Goal: Task Accomplishment & Management: Manage account settings

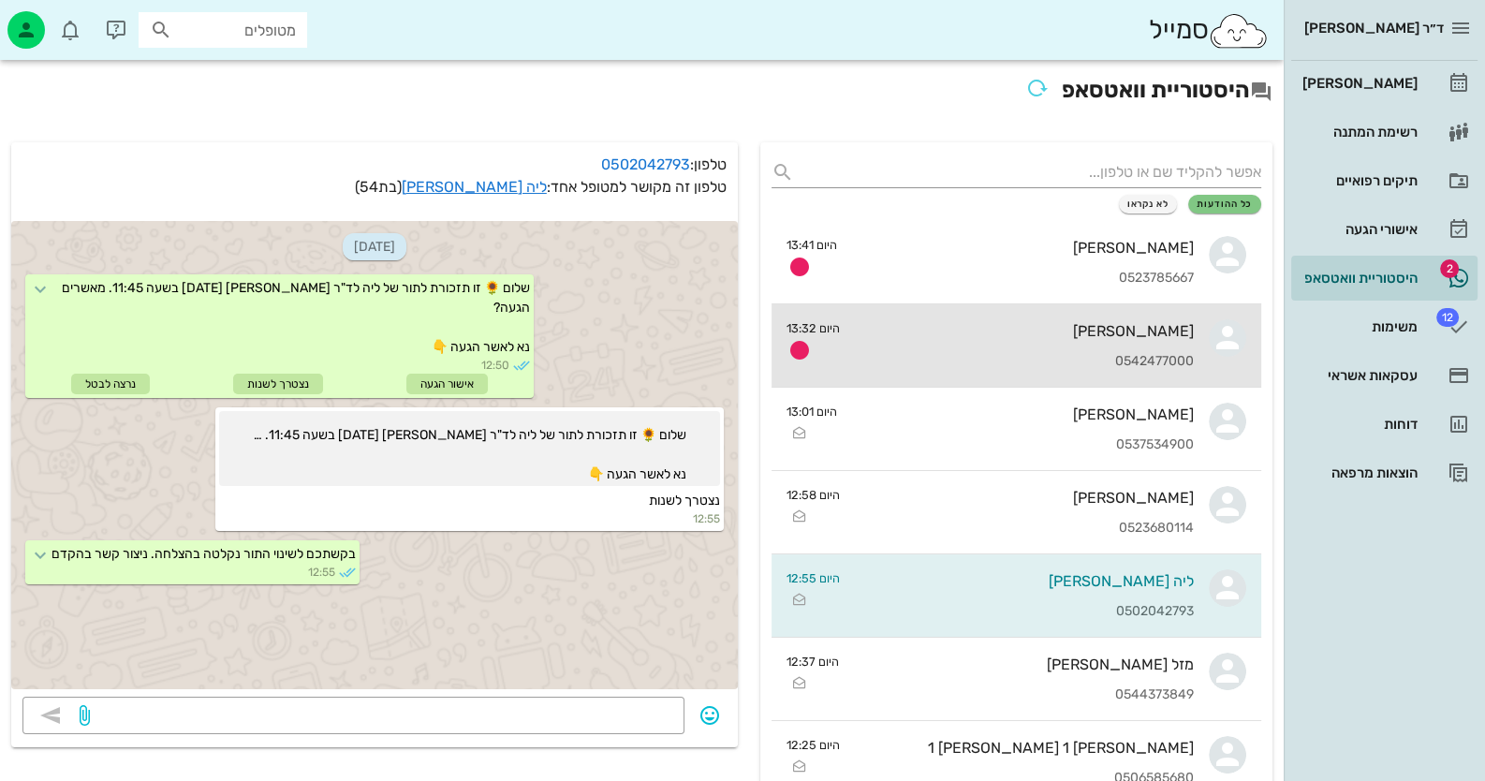
click at [1163, 342] on div "[PERSON_NAME] 0542477000" at bounding box center [1024, 345] width 339 height 82
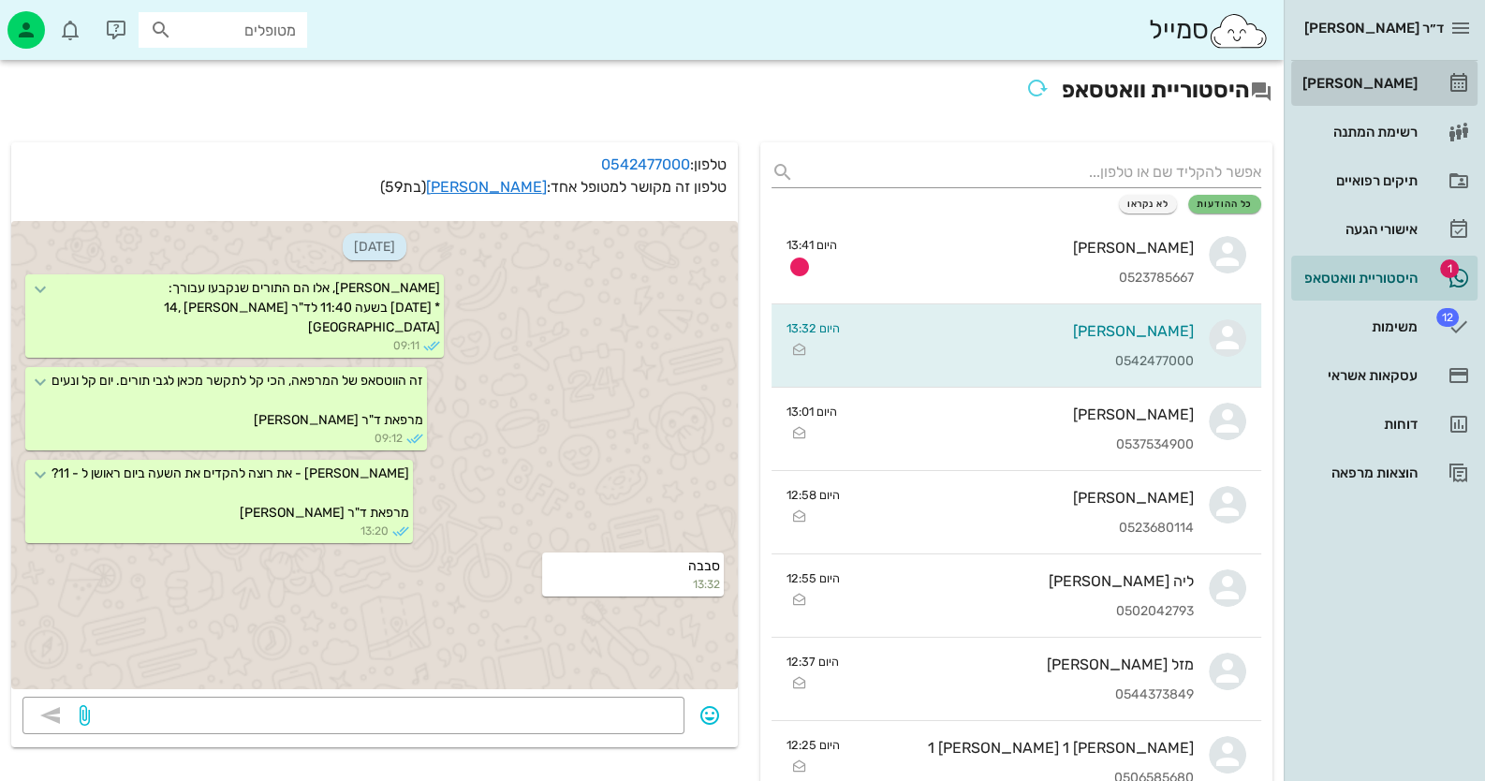
click at [1400, 84] on div "[PERSON_NAME]" at bounding box center [1358, 83] width 119 height 15
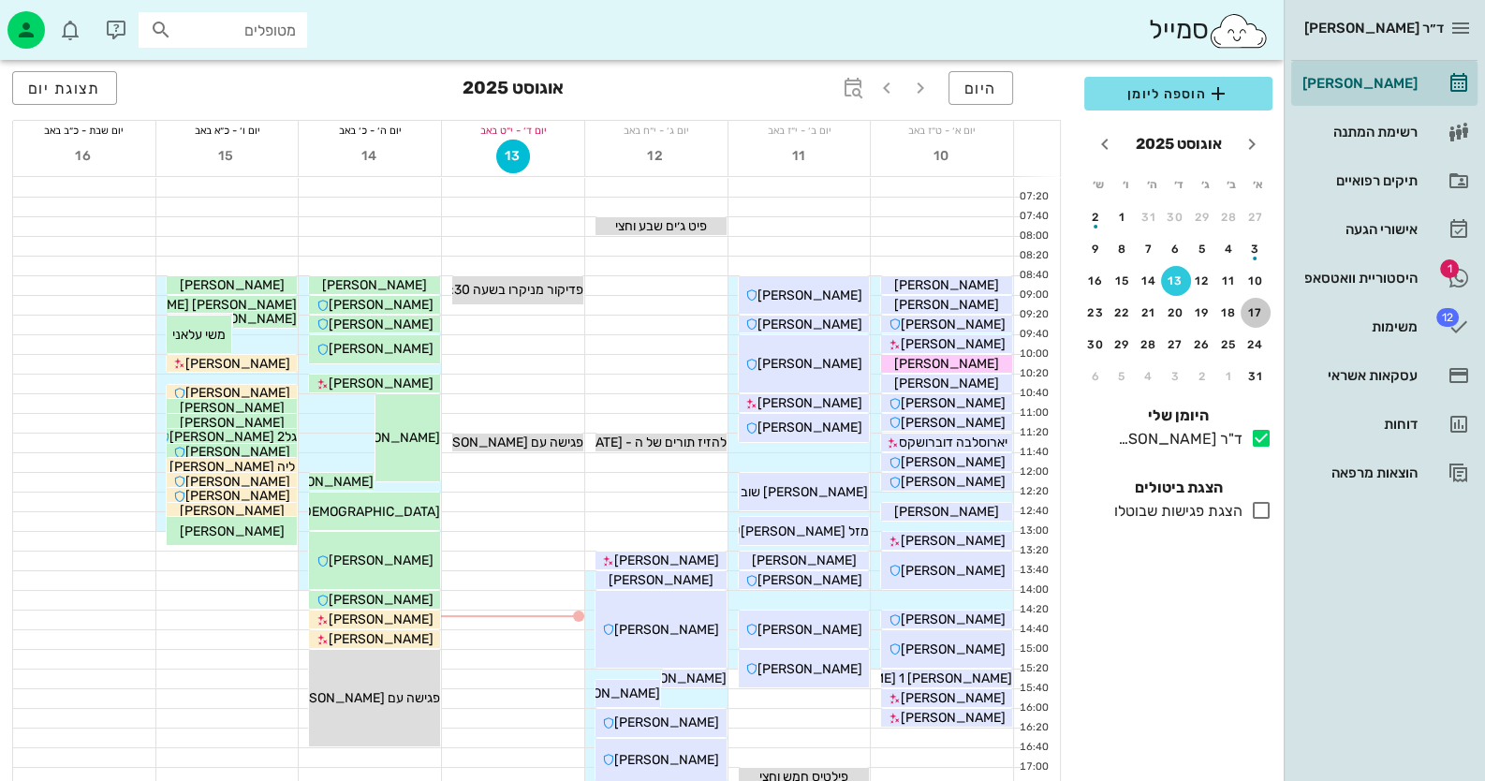
click at [1255, 310] on div "17" at bounding box center [1255, 312] width 30 height 13
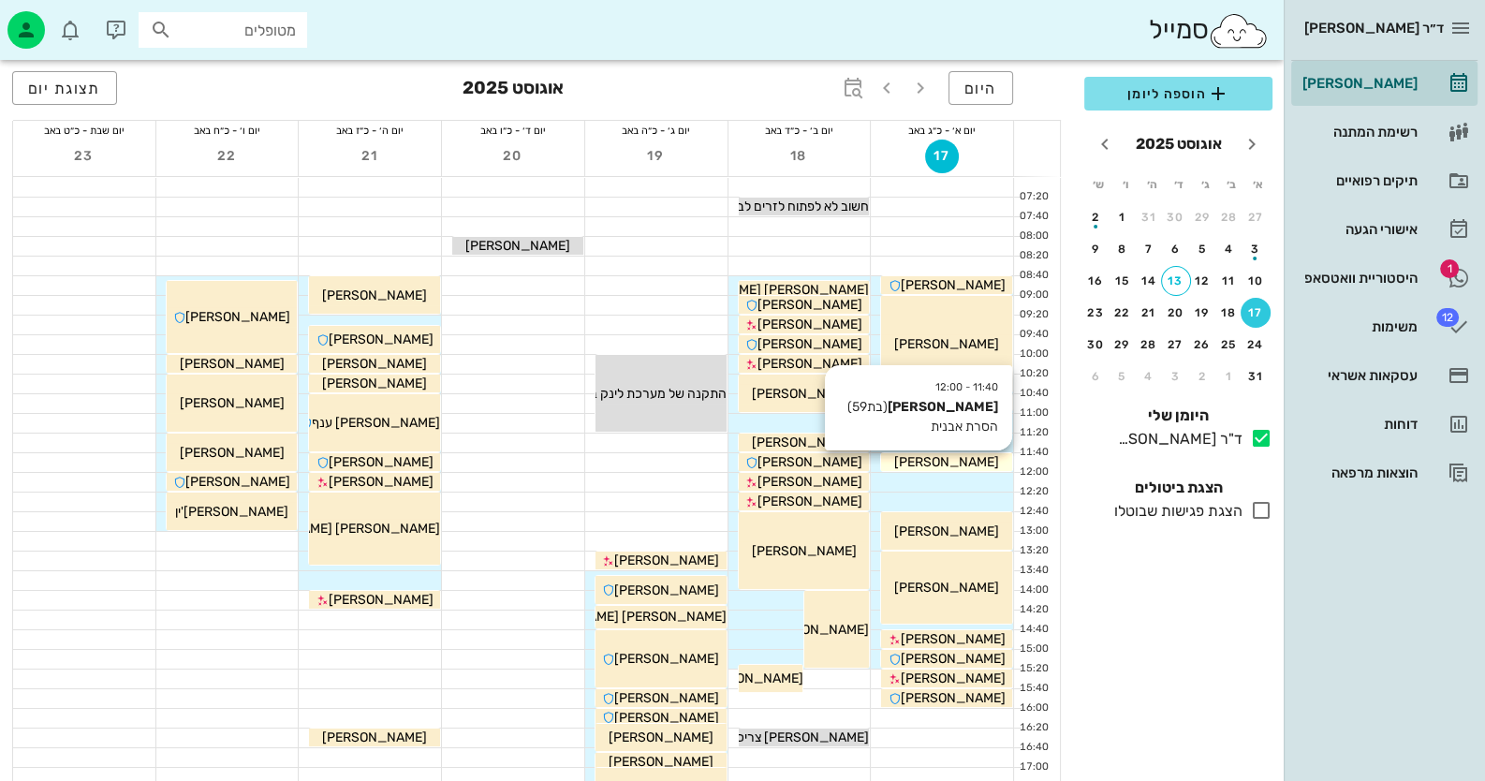
click at [975, 466] on span "[PERSON_NAME]" at bounding box center [946, 462] width 105 height 16
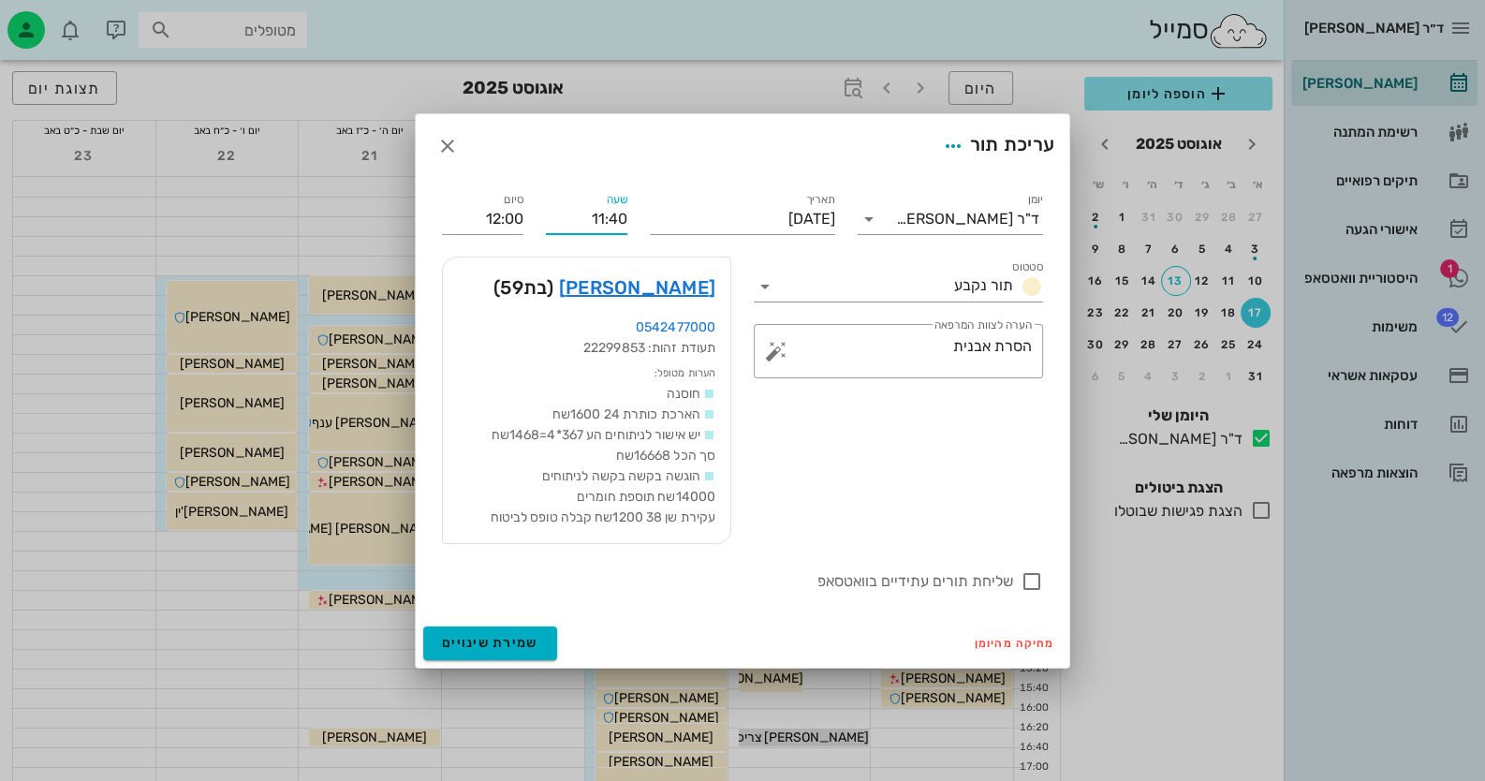
drag, startPoint x: 625, startPoint y: 217, endPoint x: 609, endPoint y: 219, distance: 17.0
click at [609, 219] on input "11:40" at bounding box center [586, 219] width 81 height 30
click at [599, 278] on div "11:00" at bounding box center [586, 280] width 51 height 15
type input "11:00"
type input "11:20"
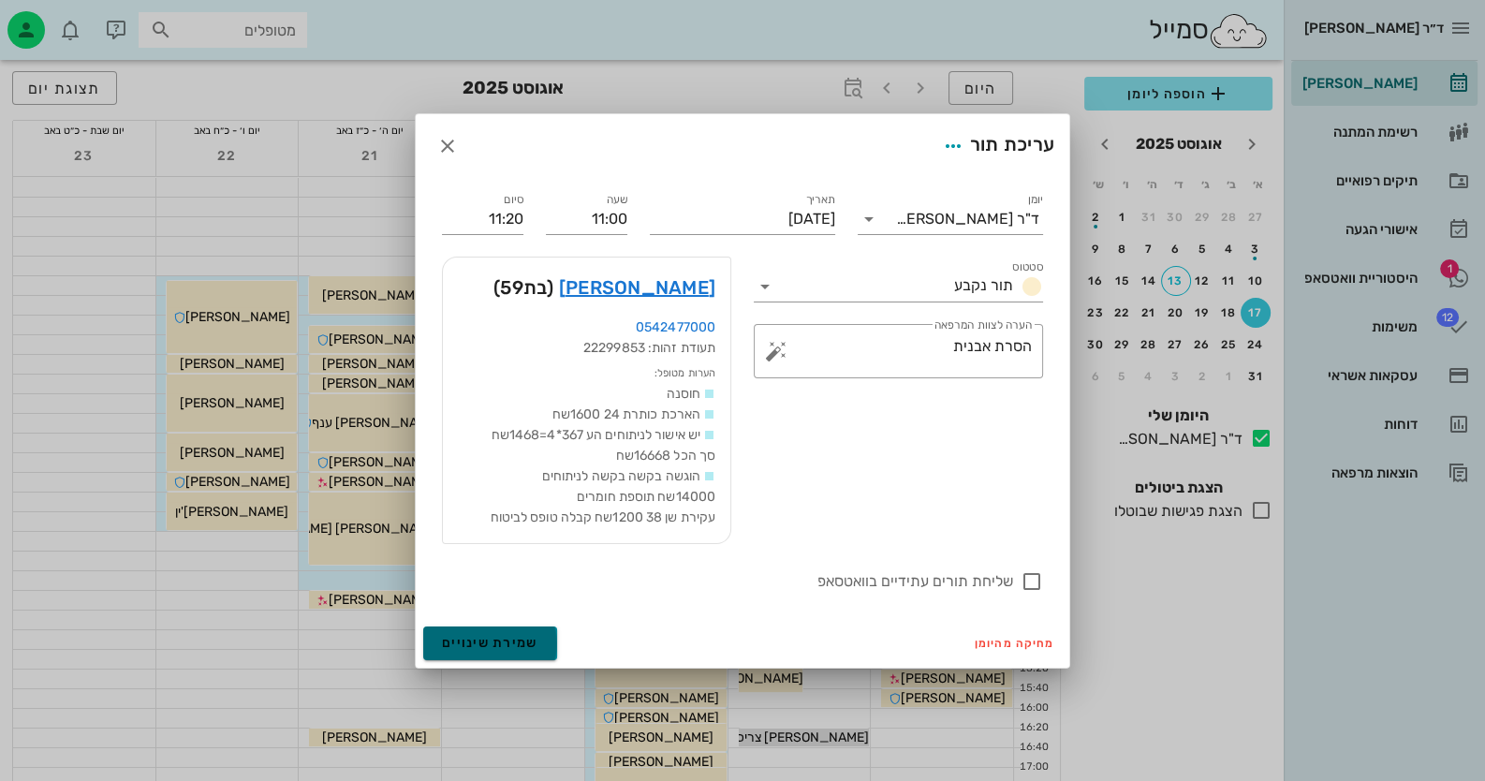
click at [477, 636] on span "שמירת שינויים" at bounding box center [490, 643] width 96 height 16
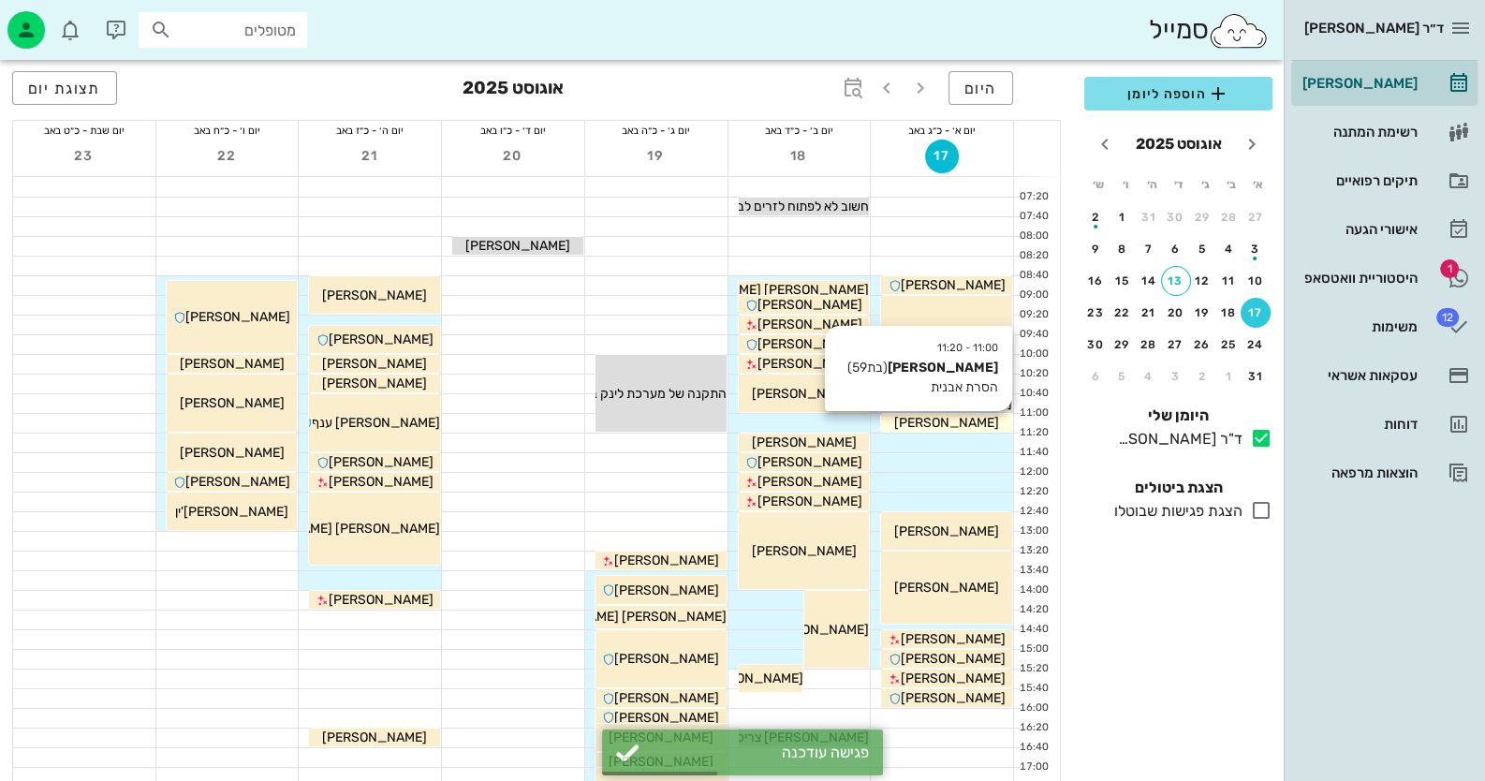
click at [976, 423] on span "[PERSON_NAME]" at bounding box center [946, 423] width 105 height 16
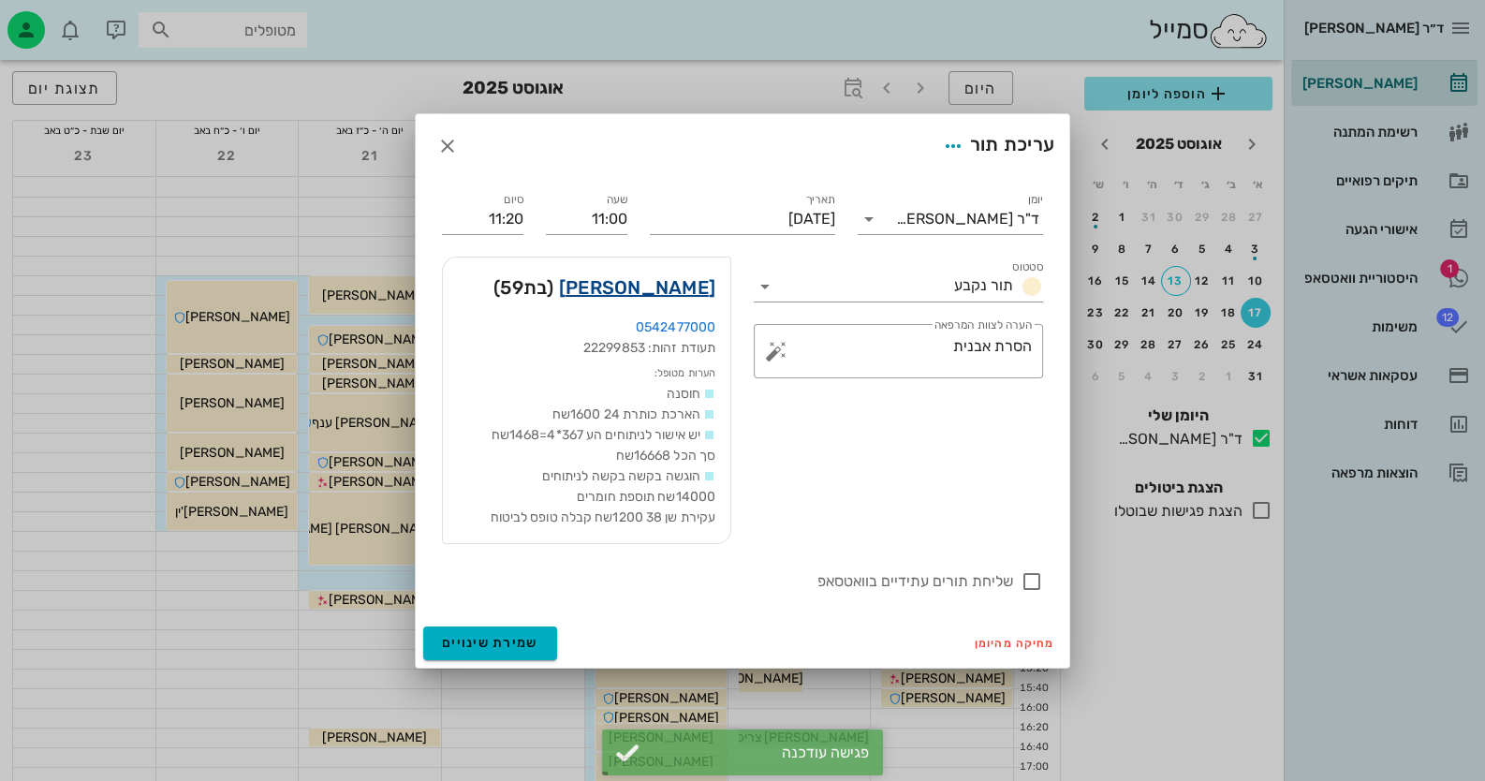
click at [655, 295] on link "[PERSON_NAME]" at bounding box center [637, 287] width 156 height 30
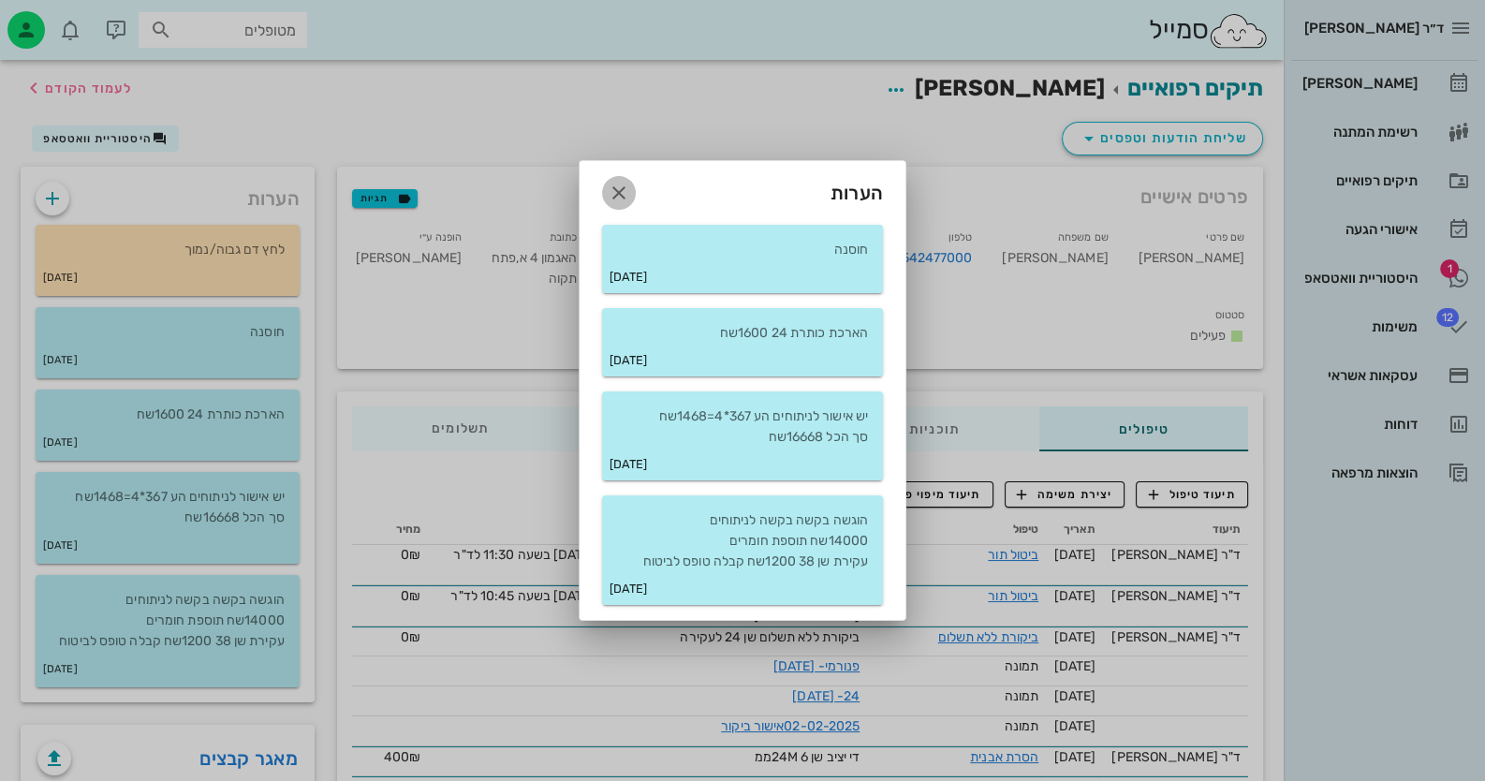
click at [619, 197] on icon "button" at bounding box center [619, 193] width 22 height 22
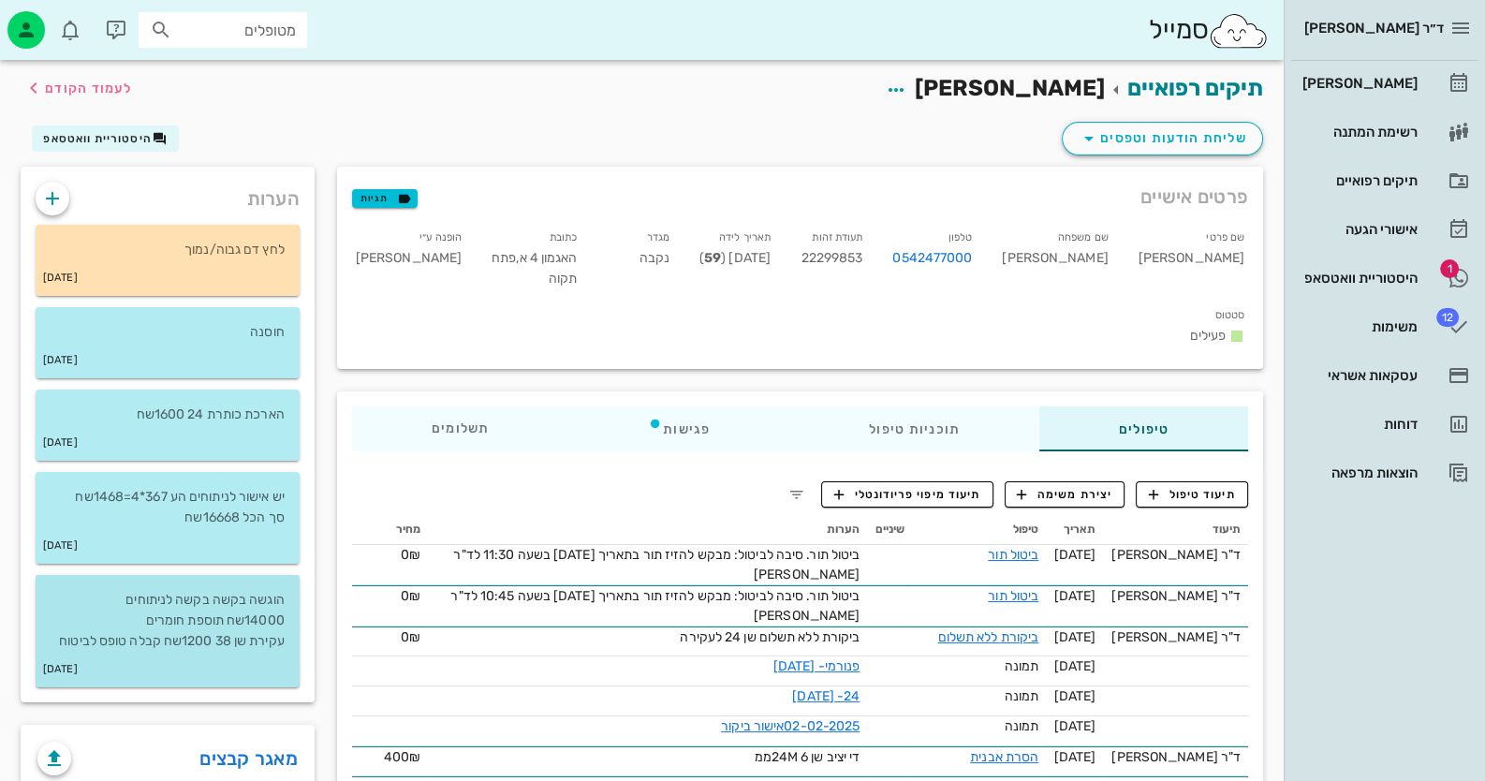
click at [206, 633] on p "הוגשה בקשה בקשה לניתוחים 14000שח תוספת חומרים עקירת שן 38 1200שח קבלה טופס לביט…" at bounding box center [168, 621] width 234 height 62
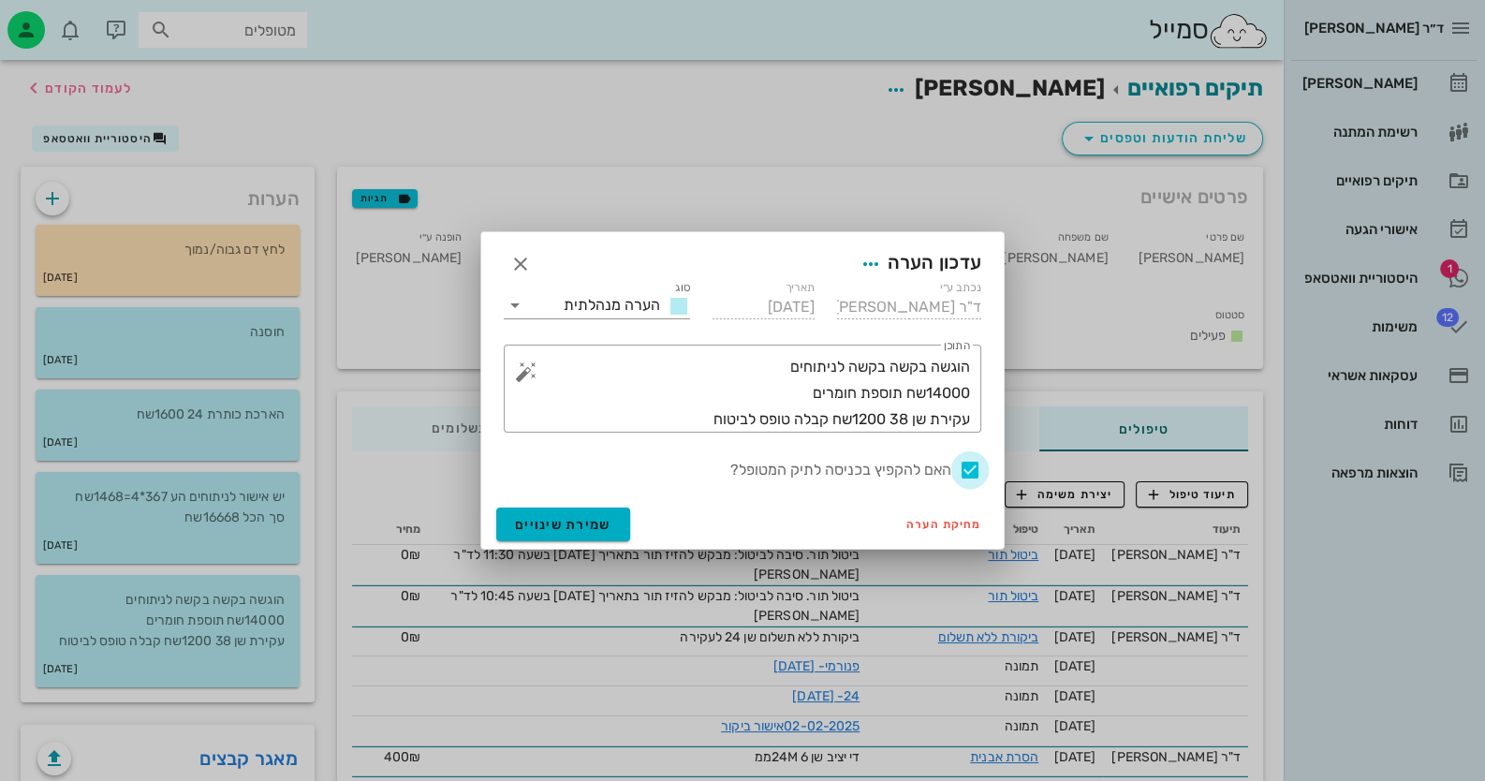
click at [965, 472] on div at bounding box center [970, 470] width 32 height 32
checkbox input "false"
click at [566, 513] on button "שמירת שינויים" at bounding box center [563, 524] width 134 height 34
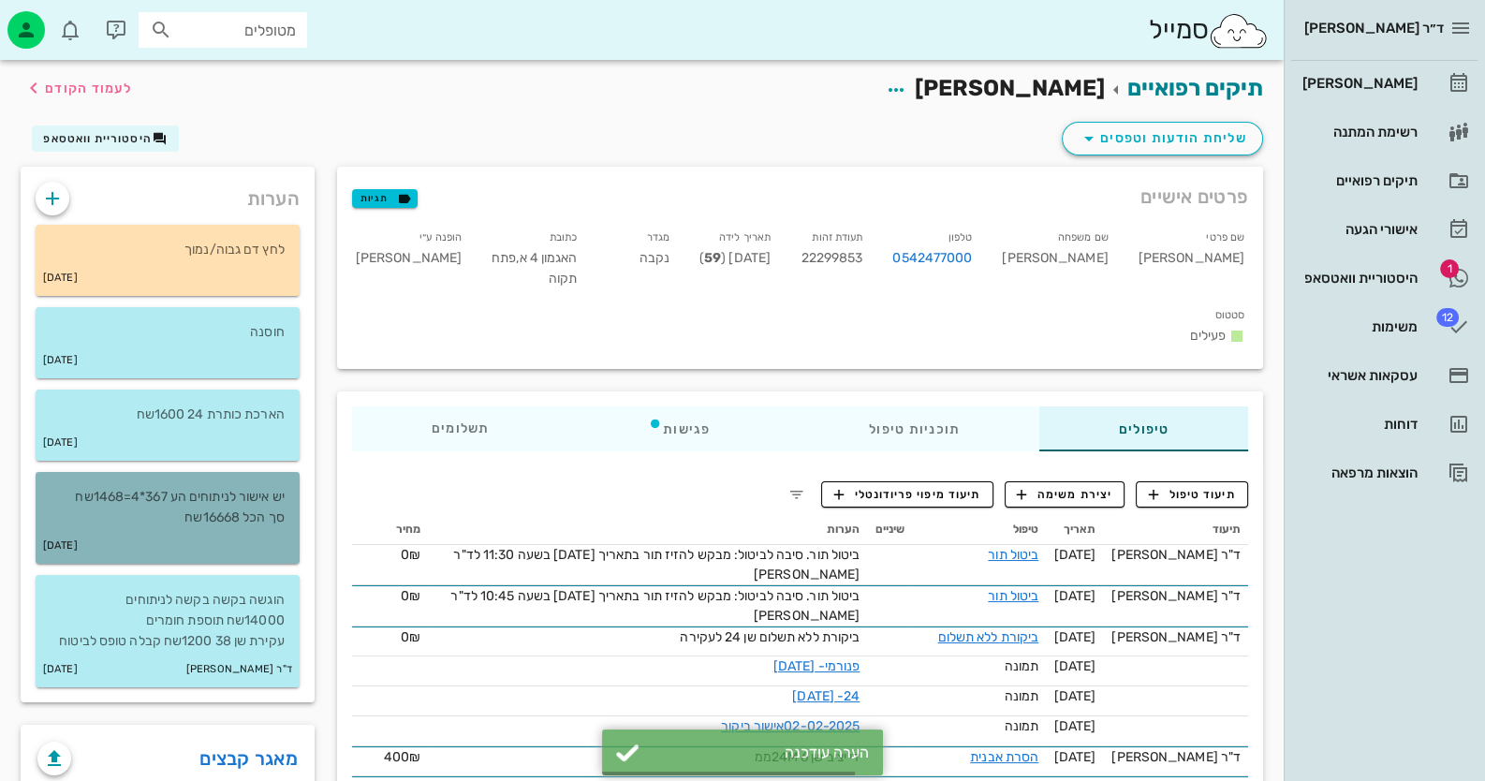
click at [189, 490] on p "יש אישור לניתוחים הע 367*4=1468שח סך הכל 16668שח" at bounding box center [168, 507] width 234 height 41
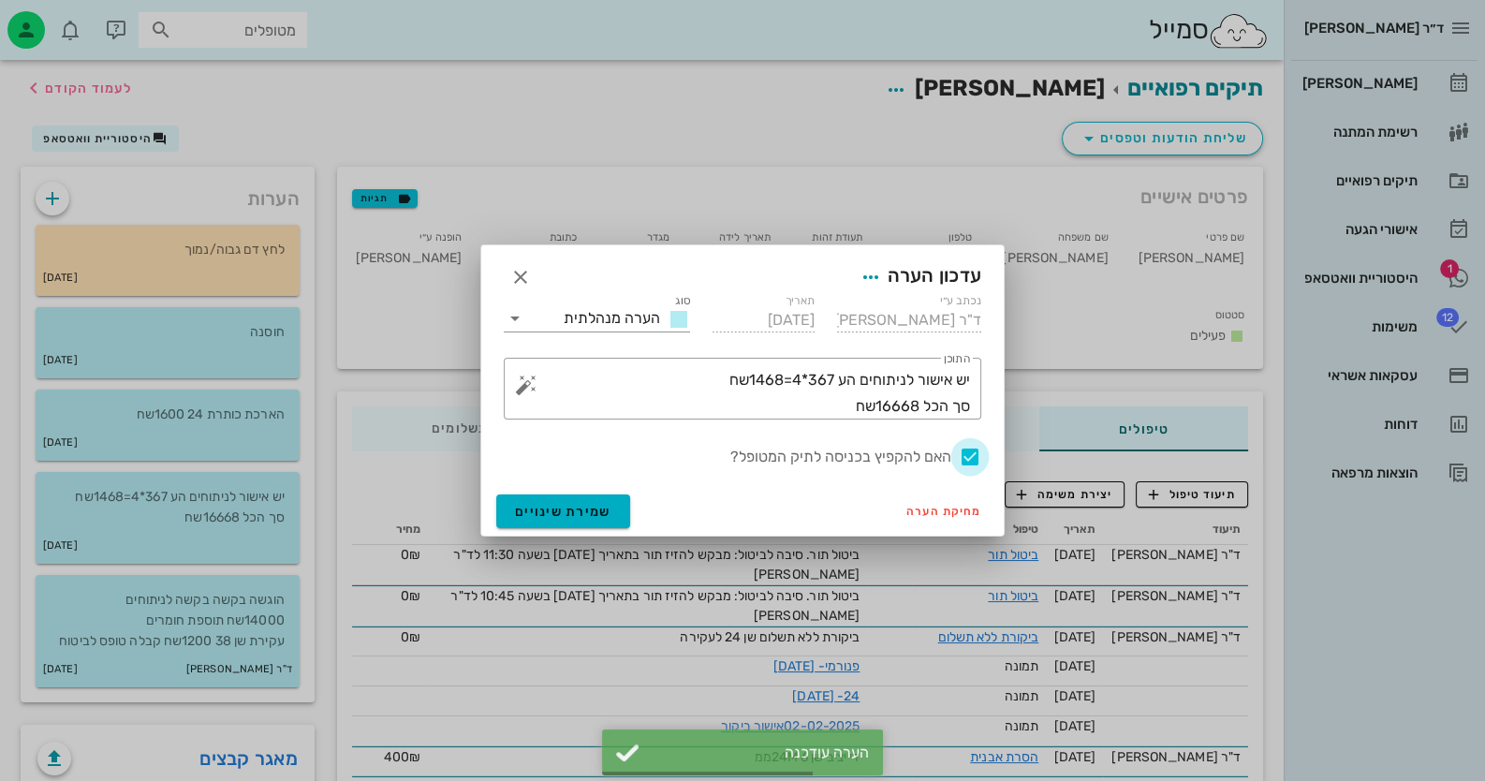
click at [967, 462] on div at bounding box center [970, 457] width 32 height 32
checkbox input "false"
click at [543, 505] on span "שמירת שינויים" at bounding box center [563, 512] width 96 height 16
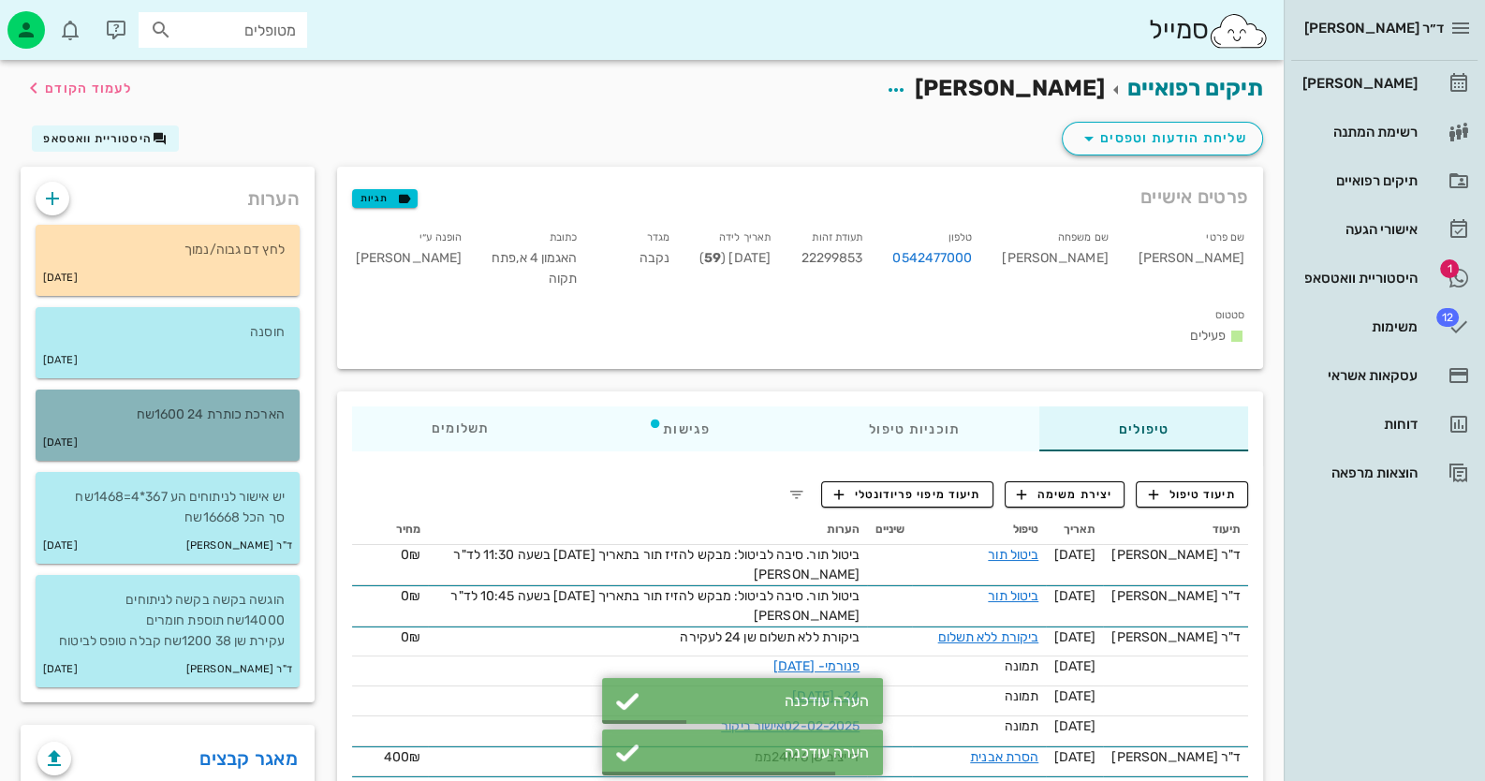
click at [136, 413] on p "הארכת כותרת 24 1600שח" at bounding box center [168, 414] width 234 height 21
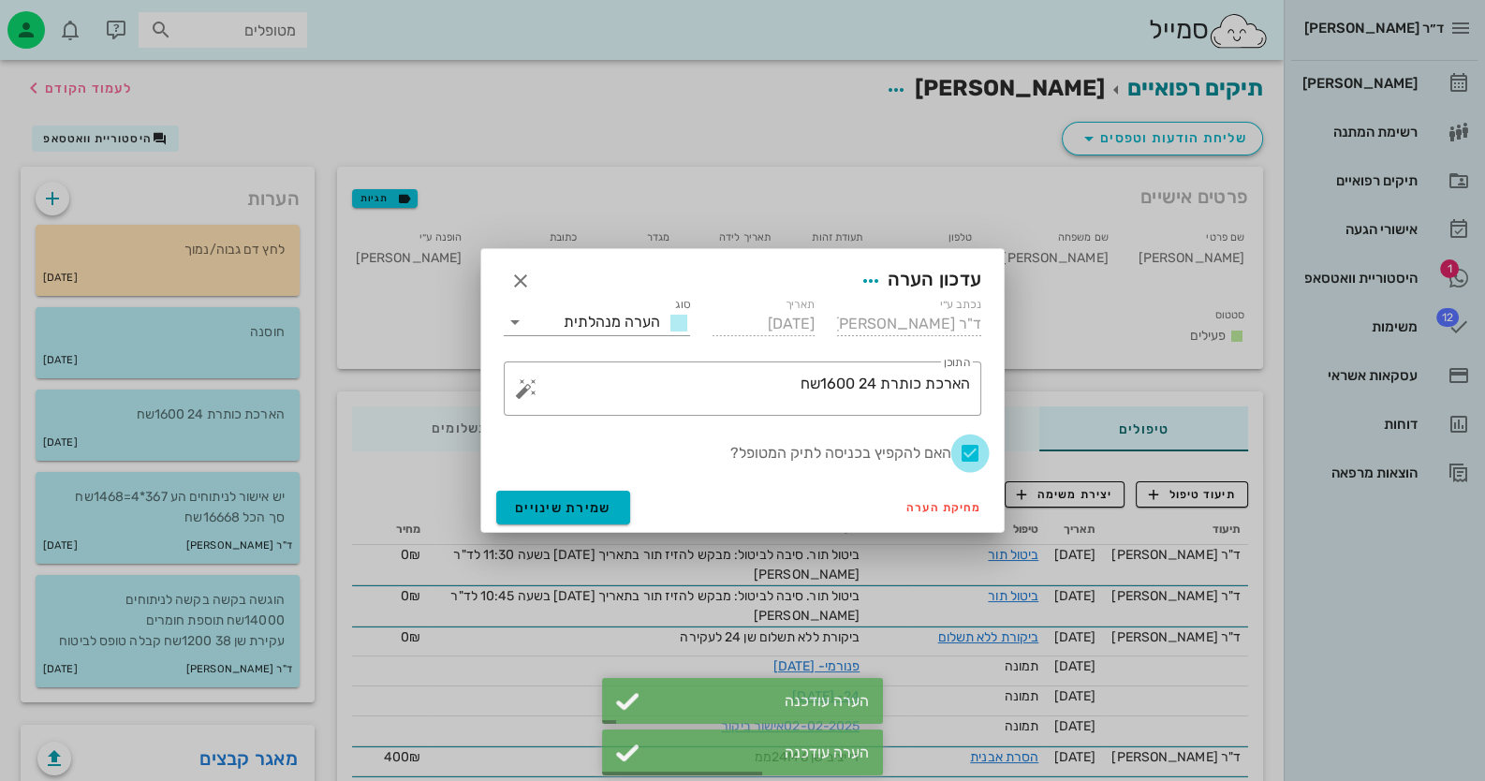
click at [969, 455] on div at bounding box center [970, 453] width 32 height 32
checkbox input "false"
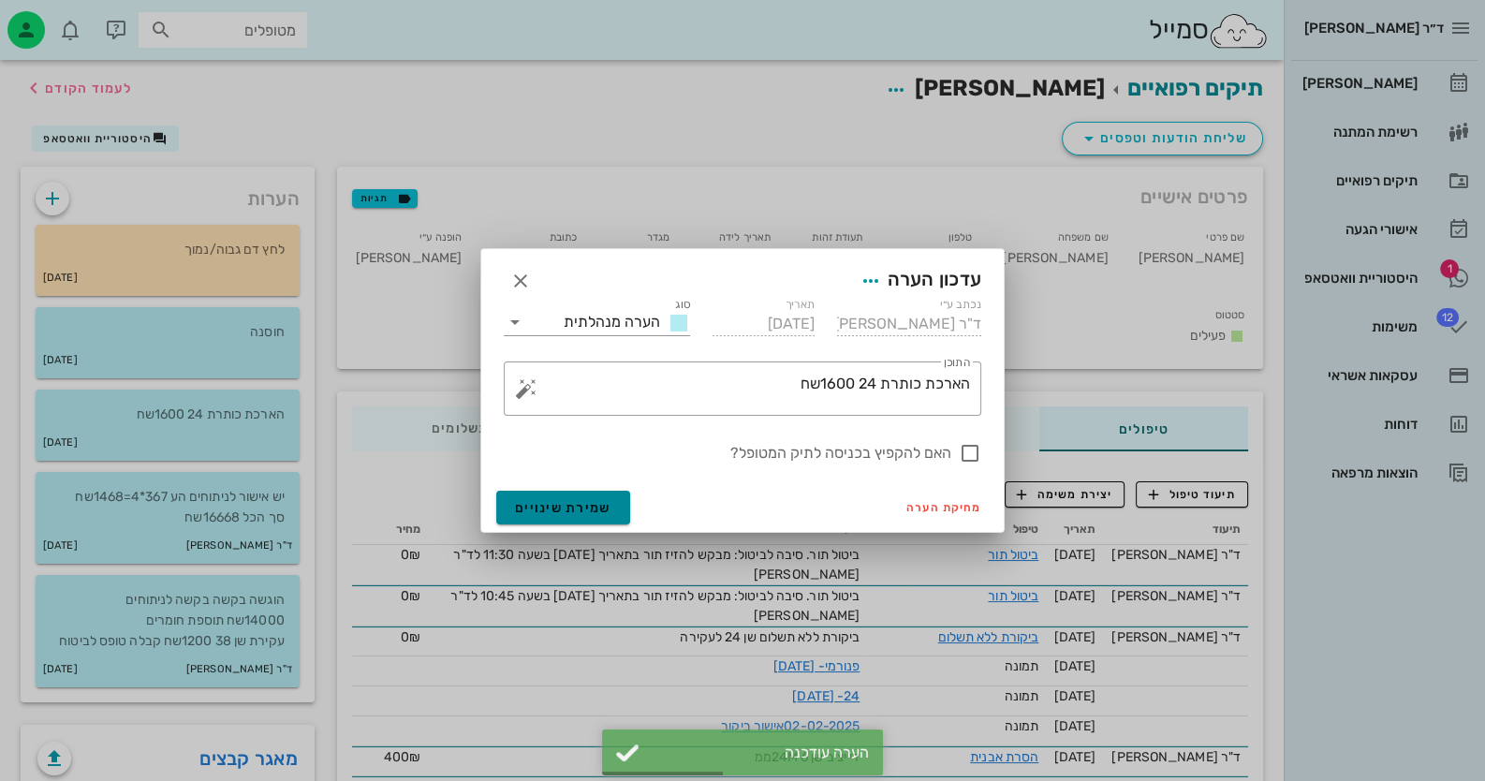
click at [525, 513] on span "שמירת שינויים" at bounding box center [563, 508] width 96 height 16
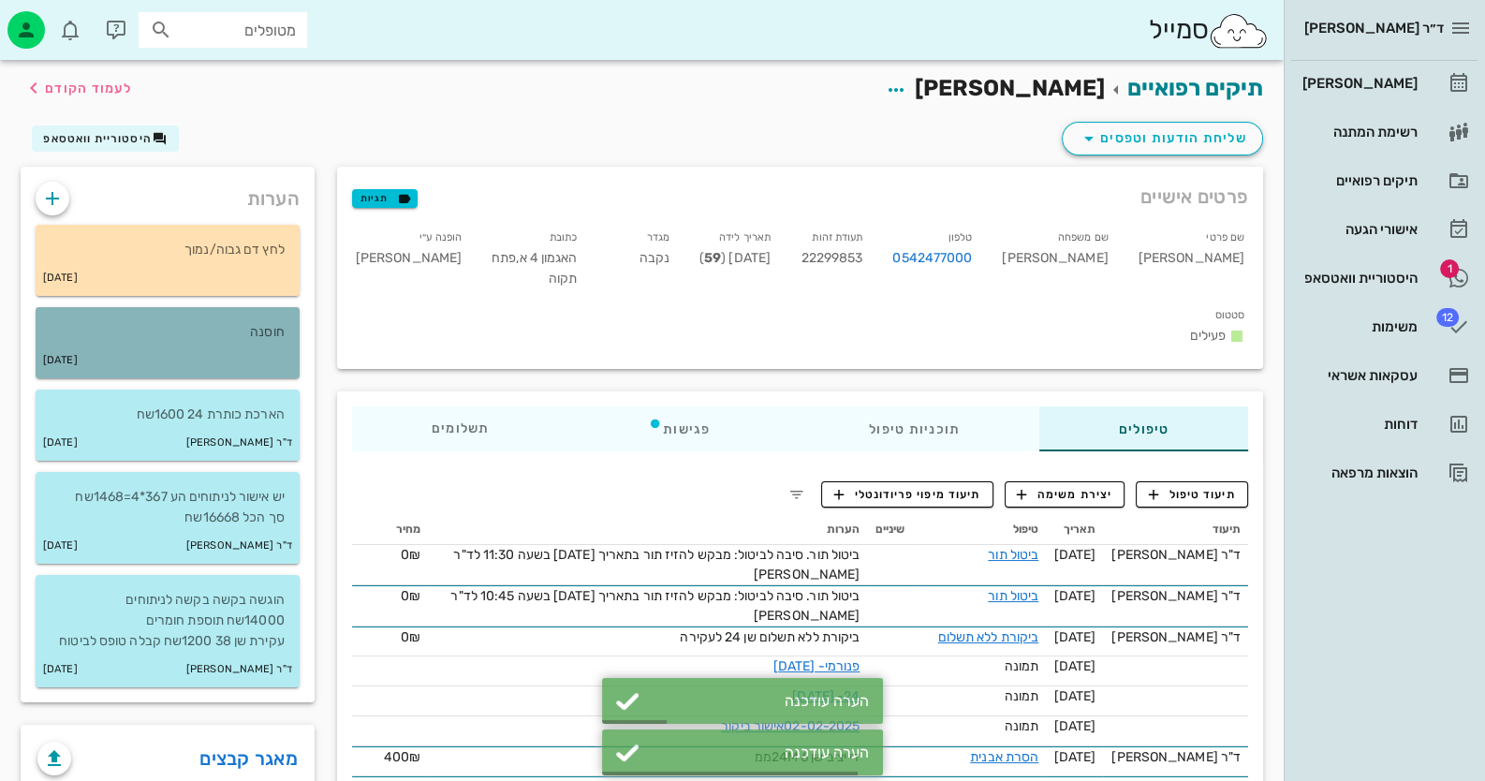
click at [139, 318] on div "חוסנה" at bounding box center [168, 325] width 264 height 36
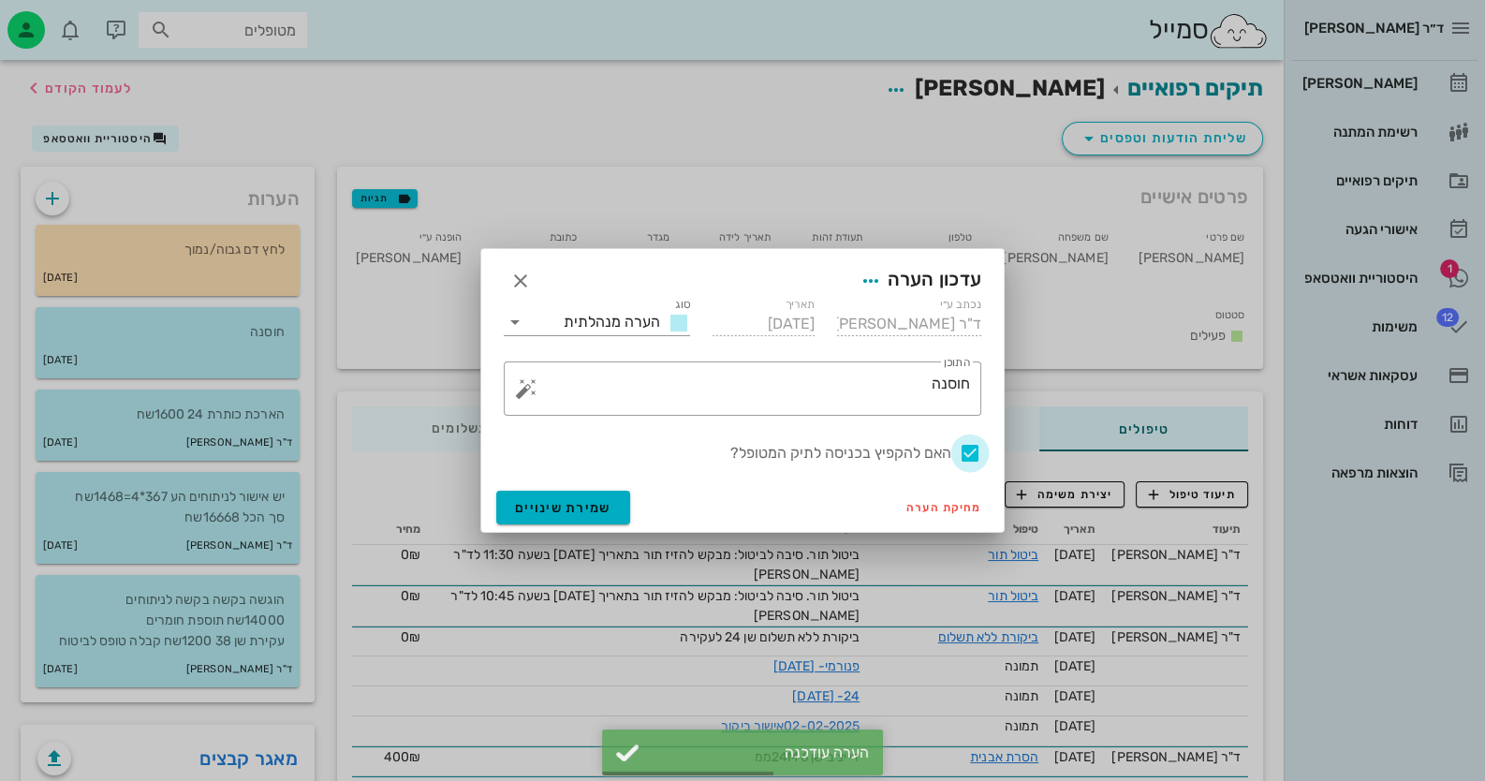
click at [970, 451] on div at bounding box center [970, 453] width 32 height 32
checkbox input "false"
click at [572, 511] on span "שמירת שינויים" at bounding box center [563, 508] width 96 height 16
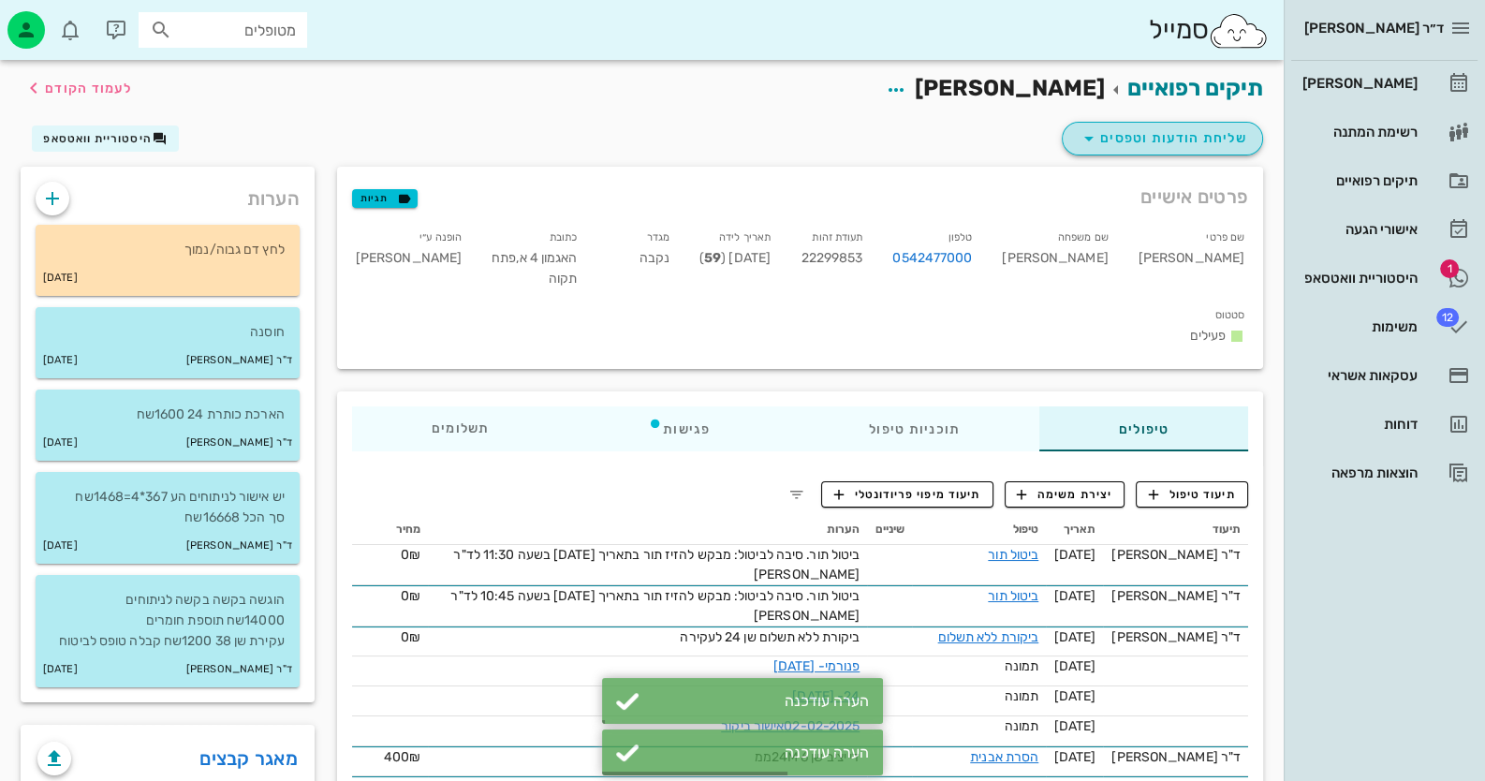
click at [1164, 141] on span "שליחת הודעות וטפסים" at bounding box center [1162, 138] width 169 height 22
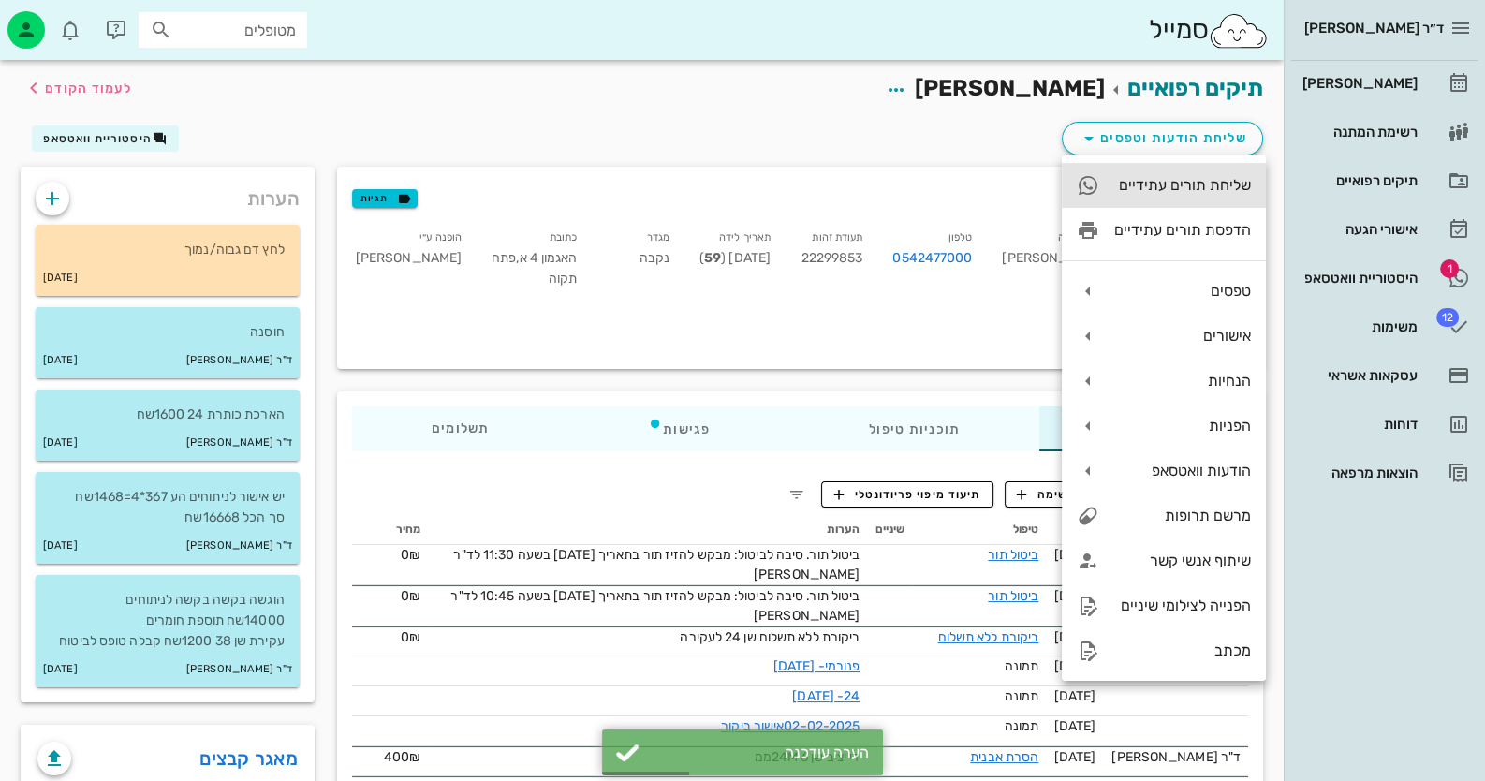
click at [1206, 188] on div "שליחת תורים עתידיים" at bounding box center [1182, 185] width 137 height 18
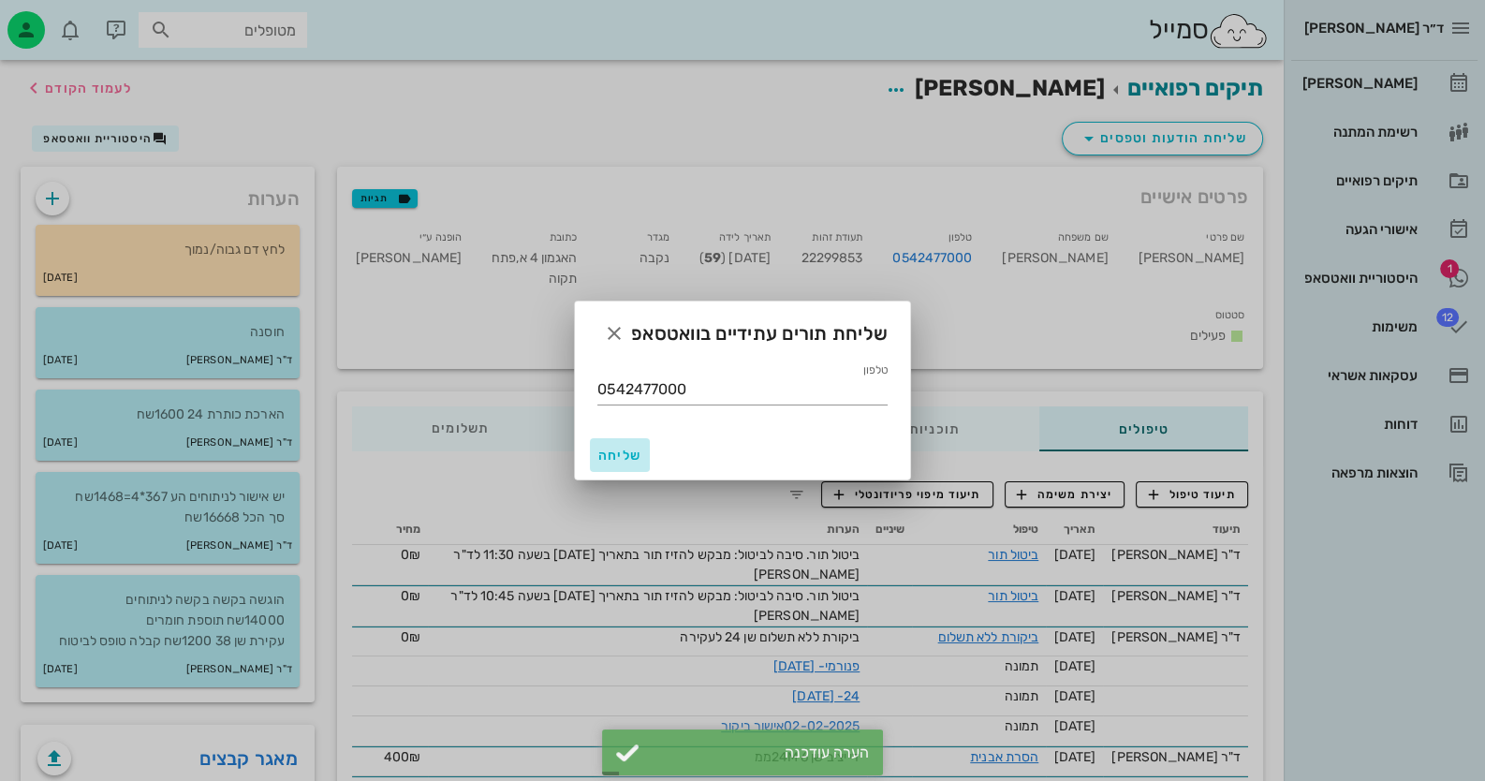
click at [626, 462] on span "שליחה" at bounding box center [619, 456] width 45 height 16
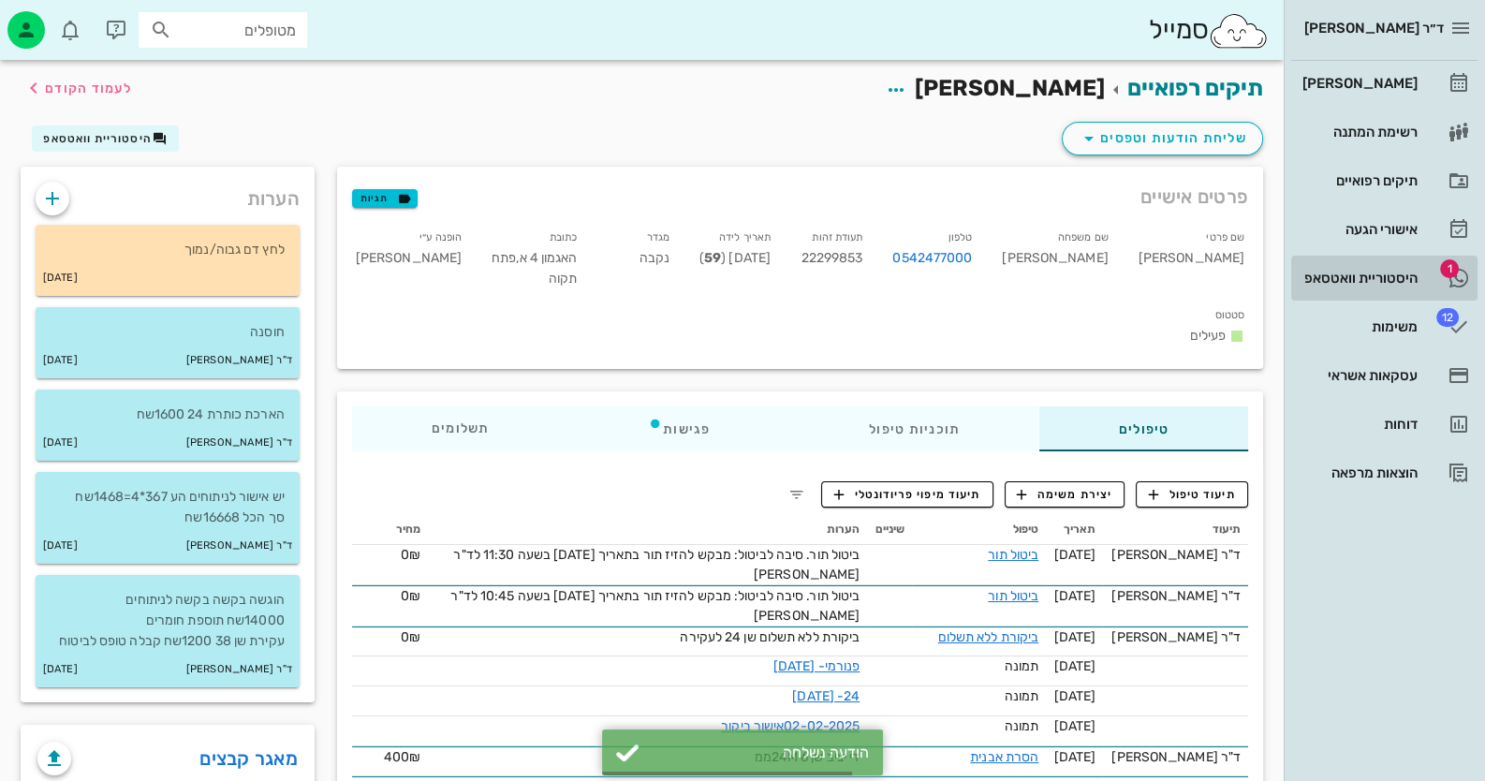
click at [1413, 276] on div "היסטוריית וואטסאפ" at bounding box center [1358, 278] width 119 height 15
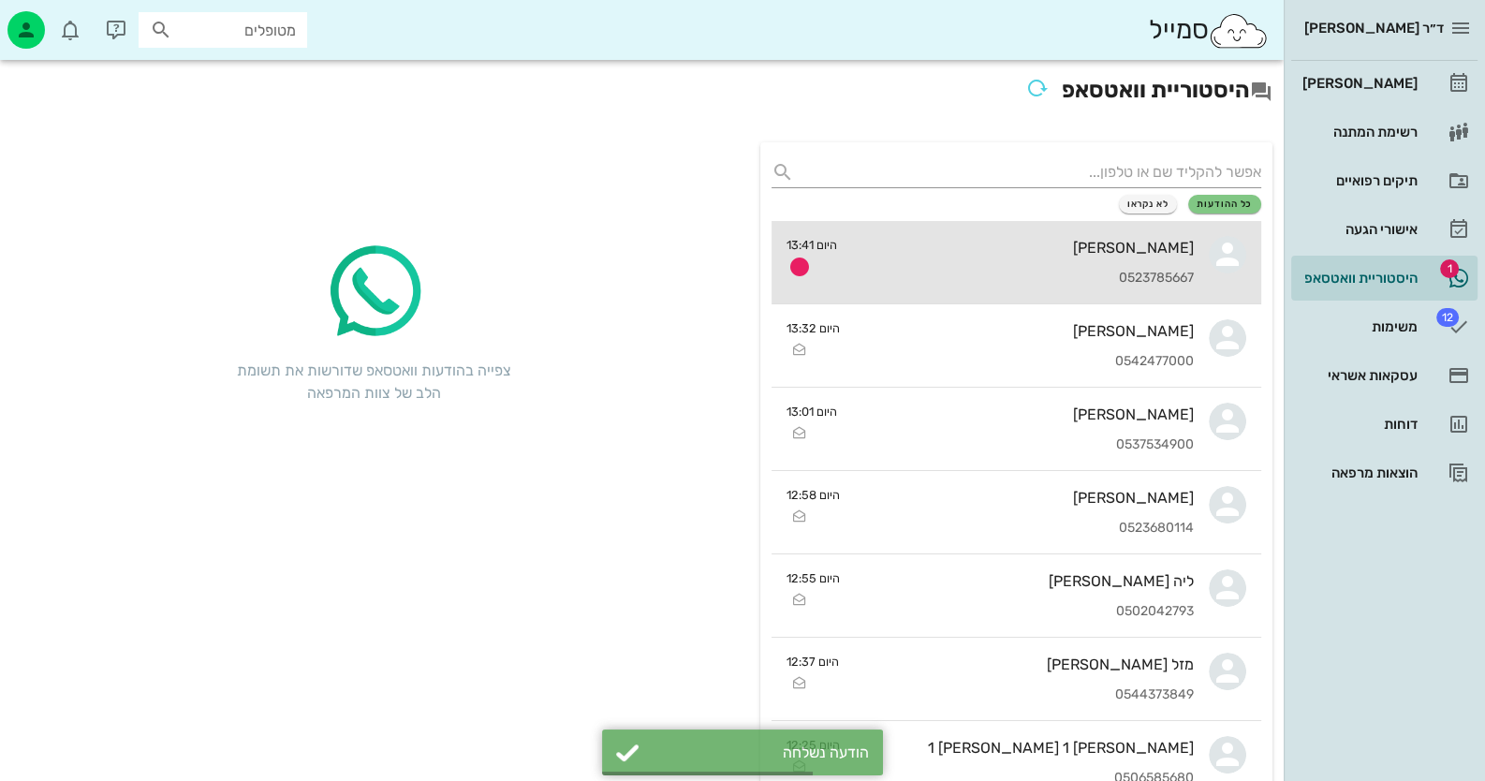
click at [1121, 258] on div "[PERSON_NAME] 0523785667" at bounding box center [1023, 262] width 342 height 82
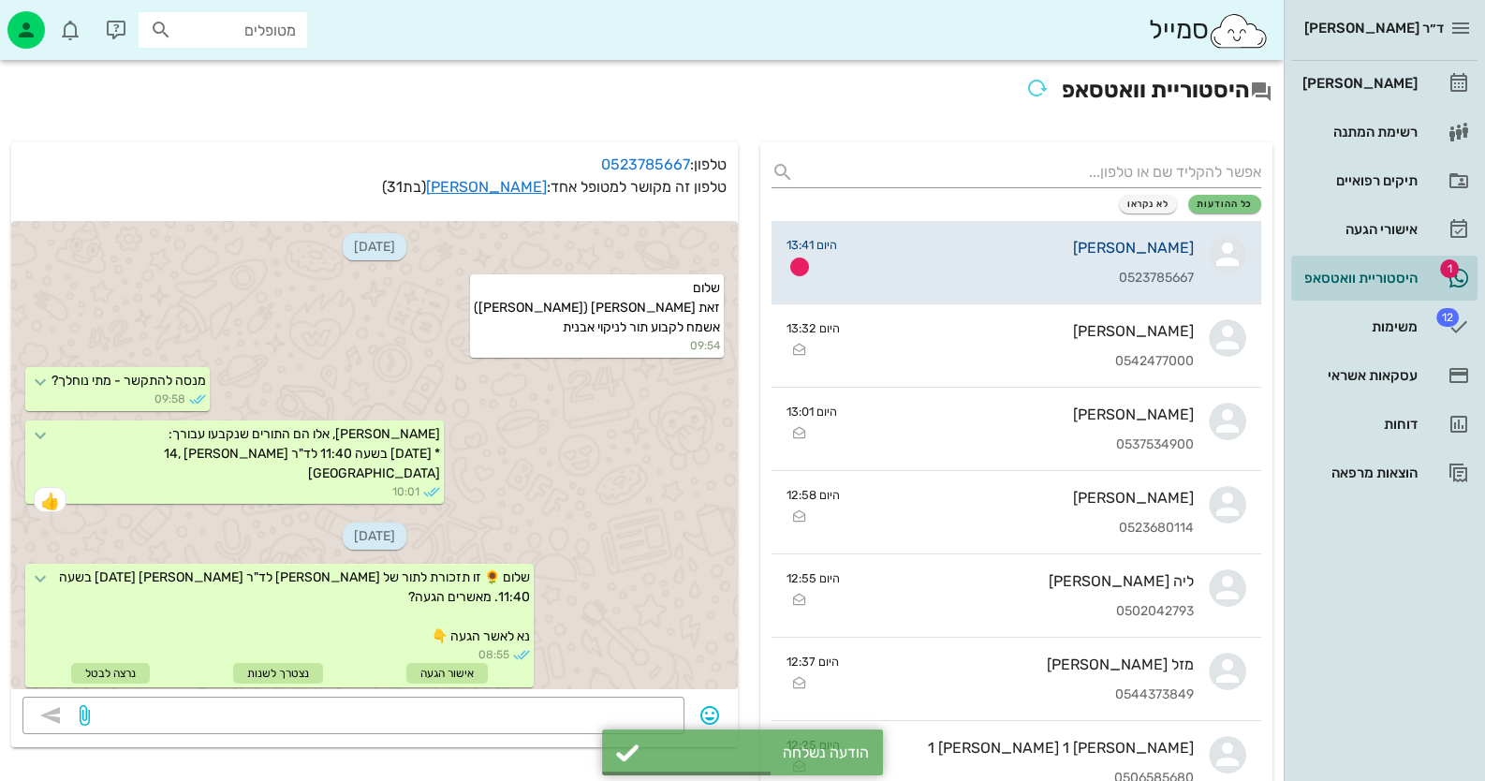
scroll to position [3113, 0]
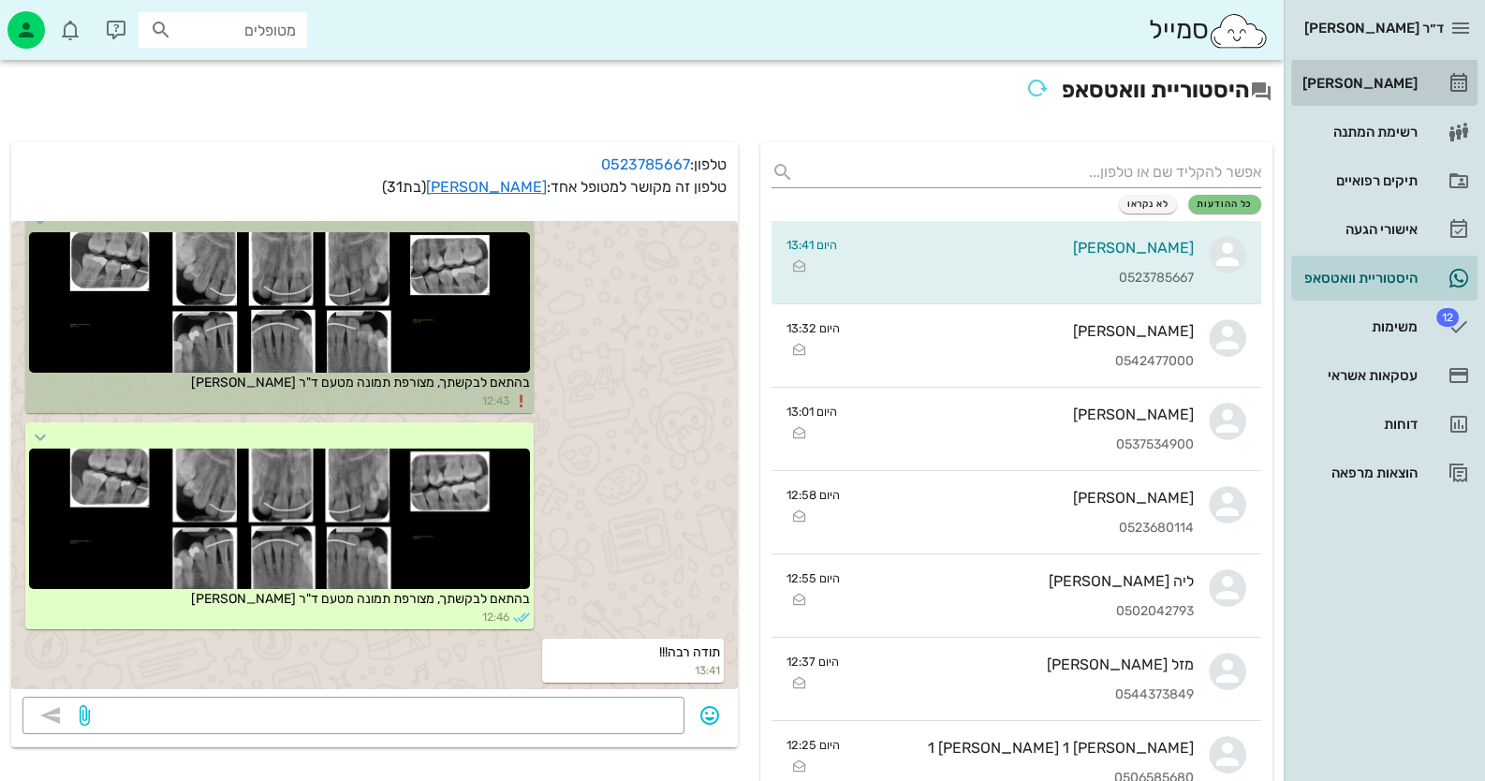
click at [1412, 83] on div "[PERSON_NAME]" at bounding box center [1358, 83] width 119 height 15
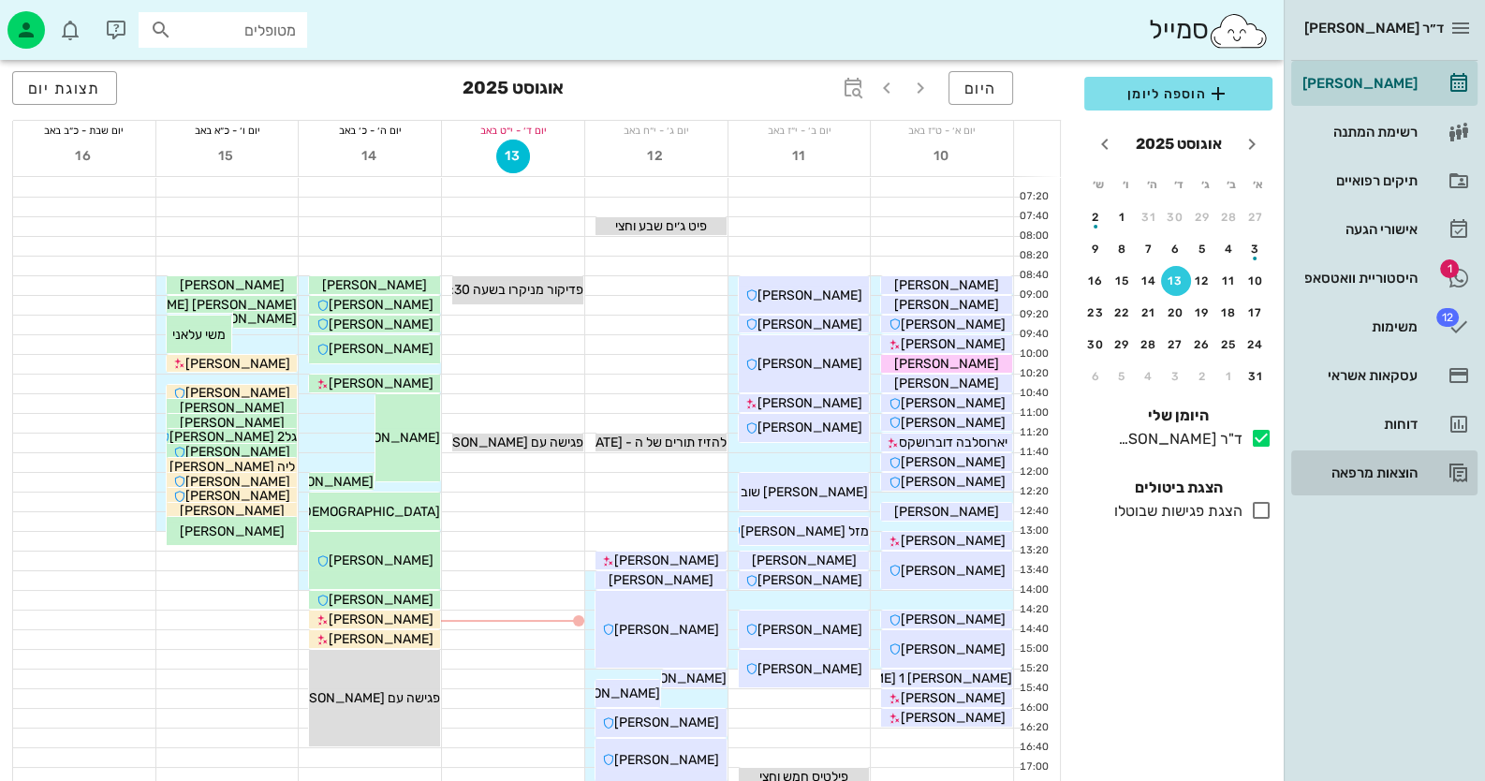
click at [1425, 456] on link "הוצאות מרפאה" at bounding box center [1384, 472] width 186 height 45
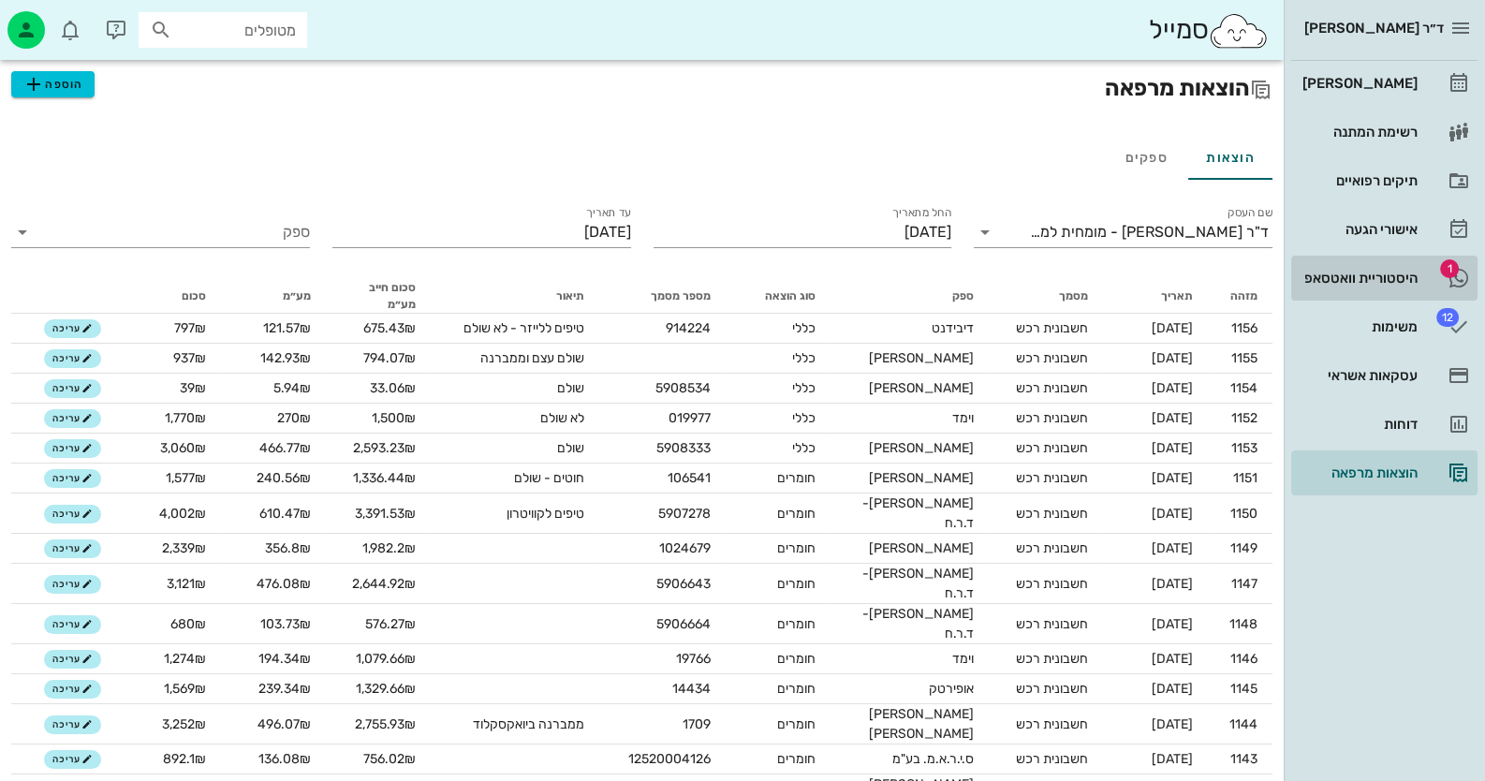
click at [1398, 285] on div "היסטוריית וואטסאפ" at bounding box center [1358, 278] width 119 height 15
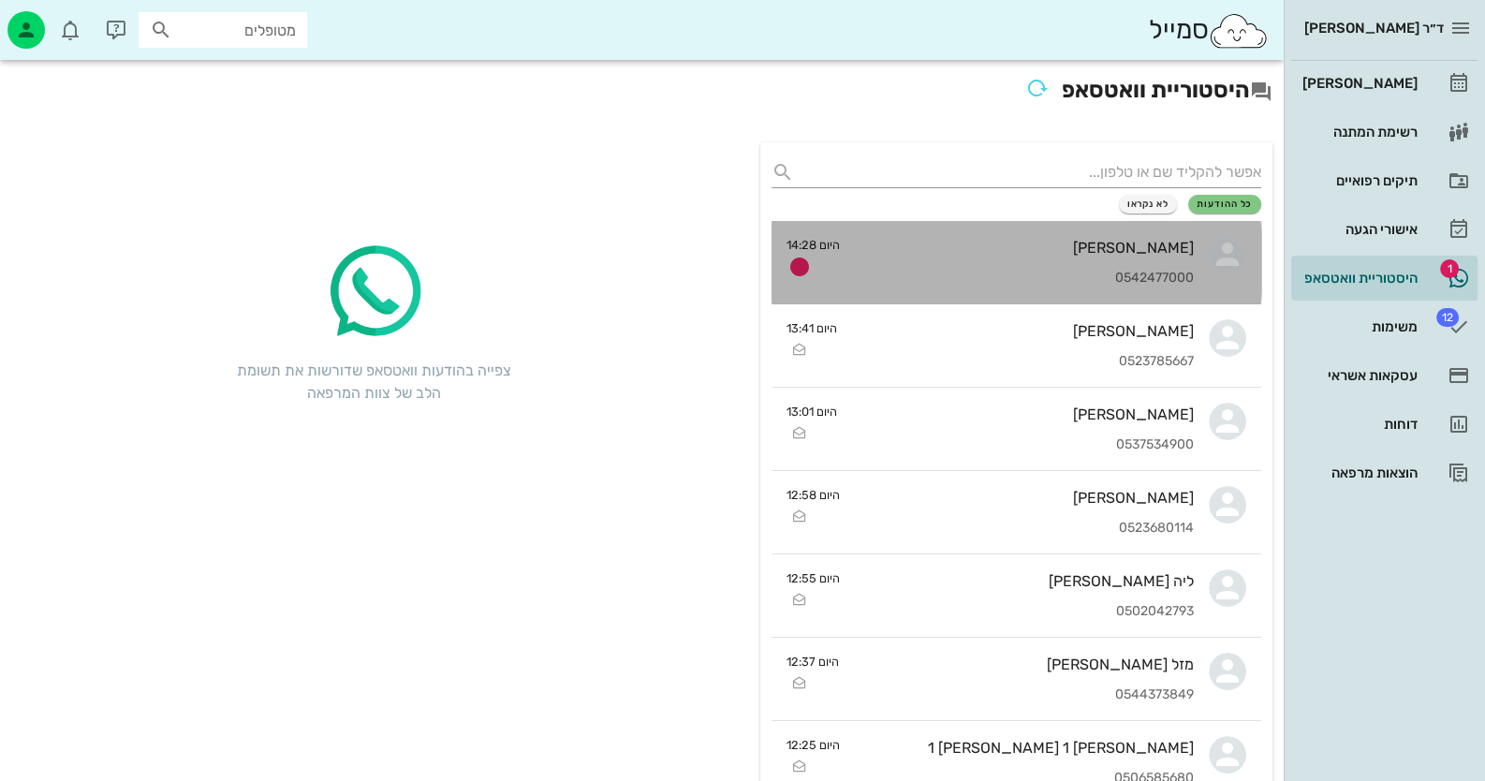
click at [1226, 253] on icon at bounding box center [1227, 254] width 37 height 37
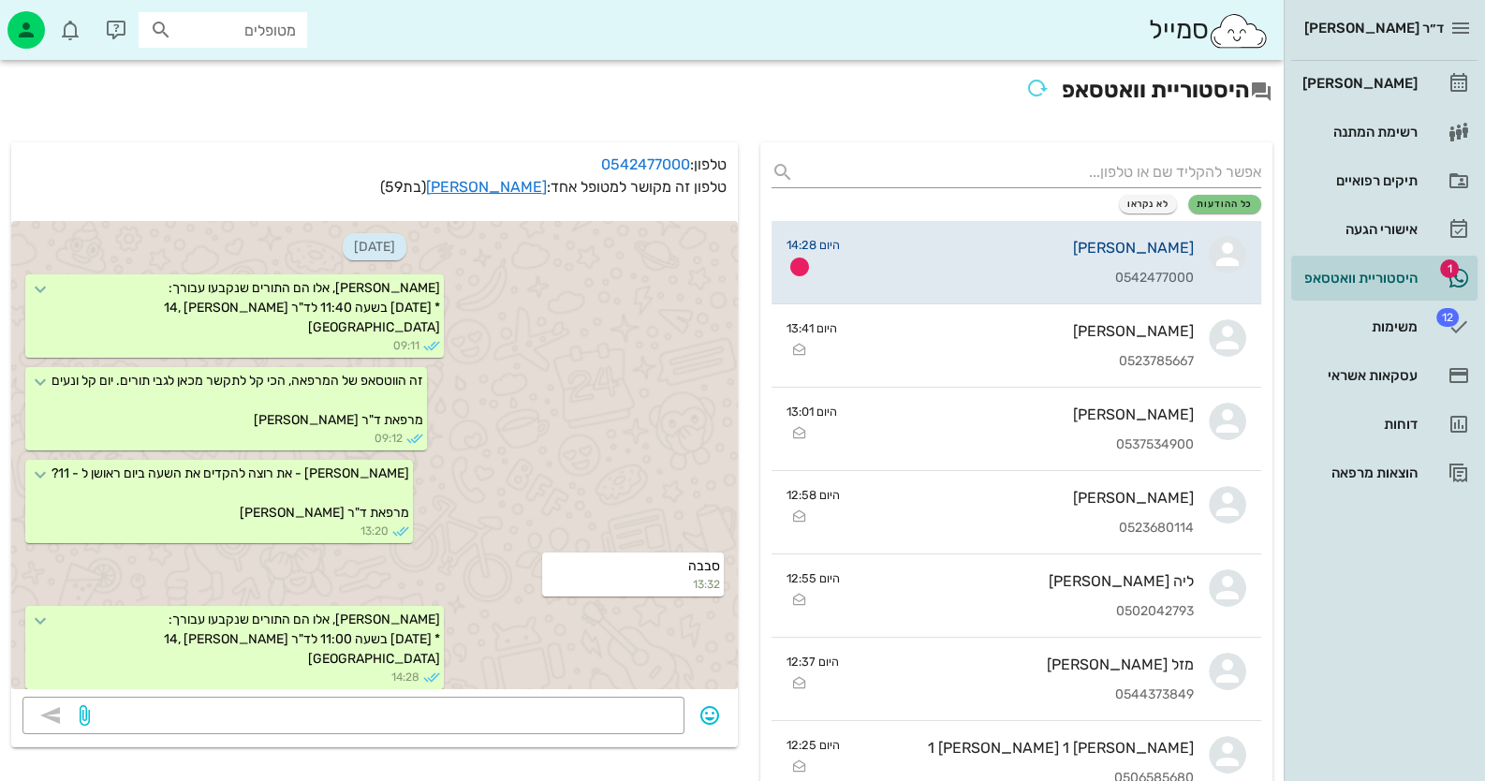
scroll to position [138, 0]
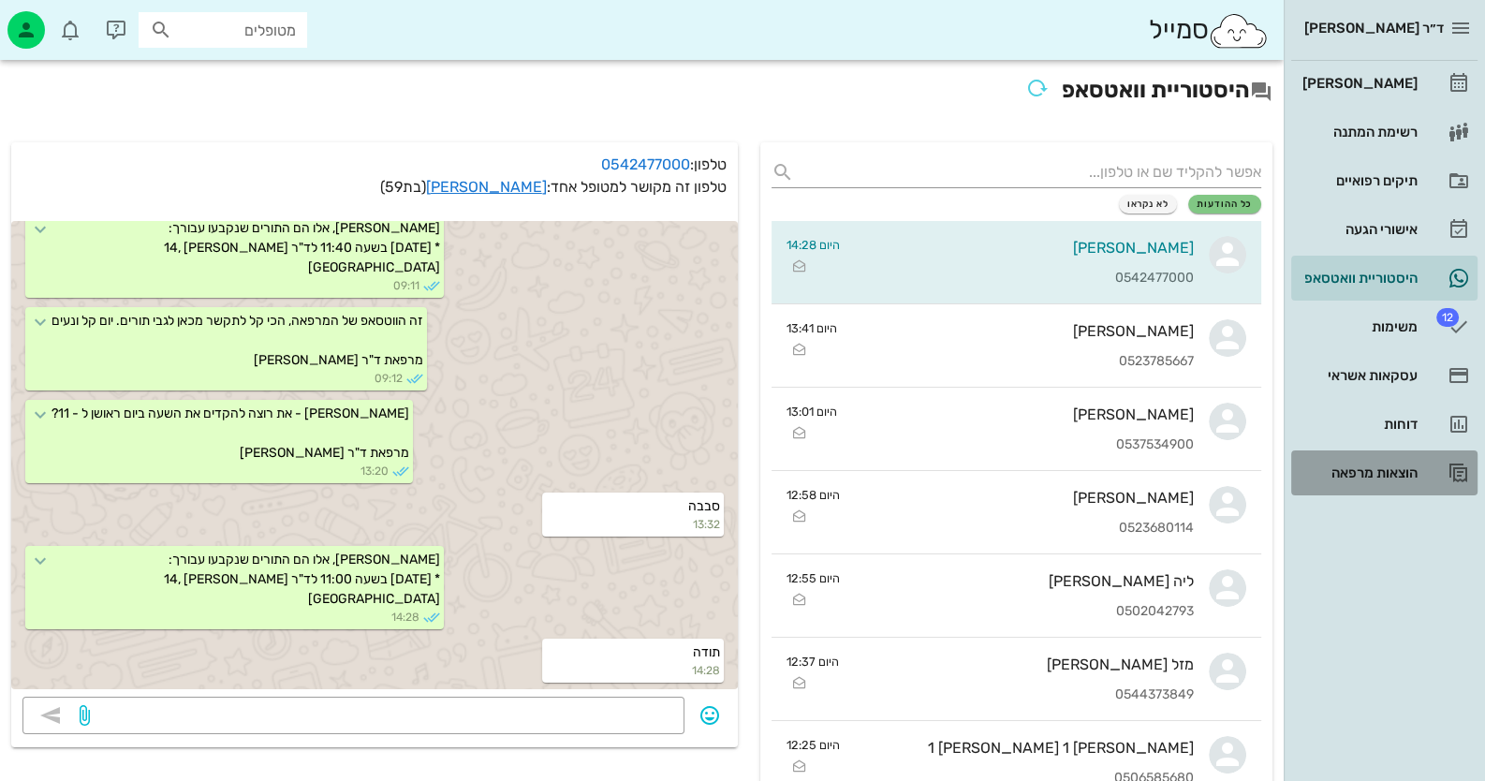
click at [1390, 467] on div "הוצאות מרפאה" at bounding box center [1358, 472] width 119 height 15
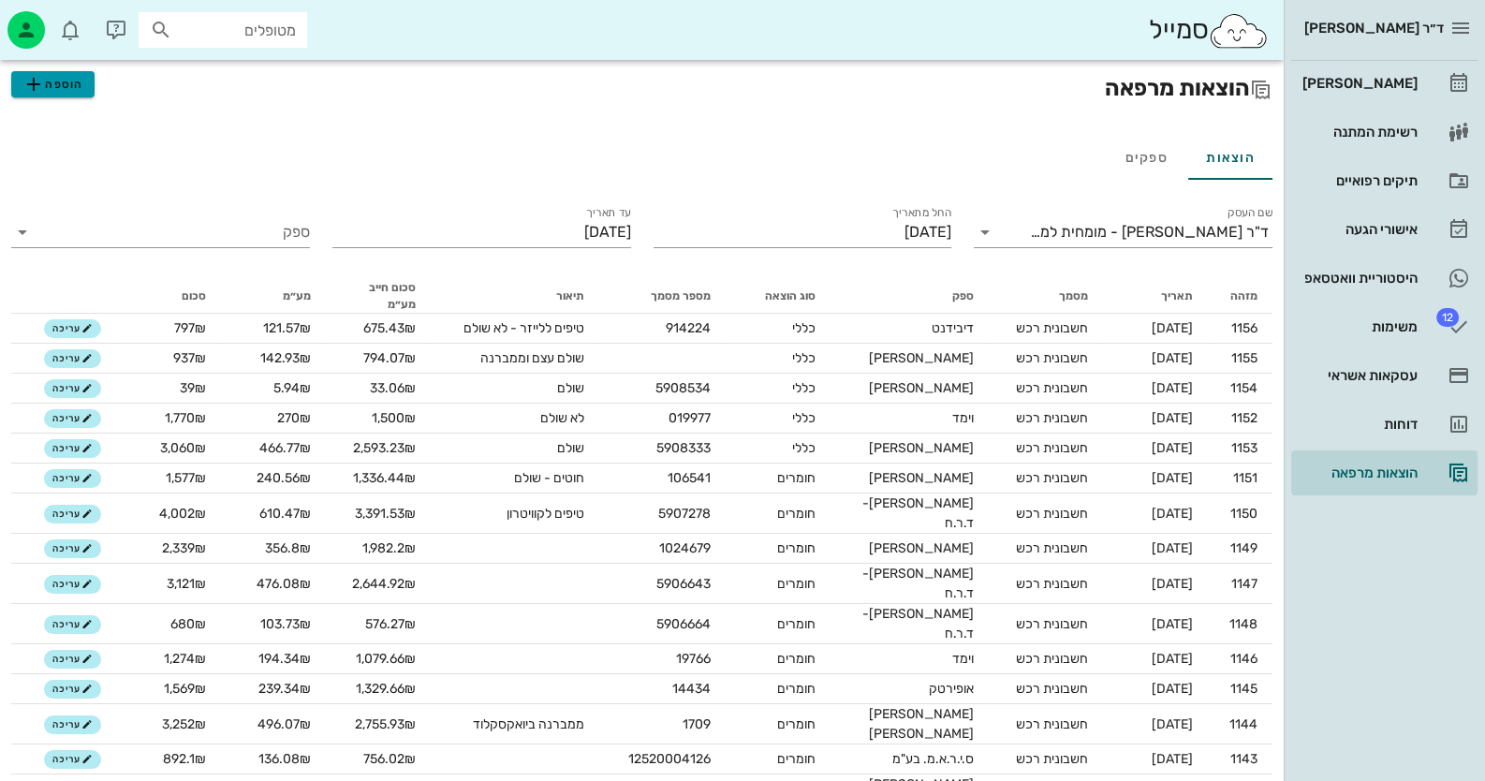
click at [61, 93] on span "הוספה" at bounding box center [52, 84] width 60 height 22
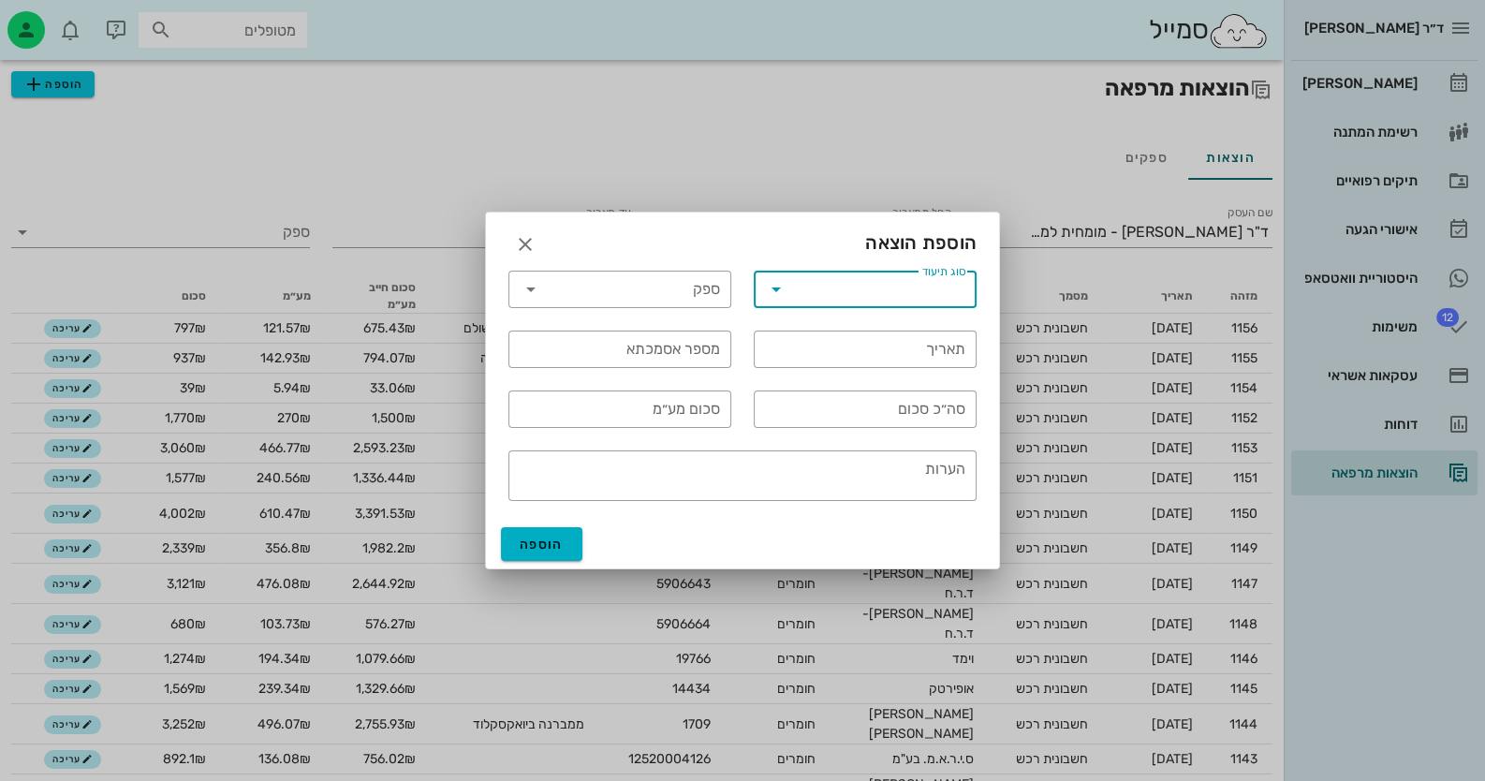
click at [885, 289] on input "סוג תיעוד" at bounding box center [878, 289] width 174 height 30
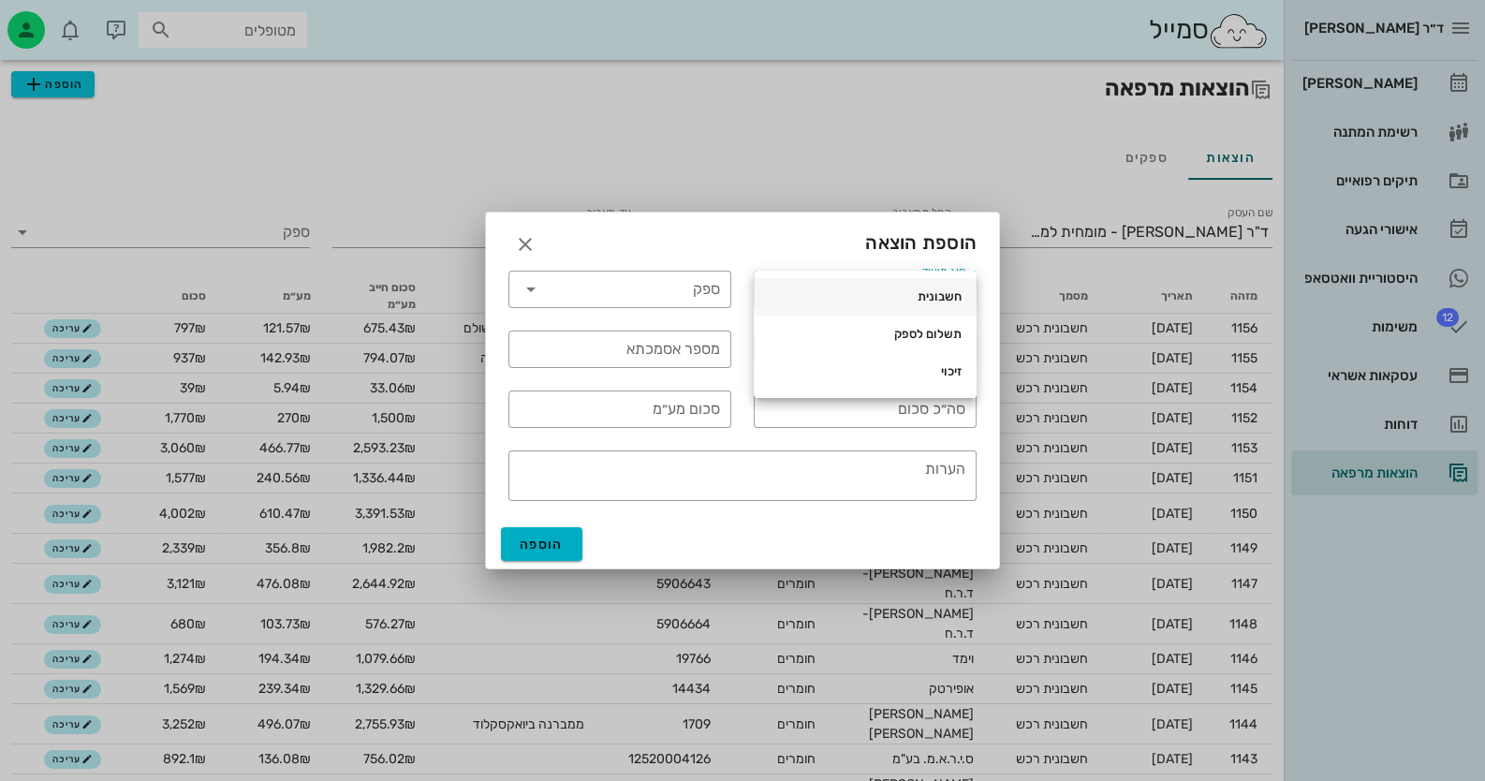
click at [891, 301] on div "חשבונית" at bounding box center [865, 296] width 193 height 15
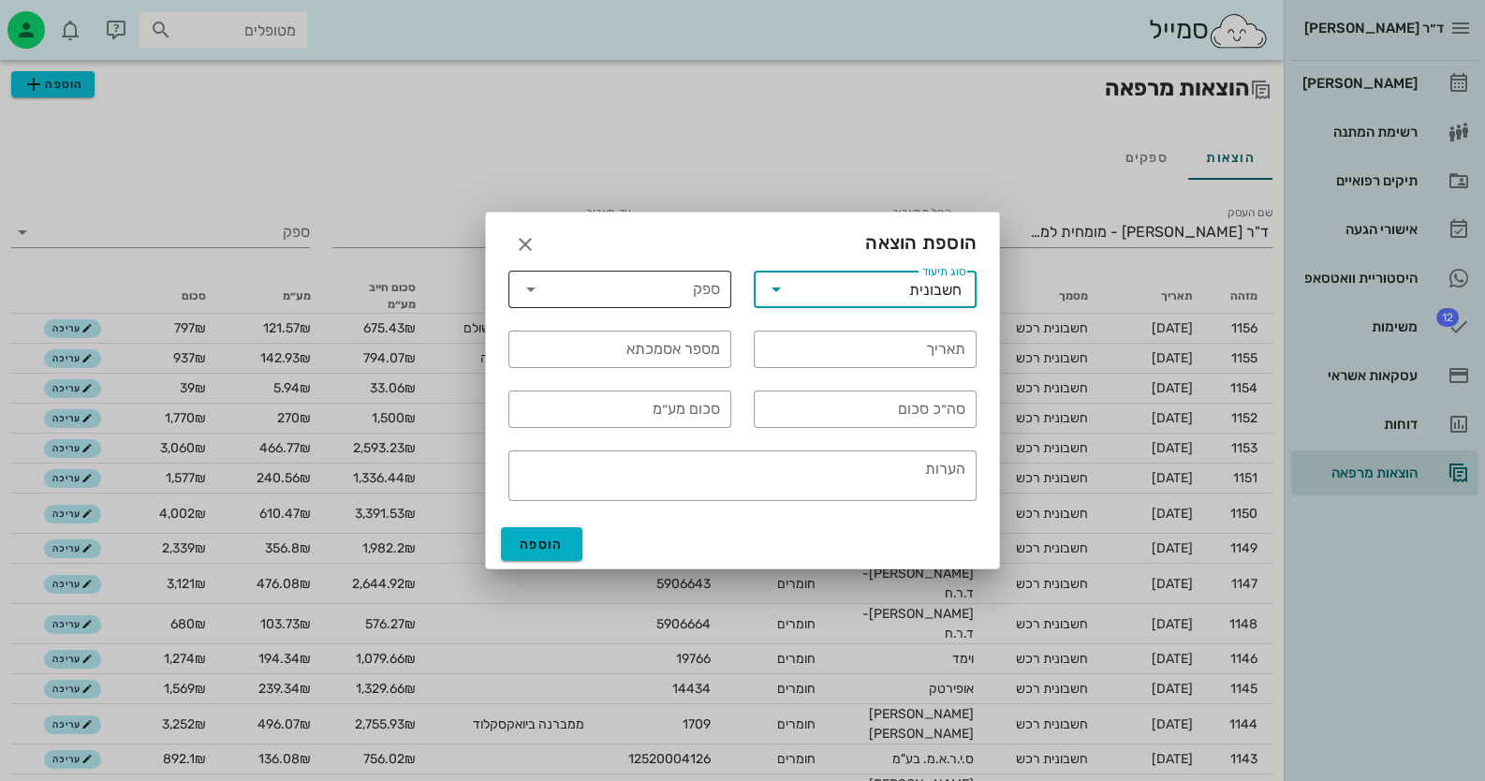
click at [699, 287] on input "ספק" at bounding box center [633, 289] width 174 height 30
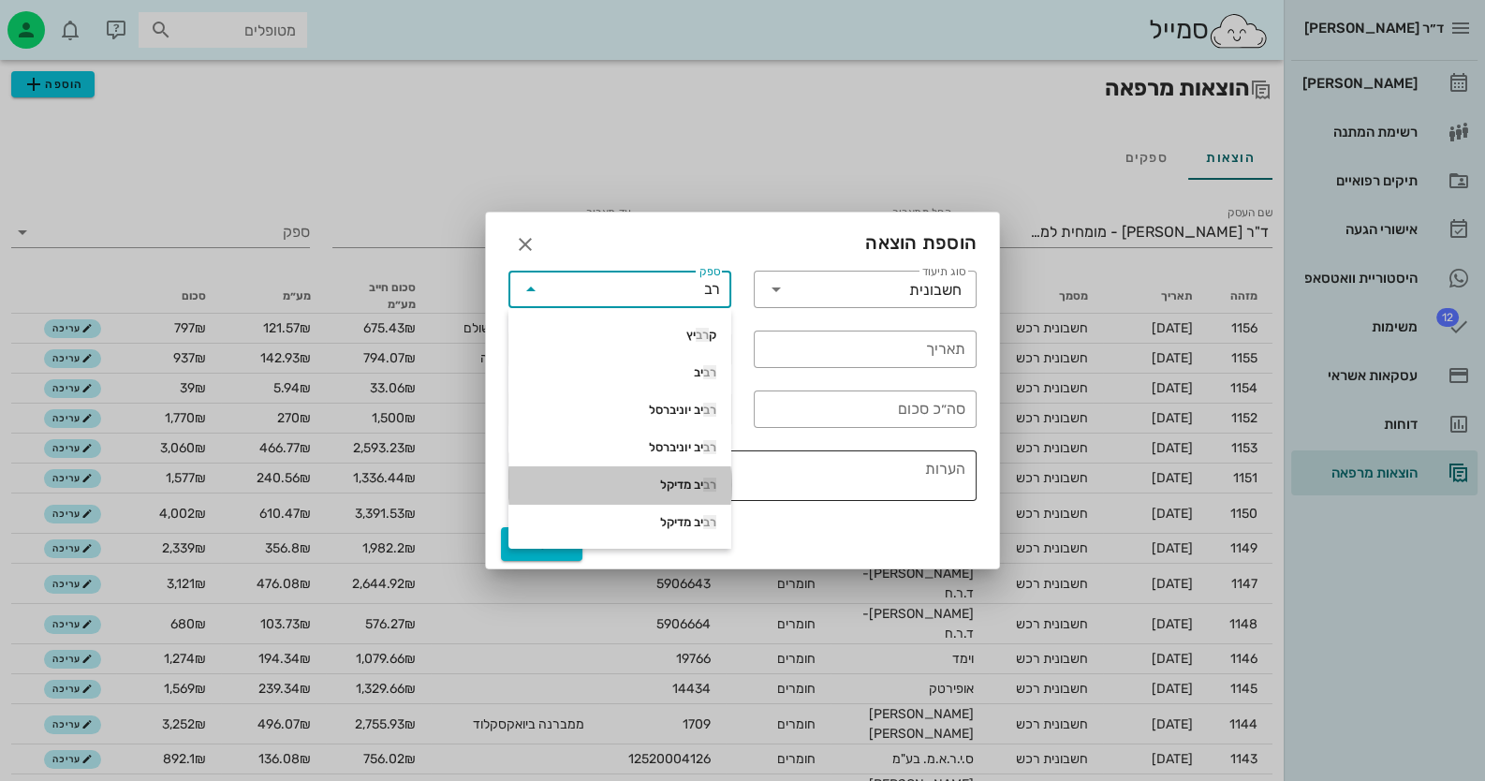
click at [697, 477] on div "רב יב מדיקל" at bounding box center [619, 484] width 193 height 15
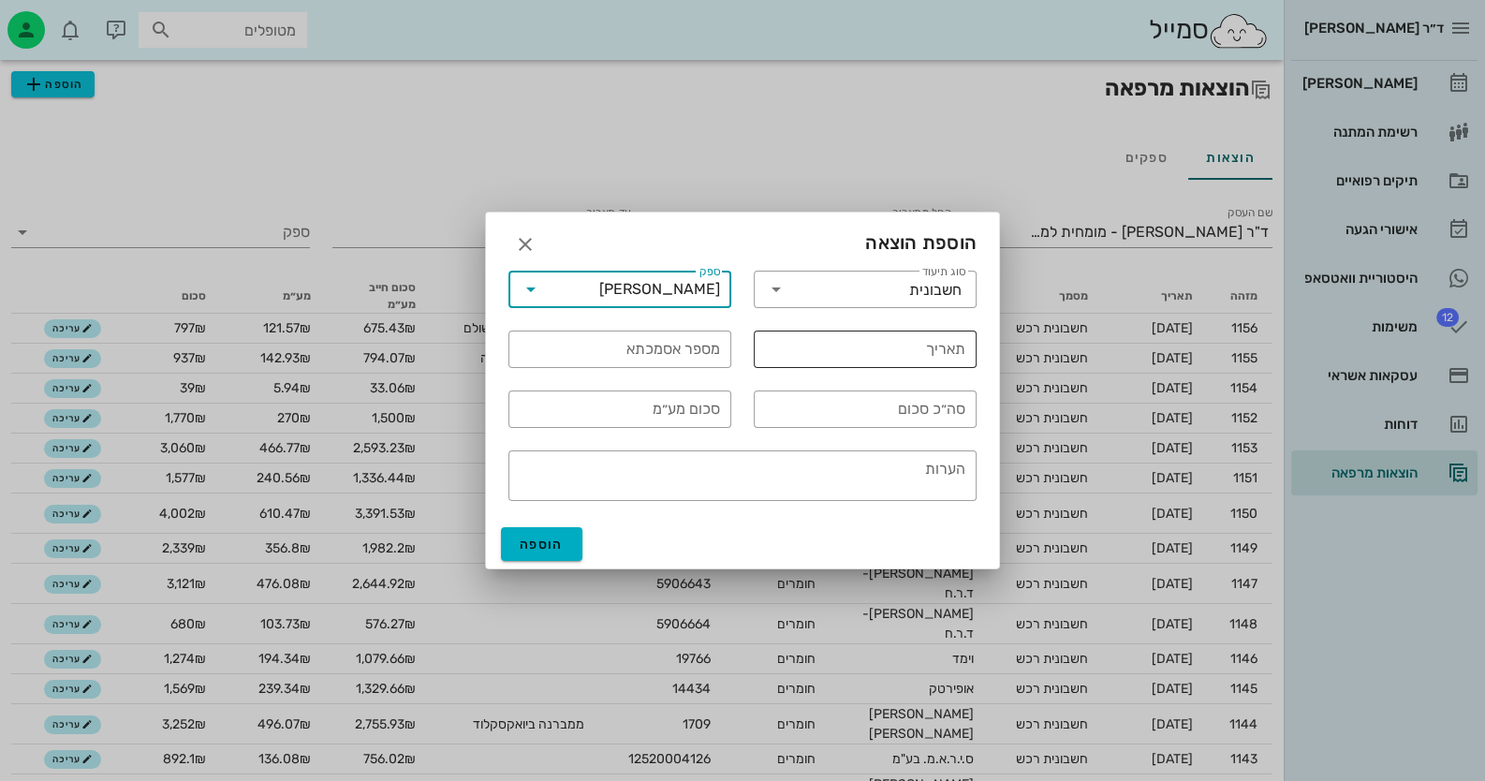
type input "[PERSON_NAME]"
click at [967, 345] on div "​ תאריך" at bounding box center [865, 348] width 223 height 37
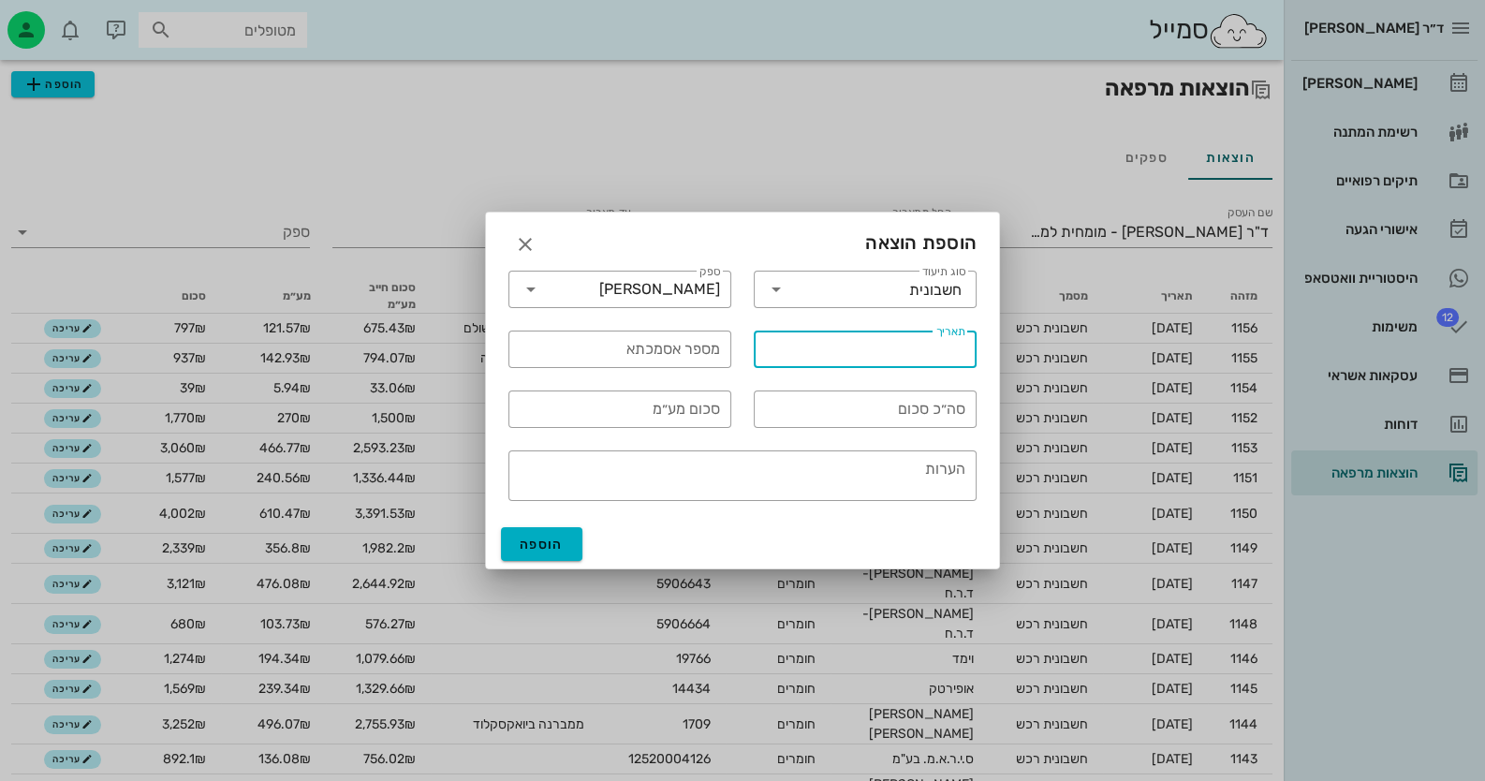
click at [953, 331] on label "תאריך" at bounding box center [951, 332] width 30 height 14
click at [953, 334] on input "תאריך" at bounding box center [865, 349] width 200 height 30
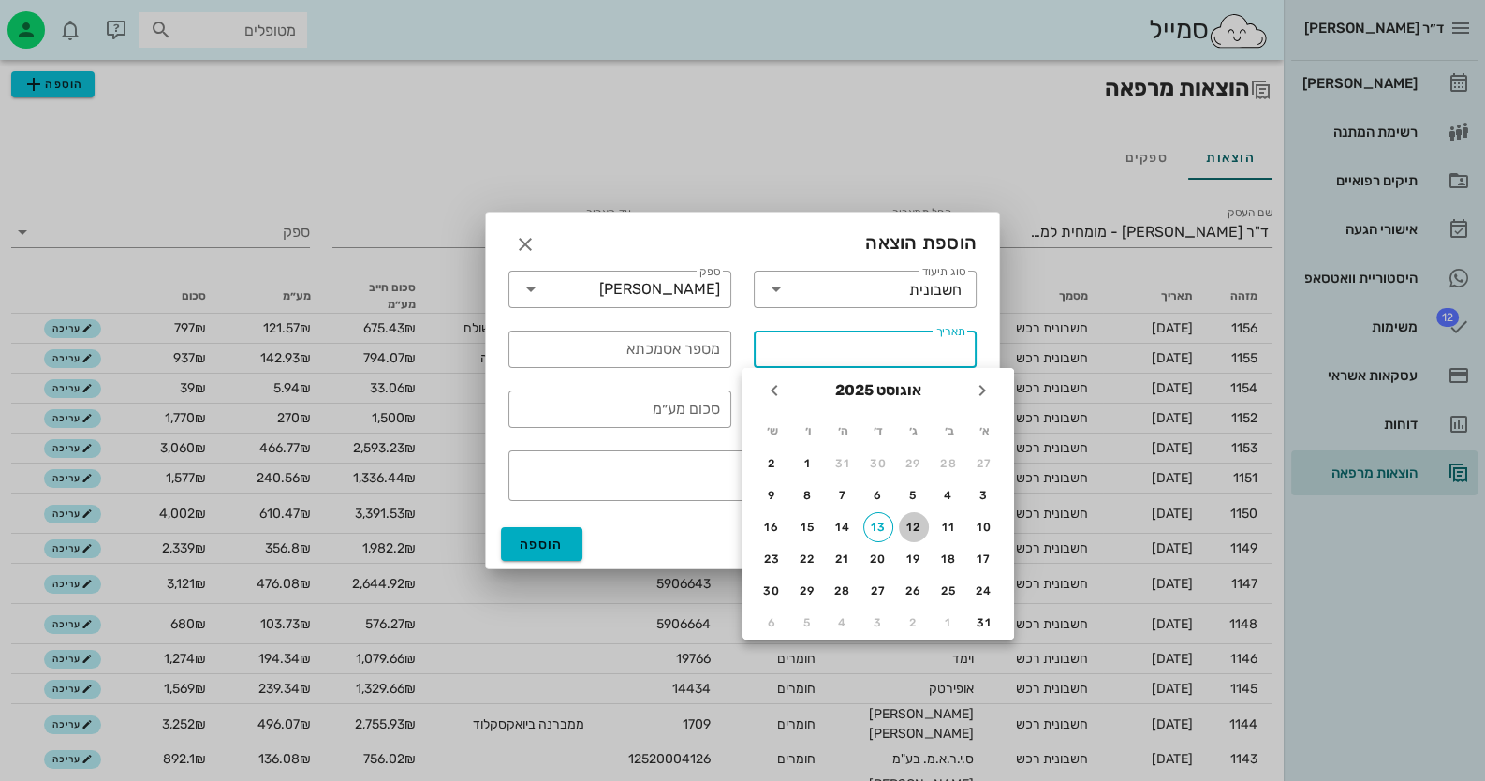
click at [910, 536] on button "12" at bounding box center [914, 527] width 30 height 30
type input "[DATE]"
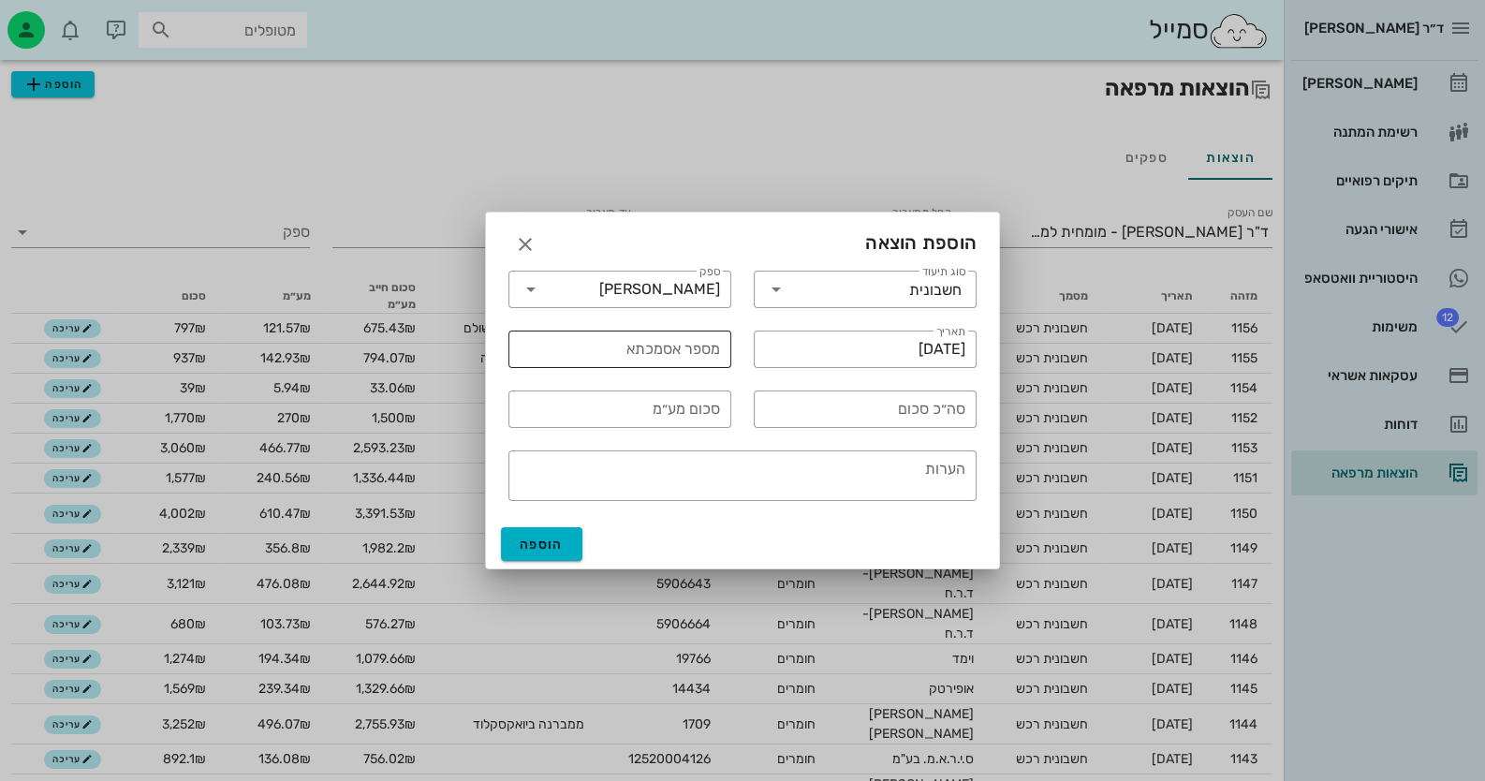
click at [665, 360] on input "מספר אסמכתא" at bounding box center [620, 349] width 200 height 30
type input "106648"
click at [817, 404] on input "סה״כ סכום" at bounding box center [865, 409] width 200 height 30
type input "1577"
type input "240.55"
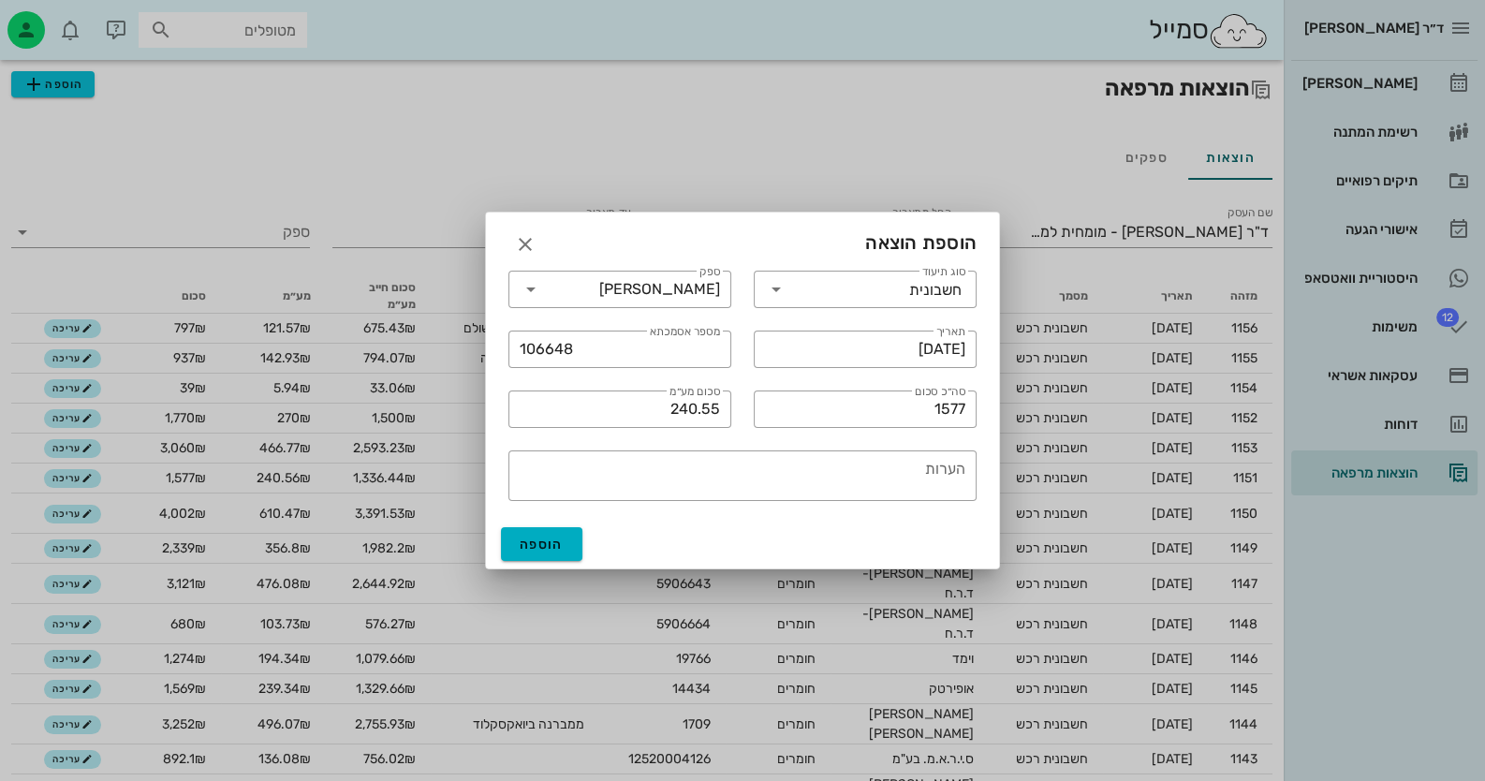
click at [594, 439] on div "​ הערות" at bounding box center [742, 475] width 491 height 73
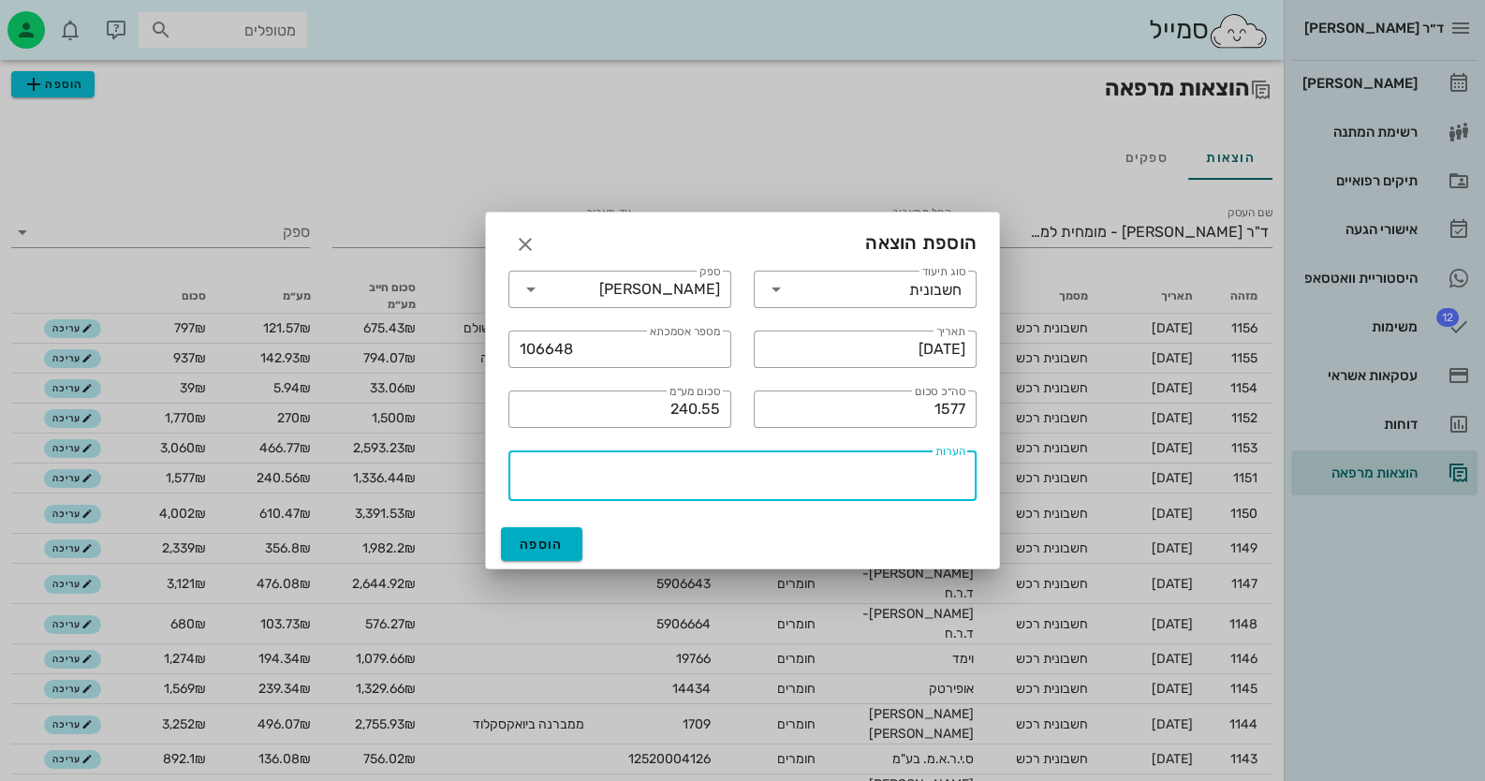
click at [758, 459] on textarea "הערות" at bounding box center [736, 478] width 457 height 45
type textarea "שולם"
click at [567, 539] on button "הוספה" at bounding box center [541, 544] width 81 height 34
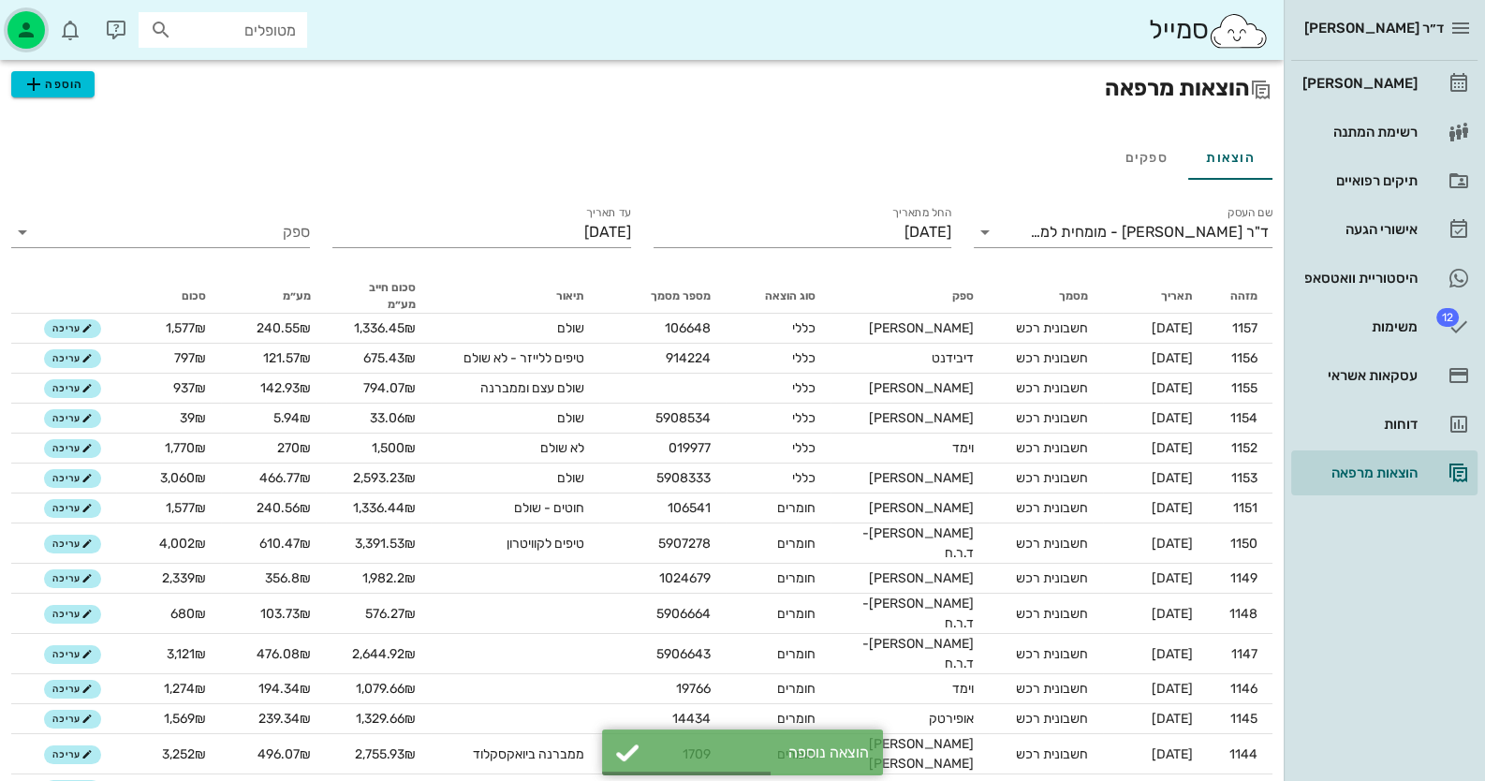
click at [12, 25] on div "button" at bounding box center [25, 29] width 37 height 37
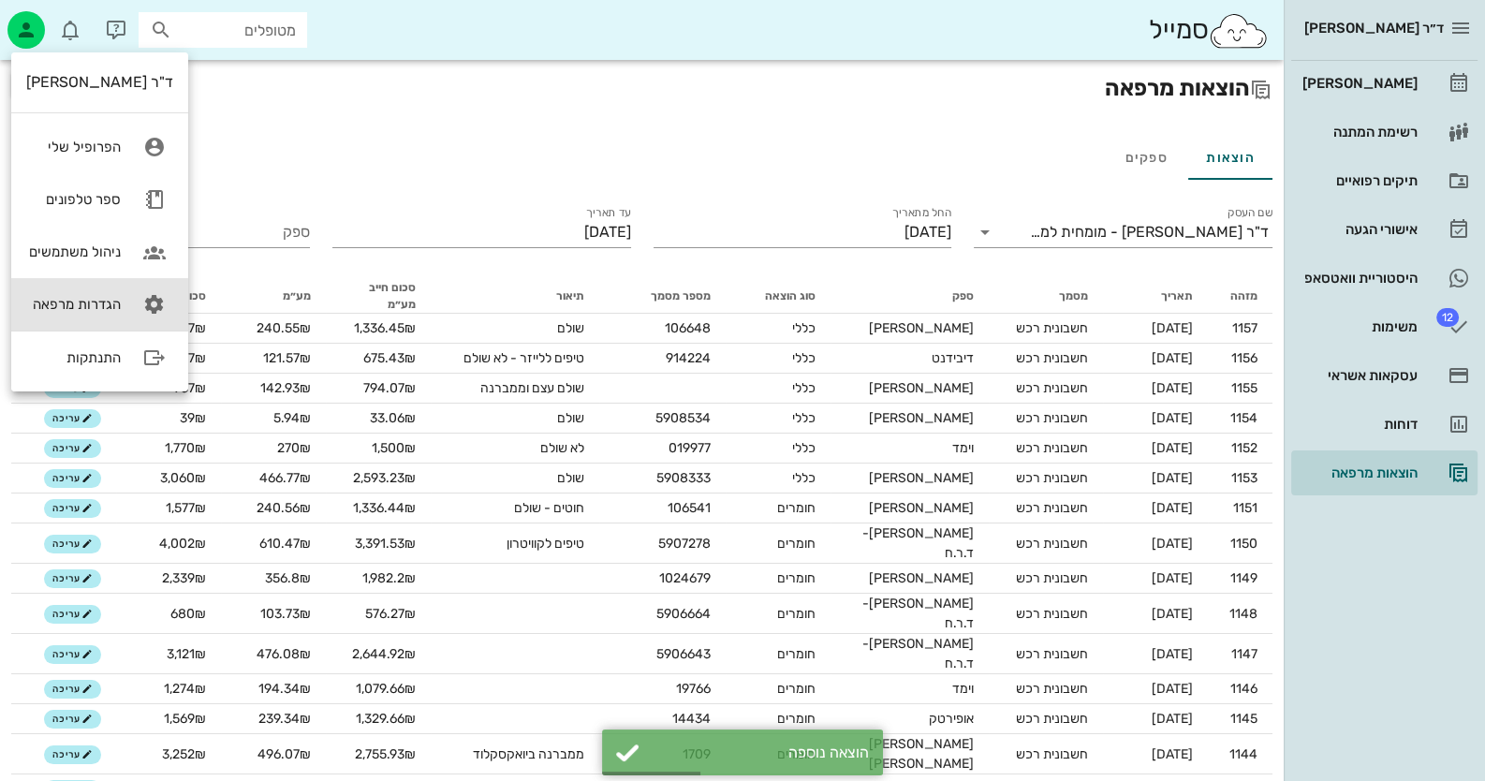
click at [112, 316] on link "הגדרות מרפאה" at bounding box center [99, 304] width 177 height 52
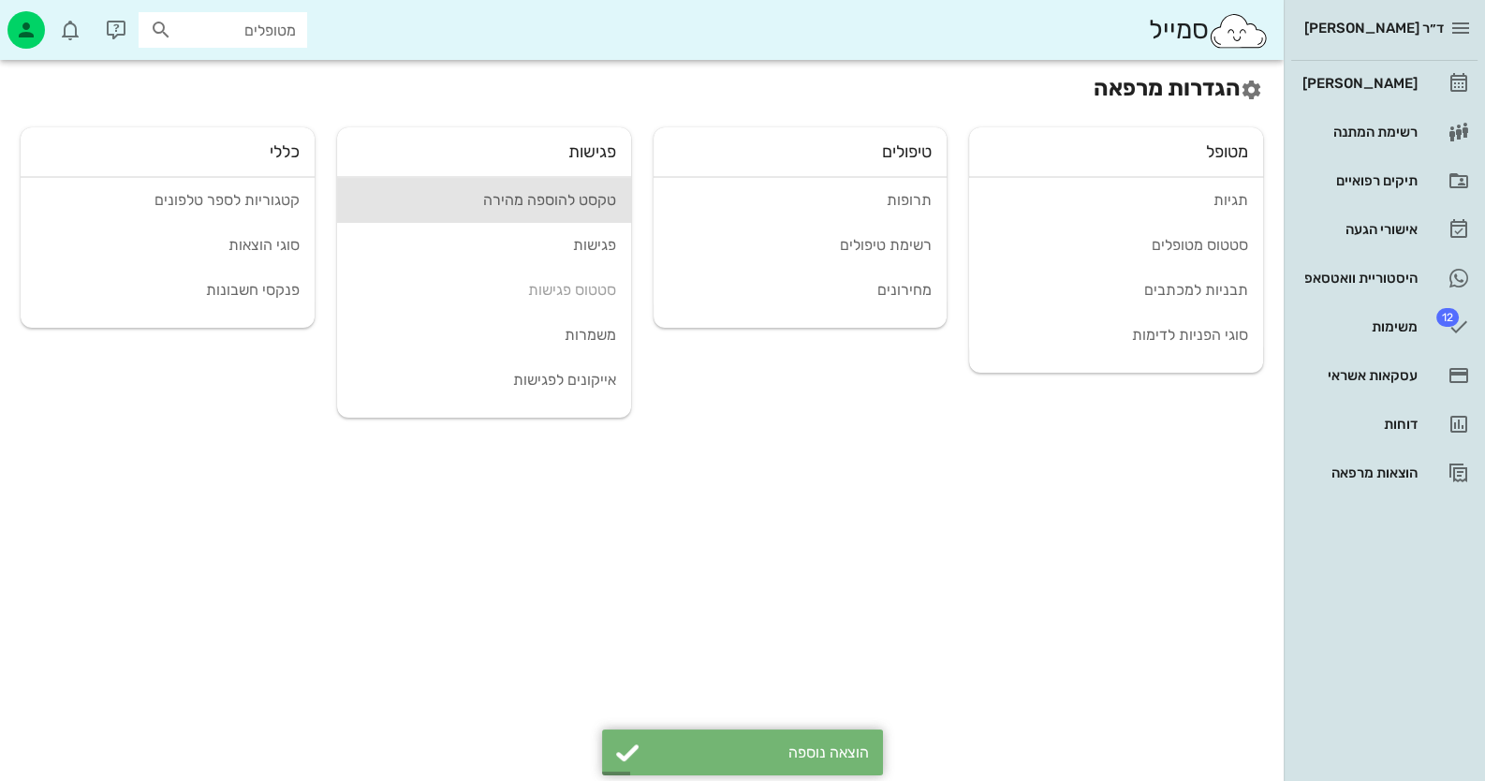
click at [514, 201] on div "טקסט להוספה מהירה" at bounding box center [484, 200] width 264 height 18
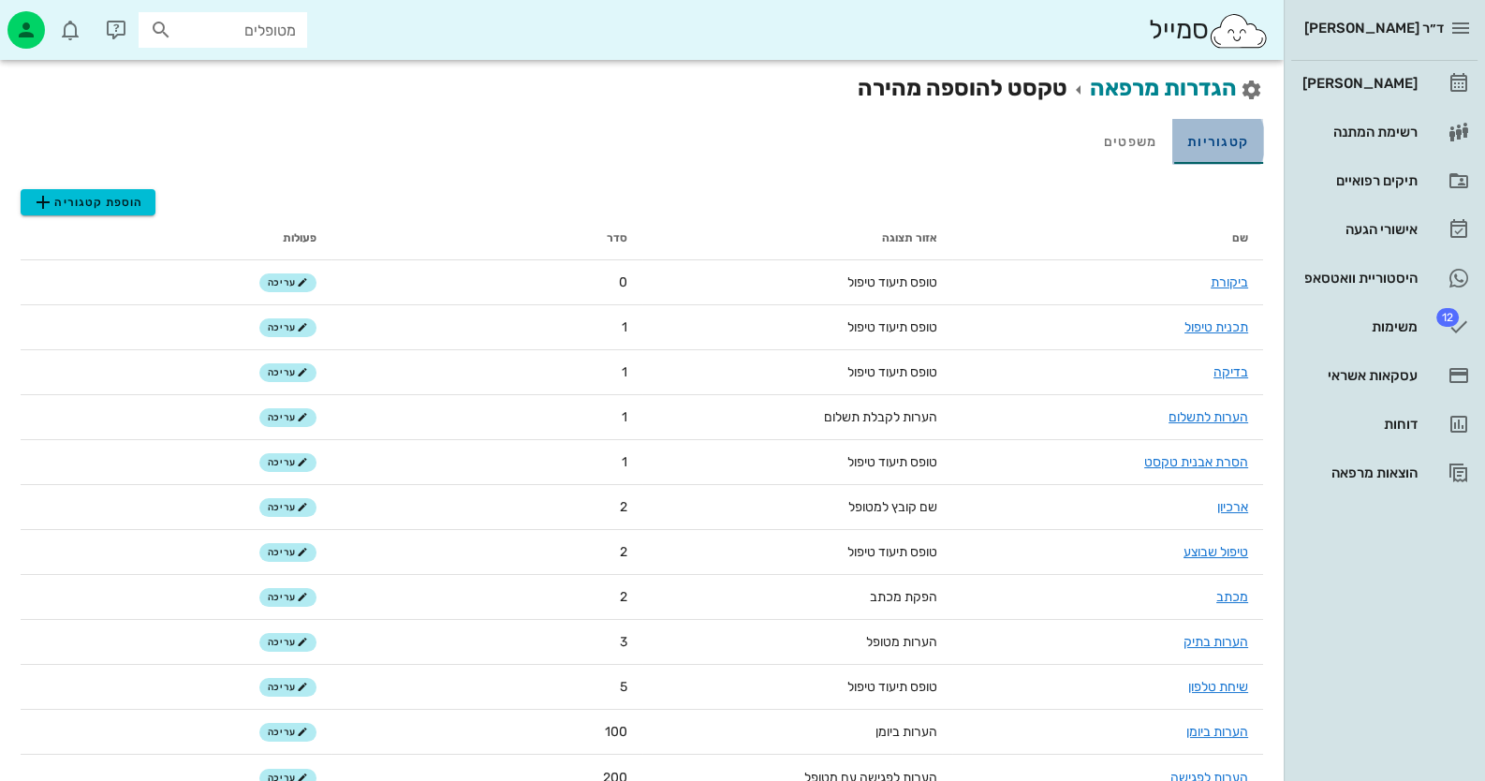
click at [1201, 139] on link "קטגוריות" at bounding box center [1217, 141] width 91 height 45
click at [62, 195] on span "הוספת קטגוריה" at bounding box center [87, 202] width 111 height 22
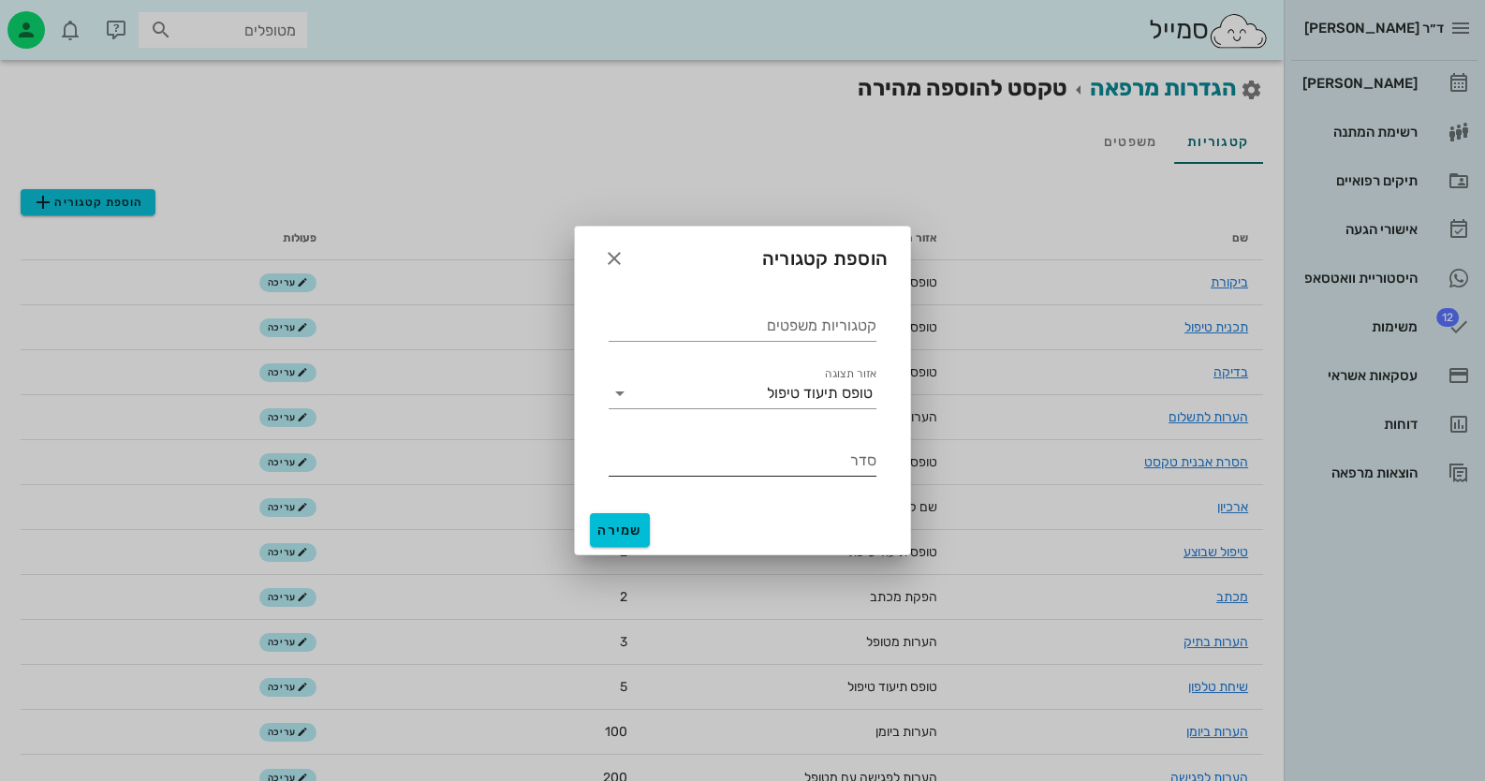
drag, startPoint x: 746, startPoint y: 448, endPoint x: 756, endPoint y: 438, distance: 13.9
click at [748, 446] on input "סדר" at bounding box center [743, 461] width 268 height 30
click at [775, 403] on div "טופס תיעוד טיפול" at bounding box center [756, 393] width 242 height 30
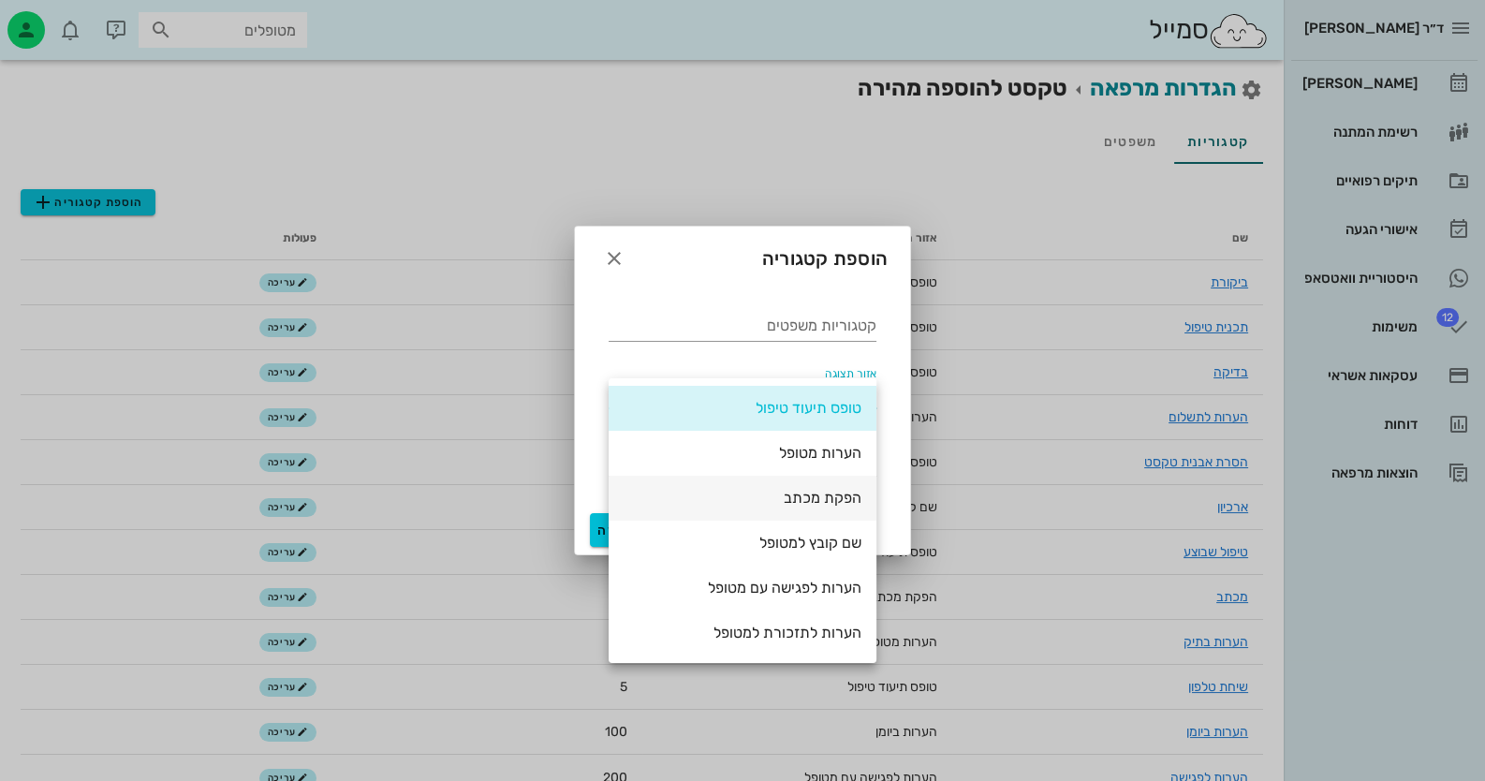
scroll to position [135, 0]
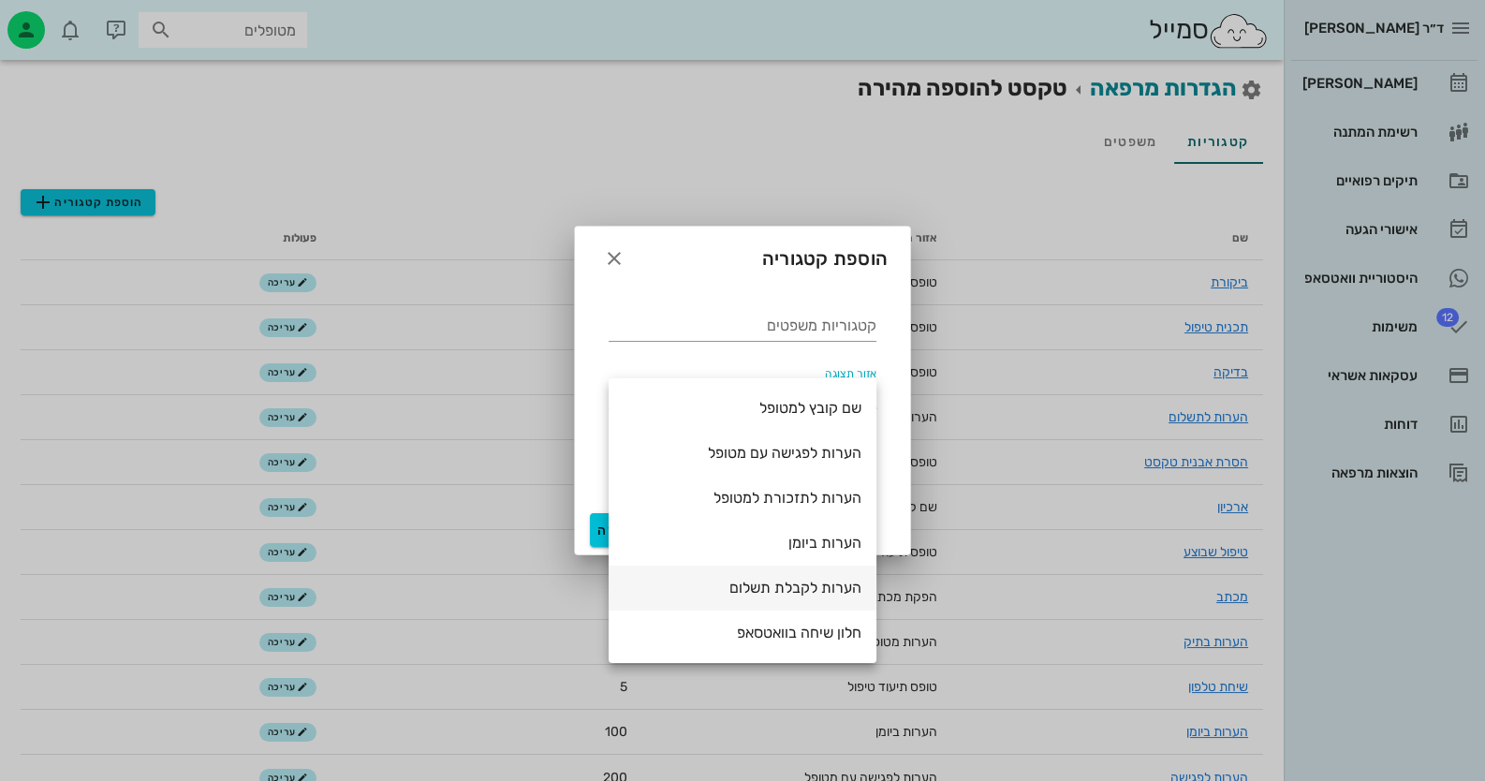
click at [771, 594] on div "הערות לקבלת תשלום" at bounding box center [743, 588] width 238 height 18
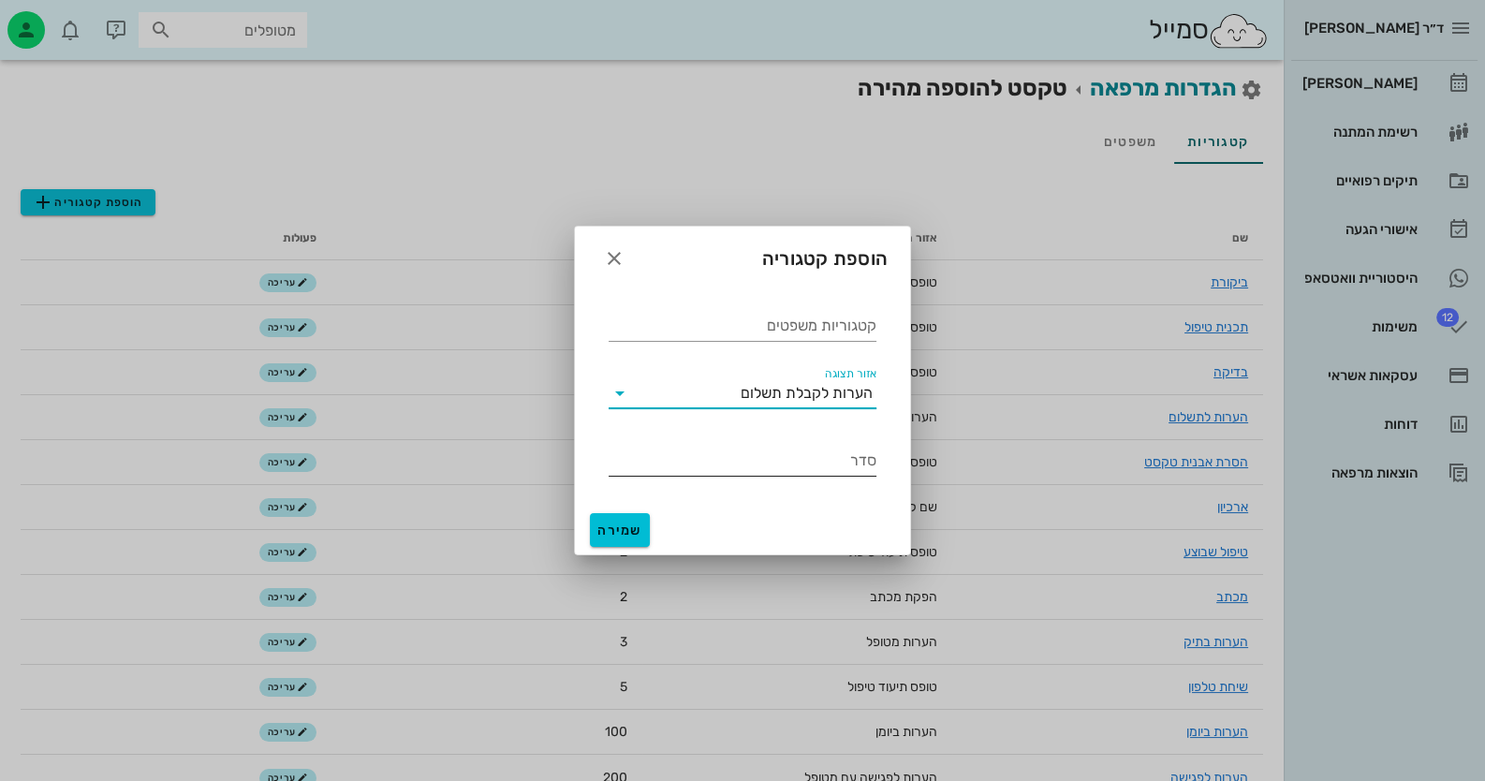
click at [819, 458] on input "סדר" at bounding box center [743, 461] width 268 height 30
type input "1"
click at [840, 332] on input "קטגוריות משפטים" at bounding box center [743, 326] width 268 height 30
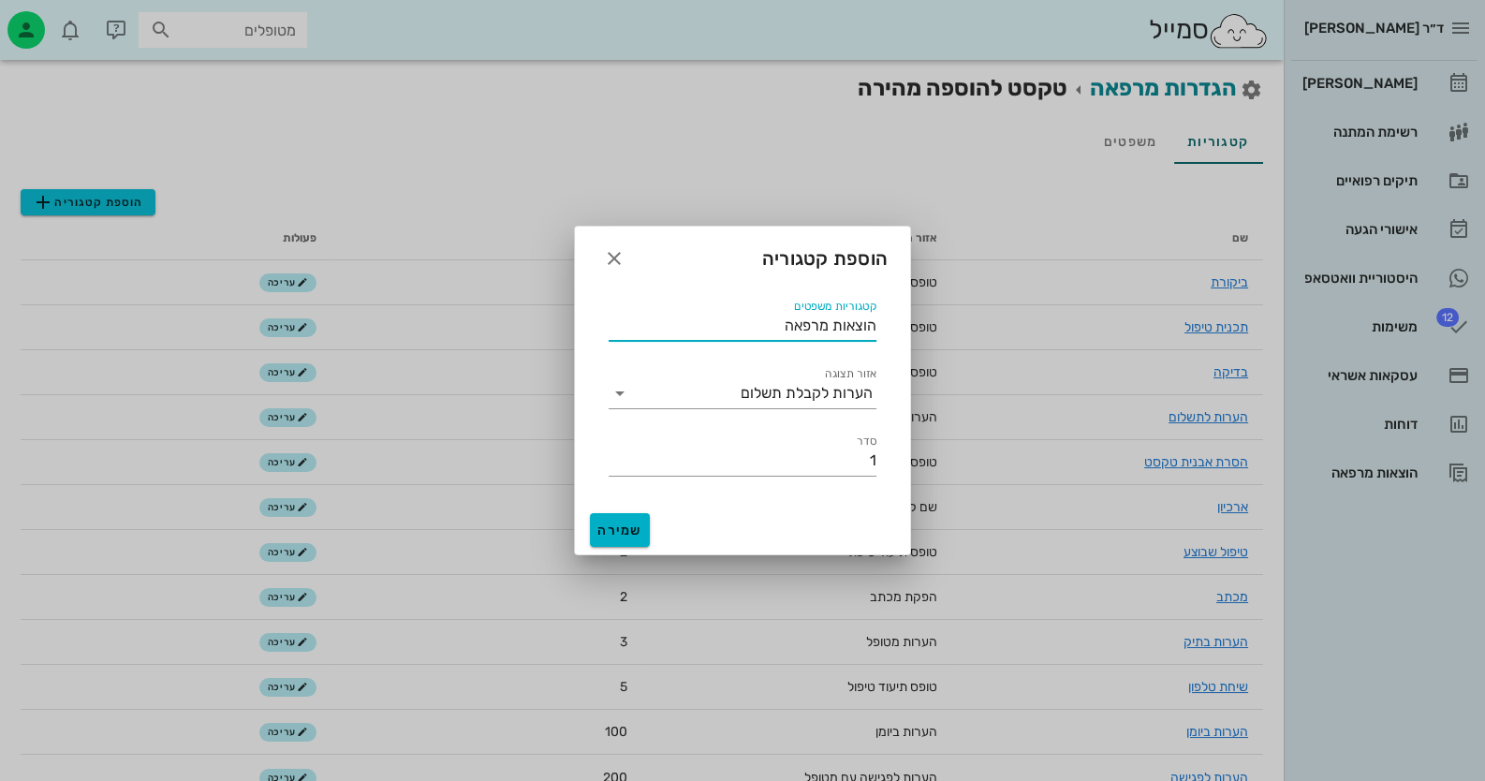
type input "הוצאות מרפאה"
click at [626, 521] on button "שמירה" at bounding box center [620, 530] width 60 height 34
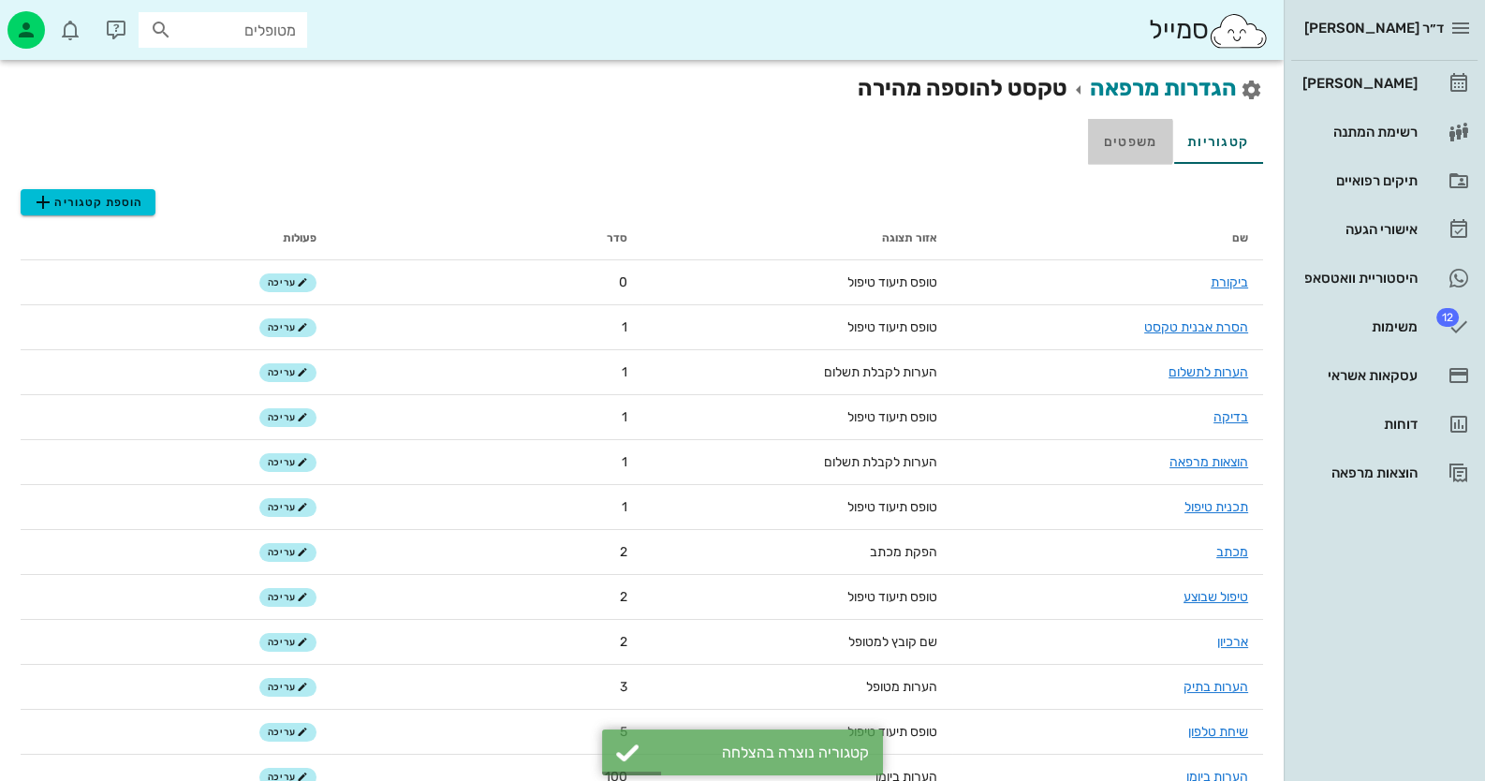
click at [1128, 144] on link "משפטים" at bounding box center [1130, 141] width 84 height 45
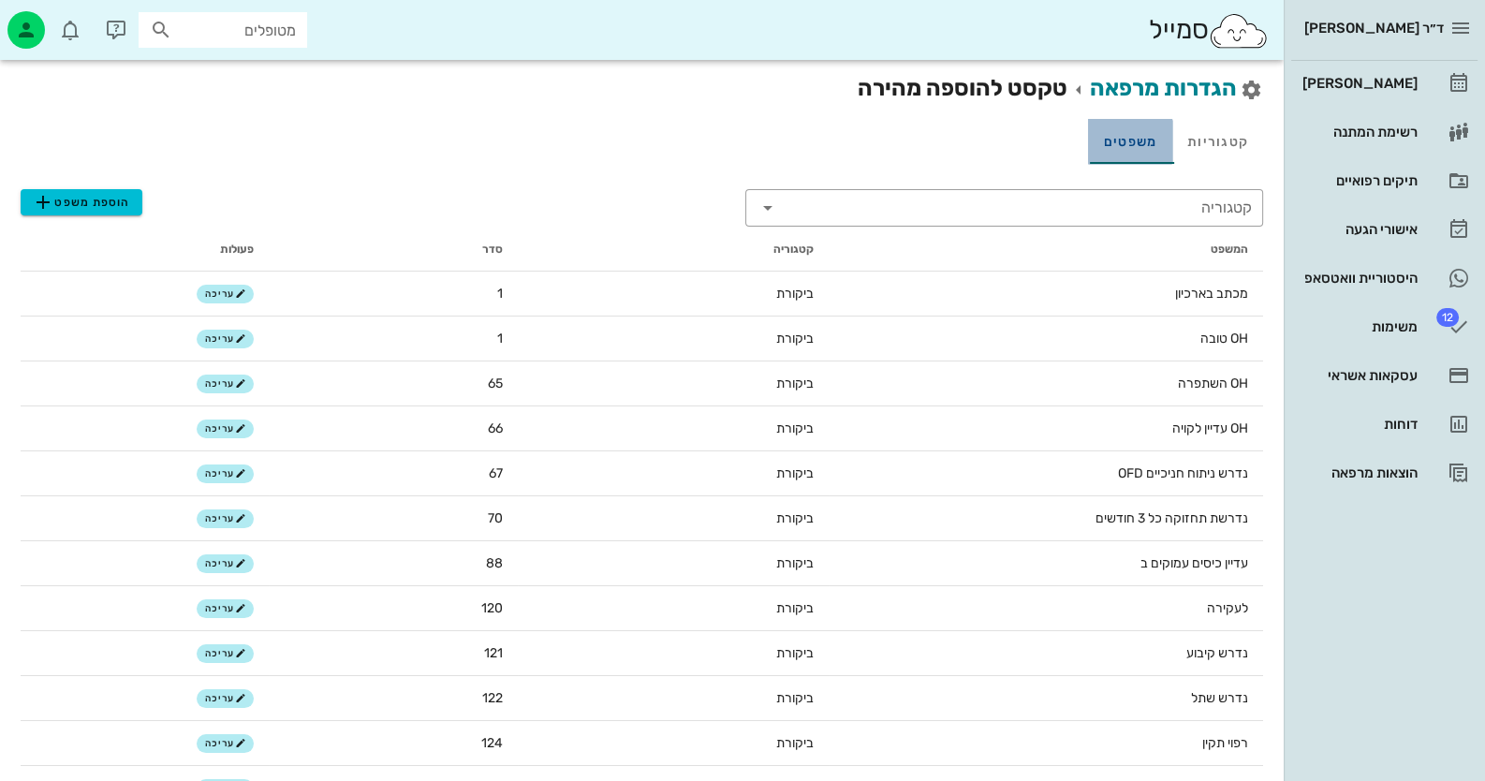
click at [1139, 130] on link "משפטים" at bounding box center [1130, 141] width 84 height 45
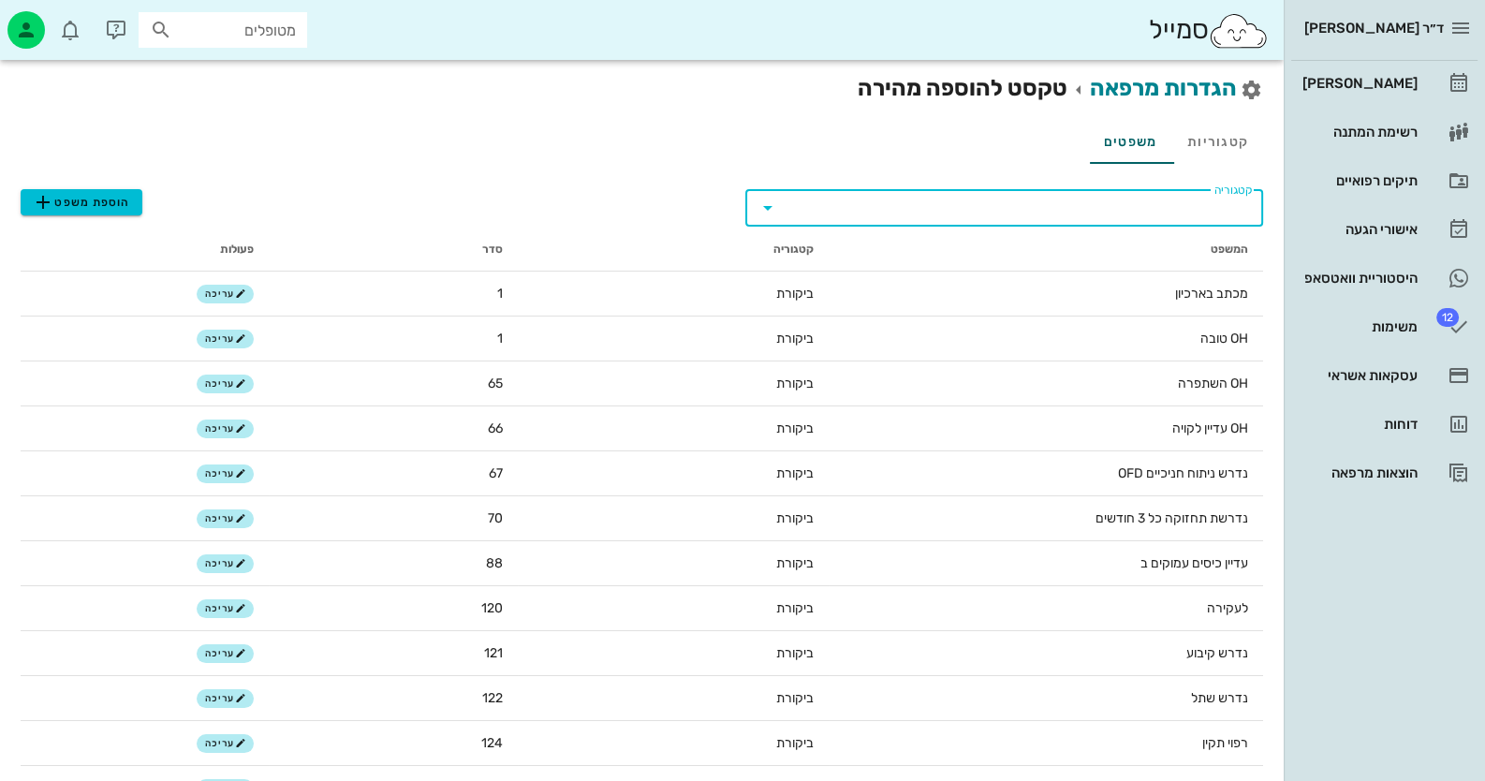
click at [1152, 194] on input "קטגוריה" at bounding box center [1018, 208] width 465 height 30
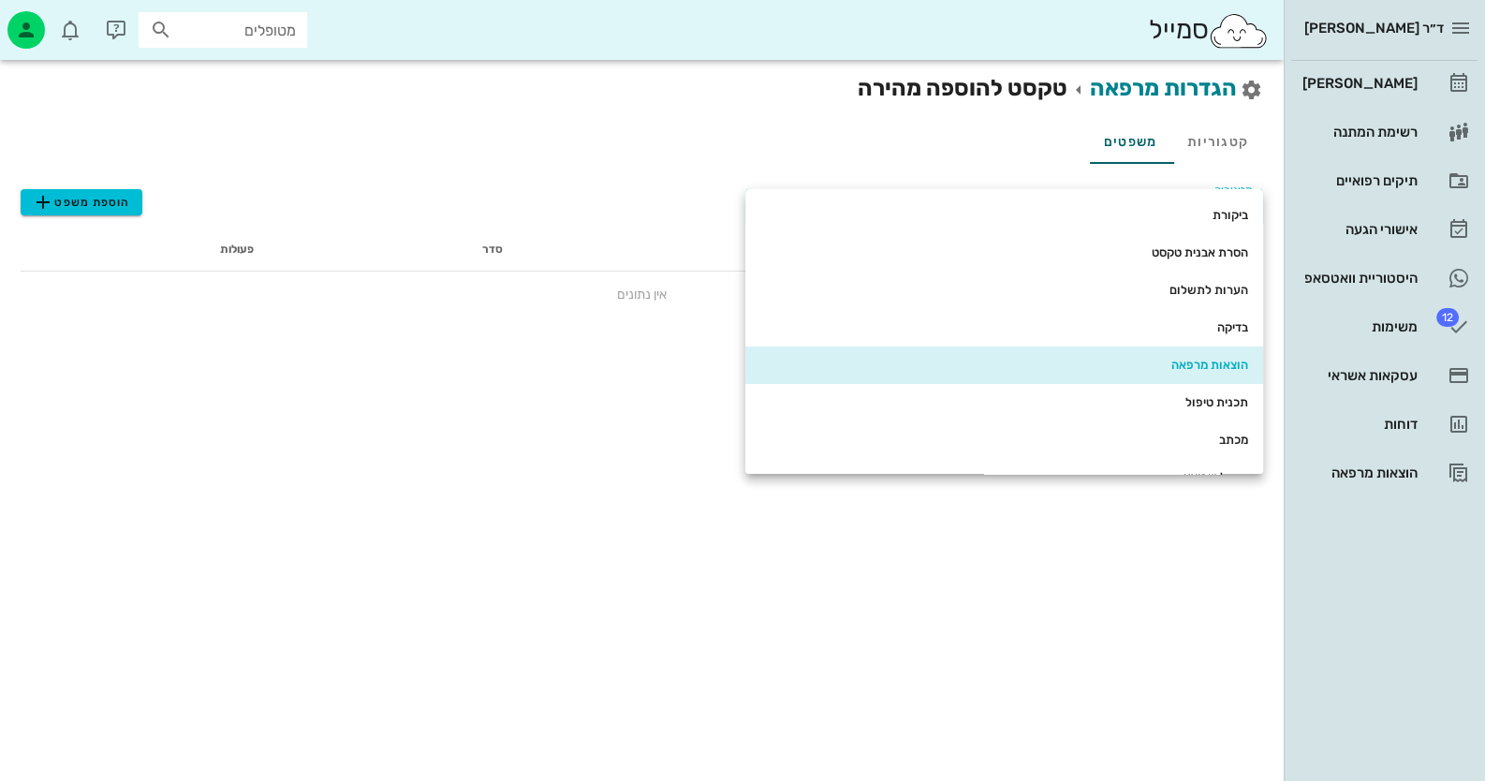
click at [1193, 374] on div "הוצאות מרפאה" at bounding box center [1004, 365] width 488 height 30
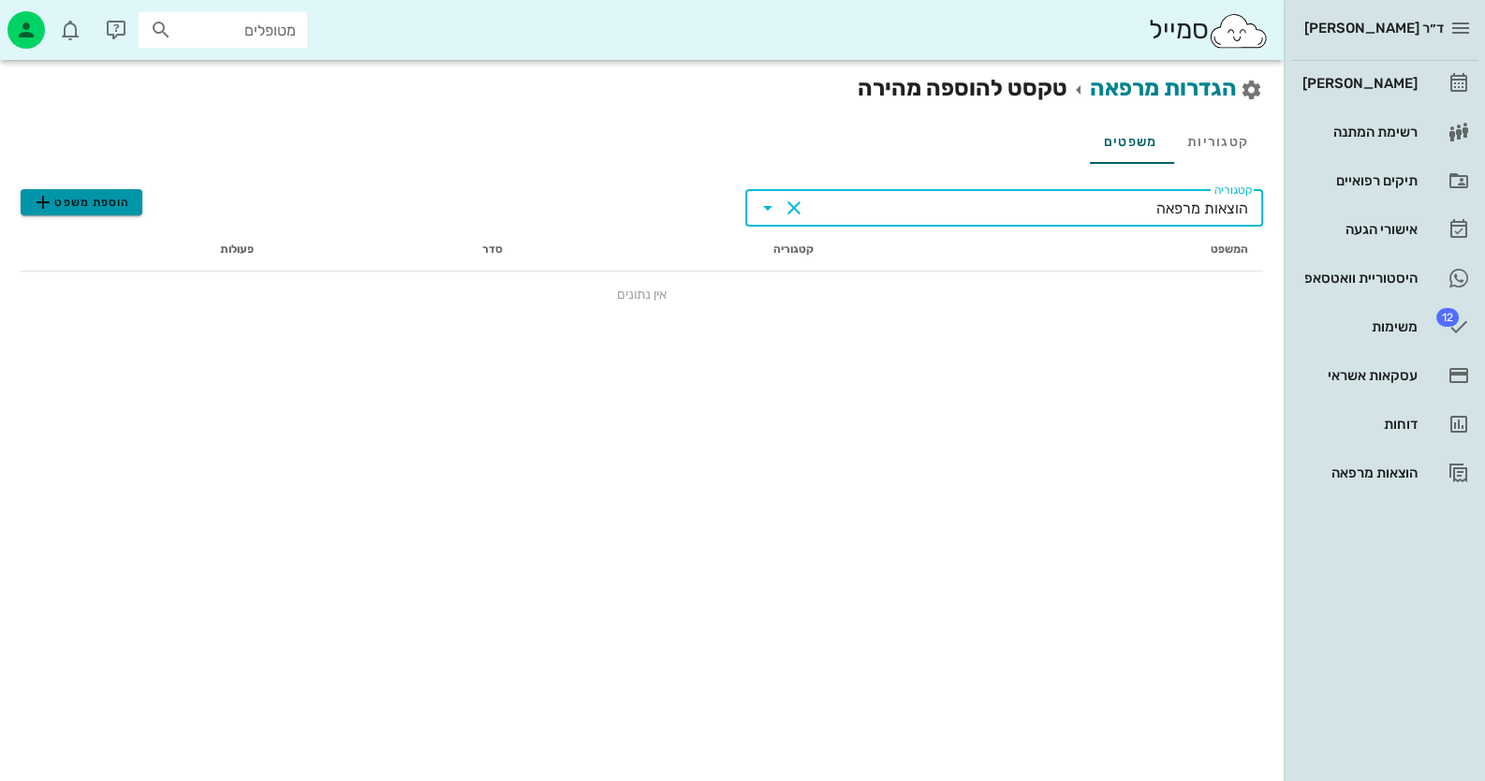
click at [62, 189] on button "הוספת משפט" at bounding box center [82, 202] width 122 height 26
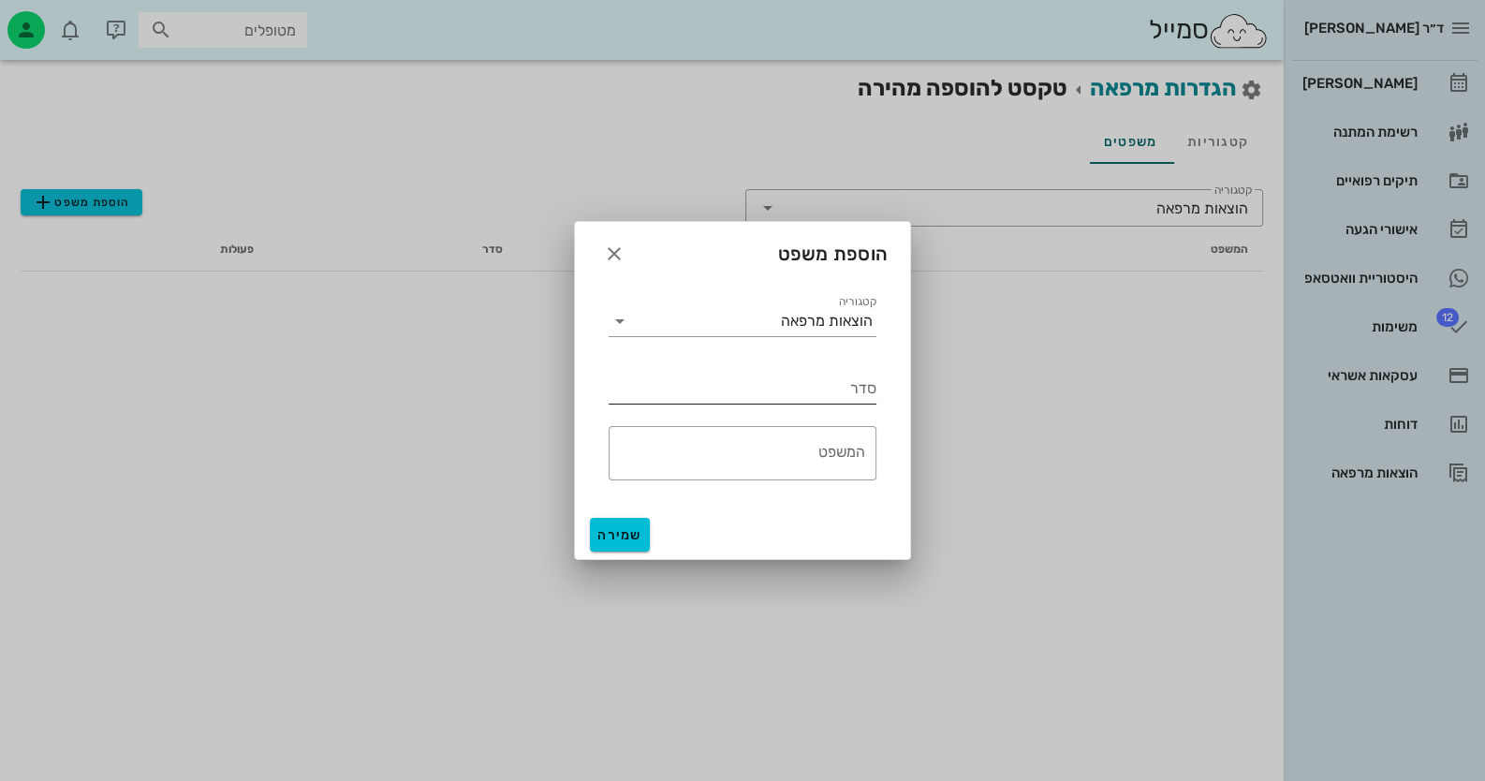
click at [819, 396] on input "סדר" at bounding box center [743, 389] width 268 height 30
type input "1"
click at [803, 462] on textarea "המשפט" at bounding box center [737, 457] width 257 height 45
type textarea "לא שולם"
click at [624, 536] on span "שמירה" at bounding box center [619, 535] width 45 height 16
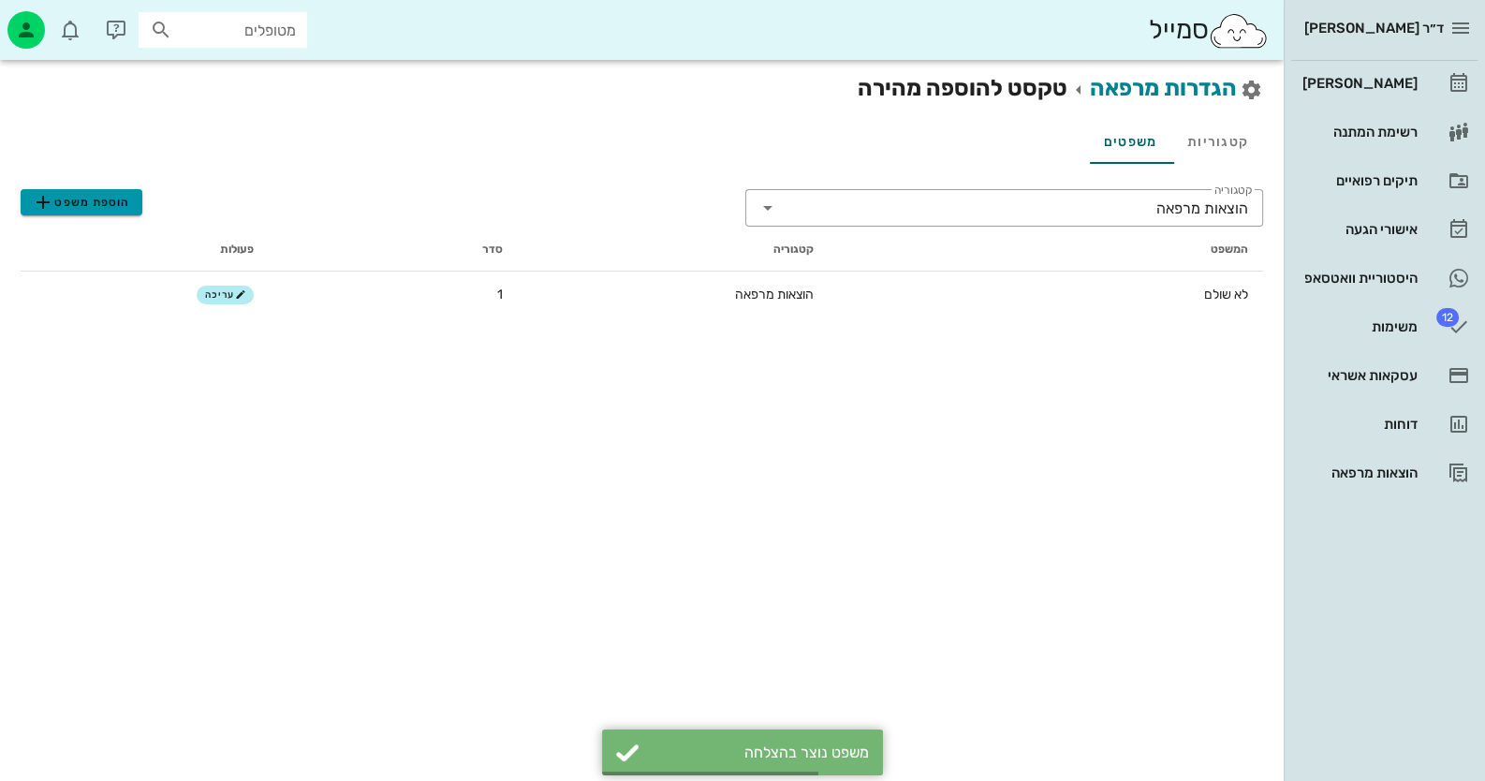
click at [108, 199] on span "הוספת משפט" at bounding box center [81, 202] width 98 height 22
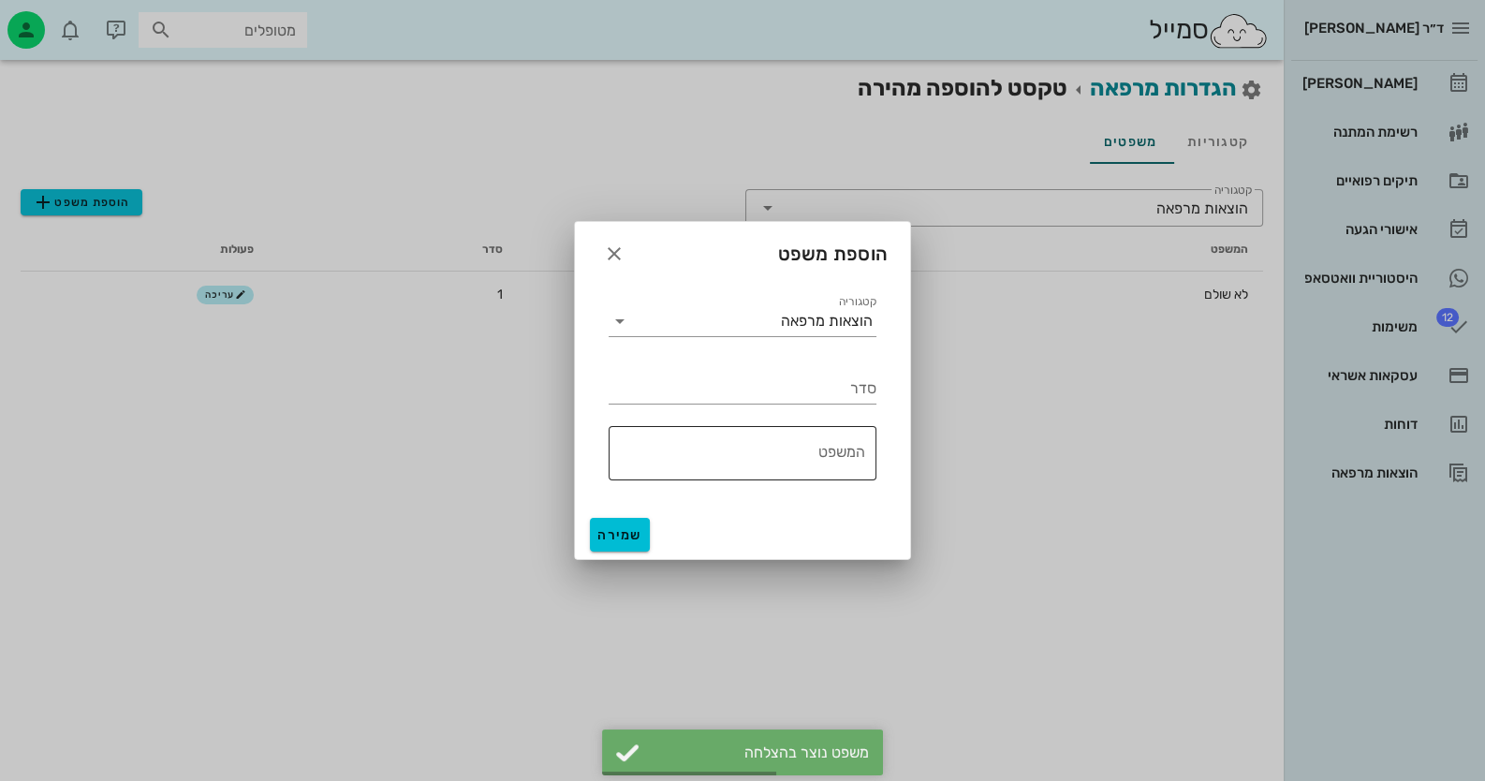
click at [776, 458] on textarea "המשפט" at bounding box center [737, 457] width 257 height 45
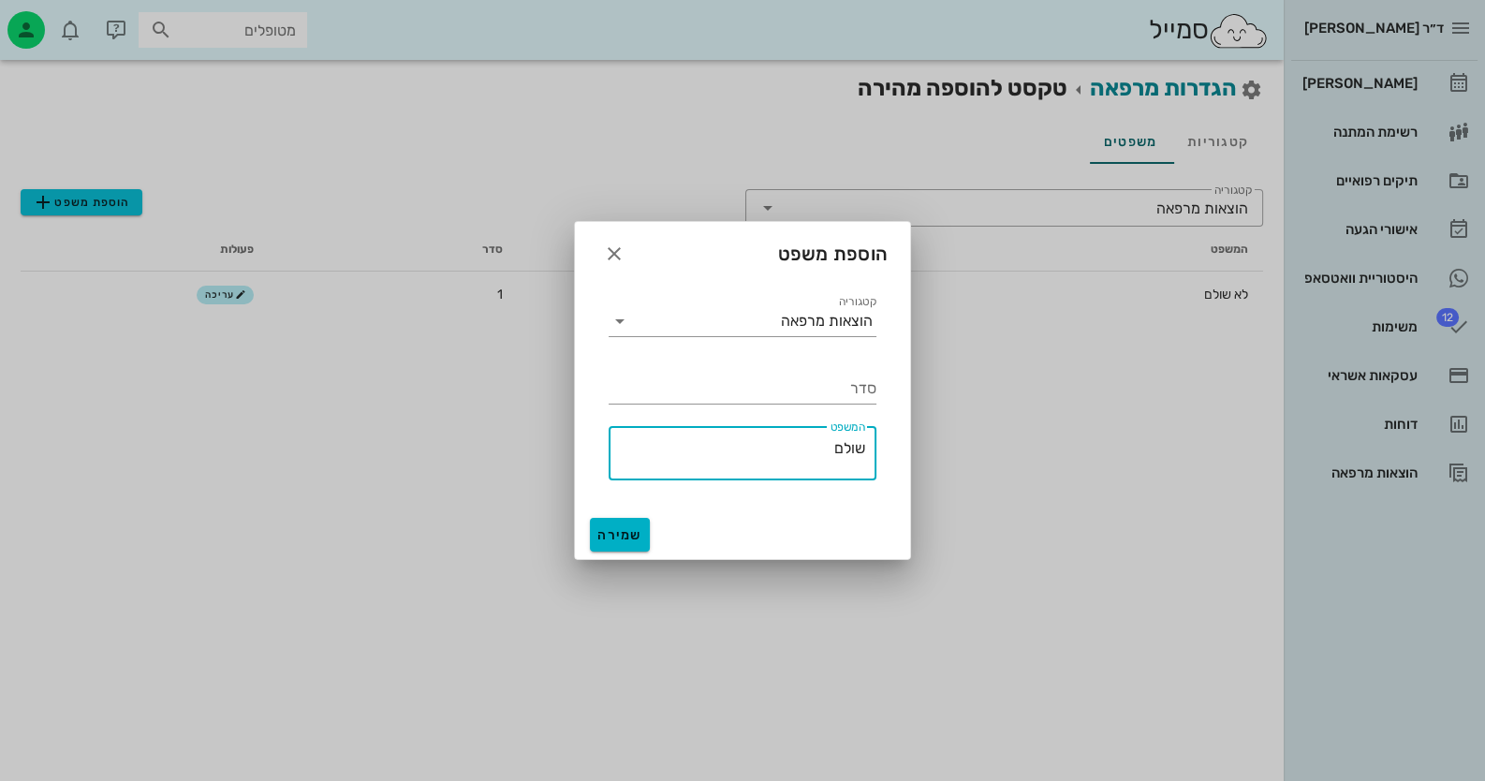
type textarea "שולם"
click at [627, 542] on button "שמירה" at bounding box center [620, 535] width 60 height 34
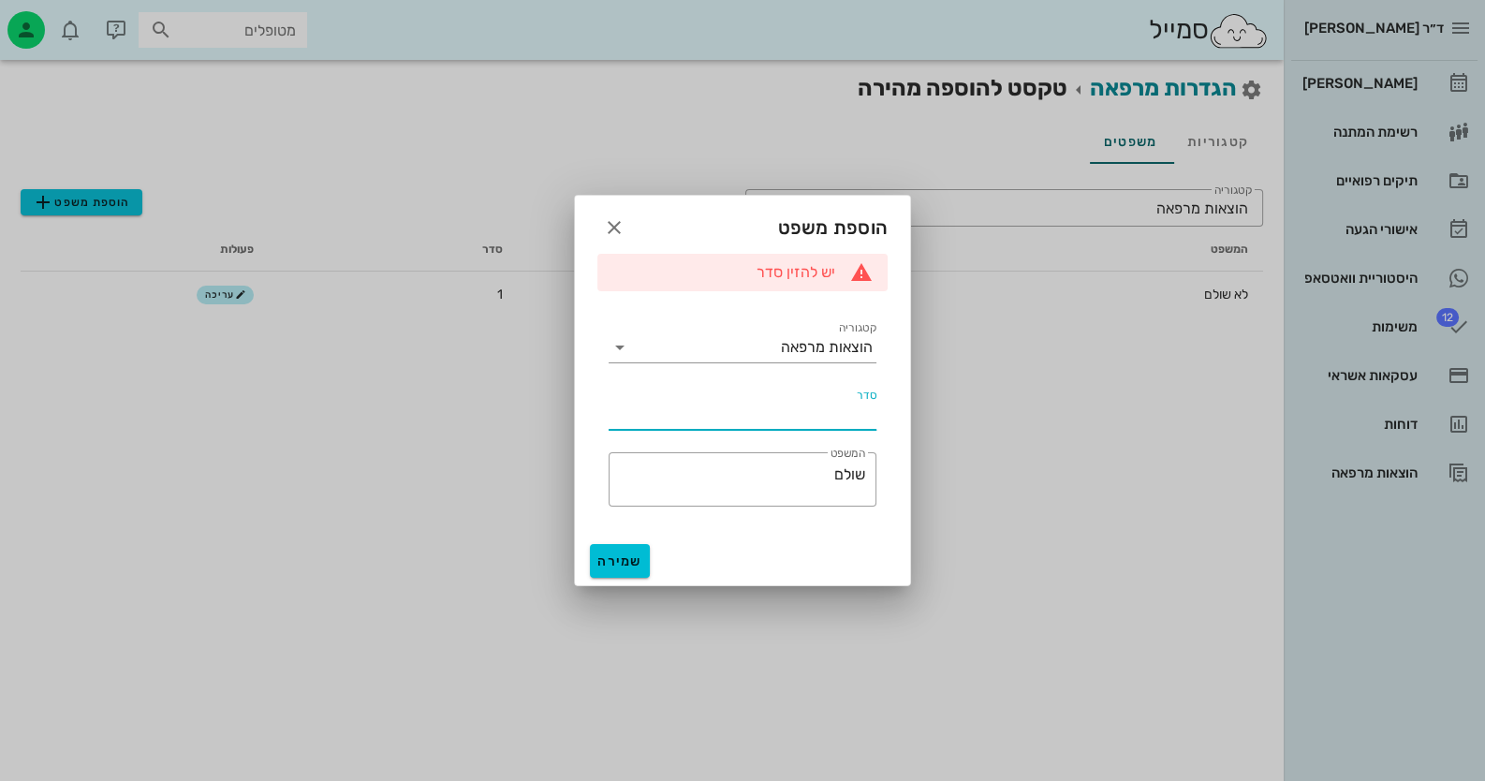
click at [849, 420] on input "סדר" at bounding box center [743, 415] width 268 height 30
type input "2"
click at [646, 559] on button "שמירה" at bounding box center [620, 561] width 60 height 34
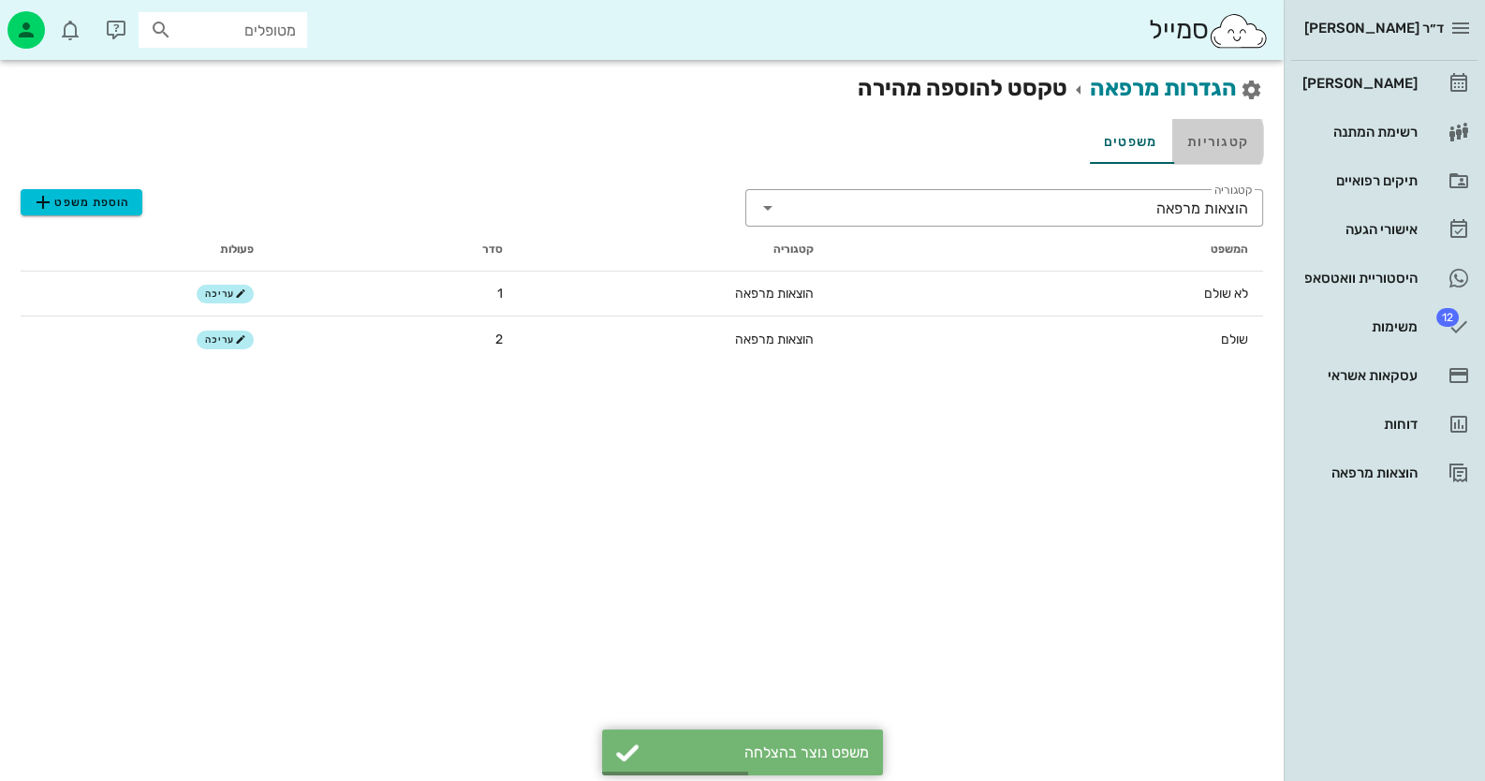
click at [1245, 145] on link "קטגוריות" at bounding box center [1217, 141] width 91 height 45
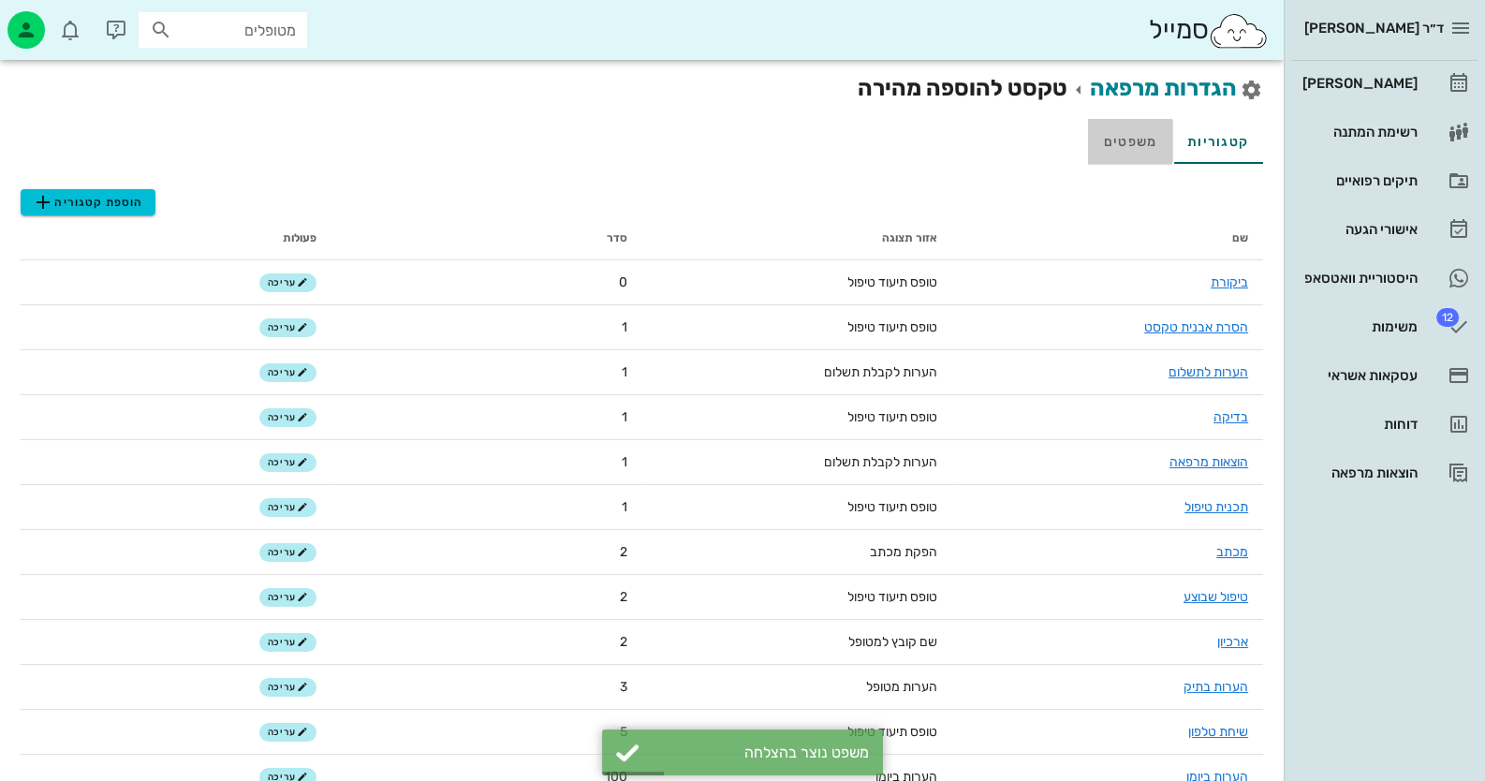
click at [1123, 145] on link "משפטים" at bounding box center [1130, 141] width 84 height 45
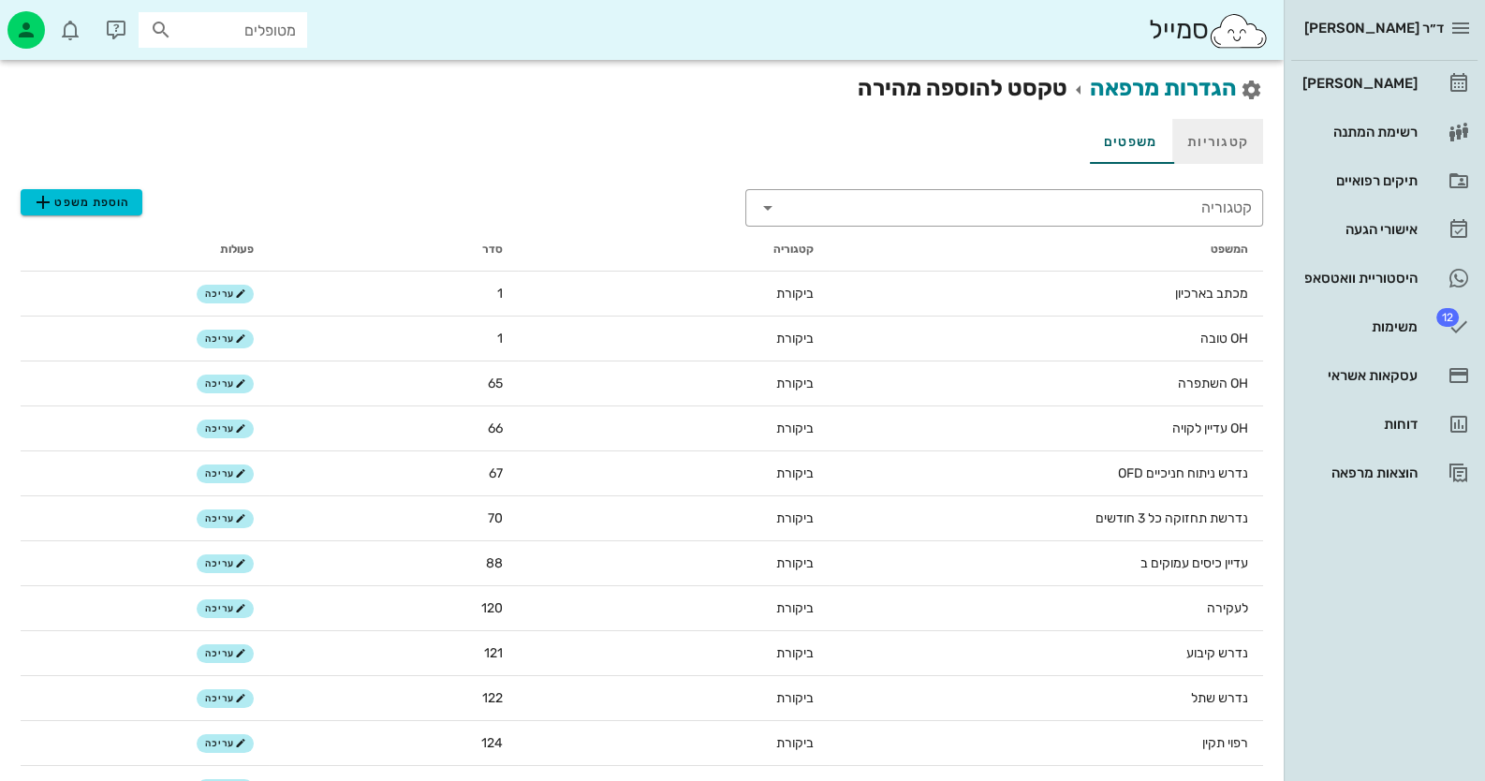
click at [1233, 139] on link "קטגוריות" at bounding box center [1217, 141] width 91 height 45
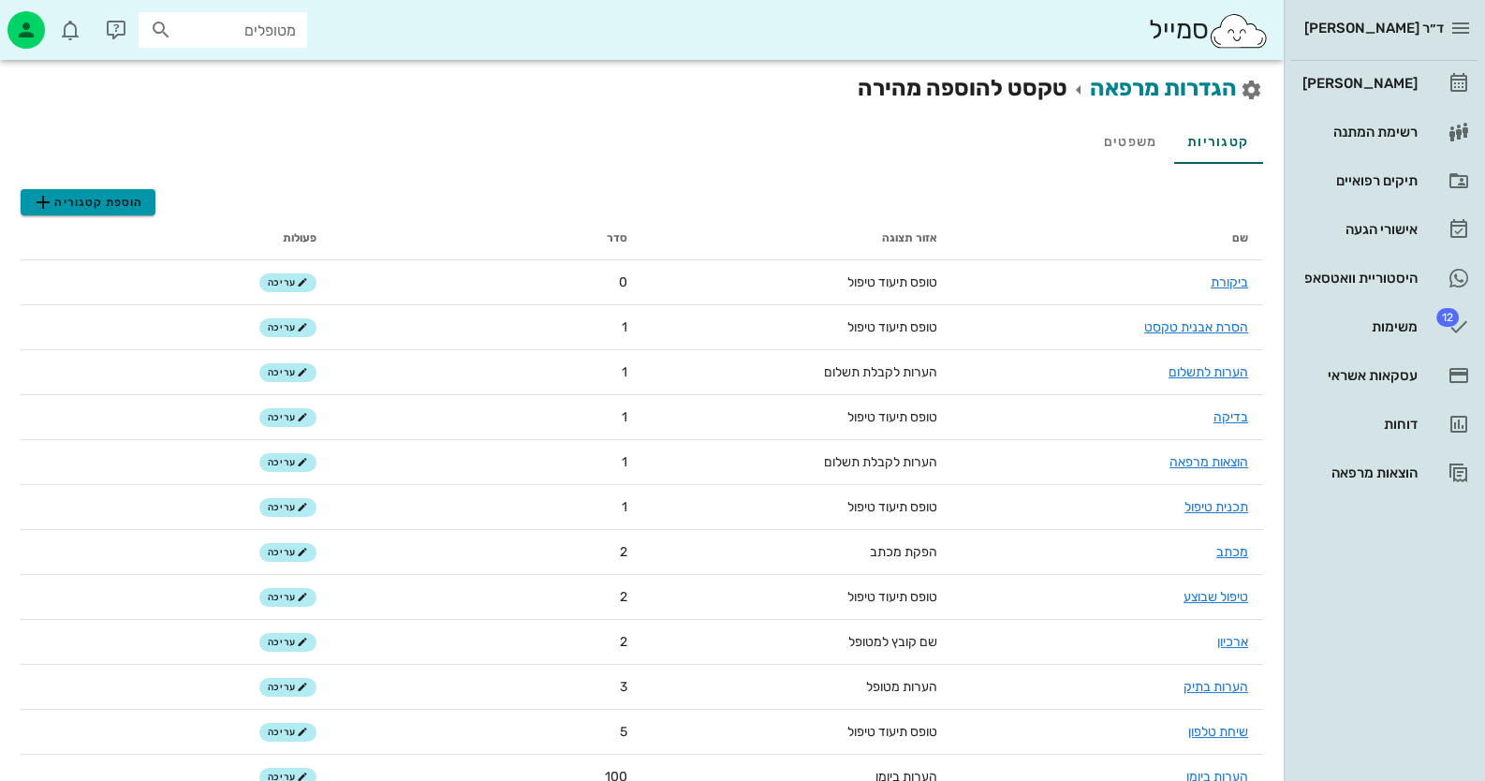
click at [118, 199] on span "הוספת קטגוריה" at bounding box center [87, 202] width 111 height 22
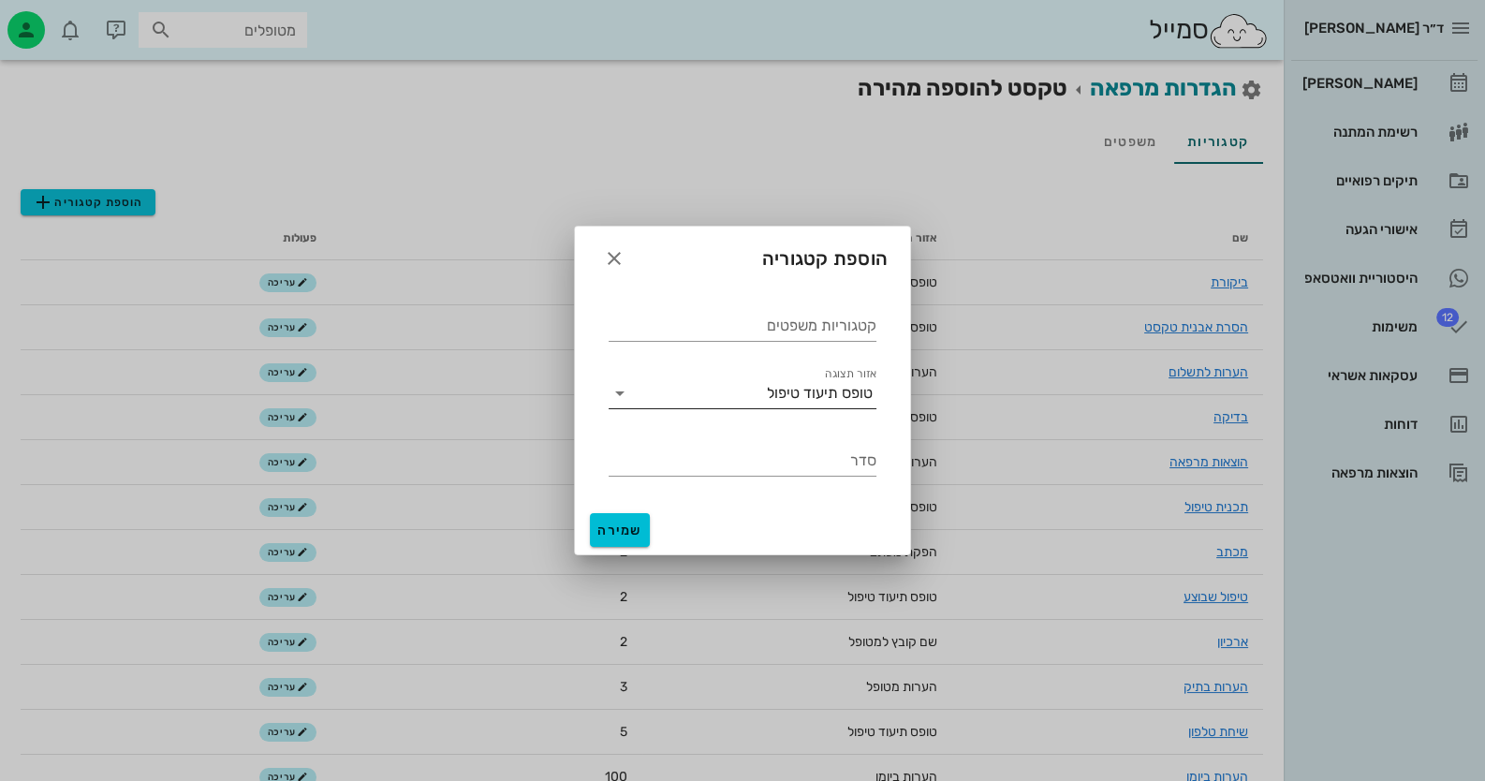
click at [832, 397] on div "טופס תיעוד טיפול" at bounding box center [820, 393] width 106 height 17
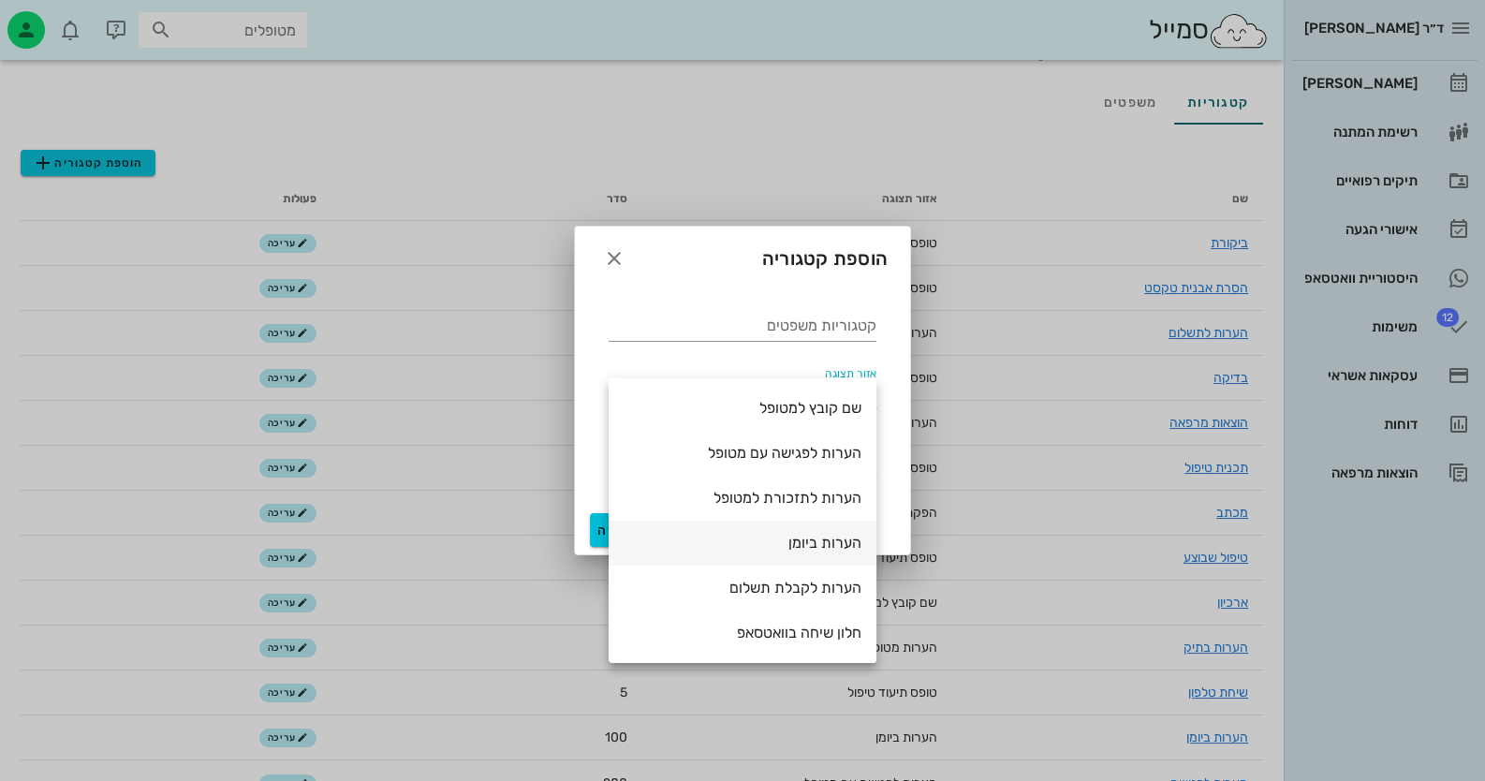
scroll to position [75, 0]
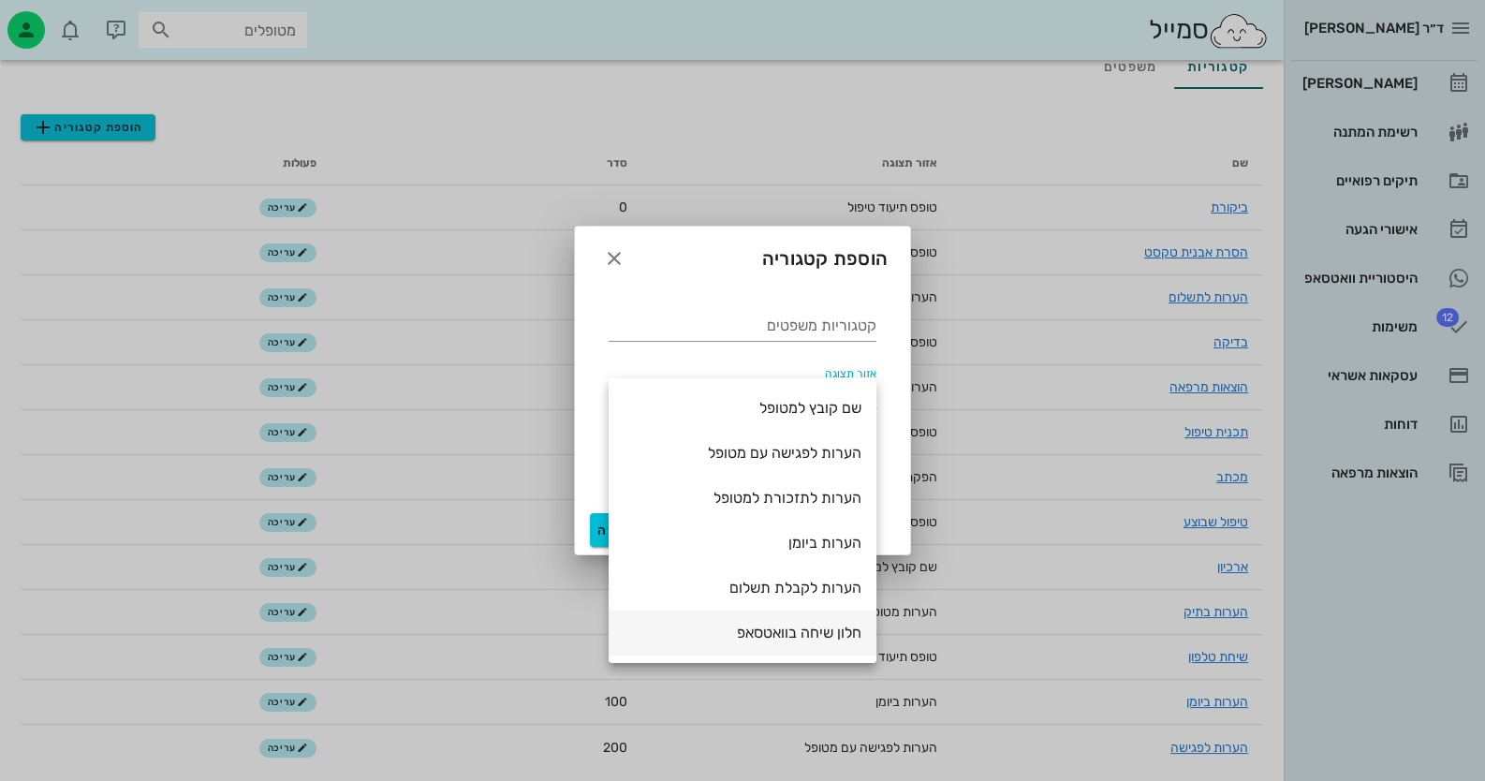
click at [832, 643] on div "חלון שיחה בוואטסאפ" at bounding box center [743, 632] width 238 height 40
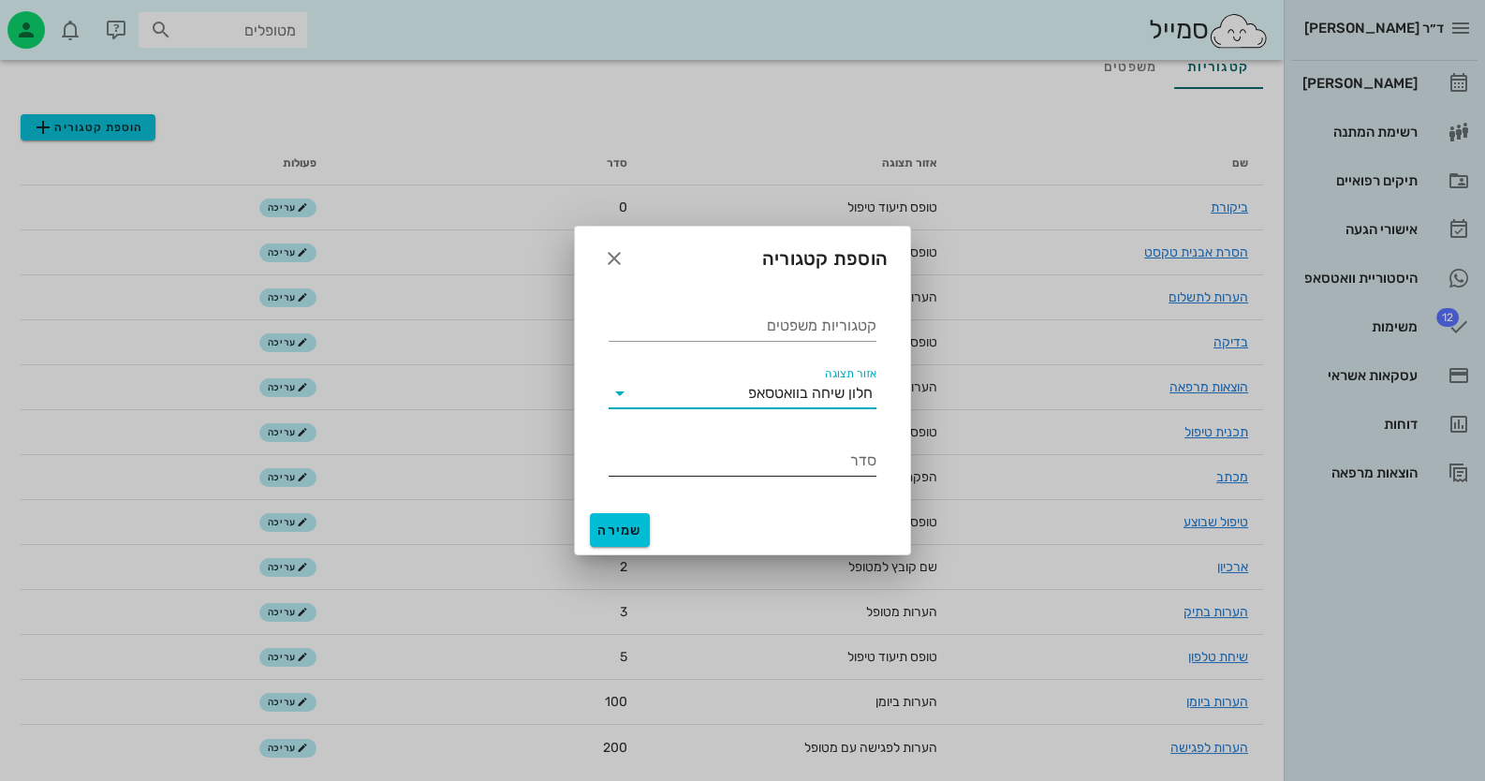
click at [859, 459] on input "סדר" at bounding box center [743, 461] width 268 height 30
type input "3"
click at [618, 541] on button "שמירה" at bounding box center [620, 530] width 60 height 34
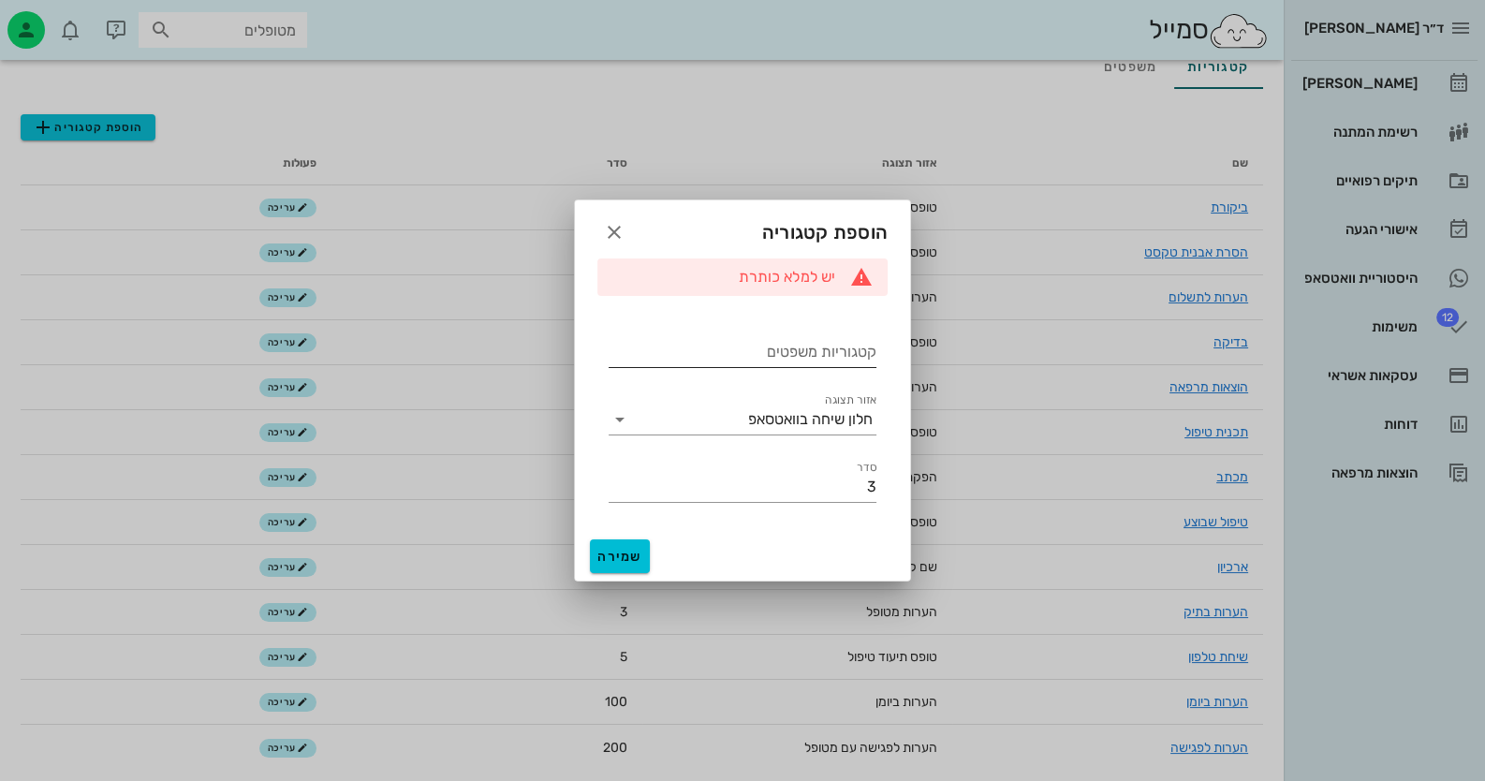
click at [818, 358] on input "קטגוריות משפטים" at bounding box center [743, 352] width 268 height 30
type input "ווטסאפ"
click at [602, 549] on span "שמירה" at bounding box center [619, 557] width 45 height 16
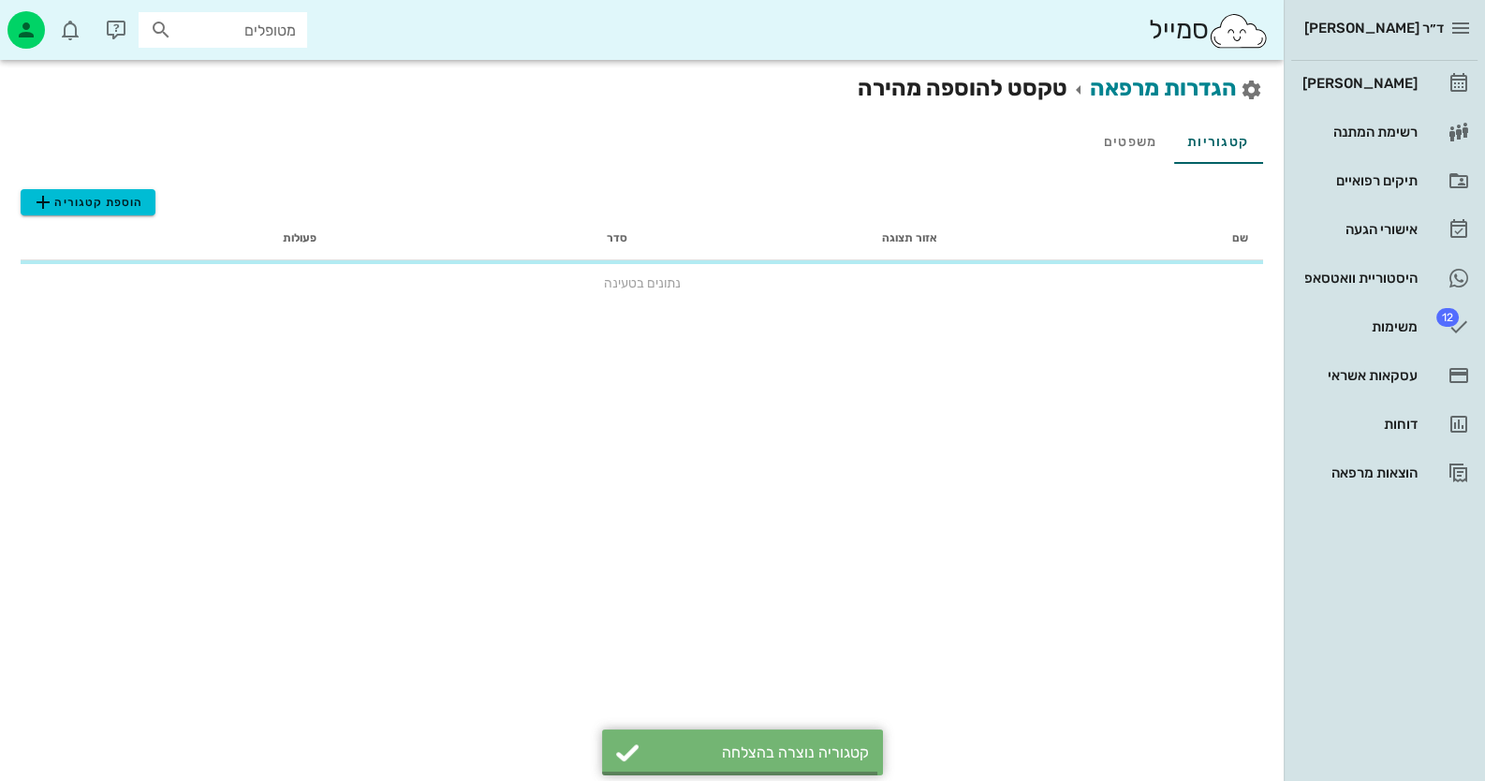
scroll to position [0, 0]
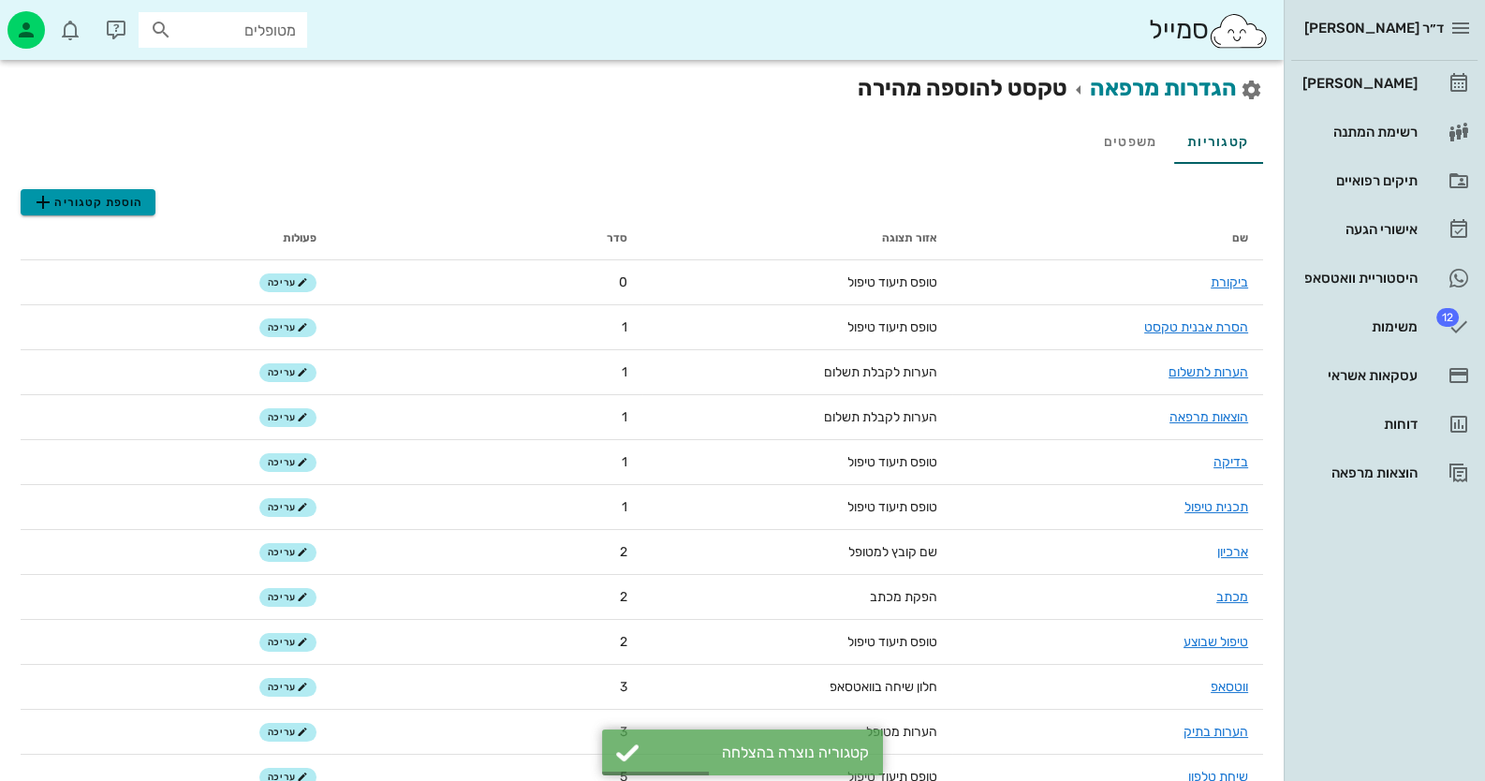
click at [84, 200] on span "הוספת קטגוריה" at bounding box center [87, 202] width 111 height 22
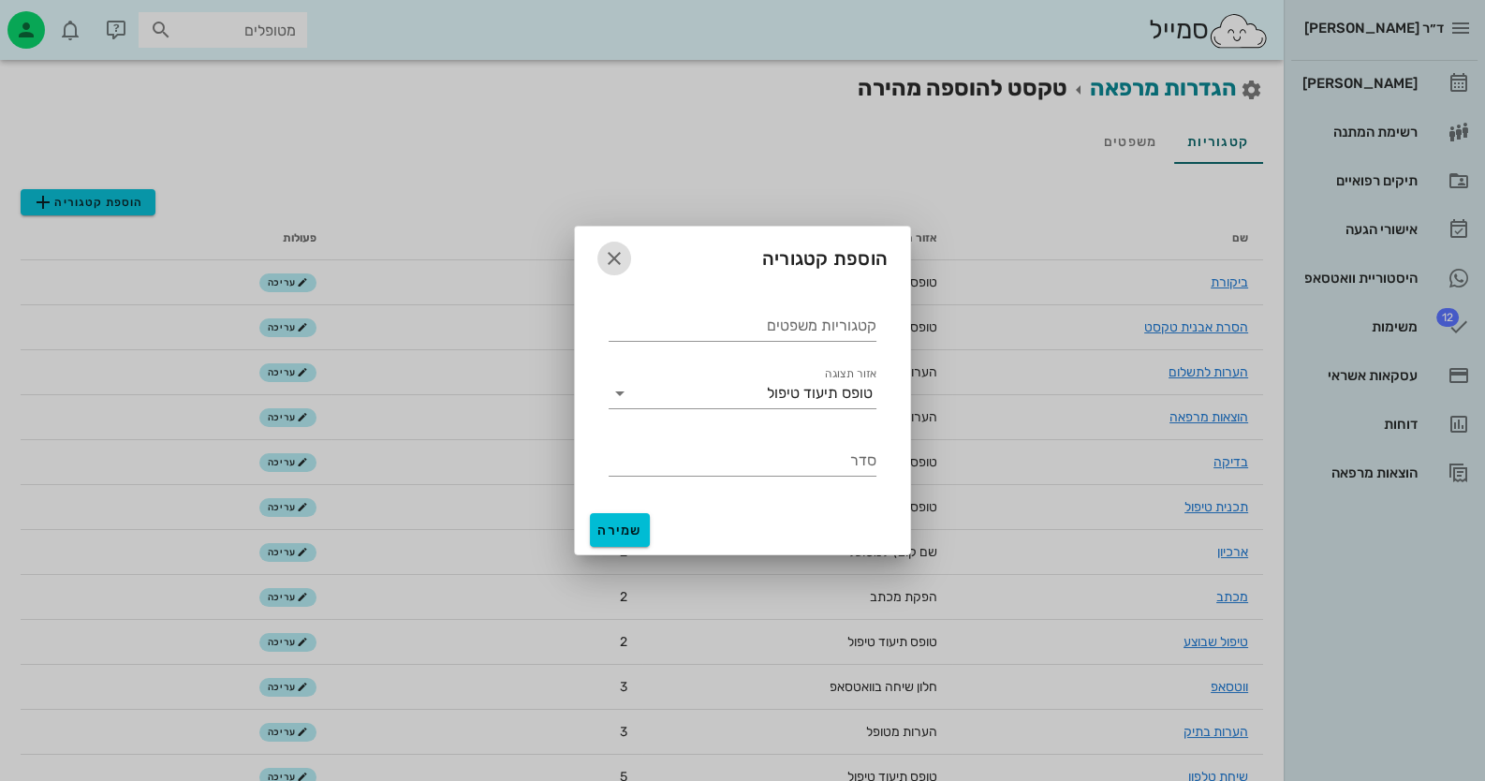
click at [603, 248] on icon "button" at bounding box center [614, 258] width 22 height 22
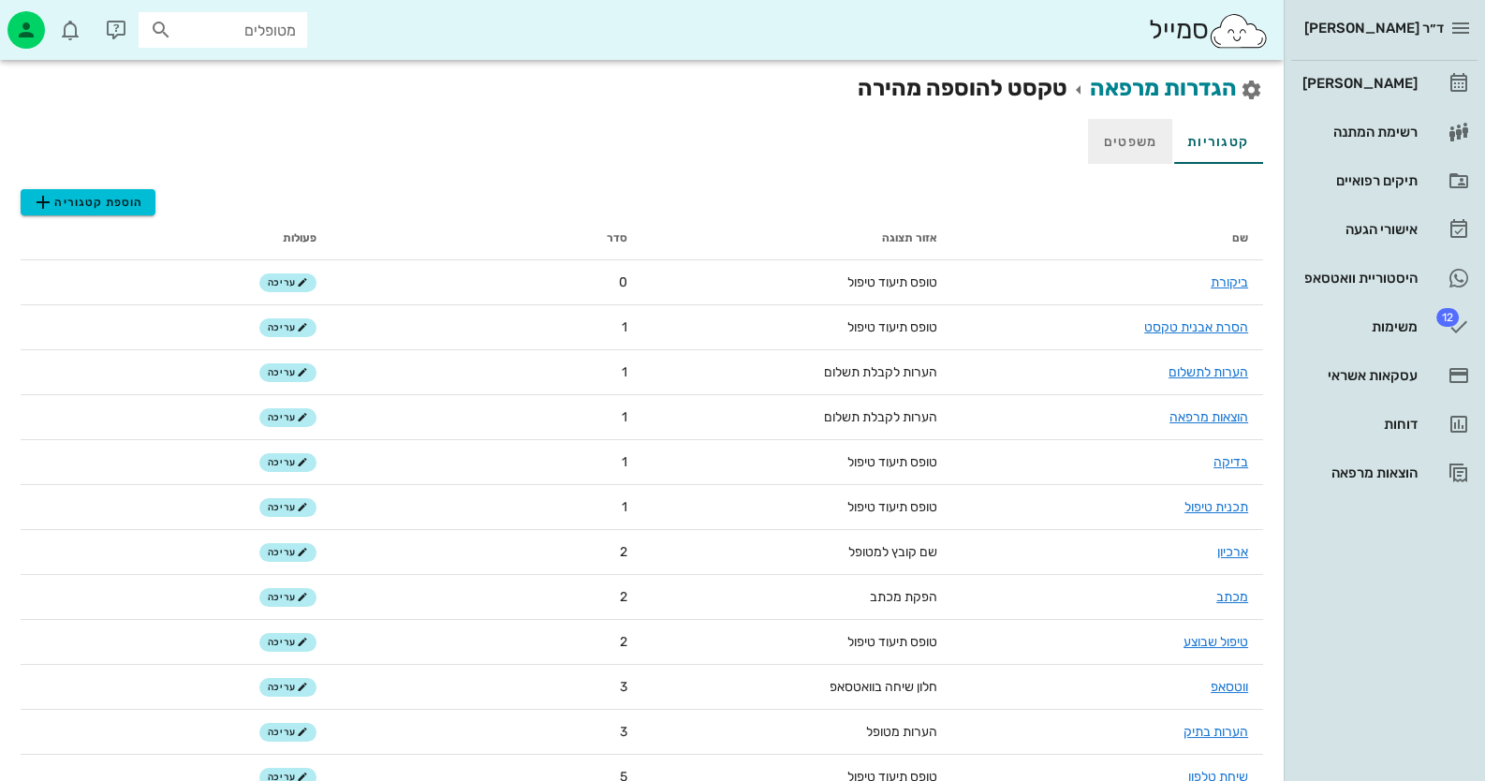
click at [1138, 137] on link "משפטים" at bounding box center [1130, 141] width 84 height 45
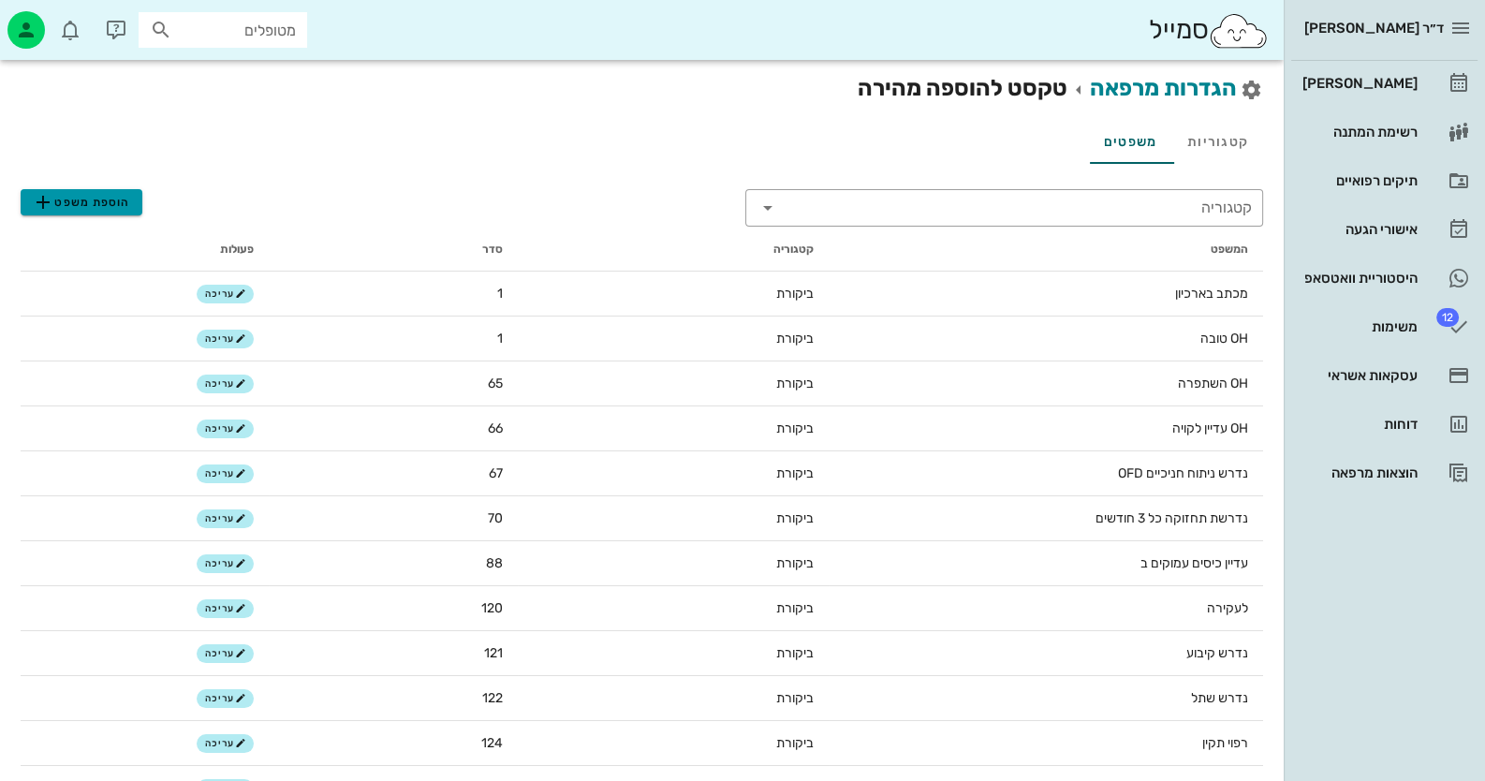
click at [112, 195] on span "הוספת משפט" at bounding box center [81, 202] width 98 height 22
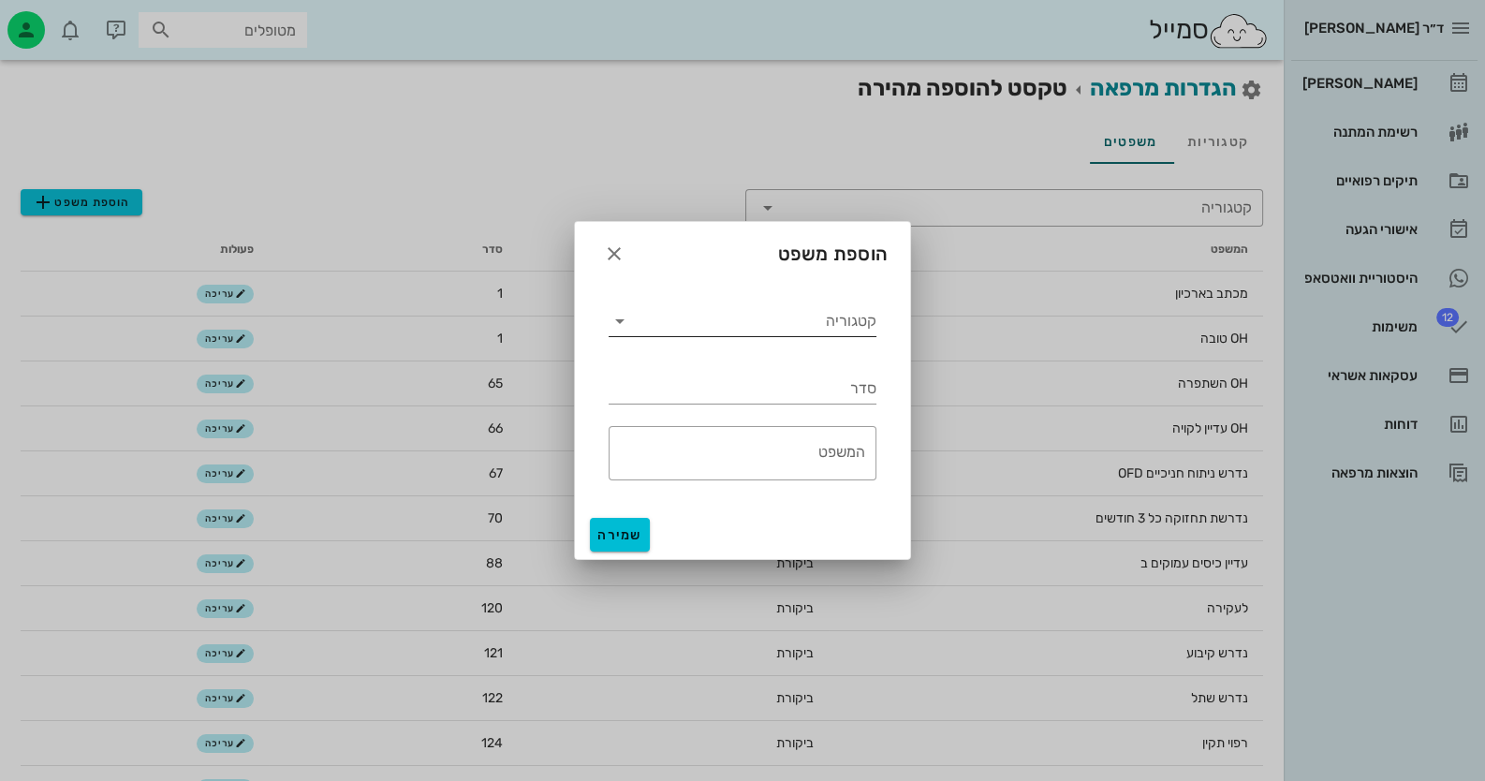
click at [839, 314] on input "קטגוריה" at bounding box center [756, 321] width 242 height 30
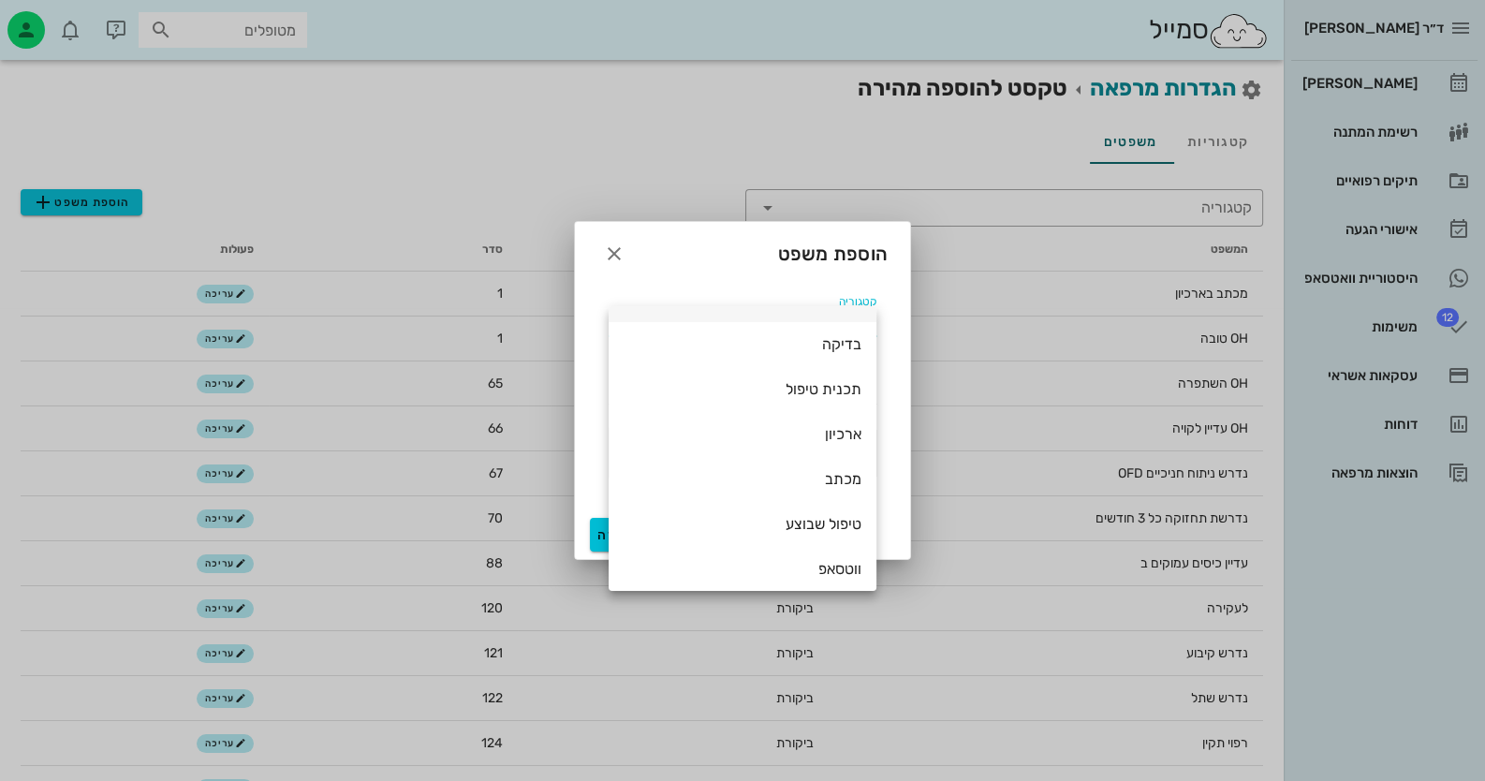
scroll to position [186, 0]
click at [840, 553] on div "ווטסאפ" at bounding box center [743, 554] width 238 height 18
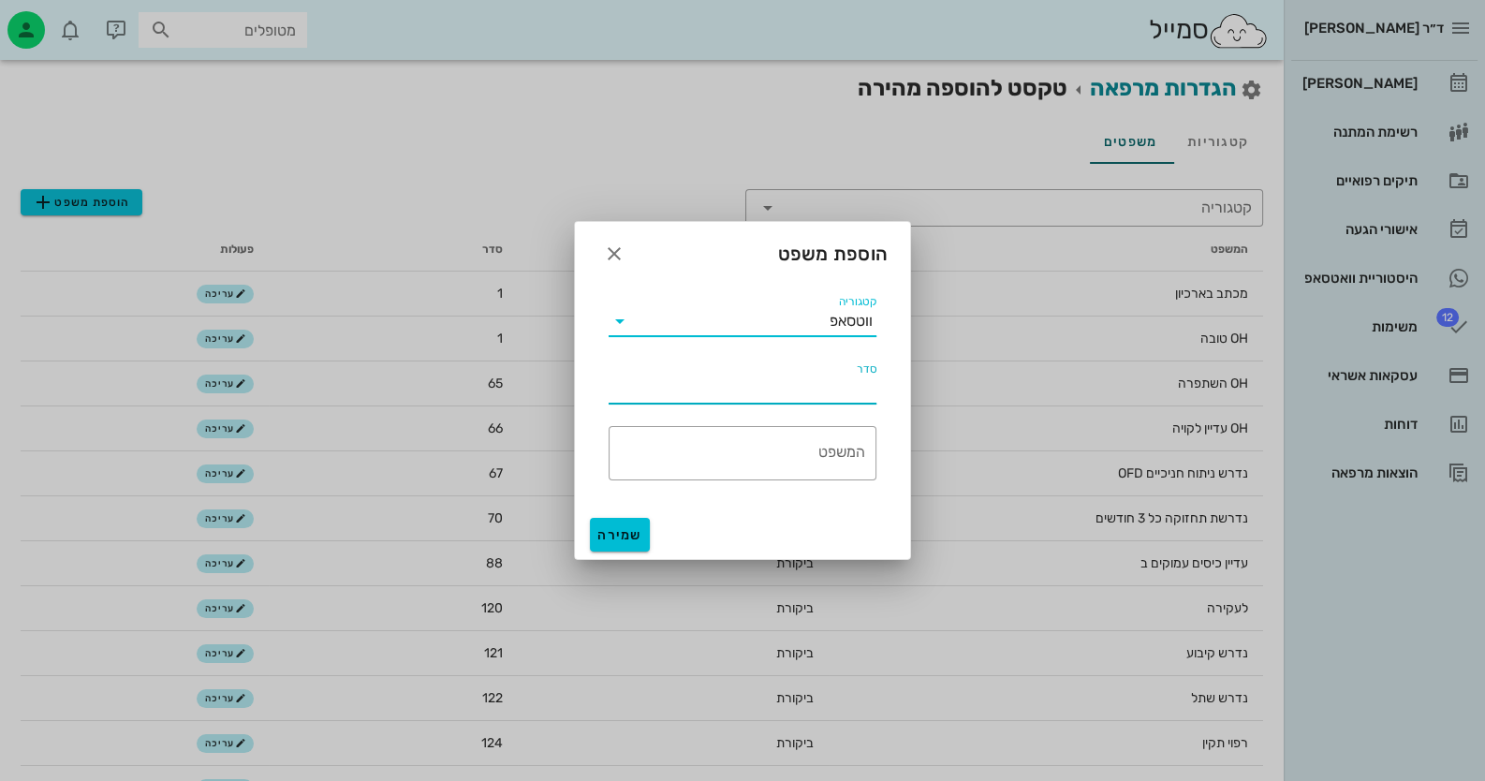
click at [857, 393] on input "סדר" at bounding box center [743, 389] width 268 height 30
type input "1"
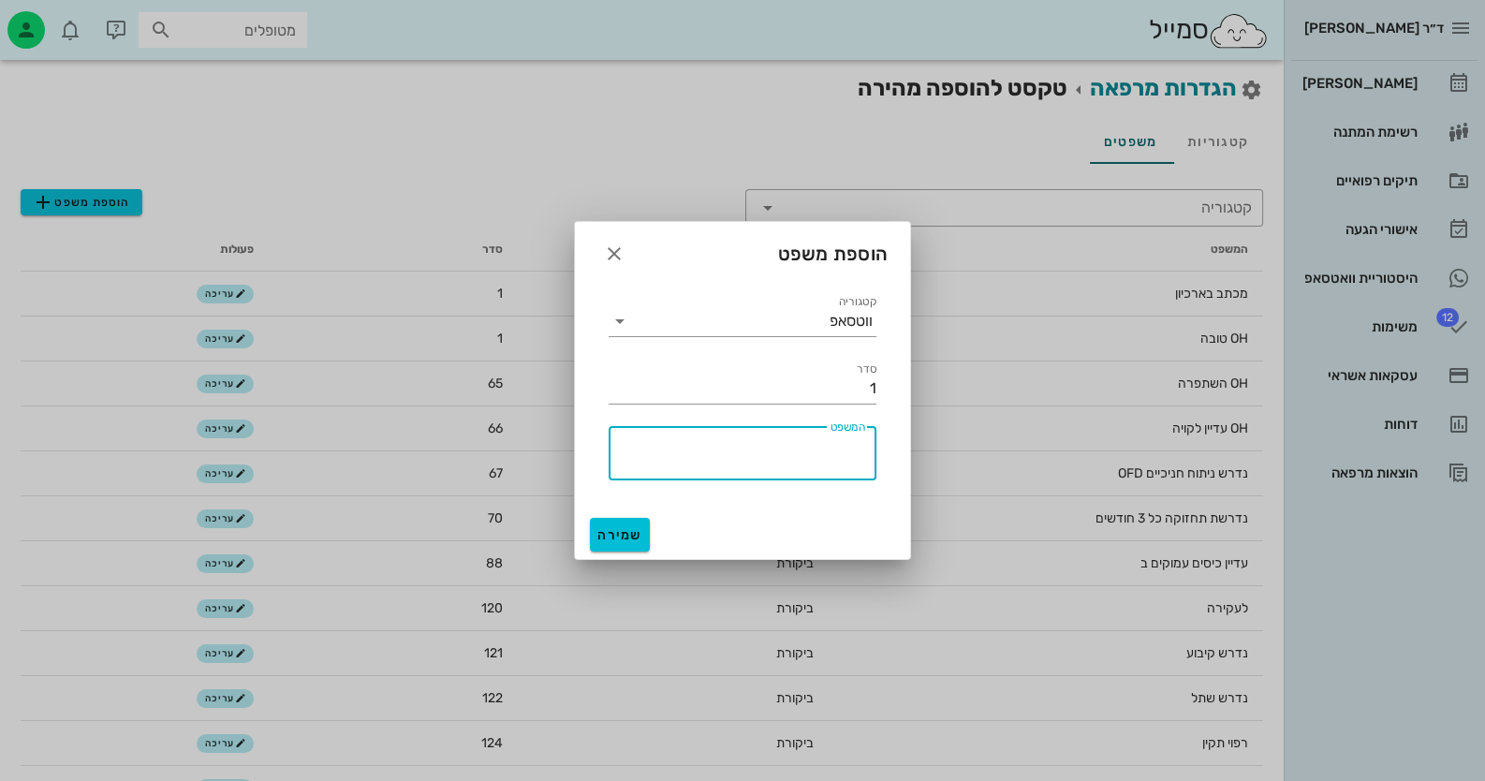
click at [800, 455] on textarea "המשפט" at bounding box center [737, 457] width 257 height 45
paste textarea "מצורפת תכנית טיפול מאושרת על ידי קופת חולים לאומית – קופת חולים גובה את התשלום …"
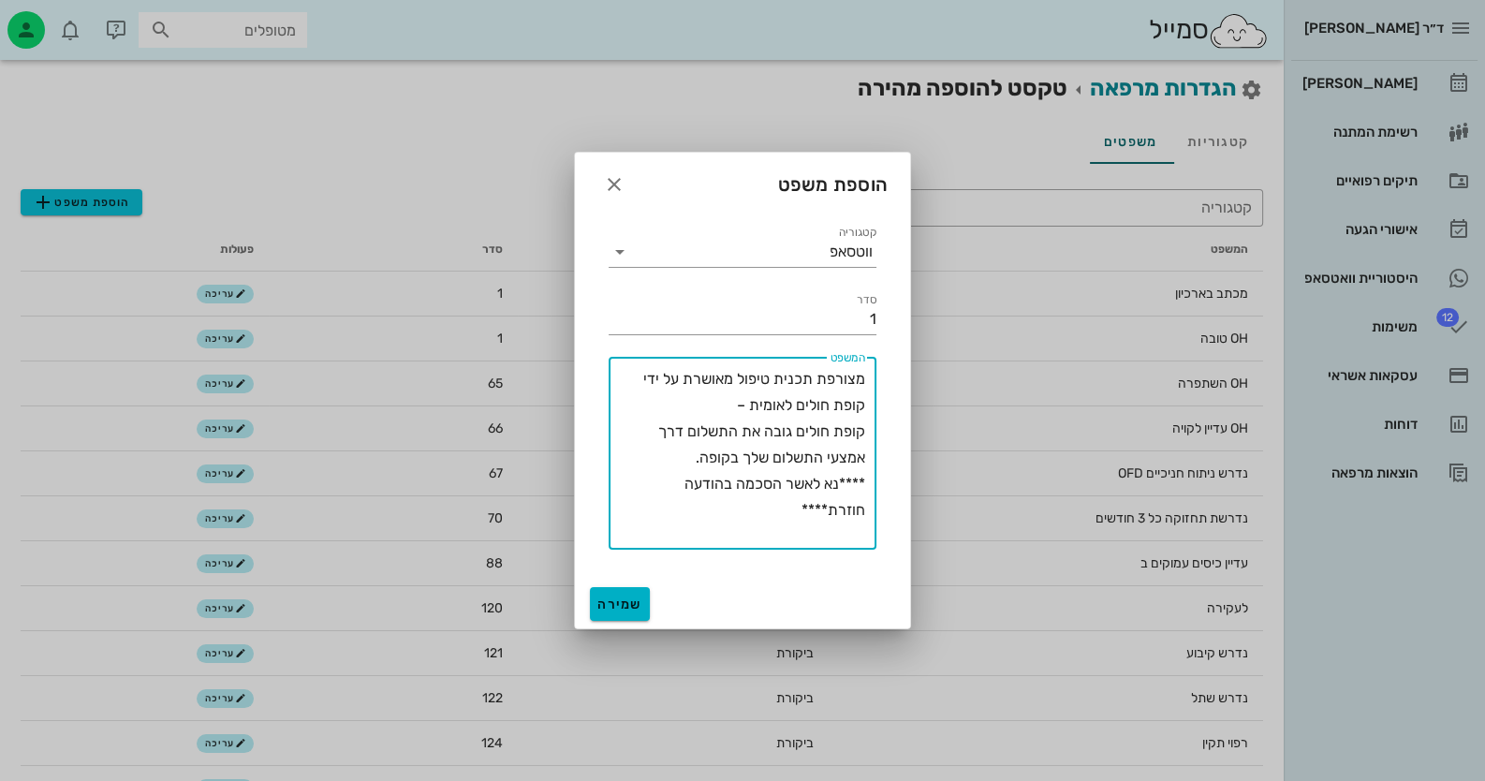
type textarea "מצורפת תכנית טיפול מאושרת על ידי קופת חולים לאומית – קופת חולים גובה את התשלום …"
click at [628, 602] on span "שמירה" at bounding box center [619, 604] width 45 height 16
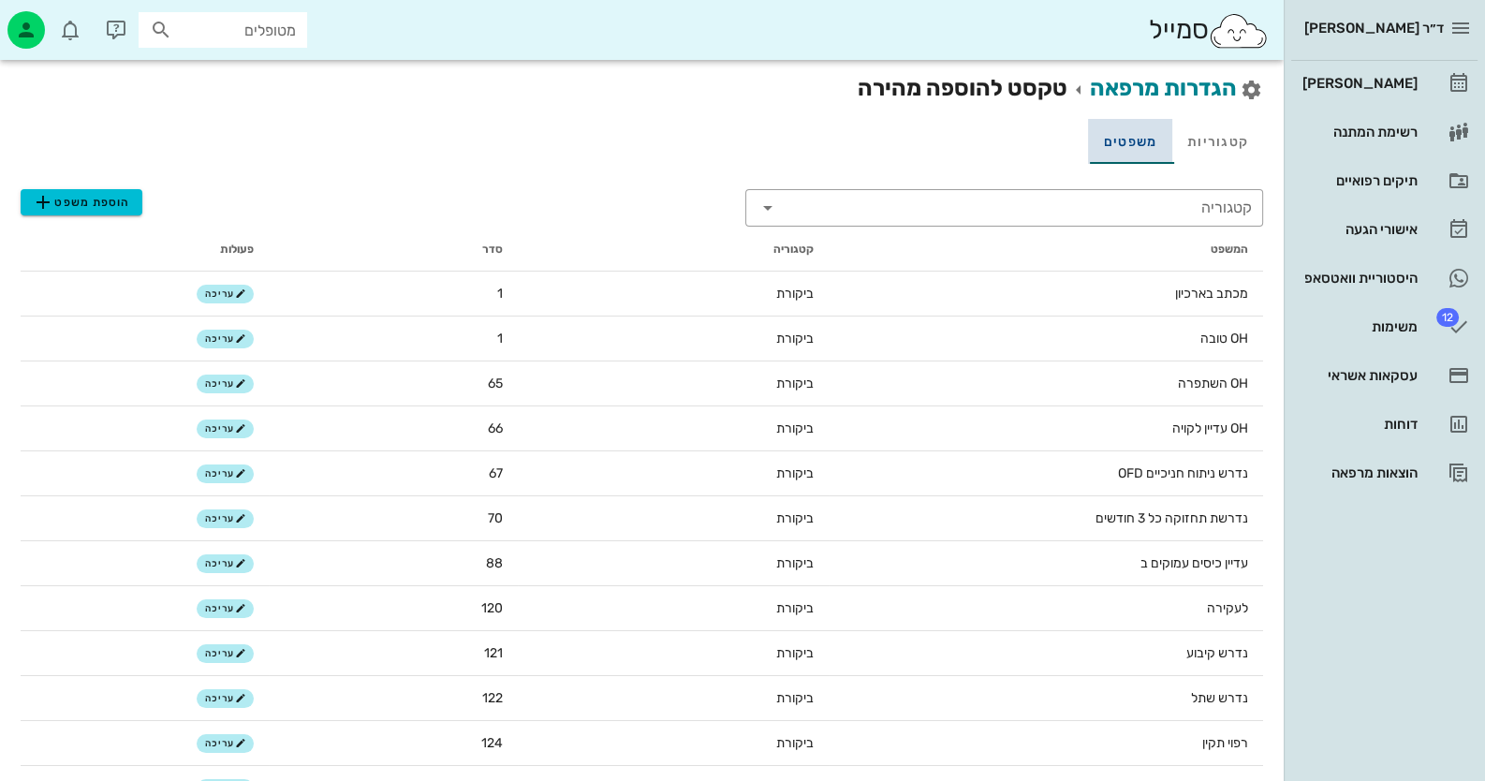
click at [1111, 140] on link "משפטים" at bounding box center [1130, 141] width 84 height 45
click at [1138, 198] on input "קטגוריה" at bounding box center [1018, 208] width 465 height 30
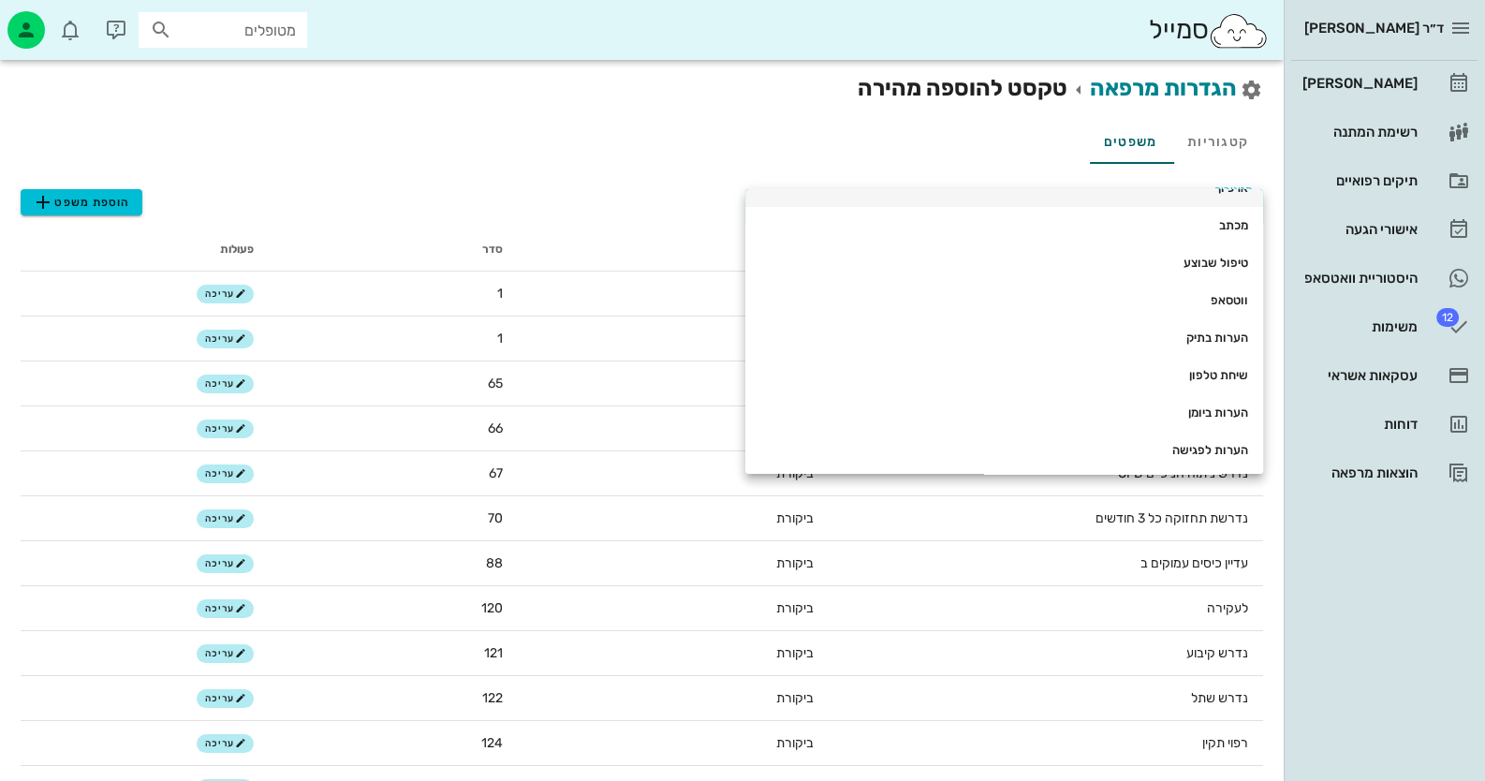
scroll to position [254, 0]
click at [1192, 296] on div "ווטסאפ" at bounding box center [1004, 298] width 488 height 15
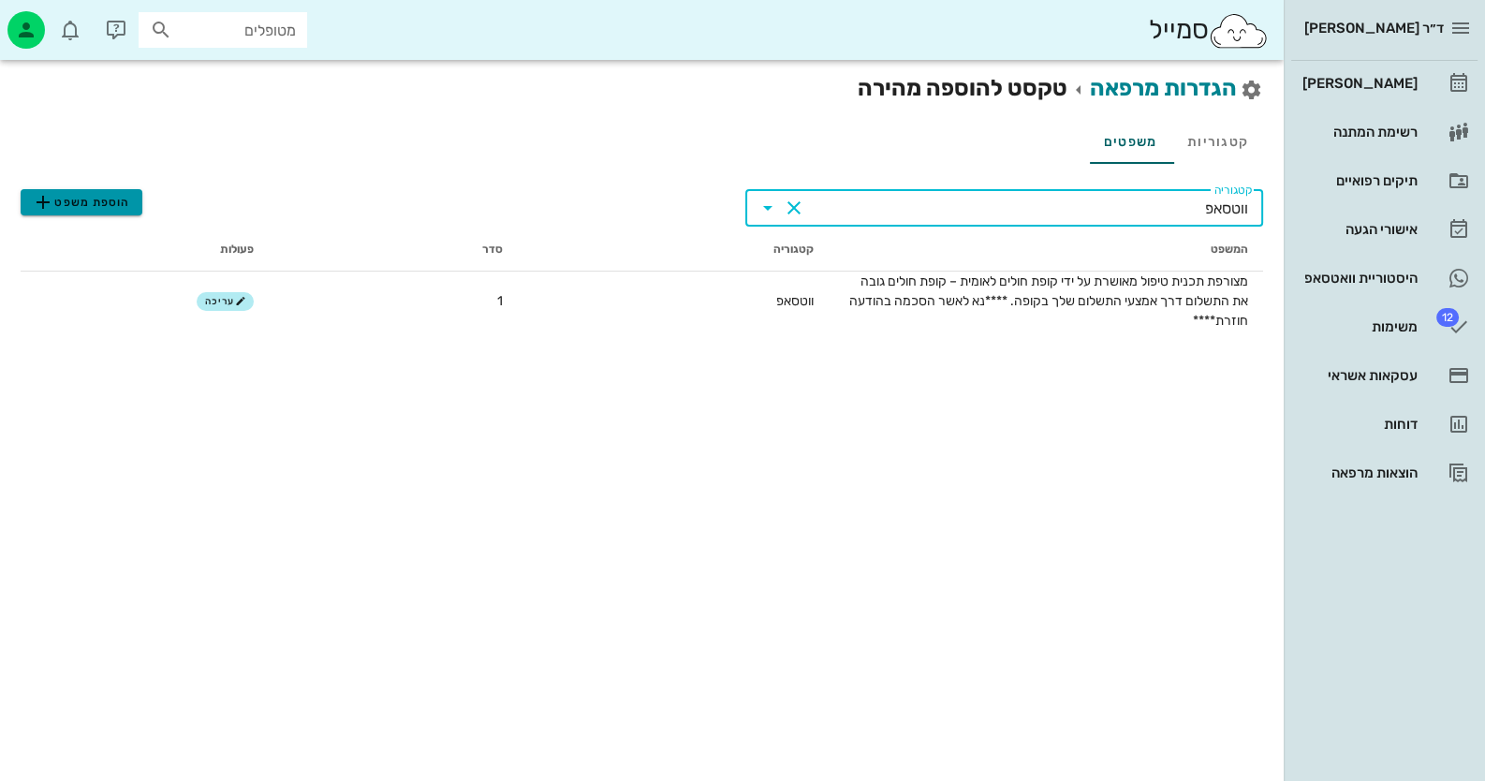
click at [82, 214] on button "הוספת משפט" at bounding box center [82, 202] width 122 height 26
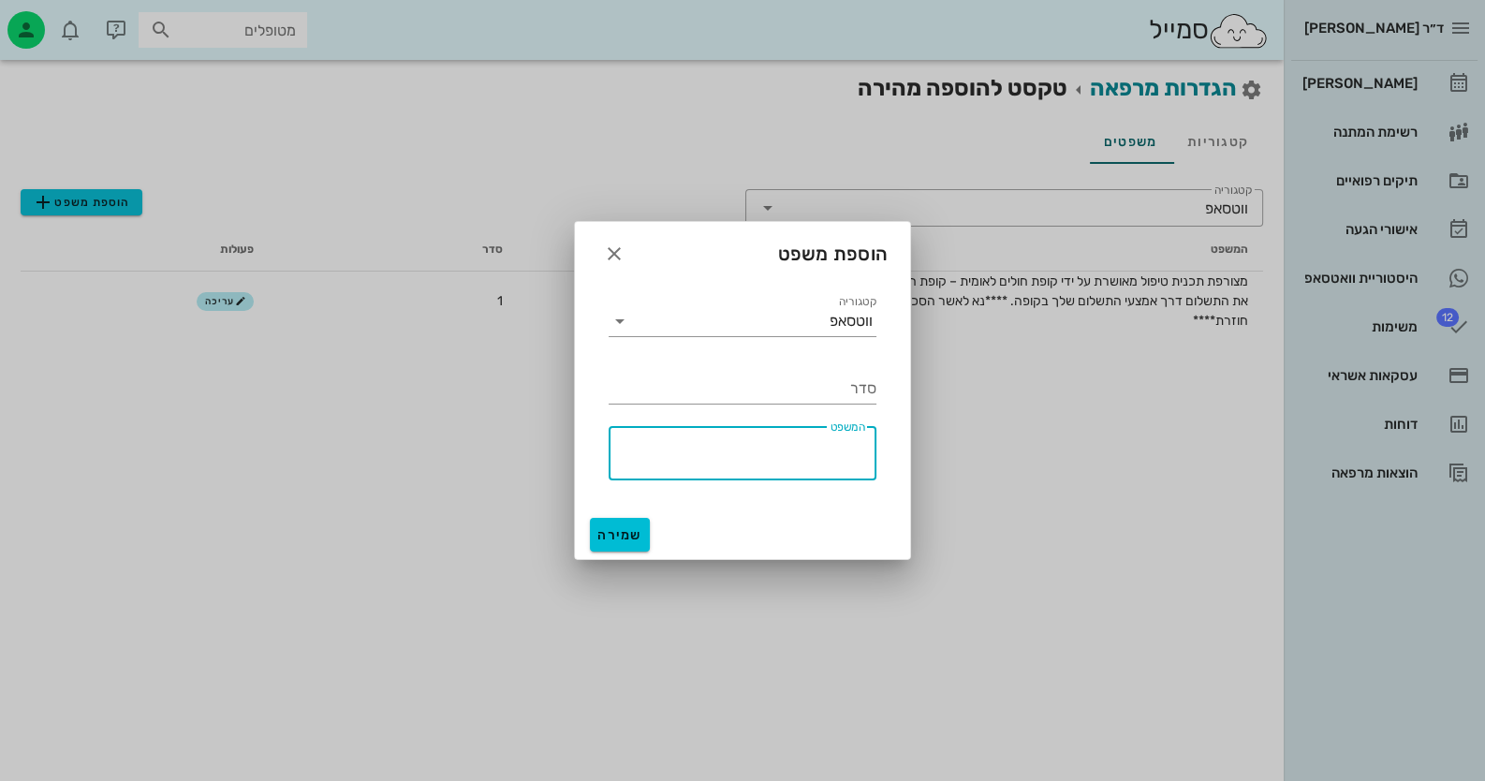
click at [817, 439] on textarea "המשפט" at bounding box center [737, 457] width 257 height 45
paste textarea "בנוסף - הוצע לך טיפול באמצעות לייזר - טיפול שלא קיים בקופת חולים לאומית בתוספת …"
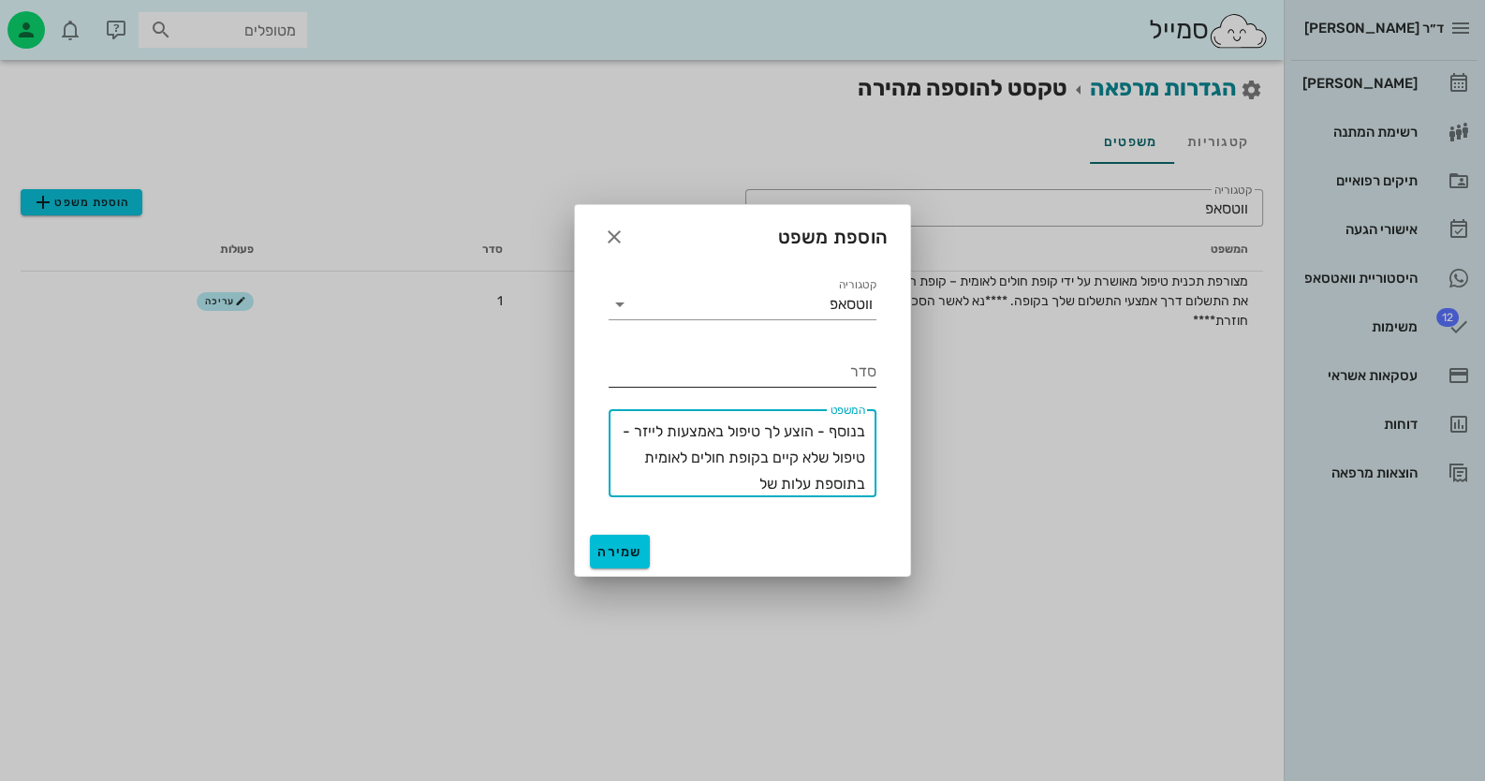
type textarea "בנוסף - הוצע לך טיפול באמצעות לייזר - טיפול שלא קיים בקופת חולים לאומית בתוספת …"
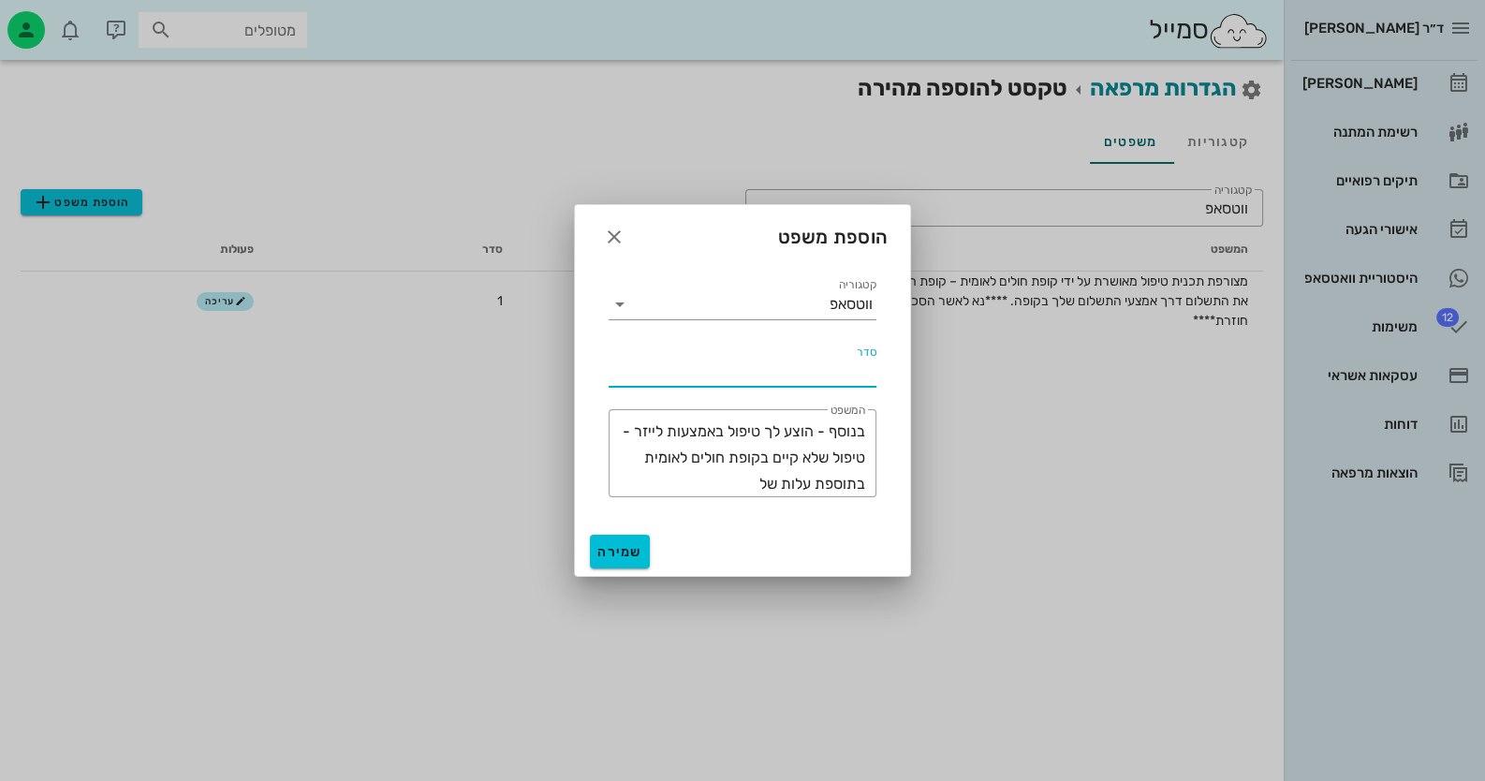
click at [868, 377] on input "סדר" at bounding box center [743, 372] width 268 height 30
type input "2"
click at [624, 559] on span "שמירה" at bounding box center [619, 552] width 45 height 16
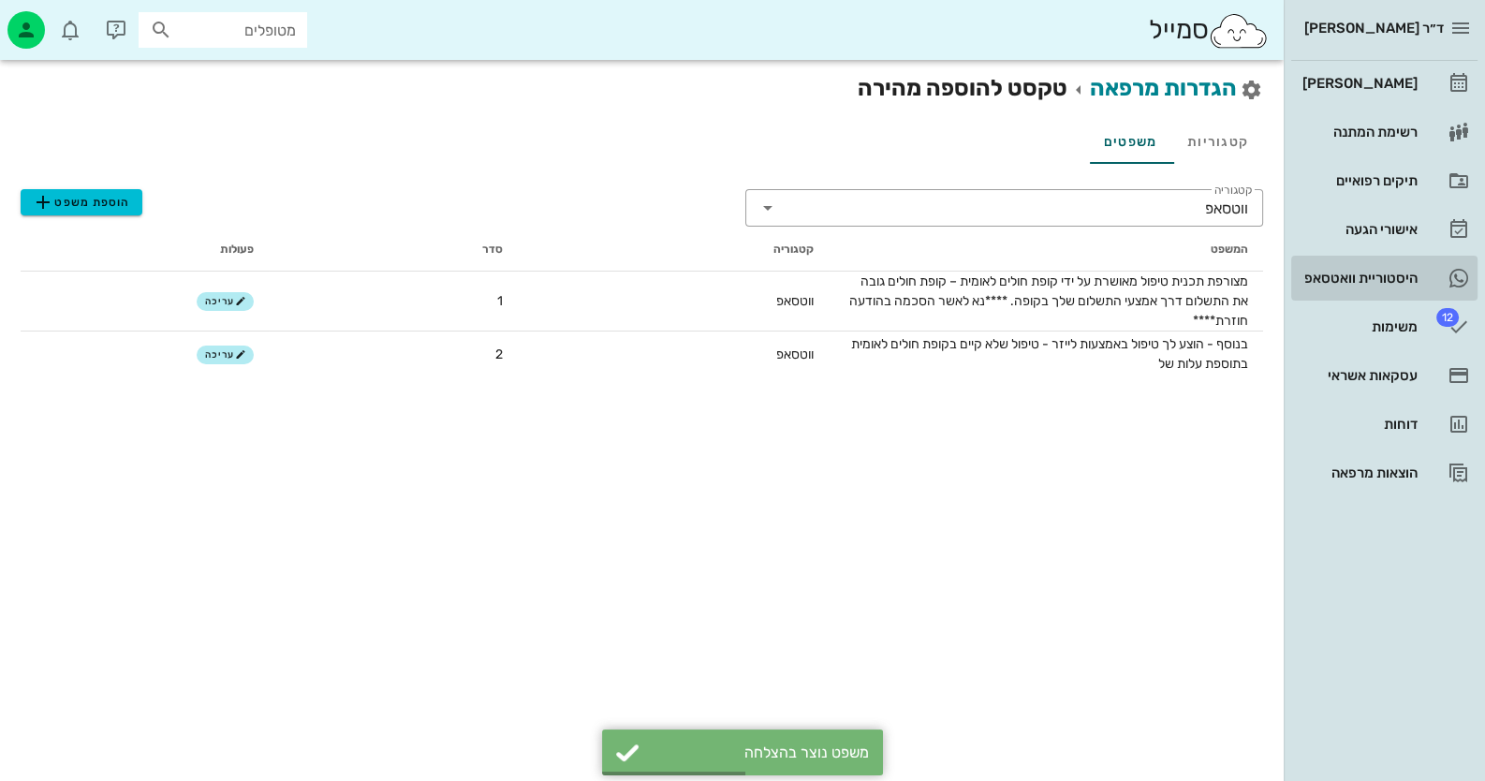
click at [1451, 273] on icon at bounding box center [1458, 278] width 22 height 22
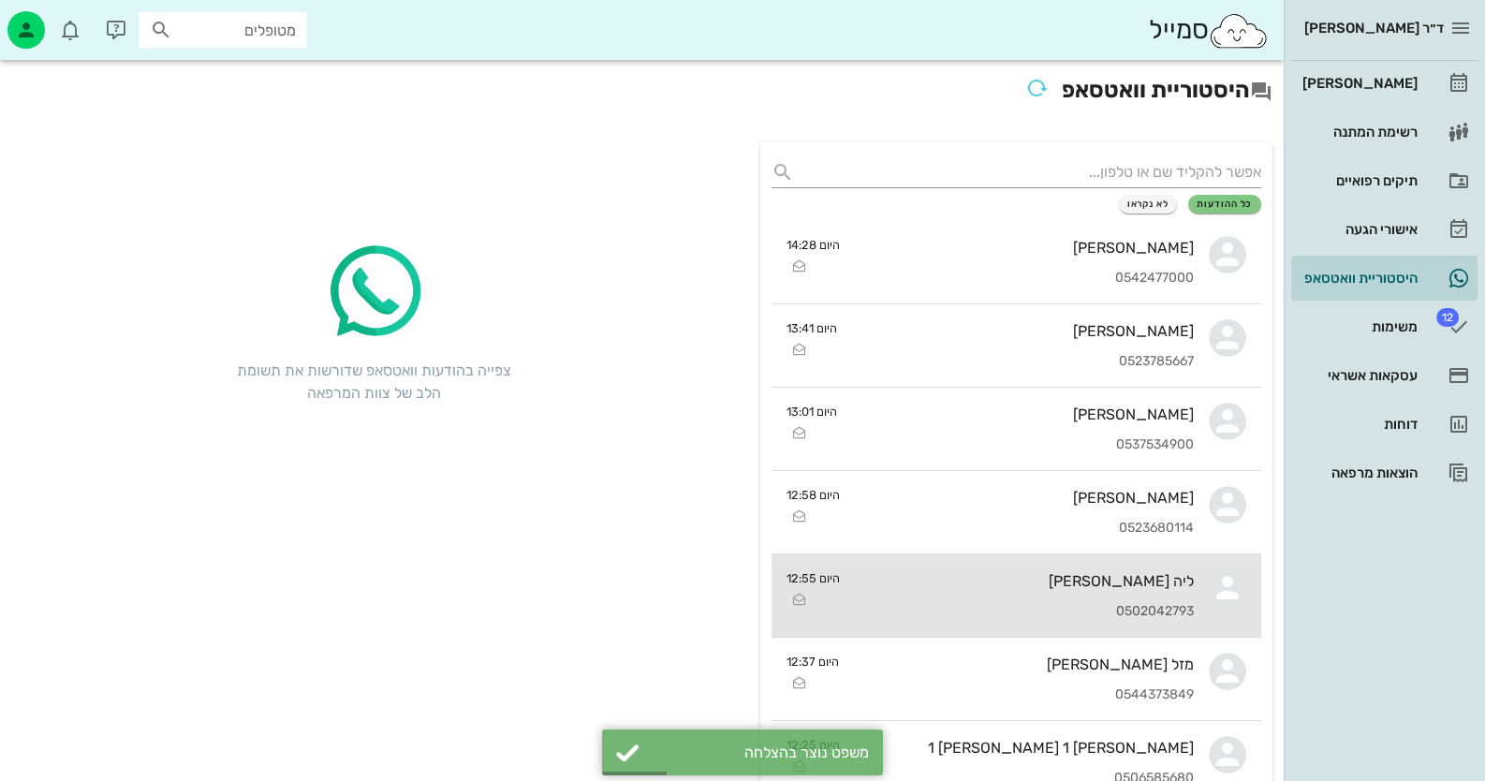
click at [1135, 598] on div "ליה [PERSON_NAME] 0502042793" at bounding box center [1024, 595] width 339 height 82
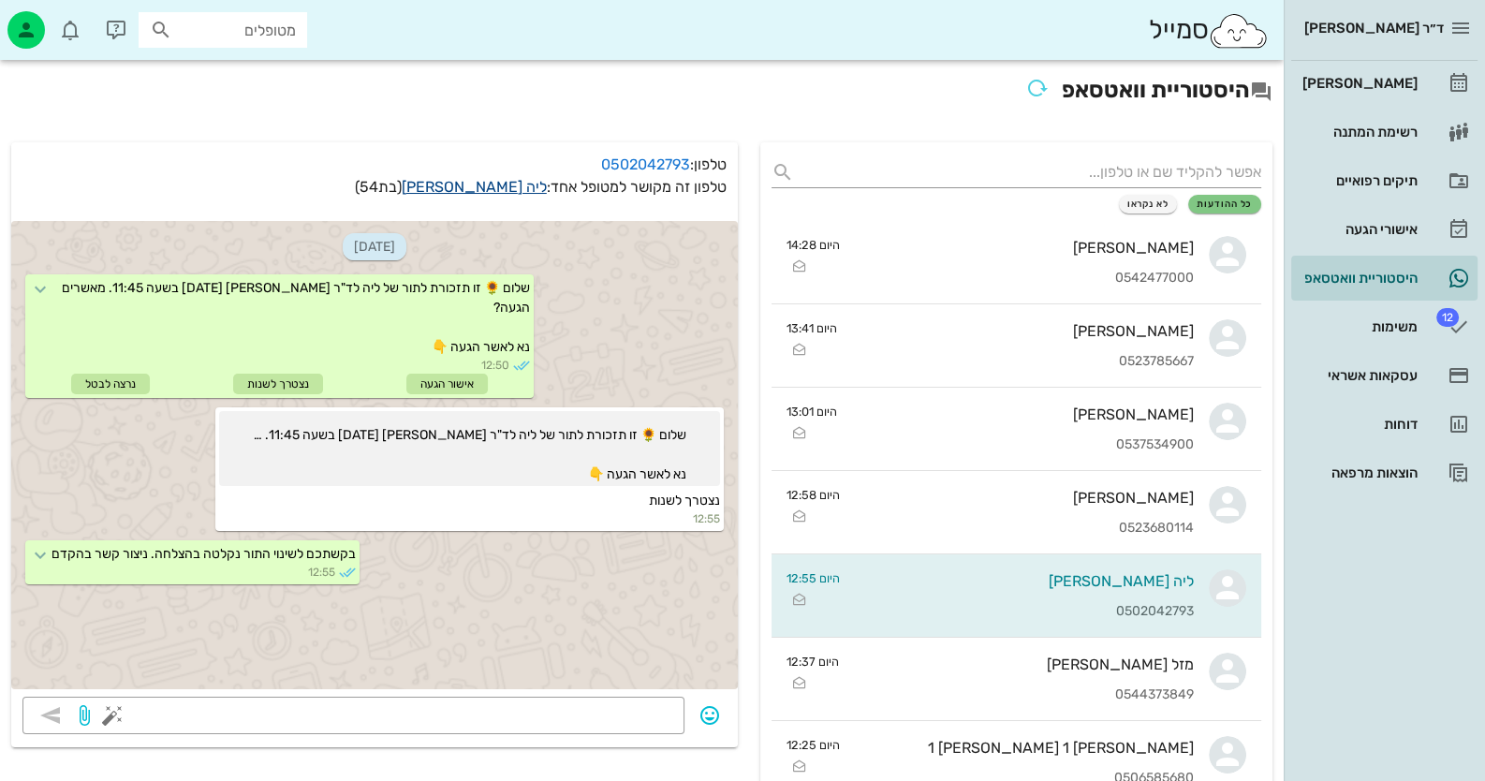
click at [510, 187] on link "ליה [PERSON_NAME]" at bounding box center [474, 187] width 145 height 18
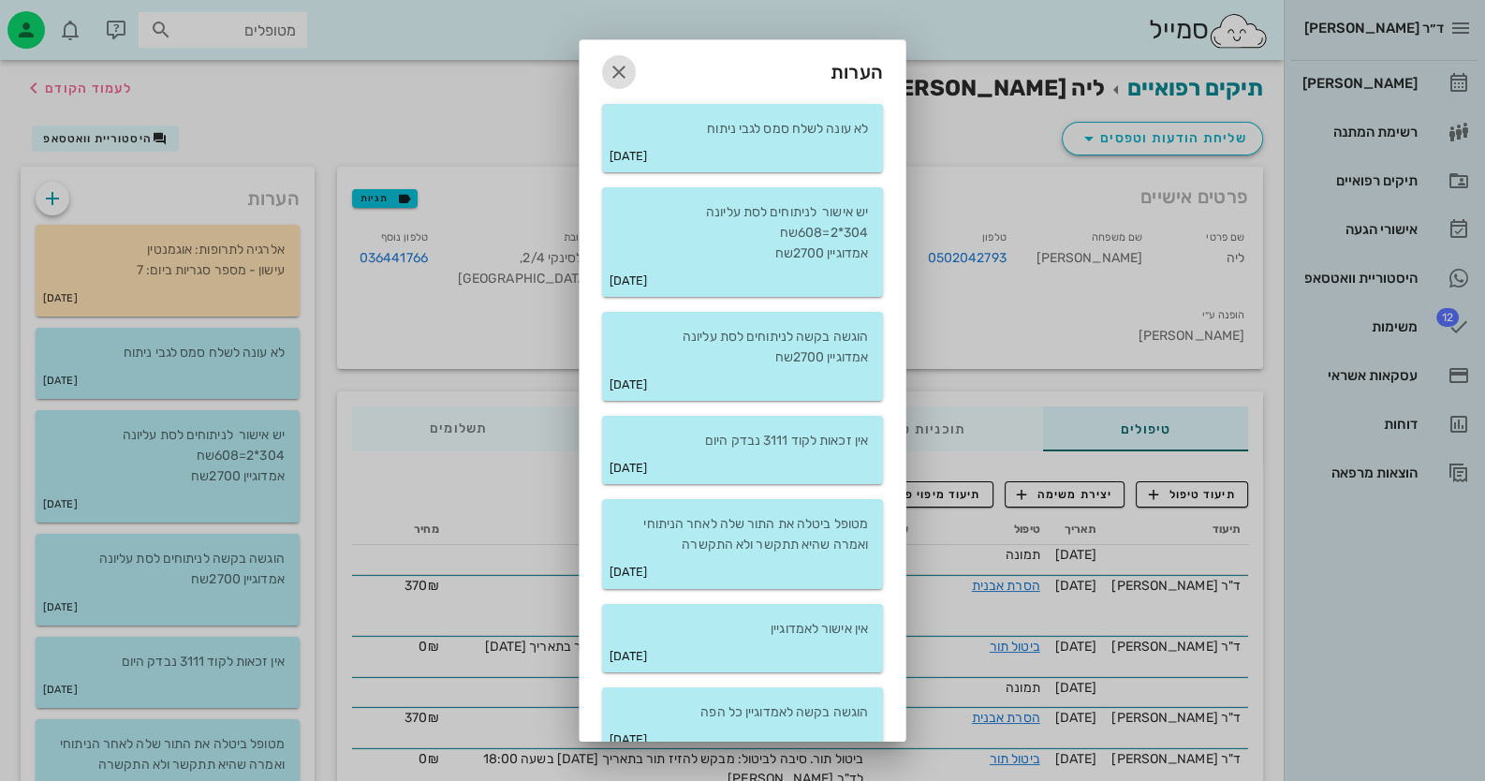
click at [630, 74] on icon "button" at bounding box center [619, 72] width 22 height 22
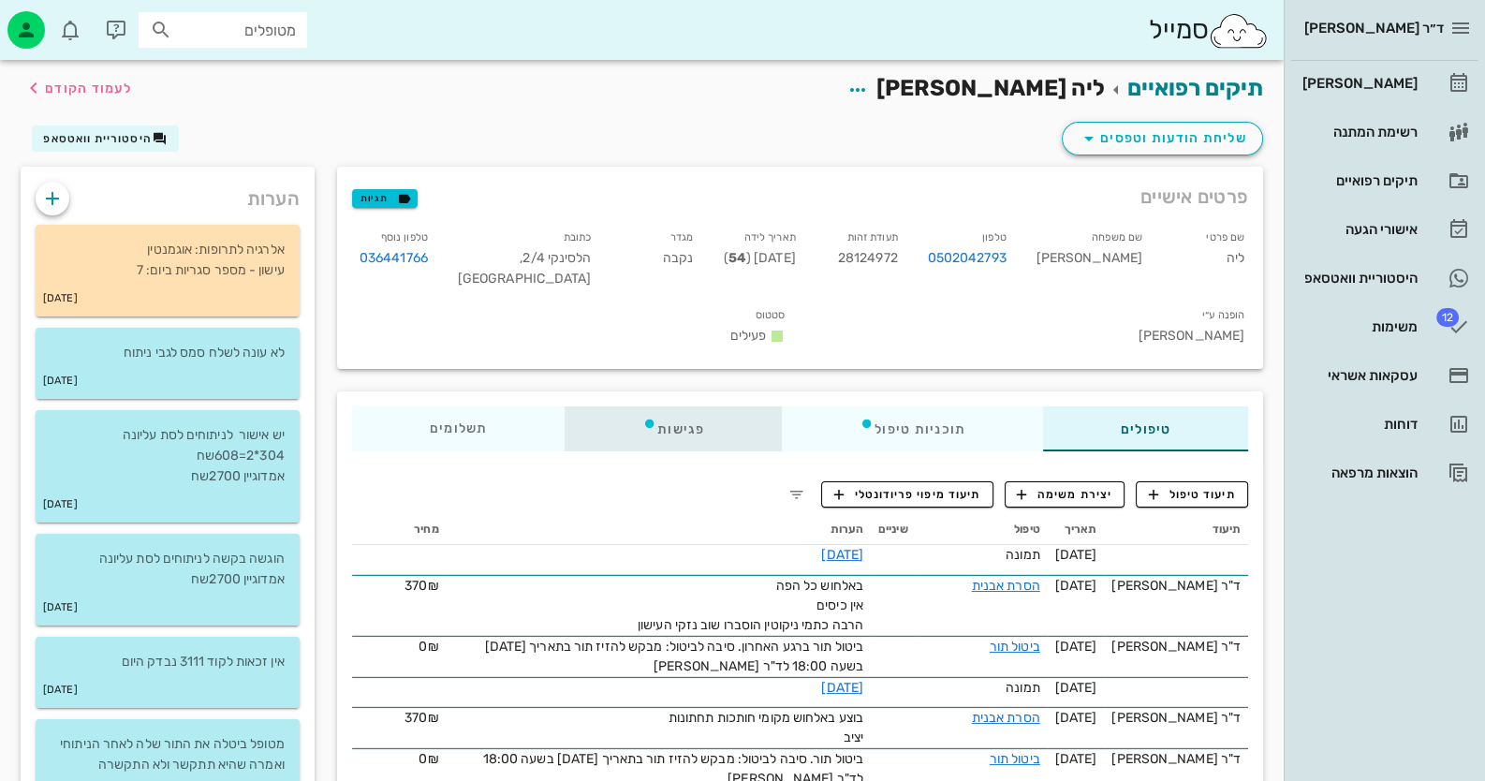
click at [668, 406] on div "פגישות" at bounding box center [673, 428] width 217 height 45
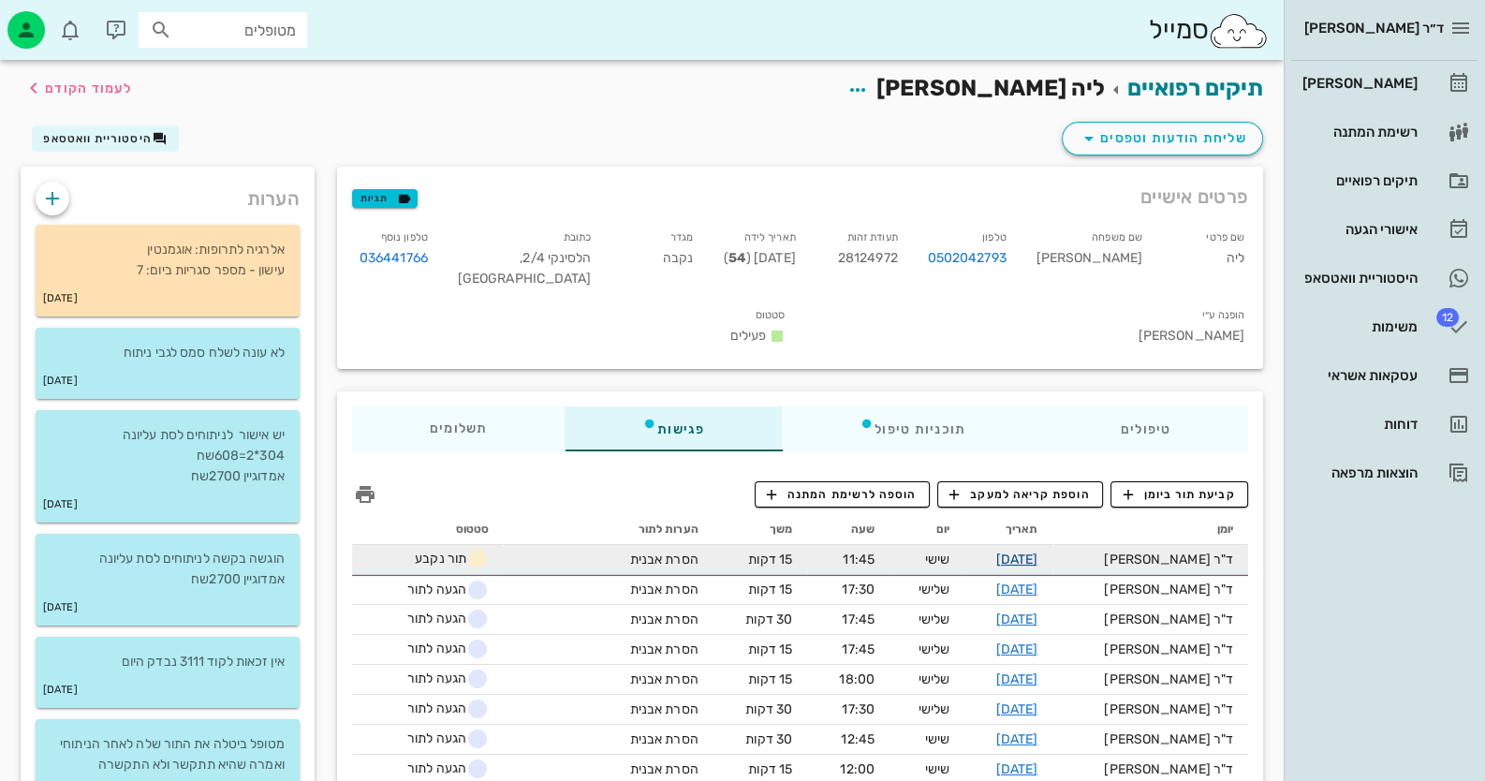
click at [1038, 551] on link "[DATE]" at bounding box center [1017, 559] width 42 height 16
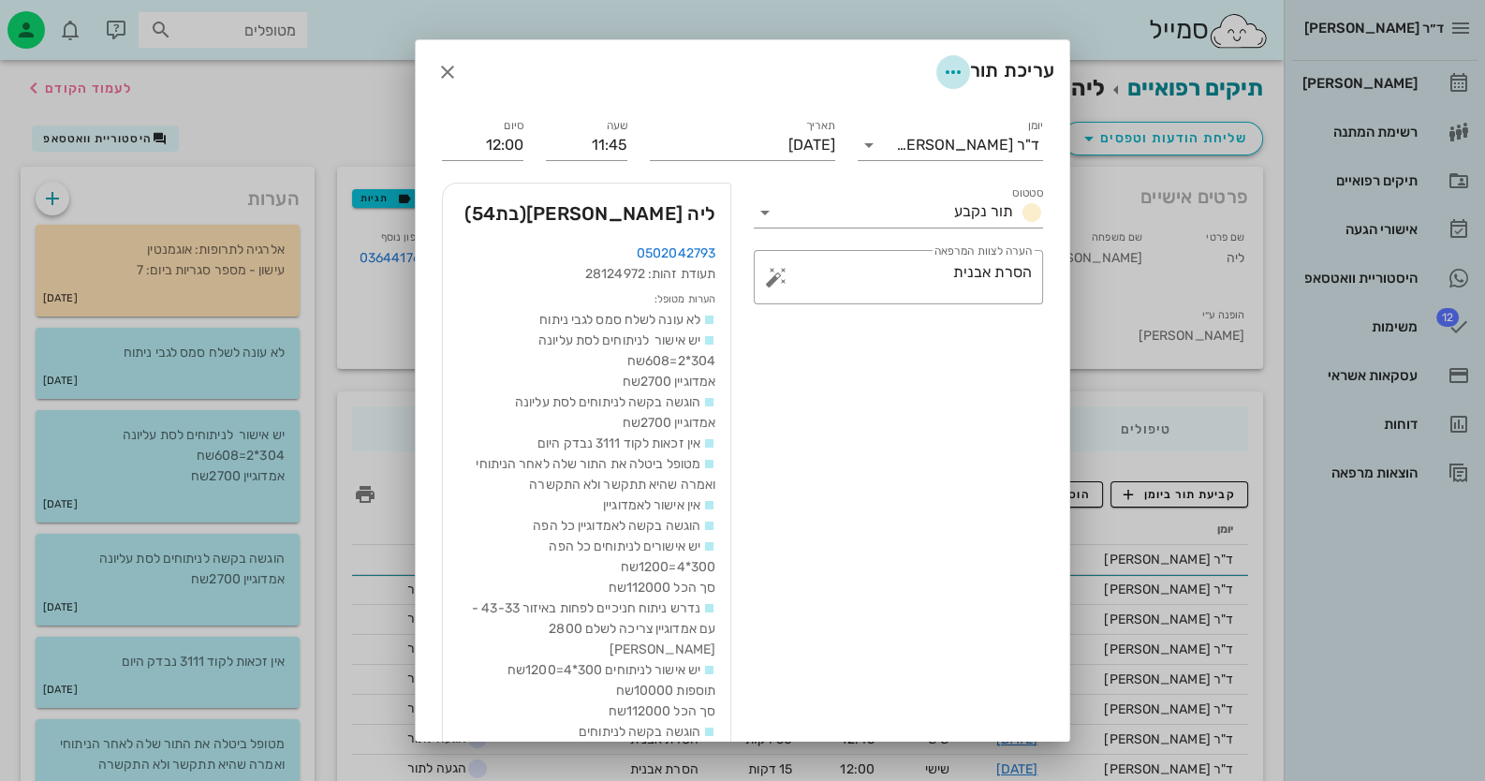
click at [944, 69] on icon "button" at bounding box center [953, 72] width 22 height 22
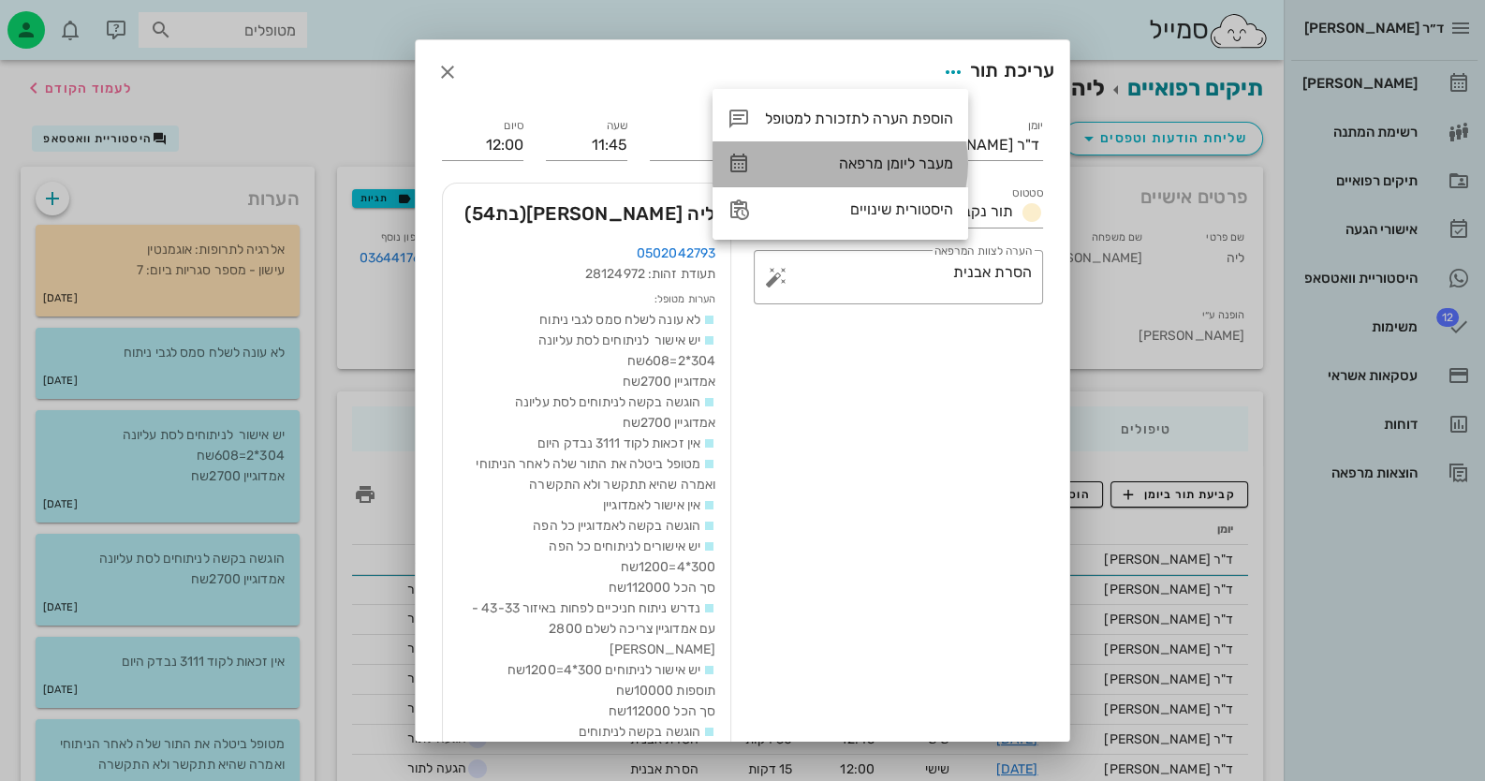
click at [929, 154] on div "מעבר ליומן מרפאה" at bounding box center [859, 163] width 188 height 18
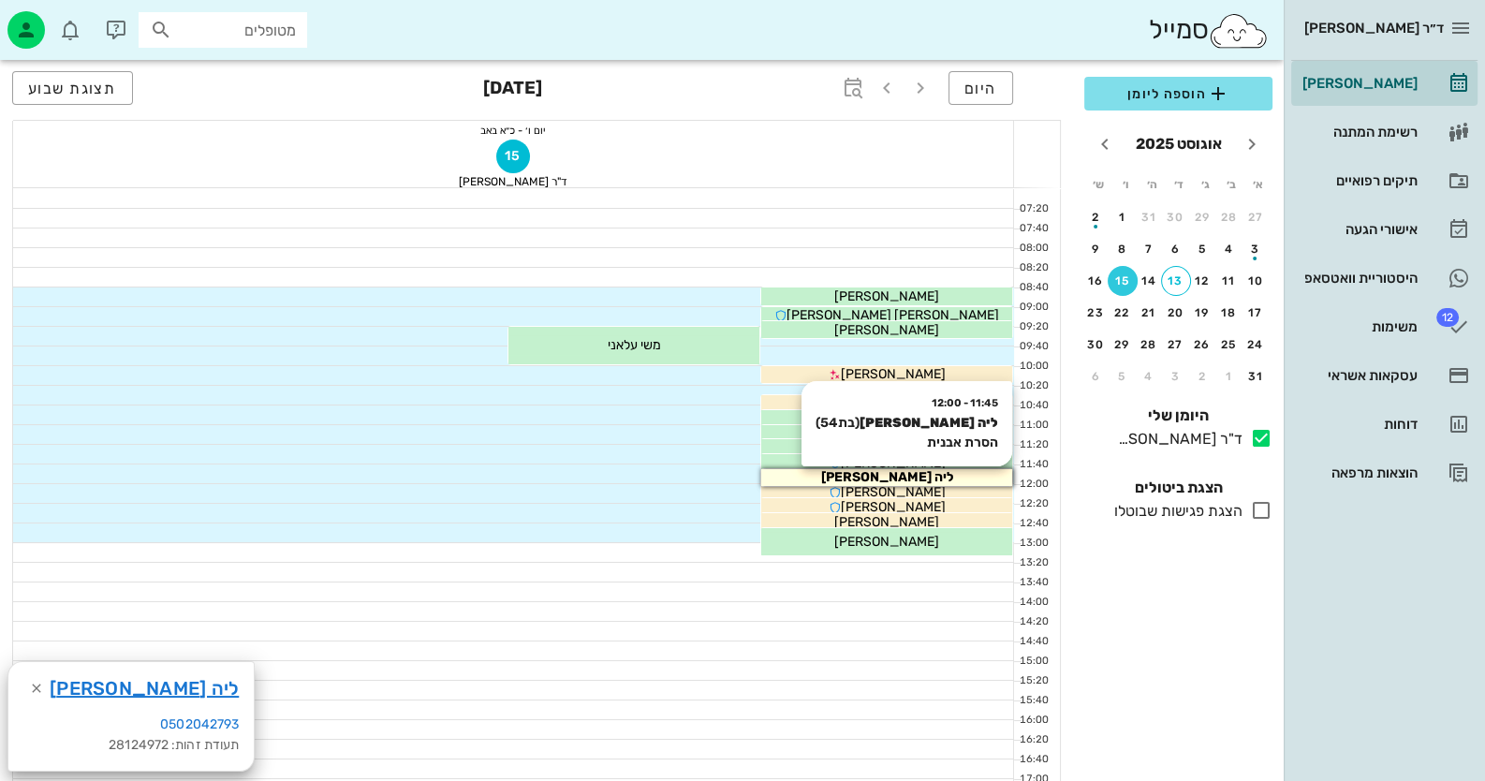
click at [942, 478] on div "ליה [PERSON_NAME]" at bounding box center [886, 477] width 251 height 20
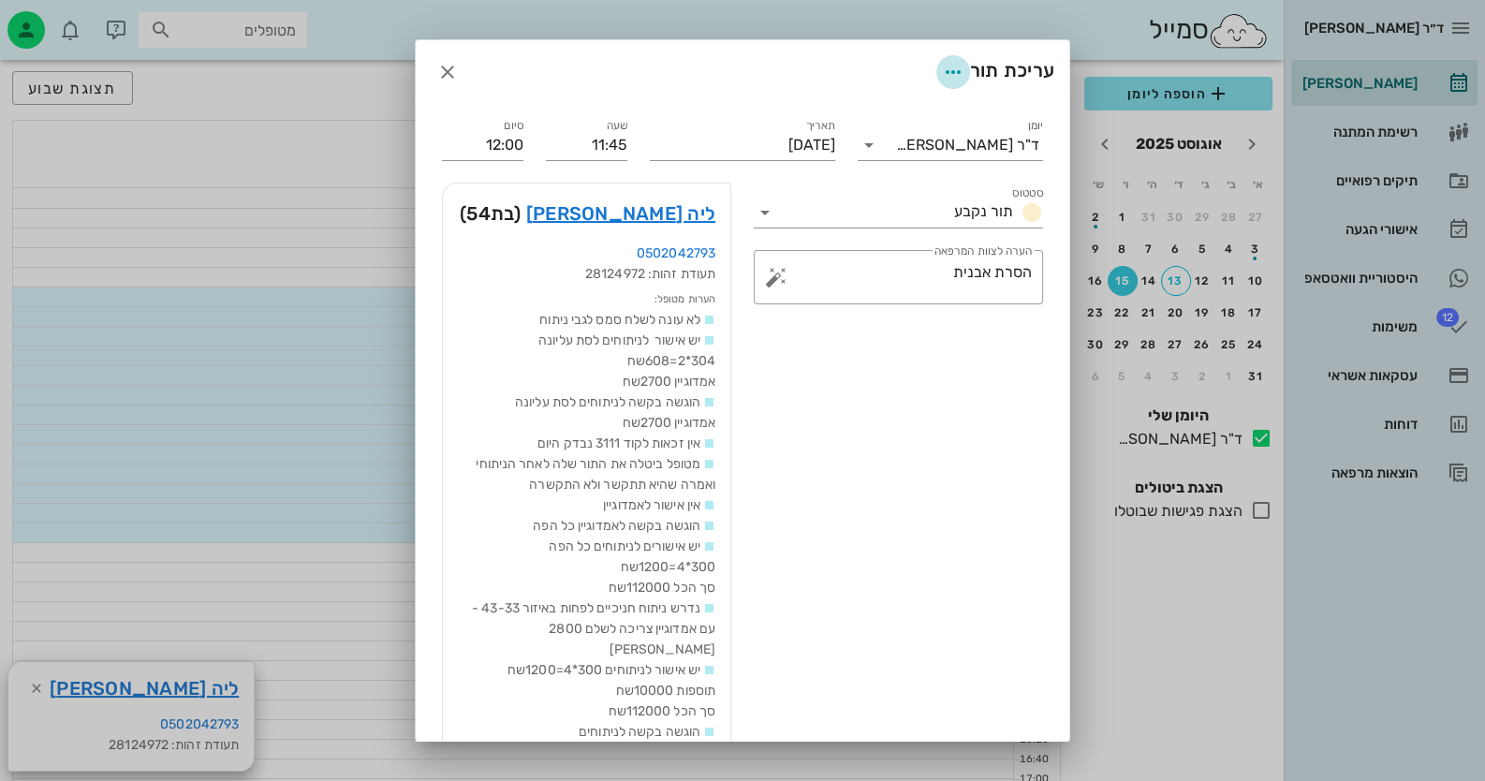
click at [950, 74] on icon "button" at bounding box center [953, 72] width 22 height 22
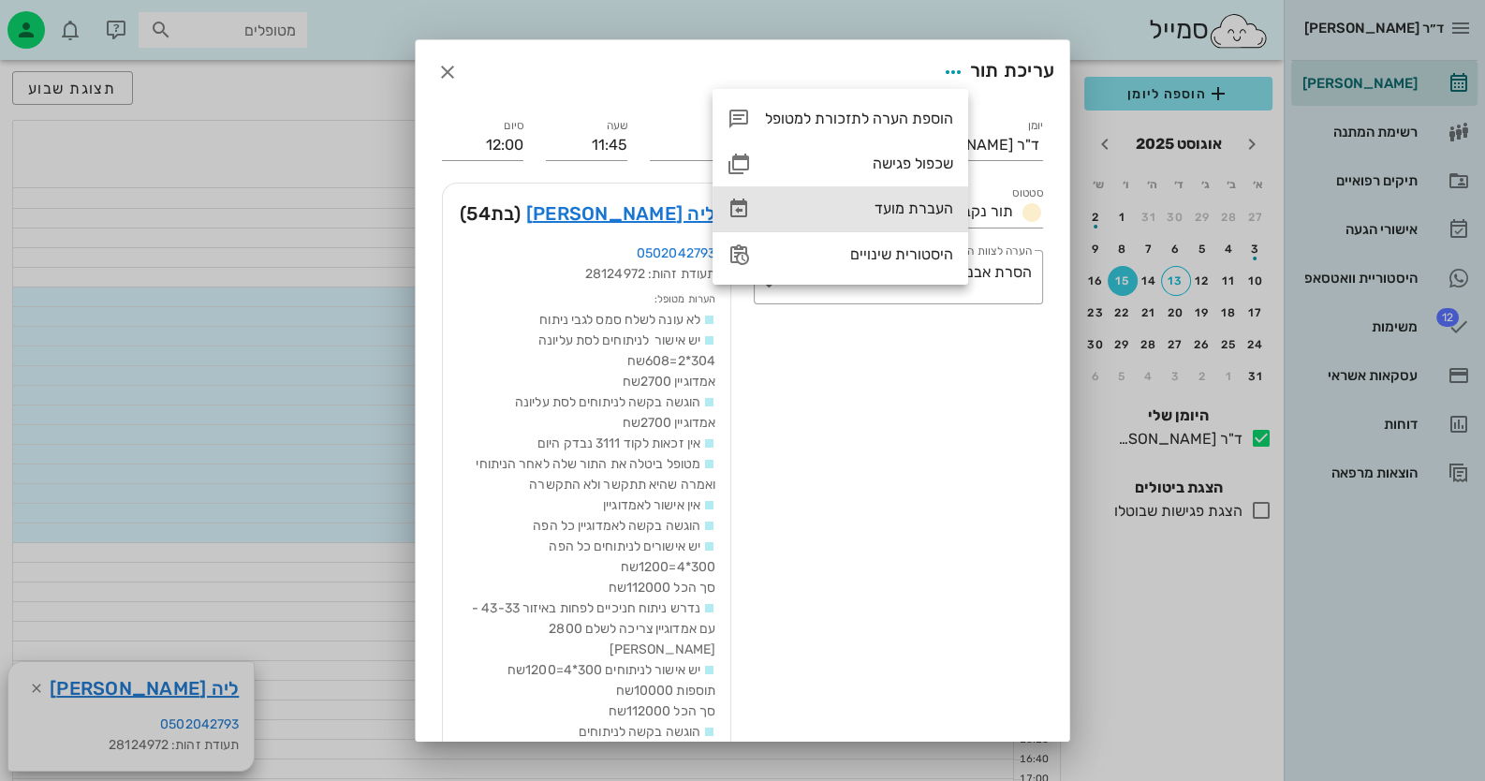
click at [933, 207] on div "העברת מועד" at bounding box center [859, 208] width 188 height 18
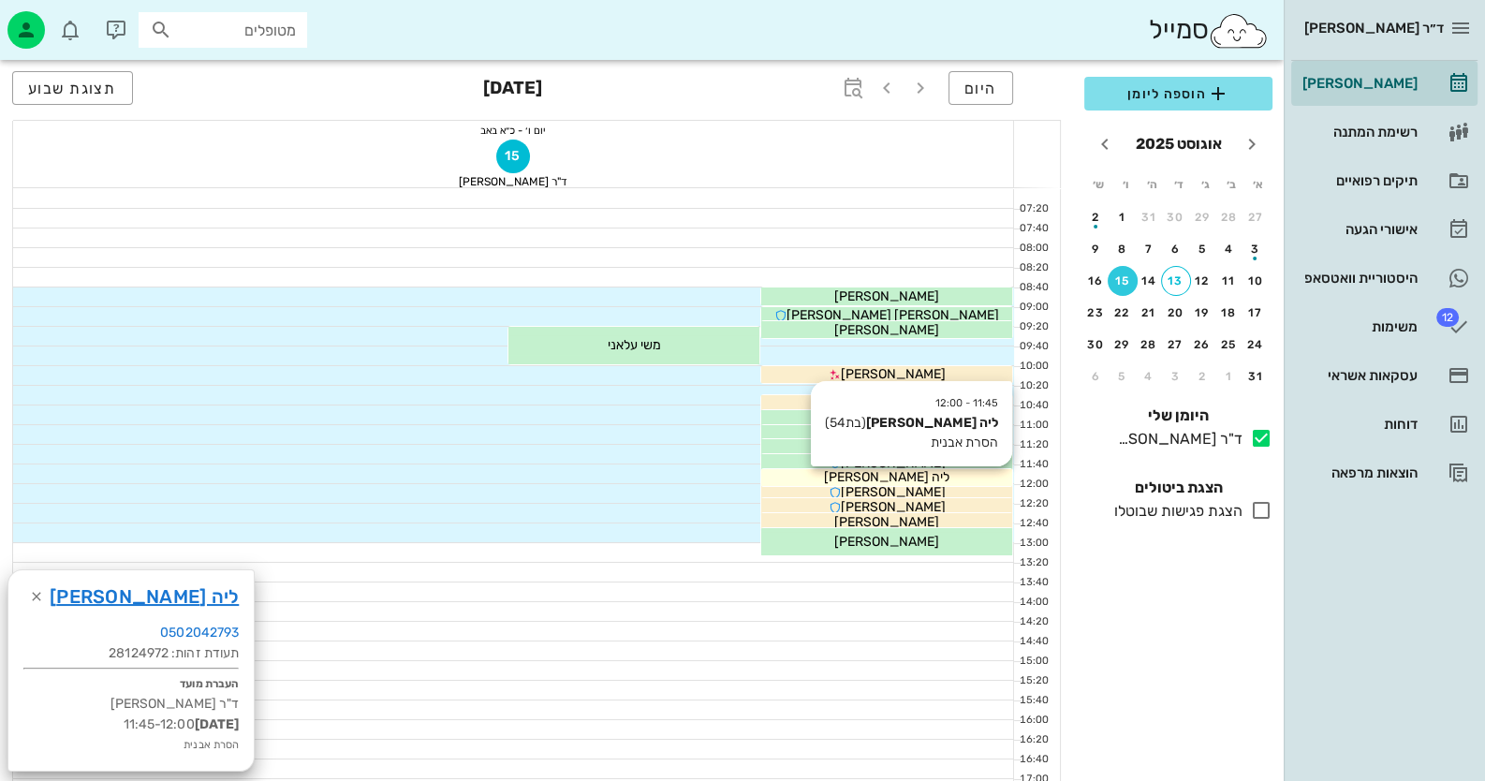
click at [877, 477] on span "ליה [PERSON_NAME]" at bounding box center [886, 477] width 125 height 16
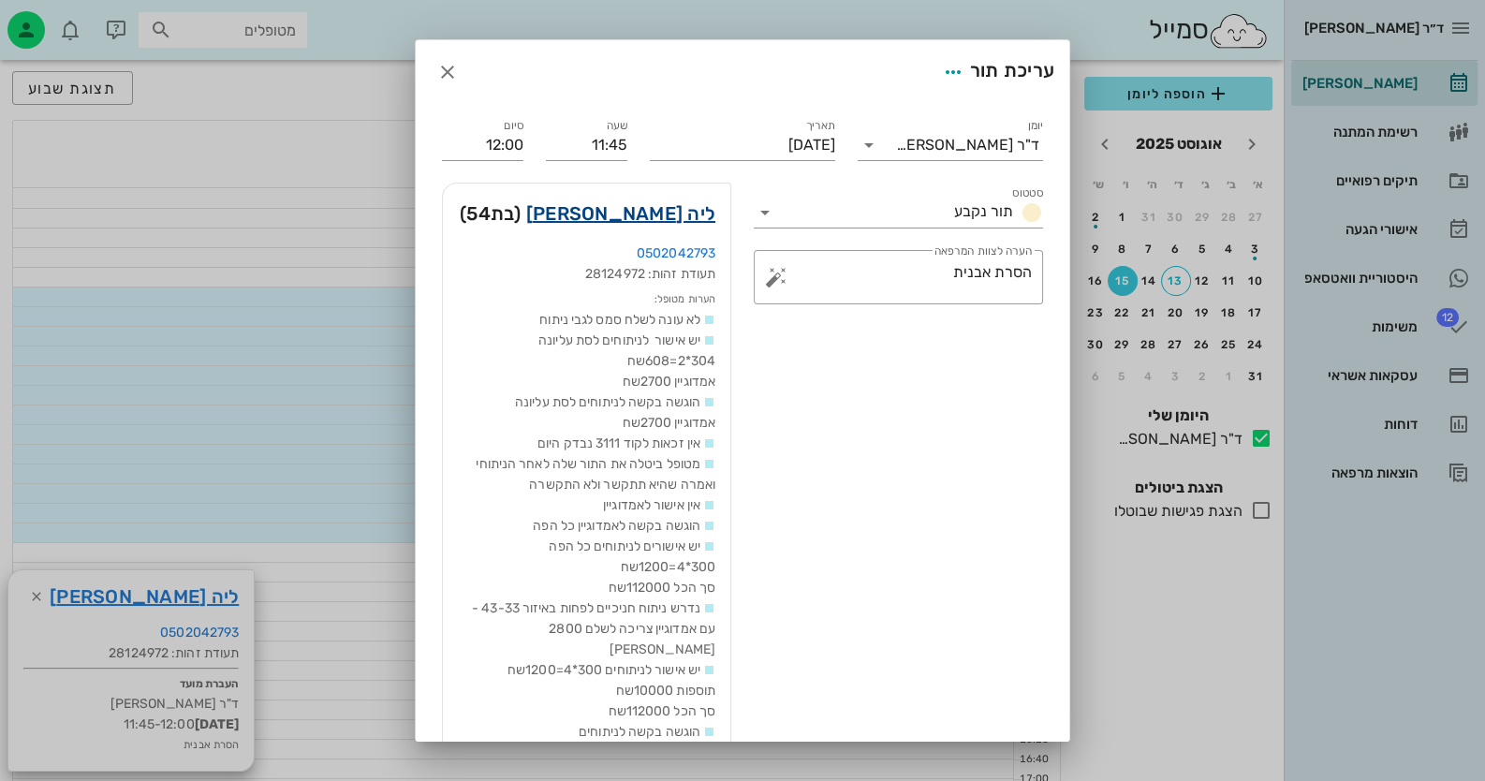
click at [686, 214] on link "ליה [PERSON_NAME]" at bounding box center [620, 213] width 189 height 30
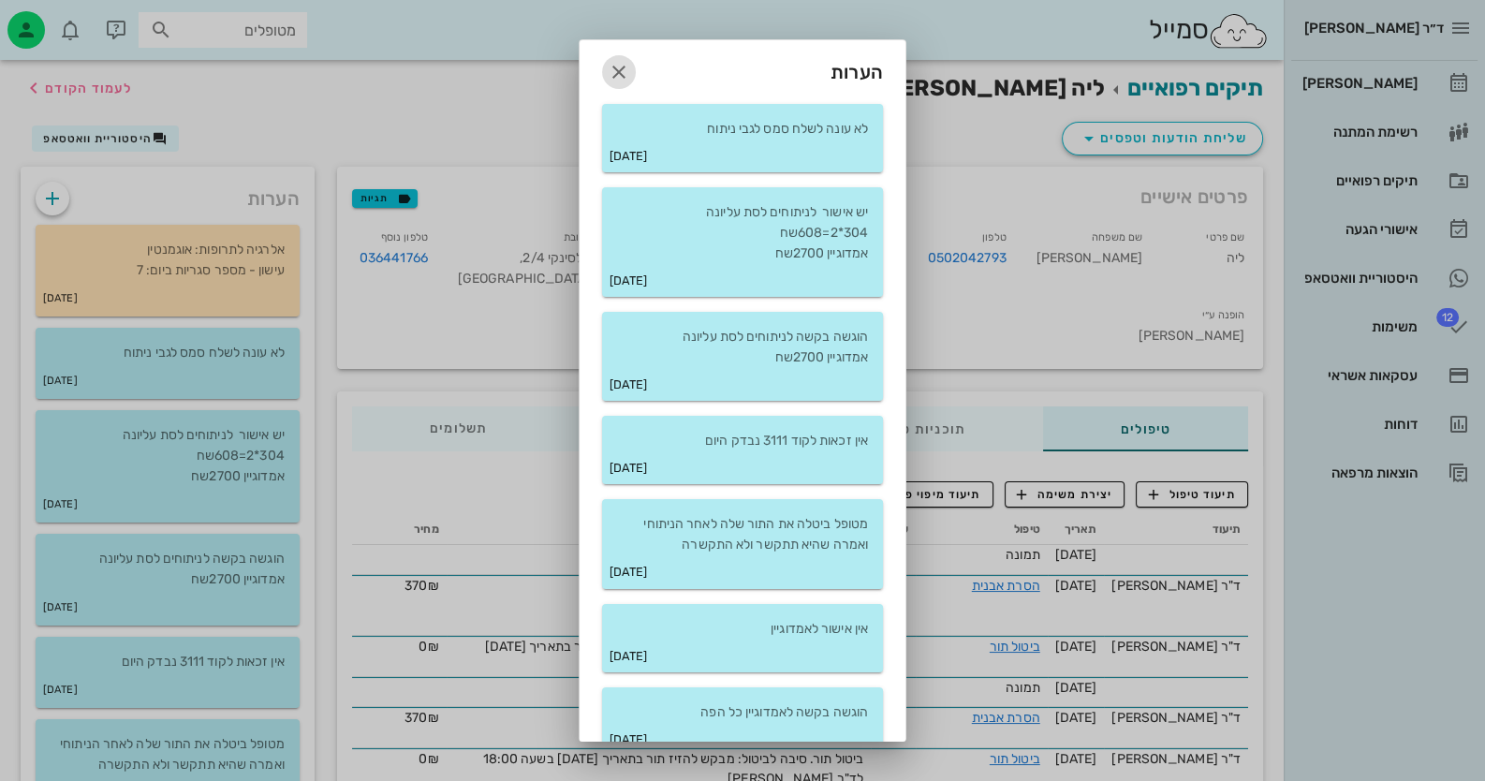
click at [628, 63] on icon "button" at bounding box center [619, 72] width 22 height 22
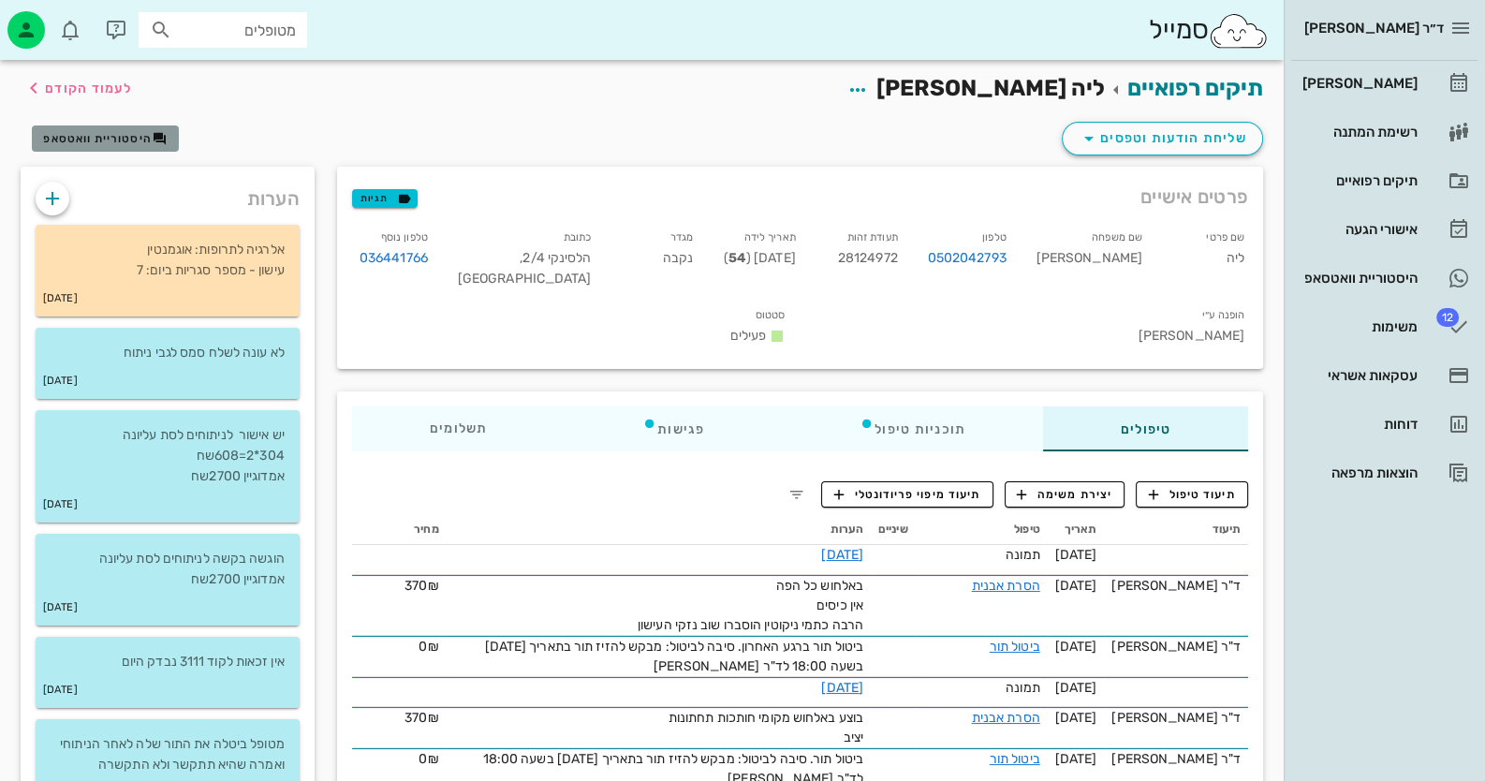
click at [73, 129] on button "היסטוריית וואטסאפ" at bounding box center [105, 138] width 147 height 26
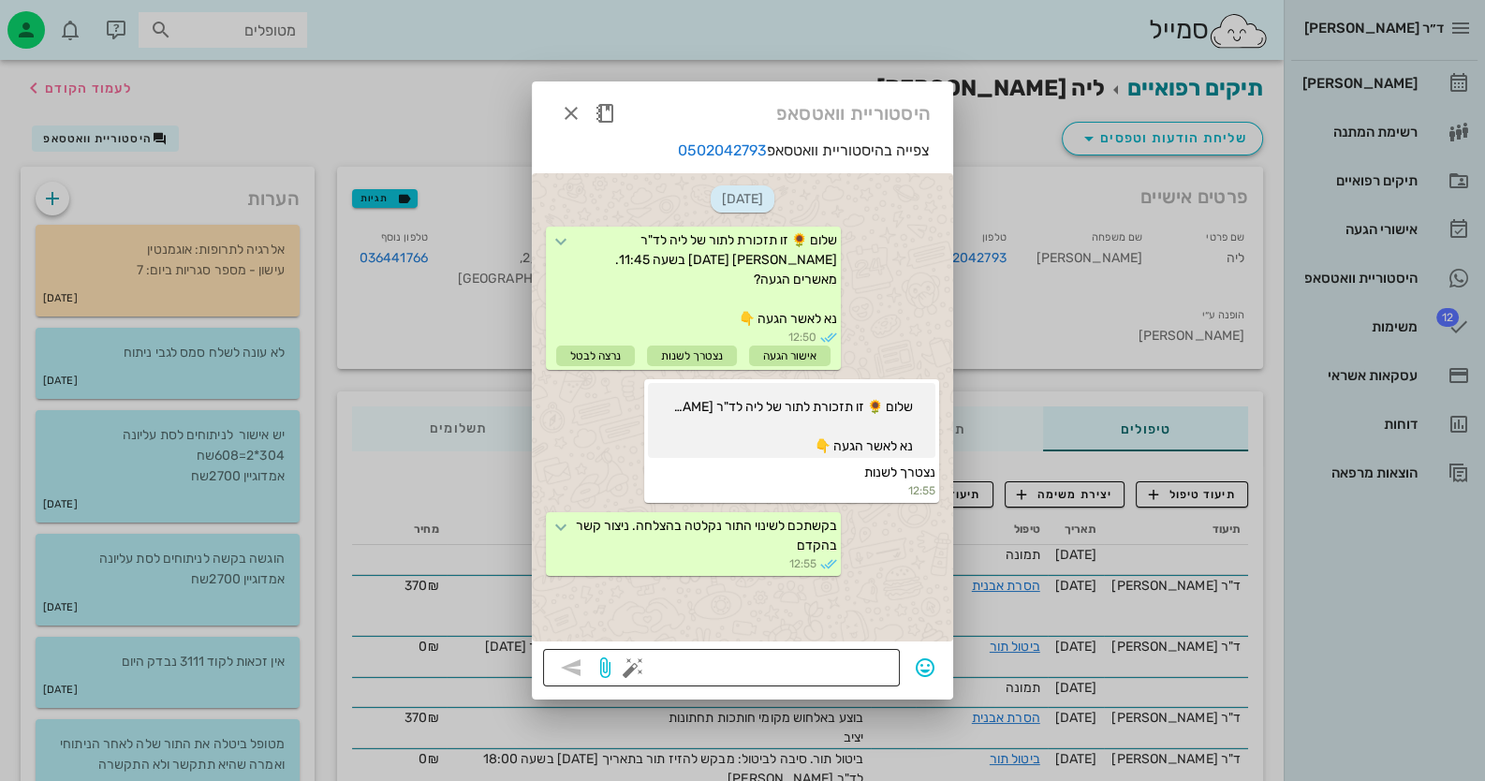
click at [806, 660] on textarea at bounding box center [763, 669] width 252 height 30
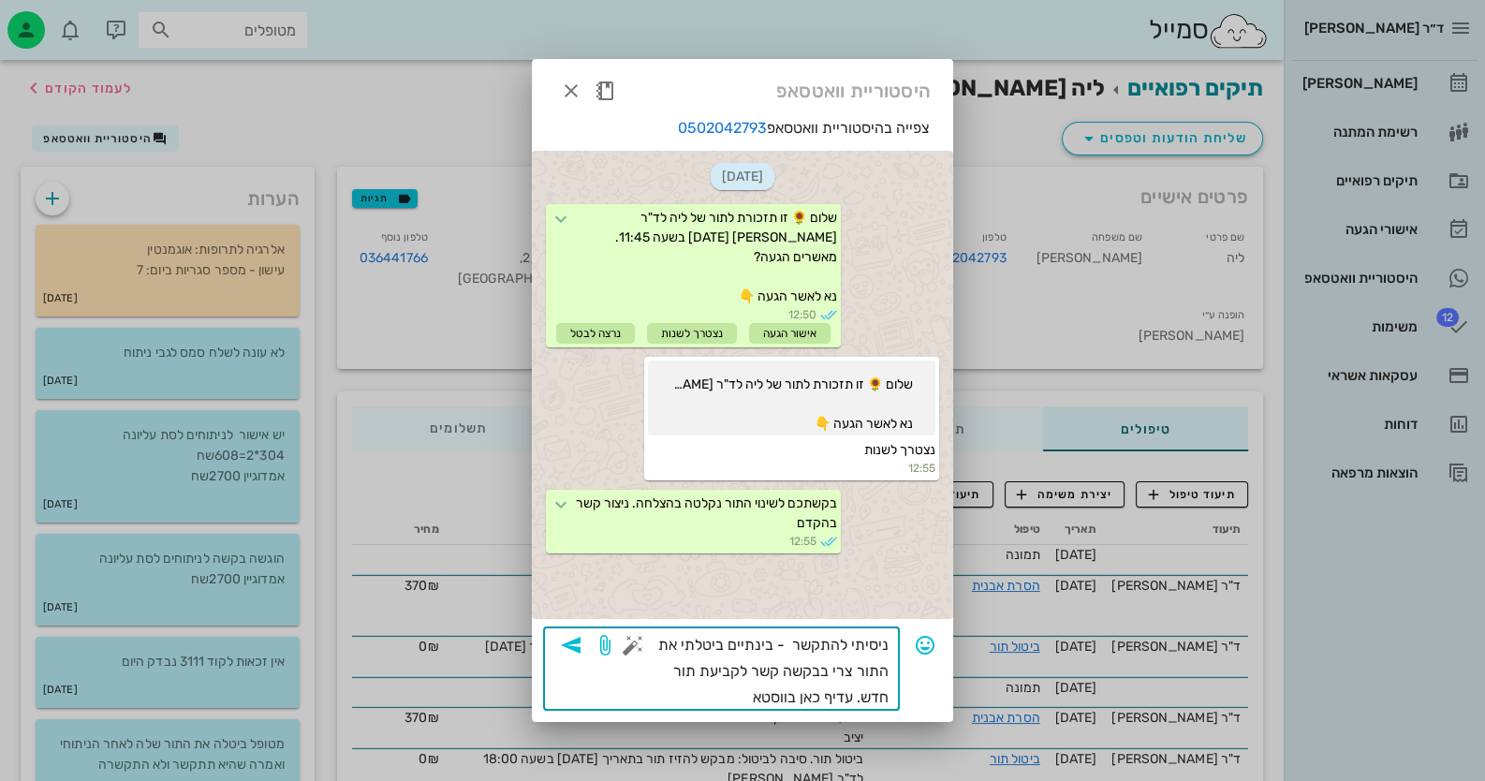
type textarea "ניסיתי להתקשר - בינתיים ביטלתי את התור צרי בבקשה קשר לקביעת תור חדש. עדיף כאן ב…"
drag, startPoint x: 793, startPoint y: 645, endPoint x: 928, endPoint y: 645, distance: 134.8
click at [928, 645] on div "​ ניסיתי להתקשר - בינתיים ביטלתי את התור צרי בבקשה קשר לקביעת תור חדש. עדיף כאן…" at bounding box center [742, 668] width 399 height 84
click at [577, 650] on icon "button" at bounding box center [571, 645] width 22 height 22
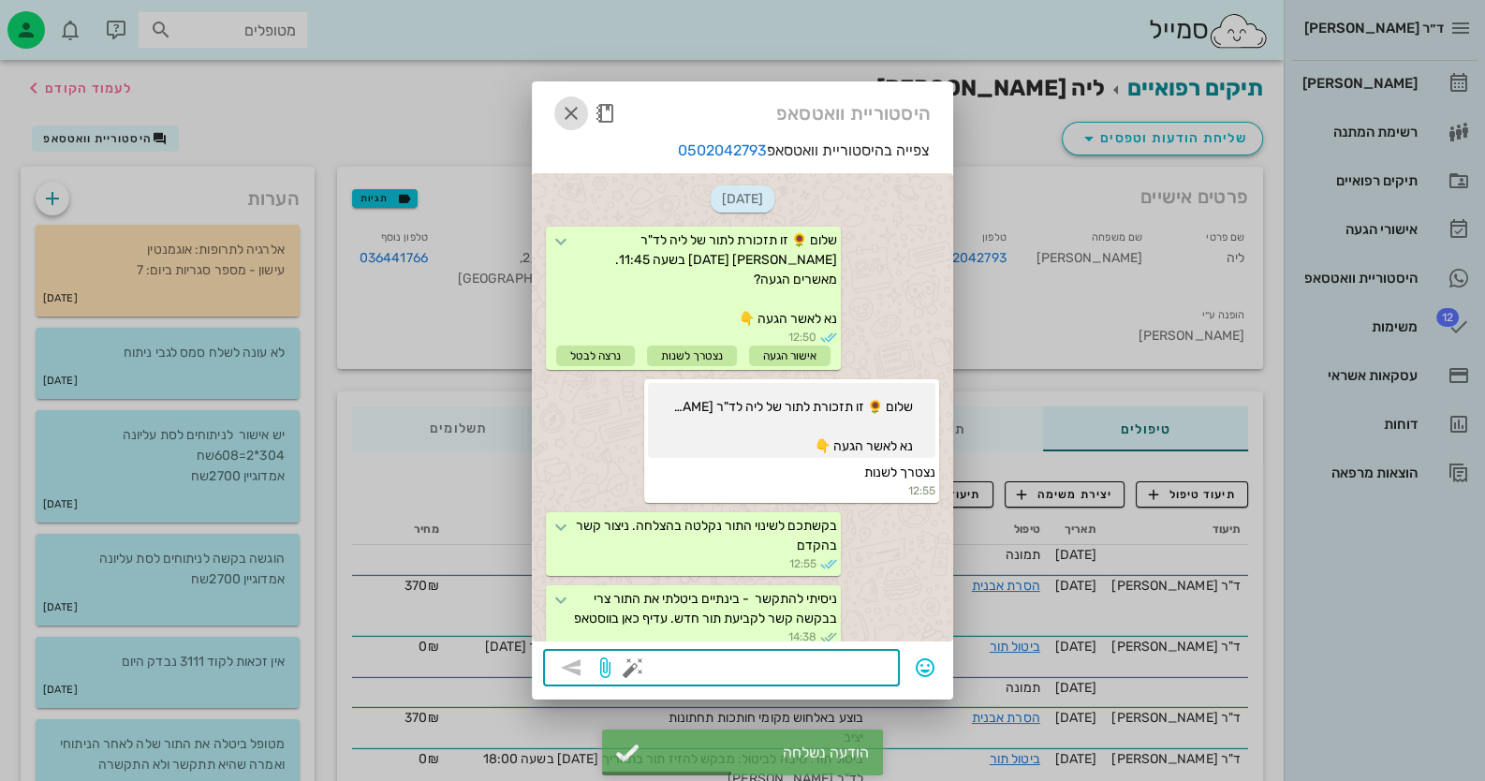
click at [562, 110] on icon "button" at bounding box center [571, 113] width 22 height 22
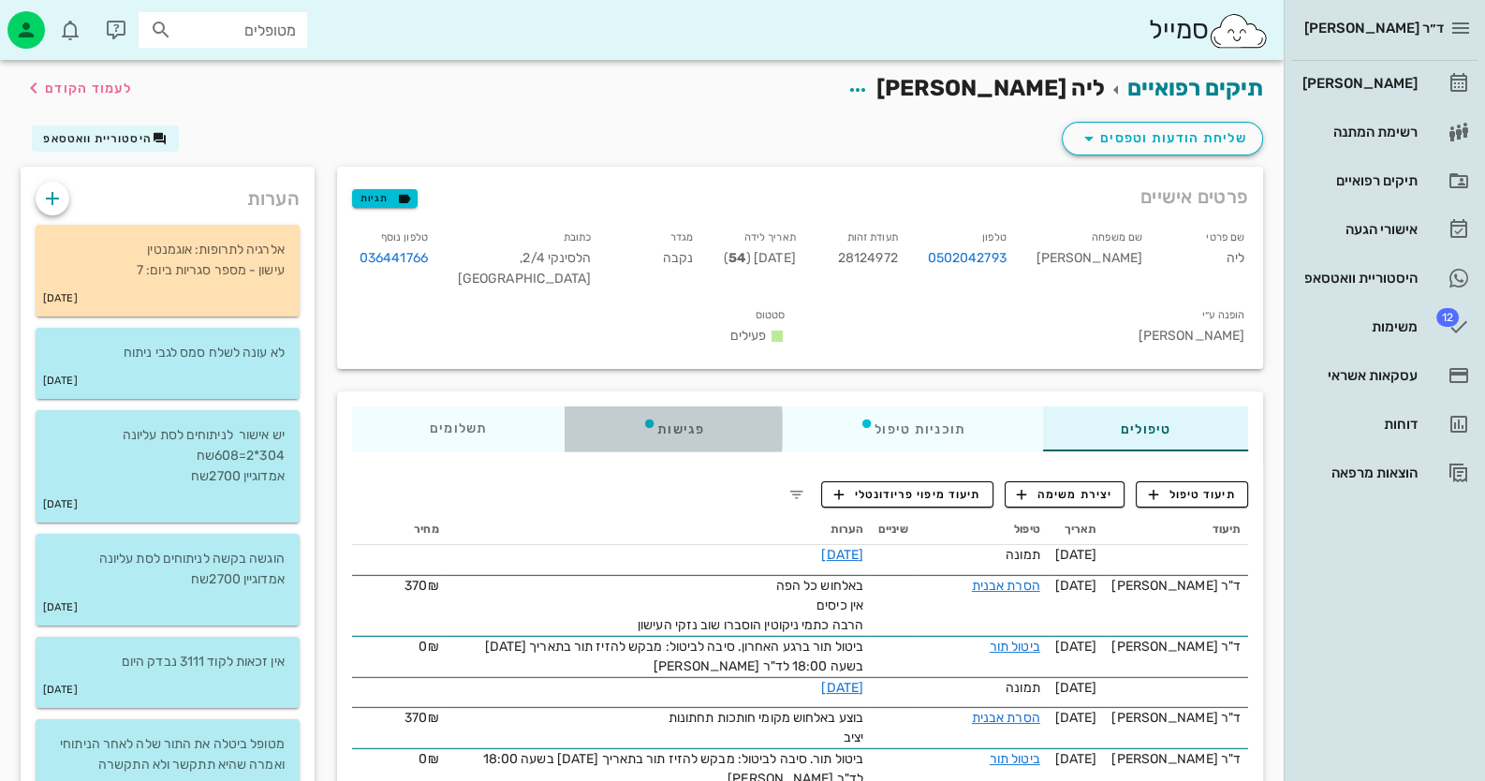
click at [672, 406] on div "פגישות" at bounding box center [673, 428] width 217 height 45
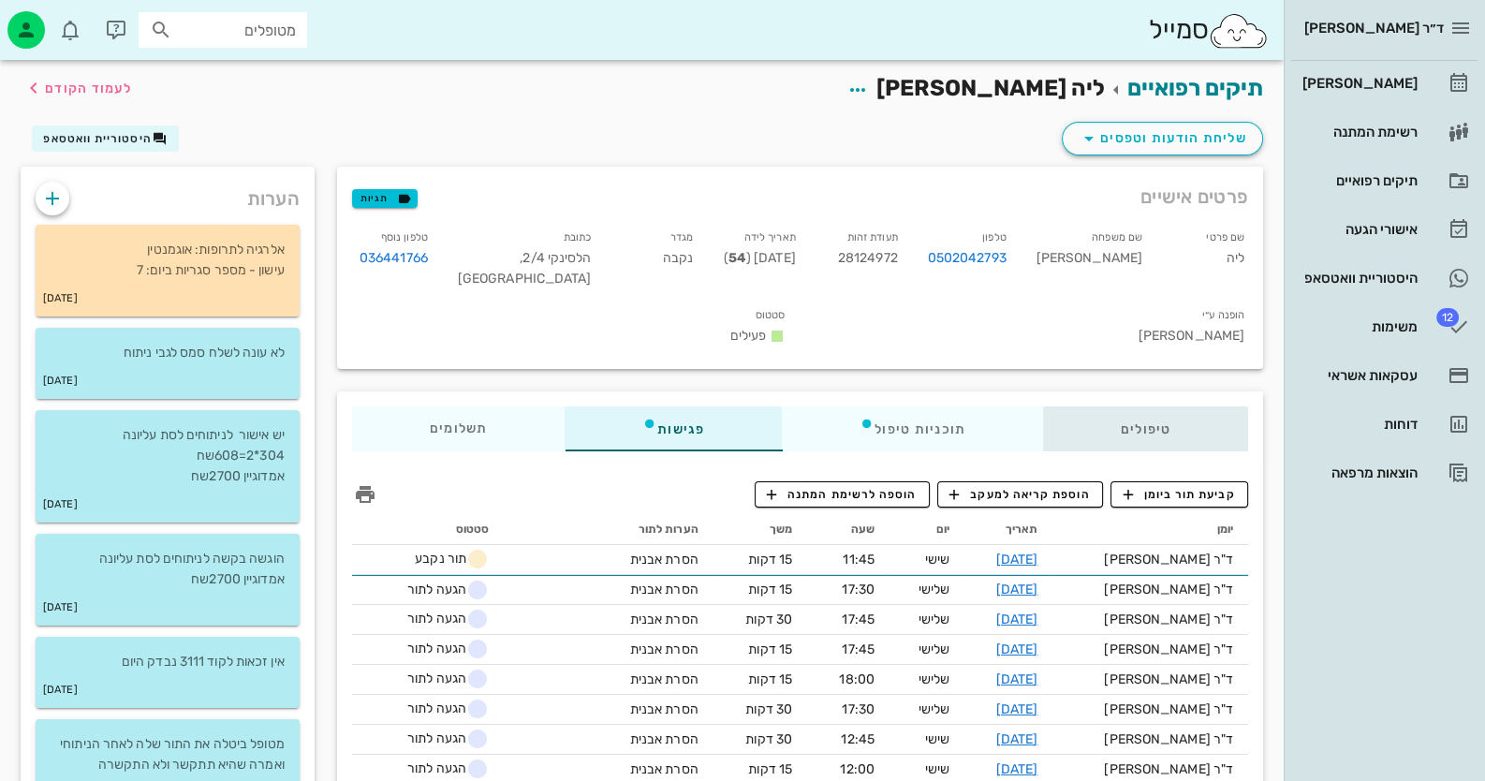
click at [1154, 406] on div "טיפולים" at bounding box center [1145, 428] width 205 height 45
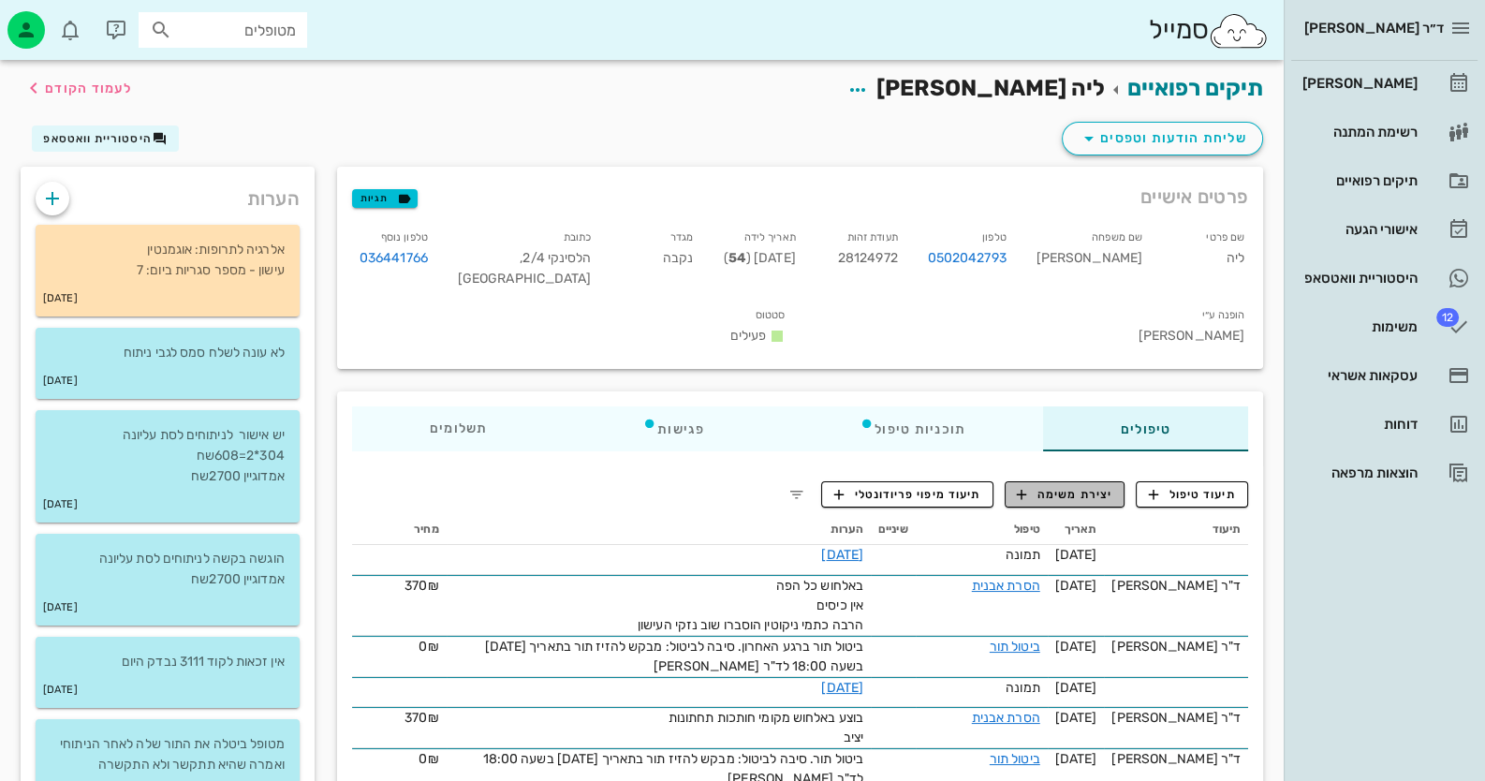
click at [1077, 486] on span "יצירת משימה" at bounding box center [1064, 494] width 95 height 17
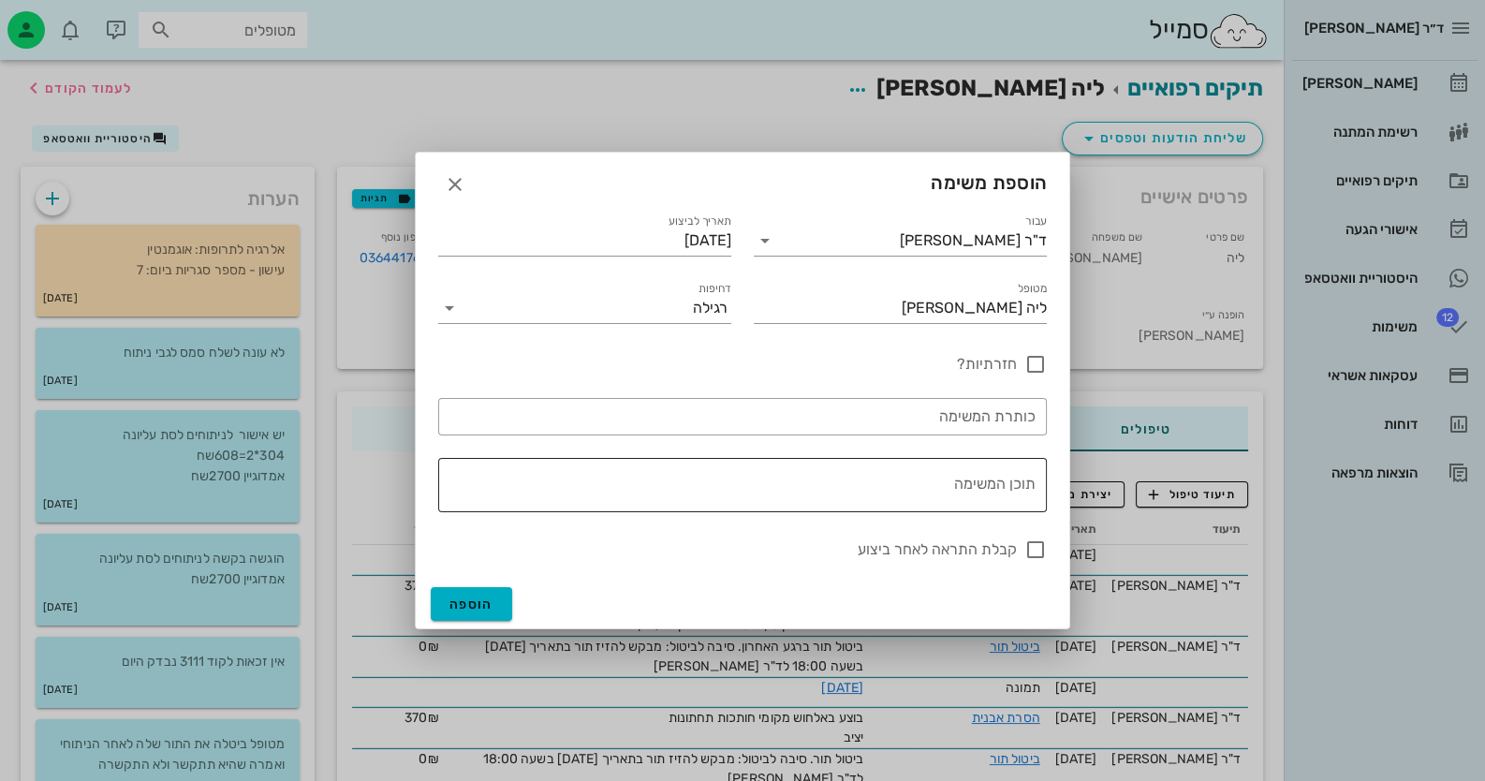
click at [997, 477] on div "תוכן המשימה" at bounding box center [739, 485] width 594 height 54
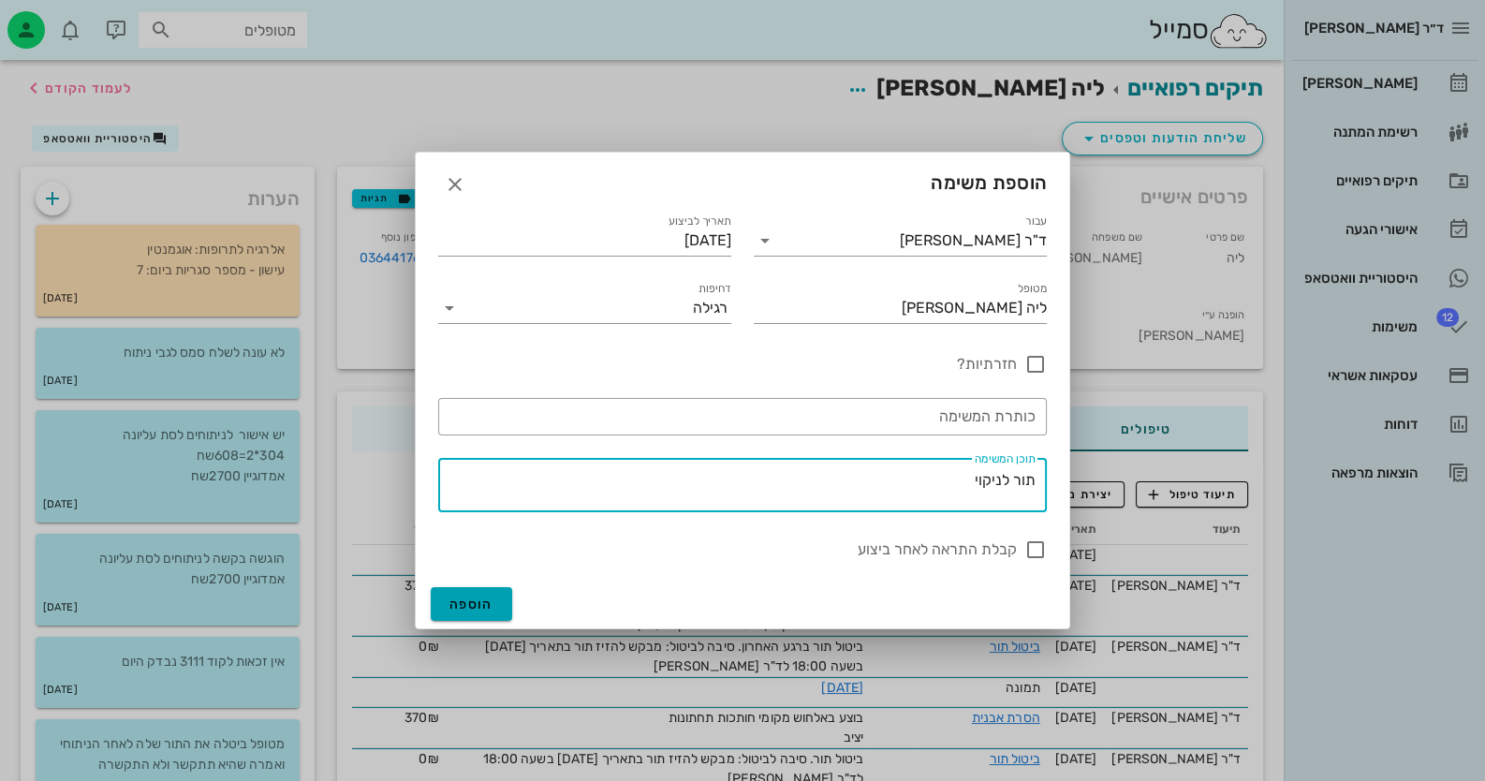
type textarea "תור לניקוי"
click at [477, 597] on span "הוספה" at bounding box center [471, 604] width 44 height 16
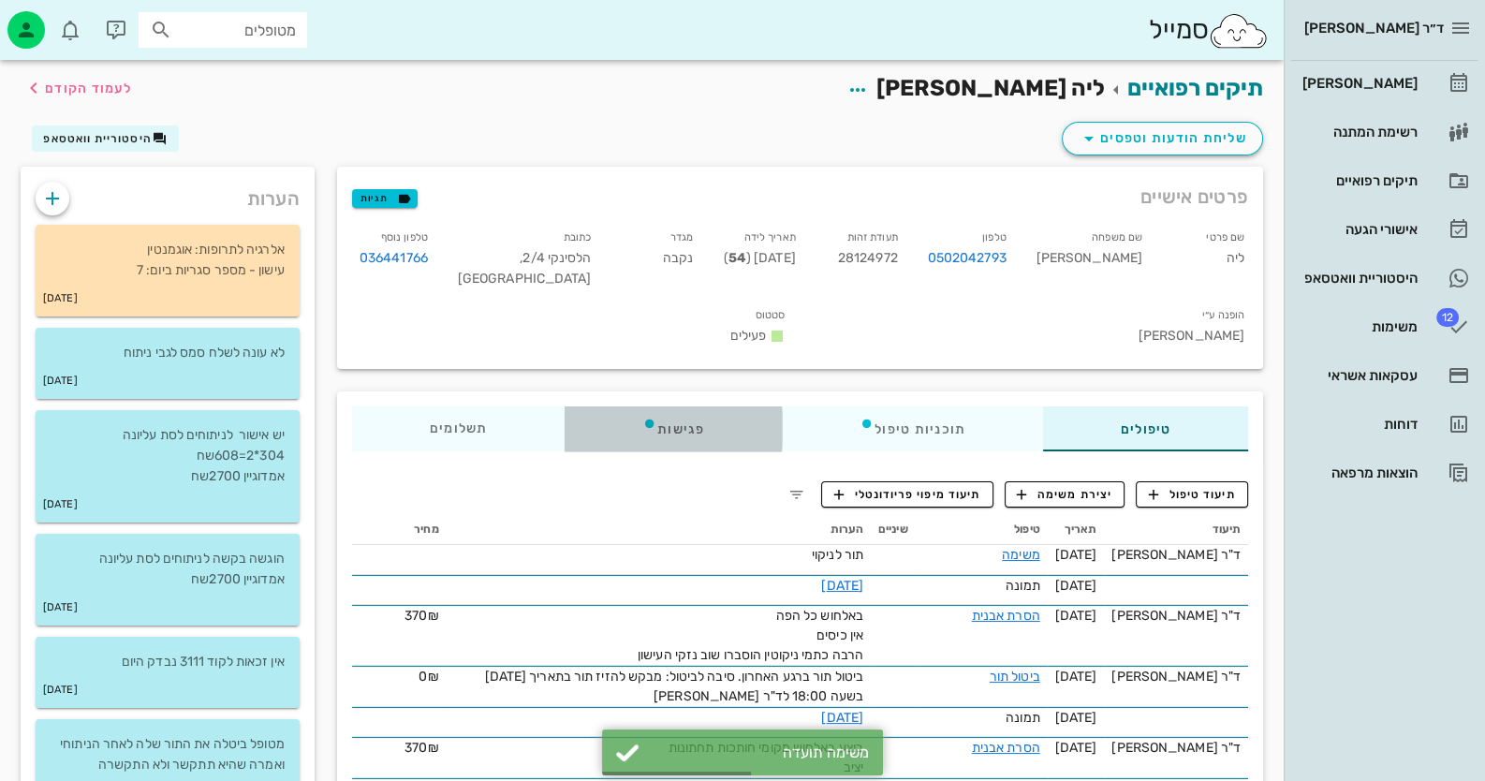
click at [700, 406] on div "פגישות" at bounding box center [673, 428] width 217 height 45
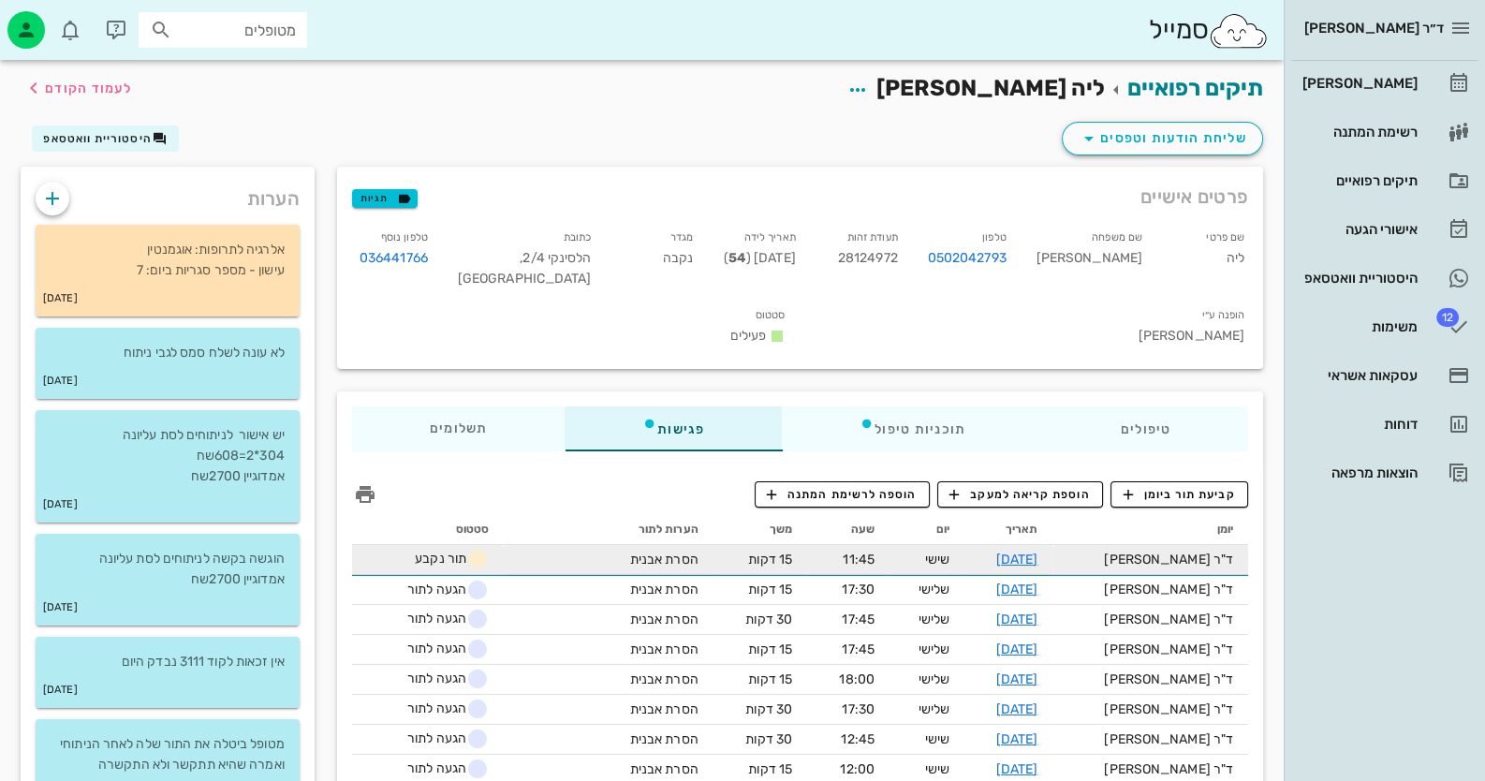
click at [550, 545] on td "הסרת אבנית" at bounding box center [609, 560] width 210 height 30
click at [1034, 551] on link "[DATE]" at bounding box center [1017, 559] width 42 height 16
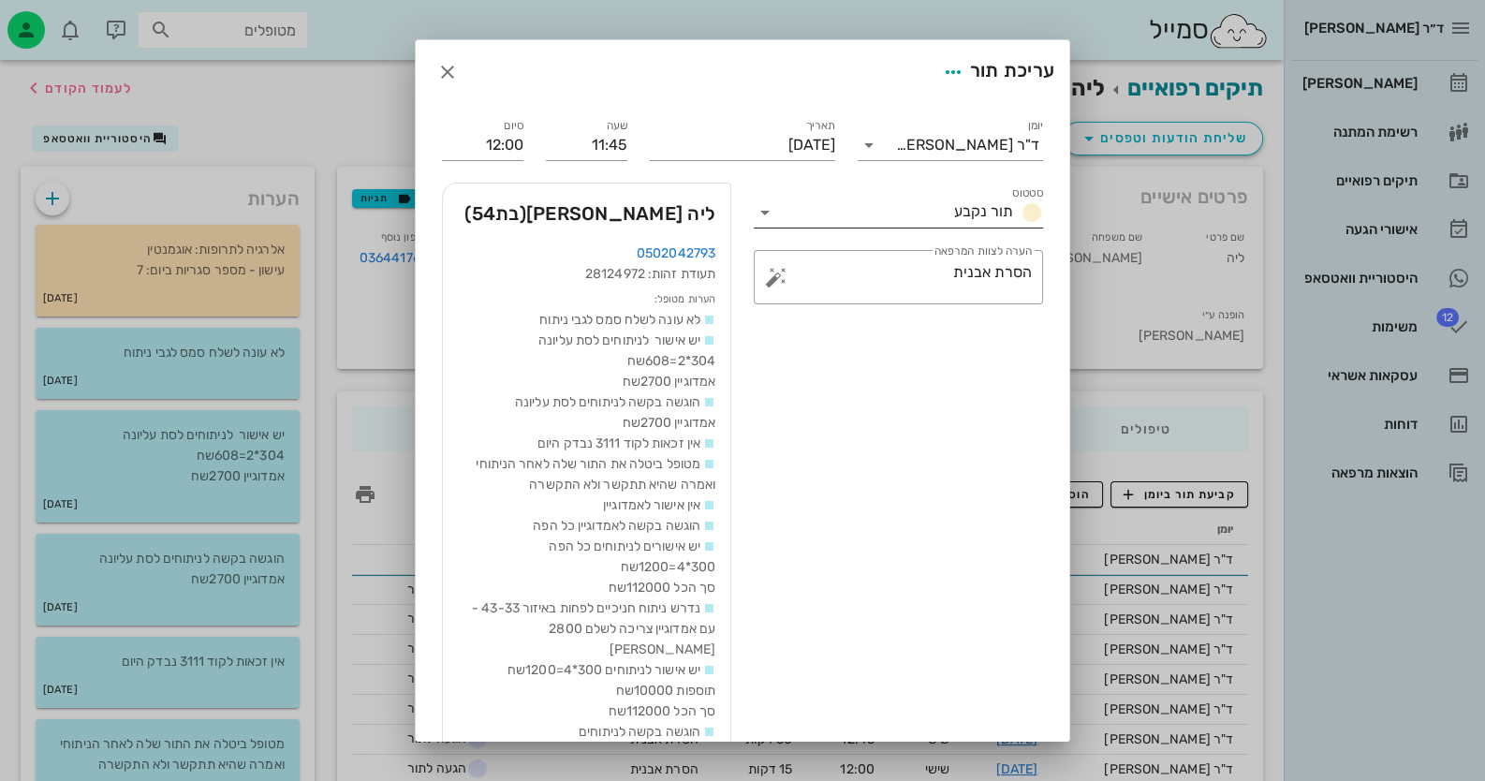
click at [770, 202] on icon at bounding box center [765, 212] width 22 height 22
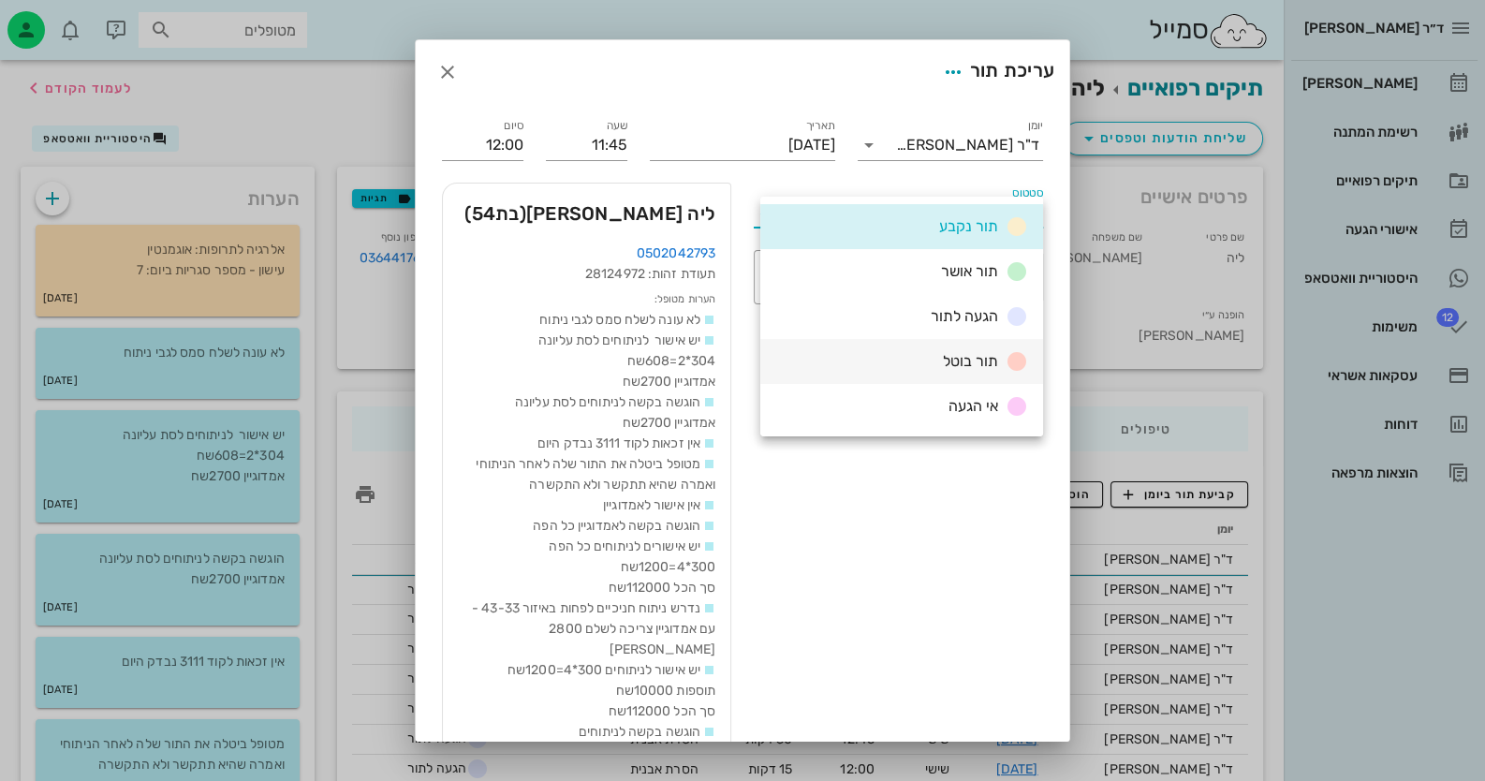
click at [945, 370] on div "תור בוטל" at bounding box center [981, 361] width 93 height 23
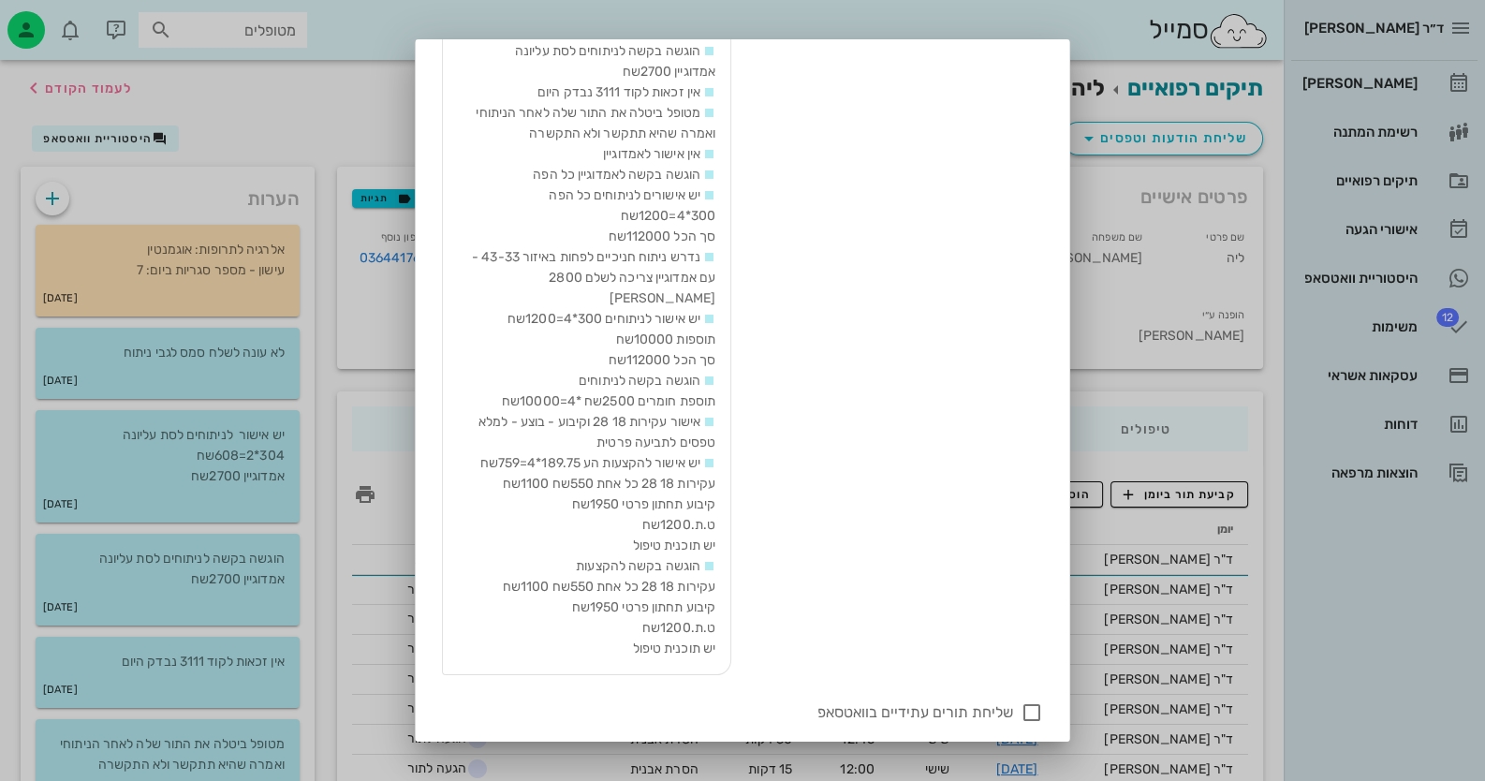
scroll to position [387, 0]
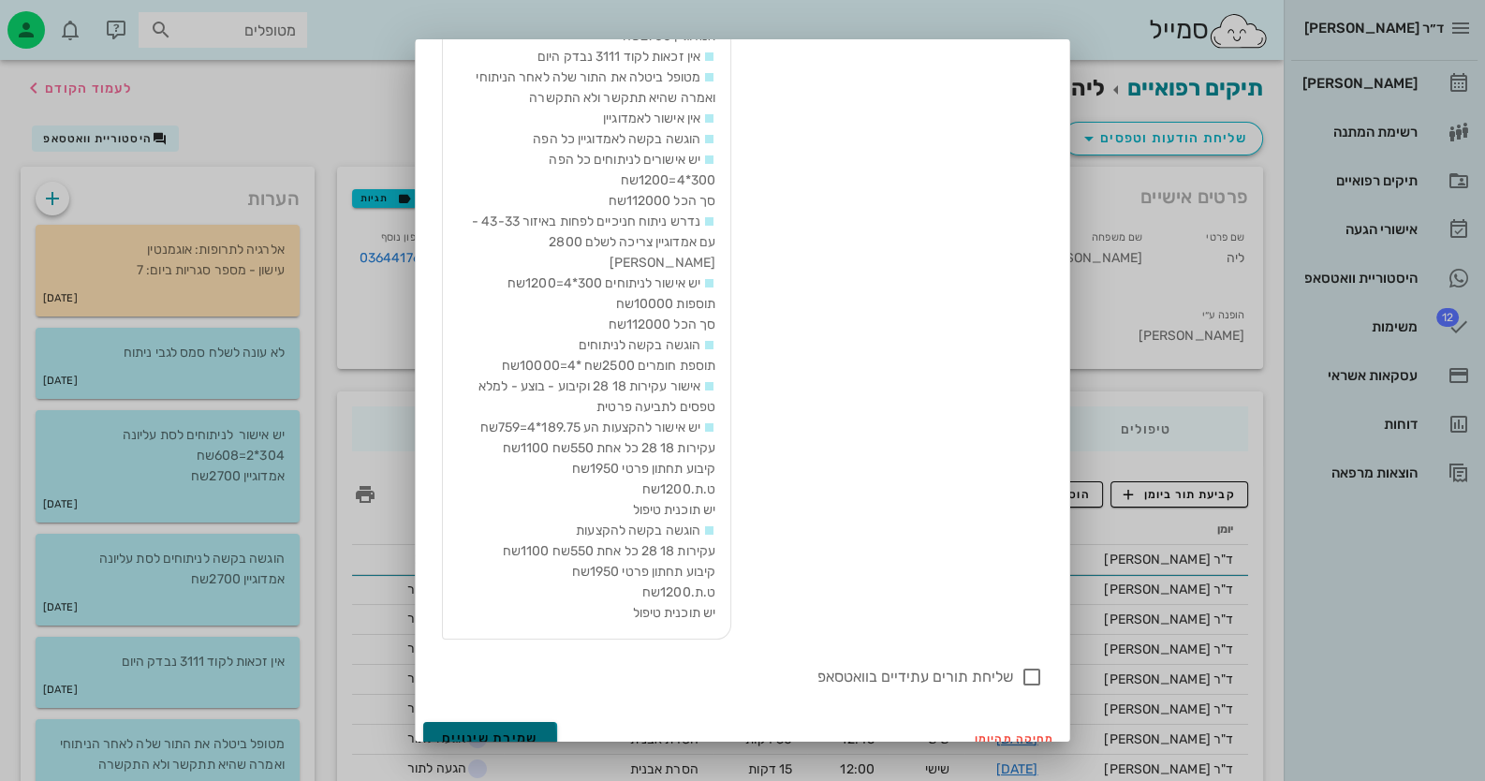
drag, startPoint x: 545, startPoint y: 710, endPoint x: 547, endPoint y: 696, distance: 14.2
click at [545, 722] on button "שמירת שינויים" at bounding box center [490, 739] width 134 height 34
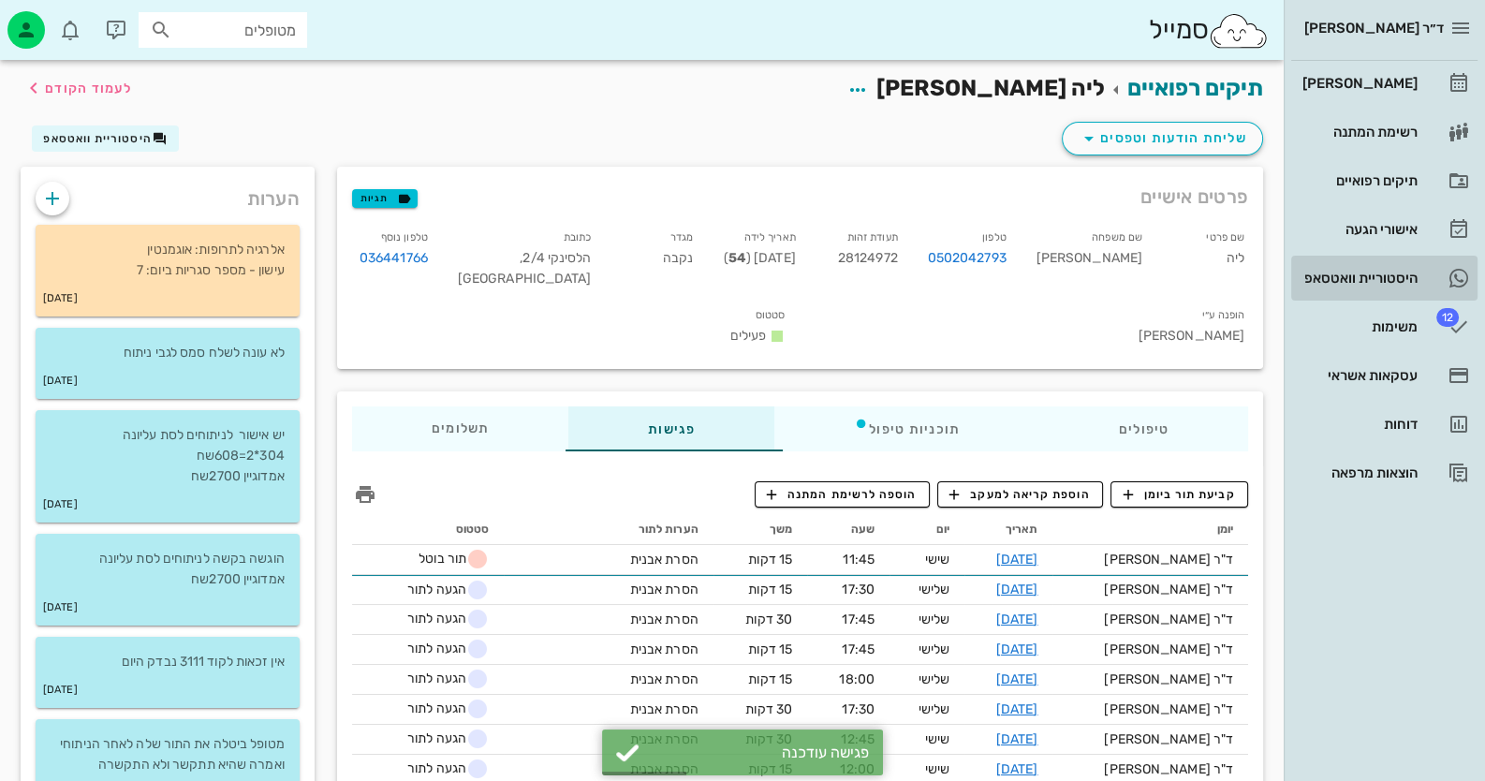
click at [1390, 283] on div "היסטוריית וואטסאפ" at bounding box center [1358, 278] width 119 height 15
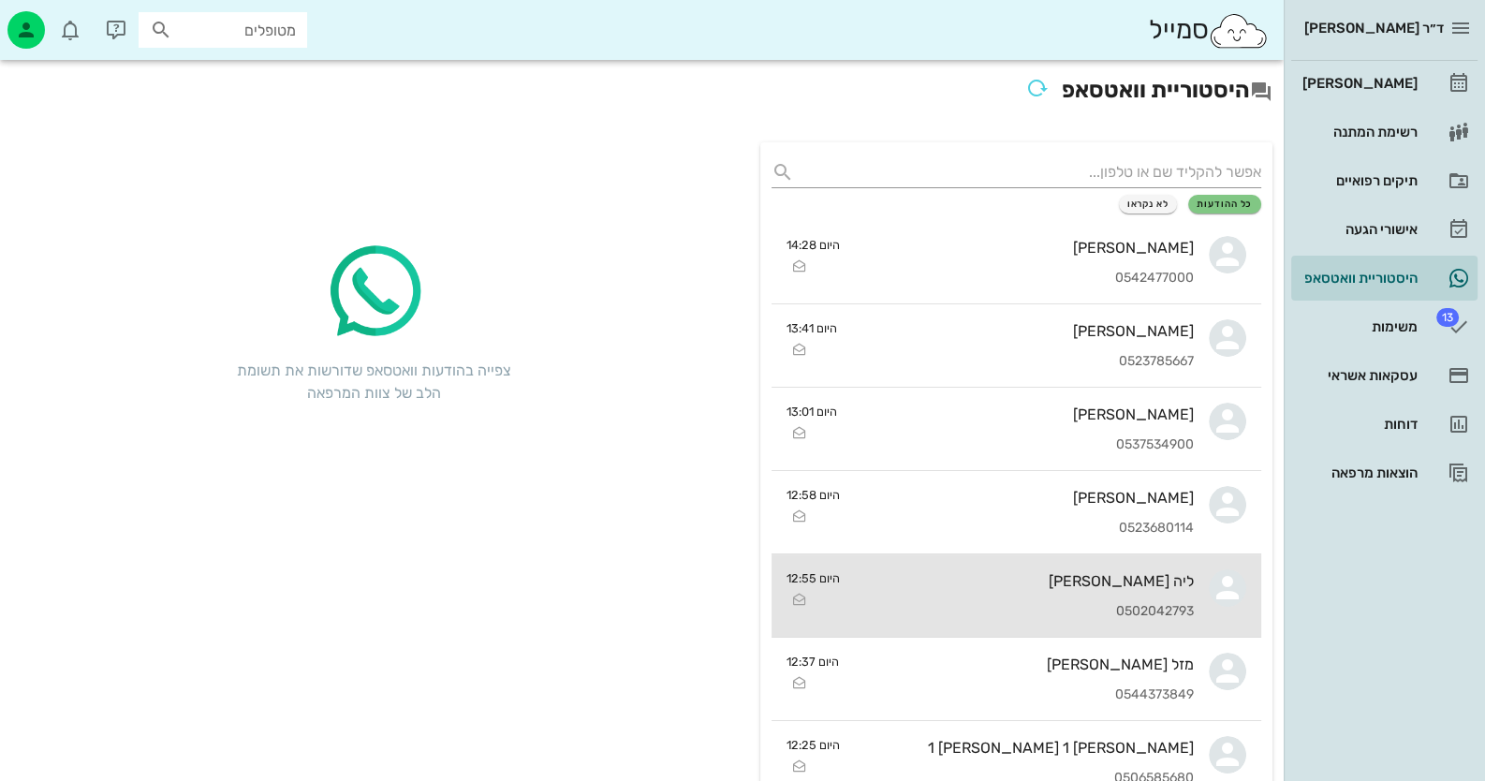
click at [1149, 604] on div "0502042793" at bounding box center [1024, 612] width 339 height 16
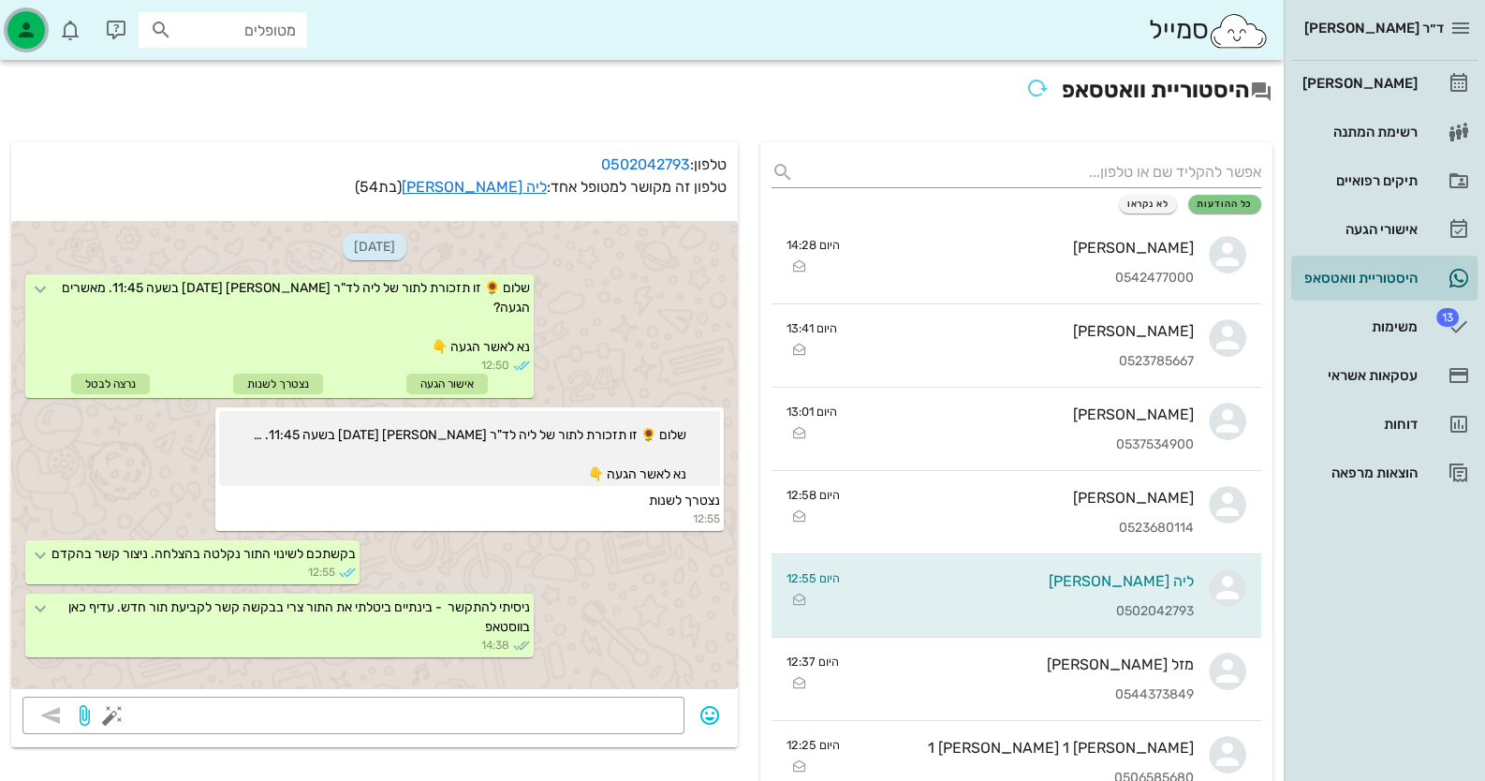
click at [30, 19] on icon "button" at bounding box center [26, 30] width 22 height 22
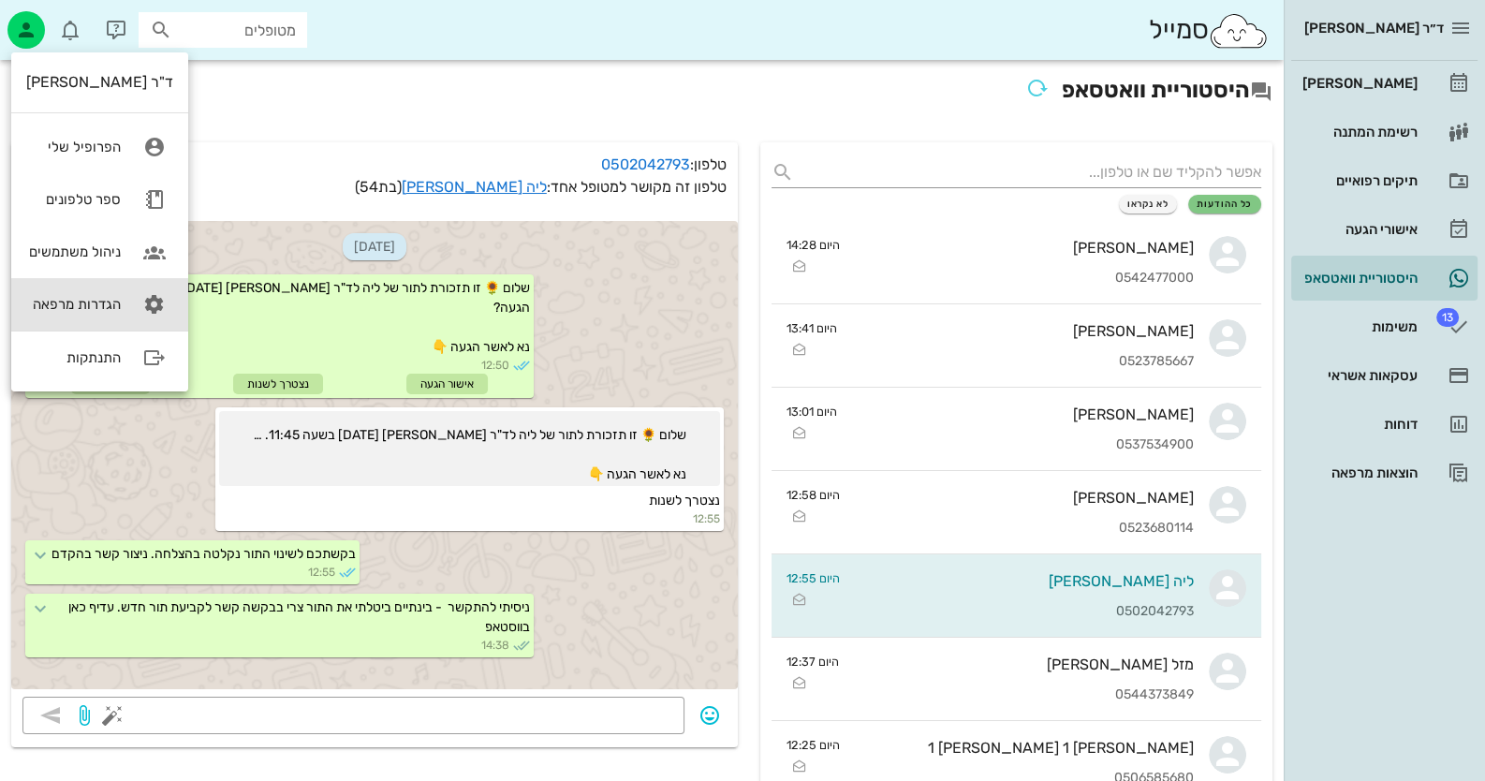
click at [116, 284] on link "הגדרות מרפאה" at bounding box center [99, 304] width 177 height 52
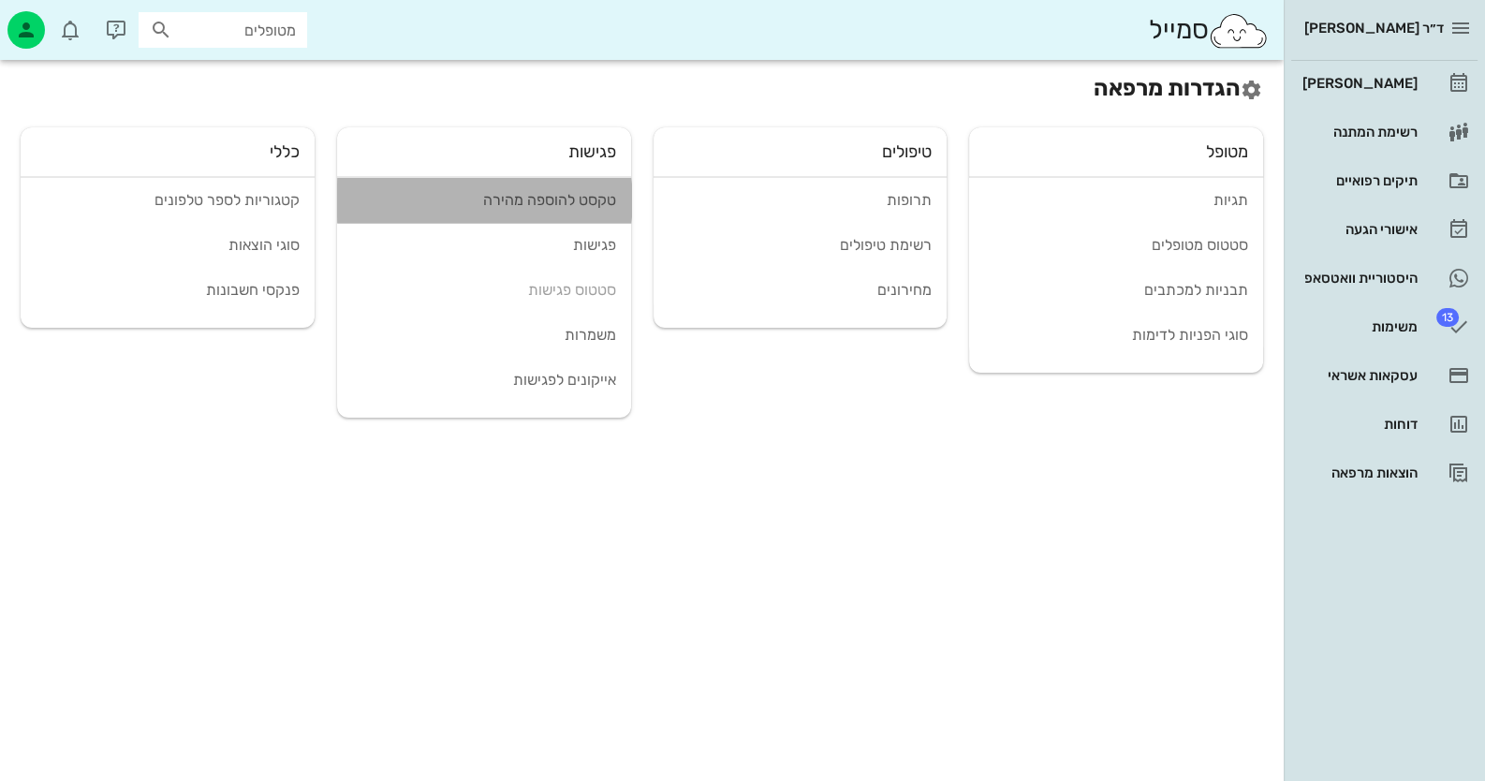
click at [580, 214] on link "טקסט להוספה מהירה" at bounding box center [484, 200] width 294 height 45
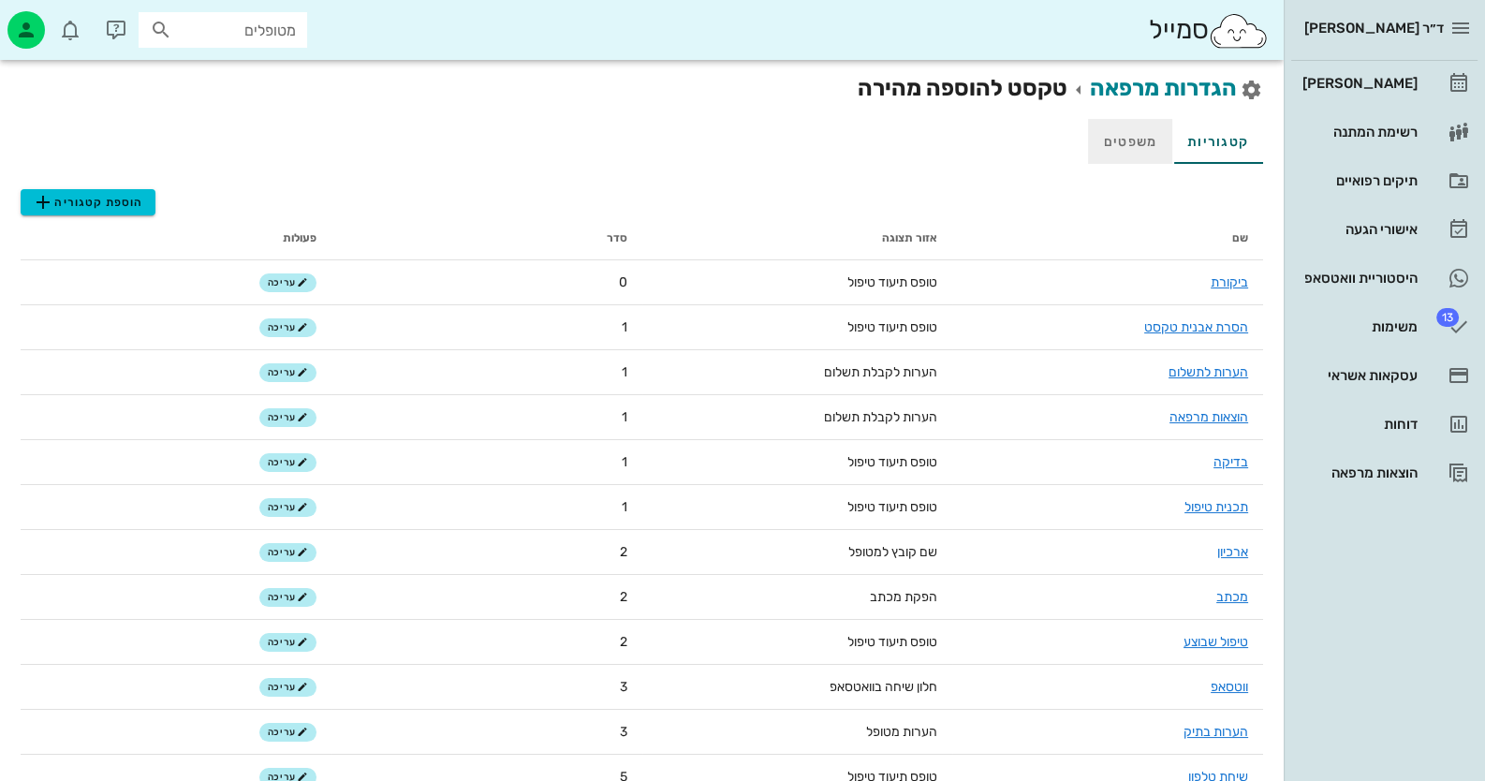
click at [1142, 133] on link "משפטים" at bounding box center [1130, 141] width 84 height 45
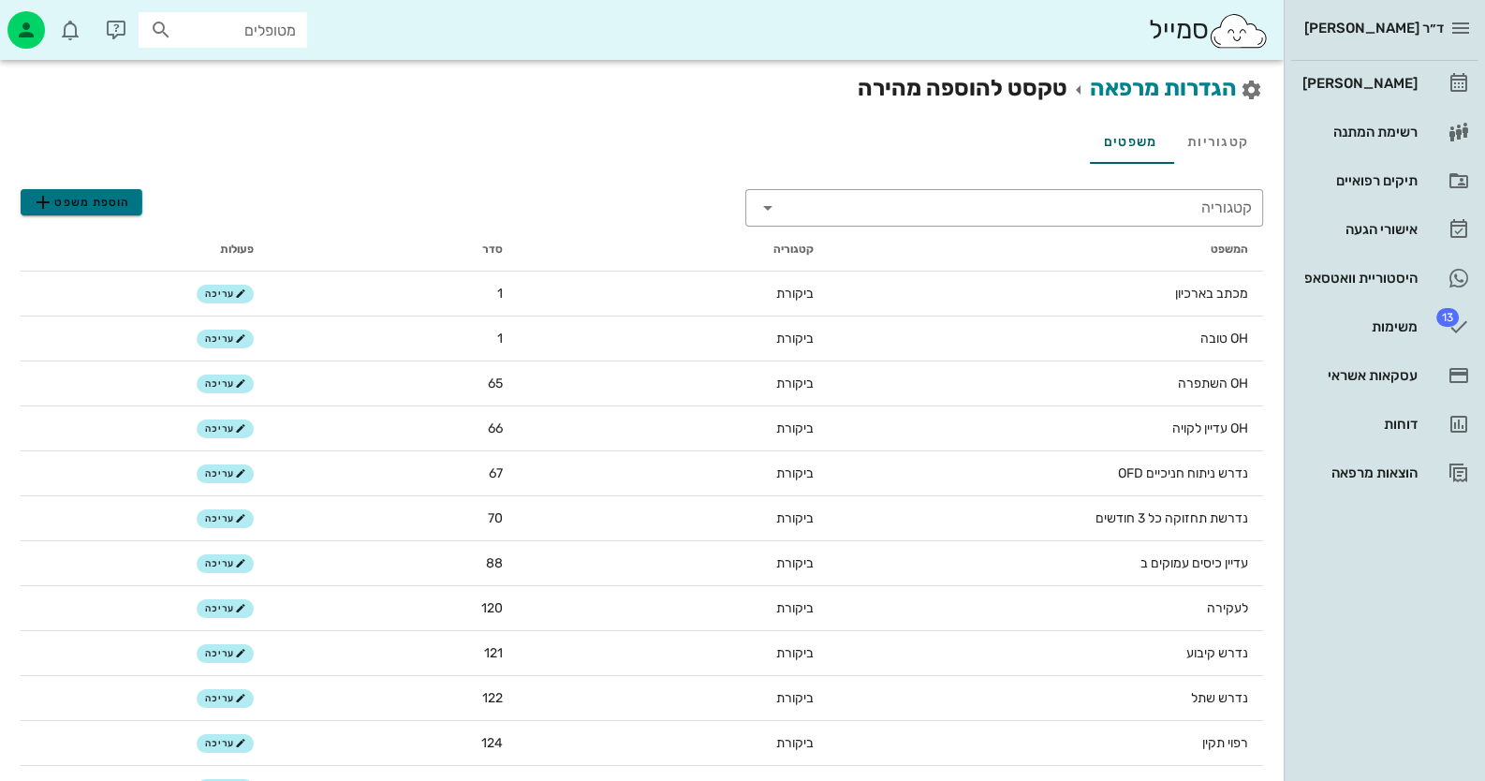
click at [66, 199] on span "הוספת משפט" at bounding box center [81, 202] width 98 height 22
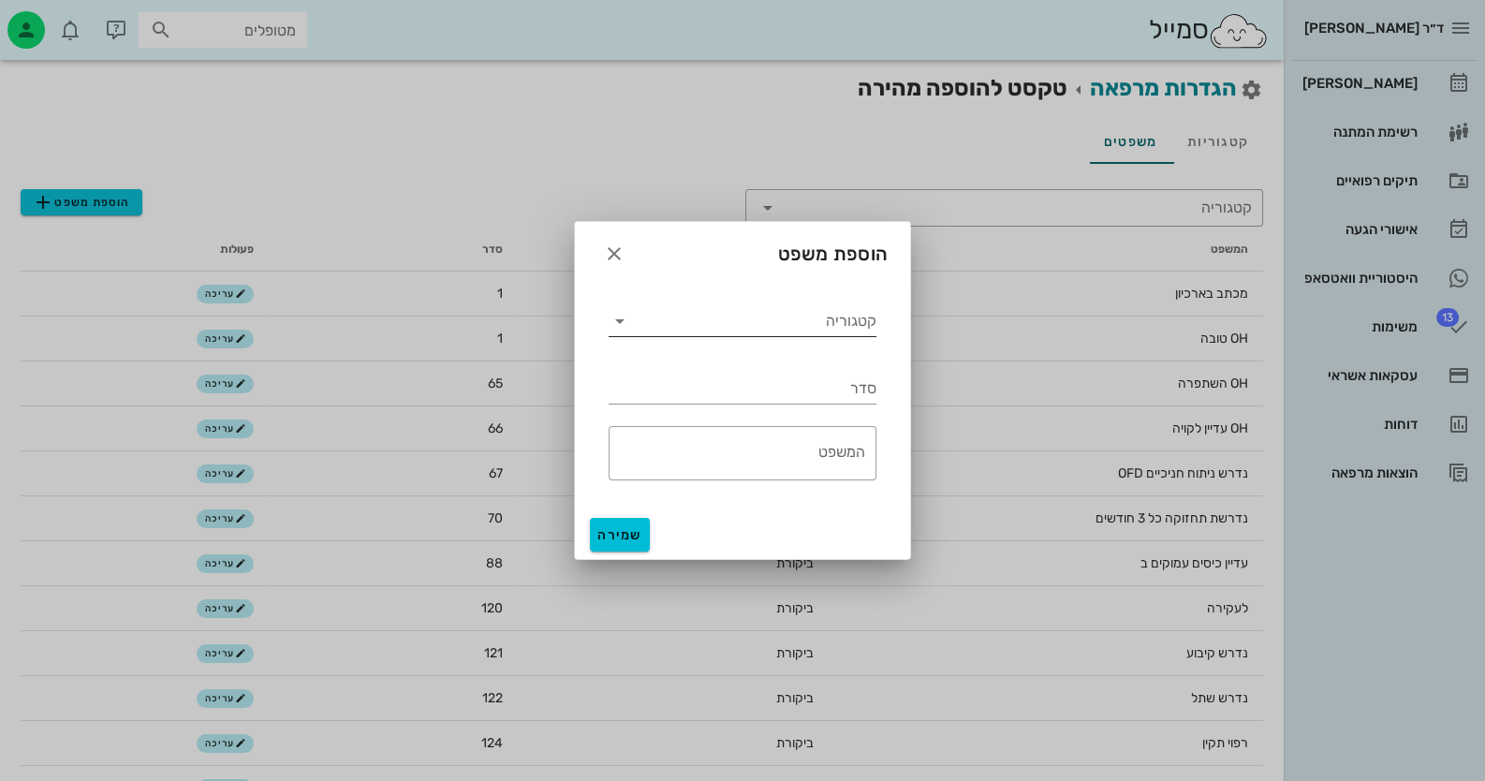
click at [843, 334] on input "קטגוריה" at bounding box center [756, 321] width 242 height 30
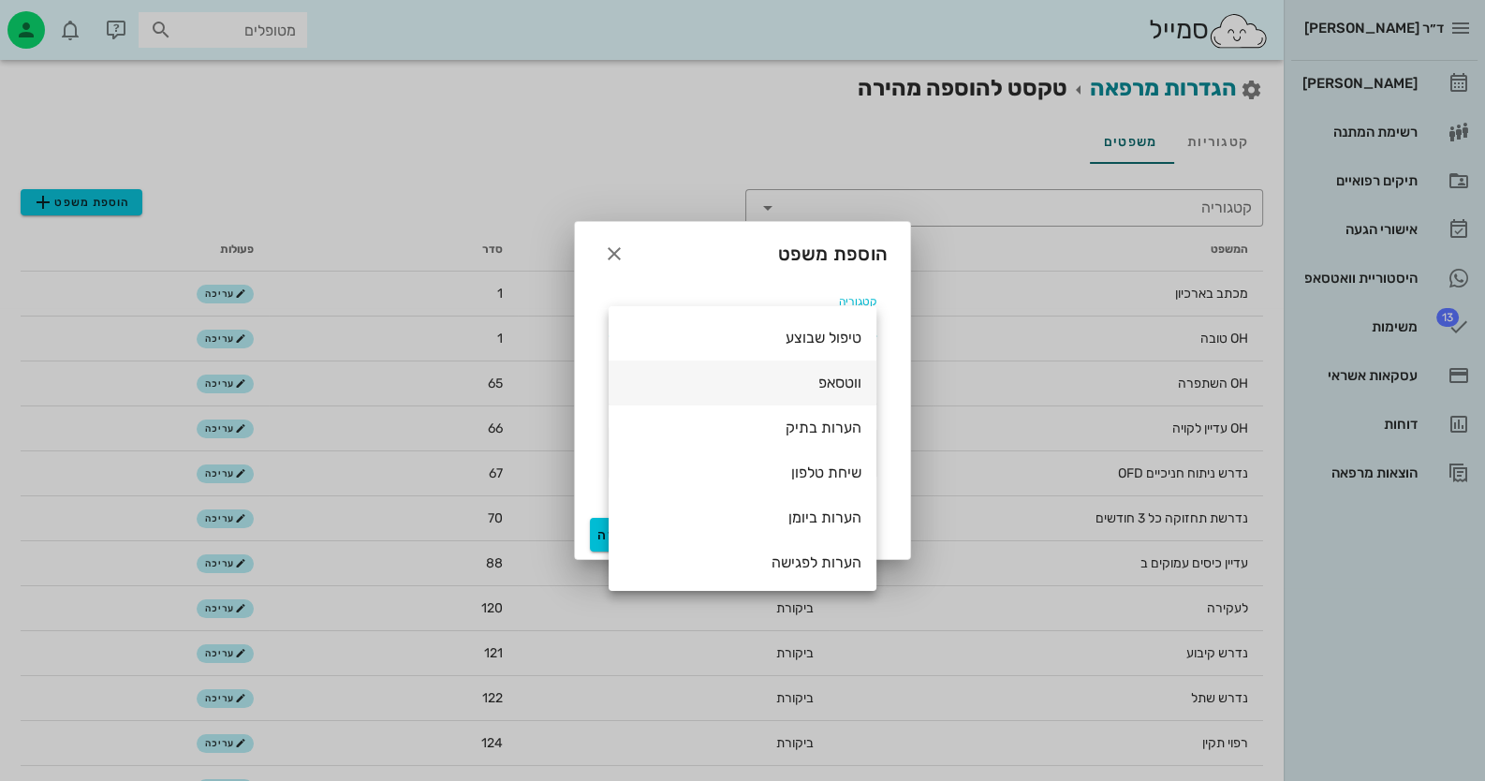
scroll to position [360, 0]
click at [819, 368] on div "ווטסאפ" at bounding box center [743, 380] width 238 height 40
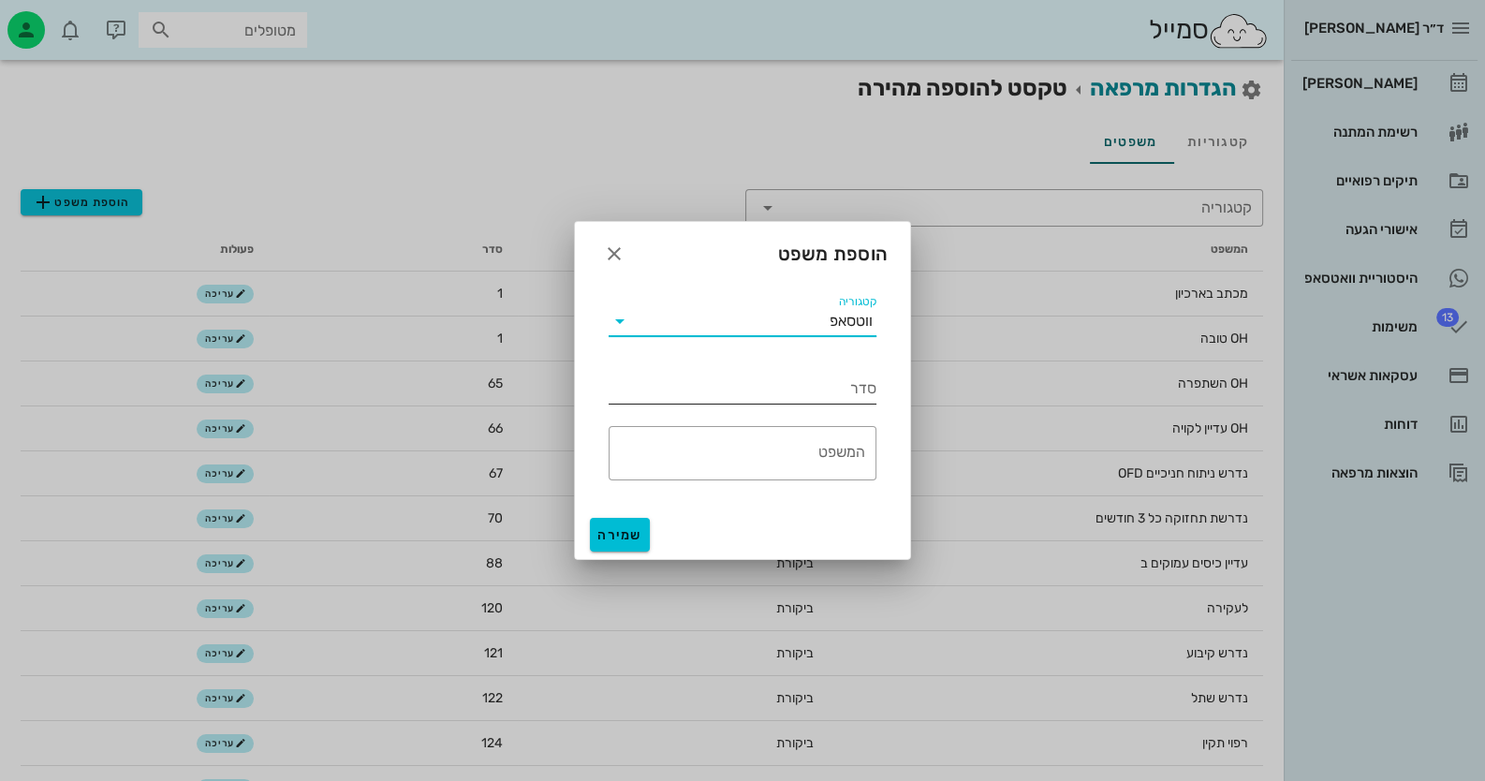
click at [852, 397] on input "סדר" at bounding box center [743, 389] width 268 height 30
type input "3"
click at [812, 448] on textarea "המשפט" at bounding box center [737, 457] width 257 height 45
paste textarea "ניסיתי להתקשר"
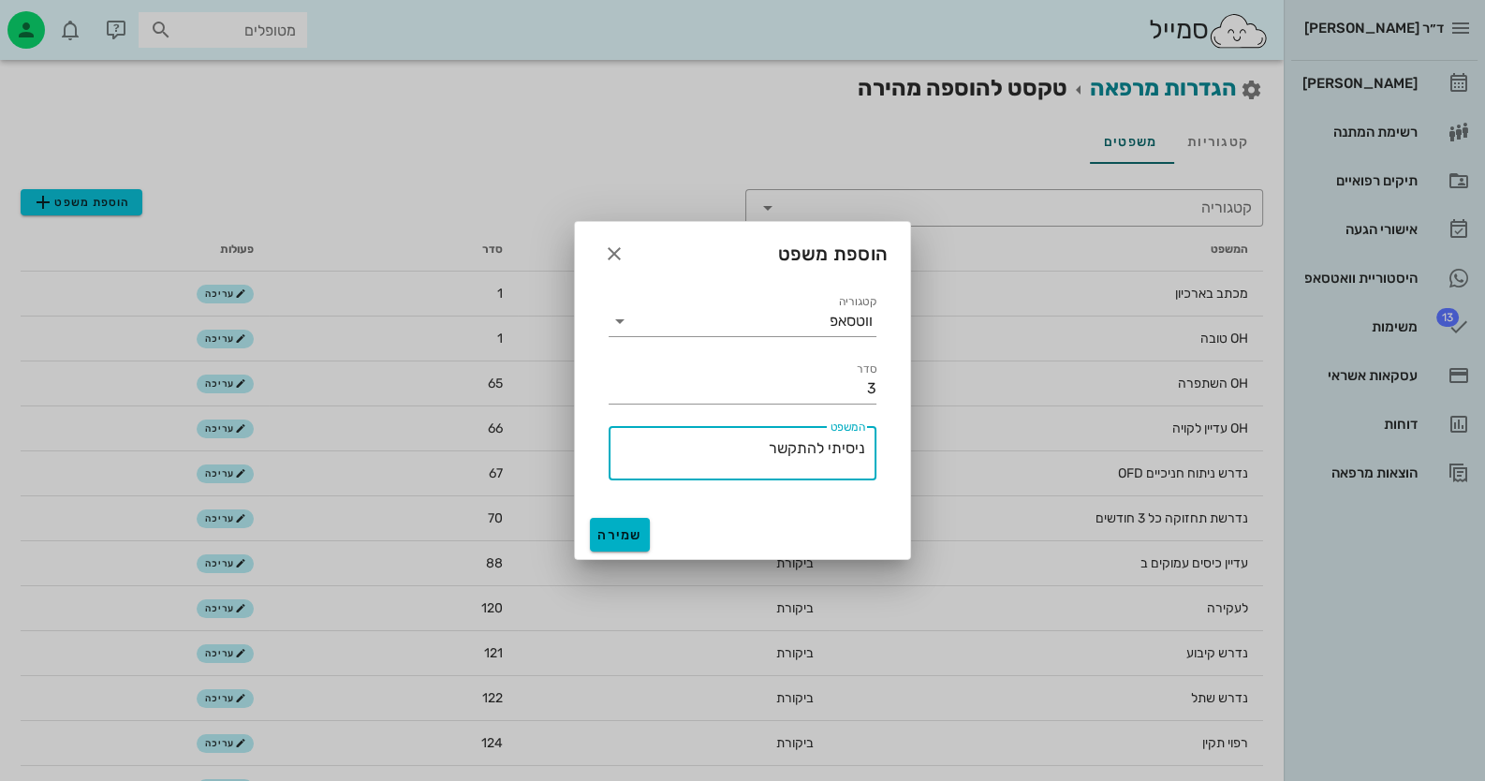
type textarea "ניסיתי להתקשר"
click at [629, 528] on span "שמירה" at bounding box center [619, 535] width 45 height 16
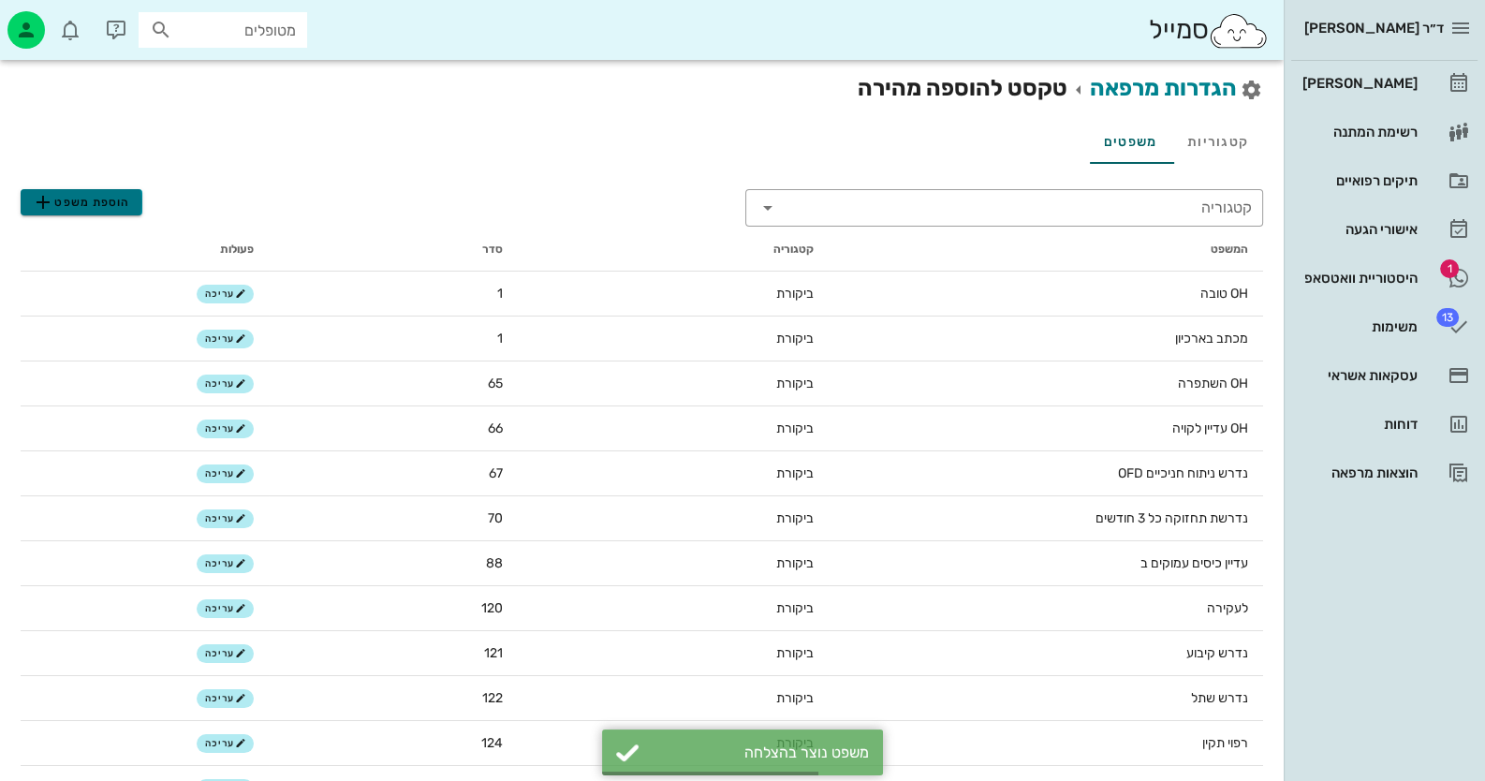
click at [106, 208] on span "הוספת משפט" at bounding box center [81, 202] width 98 height 22
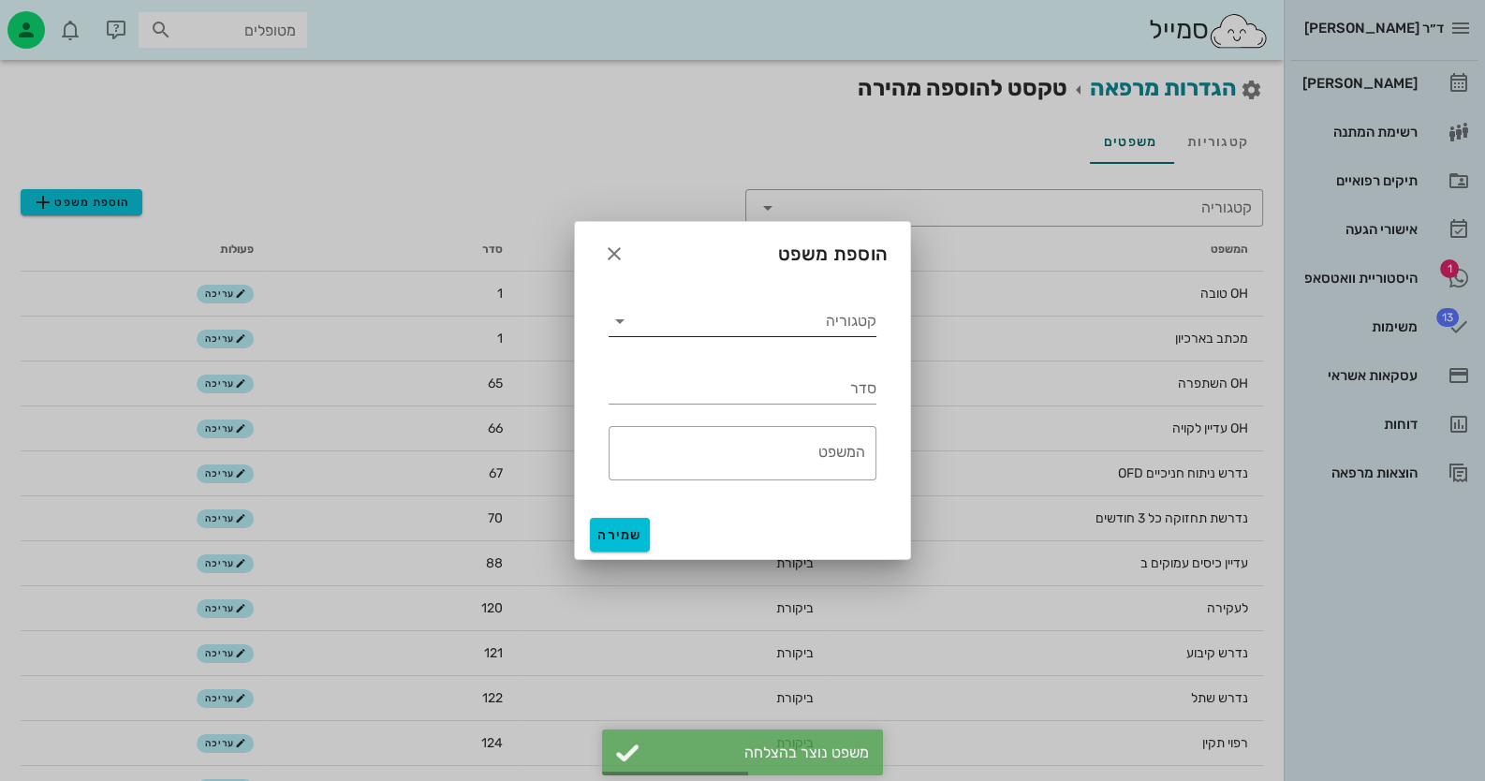
click at [814, 331] on input "קטגוריה" at bounding box center [756, 321] width 242 height 30
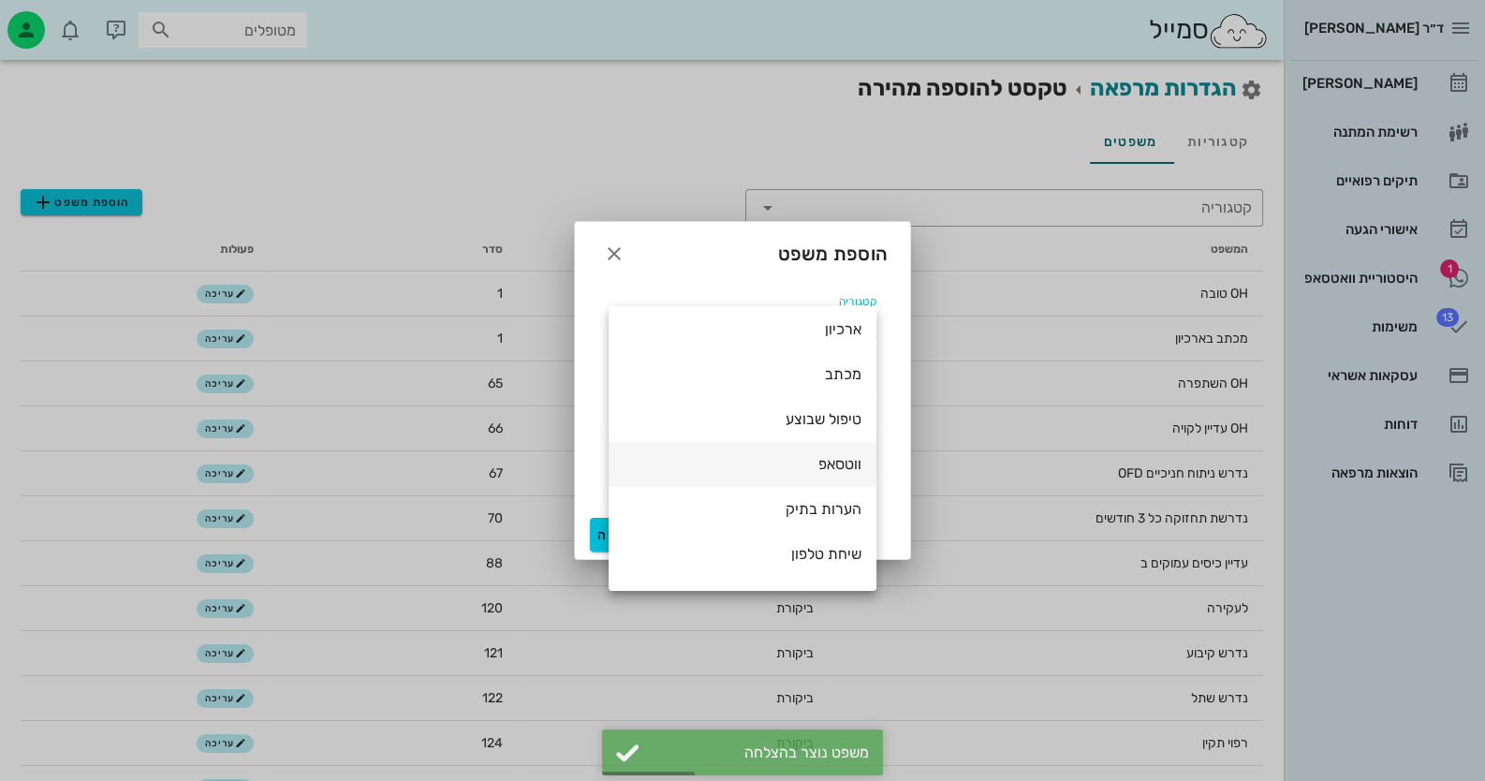
scroll to position [281, 0]
click at [846, 461] on div "ווטסאפ" at bounding box center [743, 459] width 238 height 18
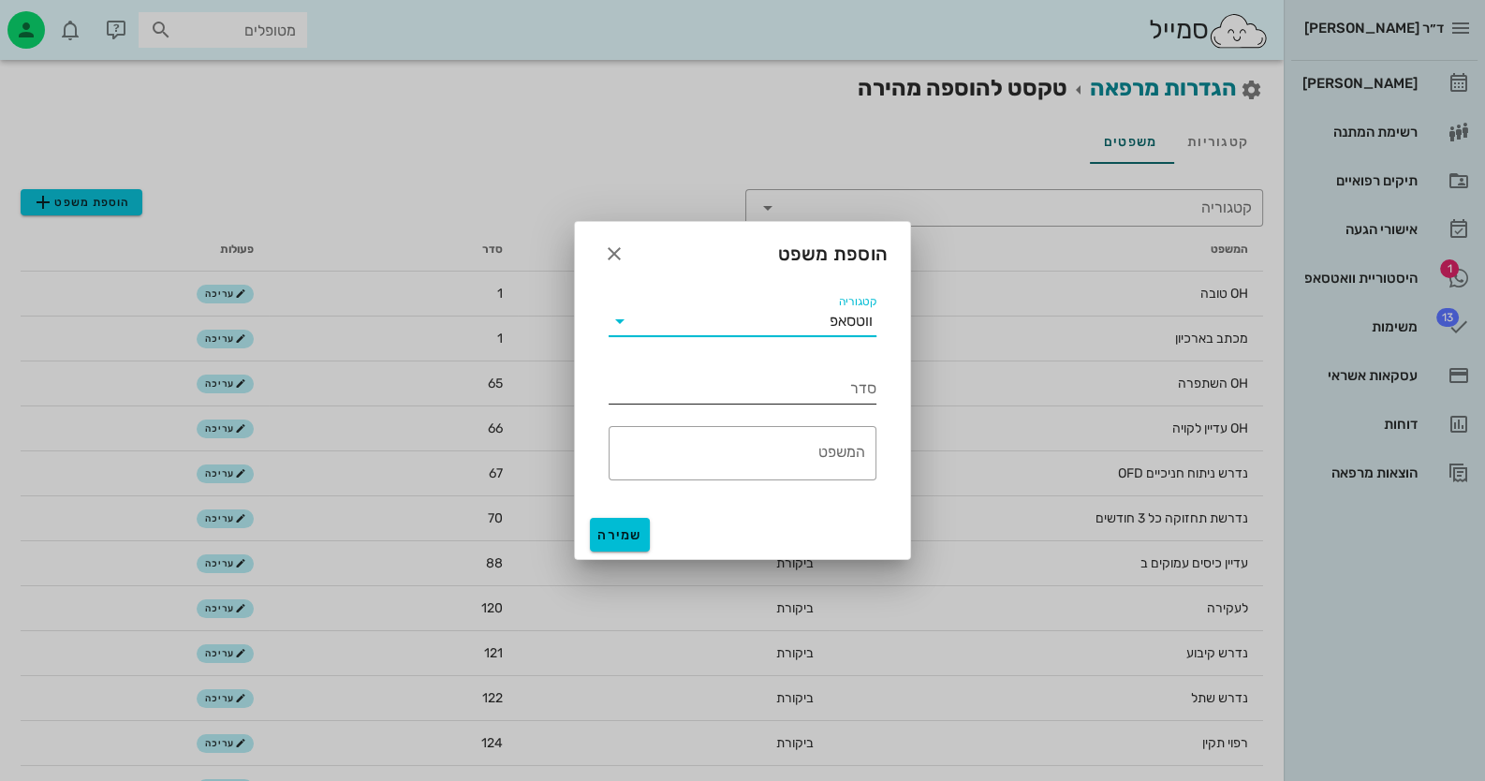
click at [855, 393] on input "סדר" at bounding box center [743, 389] width 268 height 30
type input "4"
click at [838, 453] on textarea "המשפט" at bounding box center [737, 457] width 257 height 45
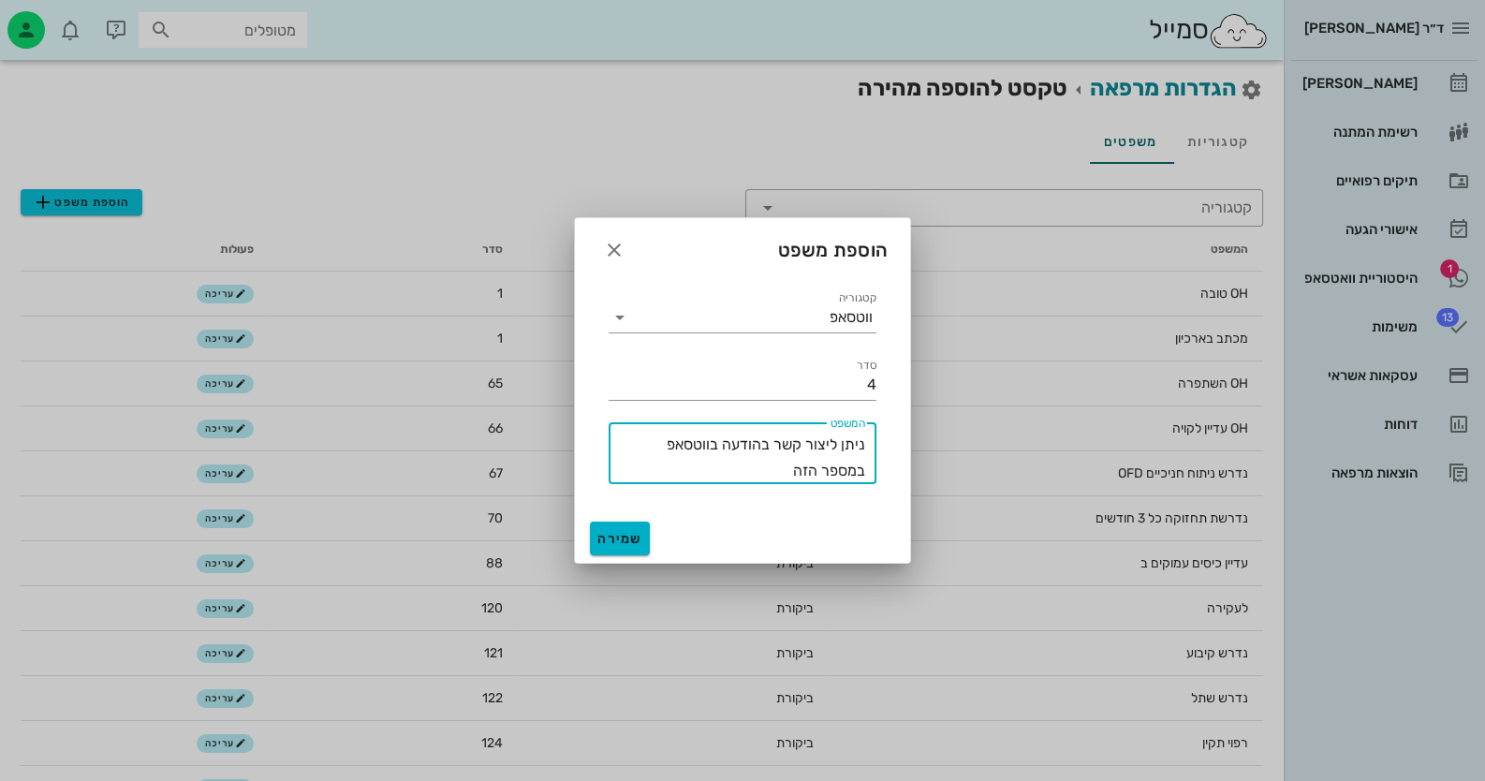
type textarea "ניתן ליצור קשר בהודעה בווטסאפ במספר הזה"
click at [623, 535] on span "שמירה" at bounding box center [619, 539] width 45 height 16
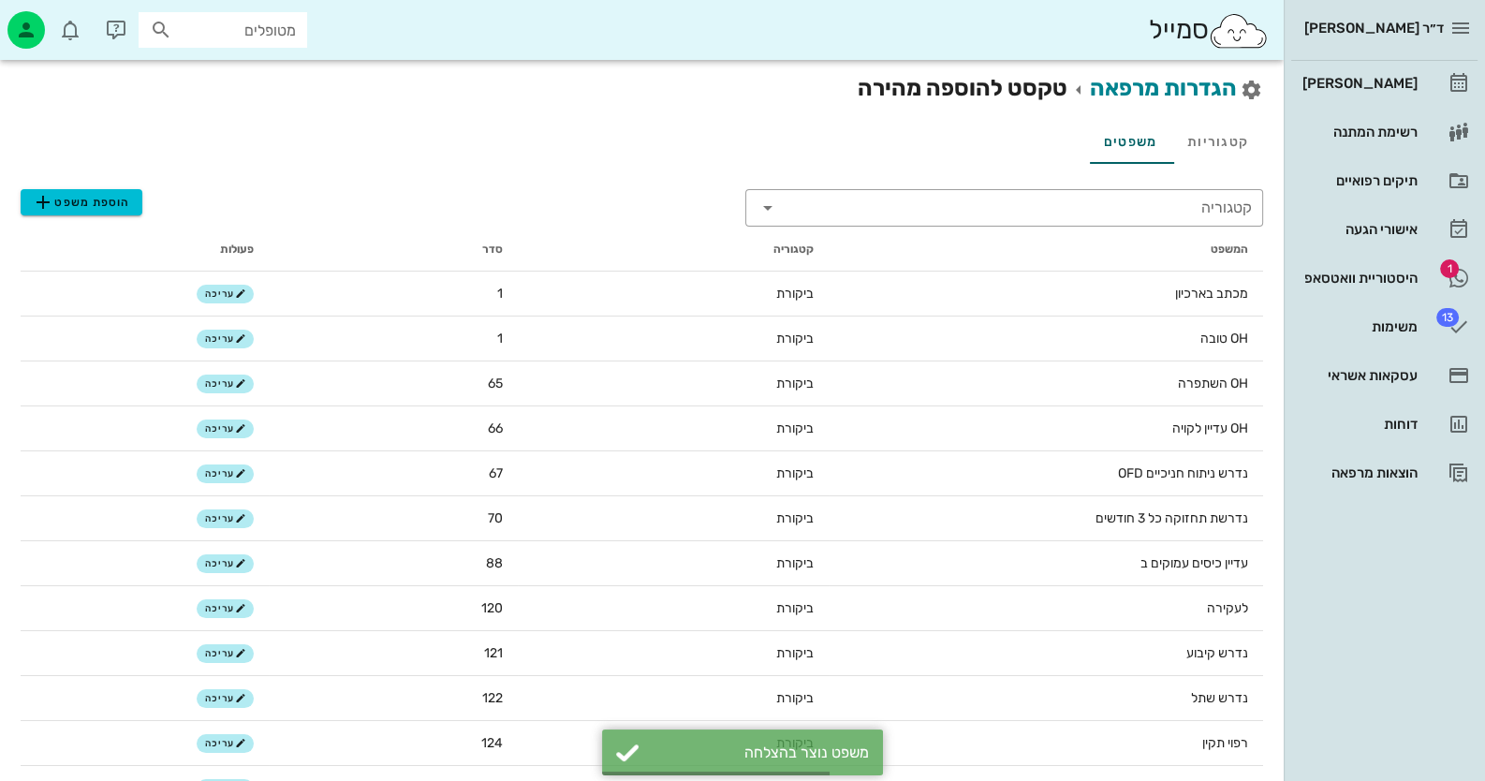
click at [1347, 253] on div "[PERSON_NAME] רשימת המתנה תיקים רפואיים אישורי הגעה 1 היסטוריית וואטסאפ 13 משימ…" at bounding box center [1384, 278] width 186 height 434
click at [1354, 268] on div "היסטוריית וואטסאפ" at bounding box center [1358, 278] width 119 height 30
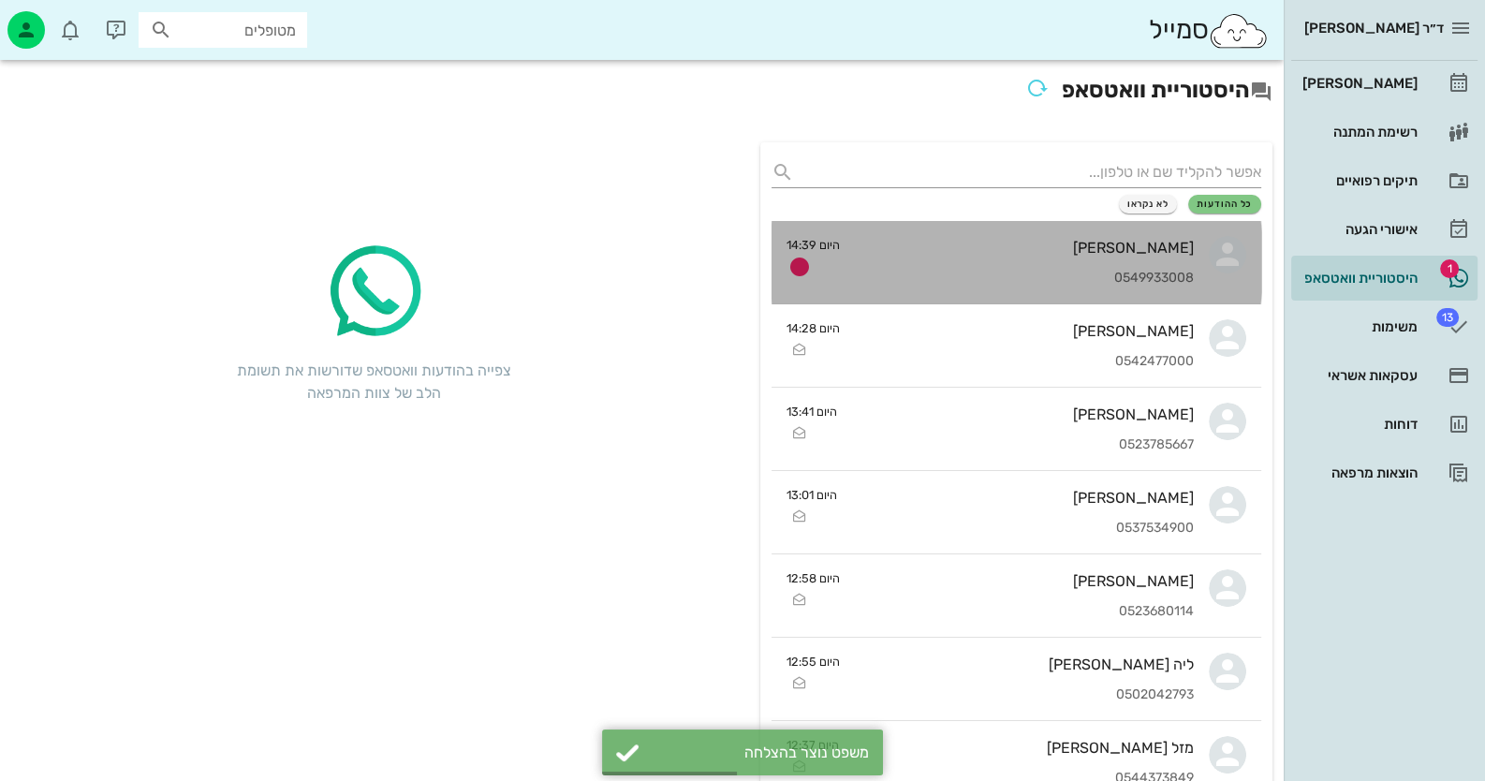
click at [1061, 224] on div "[PERSON_NAME] 0549933008" at bounding box center [1024, 262] width 339 height 82
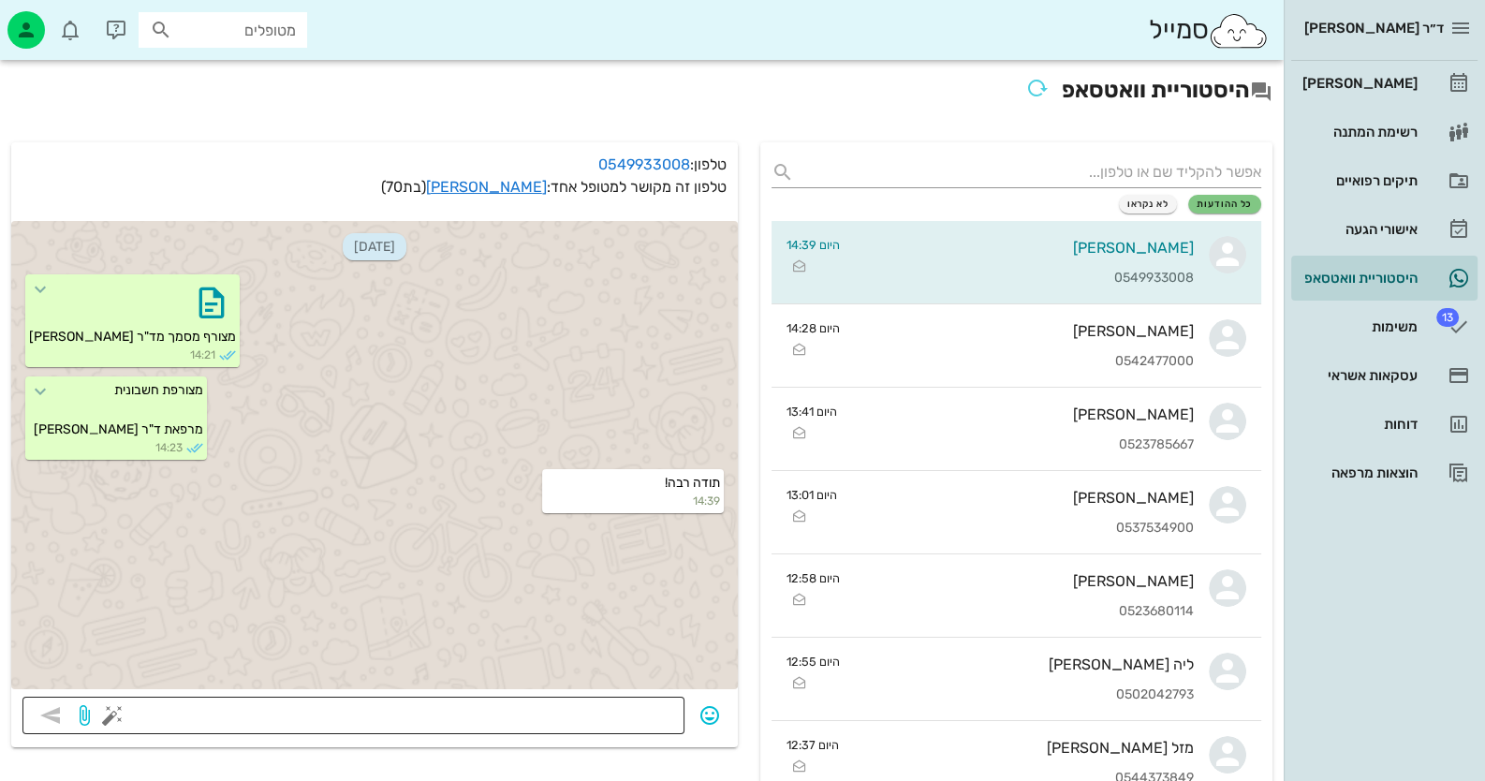
click at [119, 707] on button "button" at bounding box center [112, 715] width 22 height 22
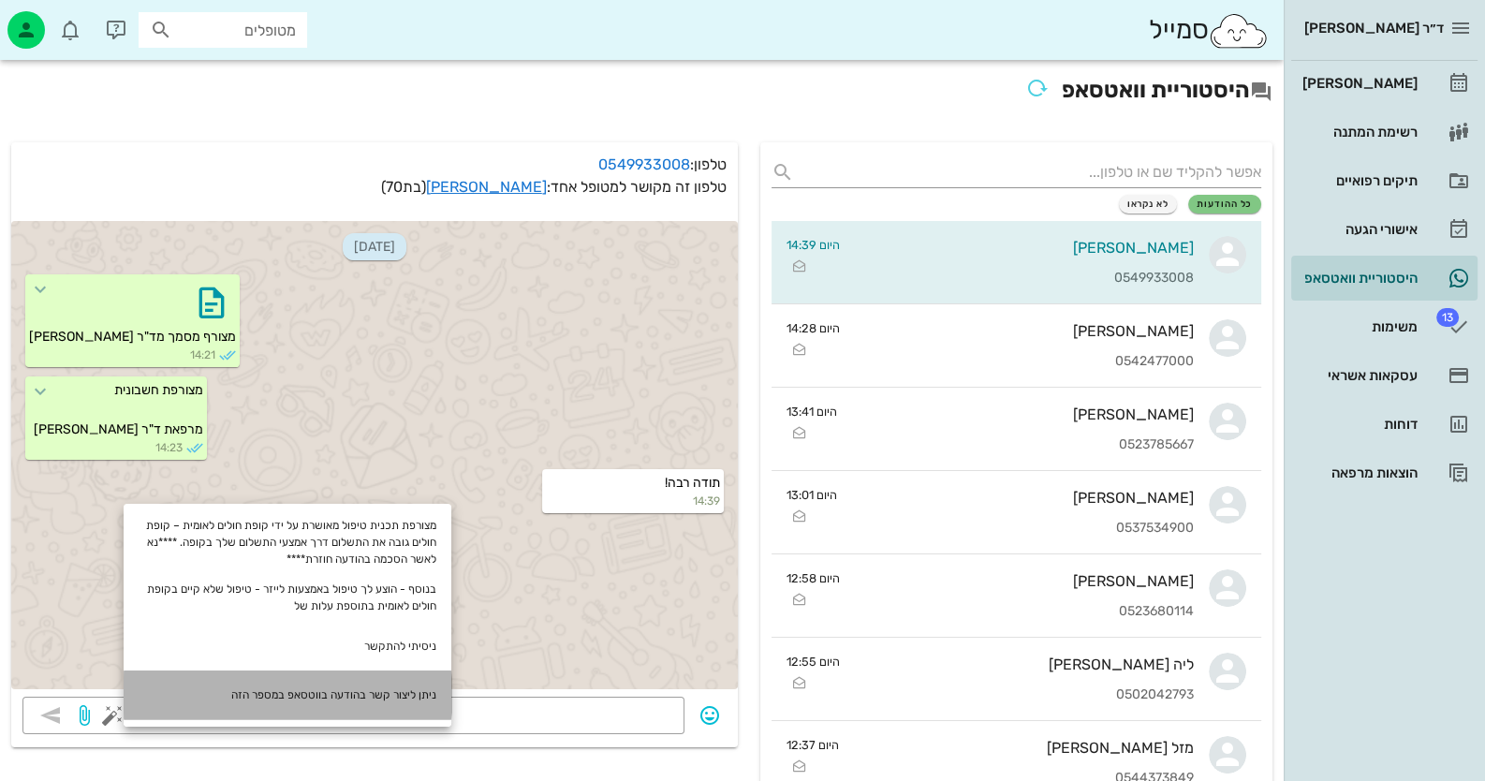
click at [395, 682] on div "ניתן ליצור קשר בהודעה בווטסאפ במספר הזה" at bounding box center [288, 694] width 328 height 49
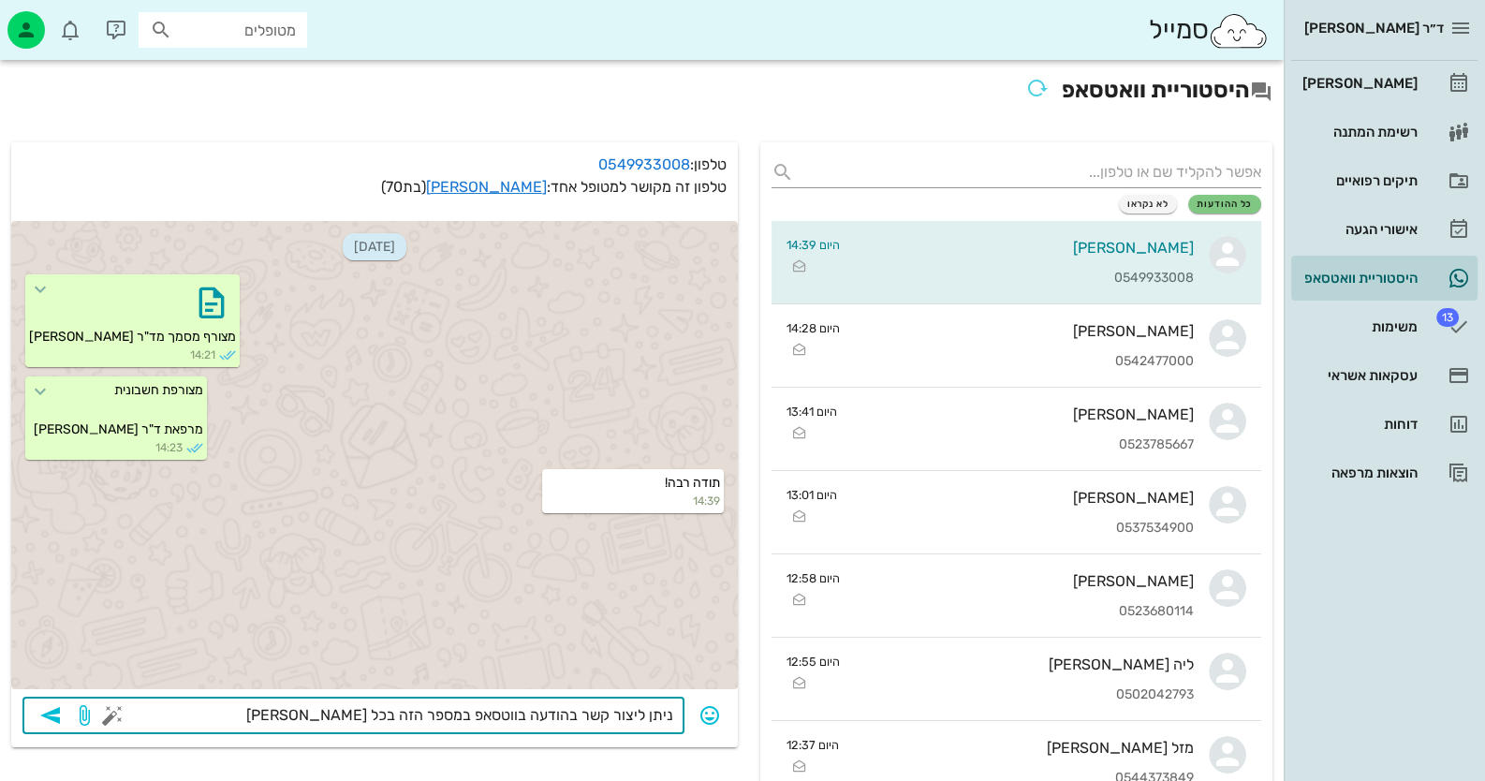
type textarea "ניתן ליצור קשר בהודעה בווטסאפ במספר הזה בכל נושא"
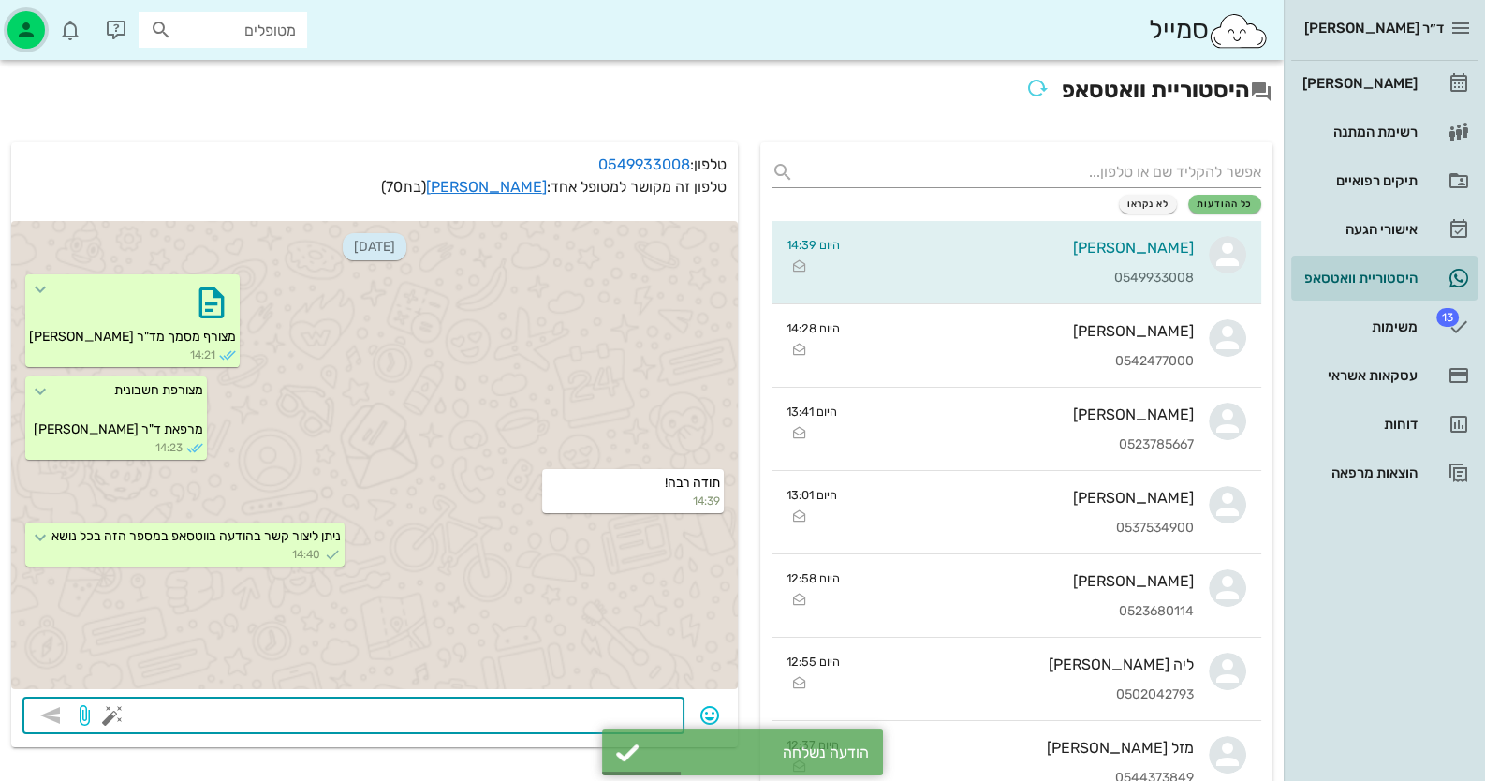
click at [18, 28] on icon "button" at bounding box center [26, 30] width 22 height 22
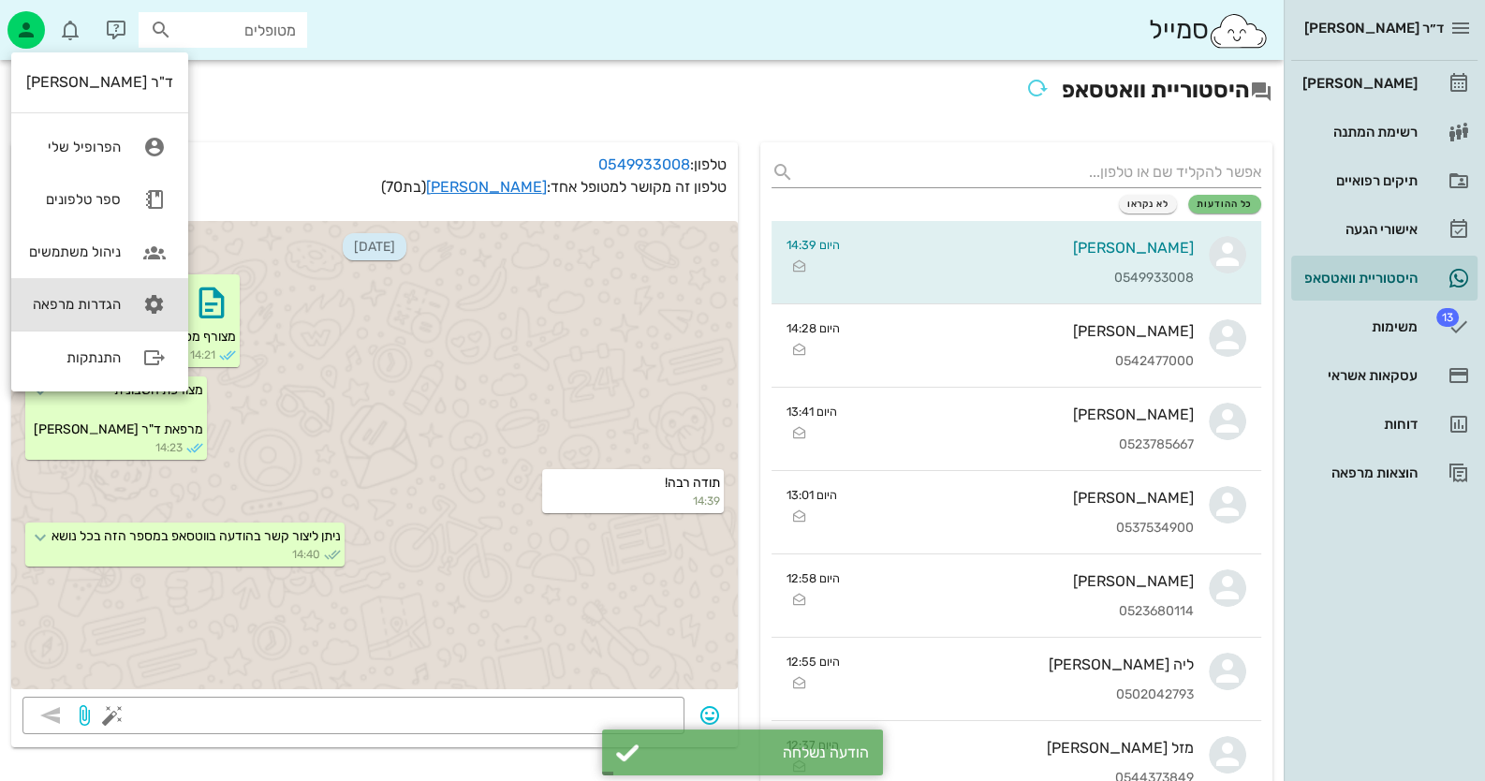
click at [109, 301] on div "הגדרות מרפאה" at bounding box center [73, 304] width 95 height 17
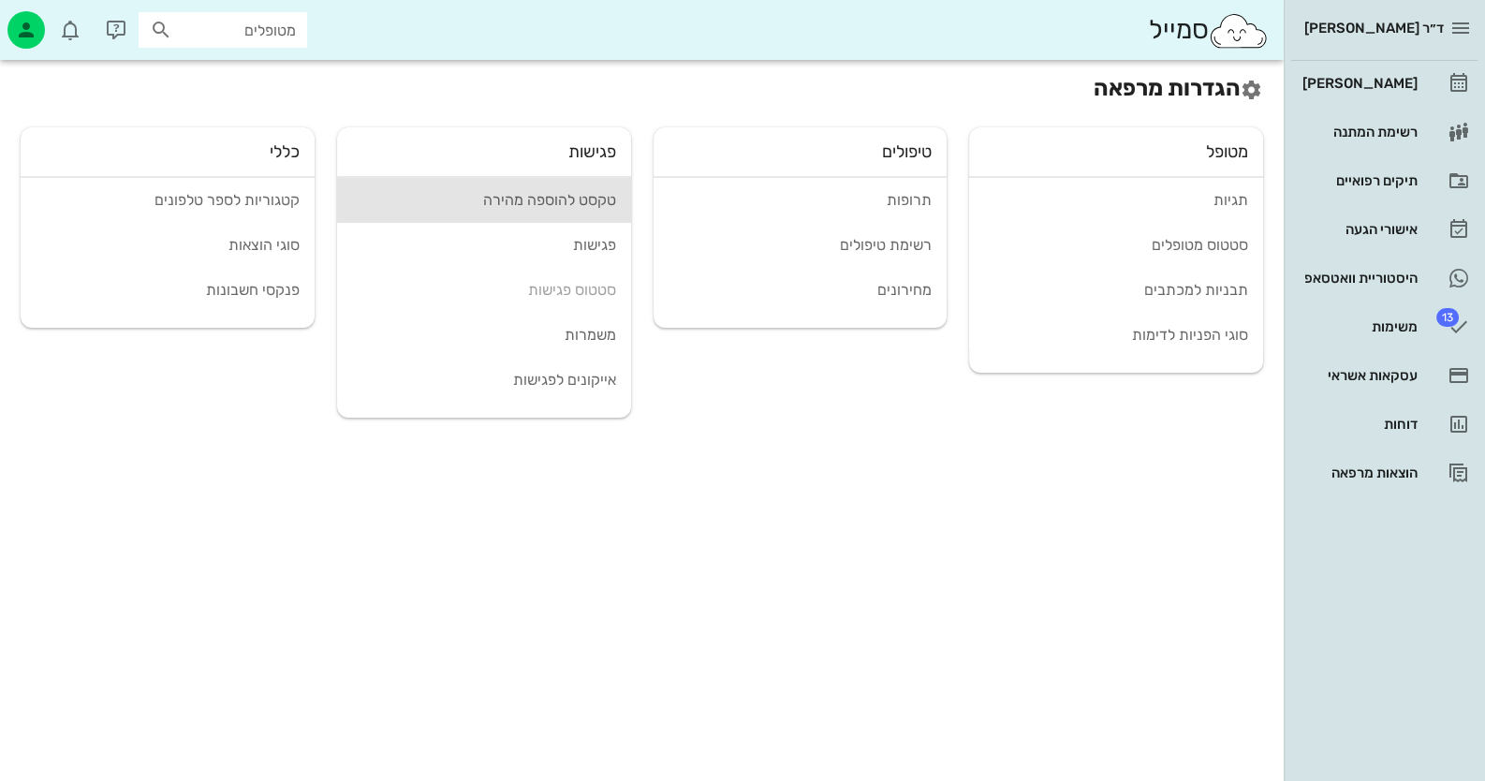
click at [545, 198] on div "טקסט להוספה מהירה" at bounding box center [484, 200] width 264 height 18
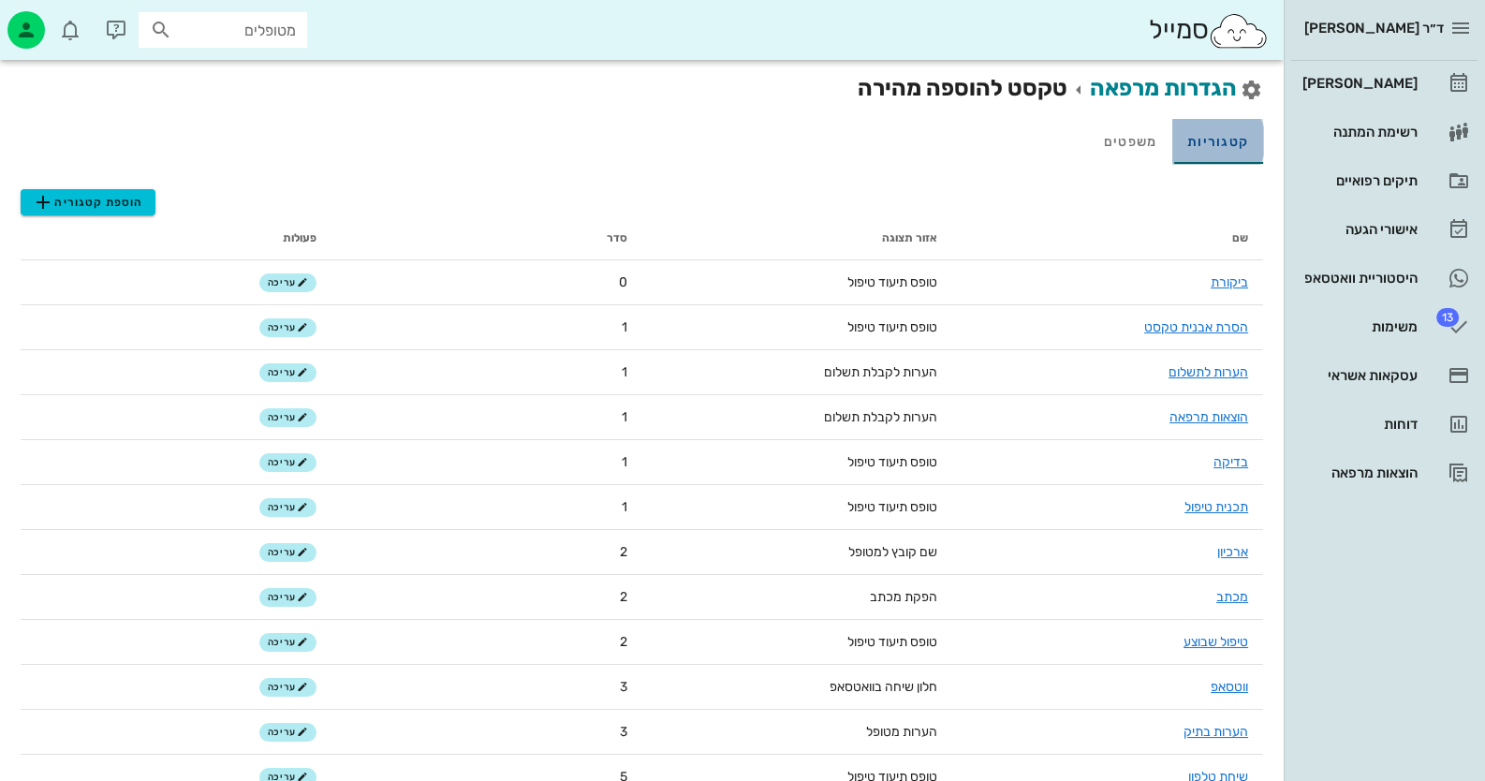
click at [1214, 152] on link "קטגוריות" at bounding box center [1217, 141] width 91 height 45
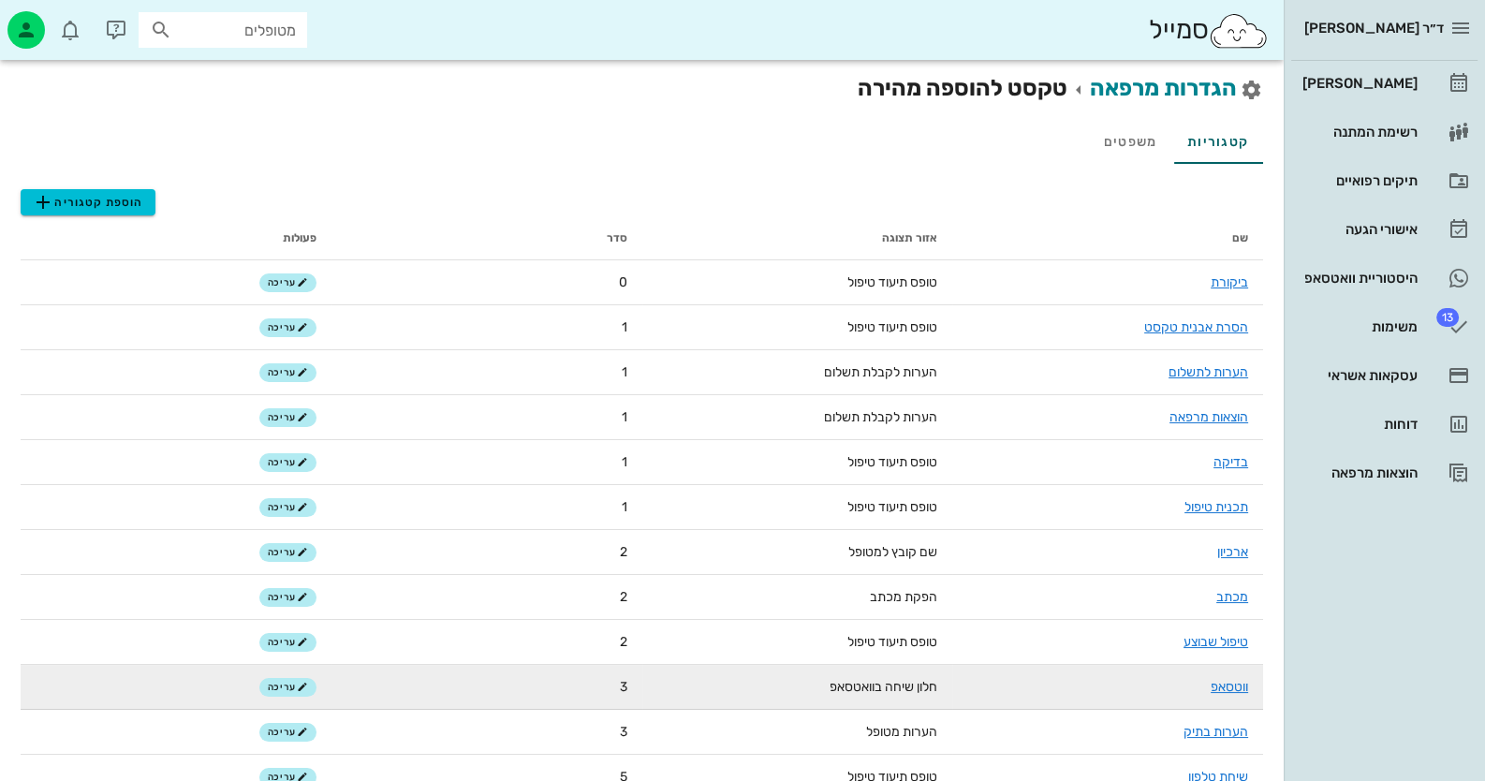
click at [1232, 699] on td "ווטסאפ" at bounding box center [1107, 687] width 311 height 45
click at [1231, 683] on link "ווטסאפ" at bounding box center [1229, 687] width 37 height 16
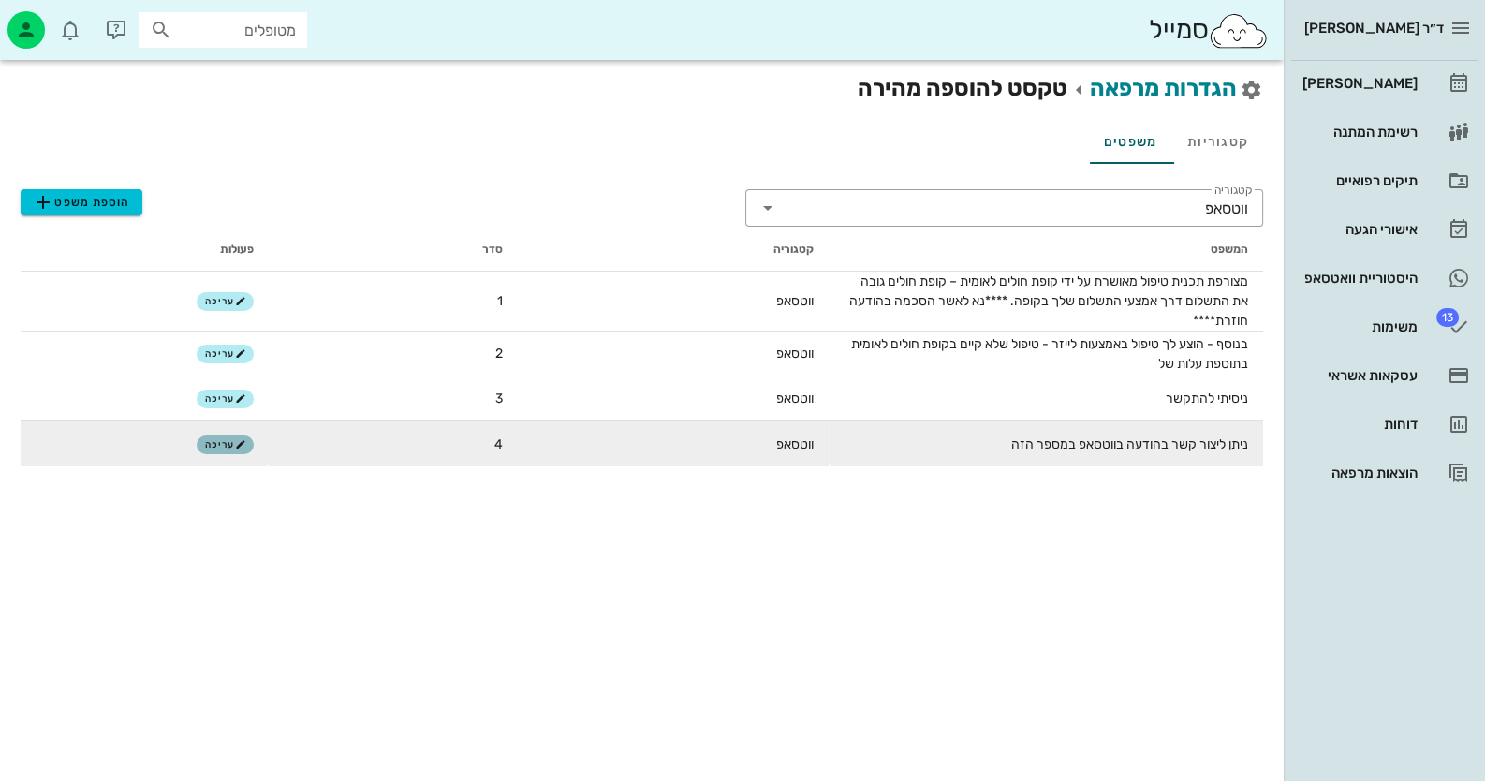
click at [209, 437] on button "עריכה" at bounding box center [225, 444] width 57 height 19
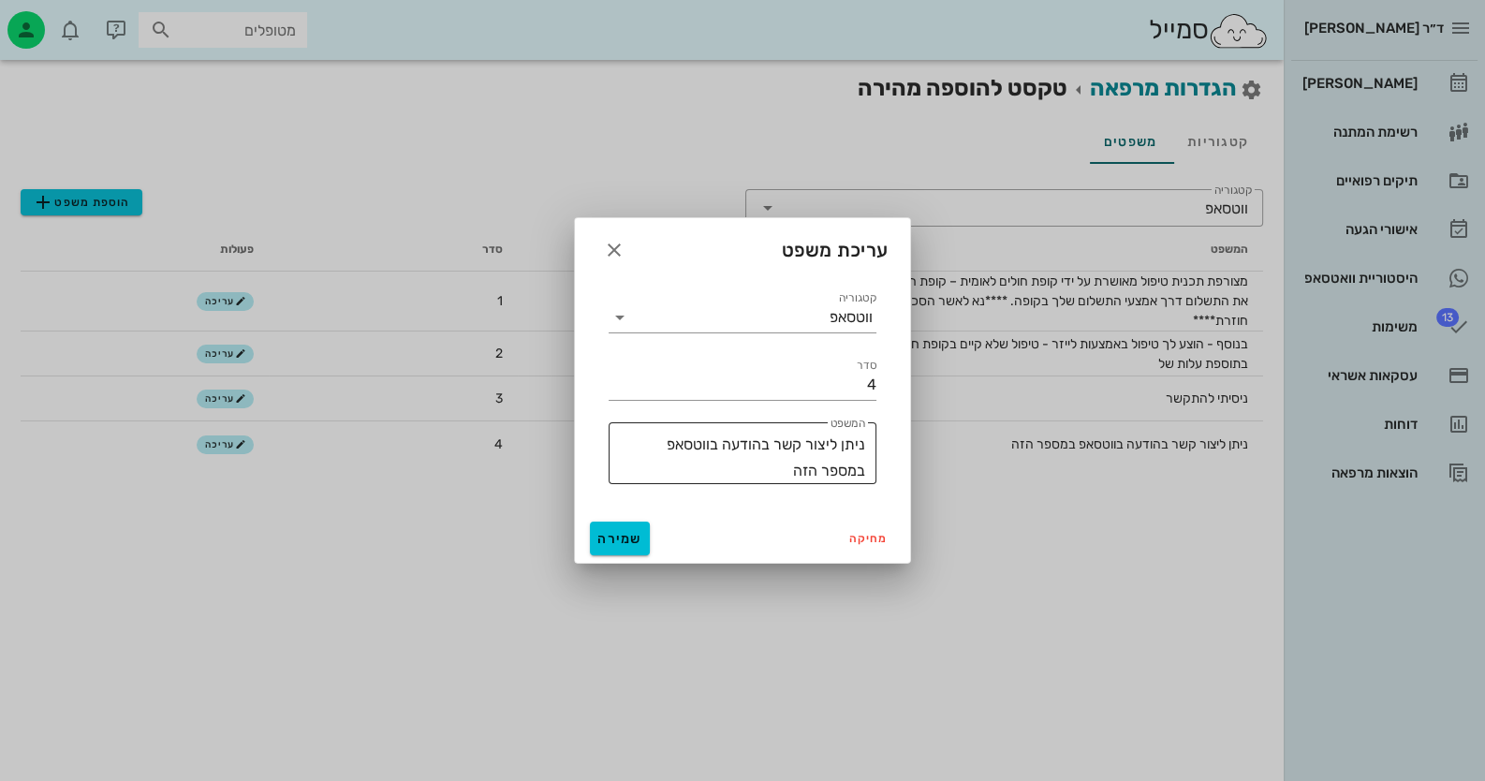
click at [818, 477] on textarea "ניתן ליצור קשר בהודעה בווטסאפ במספר הזה" at bounding box center [737, 458] width 257 height 52
type textarea "ניתן ליצור קשר בהודעה בווטסאפ במספר הזה בכל נושא"
click at [615, 529] on button "שמירה" at bounding box center [620, 538] width 60 height 34
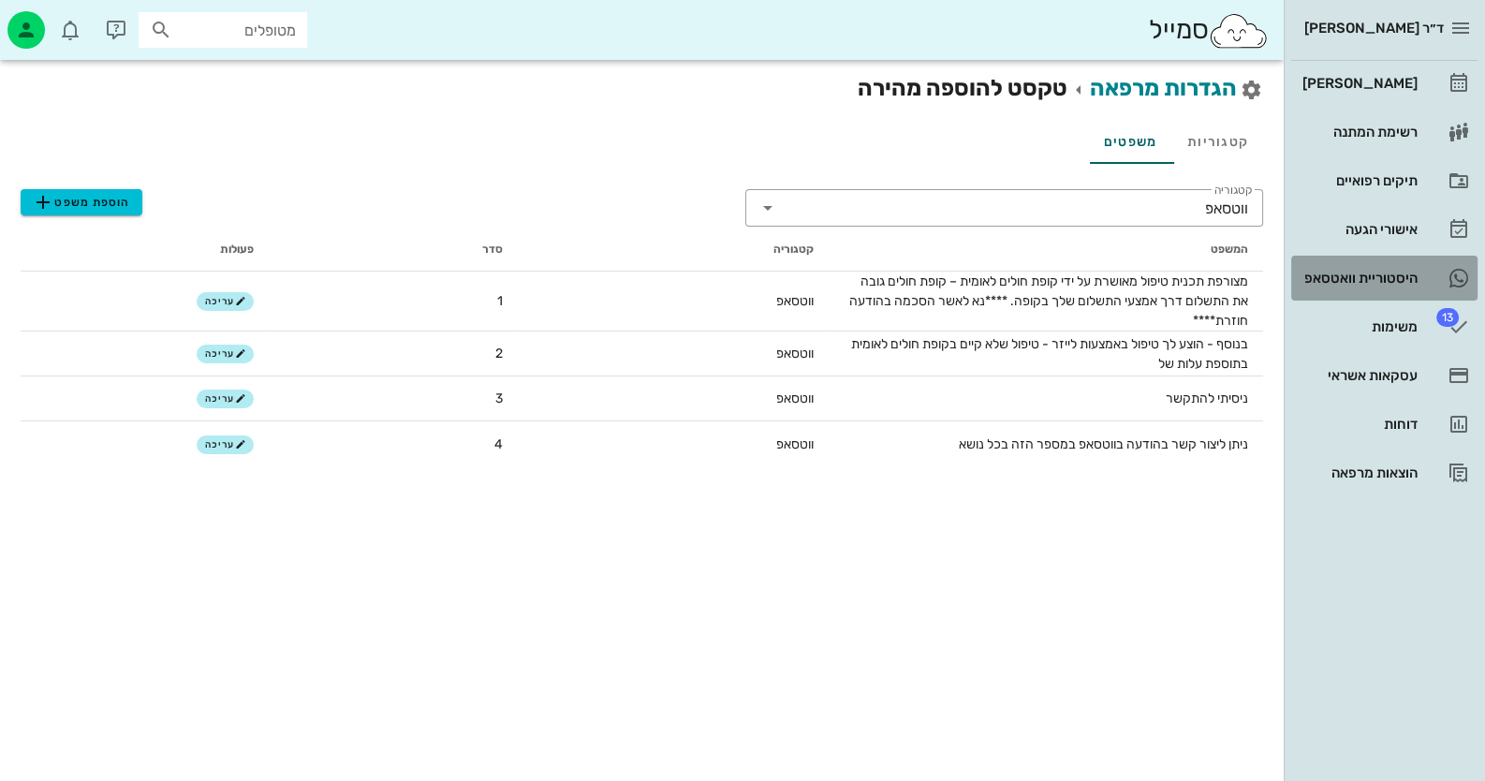
click at [1404, 273] on div "היסטוריית וואטסאפ" at bounding box center [1358, 278] width 119 height 15
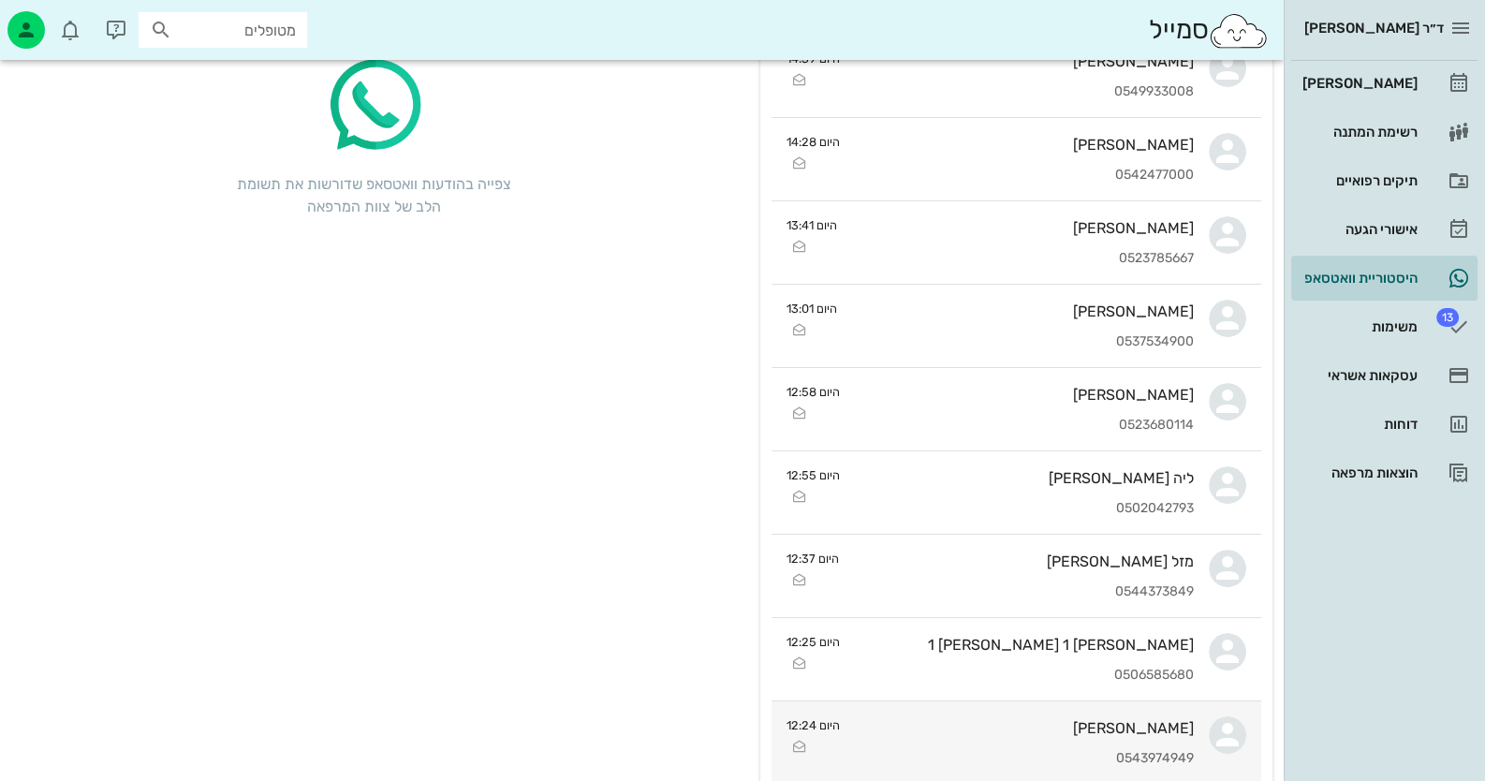
scroll to position [281, 0]
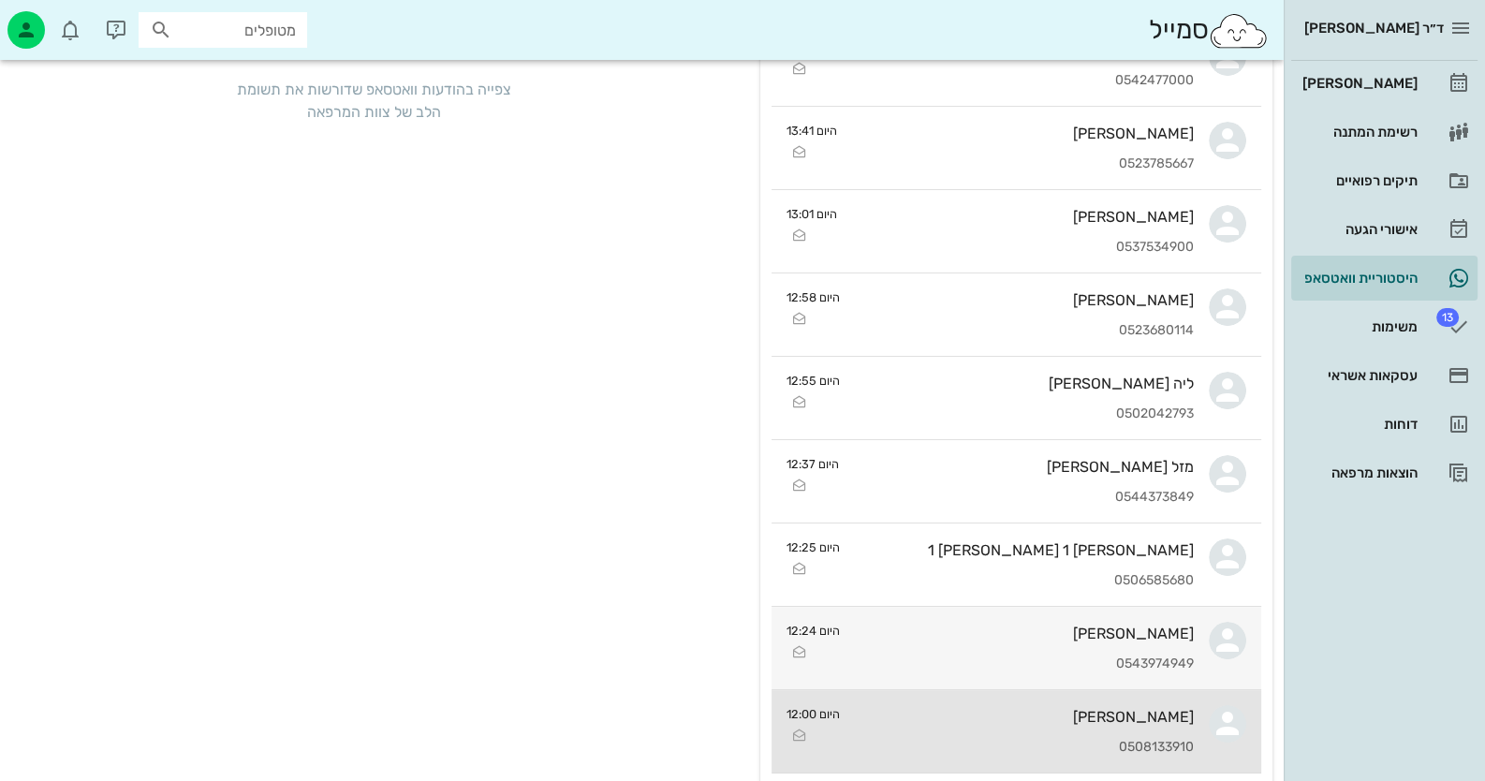
click at [1170, 726] on div "[PERSON_NAME] 0508133910" at bounding box center [1024, 731] width 339 height 82
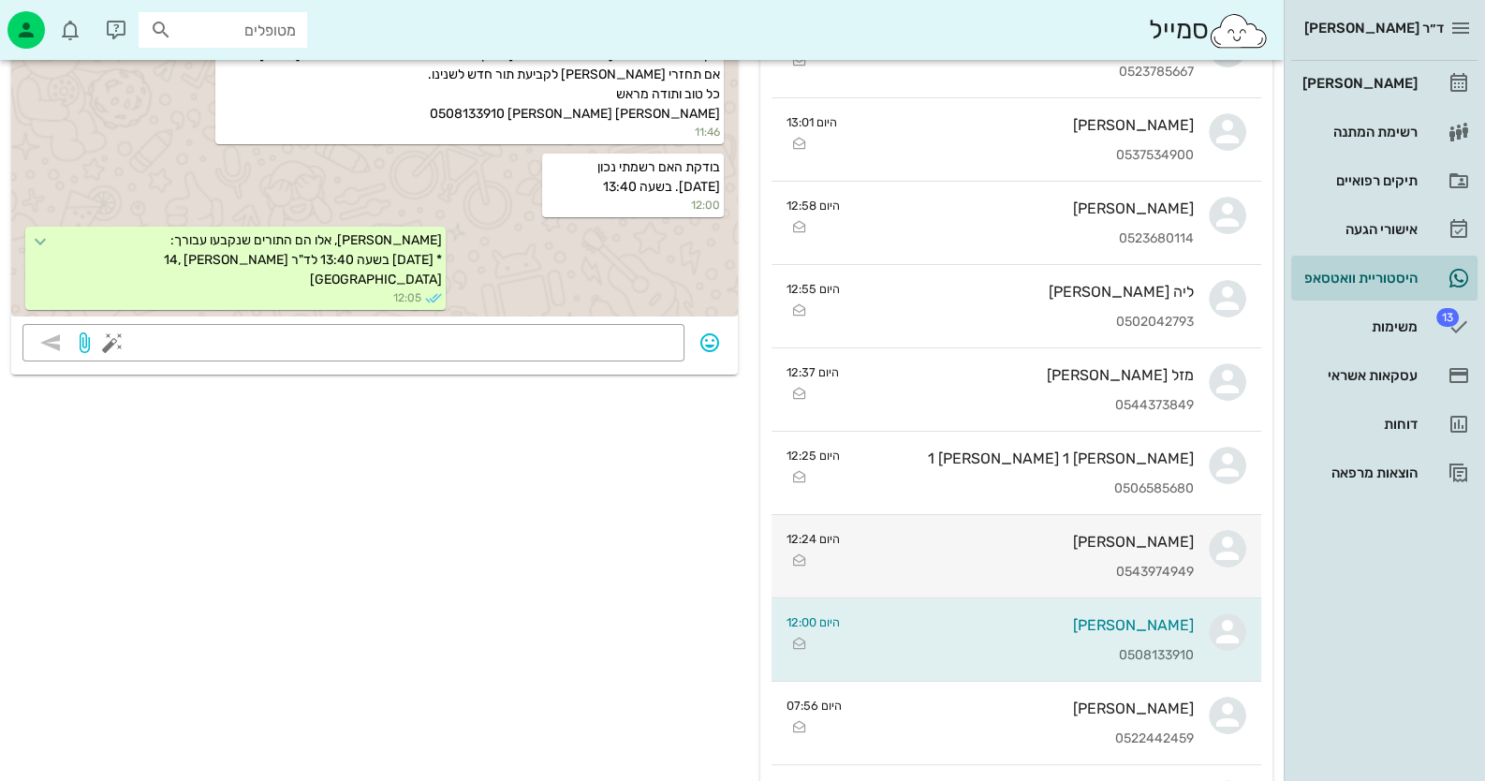
scroll to position [374, 0]
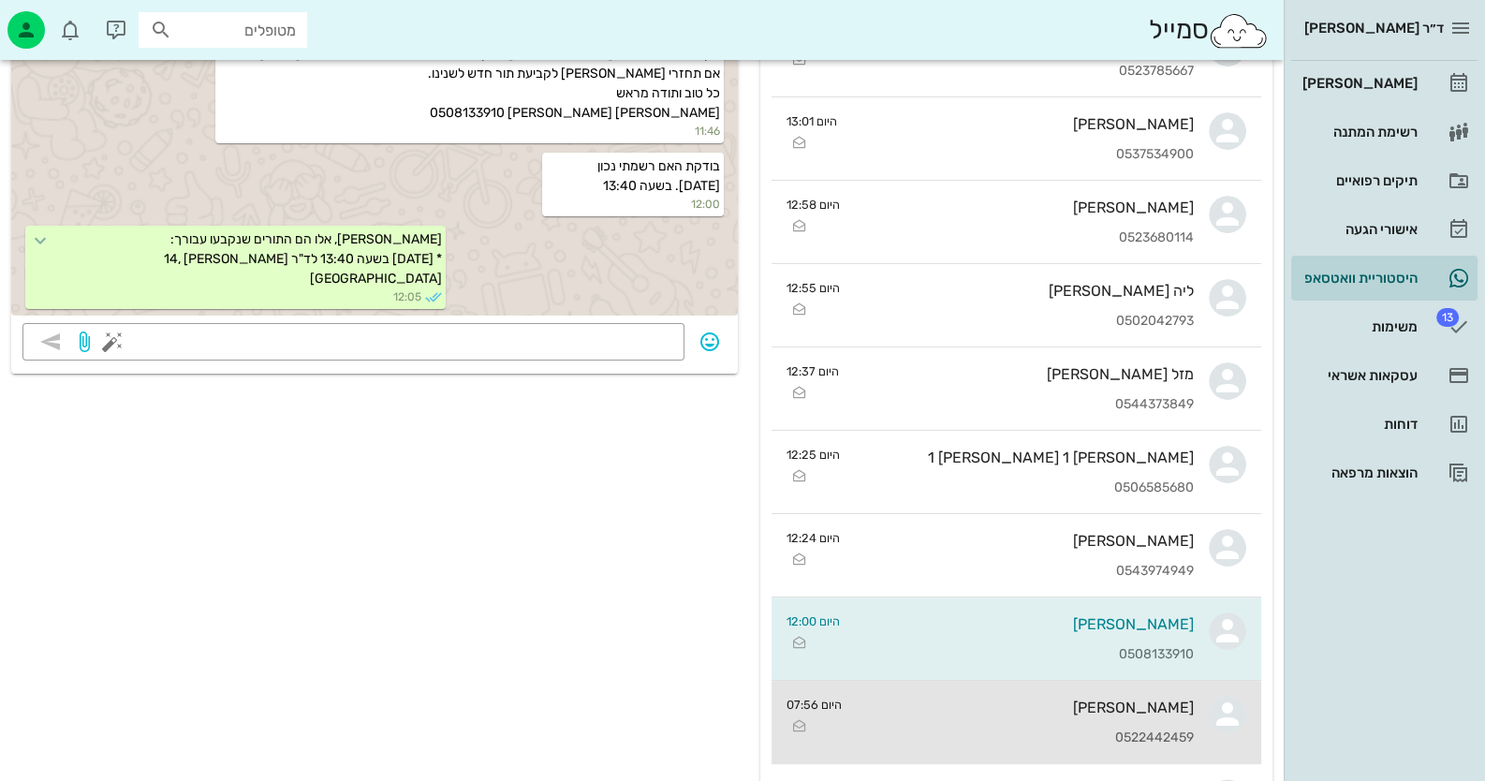
click at [1181, 715] on div "[PERSON_NAME] 0522442459" at bounding box center [1025, 722] width 337 height 82
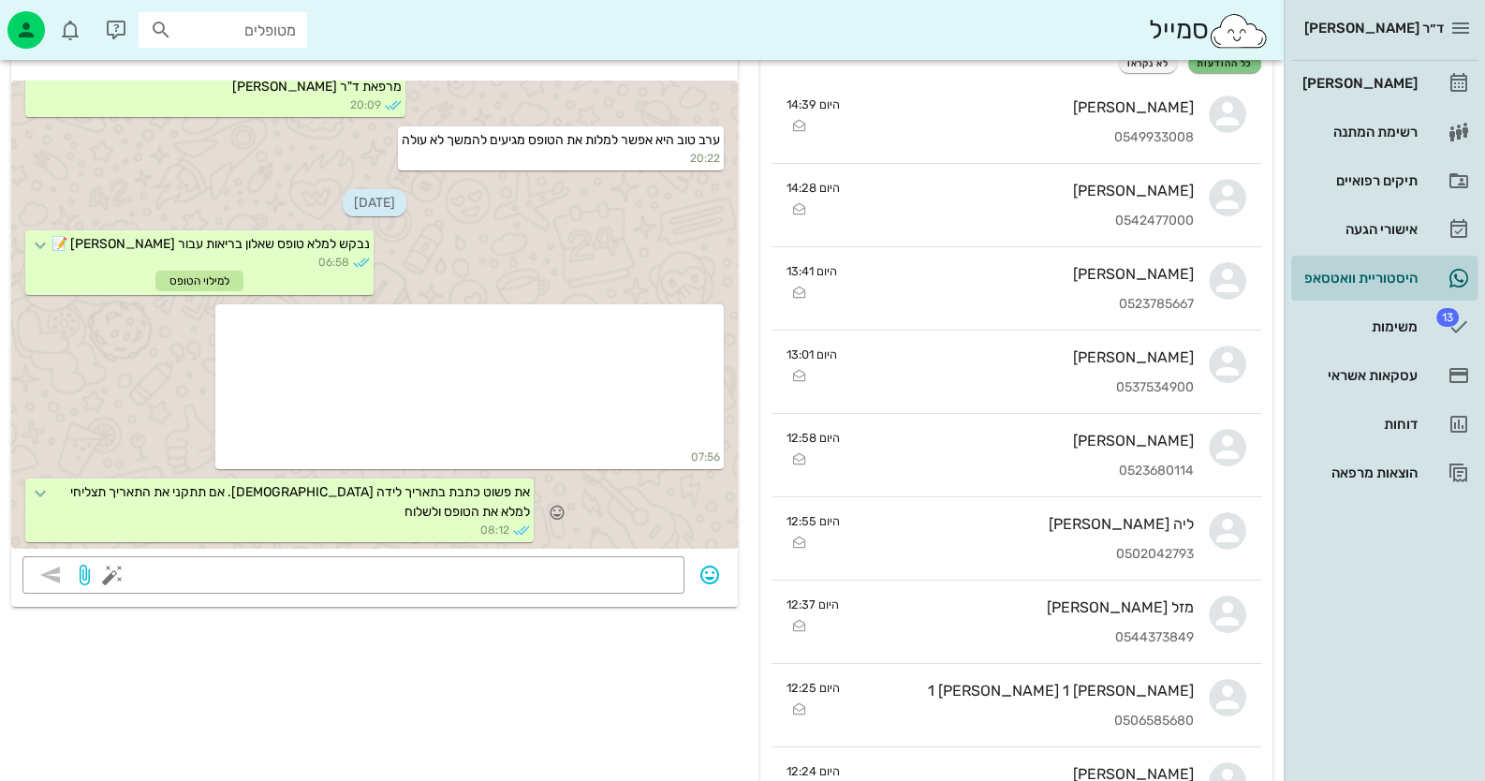
scroll to position [186, 0]
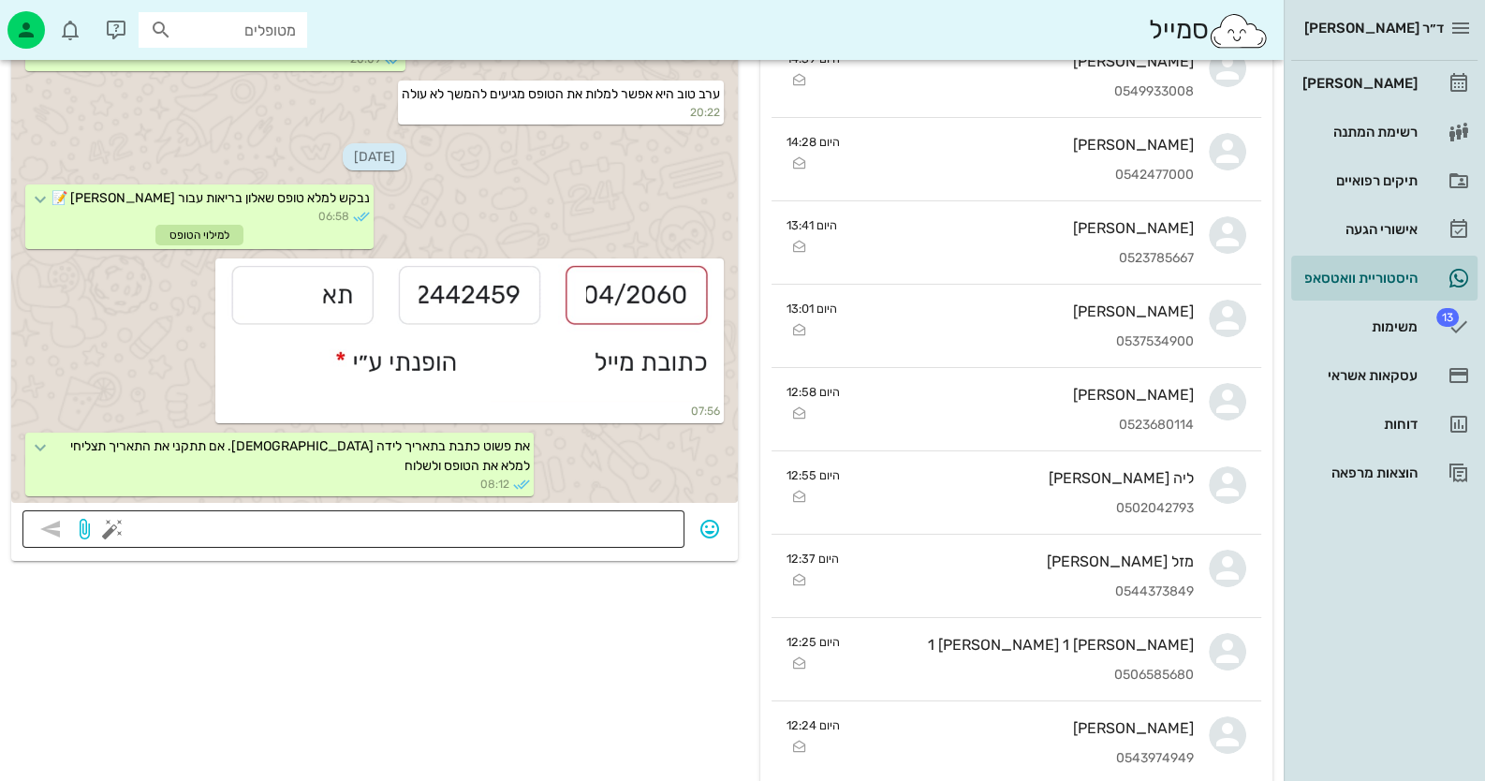
click at [670, 528] on textarea at bounding box center [394, 531] width 557 height 30
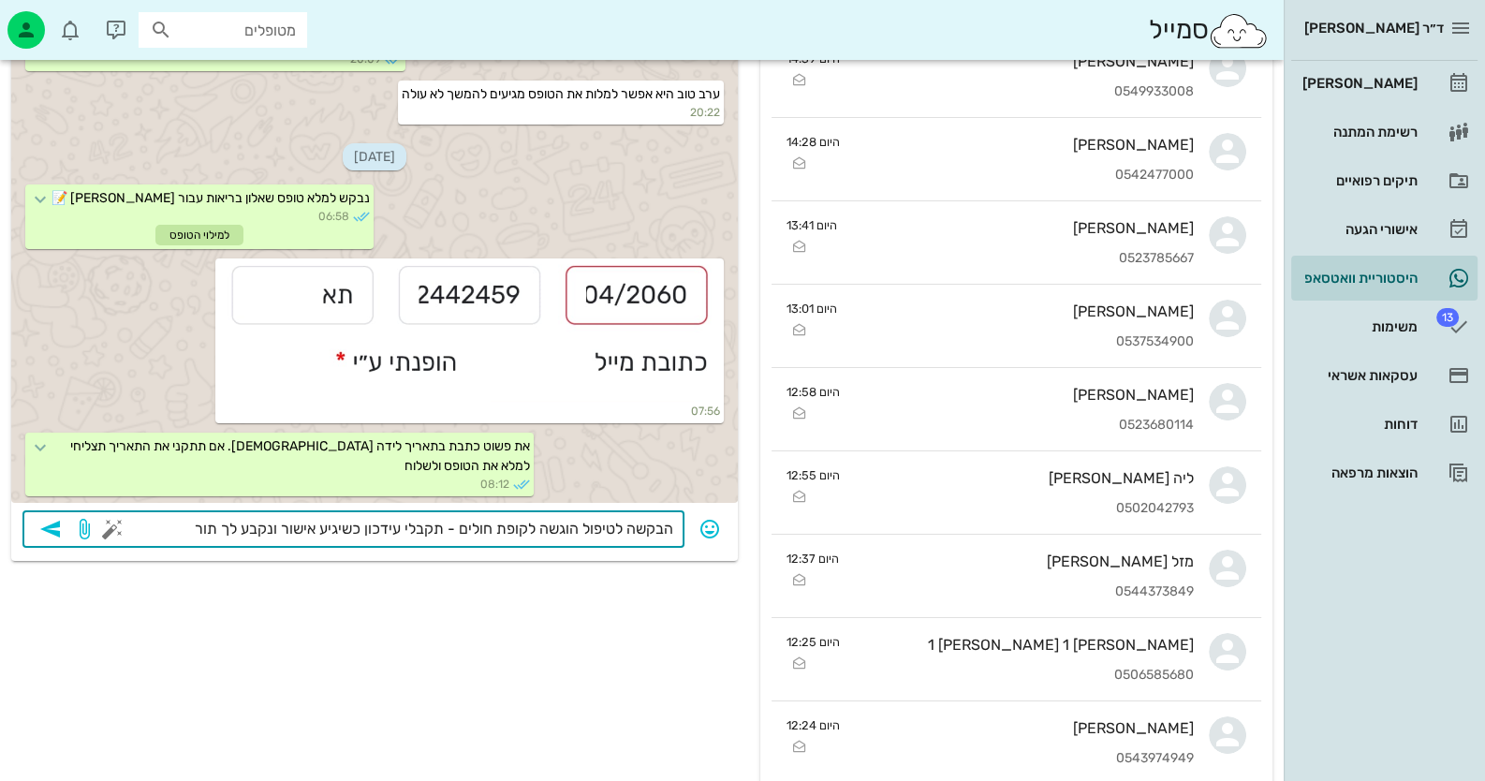
type textarea "הבקשה לטיפול הוגשה לקופת חולים - תקבלי עידכון כשיגיע אישור ונקבע לך תור"
click at [60, 530] on icon "button" at bounding box center [50, 529] width 22 height 22
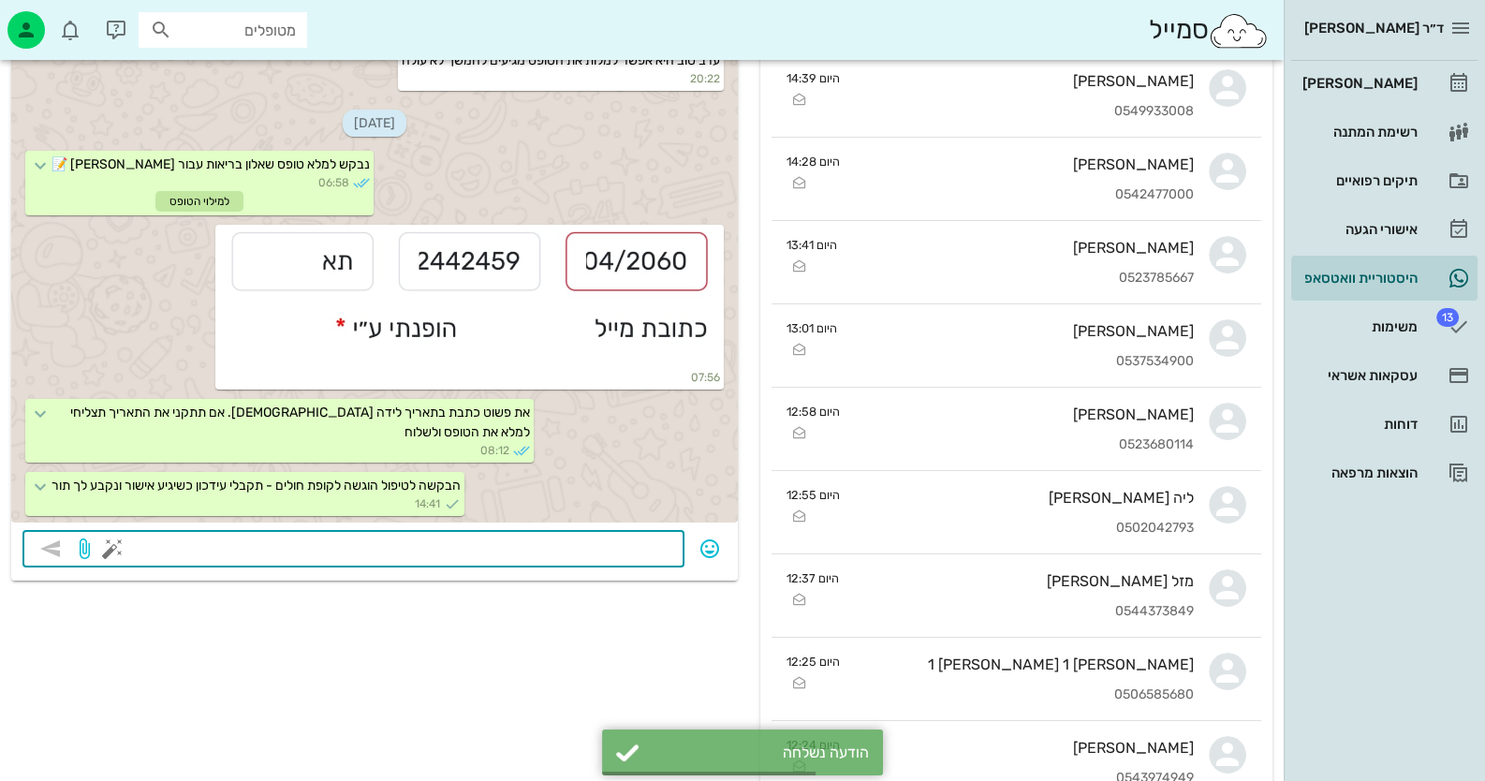
scroll to position [0, 0]
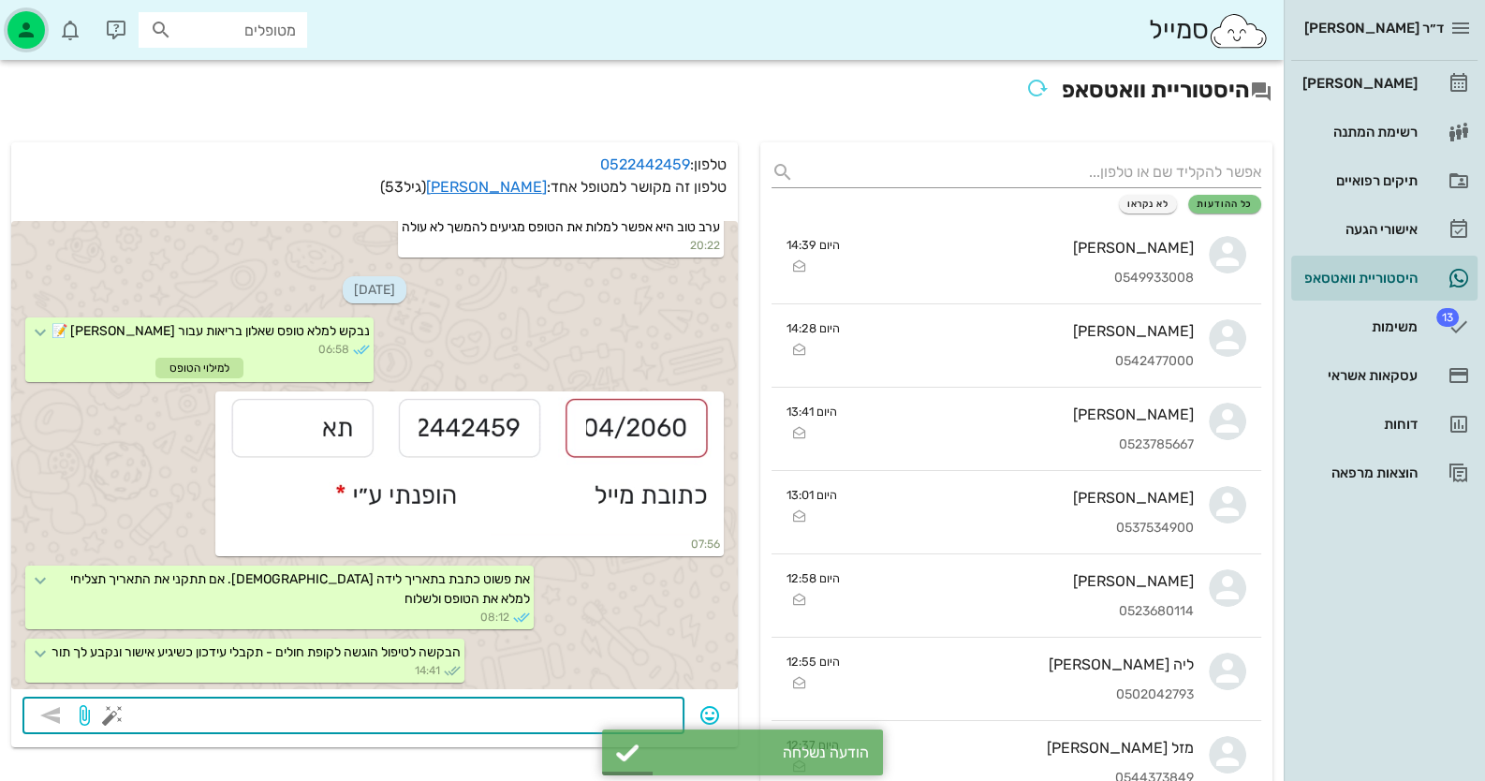
click at [34, 32] on icon "button" at bounding box center [26, 30] width 22 height 22
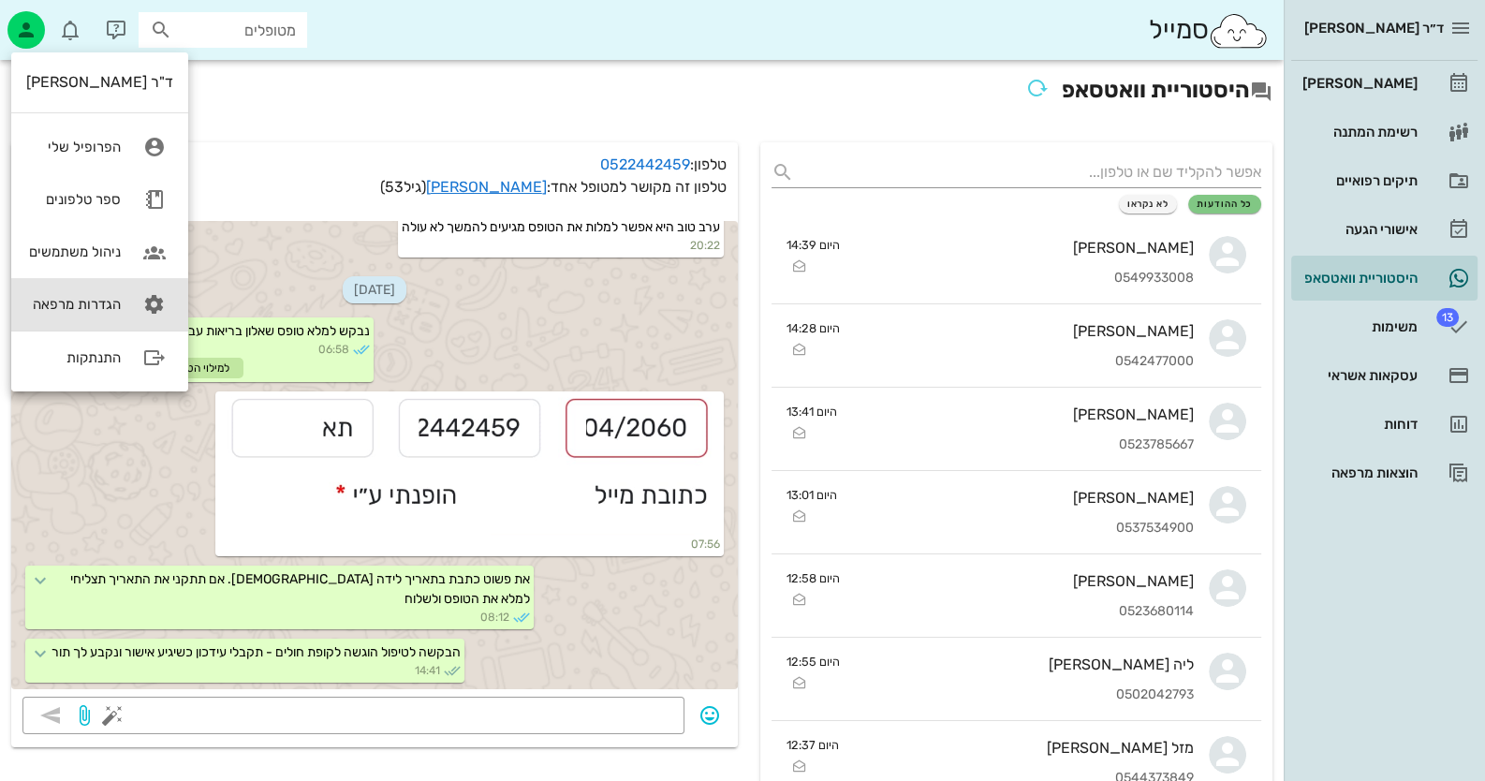
click at [117, 308] on link "הגדרות מרפאה" at bounding box center [99, 304] width 177 height 52
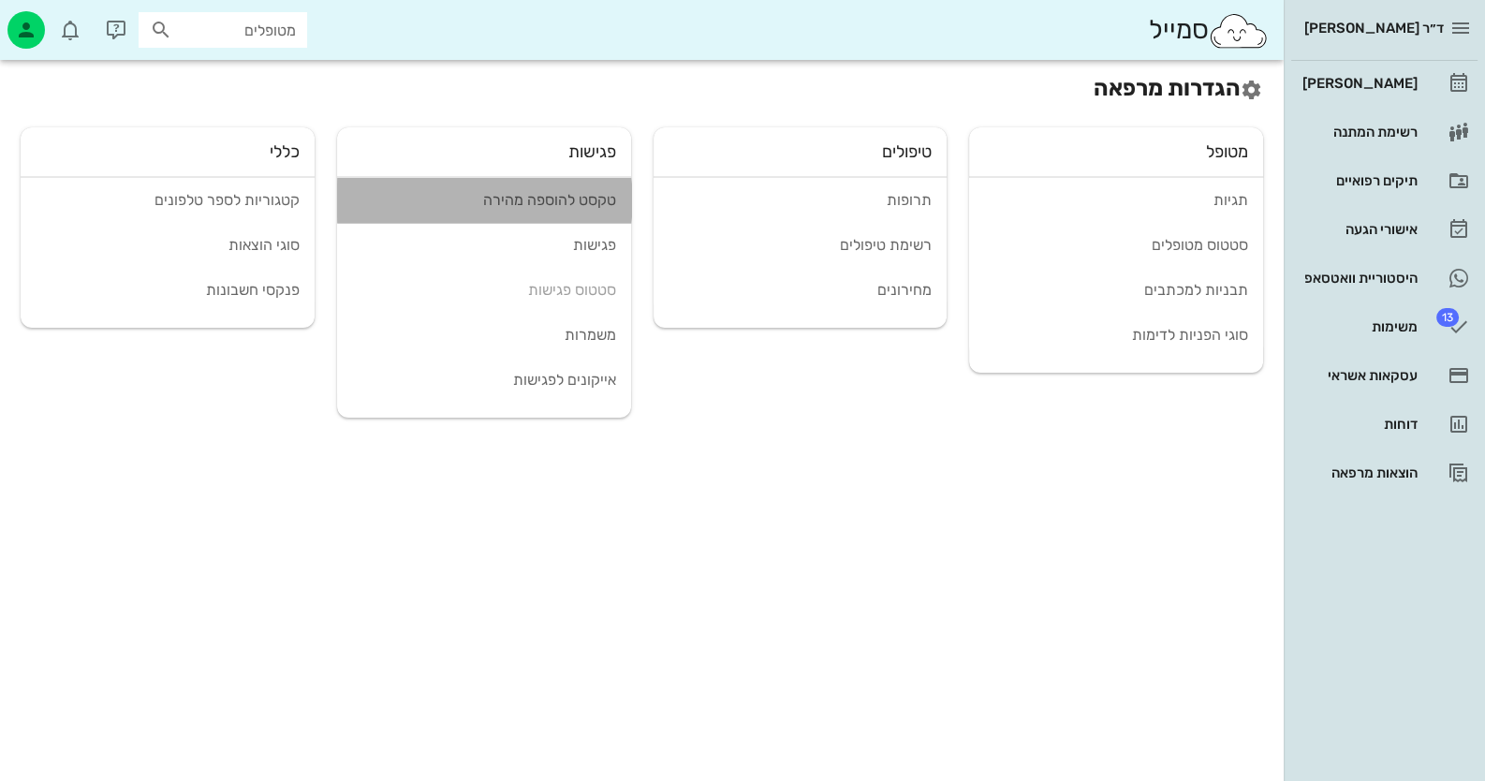
click at [569, 197] on div "טקסט להוספה מהירה" at bounding box center [484, 200] width 264 height 18
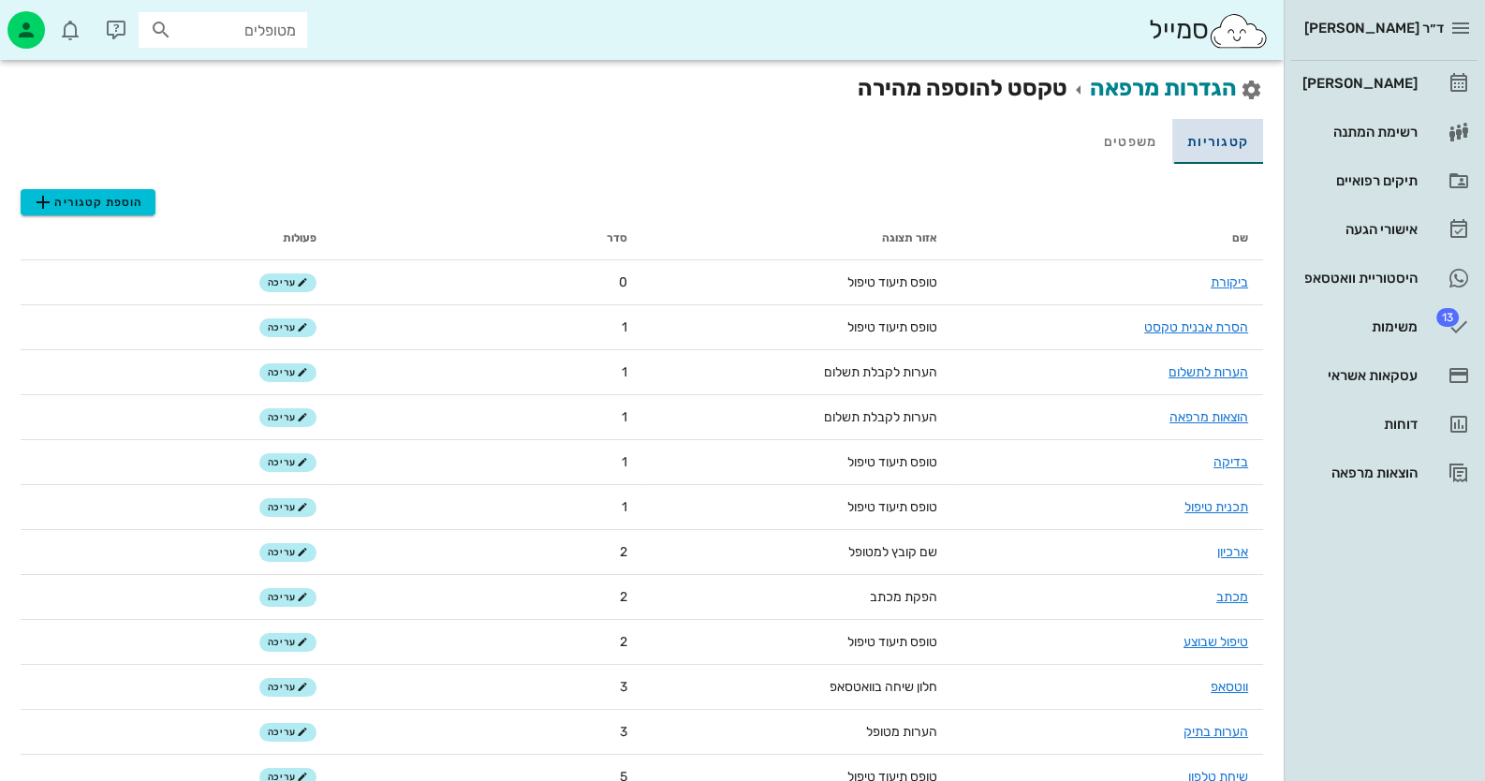
click at [1204, 147] on link "קטגוריות" at bounding box center [1217, 141] width 91 height 45
click at [125, 193] on span "הוספת קטגוריה" at bounding box center [87, 202] width 111 height 22
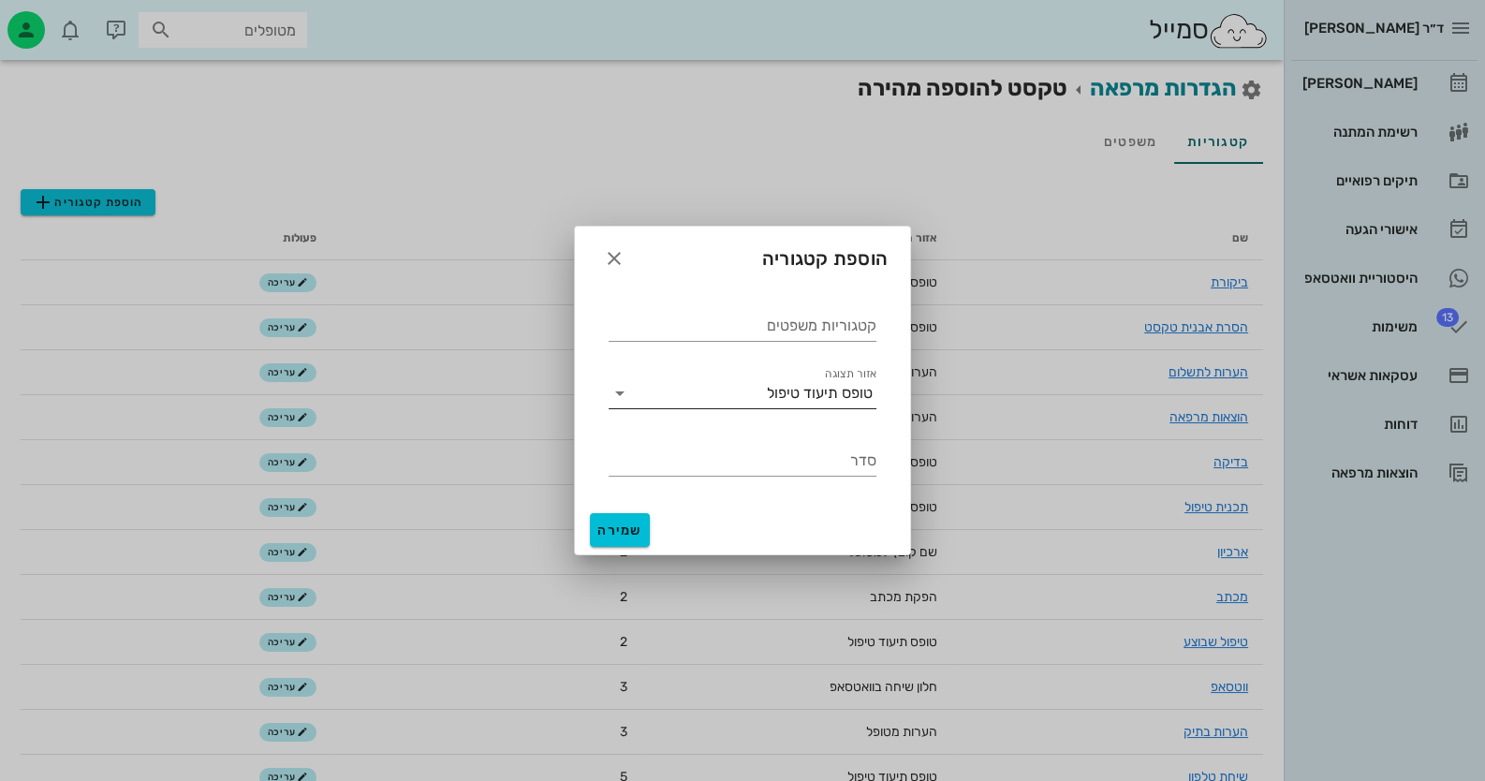
click at [786, 395] on div "טופס תיעוד טיפול" at bounding box center [820, 393] width 106 height 17
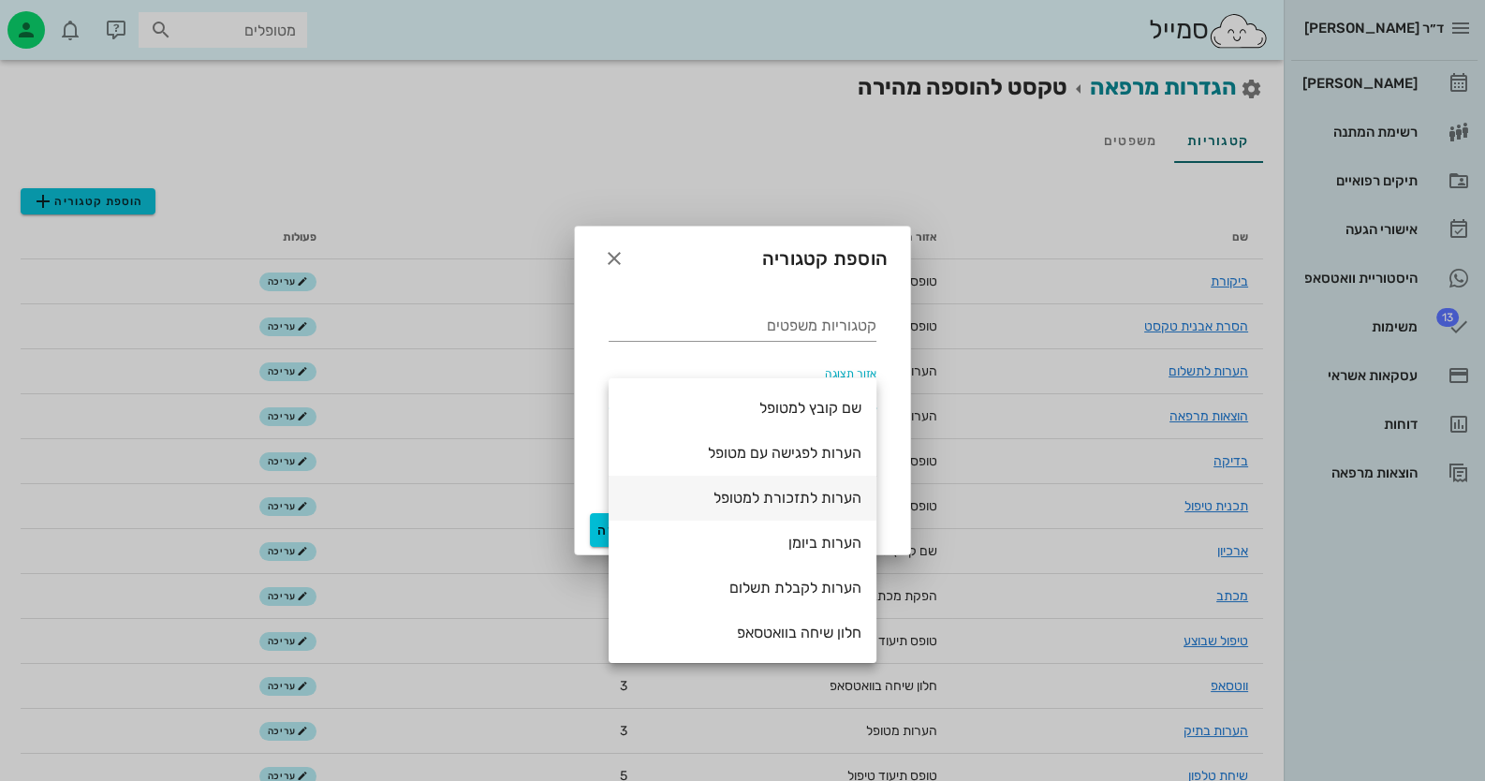
scroll to position [119, 0]
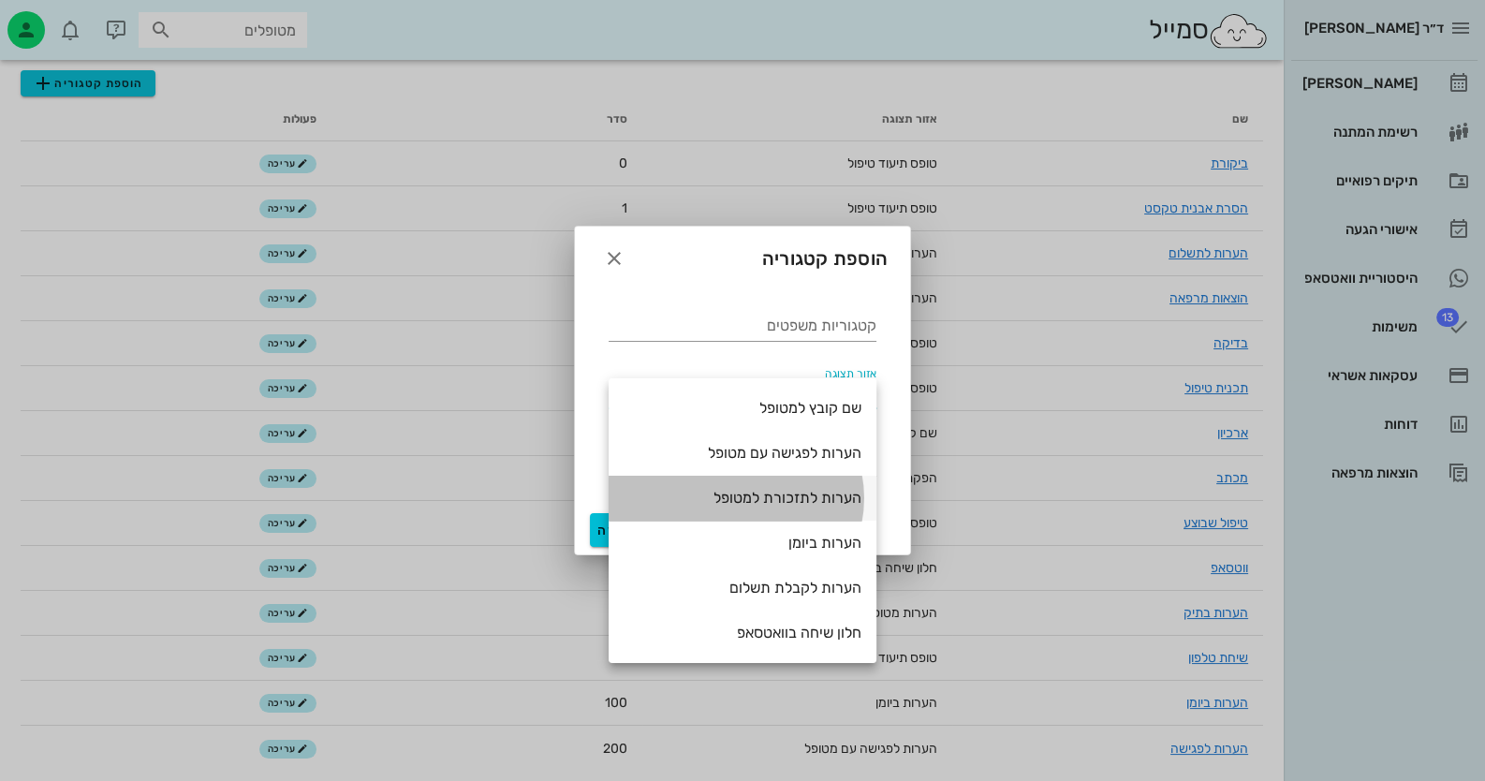
click at [837, 505] on div "הערות לתזכורת למטופל" at bounding box center [743, 498] width 238 height 18
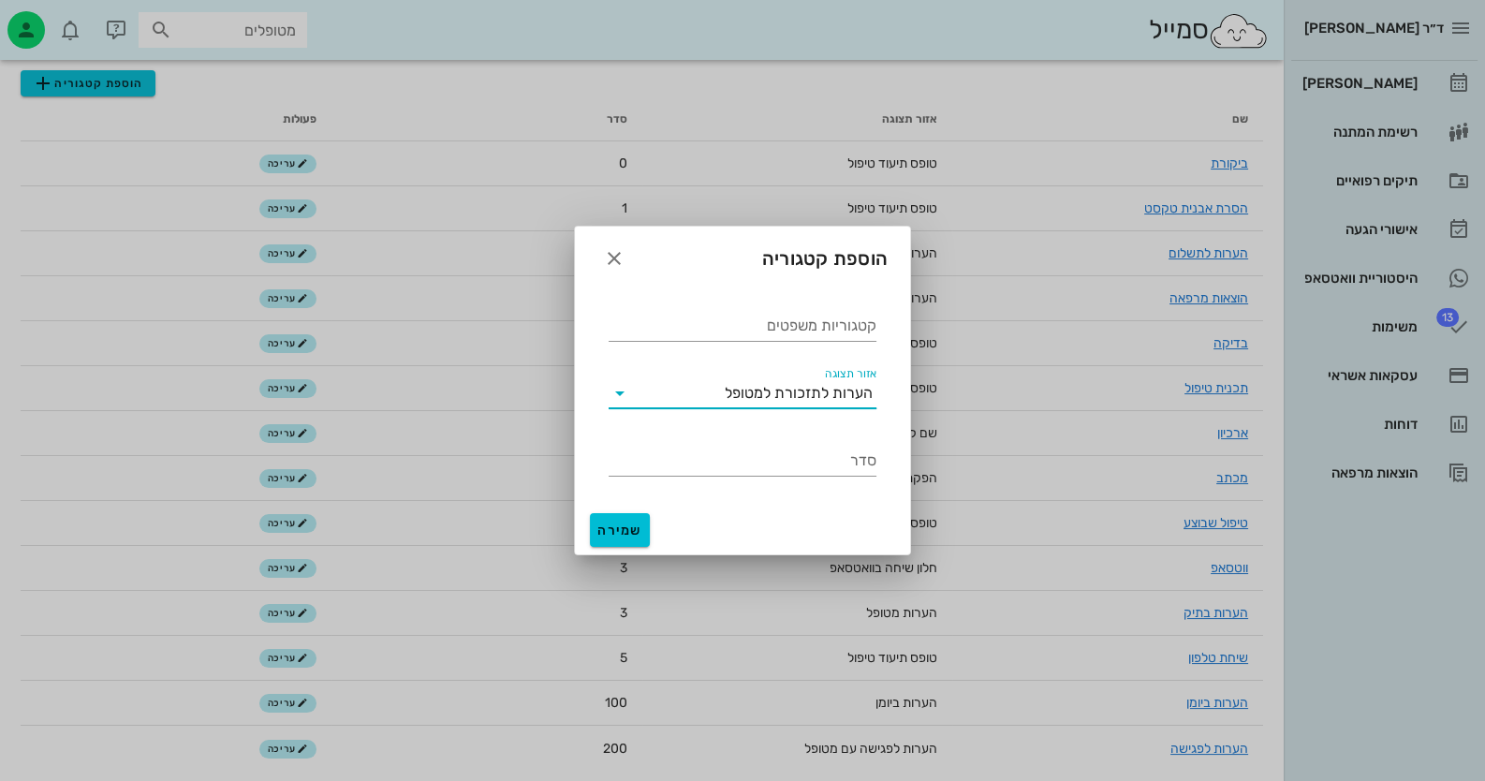
click at [625, 388] on icon at bounding box center [620, 393] width 22 height 22
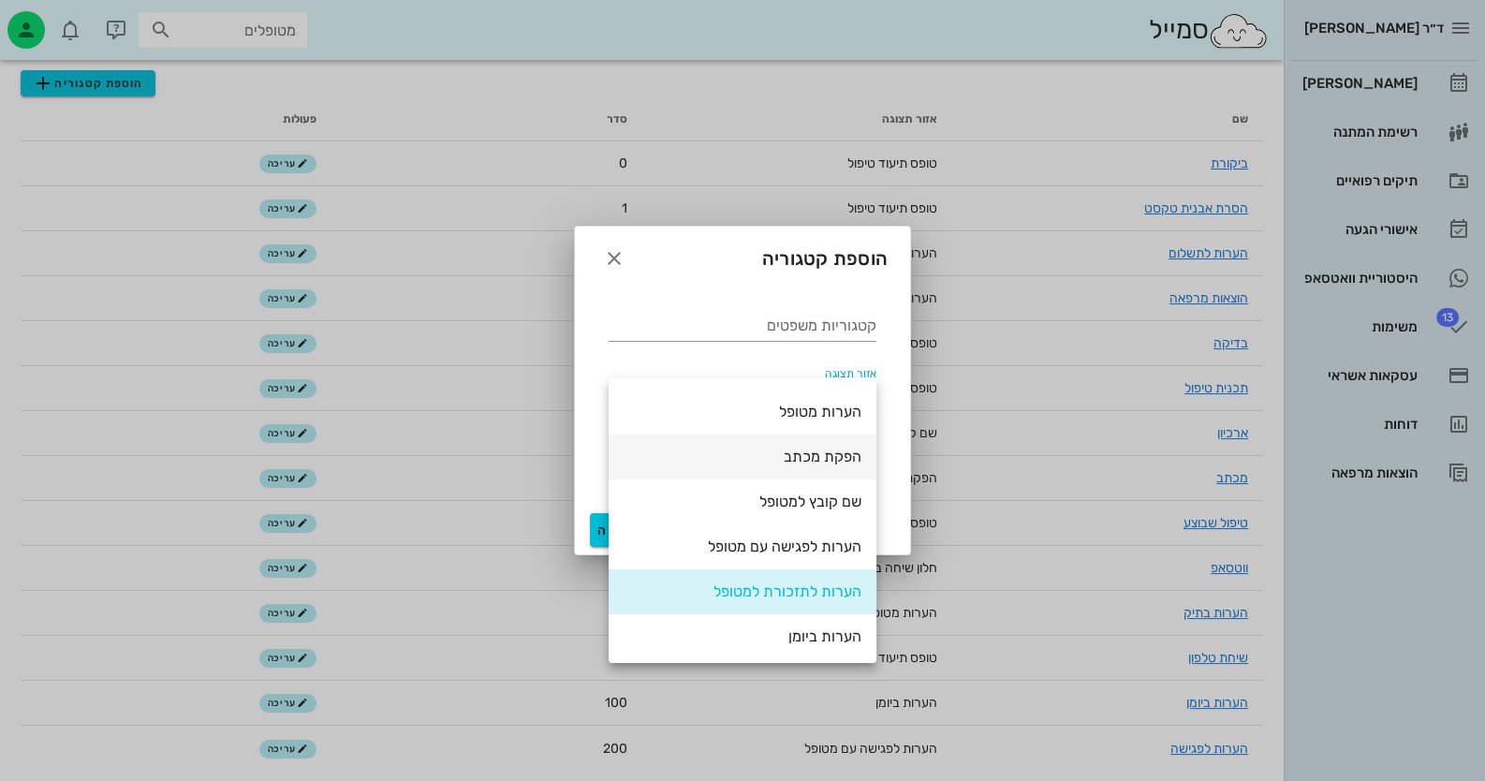
scroll to position [0, 0]
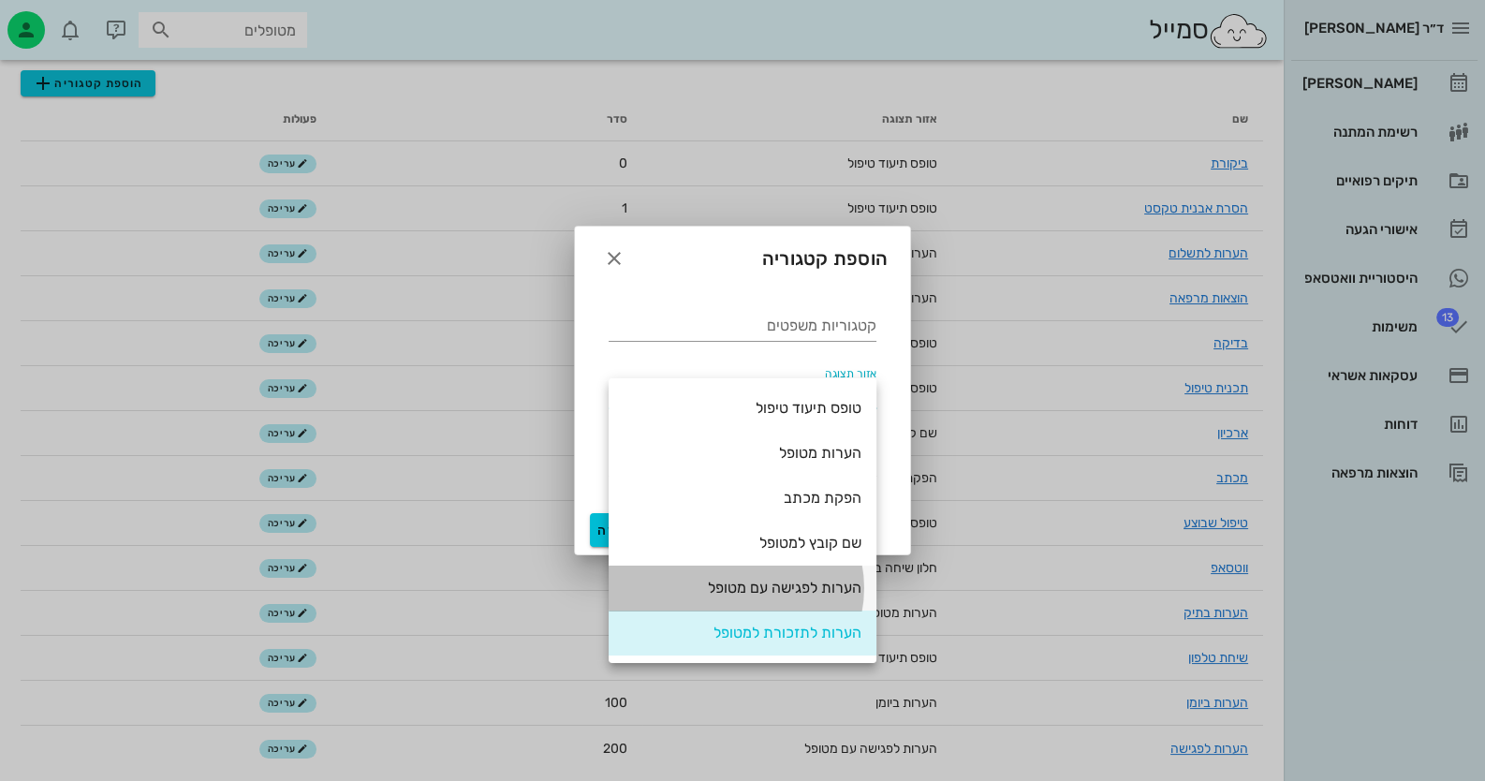
click at [819, 578] on div "הערות לפגישה עם מטופל" at bounding box center [743, 587] width 238 height 40
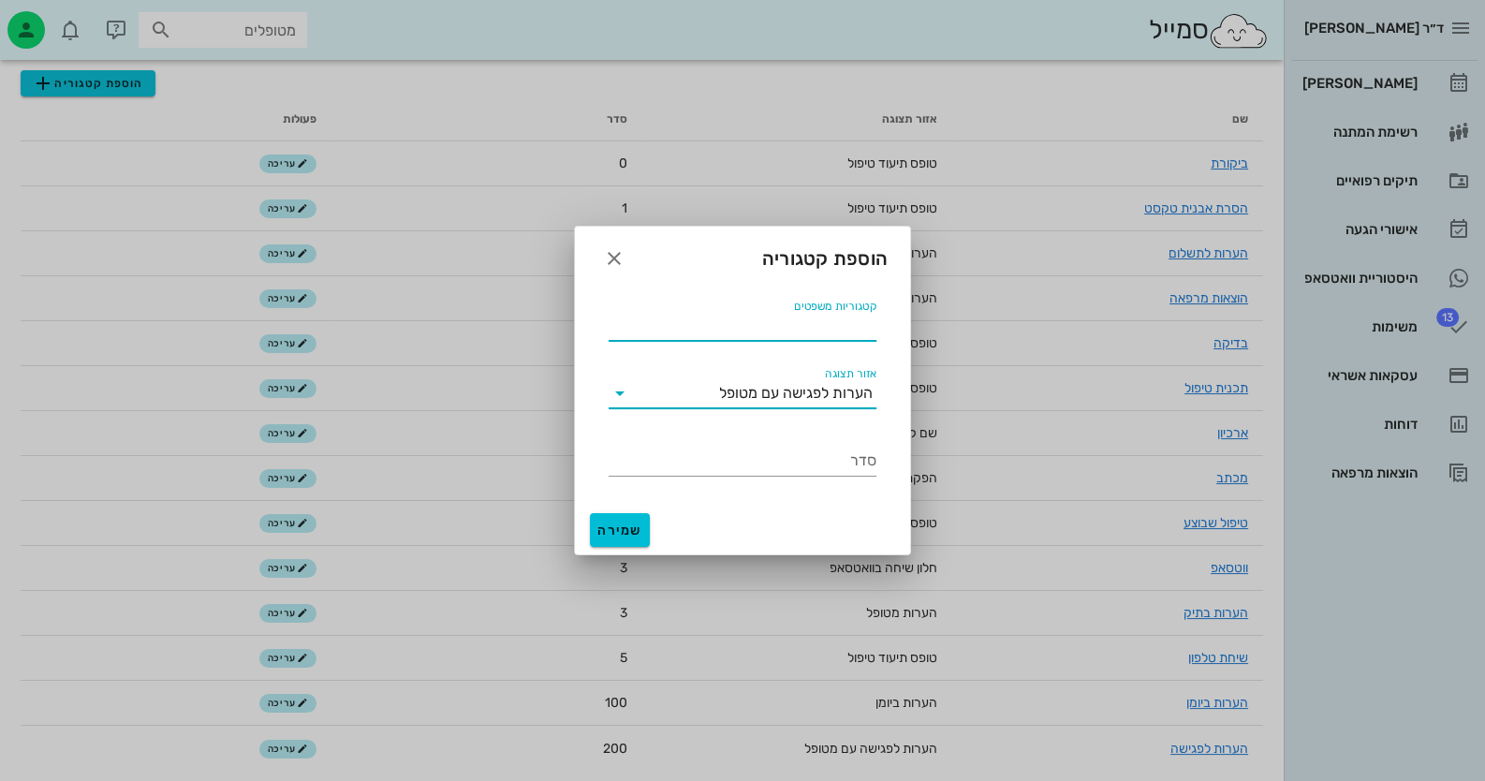
click at [847, 331] on input "קטגוריות משפטים" at bounding box center [743, 326] width 268 height 30
click at [615, 261] on icon "button" at bounding box center [614, 258] width 22 height 22
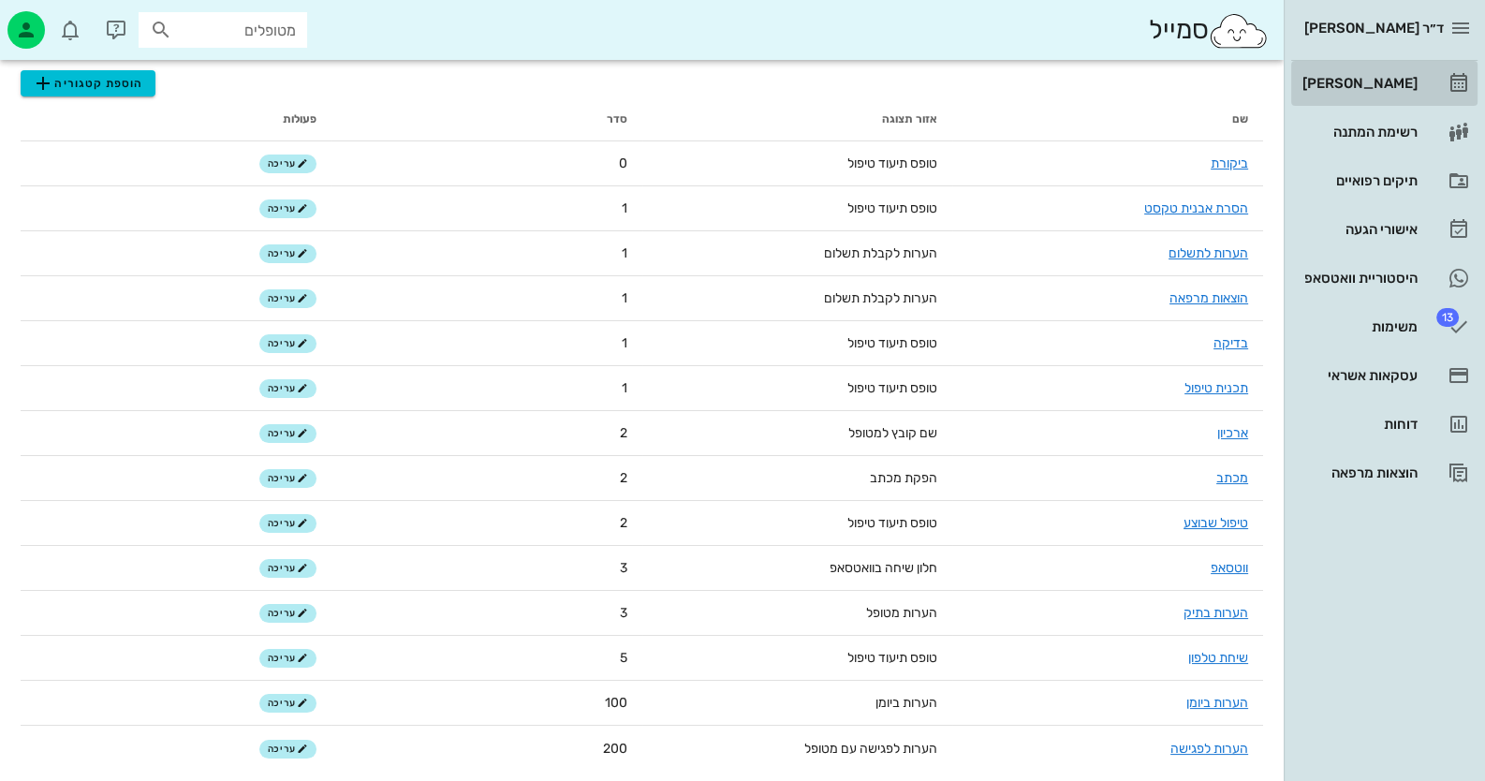
click at [1393, 97] on div "[PERSON_NAME]" at bounding box center [1358, 83] width 119 height 30
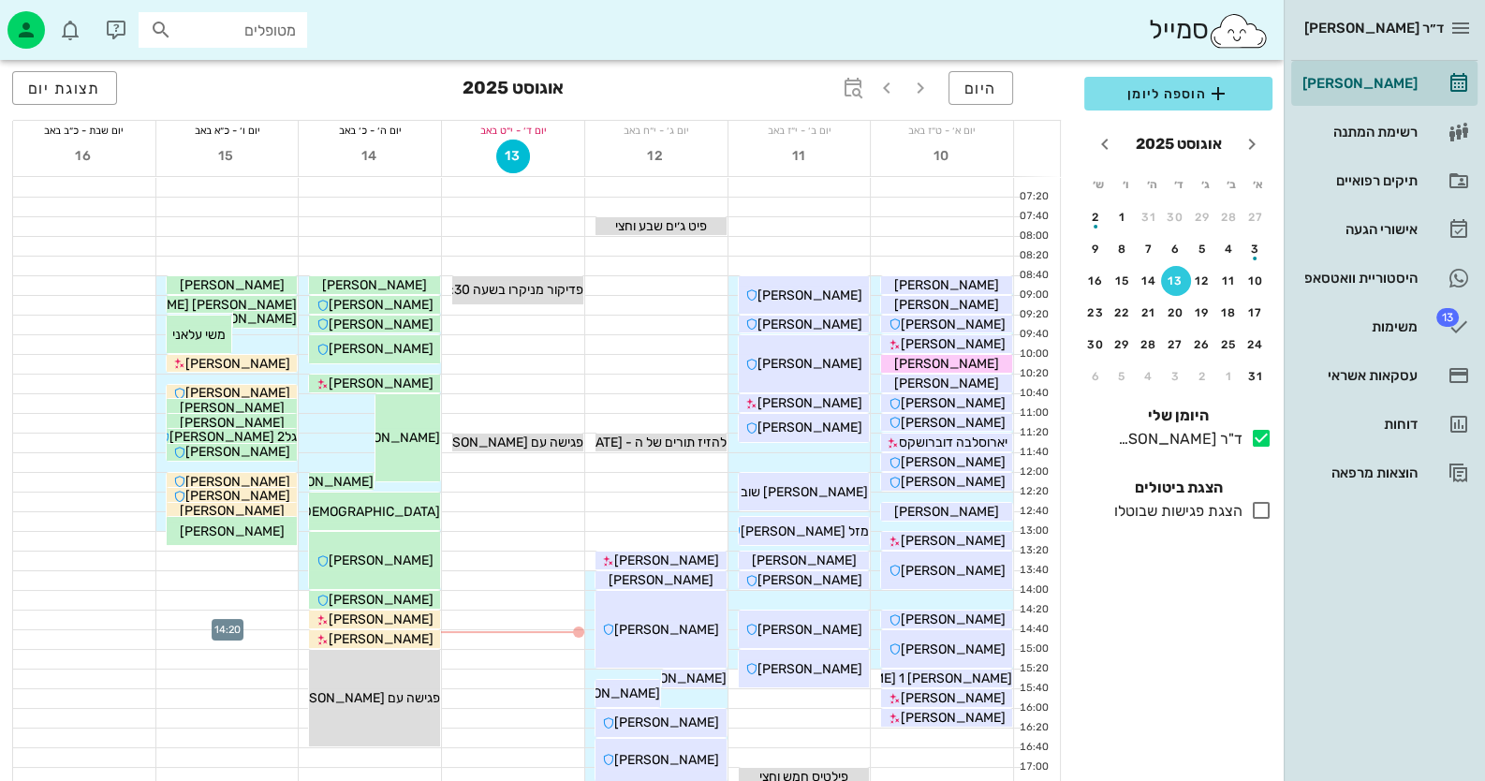
click at [267, 622] on div at bounding box center [227, 619] width 142 height 19
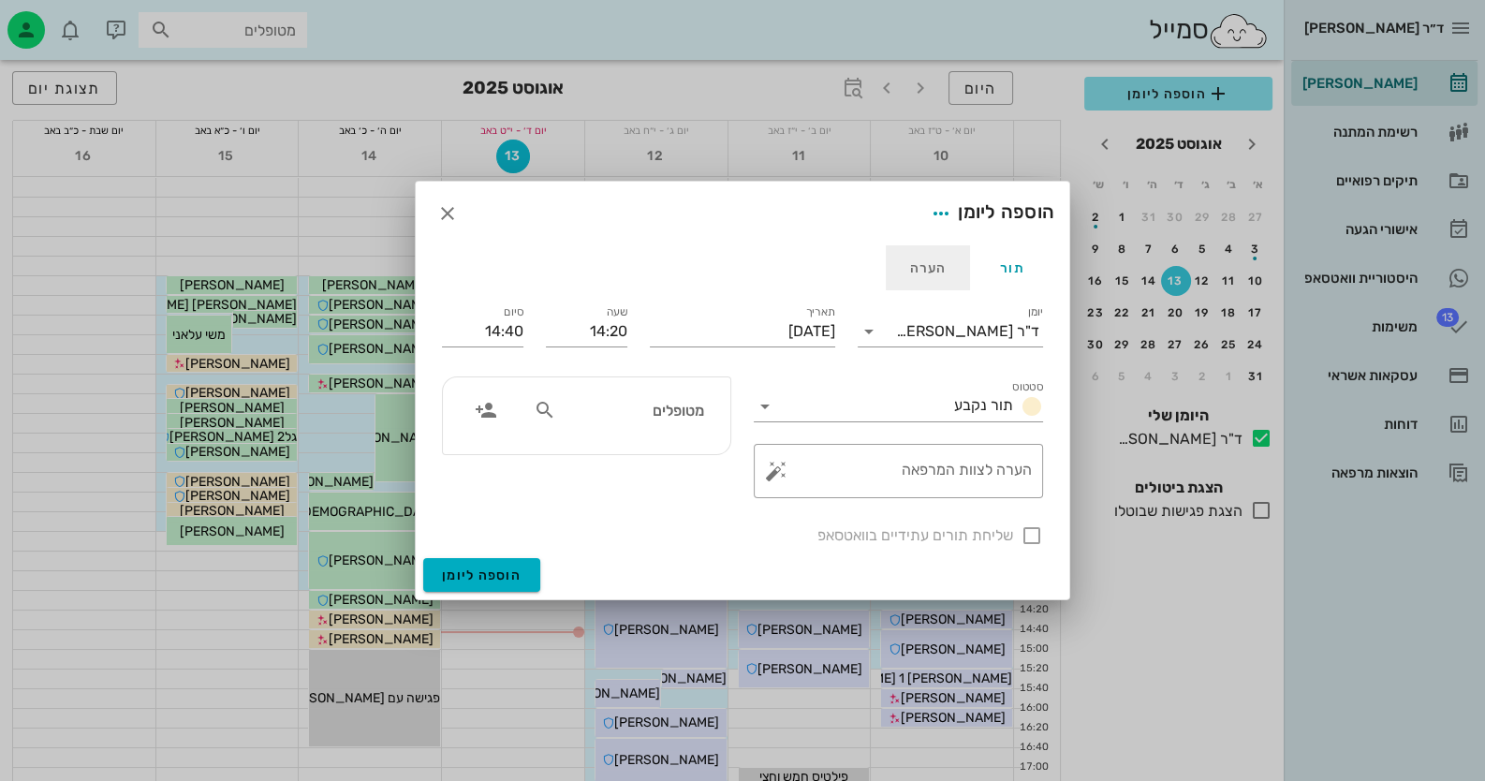
click at [929, 272] on div "הערה" at bounding box center [928, 267] width 84 height 45
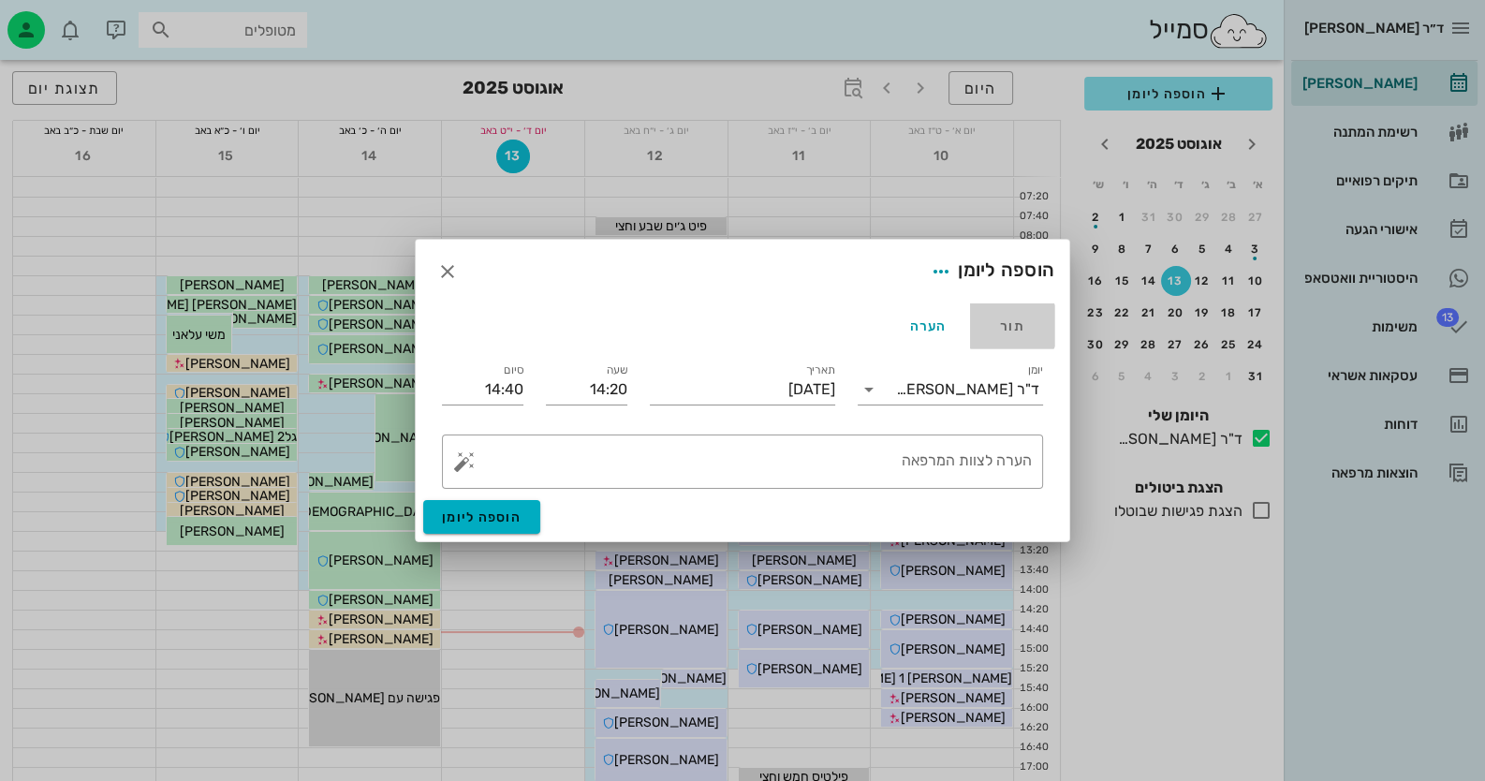
click at [1031, 327] on div "תור" at bounding box center [1012, 325] width 84 height 45
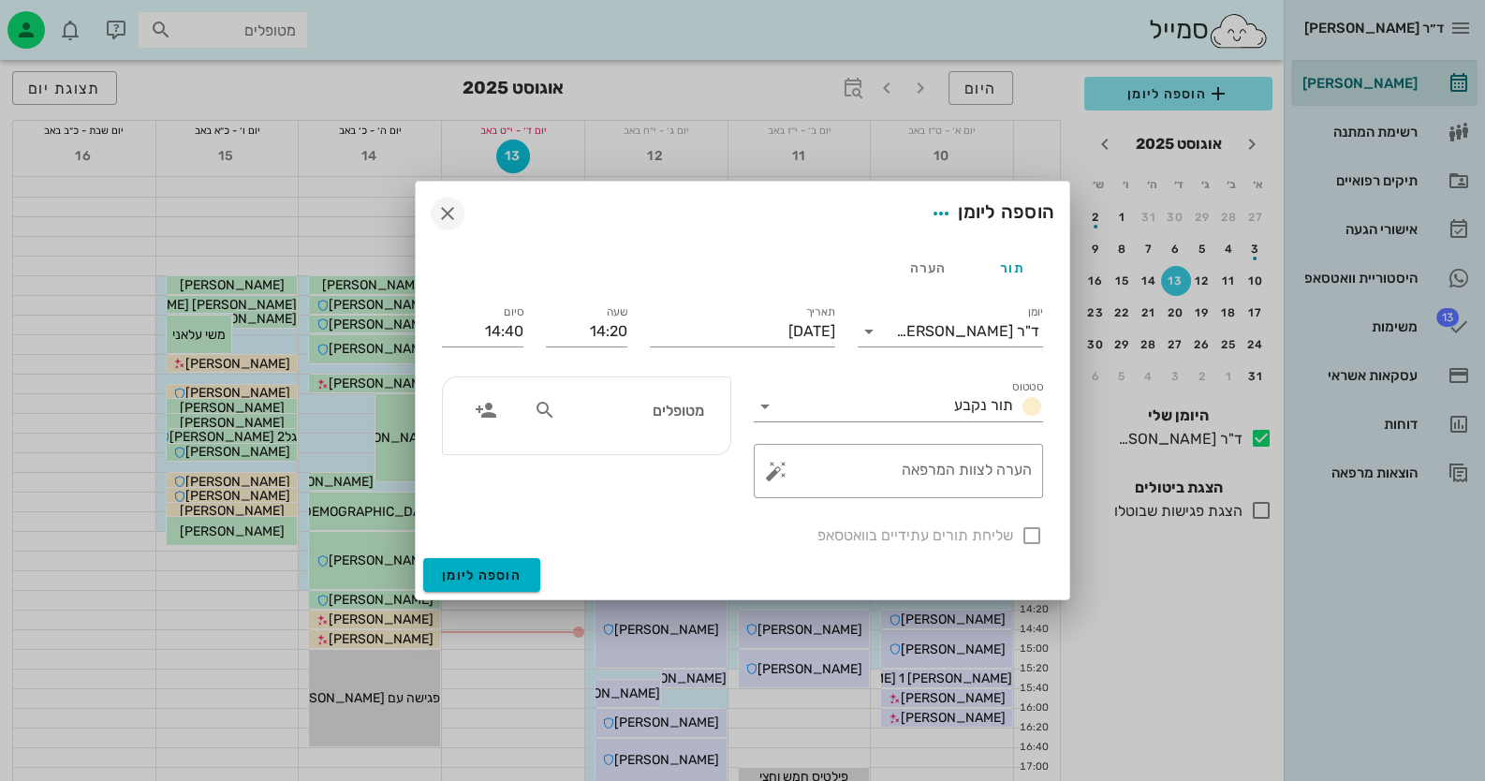
click at [463, 218] on div "הוספה ליומן" at bounding box center [742, 214] width 653 height 64
click at [458, 217] on icon "button" at bounding box center [447, 213] width 22 height 22
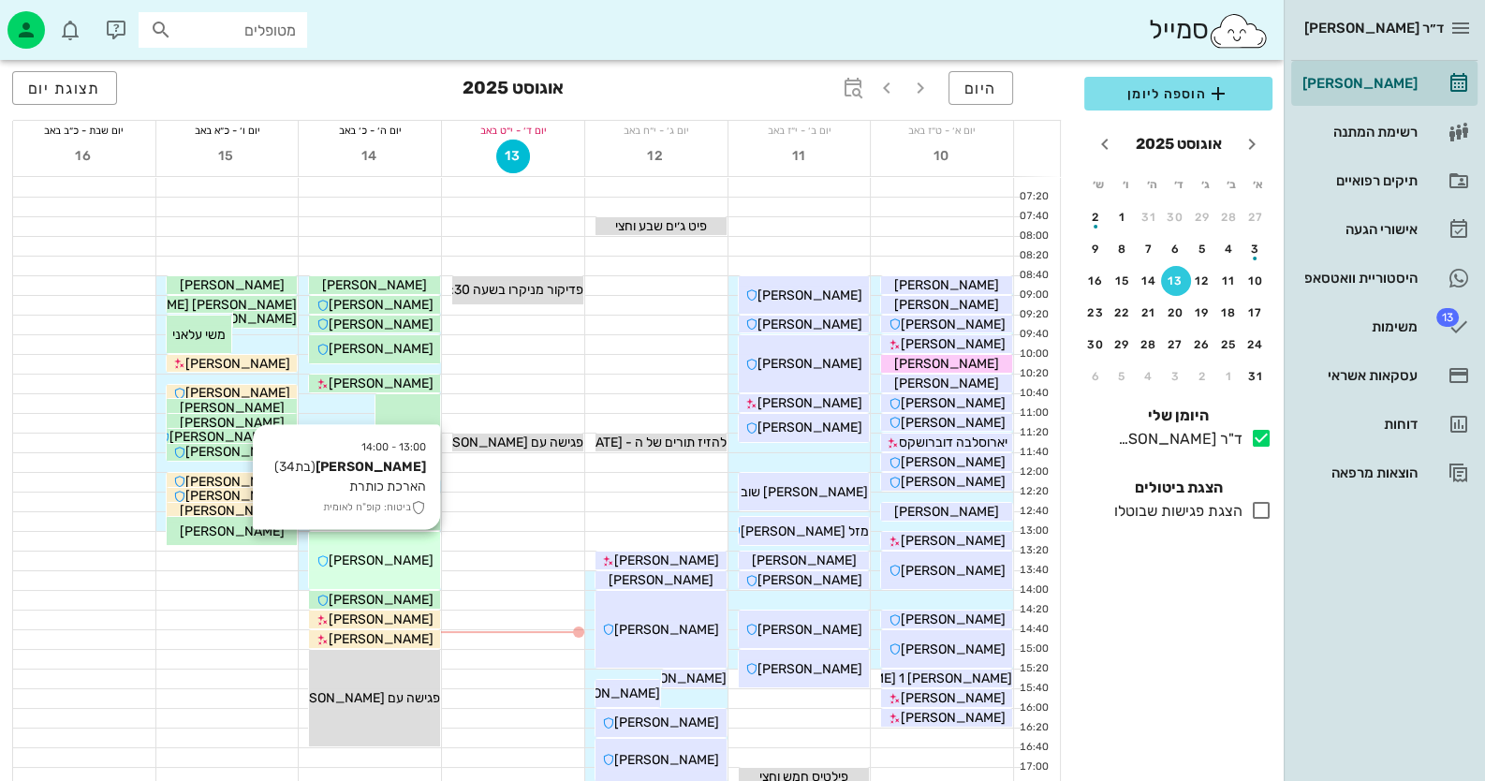
click at [329, 565] on icon at bounding box center [322, 561] width 12 height 12
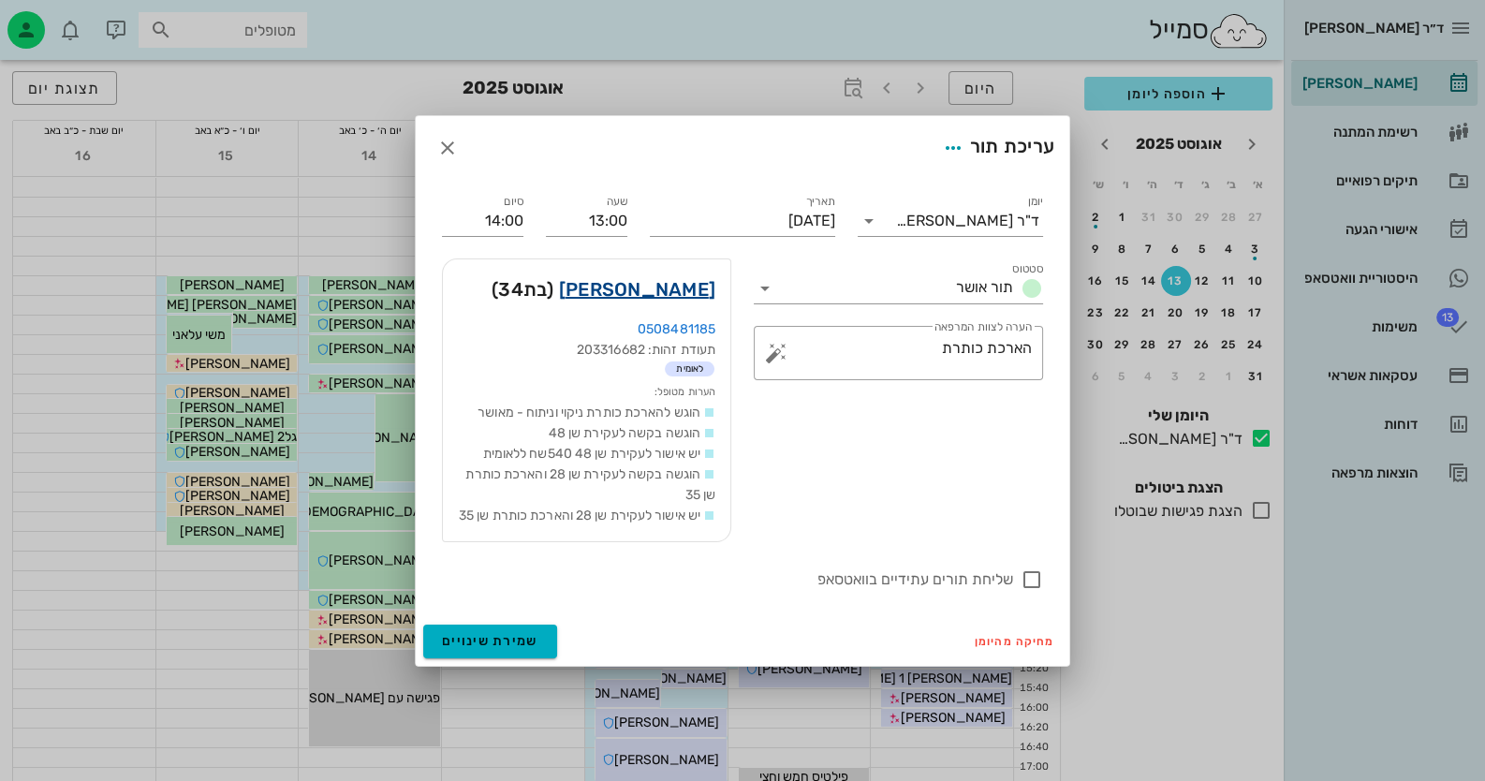
click at [684, 274] on link "[PERSON_NAME]" at bounding box center [637, 289] width 156 height 30
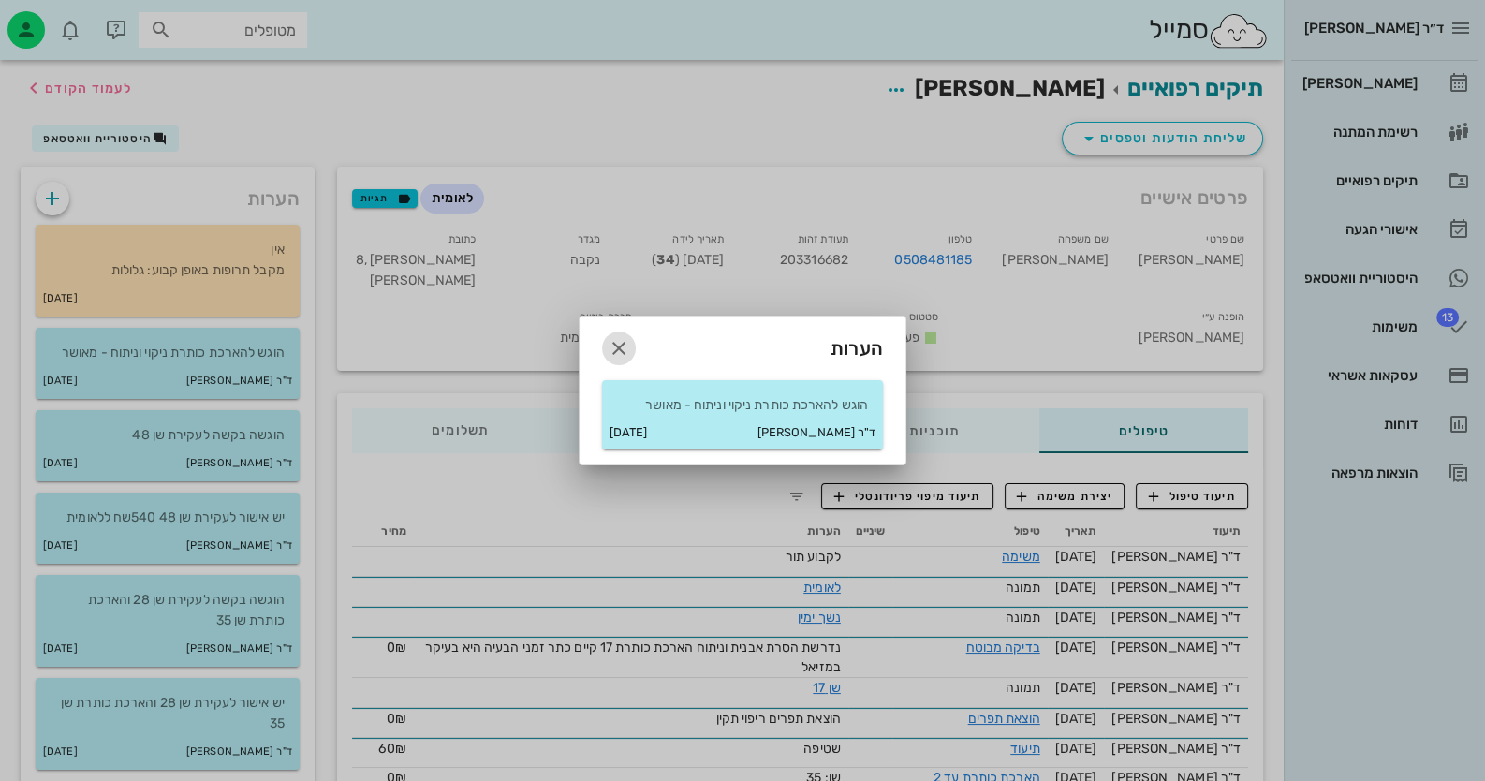
click at [625, 343] on icon "button" at bounding box center [619, 348] width 22 height 22
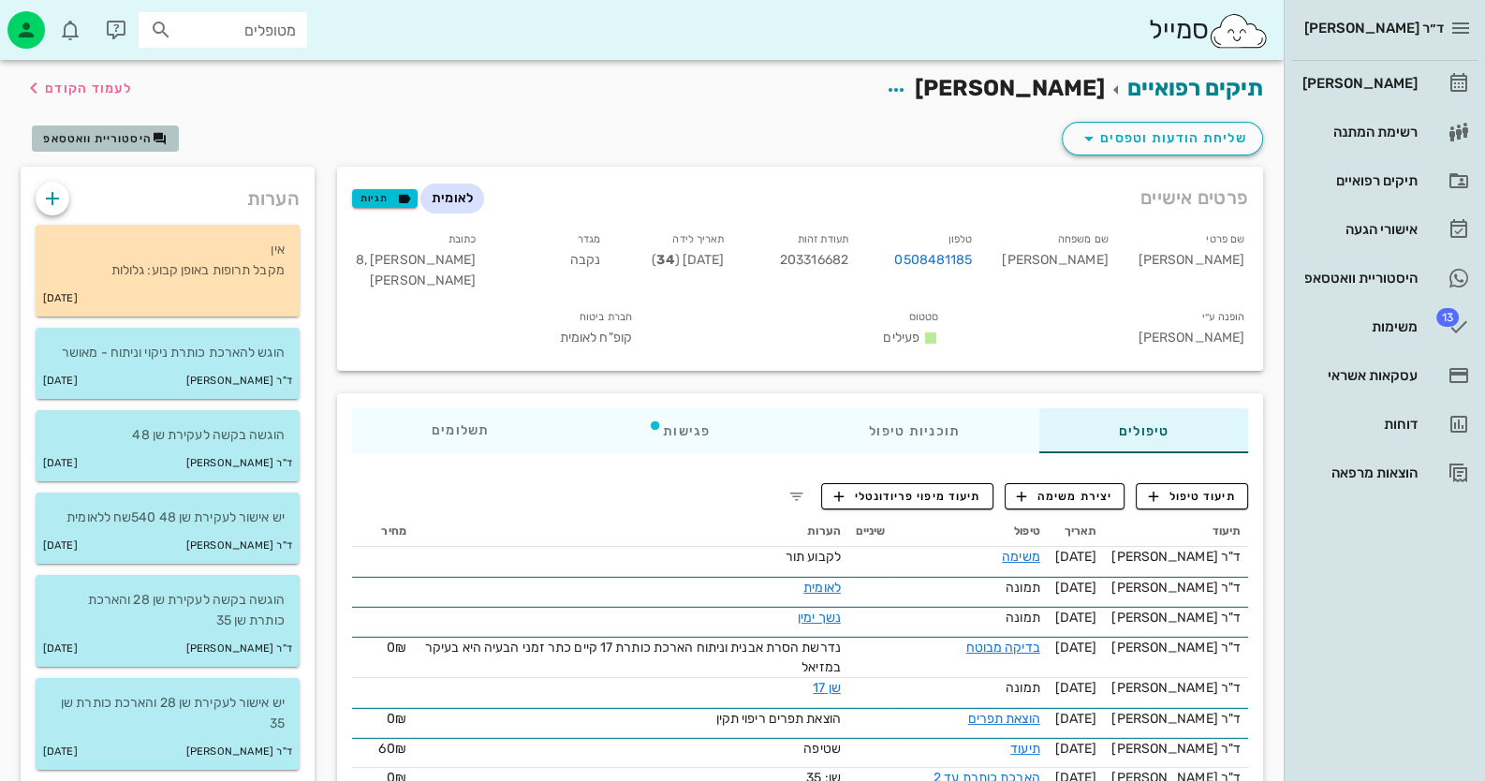
click at [149, 141] on span "היסטוריית וואטסאפ" at bounding box center [97, 138] width 109 height 13
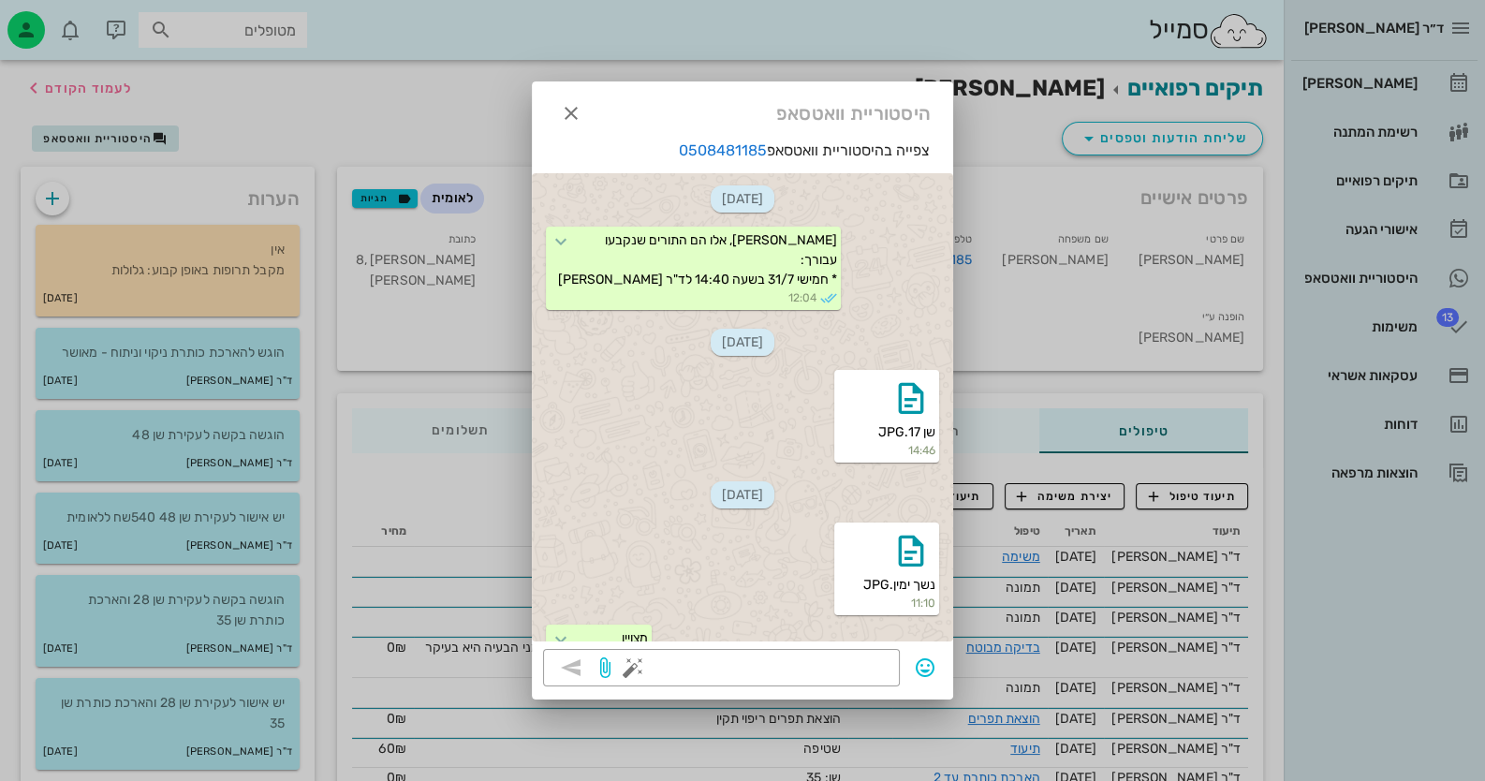
scroll to position [2015, 0]
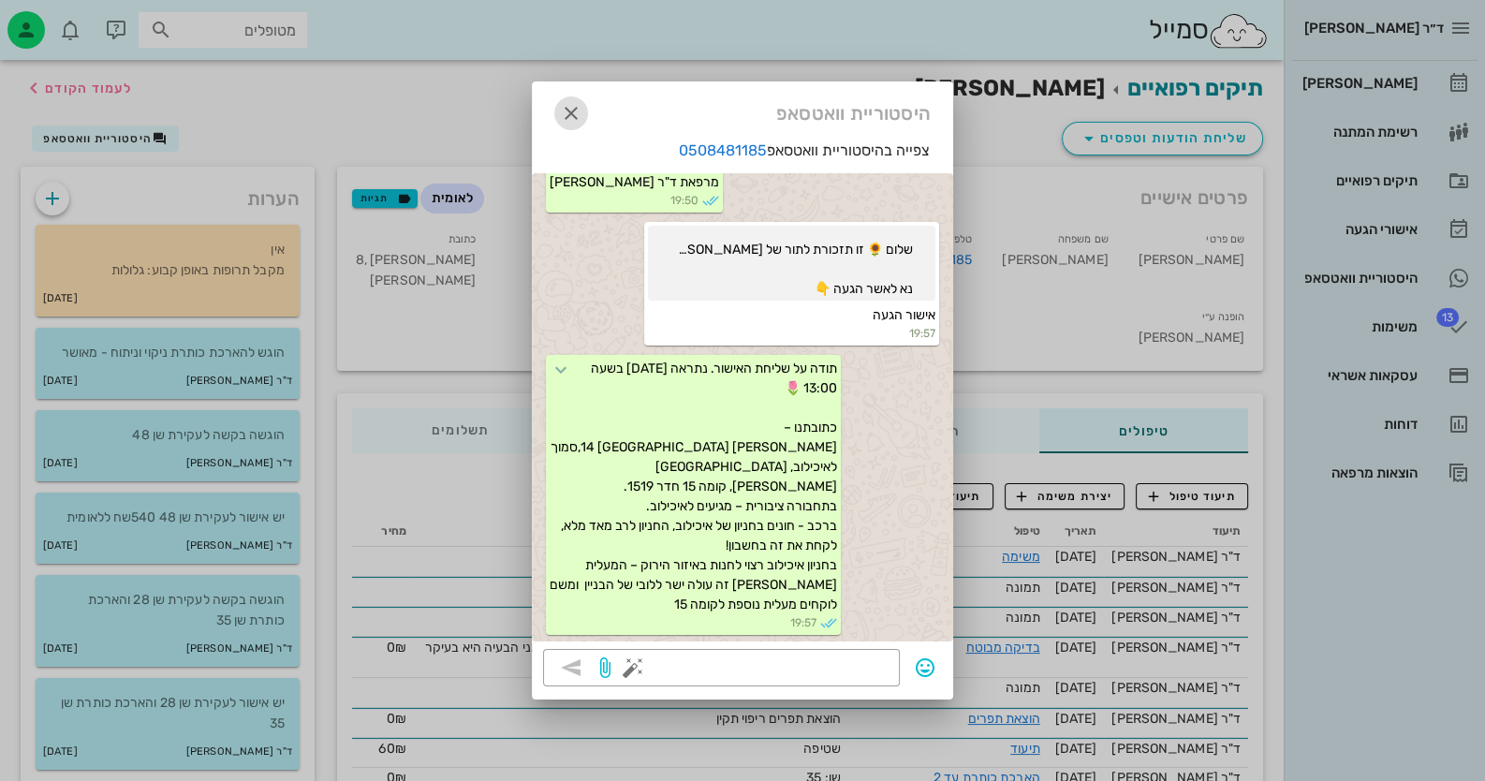
click at [582, 117] on span "button" at bounding box center [571, 113] width 34 height 22
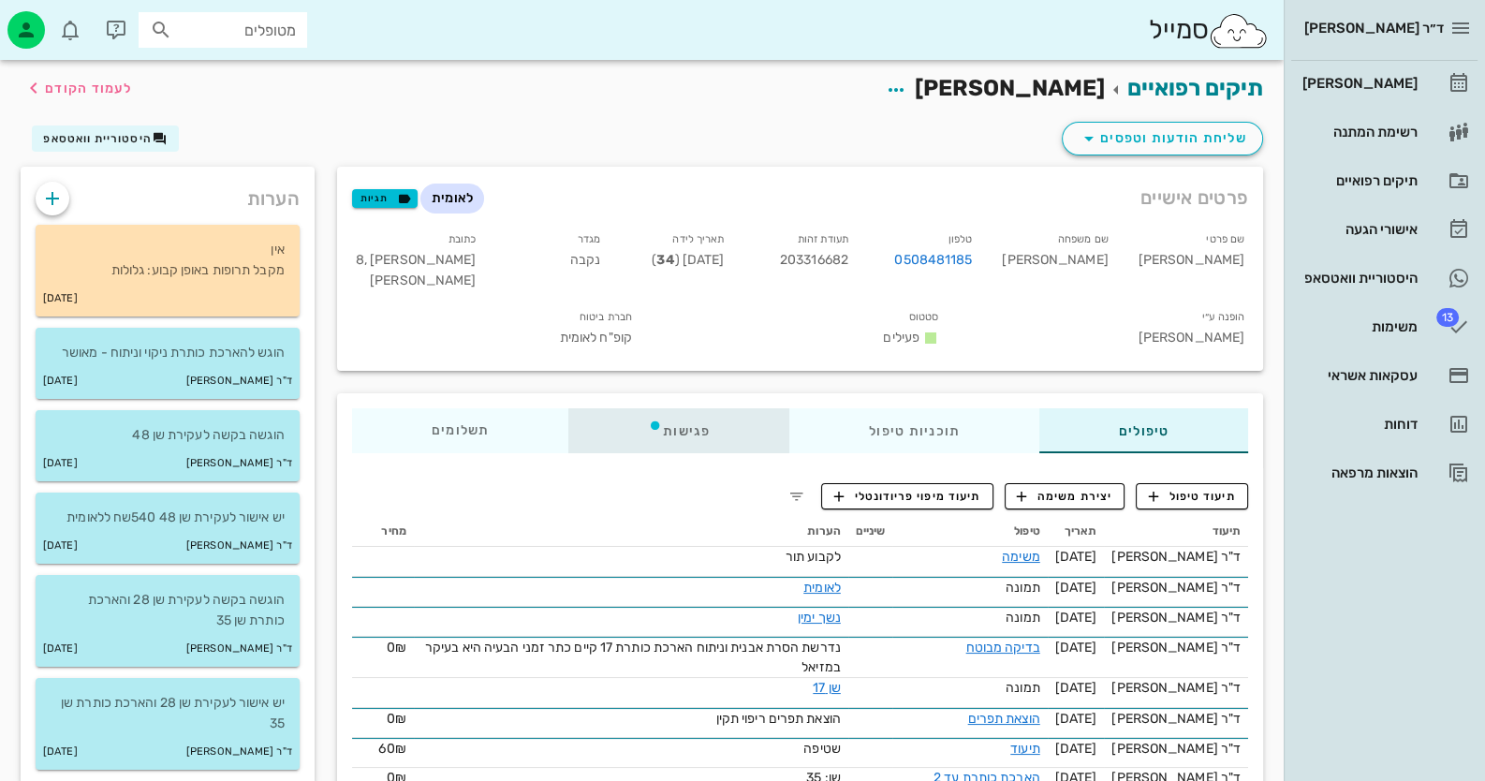
click at [677, 426] on div "פגישות" at bounding box center [678, 430] width 221 height 45
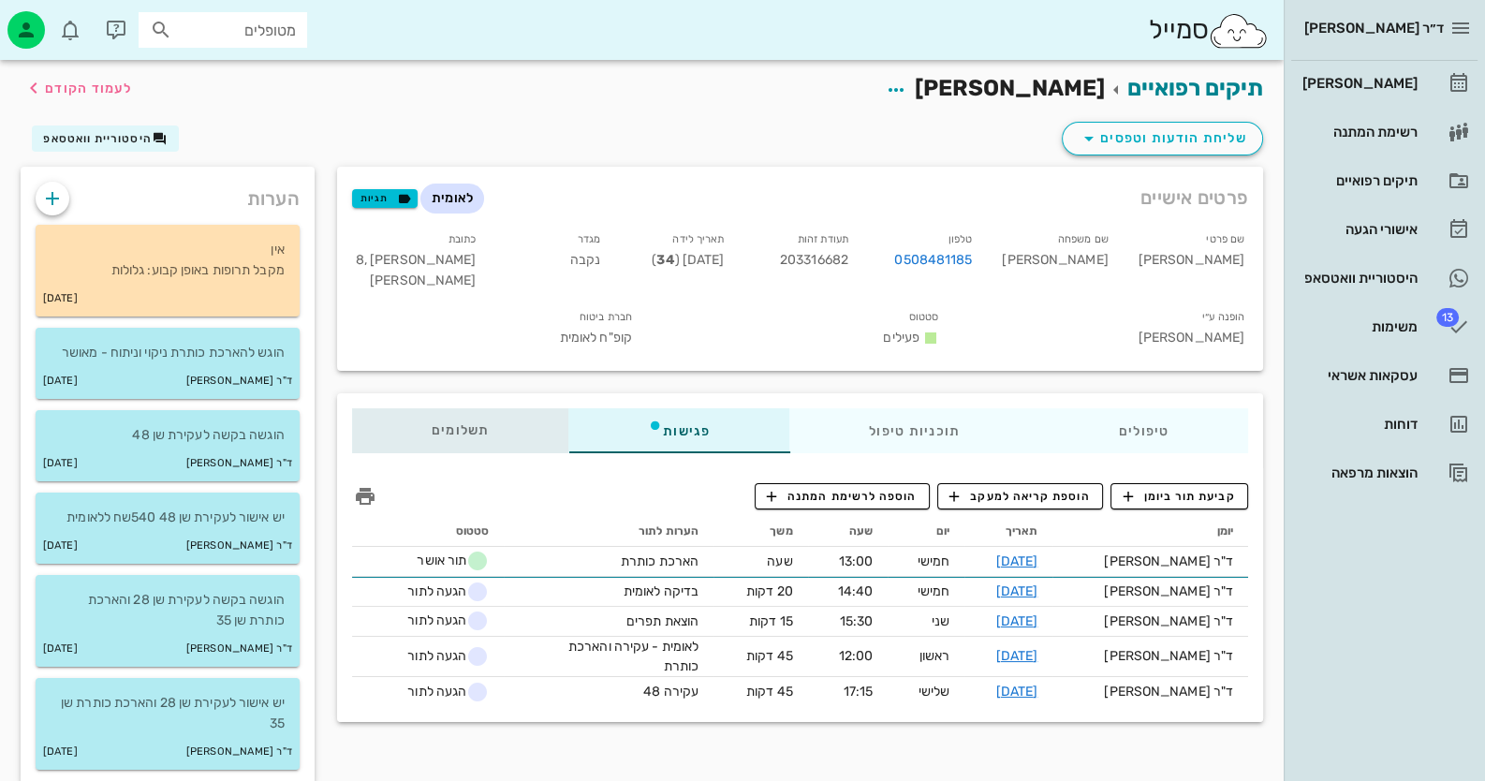
click at [479, 436] on div "תשלומים 0₪" at bounding box center [460, 430] width 216 height 45
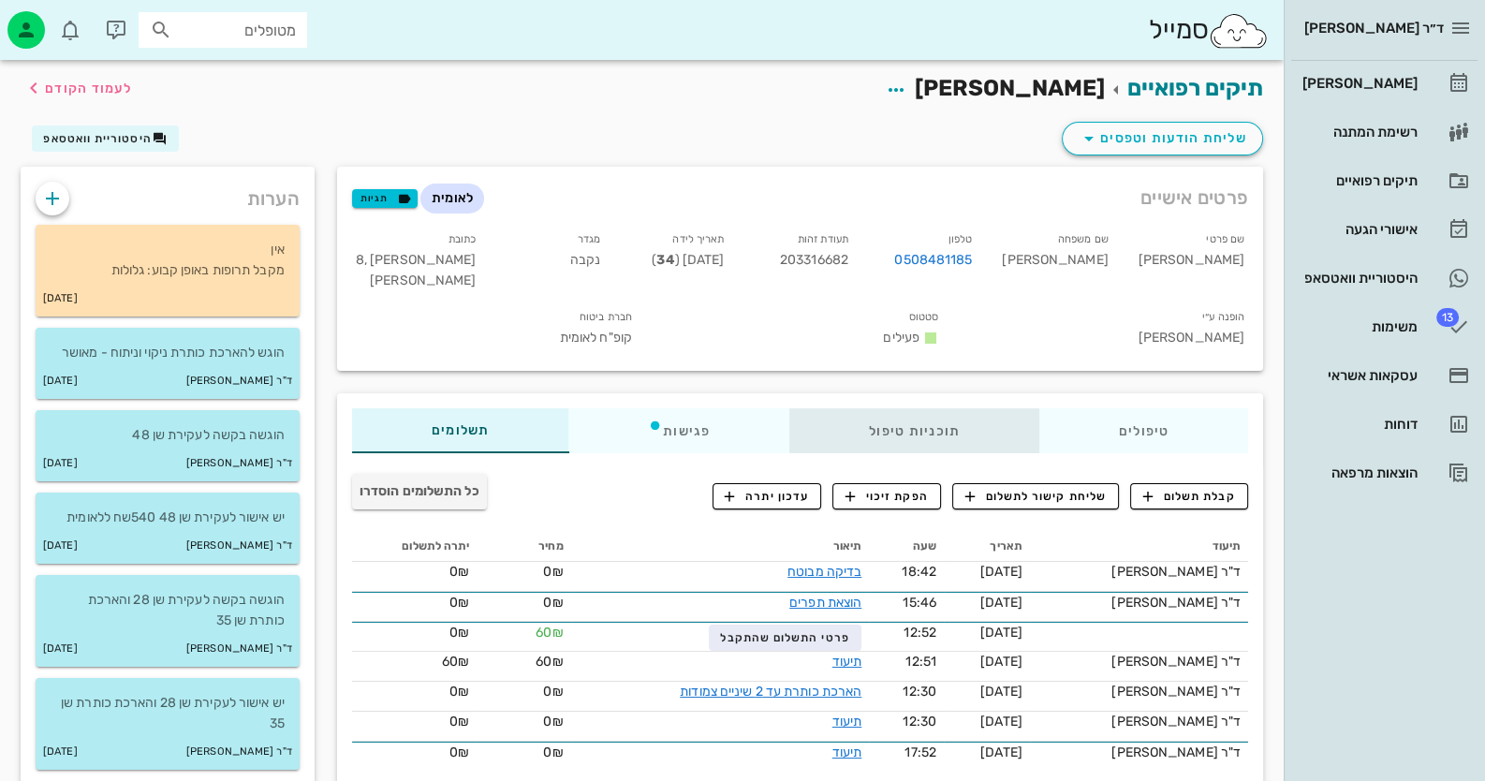
click at [925, 426] on div "תוכניות טיפול" at bounding box center [914, 430] width 250 height 45
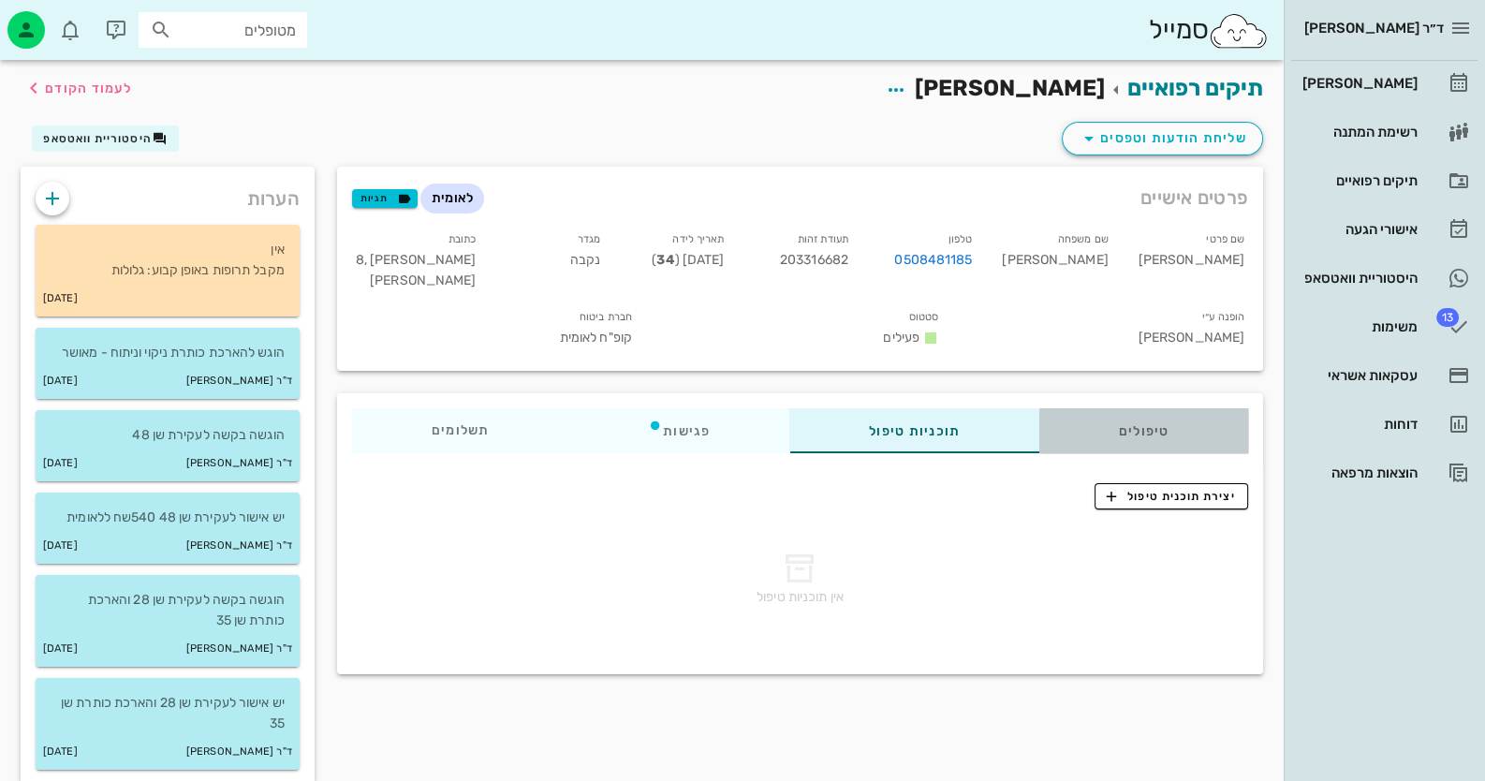
click at [1166, 433] on div "טיפולים" at bounding box center [1143, 430] width 209 height 45
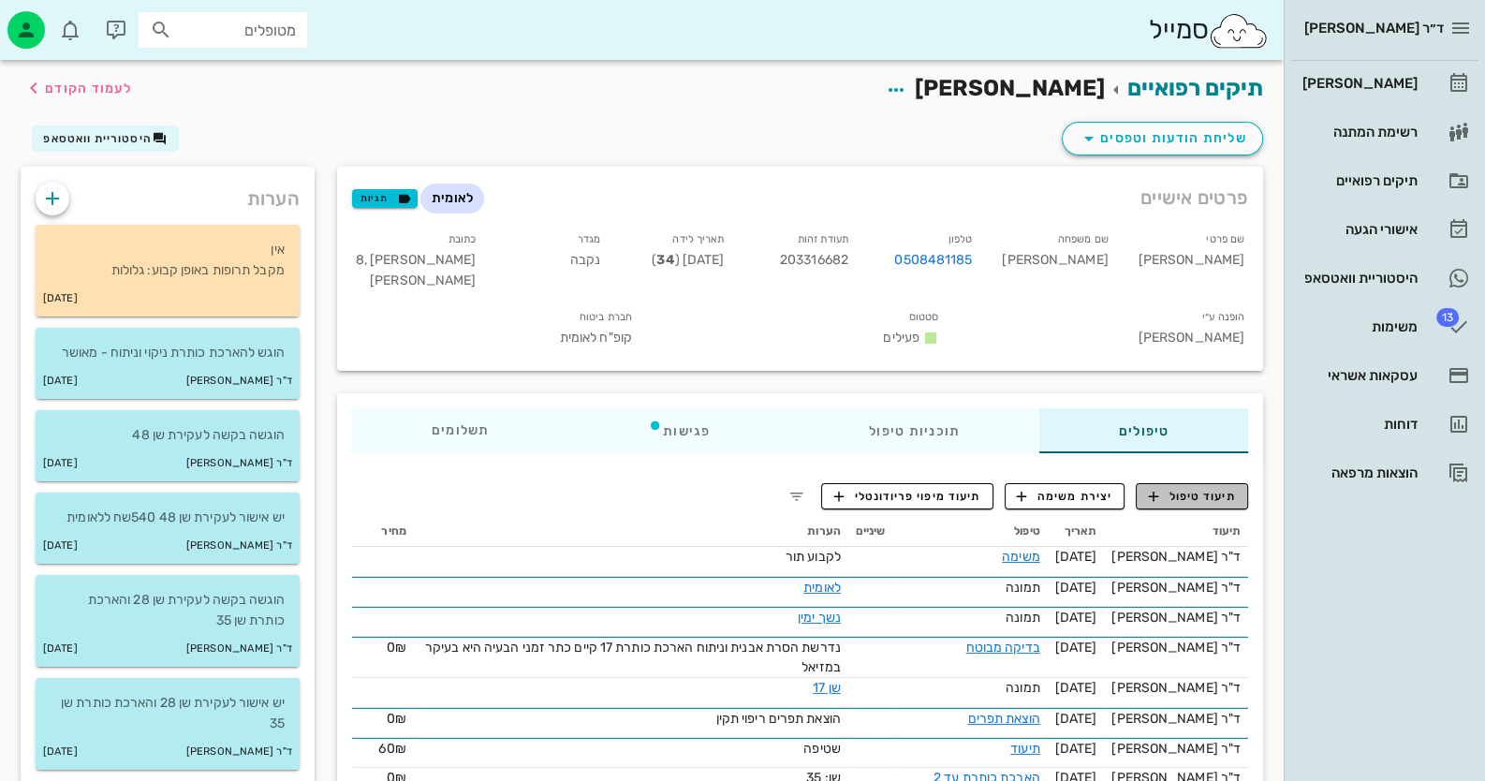
click at [1184, 494] on span "תיעוד טיפול" at bounding box center [1192, 496] width 87 height 17
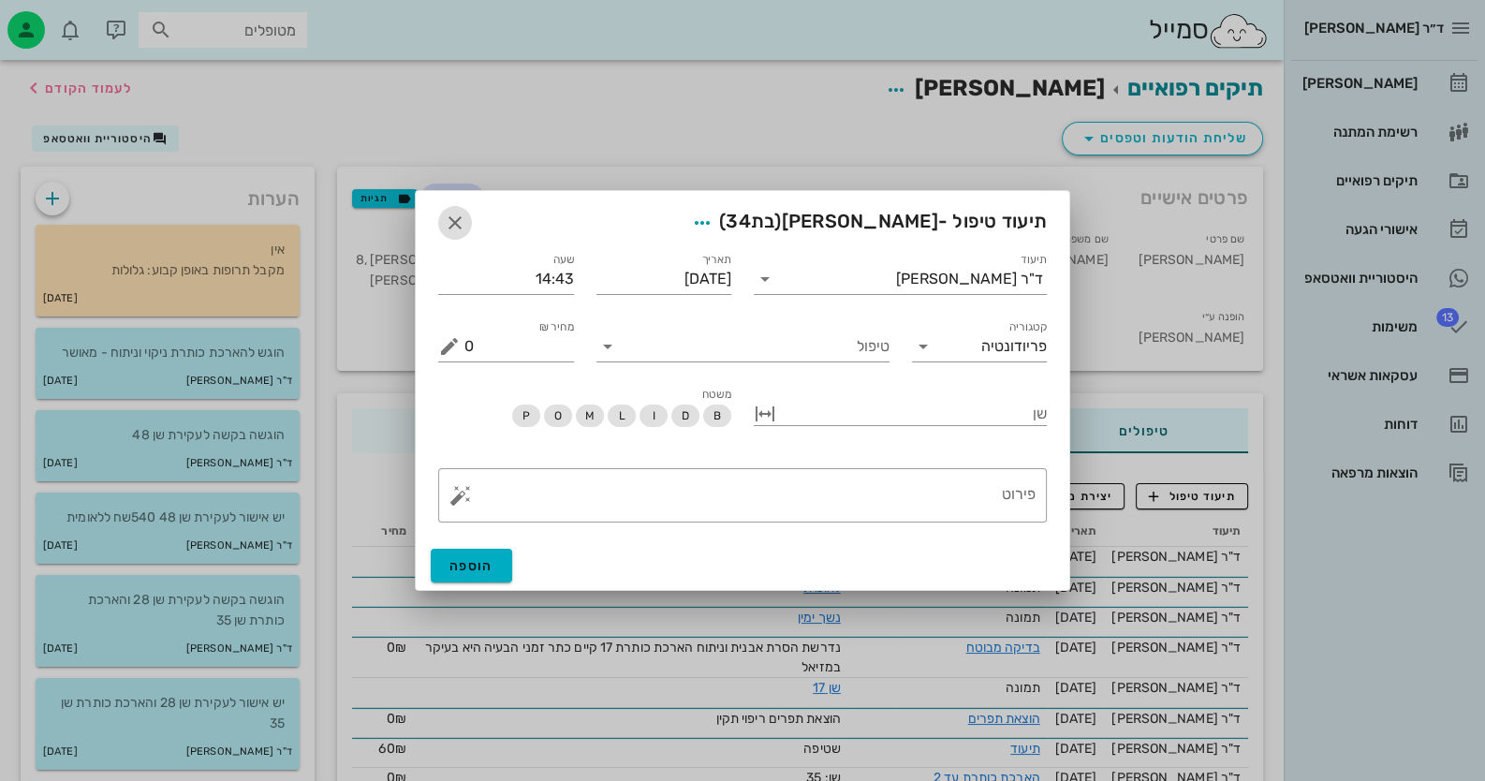
click at [462, 227] on icon "button" at bounding box center [455, 223] width 22 height 22
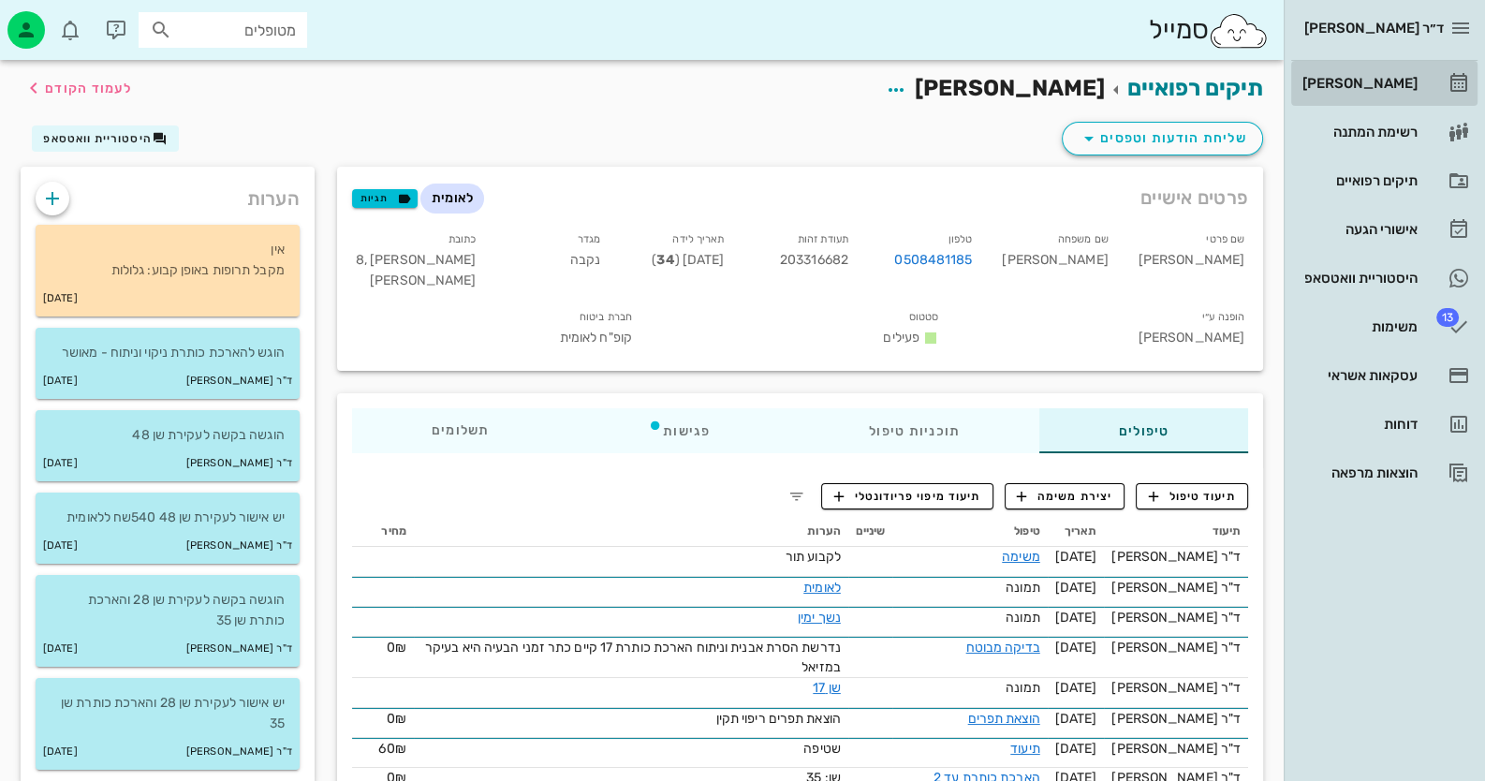
click at [1441, 61] on link "[PERSON_NAME]" at bounding box center [1384, 83] width 186 height 45
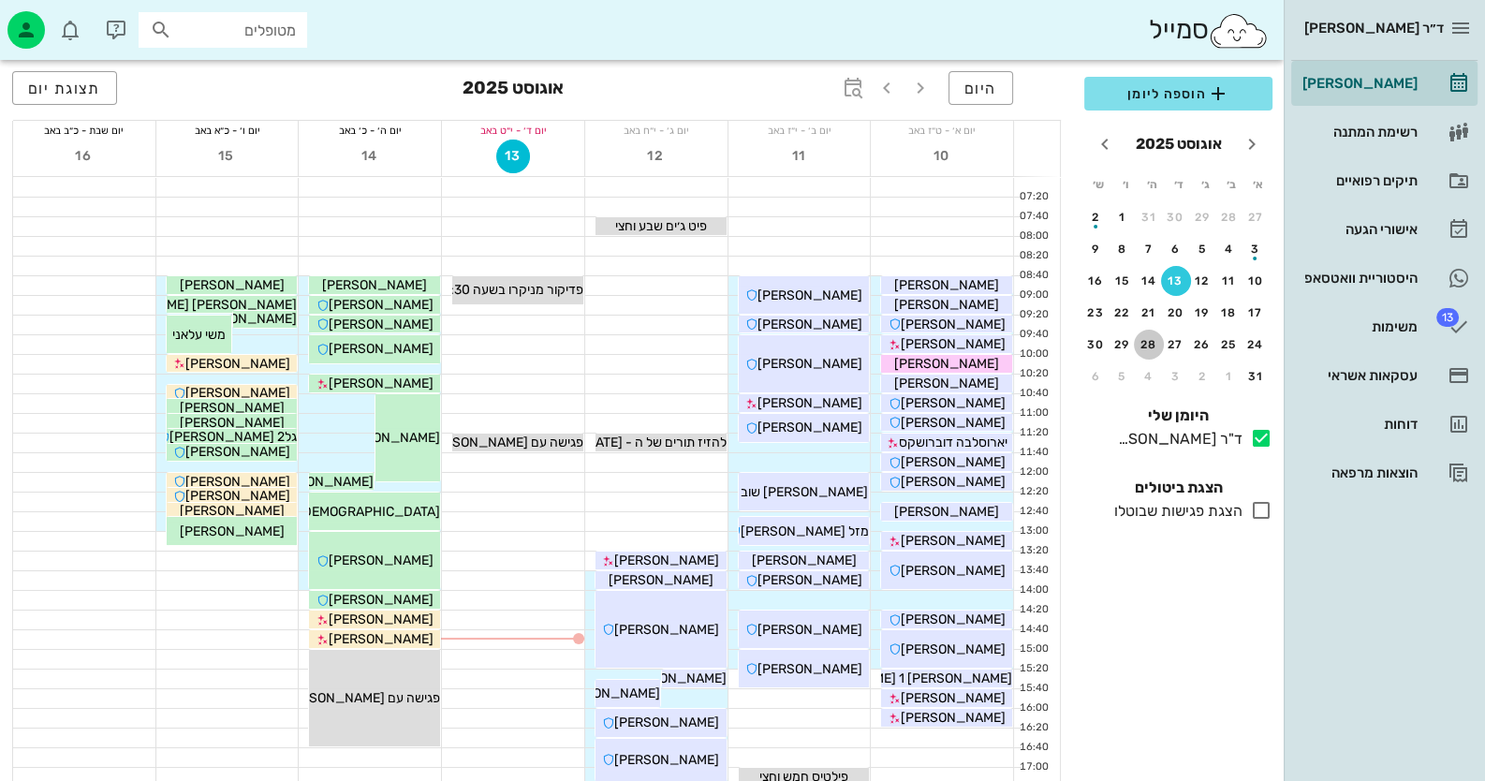
click at [1153, 339] on div "28" at bounding box center [1149, 344] width 30 height 13
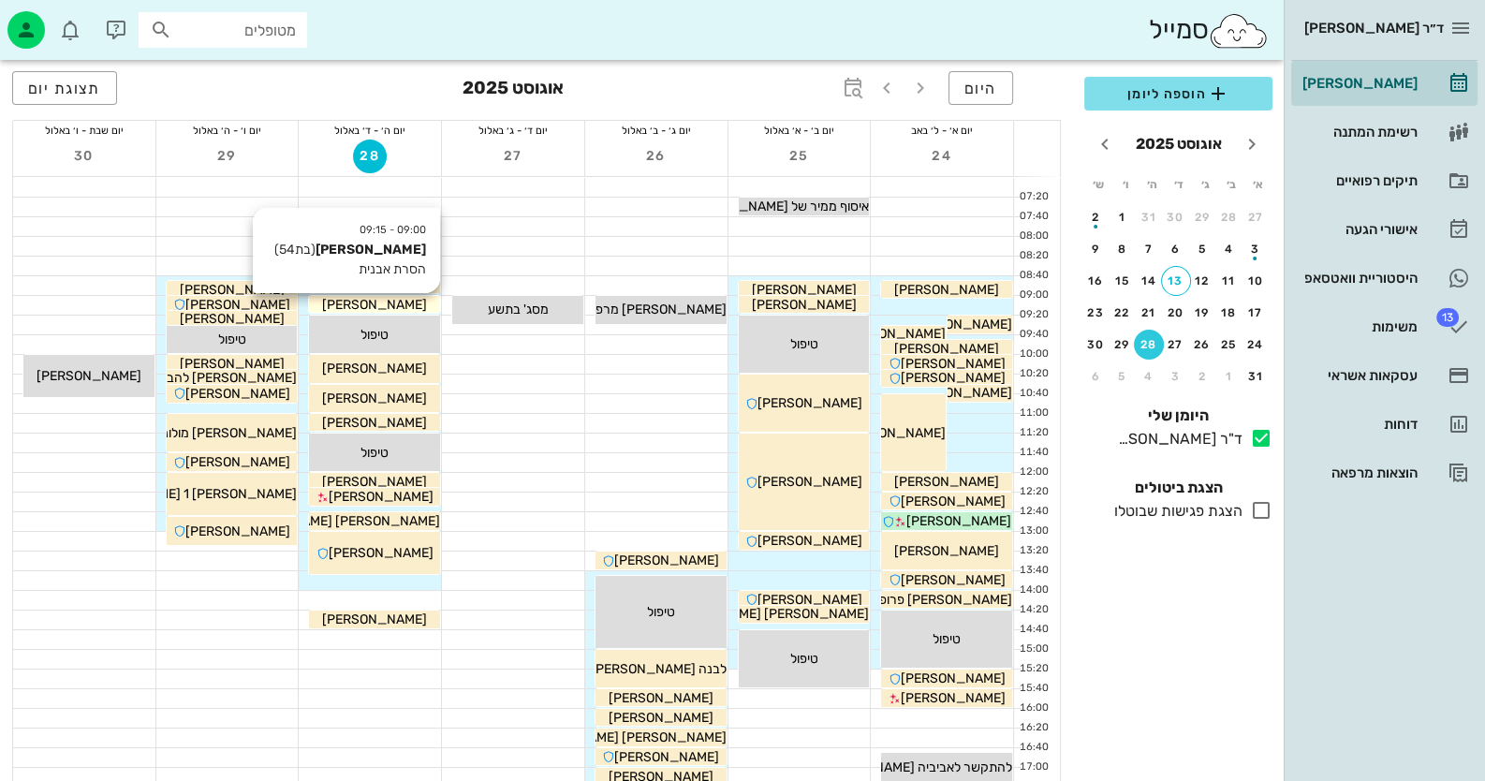
click at [413, 302] on div "[PERSON_NAME]" at bounding box center [374, 305] width 131 height 20
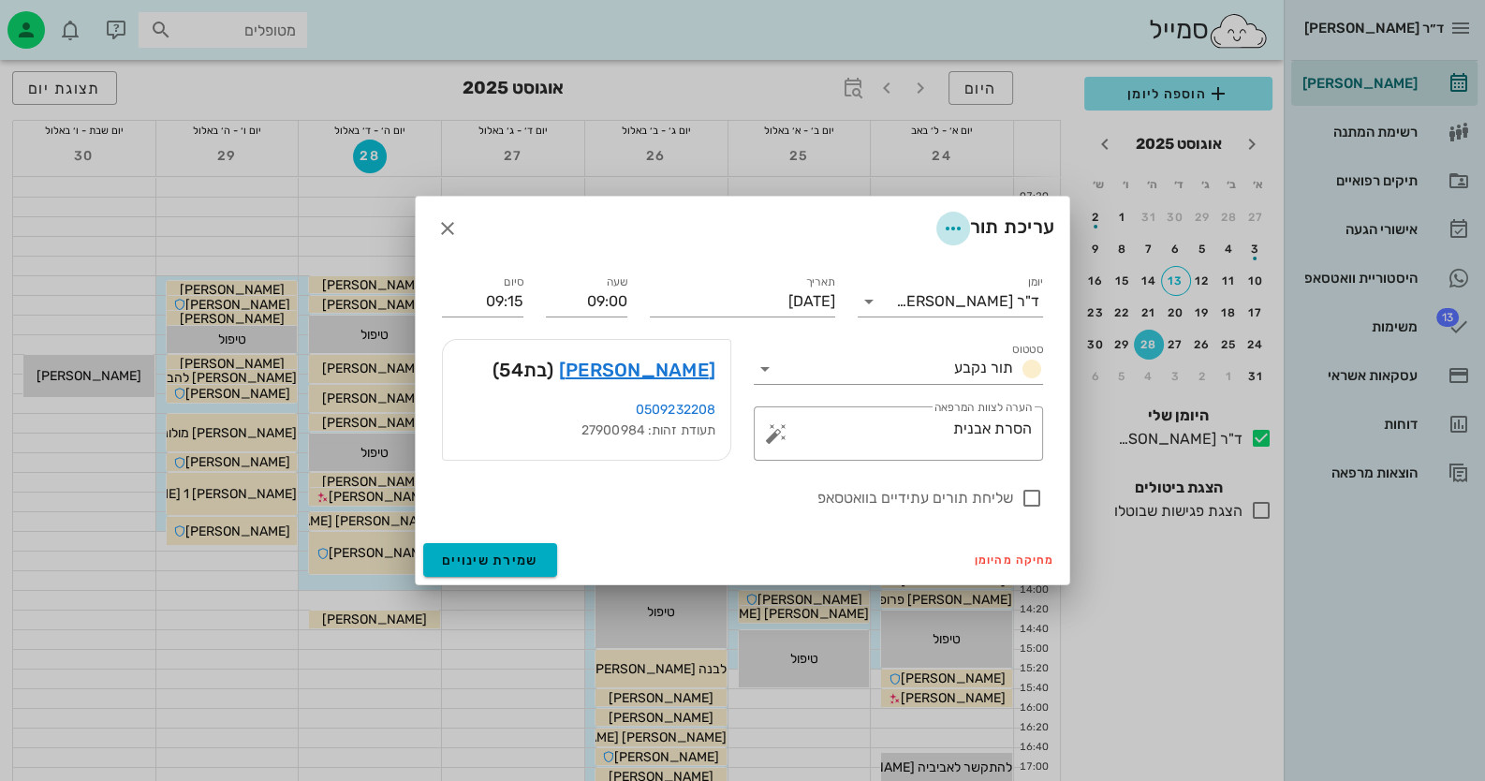
click at [960, 232] on span "button" at bounding box center [953, 228] width 34 height 22
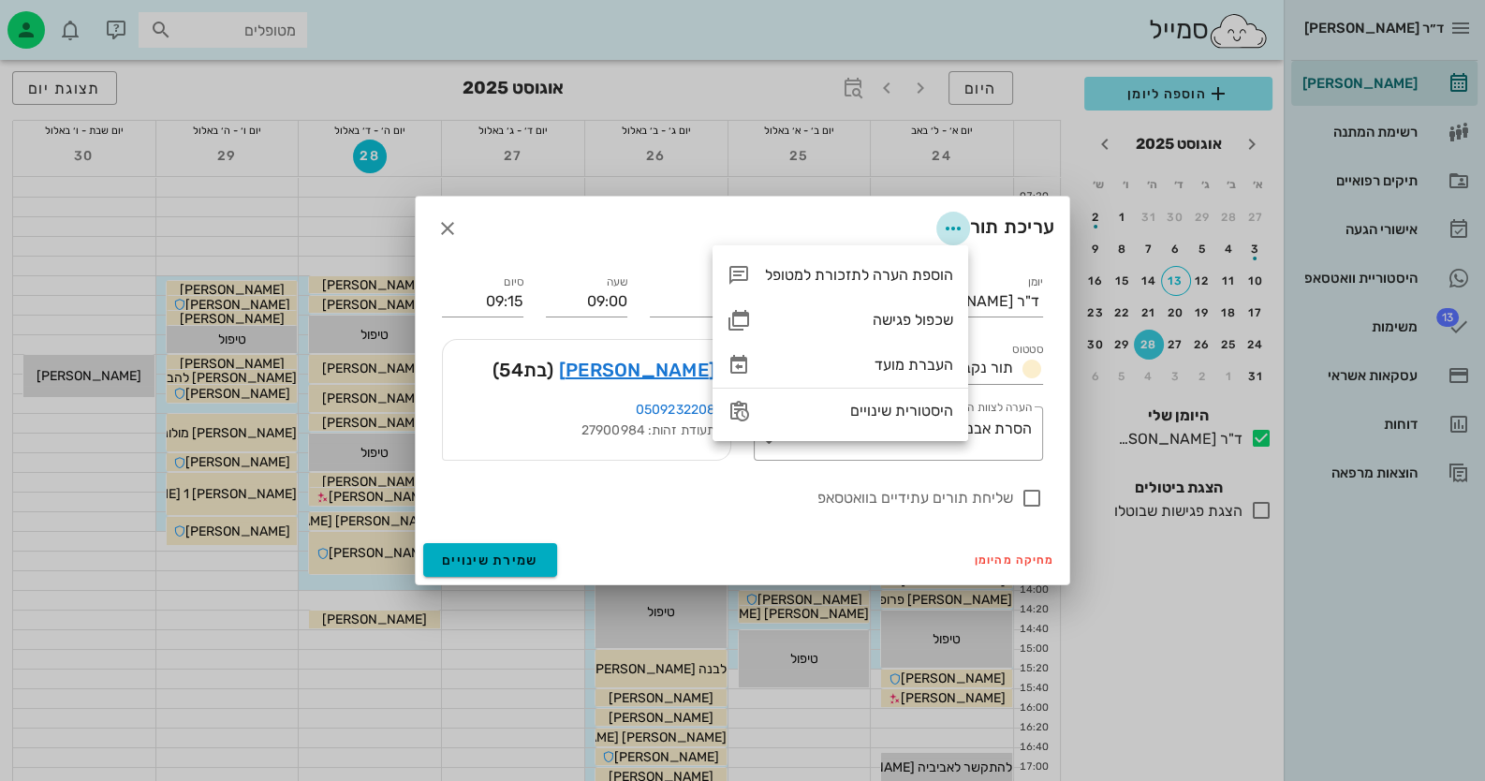
click at [960, 232] on span "button" at bounding box center [953, 228] width 34 height 22
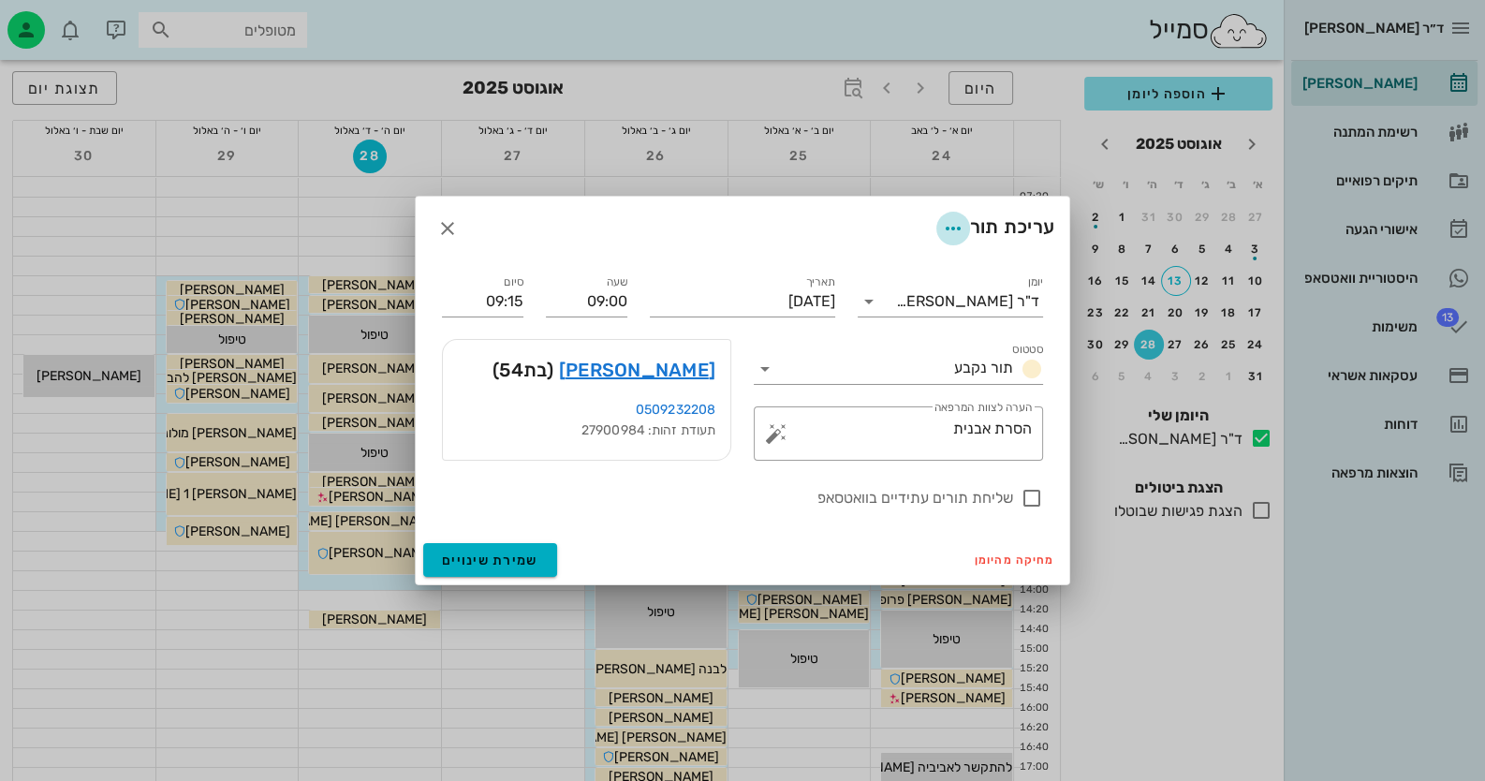
click at [944, 233] on icon "button" at bounding box center [953, 228] width 22 height 22
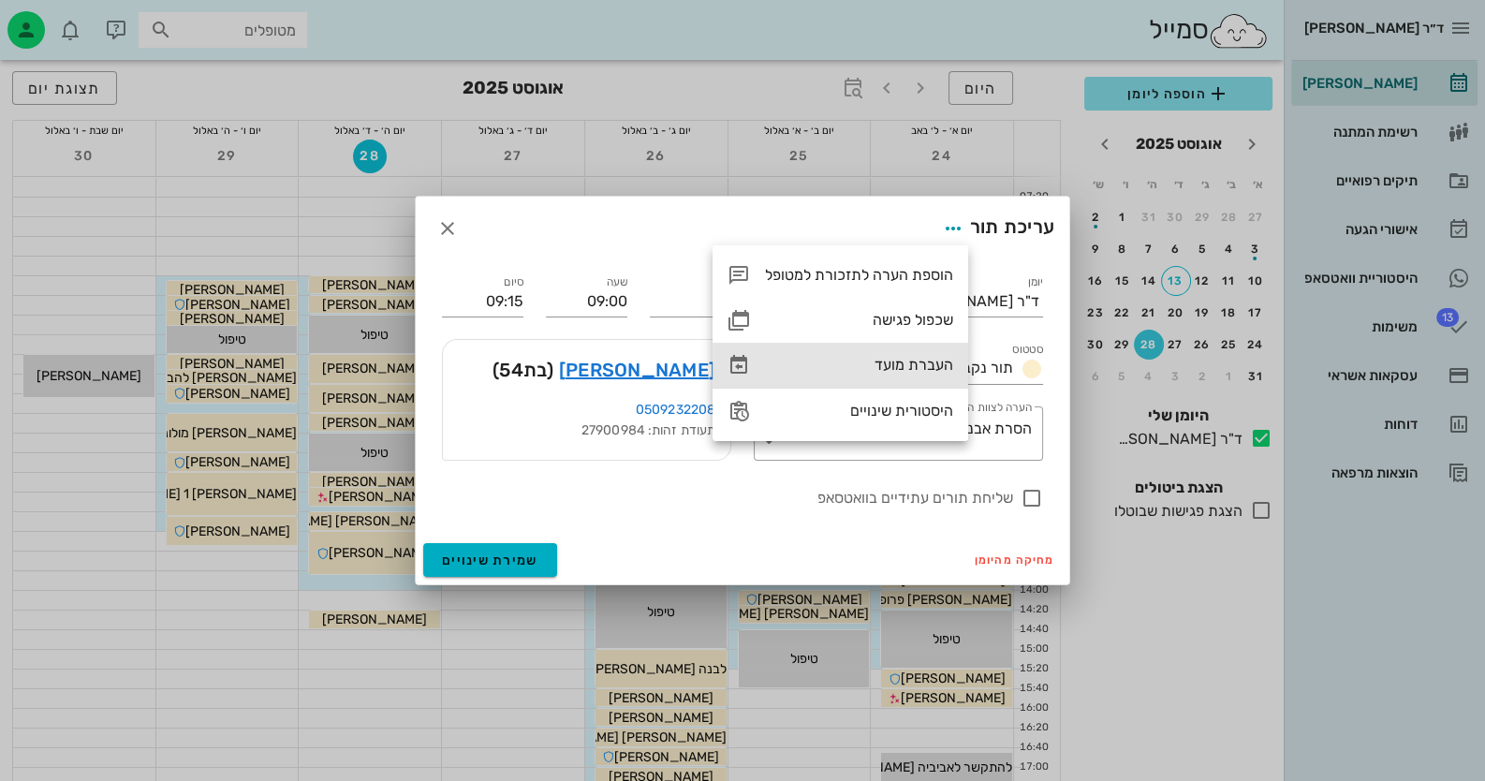
click at [927, 366] on div "העברת מועד" at bounding box center [859, 365] width 188 height 18
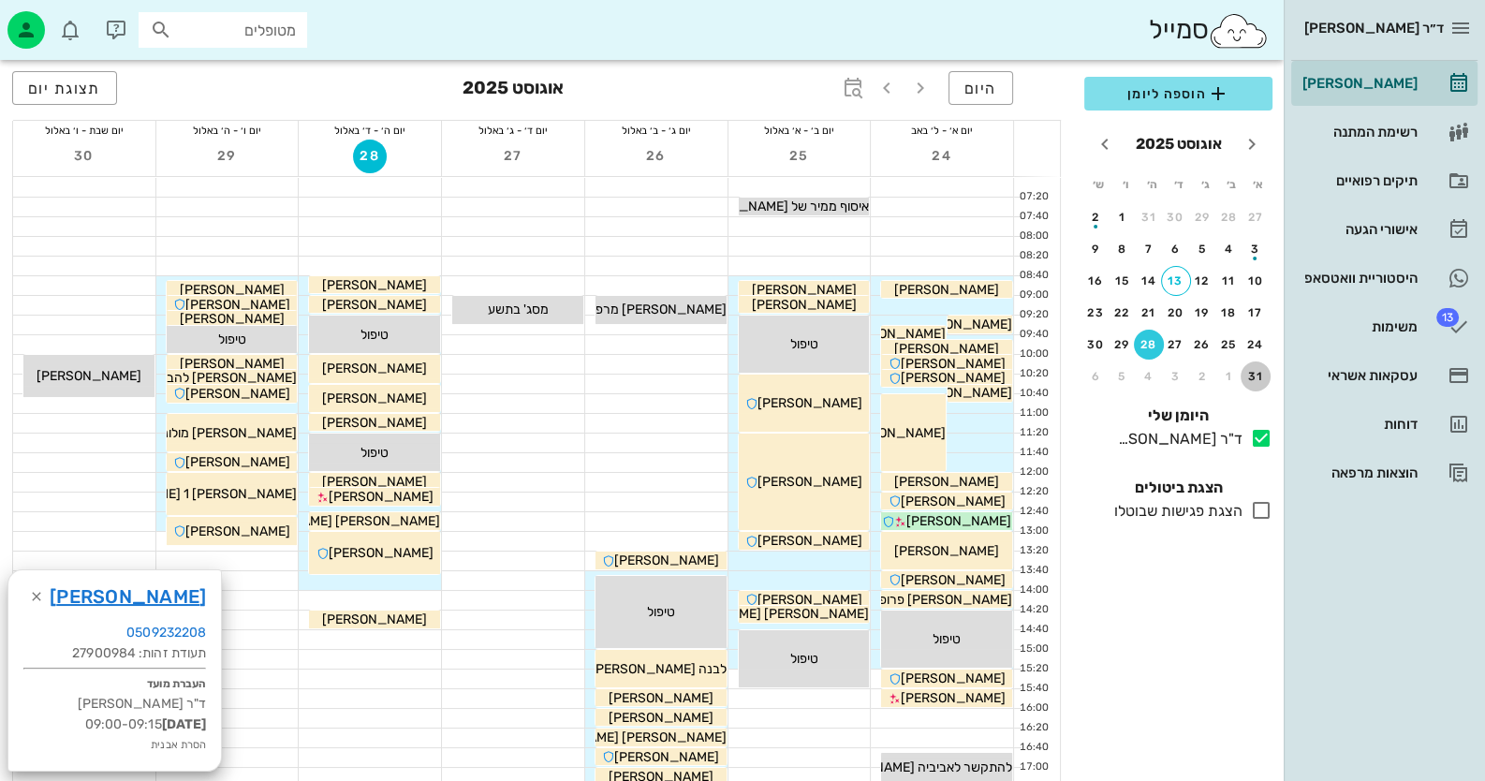
click at [1248, 374] on div "31" at bounding box center [1255, 376] width 30 height 13
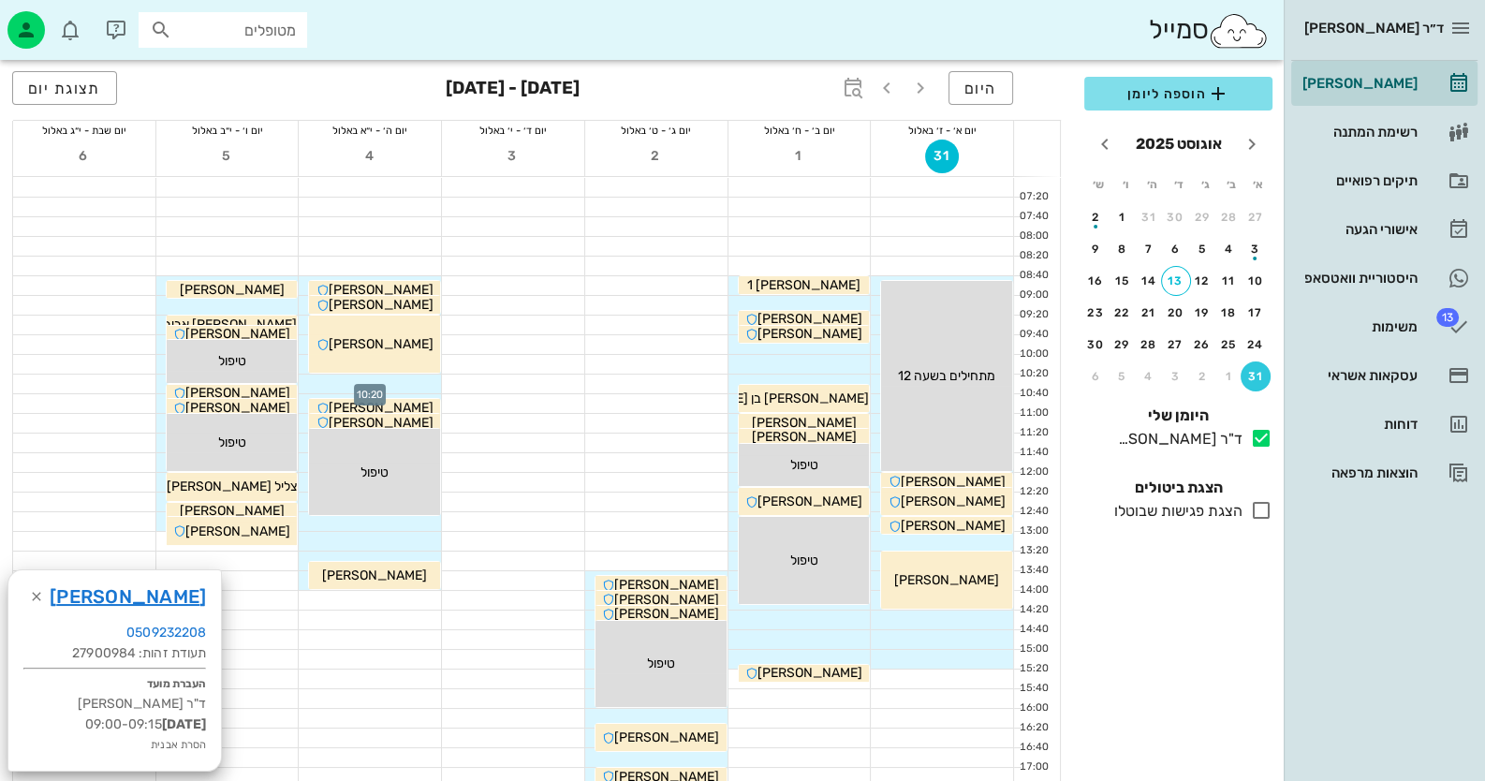
click at [403, 387] on div at bounding box center [370, 383] width 142 height 19
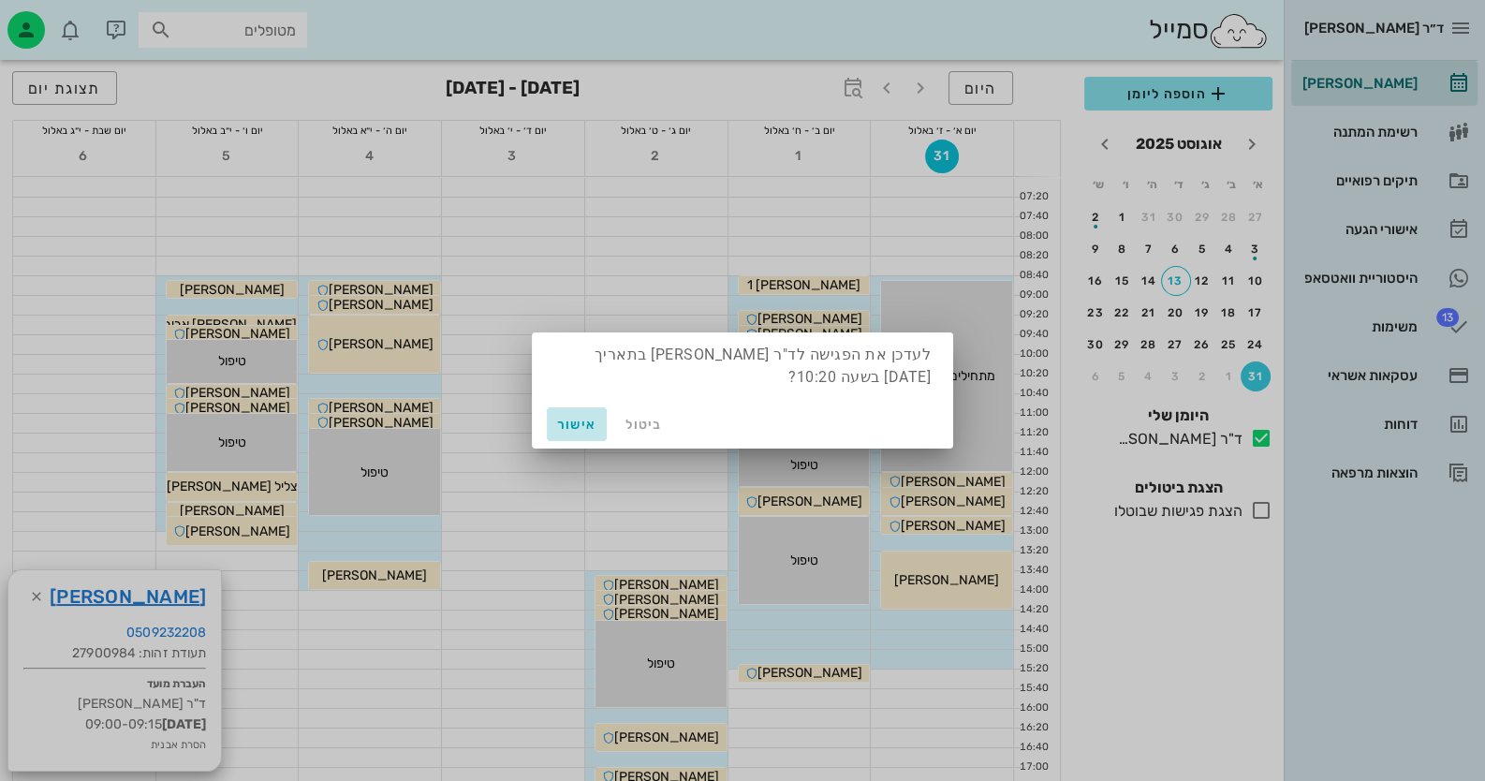
click at [574, 421] on span "אישור" at bounding box center [576, 425] width 45 height 16
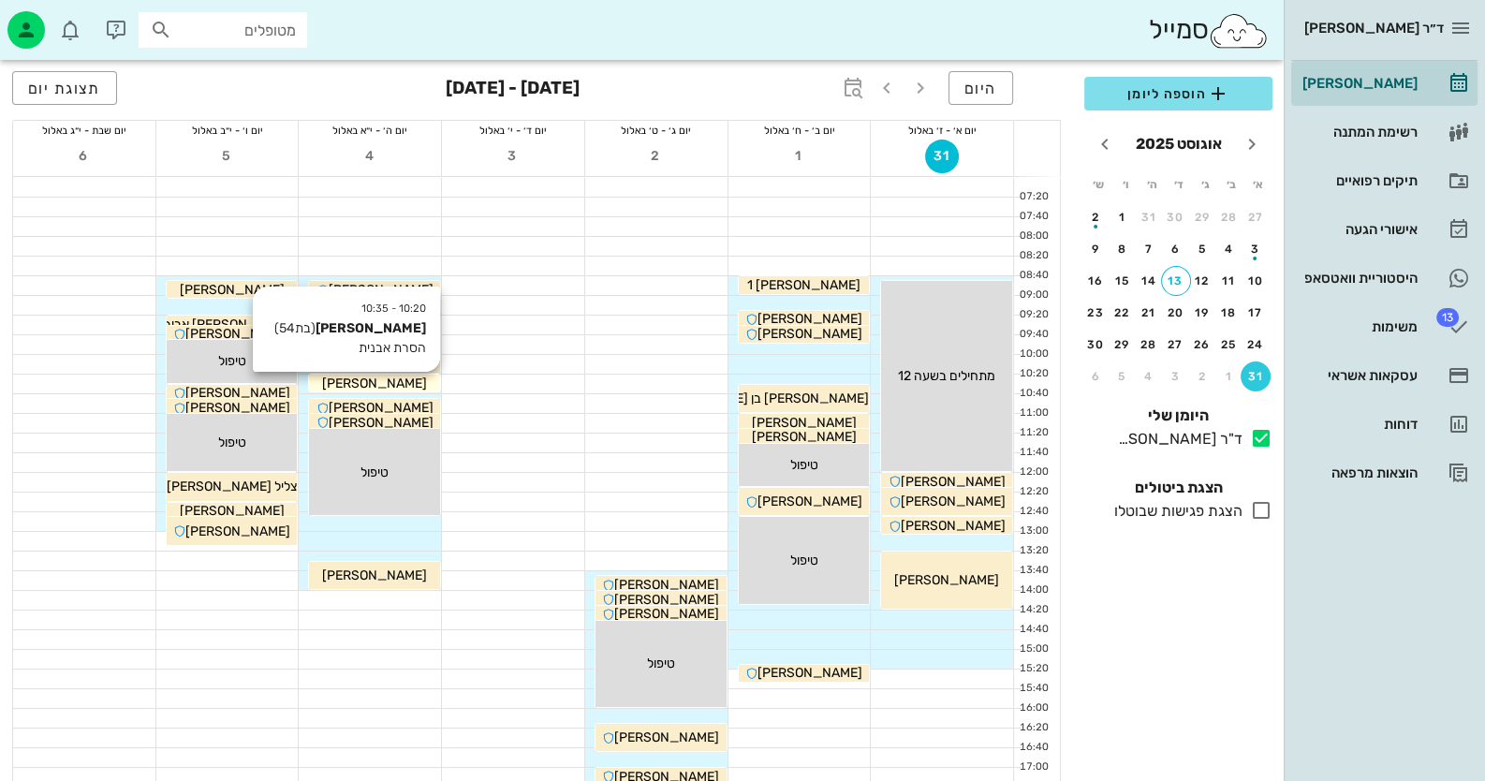
click at [417, 380] on div "[PERSON_NAME]" at bounding box center [374, 384] width 131 height 20
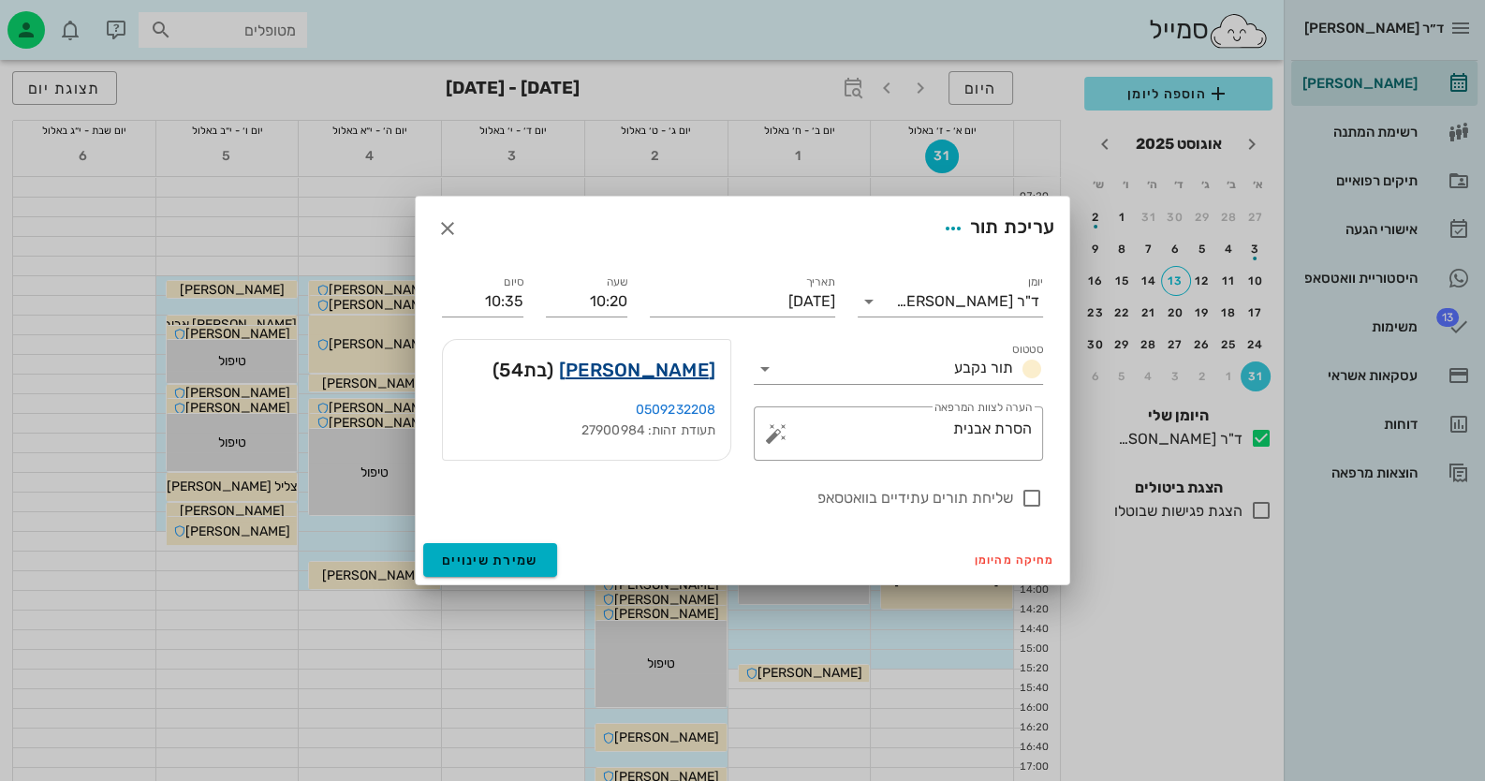
click at [667, 367] on link "[PERSON_NAME]" at bounding box center [637, 370] width 156 height 30
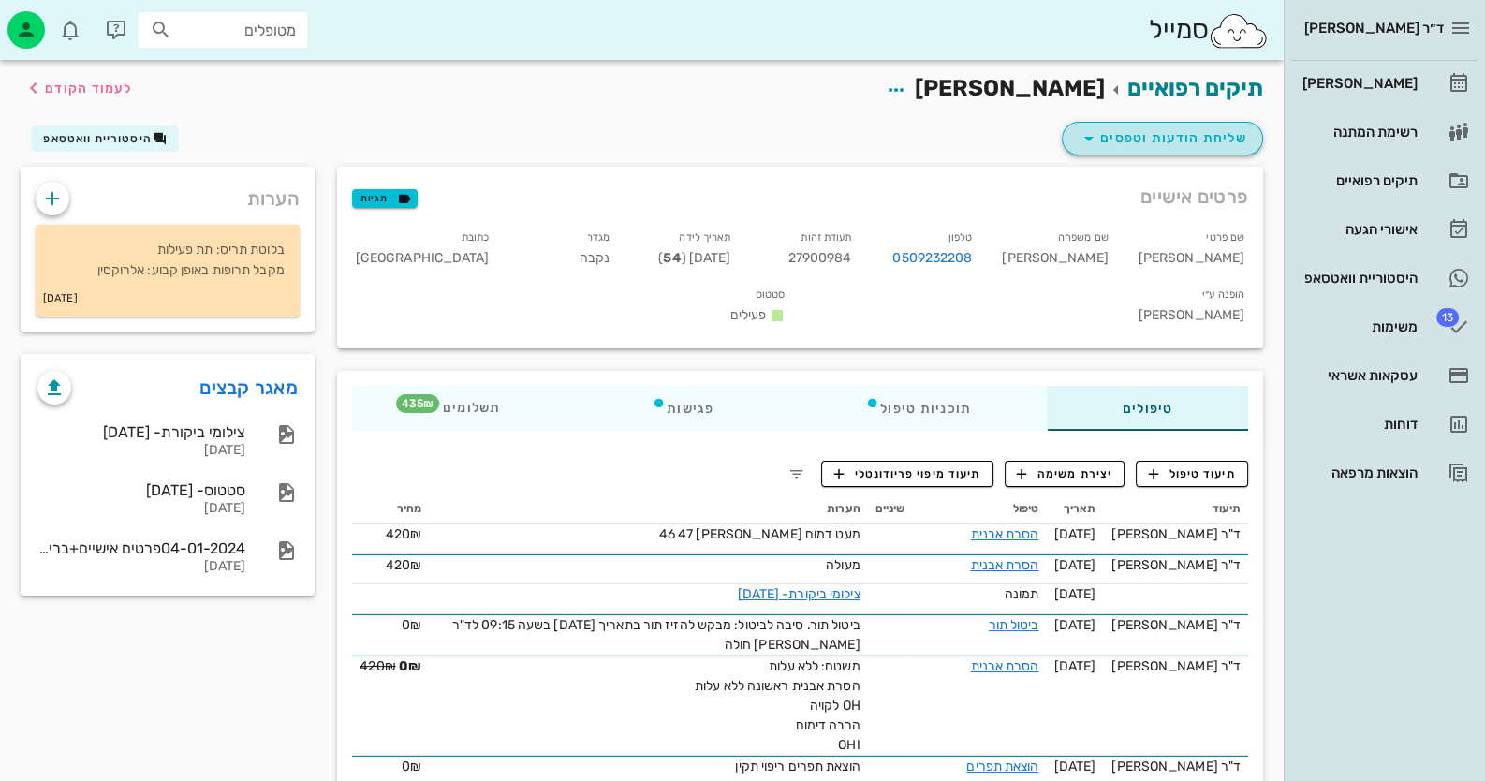
click at [1208, 137] on span "שליחת הודעות וטפסים" at bounding box center [1162, 138] width 169 height 22
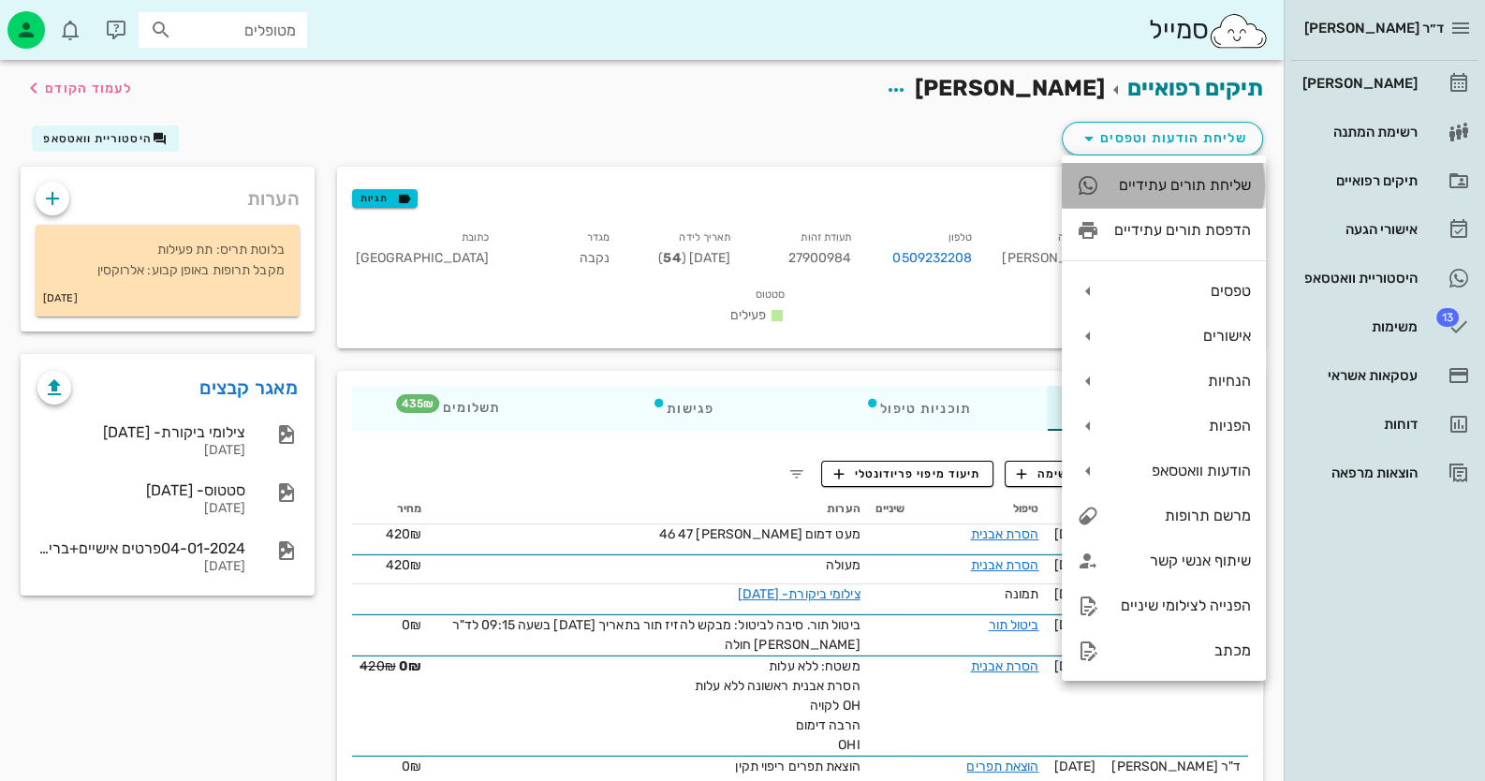
click at [1198, 183] on div "שליחת תורים עתידיים" at bounding box center [1182, 185] width 137 height 18
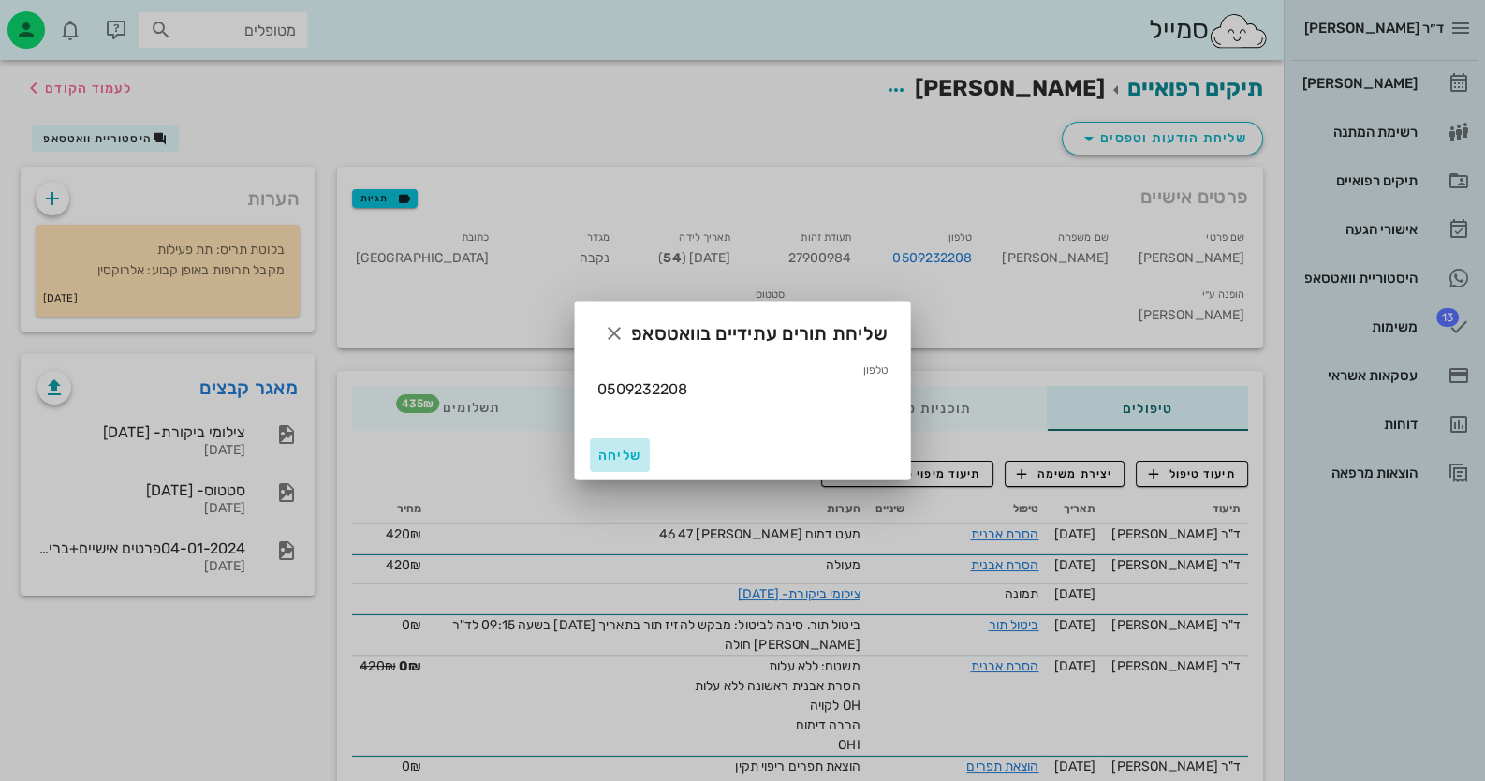
click at [617, 448] on span "שליחה" at bounding box center [619, 456] width 45 height 16
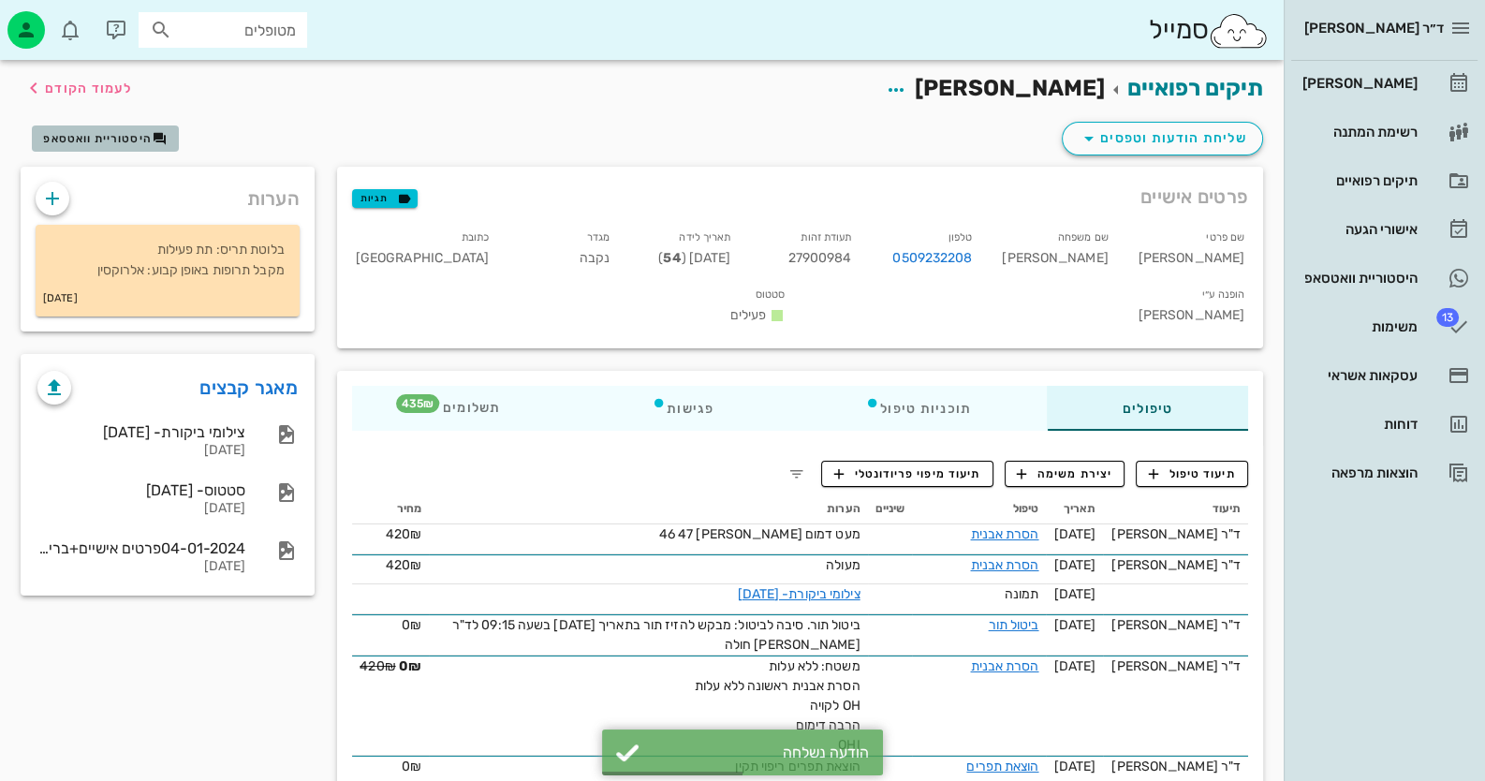
click at [125, 135] on span "היסטוריית וואטסאפ" at bounding box center [97, 138] width 109 height 13
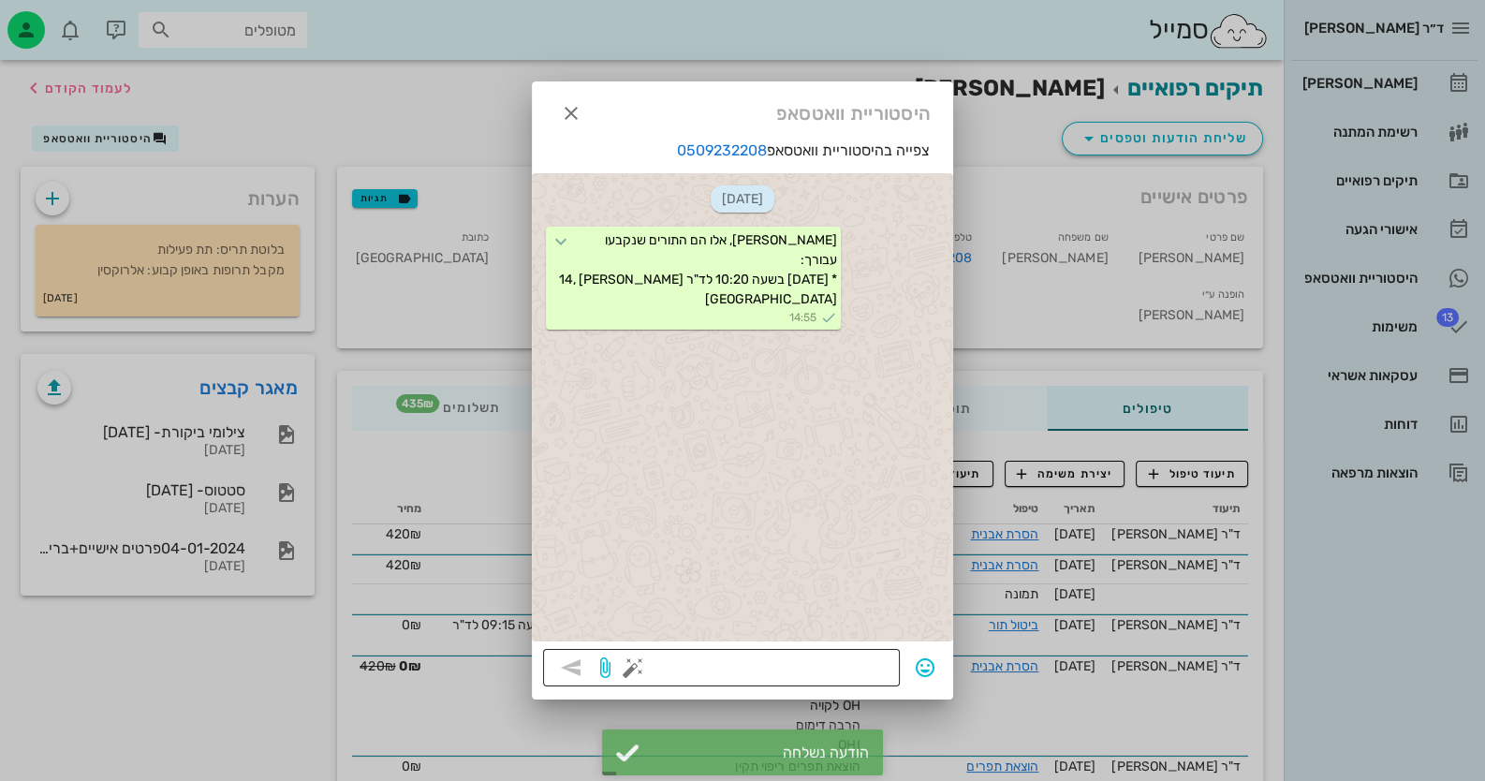
click at [628, 666] on button "button" at bounding box center [633, 667] width 22 height 22
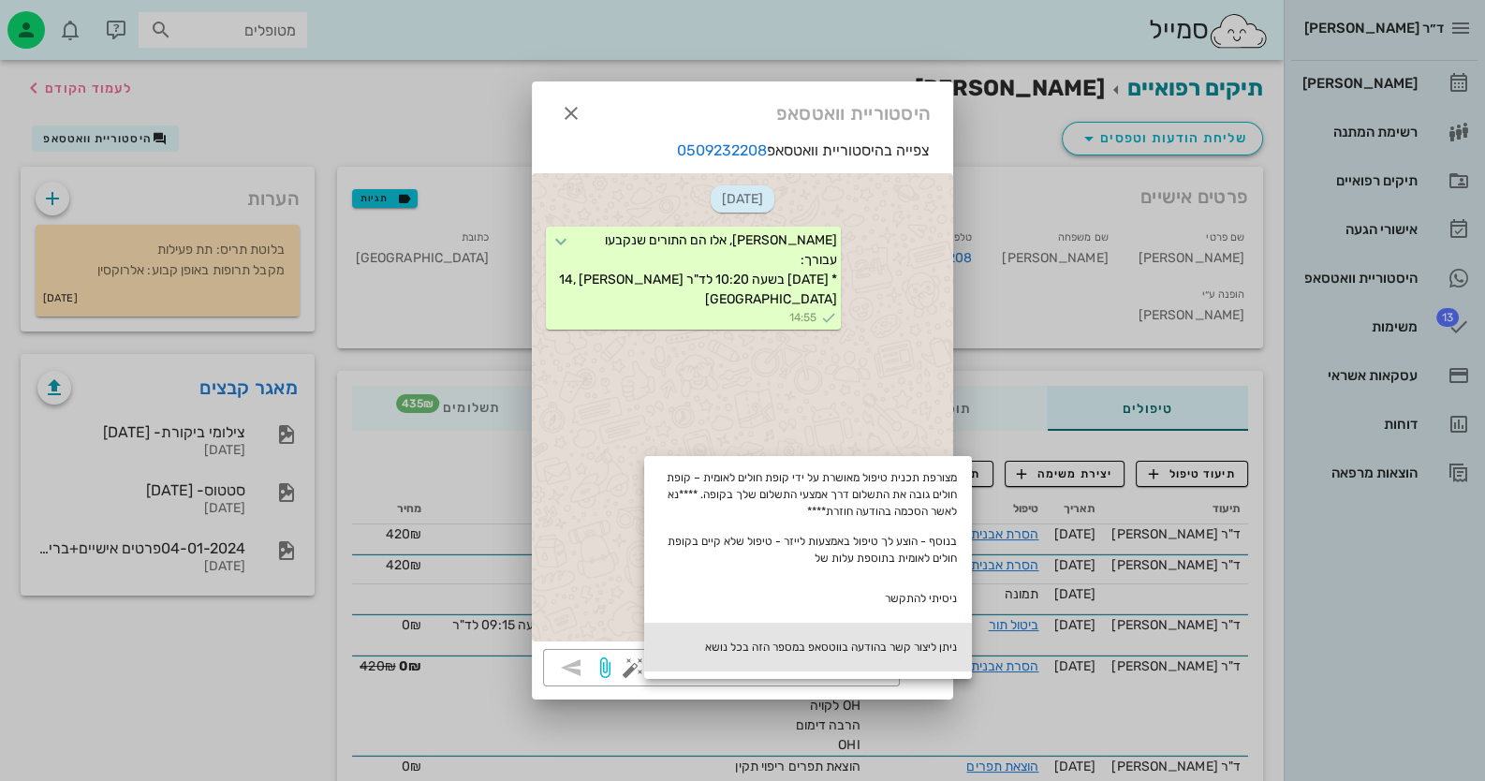
click at [808, 645] on div "ניתן ליצור קשר בהודעה בווטסאפ במספר הזה בכל נושא" at bounding box center [808, 647] width 328 height 49
type textarea "ניתן ליצור קשר בהודעה בווטסאפ במספר הזה בכל נושא"
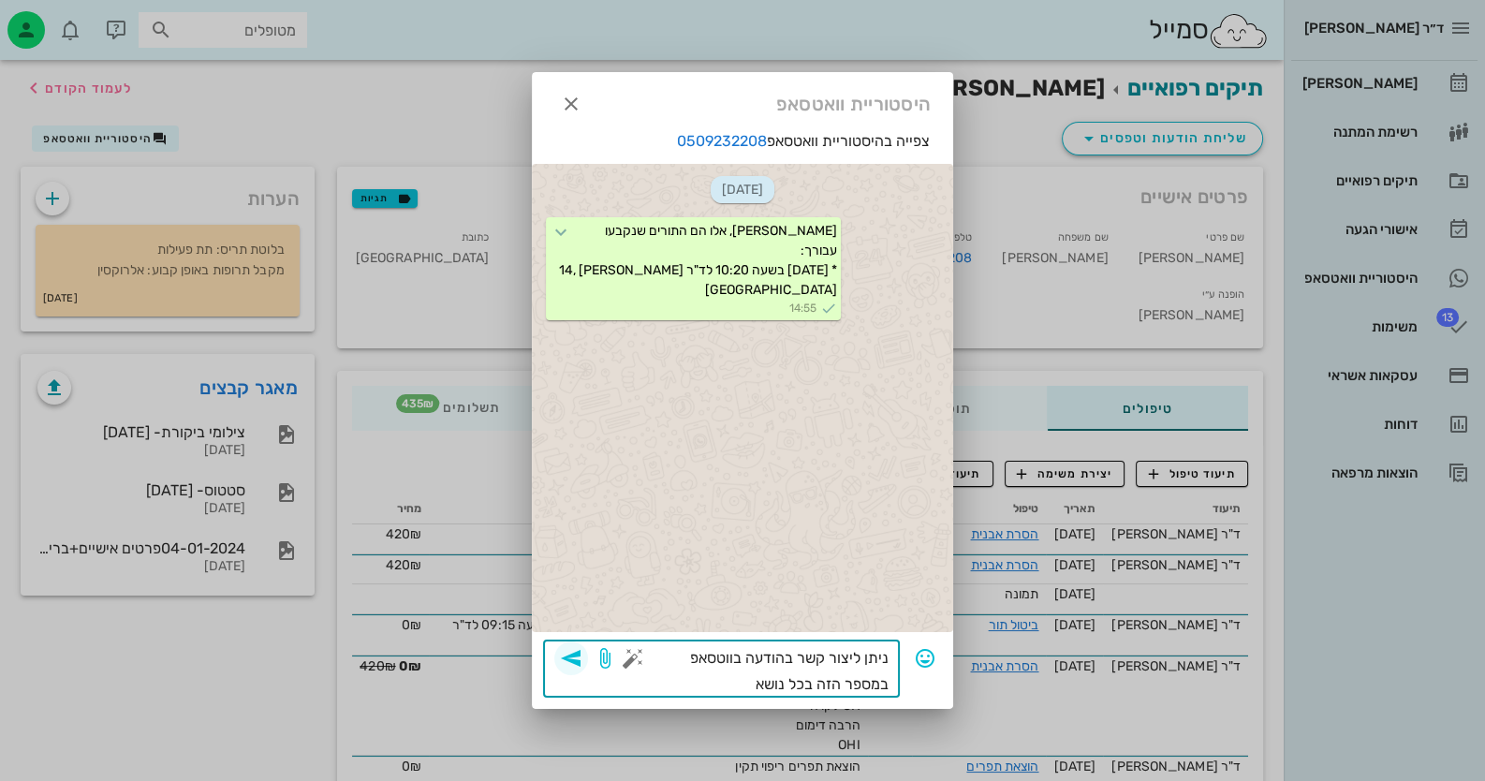
click at [571, 653] on icon "button" at bounding box center [571, 658] width 22 height 22
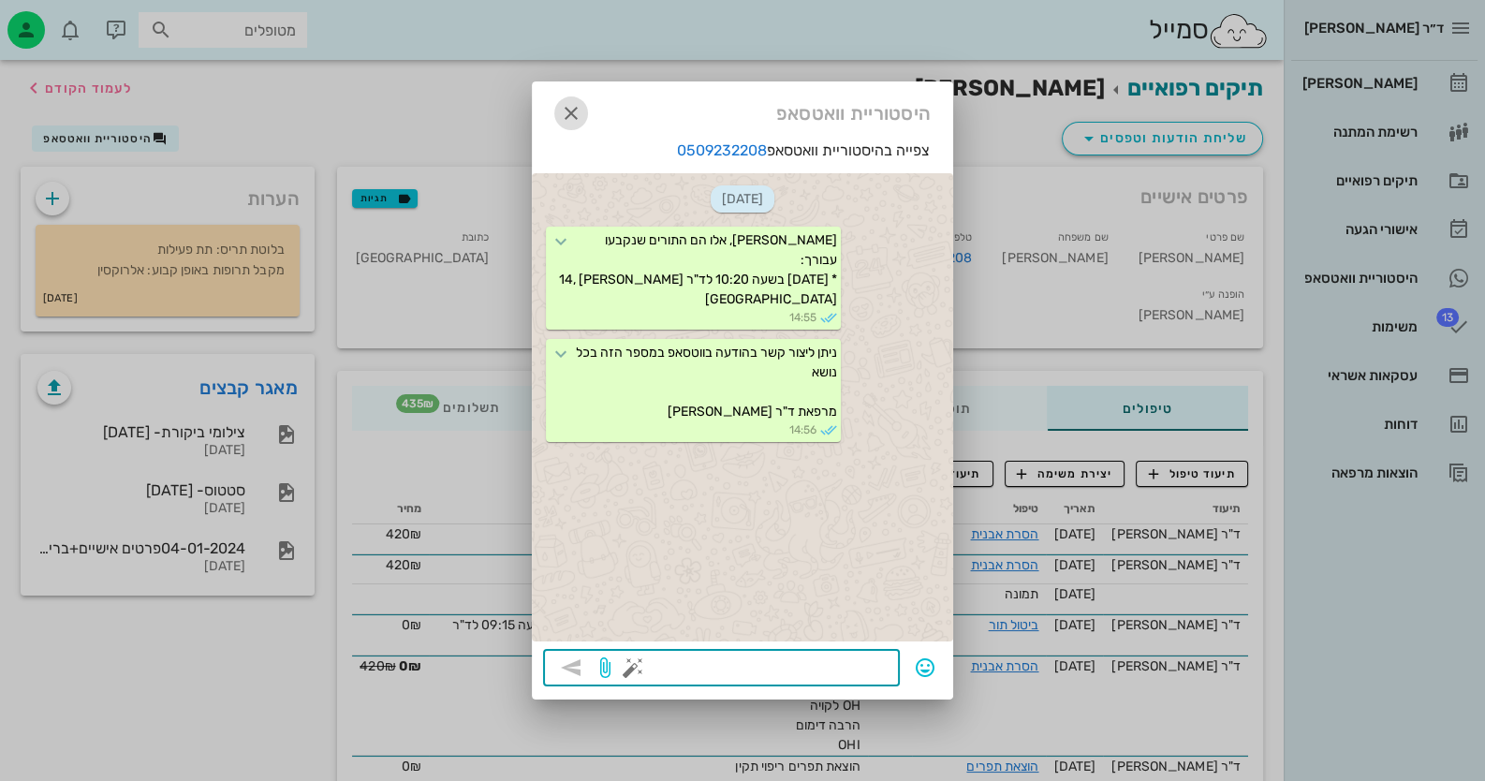
click at [564, 113] on icon "button" at bounding box center [571, 113] width 22 height 22
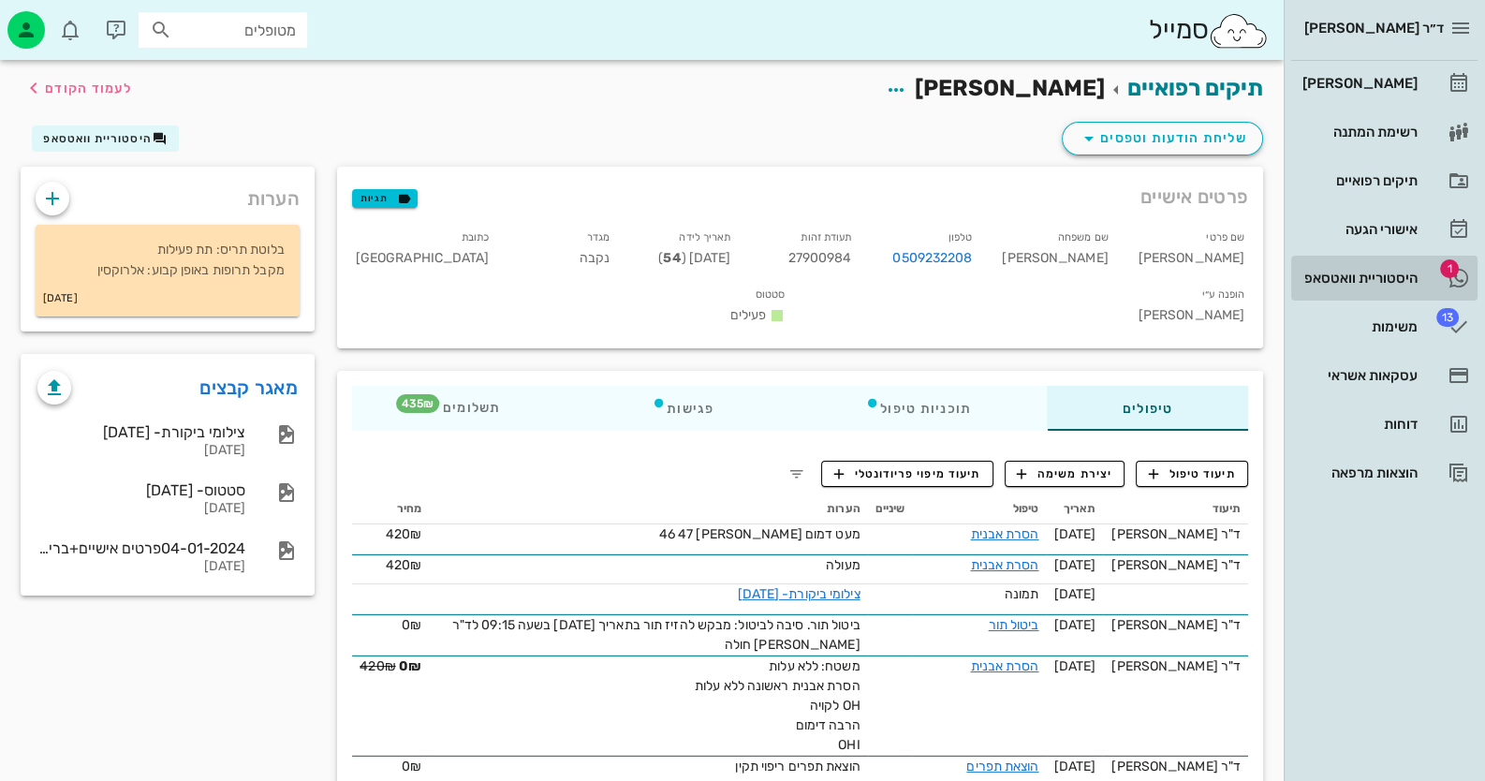
click at [1413, 281] on div "היסטוריית וואטסאפ" at bounding box center [1358, 278] width 119 height 15
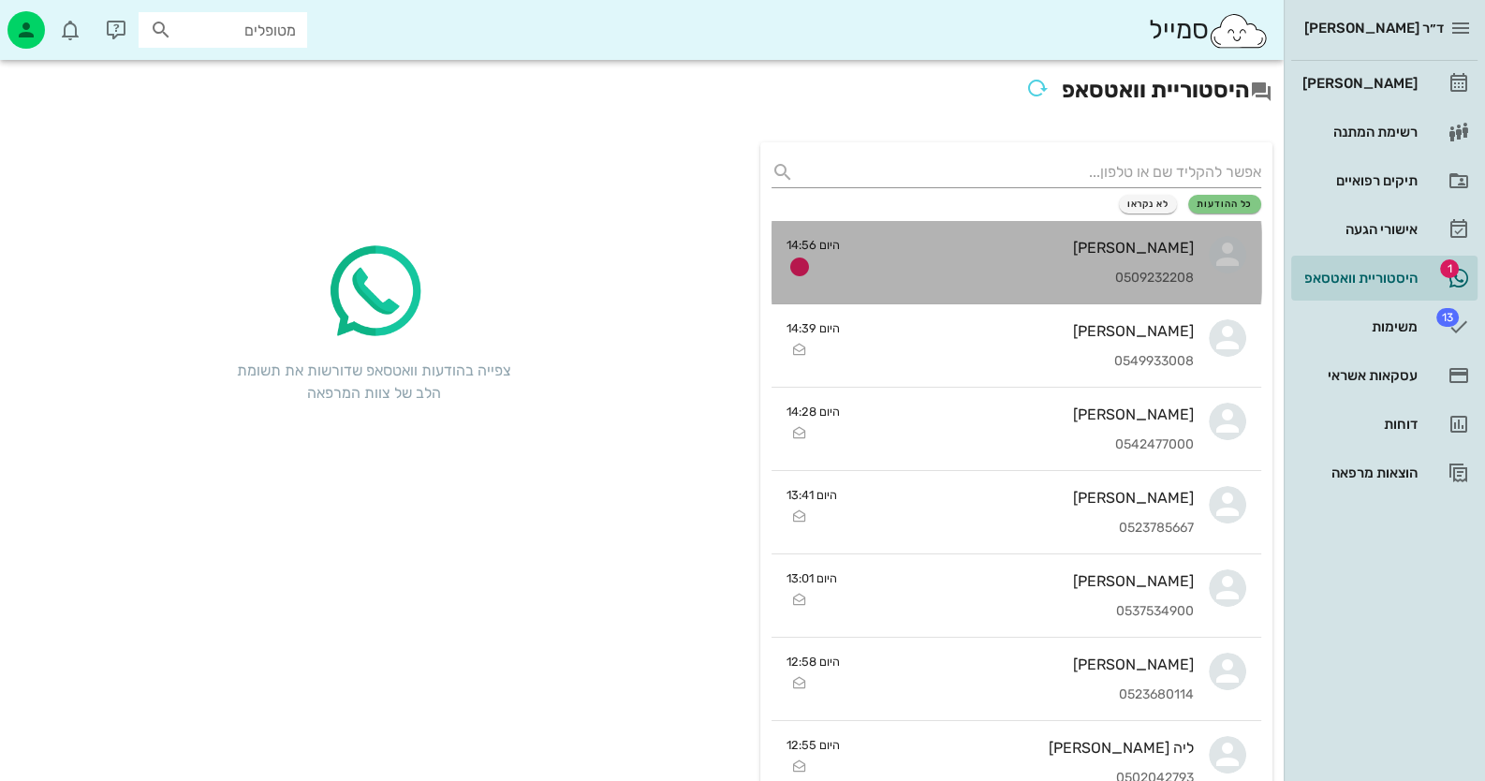
click at [1129, 261] on div "[PERSON_NAME] 0509232208" at bounding box center [1024, 262] width 339 height 82
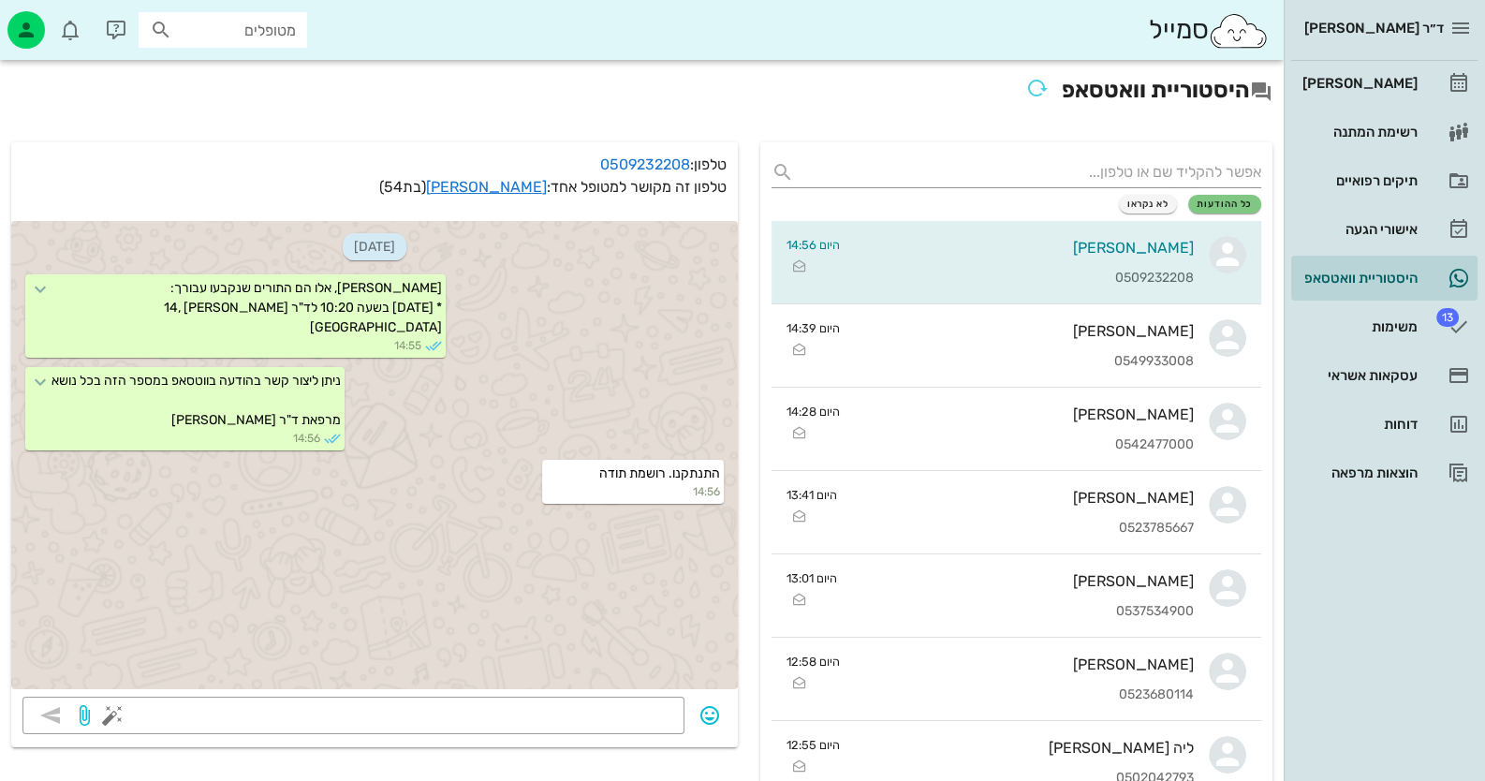
click at [253, 29] on input "מטופלים" at bounding box center [236, 30] width 120 height 24
paste input "0509303197"
type input "0509303197"
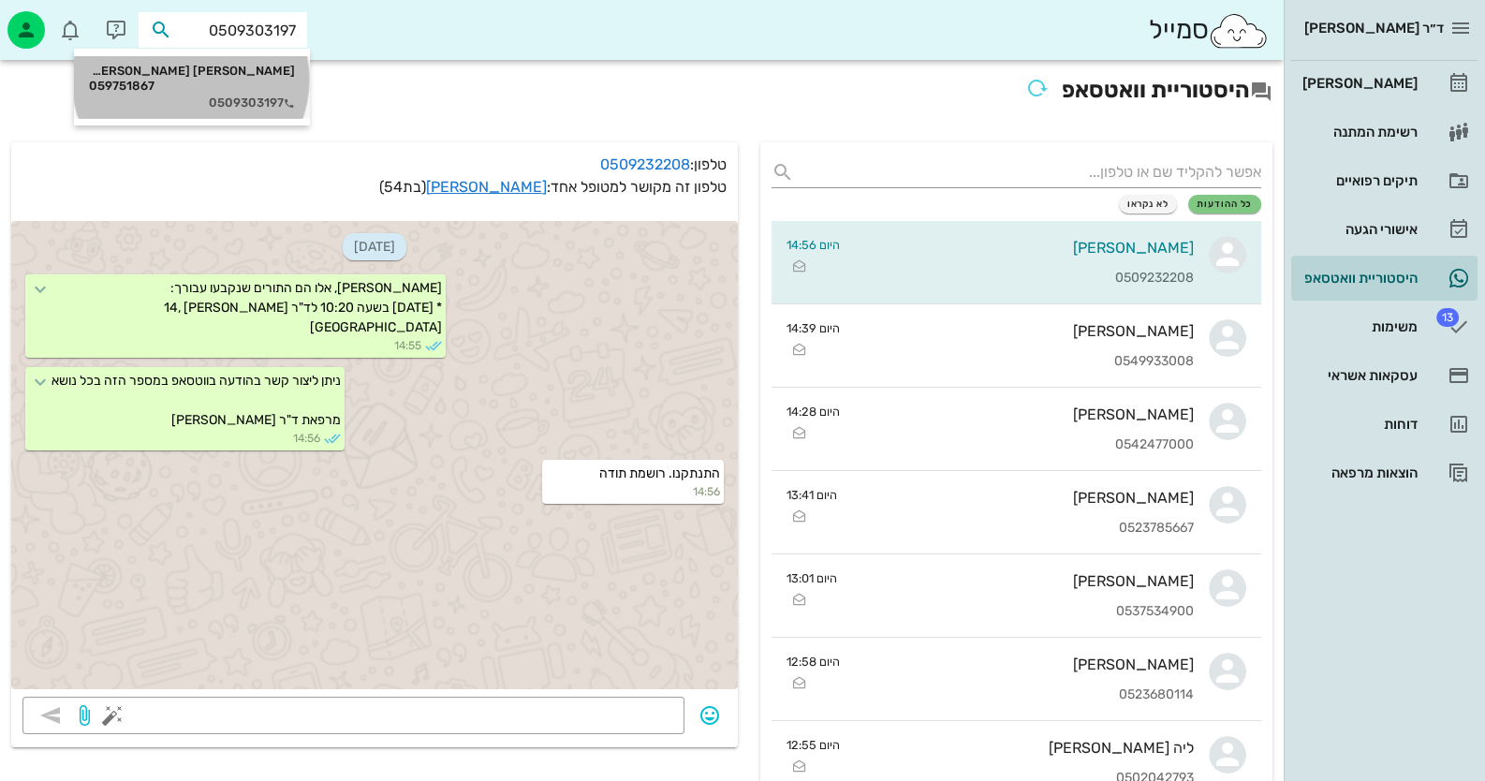
click at [269, 74] on div "[PERSON_NAME] [PERSON_NAME] 059751867" at bounding box center [192, 79] width 206 height 30
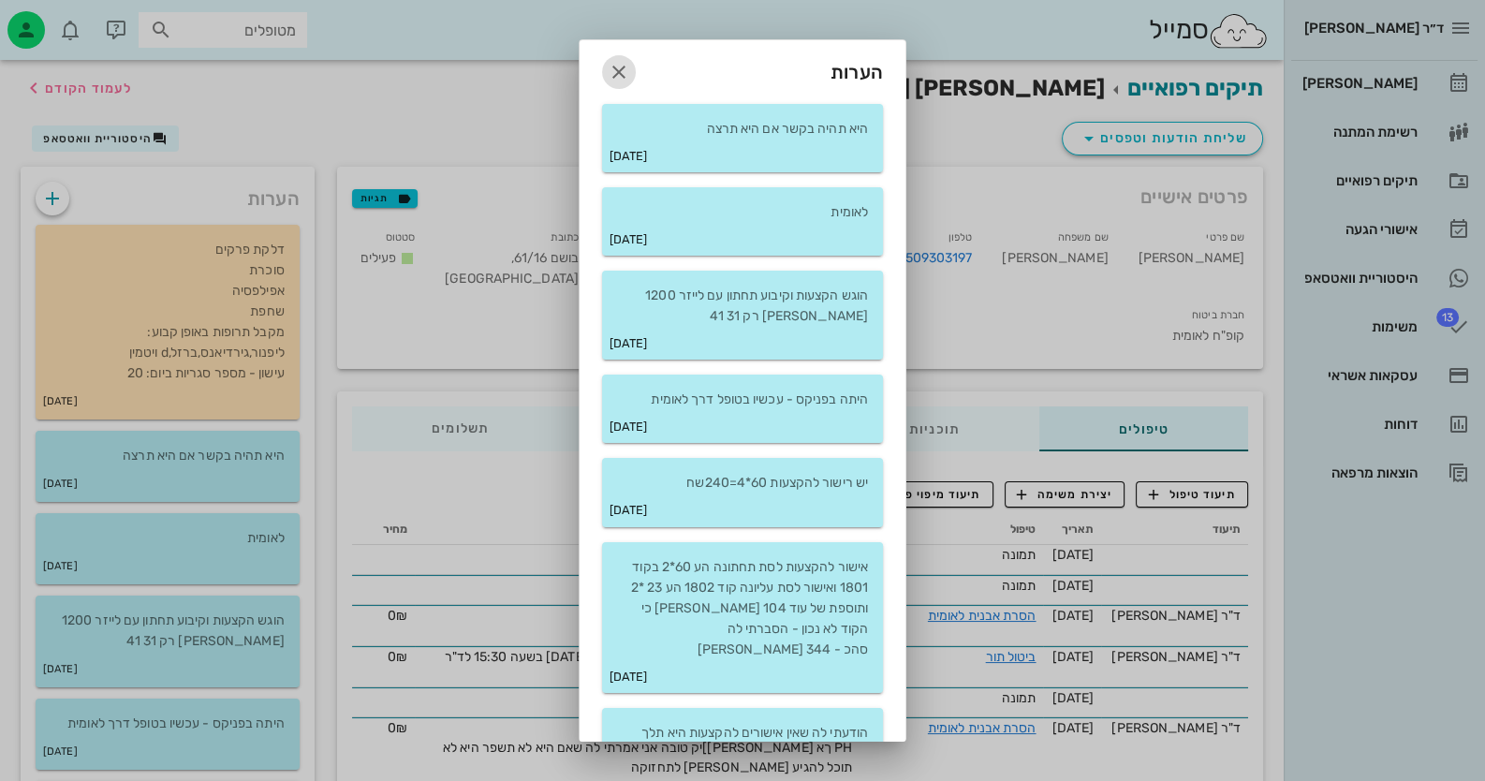
click at [630, 68] on icon "button" at bounding box center [619, 72] width 22 height 22
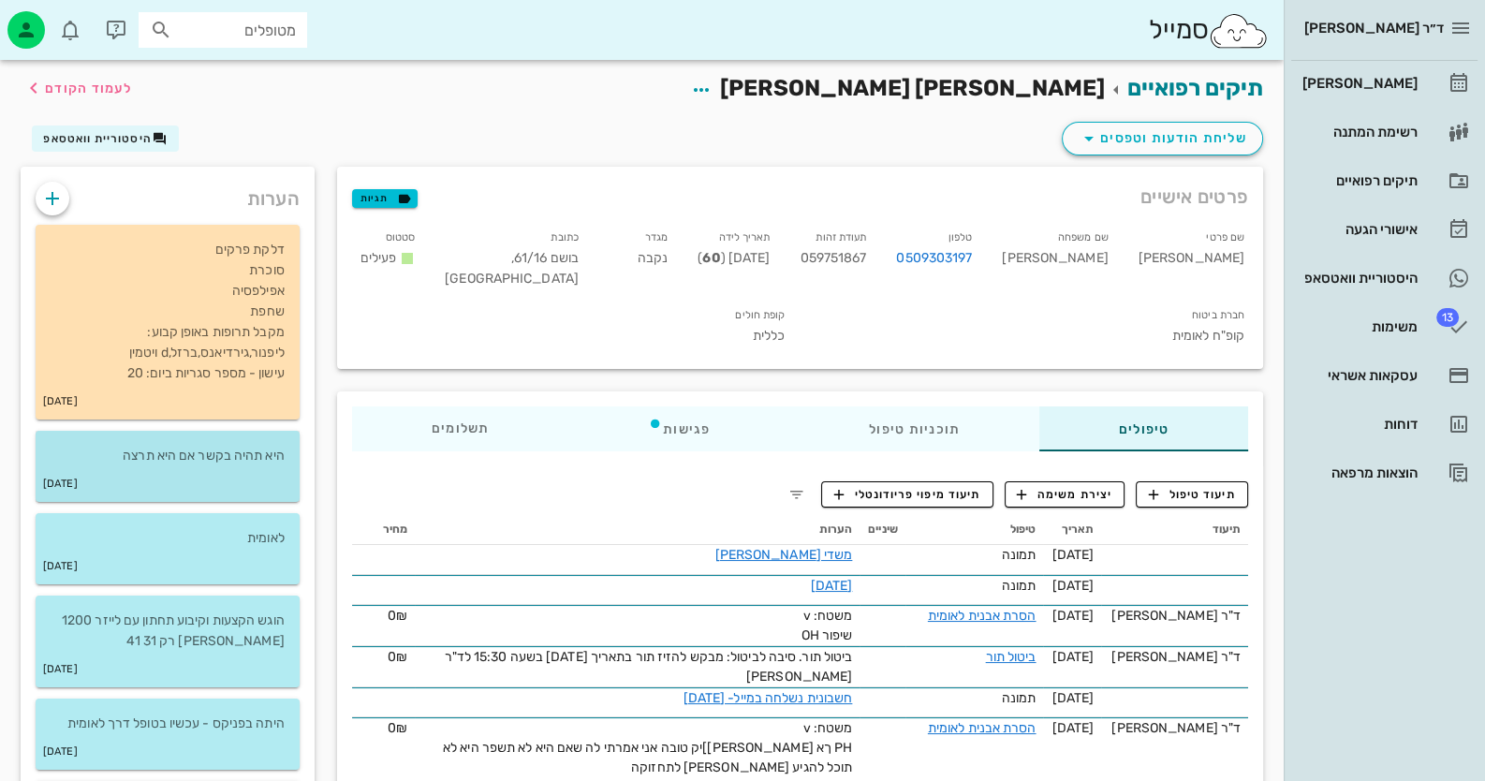
click at [234, 475] on div "[DATE]" at bounding box center [168, 484] width 264 height 36
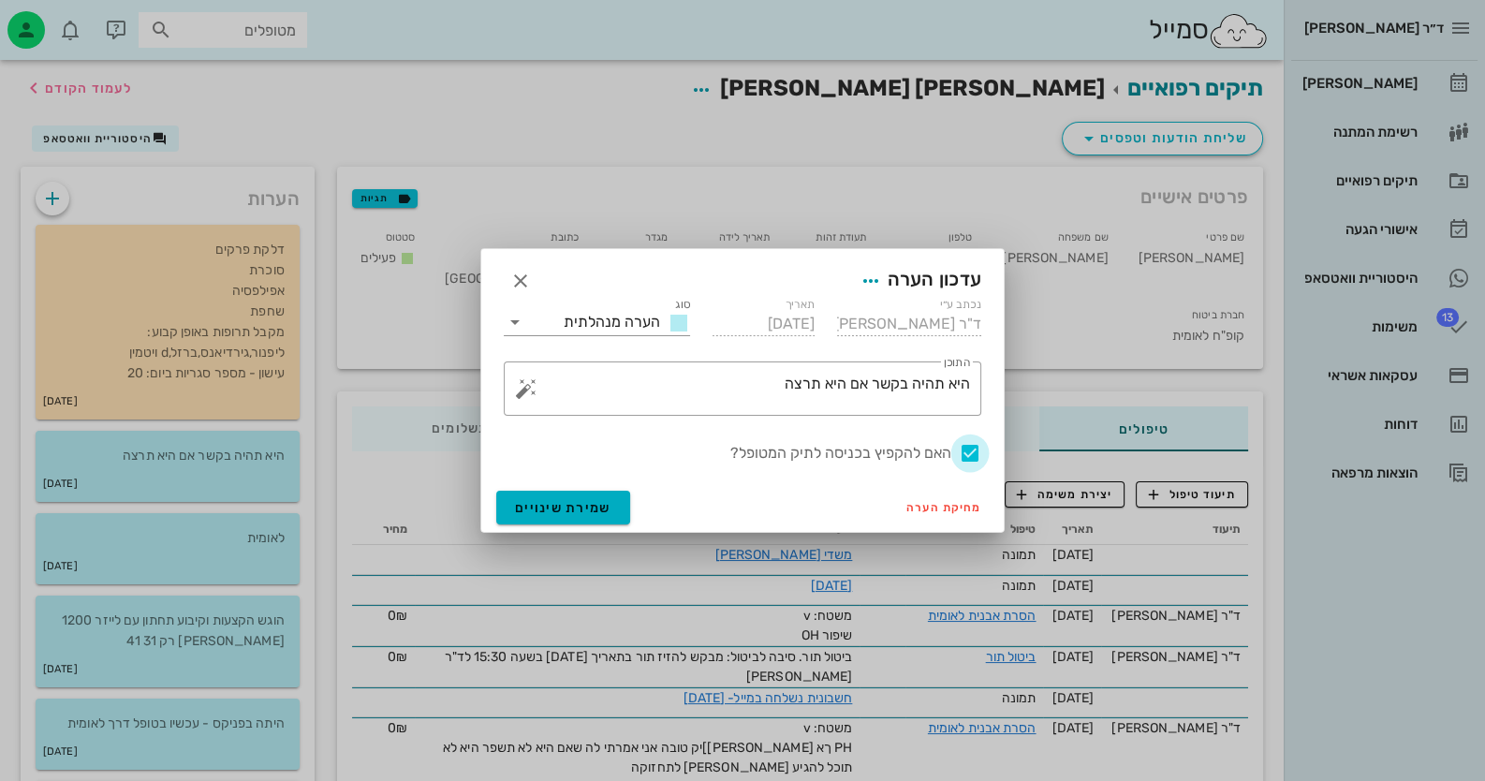
click at [963, 447] on div at bounding box center [970, 453] width 32 height 32
checkbox input "false"
click at [605, 506] on span "שמירת שינויים" at bounding box center [563, 508] width 96 height 16
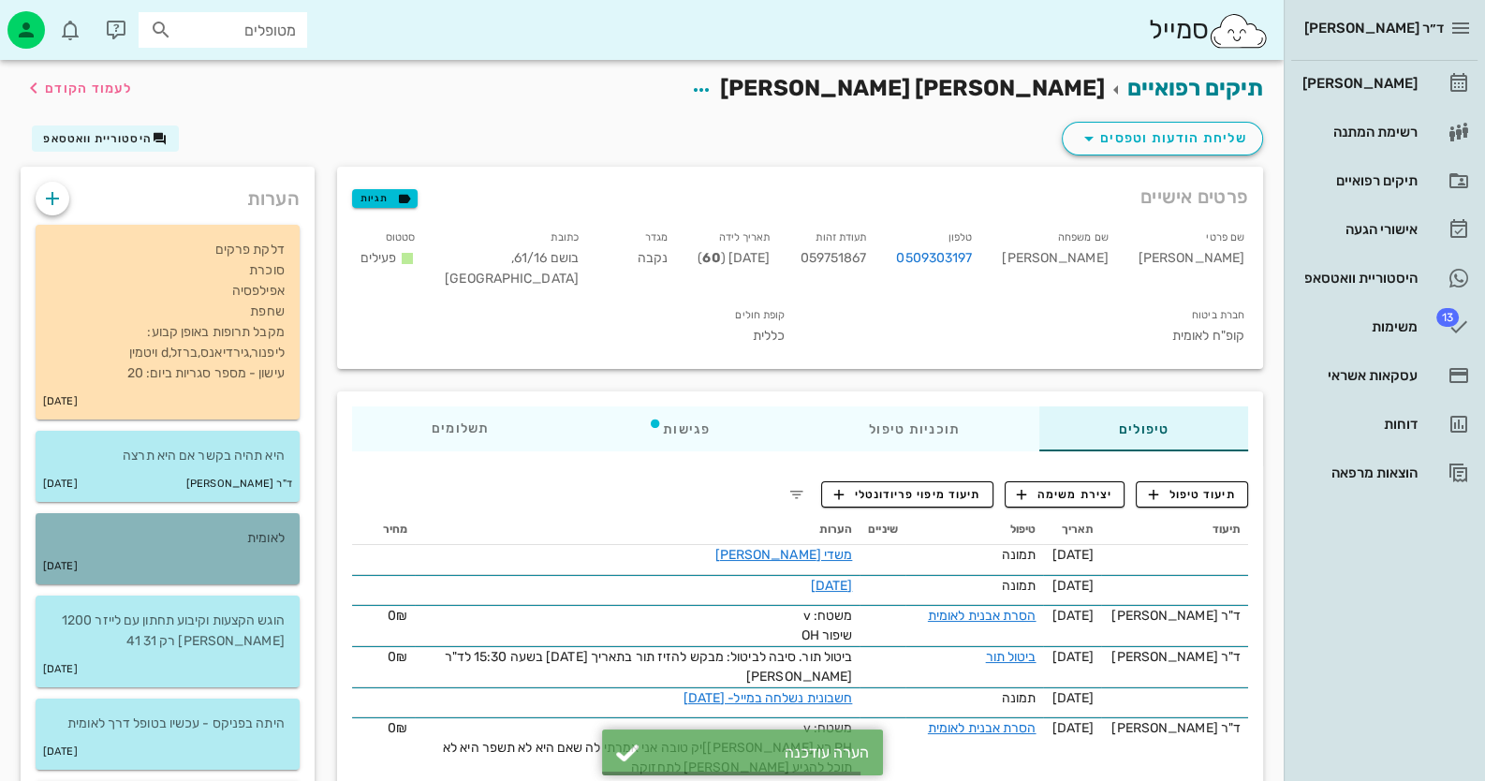
click at [229, 564] on div "[DATE]" at bounding box center [168, 567] width 264 height 36
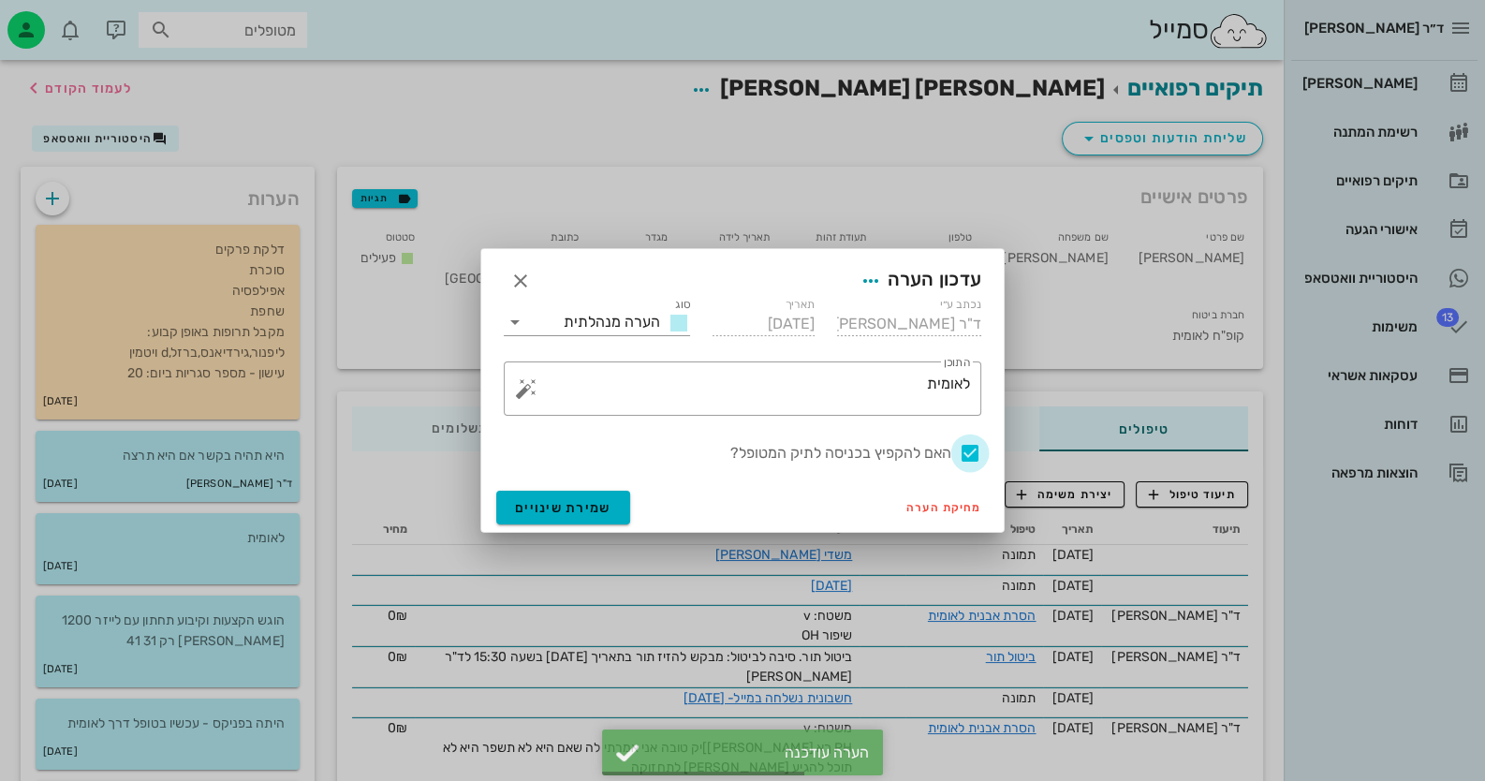
click at [969, 451] on div at bounding box center [970, 453] width 32 height 32
checkbox input "false"
click at [594, 510] on span "שמירת שינויים" at bounding box center [563, 508] width 96 height 16
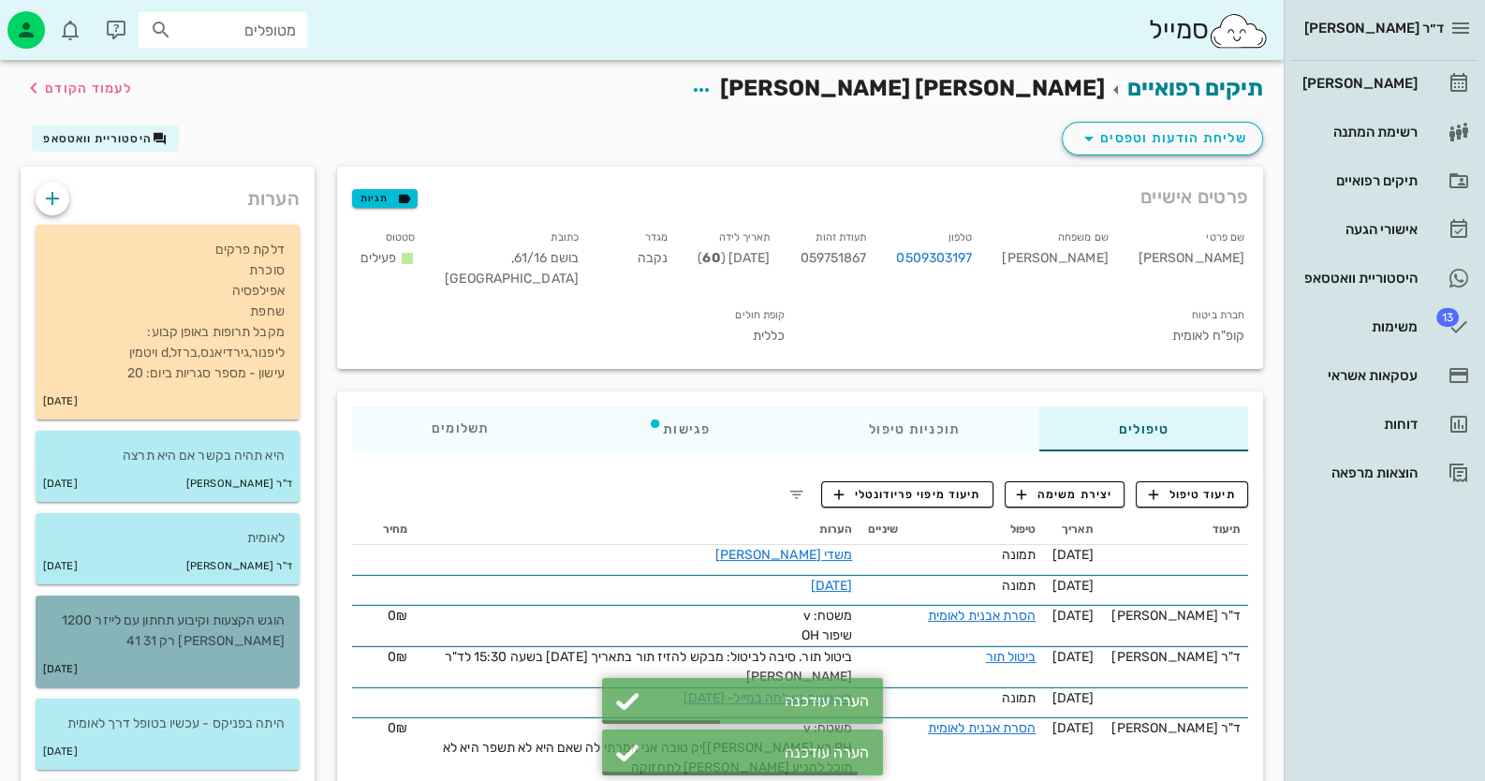
click at [218, 654] on div "[DATE]" at bounding box center [168, 670] width 264 height 36
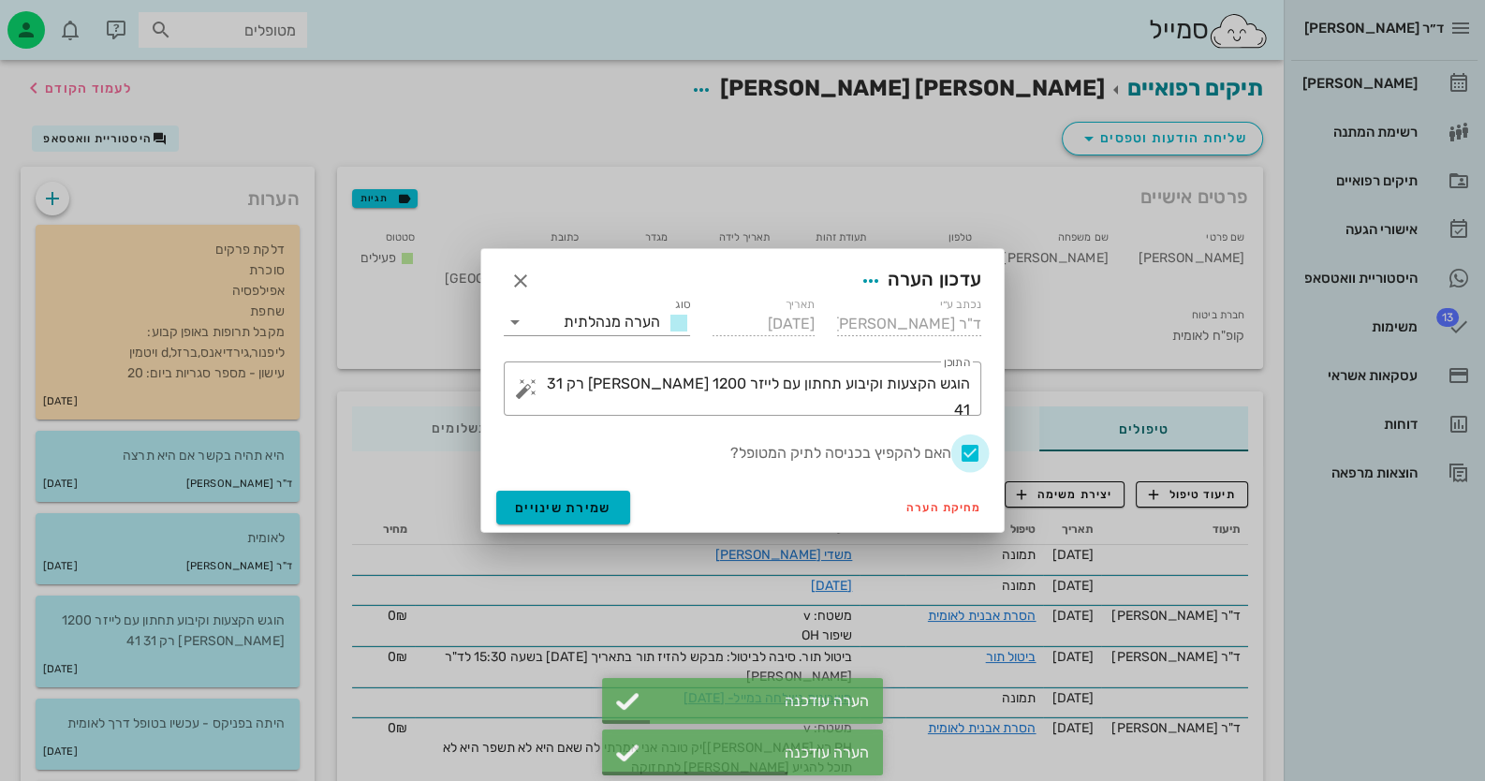
click at [974, 455] on div at bounding box center [970, 453] width 32 height 32
checkbox input "false"
click at [614, 513] on button "שמירת שינויים" at bounding box center [563, 508] width 134 height 34
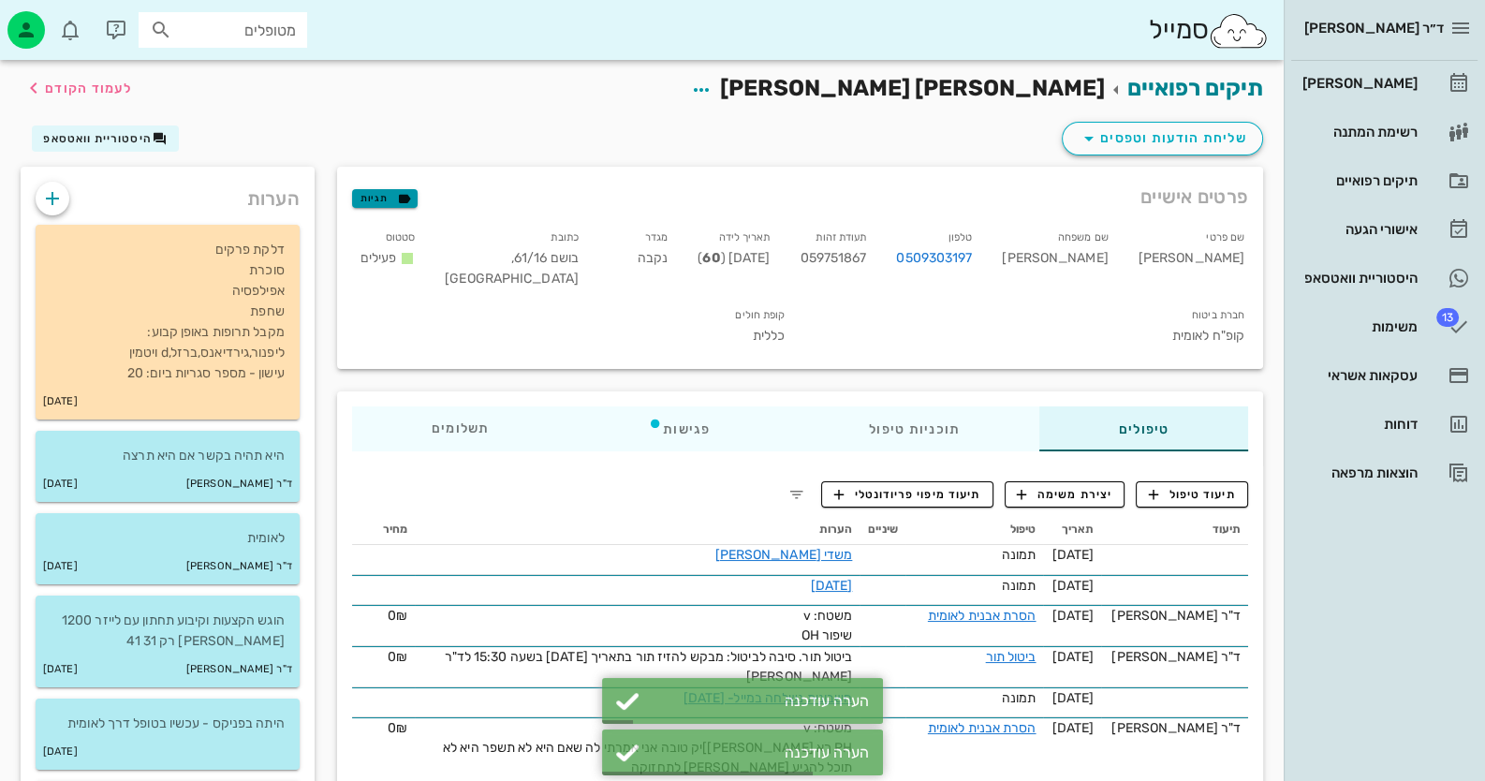
click at [396, 205] on icon "button" at bounding box center [404, 198] width 17 height 17
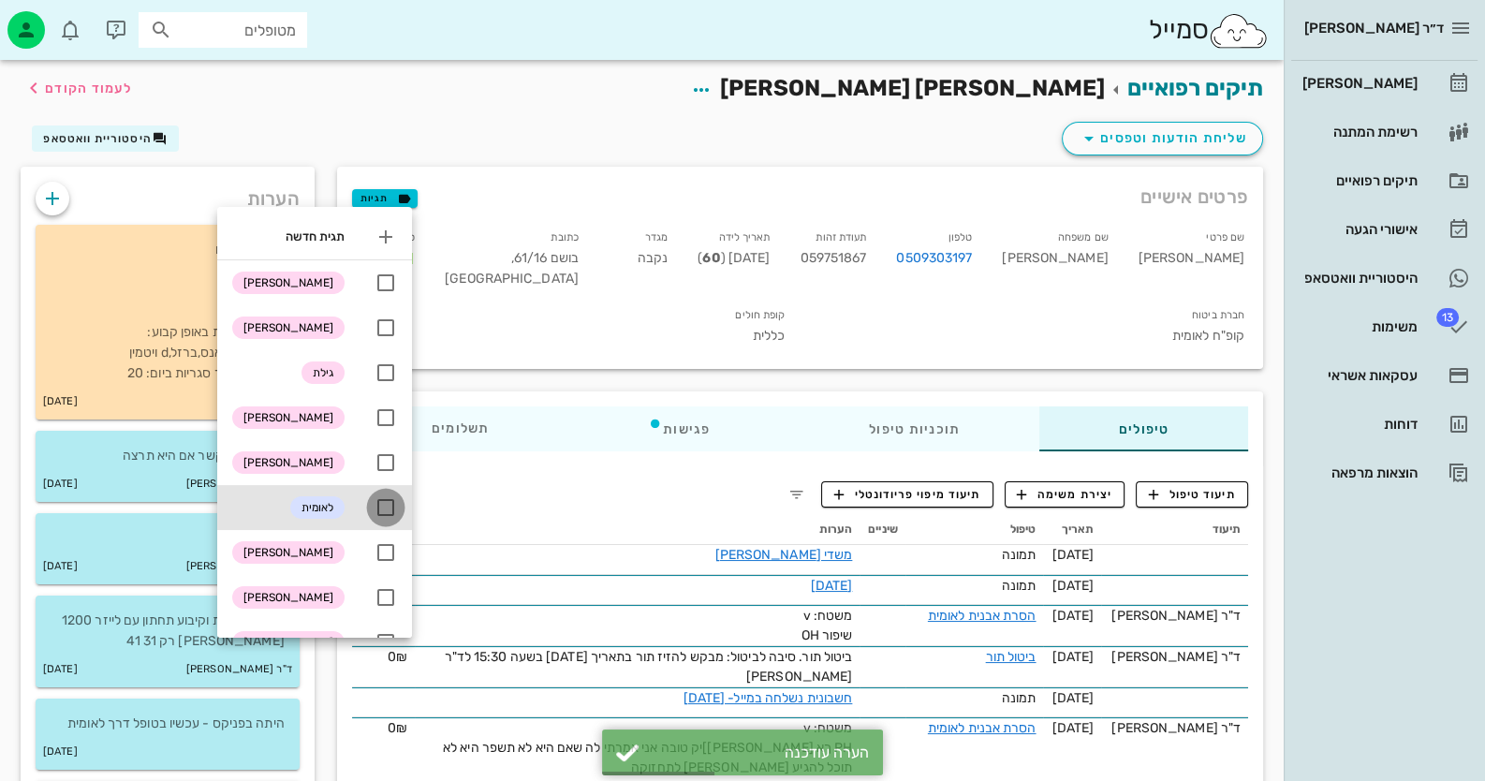
click at [384, 497] on div at bounding box center [386, 508] width 32 height 32
checkbox input "true"
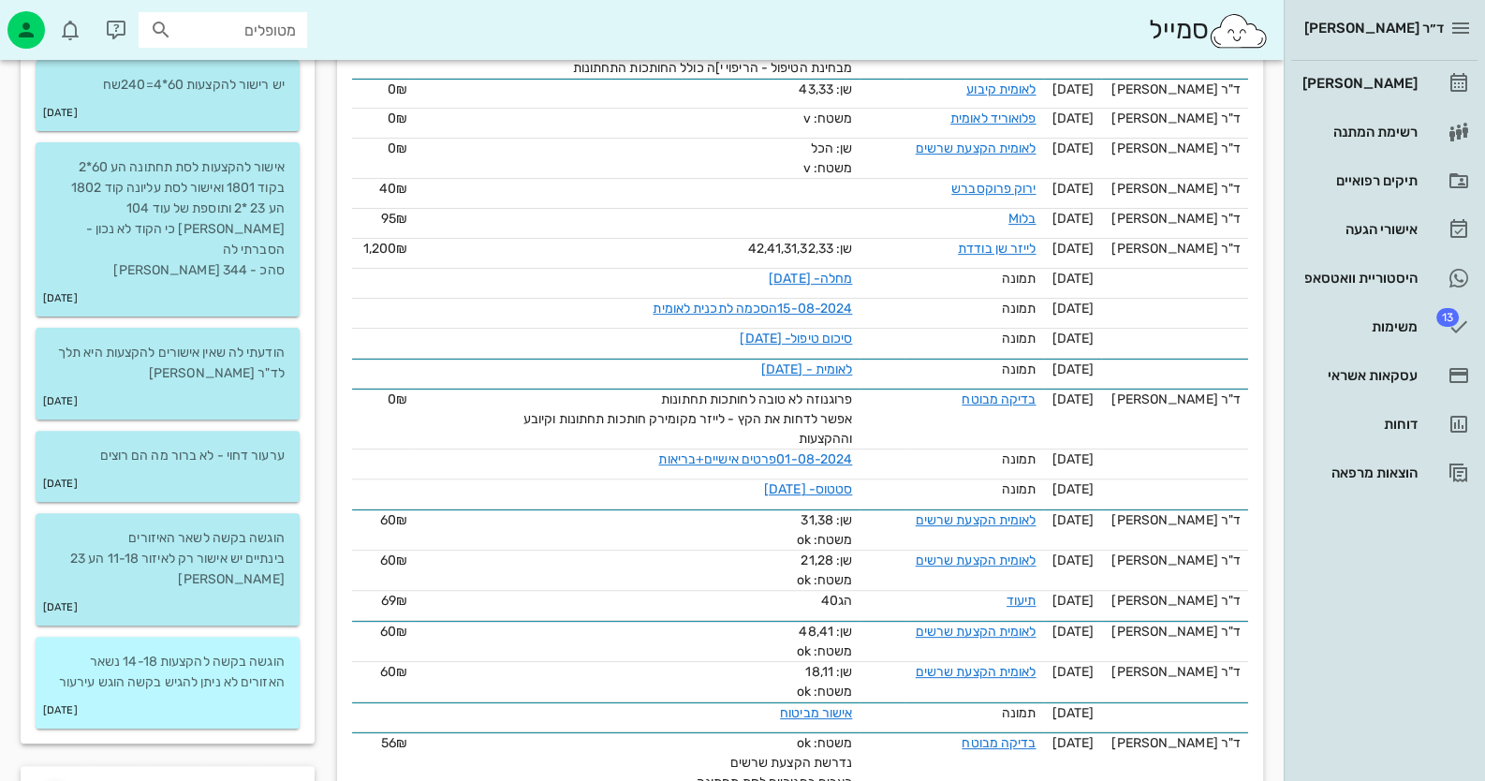
scroll to position [748, 0]
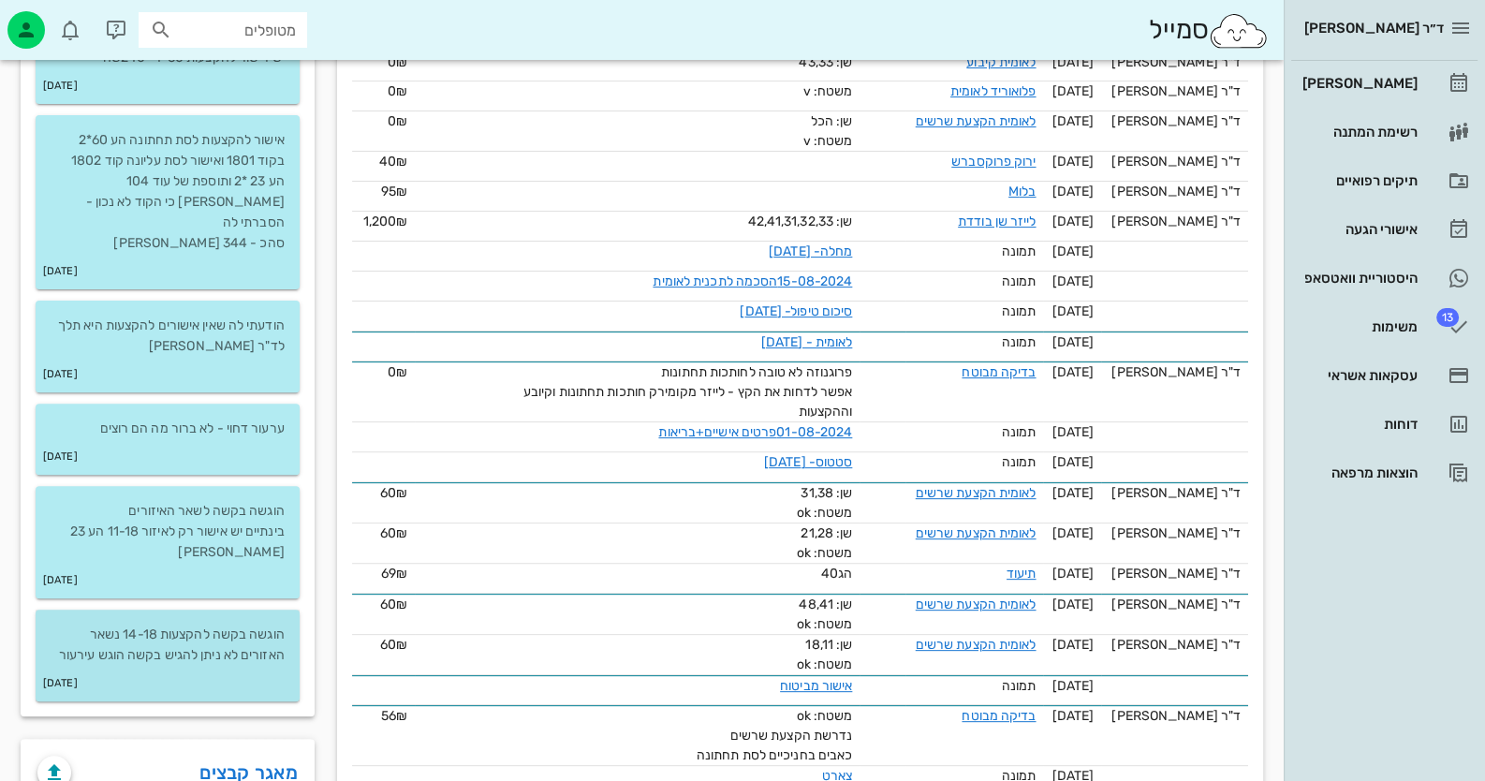
click at [250, 624] on p "הוגשה בקשה להקצעות 14-18 נשאר האזורים לא ניתן להגיש בקשה הוגש עירעור" at bounding box center [168, 644] width 234 height 41
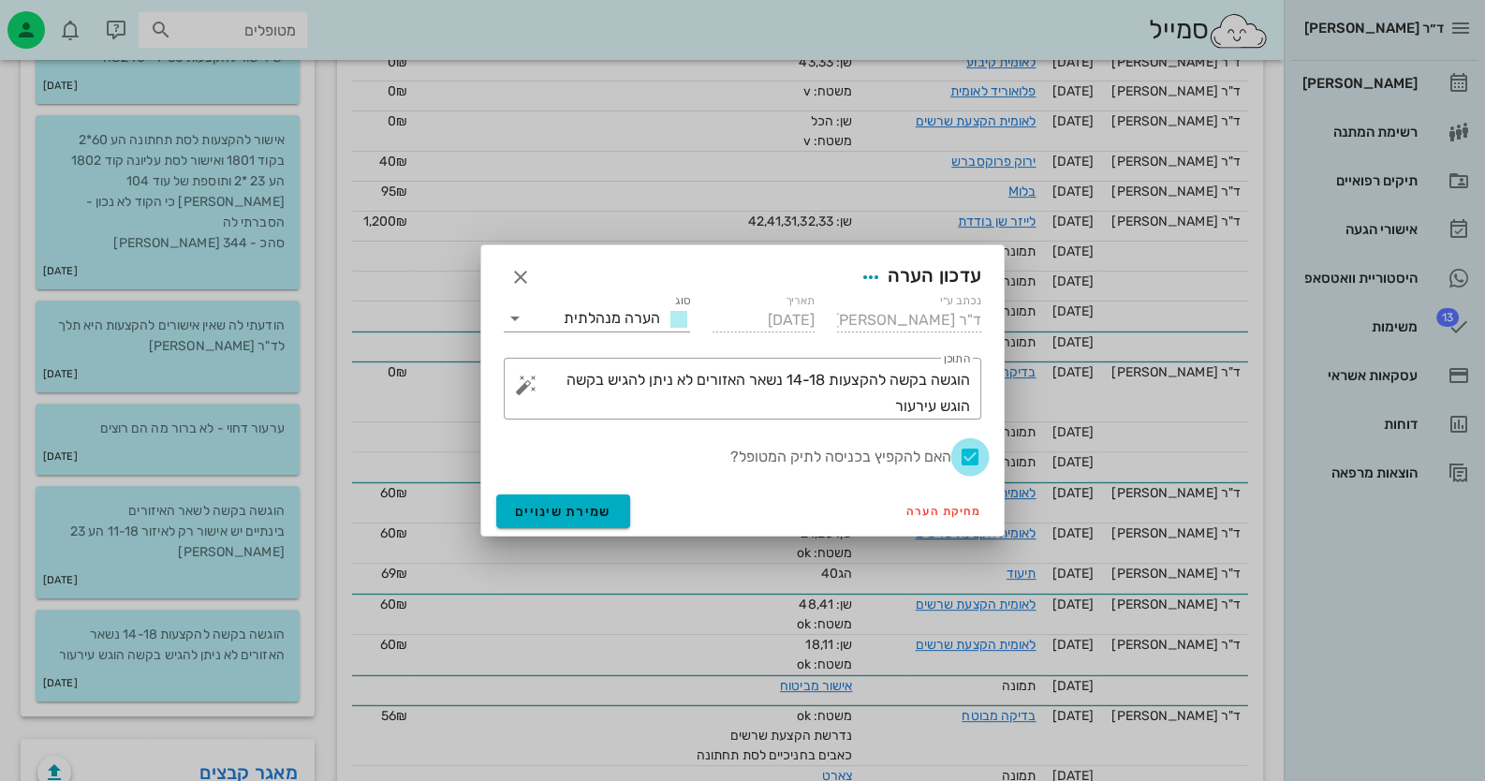
click at [974, 454] on div at bounding box center [970, 457] width 32 height 32
checkbox input "false"
click at [536, 501] on button "שמירת שינויים" at bounding box center [563, 511] width 134 height 34
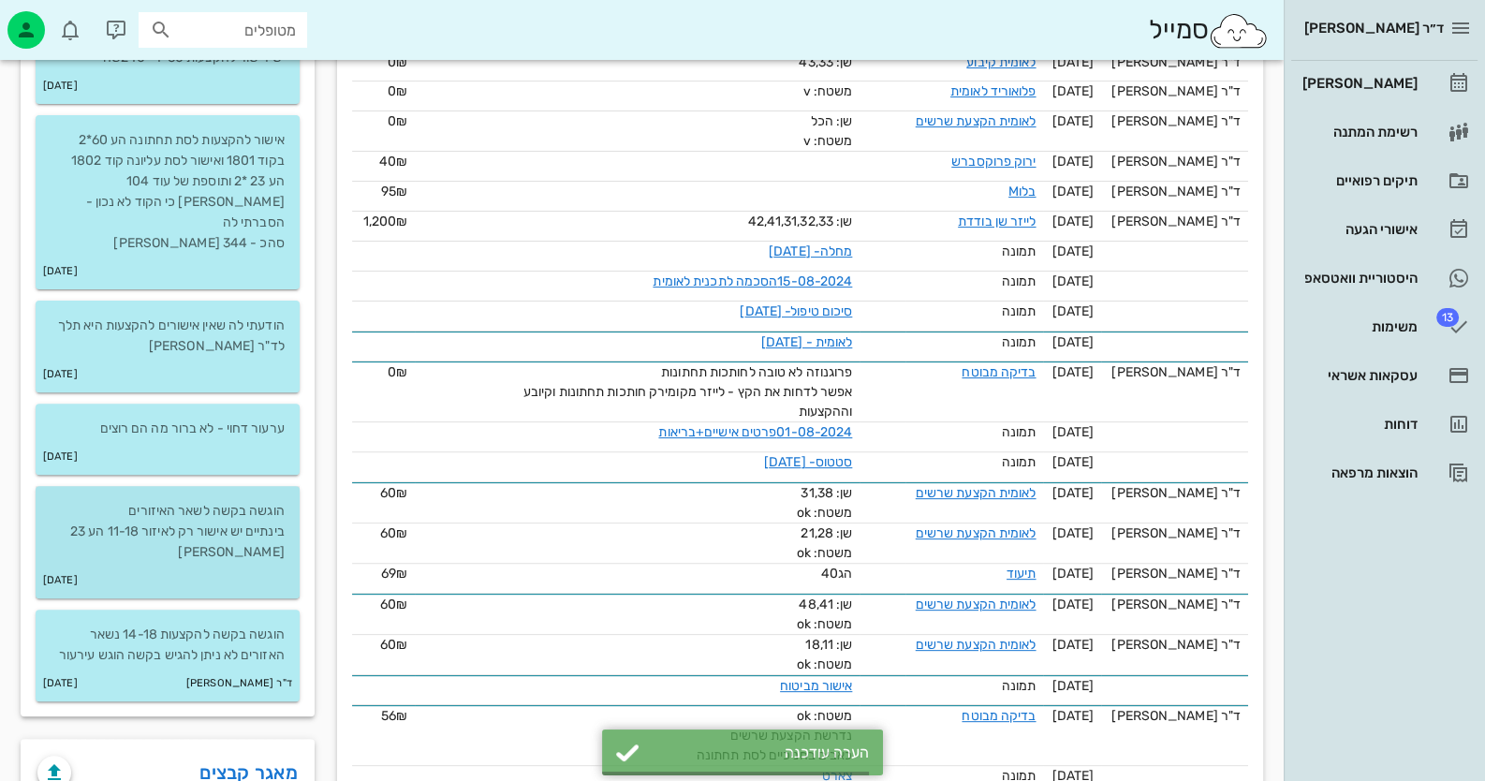
click at [159, 523] on p "הוגשה בקשה לשאר האיזורים בינתיים יש אישור רק לאיזור 11-18 הע 23 [PERSON_NAME]" at bounding box center [168, 532] width 234 height 62
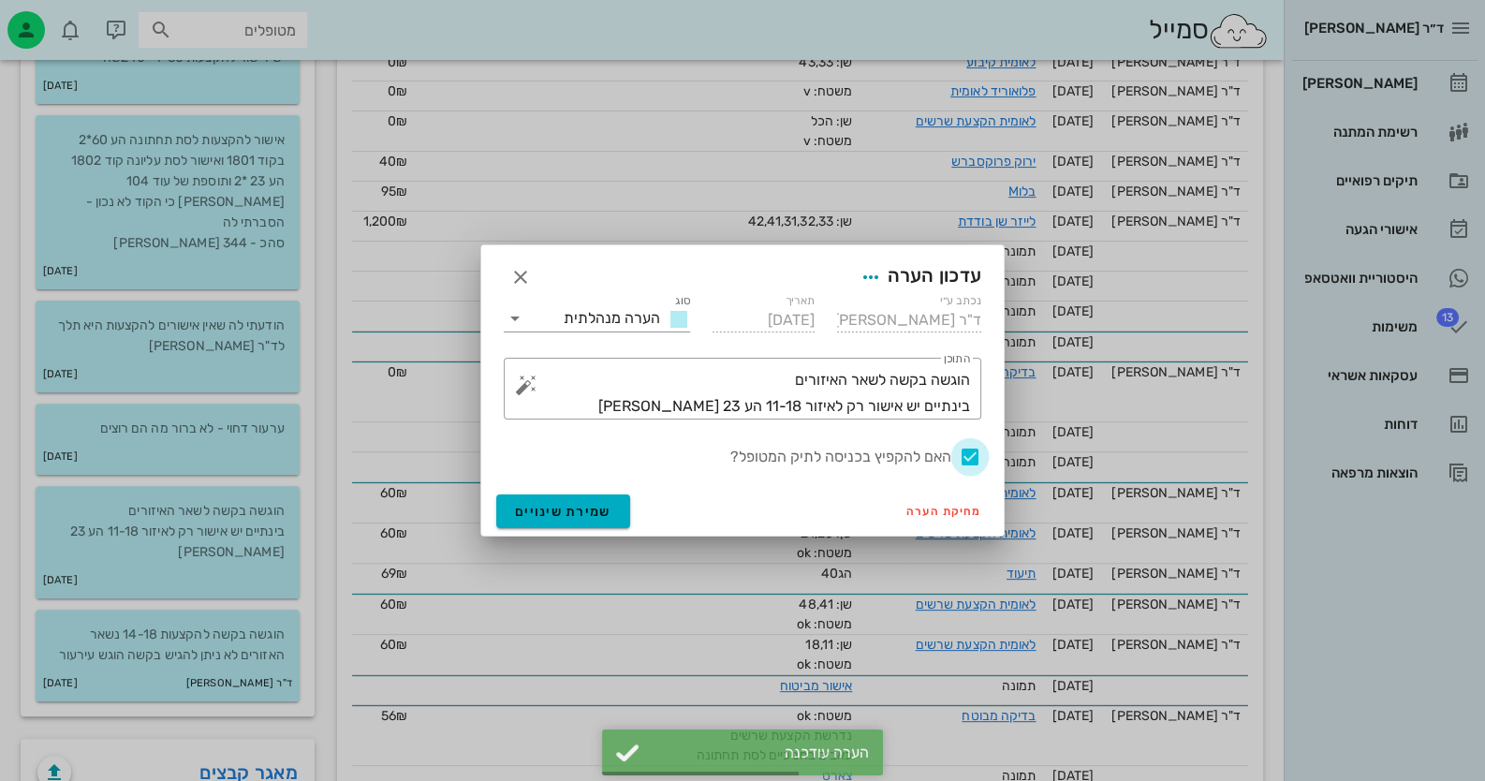
click at [971, 453] on div at bounding box center [970, 457] width 32 height 32
checkbox input "false"
drag, startPoint x: 564, startPoint y: 514, endPoint x: 496, endPoint y: 462, distance: 85.4
click at [565, 514] on span "שמירת שינויים" at bounding box center [563, 512] width 96 height 16
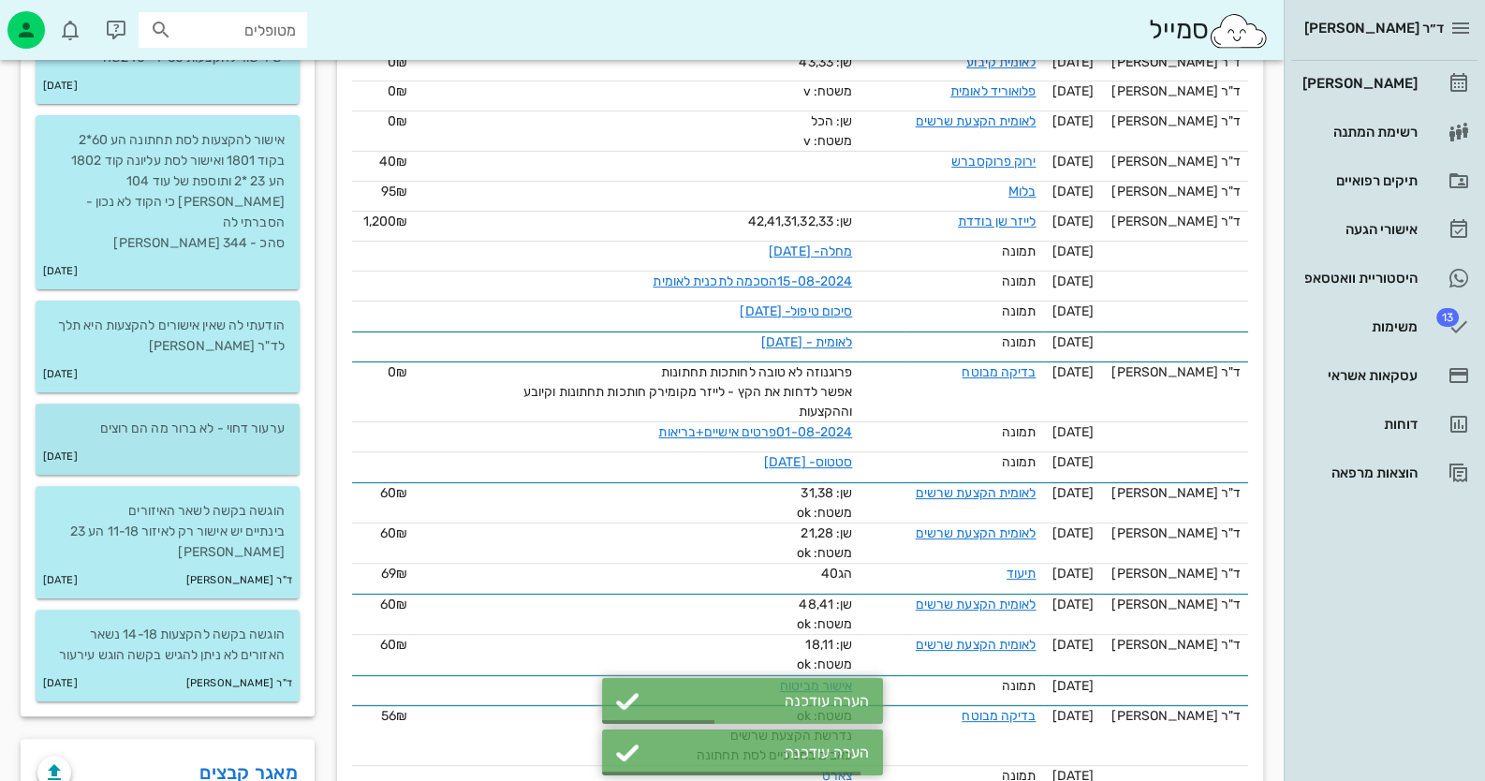
click at [220, 418] on p "ערעור דחוי - לא ברור מה הם רוצים" at bounding box center [168, 428] width 234 height 21
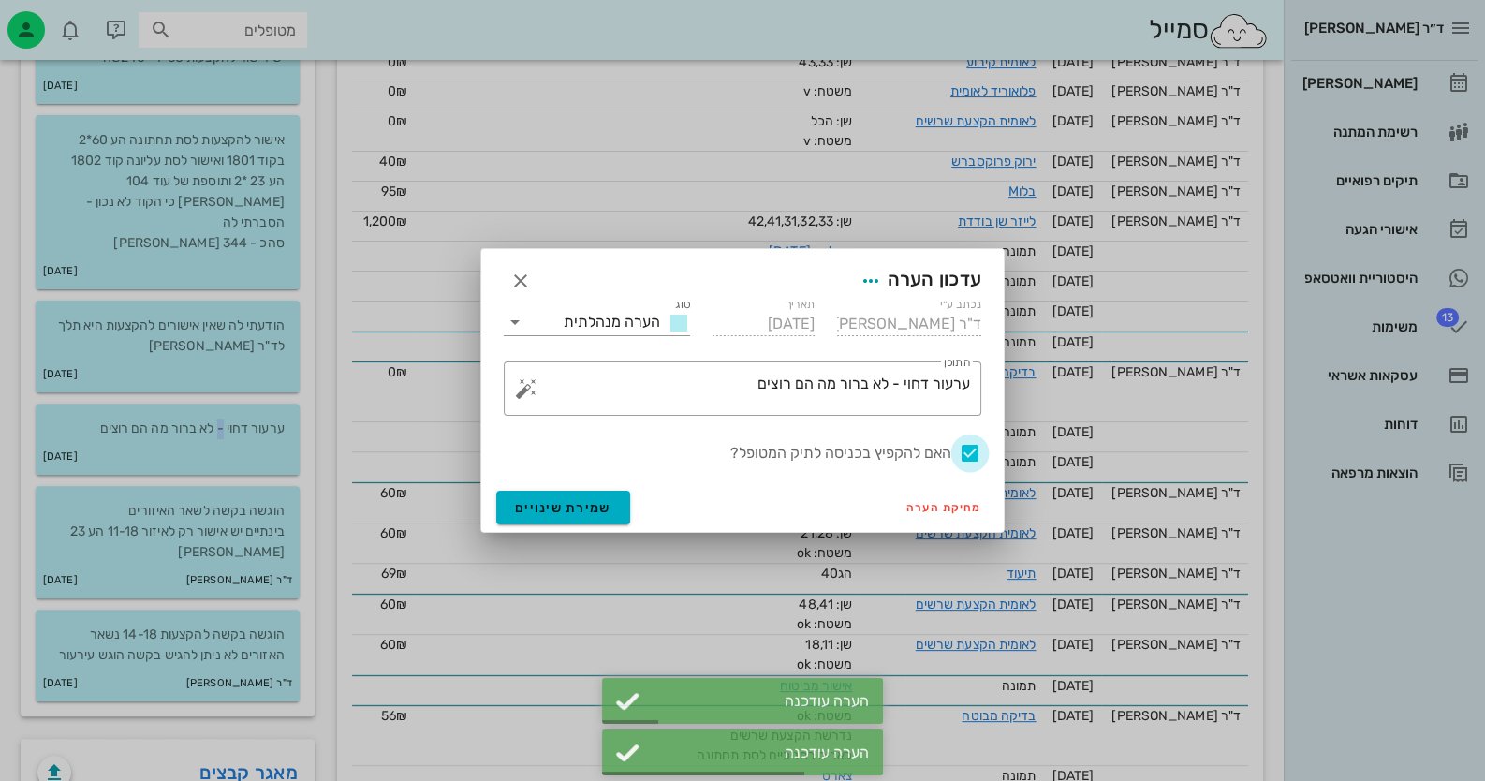
click at [974, 444] on div at bounding box center [970, 453] width 32 height 32
checkbox input "false"
click at [512, 500] on button "שמירת שינויים" at bounding box center [563, 508] width 134 height 34
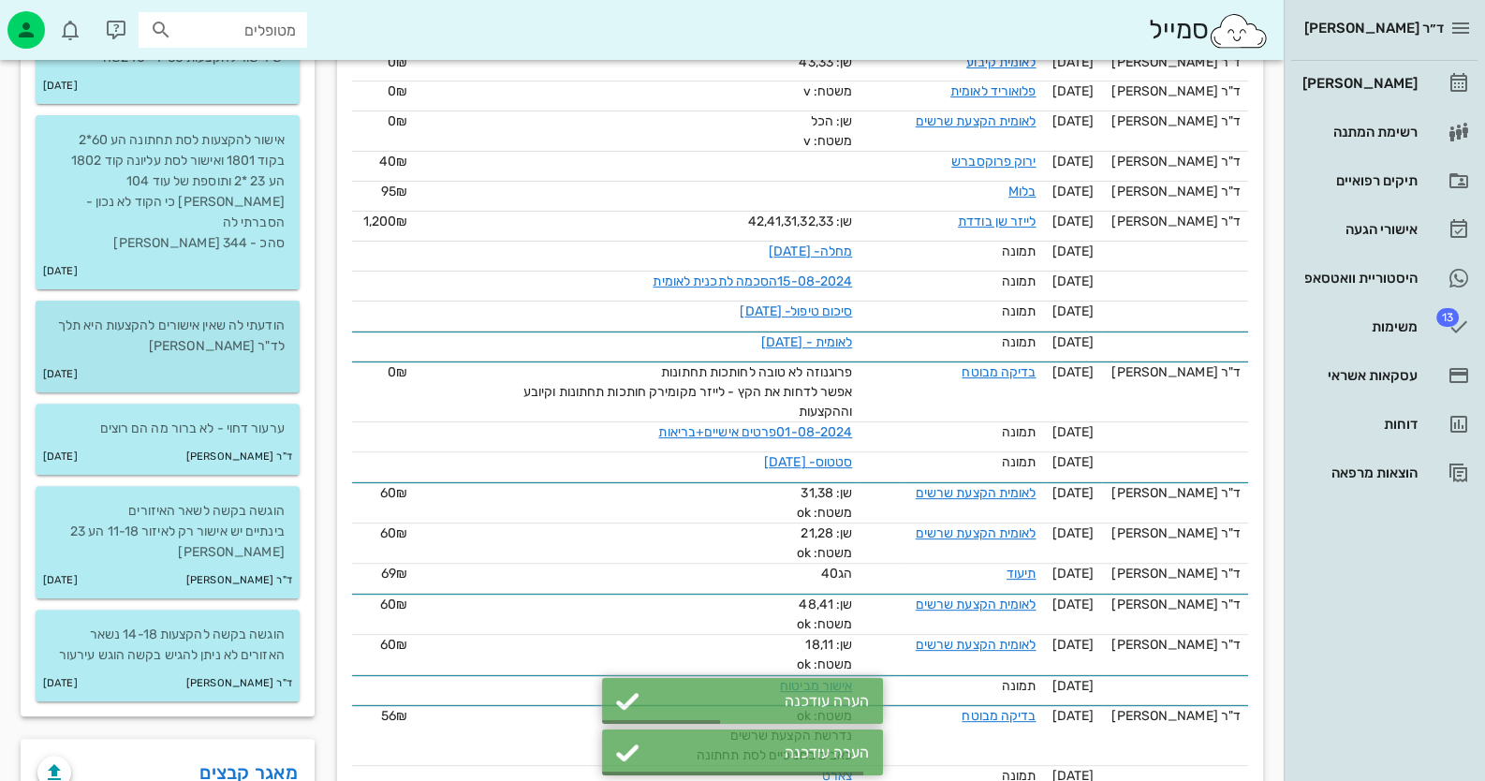
click at [273, 357] on div "[DATE]" at bounding box center [168, 375] width 264 height 36
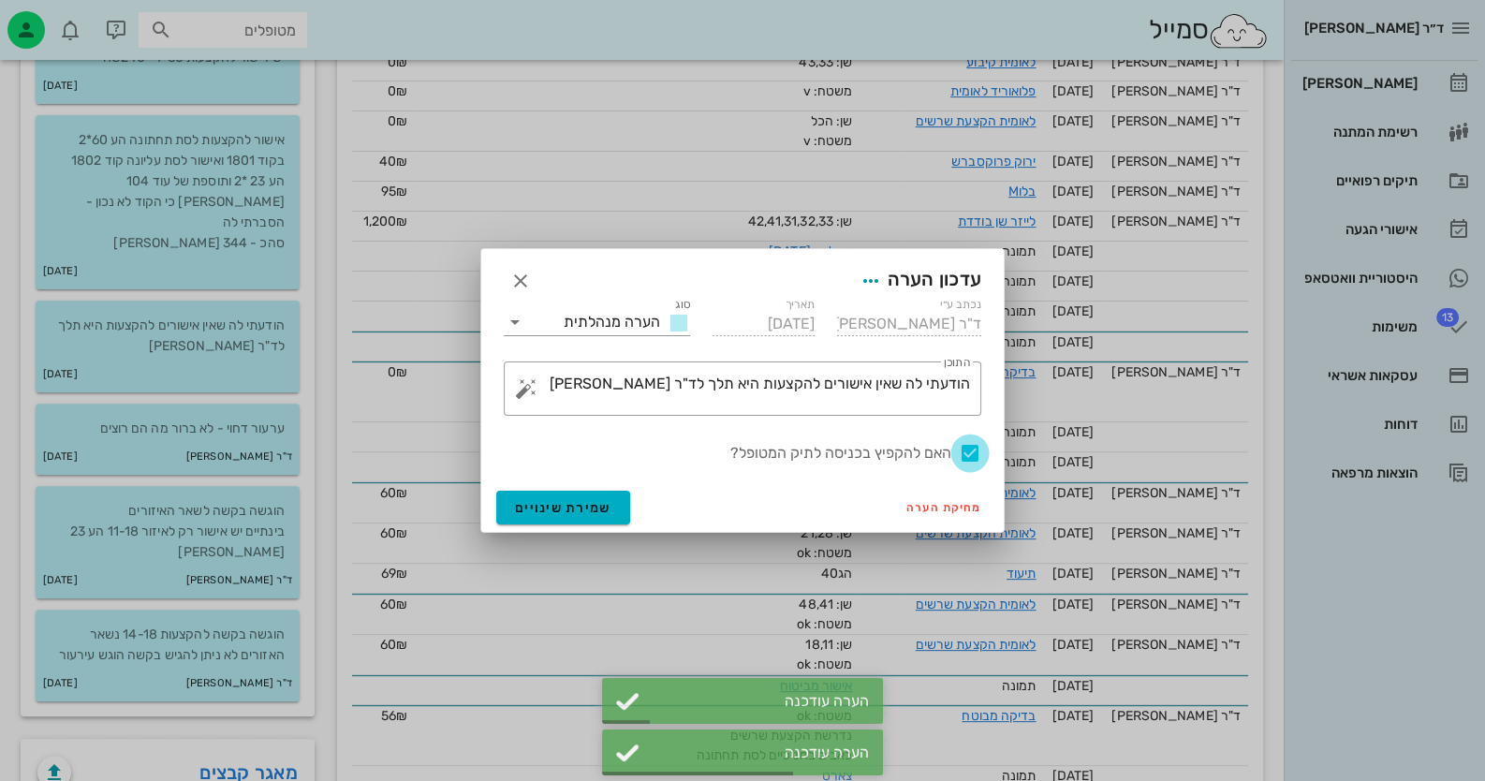
click at [964, 453] on div at bounding box center [970, 453] width 32 height 32
checkbox input "false"
click at [583, 510] on span "שמירת שינויים" at bounding box center [563, 508] width 96 height 16
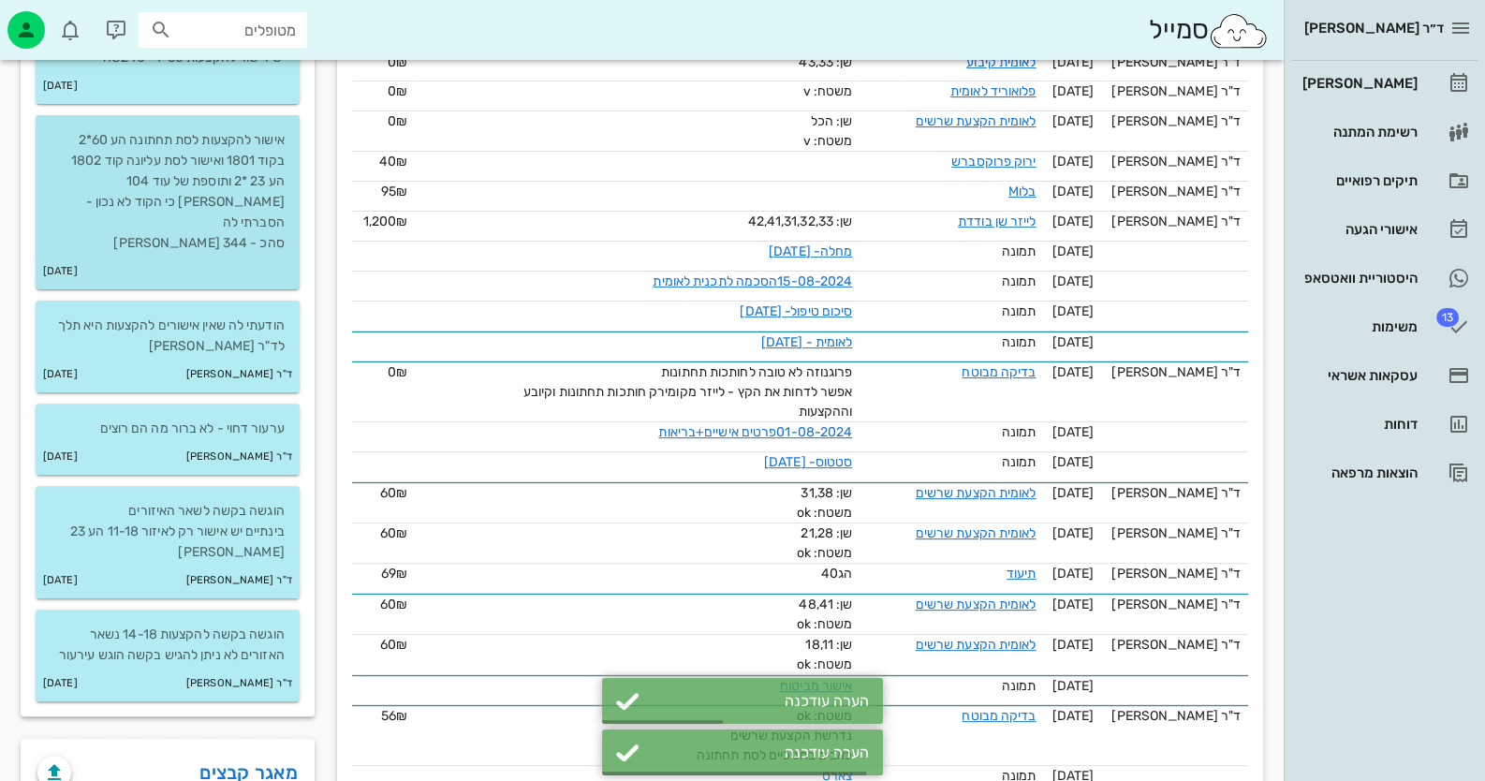
click at [176, 174] on p "אישור להקצעות לסת תחתונה הע 60*2 בקוד 1801 ואישור לסת עליונה קוד 1802 הע 23 *2 …" at bounding box center [168, 192] width 234 height 124
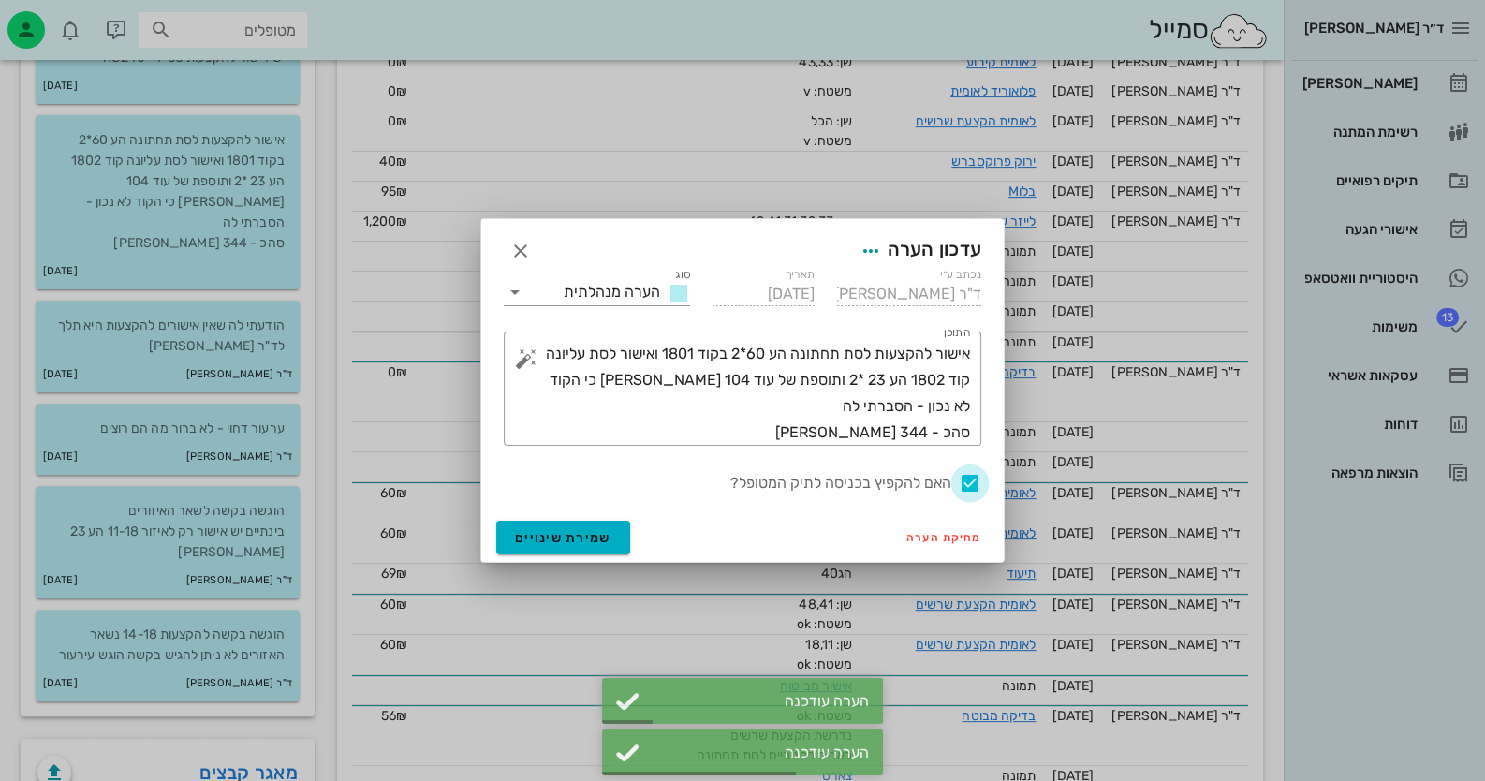
click at [972, 479] on div at bounding box center [970, 483] width 32 height 32
checkbox input "false"
click at [594, 537] on span "שמירת שינויים" at bounding box center [563, 538] width 96 height 16
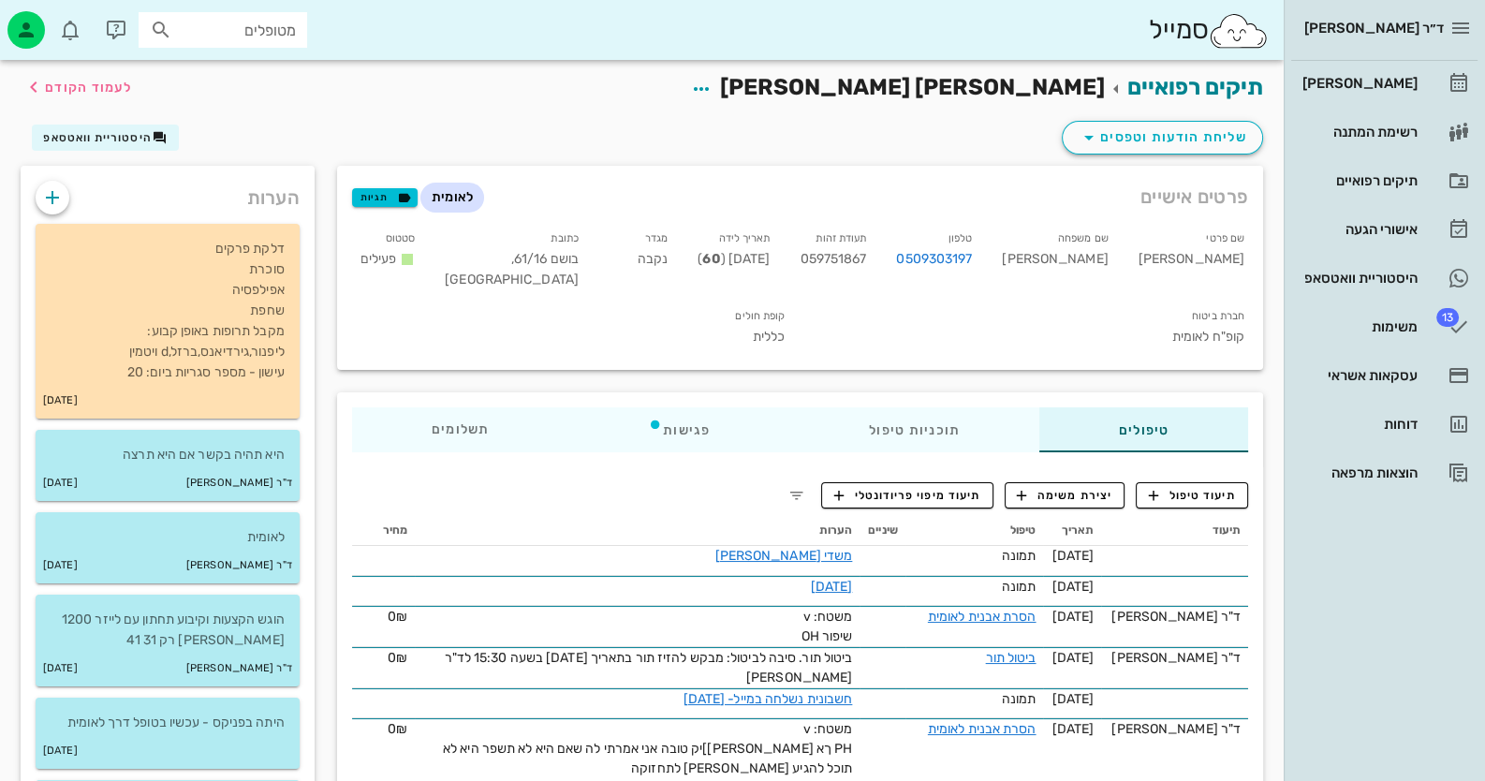
scroll to position [0, 0]
drag, startPoint x: 712, startPoint y: 433, endPoint x: 730, endPoint y: 435, distance: 17.9
click at [714, 434] on div "פגישות" at bounding box center [678, 430] width 221 height 45
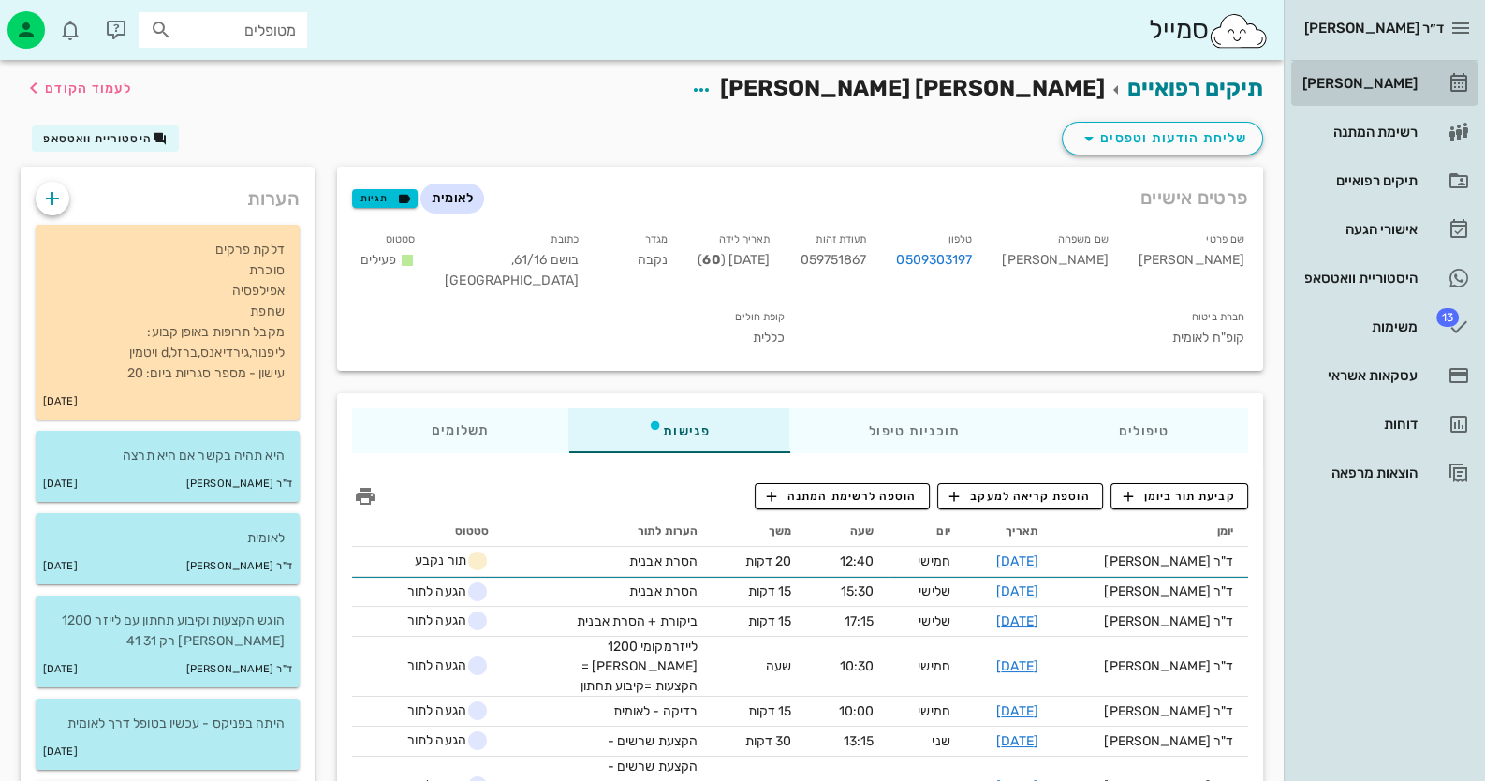
click at [1457, 88] on icon at bounding box center [1458, 83] width 22 height 22
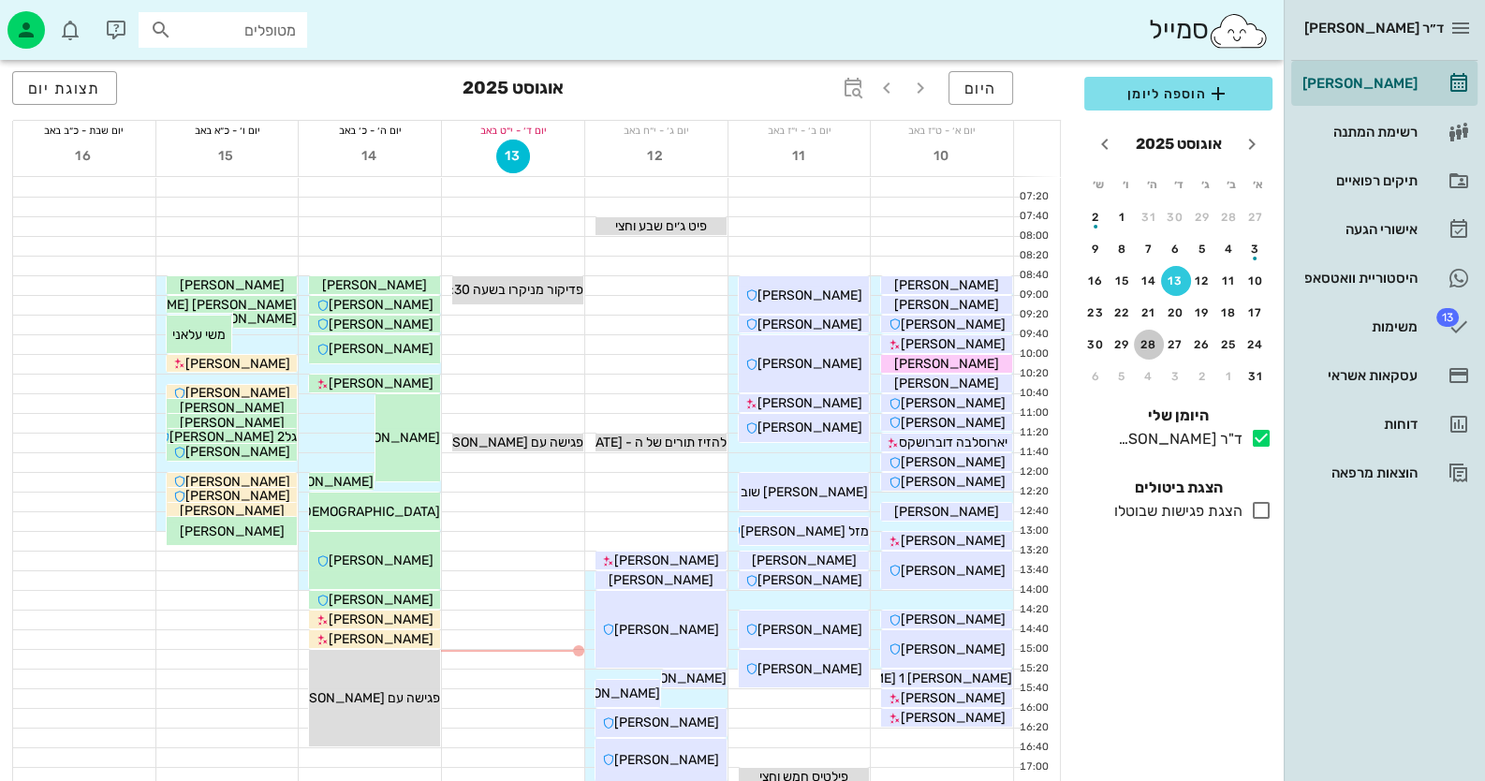
click at [1152, 339] on div "28" at bounding box center [1149, 344] width 30 height 13
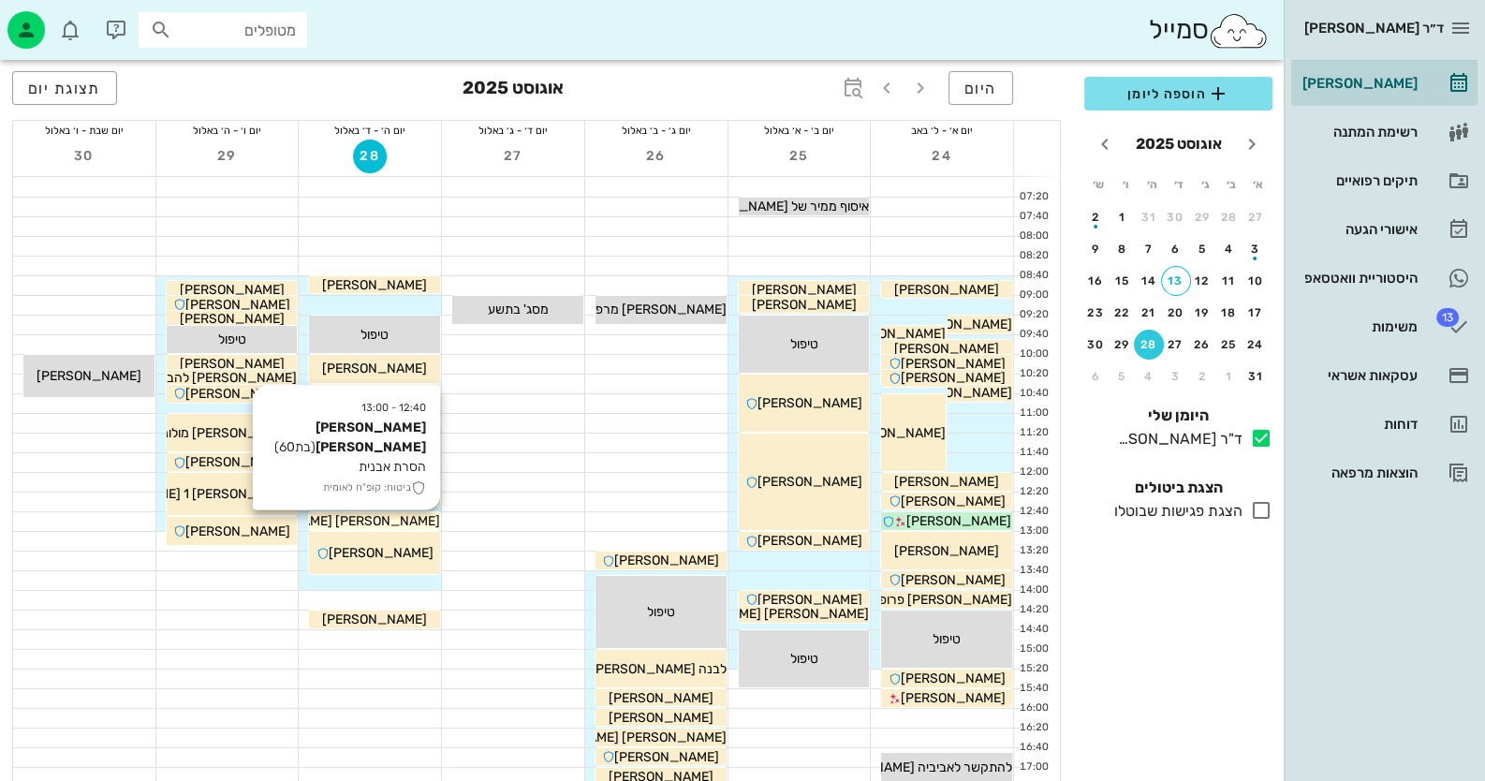
click at [428, 521] on div "[PERSON_NAME] [PERSON_NAME]" at bounding box center [374, 521] width 131 height 20
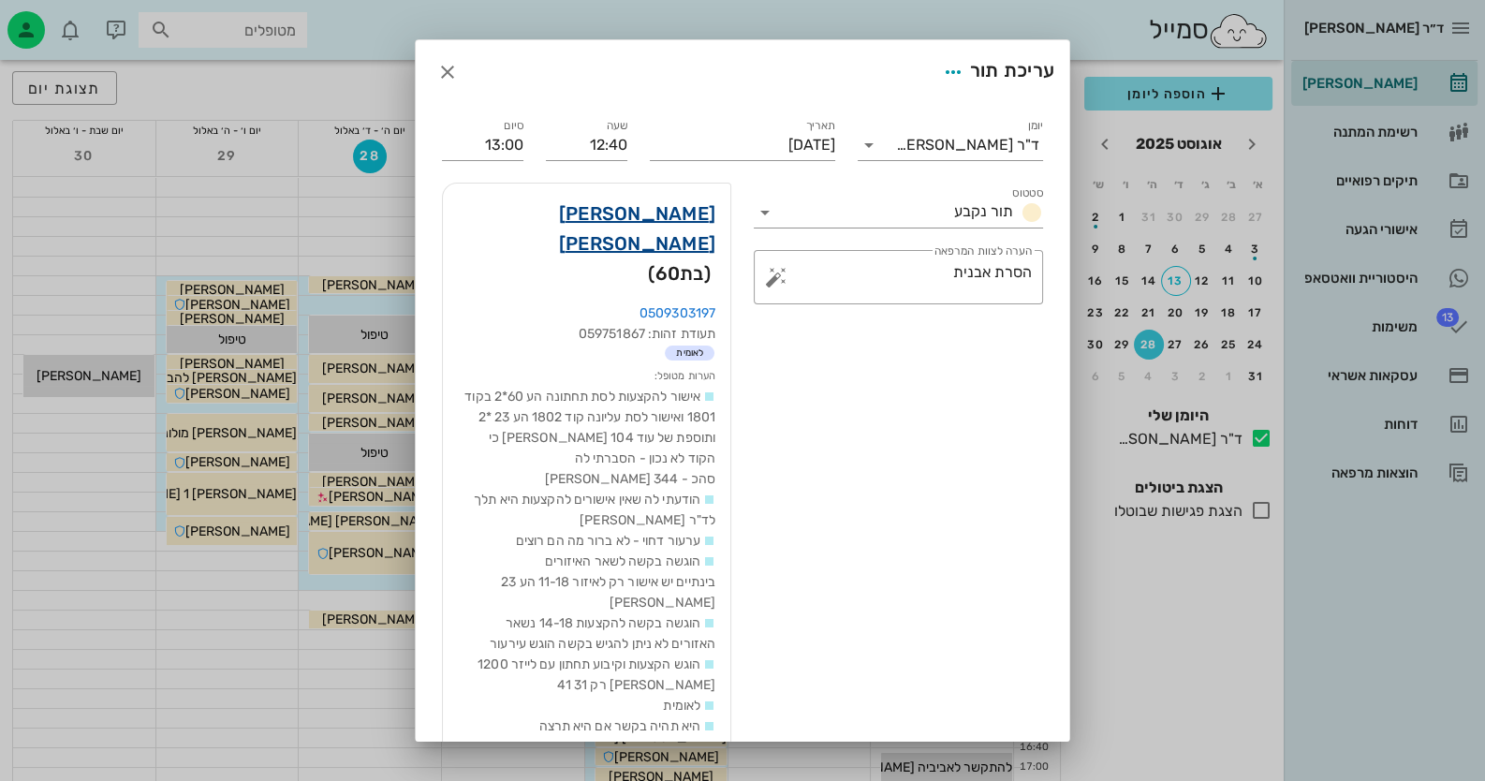
click at [688, 210] on link "[PERSON_NAME] [PERSON_NAME]" at bounding box center [586, 228] width 257 height 60
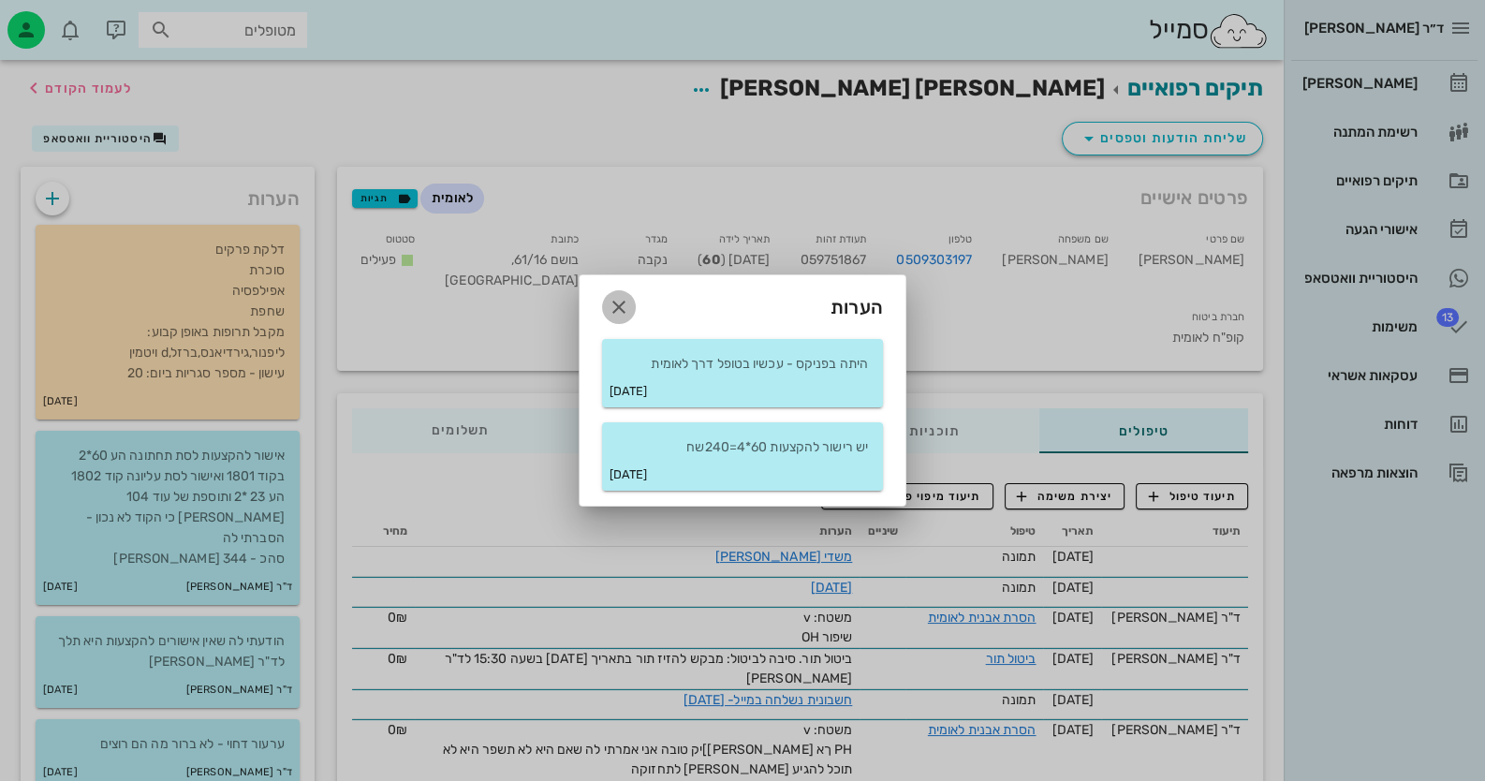
click at [624, 303] on icon "button" at bounding box center [619, 307] width 22 height 22
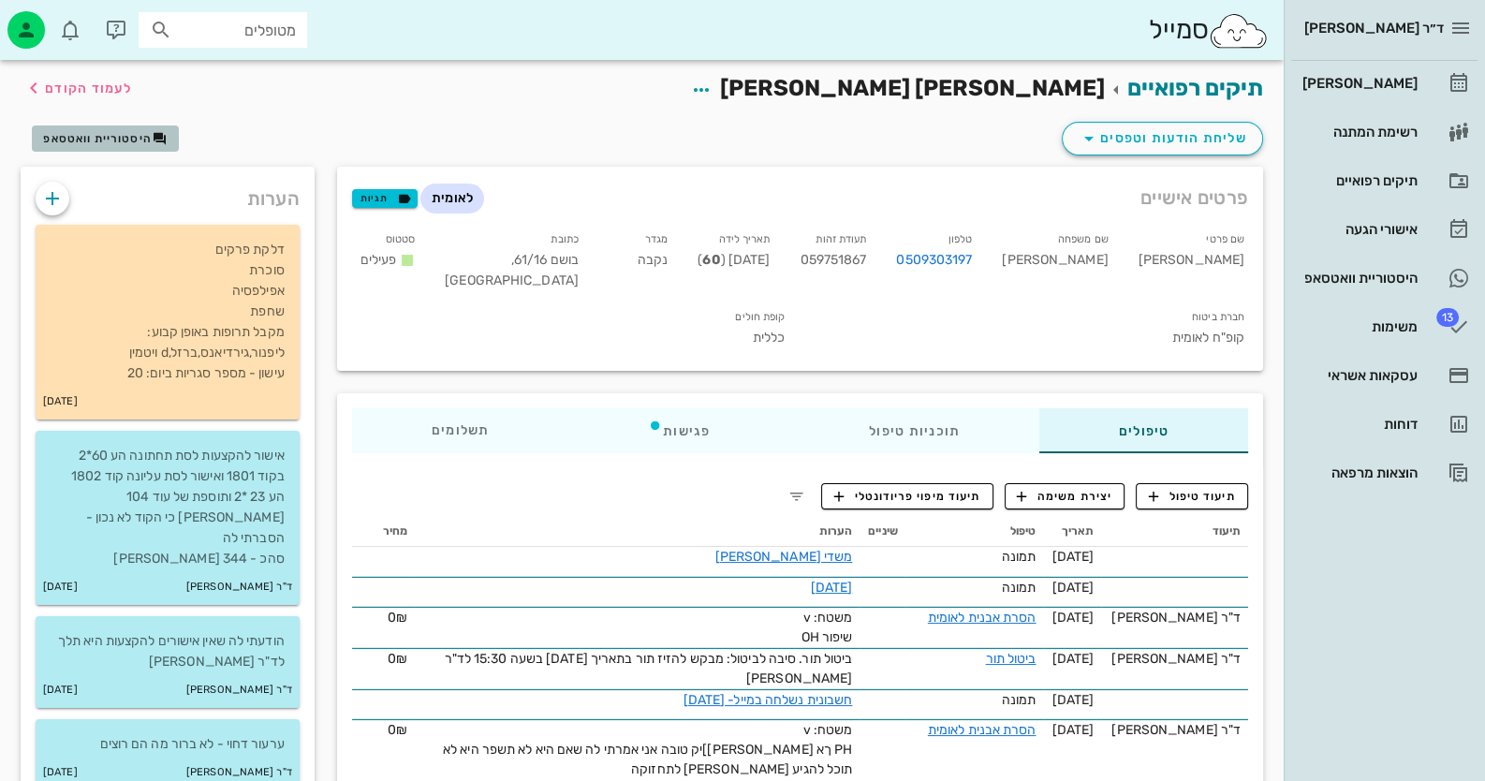
click at [81, 127] on button "היסטוריית וואטסאפ" at bounding box center [105, 138] width 147 height 26
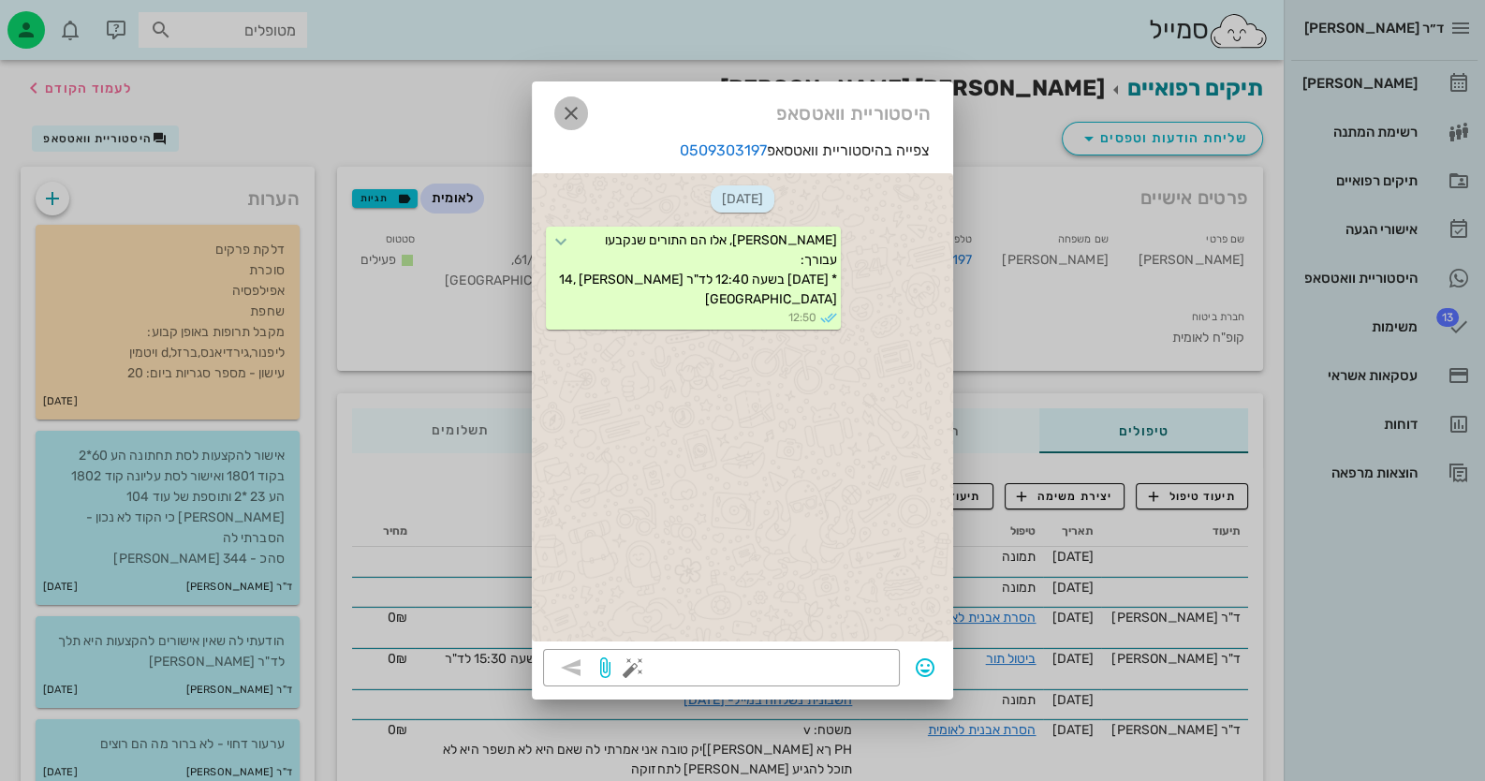
click at [577, 111] on icon "button" at bounding box center [571, 113] width 22 height 22
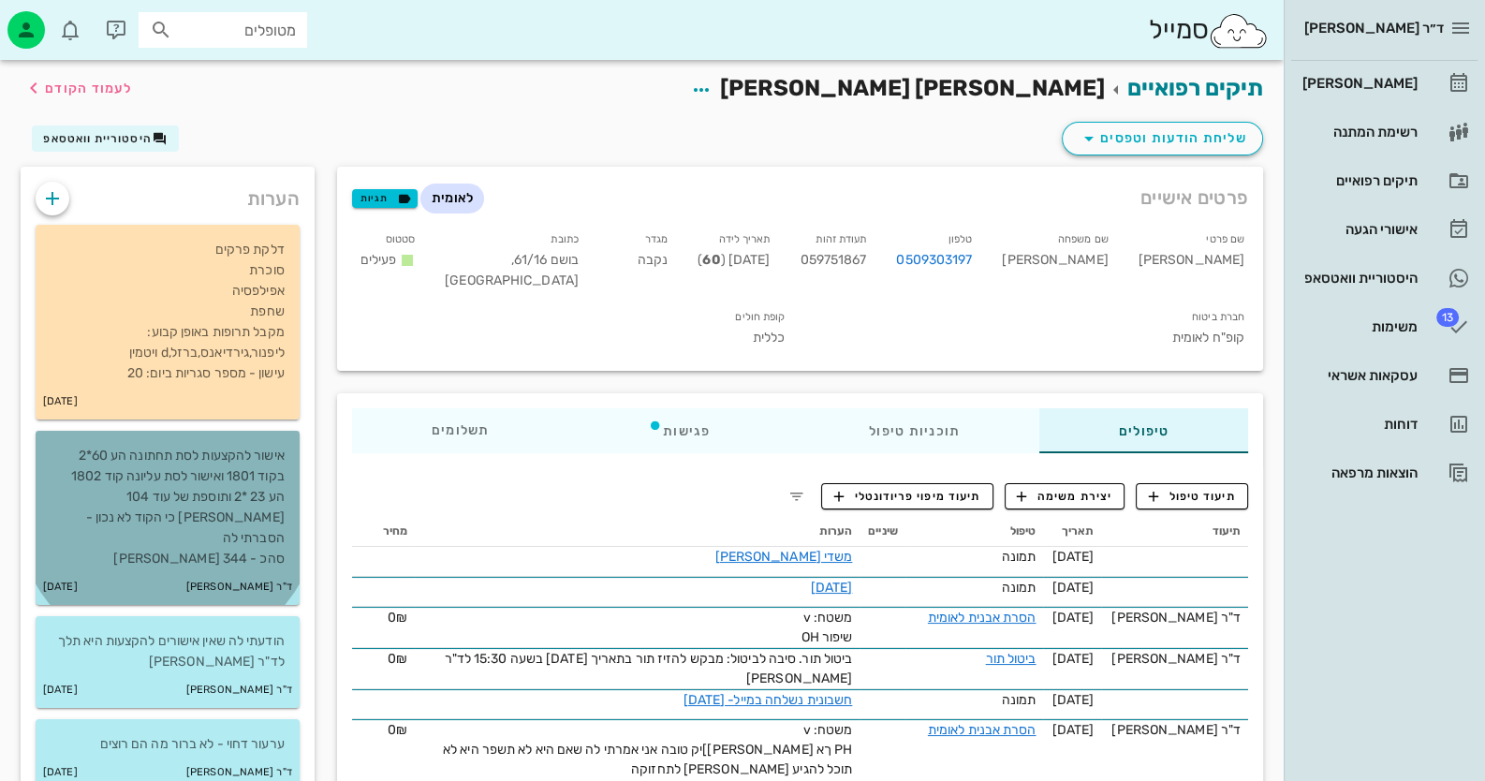
click at [155, 534] on p "אישור להקצעות לסת תחתונה הע 60*2 בקוד 1801 ואישור לסת עליונה קוד 1802 הע 23 *2 …" at bounding box center [168, 508] width 234 height 124
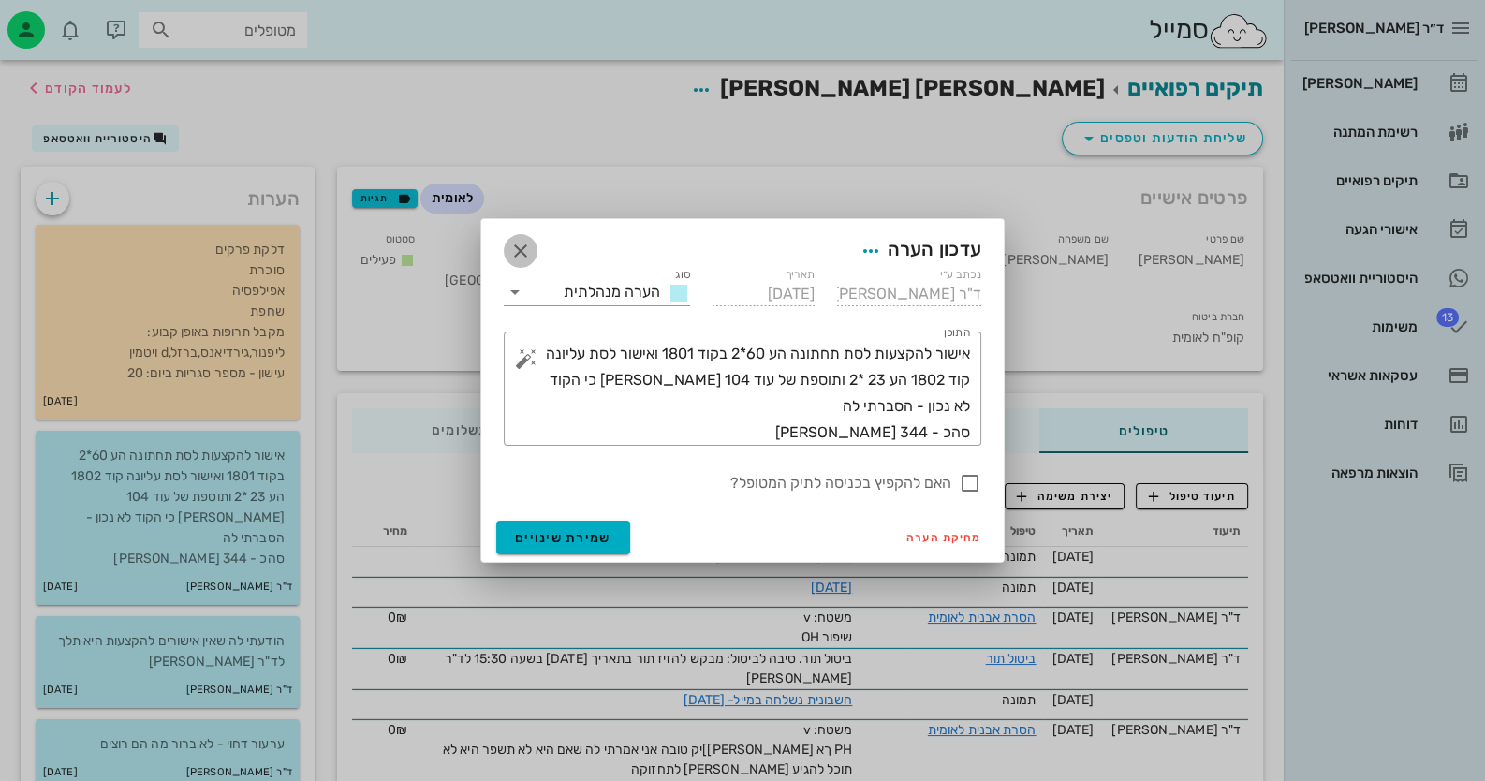
click at [520, 254] on icon "button" at bounding box center [520, 251] width 22 height 22
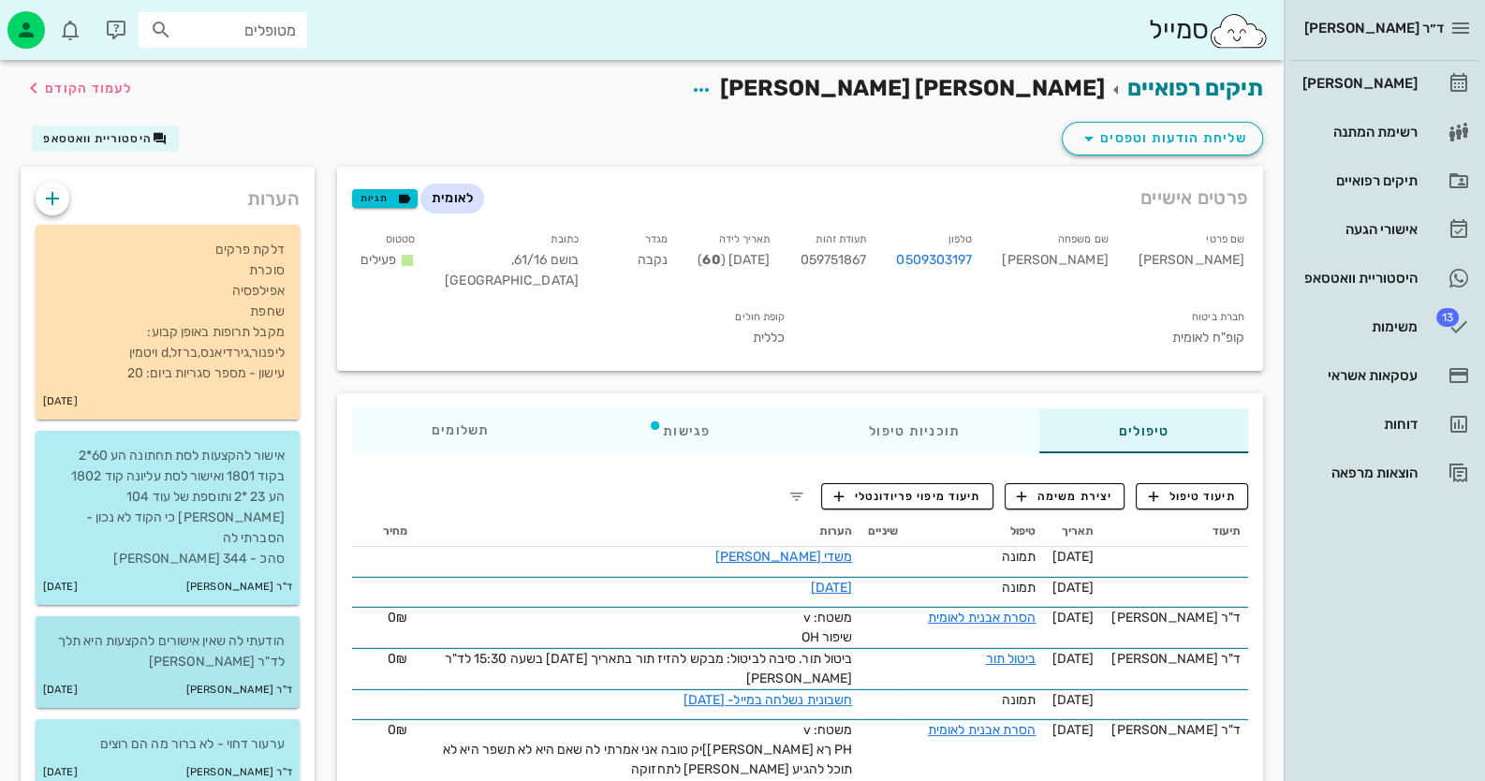
click at [255, 635] on p "הודעתי לה שאין אישורים להקצעות היא תלך לד"ר [PERSON_NAME]" at bounding box center [168, 651] width 234 height 41
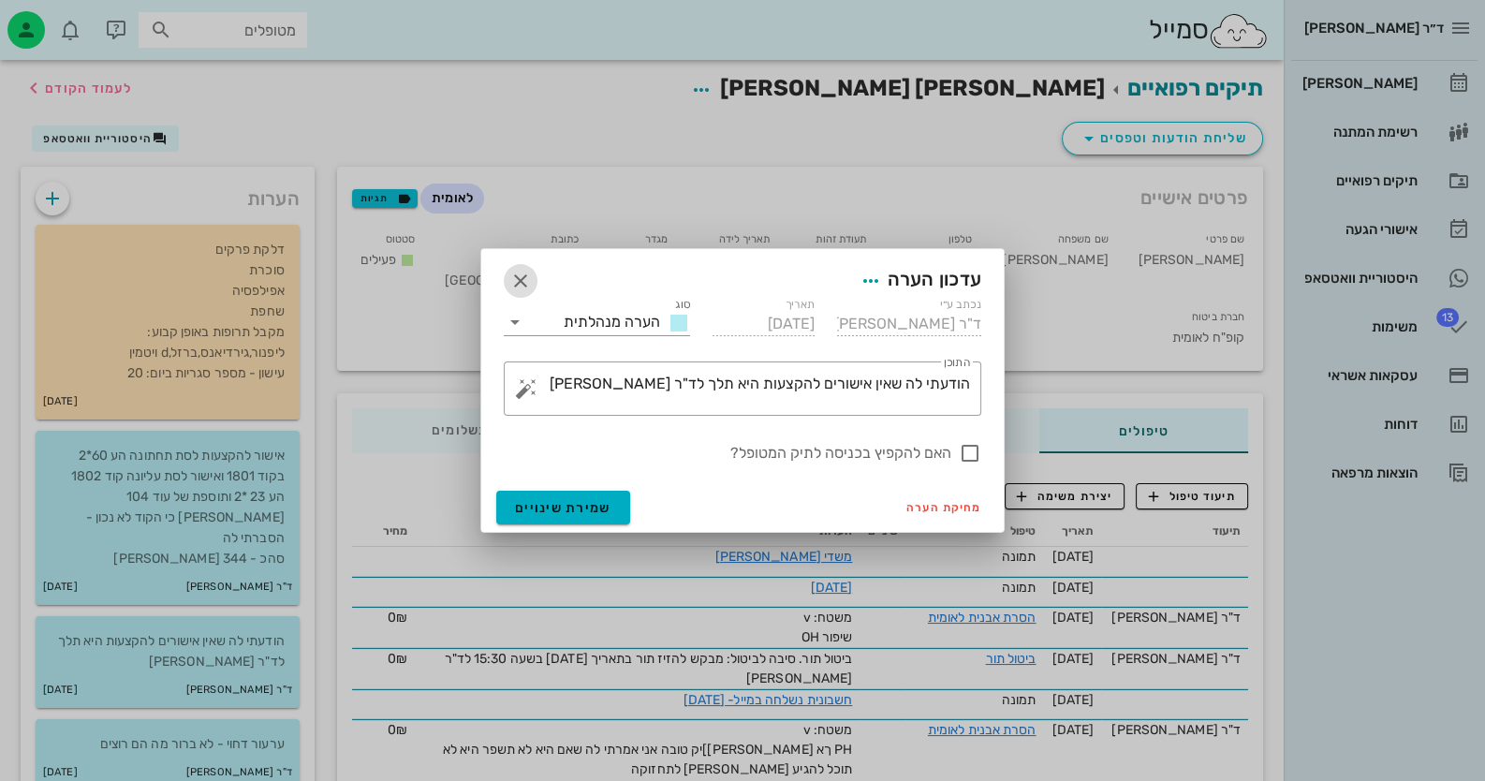
click at [519, 276] on icon "button" at bounding box center [520, 281] width 22 height 22
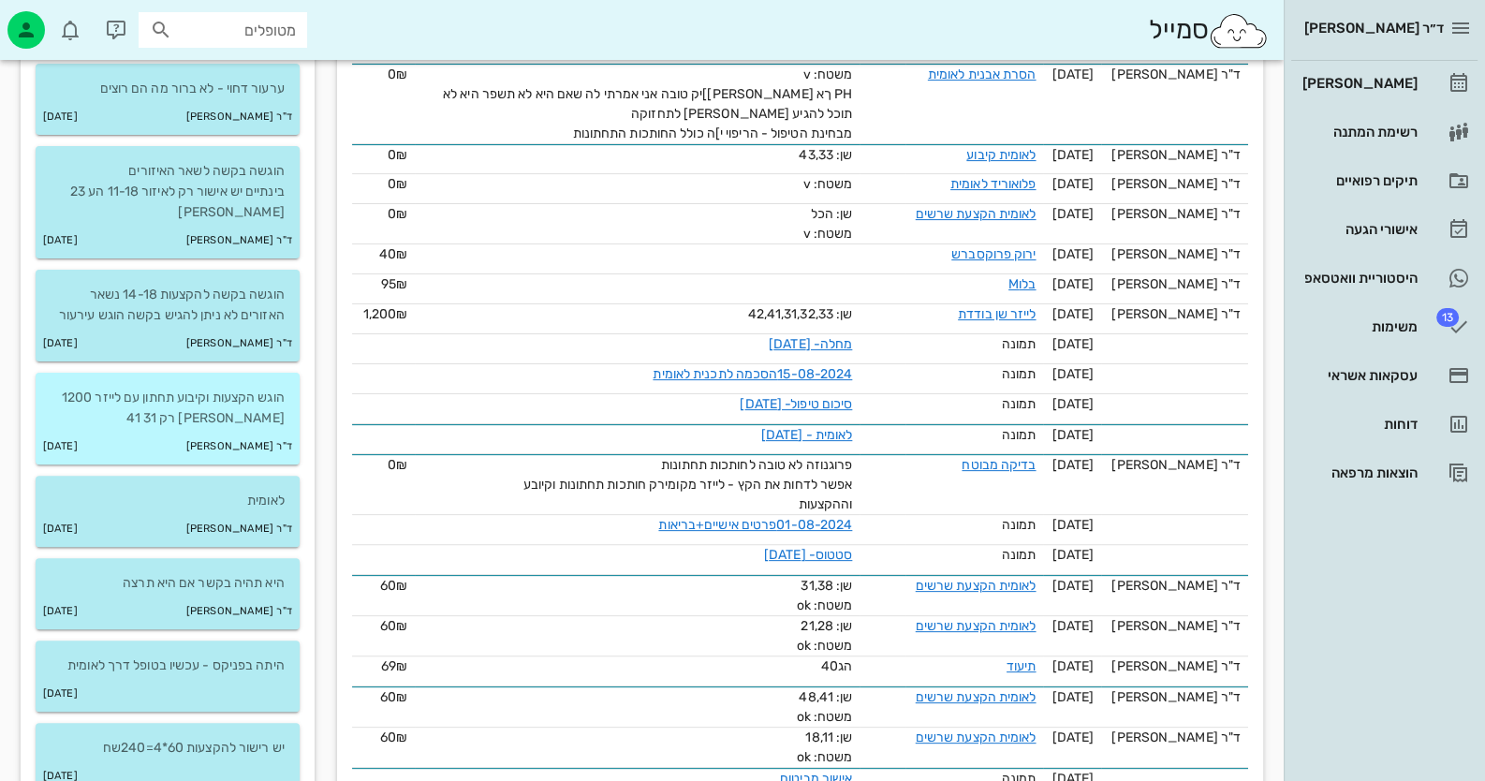
scroll to position [1030, 0]
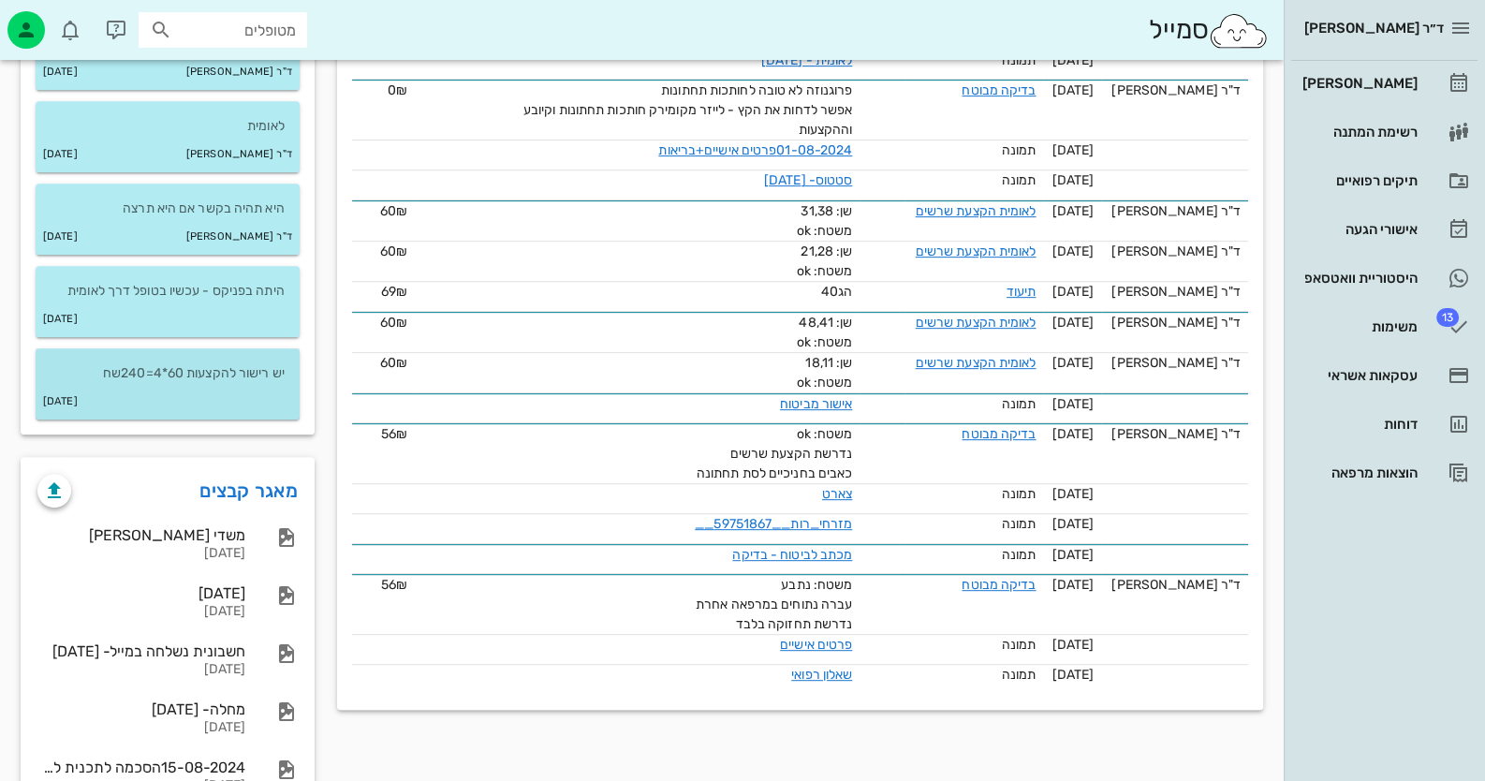
click at [206, 384] on div "[DATE]" at bounding box center [168, 402] width 264 height 36
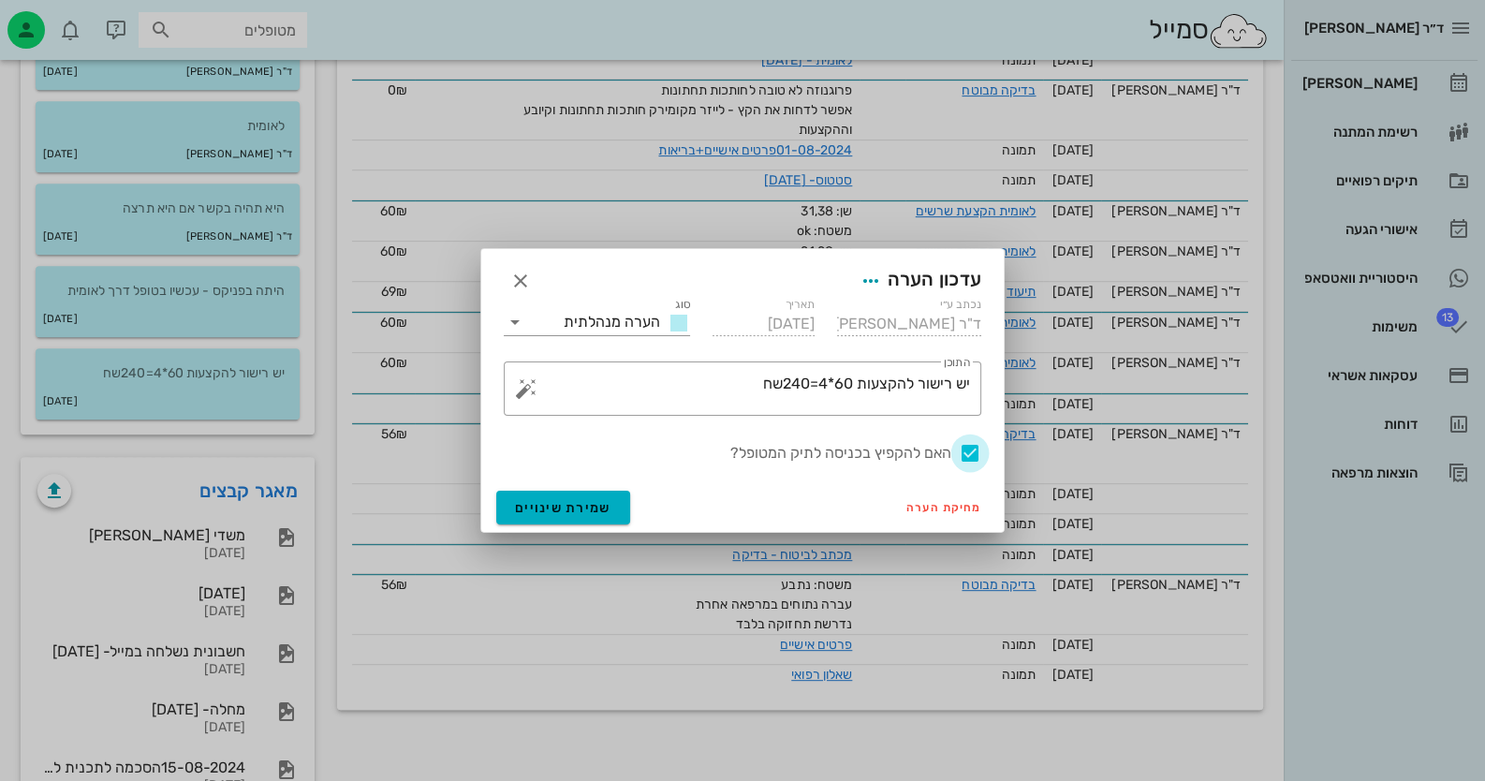
click at [976, 447] on div at bounding box center [970, 453] width 32 height 32
checkbox input "false"
click at [571, 504] on span "שמירת שינויים" at bounding box center [563, 508] width 96 height 16
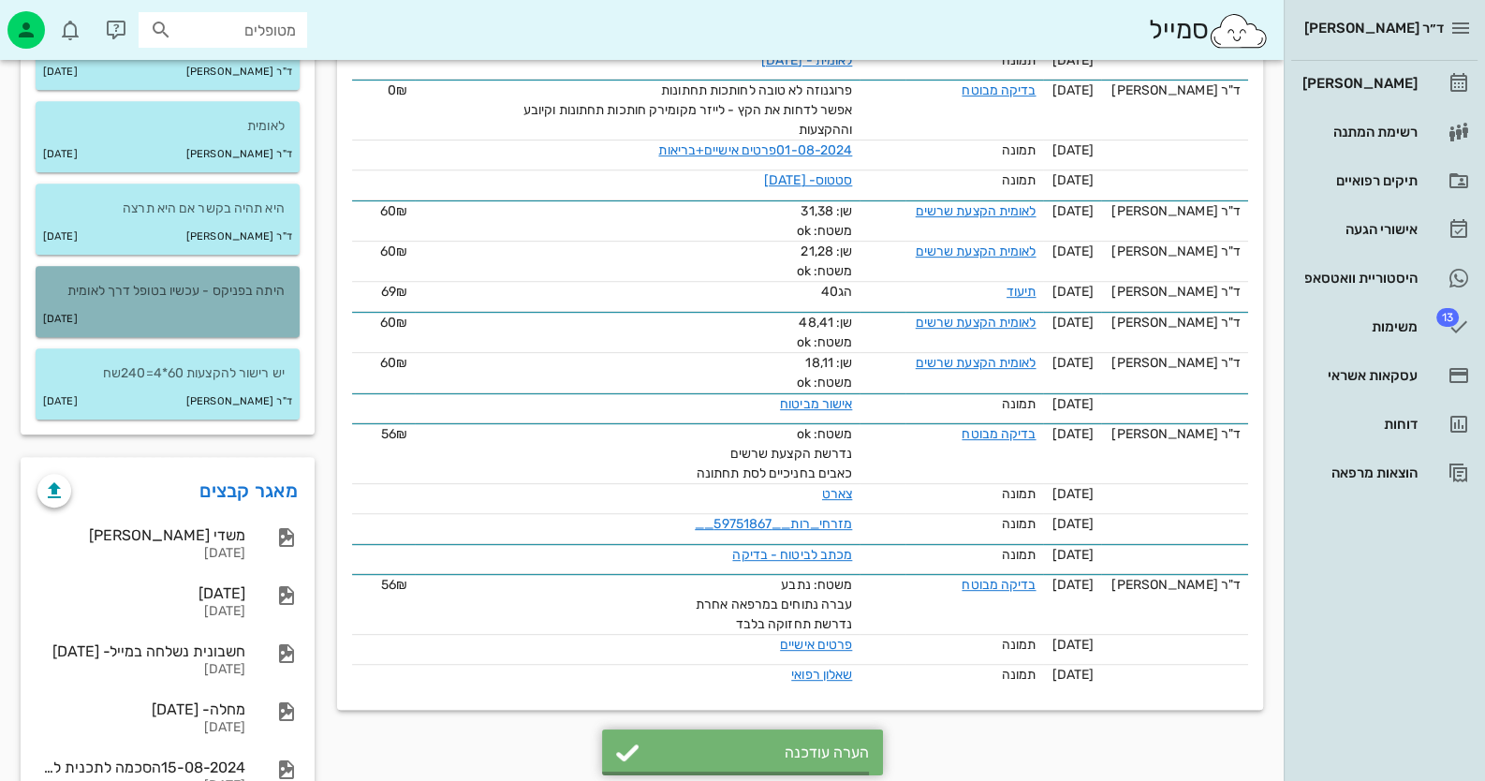
click at [252, 301] on div "[DATE]" at bounding box center [168, 319] width 264 height 36
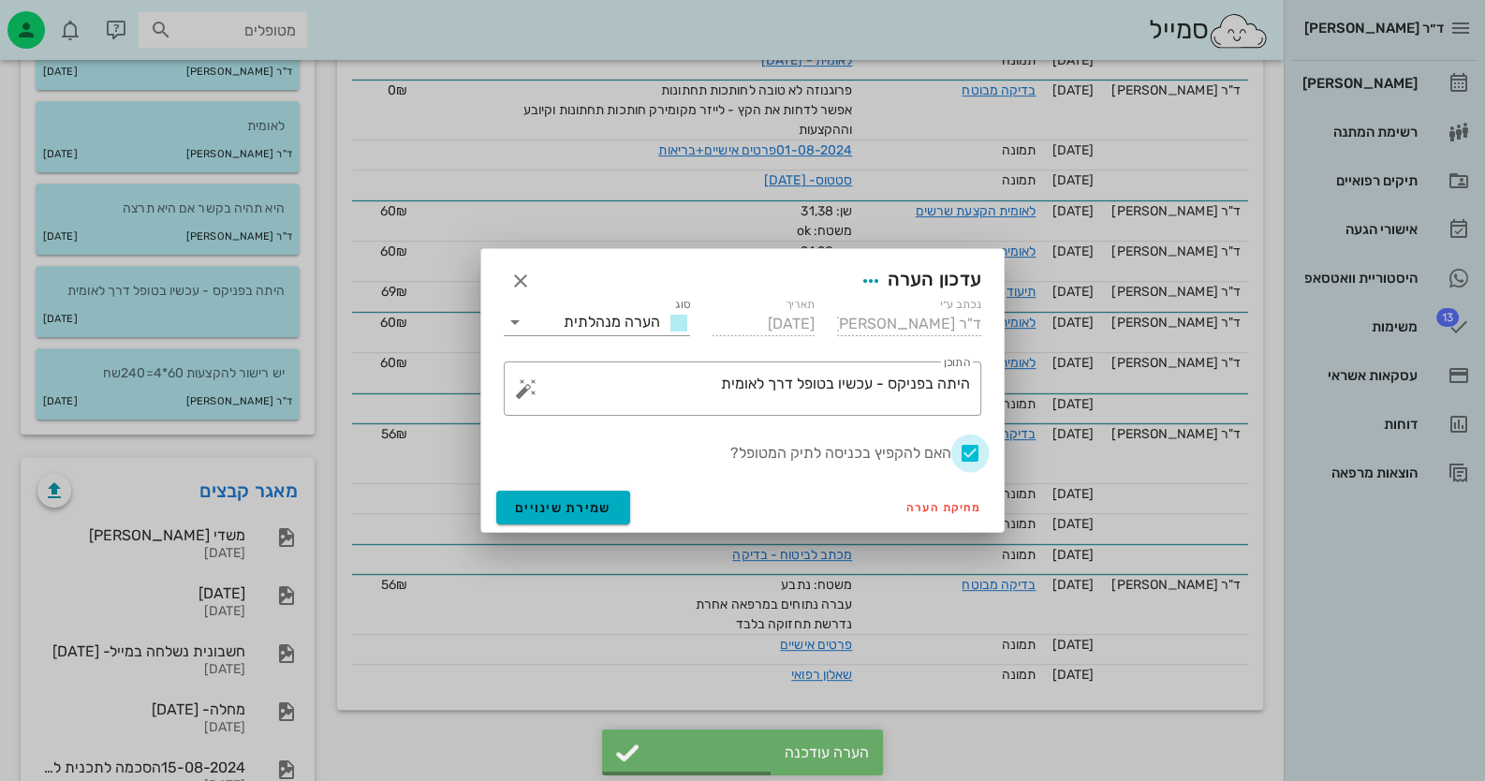
click at [972, 453] on div at bounding box center [970, 453] width 32 height 32
checkbox input "false"
click at [552, 503] on span "שמירת שינויים" at bounding box center [563, 508] width 96 height 16
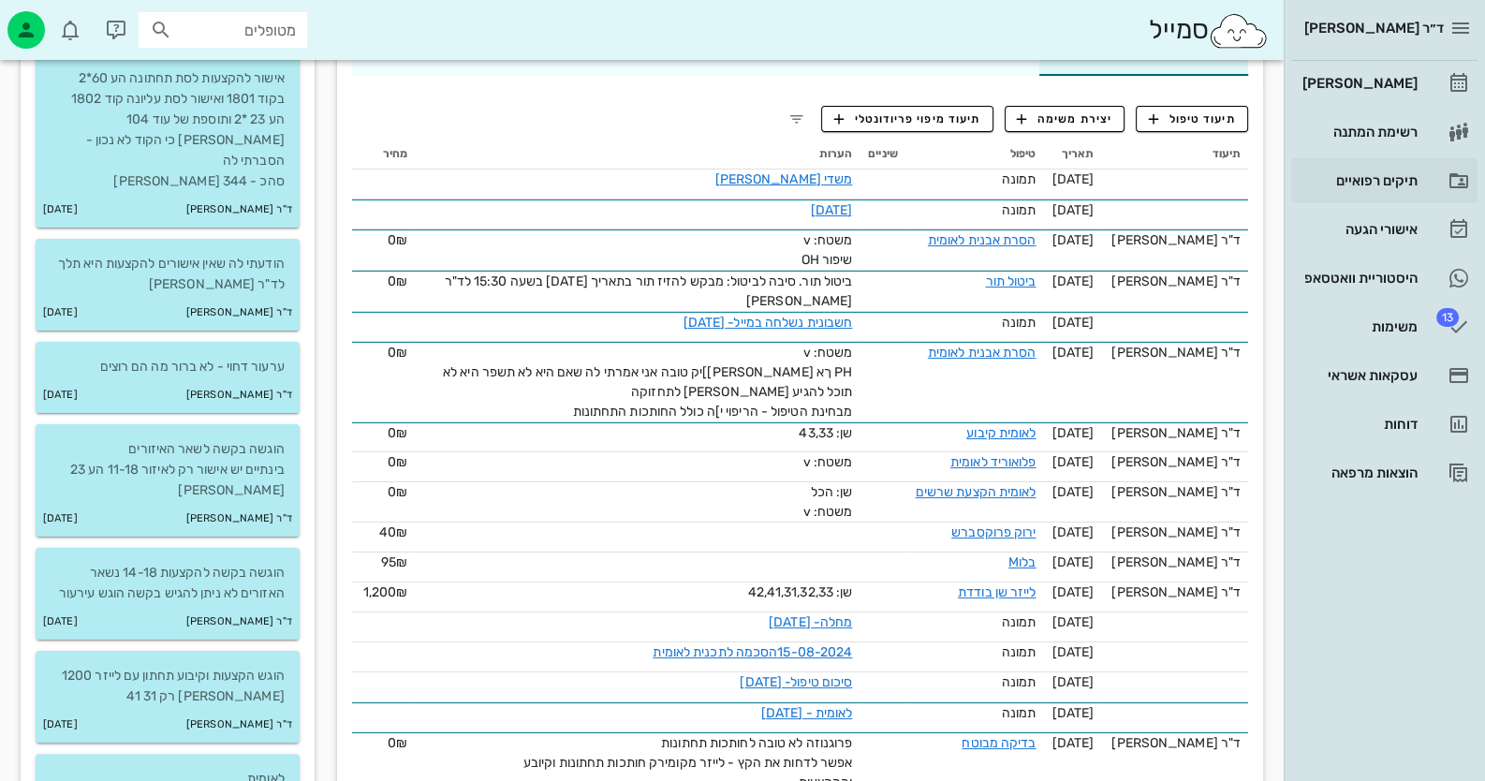
scroll to position [374, 0]
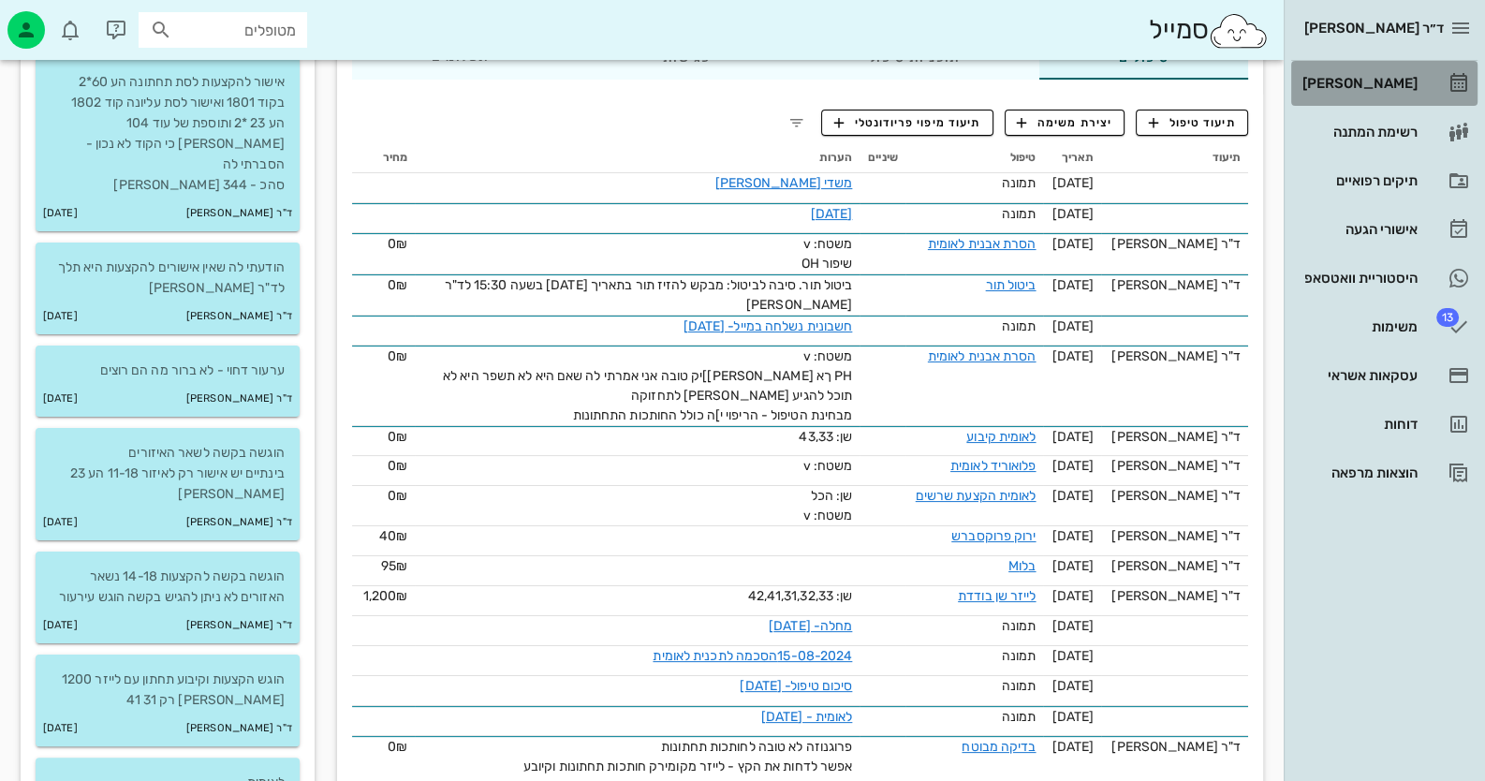
click at [1432, 83] on link "[PERSON_NAME]" at bounding box center [1384, 83] width 186 height 45
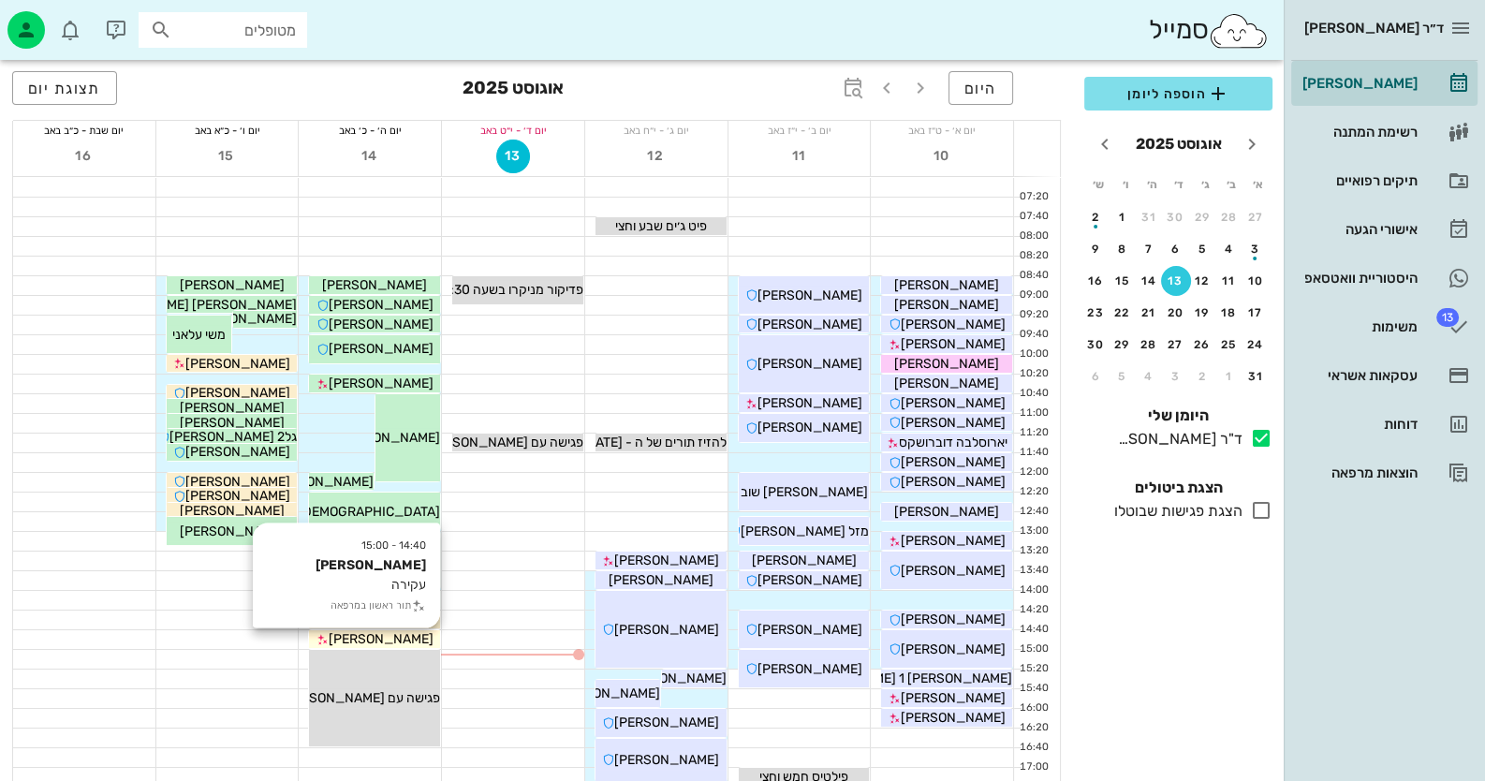
click at [415, 640] on div "[PERSON_NAME]" at bounding box center [374, 639] width 131 height 20
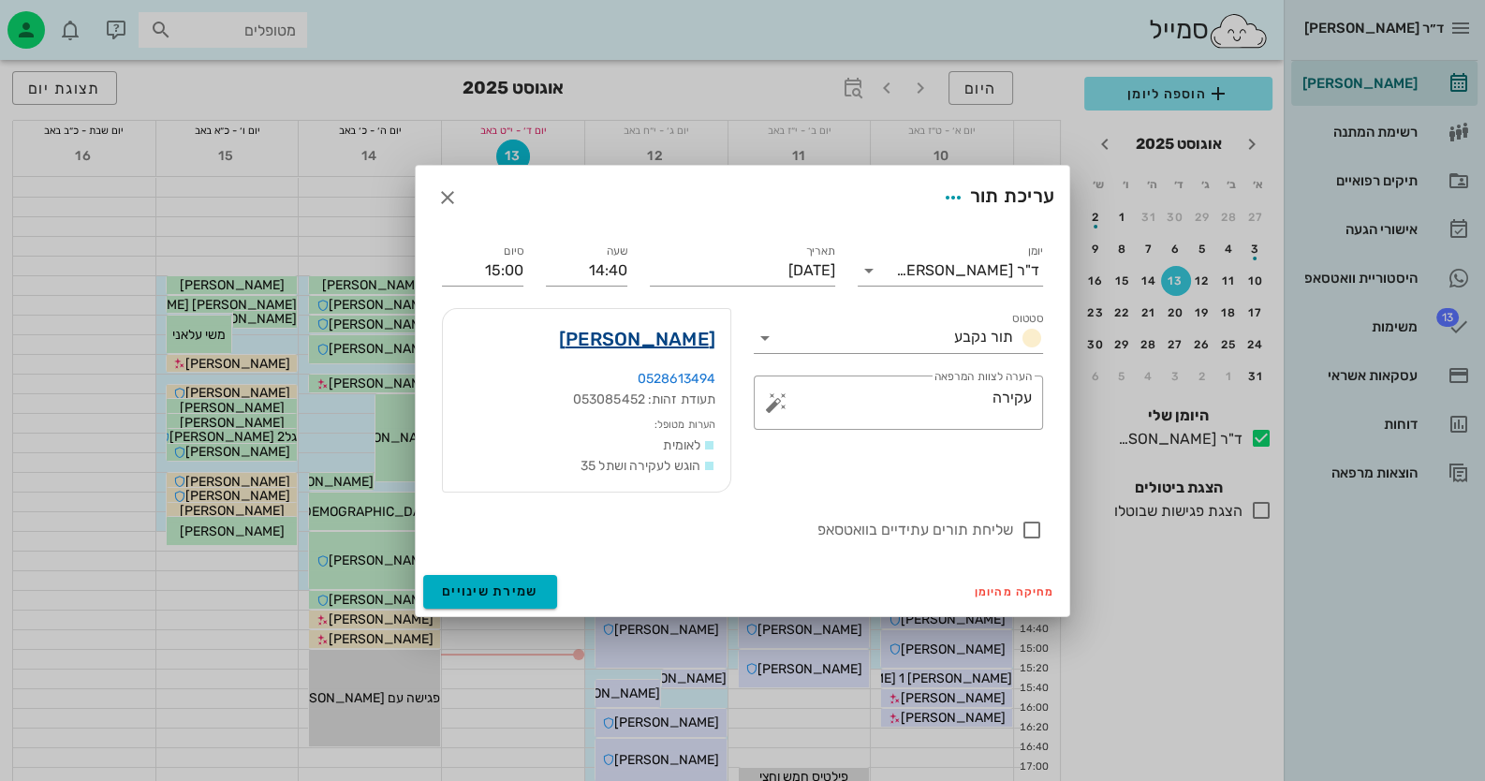
click at [657, 330] on link "[PERSON_NAME]" at bounding box center [637, 339] width 156 height 30
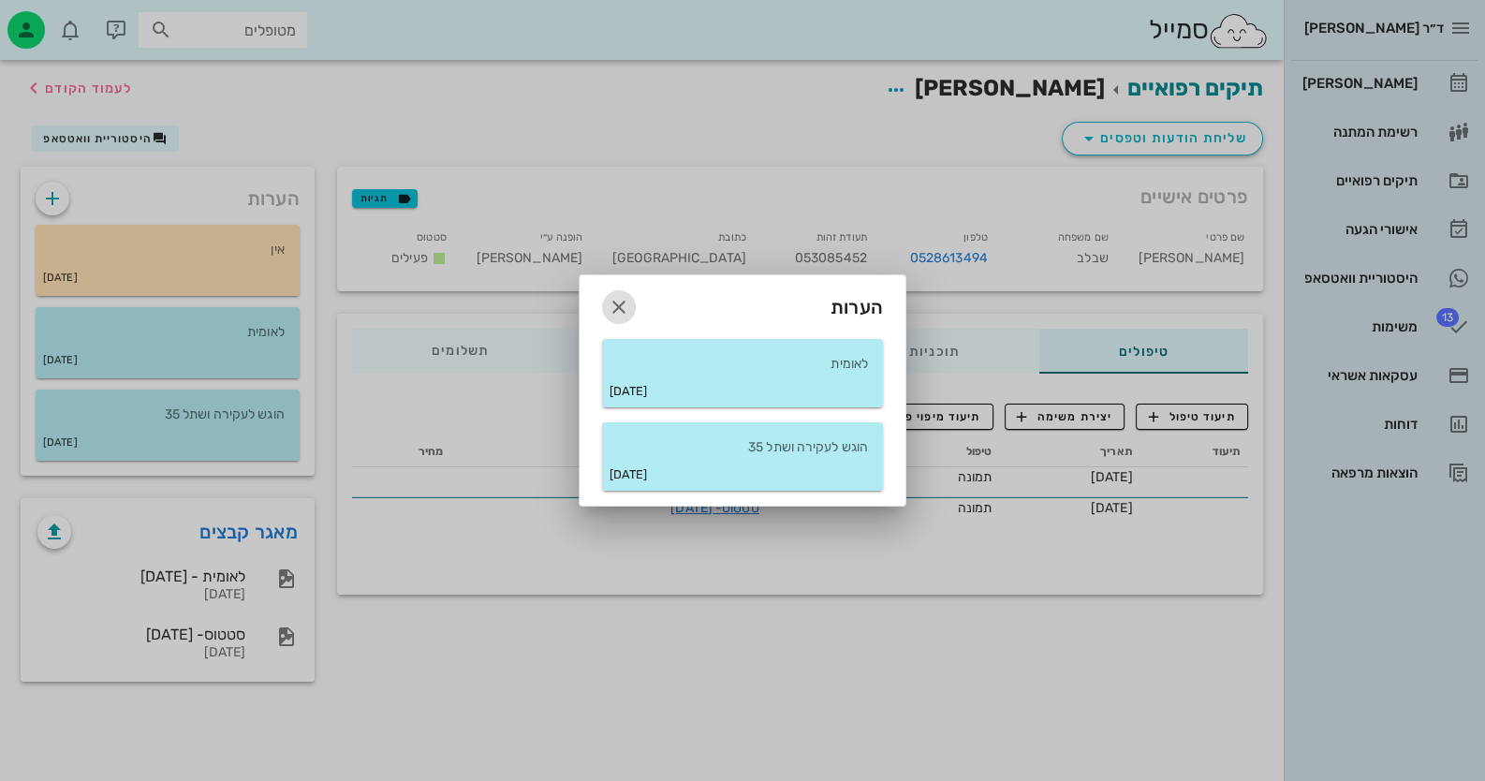
click at [623, 313] on icon "button" at bounding box center [619, 307] width 22 height 22
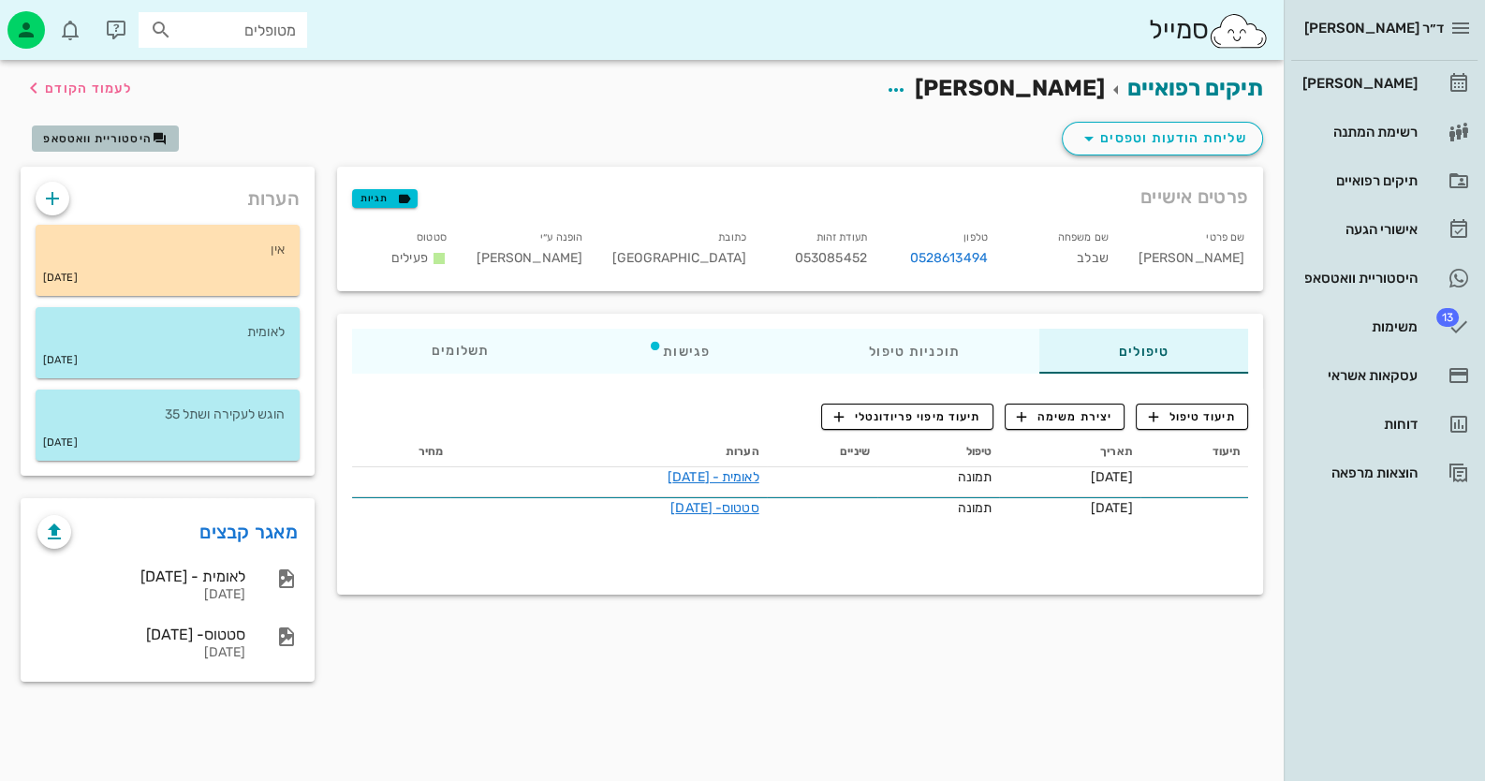
click at [124, 134] on span "היסטוריית וואטסאפ" at bounding box center [97, 138] width 109 height 13
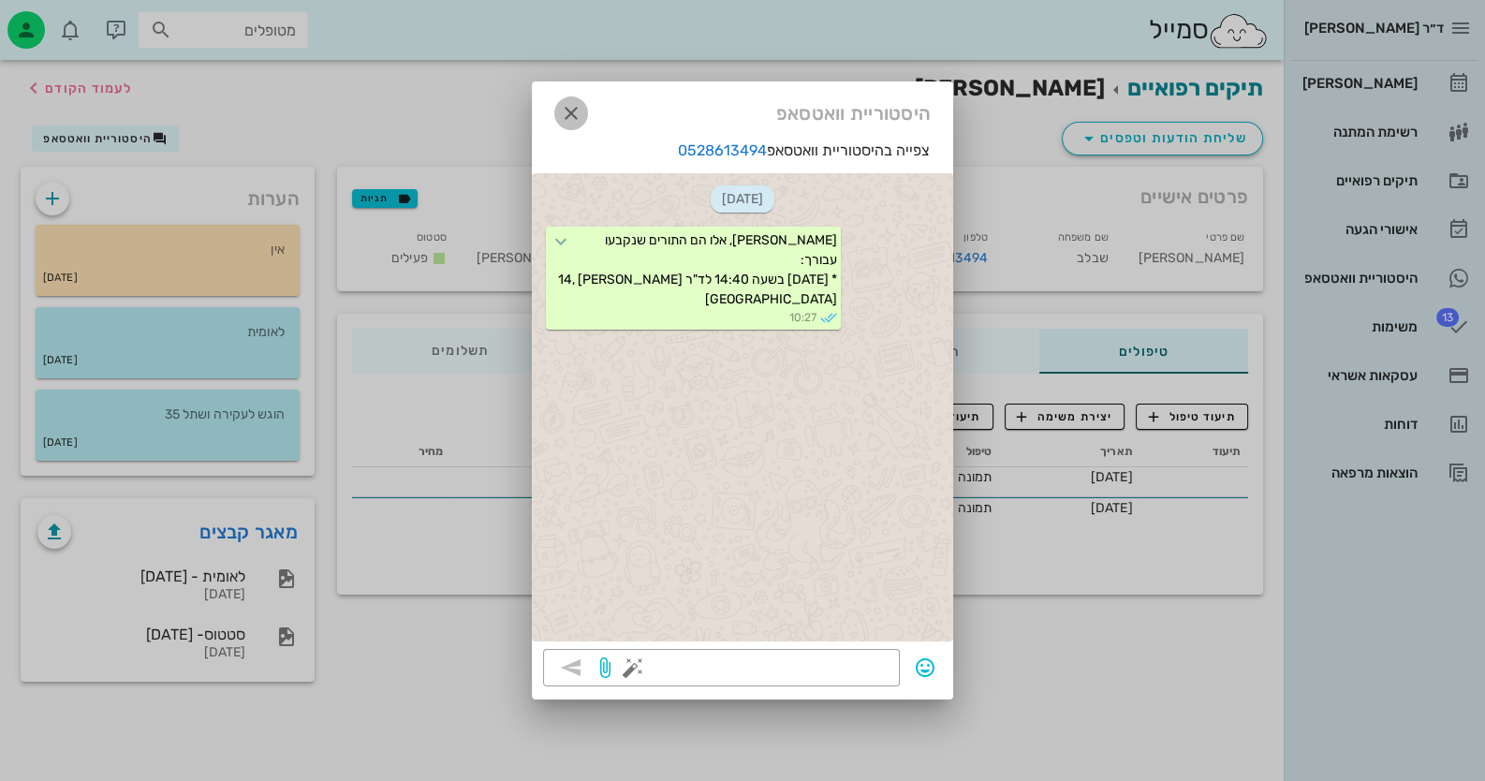
click at [578, 111] on icon "button" at bounding box center [571, 113] width 22 height 22
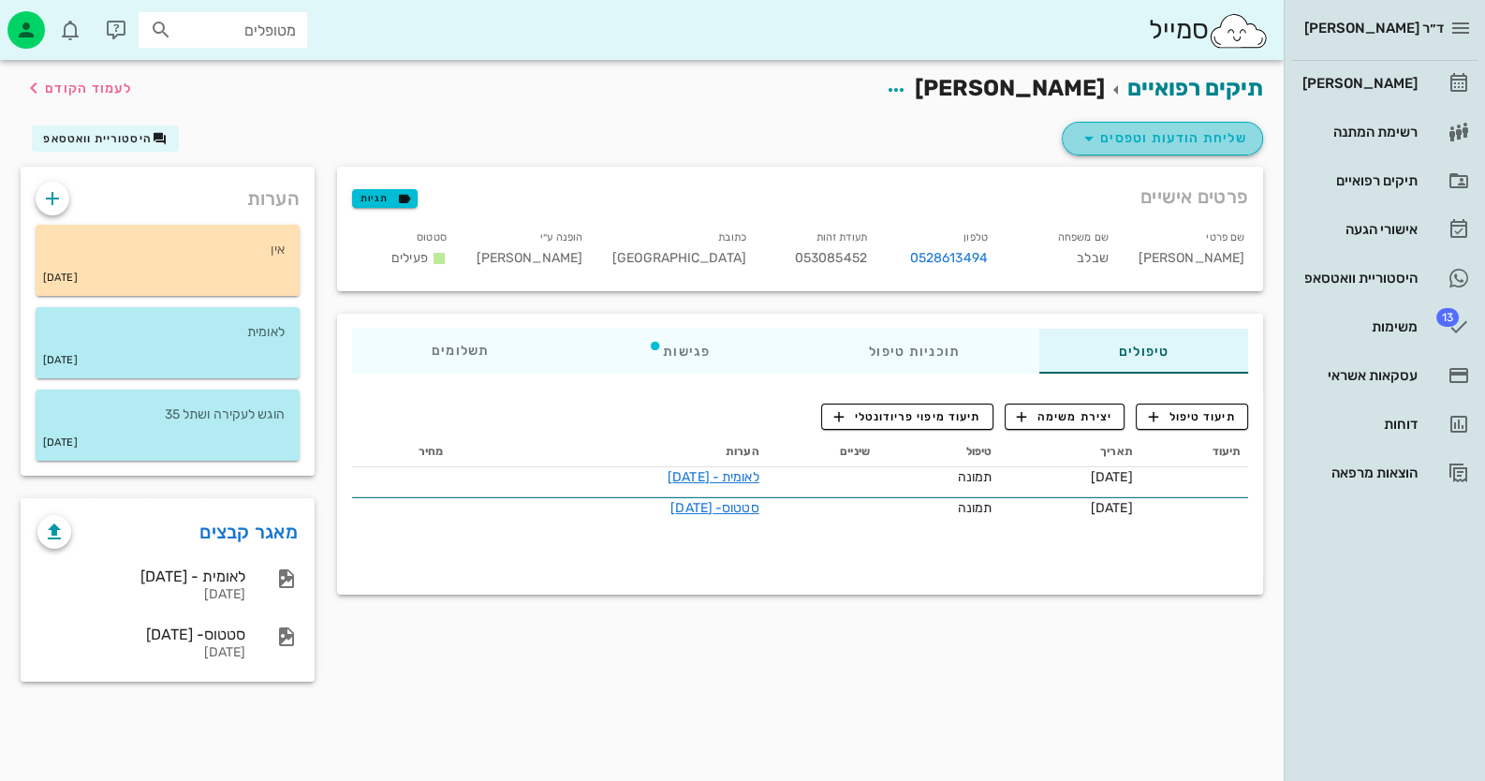
click at [1217, 125] on button "שליחת הודעות וטפסים" at bounding box center [1162, 139] width 201 height 34
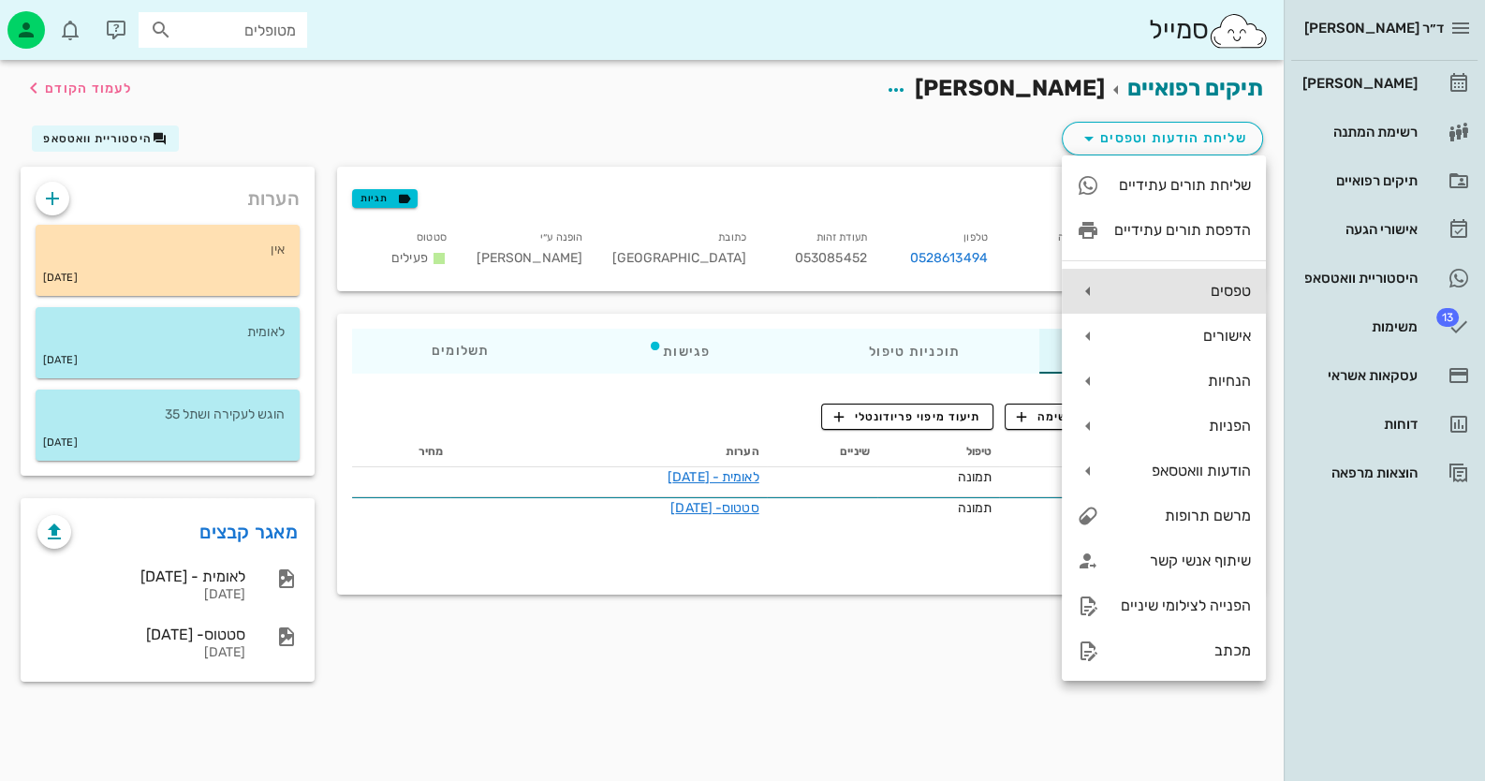
click at [1254, 292] on div "טפסים" at bounding box center [1164, 291] width 204 height 45
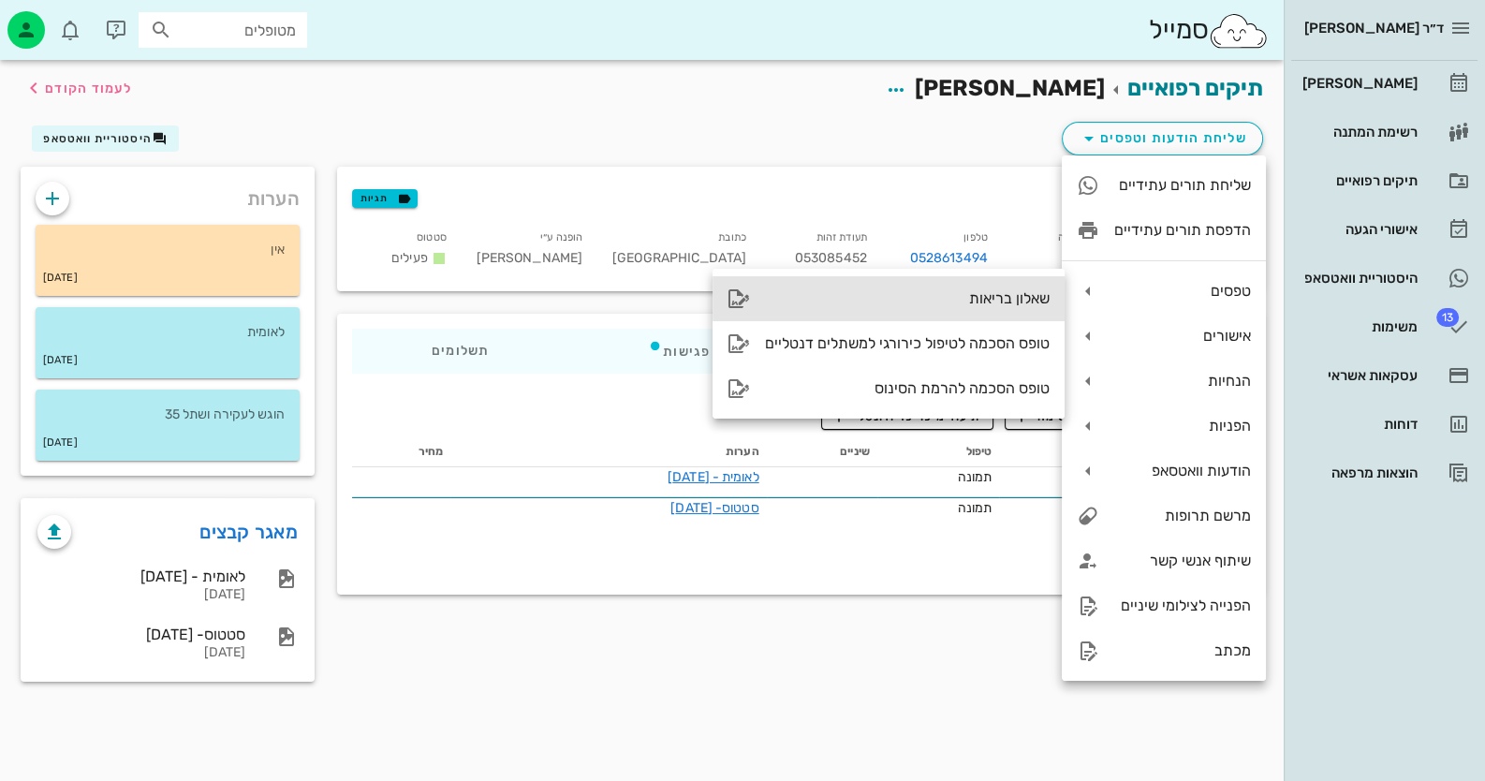
click at [1013, 299] on div "שאלון בריאות" at bounding box center [907, 298] width 285 height 18
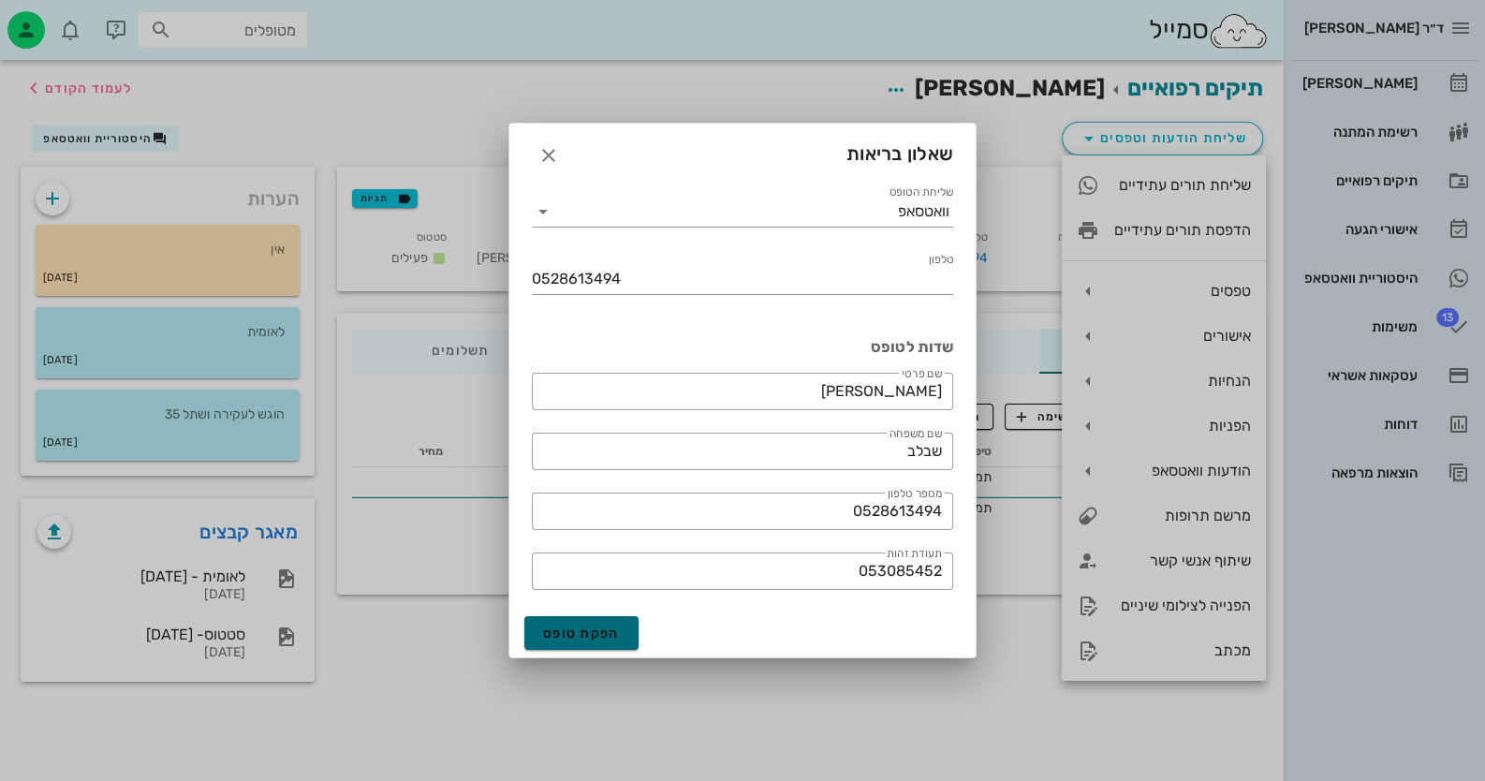
click at [598, 633] on span "הפקת טופס" at bounding box center [581, 633] width 77 height 16
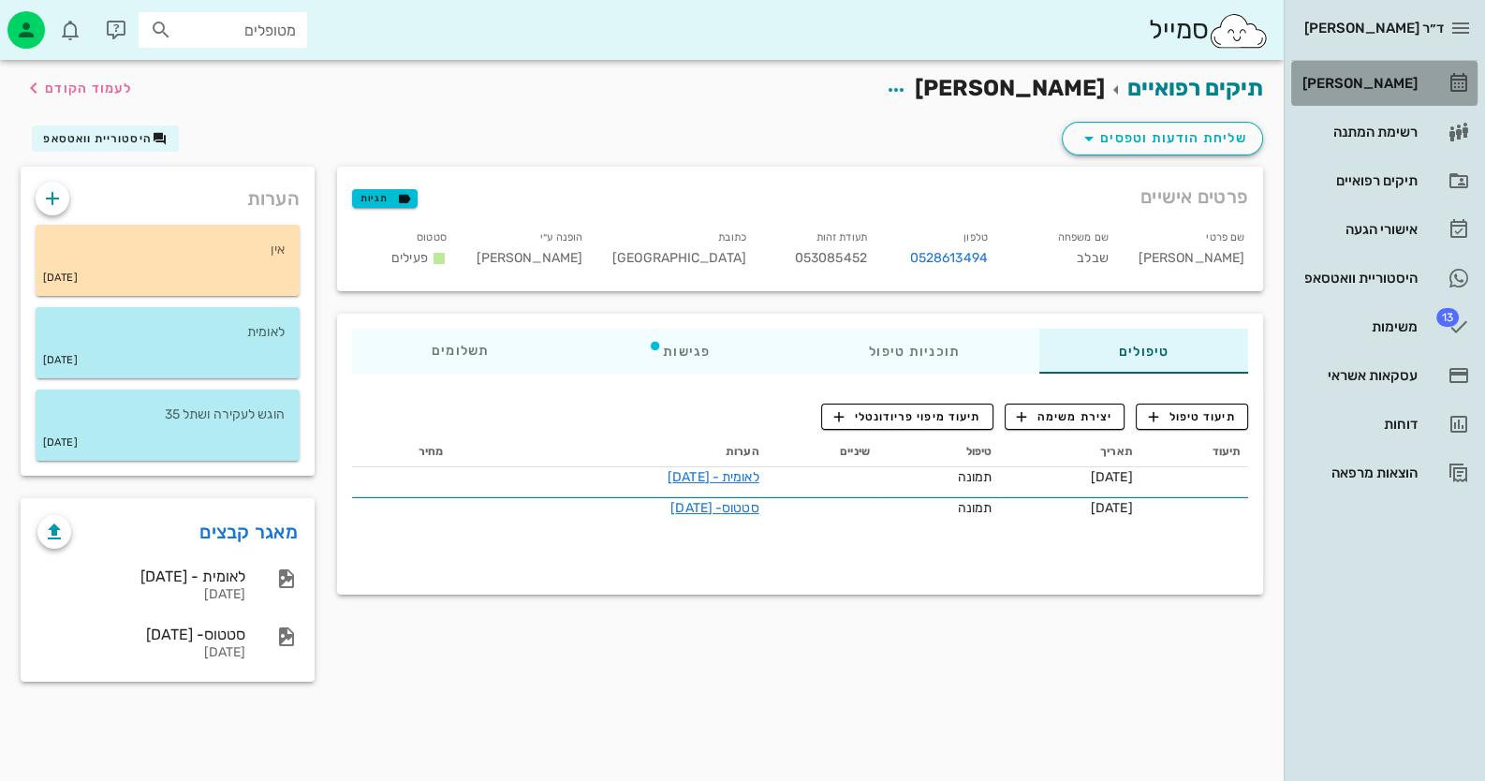
click at [1395, 93] on div "[PERSON_NAME]" at bounding box center [1358, 83] width 119 height 30
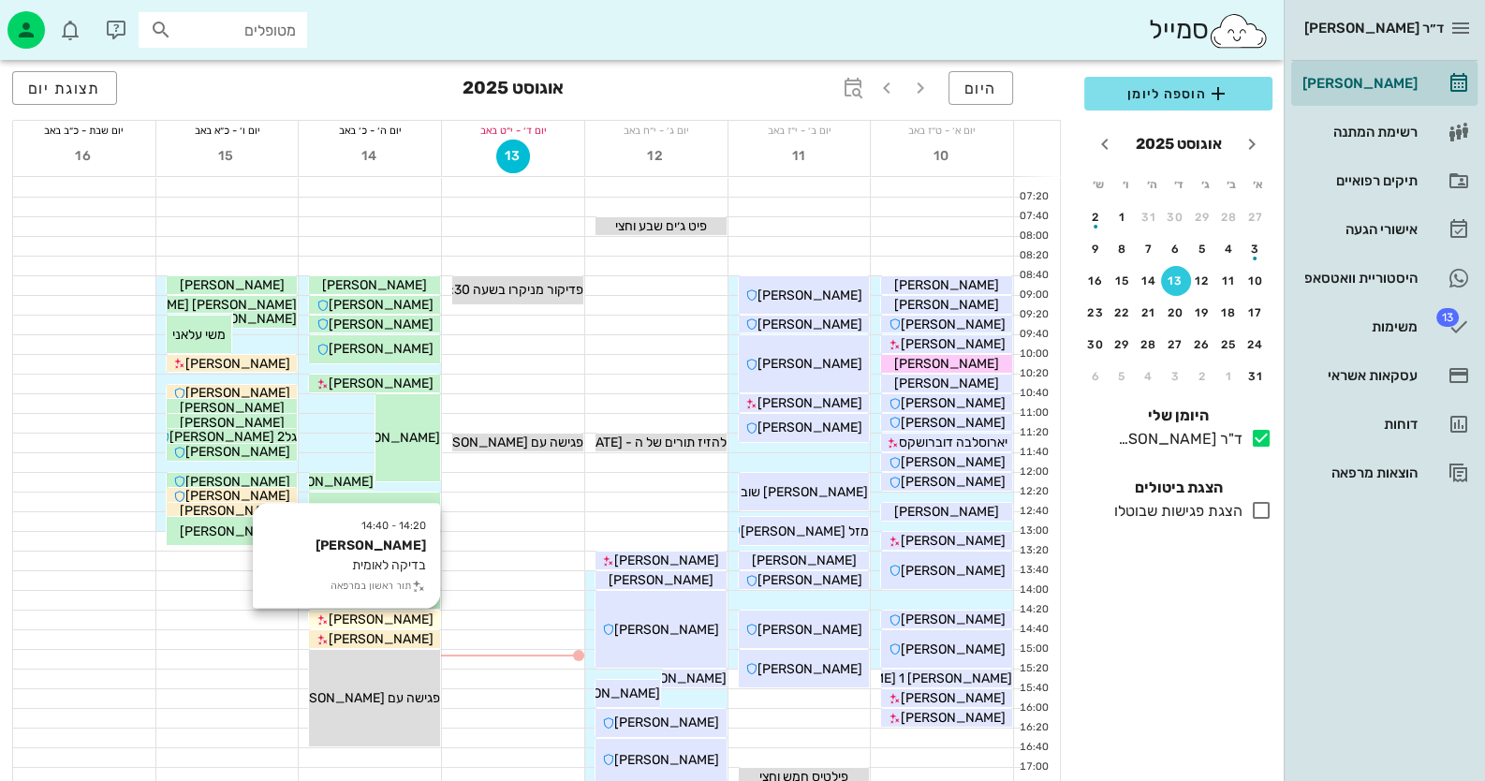
click at [419, 619] on div "[PERSON_NAME]" at bounding box center [374, 619] width 131 height 20
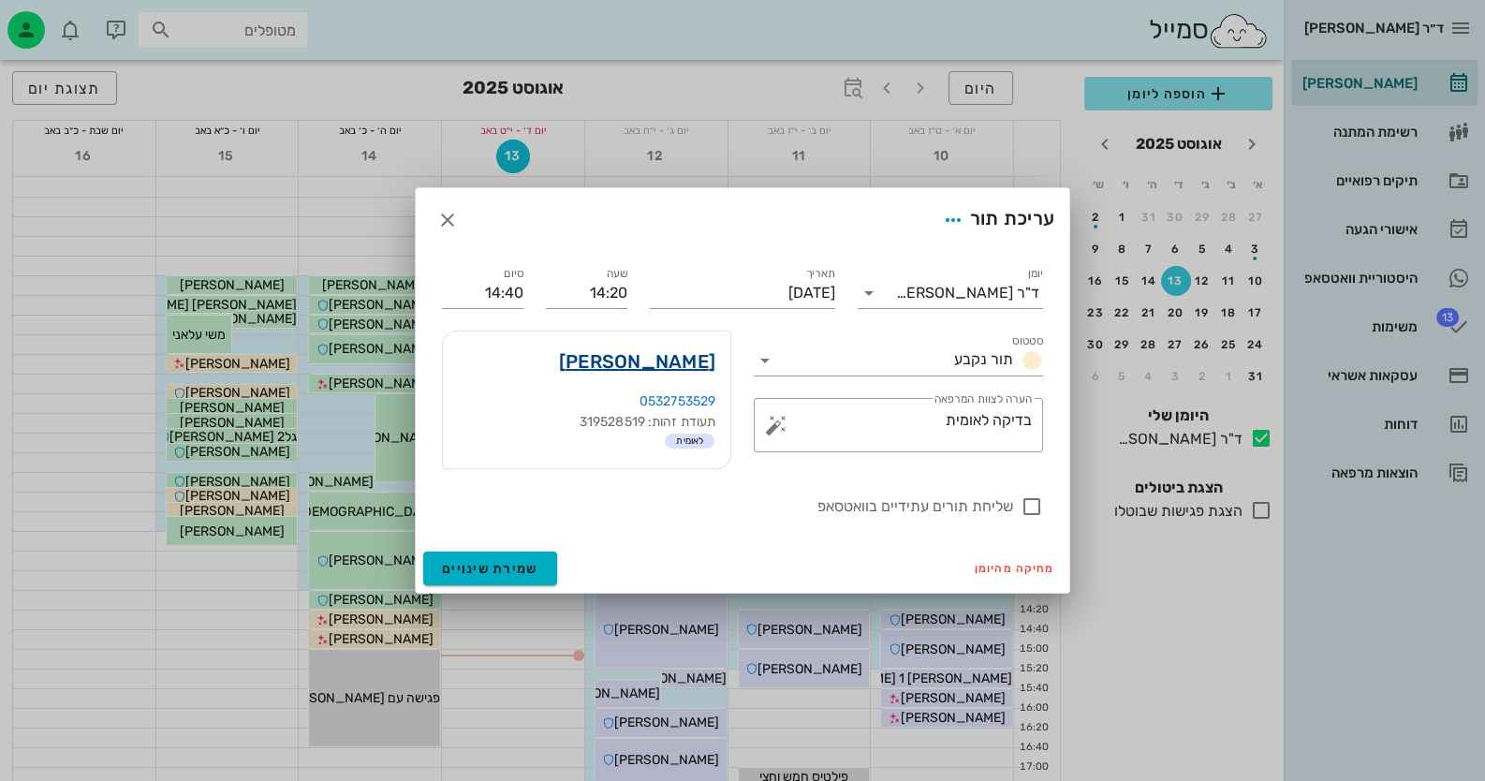
click at [688, 350] on link "[PERSON_NAME]" at bounding box center [637, 361] width 156 height 30
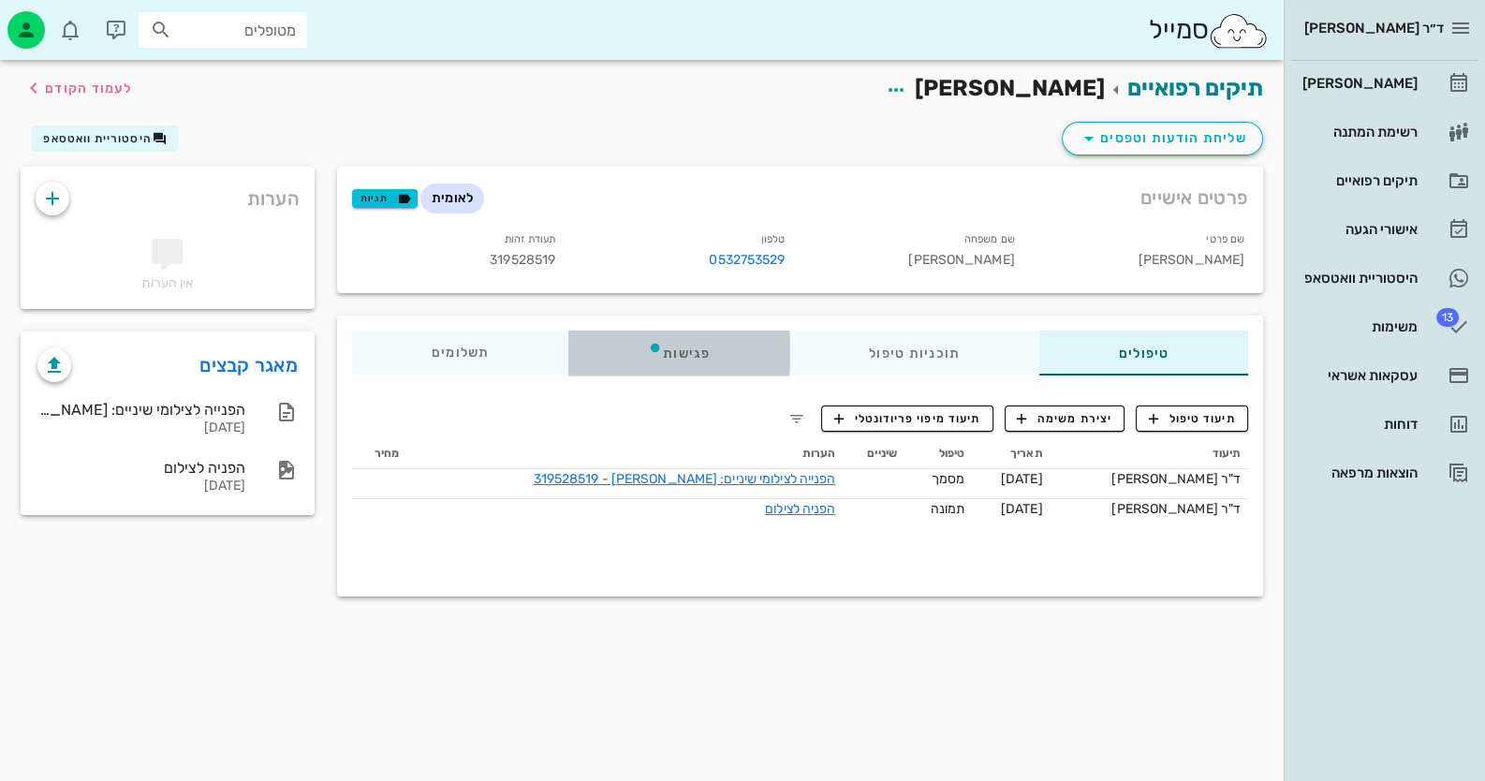
click at [688, 350] on div "פגישות" at bounding box center [678, 352] width 221 height 45
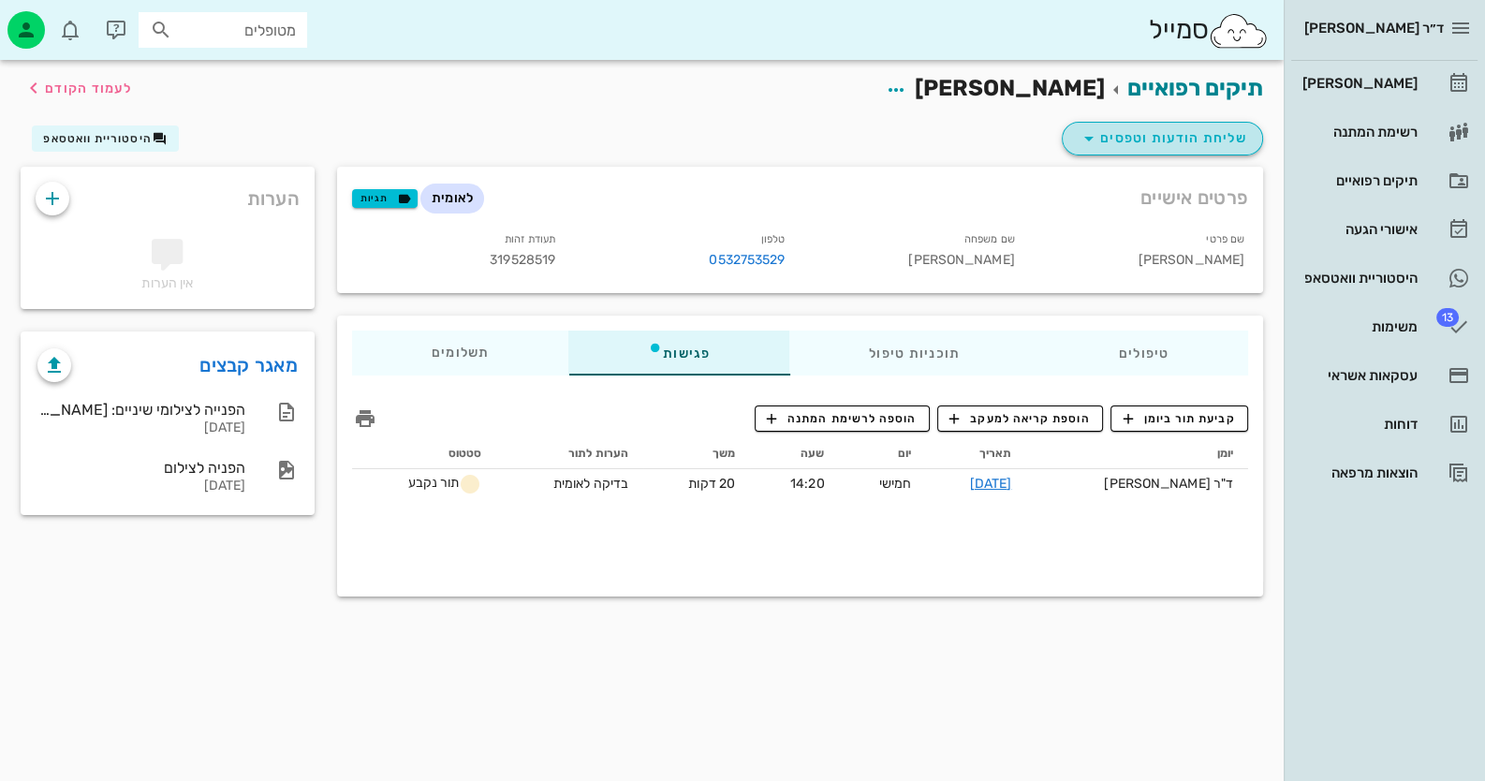
click at [1195, 147] on span "שליחת הודעות וטפסים" at bounding box center [1162, 138] width 169 height 22
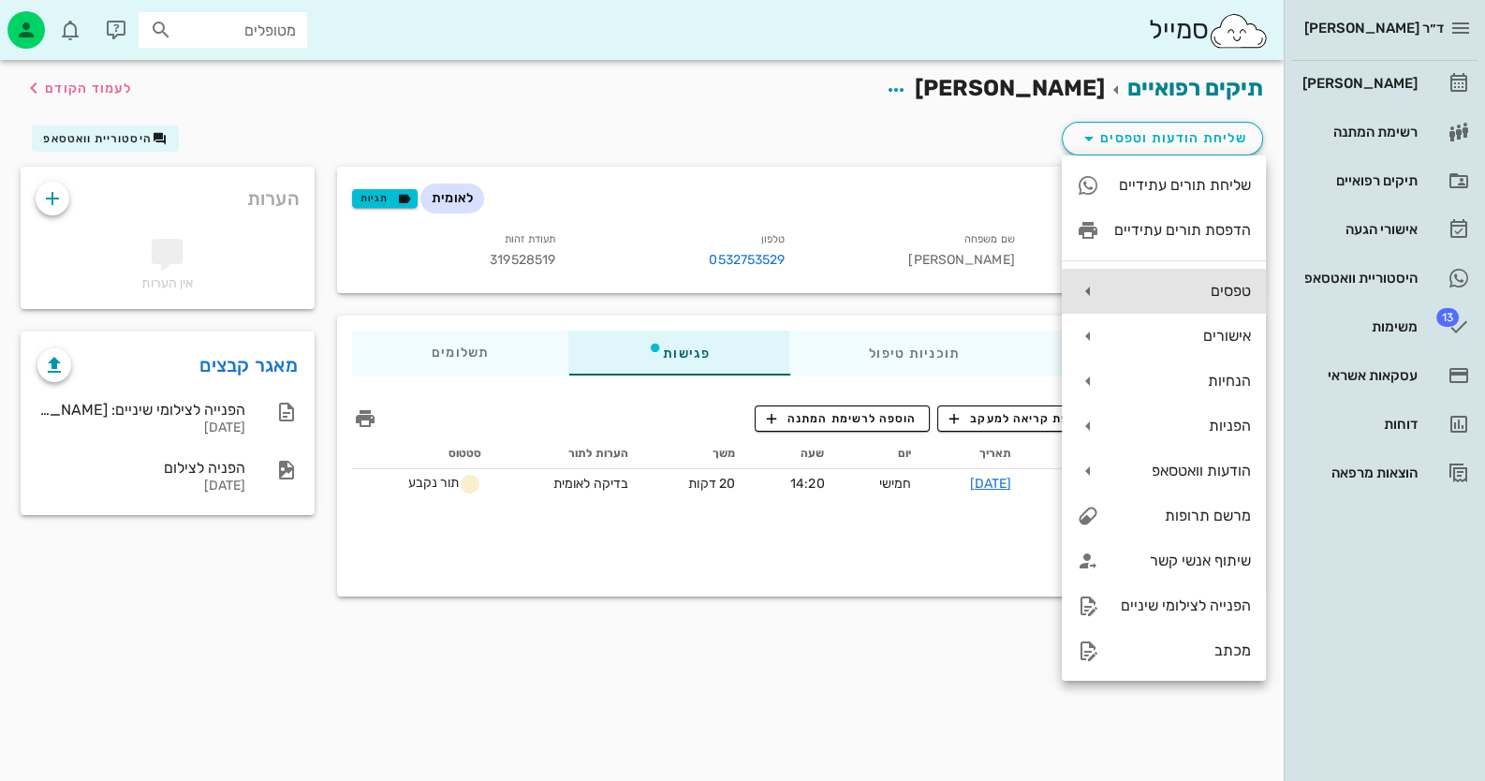
click at [1231, 271] on div "טפסים" at bounding box center [1164, 291] width 204 height 45
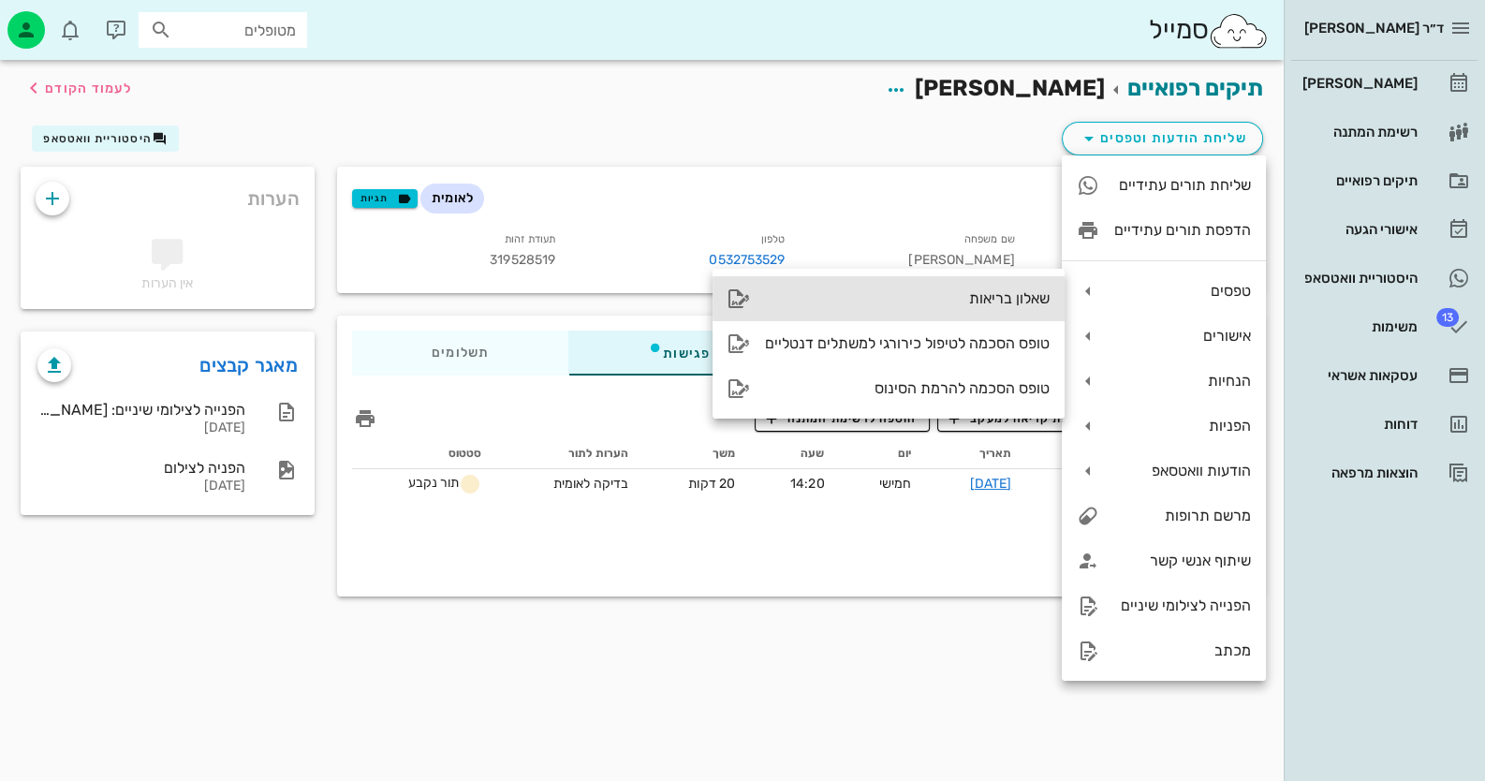
click at [990, 306] on div "שאלון בריאות" at bounding box center [907, 298] width 285 height 18
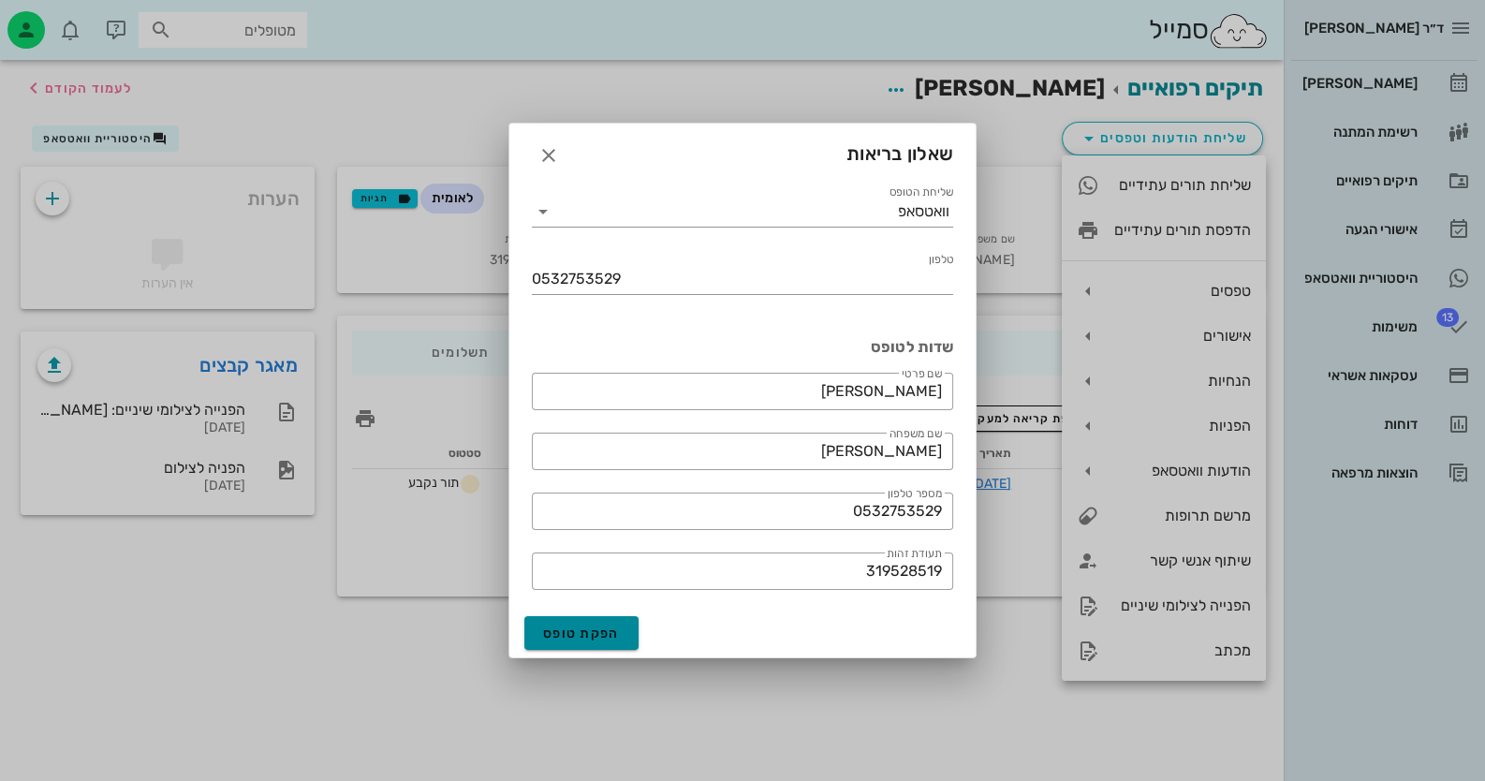
click at [592, 626] on span "הפקת טופס" at bounding box center [581, 633] width 77 height 16
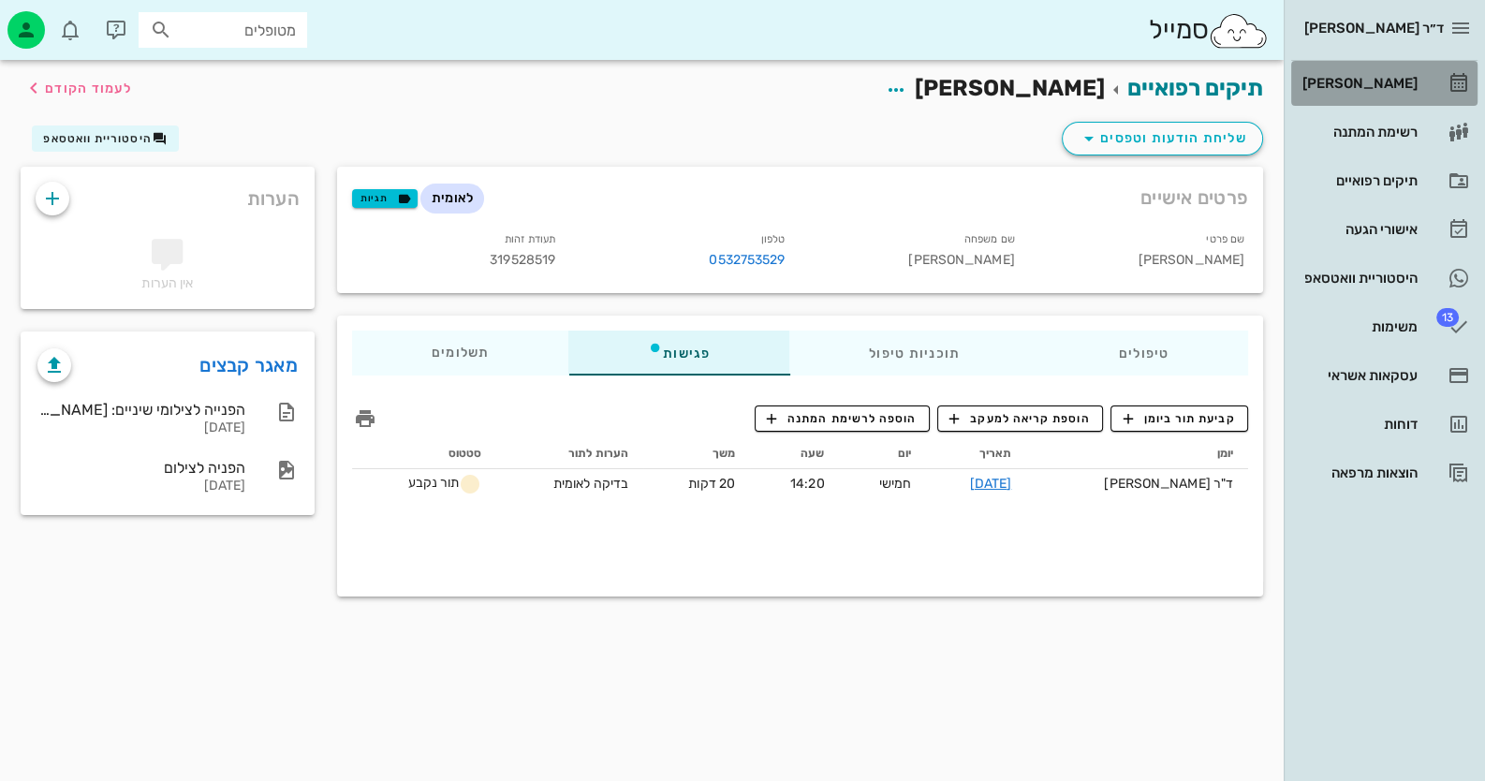
click at [1395, 88] on div "[PERSON_NAME]" at bounding box center [1358, 83] width 119 height 15
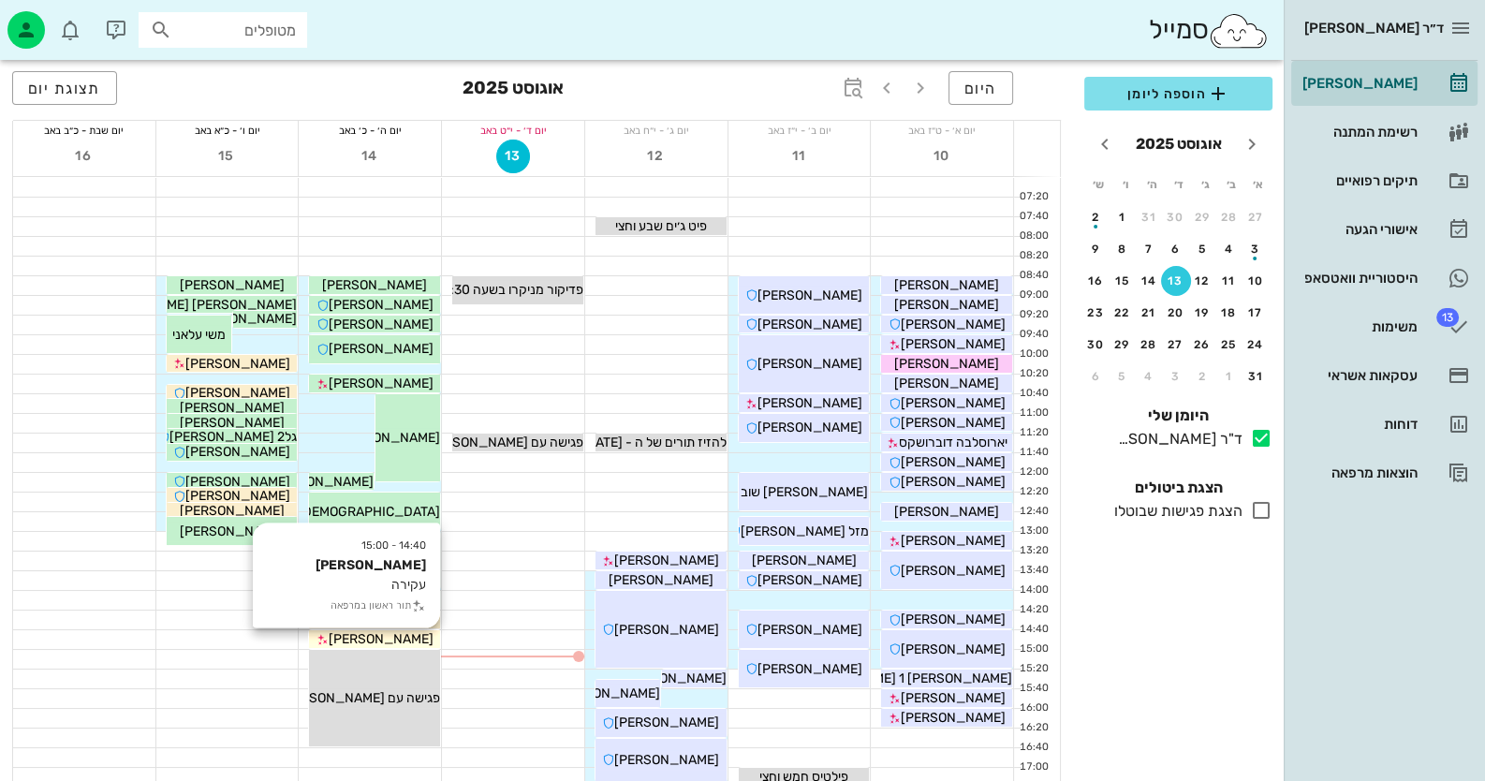
click at [392, 645] on span "[PERSON_NAME]" at bounding box center [381, 639] width 105 height 16
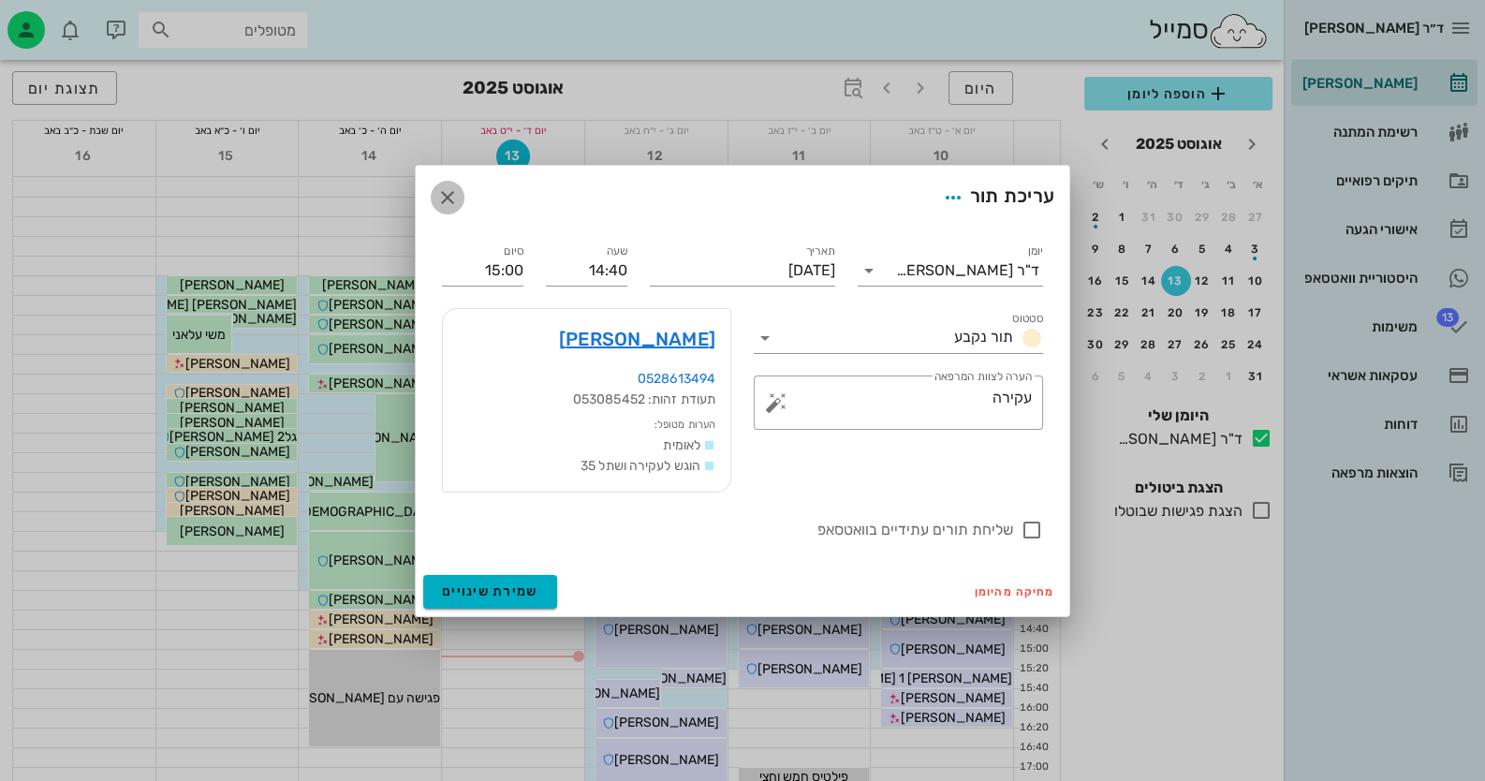
click at [453, 194] on icon "button" at bounding box center [447, 197] width 22 height 22
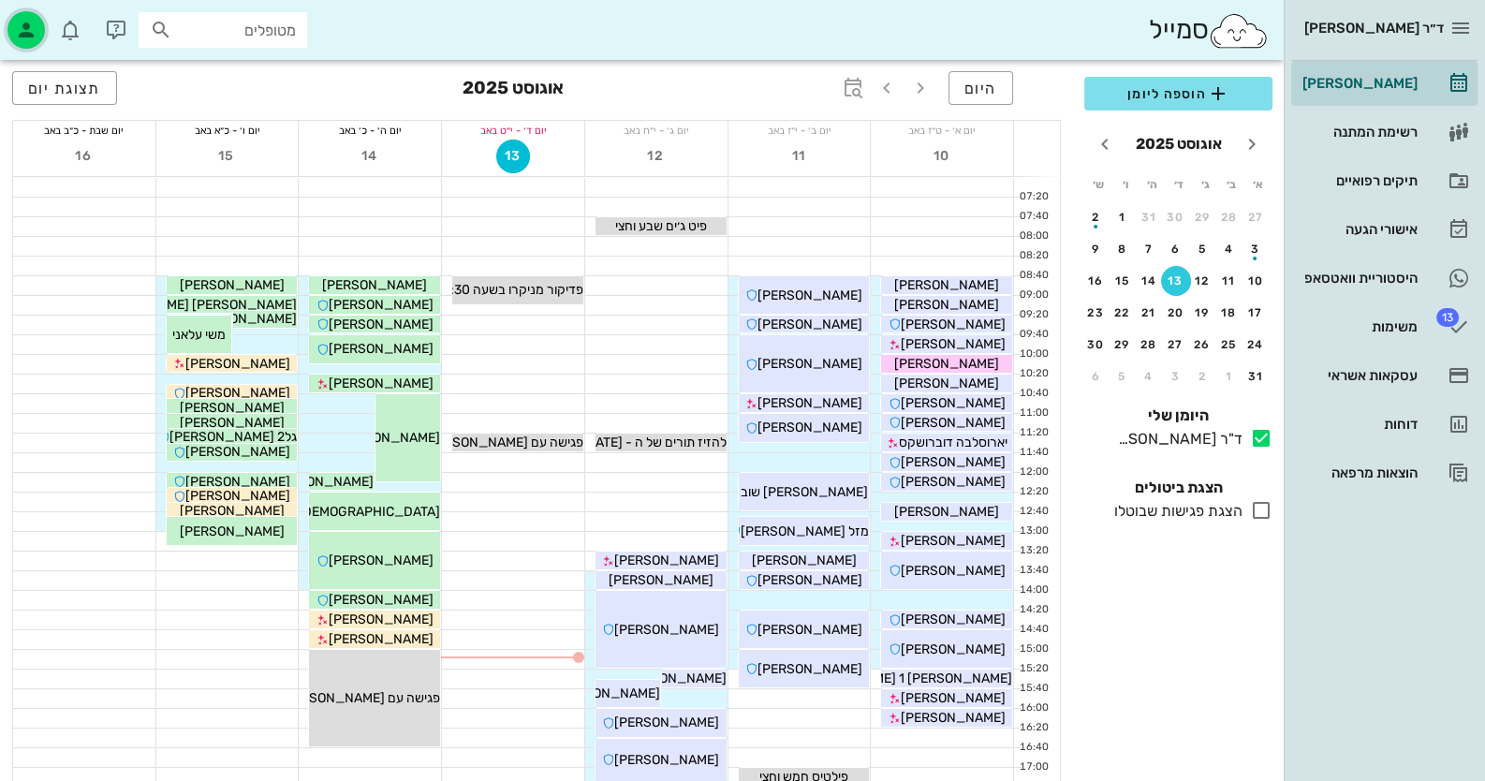
click at [19, 37] on icon "button" at bounding box center [26, 30] width 22 height 22
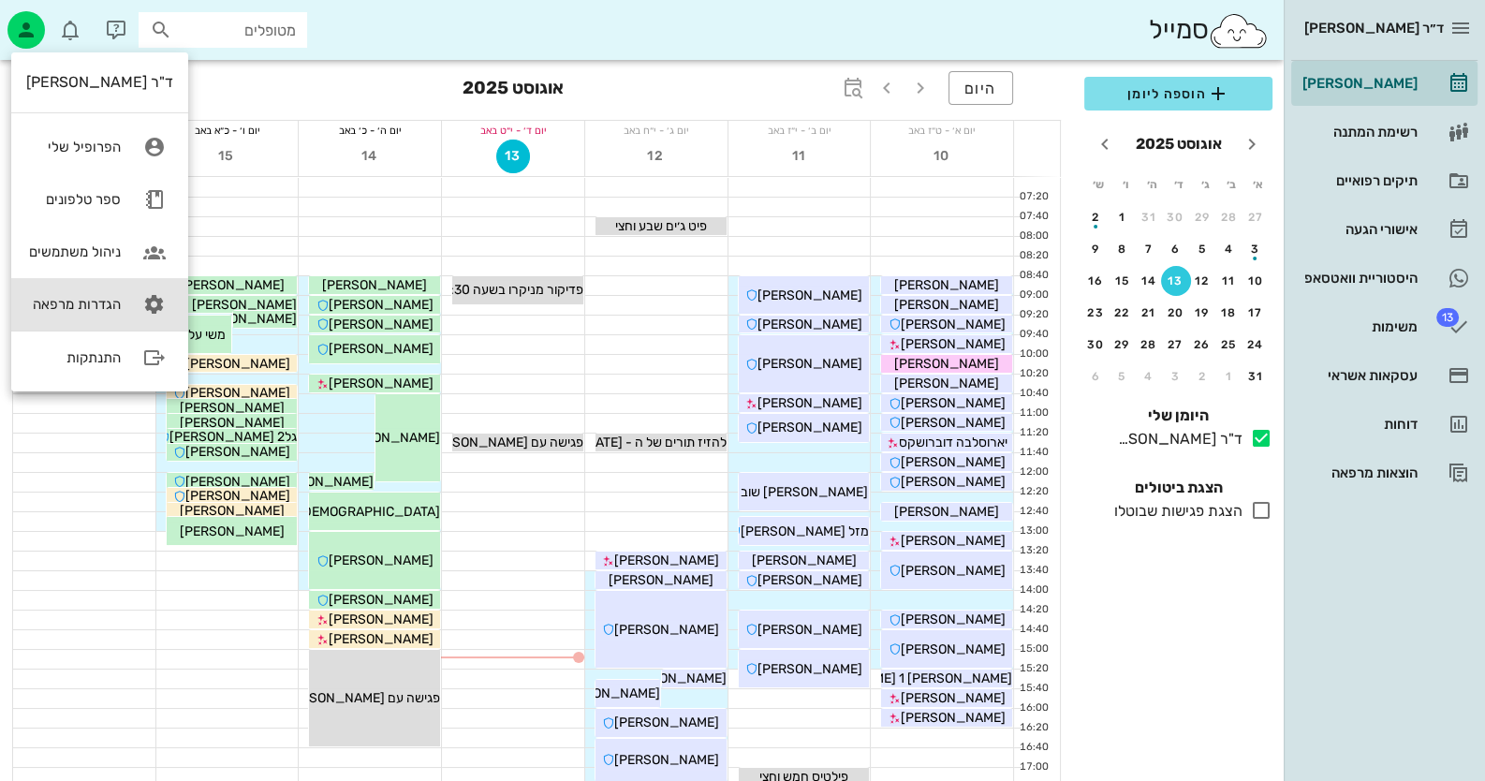
click at [110, 285] on link "הגדרות מרפאה" at bounding box center [99, 304] width 177 height 52
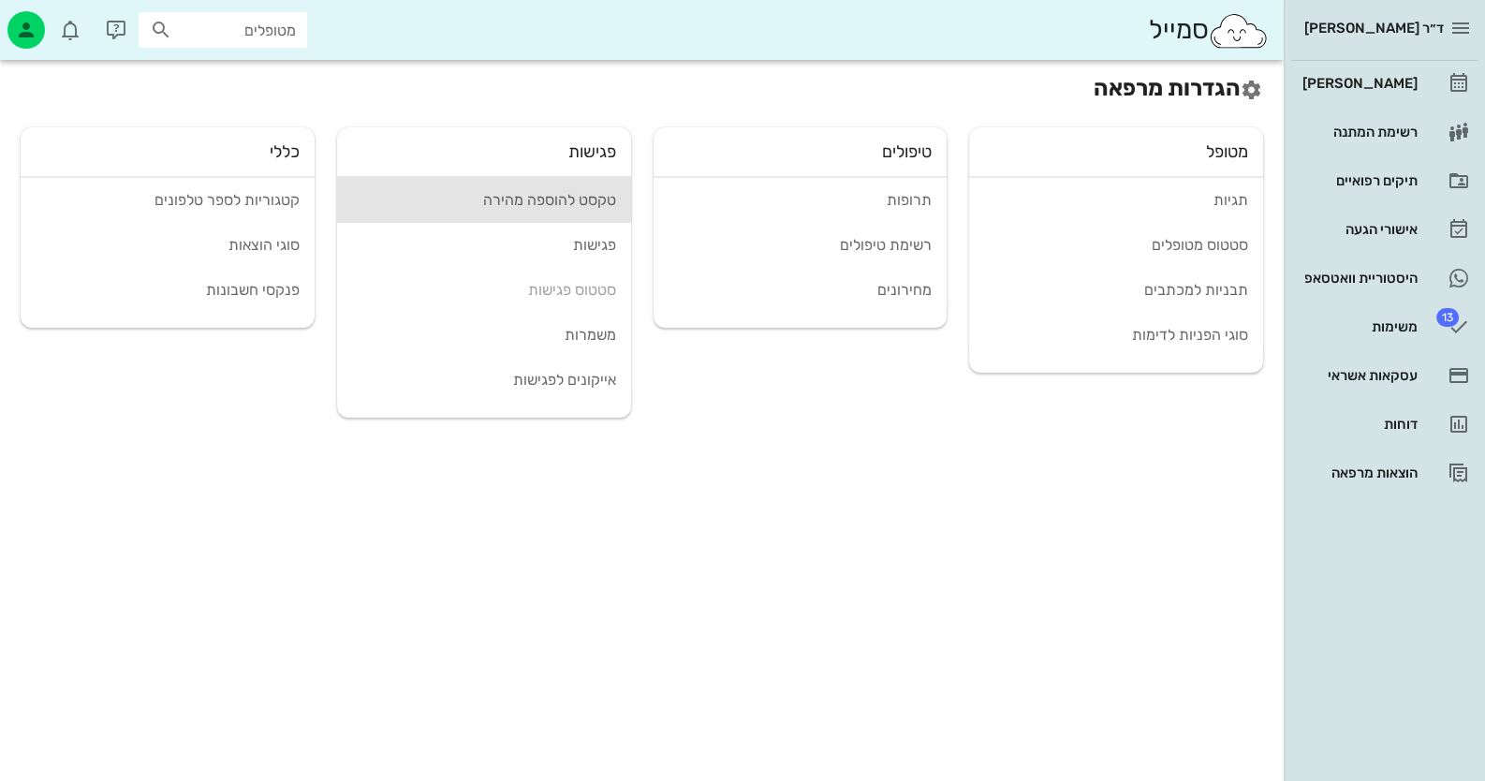
click at [575, 208] on div "טקסט להוספה מהירה" at bounding box center [484, 200] width 264 height 18
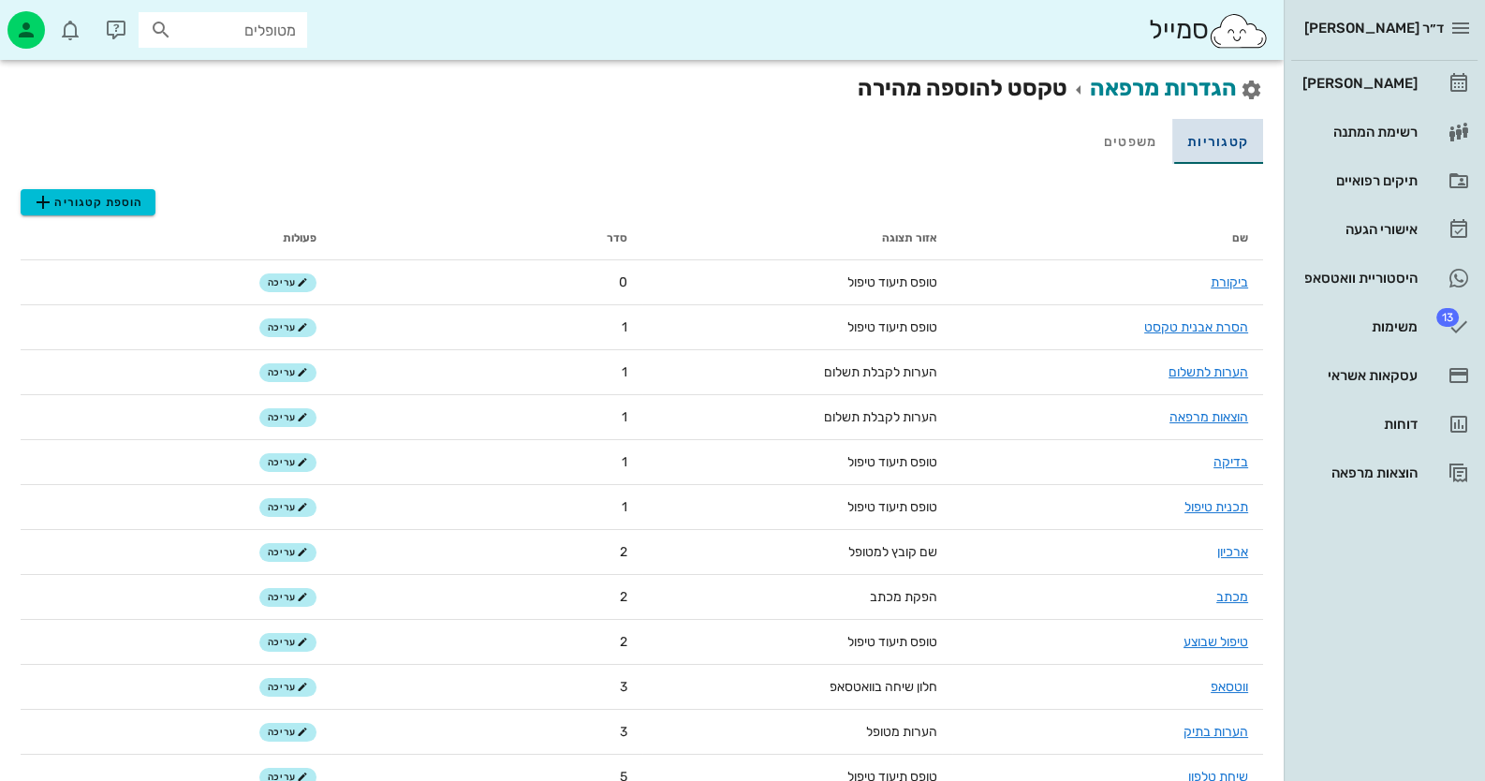
click at [1234, 136] on link "קטגוריות" at bounding box center [1217, 141] width 91 height 45
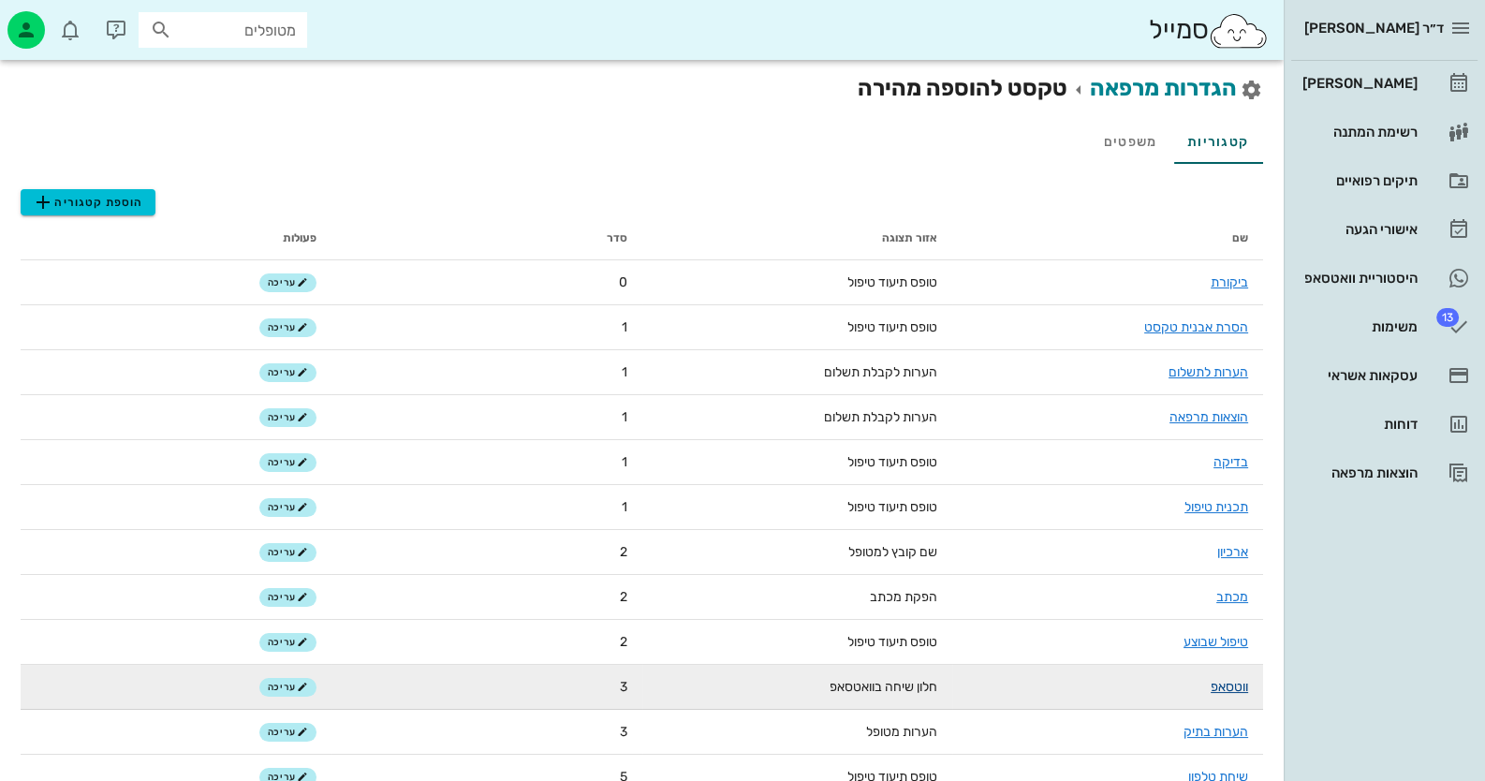
click at [1211, 690] on link "ווטסאפ" at bounding box center [1229, 687] width 37 height 16
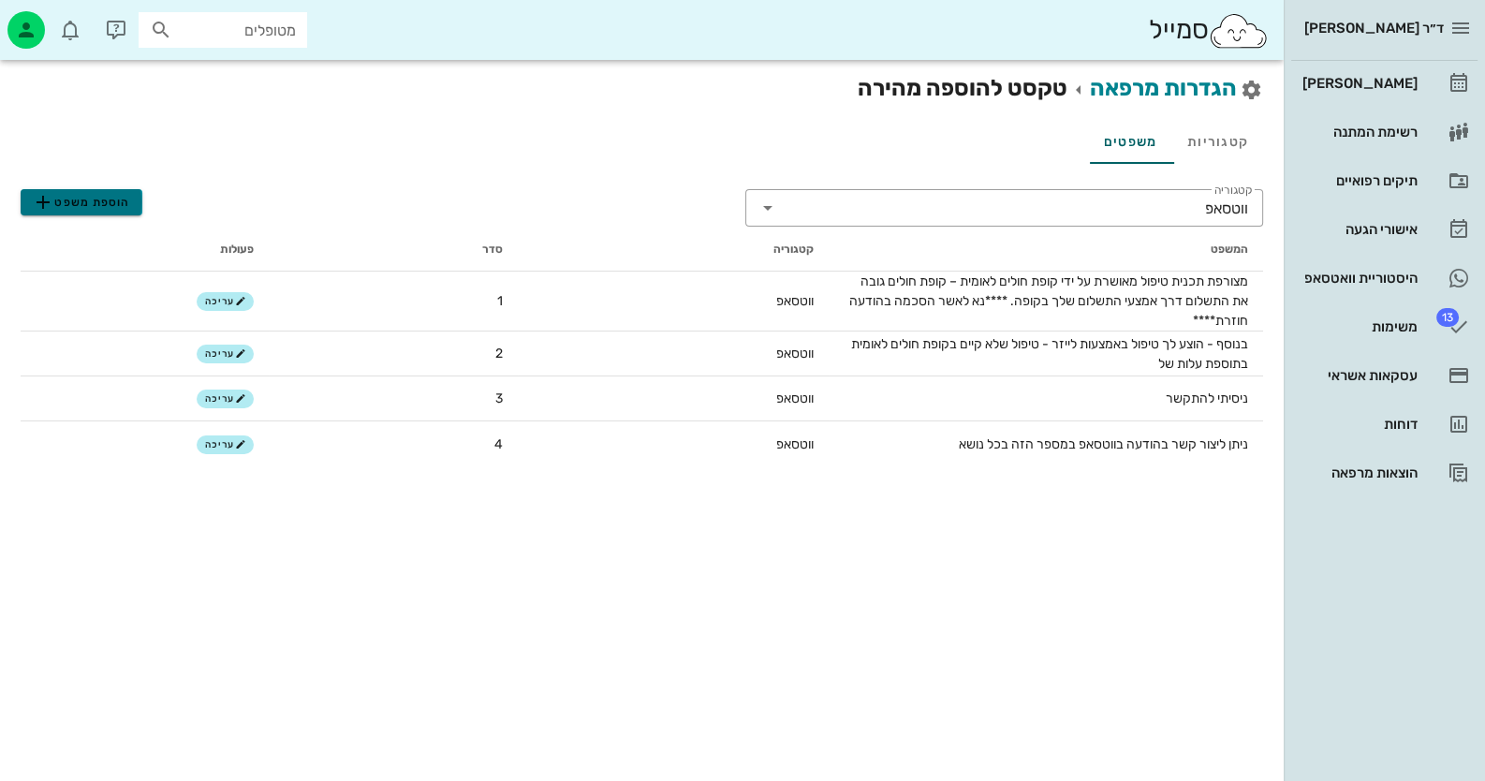
click at [131, 207] on button "הוספת משפט" at bounding box center [82, 202] width 122 height 26
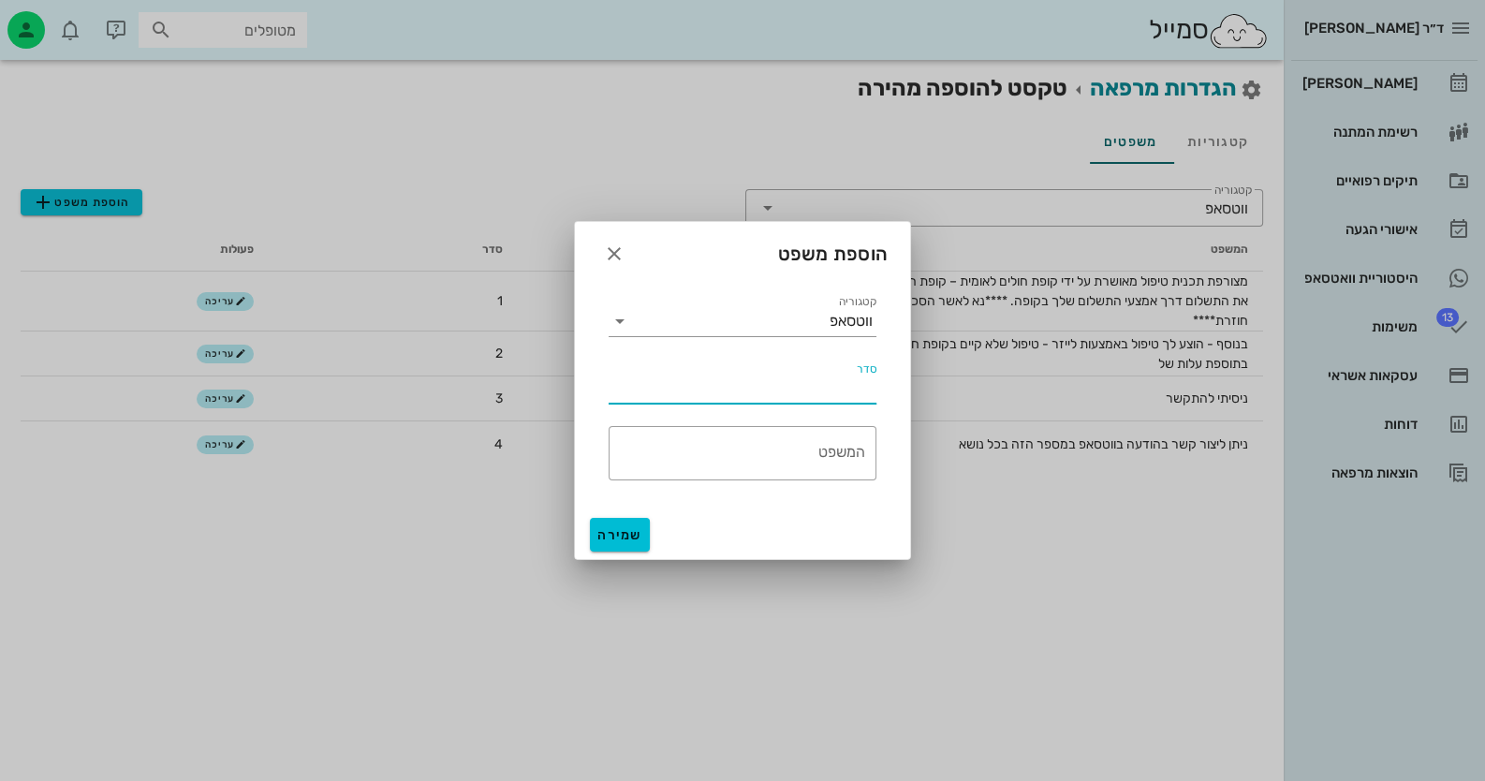
click at [844, 390] on input "סדר" at bounding box center [743, 389] width 268 height 30
type input "5"
click at [838, 460] on textarea "המשפט" at bounding box center [737, 457] width 257 height 45
paste textarea "שעות הפעילות א - 8:40-15:30 ב- 8:40-15:30 ג-13:40-19:00 ה-8:40-14:00 ו-8:40-13:…"
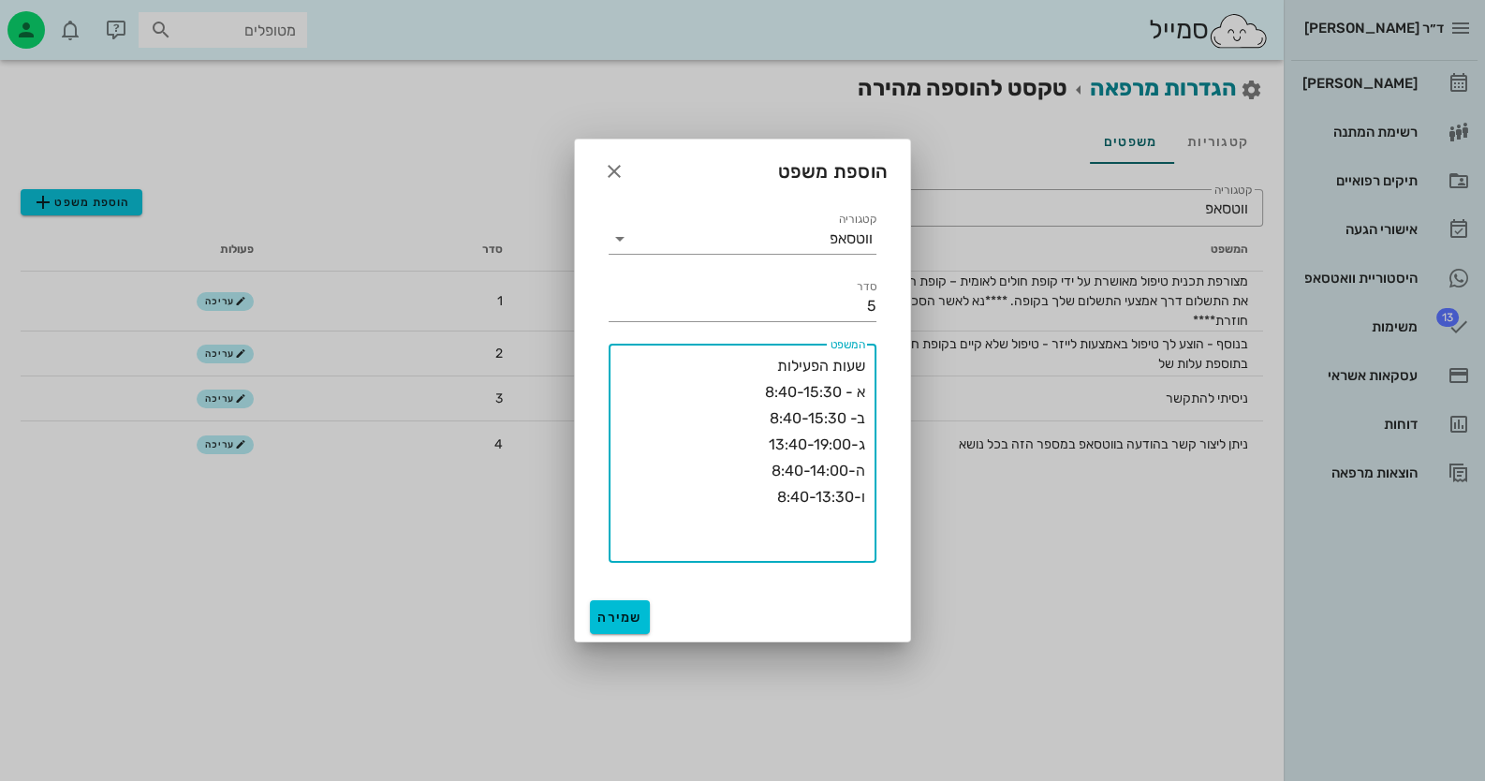
click at [823, 390] on textarea "שעות הפעילות א - 8:40-15:30 ב- 8:40-15:30 ג-13:40-19:00 ה-8:40-14:00 ו-8:40-13:…" at bounding box center [737, 458] width 257 height 210
click at [762, 394] on textarea "שעות פעילות א - 8:40-15:30 ב- 8:40-15:30 ג-13:40-19:00 ה-8:40-14:00 ו-8:40-13:30" at bounding box center [737, 458] width 257 height 210
type textarea "שעות פעילות המרפאה א - 8:40-15:30 ב- 8:40-15:30 ג-13:40-19:00 ה-8:40-14:00 ו-8:…"
click at [606, 617] on span "שמירה" at bounding box center [619, 617] width 45 height 16
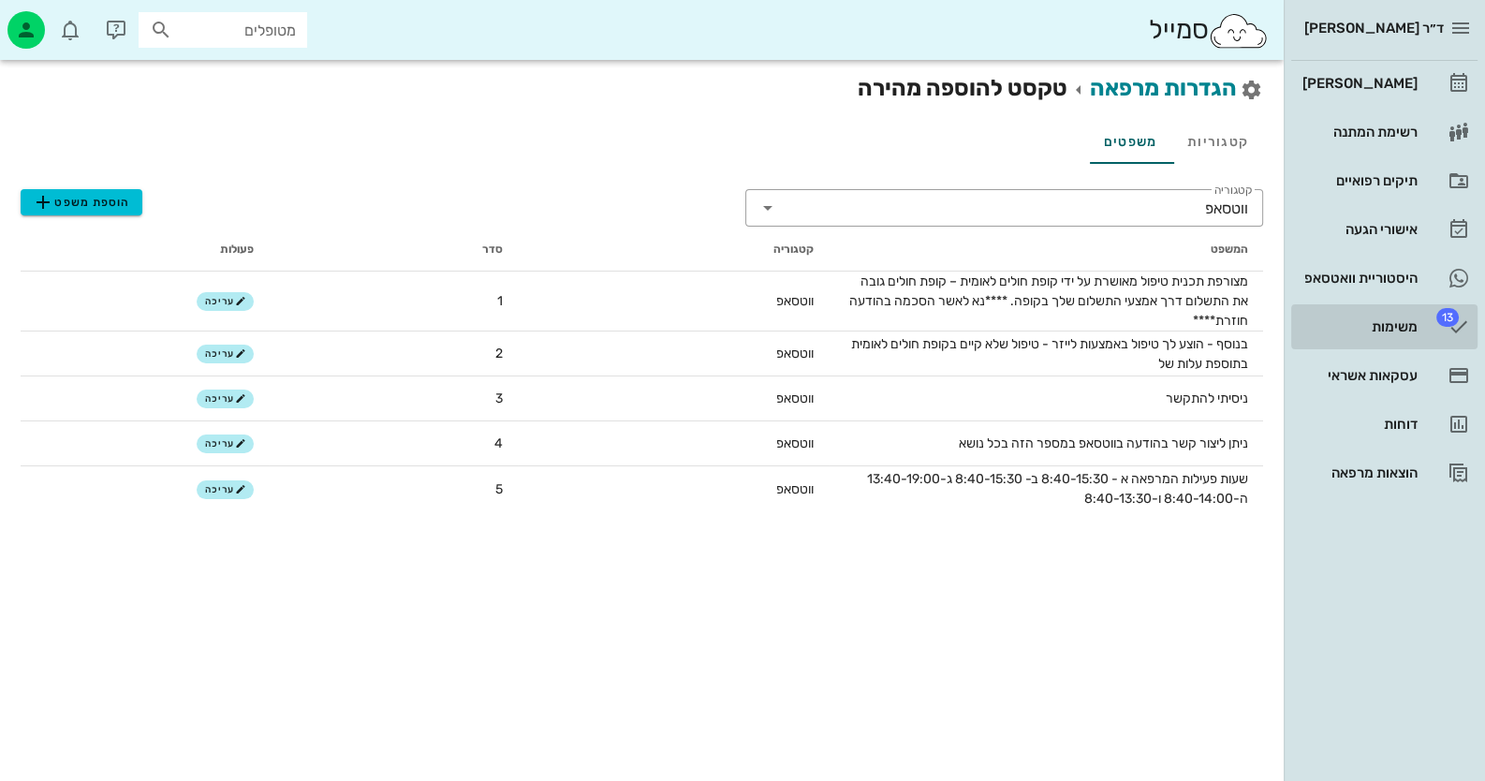
click at [1410, 334] on div "משימות" at bounding box center [1358, 327] width 119 height 30
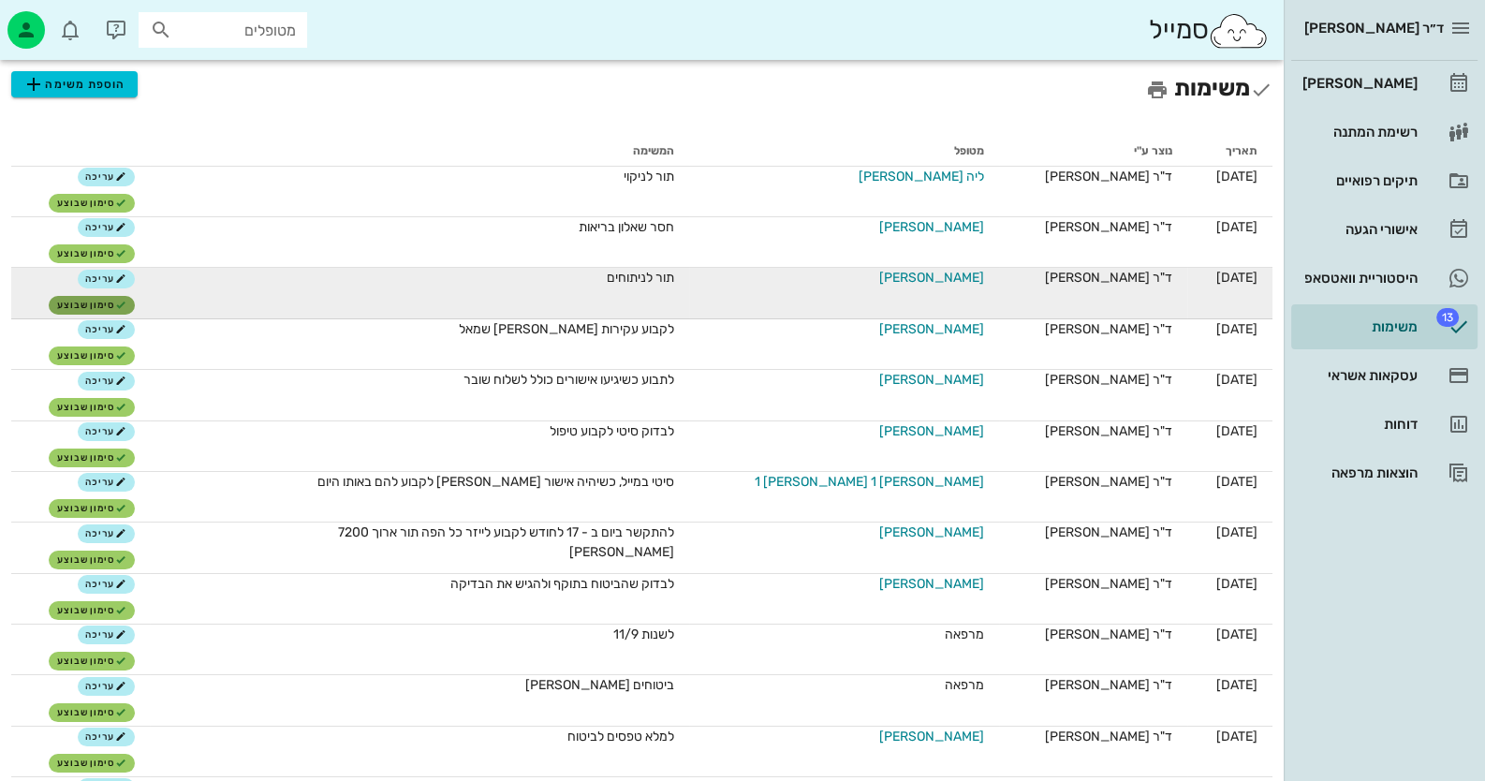
click at [126, 303] on span "סימון שבוצע" at bounding box center [91, 305] width 69 height 11
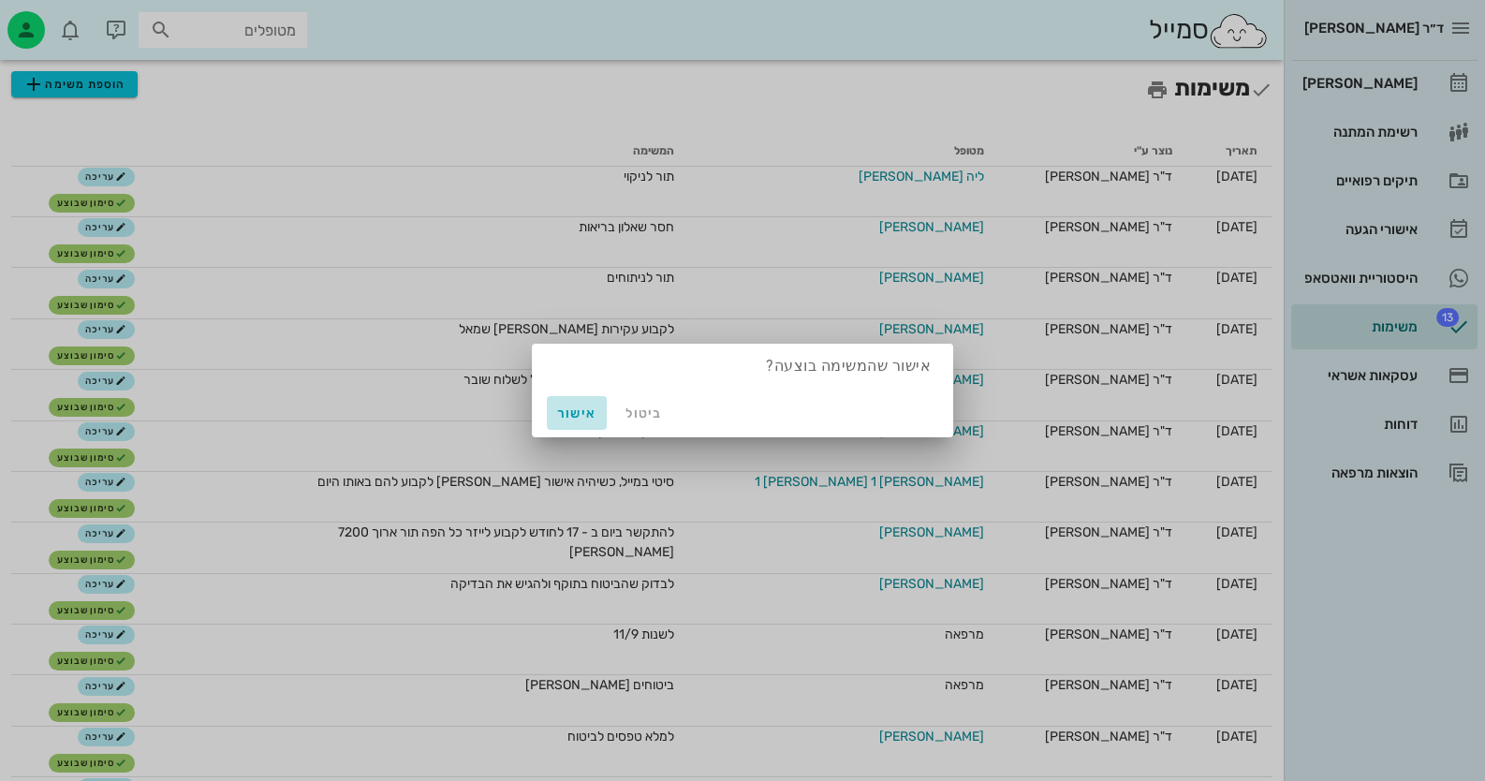
click at [551, 404] on button "אישור" at bounding box center [577, 413] width 60 height 34
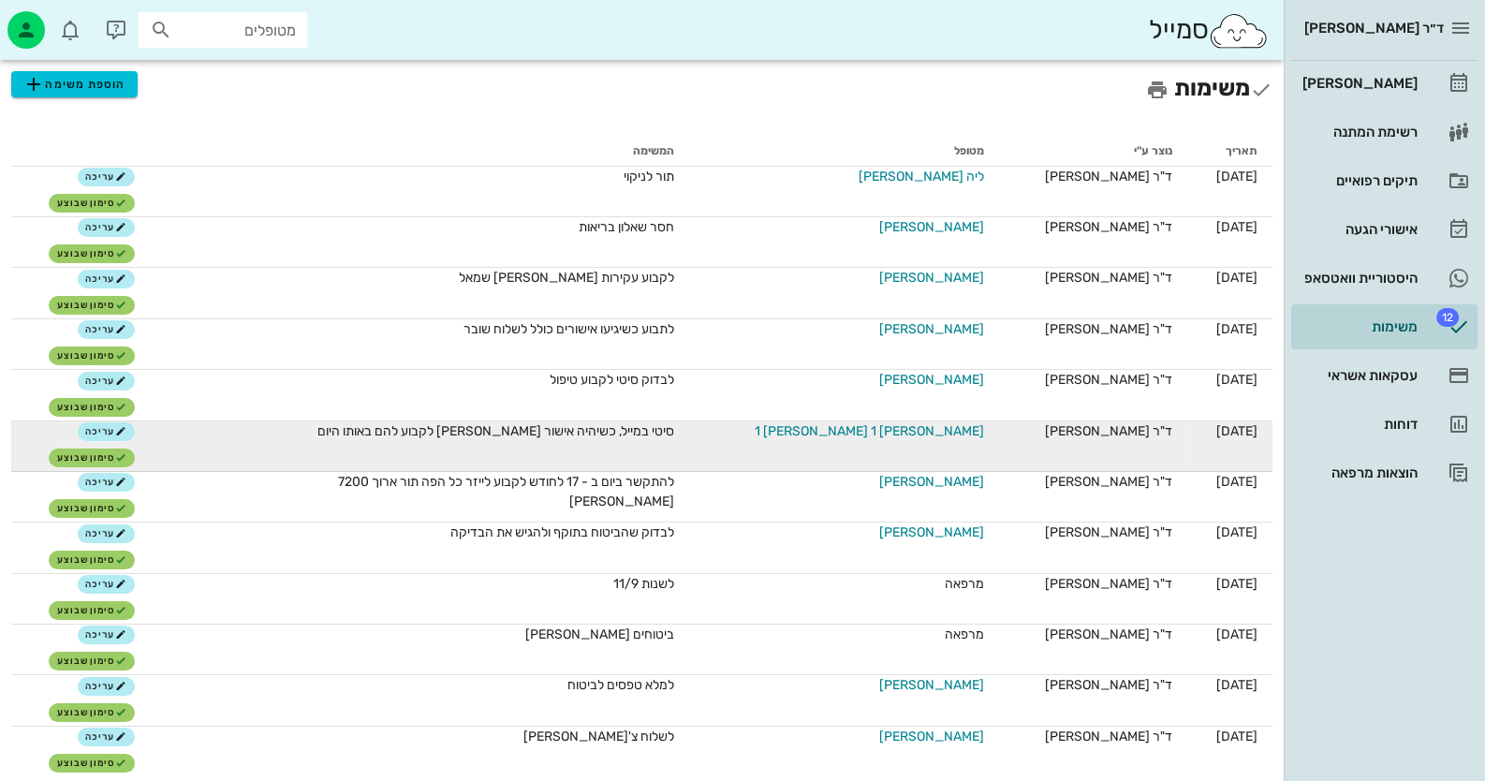
click at [903, 430] on span "[PERSON_NAME] 1 [PERSON_NAME] 1" at bounding box center [869, 431] width 229 height 20
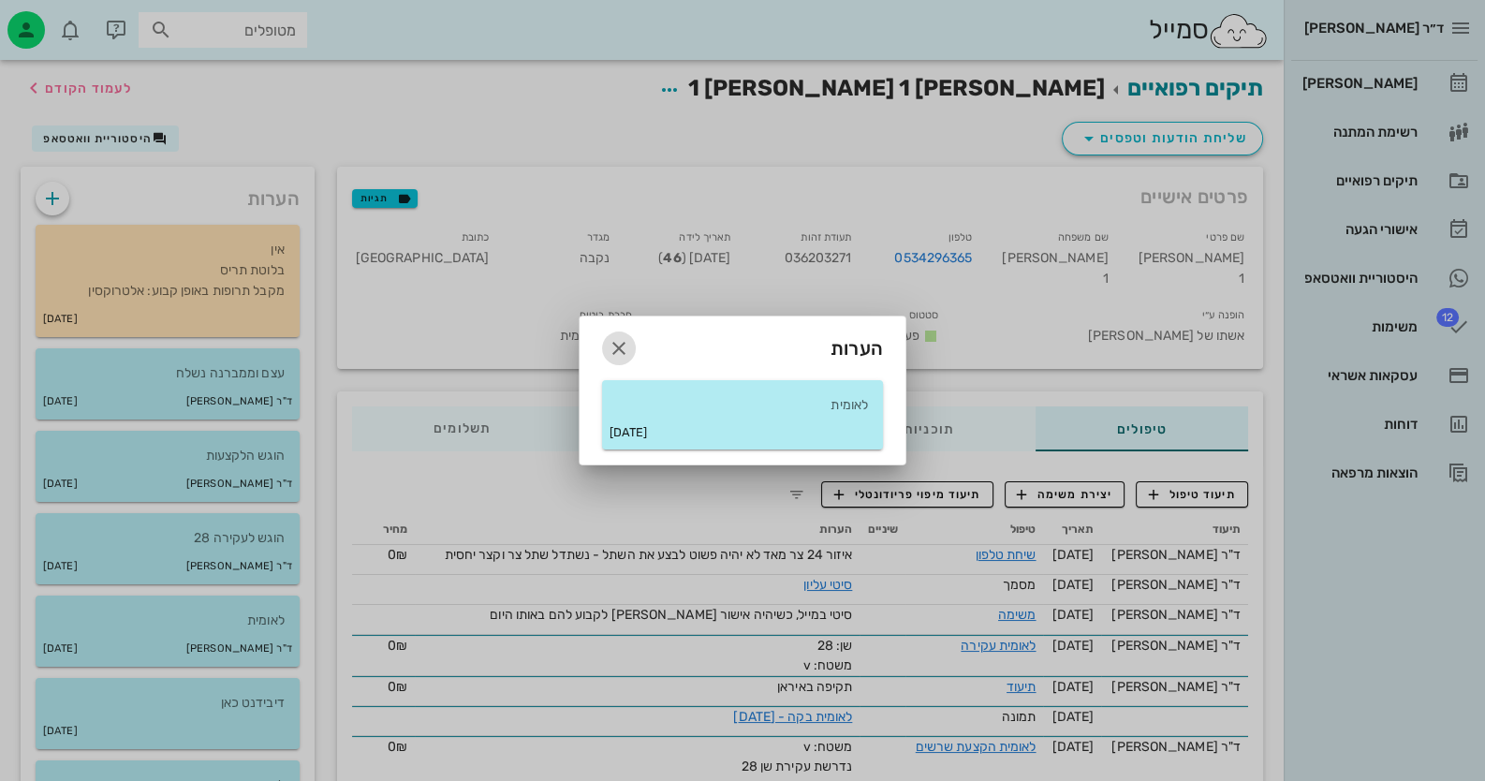
click at [626, 345] on icon "button" at bounding box center [619, 348] width 22 height 22
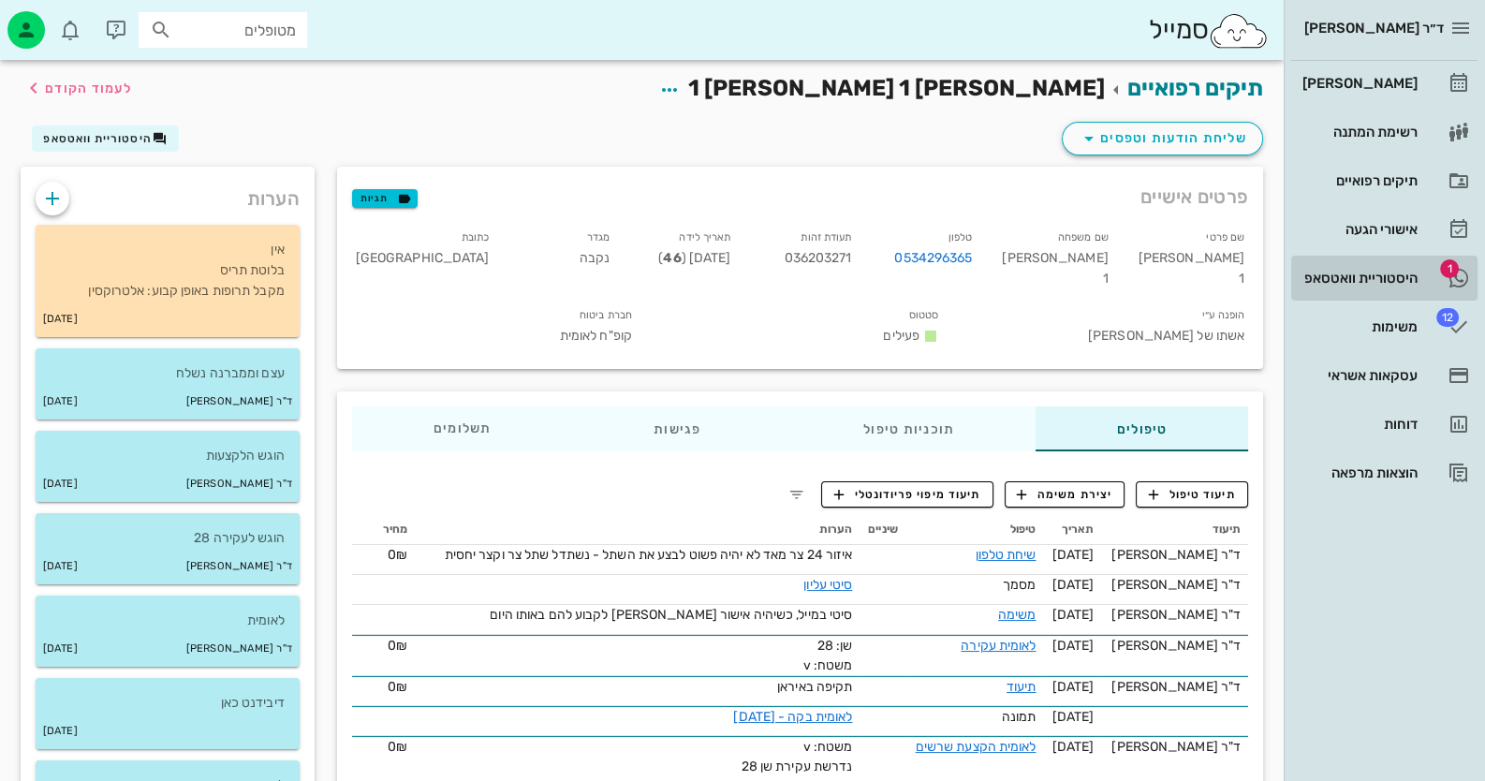
click at [1343, 266] on div "היסטוריית וואטסאפ" at bounding box center [1358, 278] width 119 height 30
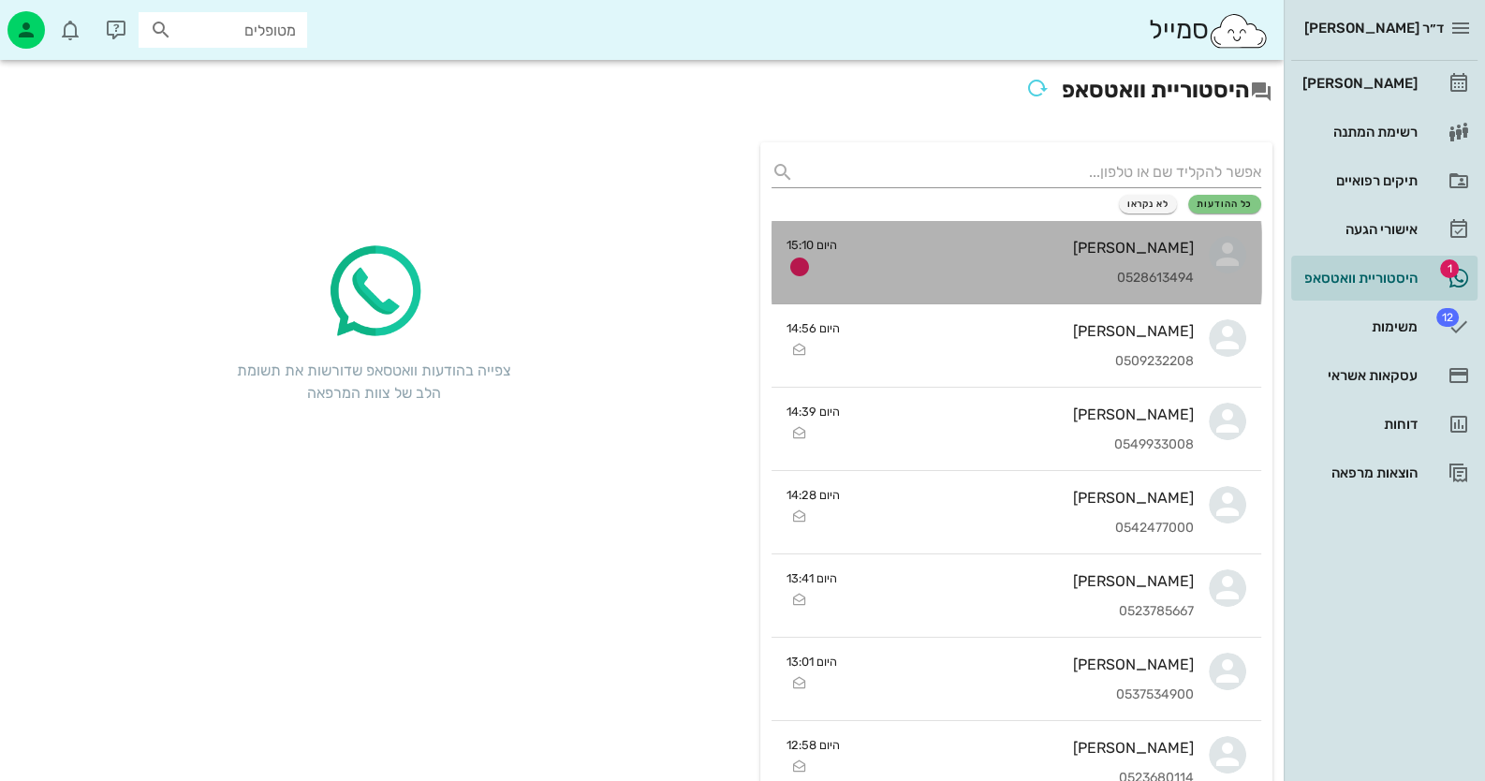
click at [1136, 264] on div "[PERSON_NAME] 0528613494" at bounding box center [1023, 262] width 342 height 82
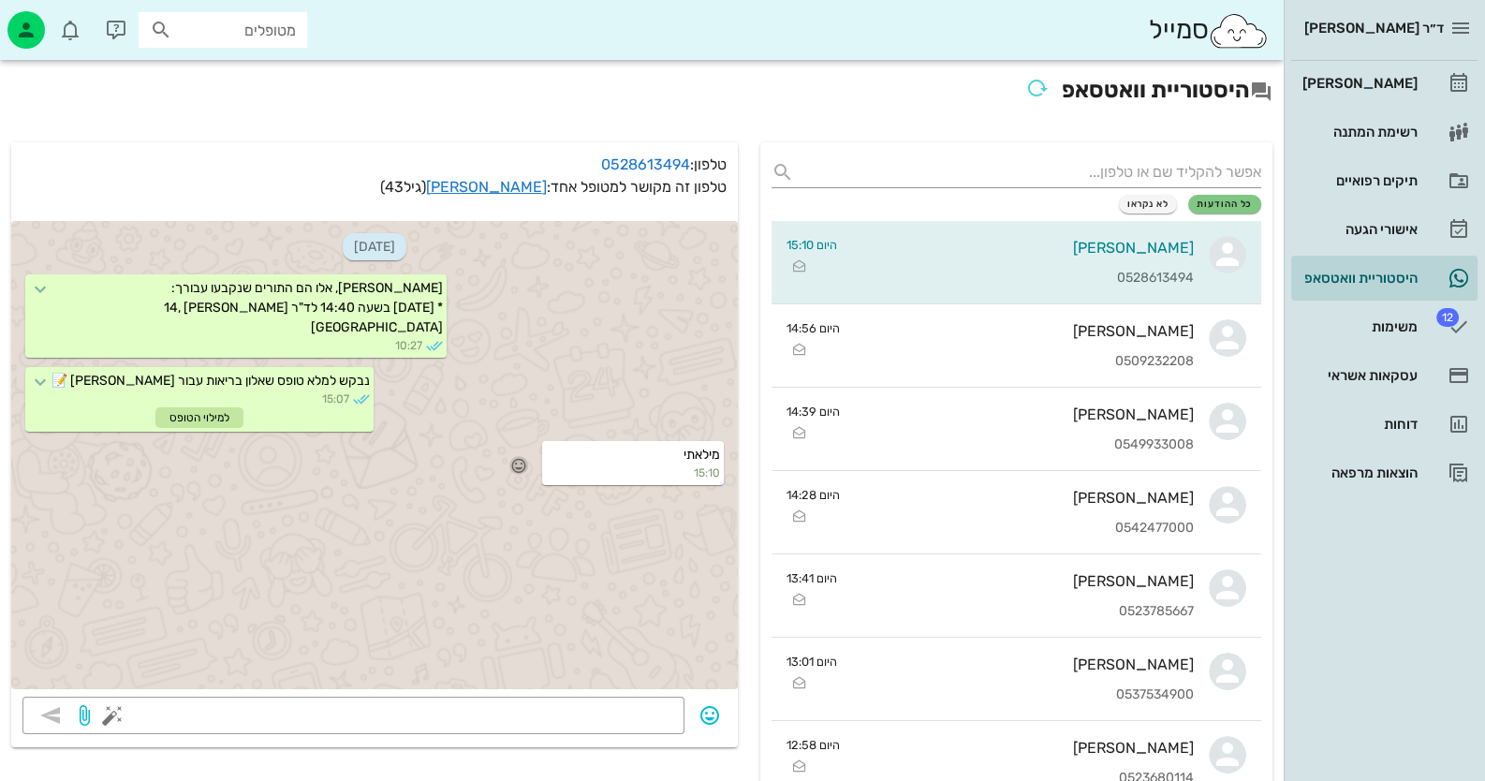
click at [522, 474] on icon "button" at bounding box center [518, 465] width 17 height 17
click at [511, 470] on div "👍" at bounding box center [500, 477] width 34 height 36
click at [535, 191] on link "[PERSON_NAME]" at bounding box center [486, 187] width 121 height 18
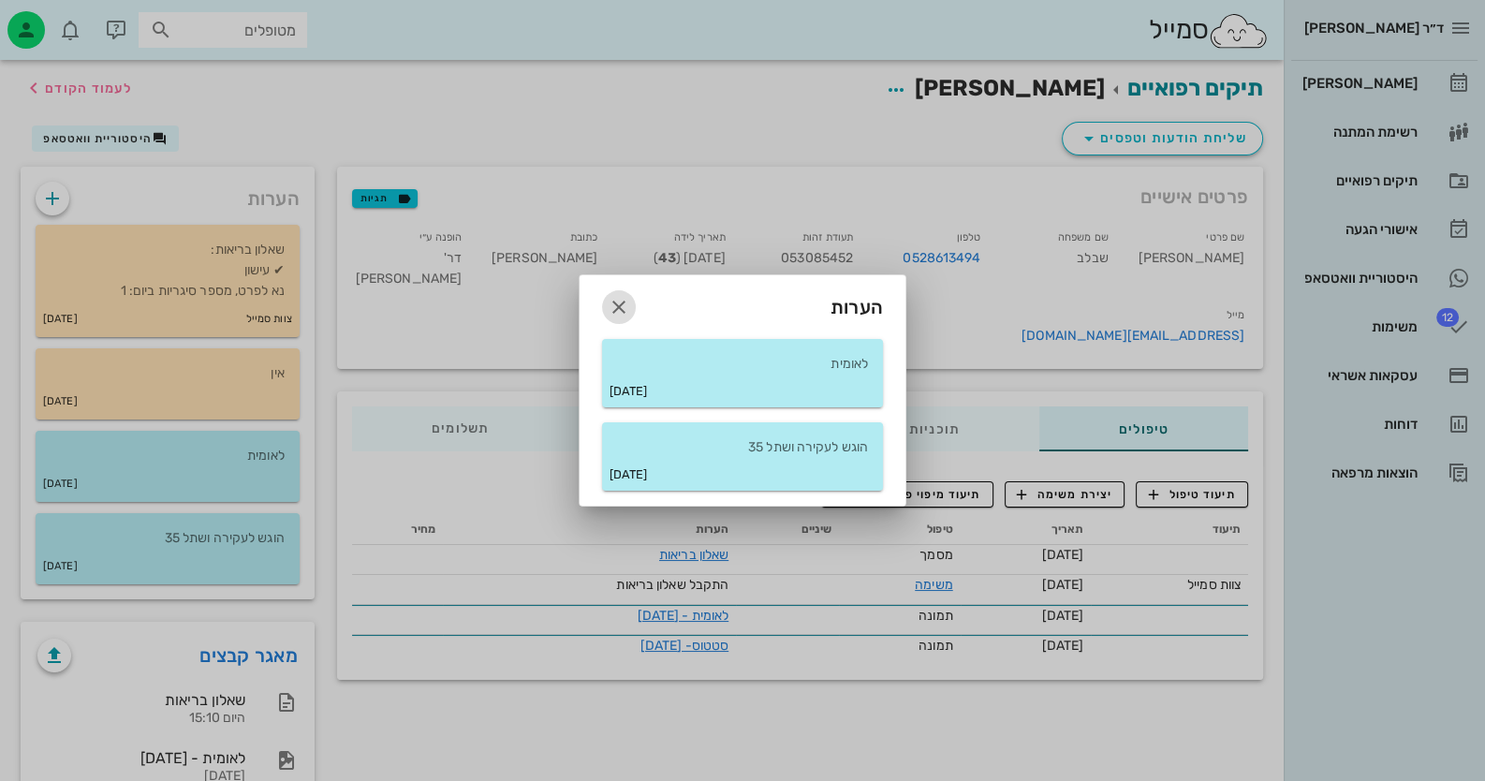
click at [618, 310] on icon "button" at bounding box center [619, 307] width 22 height 22
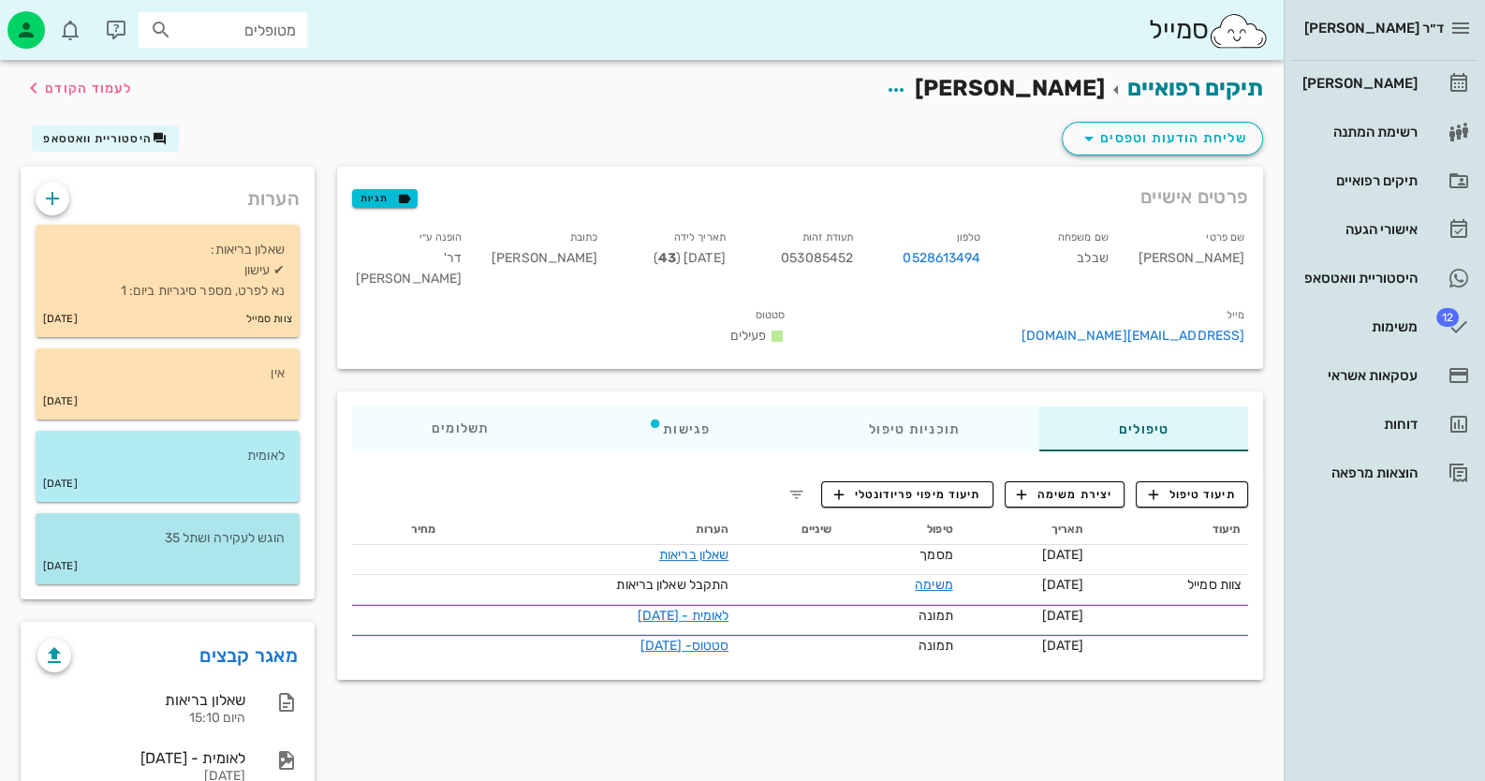
click at [290, 514] on div "הוגש לעקירה ושתל 35" at bounding box center [168, 531] width 264 height 36
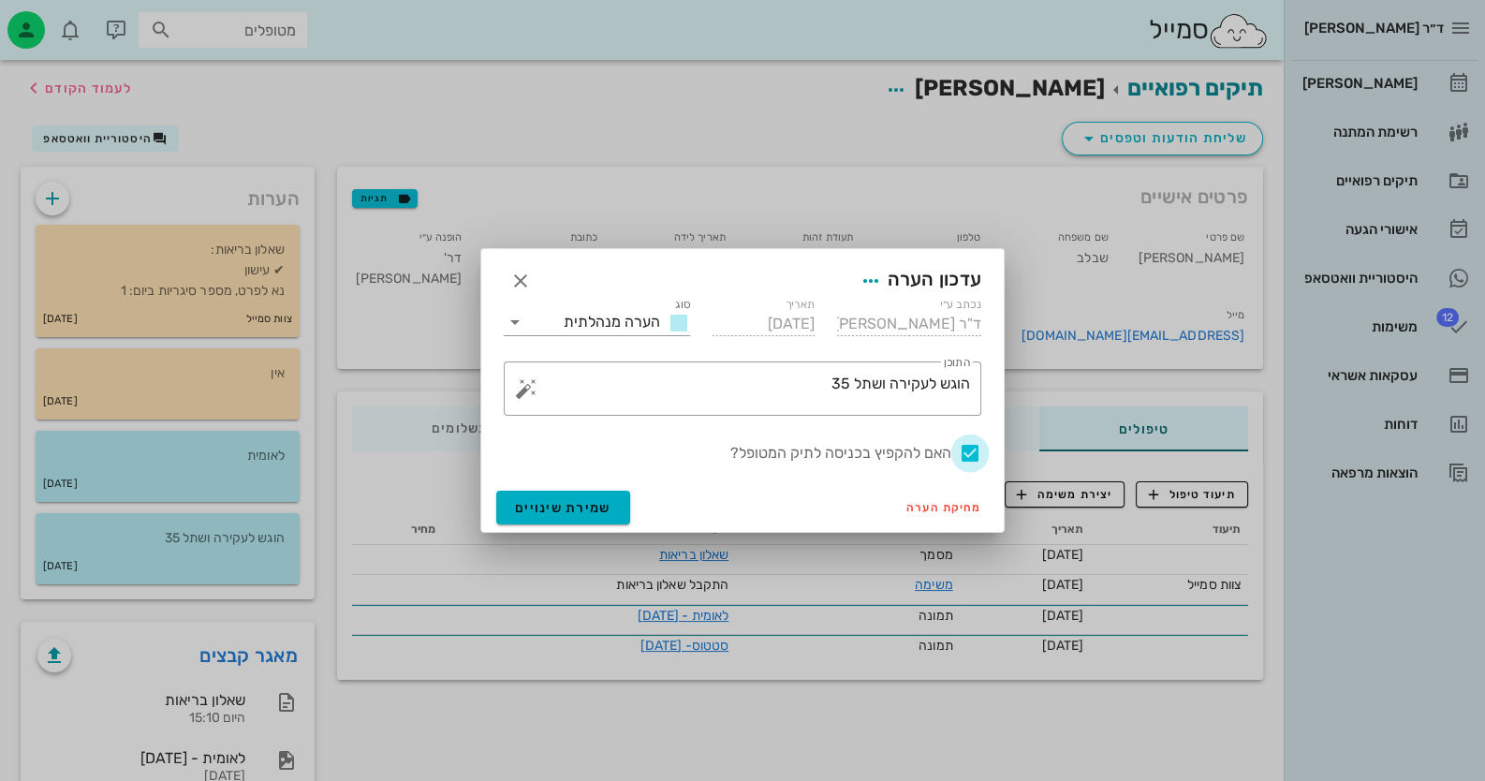
click at [963, 455] on div at bounding box center [970, 453] width 32 height 32
checkbox input "false"
click at [579, 504] on span "שמירת שינויים" at bounding box center [563, 508] width 96 height 16
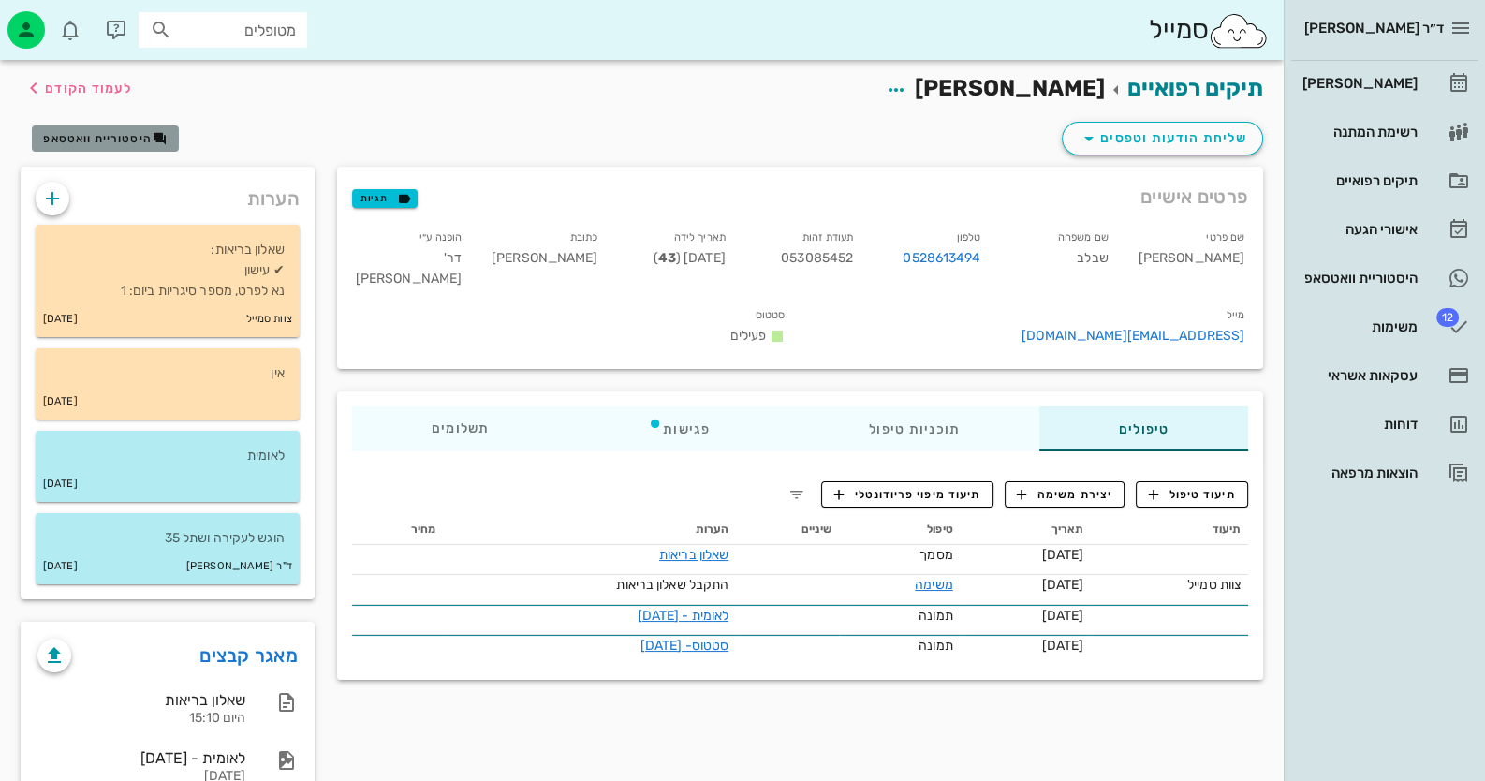
click at [108, 125] on button "היסטוריית וואטסאפ" at bounding box center [105, 138] width 147 height 26
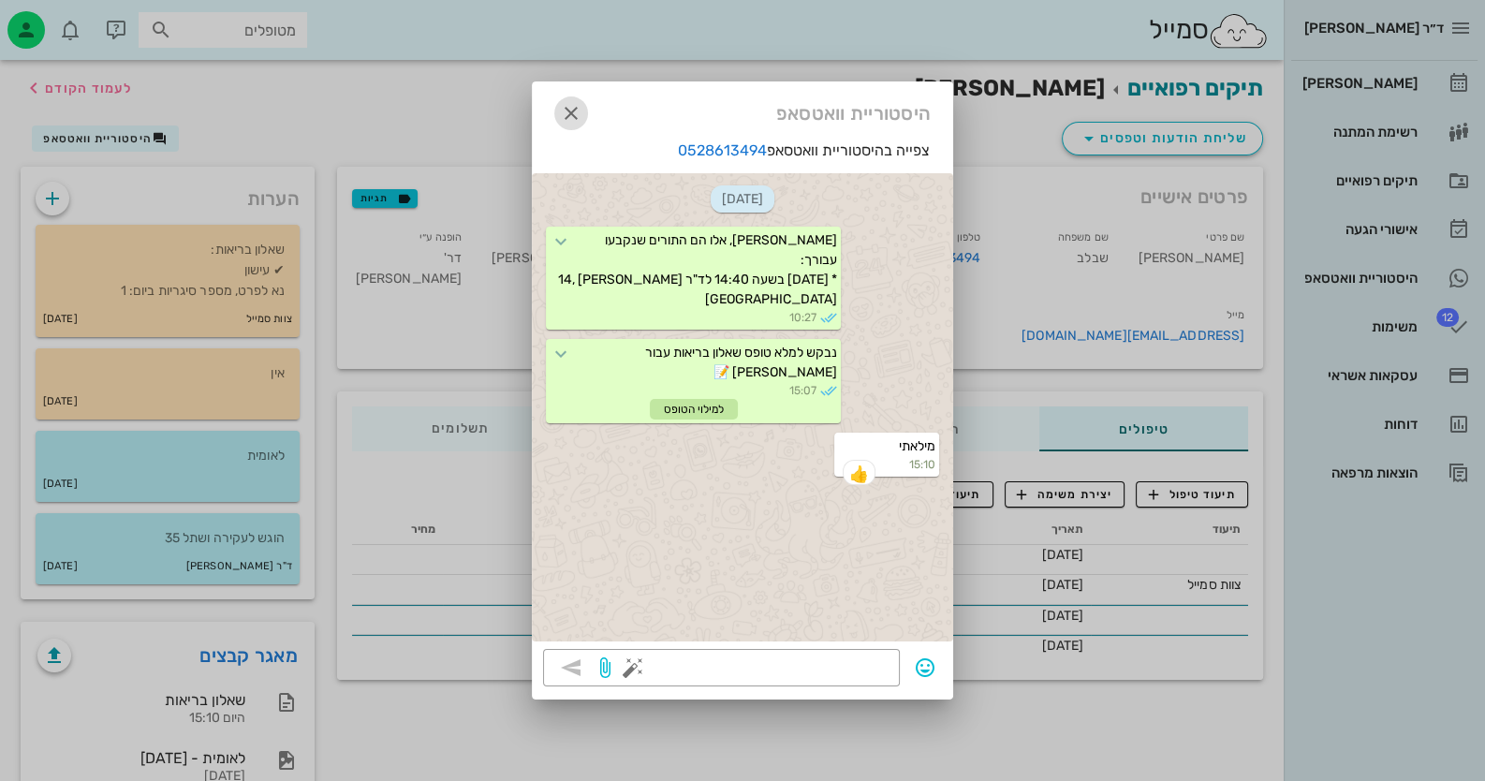
click at [571, 110] on icon "button" at bounding box center [571, 113] width 22 height 22
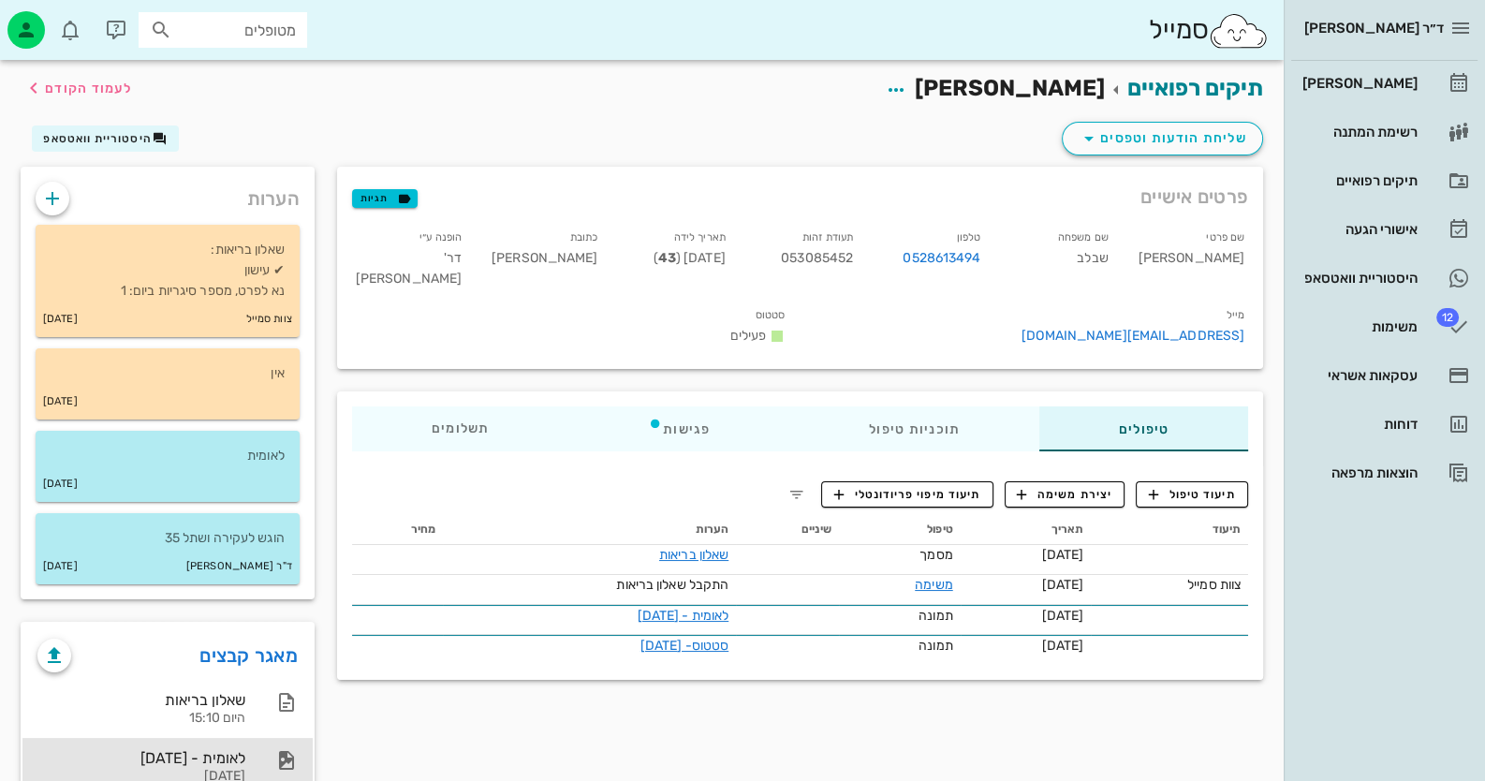
click at [257, 755] on div at bounding box center [277, 760] width 41 height 22
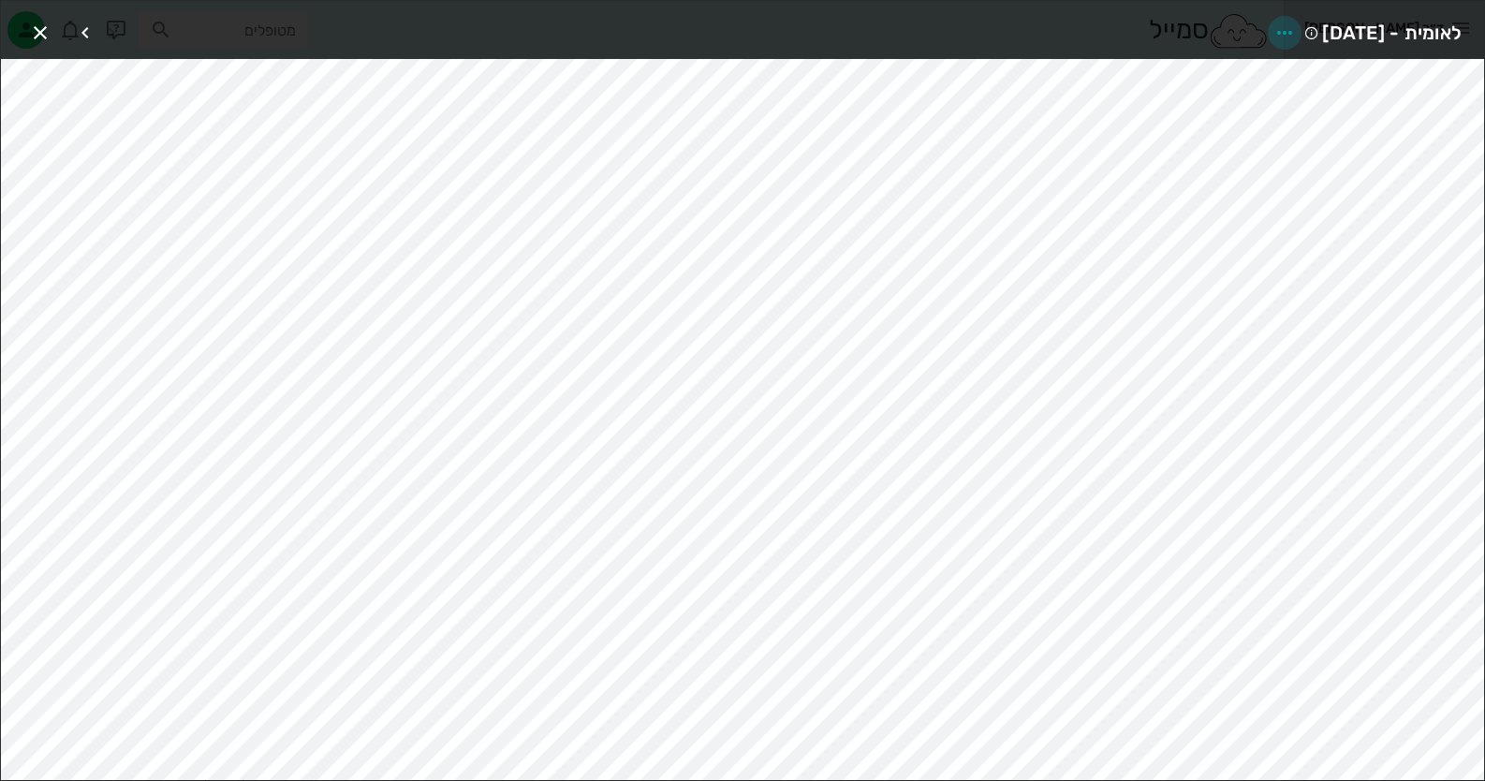
click at [1273, 33] on icon "button" at bounding box center [1284, 33] width 22 height 22
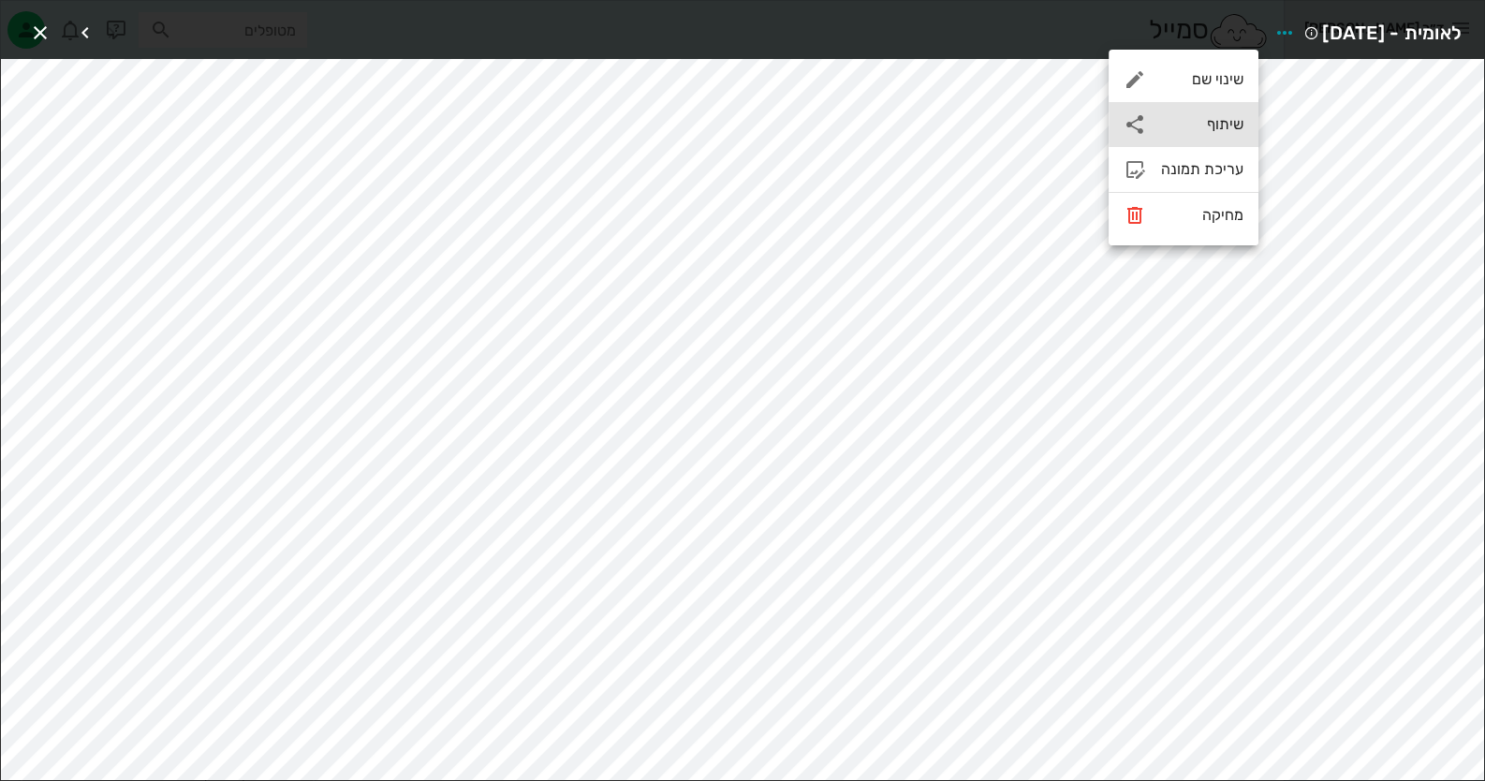
click at [1242, 122] on div "שיתוף" at bounding box center [1183, 124] width 150 height 45
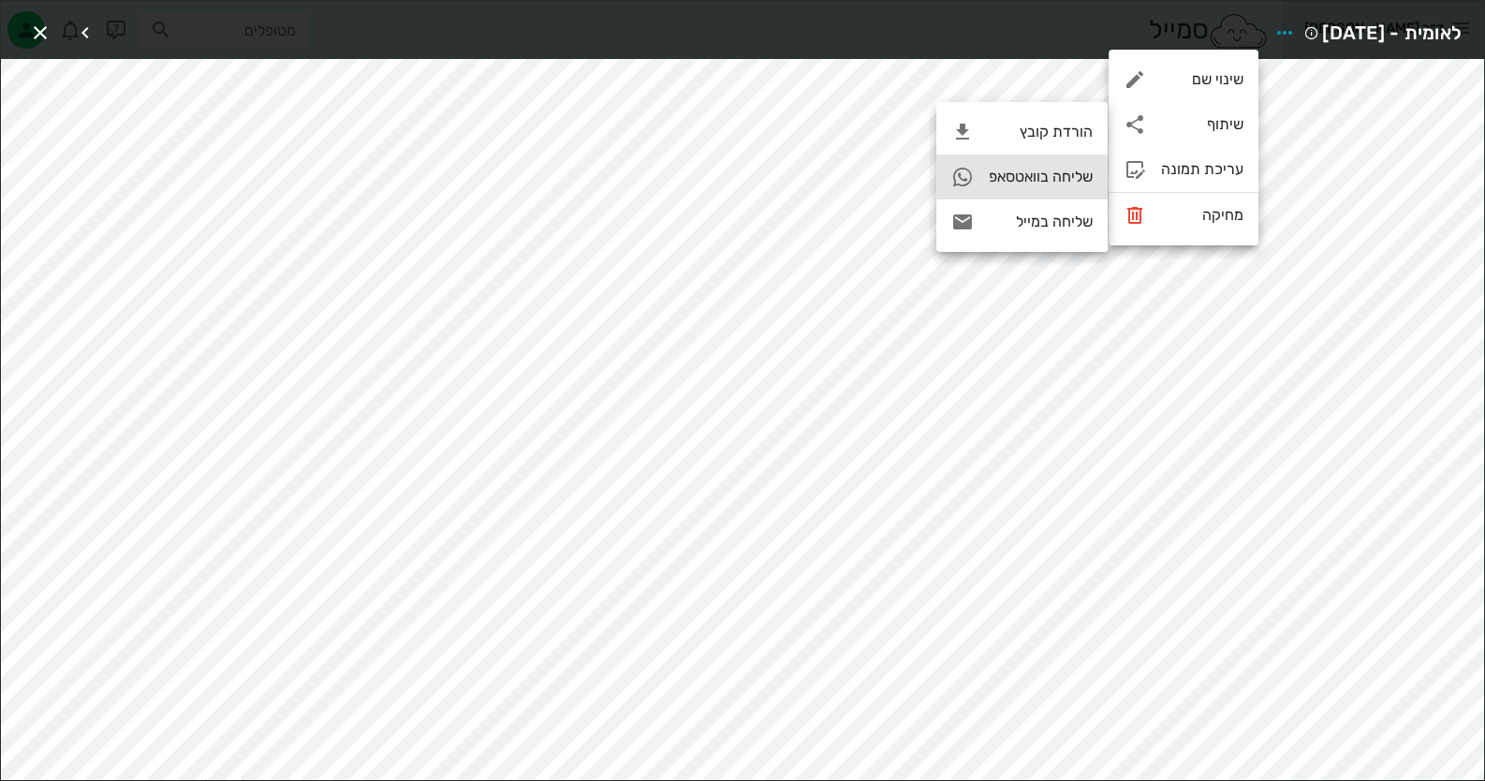
click at [1002, 164] on div "שליחה בוואטסאפ" at bounding box center [1021, 176] width 171 height 45
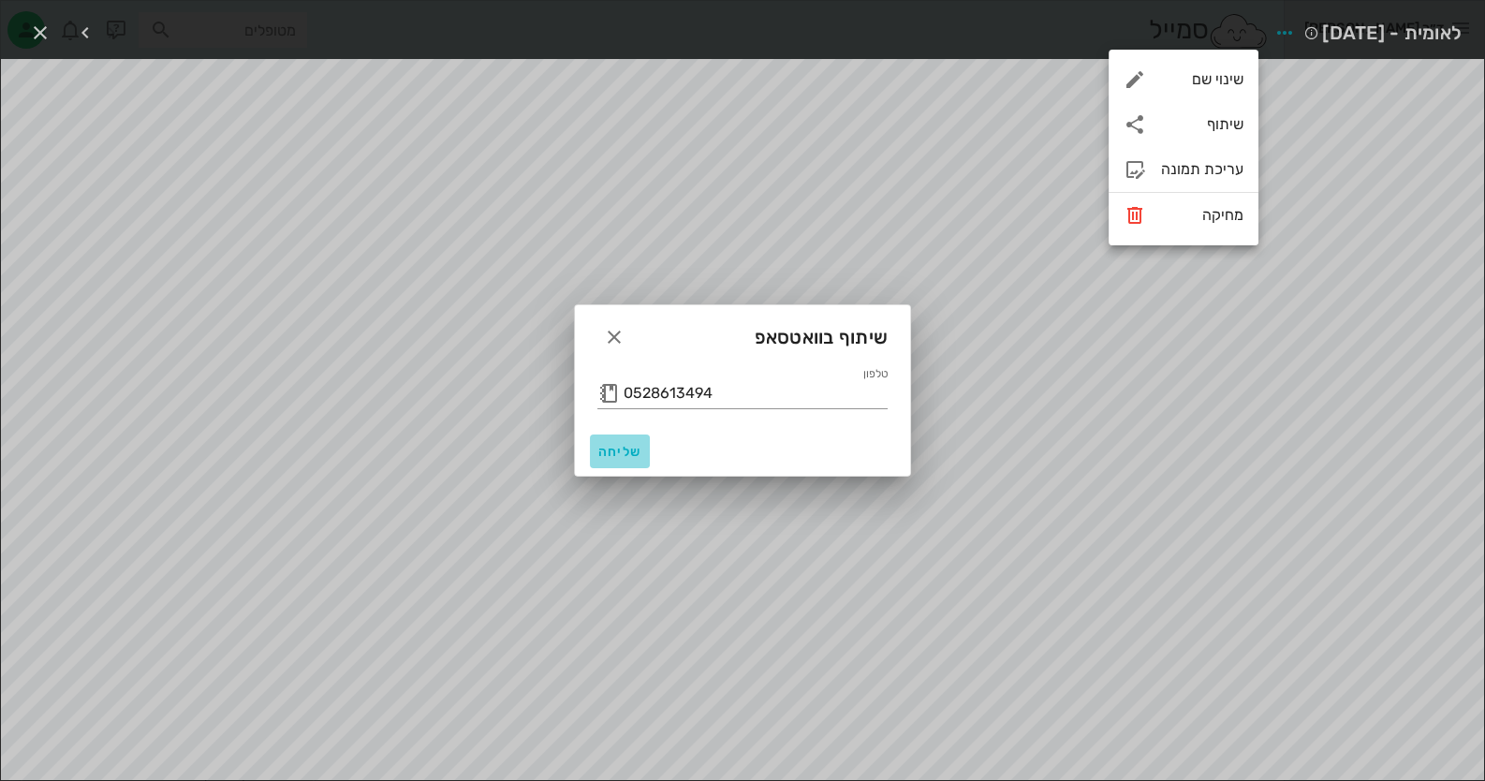
click at [623, 447] on span "שליחה" at bounding box center [619, 452] width 45 height 16
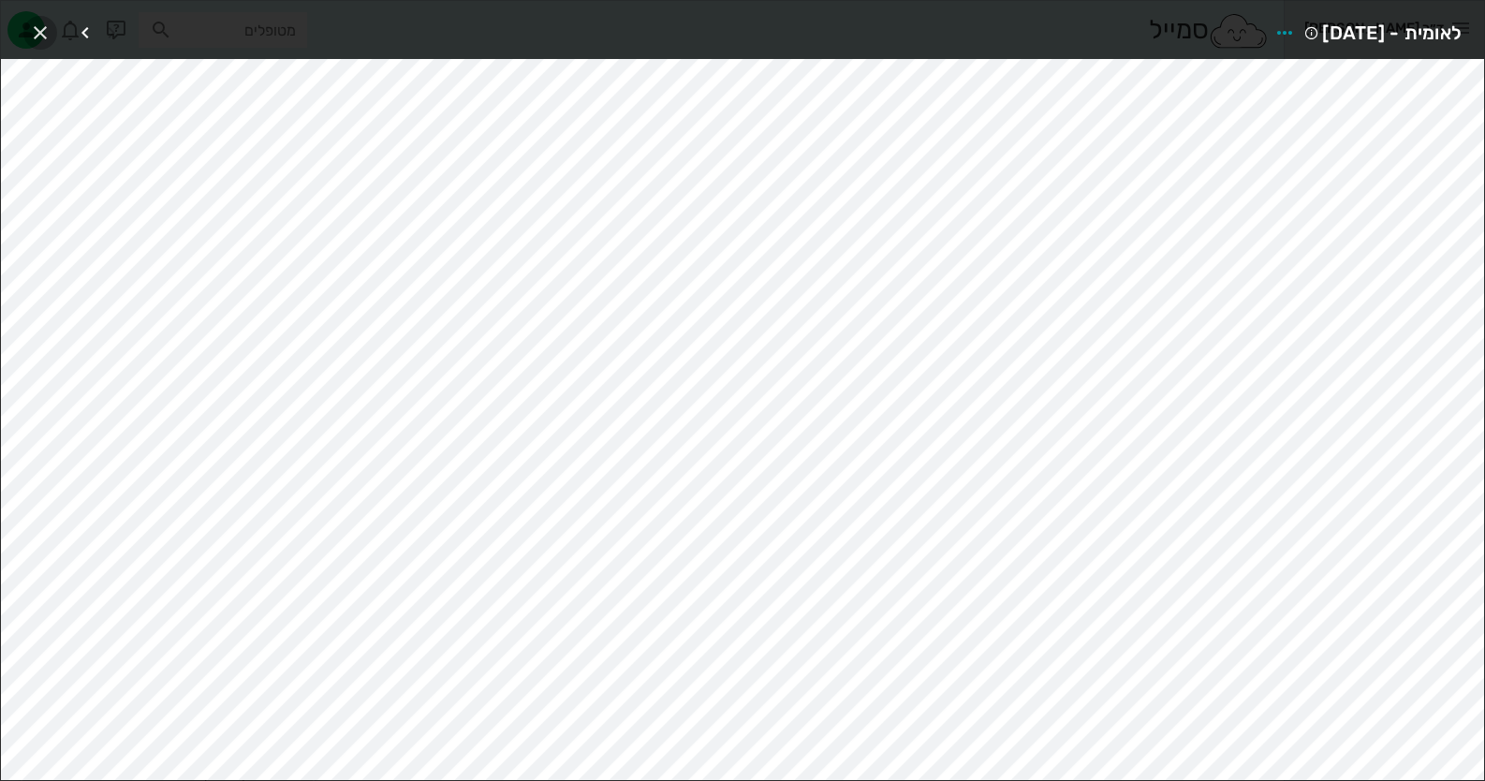
click at [31, 32] on icon "button" at bounding box center [40, 33] width 22 height 22
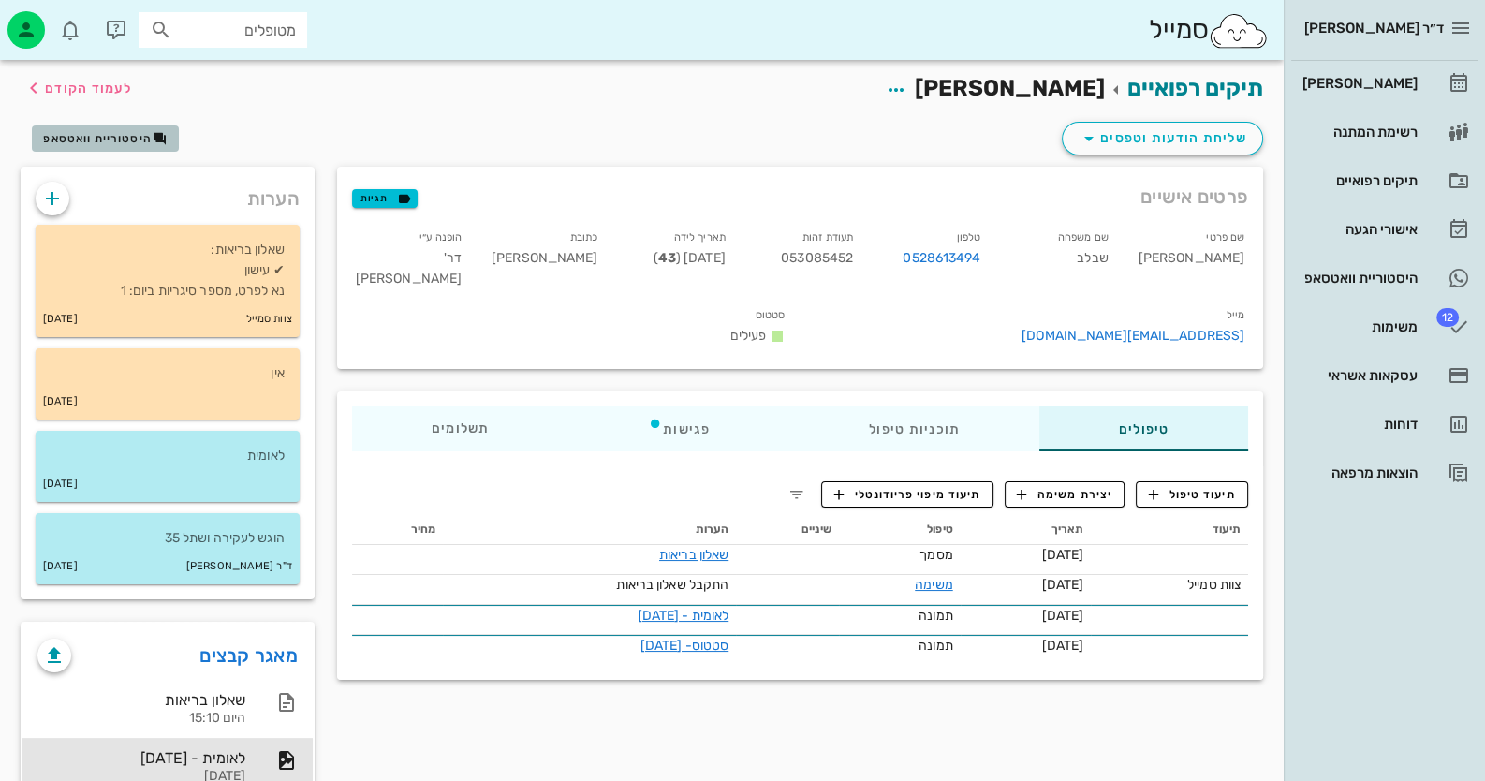
click at [122, 143] on span "היסטוריית וואטסאפ" at bounding box center [97, 138] width 109 height 13
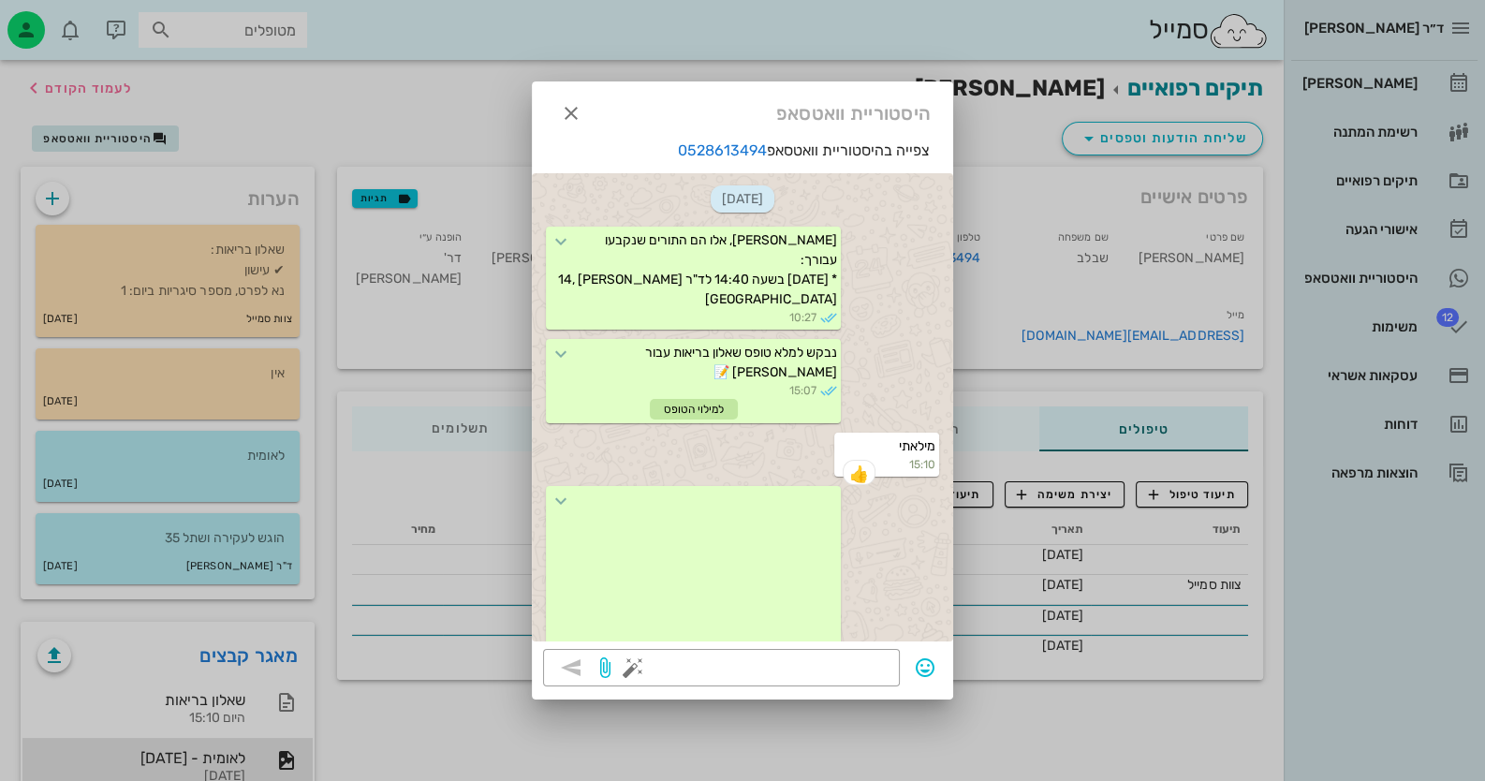
scroll to position [77, 0]
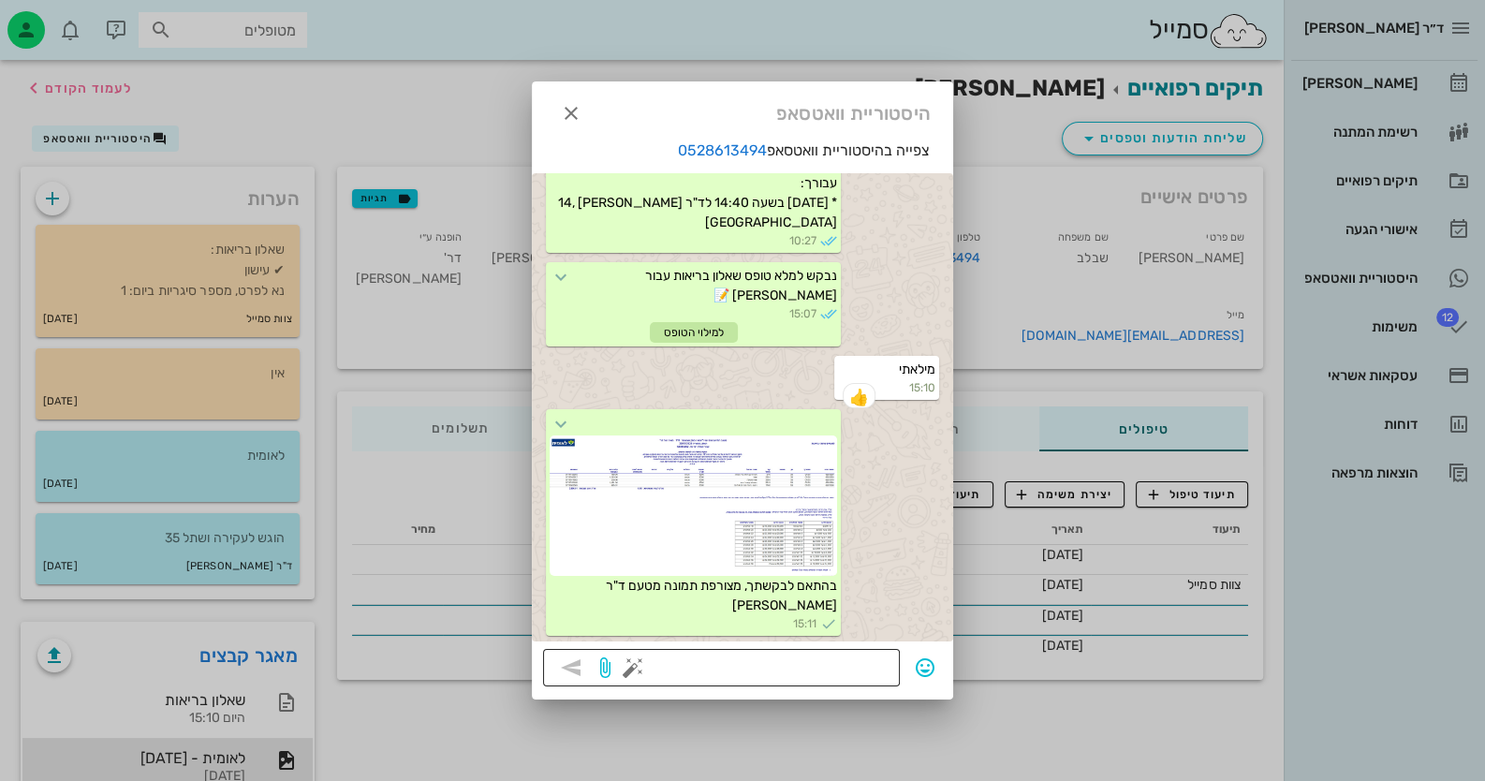
click at [852, 668] on textarea at bounding box center [763, 669] width 252 height 30
click at [631, 660] on button "button" at bounding box center [633, 667] width 22 height 22
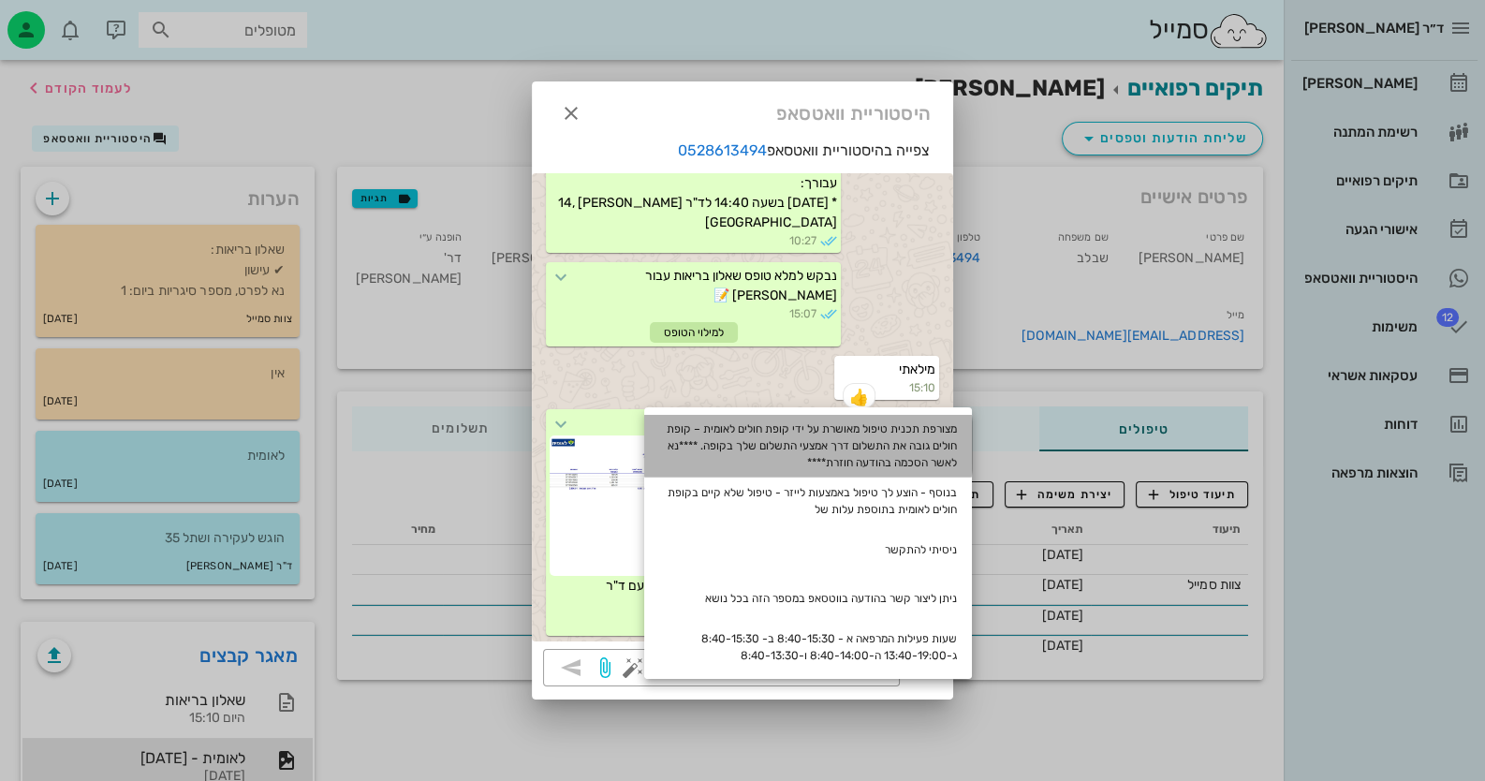
click at [904, 433] on div "מצורפת תכנית טיפול מאושרת על ידי קופת חולים לאומית – קופת חולים גובה את התשלום …" at bounding box center [808, 446] width 328 height 62
type textarea "מצורפת תכנית טיפול מאושרת על ידי קופת חולים לאומית – קופת חולים גובה את התשלום …"
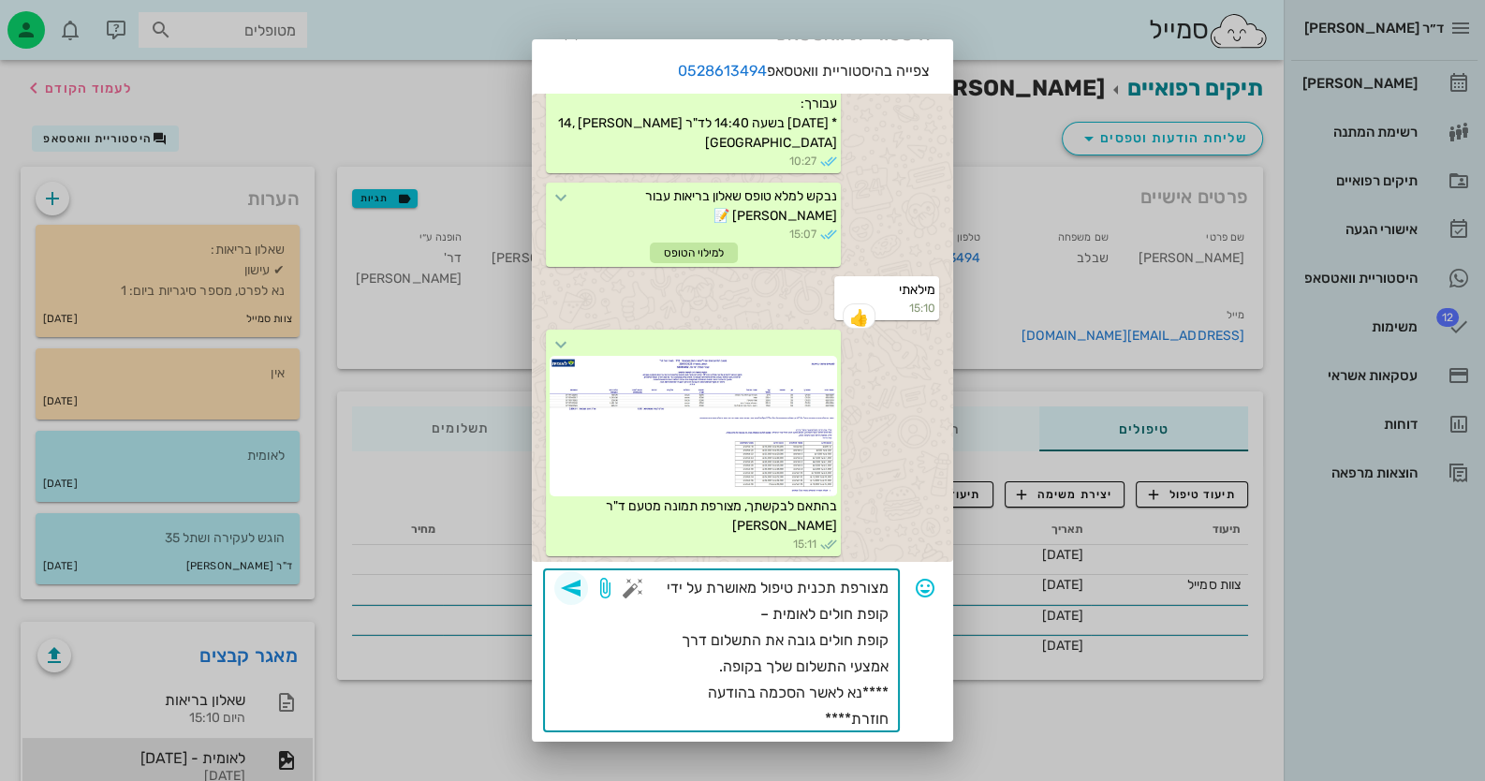
click at [582, 592] on icon "button" at bounding box center [571, 588] width 22 height 22
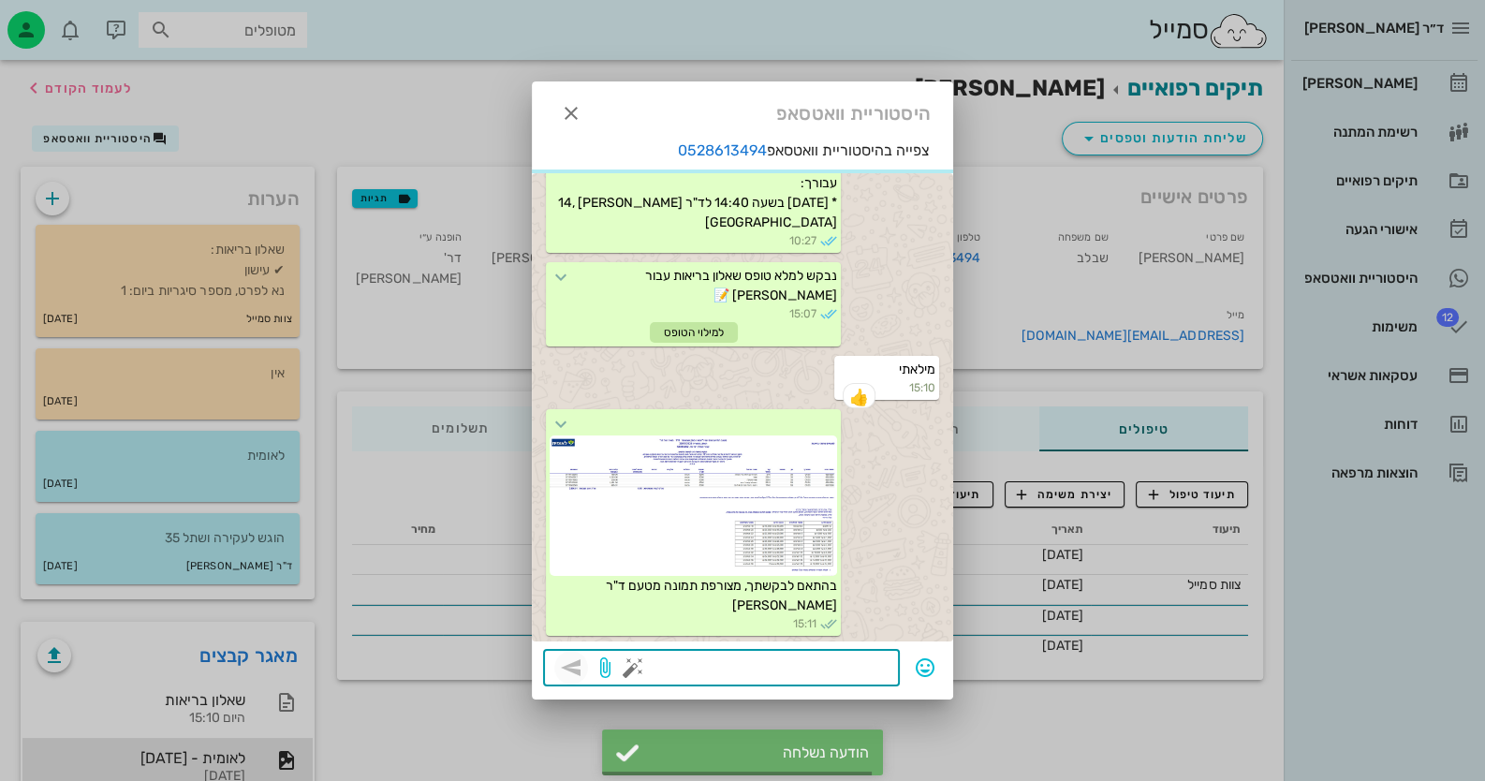
scroll to position [210, 0]
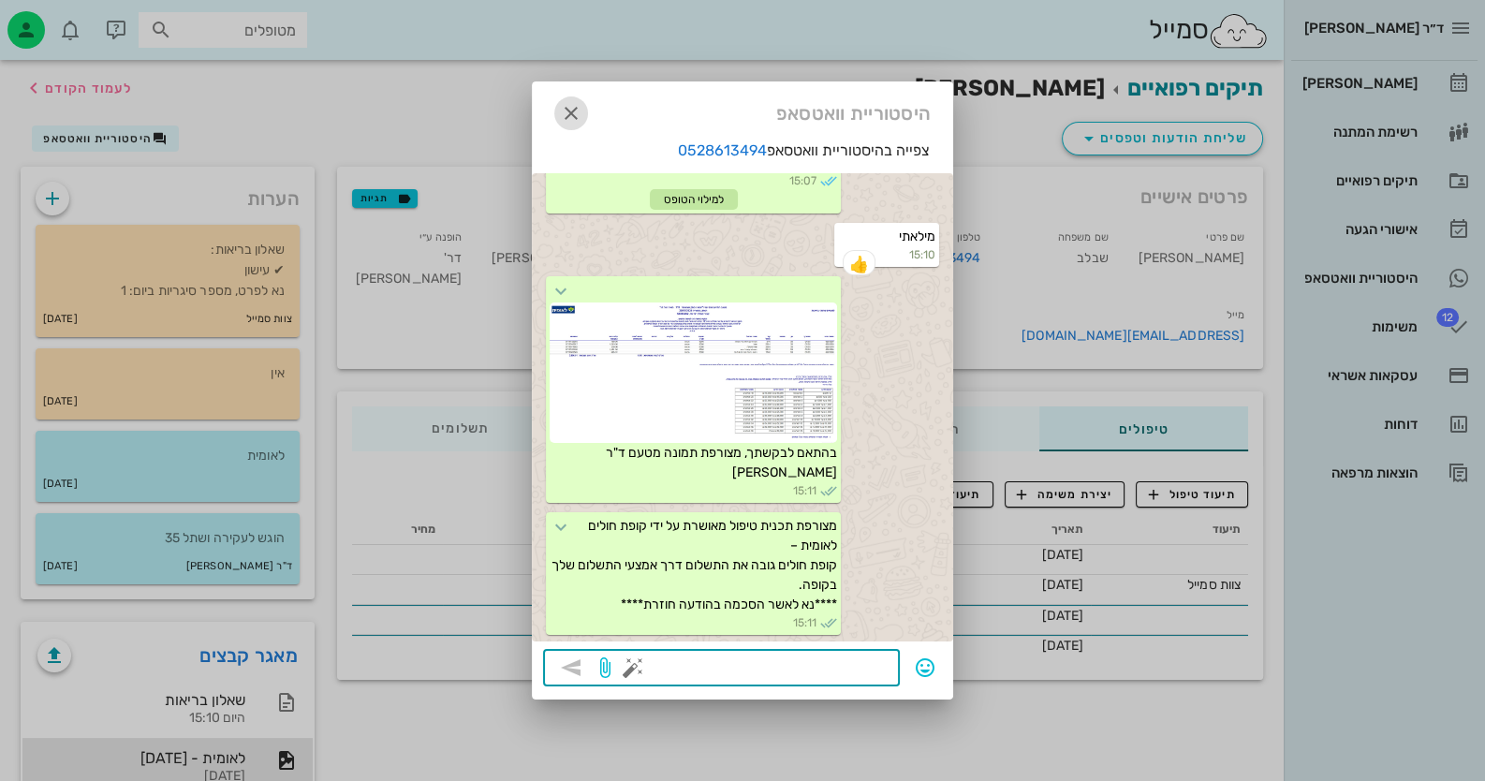
click at [585, 115] on span "button" at bounding box center [571, 113] width 34 height 22
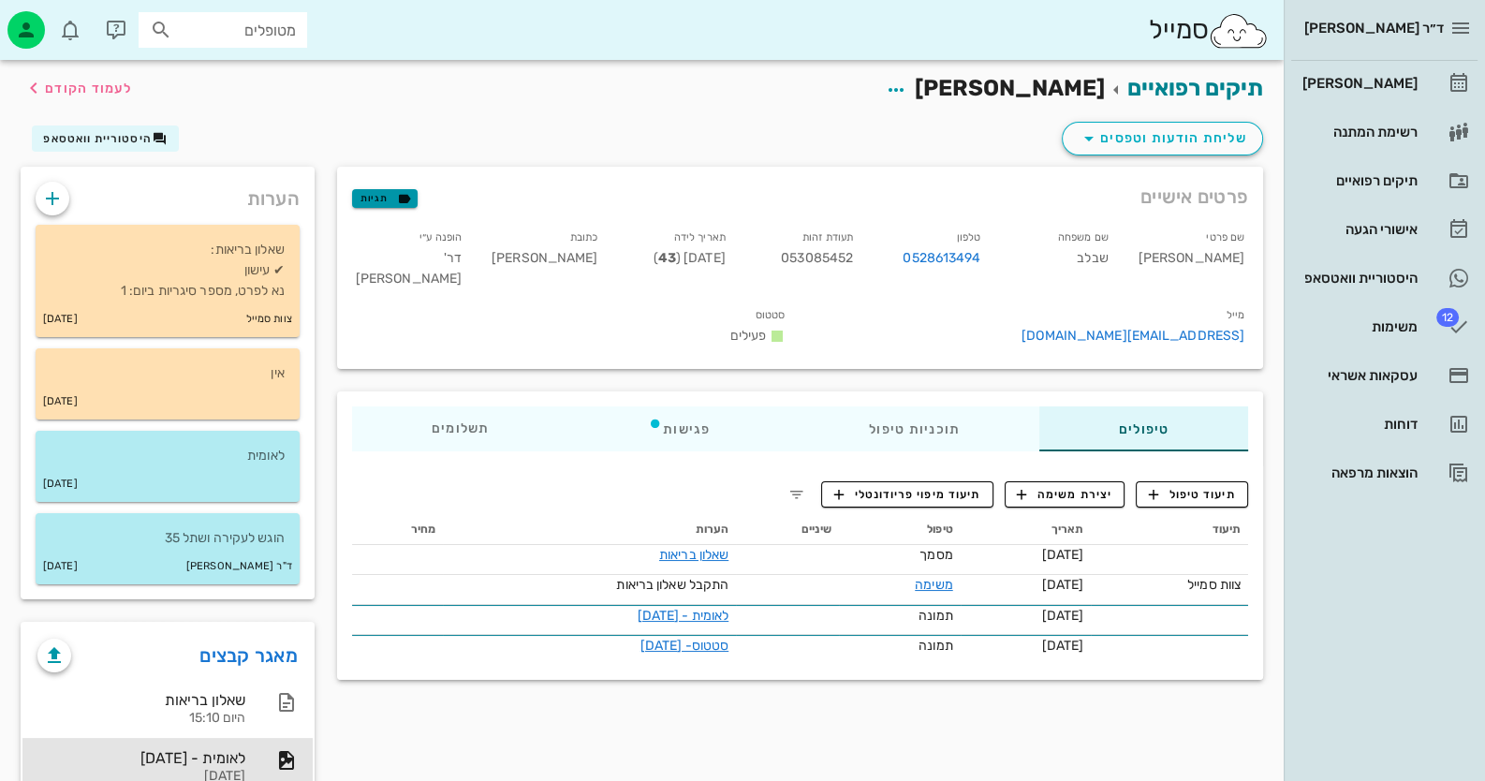
click at [404, 199] on icon "button" at bounding box center [404, 198] width 17 height 17
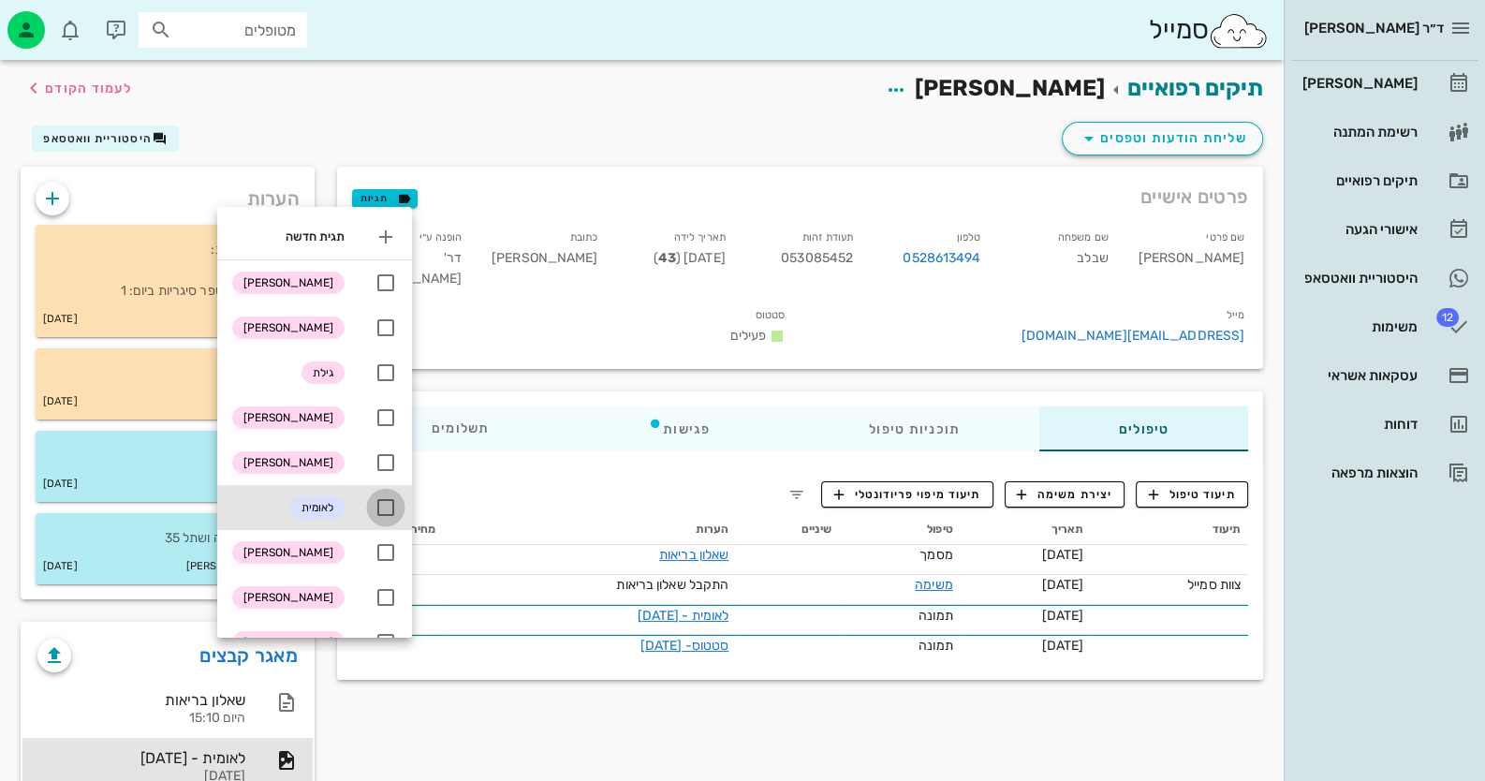
click at [397, 500] on div at bounding box center [386, 508] width 32 height 32
checkbox input "true"
click at [473, 120] on div "שליחת הודעות וטפסים היסטוריית וואטסאפ" at bounding box center [641, 142] width 1265 height 49
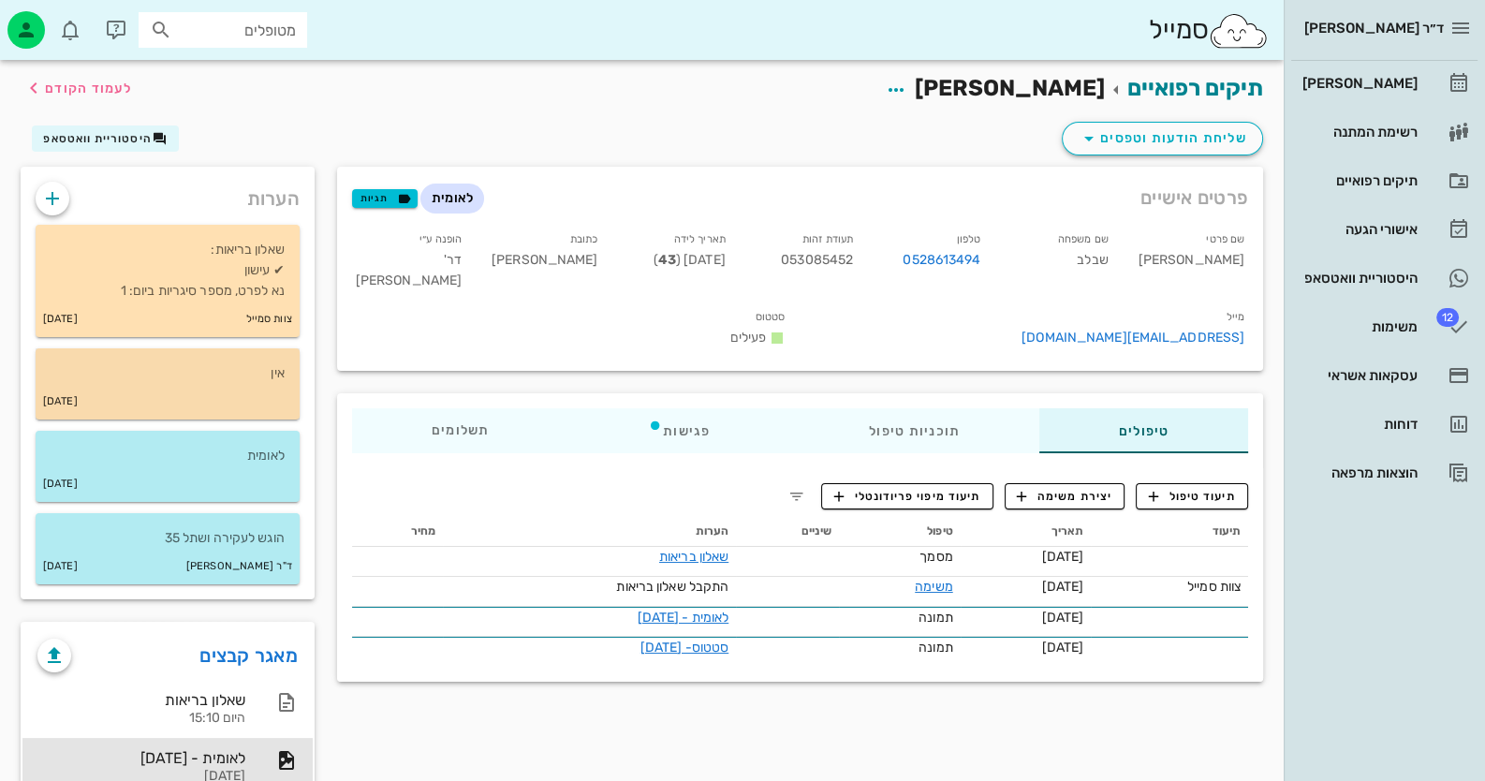
click at [269, 406] on div "[DATE]" at bounding box center [168, 402] width 264 height 36
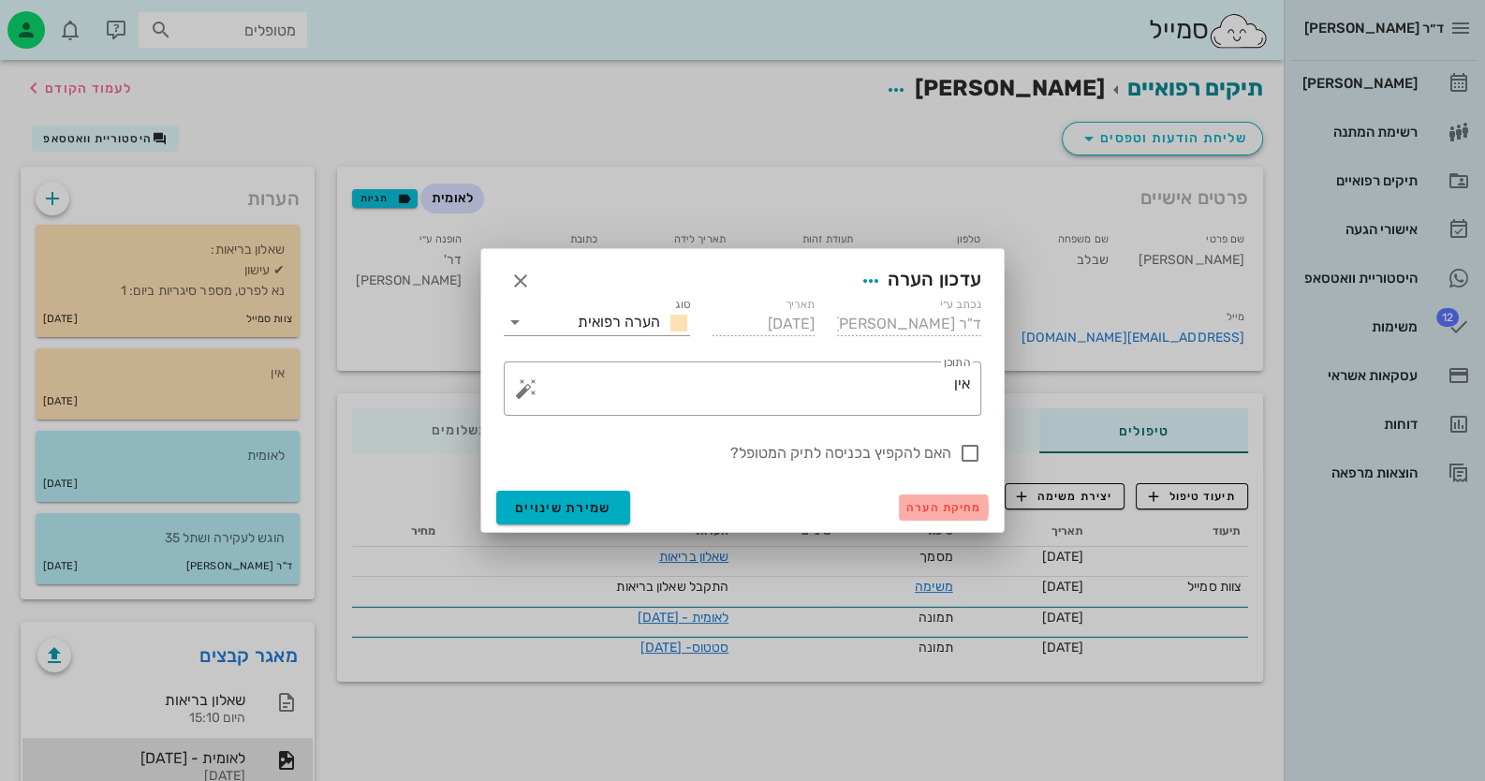
click at [937, 513] on span "מחיקת הערה" at bounding box center [943, 507] width 75 height 13
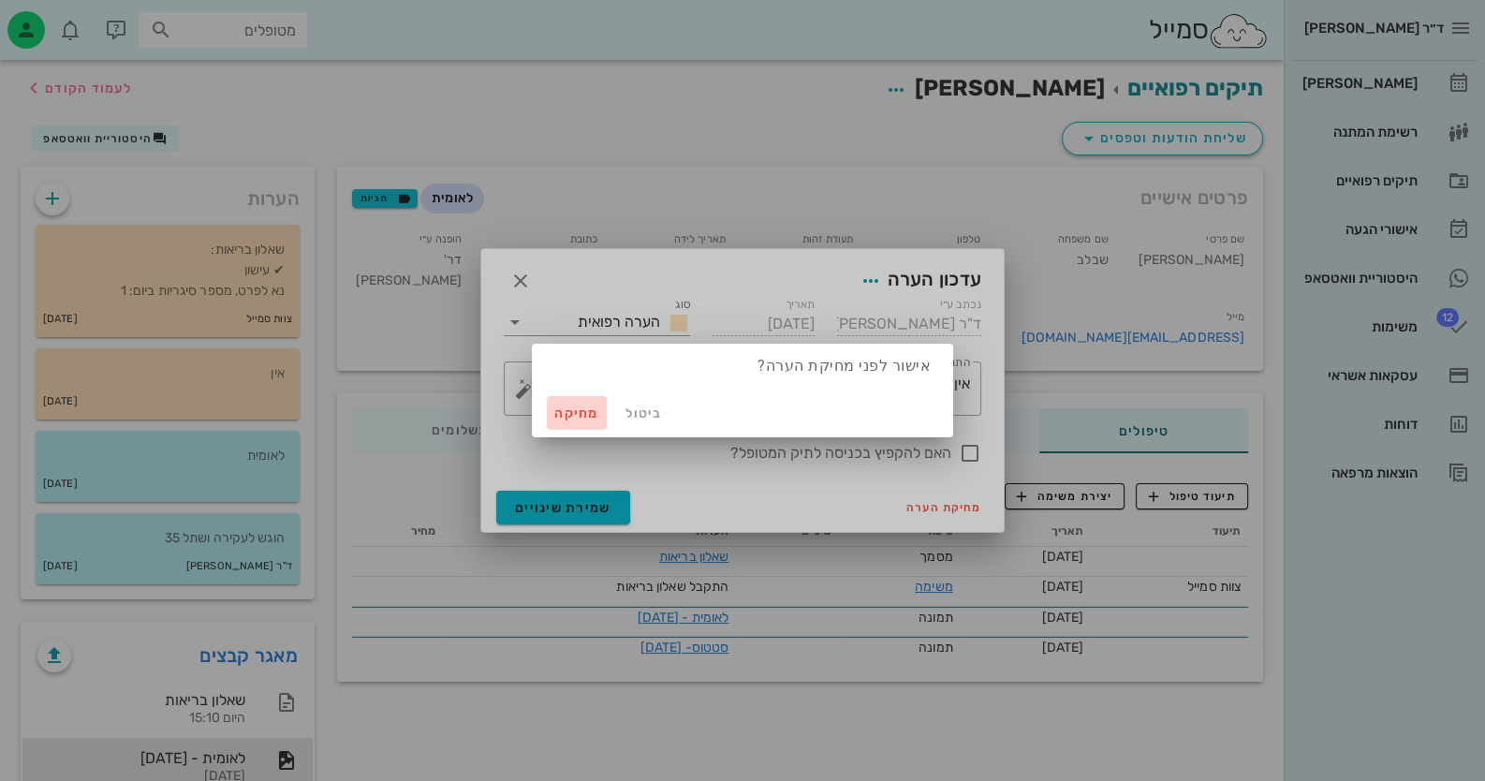
click at [573, 398] on button "מחיקה" at bounding box center [577, 413] width 60 height 34
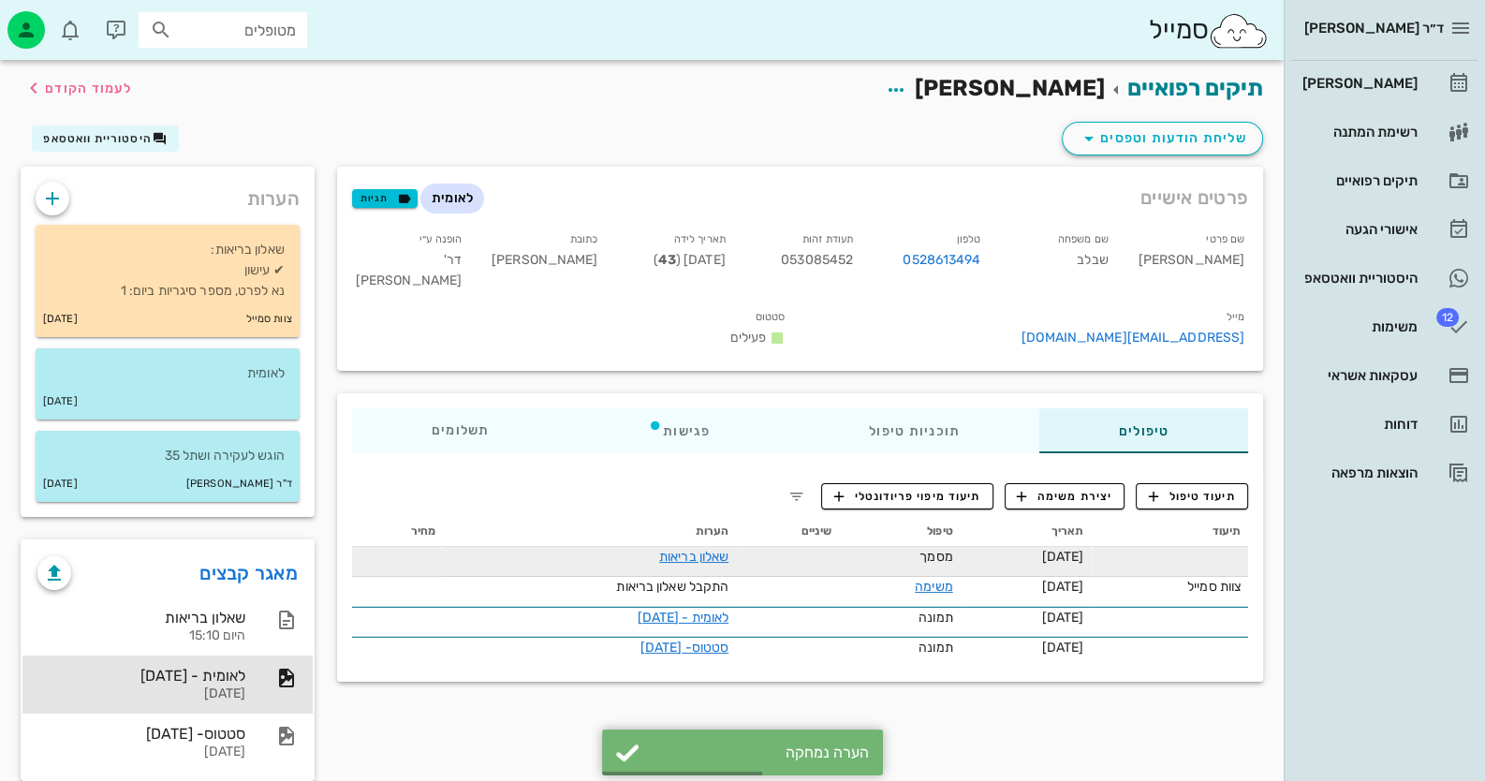
click at [647, 547] on td "שאלון בריאות" at bounding box center [589, 562] width 293 height 30
click at [664, 549] on link "שאלון בריאות" at bounding box center [693, 557] width 69 height 16
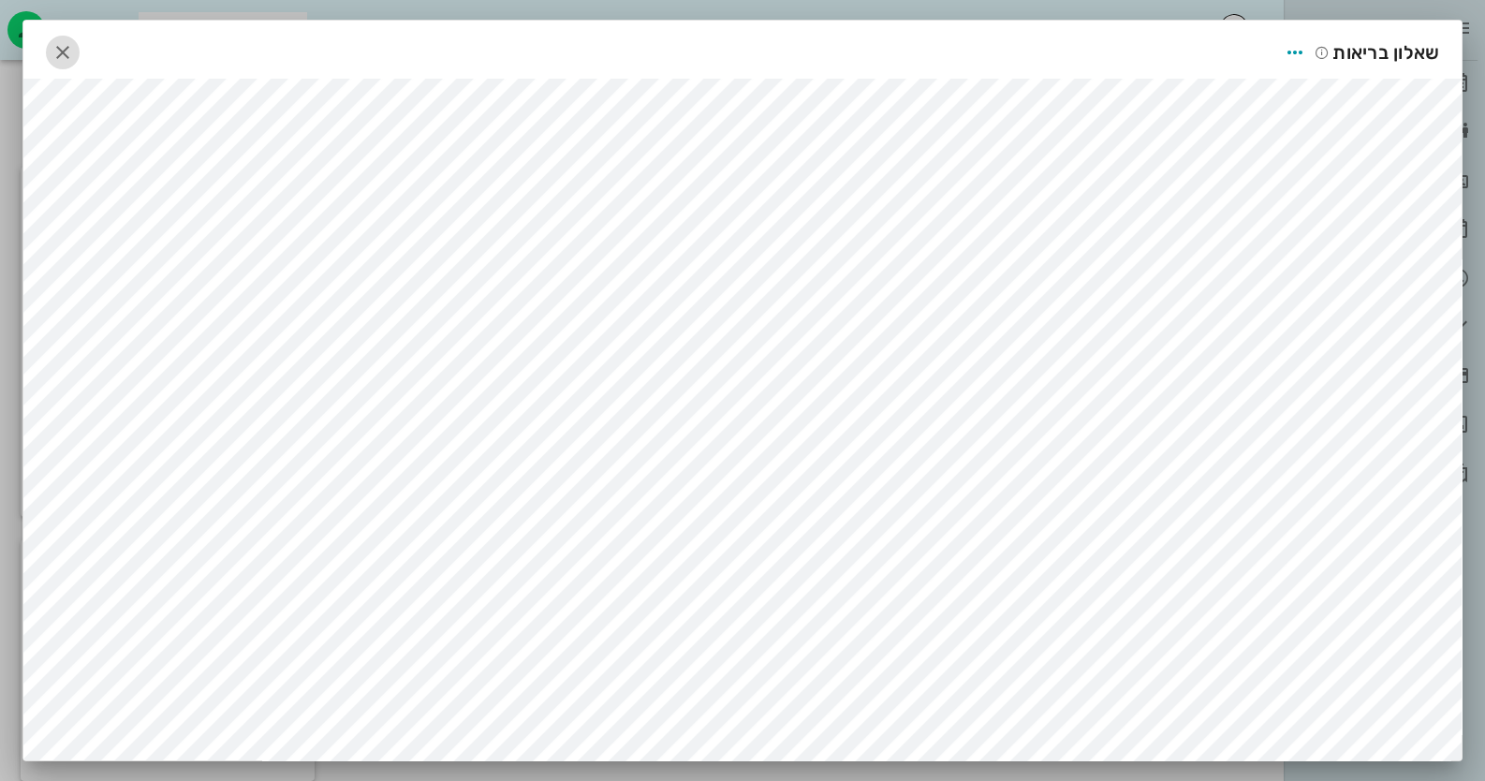
click at [80, 54] on span "button" at bounding box center [63, 52] width 34 height 22
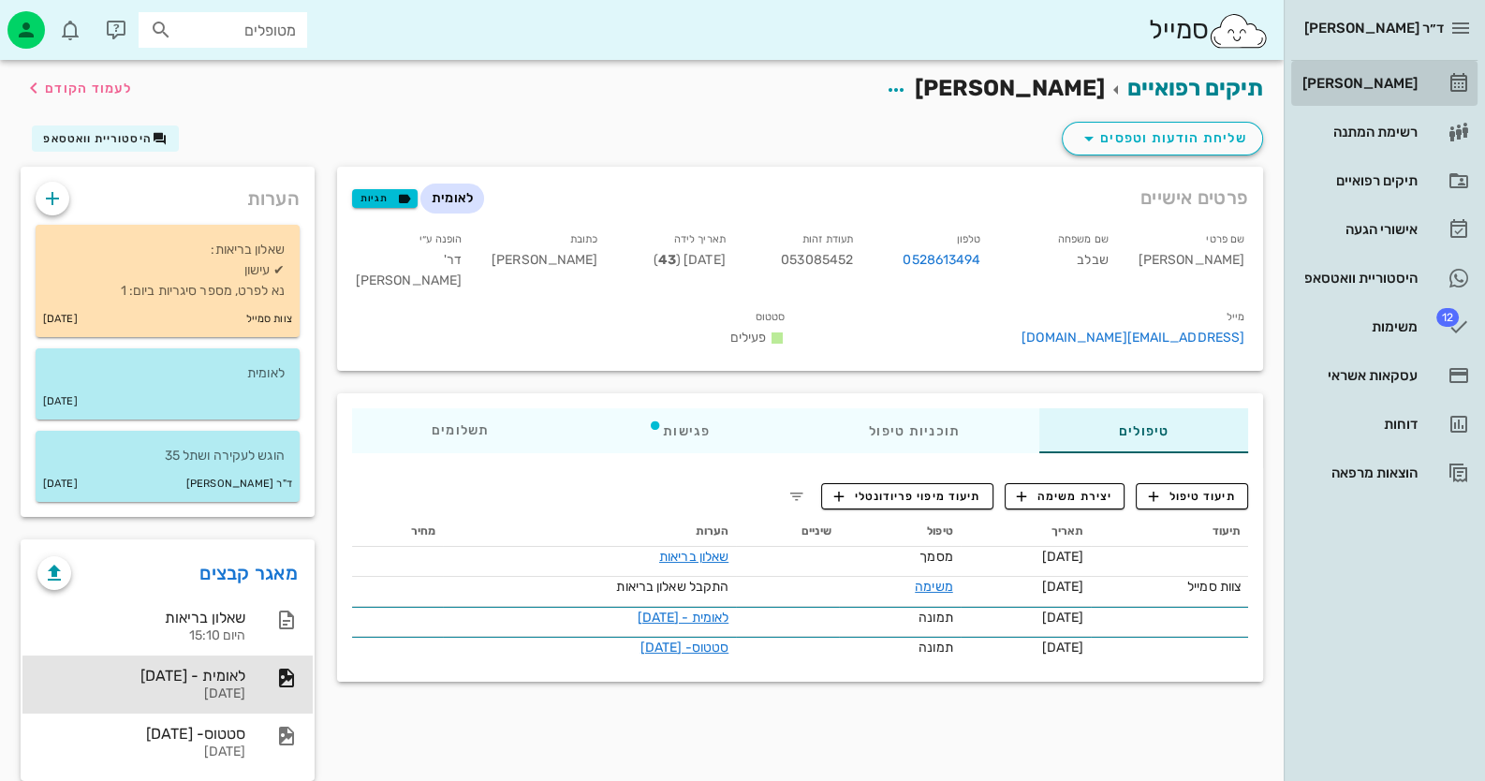
click at [1409, 73] on div "[PERSON_NAME]" at bounding box center [1358, 83] width 119 height 30
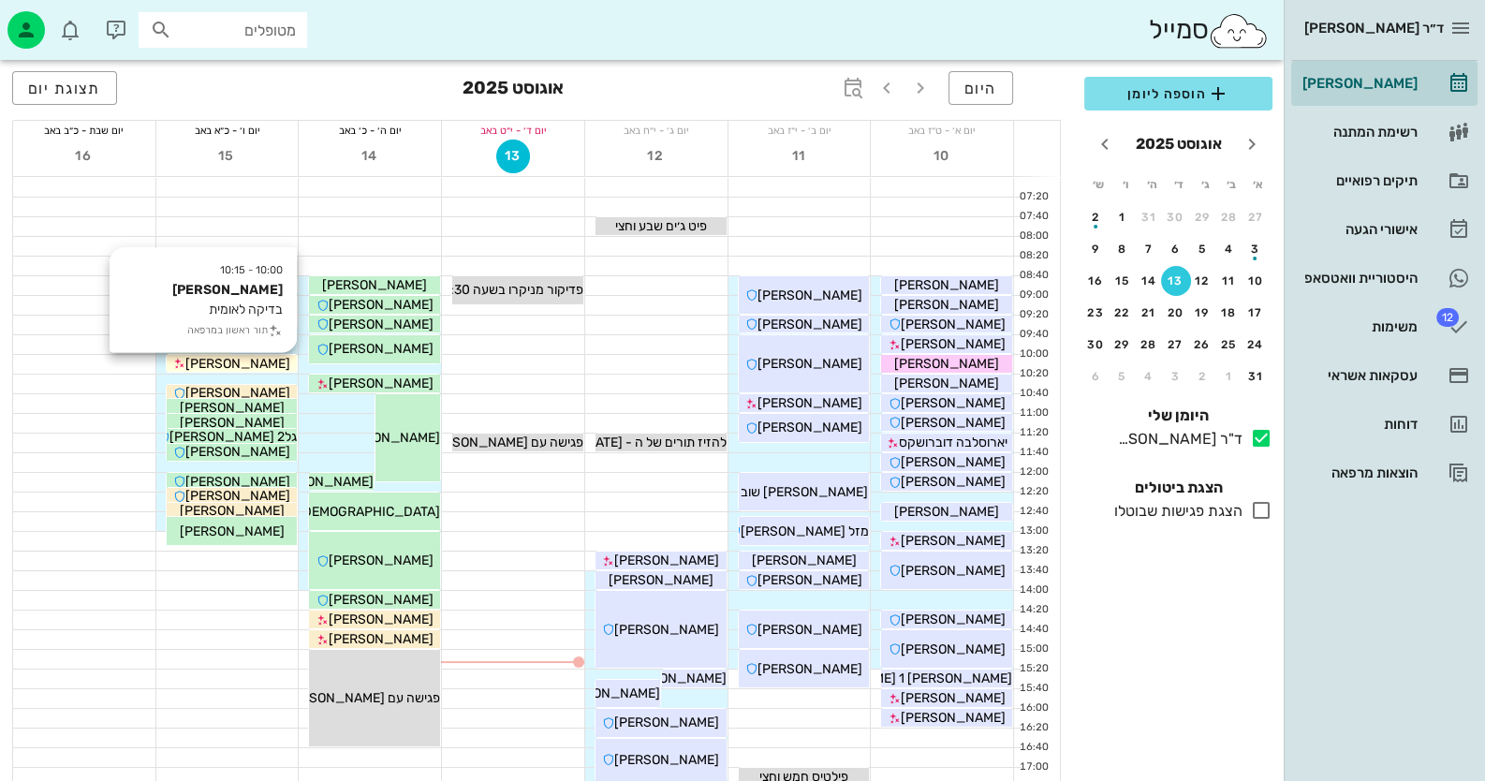
click at [210, 365] on span "[PERSON_NAME]" at bounding box center [237, 364] width 105 height 16
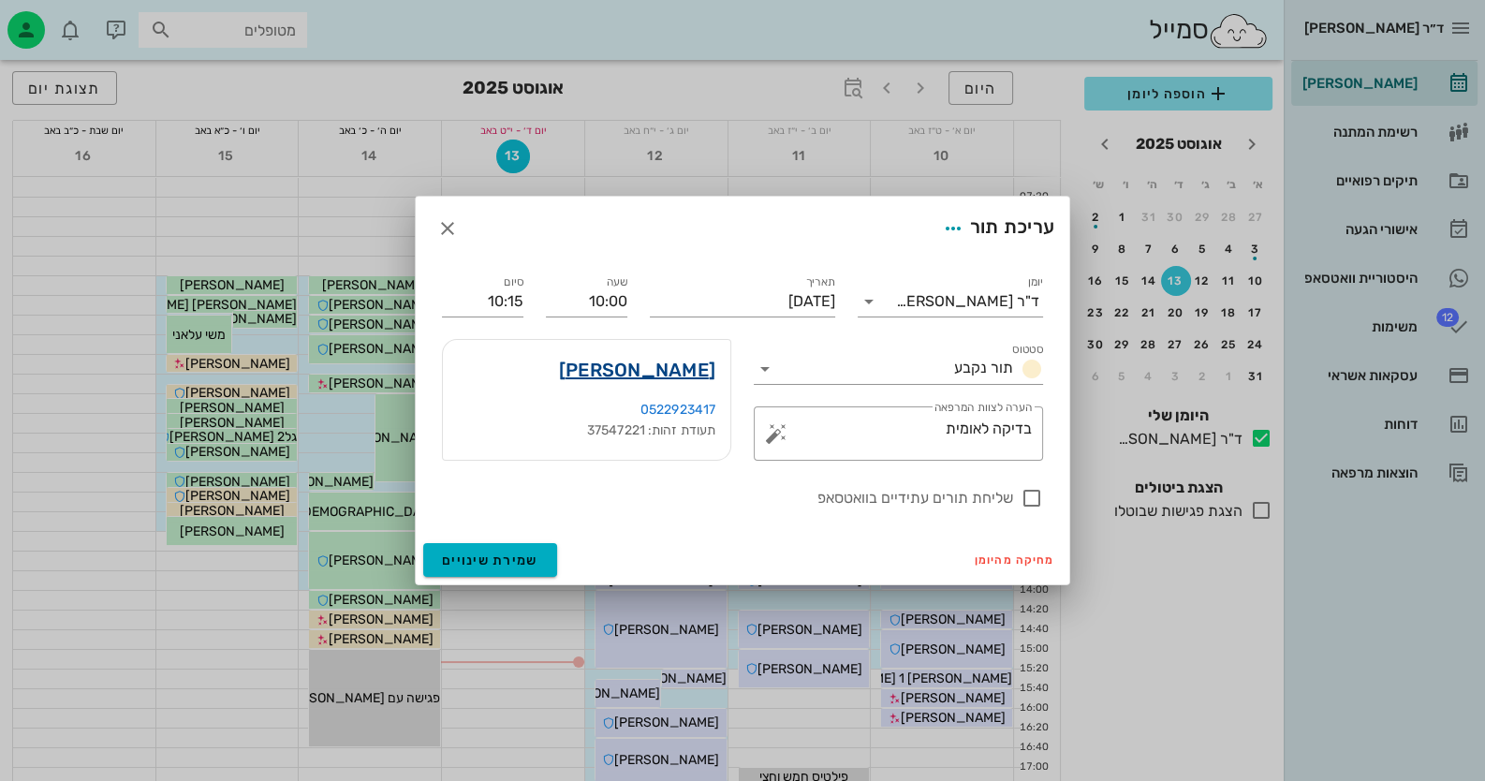
click at [682, 371] on link "[PERSON_NAME]" at bounding box center [637, 370] width 156 height 30
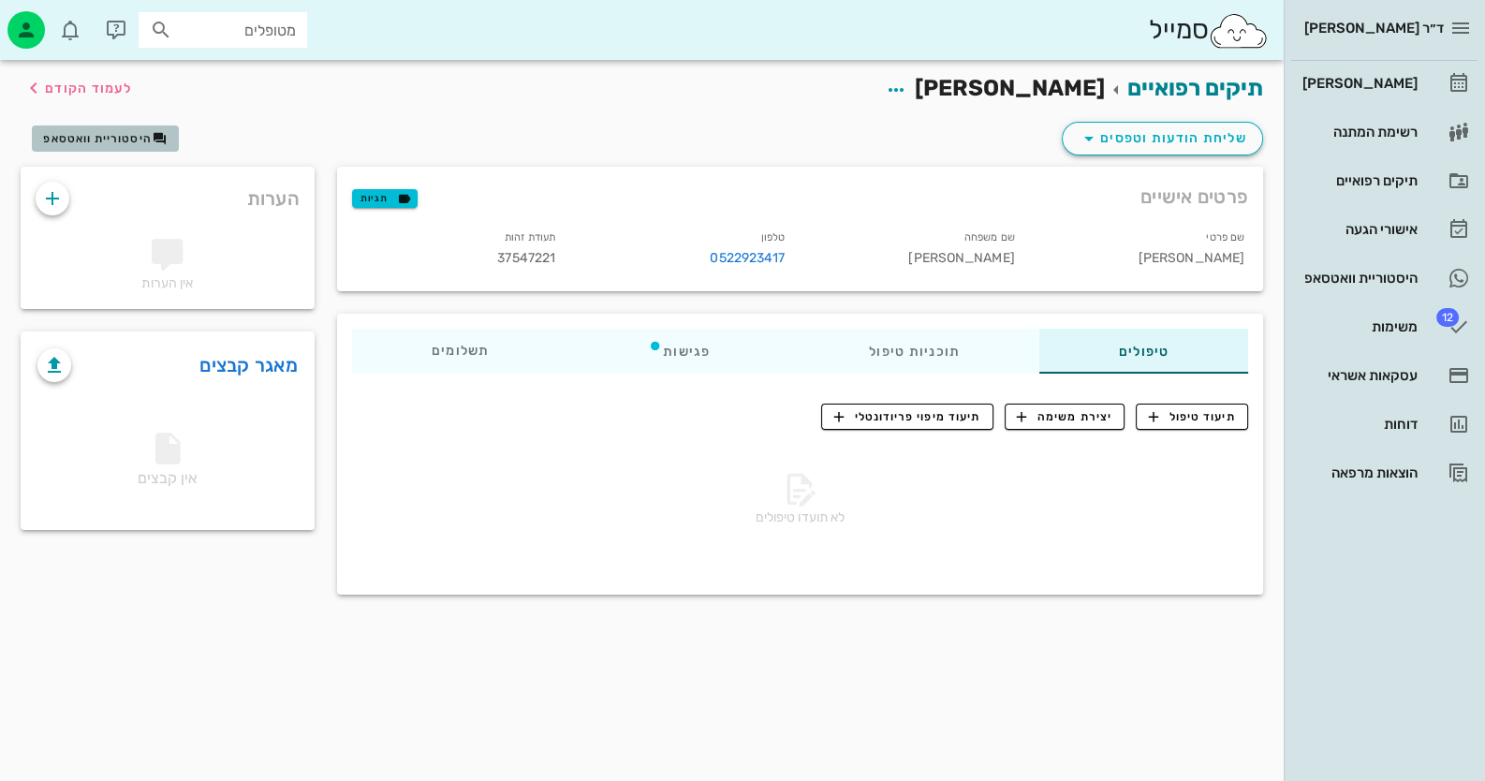
click at [126, 144] on span "היסטוריית וואטסאפ" at bounding box center [105, 138] width 124 height 15
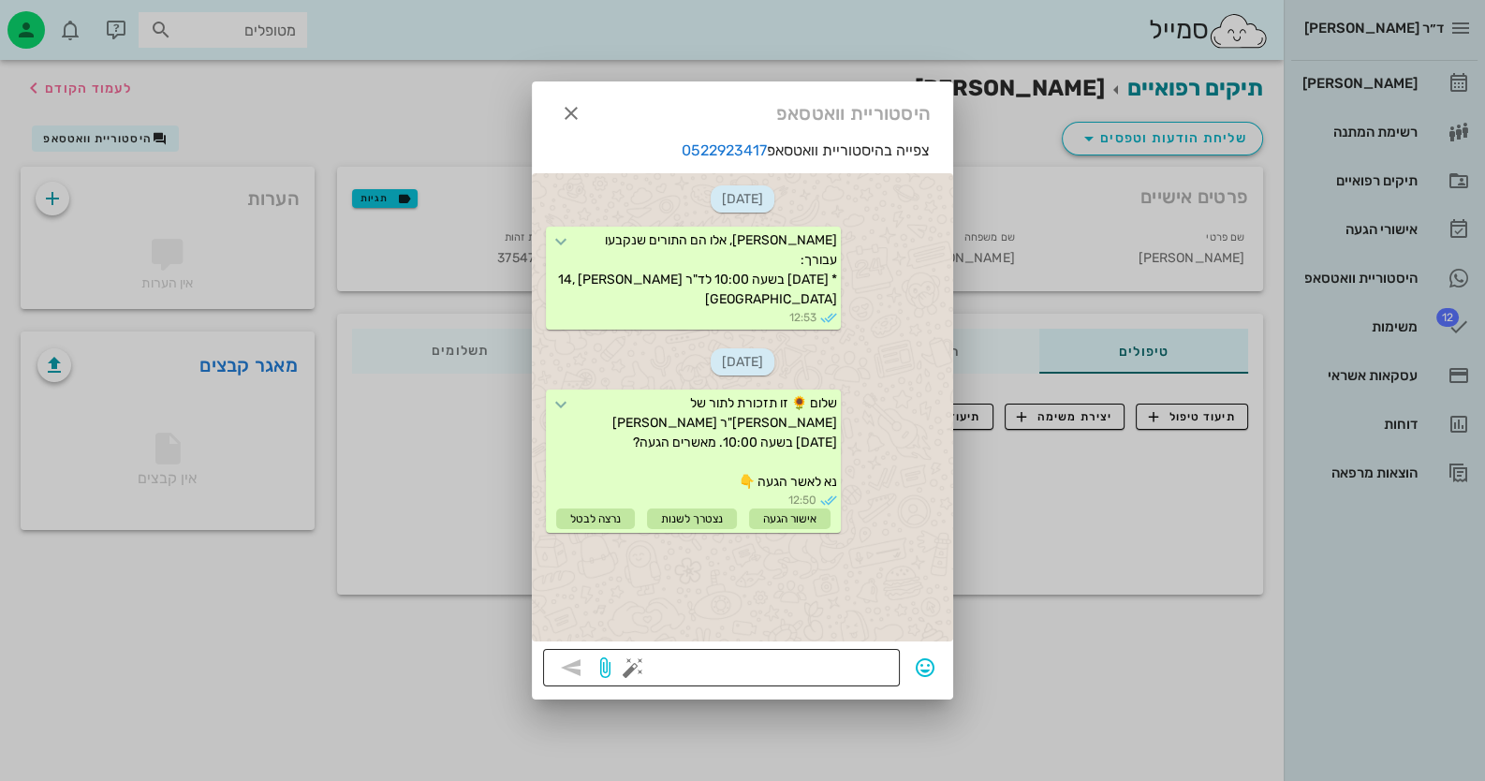
click at [832, 650] on div at bounding box center [763, 667] width 252 height 37
type textarea "מ"
click at [576, 112] on icon "button" at bounding box center [571, 113] width 22 height 22
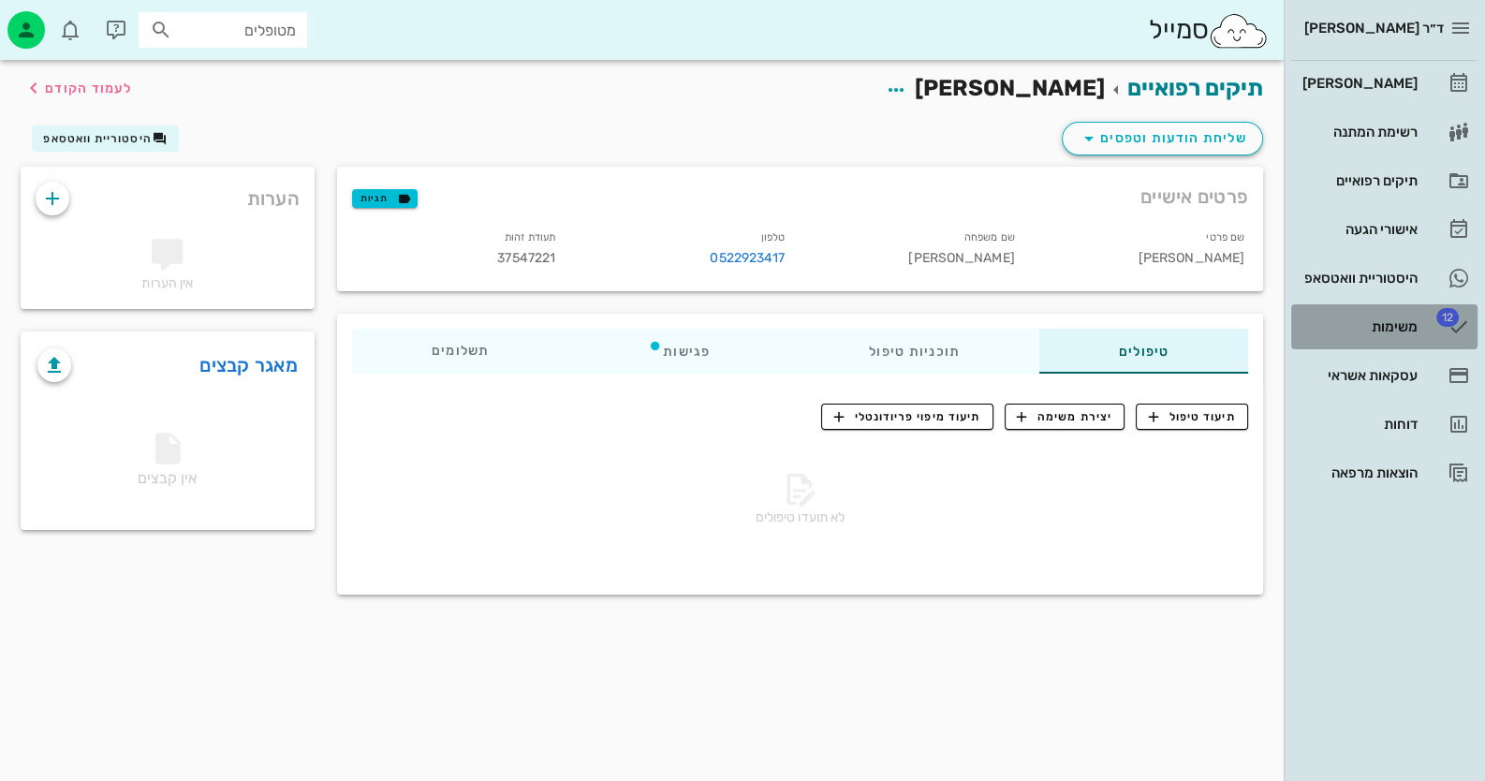
click at [1392, 323] on div "משימות" at bounding box center [1358, 326] width 119 height 15
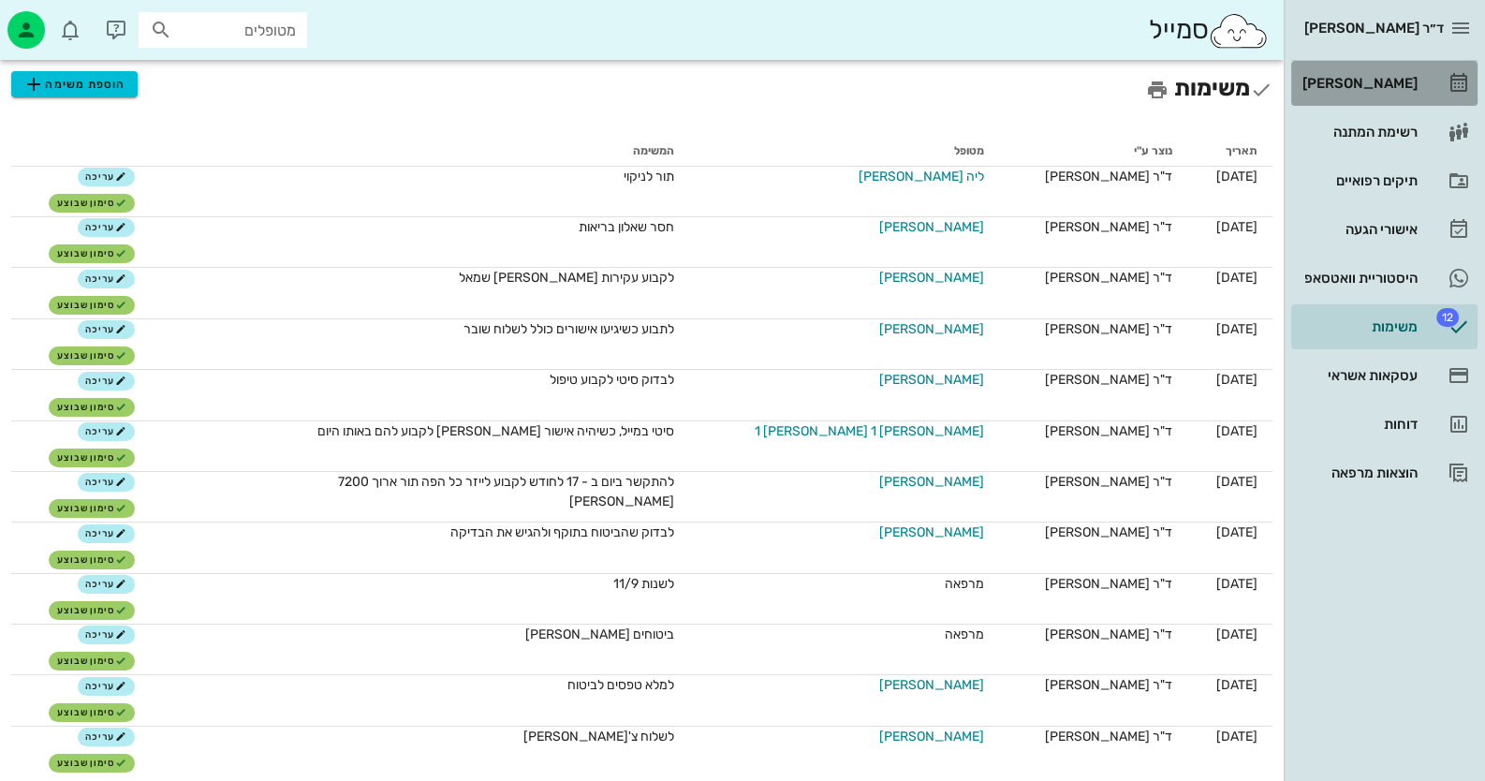
click at [1428, 79] on link "[PERSON_NAME]" at bounding box center [1384, 83] width 186 height 45
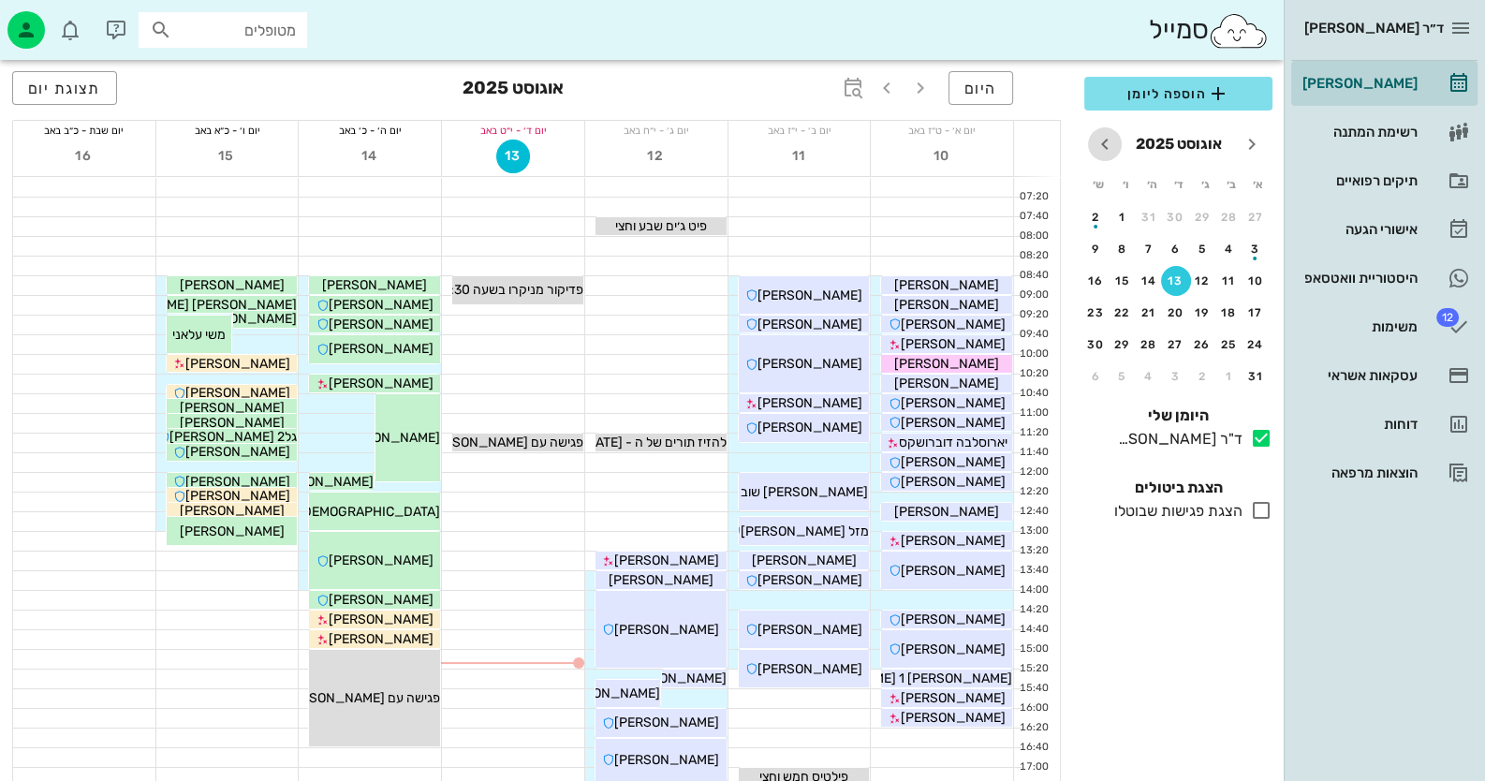
click at [1114, 149] on icon "חודש הבא" at bounding box center [1104, 144] width 22 height 22
click at [1153, 252] on div "11" at bounding box center [1149, 248] width 30 height 13
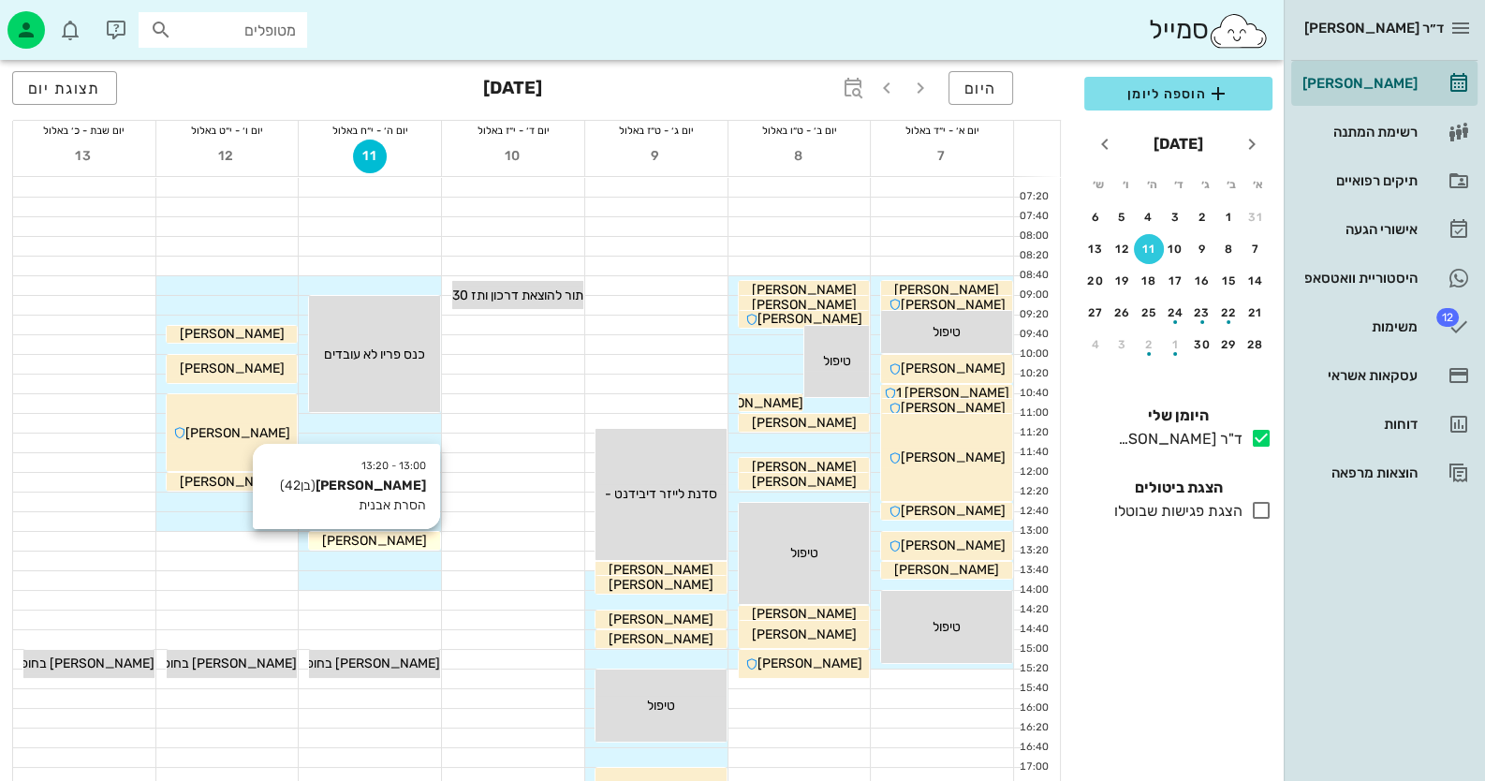
click at [417, 549] on div "[PERSON_NAME]" at bounding box center [374, 541] width 131 height 20
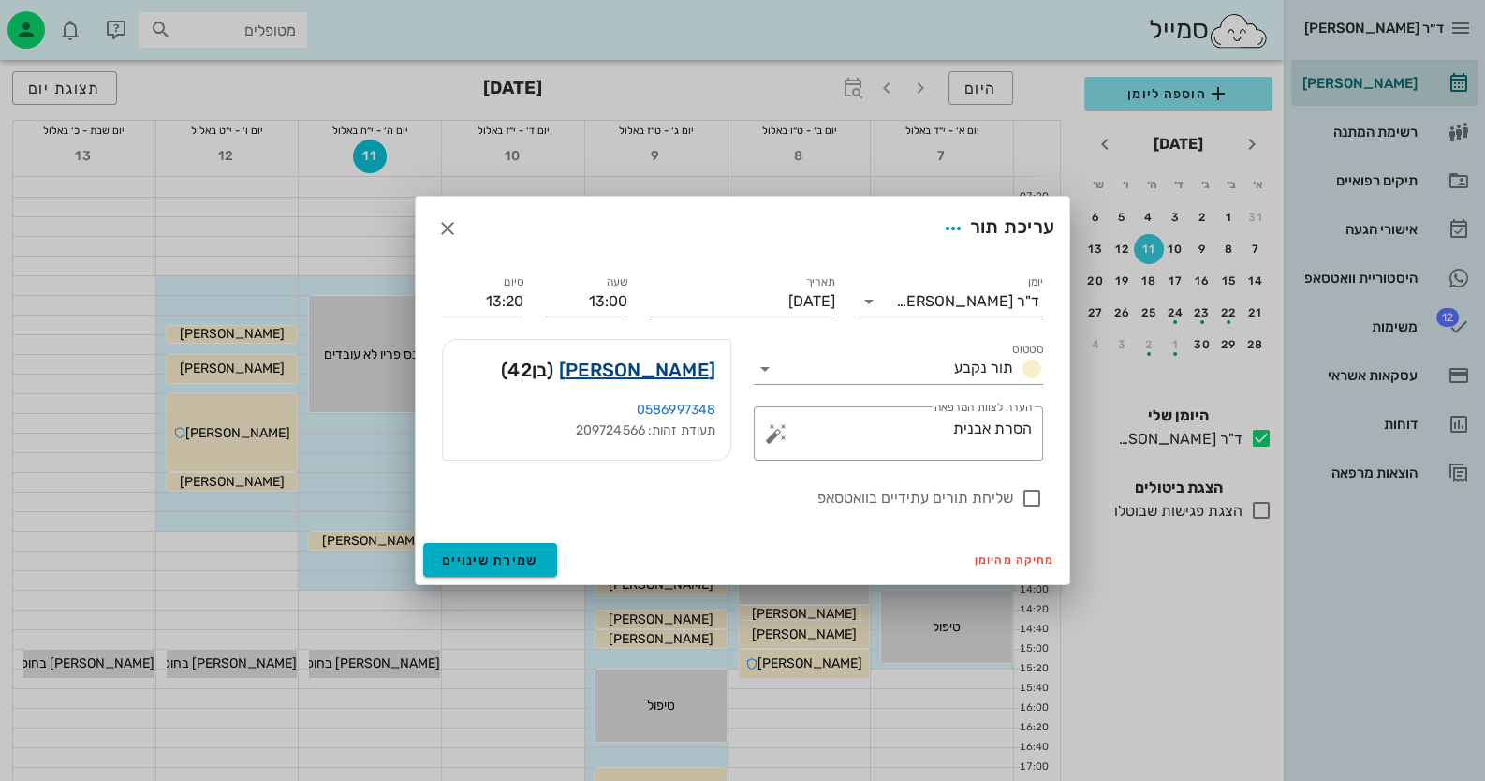
click at [632, 359] on link "[PERSON_NAME]" at bounding box center [637, 370] width 156 height 30
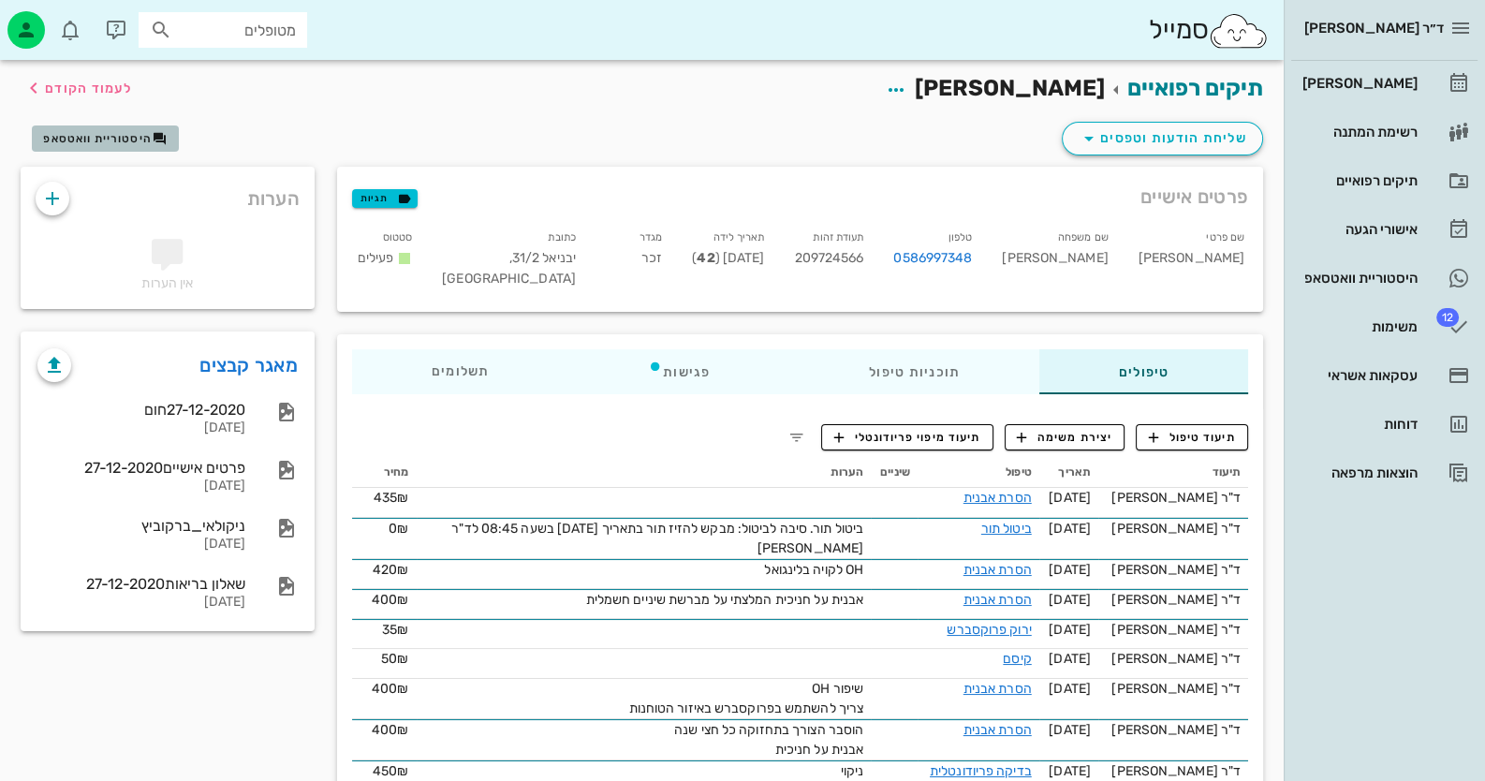
click at [95, 146] on button "היסטוריית וואטסאפ" at bounding box center [105, 138] width 147 height 26
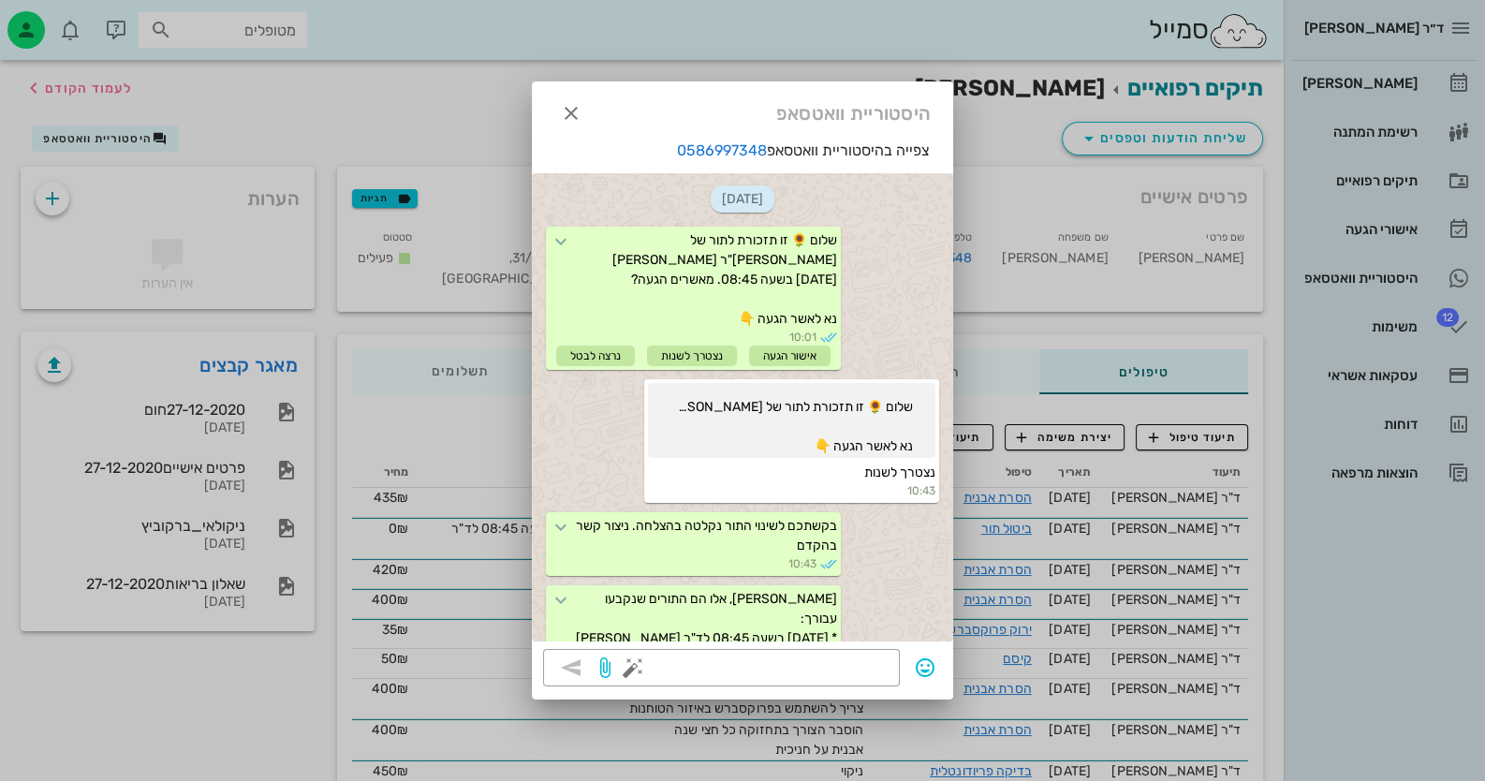
scroll to position [126, 0]
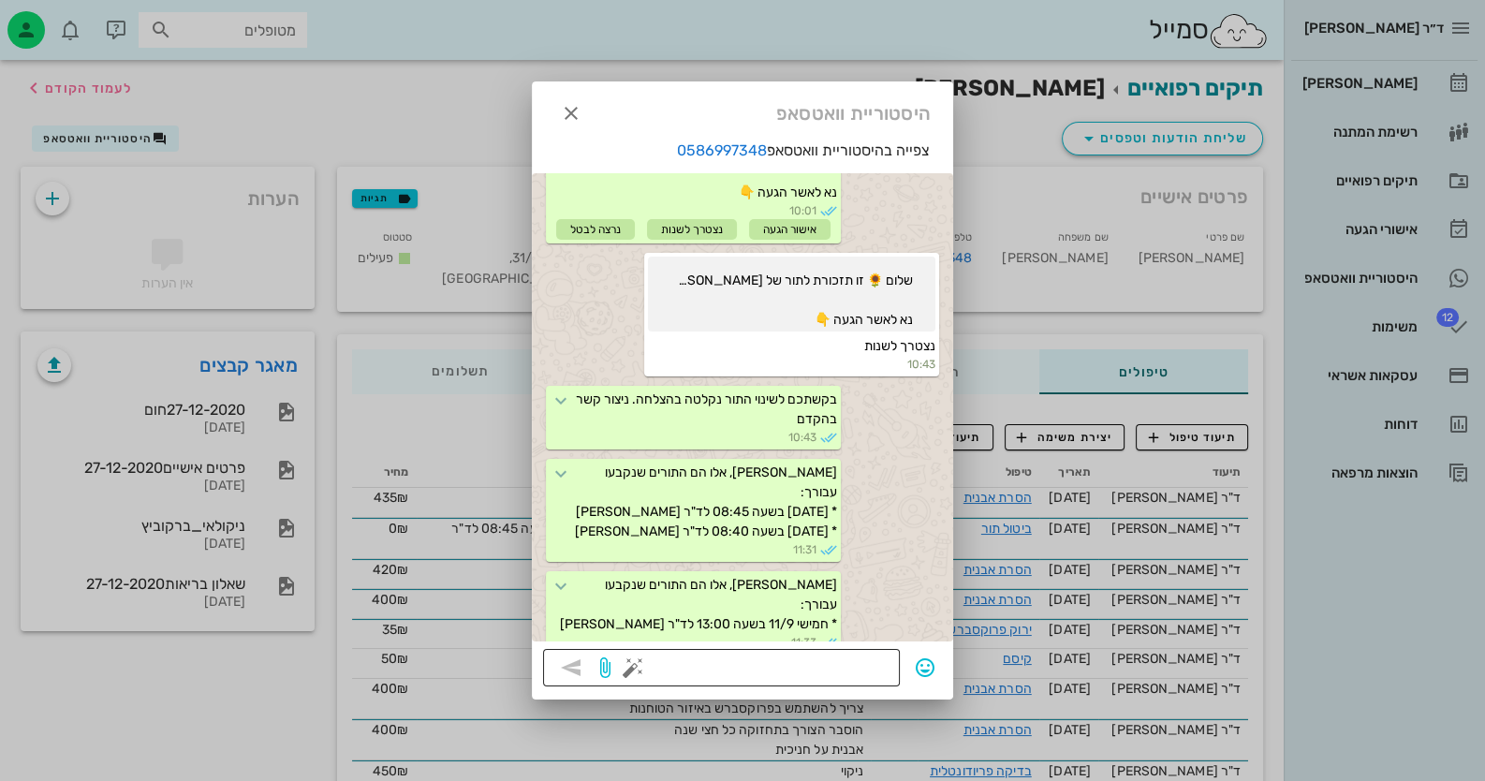
click at [818, 659] on textarea at bounding box center [763, 669] width 252 height 30
click at [626, 669] on button "button" at bounding box center [633, 667] width 22 height 22
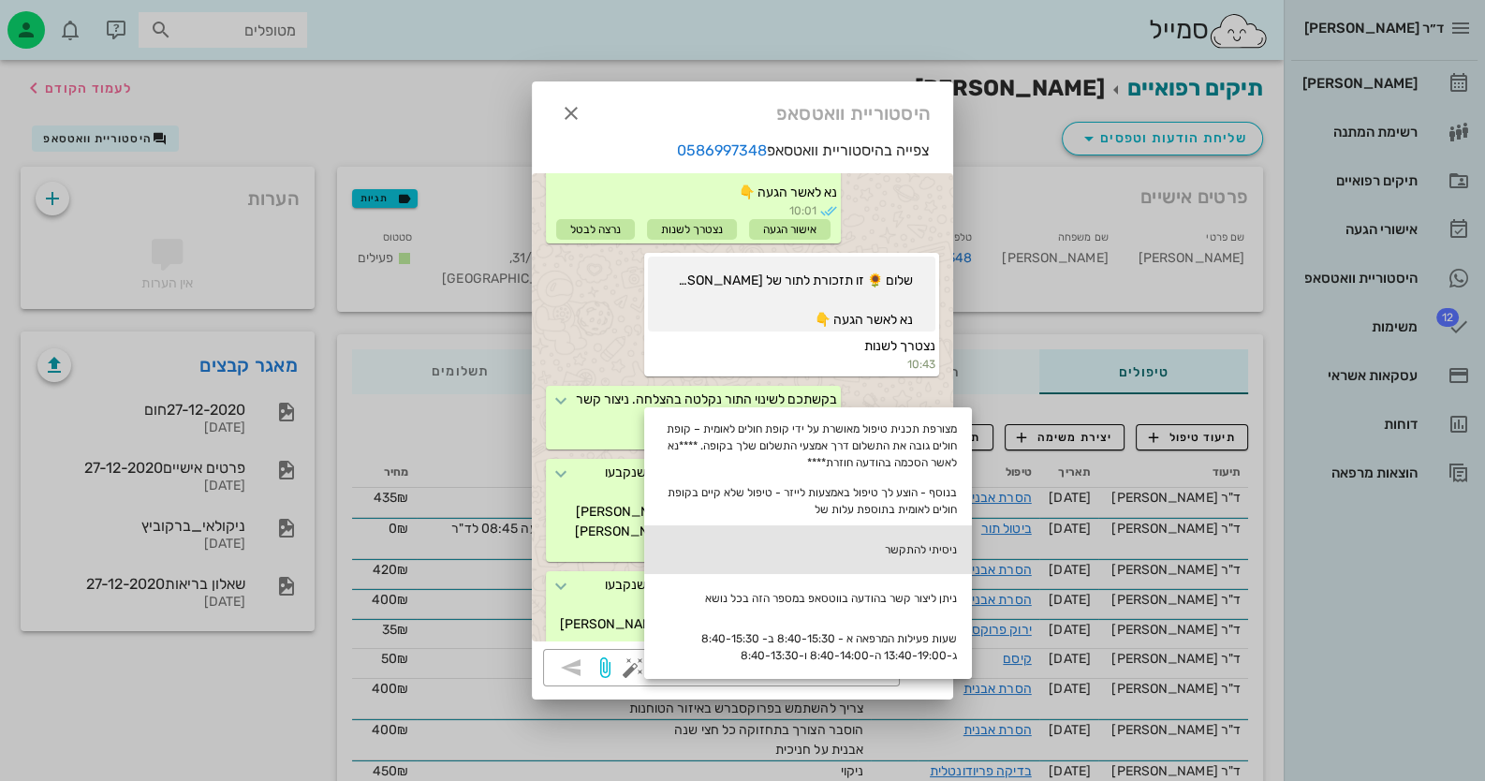
click at [913, 550] on div "ניסיתי להתקשר" at bounding box center [808, 549] width 328 height 49
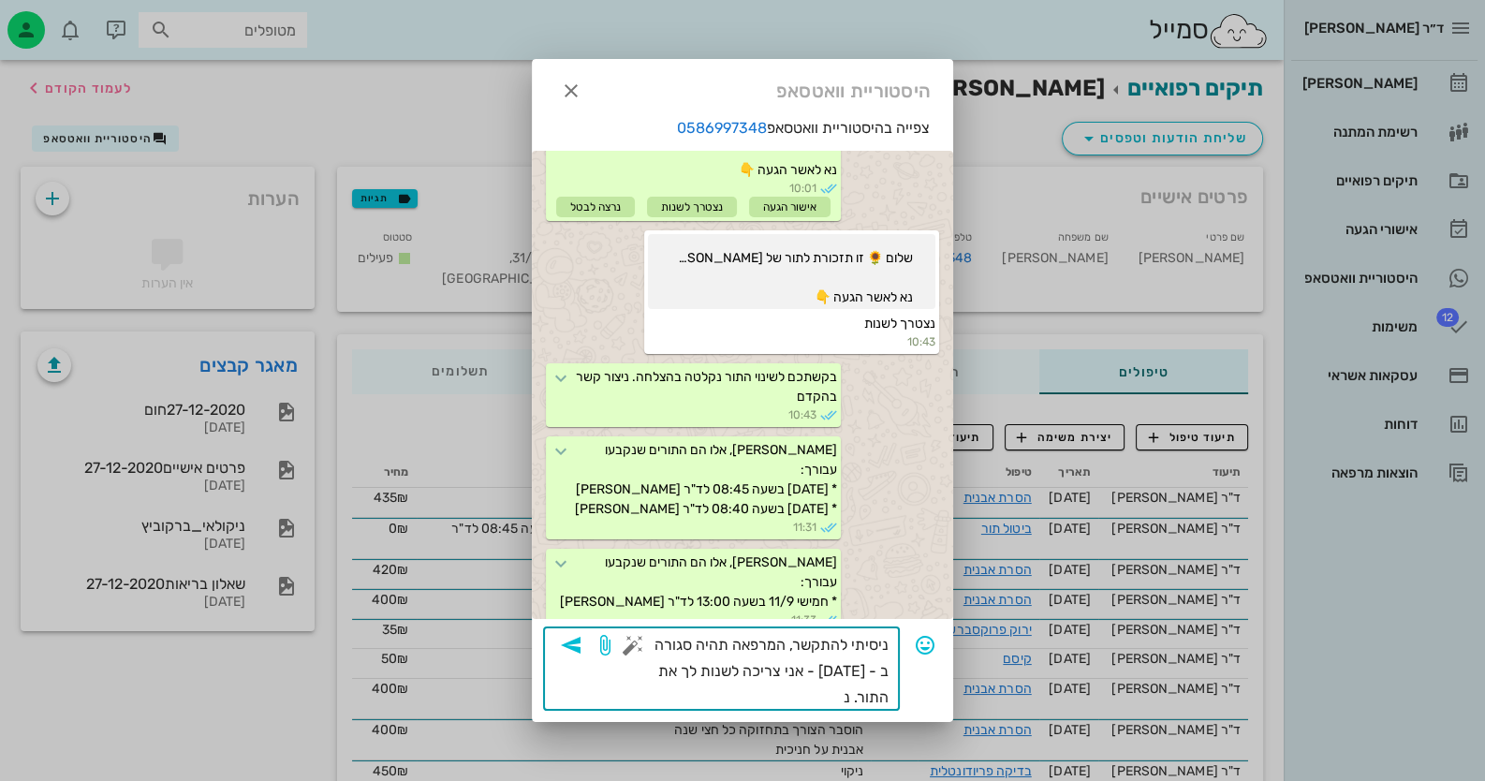
type textarea "ניסיתי להתקשר, המרפאה תהיה סגורה ב - [DATE] - אני צריכה לשנות לך את התור."
click at [562, 644] on icon "button" at bounding box center [571, 645] width 22 height 22
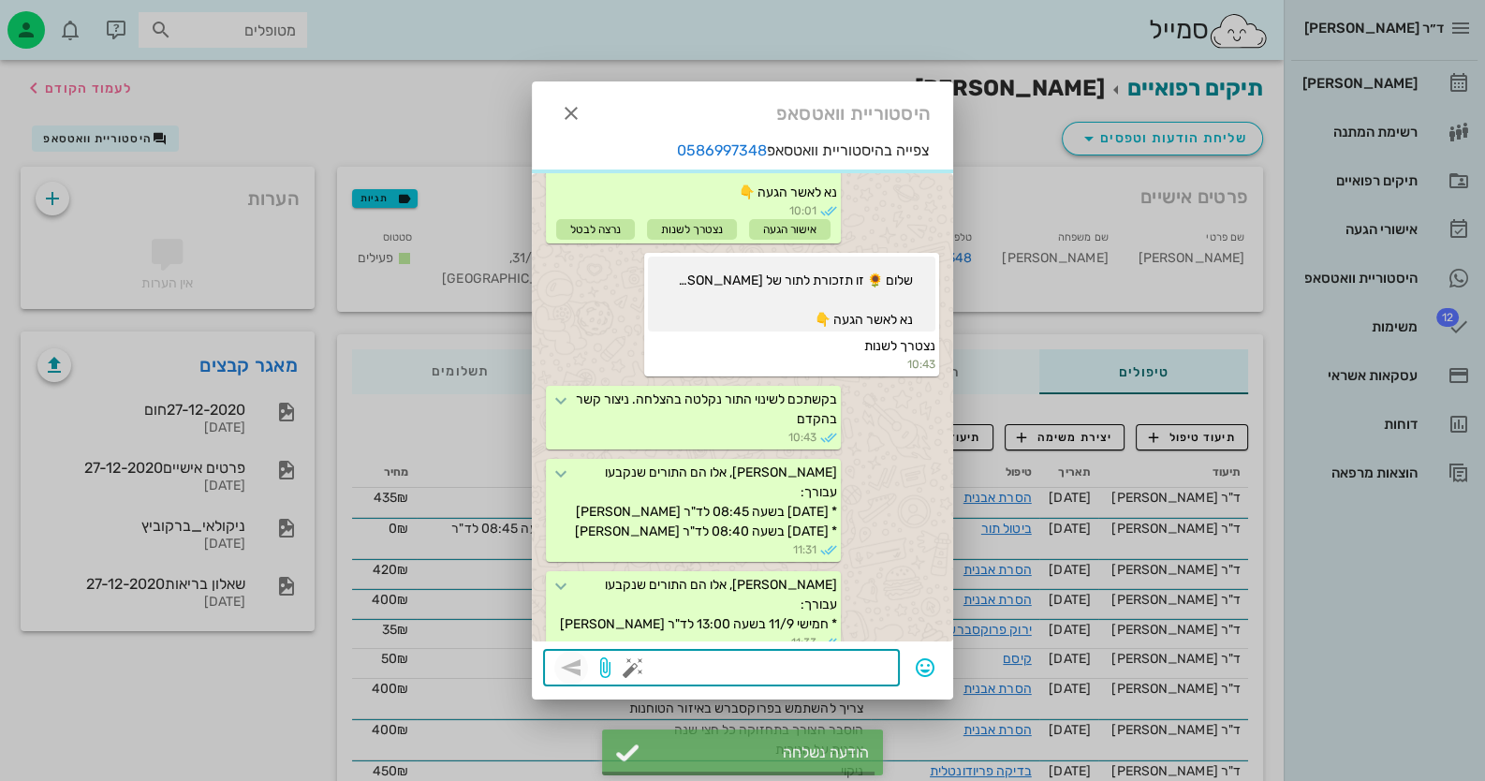
scroll to position [288, 0]
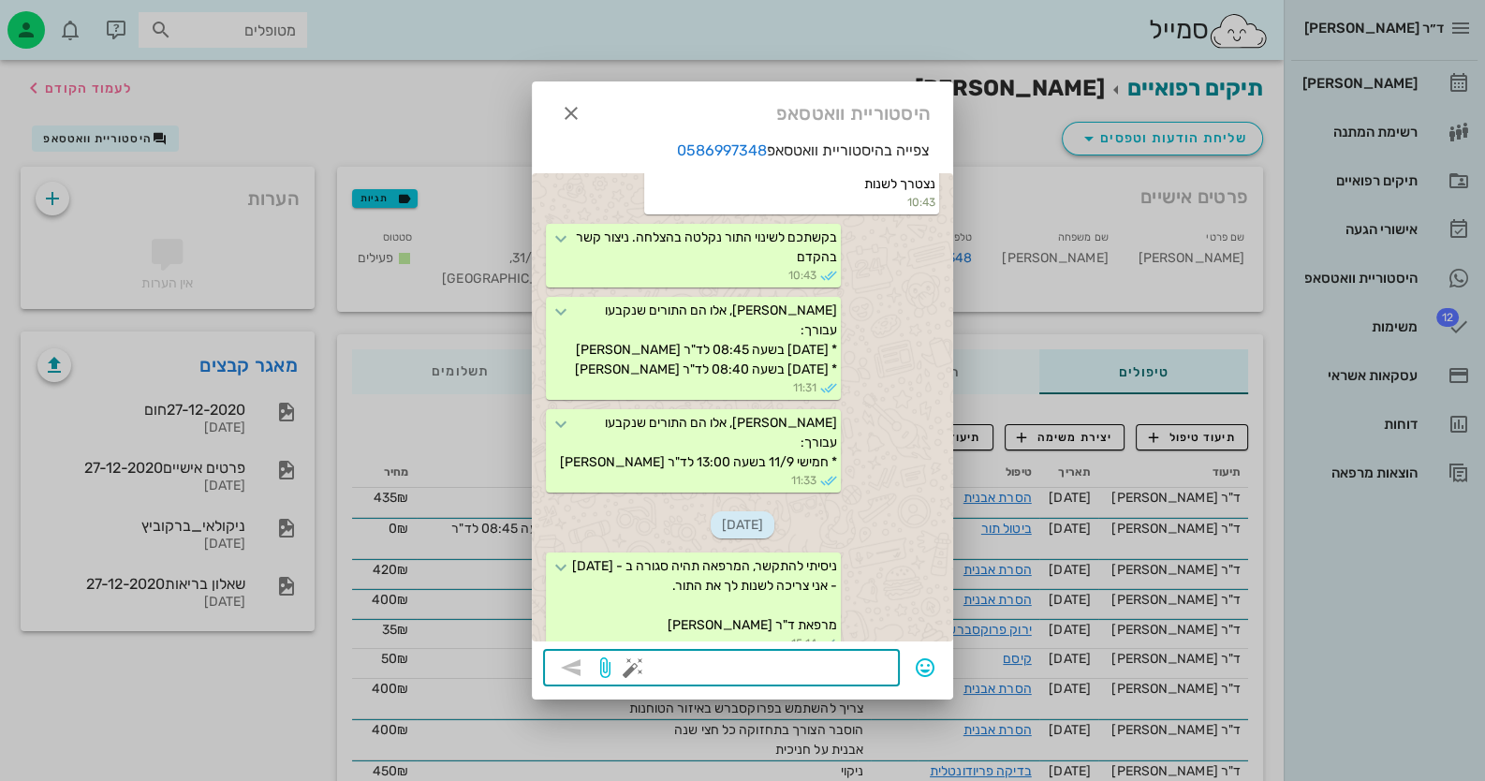
click at [1405, 320] on div at bounding box center [742, 390] width 1485 height 781
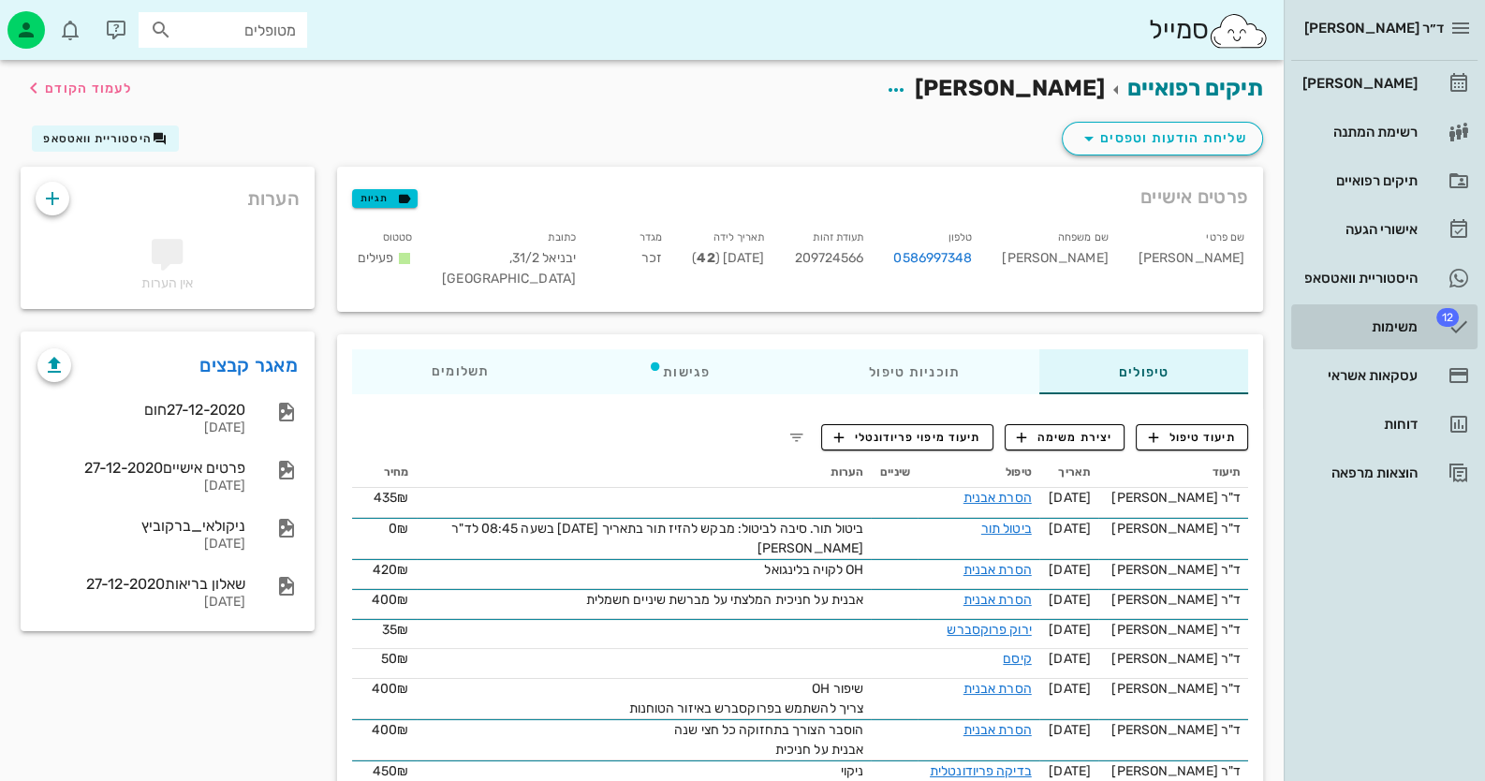
click at [1405, 320] on div "משימות" at bounding box center [1358, 326] width 119 height 15
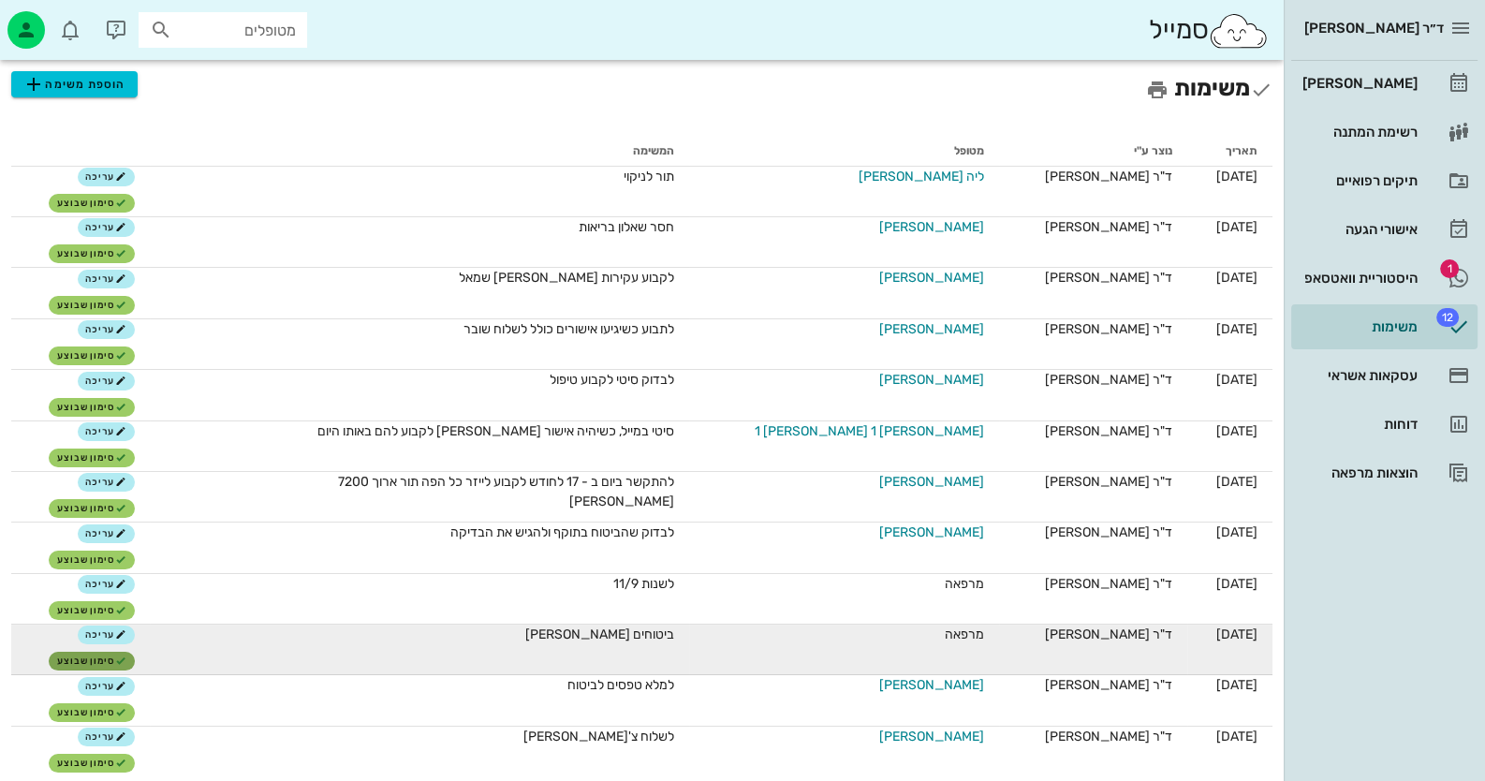
click at [126, 655] on span "סימון שבוצע" at bounding box center [91, 660] width 69 height 11
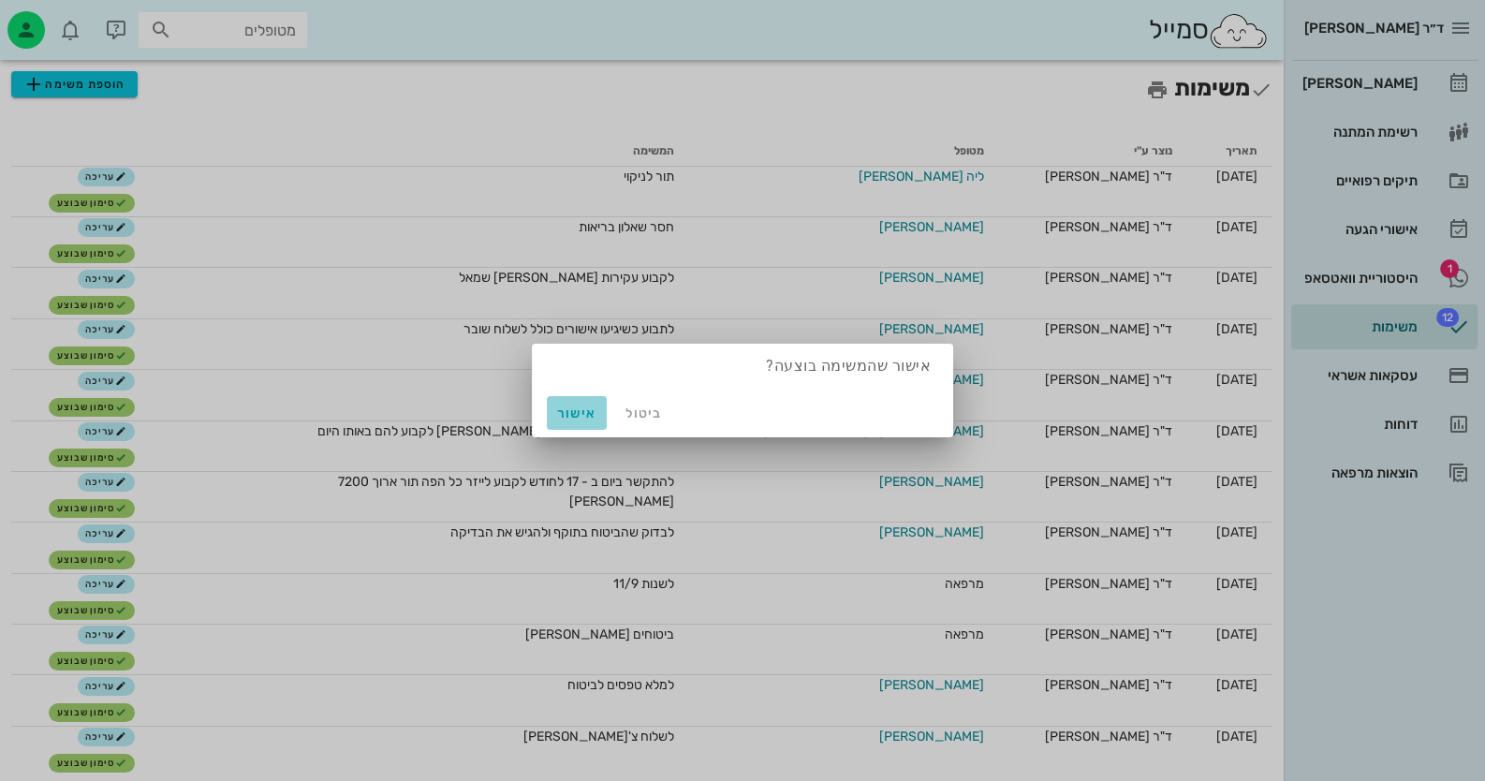
click at [584, 409] on span "אישור" at bounding box center [576, 413] width 45 height 16
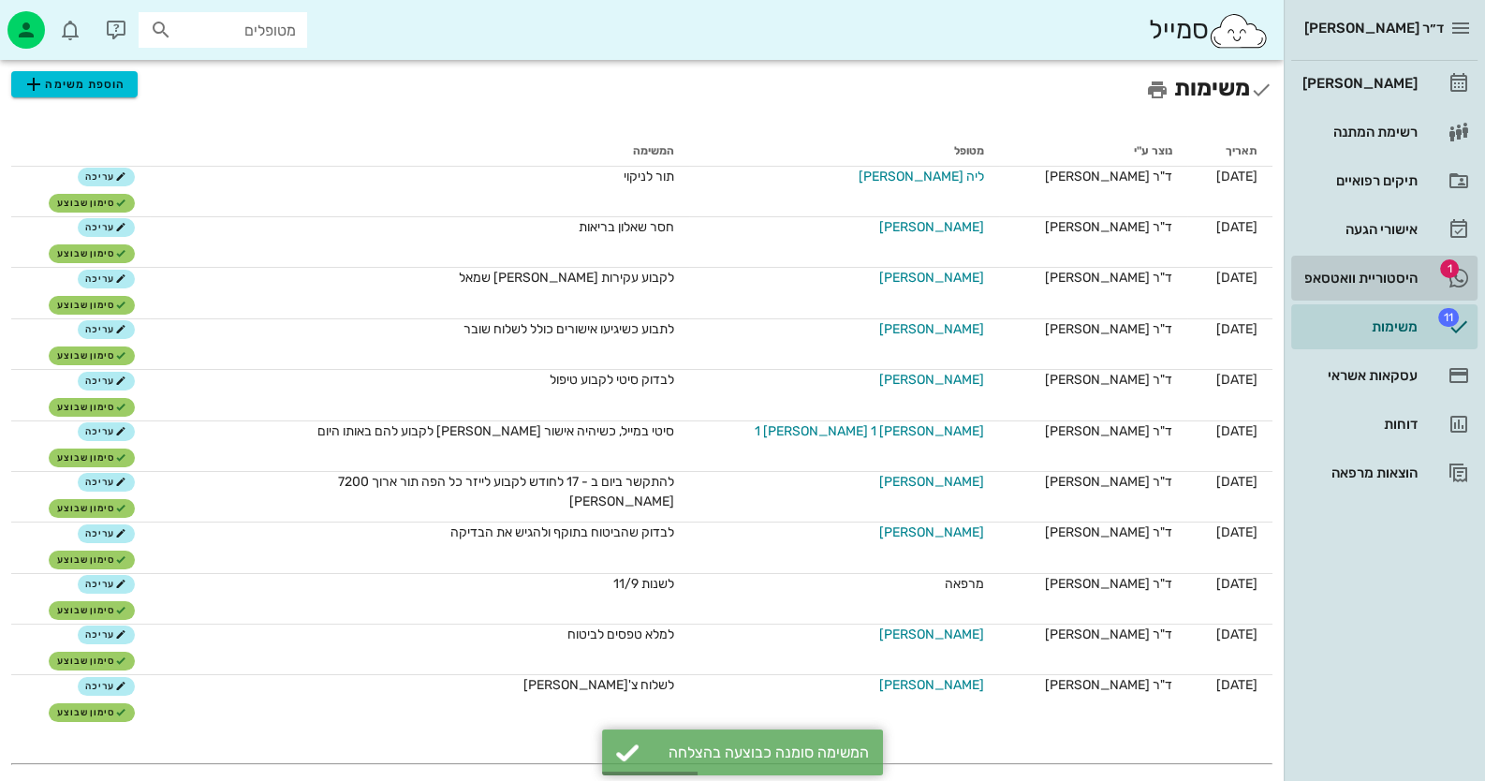
click at [1366, 276] on div "היסטוריית וואטסאפ" at bounding box center [1358, 278] width 119 height 15
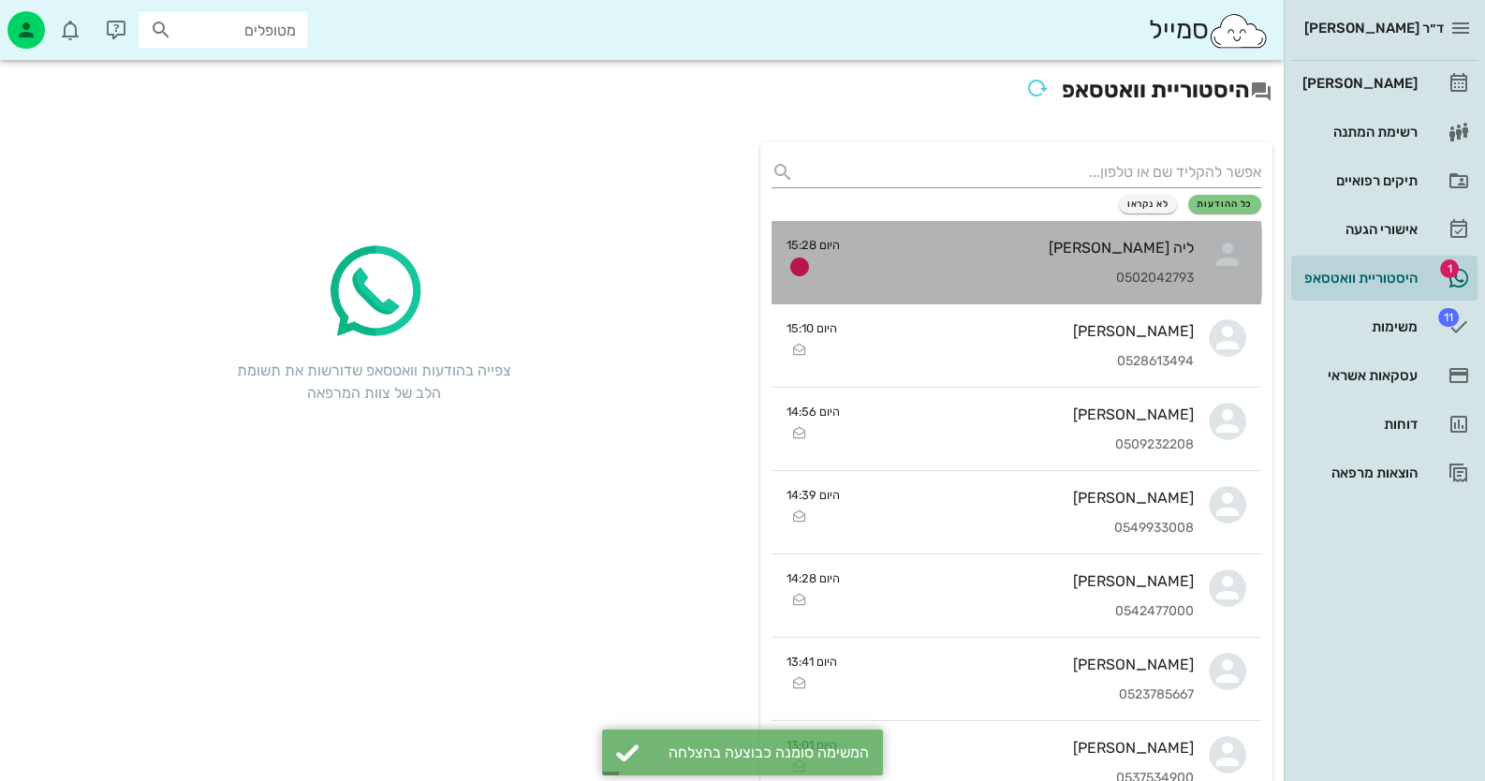
click at [1058, 257] on div "ליה [PERSON_NAME] 0502042793" at bounding box center [1024, 262] width 339 height 82
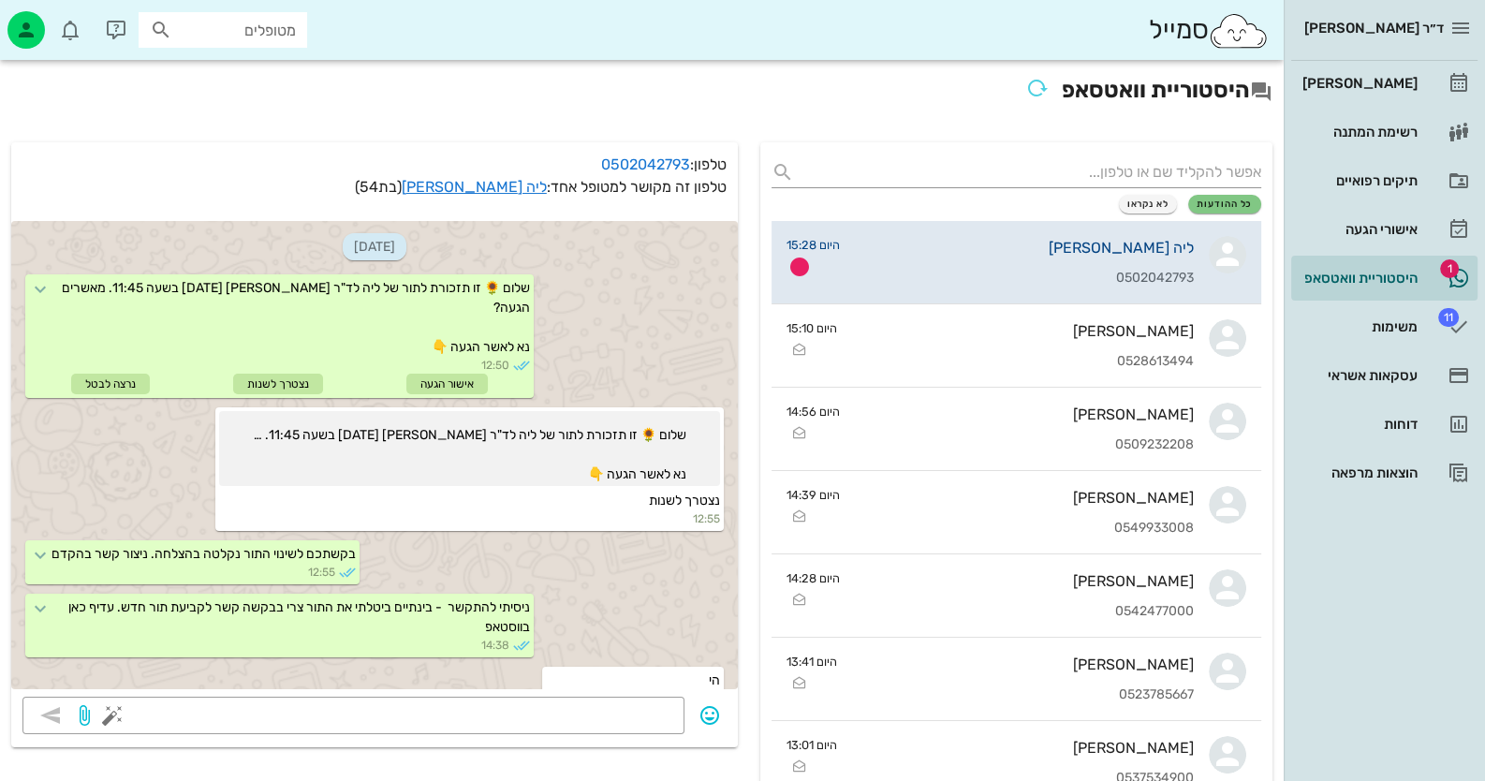
scroll to position [81, 0]
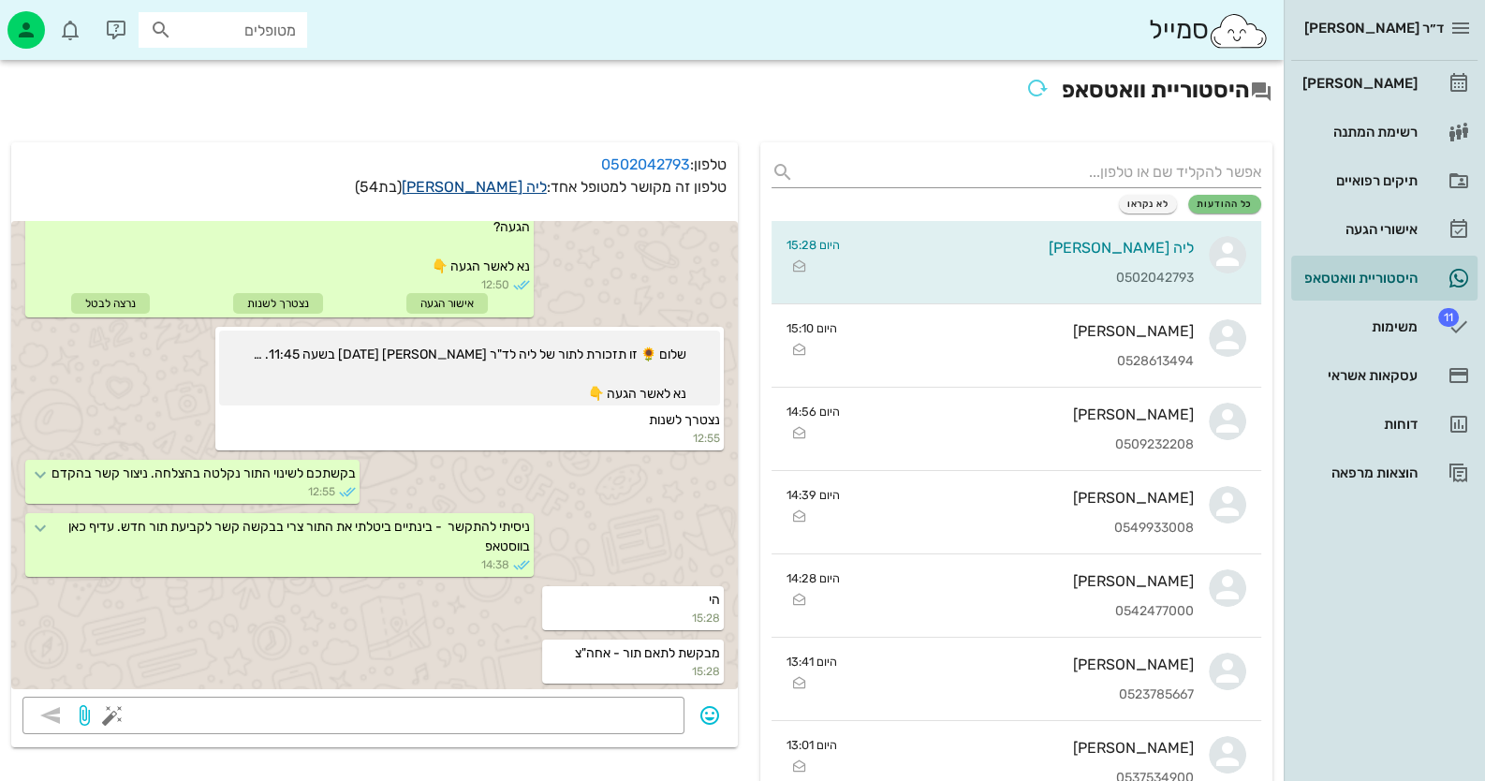
click at [519, 193] on link "ליה [PERSON_NAME]" at bounding box center [474, 187] width 145 height 18
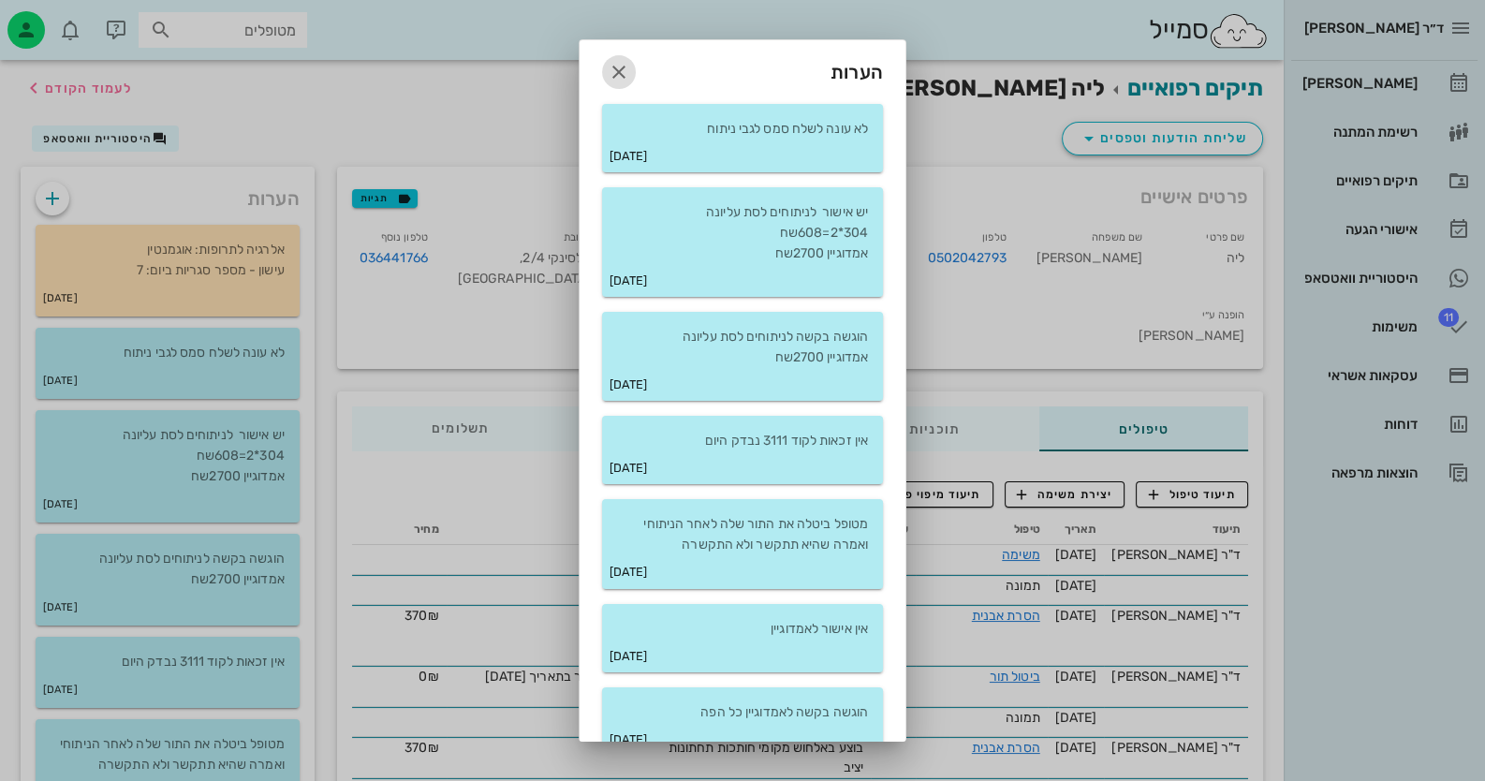
click at [623, 69] on icon "button" at bounding box center [619, 72] width 22 height 22
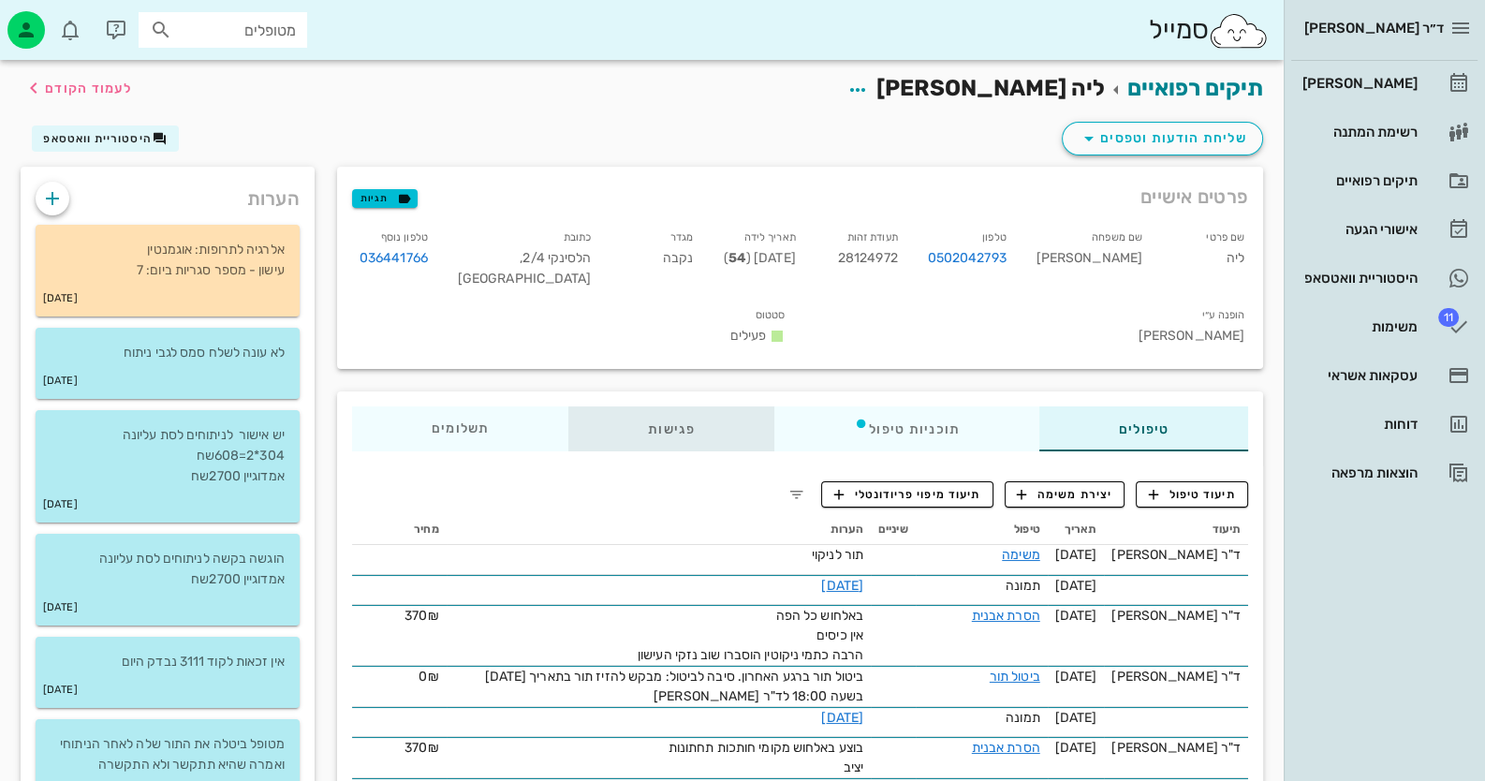
click at [693, 406] on div "פגישות" at bounding box center [671, 428] width 206 height 45
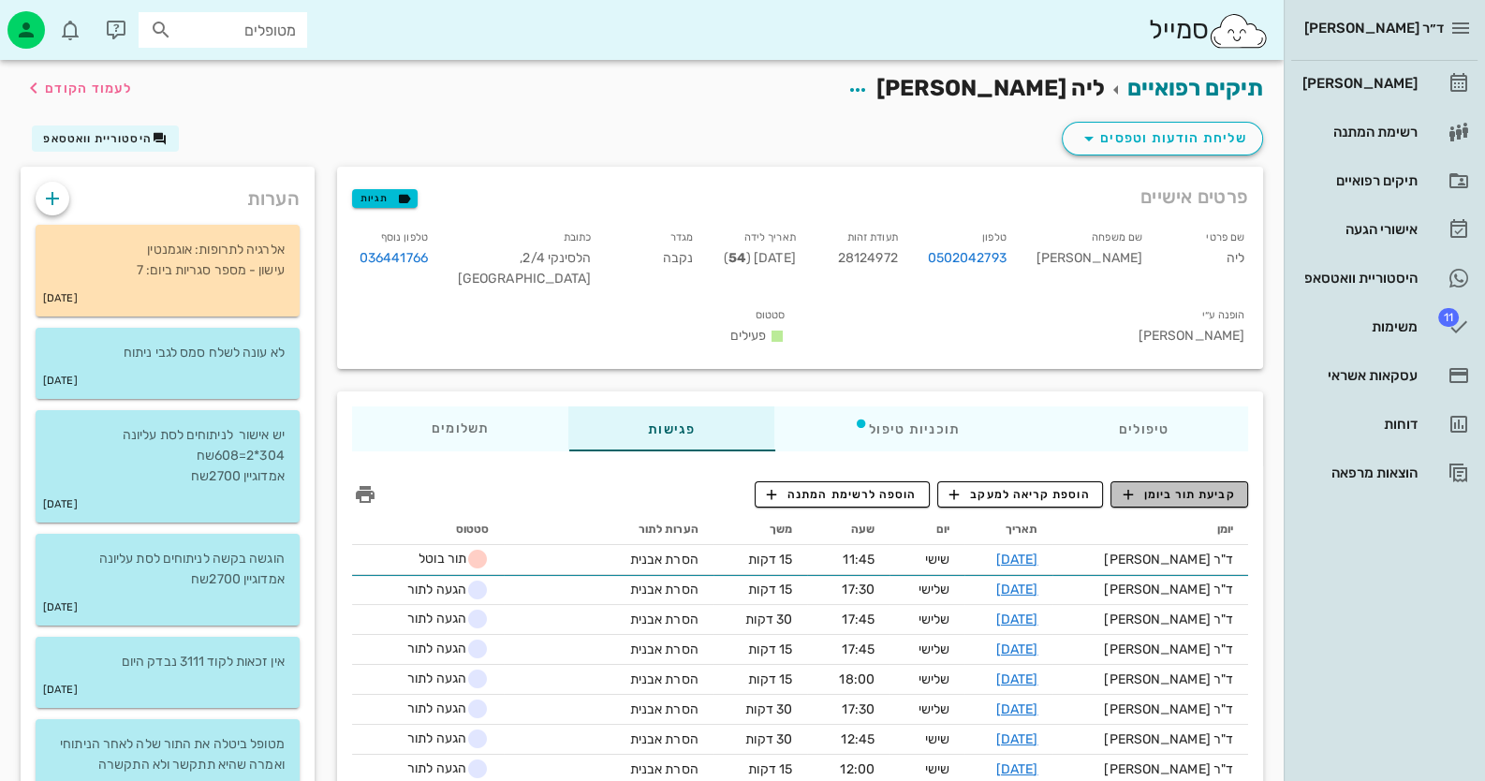
click at [1170, 481] on button "קביעת תור ביומן" at bounding box center [1179, 494] width 138 height 26
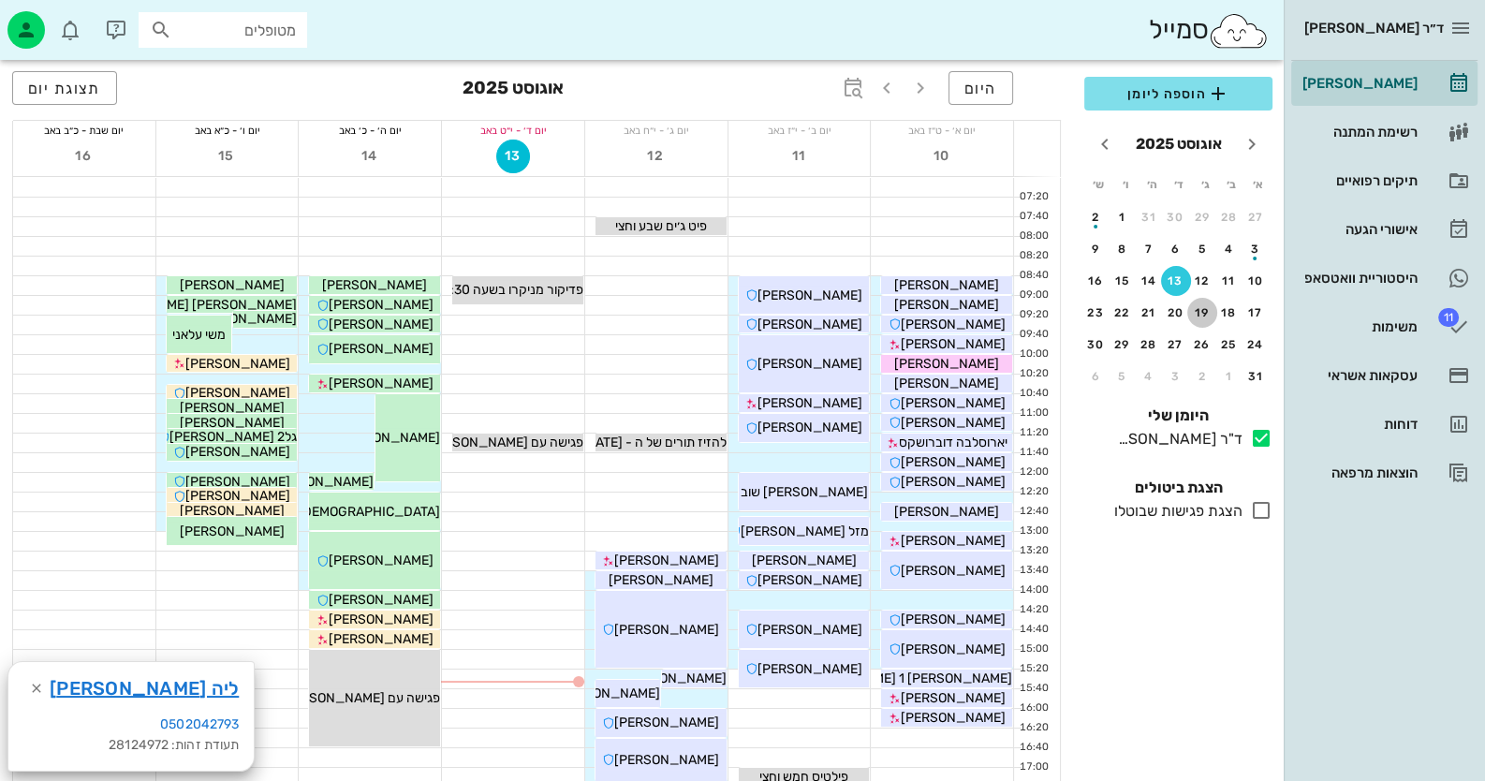
click at [1196, 306] on div "19" at bounding box center [1202, 312] width 30 height 13
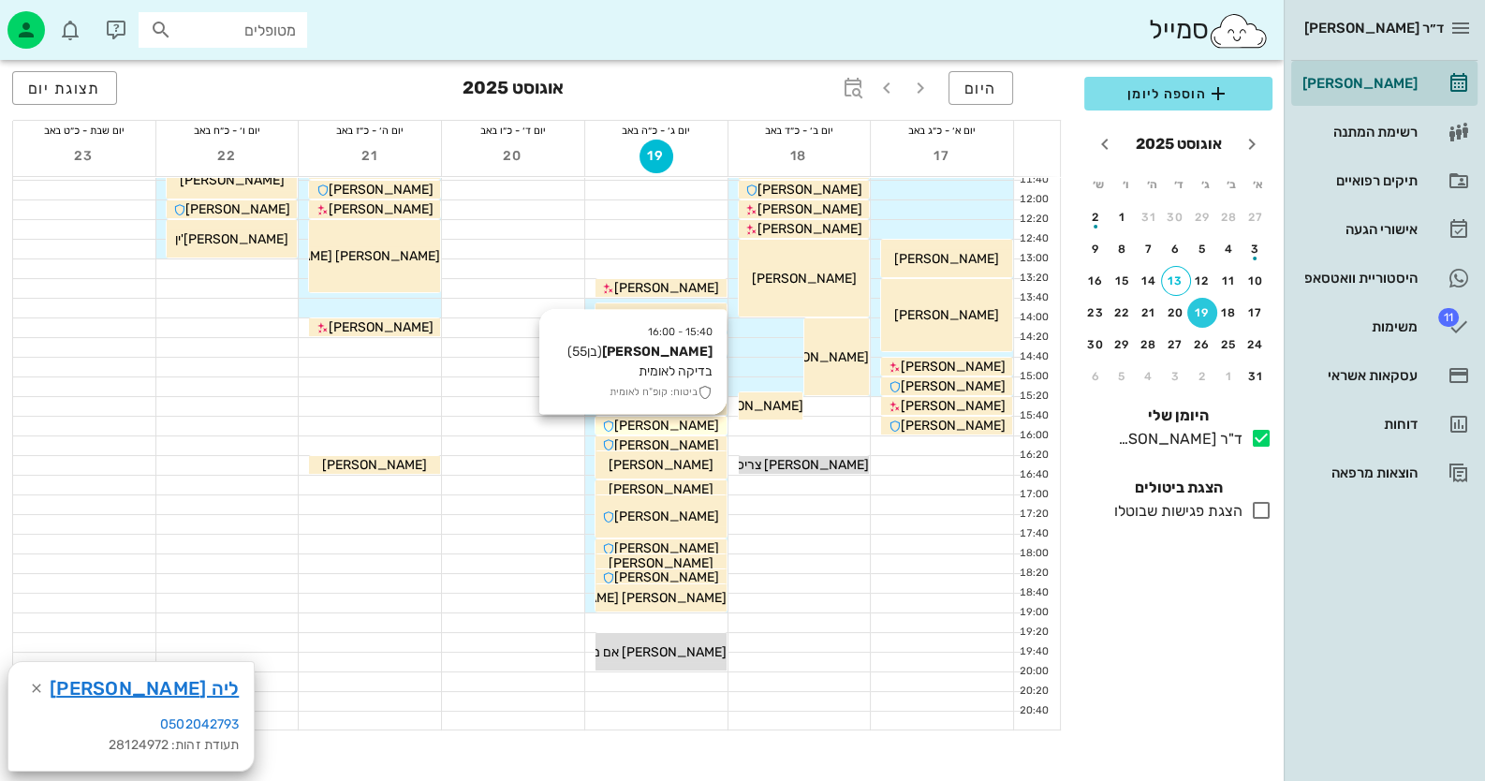
scroll to position [281, 0]
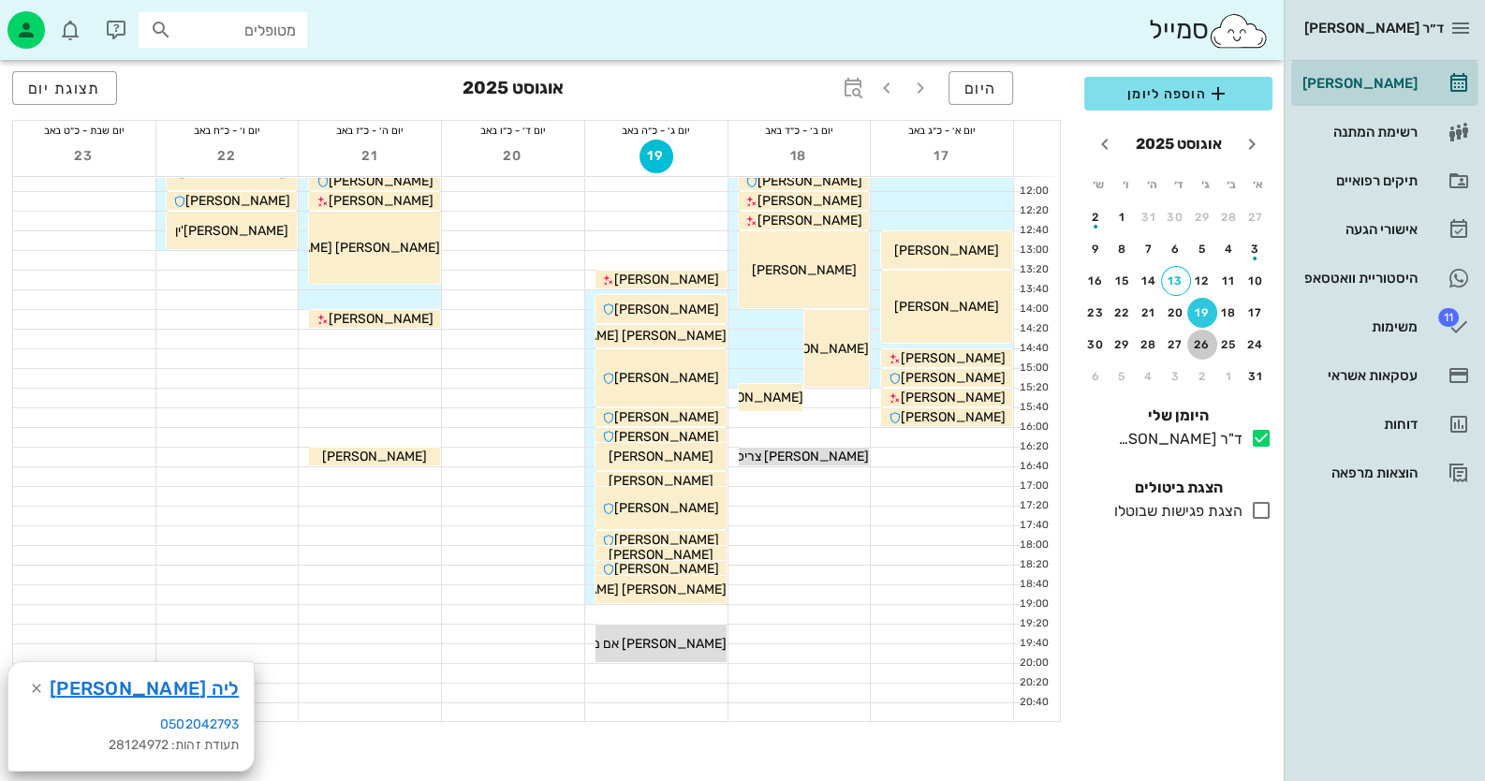
click at [1203, 333] on button "26" at bounding box center [1202, 345] width 30 height 30
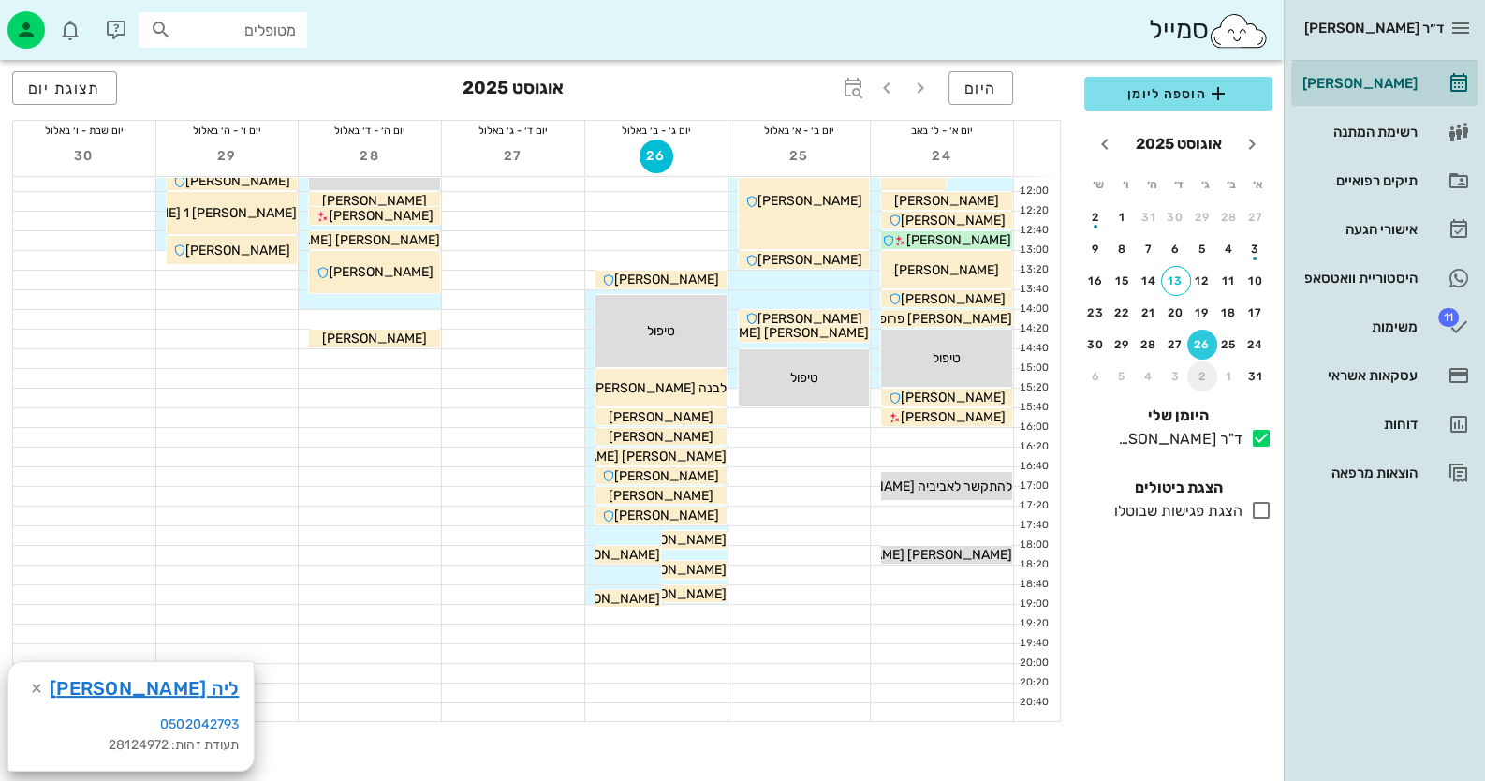
click at [1198, 372] on div "2" at bounding box center [1202, 376] width 30 height 13
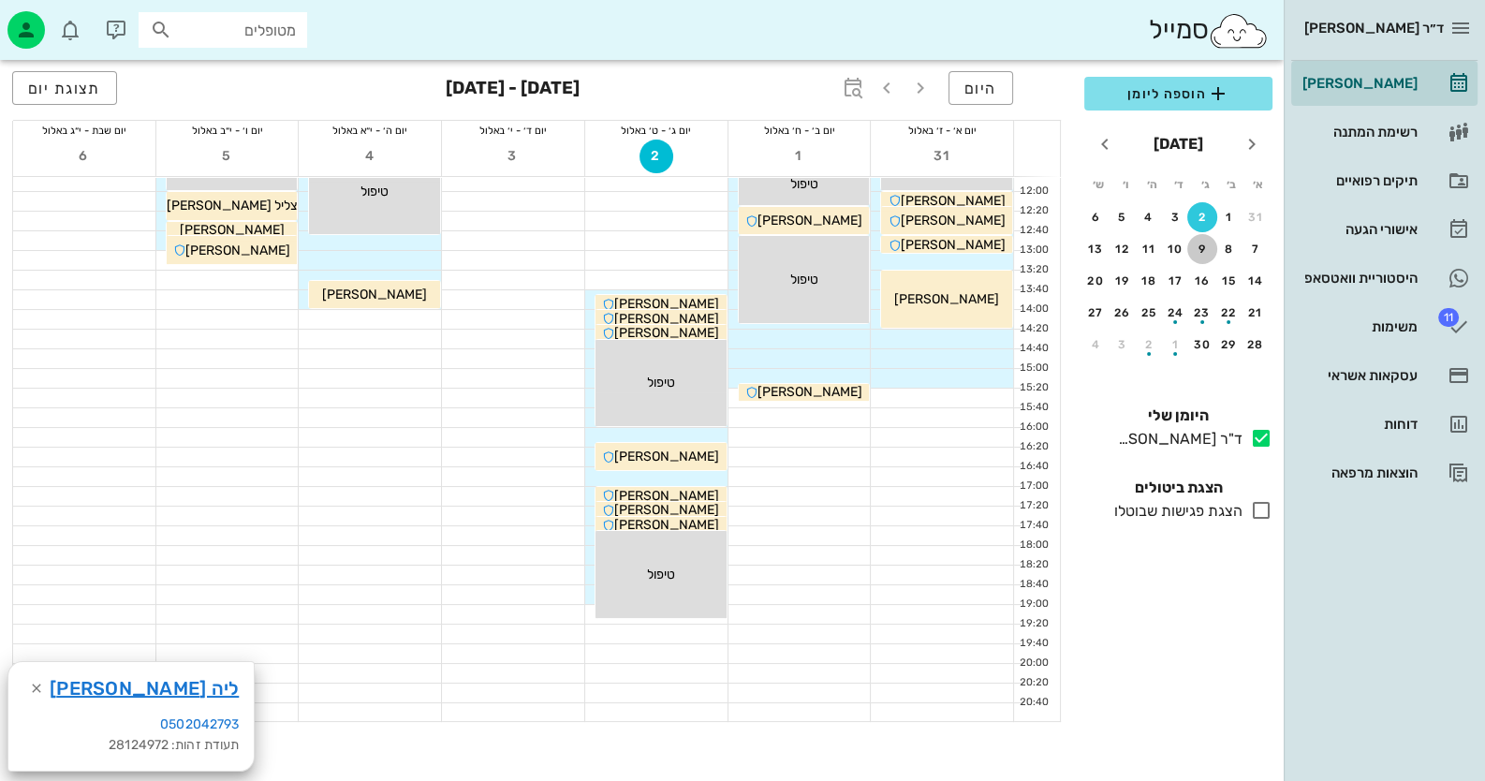
click at [1195, 246] on div "9" at bounding box center [1202, 248] width 30 height 13
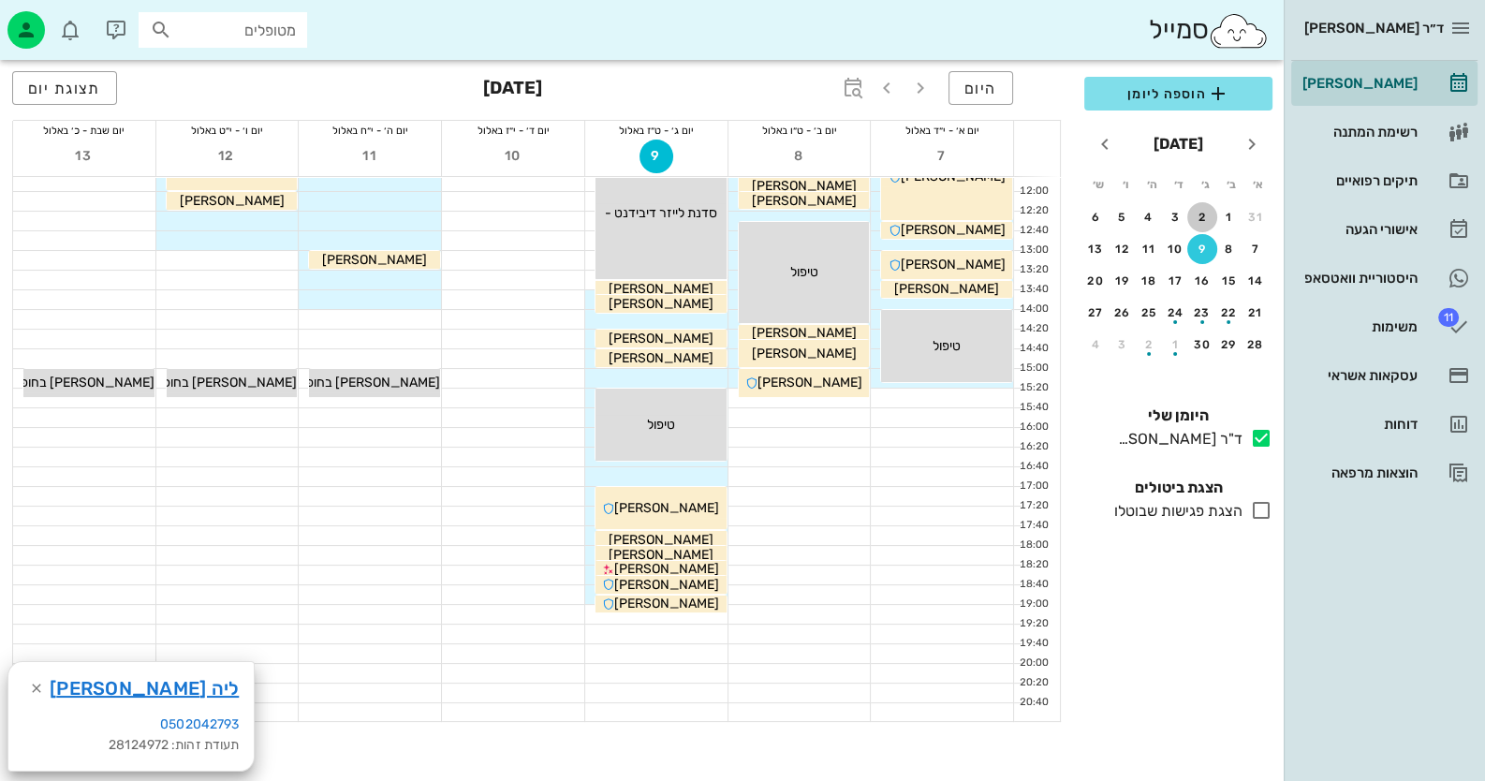
click at [1206, 215] on div "2" at bounding box center [1202, 217] width 30 height 13
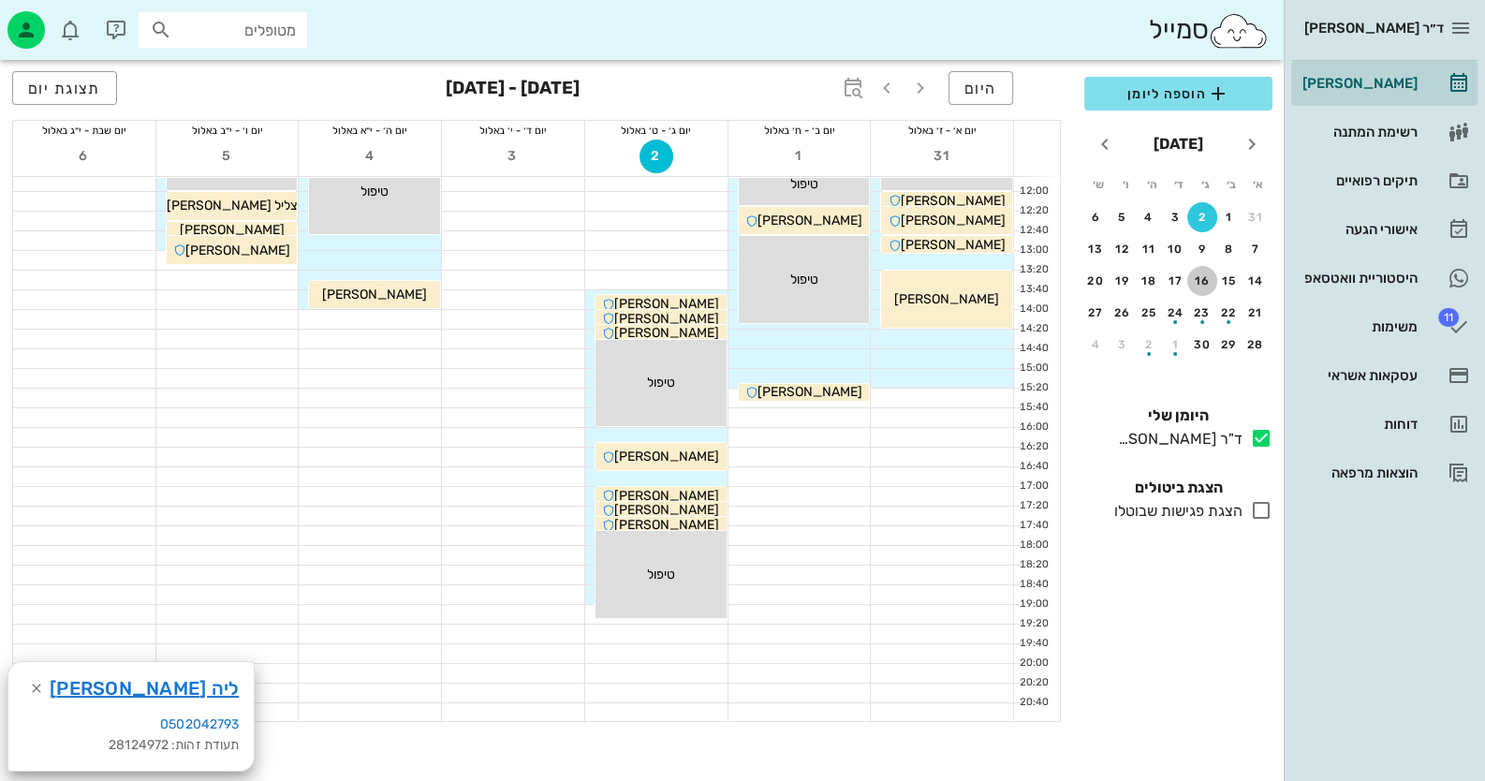
click at [1200, 270] on button "16" at bounding box center [1202, 281] width 30 height 30
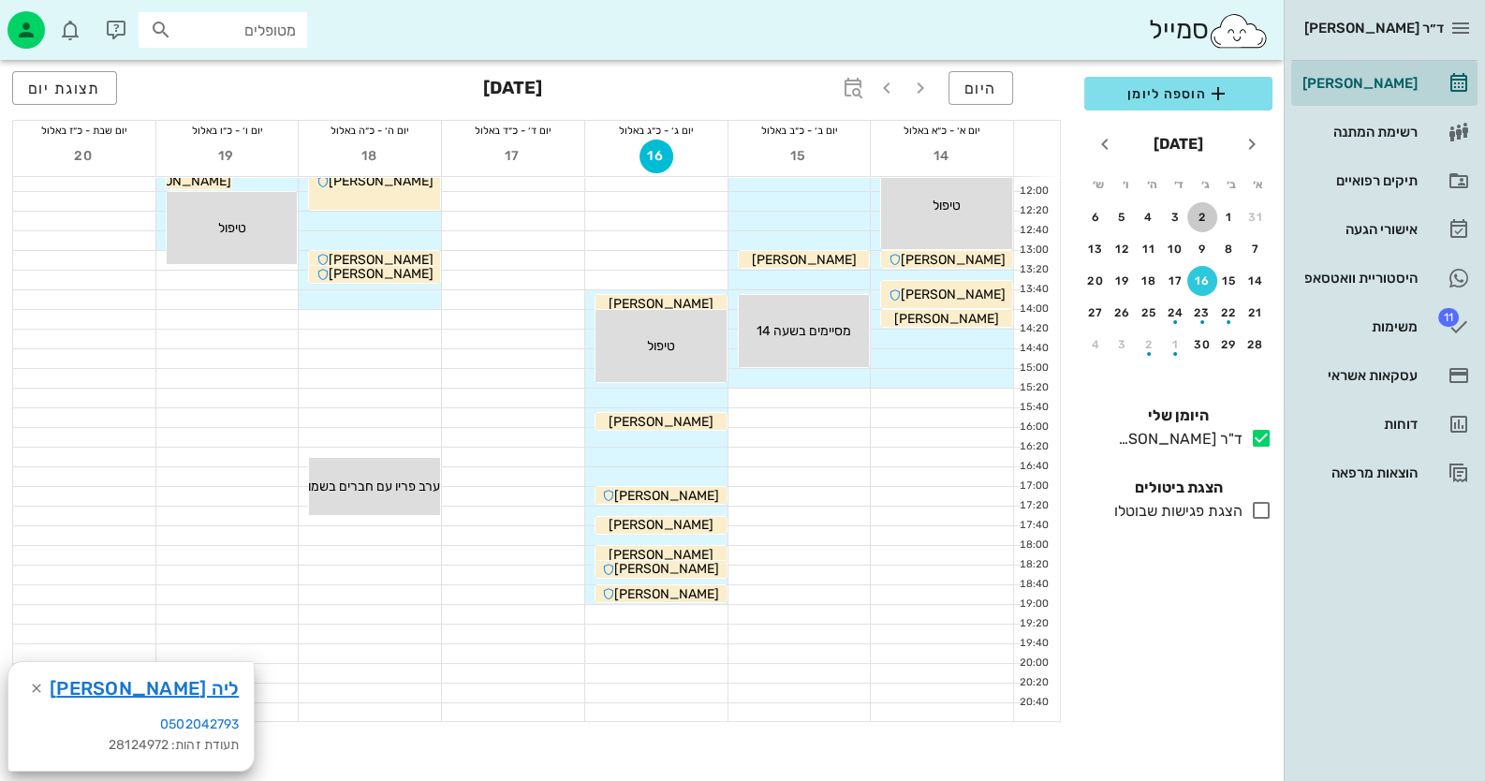
click at [1208, 211] on div "2" at bounding box center [1202, 217] width 30 height 13
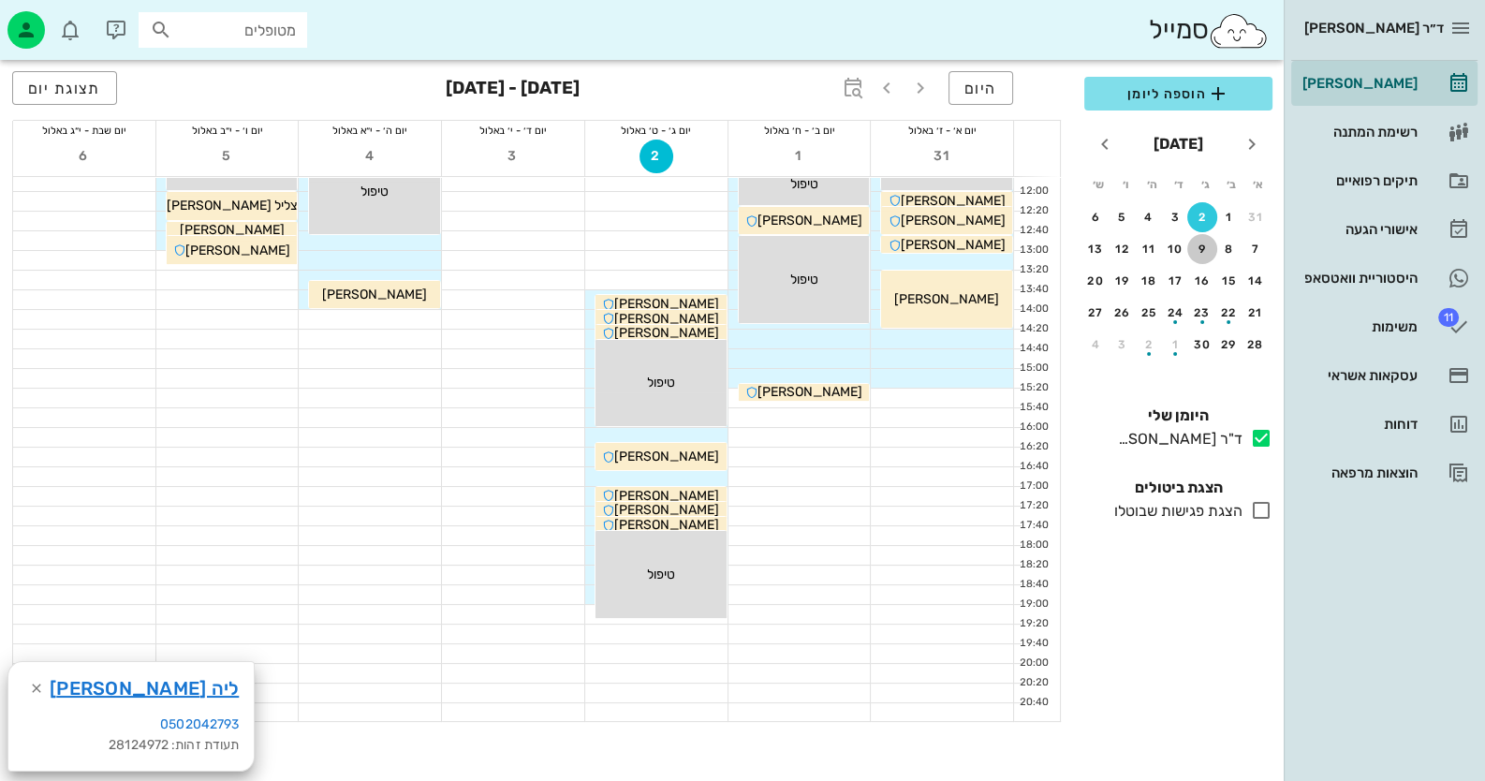
click at [1201, 247] on div "9" at bounding box center [1202, 248] width 30 height 13
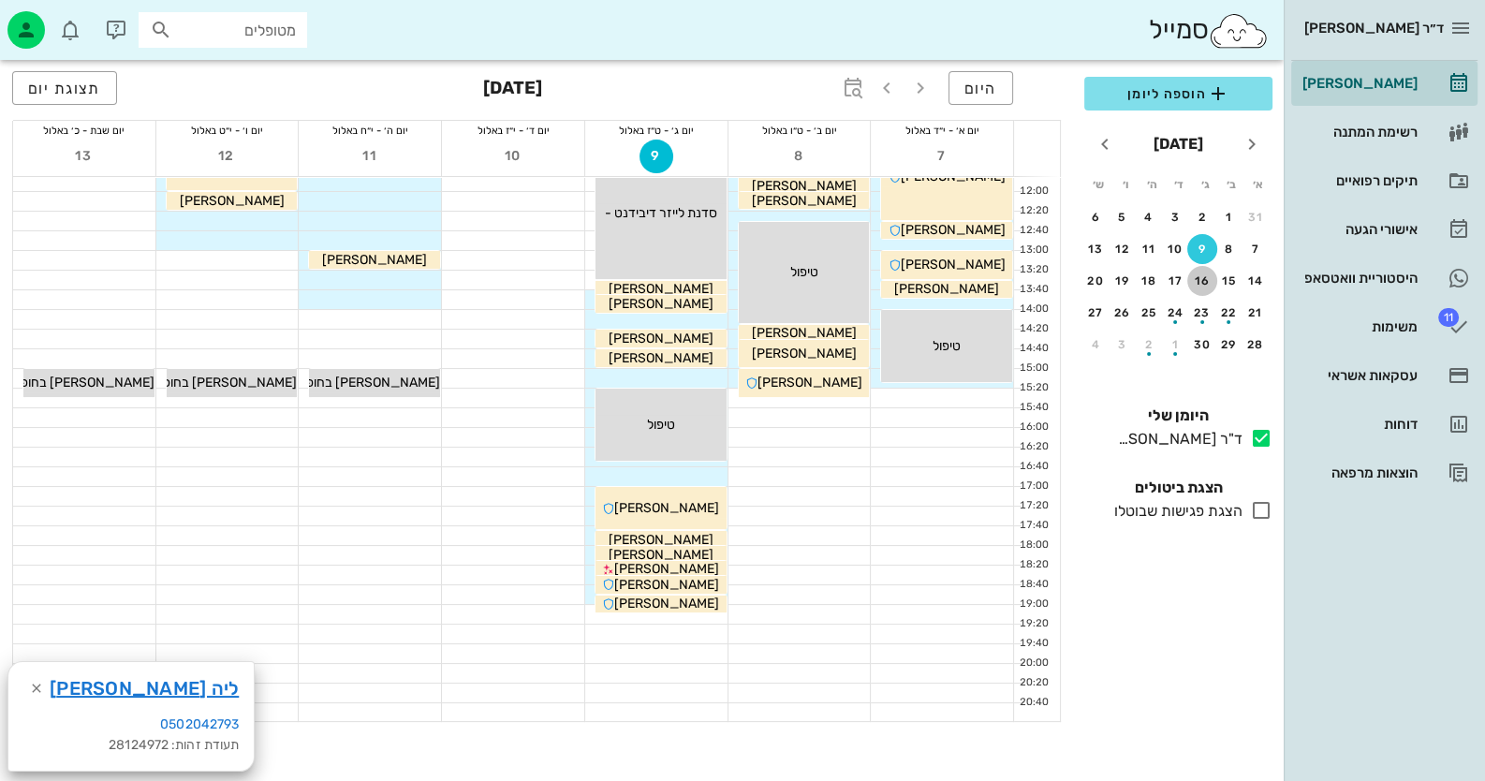
click at [1201, 278] on div "16" at bounding box center [1202, 280] width 30 height 13
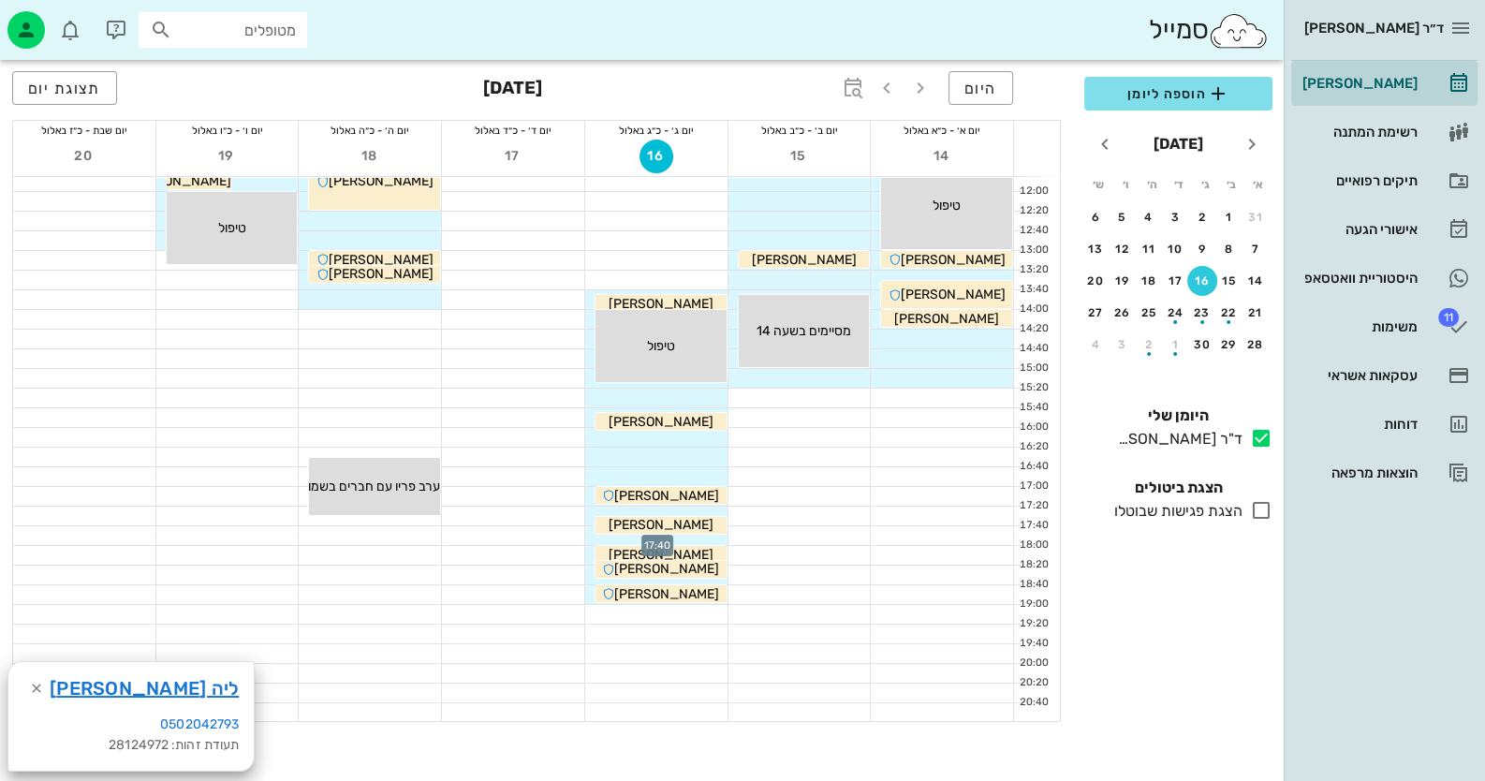
click at [587, 537] on div at bounding box center [656, 535] width 142 height 19
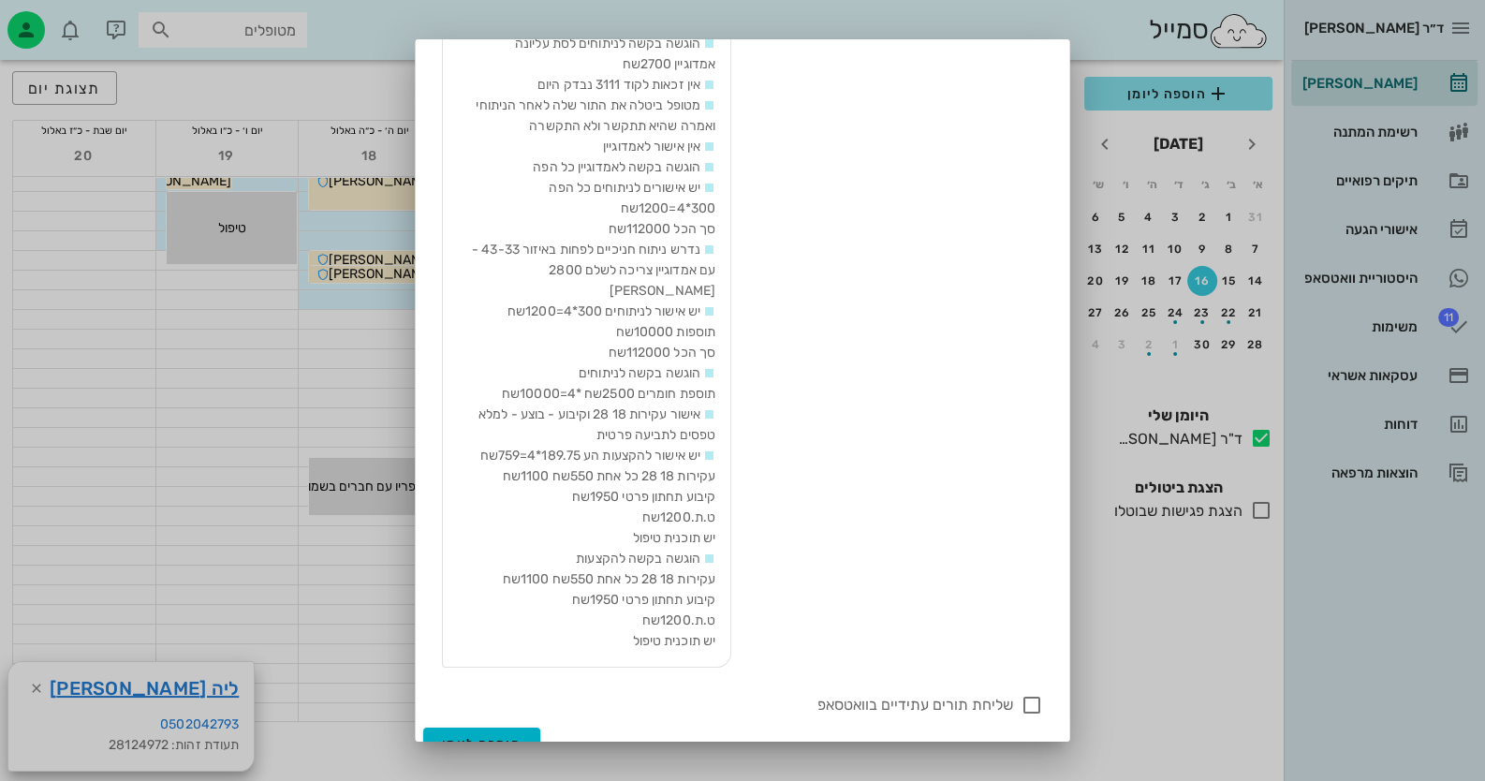
scroll to position [482, 0]
click at [1032, 683] on div at bounding box center [1032, 699] width 32 height 32
checkbox input "true"
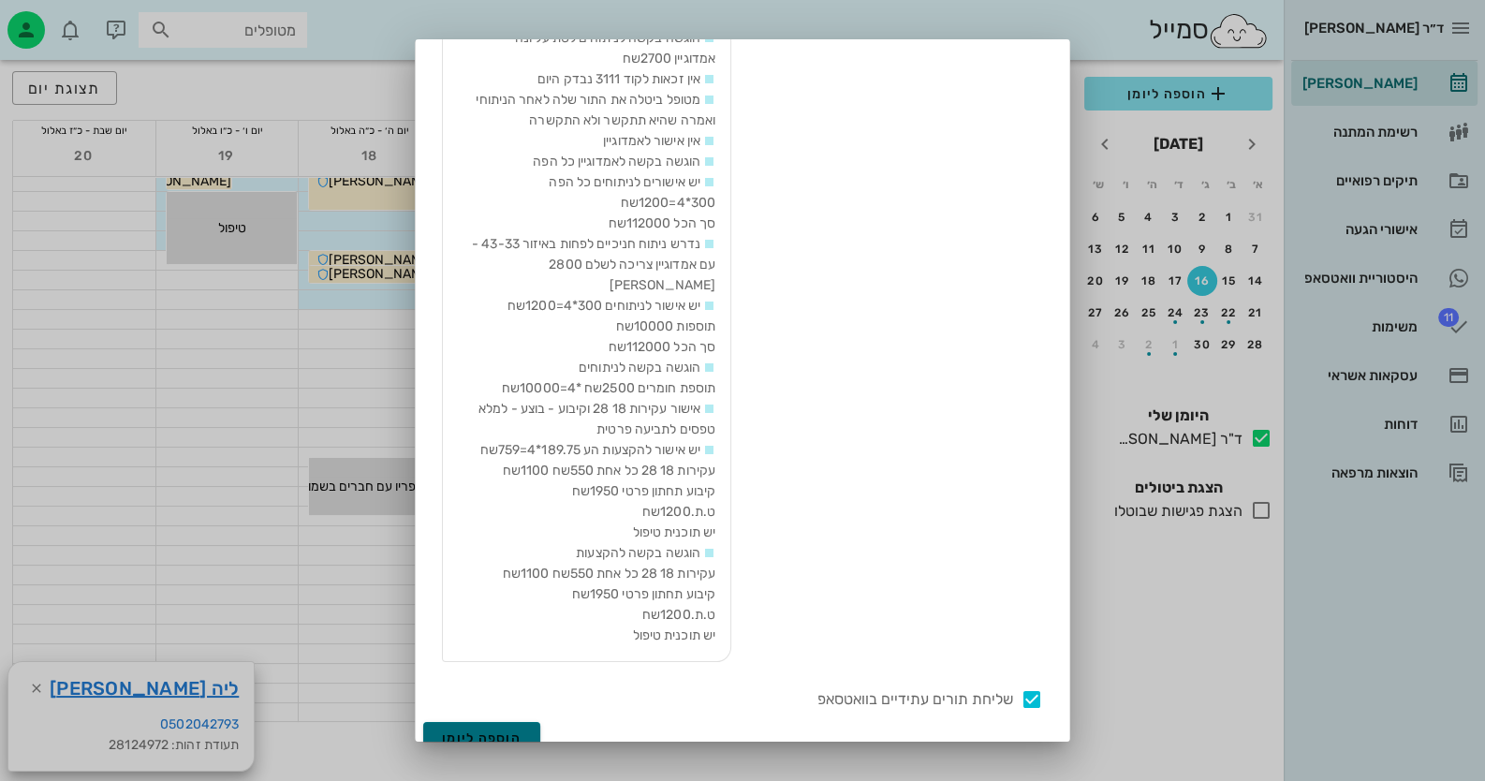
click at [521, 730] on span "הוספה ליומן" at bounding box center [482, 738] width 80 height 16
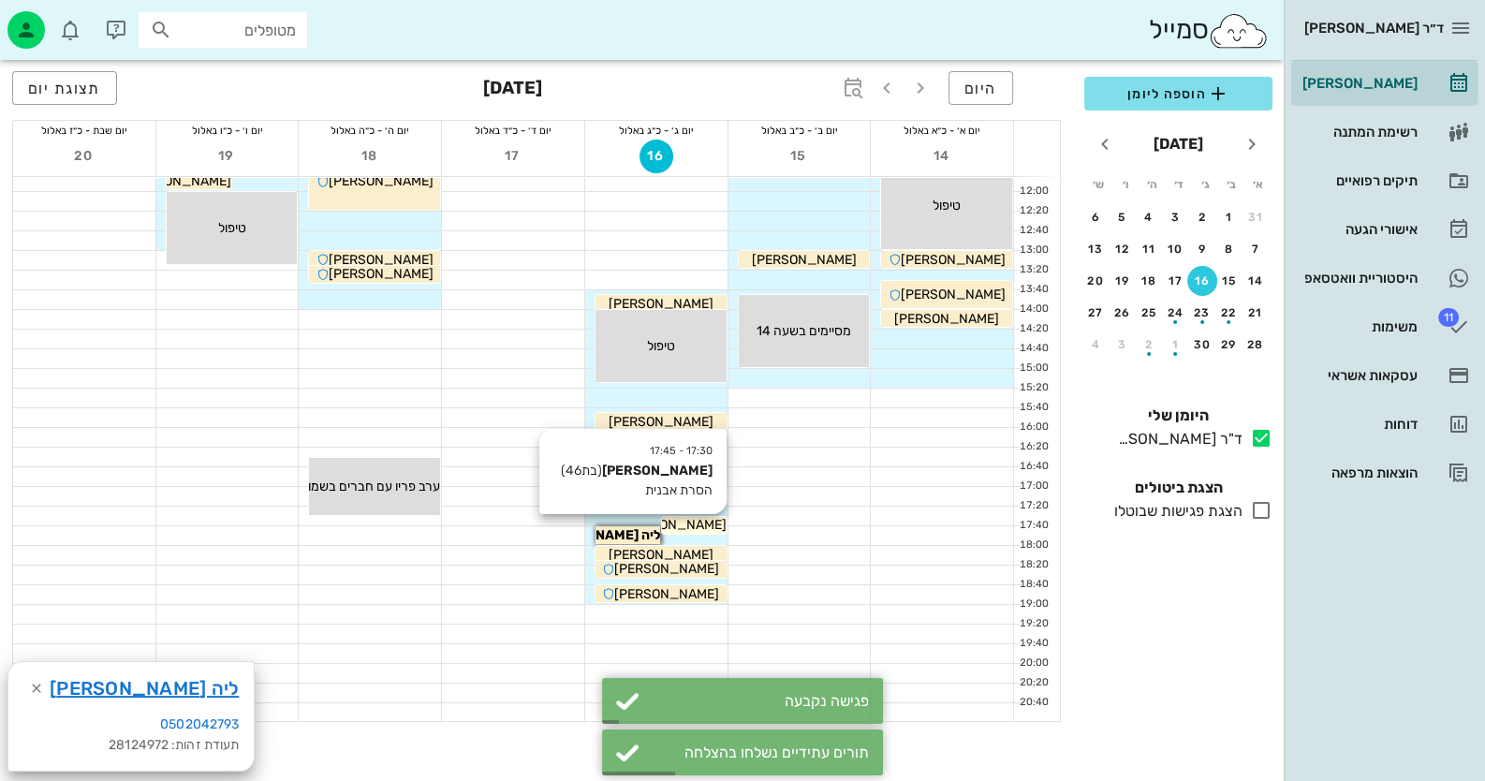
click at [787, 17] on span "[PERSON_NAME]" at bounding box center [899, 9] width 225 height 16
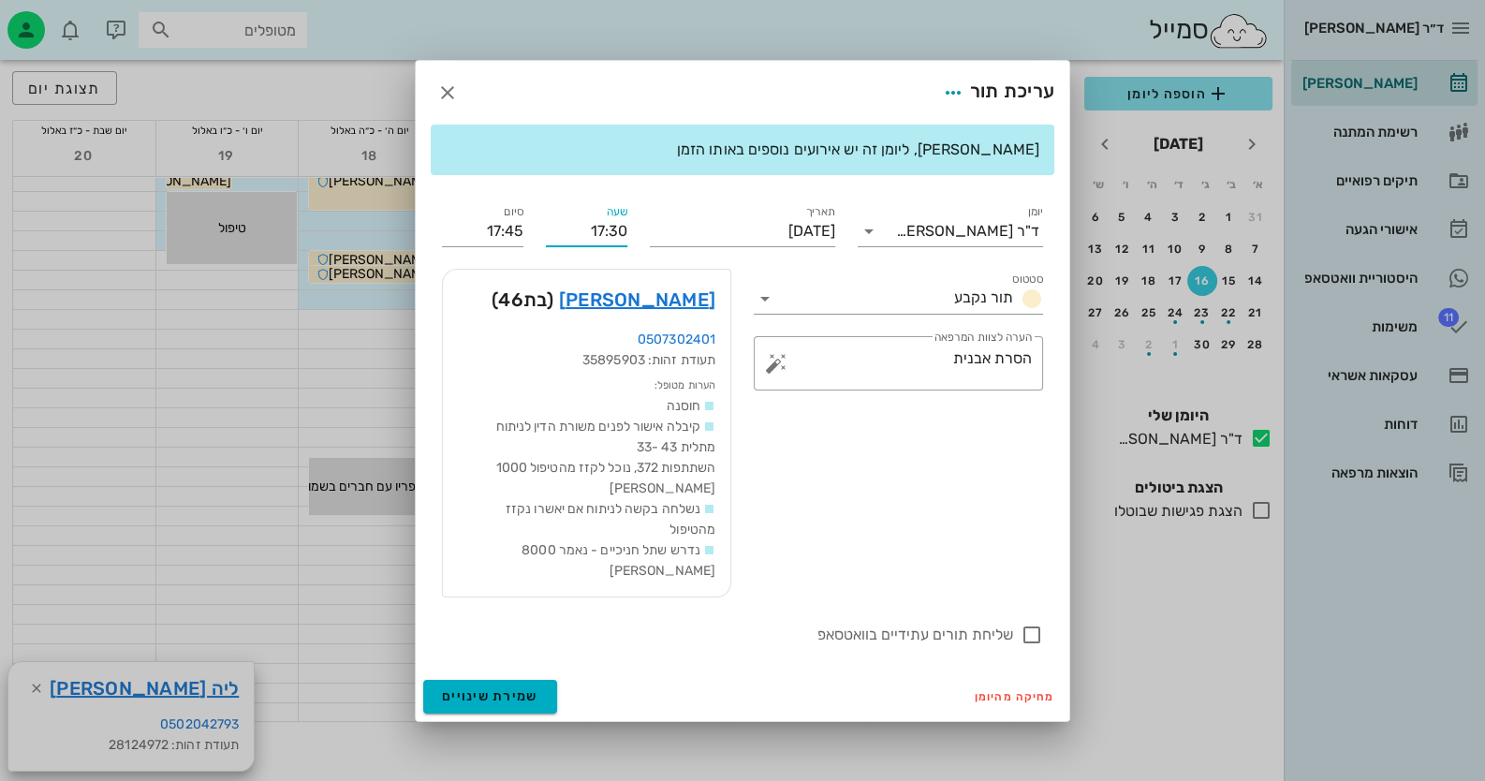
click at [611, 241] on input "17:30" at bounding box center [586, 231] width 81 height 30
click at [611, 241] on input "17:20" at bounding box center [586, 231] width 81 height 30
type input "17:20"
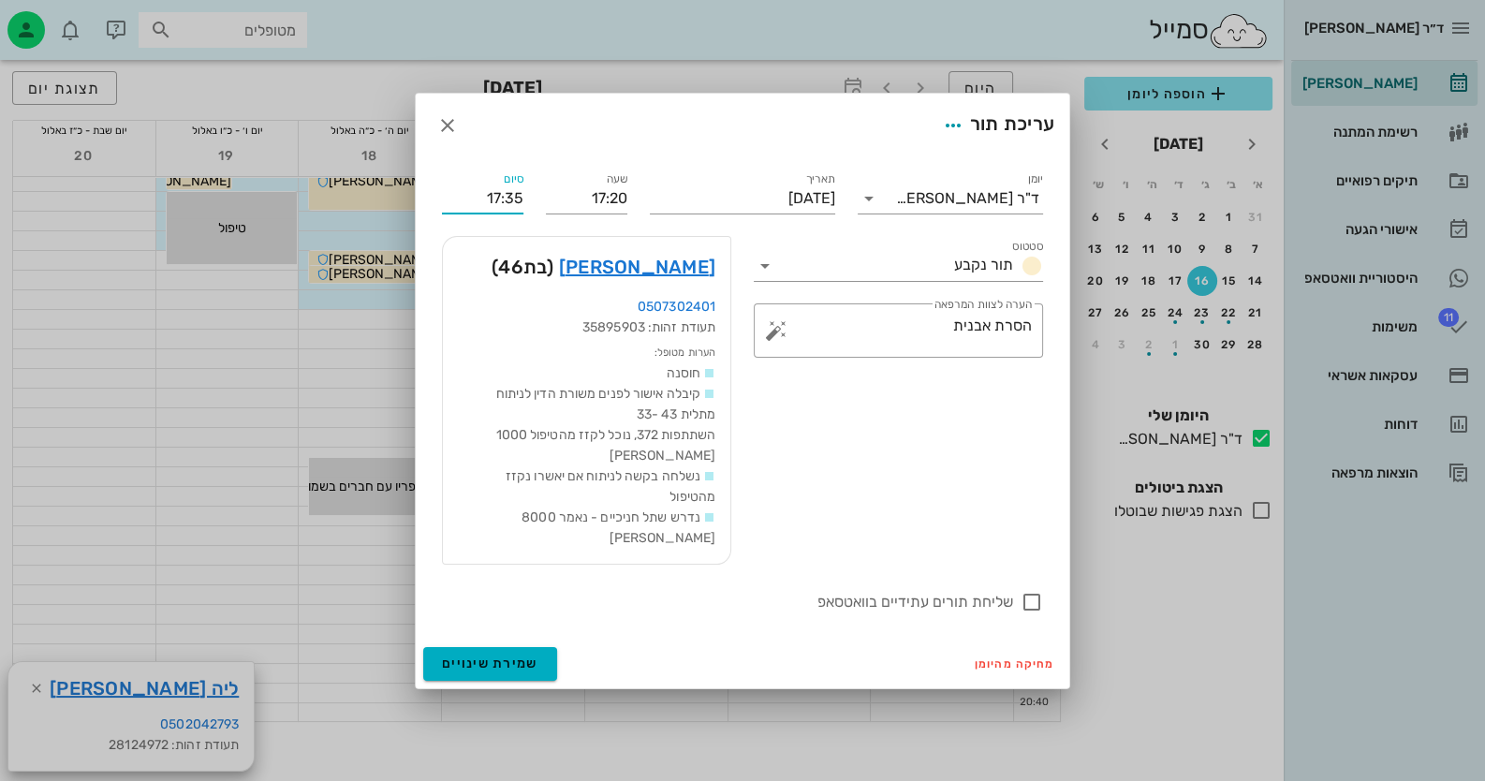
click at [515, 237] on div "יומן ד"ר [PERSON_NAME] תור נקבע תאריך [DATE] שעה 17:20 סיום 17:35 סטטוס תור נקב…" at bounding box center [743, 390] width 624 height 467
drag, startPoint x: 508, startPoint y: 206, endPoint x: 528, endPoint y: 205, distance: 19.7
click at [528, 205] on div "סיום 17:35" at bounding box center [483, 190] width 104 height 67
type input "17:40"
click at [521, 655] on span "שמירת שינויים" at bounding box center [490, 663] width 96 height 16
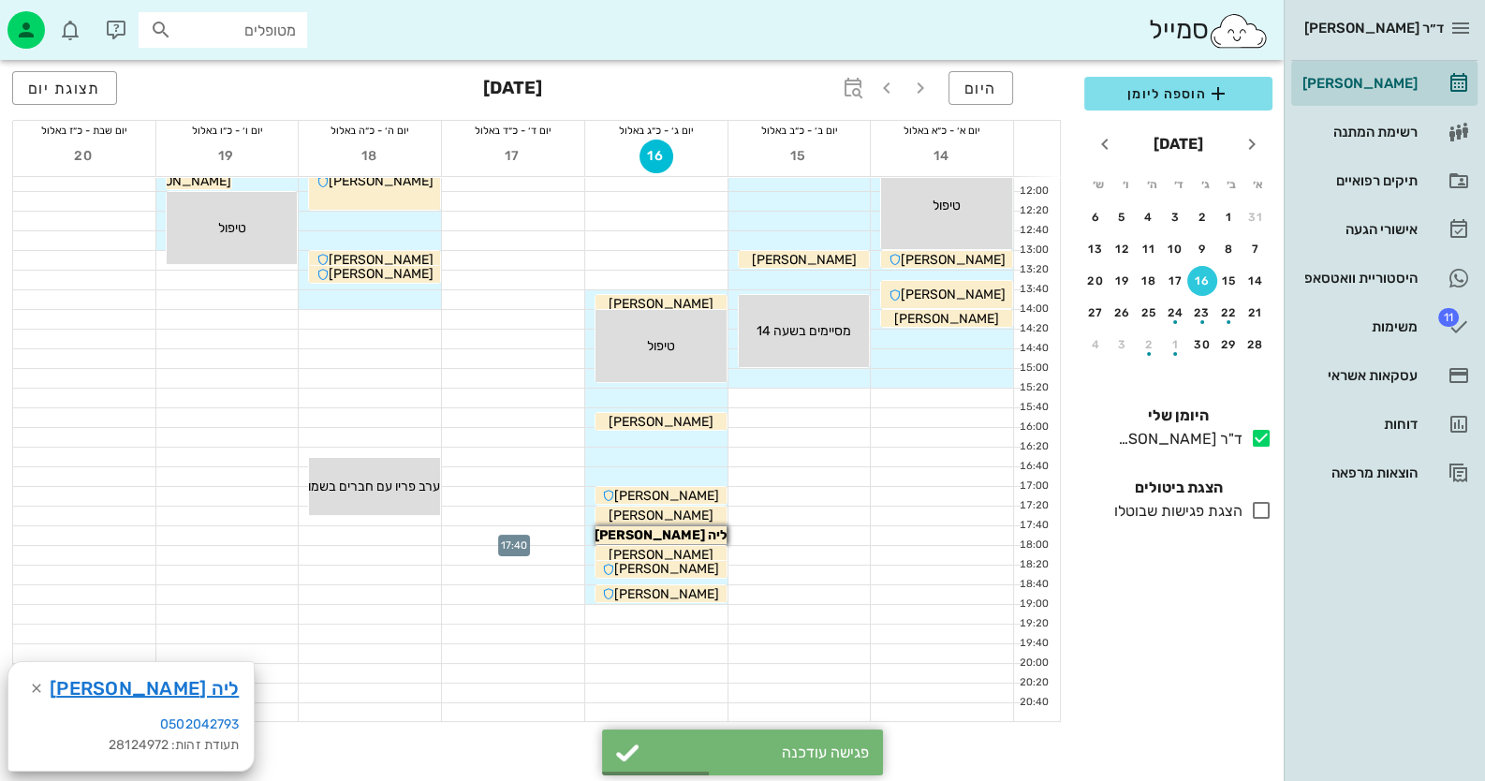
click at [506, 528] on div at bounding box center [513, 535] width 142 height 19
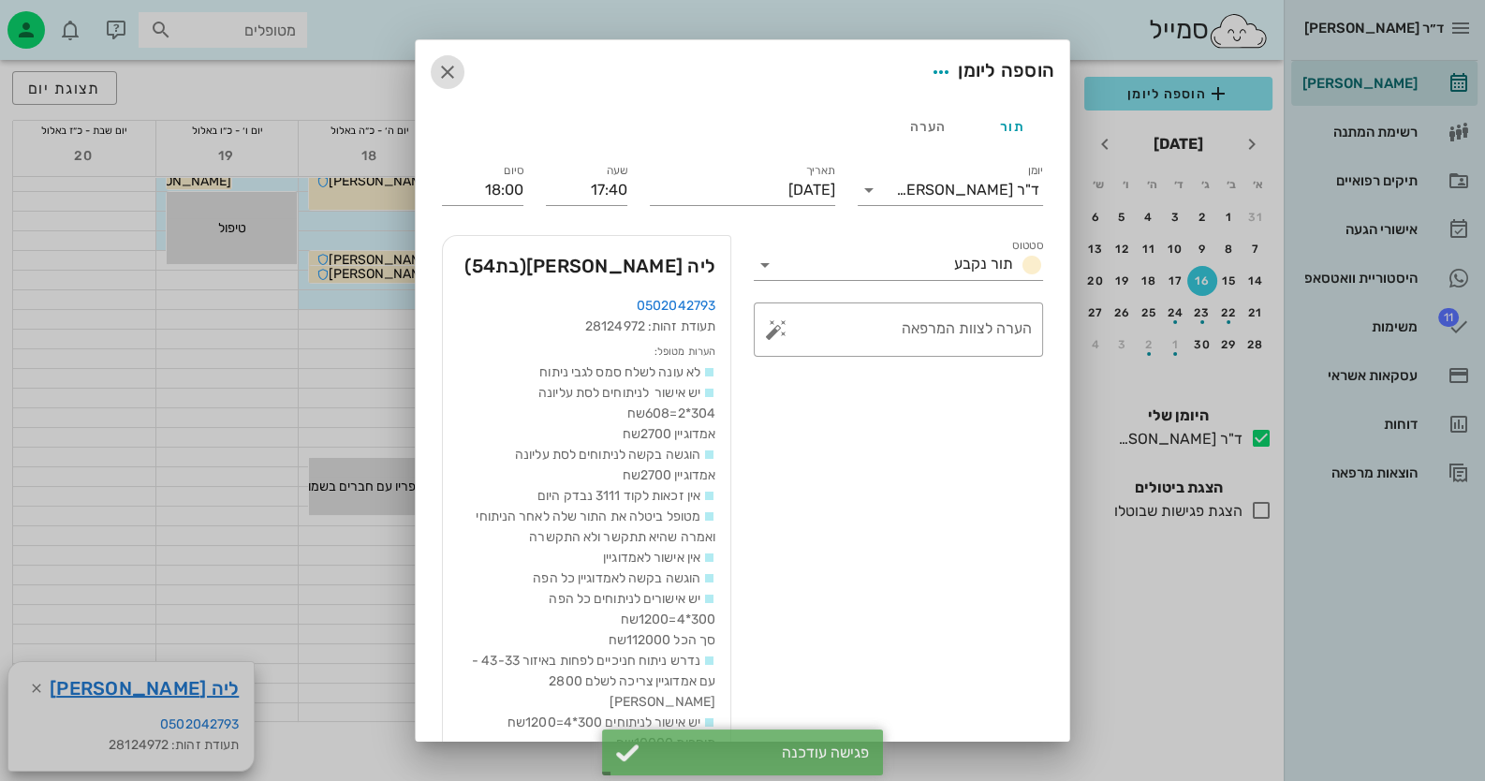
click at [459, 68] on icon "button" at bounding box center [447, 72] width 22 height 22
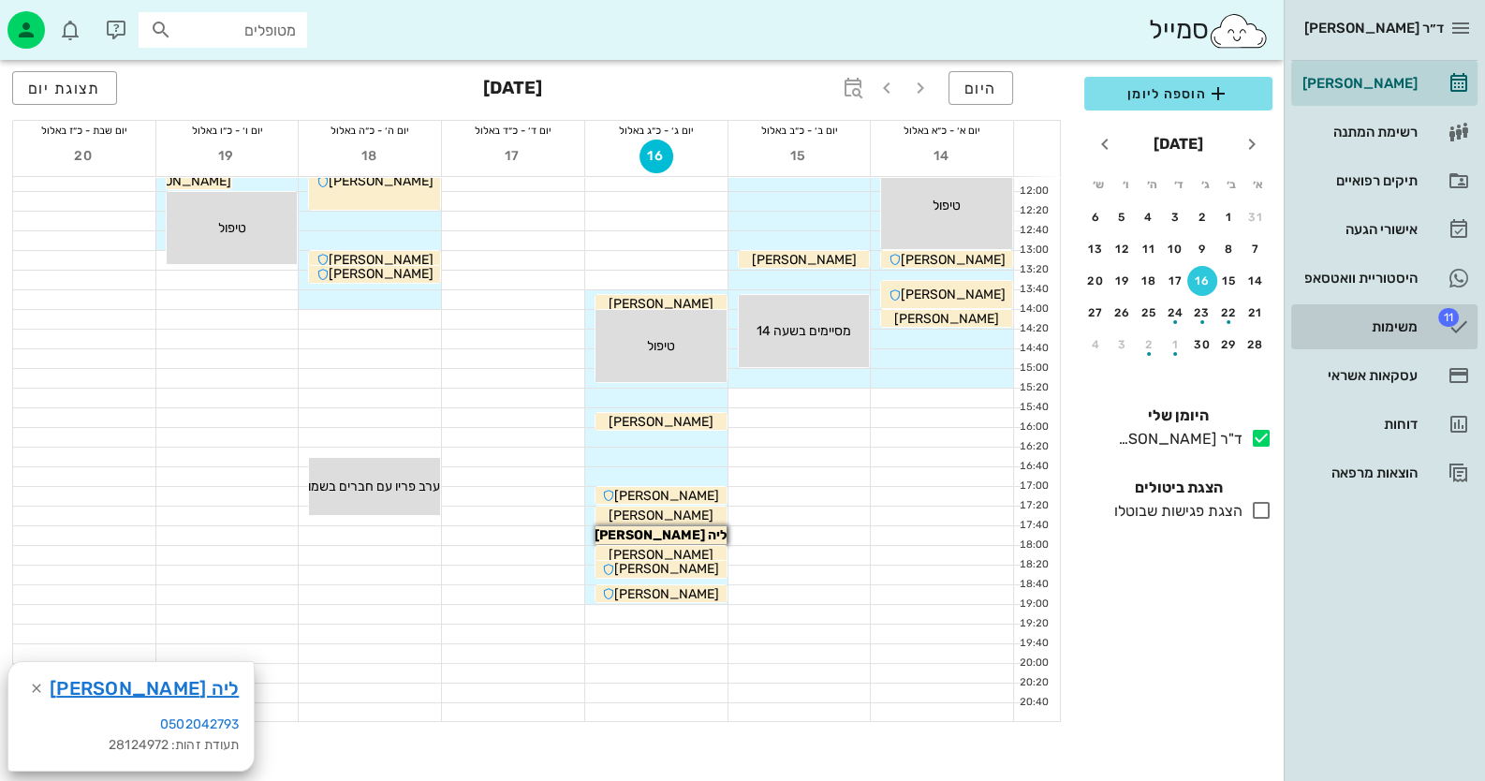
click at [1399, 315] on div "משימות" at bounding box center [1358, 327] width 119 height 30
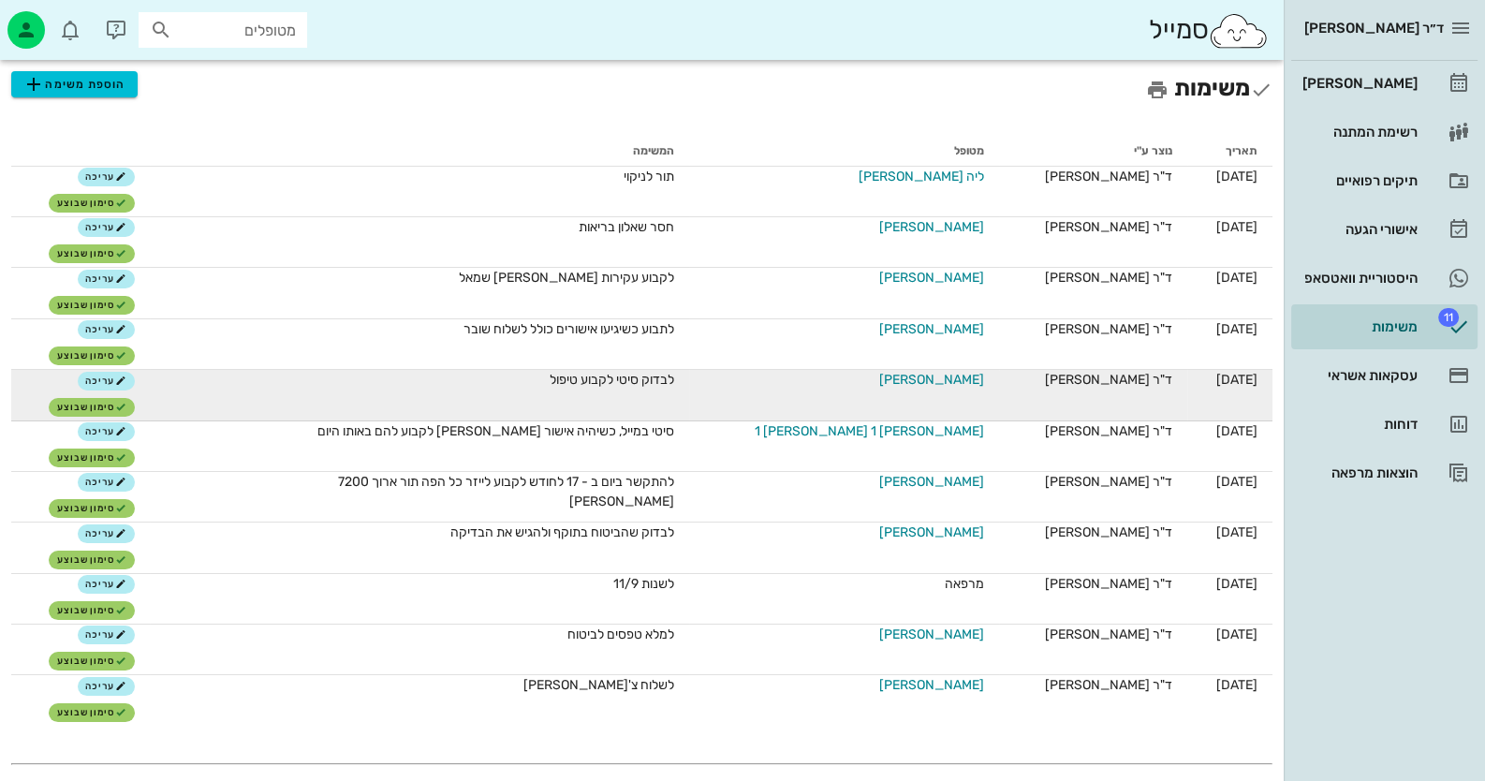
click at [917, 391] on td "[PERSON_NAME]" at bounding box center [844, 395] width 310 height 51
click at [917, 378] on span "[PERSON_NAME]" at bounding box center [931, 380] width 105 height 20
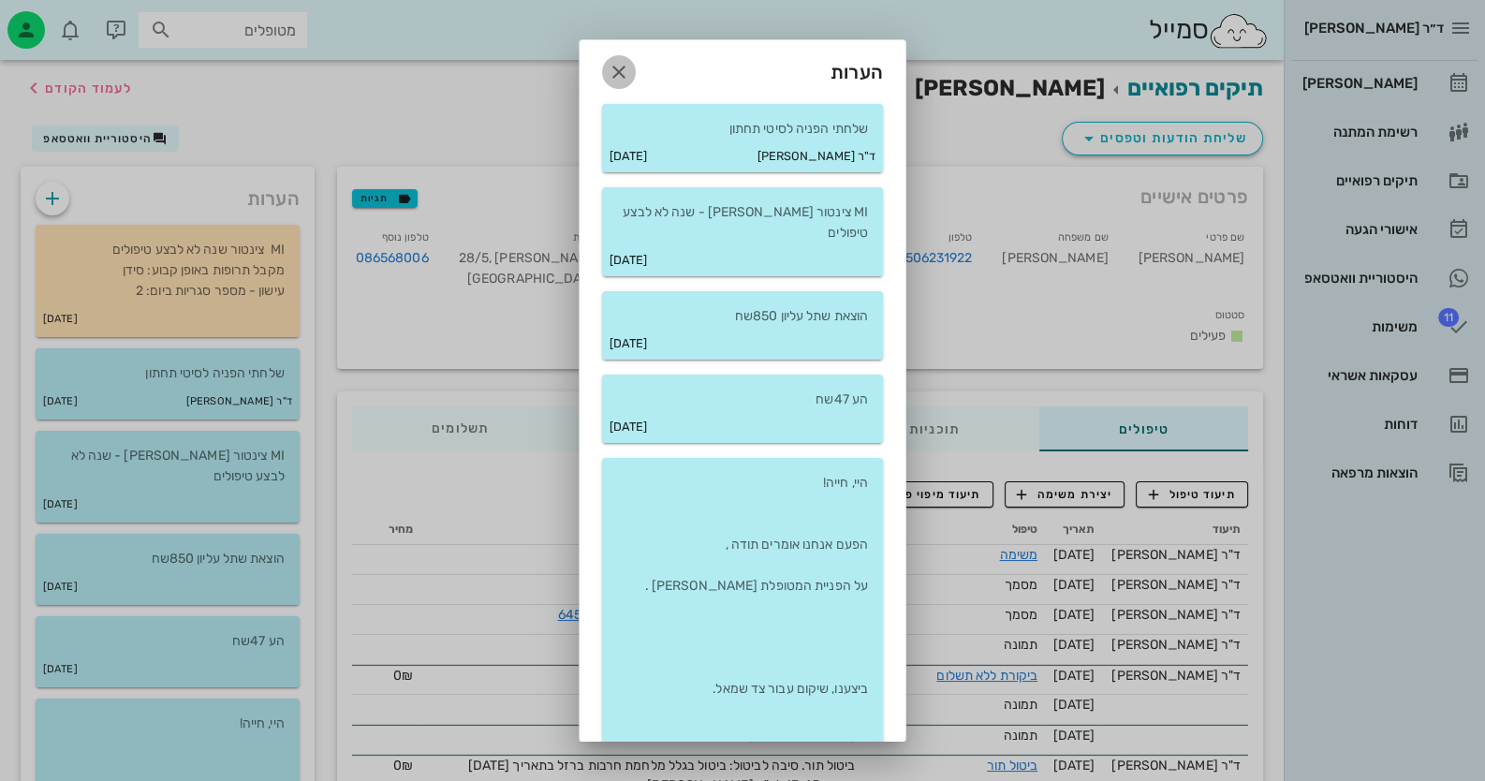
click at [630, 75] on icon "button" at bounding box center [619, 72] width 22 height 22
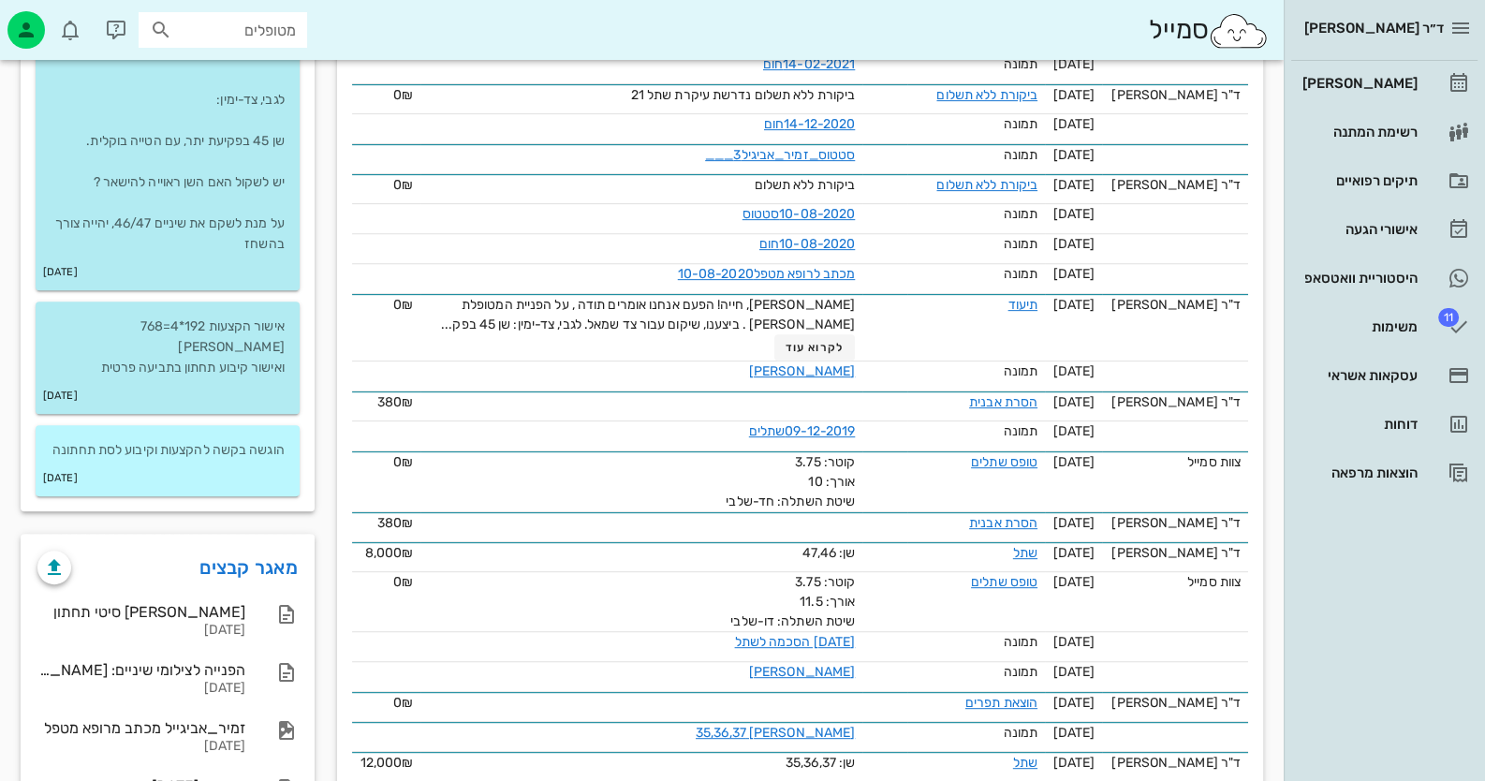
scroll to position [935, 0]
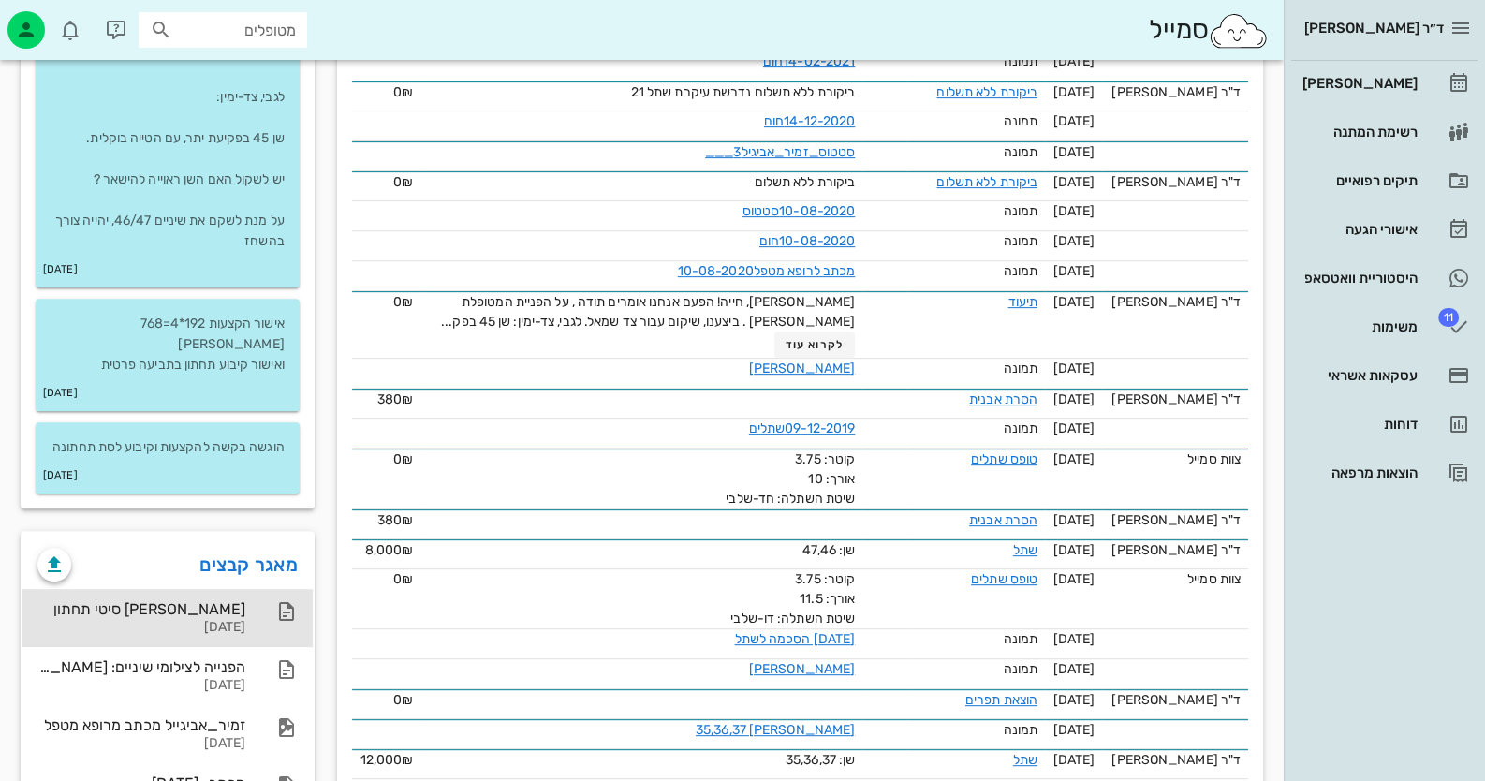
click at [254, 590] on div "[PERSON_NAME] סיטי תחתון [DATE]" at bounding box center [167, 618] width 290 height 58
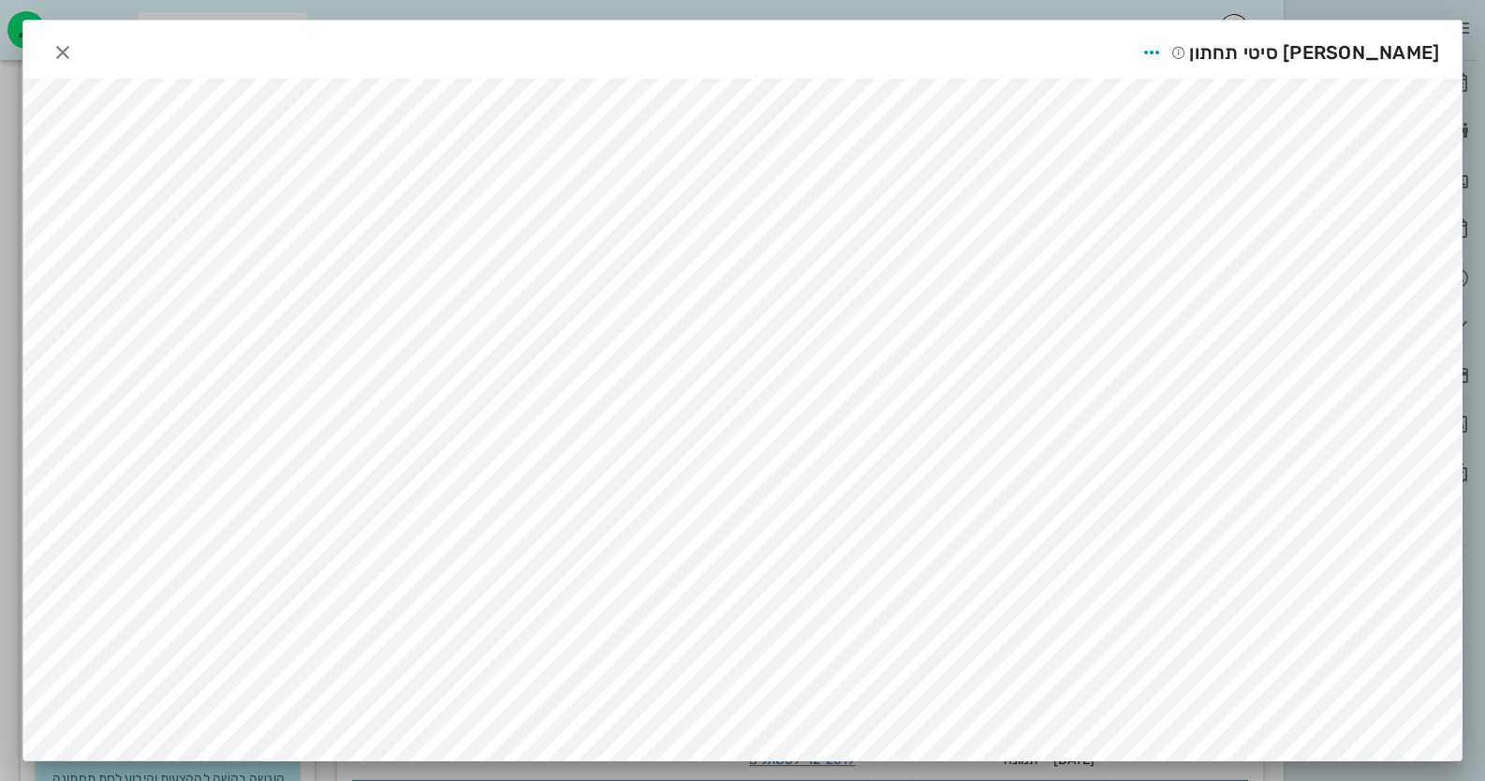
scroll to position [562, 0]
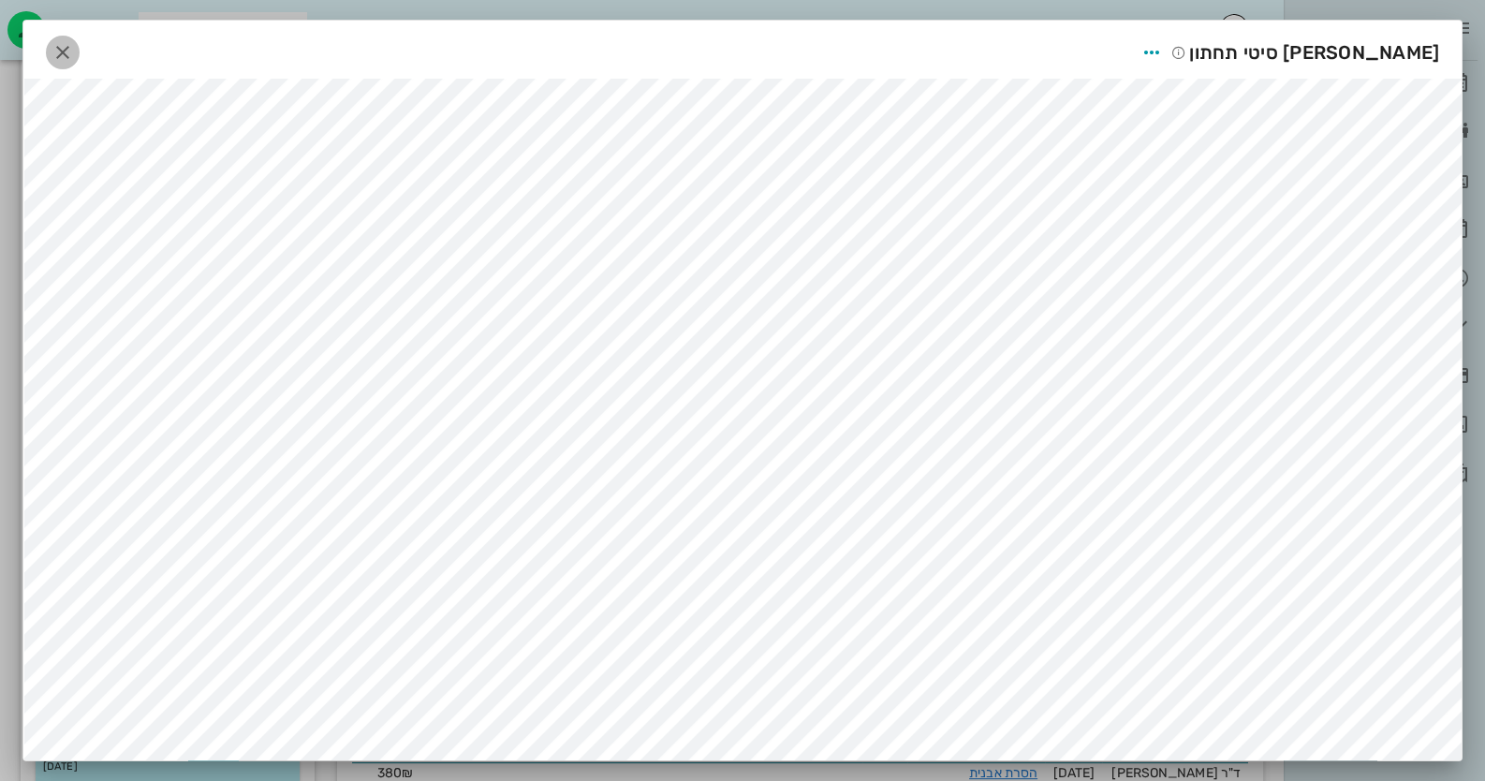
click at [74, 49] on icon "button" at bounding box center [62, 52] width 22 height 22
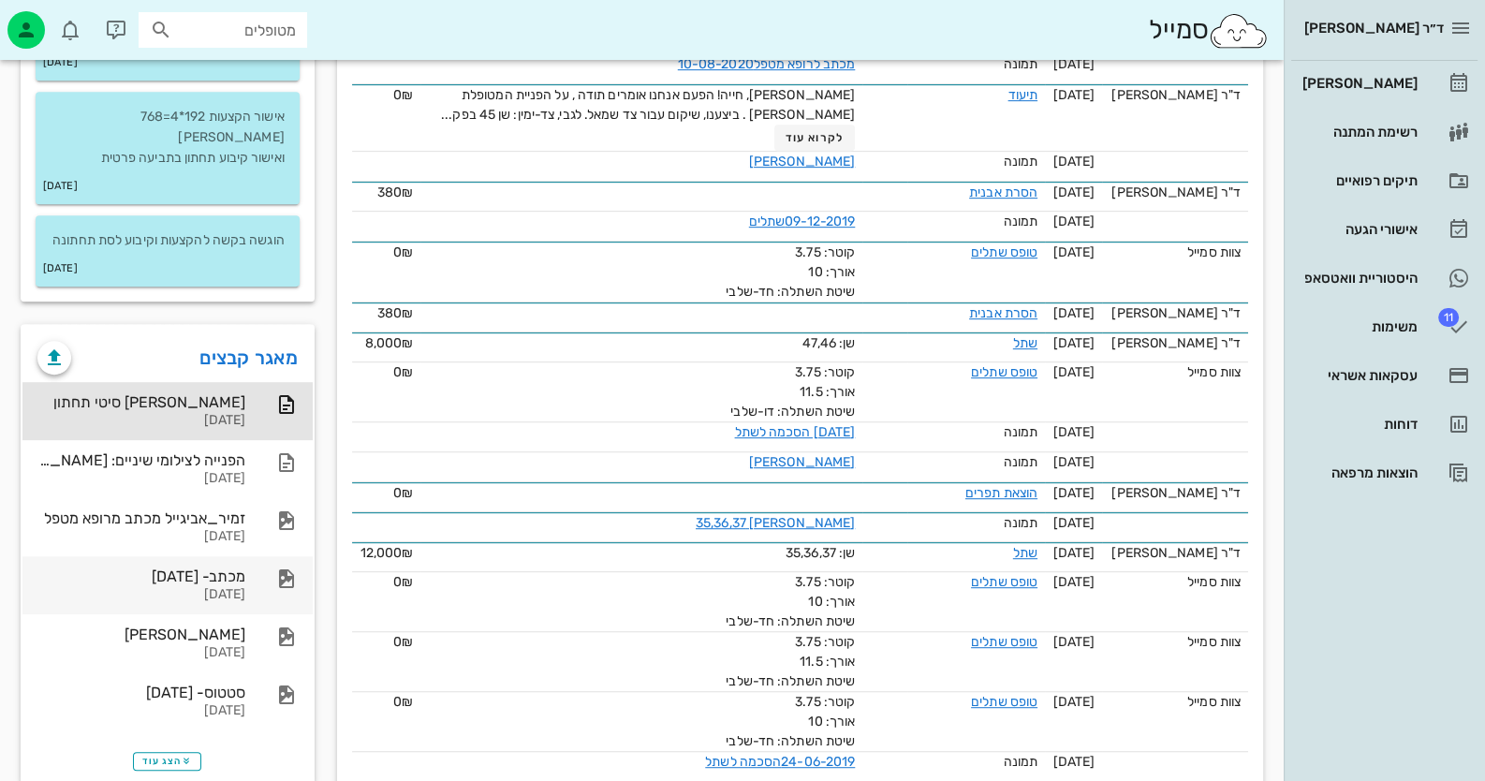
scroll to position [1404, 0]
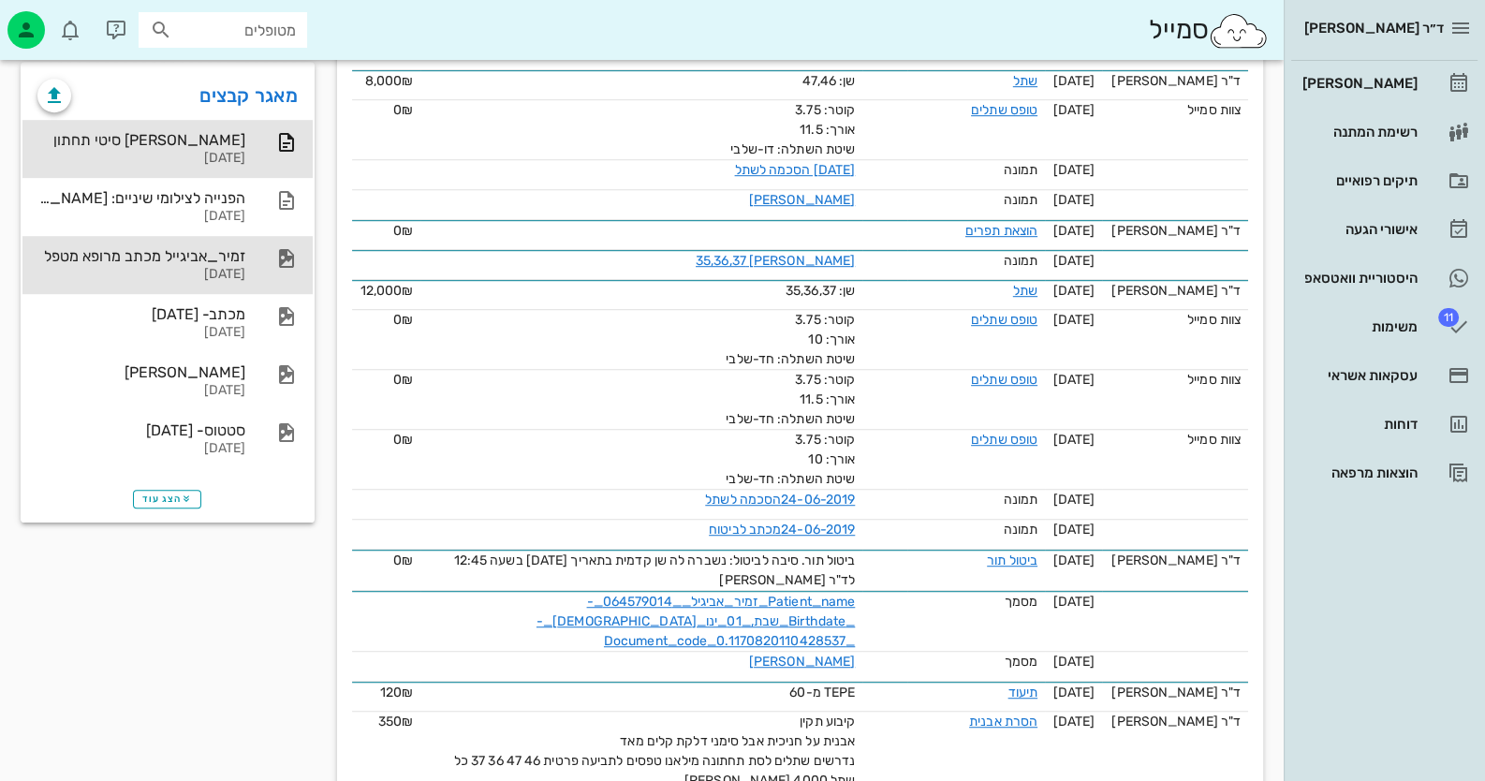
click at [254, 258] on div "זמיר_אביגייל מכתב מרופא מטפל [DATE]" at bounding box center [167, 265] width 290 height 58
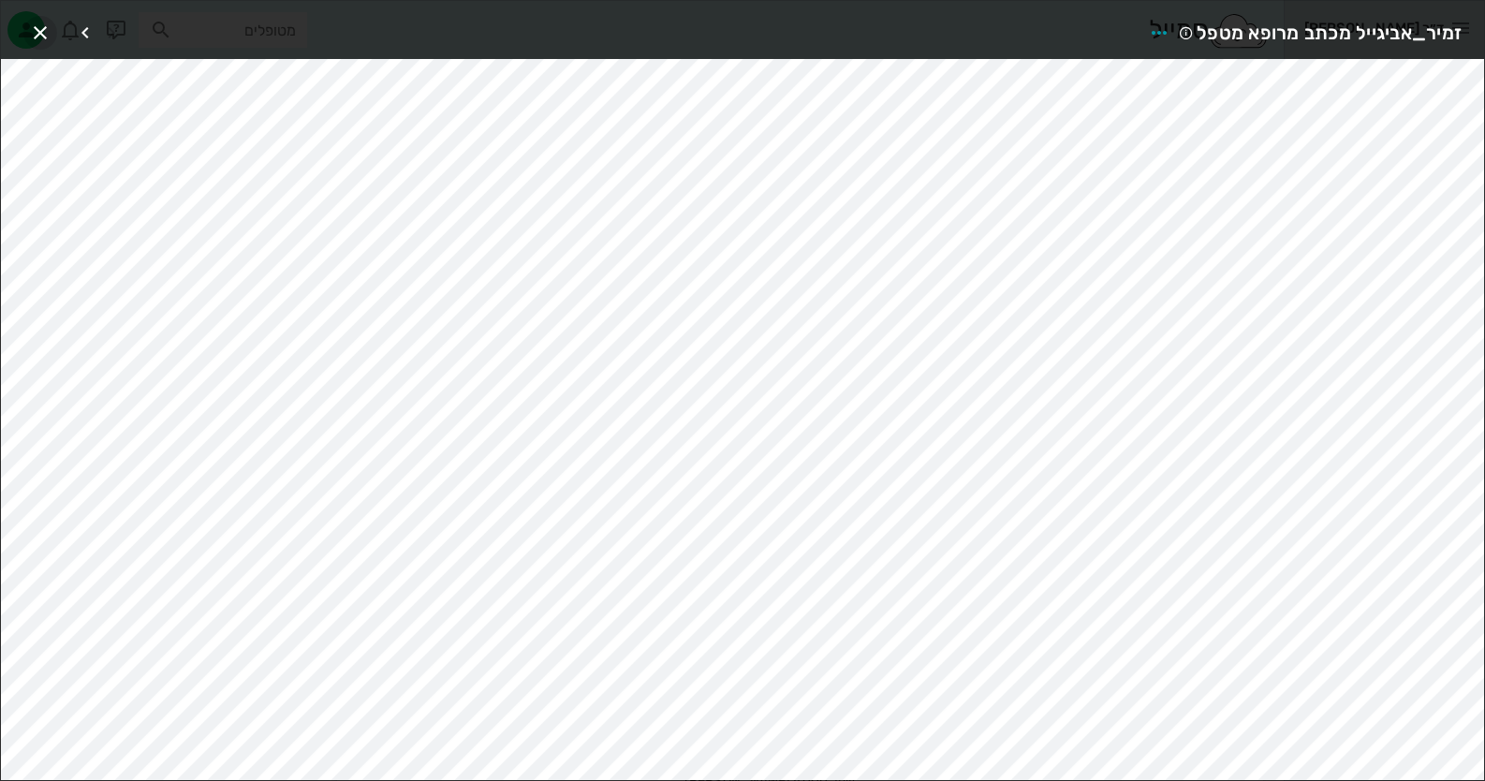
click at [47, 23] on icon "button" at bounding box center [40, 33] width 22 height 22
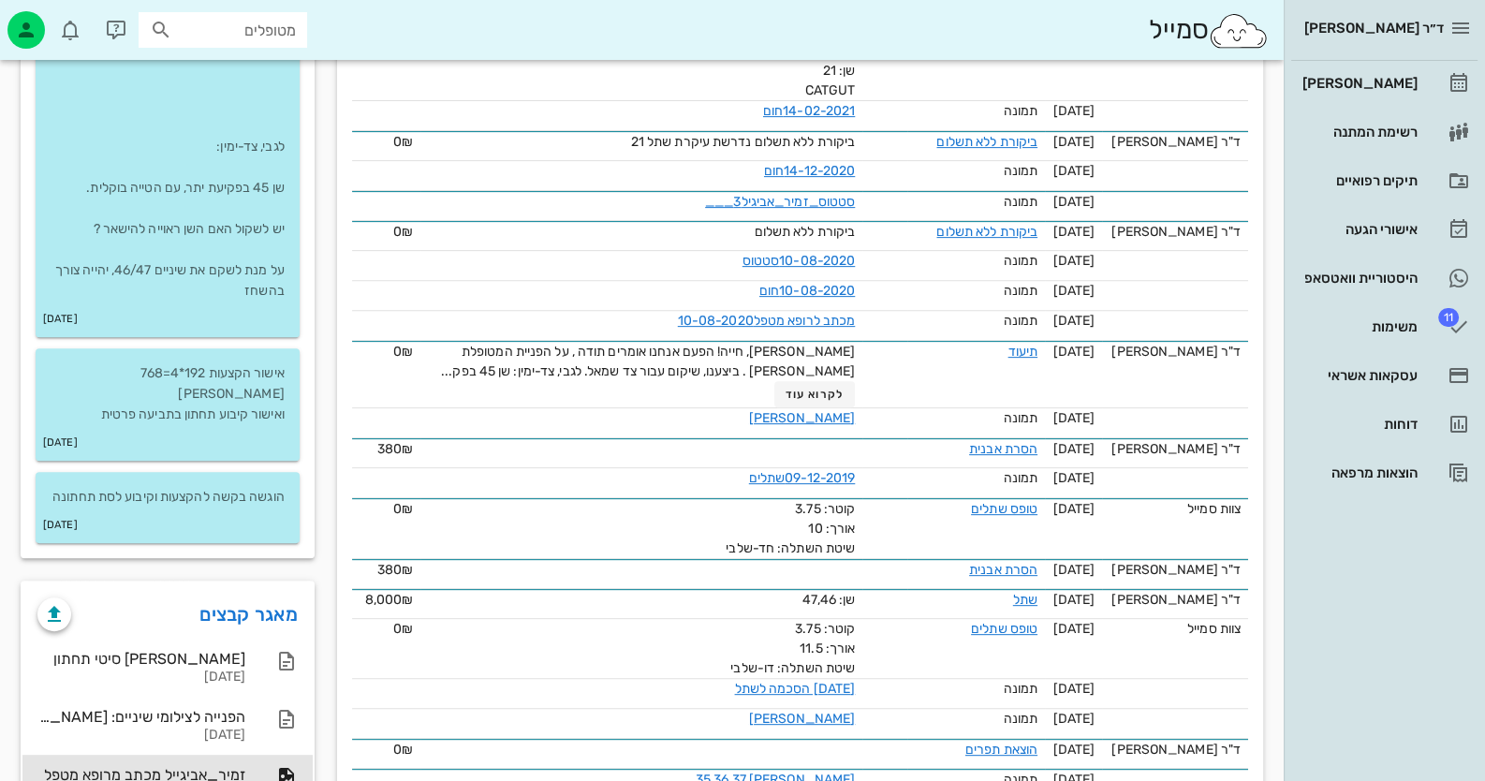
scroll to position [1123, 0]
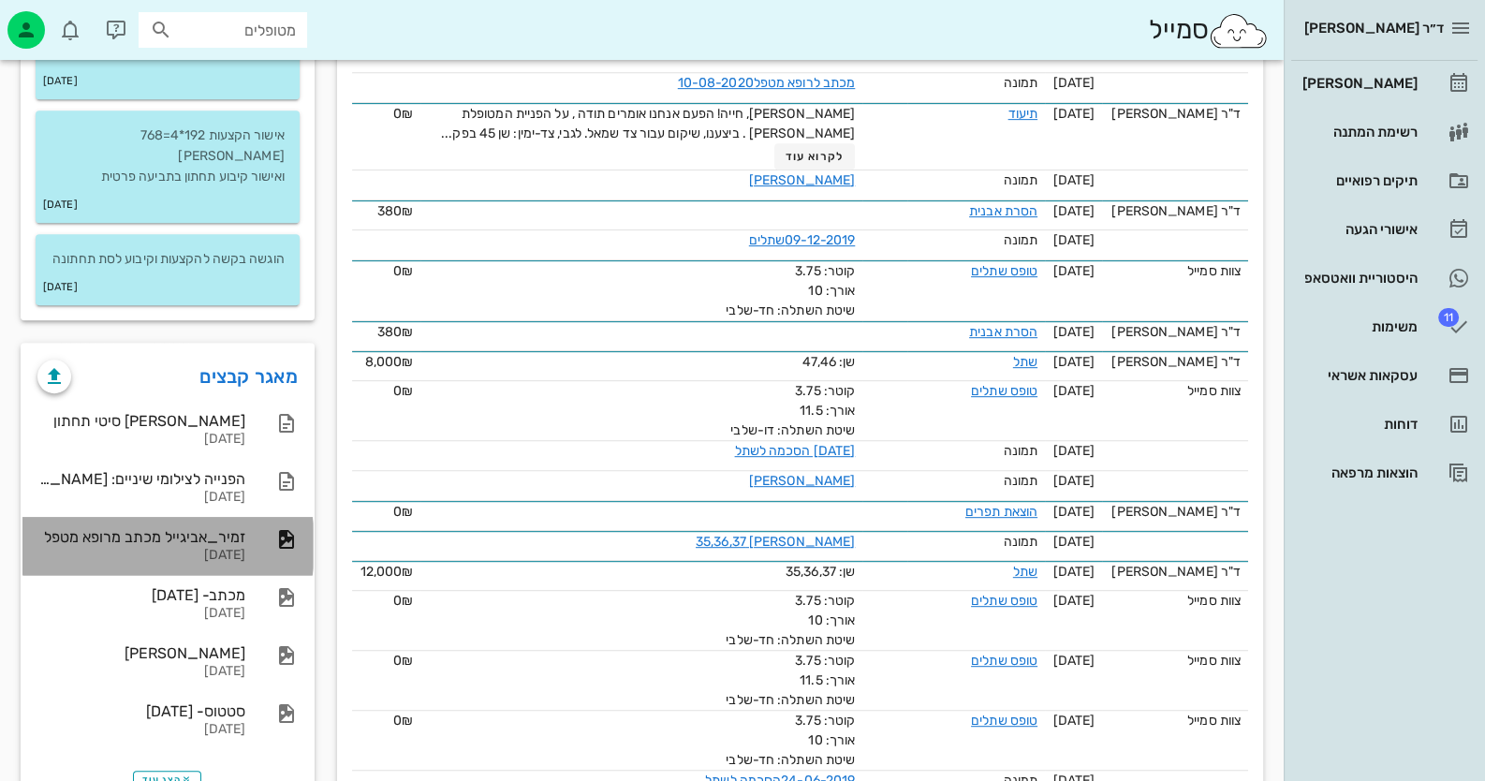
click at [254, 537] on div "זמיר_אביגייל מכתב מרופא מטפל [DATE]" at bounding box center [167, 546] width 290 height 58
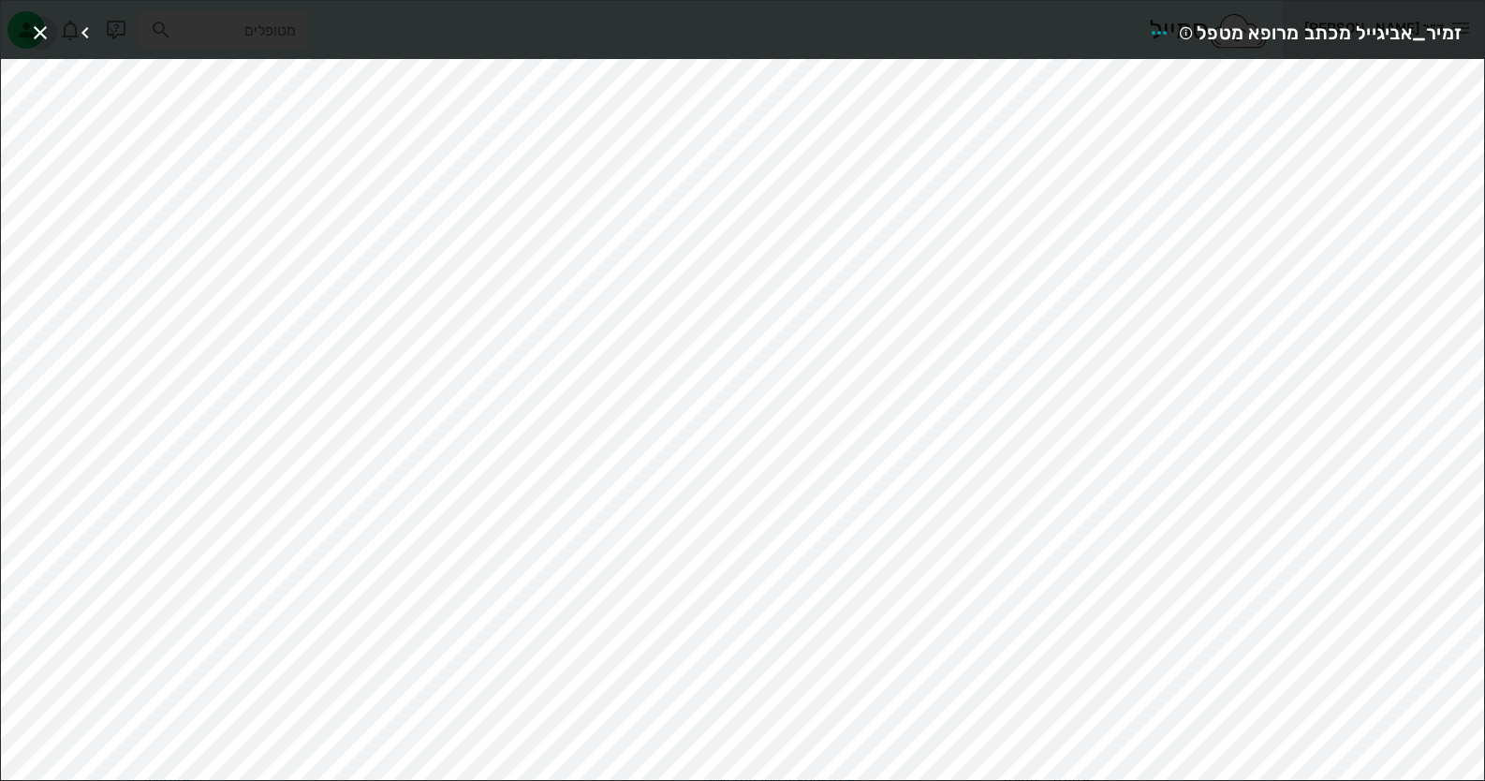
click at [32, 33] on icon "button" at bounding box center [40, 33] width 22 height 22
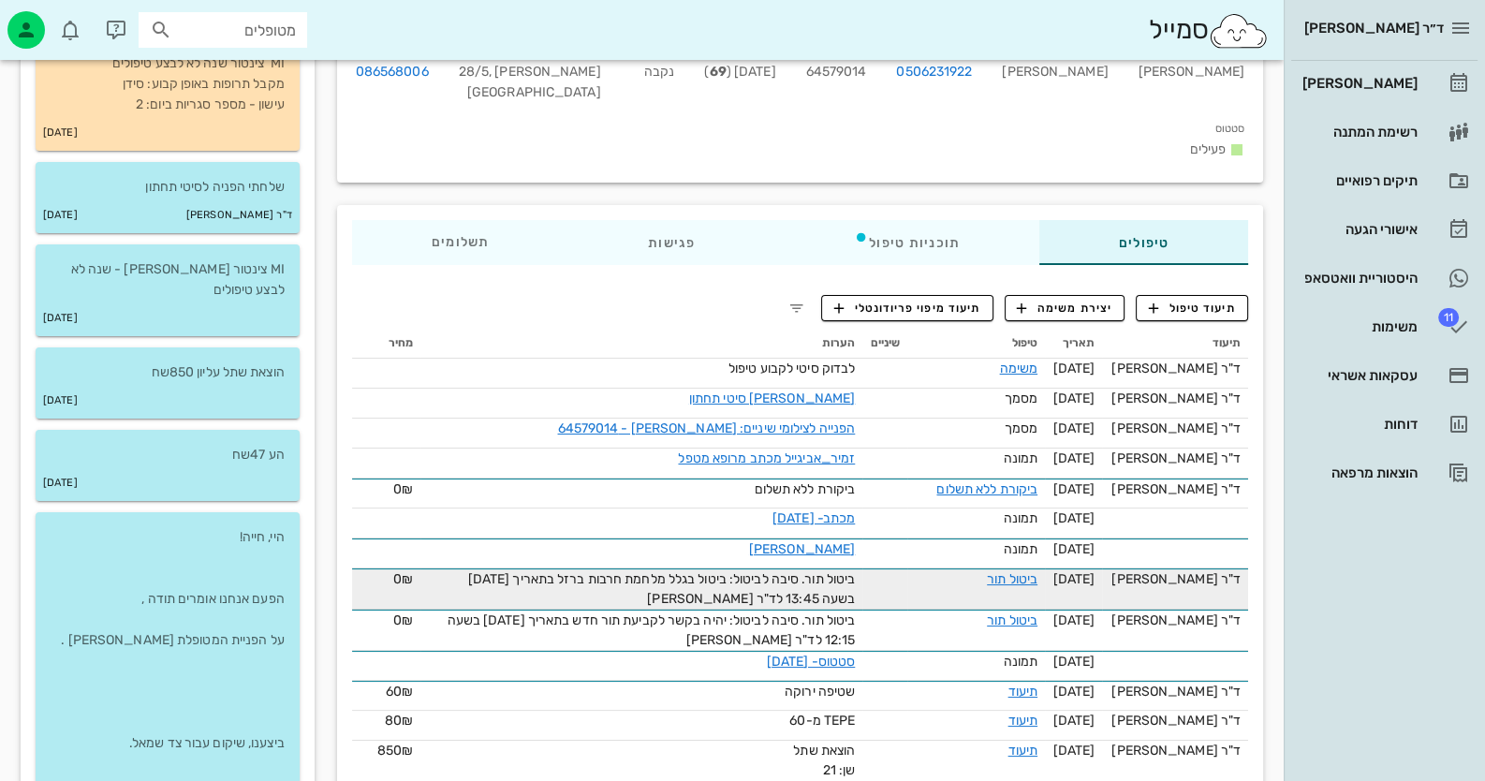
scroll to position [186, 0]
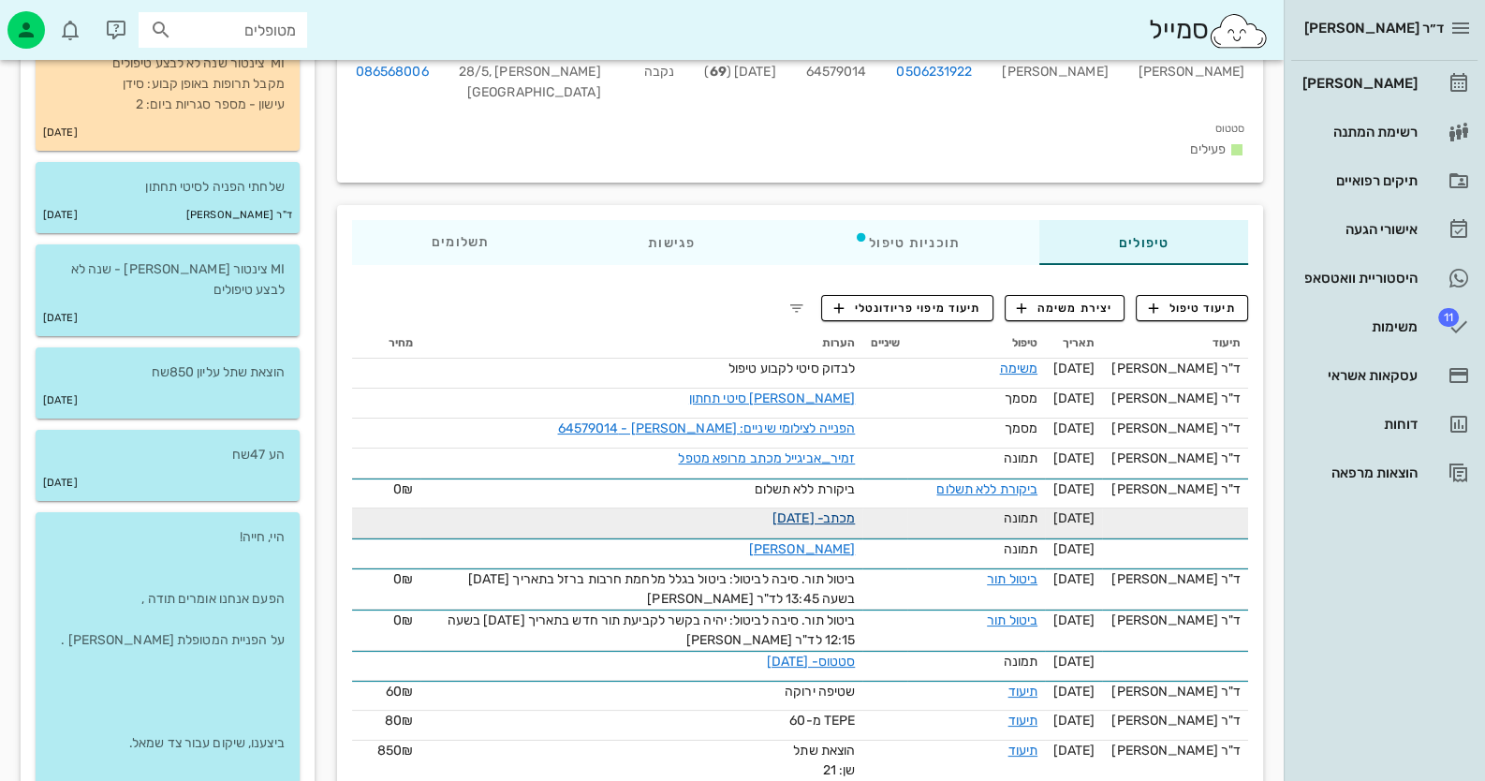
click at [855, 510] on link "מכתב- [DATE]" at bounding box center [813, 518] width 82 height 16
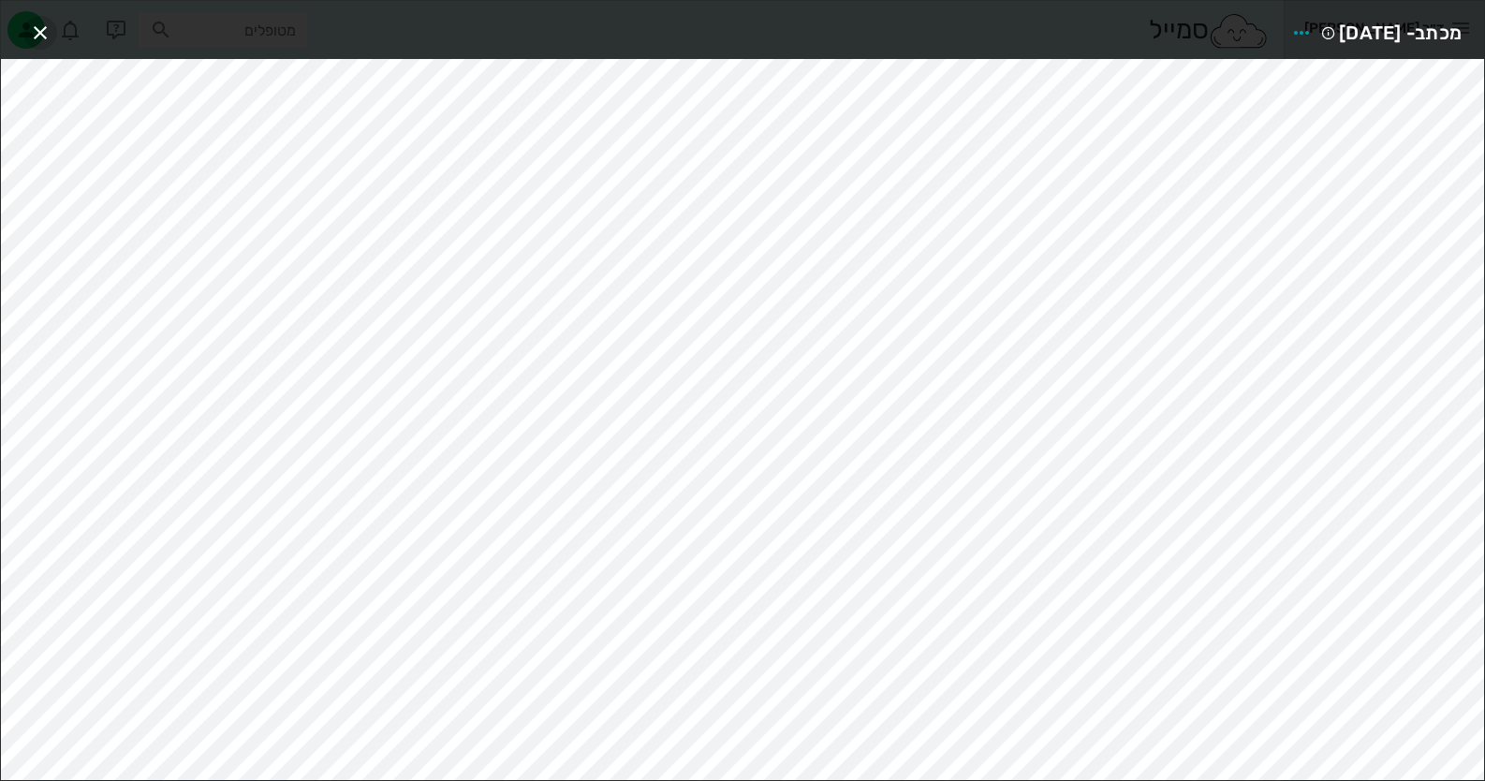
click at [51, 39] on span "button" at bounding box center [40, 33] width 34 height 22
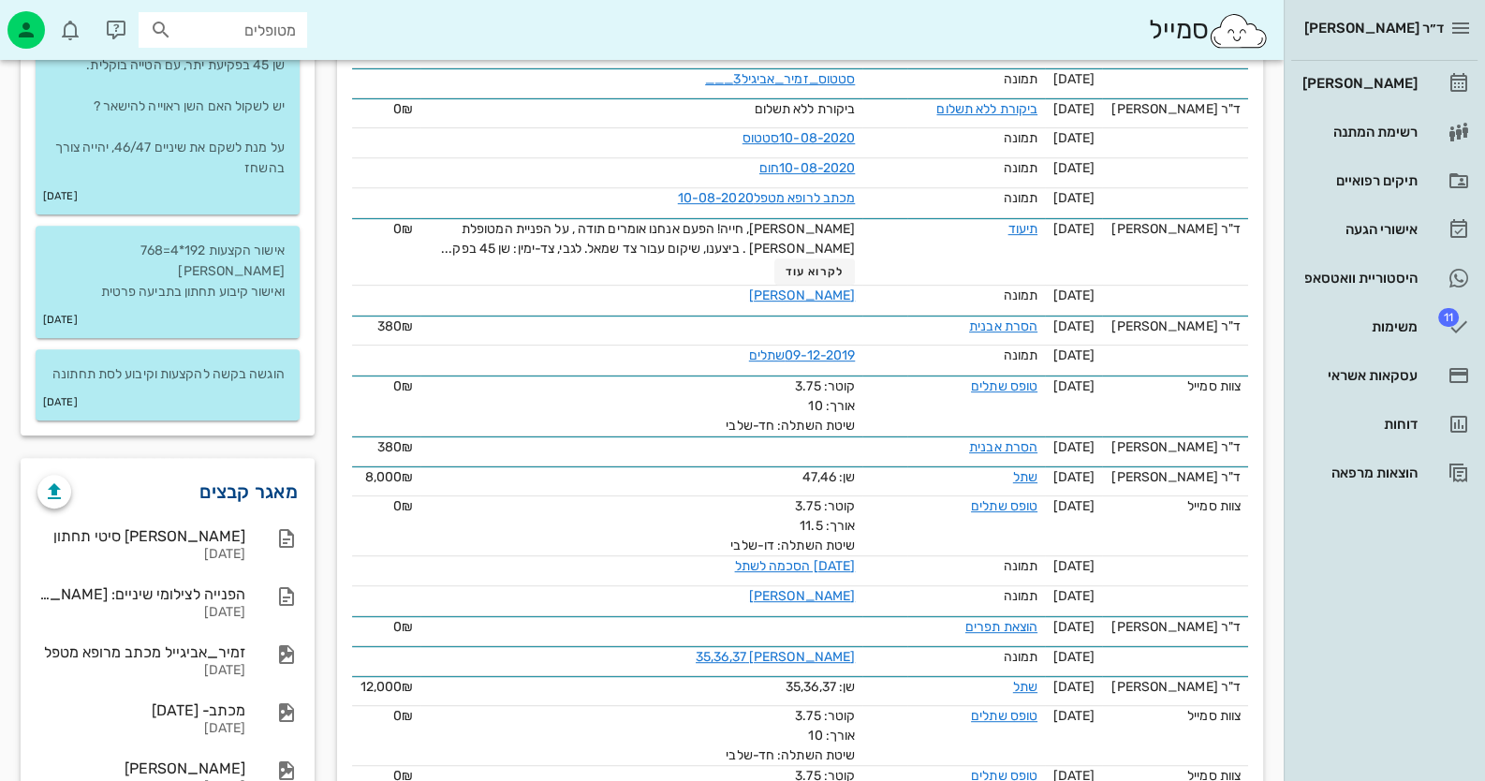
scroll to position [1030, 0]
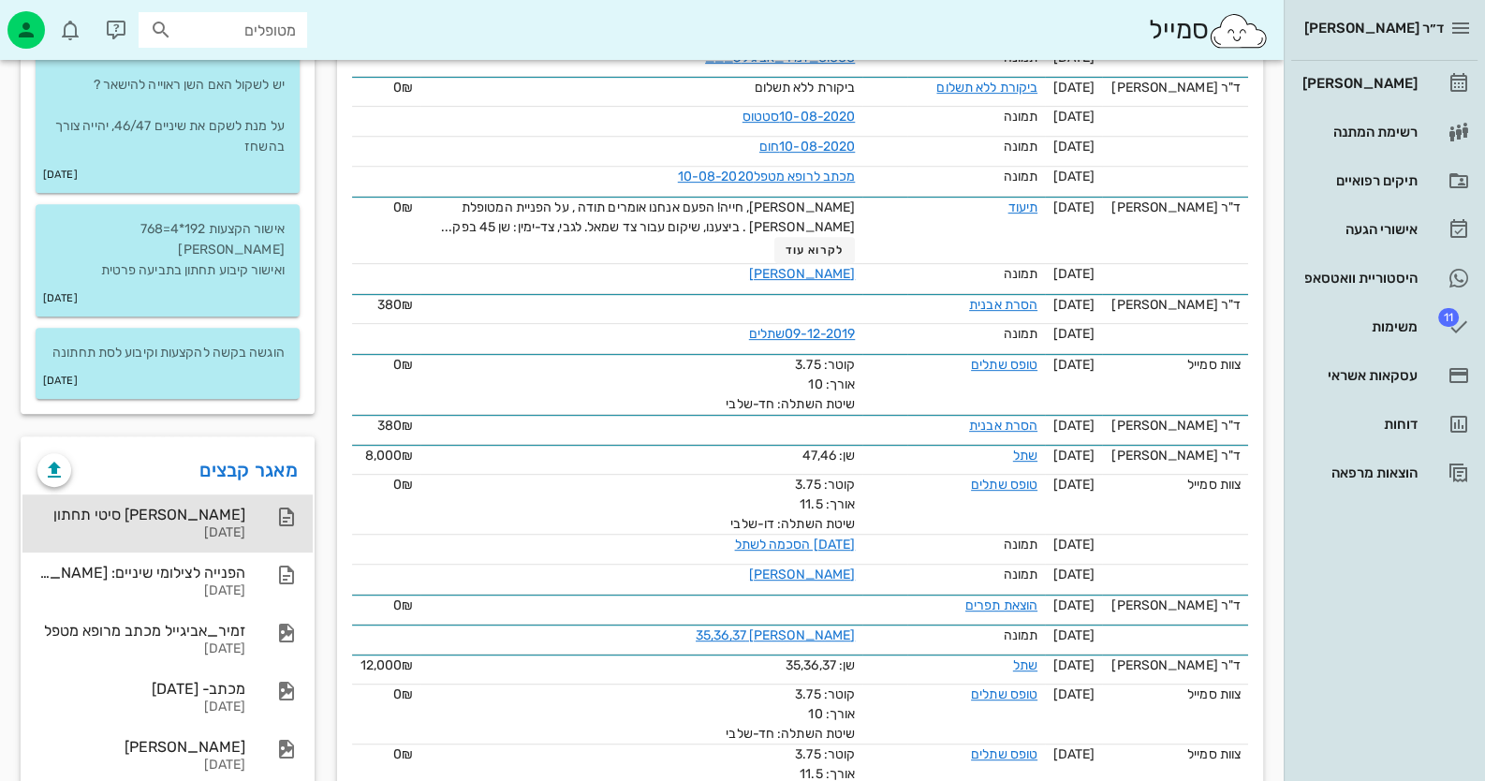
click at [264, 519] on div "[PERSON_NAME] סיטי תחתון [DATE]" at bounding box center [167, 523] width 290 height 58
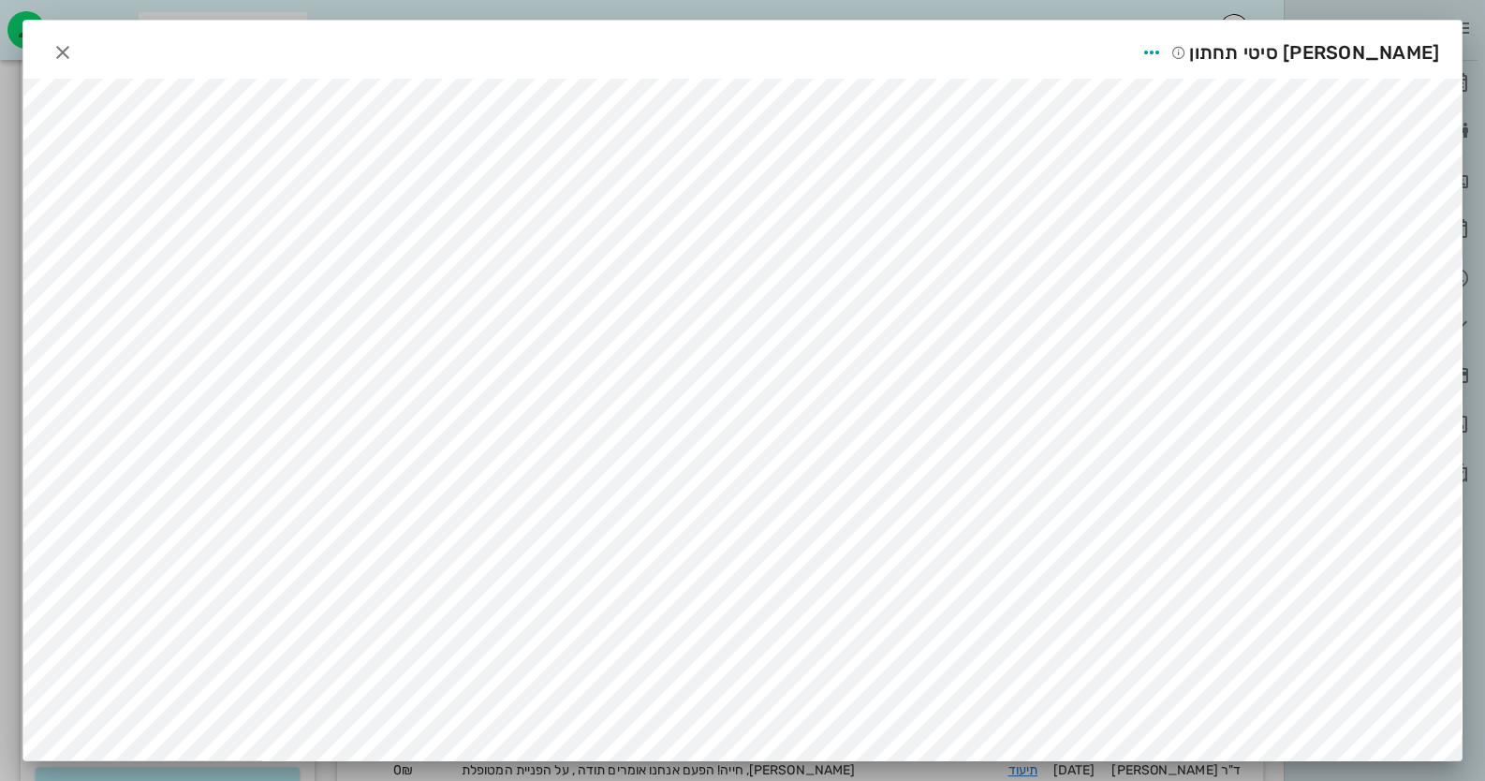
scroll to position [93, 0]
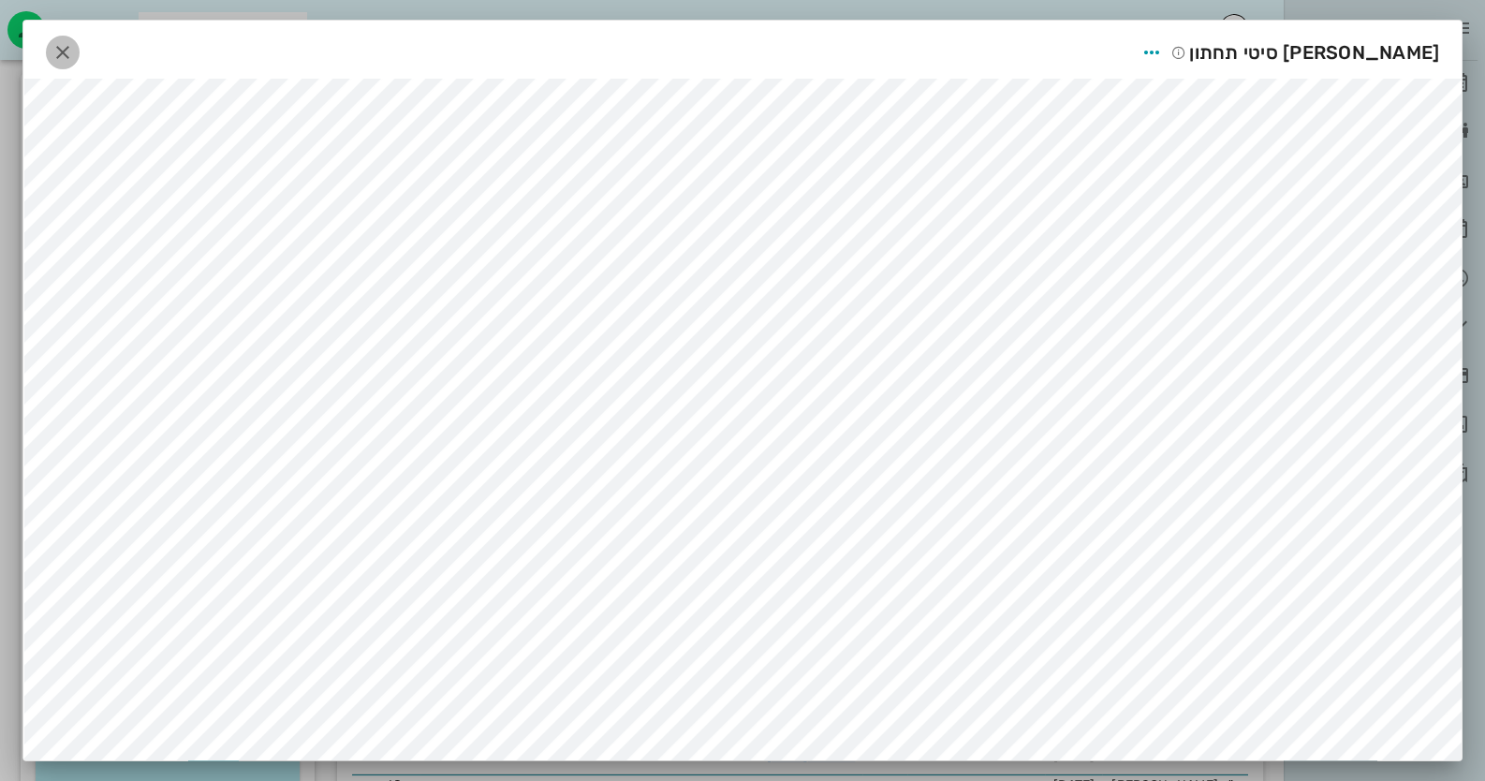
click at [66, 52] on icon "button" at bounding box center [62, 52] width 22 height 22
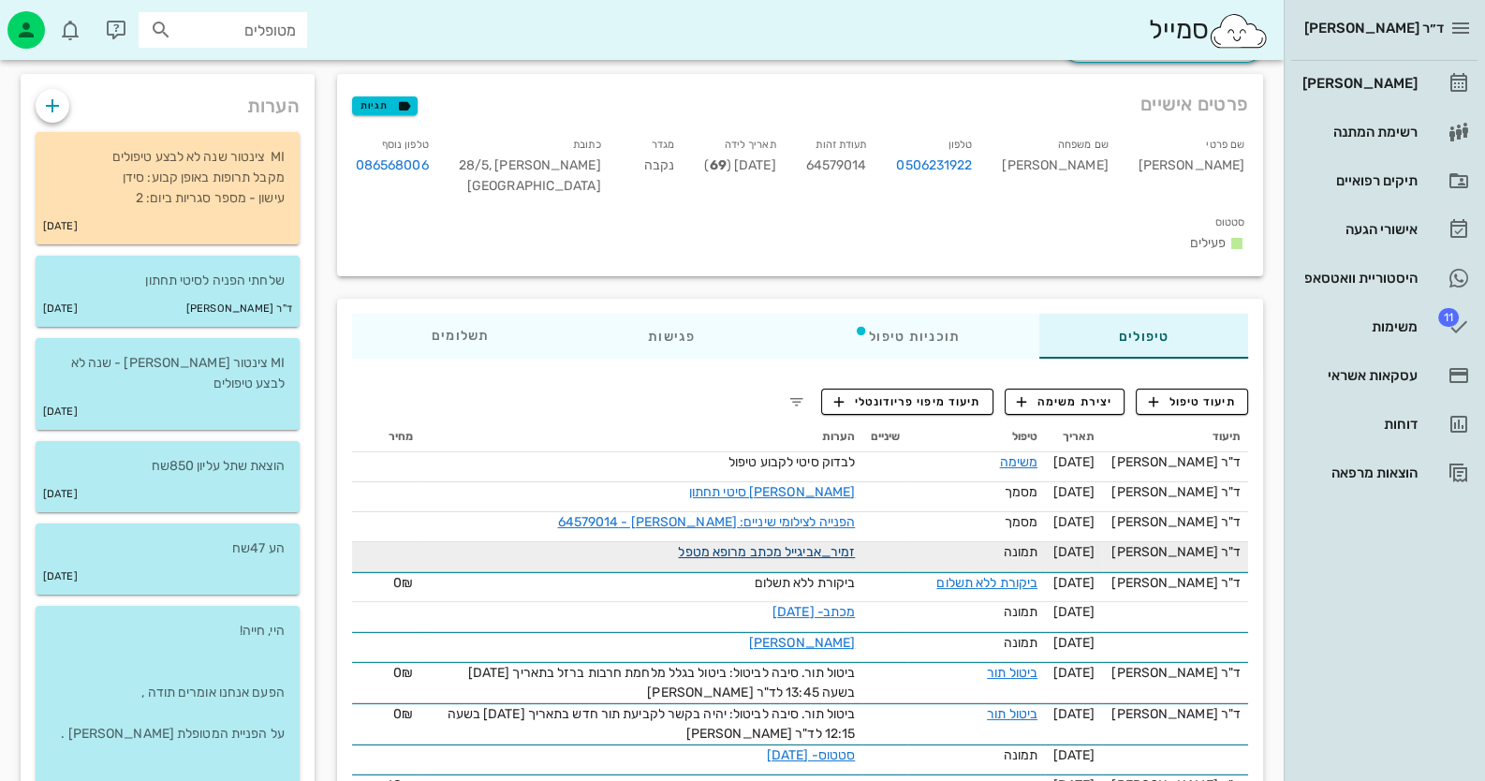
click at [829, 544] on link "זמיר_אביגייל מכתב מרופא מטפל" at bounding box center [766, 552] width 177 height 16
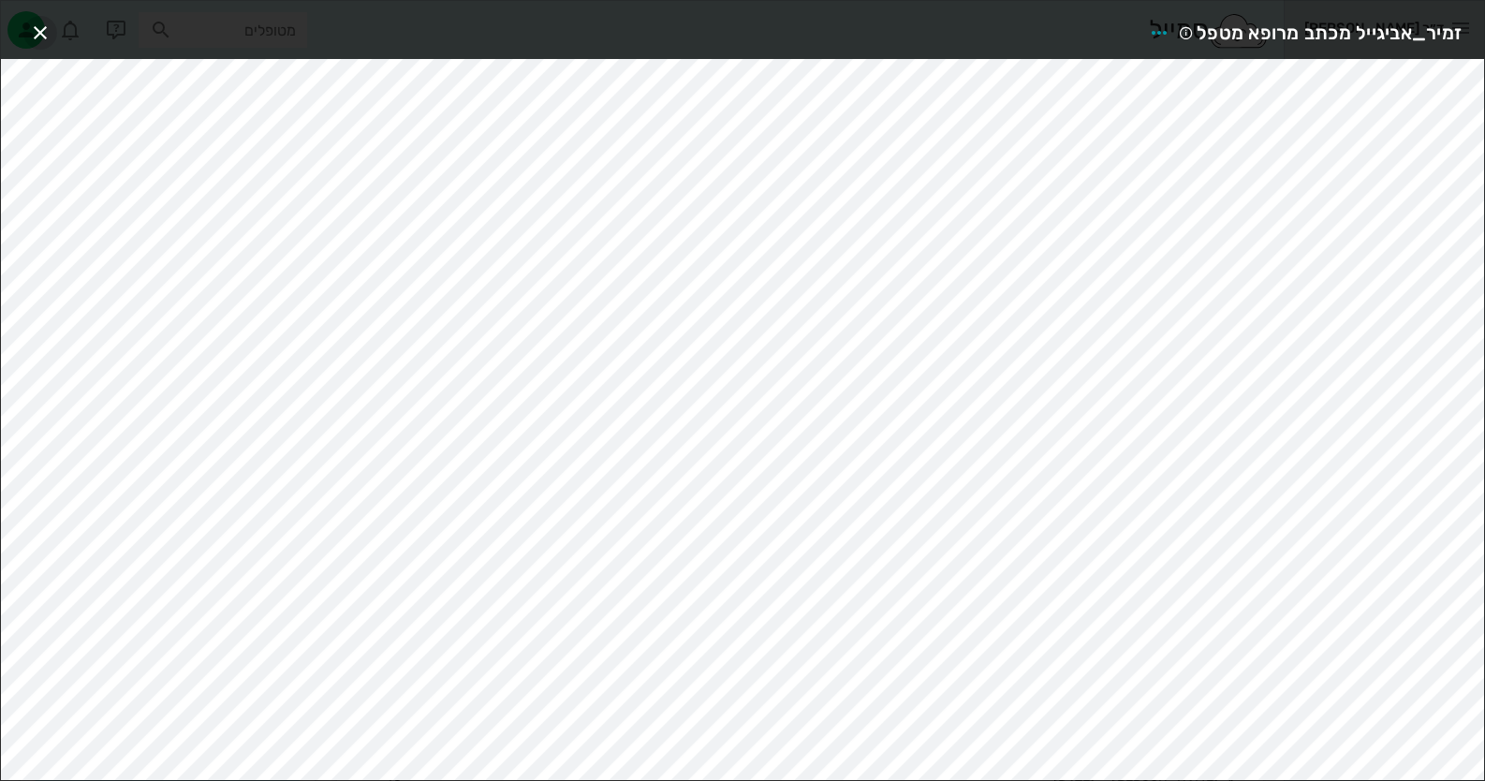
click at [37, 37] on icon "button" at bounding box center [40, 33] width 22 height 22
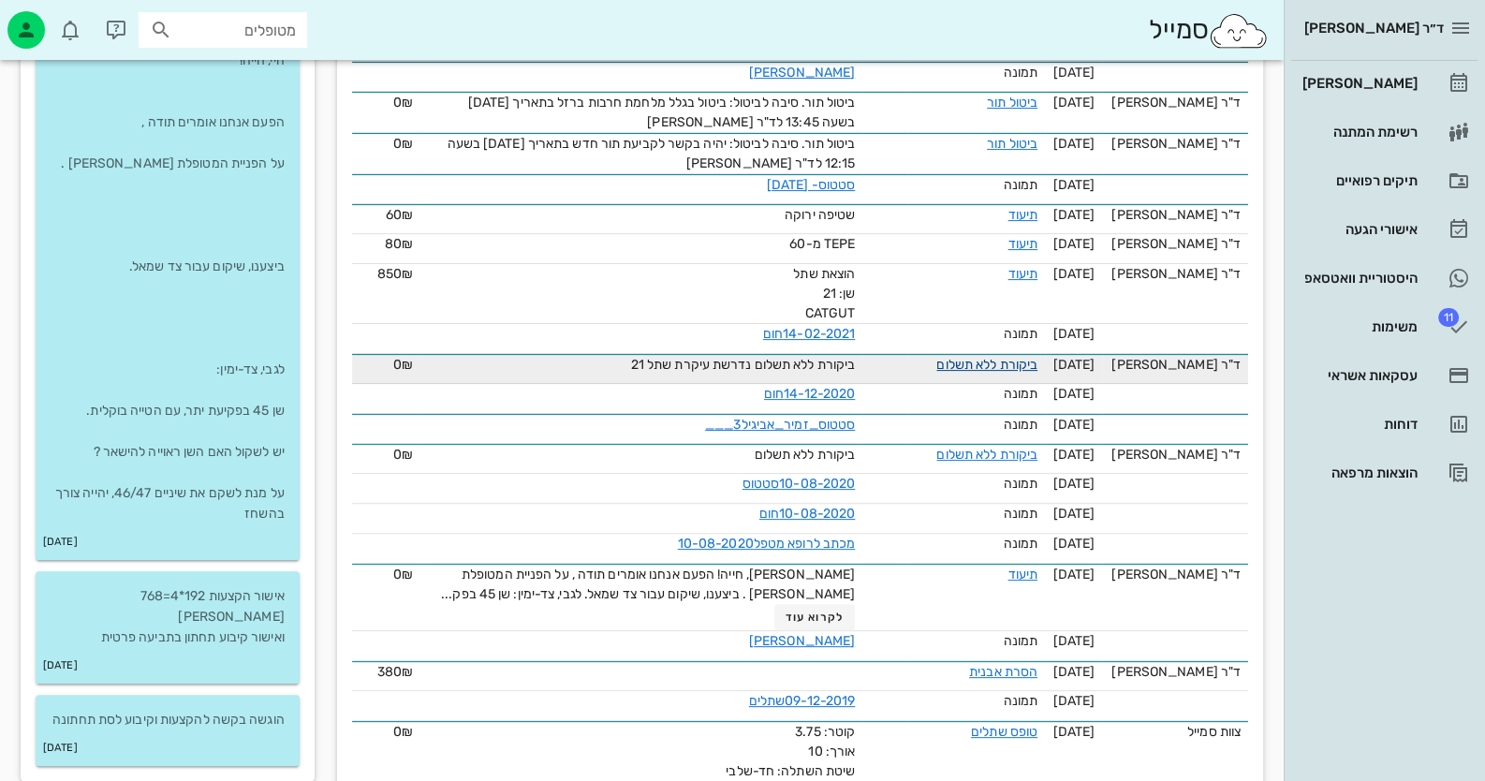
scroll to position [655, 0]
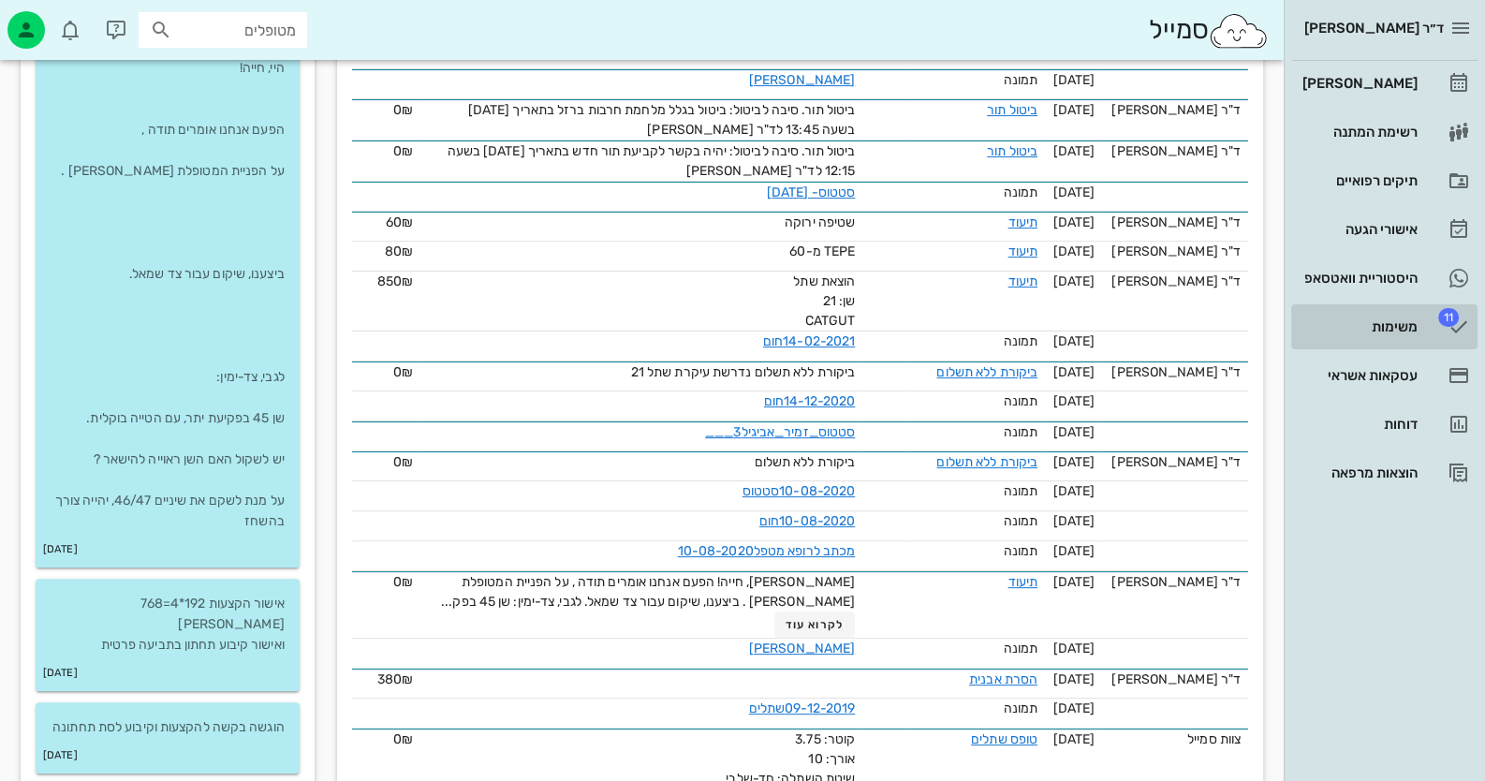
click at [1435, 331] on link "11 משימות" at bounding box center [1384, 326] width 186 height 45
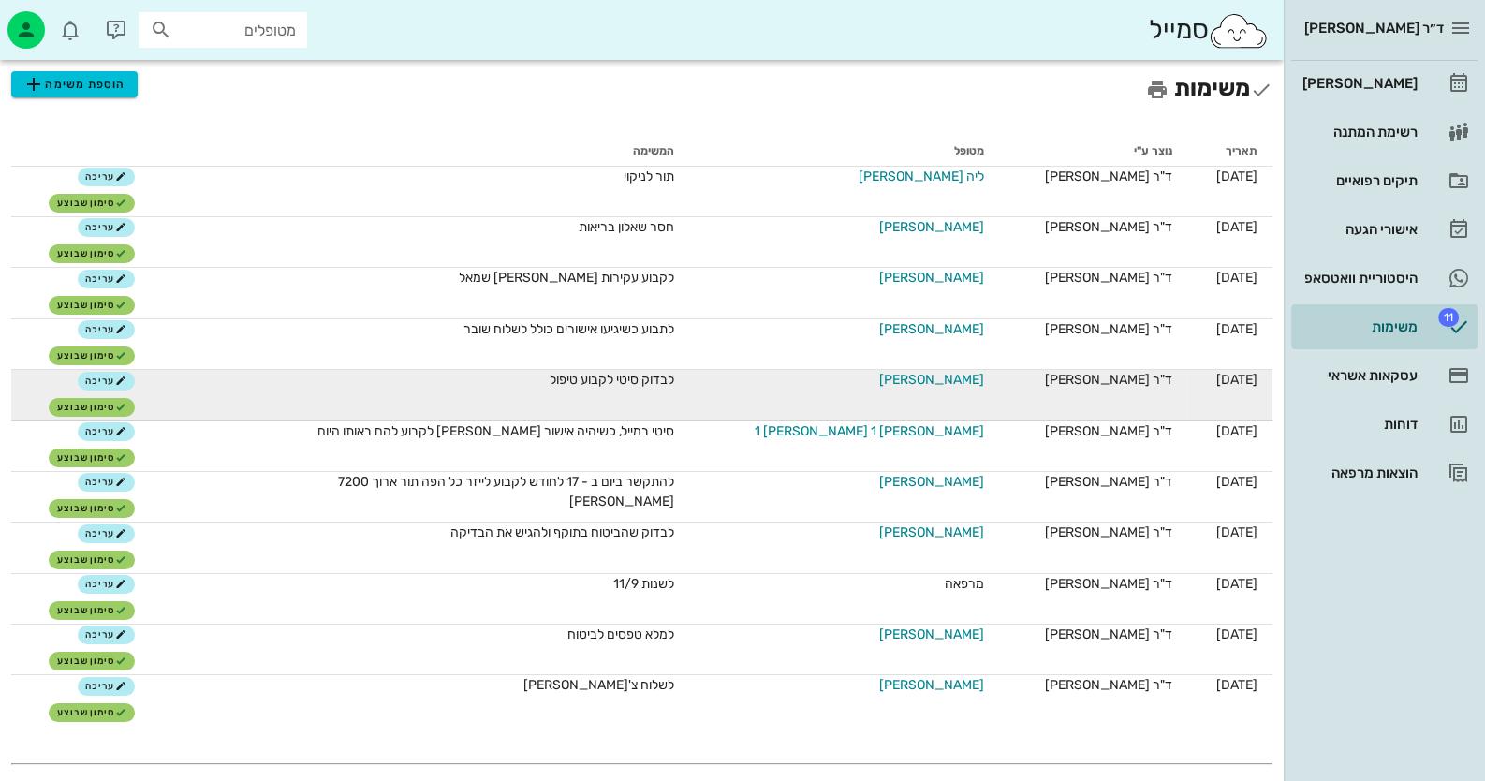
click at [923, 375] on span "[PERSON_NAME]" at bounding box center [931, 380] width 105 height 20
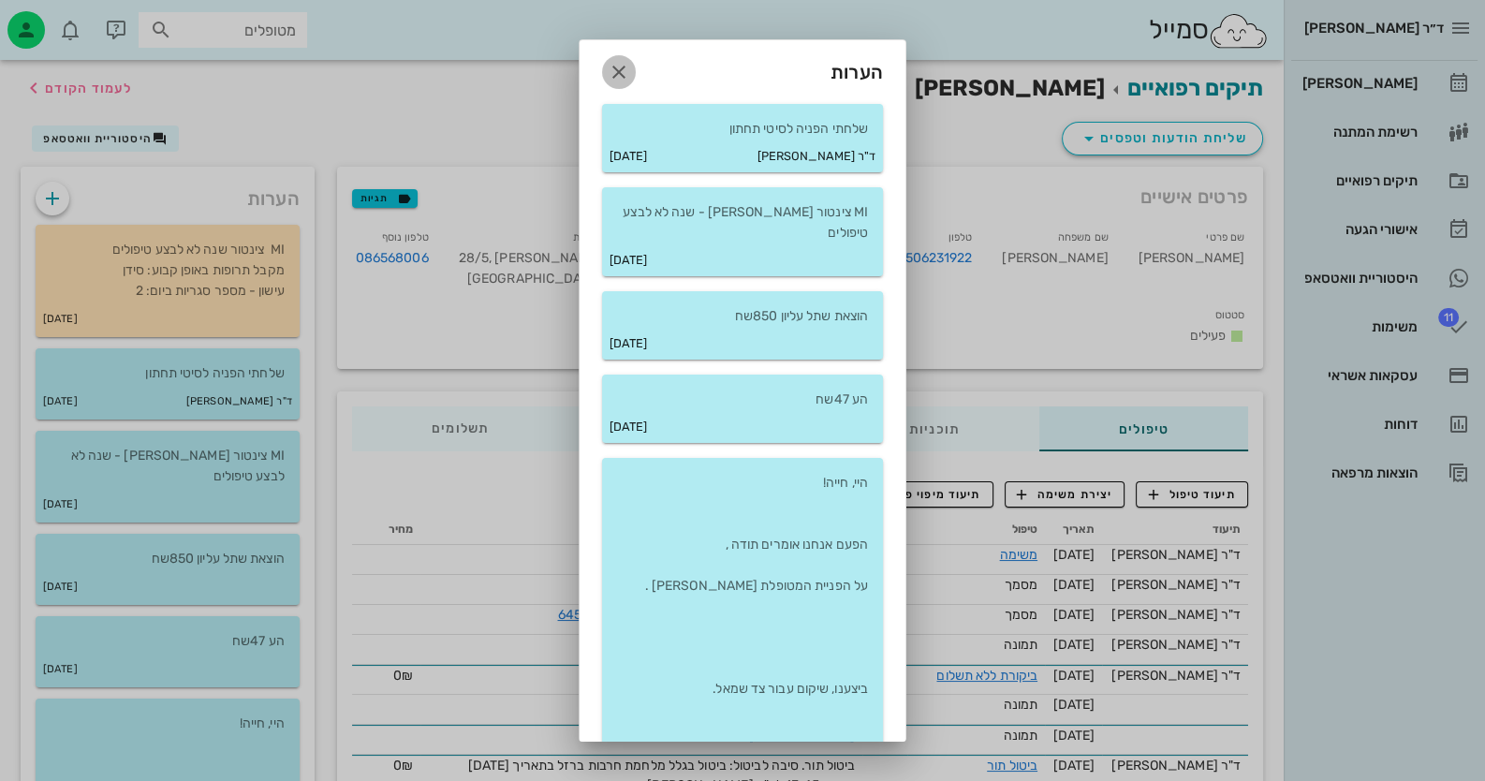
click at [629, 74] on icon "button" at bounding box center [619, 72] width 22 height 22
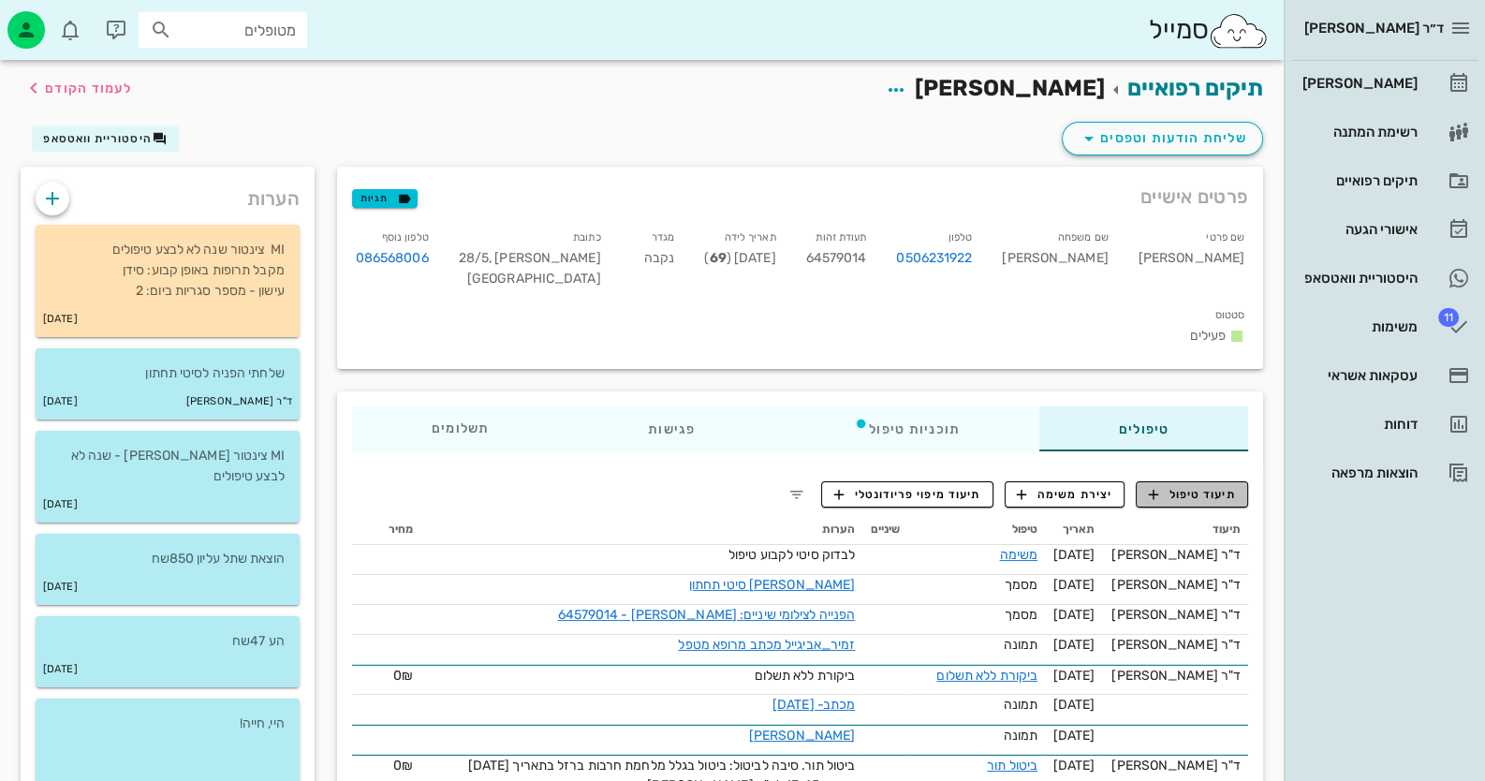
click at [1175, 486] on span "תיעוד טיפול" at bounding box center [1192, 494] width 87 height 17
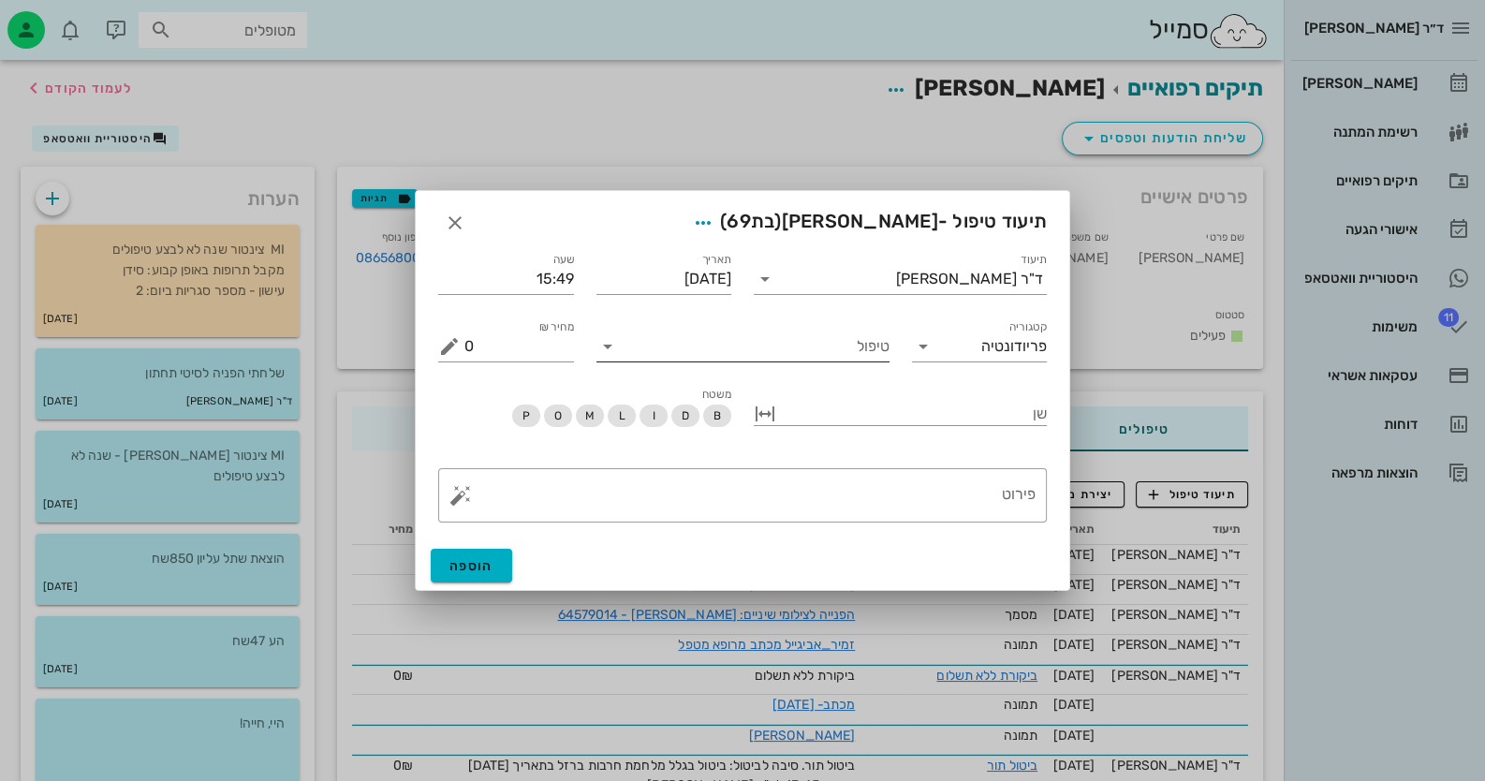
click at [815, 354] on input "טיפול" at bounding box center [756, 346] width 267 height 30
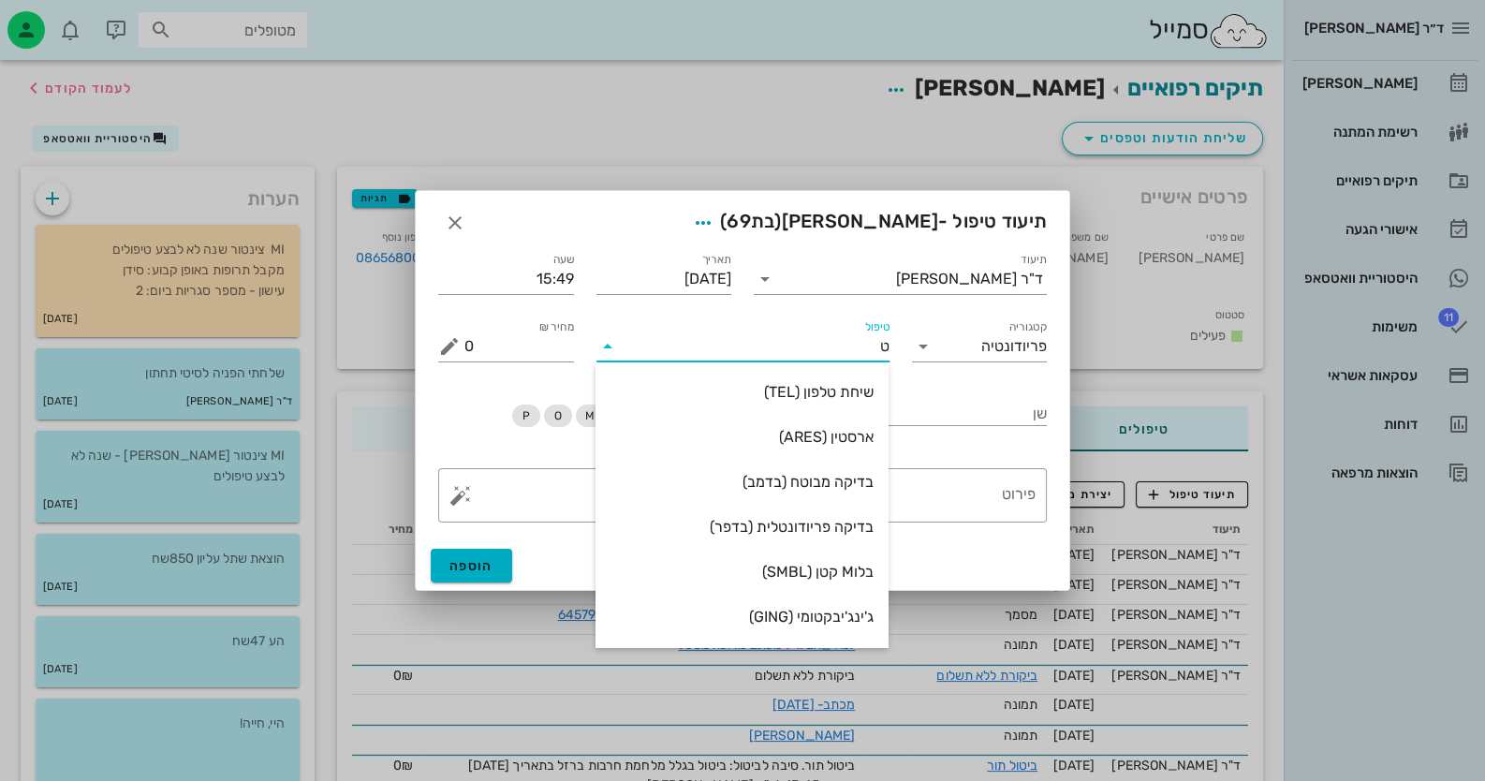
type input "[PERSON_NAME]"
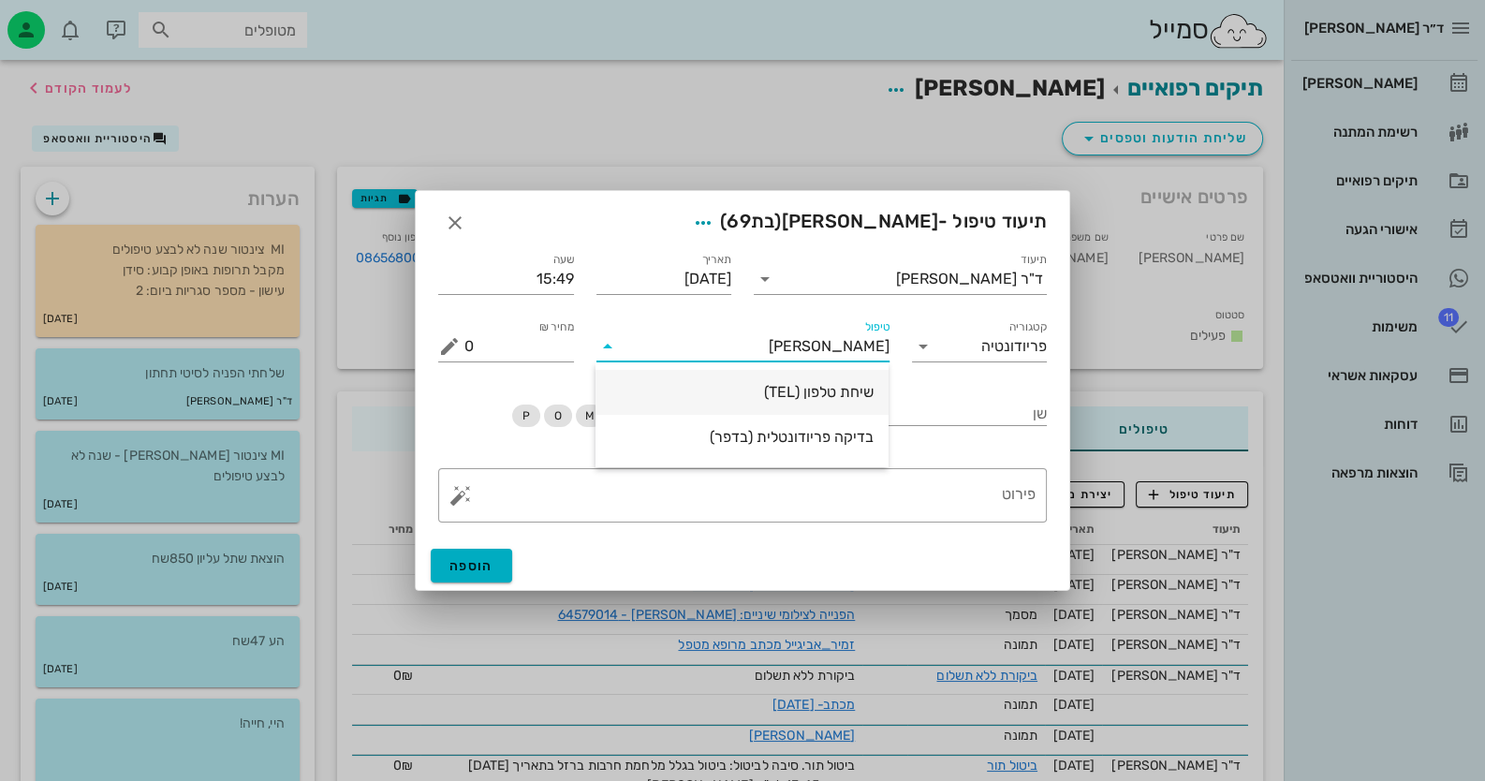
click at [829, 404] on div "שיחת טלפון (TEL)" at bounding box center [741, 392] width 263 height 40
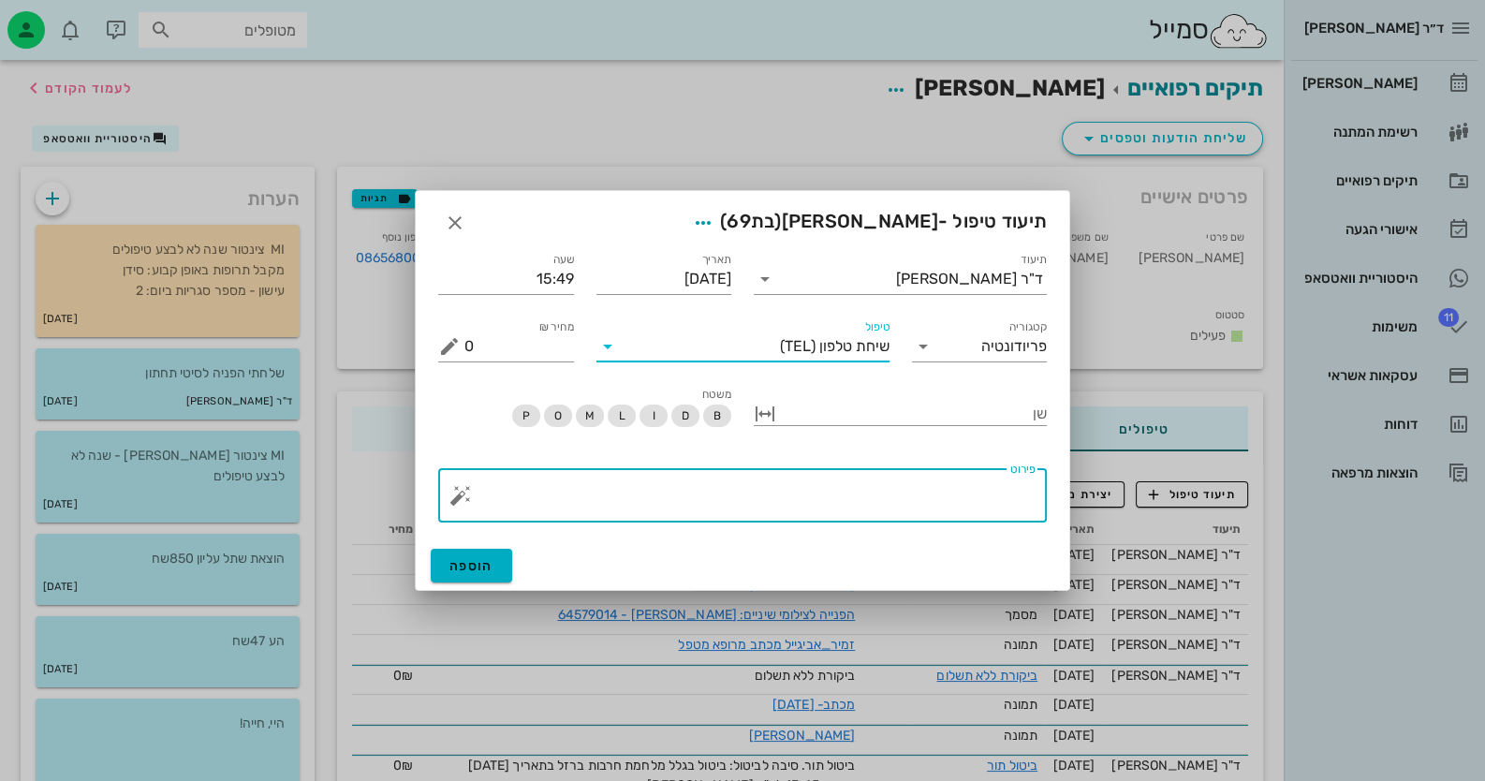
click at [943, 486] on textarea "פירוט" at bounding box center [749, 499] width 571 height 45
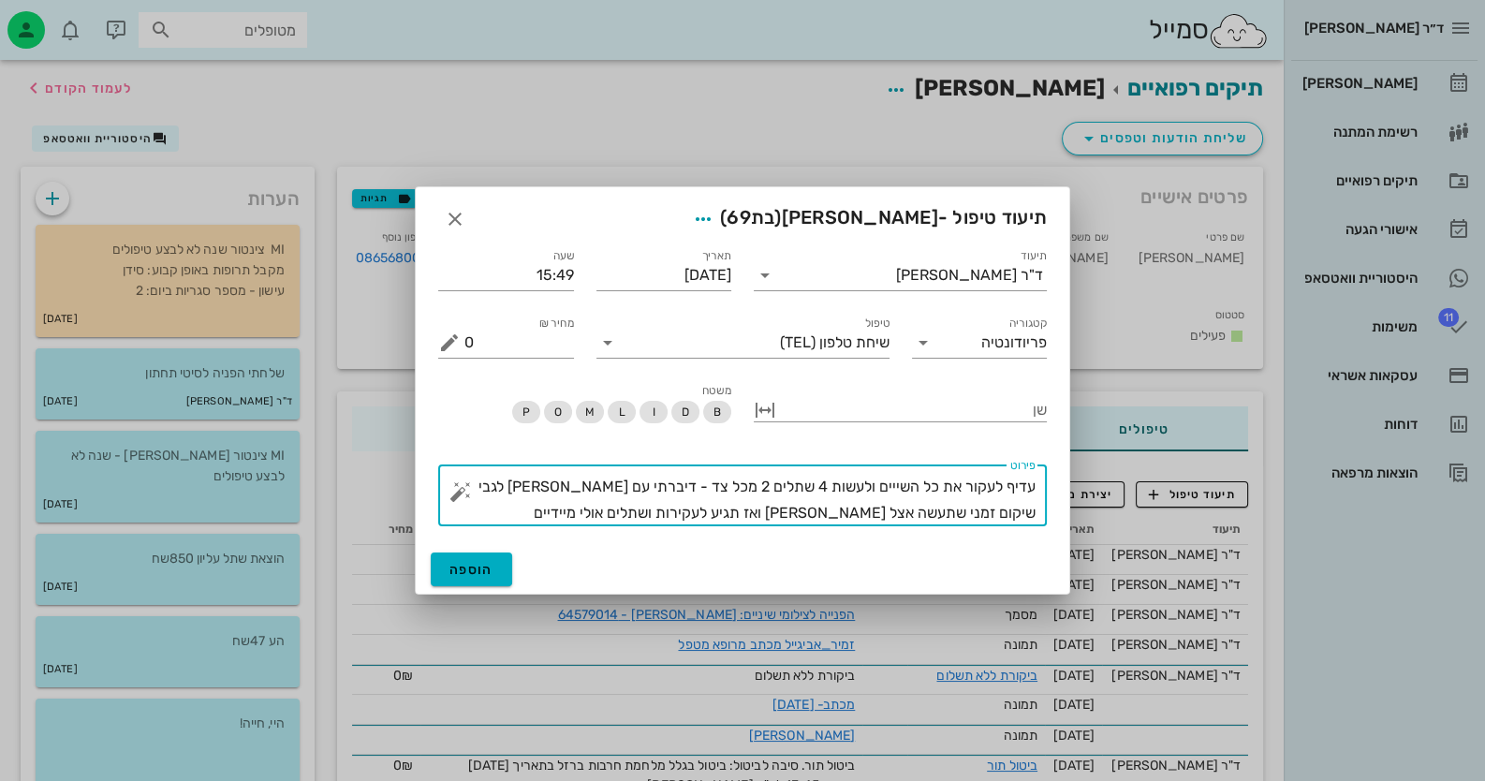
click at [893, 486] on textarea "עדיף לעקור את כל השייים ולעשות 4 שתלים 2 מכל צד - דיברתי עם [PERSON_NAME] לגבי …" at bounding box center [749, 500] width 571 height 52
type textarea "עדיף לעקור את כל השיניים ולעשות 4 שתלים 2 מכל צד - דיברתי עם [PERSON_NAME] לגבי…"
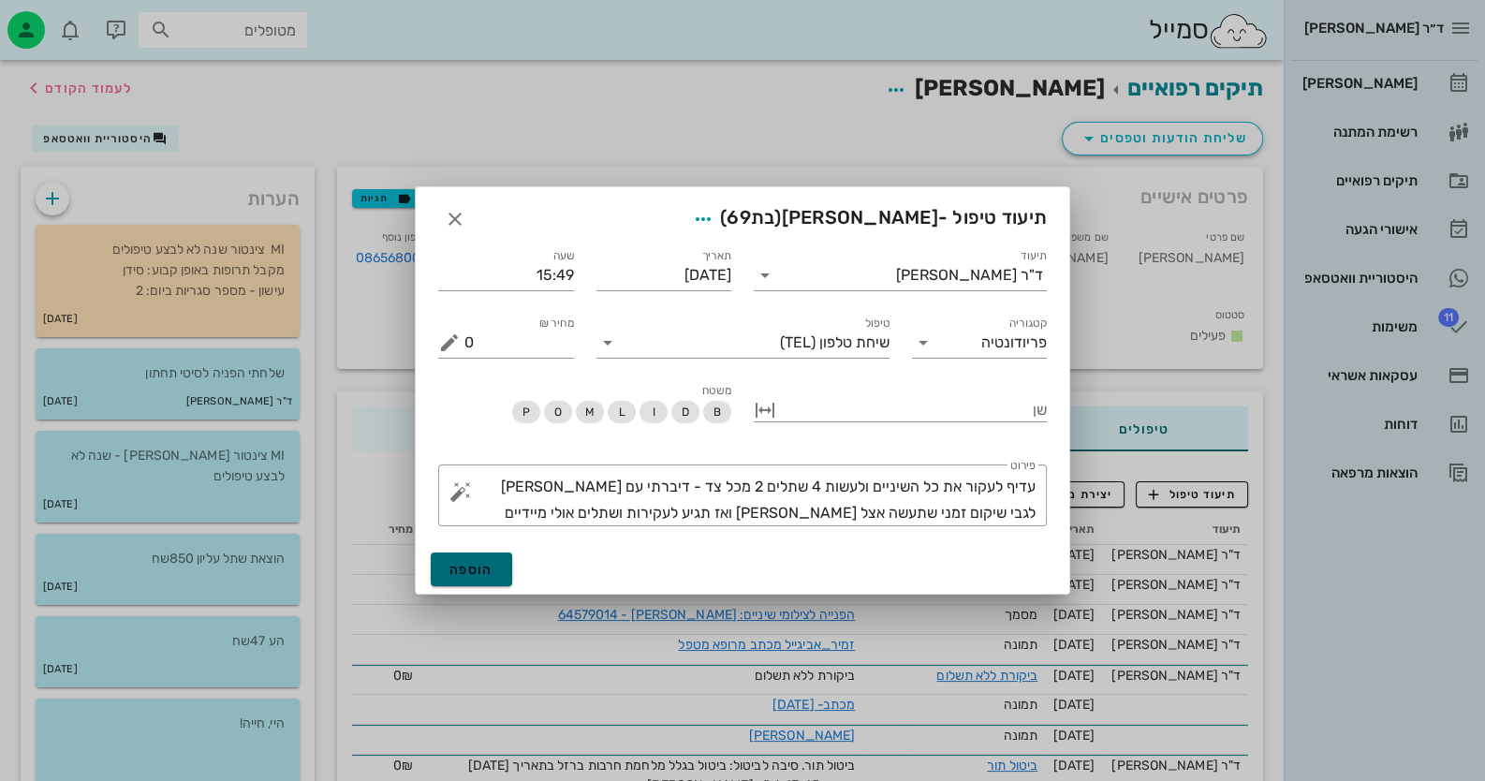
click at [489, 570] on span "הוספה" at bounding box center [471, 570] width 44 height 16
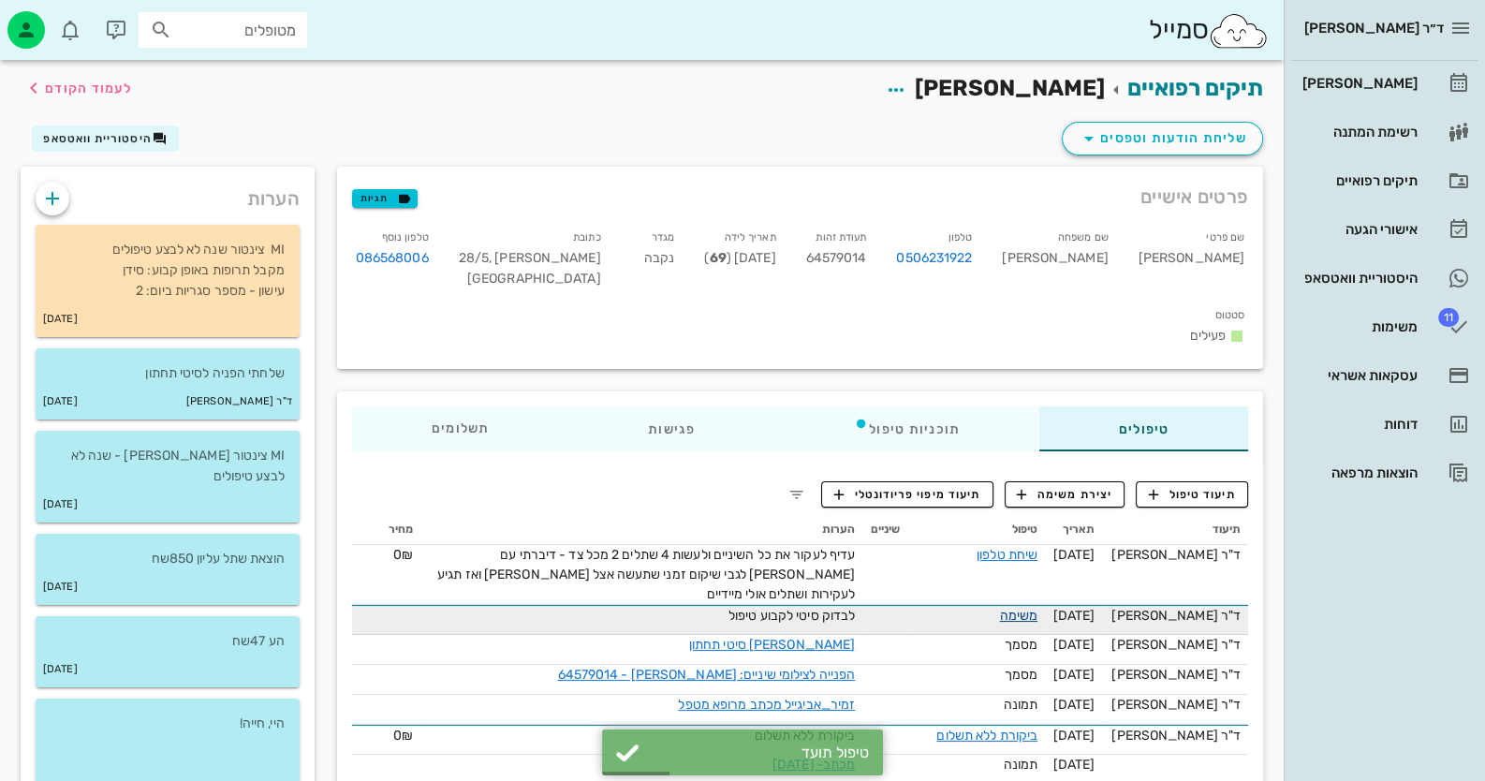
click at [1038, 608] on link "משימה" at bounding box center [1019, 616] width 38 height 16
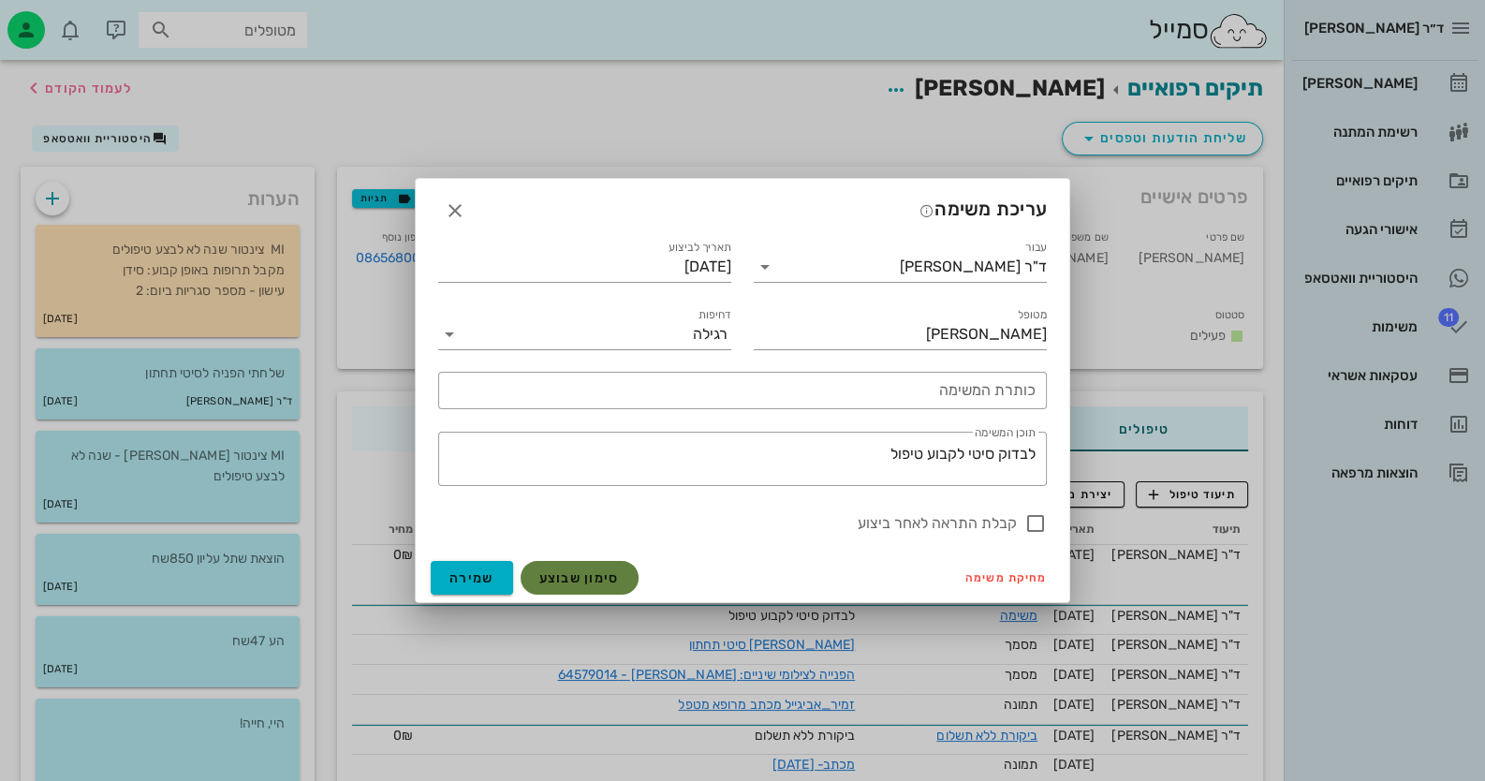
click at [564, 567] on button "סימון שבוצע" at bounding box center [580, 578] width 118 height 34
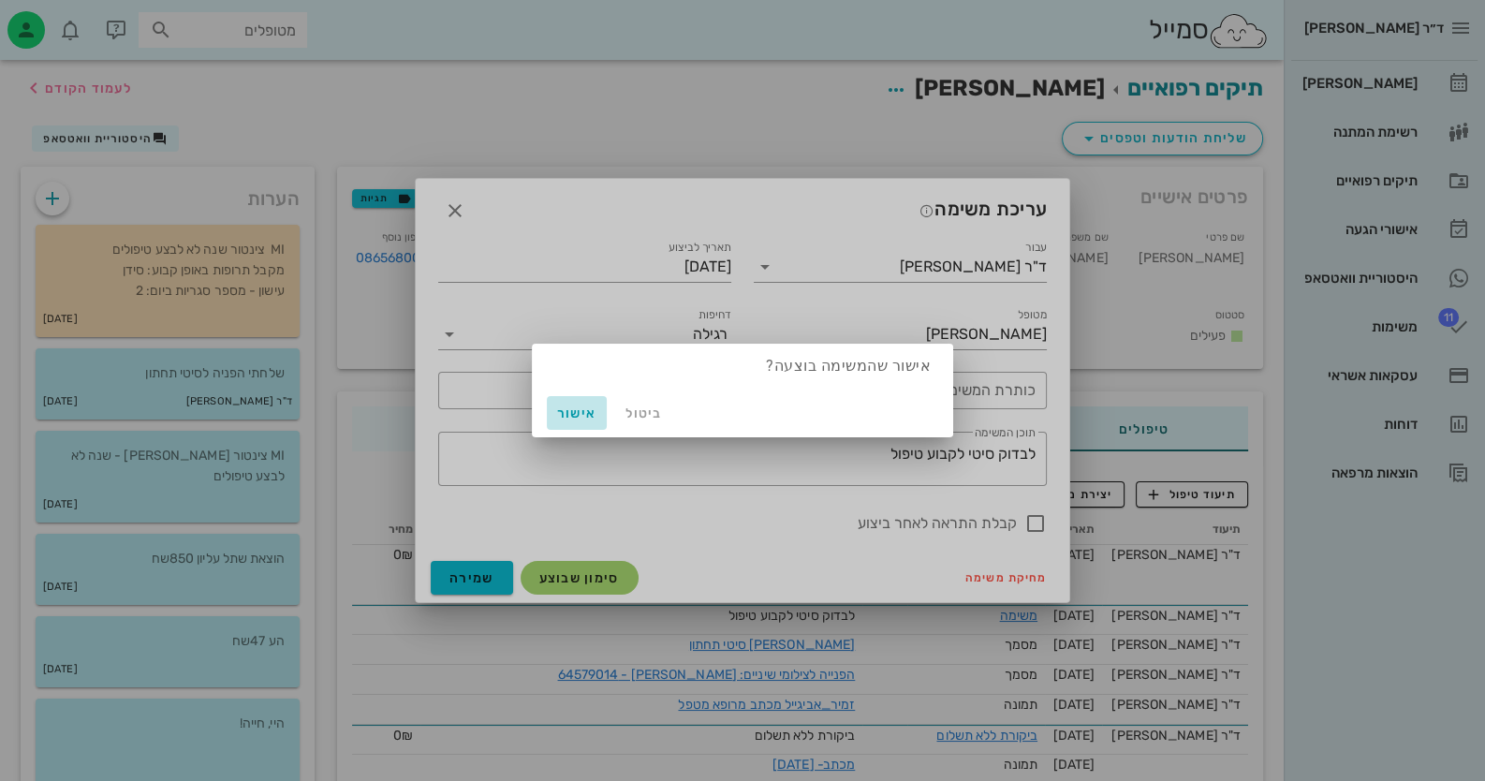
click at [567, 405] on span "אישור" at bounding box center [576, 413] width 45 height 16
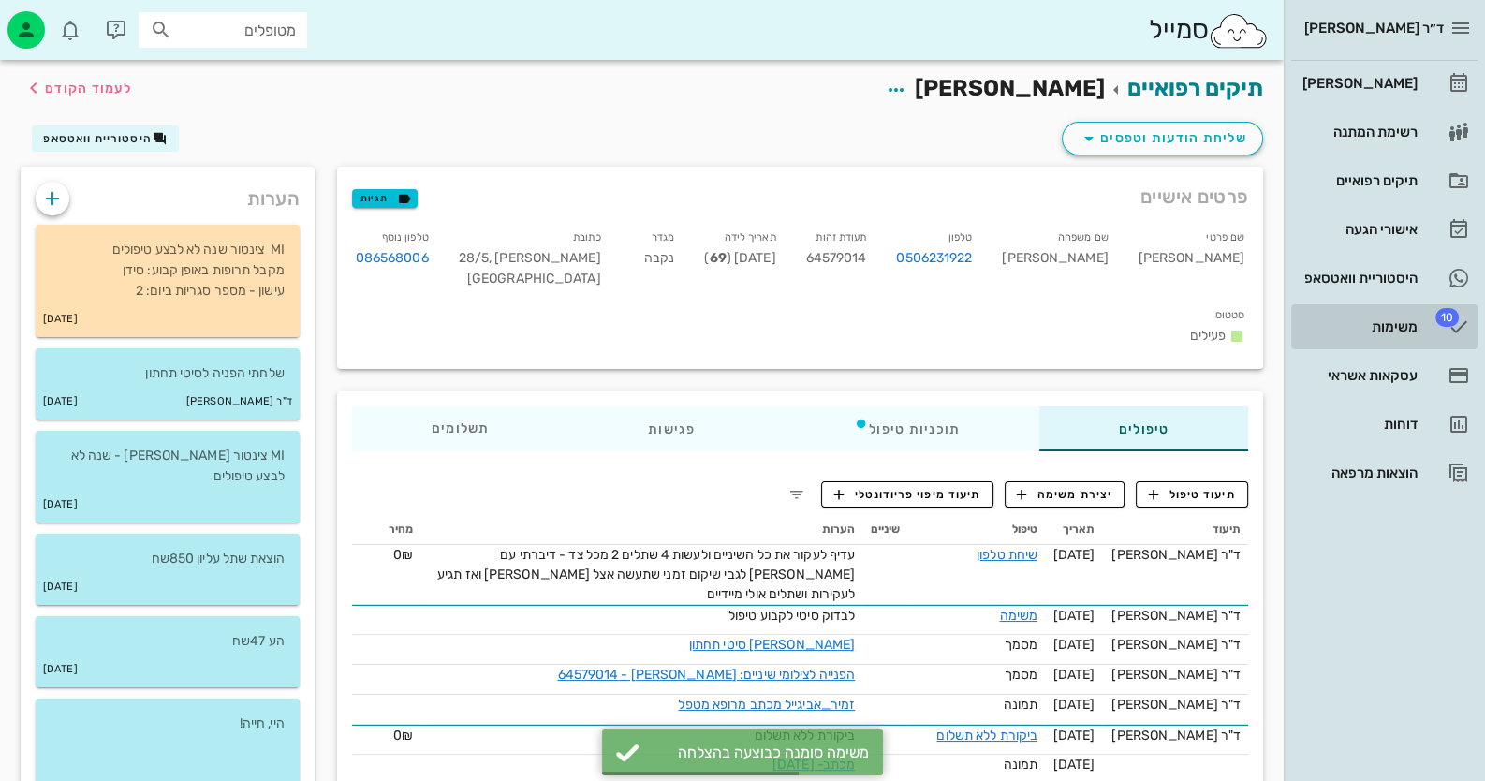
click at [1447, 332] on icon at bounding box center [1458, 327] width 22 height 22
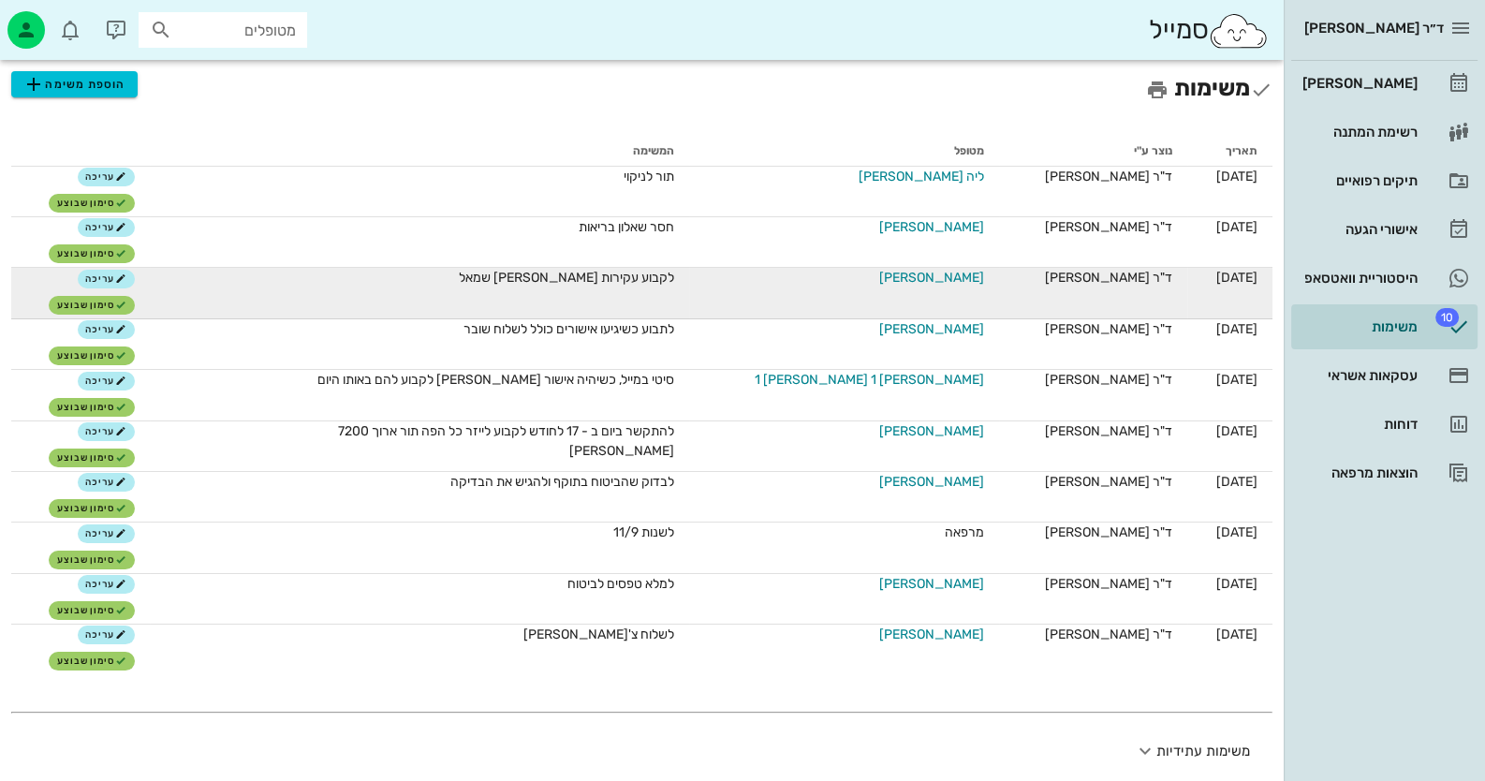
click at [923, 281] on span "[PERSON_NAME]" at bounding box center [931, 278] width 105 height 20
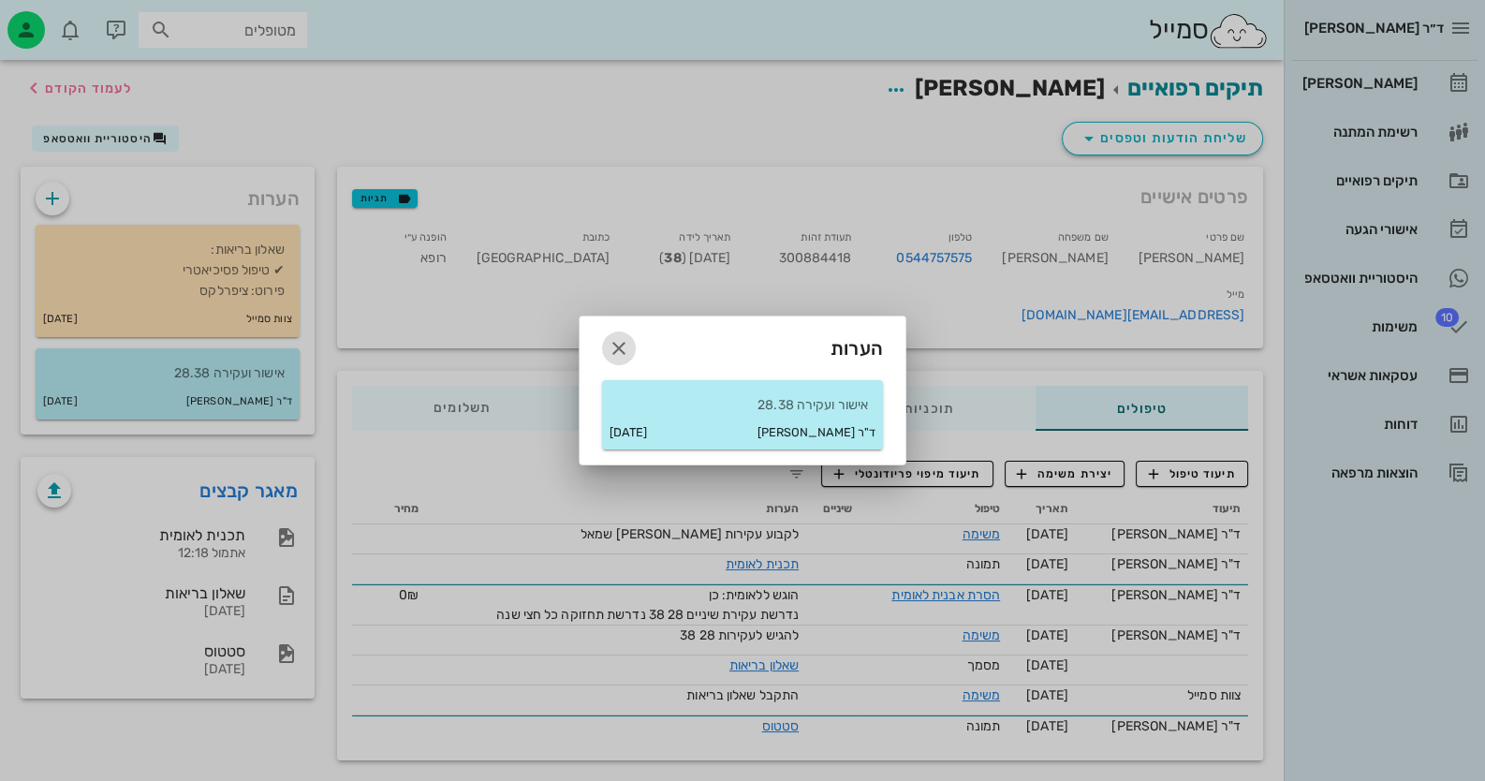
click at [610, 347] on icon "button" at bounding box center [619, 348] width 22 height 22
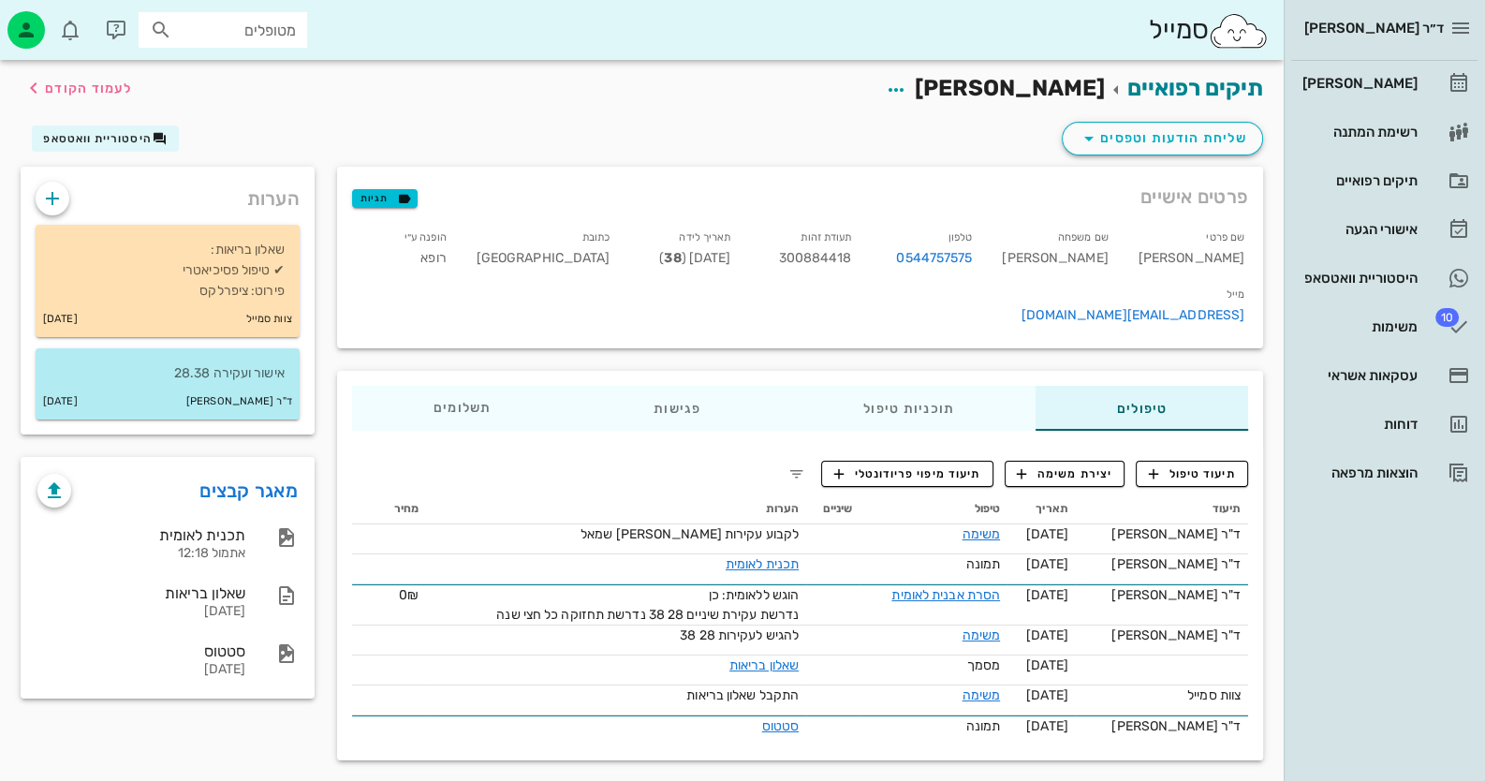
click at [75, 124] on div "שליחת הודעות וטפסים היסטוריית וואטסאפ" at bounding box center [641, 142] width 1265 height 49
click at [90, 144] on span "היסטוריית וואטסאפ" at bounding box center [105, 138] width 124 height 15
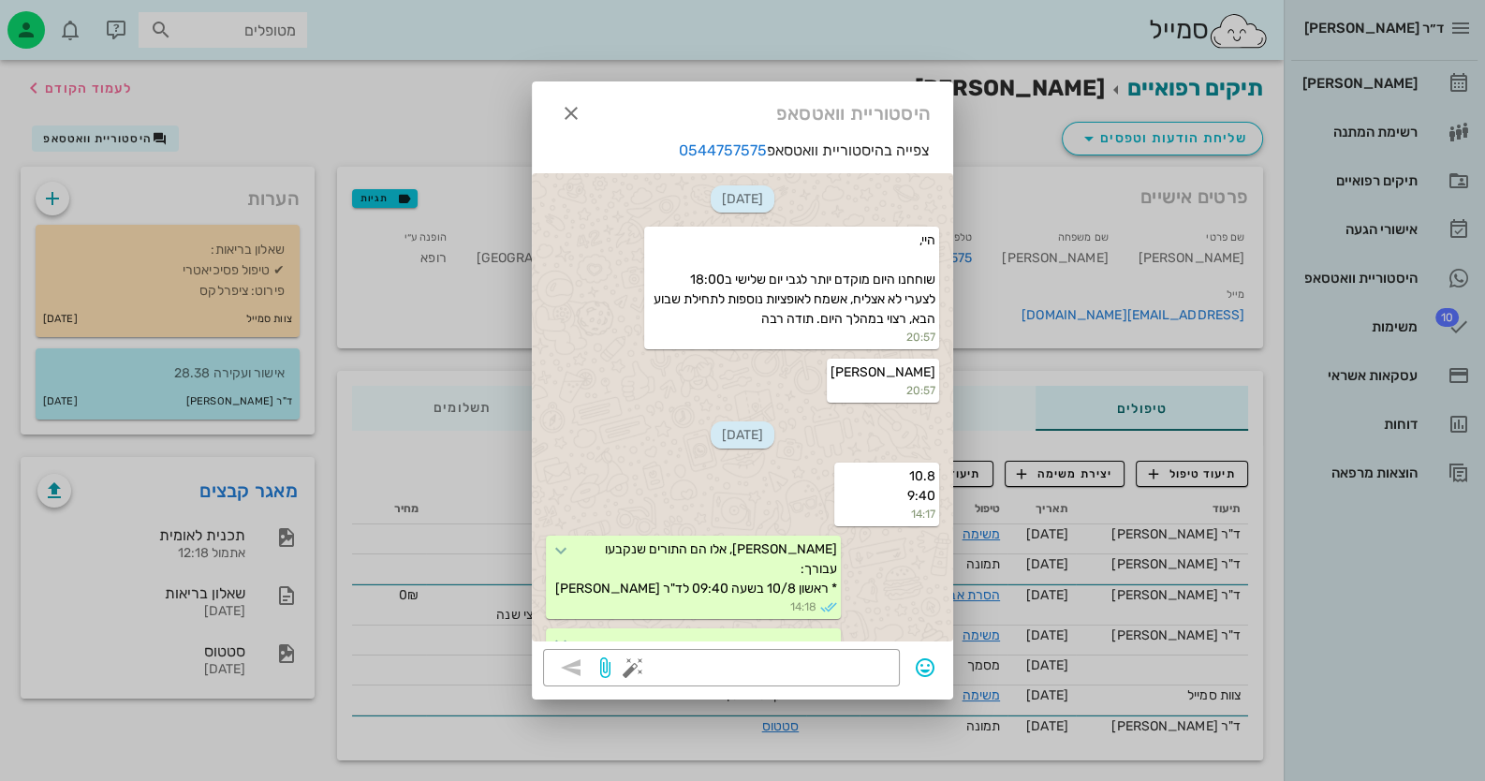
scroll to position [1627, 0]
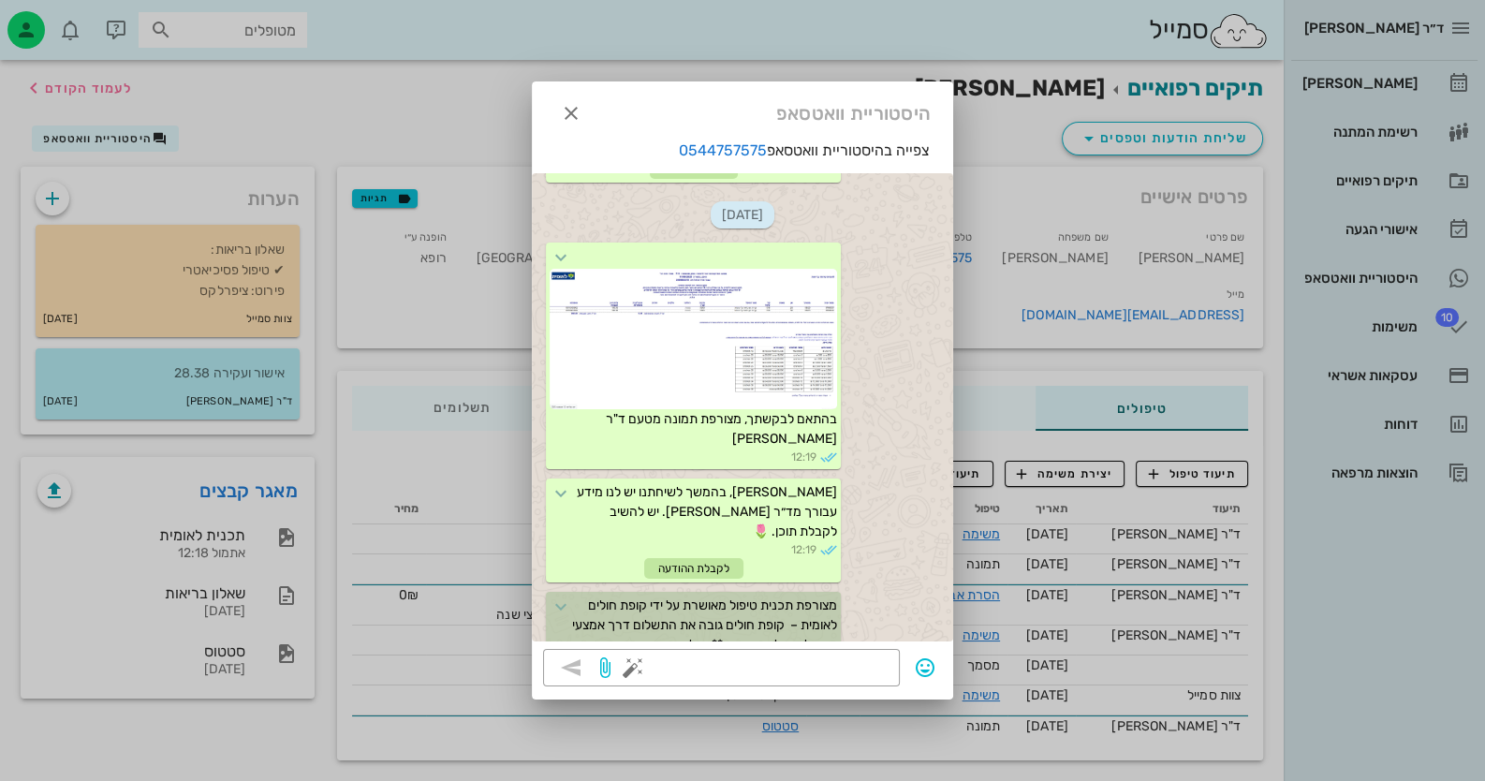
click at [747, 597] on span "מצורפת תכנית טיפול מאושרת על ידי קופת חולים לאומית – קופת חולים גובה את התשלום …" at bounding box center [703, 654] width 268 height 114
click at [565, 595] on icon at bounding box center [561, 606] width 22 height 22
click at [572, 595] on icon at bounding box center [561, 606] width 22 height 22
click at [707, 558] on div "לקבלת ההודעה" at bounding box center [693, 568] width 99 height 21
click at [868, 667] on textarea at bounding box center [763, 669] width 252 height 30
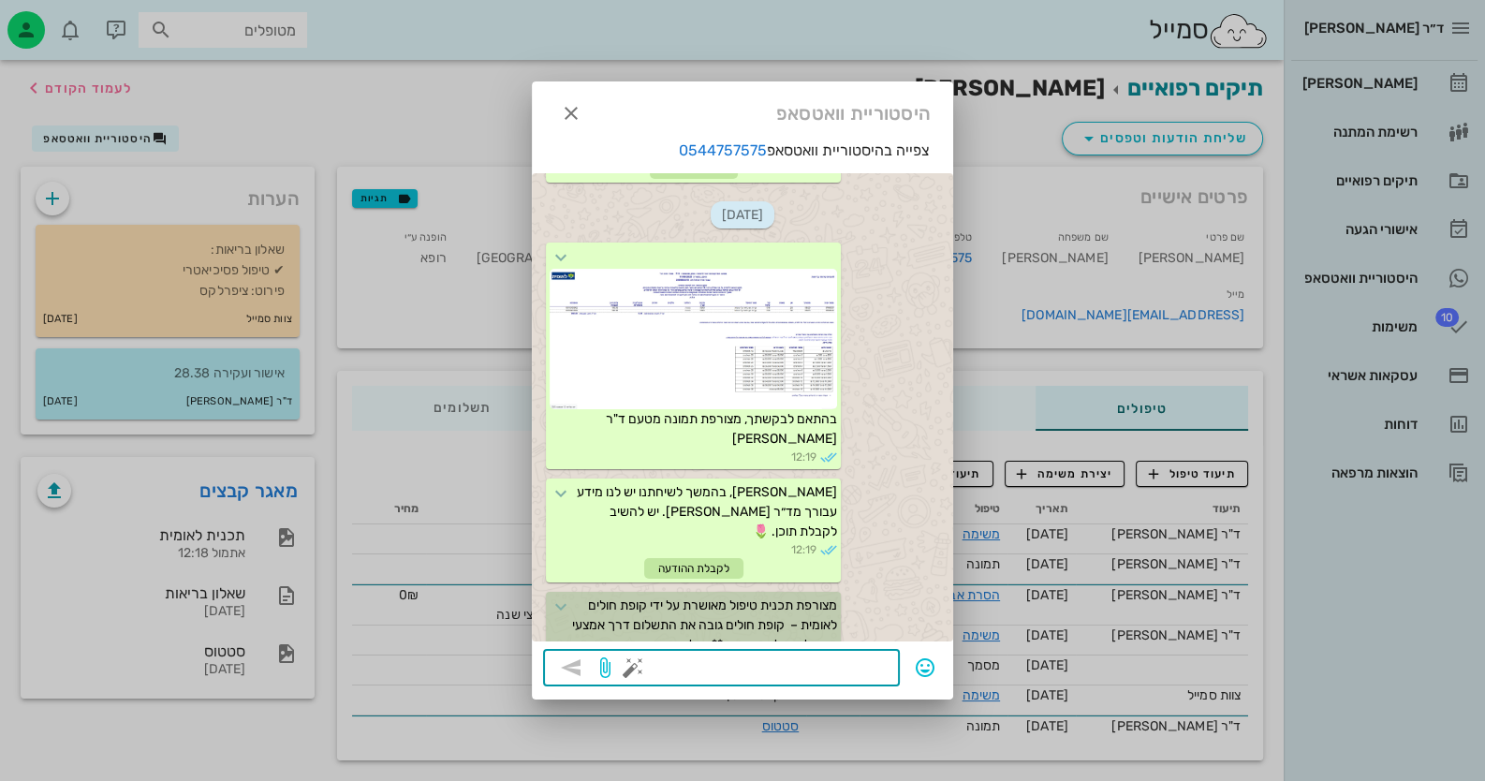
click at [637, 666] on button "button" at bounding box center [633, 667] width 22 height 22
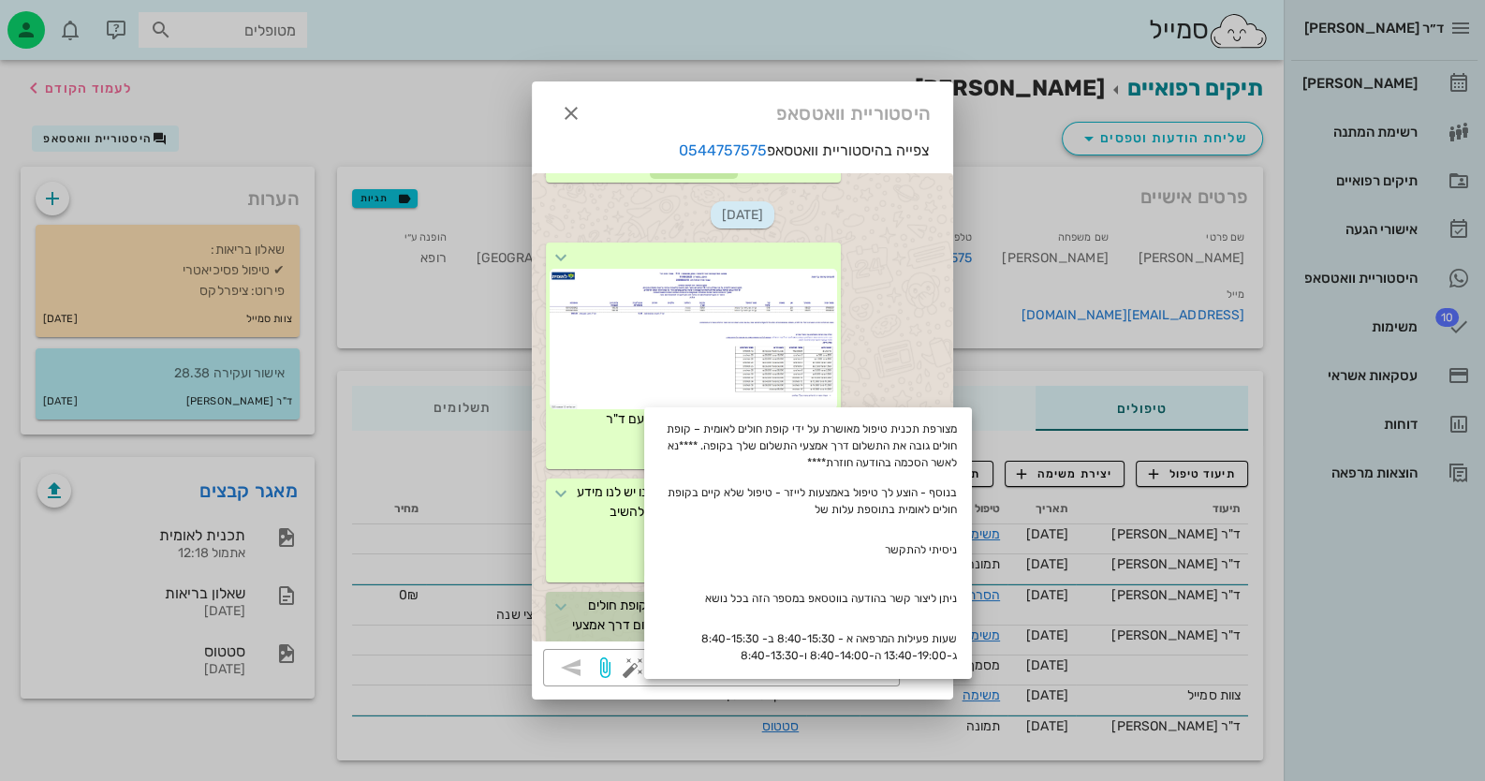
click at [360, 736] on div at bounding box center [742, 390] width 1485 height 781
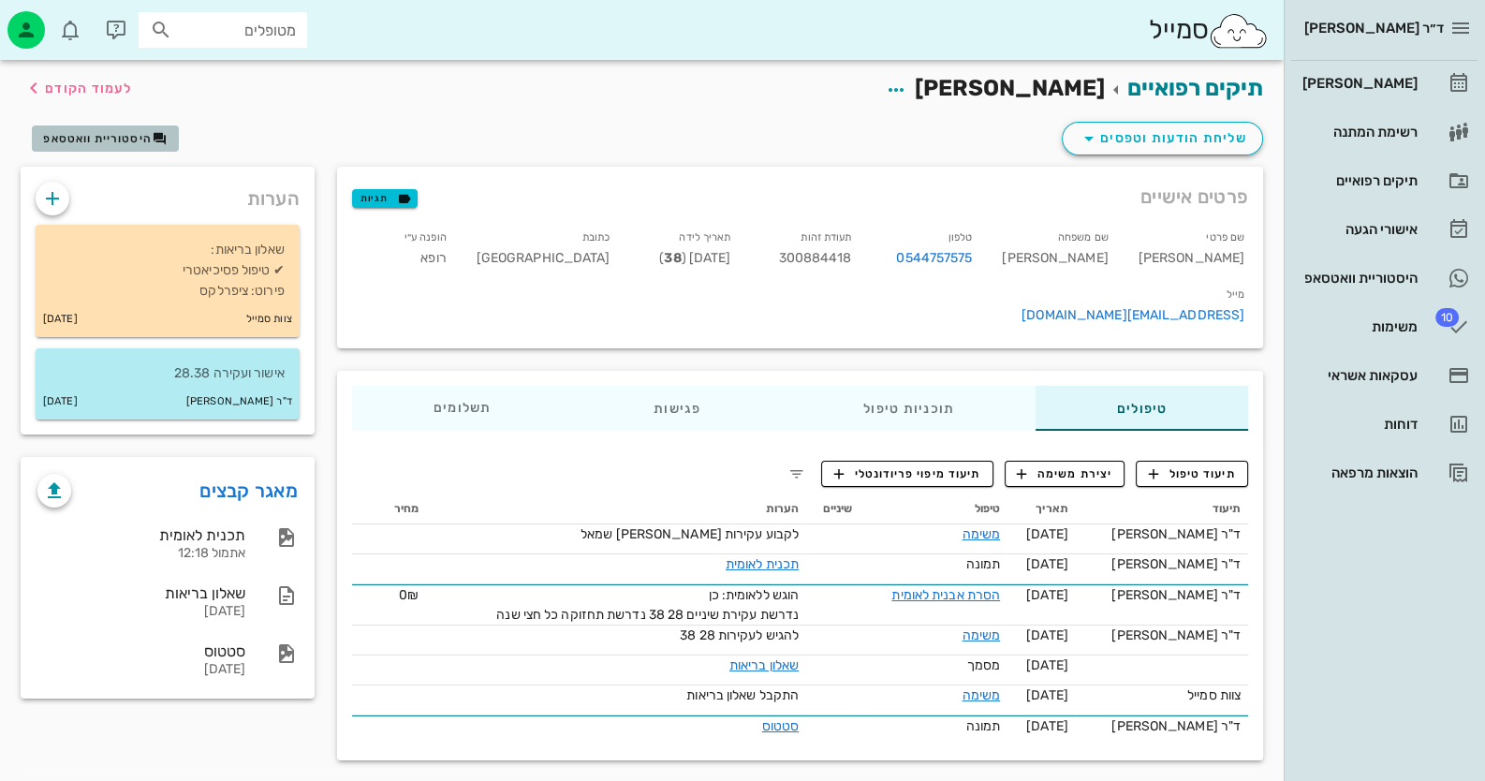
click at [103, 132] on span "היסטוריית וואטסאפ" at bounding box center [97, 138] width 109 height 13
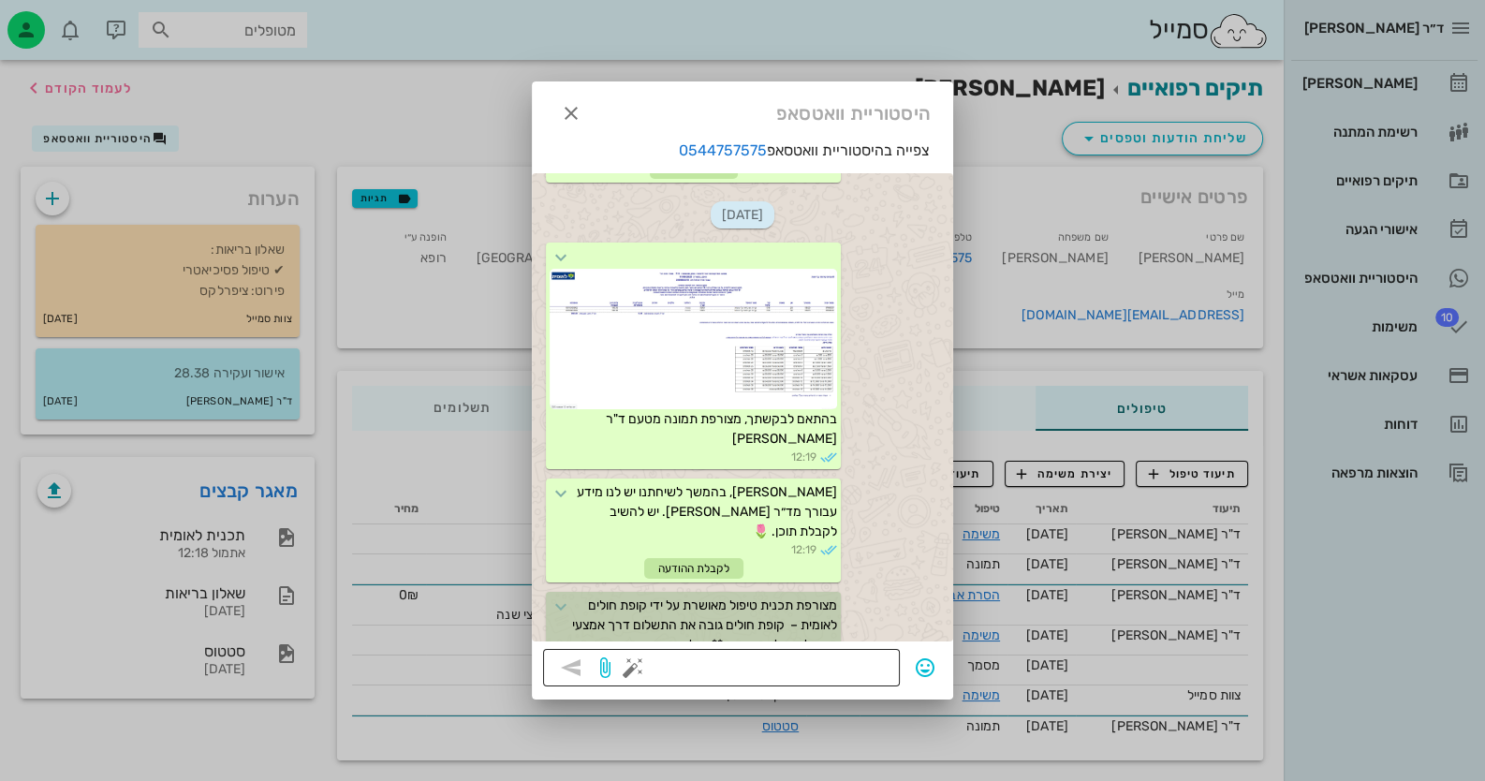
click at [854, 673] on textarea at bounding box center [763, 669] width 252 height 30
type textarea "האם את רוצה לקבוע תור?"
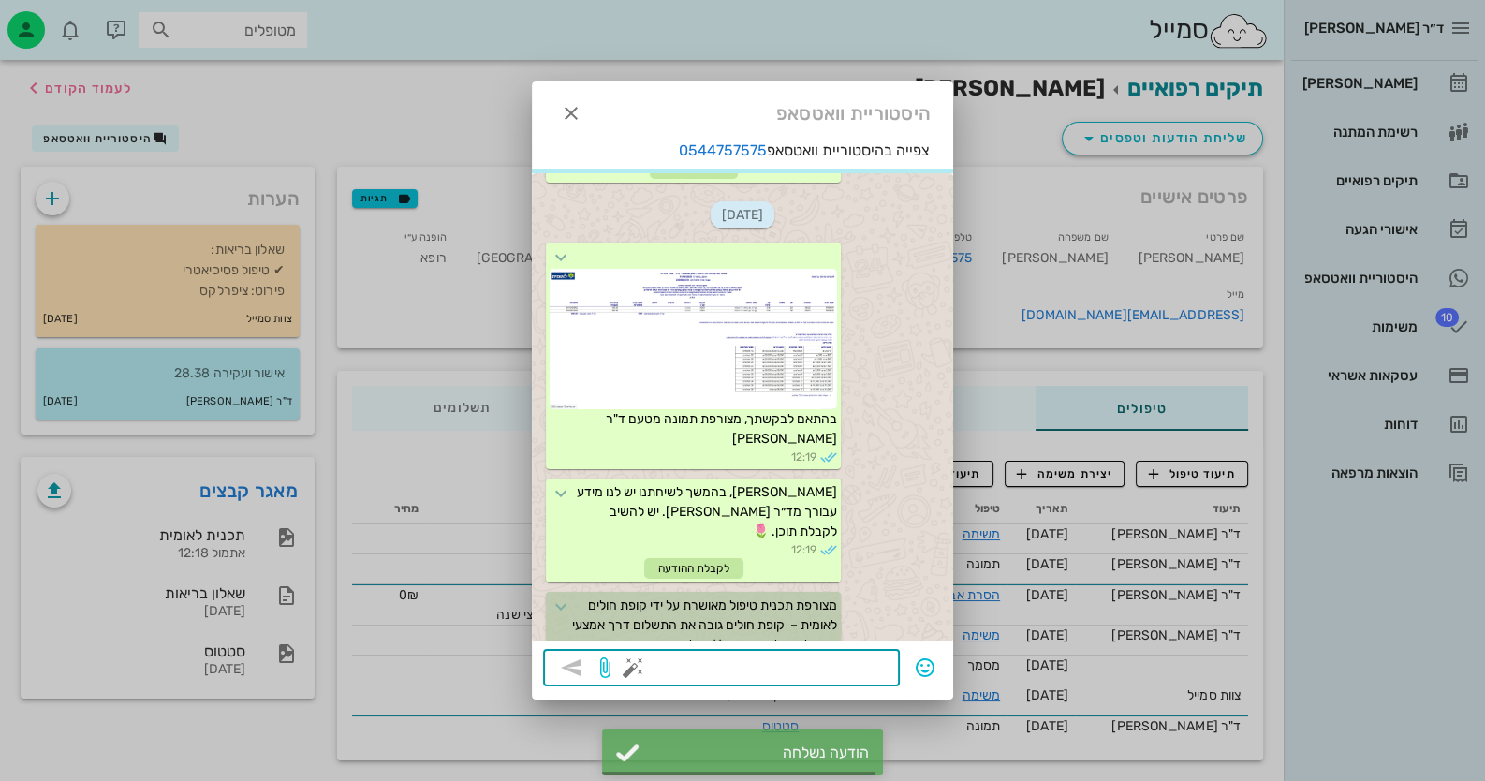
scroll to position [1770, 0]
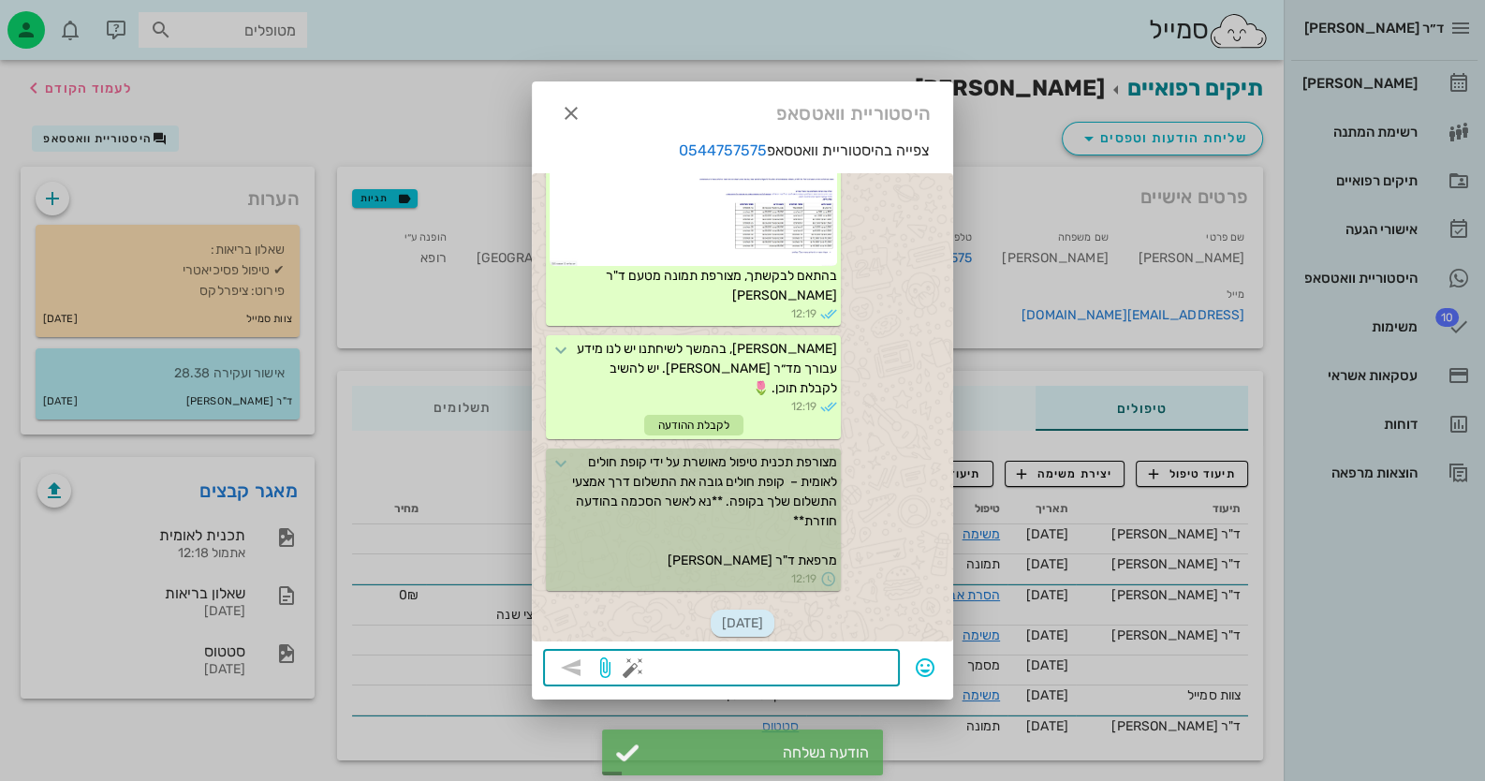
click at [18, 26] on div at bounding box center [742, 390] width 1485 height 781
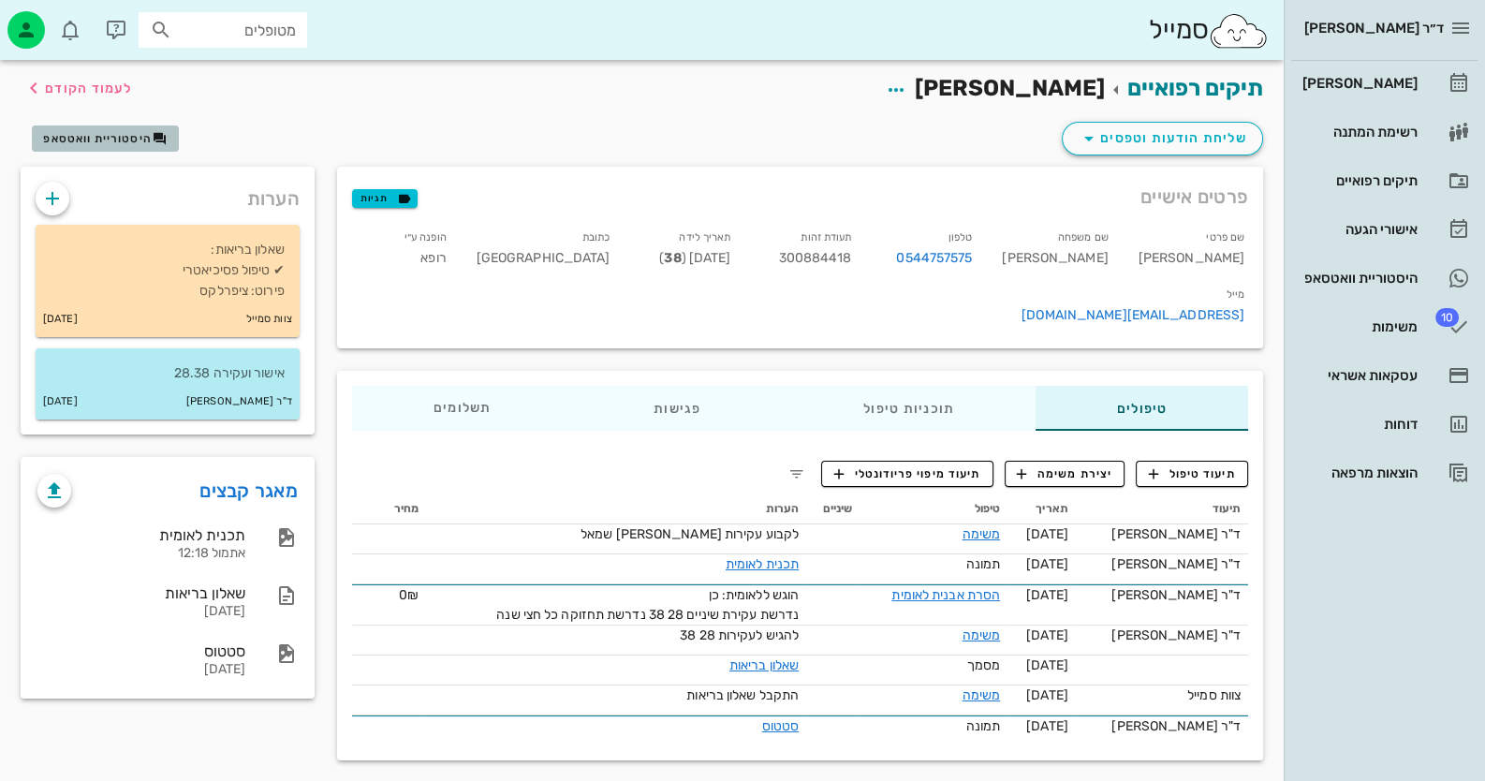
click at [105, 138] on span "היסטוריית וואטסאפ" at bounding box center [97, 138] width 109 height 13
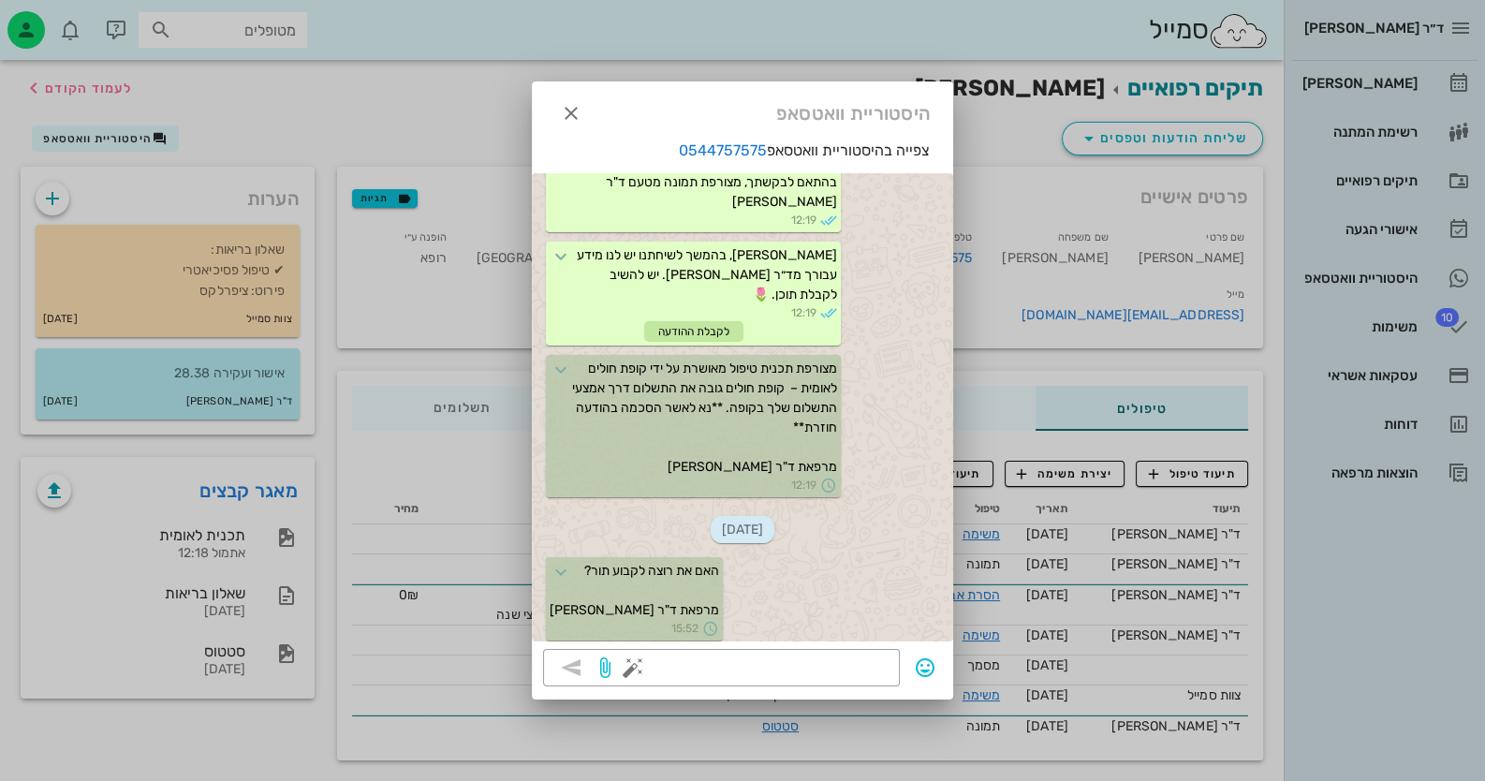
scroll to position [1677, 0]
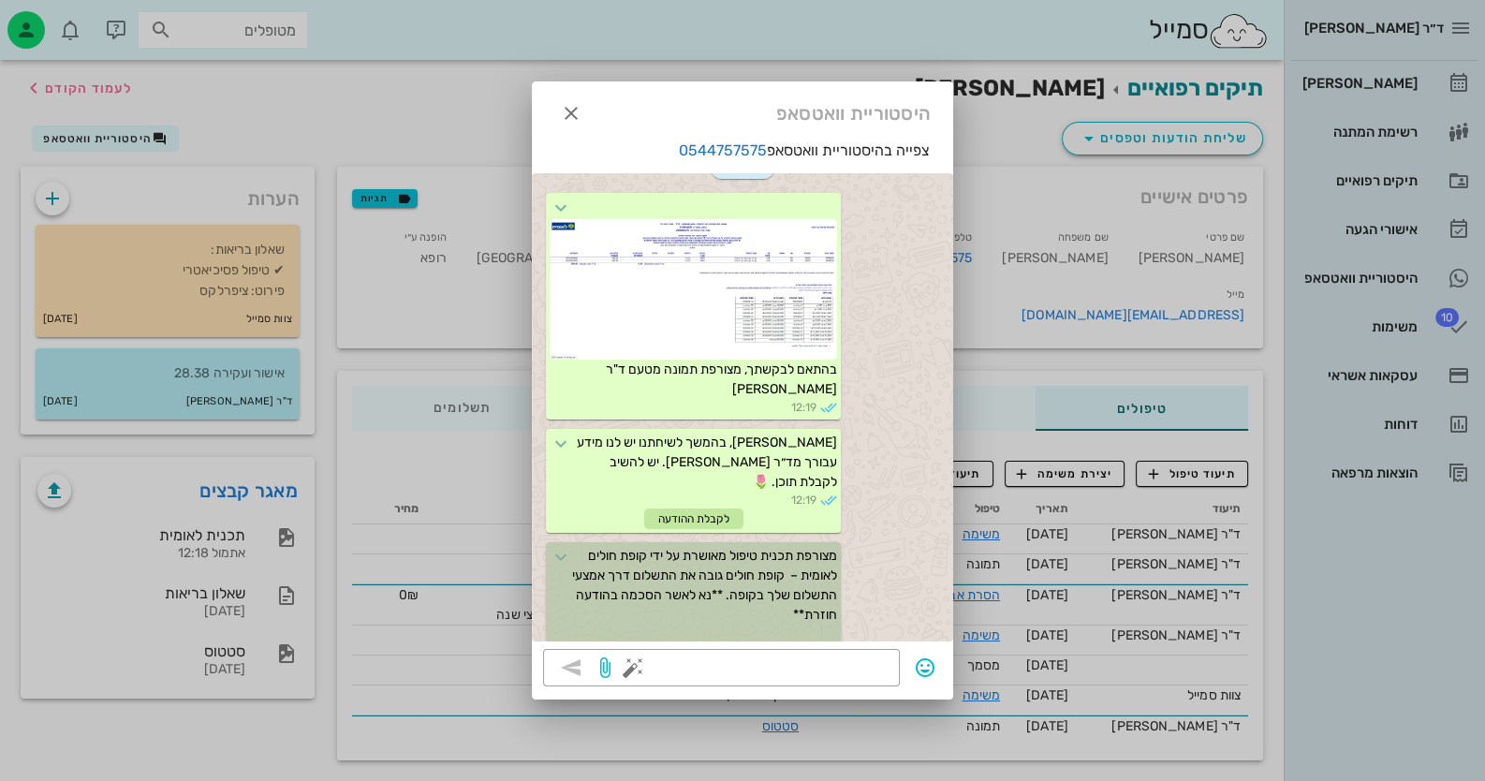
click at [389, 111] on div at bounding box center [742, 390] width 1485 height 781
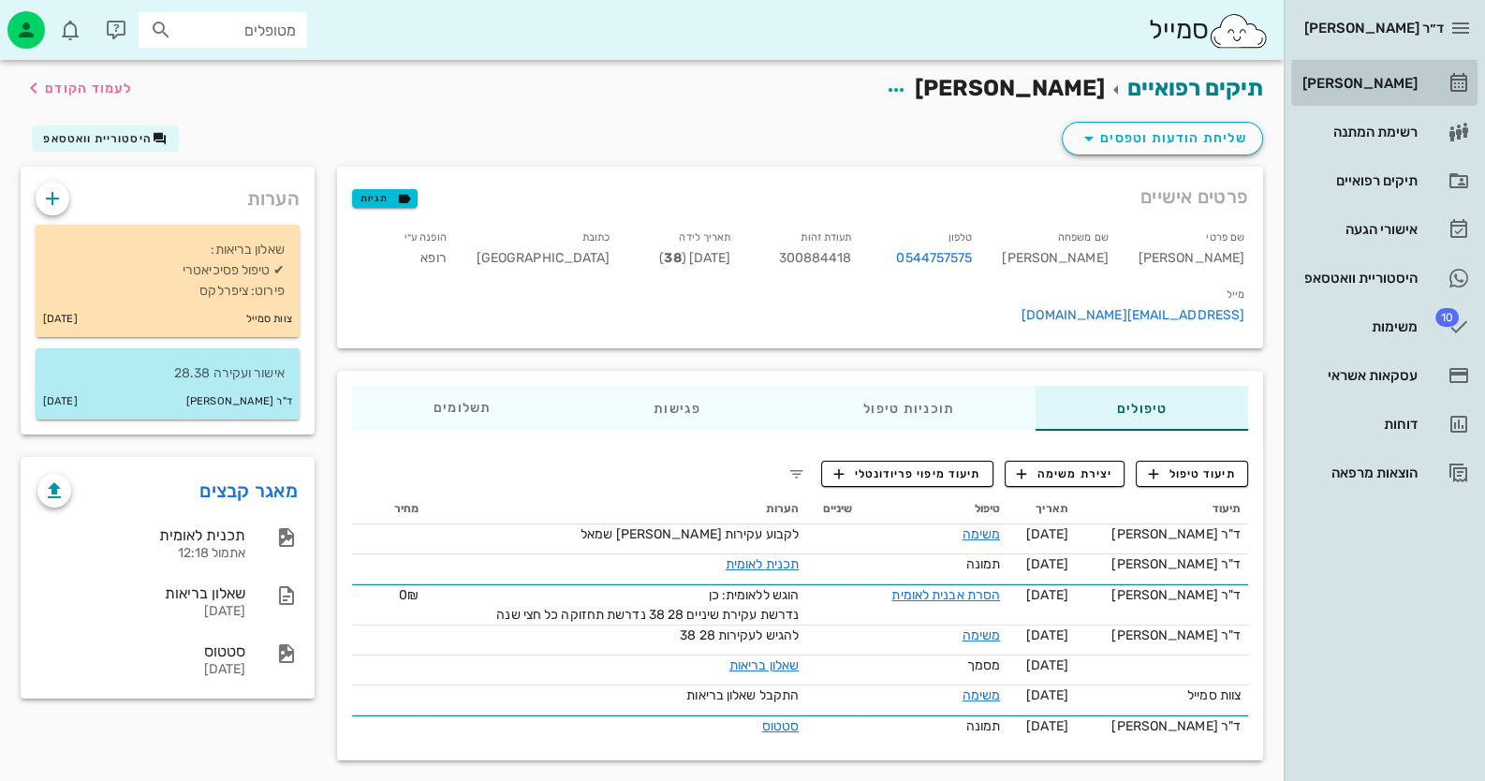
click at [1381, 93] on div "[PERSON_NAME]" at bounding box center [1358, 83] width 119 height 30
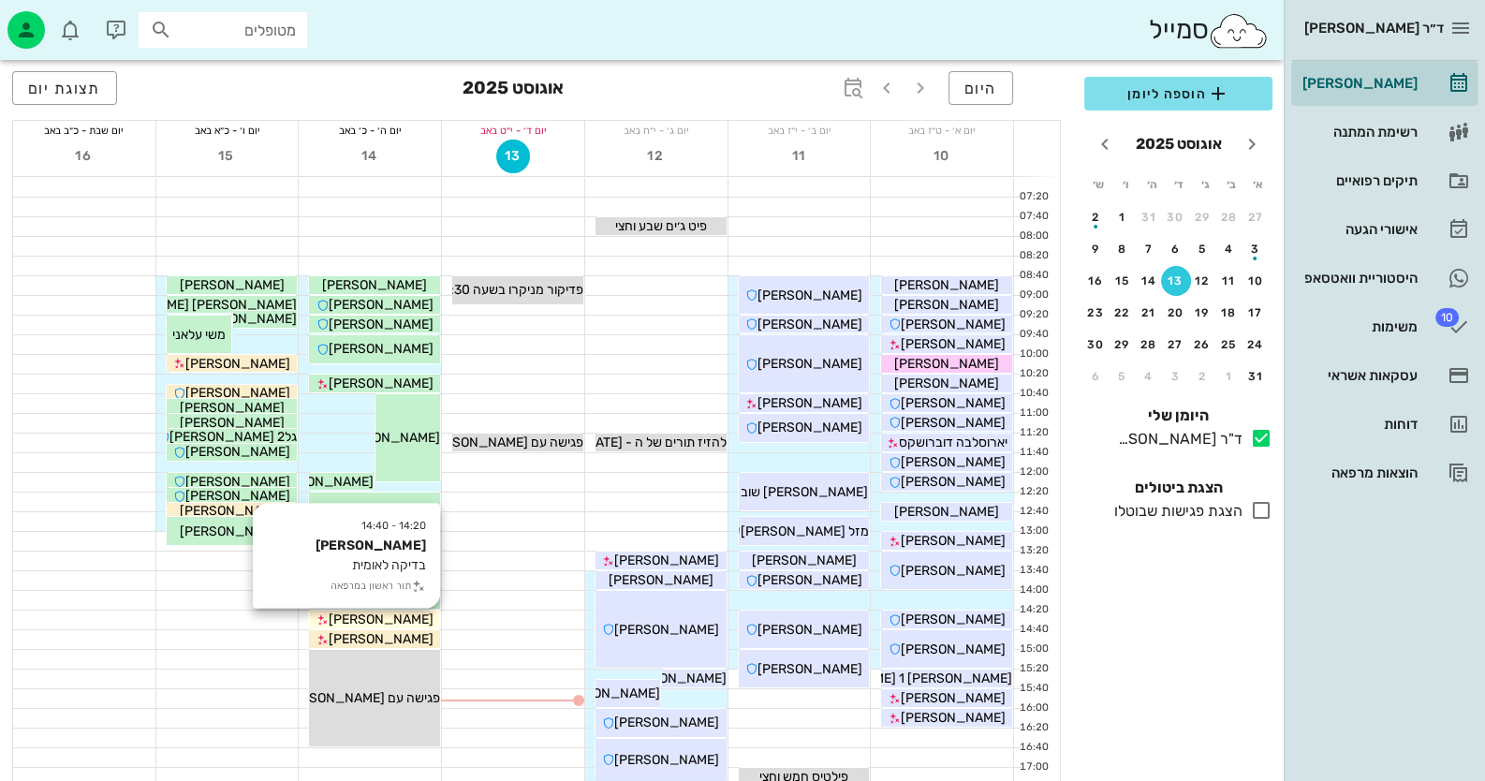
click at [411, 616] on span "[PERSON_NAME]" at bounding box center [381, 619] width 105 height 16
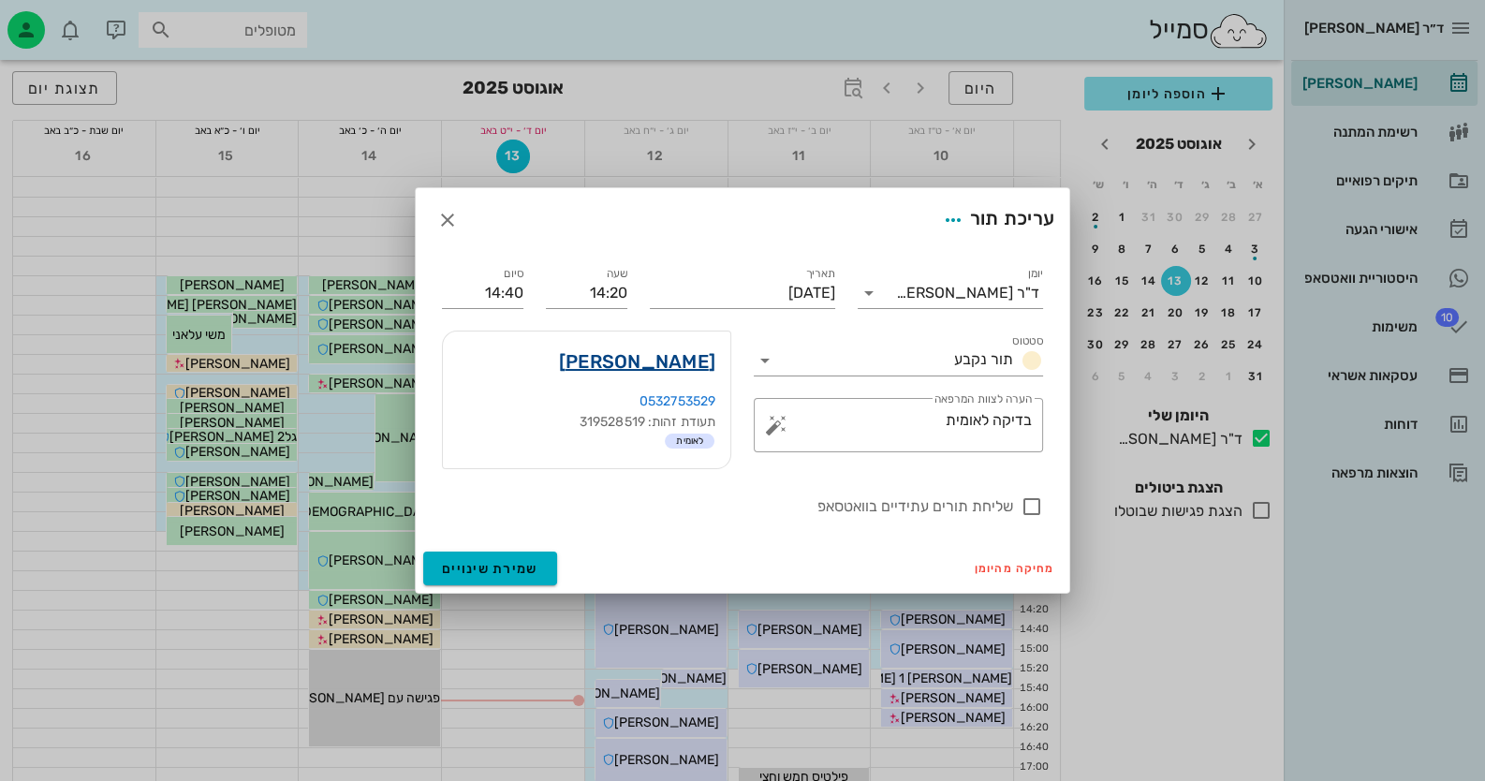
click at [685, 360] on link "[PERSON_NAME]" at bounding box center [637, 361] width 156 height 30
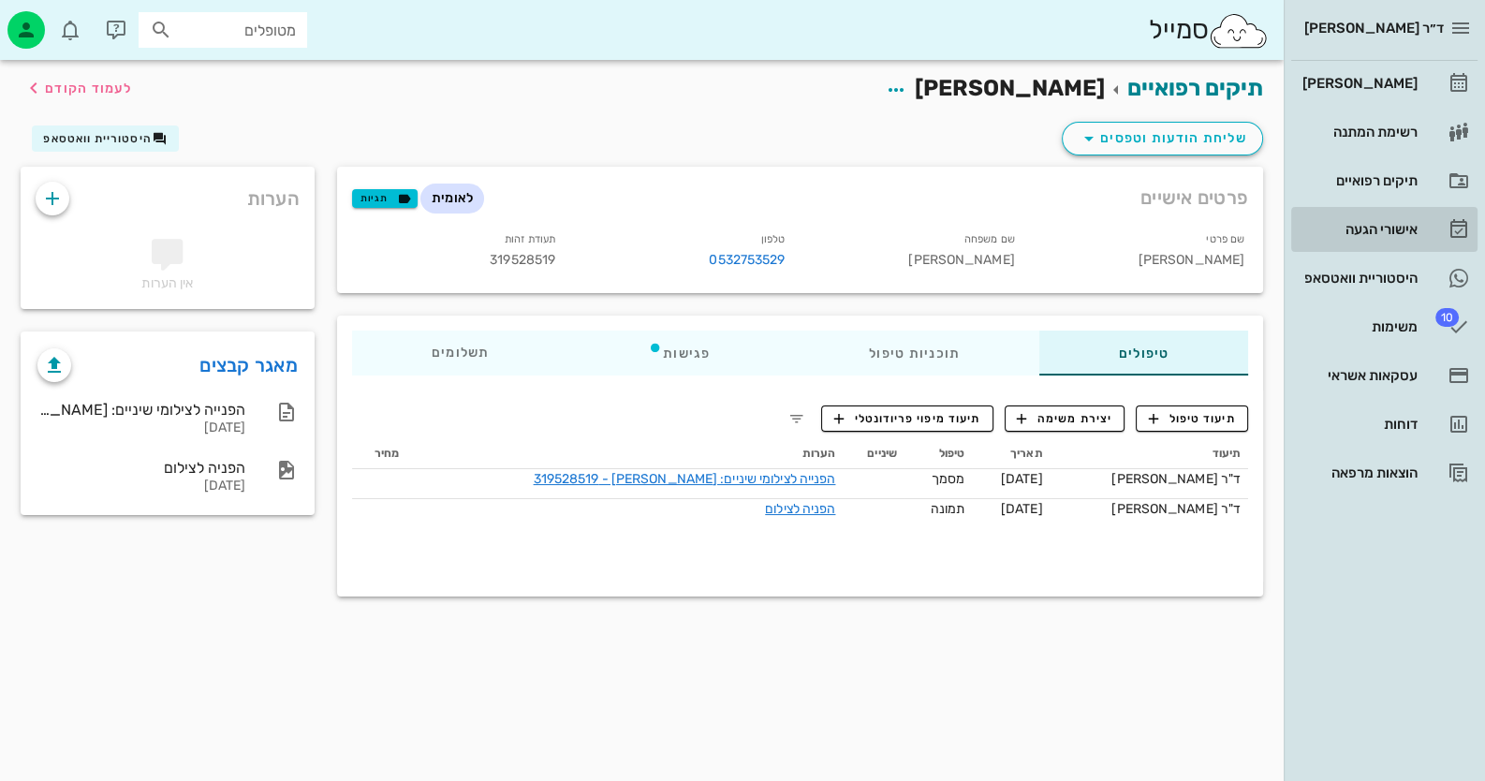
click at [1390, 218] on div "אישורי הגעה" at bounding box center [1358, 229] width 119 height 30
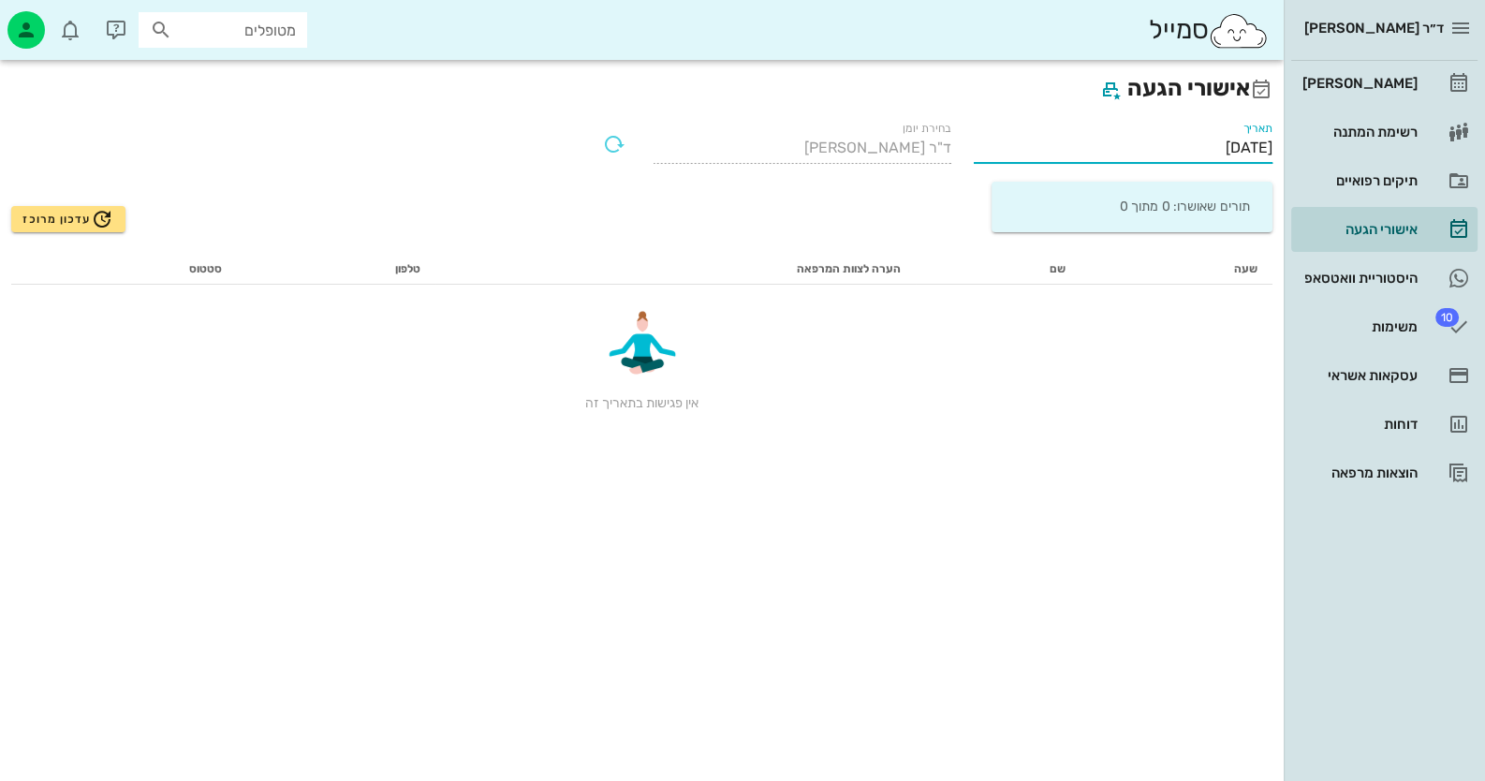
click at [1223, 154] on input "[DATE]" at bounding box center [1123, 148] width 299 height 30
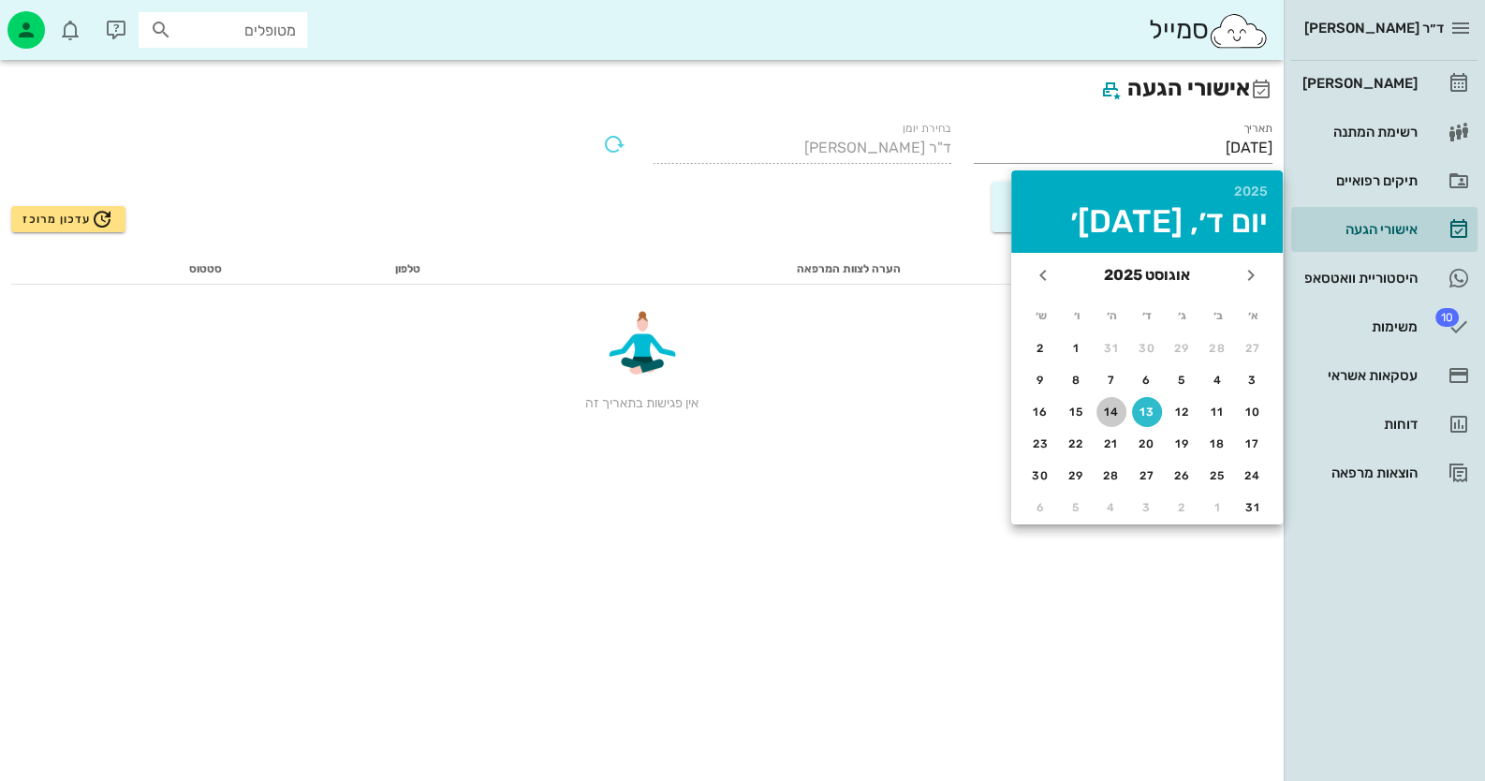
click at [1123, 413] on div "14" at bounding box center [1111, 411] width 30 height 13
type input "[DATE]"
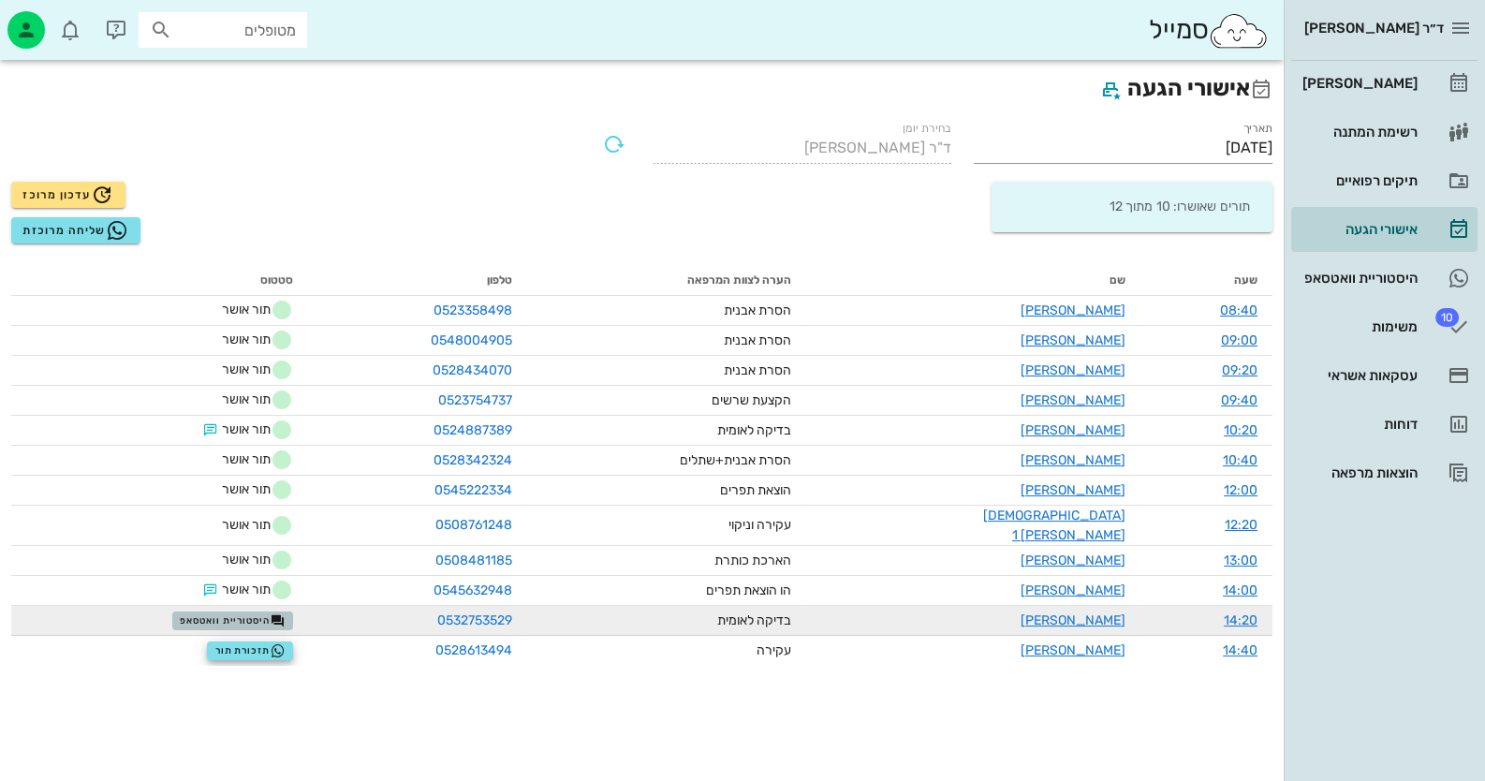
click at [223, 614] on span "היסטוריית וואטסאפ" at bounding box center [232, 620] width 105 height 15
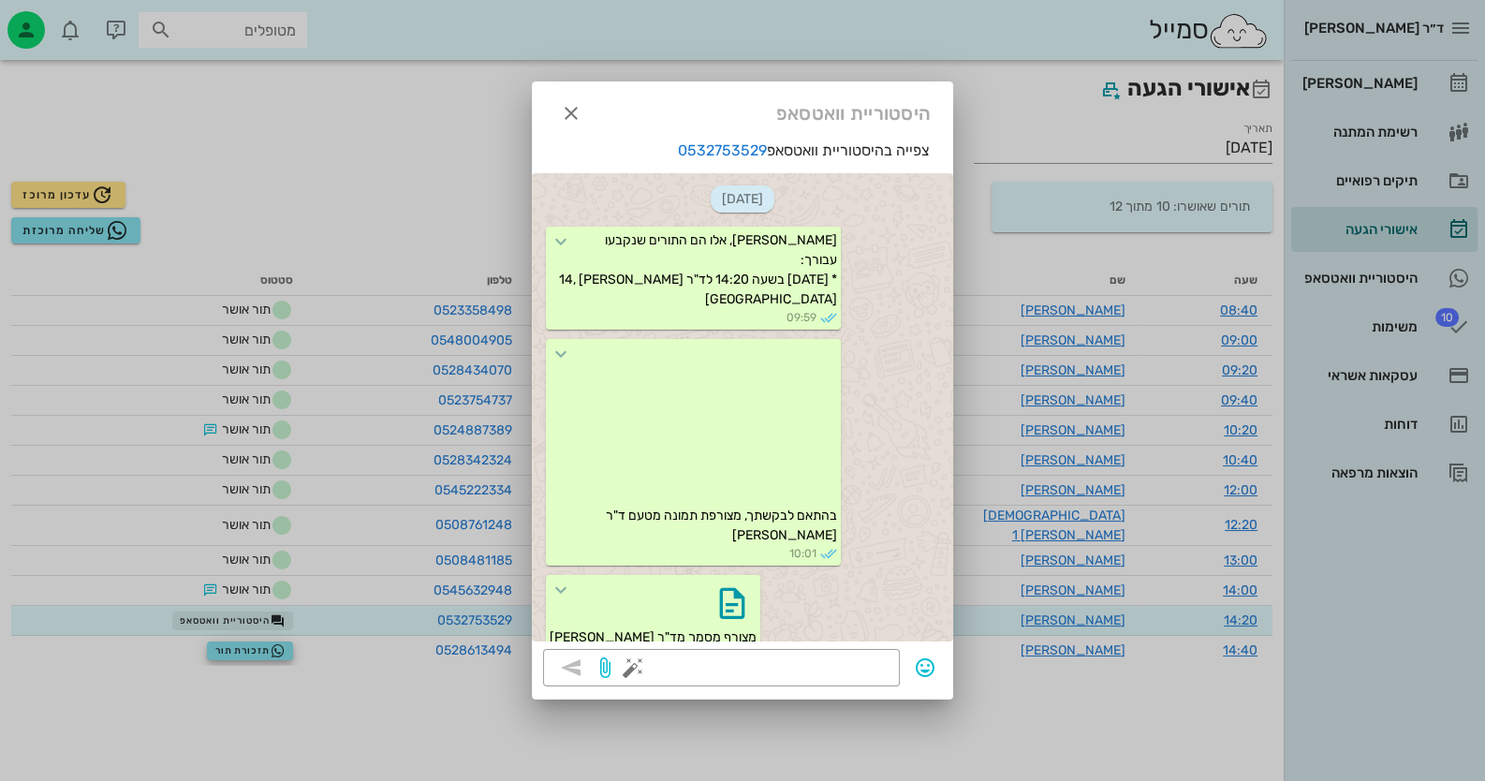
scroll to position [379, 0]
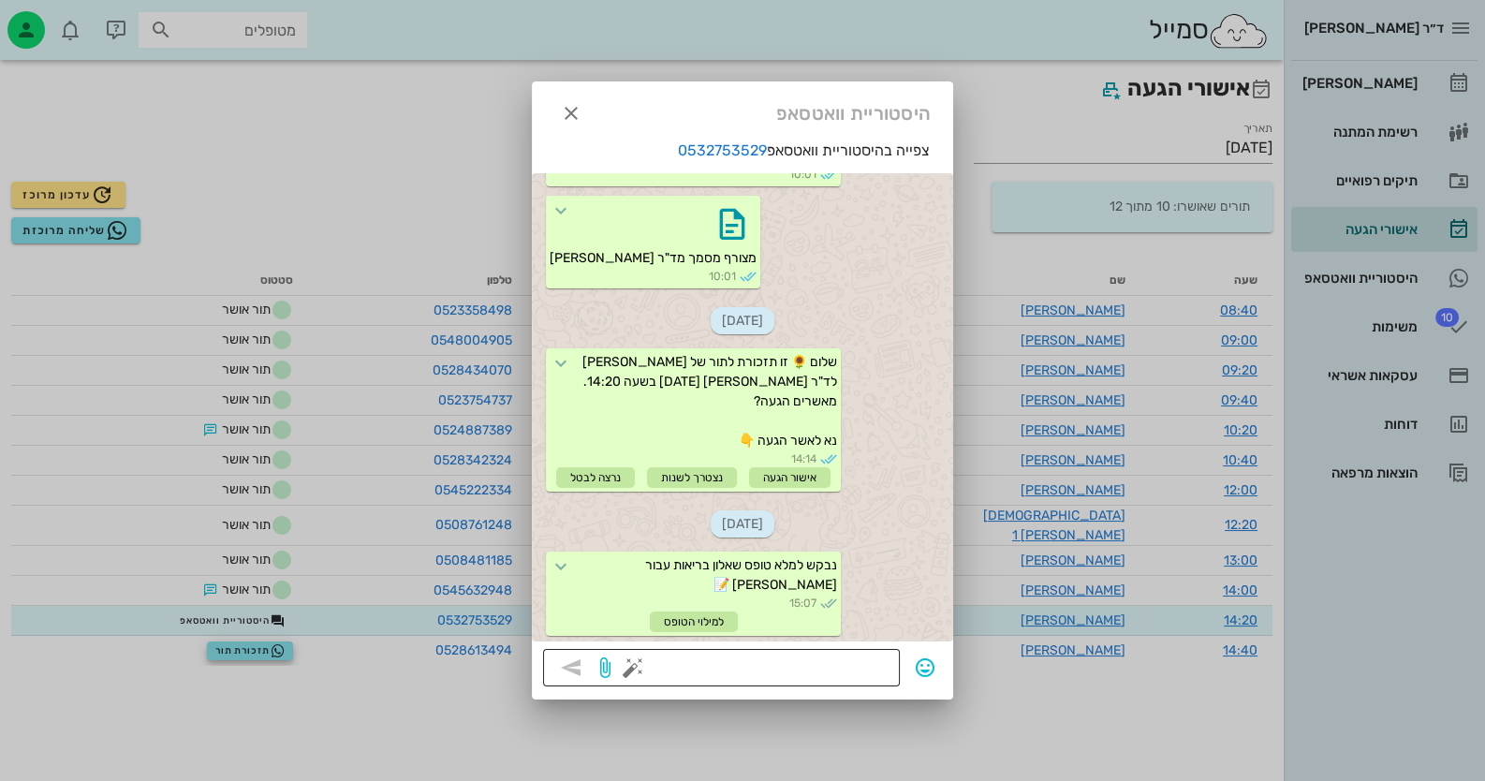
click at [843, 667] on textarea at bounding box center [763, 669] width 252 height 30
type textarea "האם את מאשרת הגעה?"
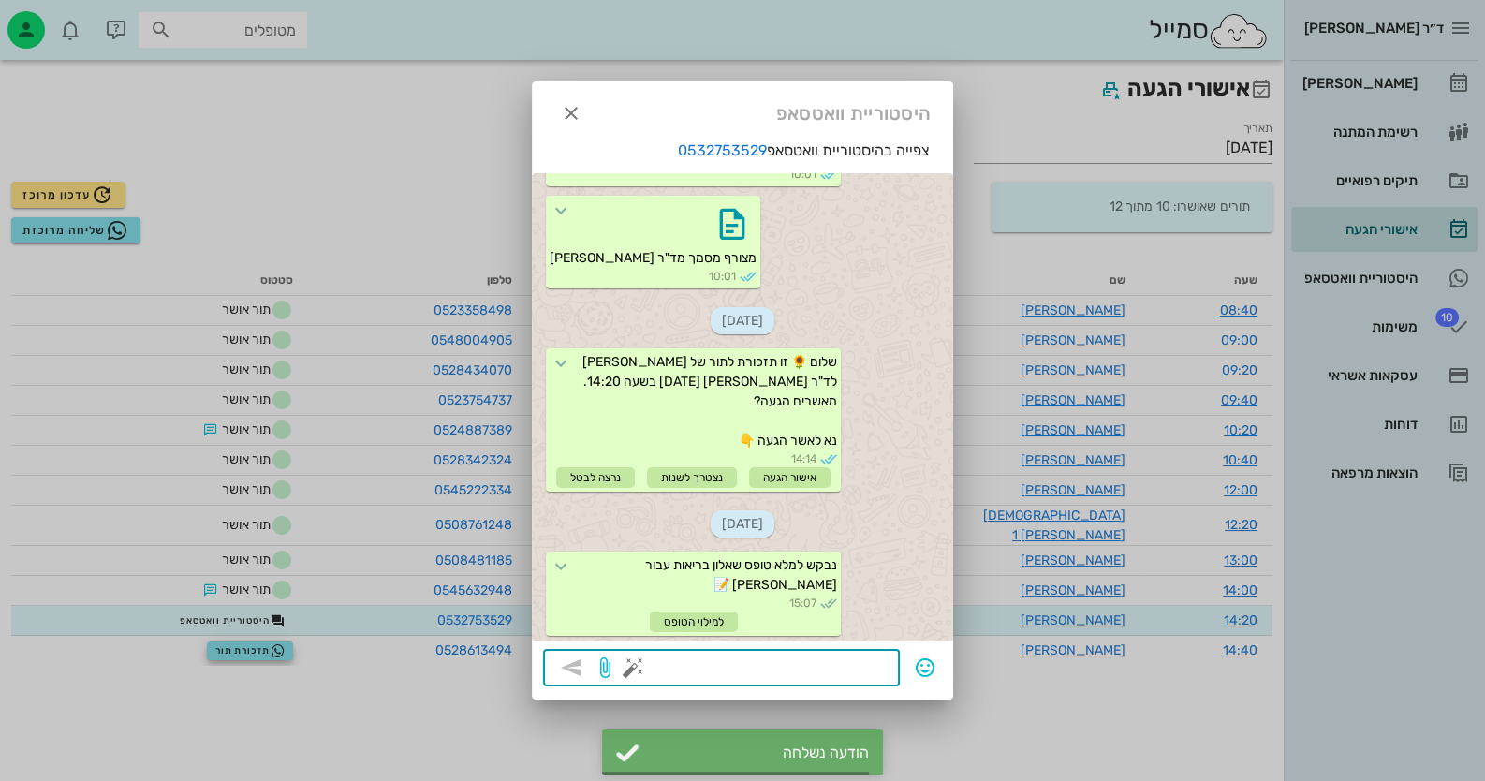
scroll to position [472, 0]
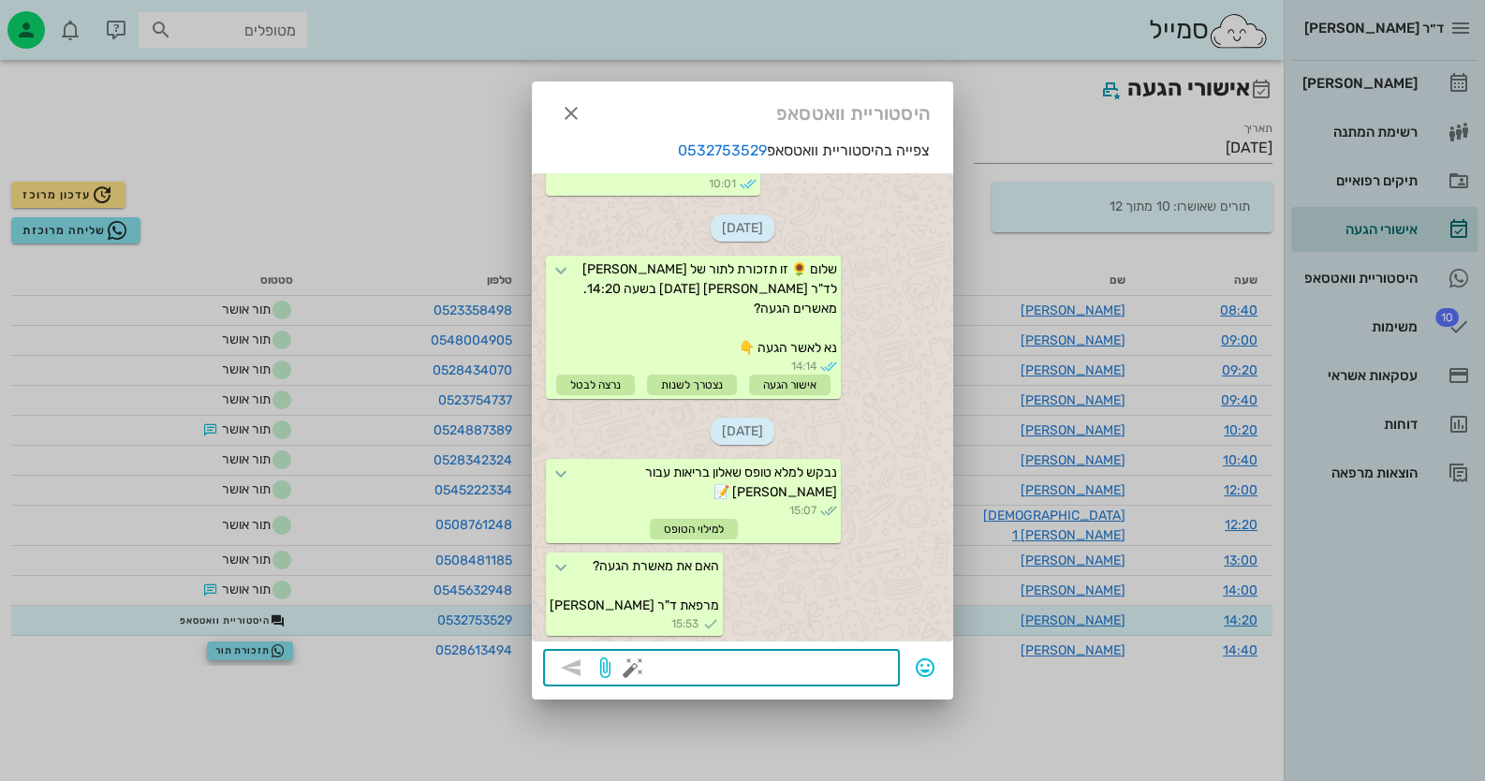
click at [23, 20] on div at bounding box center [742, 390] width 1485 height 781
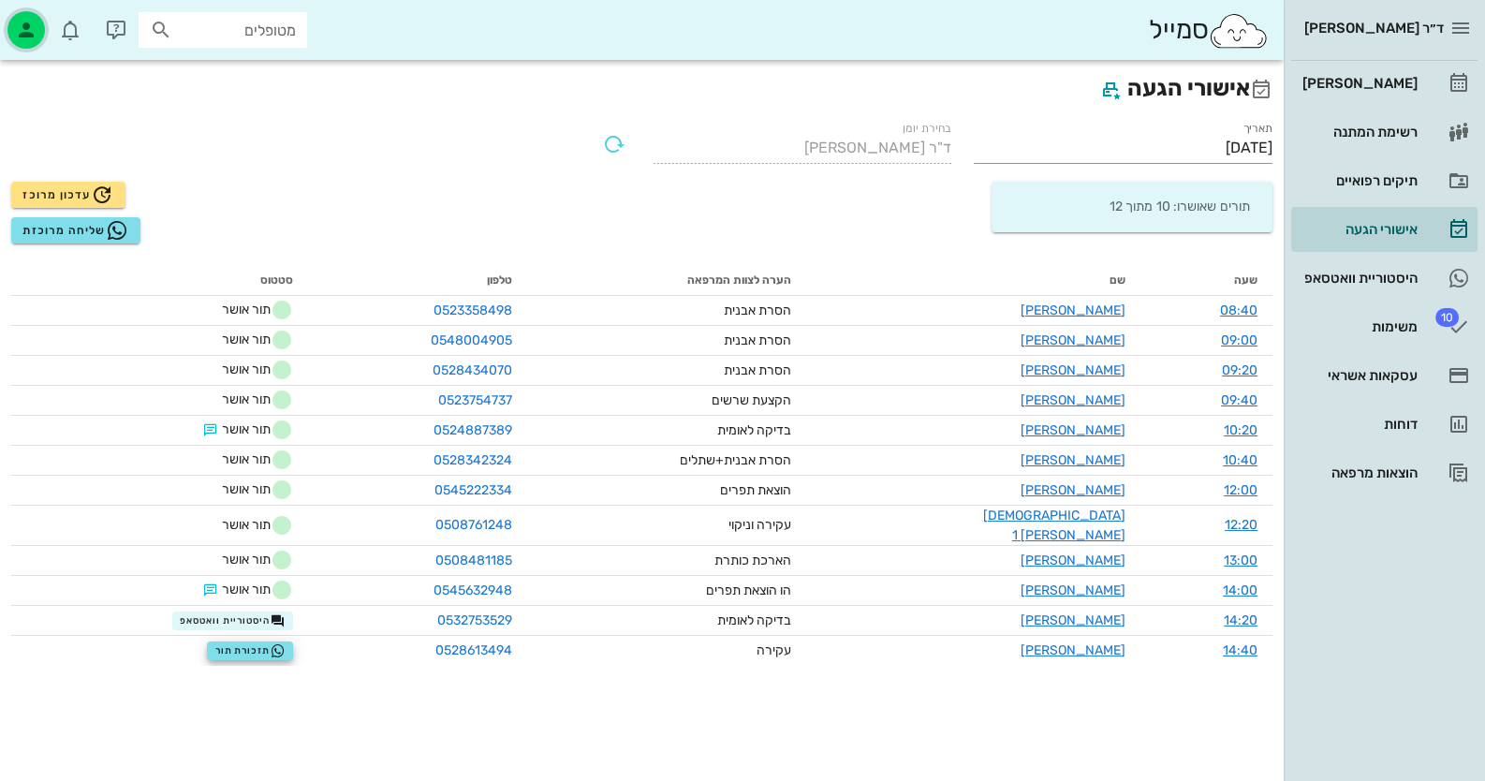
click at [39, 32] on div "button" at bounding box center [25, 29] width 37 height 37
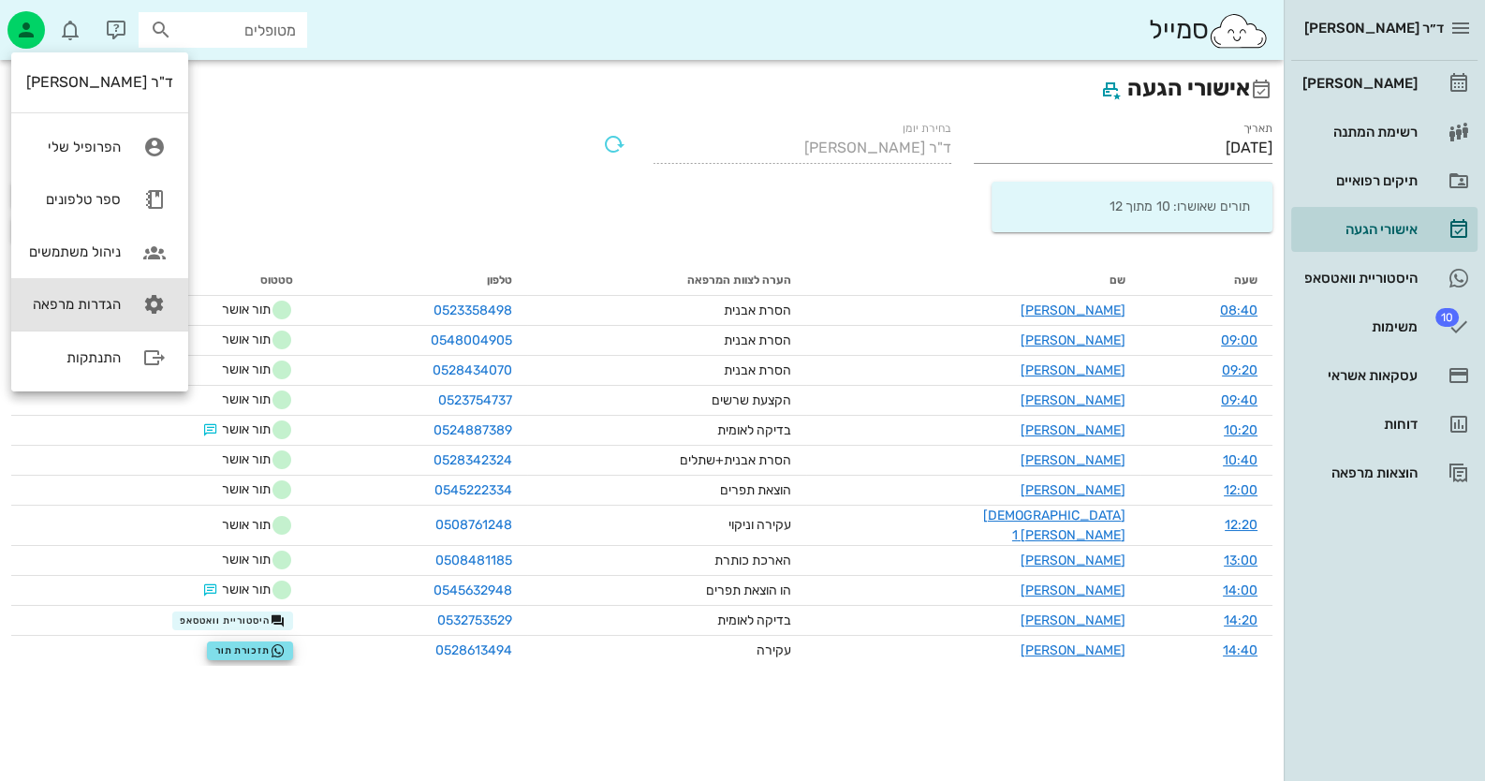
click at [121, 308] on link "הגדרות מרפאה" at bounding box center [99, 304] width 177 height 52
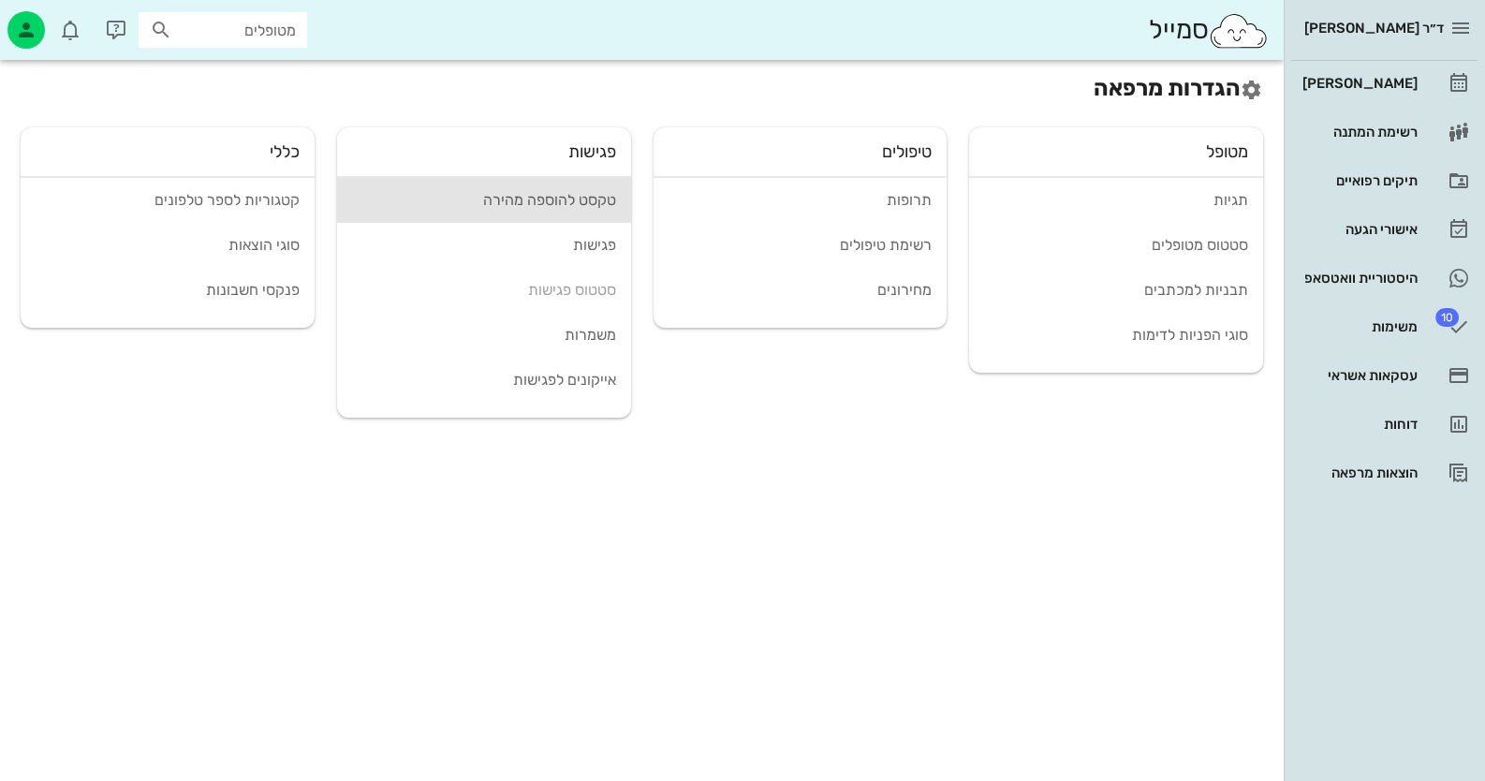
click at [574, 205] on div "טקסט להוספה מהירה" at bounding box center [484, 200] width 264 height 18
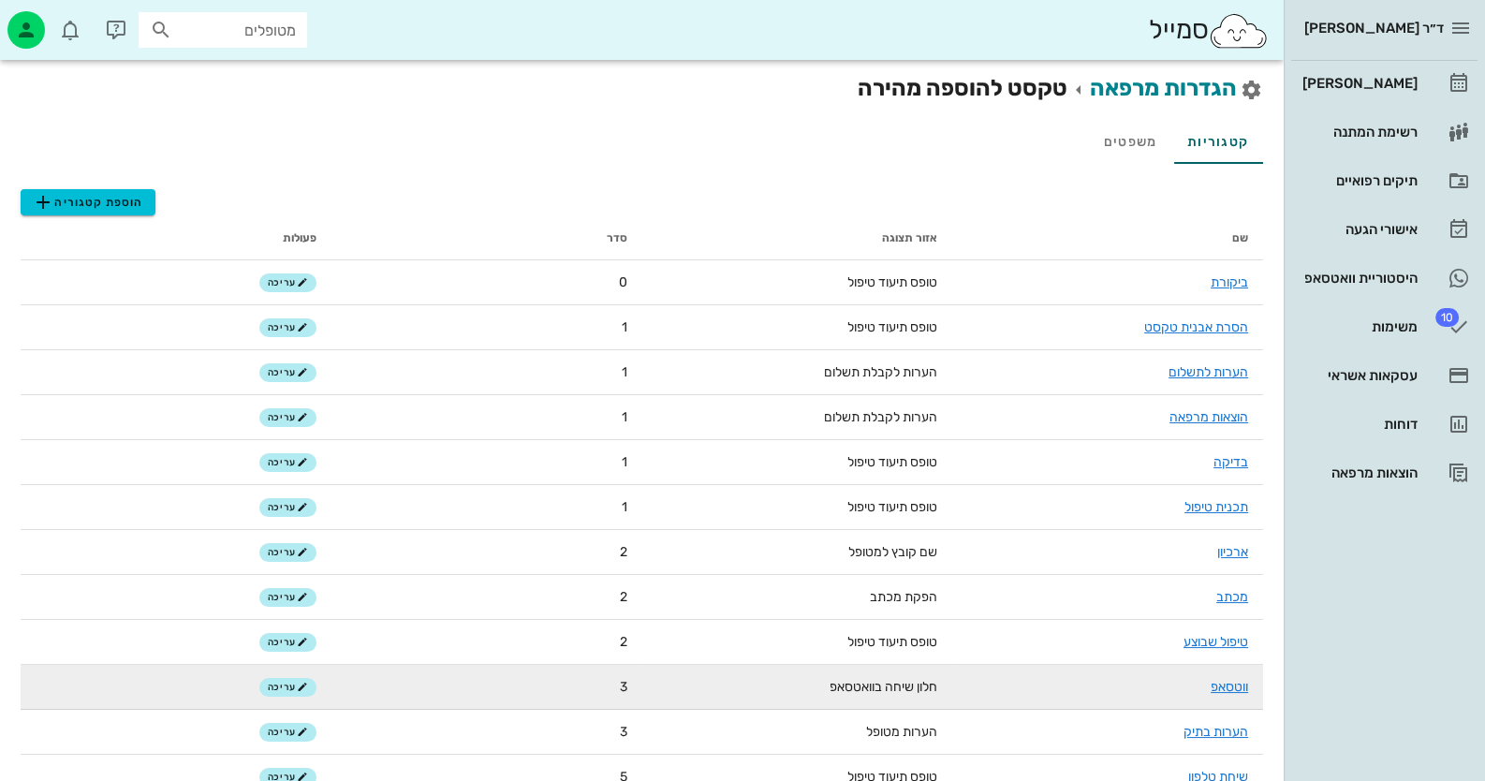
click at [1231, 695] on td "ווטסאפ" at bounding box center [1107, 687] width 311 height 45
click at [1232, 689] on link "ווטסאפ" at bounding box center [1229, 687] width 37 height 16
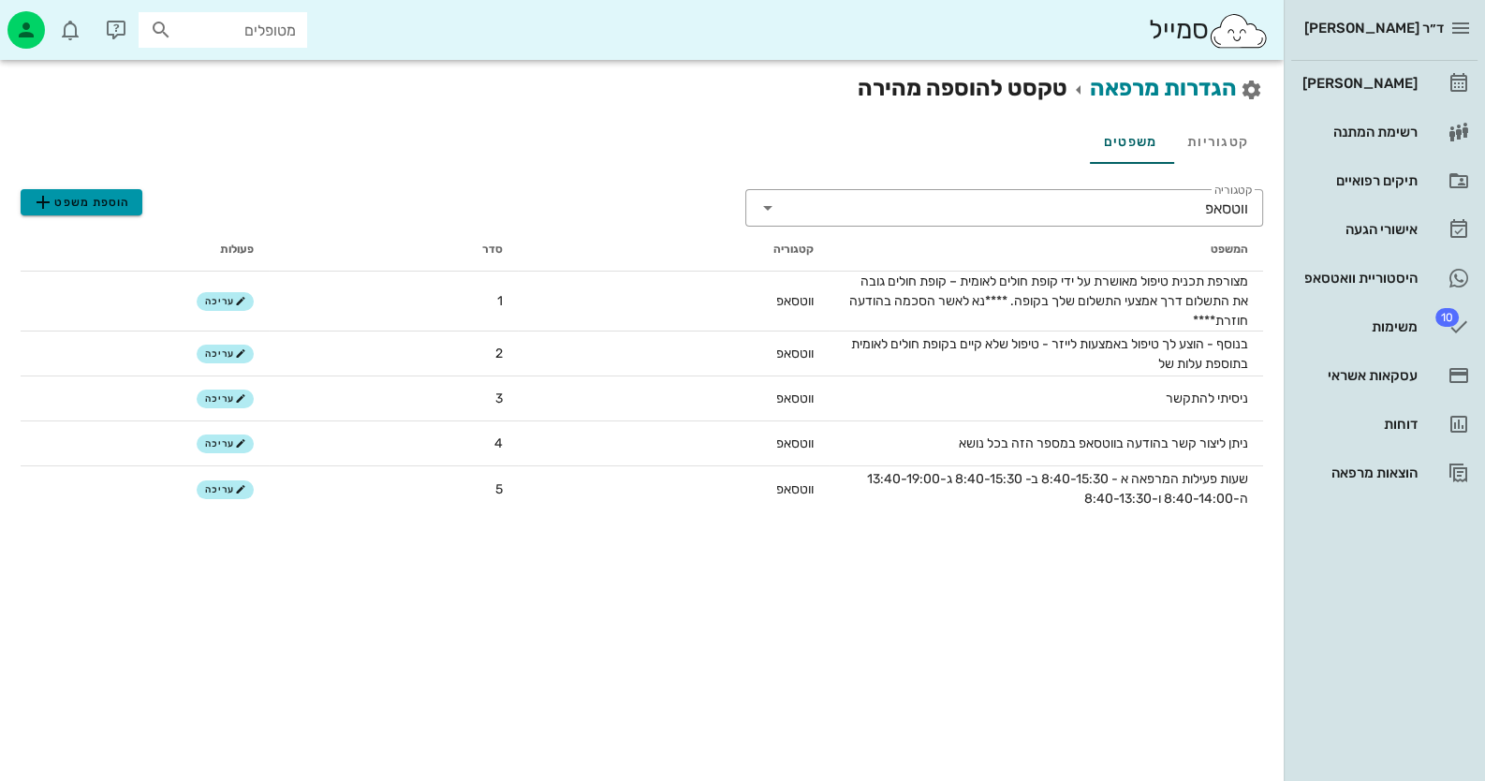
click at [113, 206] on span "הוספת משפט" at bounding box center [81, 202] width 98 height 22
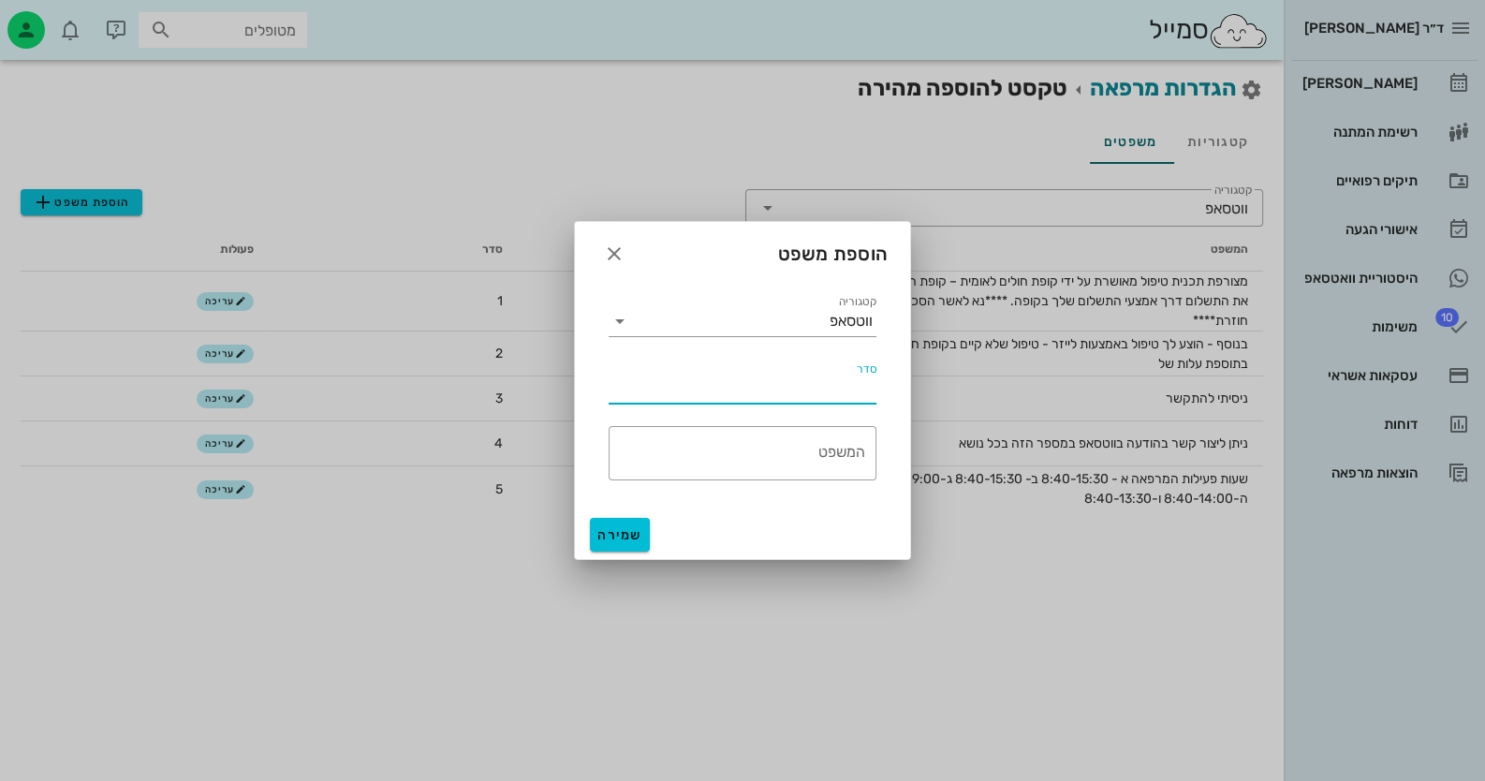
click at [792, 390] on input "סדר" at bounding box center [743, 389] width 268 height 30
type input "האם לקבוע תור לטיפול?"
drag, startPoint x: 716, startPoint y: 388, endPoint x: 917, endPoint y: 383, distance: 201.3
click at [917, 383] on div "ד״ר [PERSON_NAME] רשימת המתנה תיקים רפואיים אישורי הגעה היסטוריית וואטסאפ 10 מש…" at bounding box center [742, 390] width 1485 height 781
click at [828, 448] on textarea "המשפט" at bounding box center [737, 457] width 257 height 45
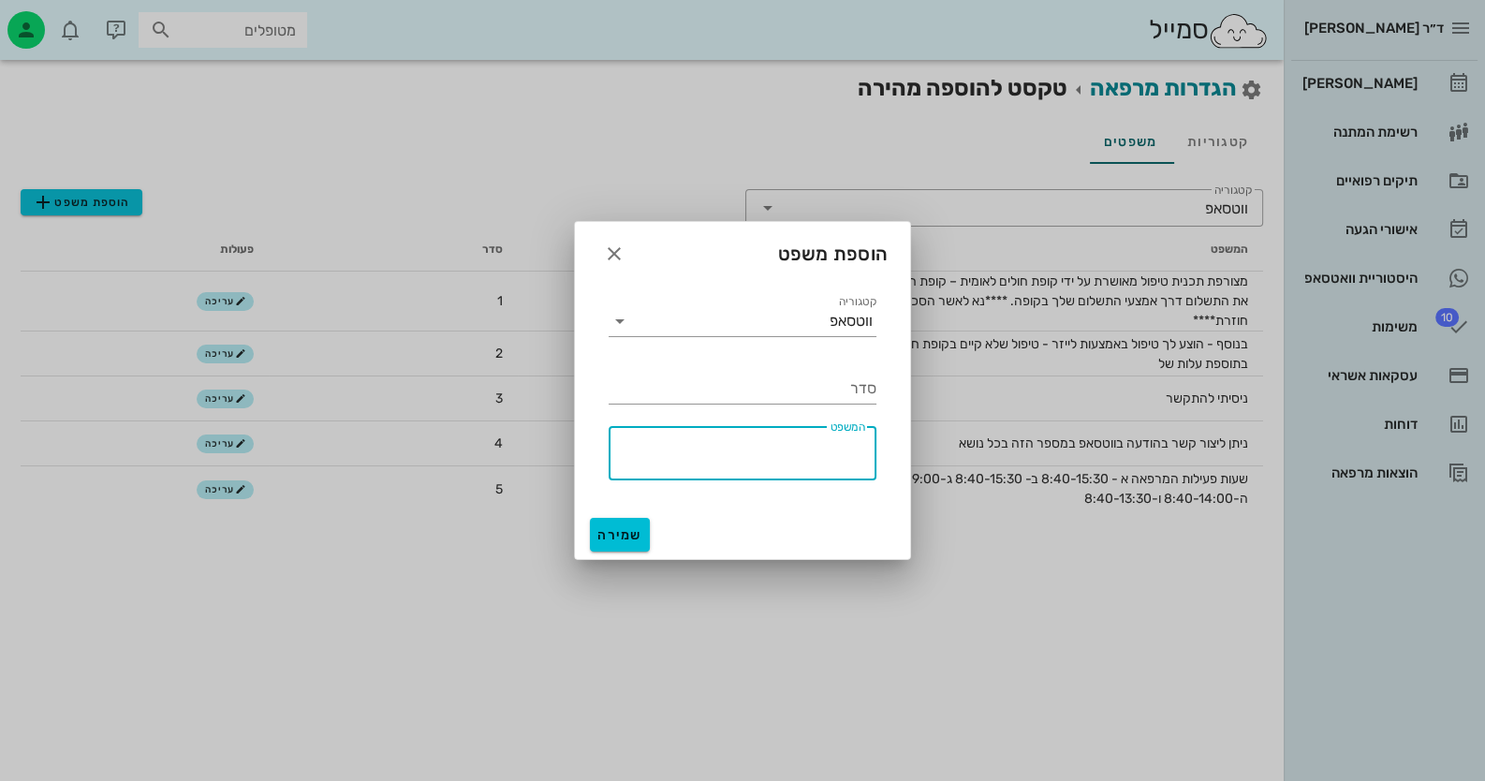
paste textarea "האם לקבוע תור לטיפול?"
type textarea "האם לקבוע תור לטיפול?"
click at [854, 384] on div "סדר" at bounding box center [743, 389] width 268 height 30
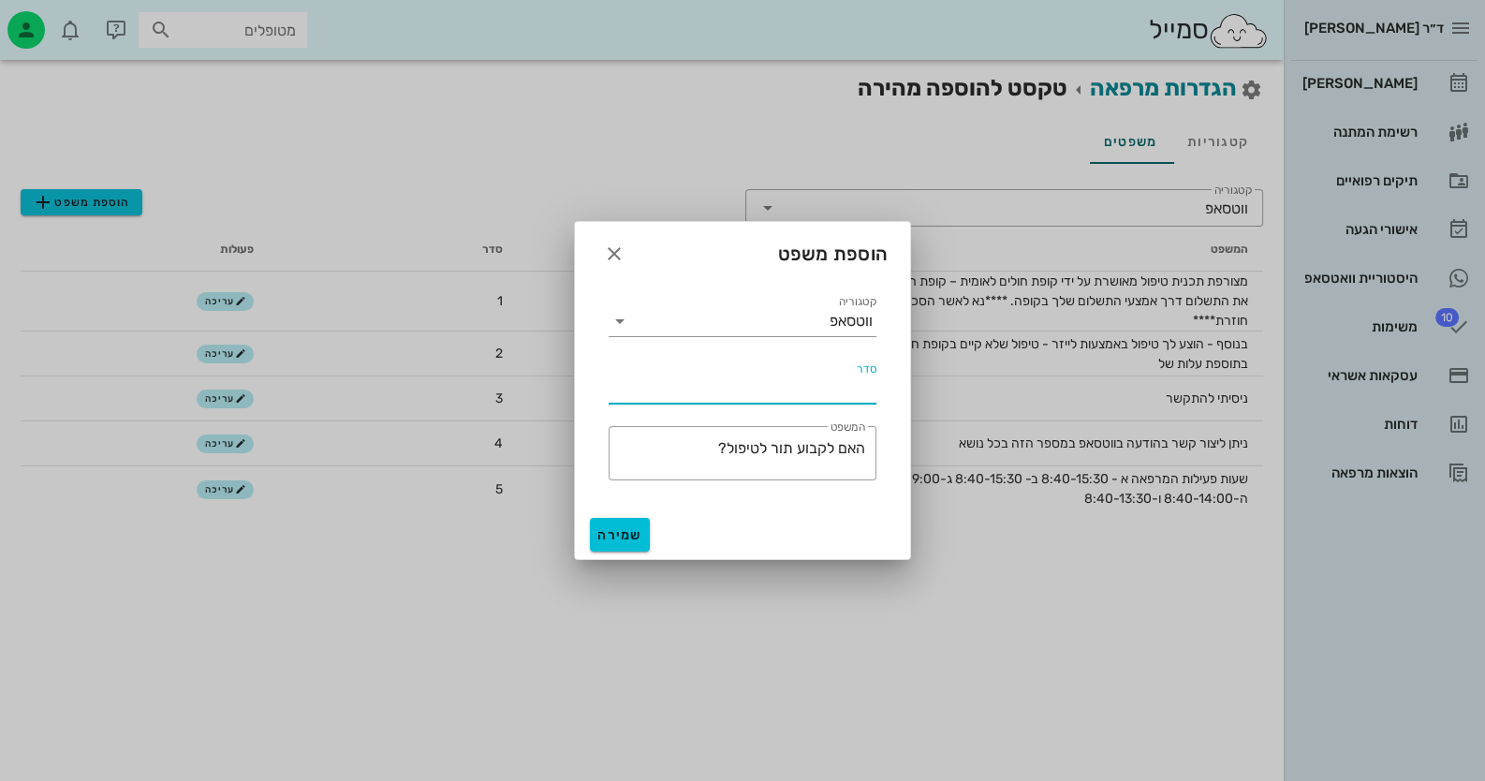
type input "5"
click at [607, 533] on span "שמירה" at bounding box center [619, 535] width 45 height 16
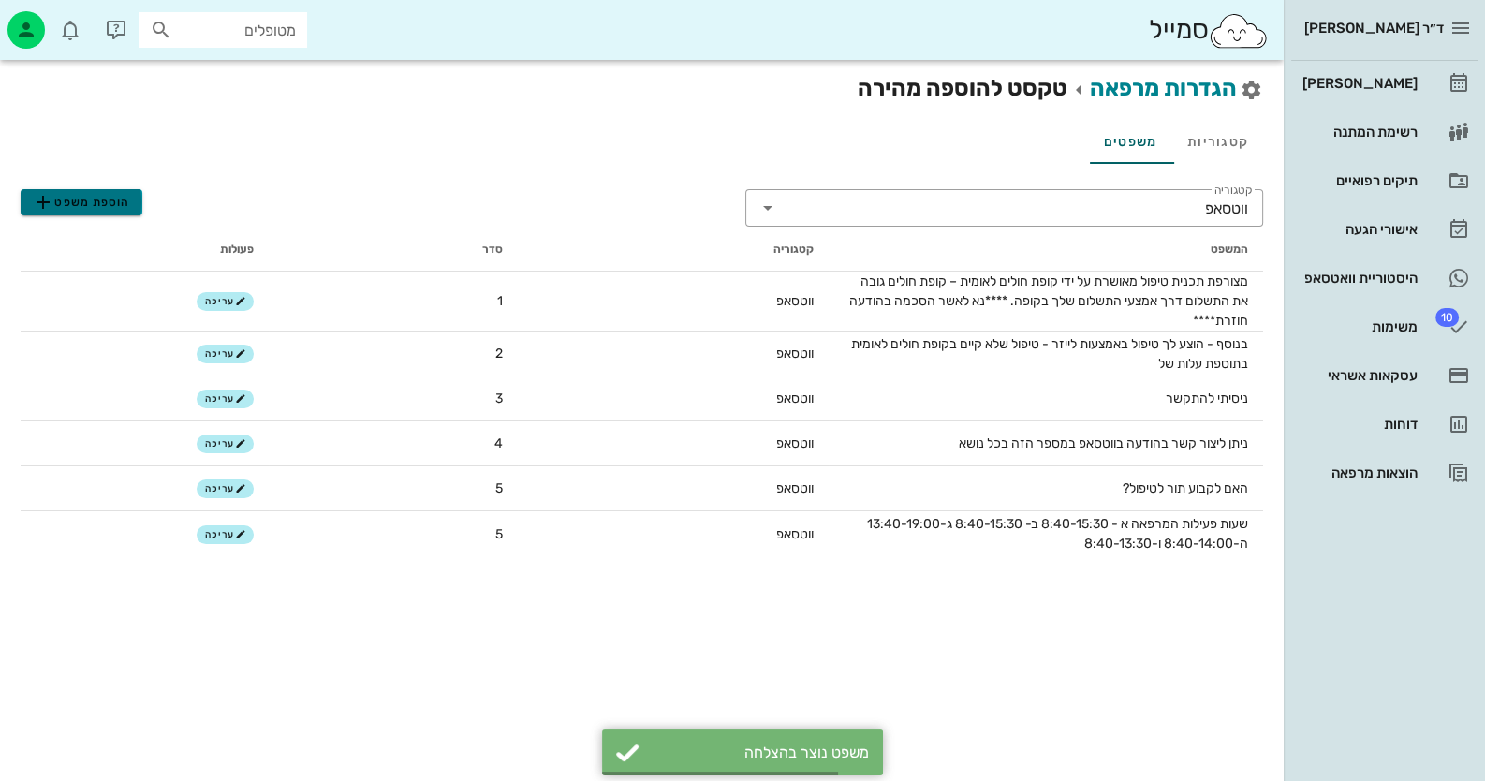
click at [131, 198] on button "הוספת משפט" at bounding box center [82, 202] width 122 height 26
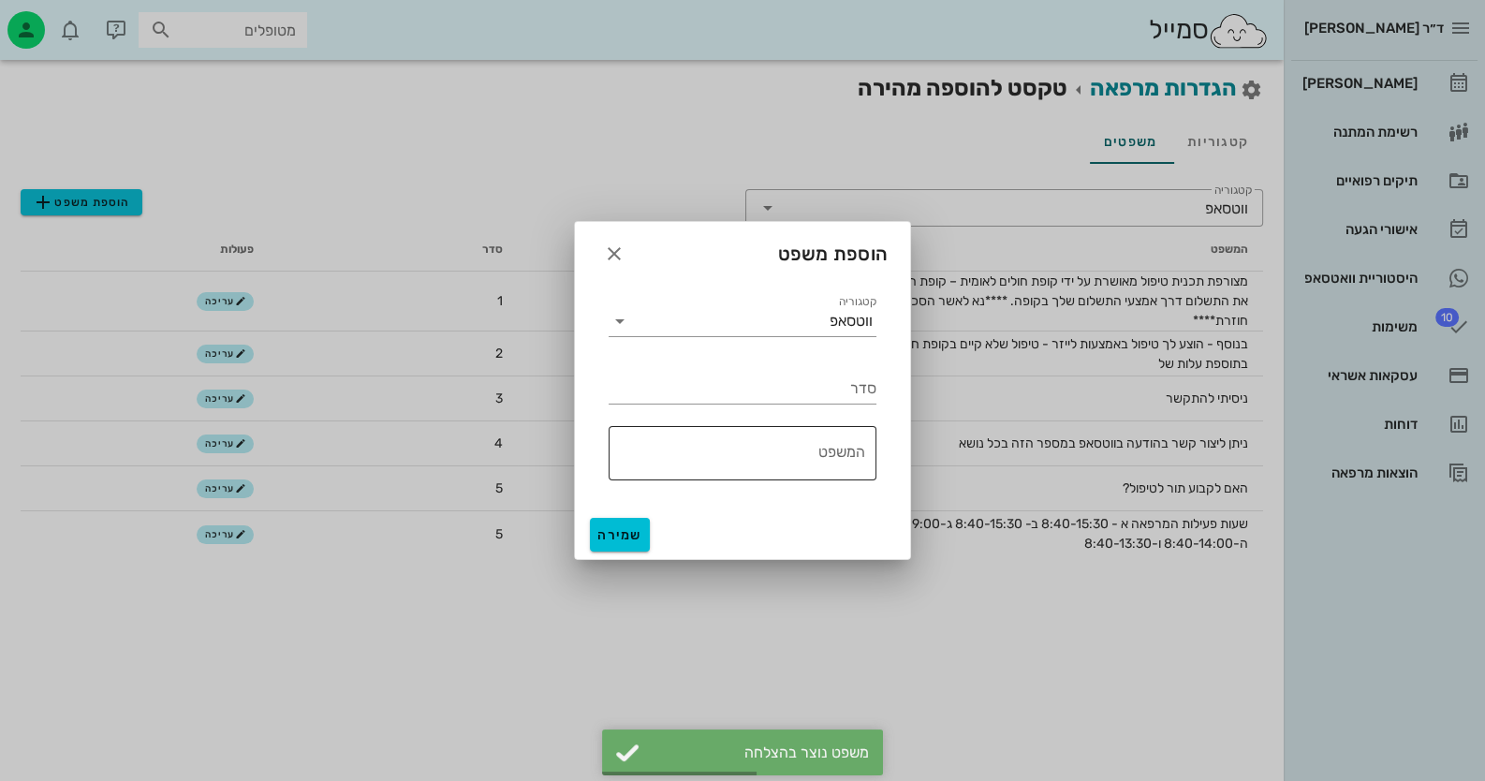
click at [837, 442] on div "המשפט" at bounding box center [737, 453] width 257 height 54
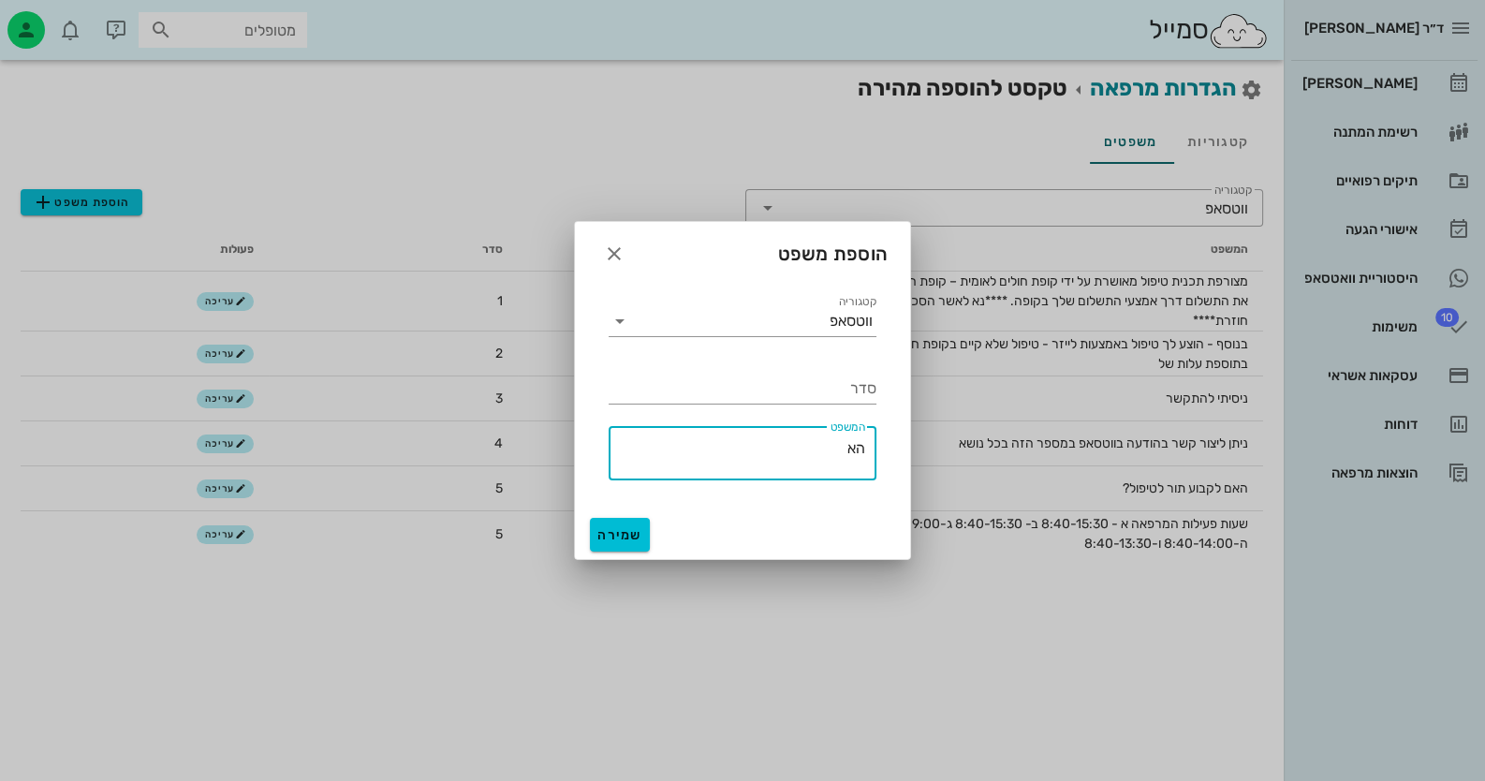
type textarea "ה"
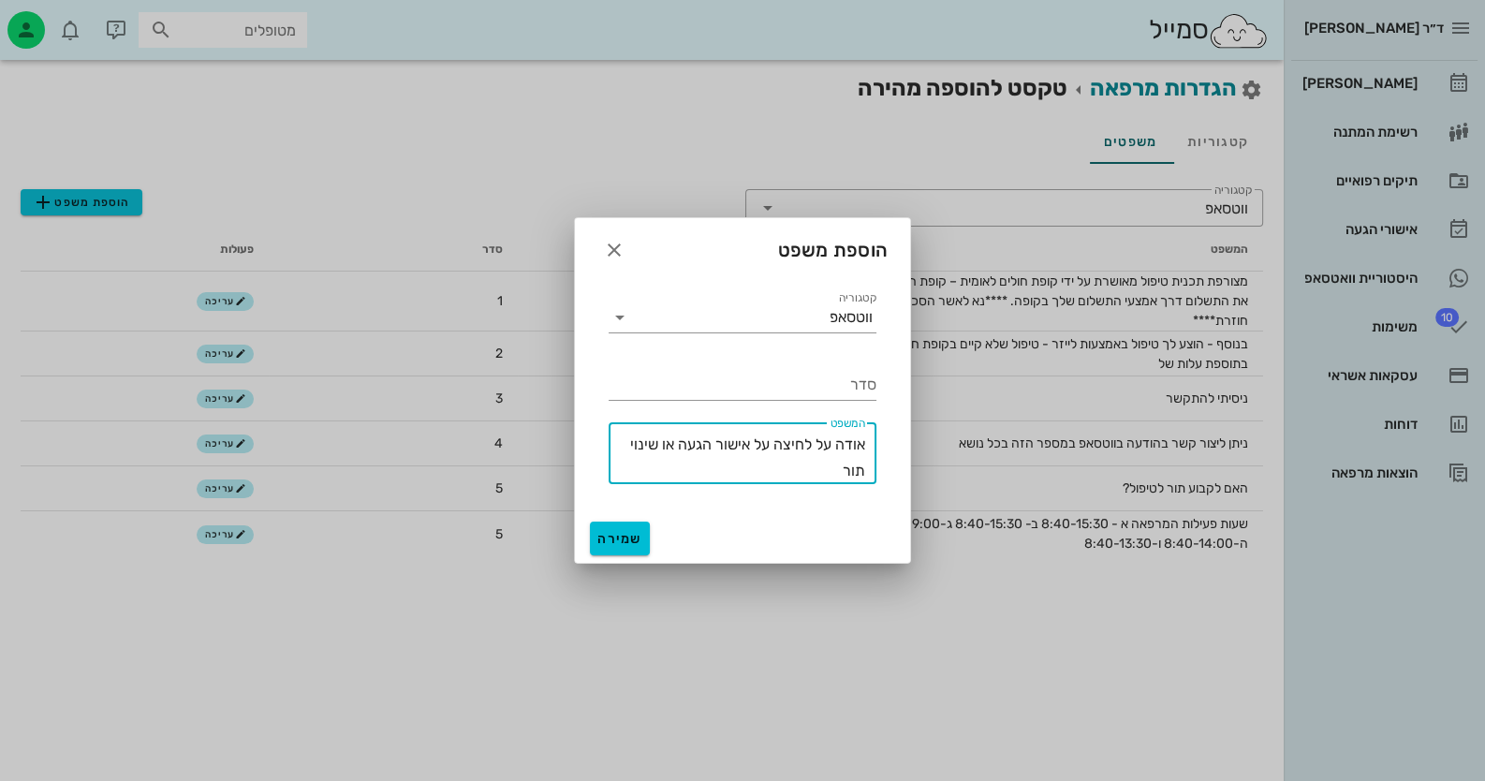
click at [747, 446] on textarea "אודה על לחיצה על אישור הגעה או שינוי תור" at bounding box center [737, 458] width 257 height 52
click at [669, 442] on textarea "אודה על לחיצה על "אישור הגעה או שינוי תור" at bounding box center [737, 458] width 257 height 52
click at [673, 442] on textarea "אודה על לחיצה על "אישור הגעה או שינוי תור" at bounding box center [737, 458] width 257 height 52
drag, startPoint x: 661, startPoint y: 445, endPoint x: 626, endPoint y: 471, distance: 43.4
click at [626, 471] on textarea "אודה על לחיצה על "אישור הגעה" או שינוי תור" at bounding box center [737, 458] width 257 height 52
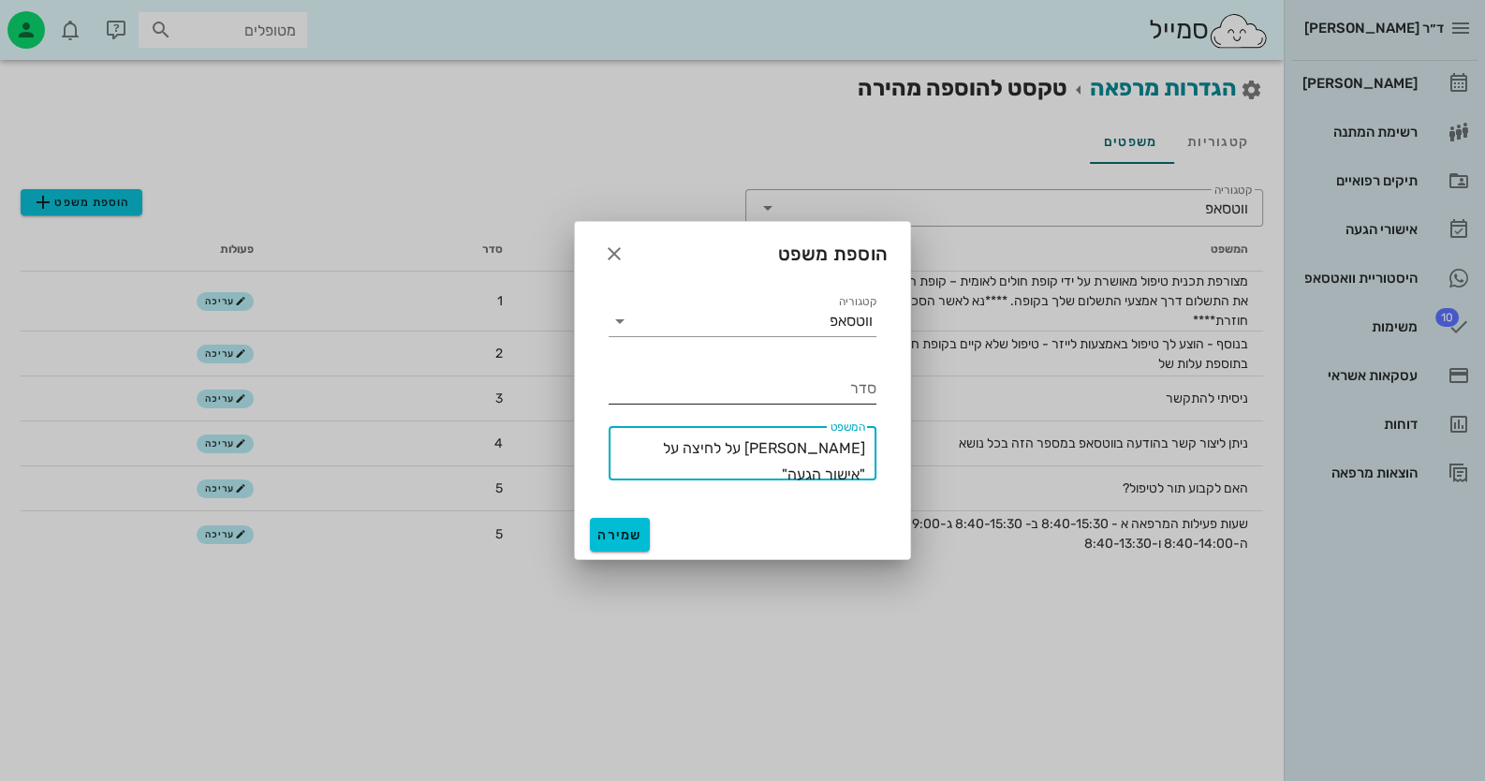
type textarea "[PERSON_NAME] על לחיצה על "אישור הגעה""
click at [779, 386] on input "סדר" at bounding box center [743, 389] width 268 height 30
type input "6"
click at [626, 541] on span "שמירה" at bounding box center [619, 535] width 45 height 16
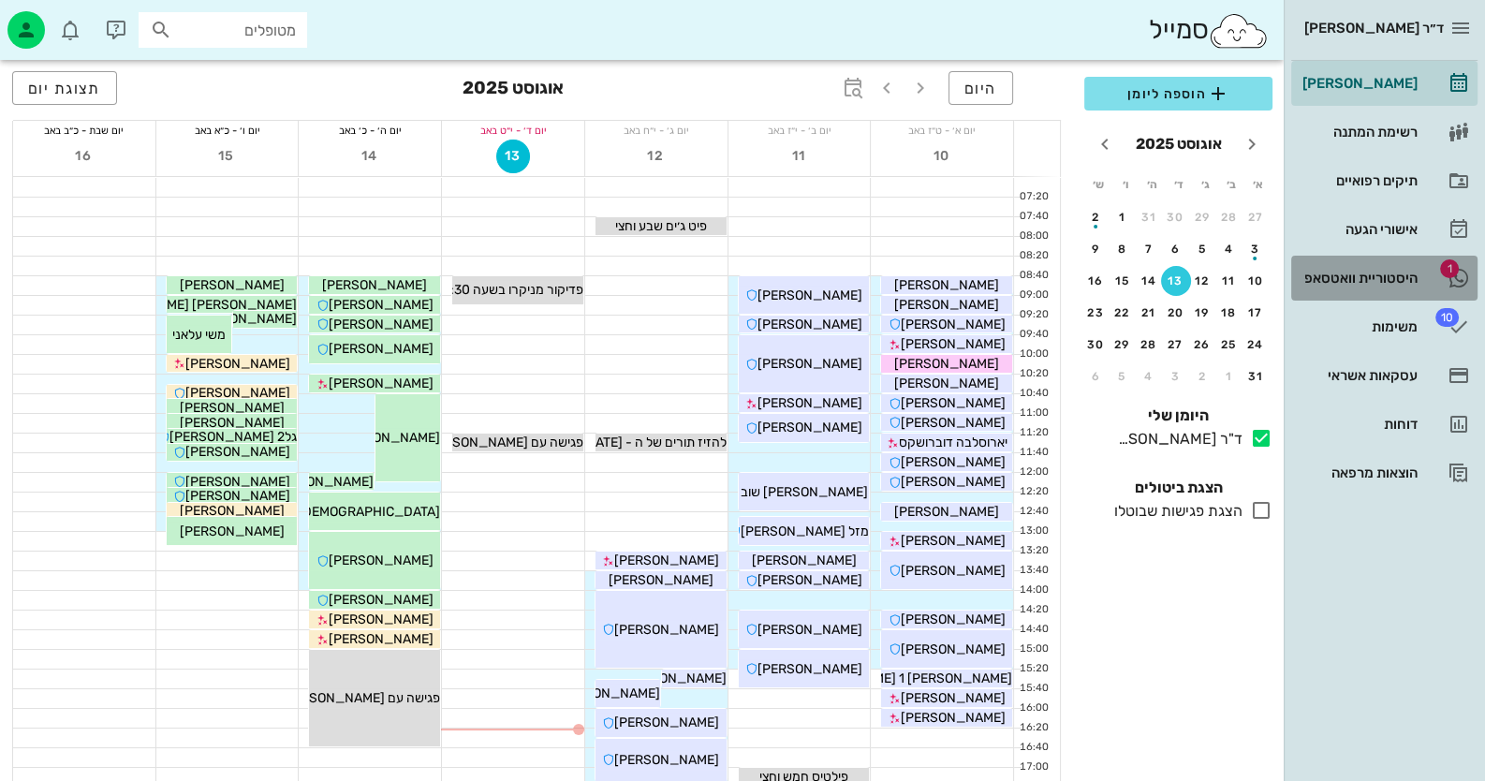
click at [1402, 276] on div "היסטוריית וואטסאפ" at bounding box center [1358, 278] width 119 height 15
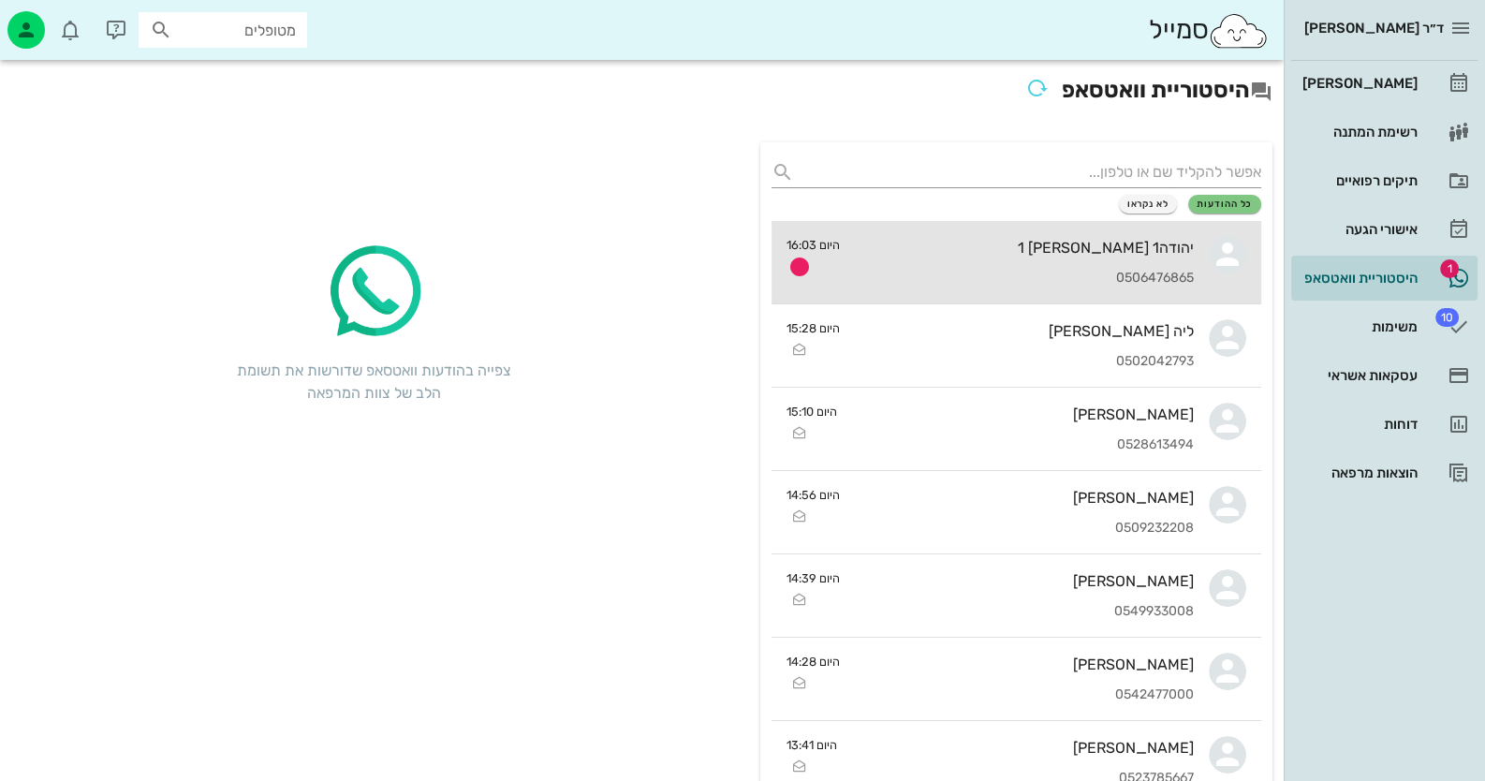
click at [1150, 275] on div "0506476865" at bounding box center [1024, 279] width 339 height 16
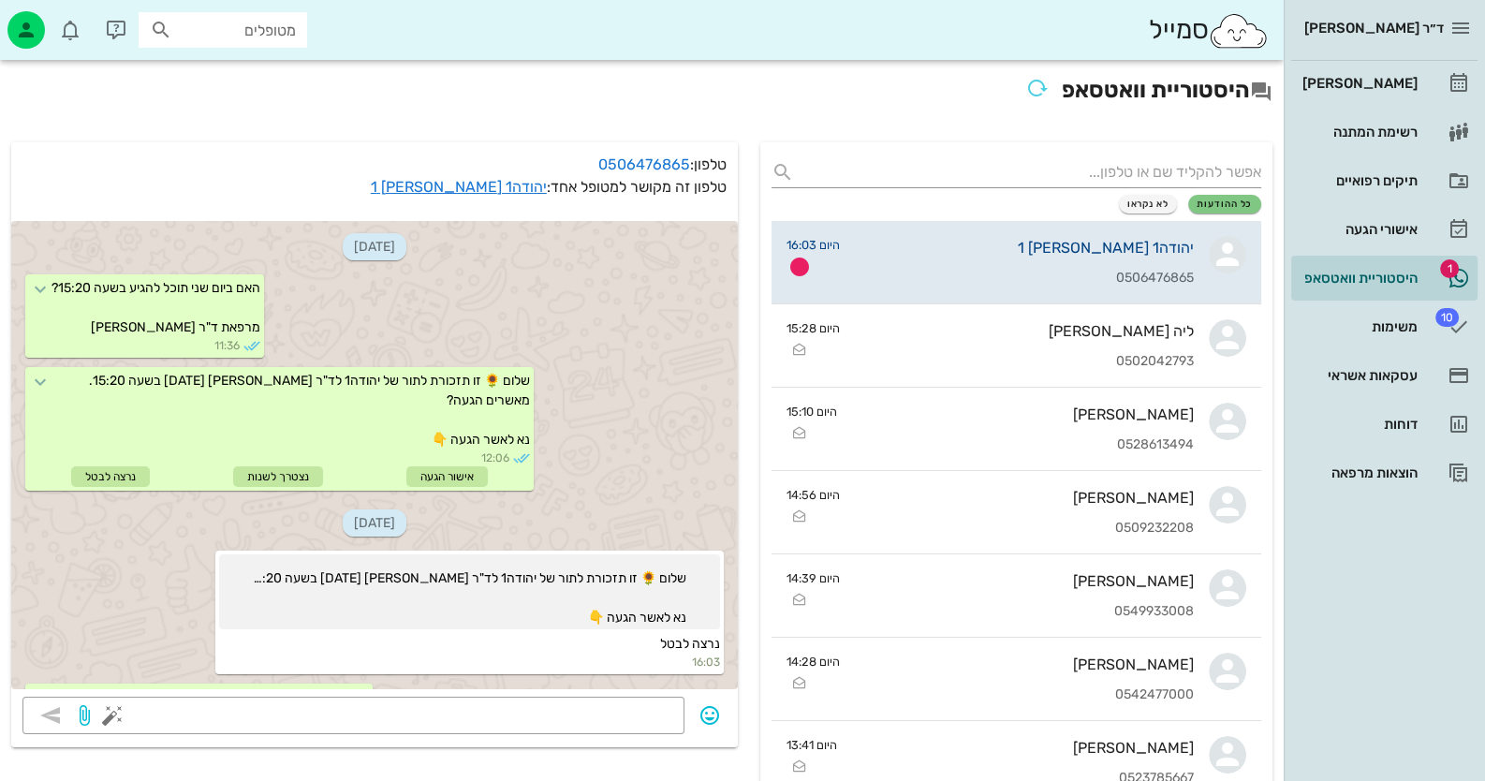
scroll to position [44, 0]
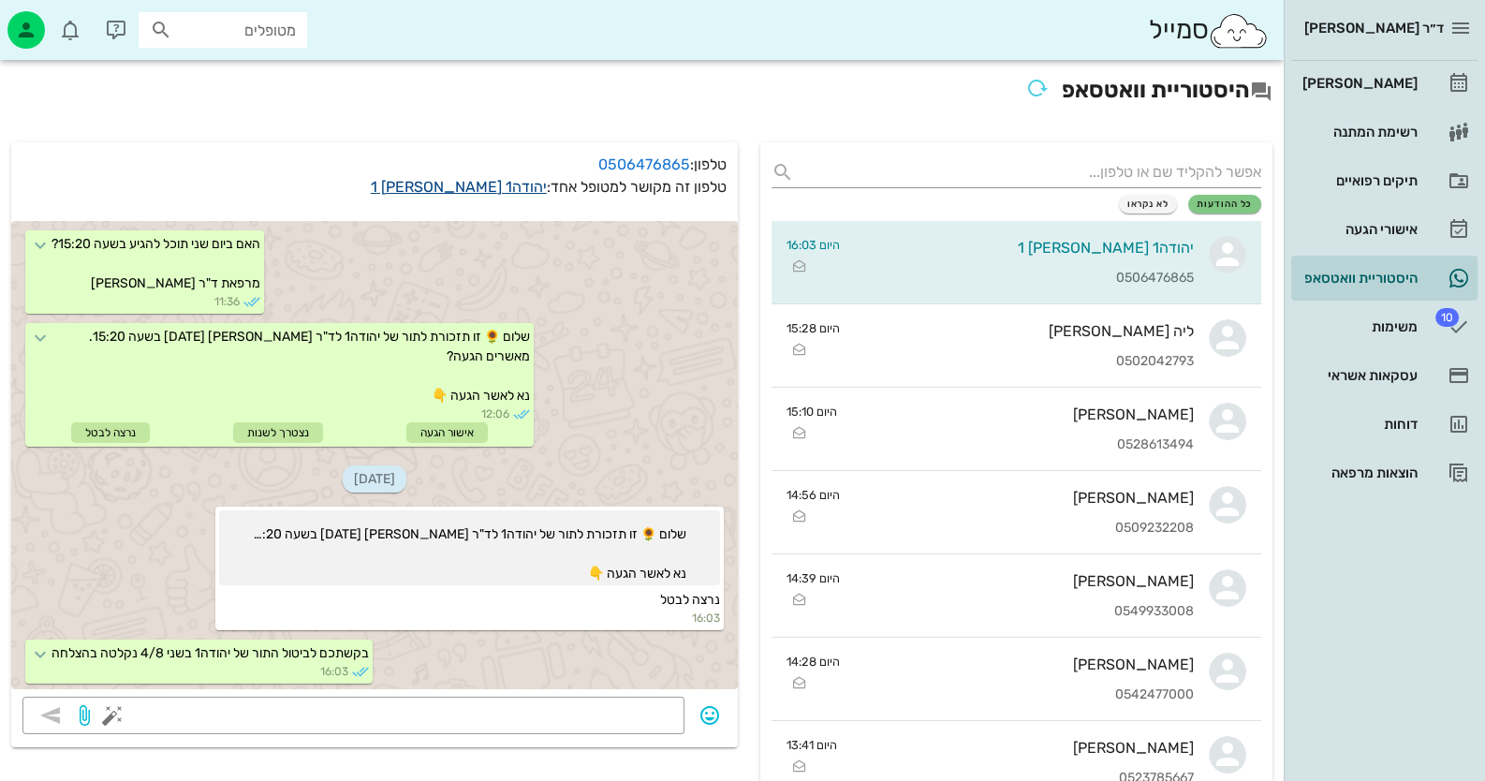
click at [509, 187] on link "יהודה1 לוי 1" at bounding box center [459, 187] width 176 height 18
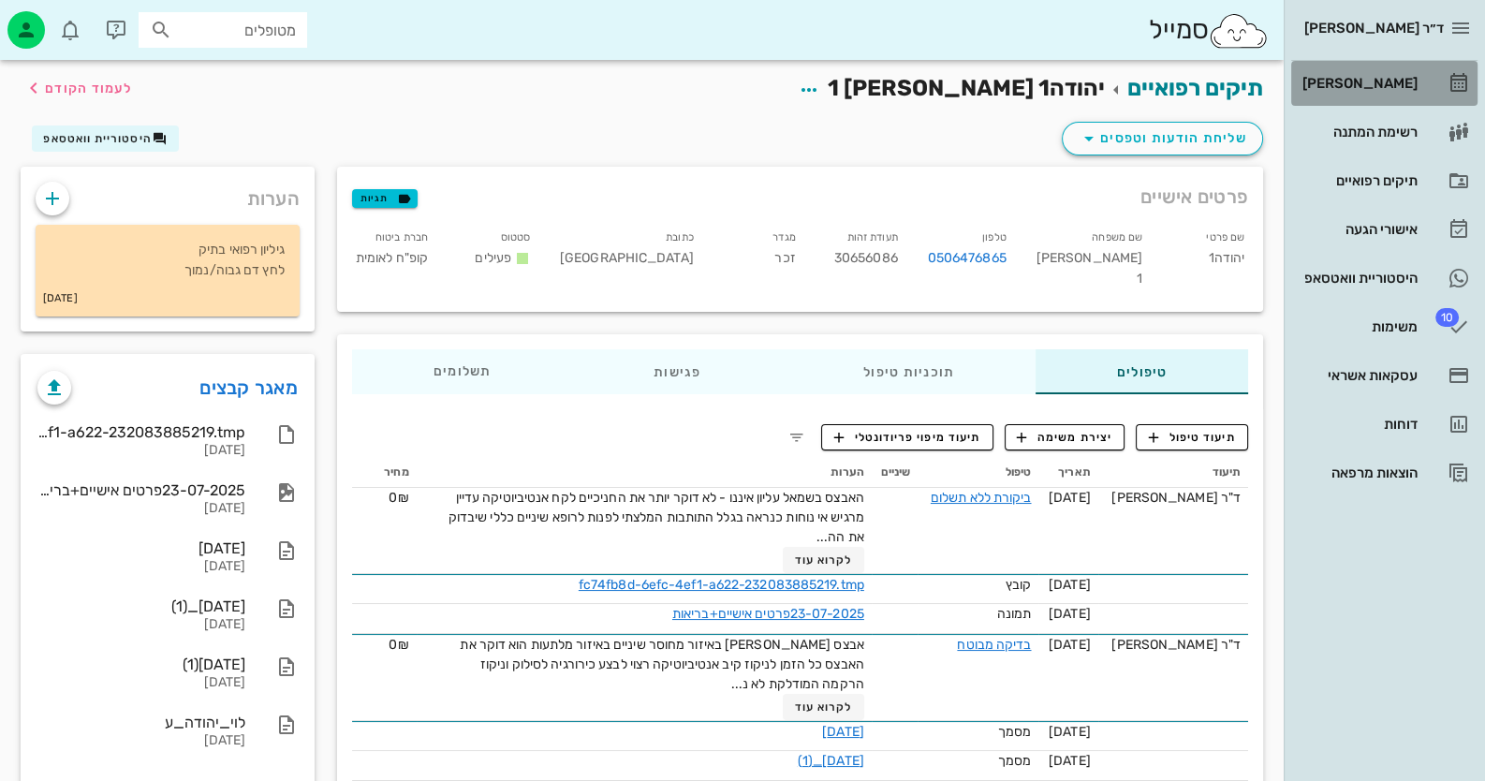
click at [1391, 88] on div "[PERSON_NAME]" at bounding box center [1358, 83] width 119 height 15
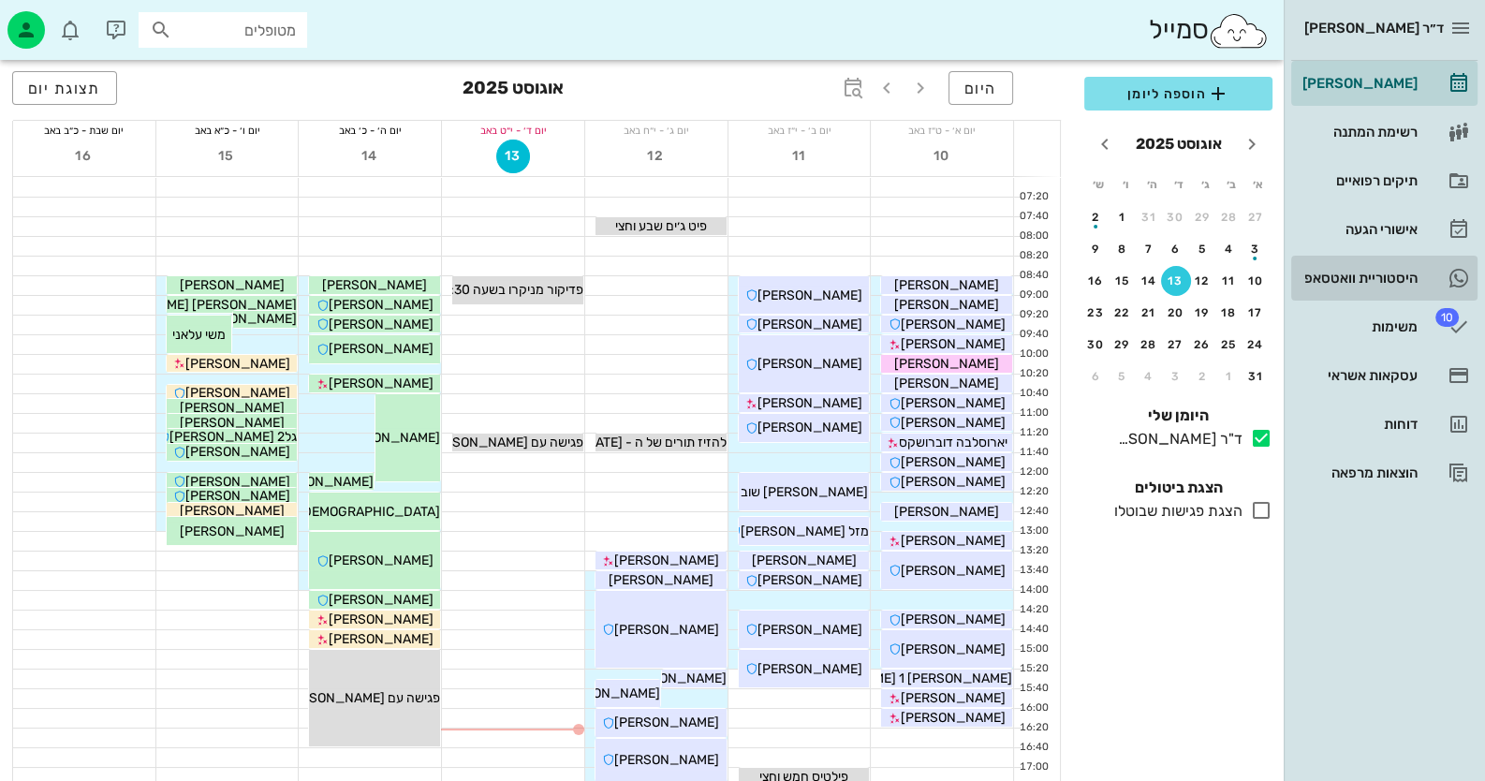
click at [1401, 271] on div "היסטוריית וואטסאפ" at bounding box center [1358, 278] width 119 height 15
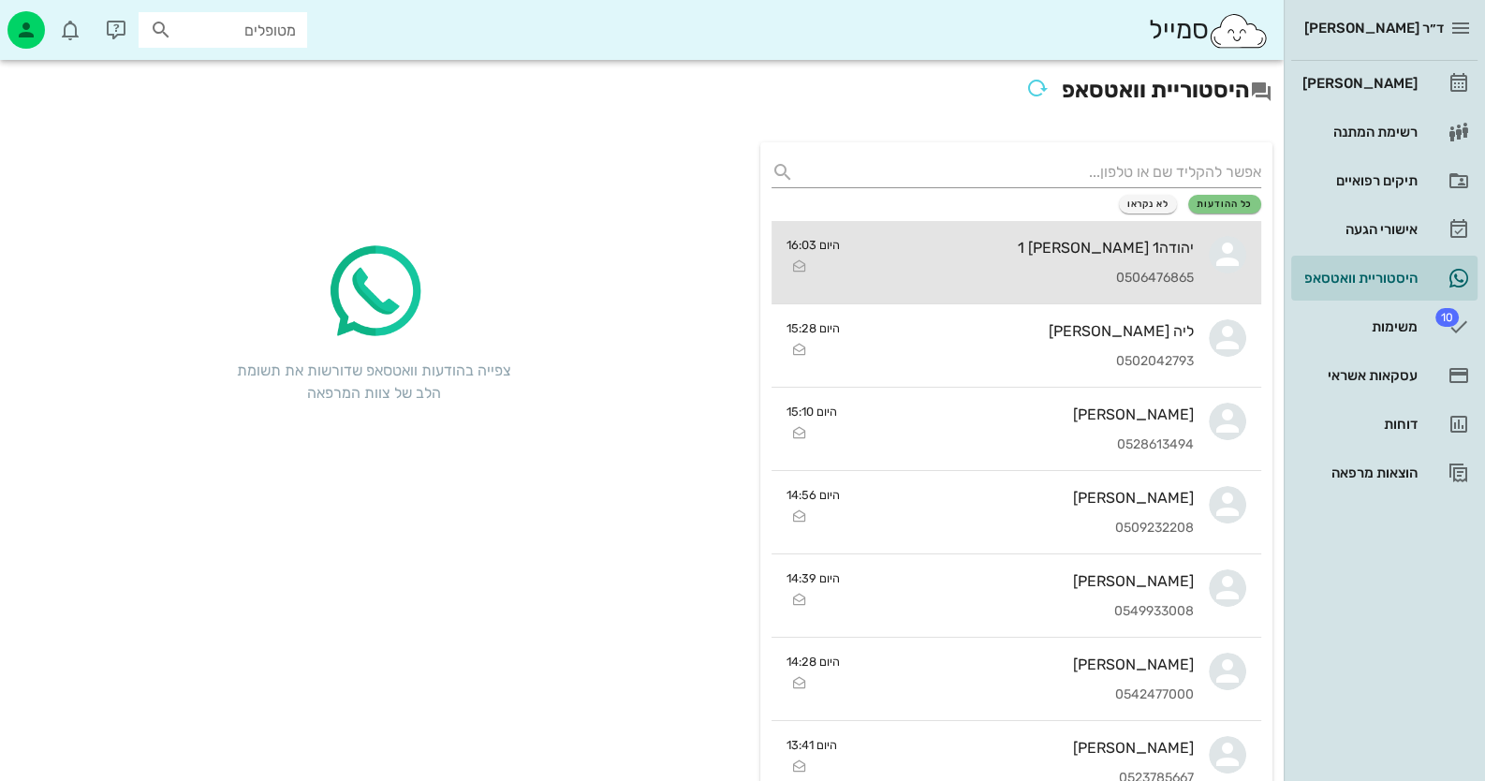
click at [1078, 271] on div "0506476865" at bounding box center [1024, 279] width 339 height 16
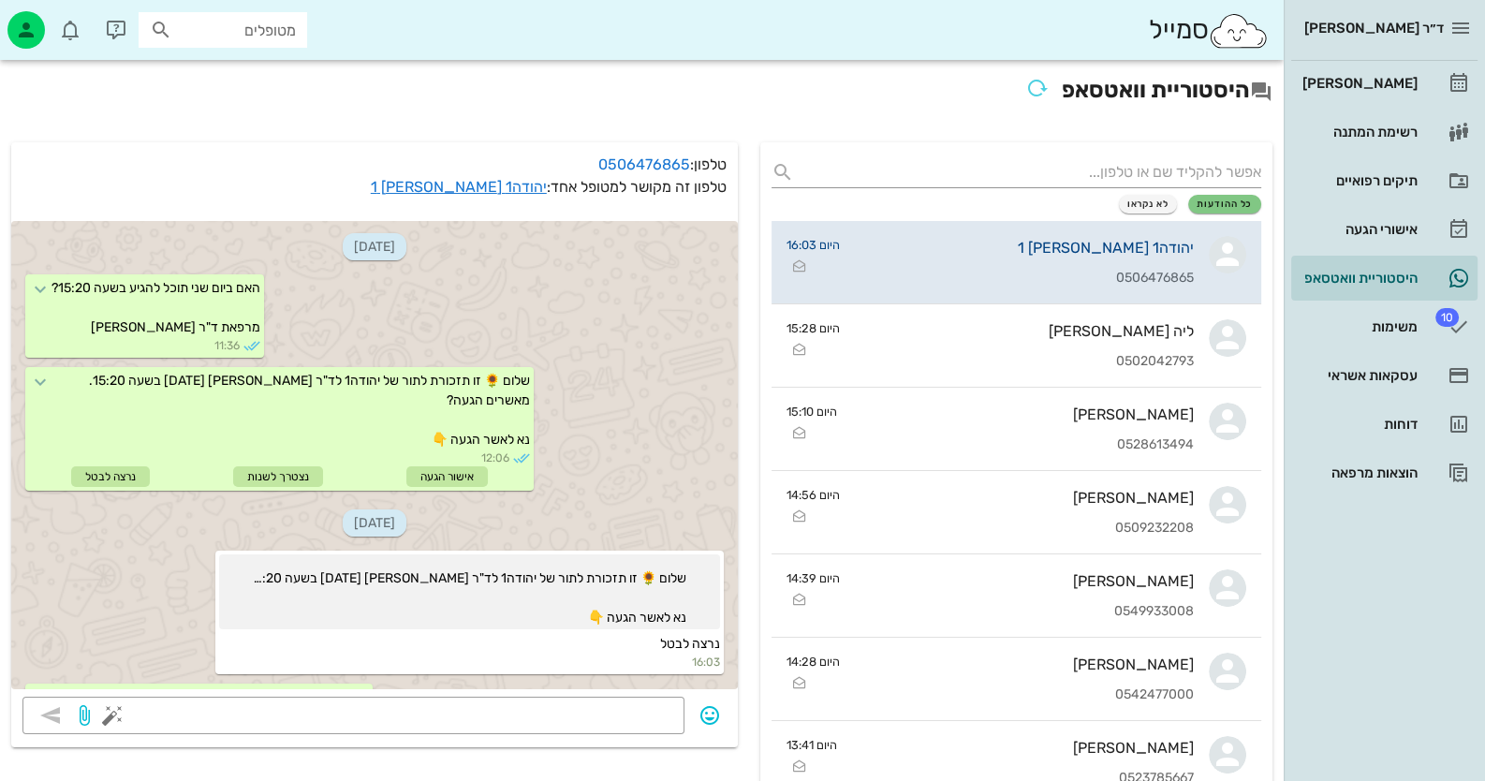
scroll to position [44, 0]
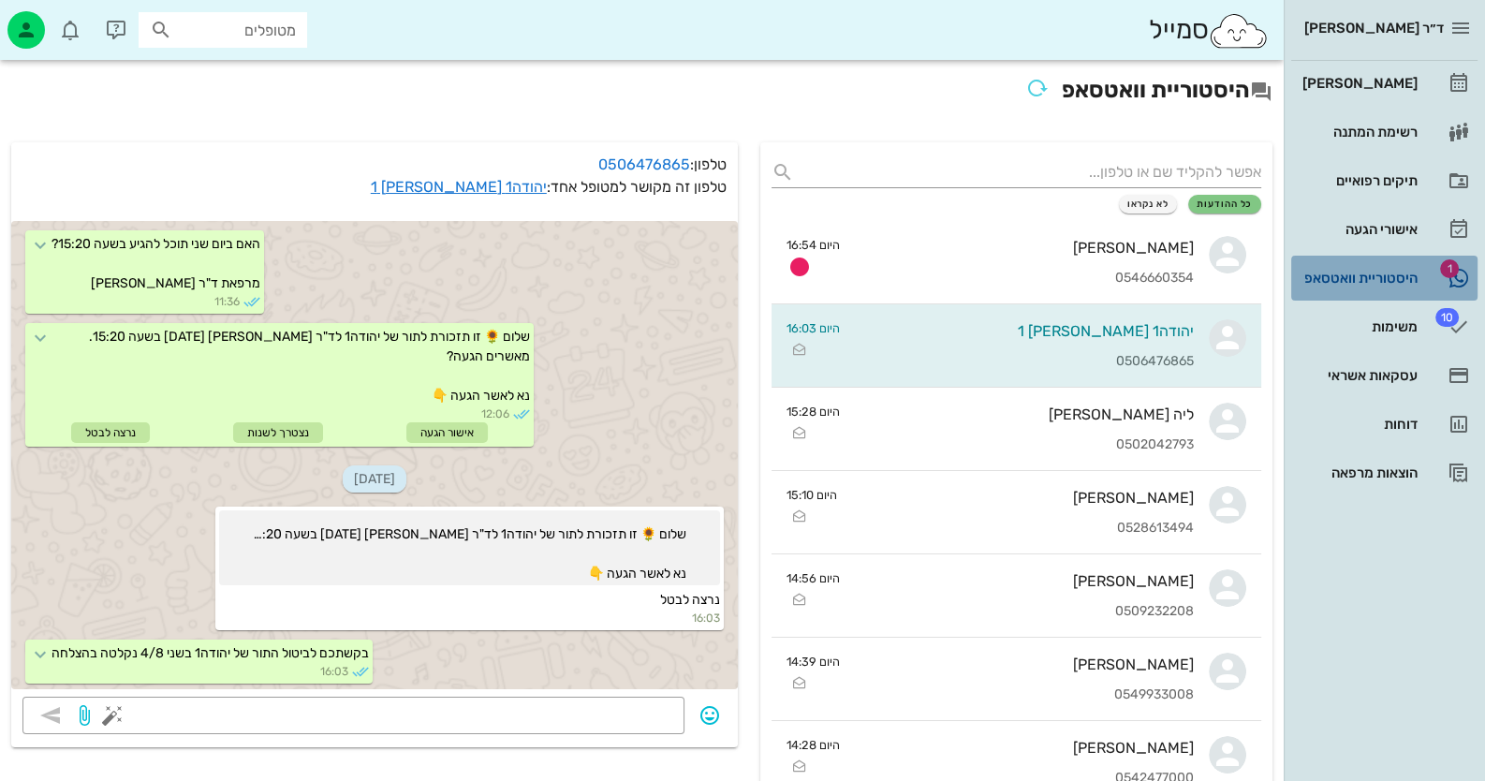
click at [1400, 272] on div "היסטוריית וואטסאפ" at bounding box center [1358, 278] width 119 height 15
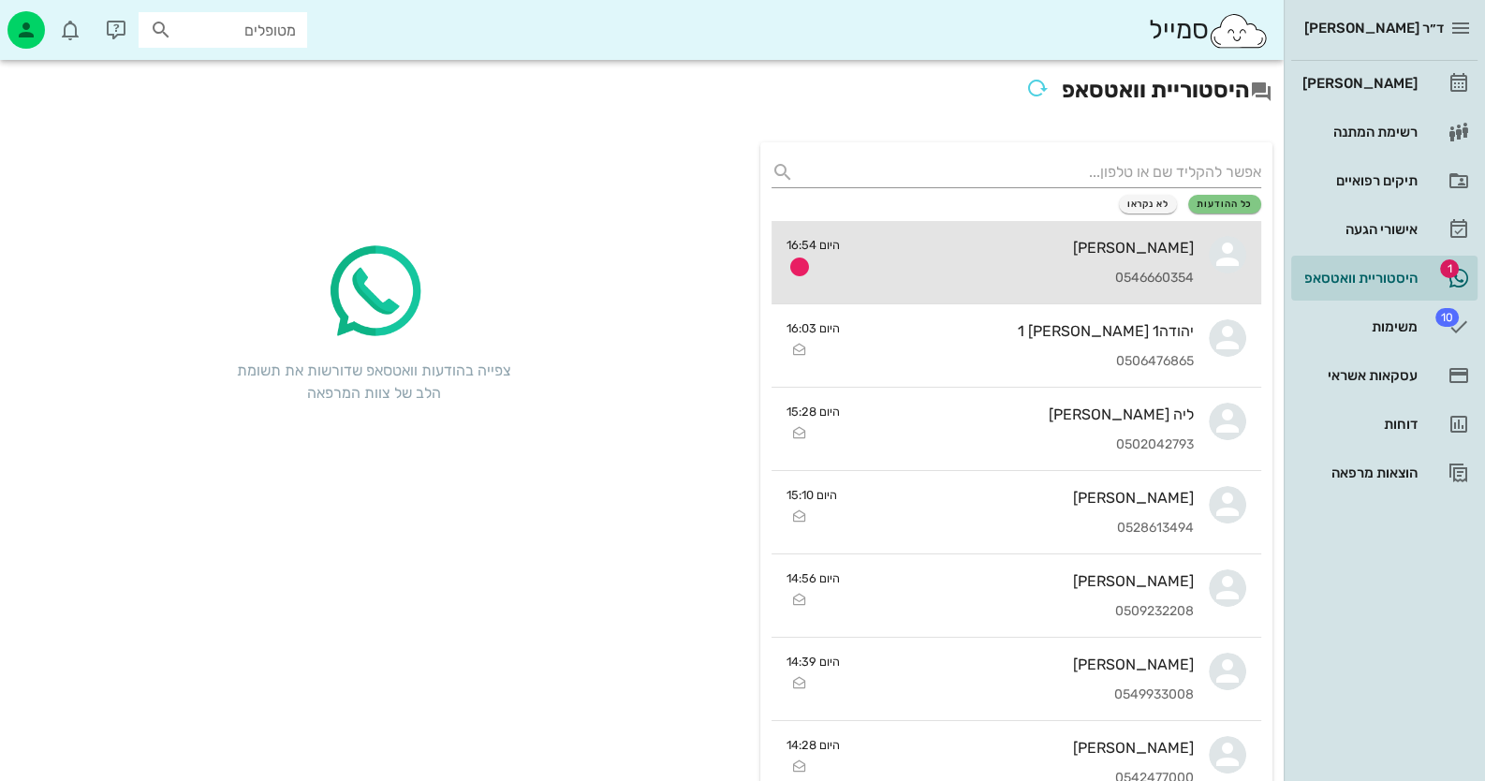
click at [1065, 259] on div "ארז עיני 0546660354" at bounding box center [1024, 262] width 339 height 82
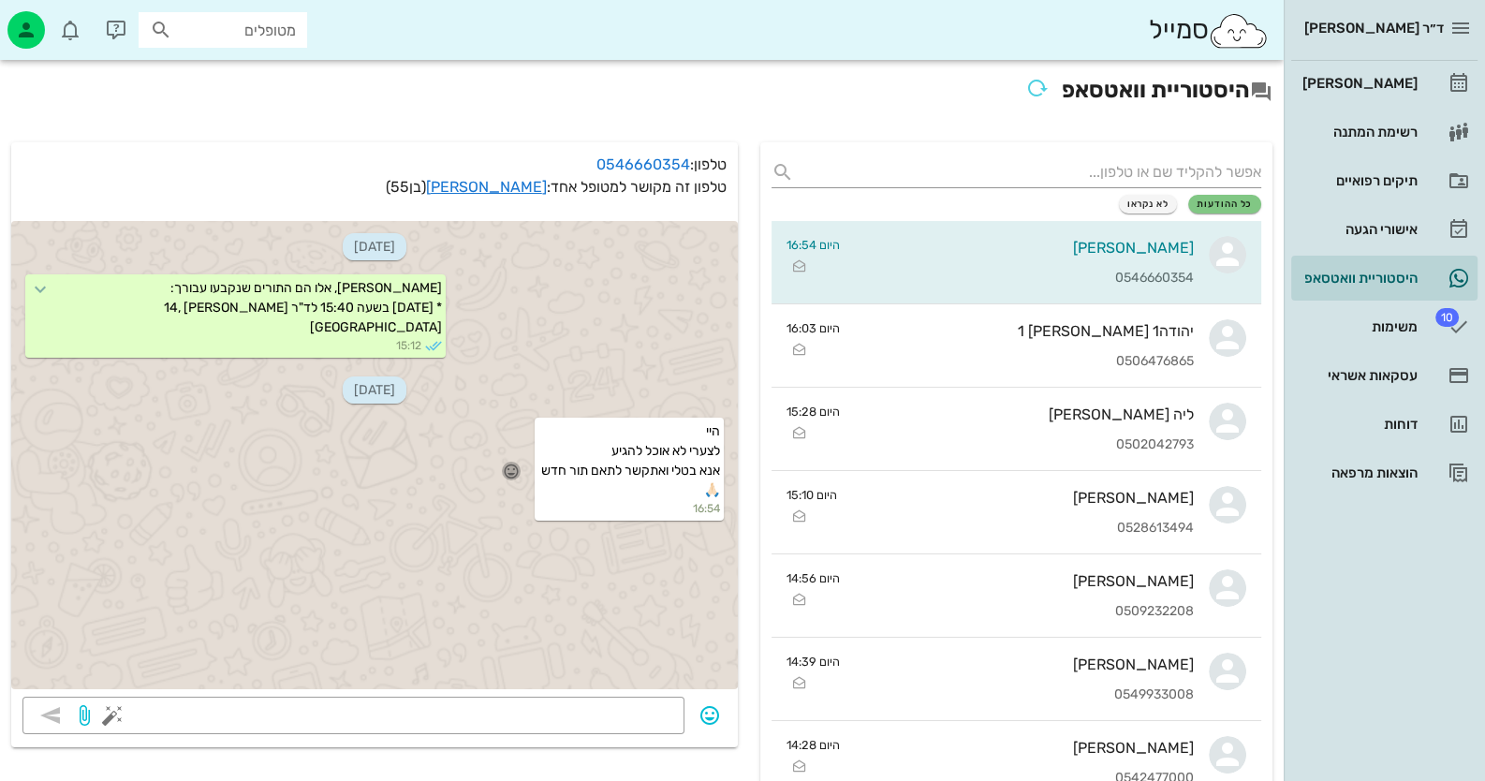
click at [506, 479] on icon "button" at bounding box center [511, 470] width 17 height 17
click at [504, 479] on div "👍" at bounding box center [490, 483] width 34 height 36
click at [514, 192] on link "ארז עיני" at bounding box center [486, 187] width 121 height 18
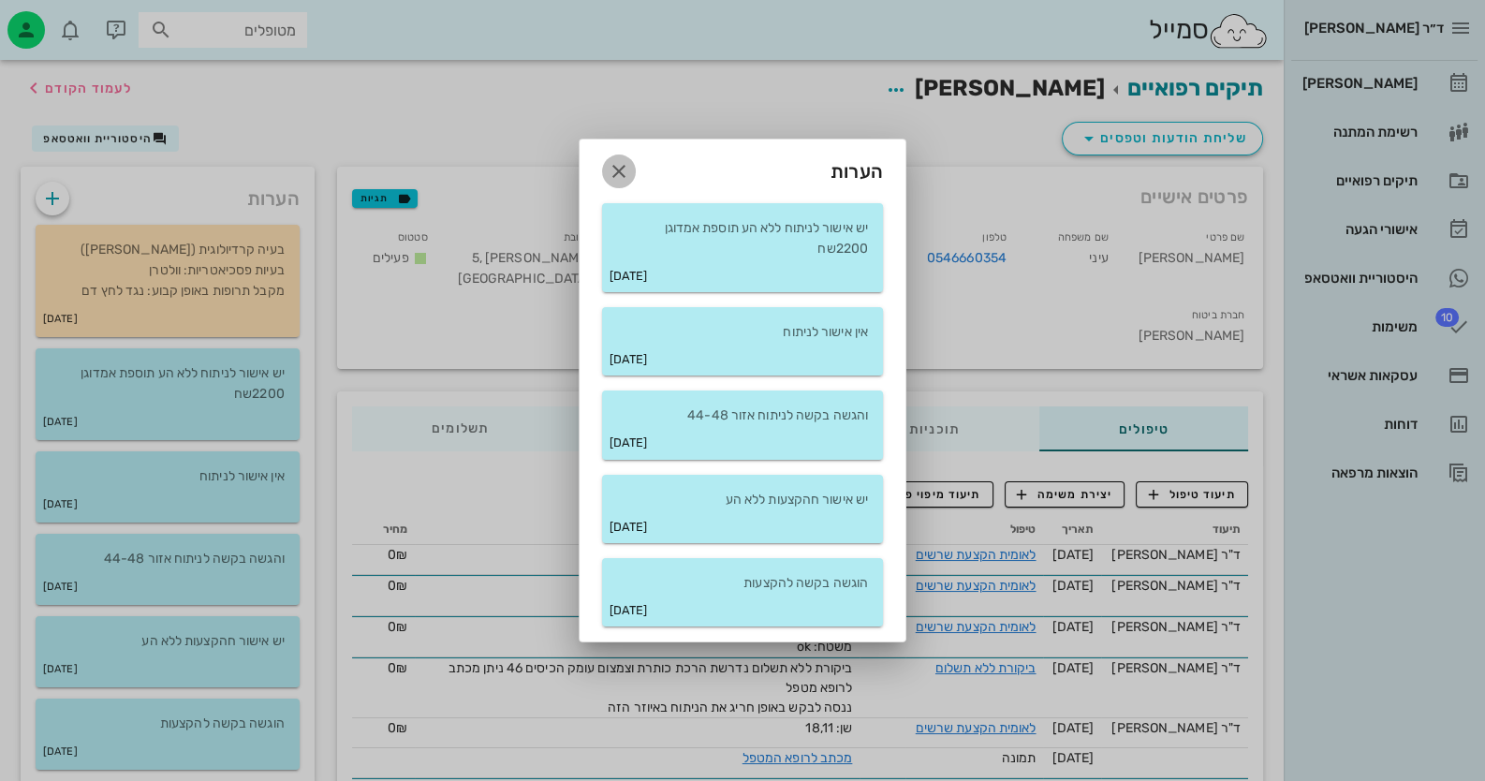
click at [623, 171] on icon "button" at bounding box center [619, 171] width 22 height 22
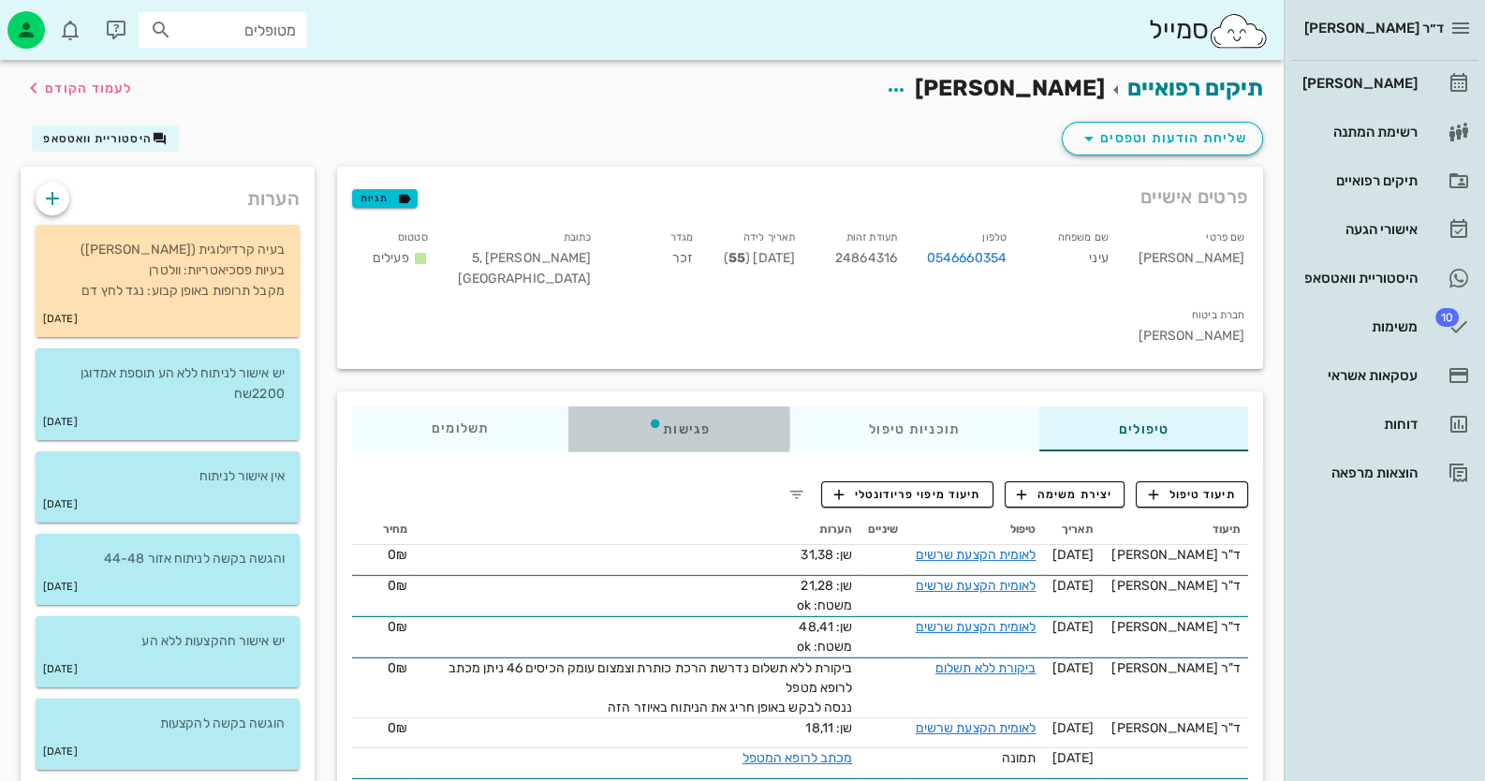
click at [700, 406] on div "פגישות" at bounding box center [678, 428] width 221 height 45
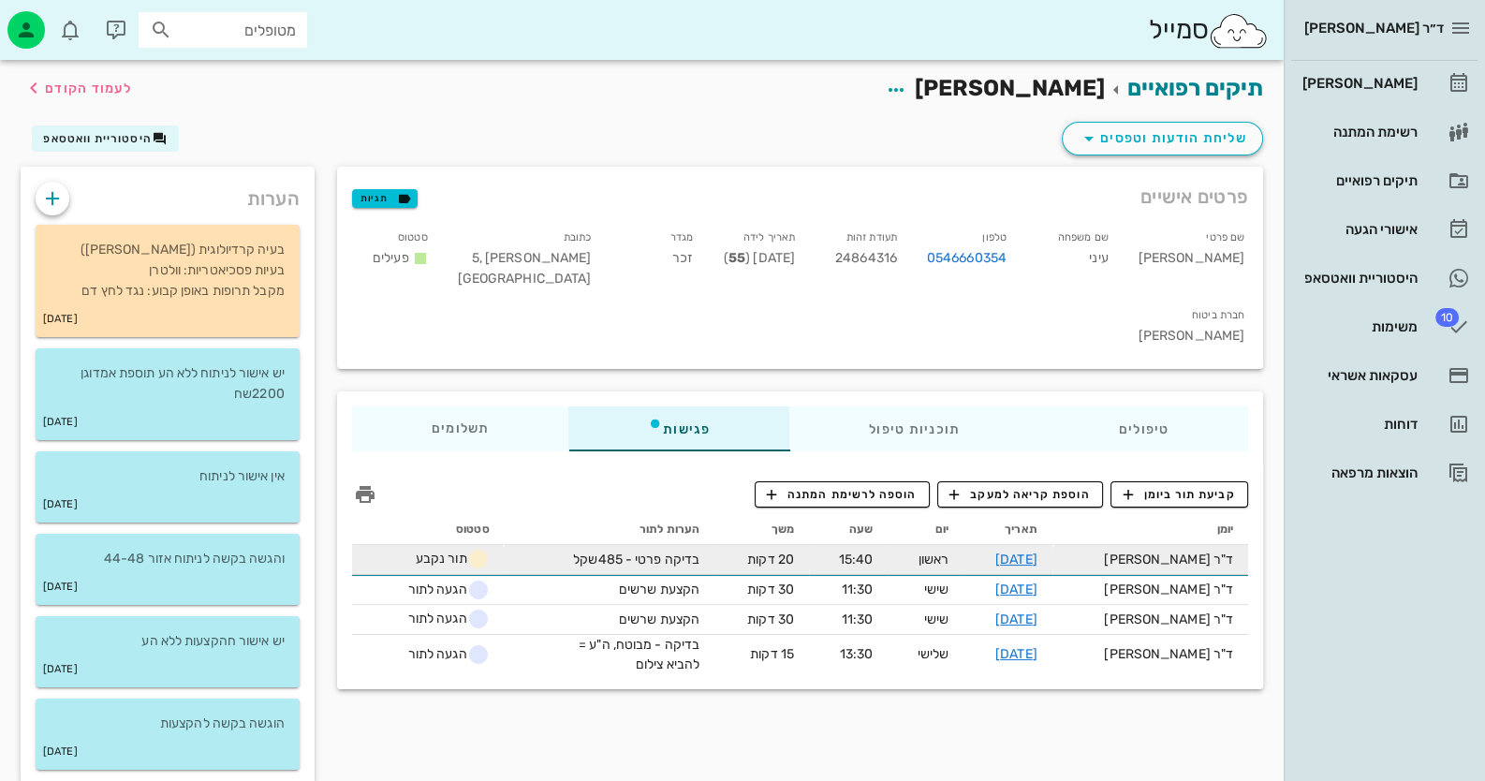
click at [401, 545] on td "תור נקבע" at bounding box center [428, 560] width 153 height 30
click at [1037, 551] on link "17-08-2025" at bounding box center [1016, 559] width 42 height 16
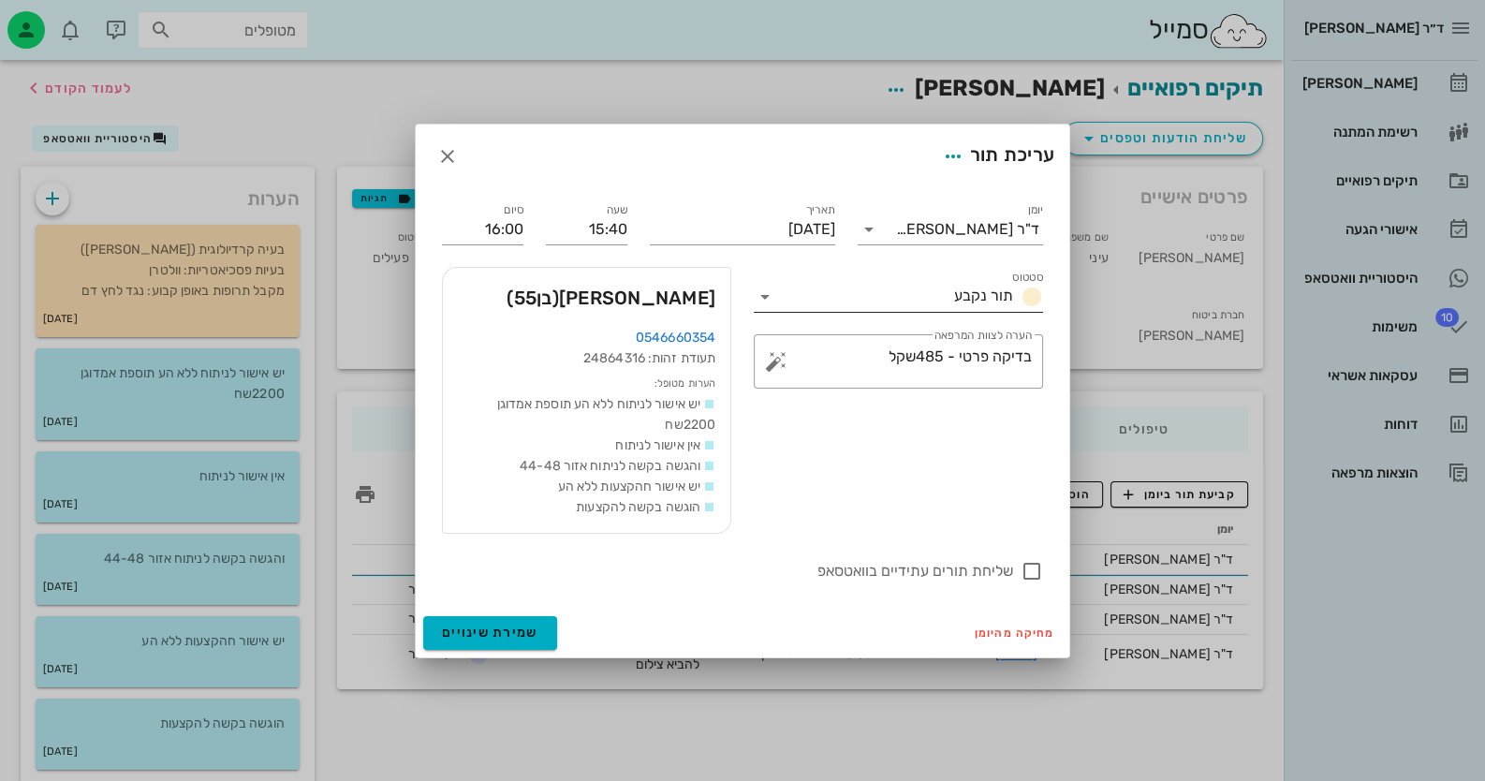
click at [907, 303] on input "סטטוס" at bounding box center [863, 297] width 167 height 30
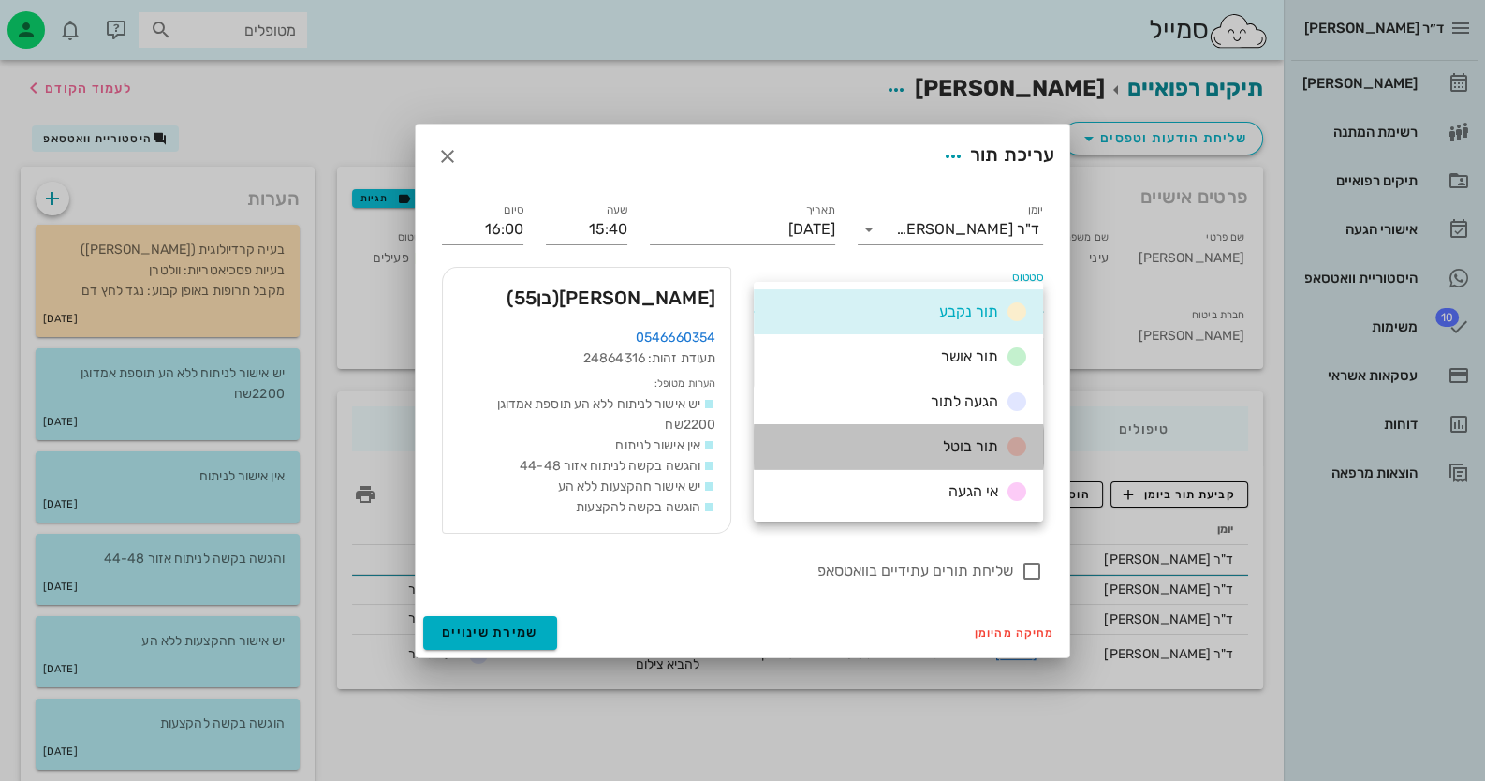
click at [955, 450] on span "תור בוטל" at bounding box center [970, 446] width 55 height 18
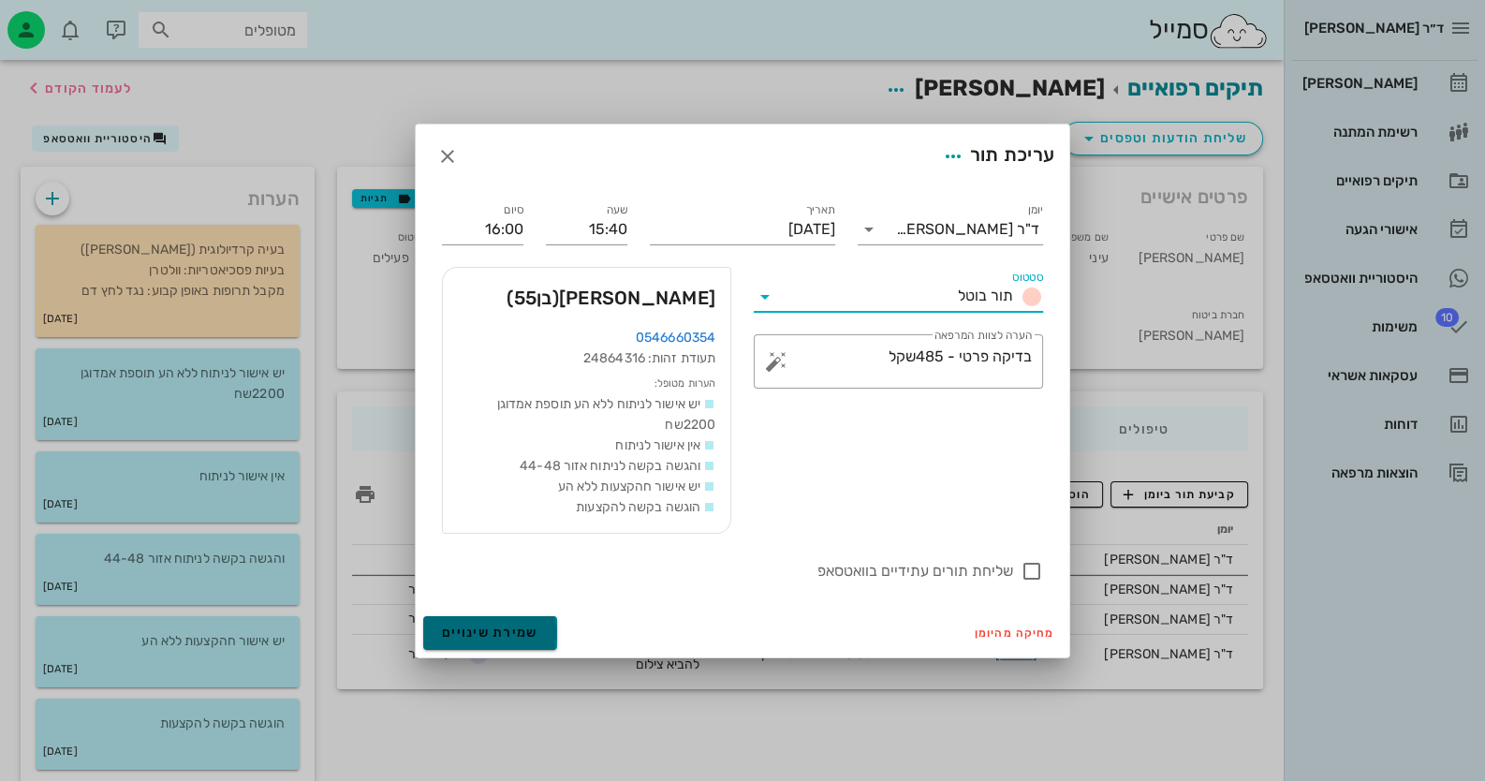
click at [497, 633] on span "שמירת שינויים" at bounding box center [490, 632] width 96 height 16
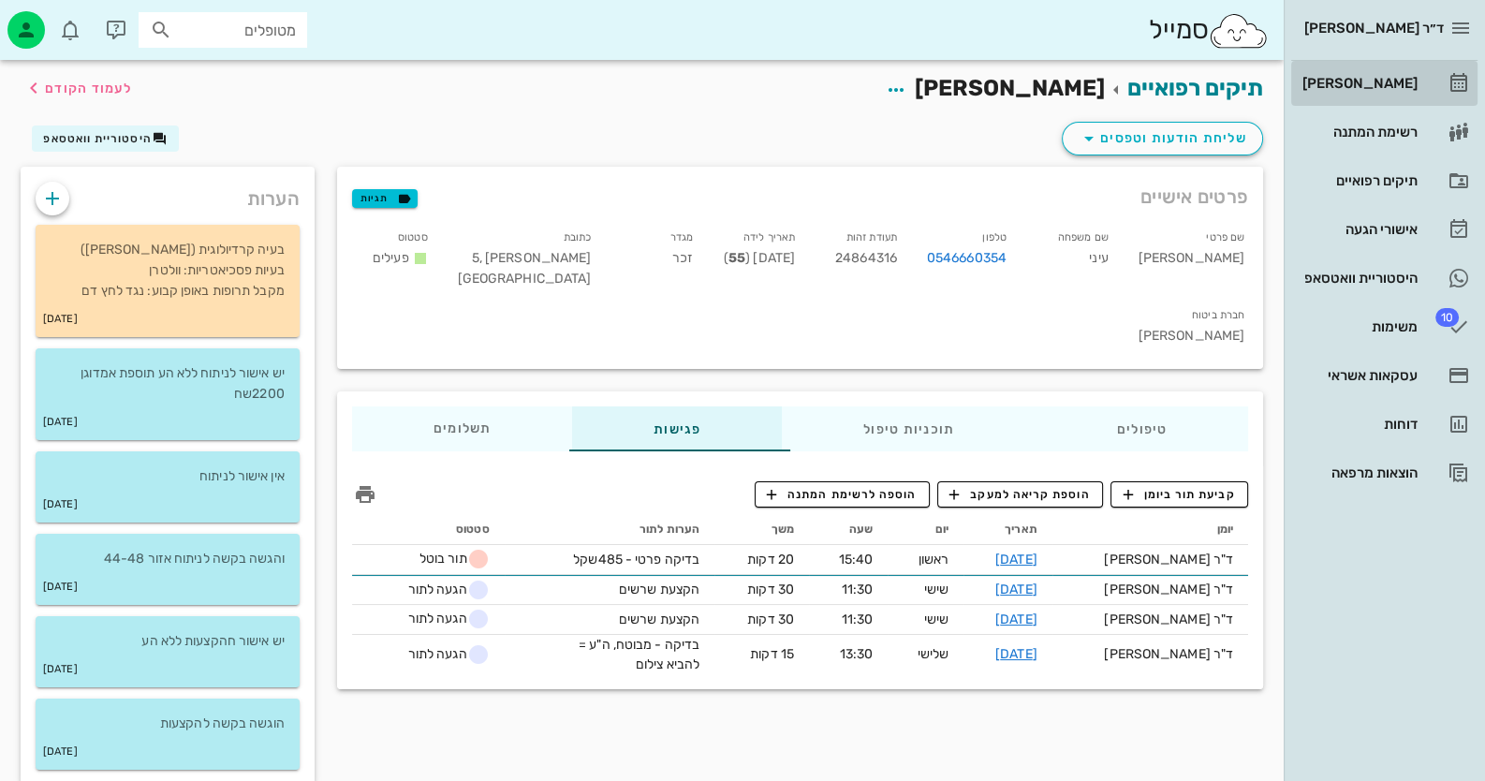
click at [1369, 84] on div "[PERSON_NAME]" at bounding box center [1358, 83] width 119 height 15
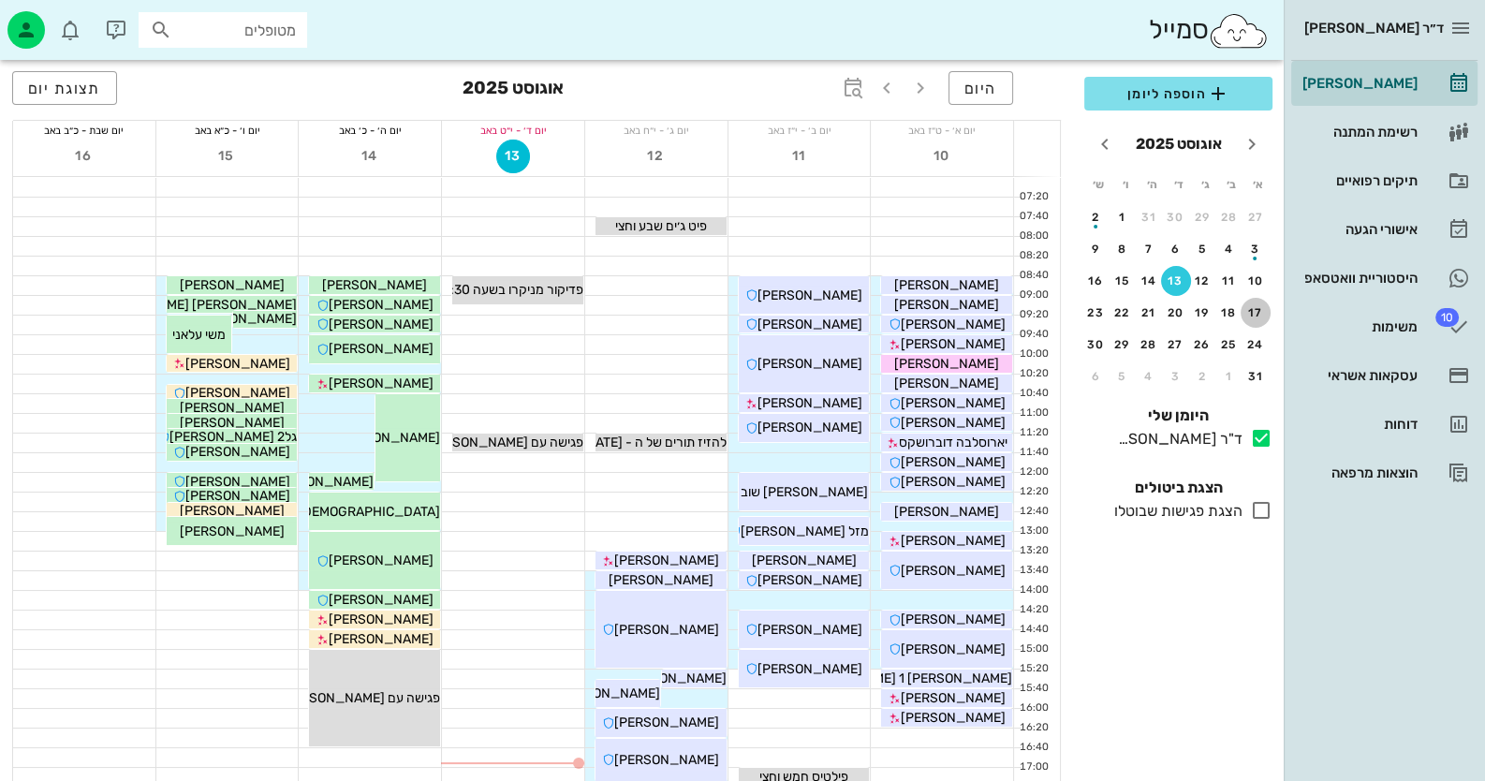
click at [1252, 317] on div "17" at bounding box center [1255, 312] width 30 height 13
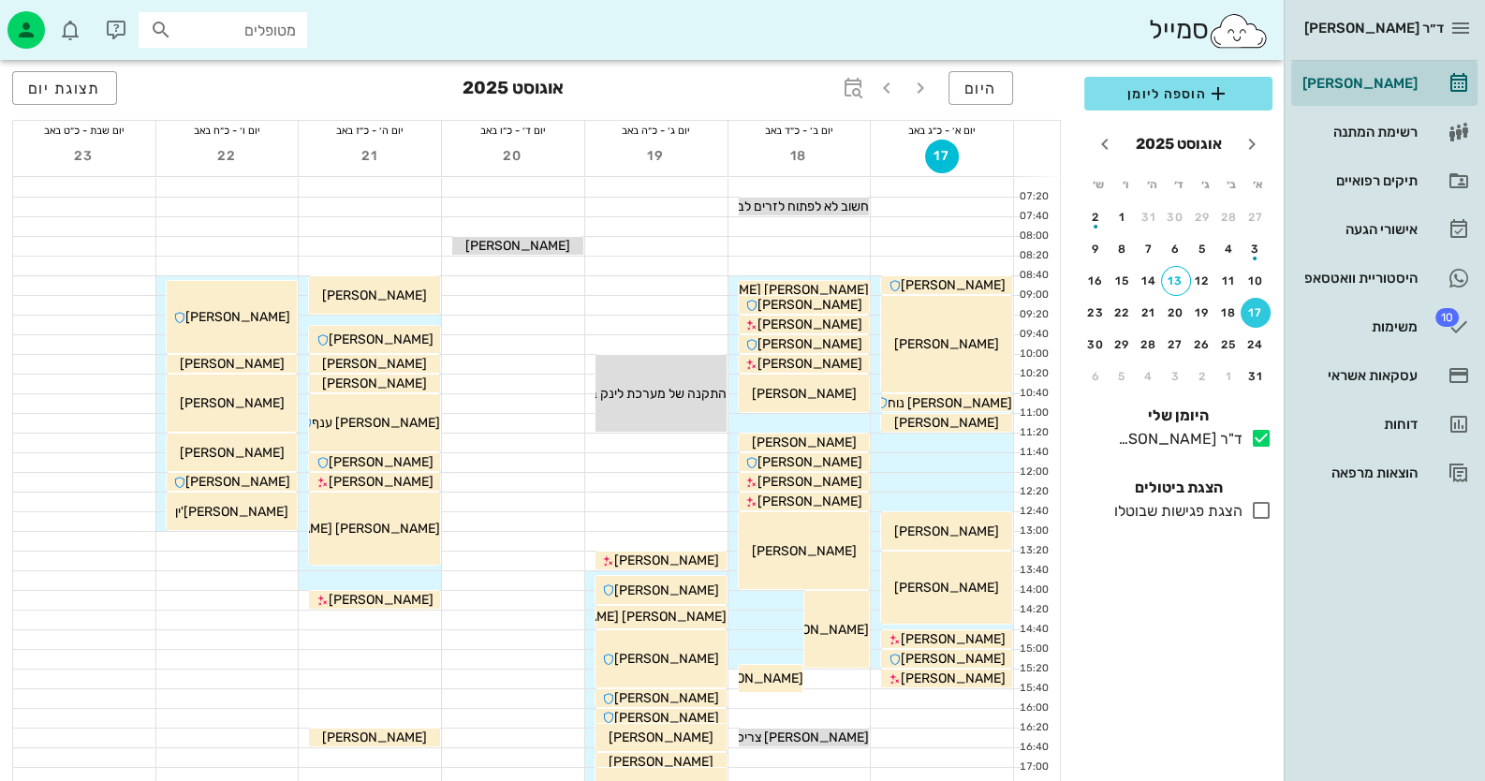
click at [1260, 505] on icon at bounding box center [1261, 510] width 22 height 22
click at [1171, 505] on div "הצגת פגישות שבוטלו" at bounding box center [1175, 511] width 136 height 22
click at [1255, 338] on div "24" at bounding box center [1255, 344] width 30 height 13
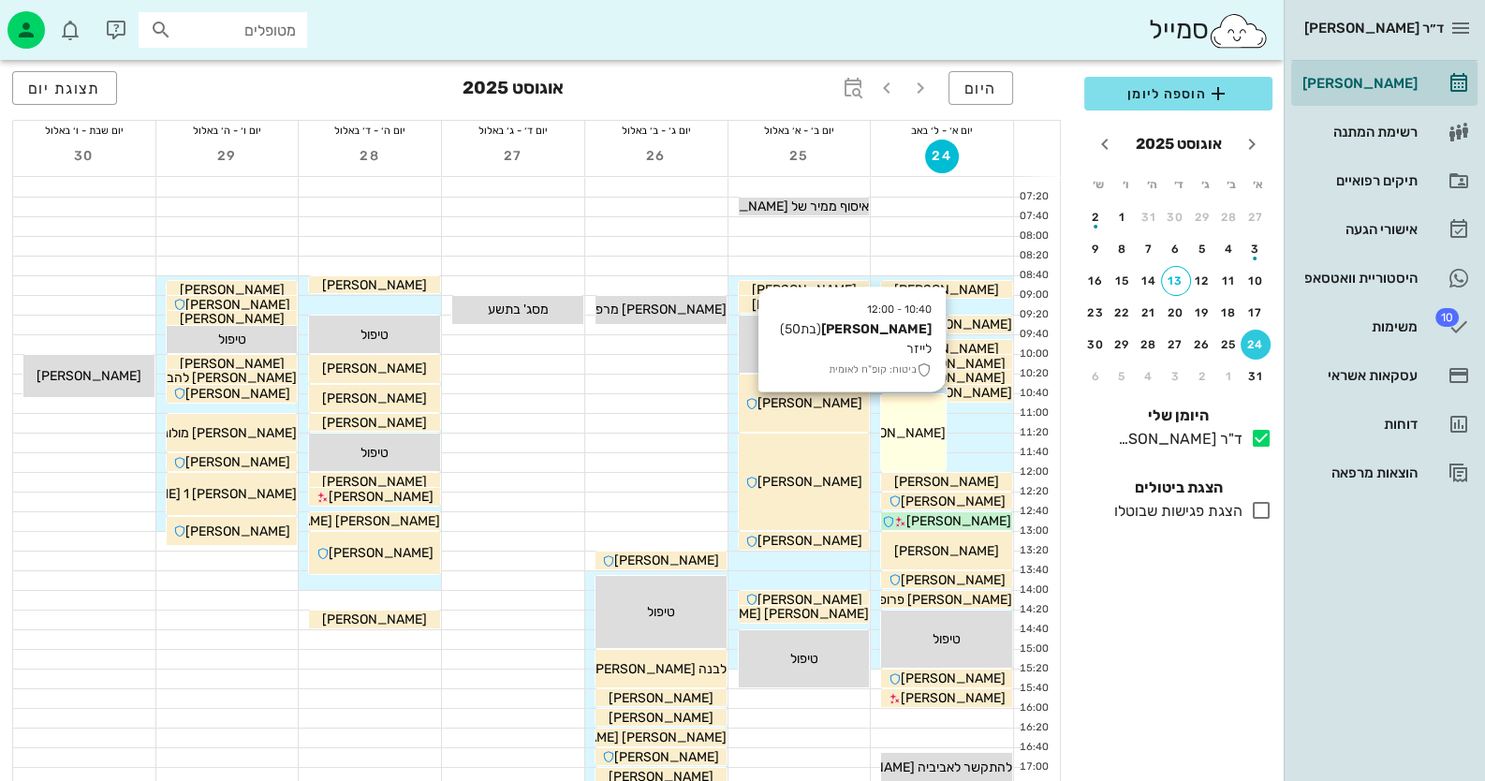
click at [915, 435] on span "[PERSON_NAME]" at bounding box center [893, 433] width 105 height 16
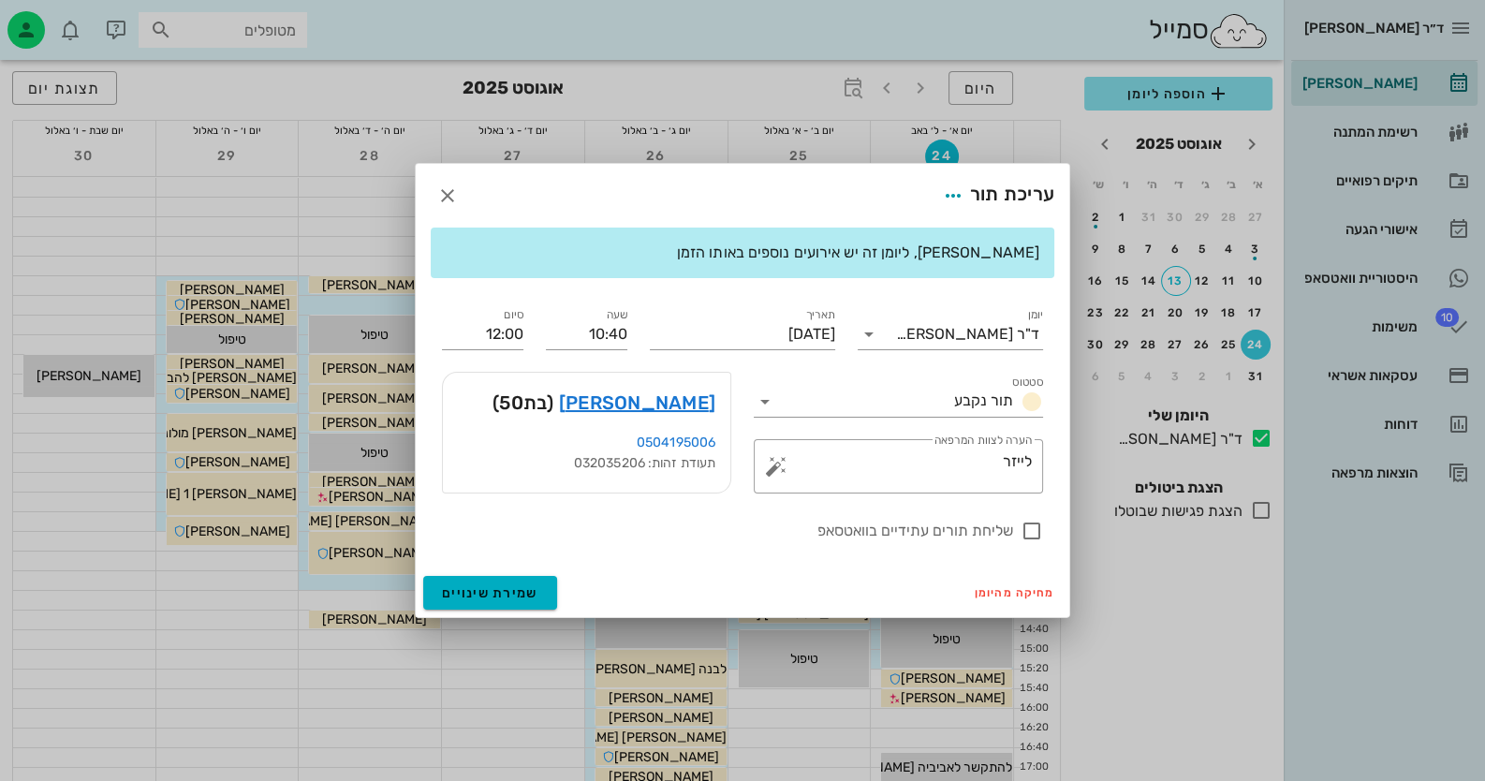
click at [1255, 302] on div at bounding box center [742, 390] width 1485 height 781
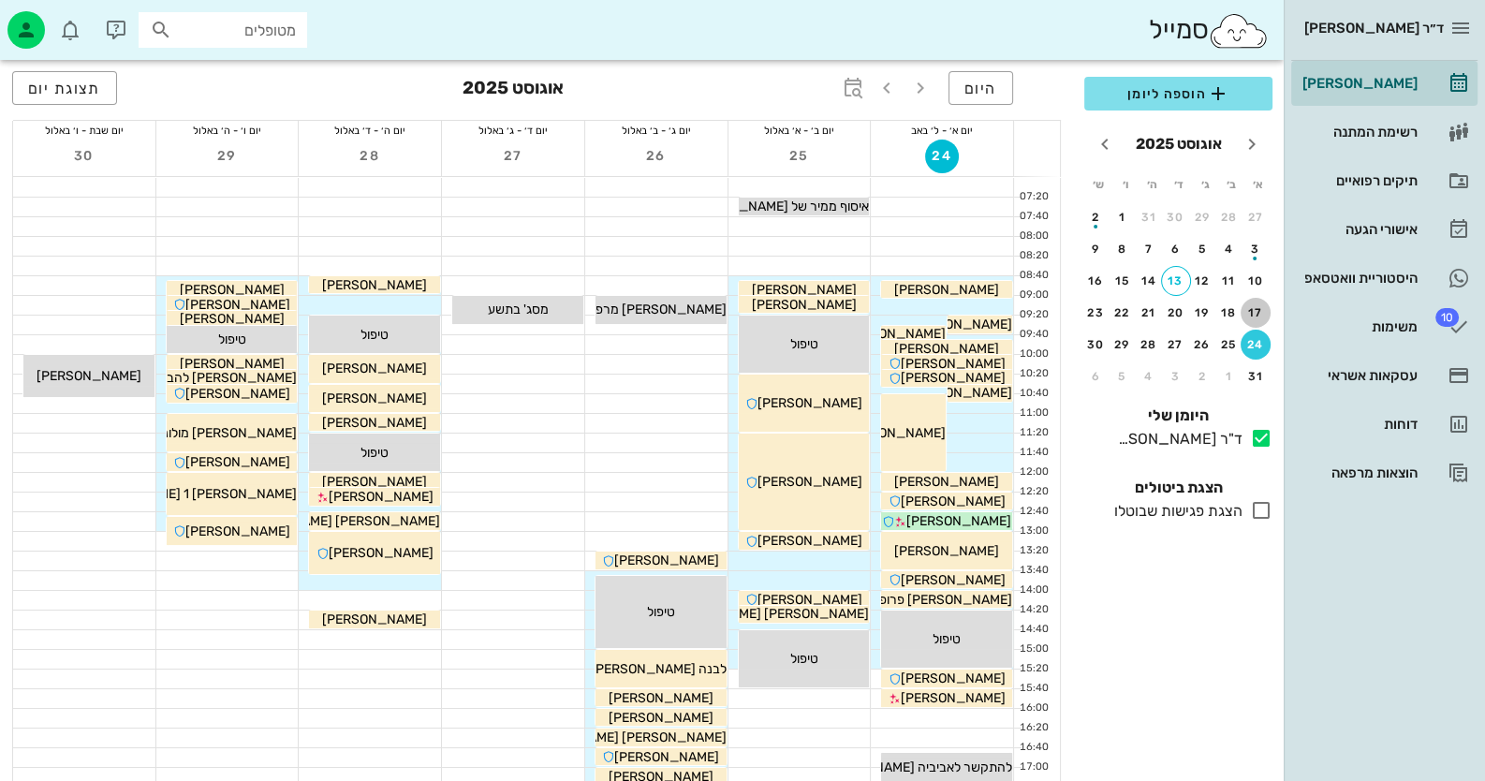
click at [1254, 303] on button "17" at bounding box center [1255, 313] width 30 height 30
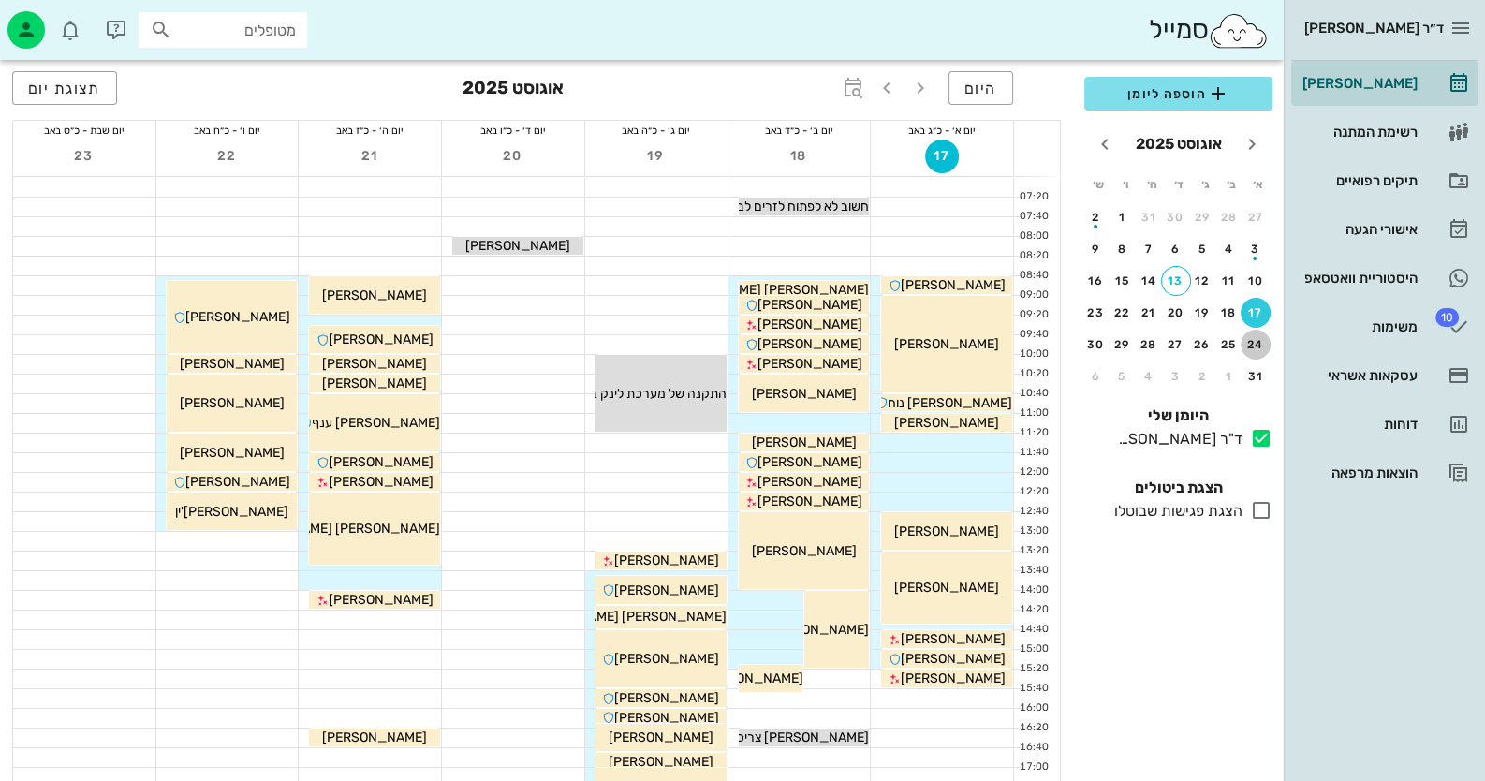
click at [1254, 342] on div "24" at bounding box center [1255, 344] width 30 height 13
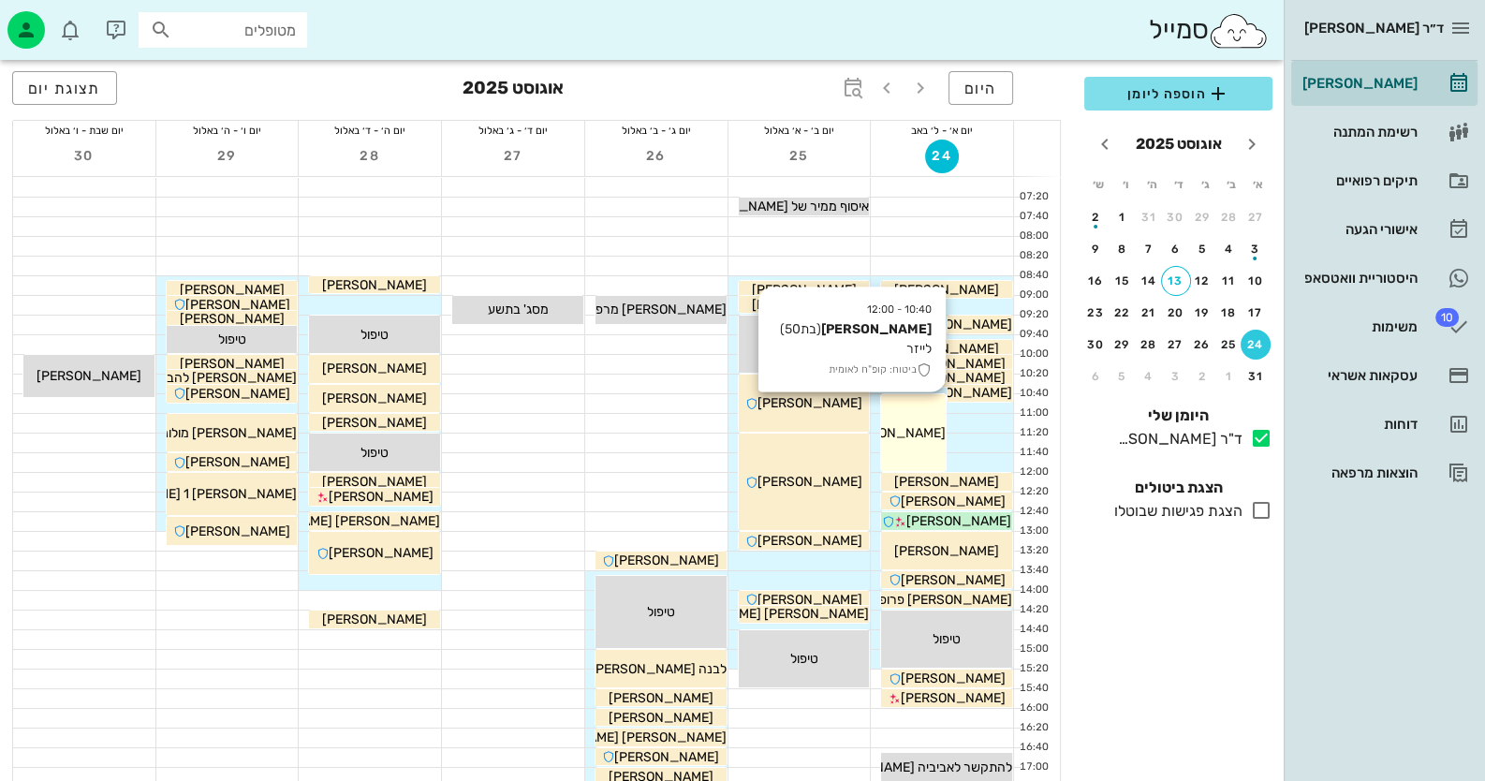
click at [932, 434] on span "[PERSON_NAME]" at bounding box center [893, 433] width 105 height 16
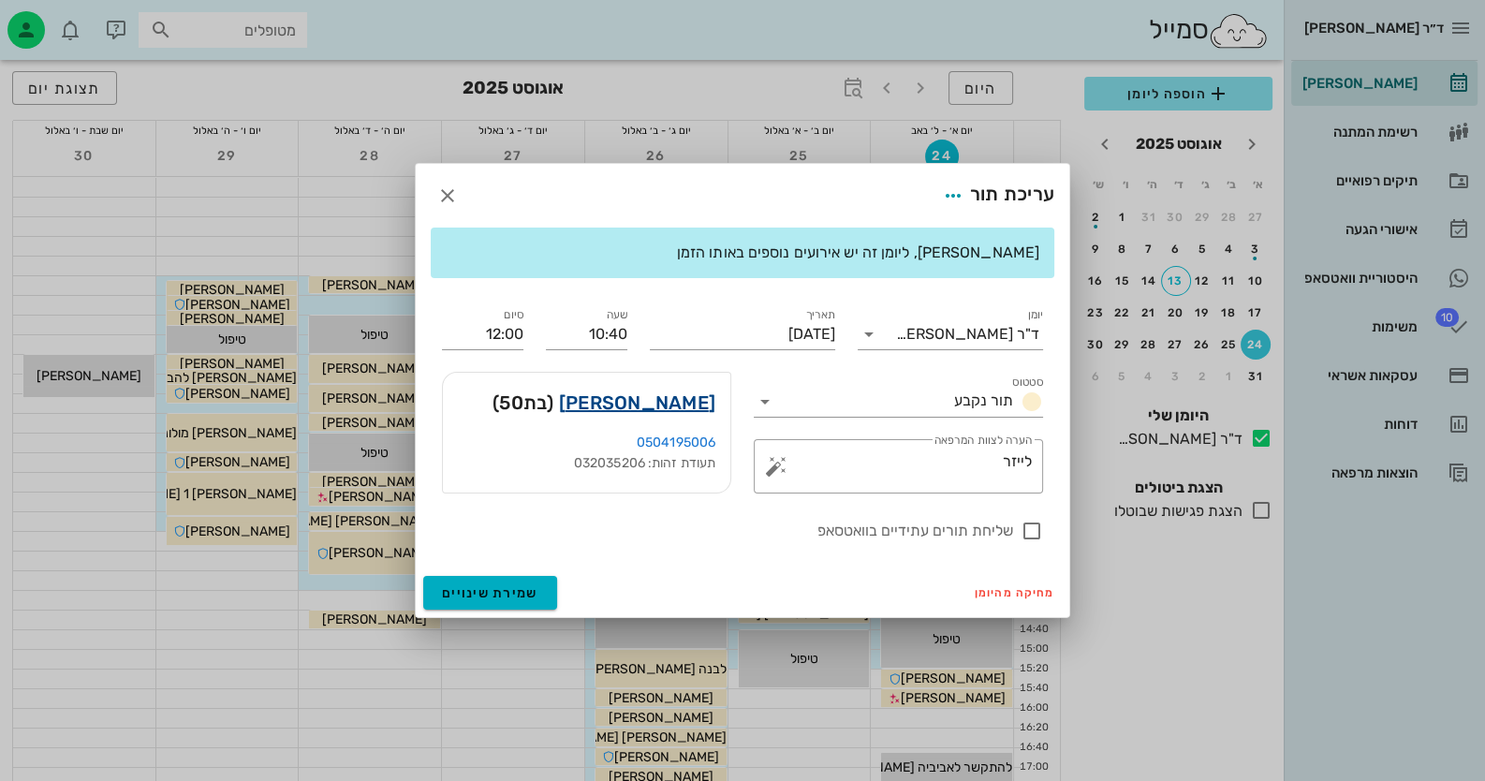
click at [671, 398] on link "רינה אלמליח" at bounding box center [637, 403] width 156 height 30
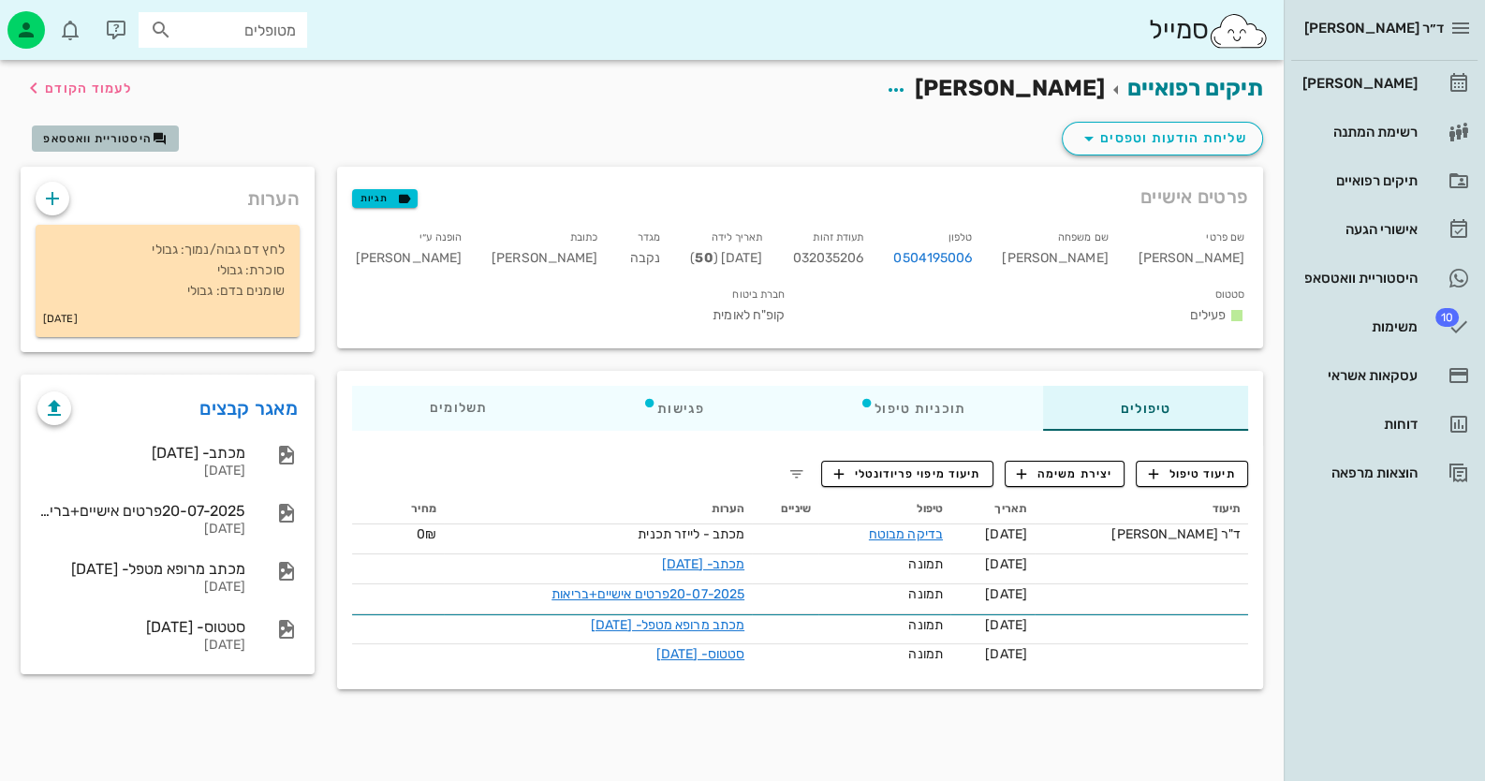
click at [86, 136] on span "היסטוריית וואטסאפ" at bounding box center [97, 138] width 109 height 13
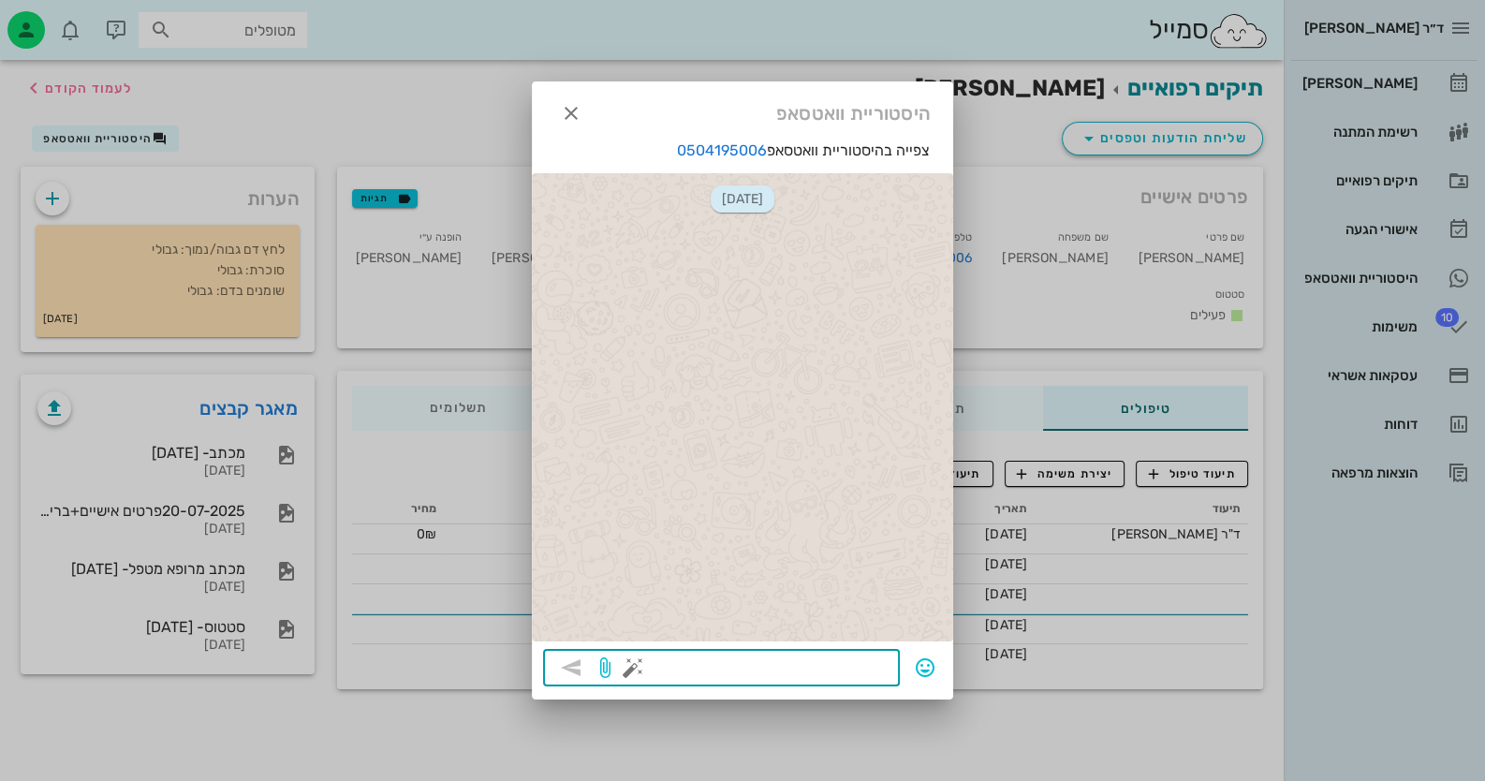
click at [856, 654] on textarea at bounding box center [763, 669] width 252 height 30
type textarea "v"
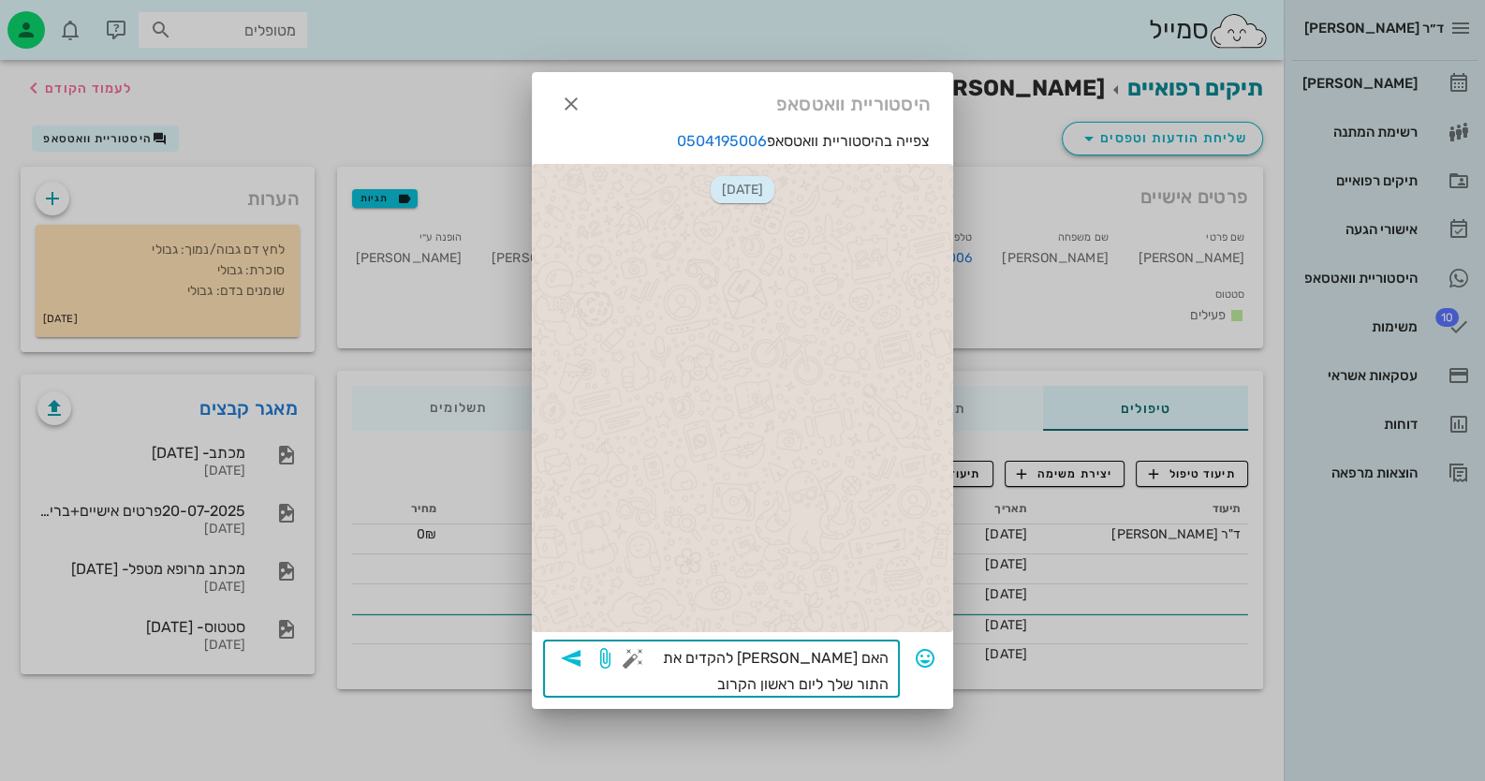
type textarea "האם תרצי להקדים את התור שלך ליום ראשון הקרוב?"
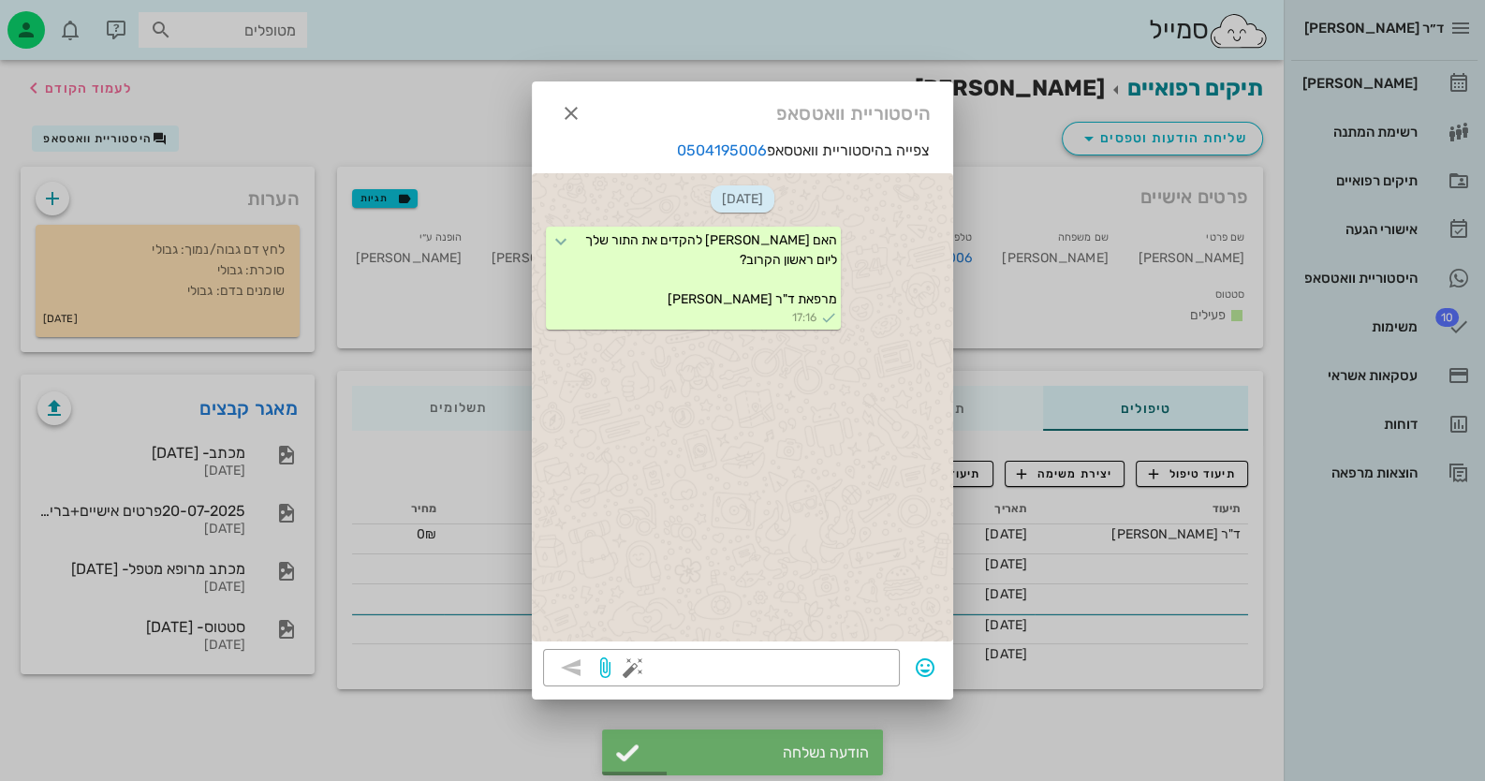
click at [1404, 83] on div at bounding box center [742, 390] width 1485 height 781
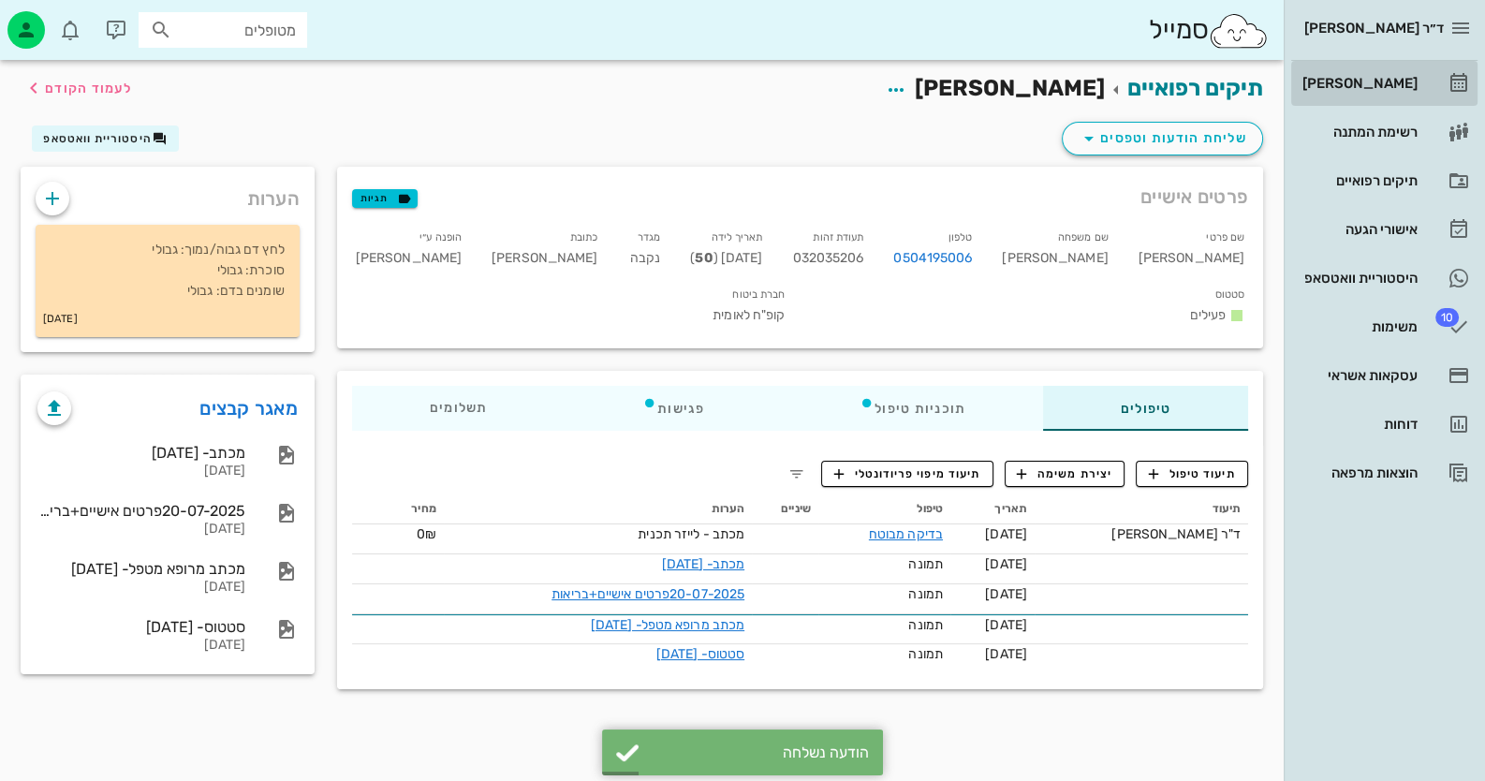
click at [1404, 83] on div "[PERSON_NAME]" at bounding box center [1358, 83] width 119 height 15
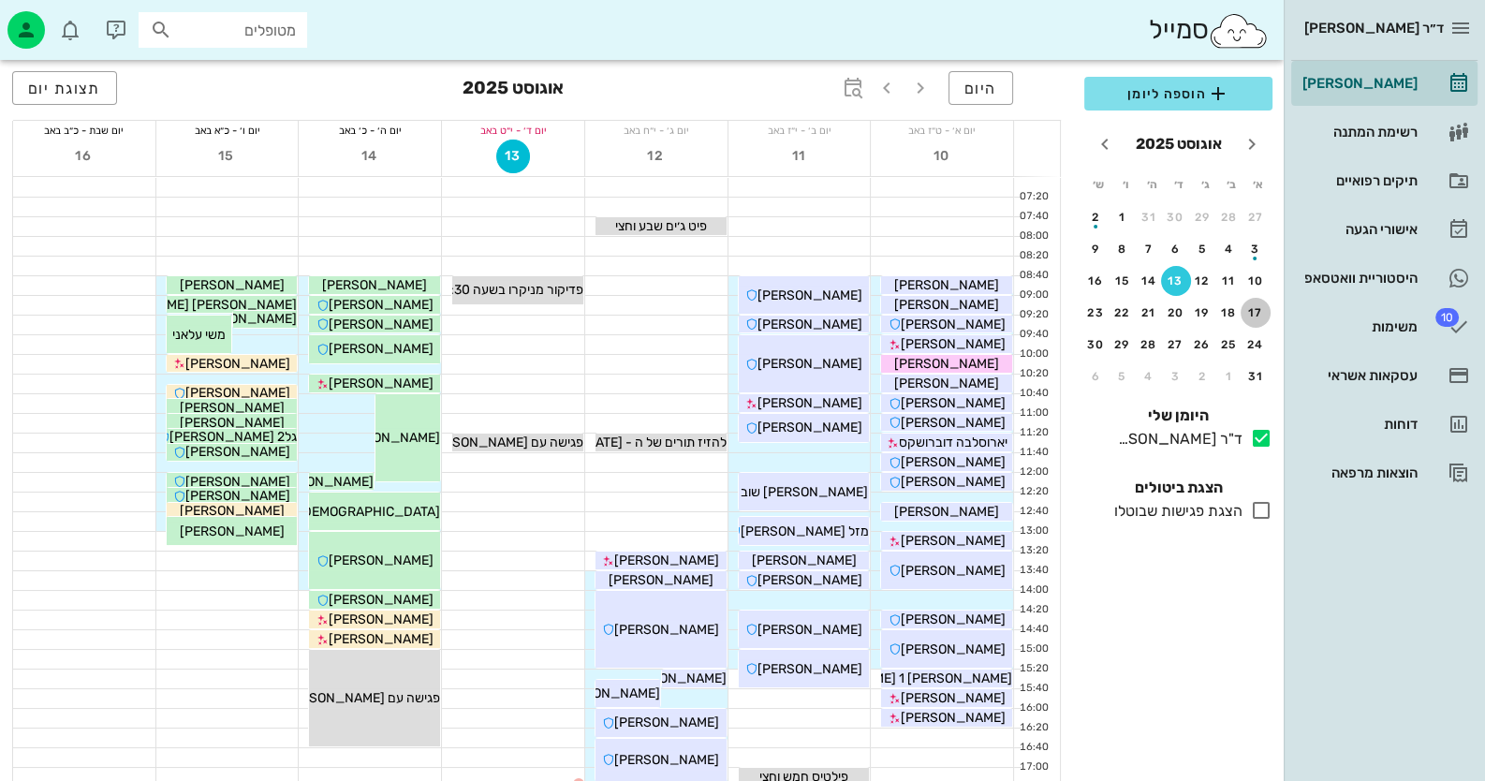
click at [1263, 310] on div "17" at bounding box center [1255, 312] width 30 height 13
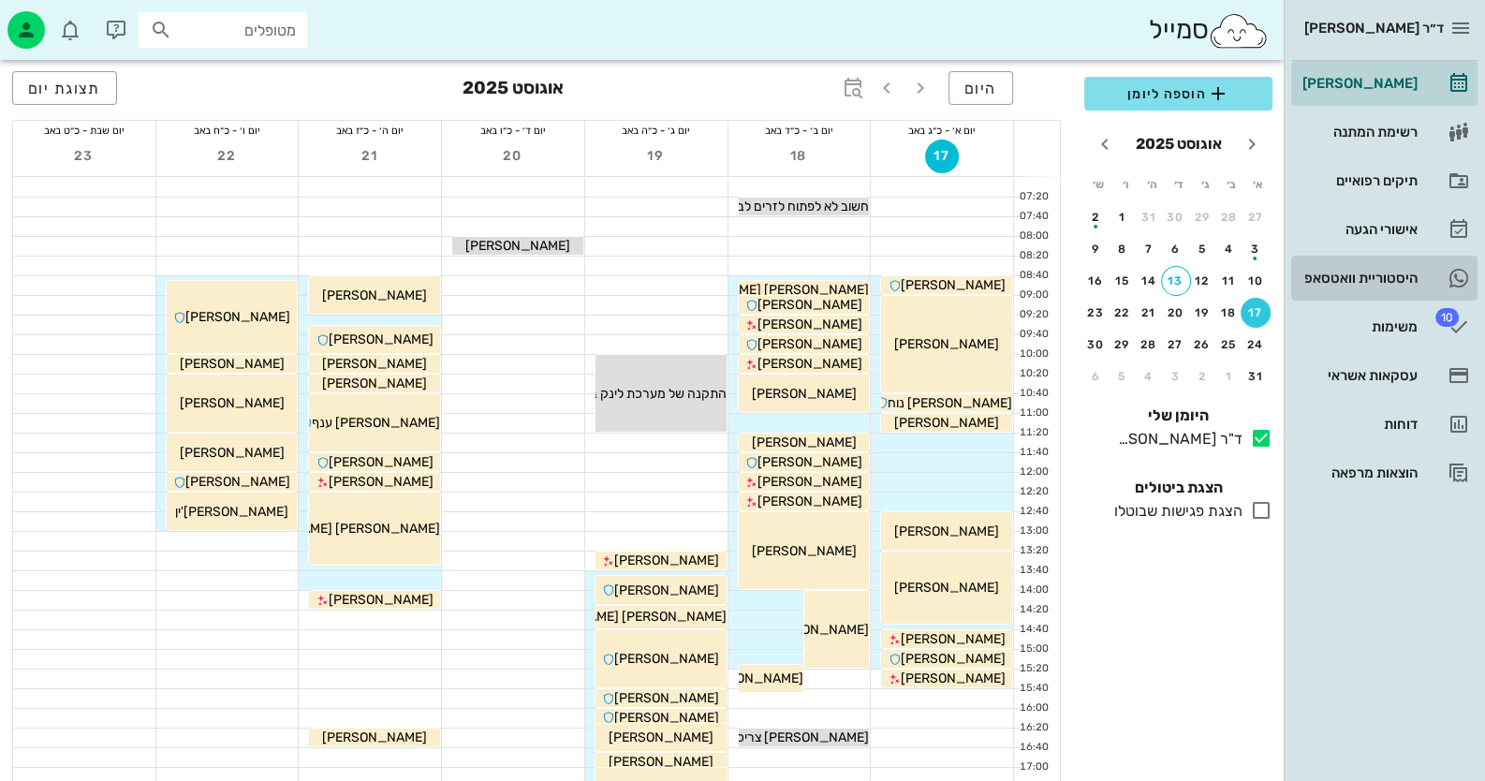
click at [1402, 279] on div "היסטוריית וואטסאפ" at bounding box center [1358, 278] width 119 height 15
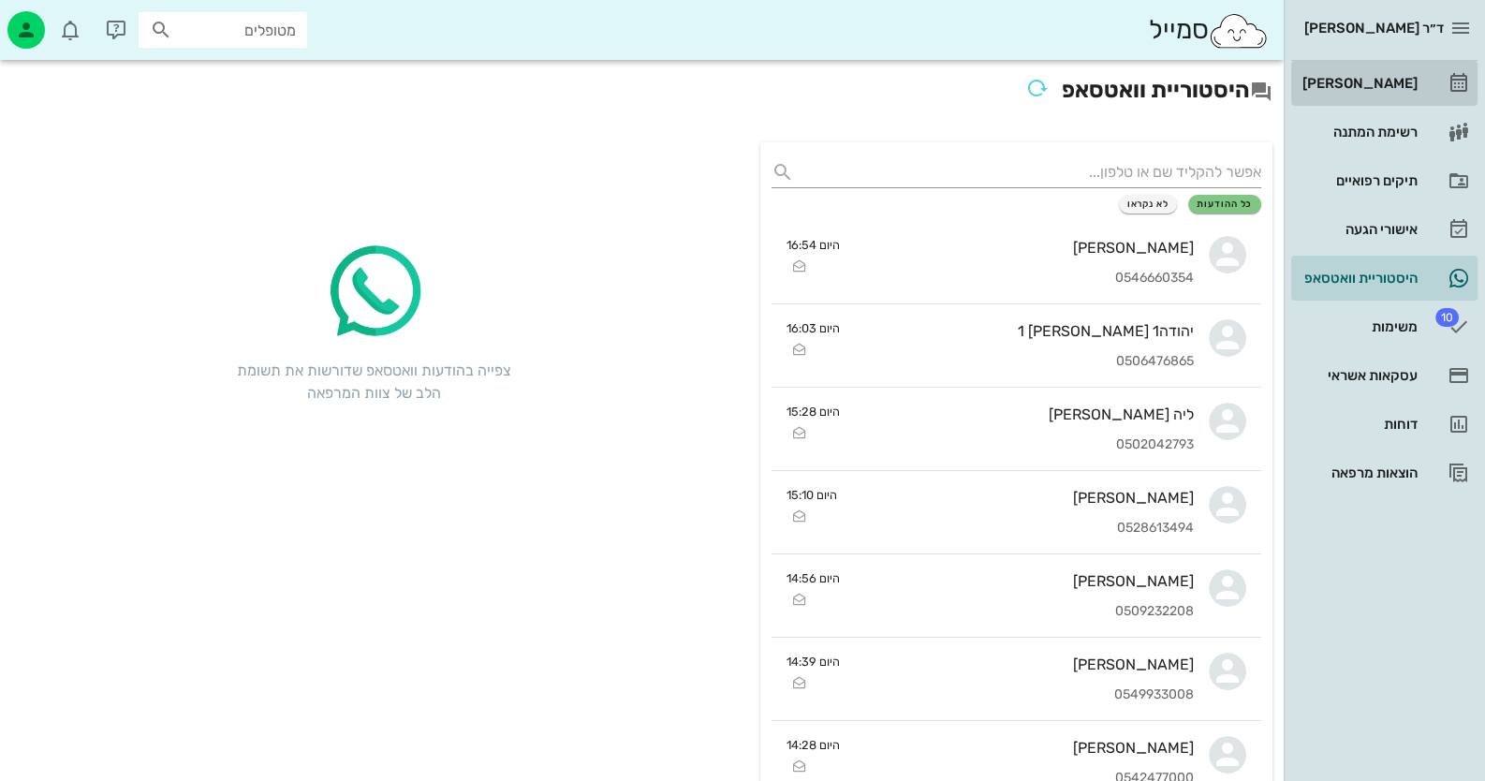
click at [1417, 66] on link "[PERSON_NAME]" at bounding box center [1384, 83] width 186 height 45
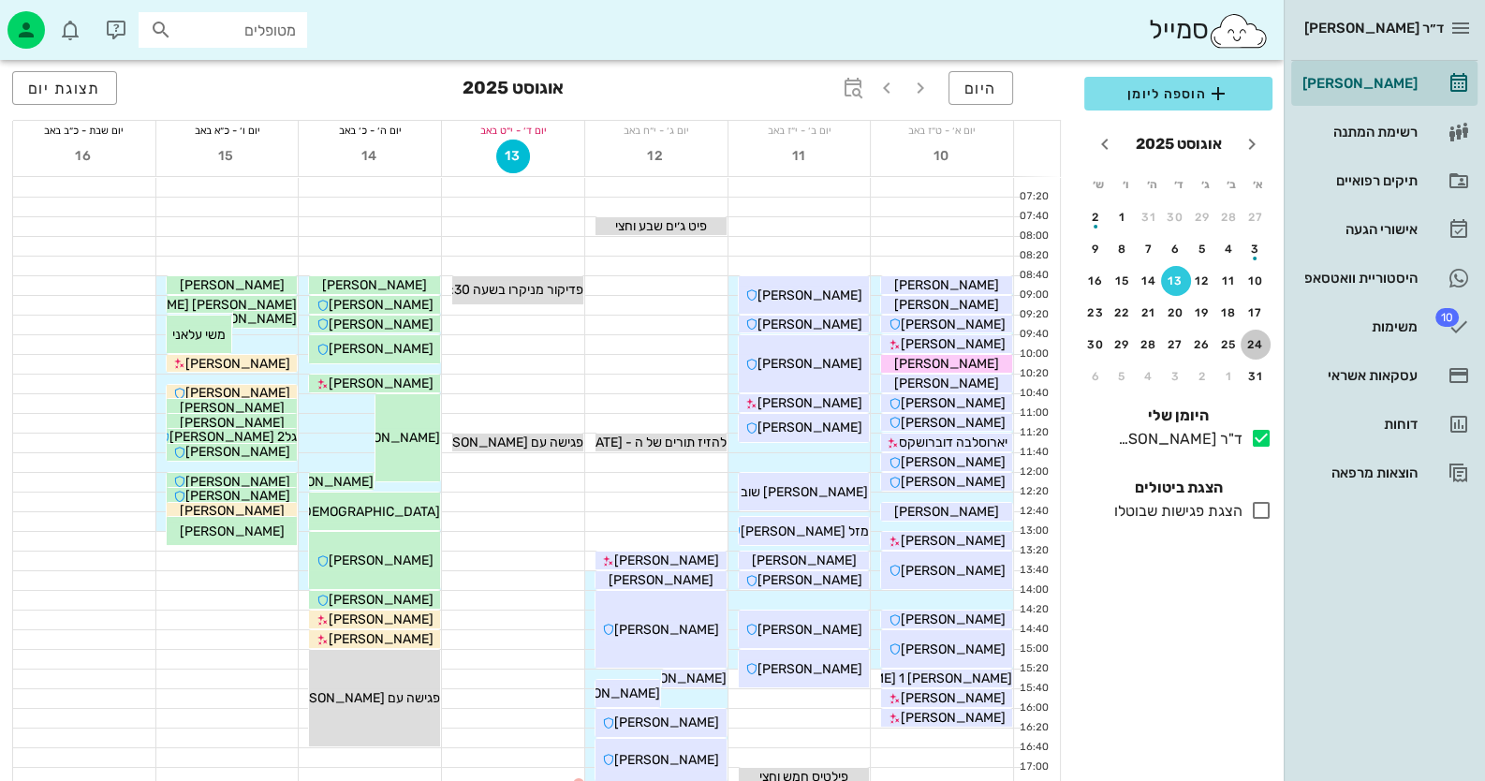
click at [1260, 349] on button "24" at bounding box center [1255, 345] width 30 height 30
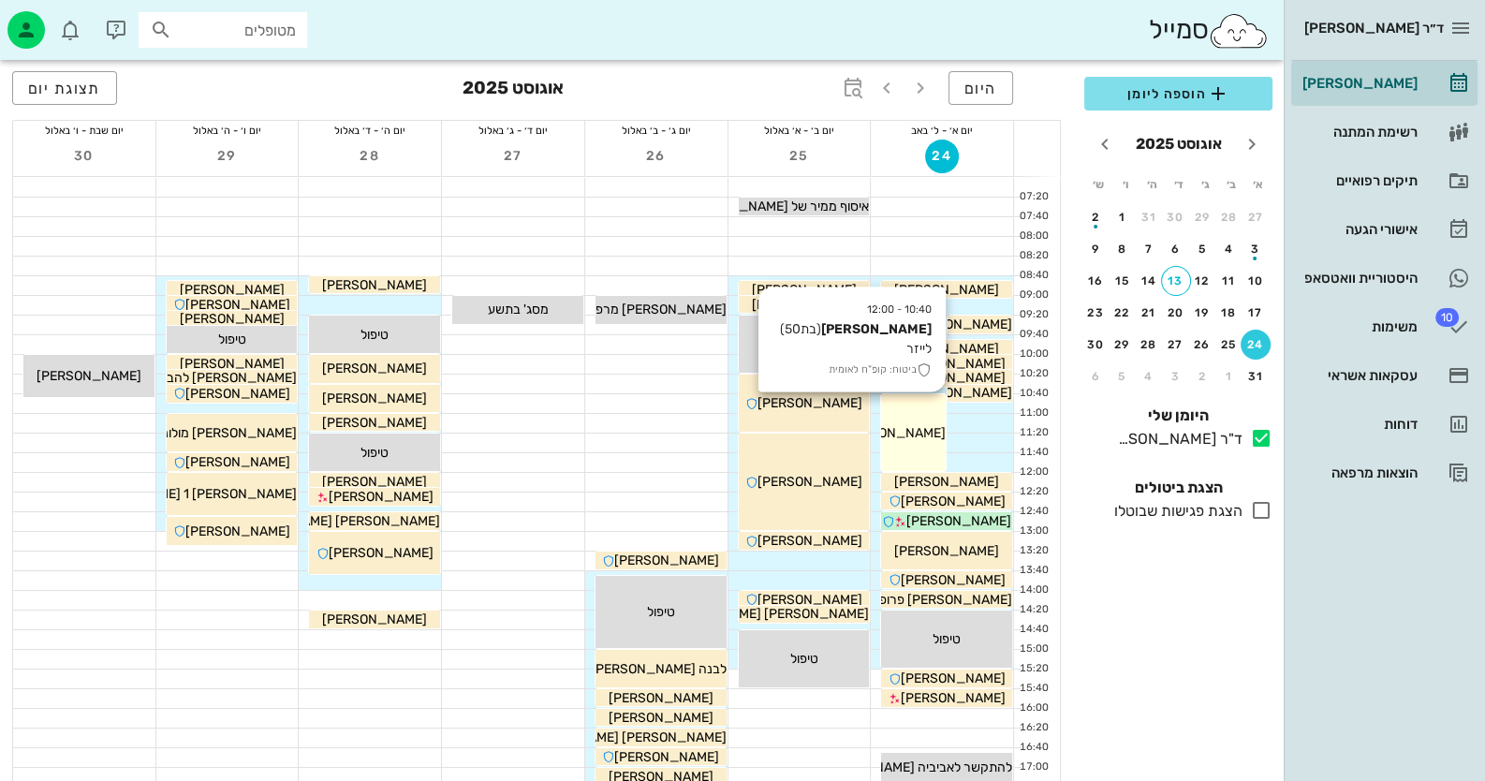
click at [917, 427] on span "[PERSON_NAME]" at bounding box center [893, 433] width 105 height 16
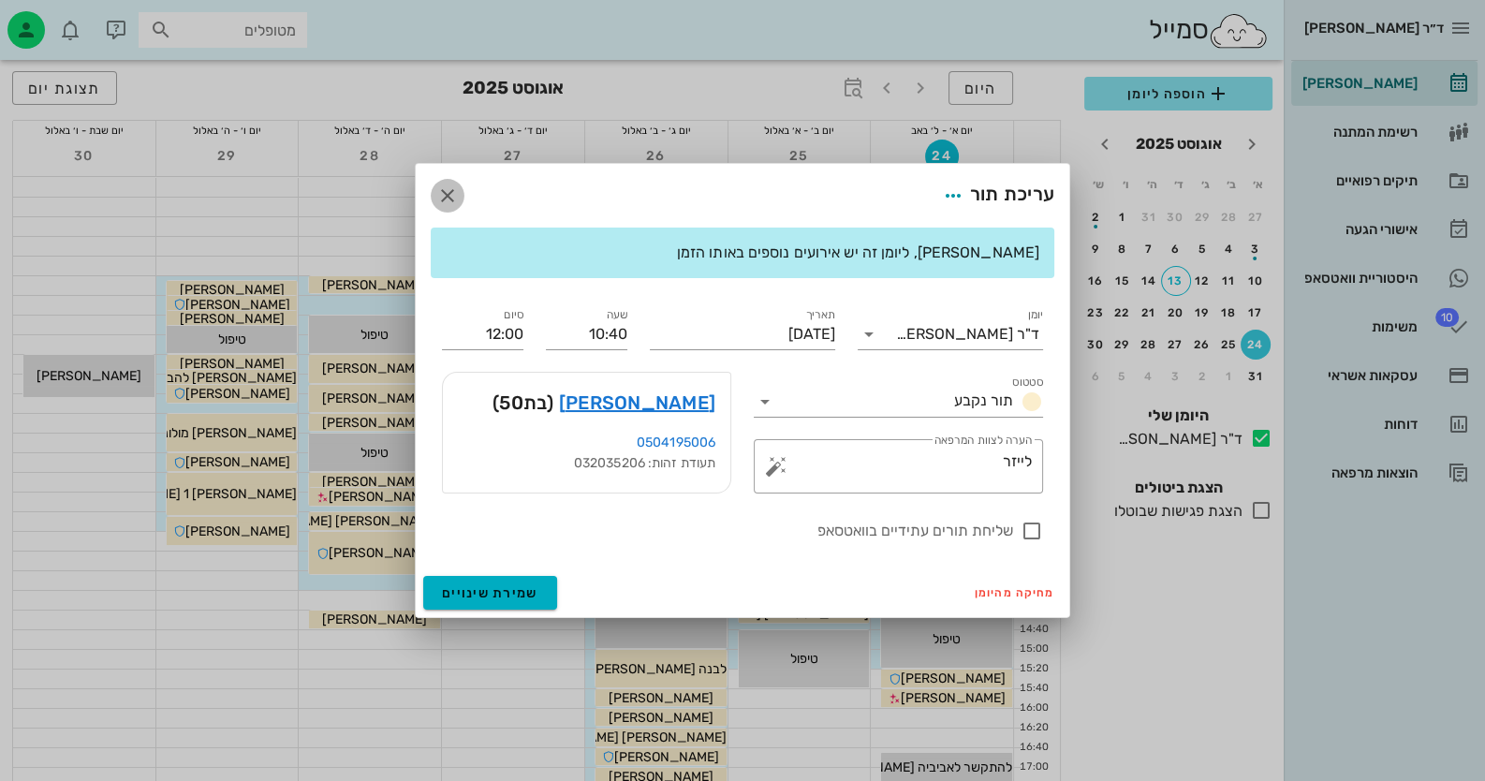
click at [447, 196] on icon "button" at bounding box center [447, 195] width 22 height 22
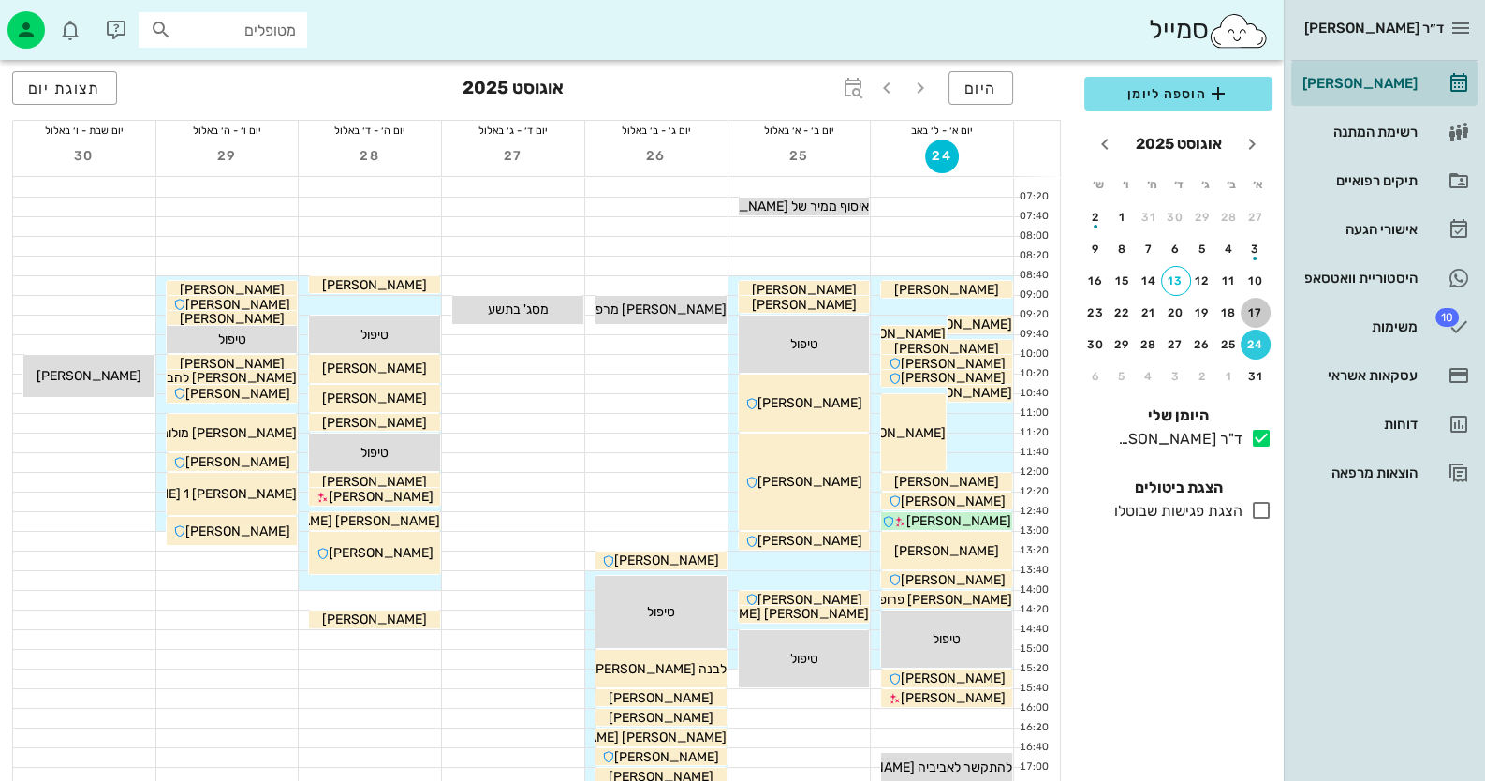
click at [1259, 318] on button "17" at bounding box center [1255, 313] width 30 height 30
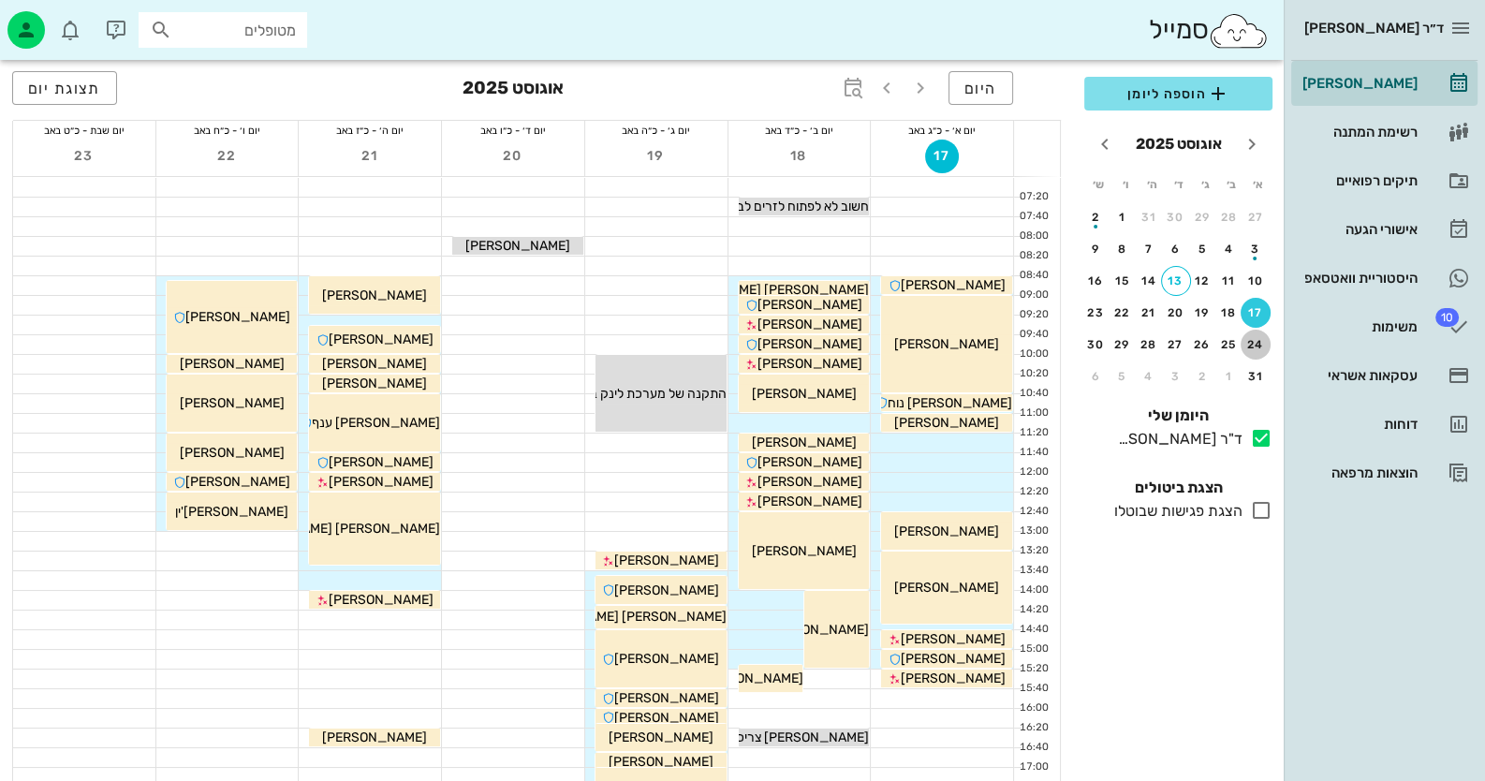
click at [1255, 338] on div "24" at bounding box center [1255, 344] width 30 height 13
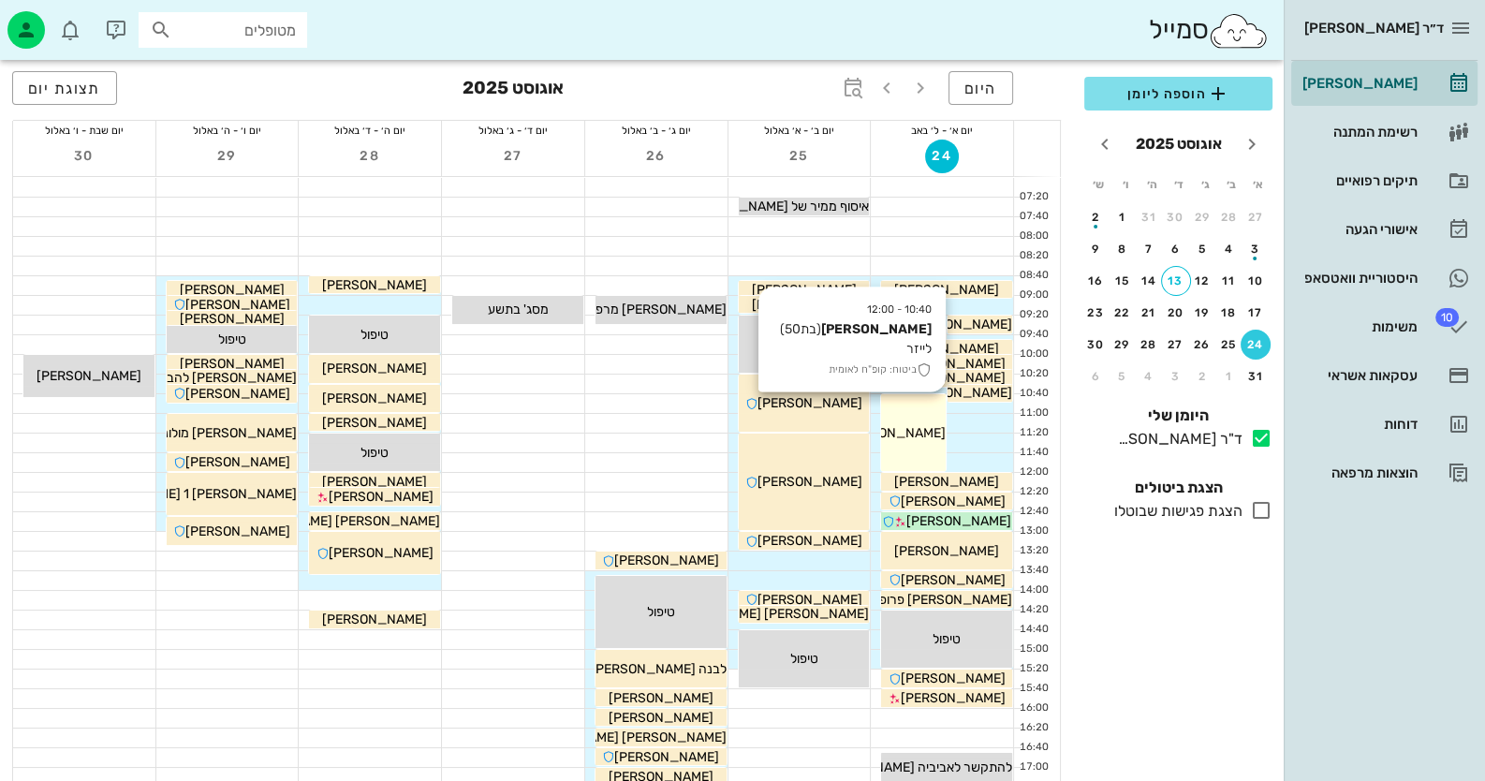
click at [899, 454] on div "10:40 - 12:00 רינה אלמליח (בת 50 ) לייזר ביטוח: קופ"ח לאומית רינה אלמליח" at bounding box center [913, 432] width 65 height 77
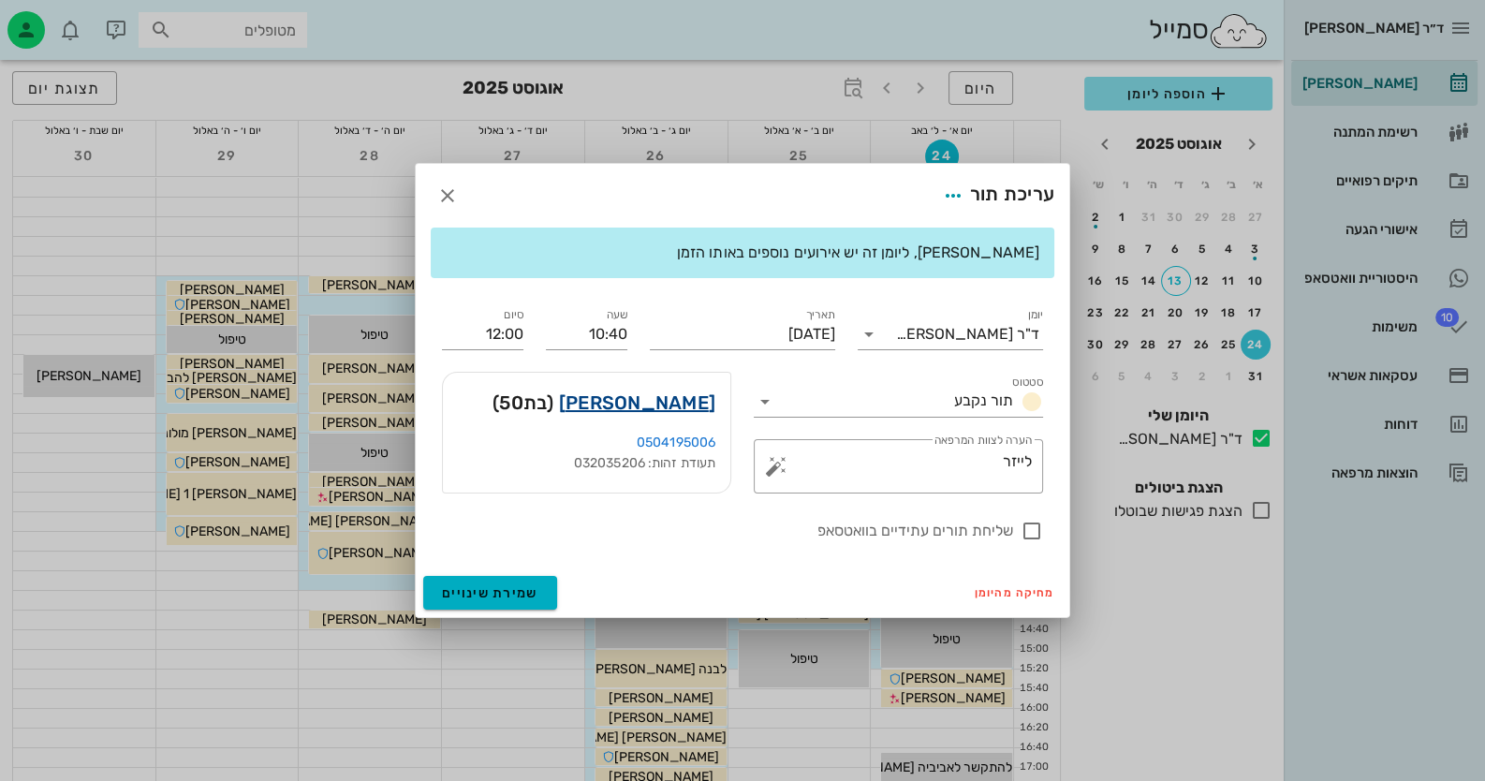
click at [697, 410] on link "רינה אלמליח" at bounding box center [637, 403] width 156 height 30
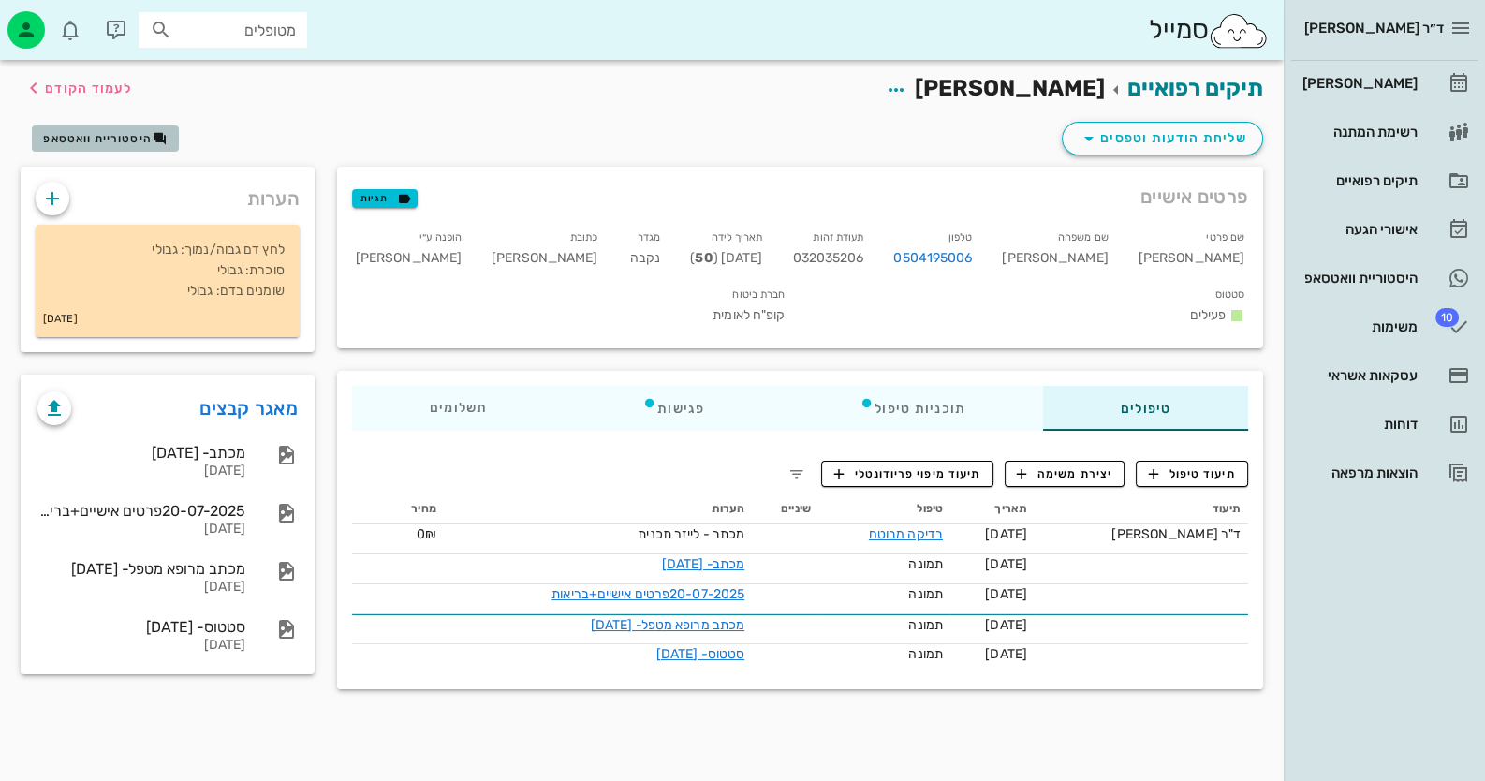
click at [99, 137] on span "היסטוריית וואטסאפ" at bounding box center [97, 138] width 109 height 13
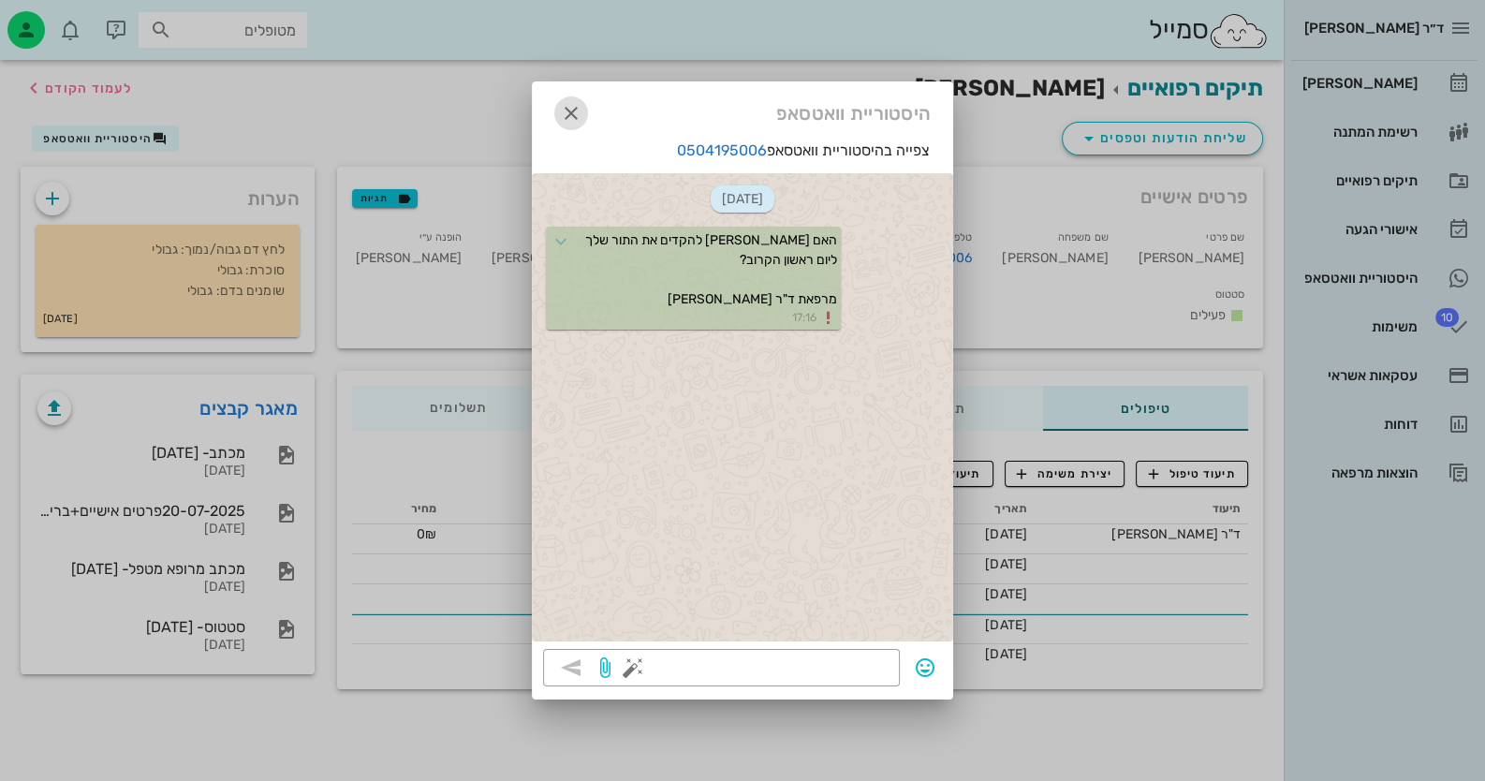
click at [568, 111] on icon "button" at bounding box center [571, 113] width 22 height 22
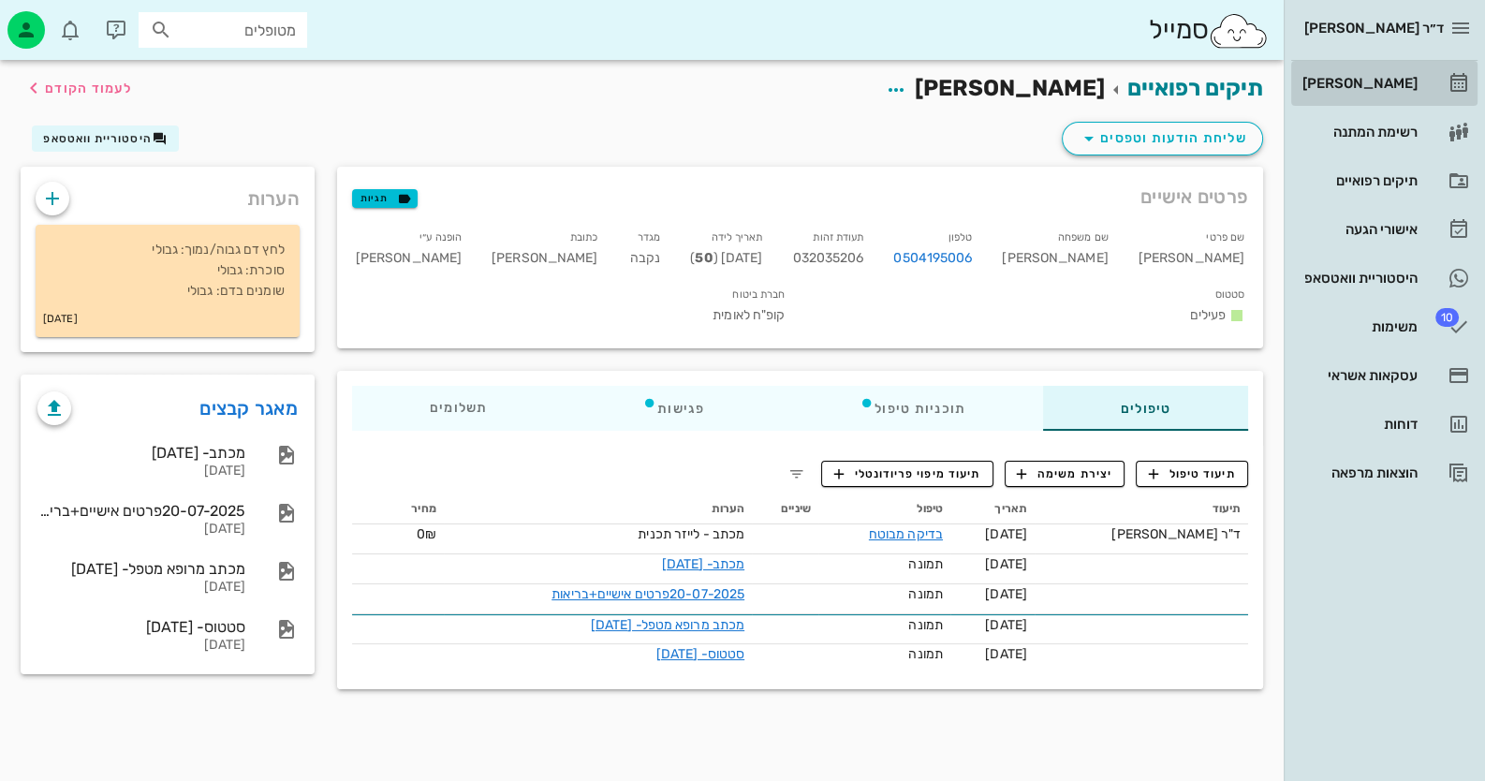
click at [1423, 74] on link "[PERSON_NAME]" at bounding box center [1384, 83] width 186 height 45
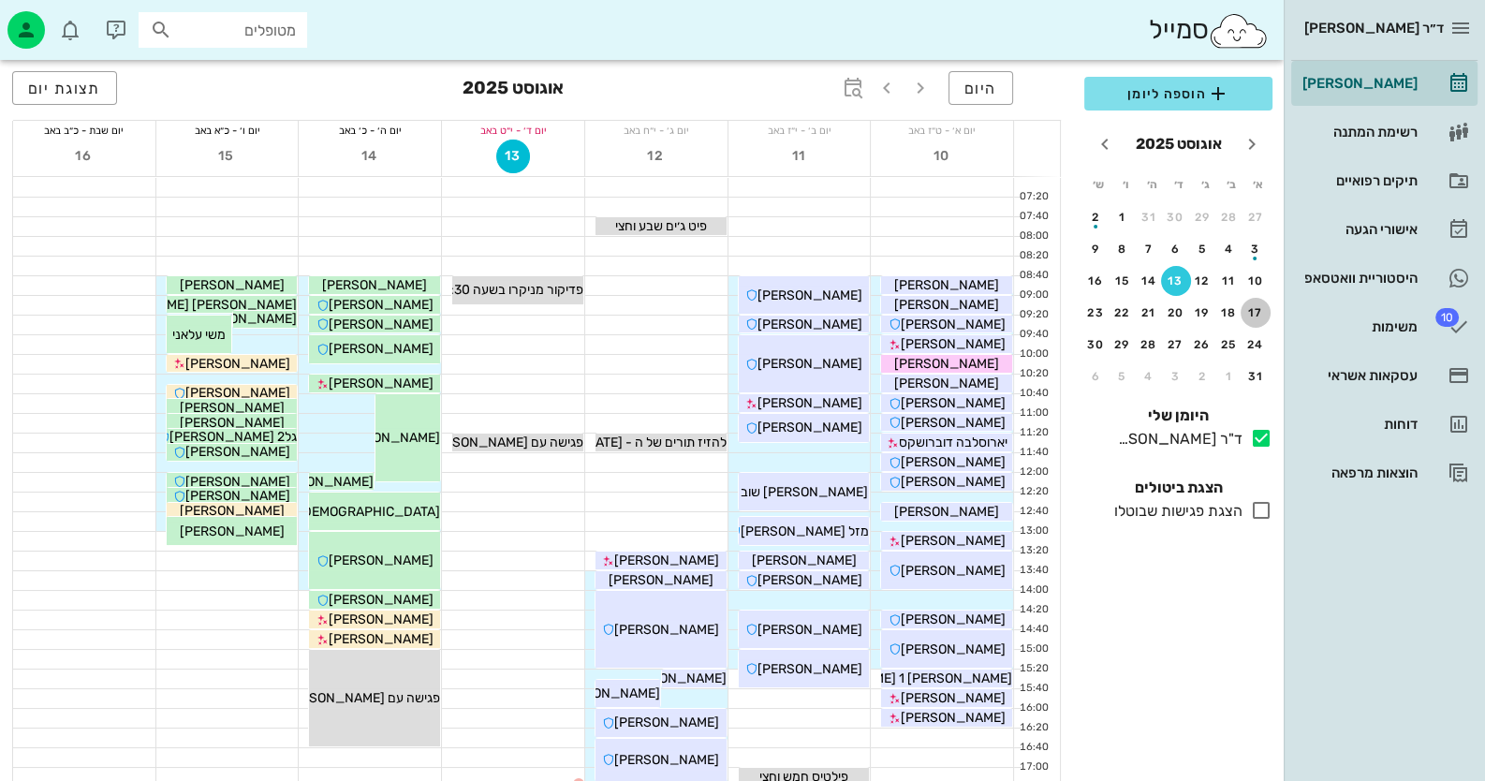
click at [1255, 317] on div "17" at bounding box center [1255, 312] width 30 height 13
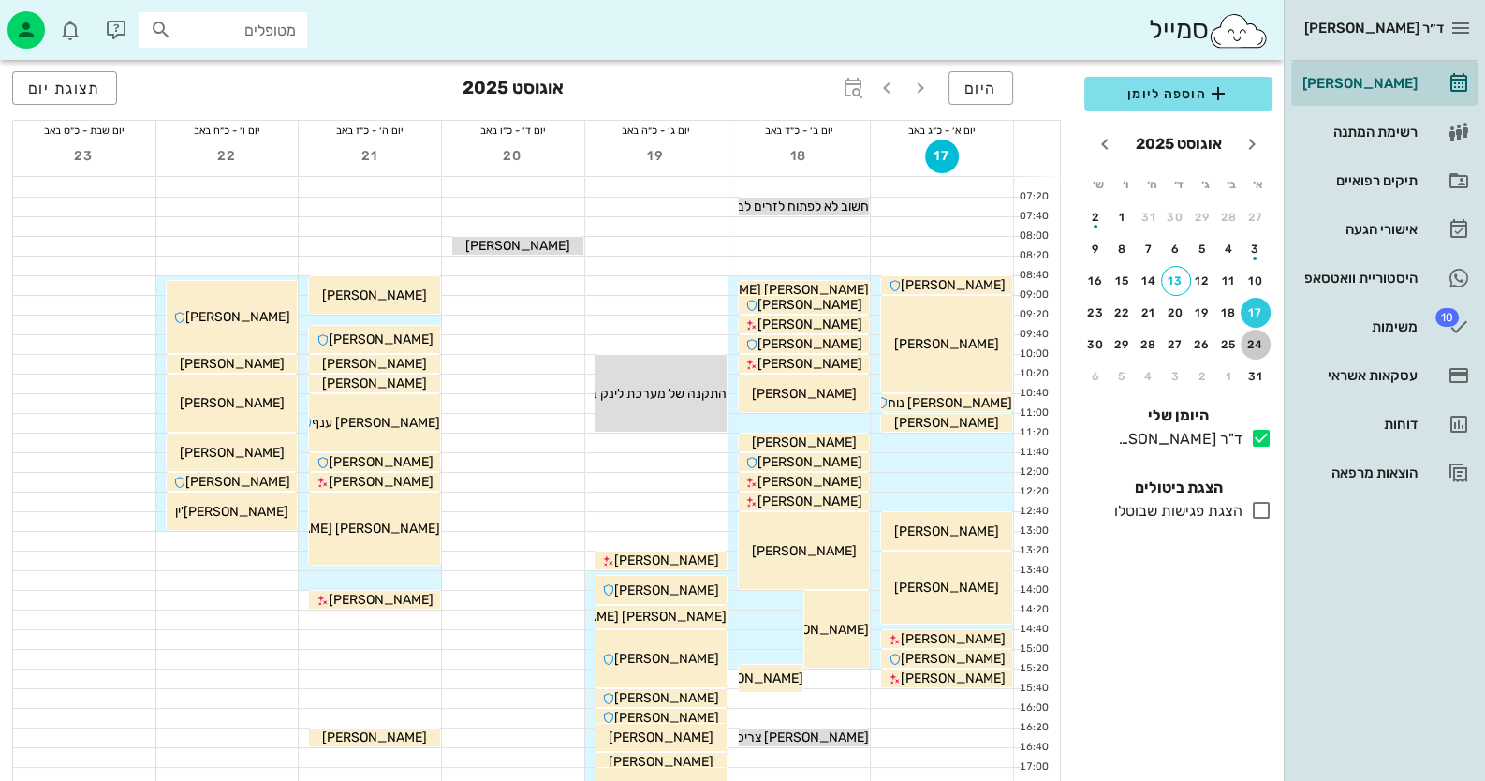
click at [1258, 347] on div "24" at bounding box center [1255, 344] width 30 height 13
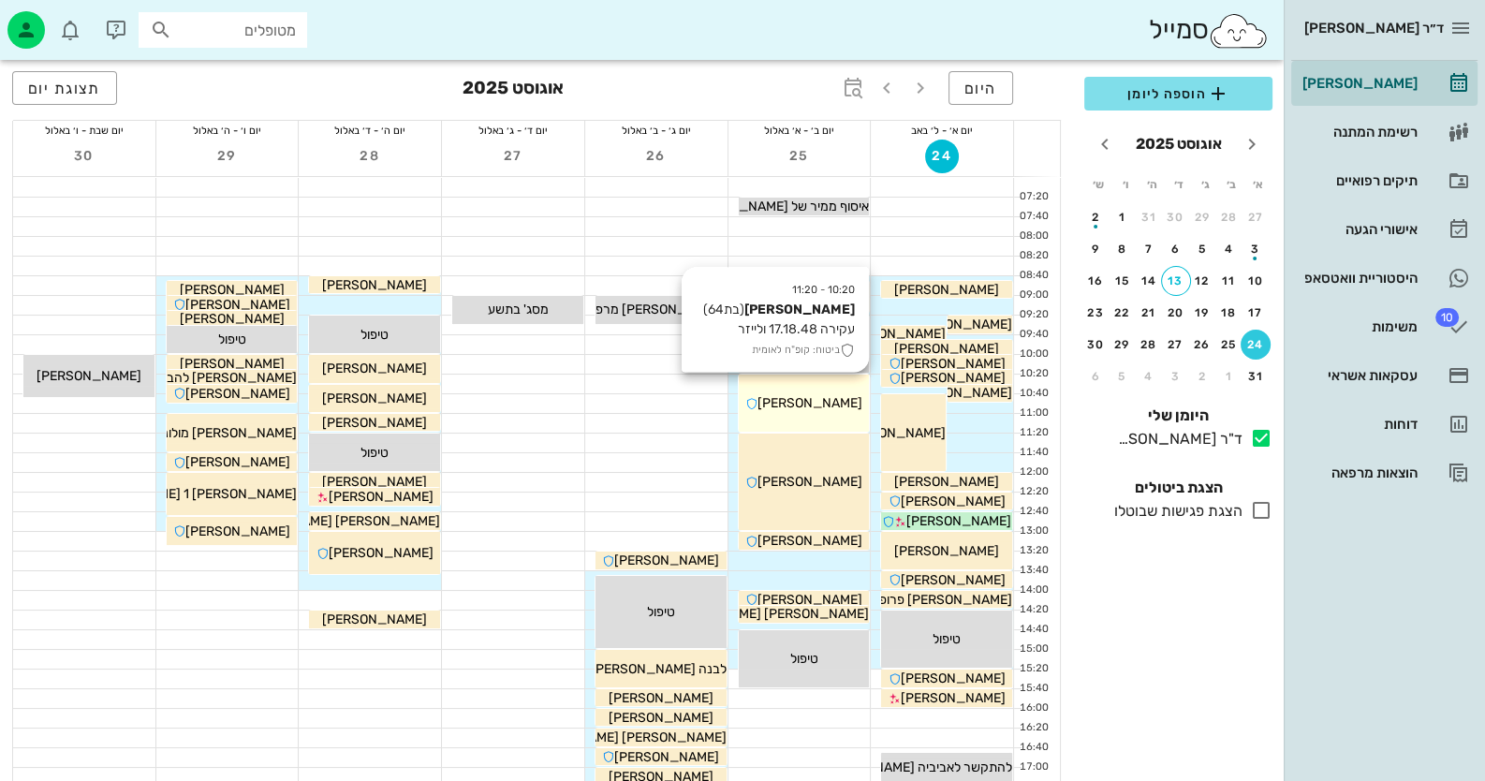
click at [819, 401] on span "[PERSON_NAME]" at bounding box center [809, 403] width 105 height 16
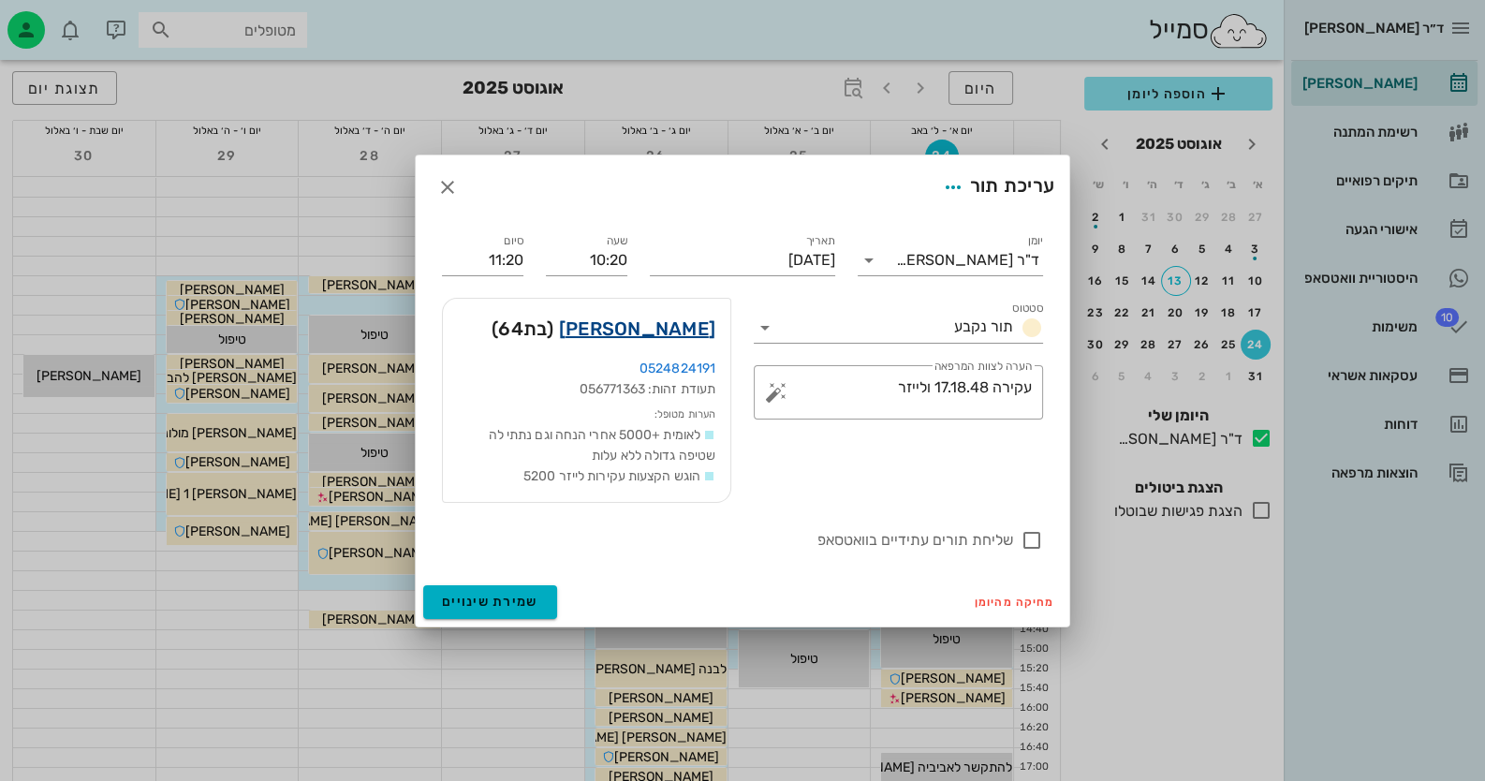
click at [671, 327] on link "אסתר סבן" at bounding box center [637, 329] width 156 height 30
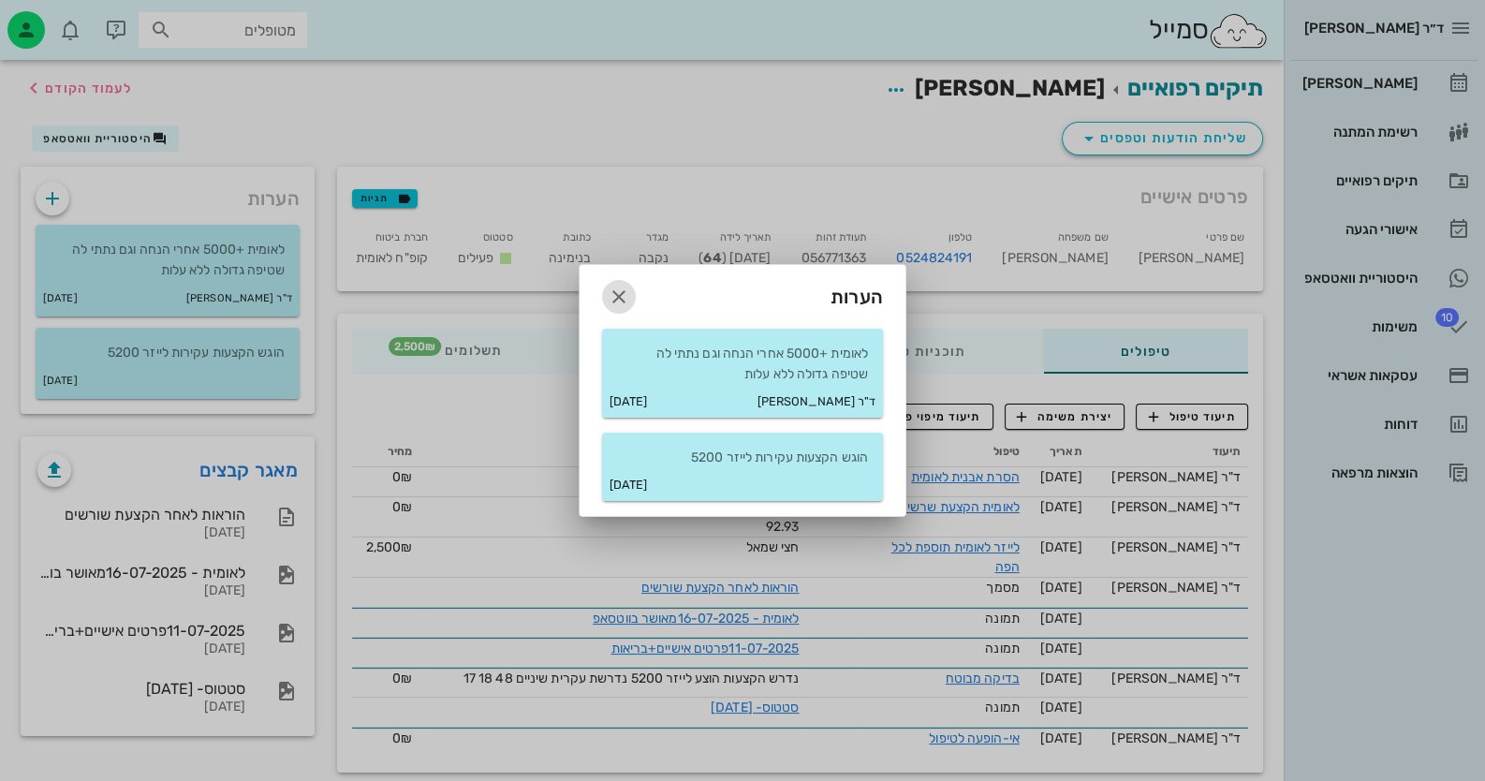
click at [625, 296] on icon "button" at bounding box center [619, 297] width 22 height 22
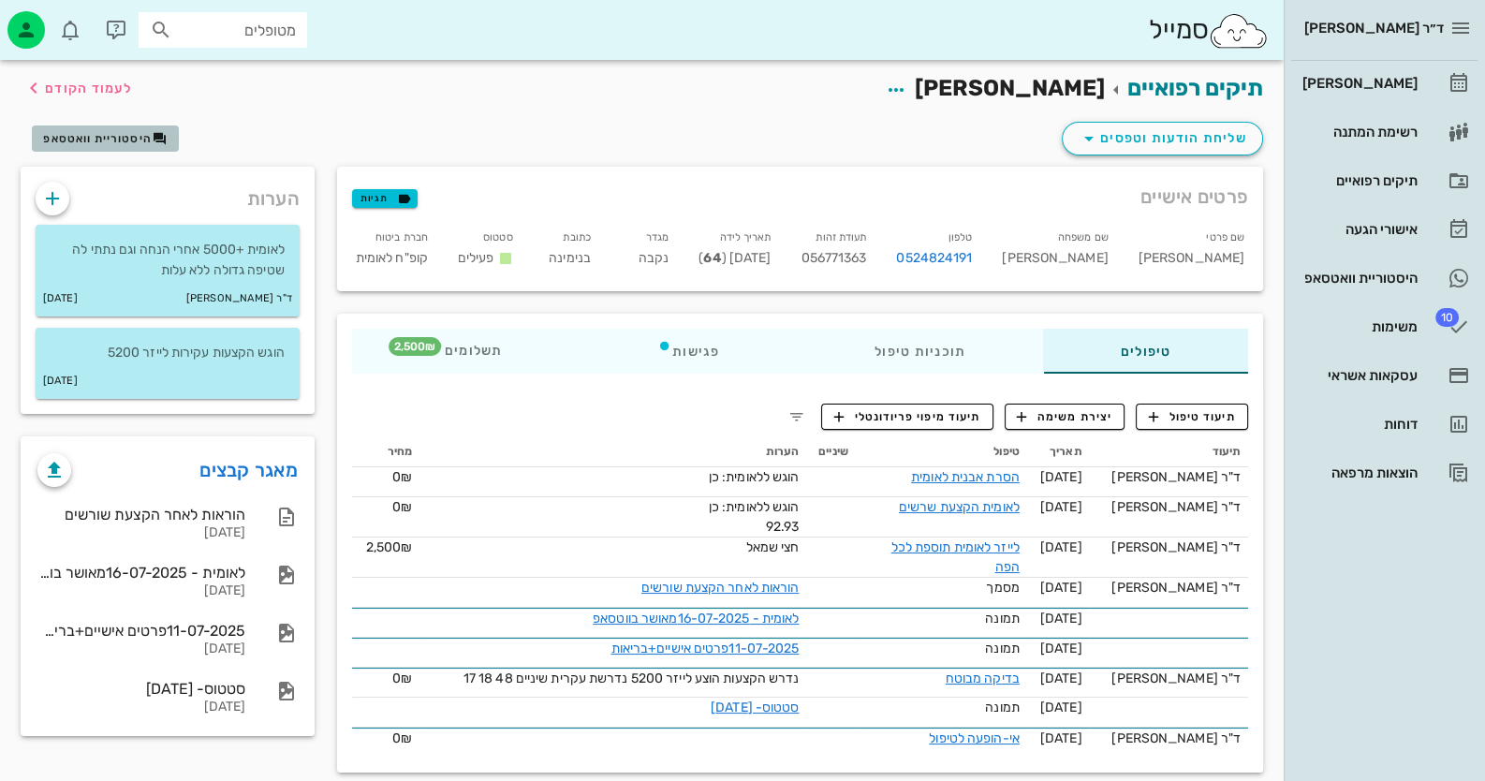
click at [120, 134] on span "היסטוריית וואטסאפ" at bounding box center [97, 138] width 109 height 13
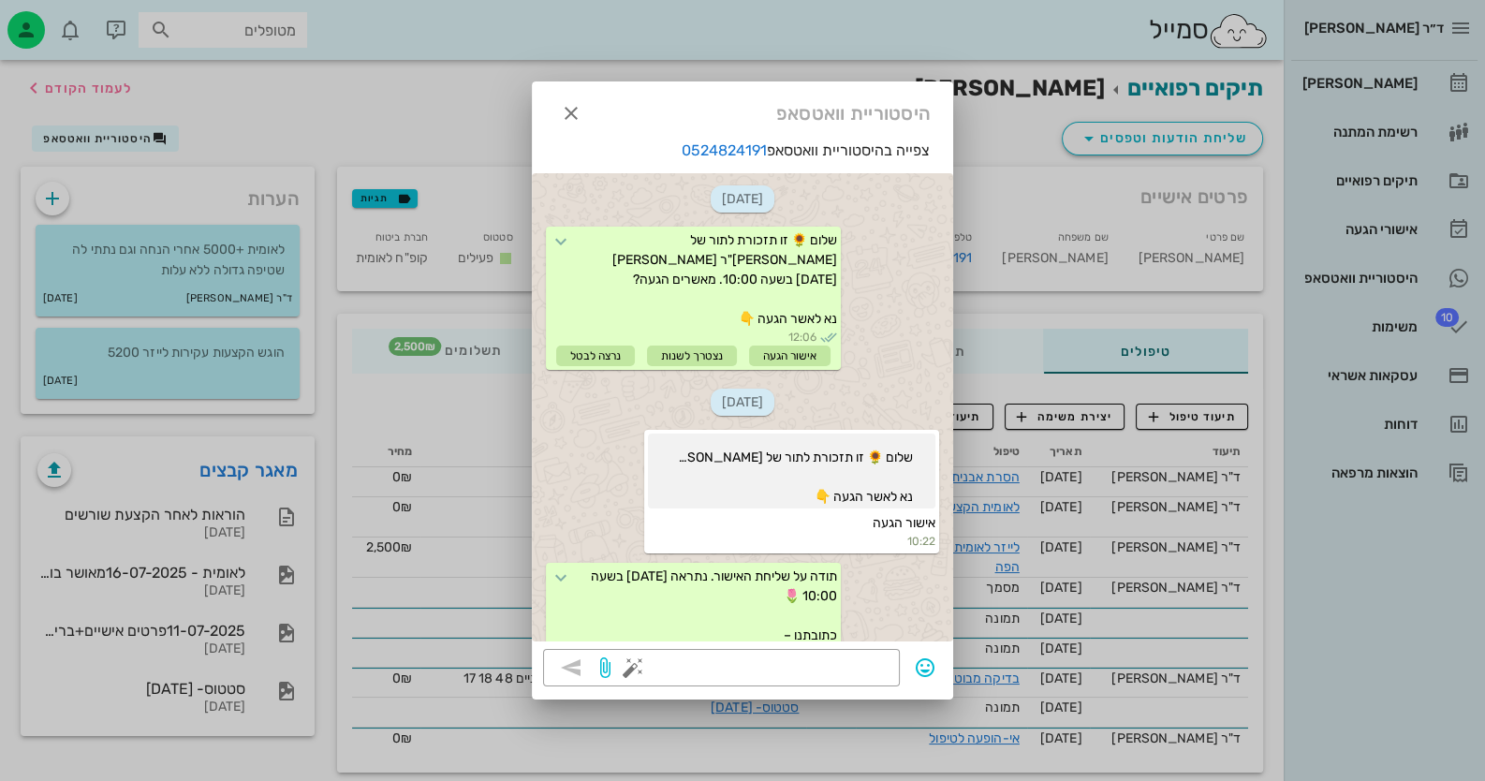
scroll to position [1035, 0]
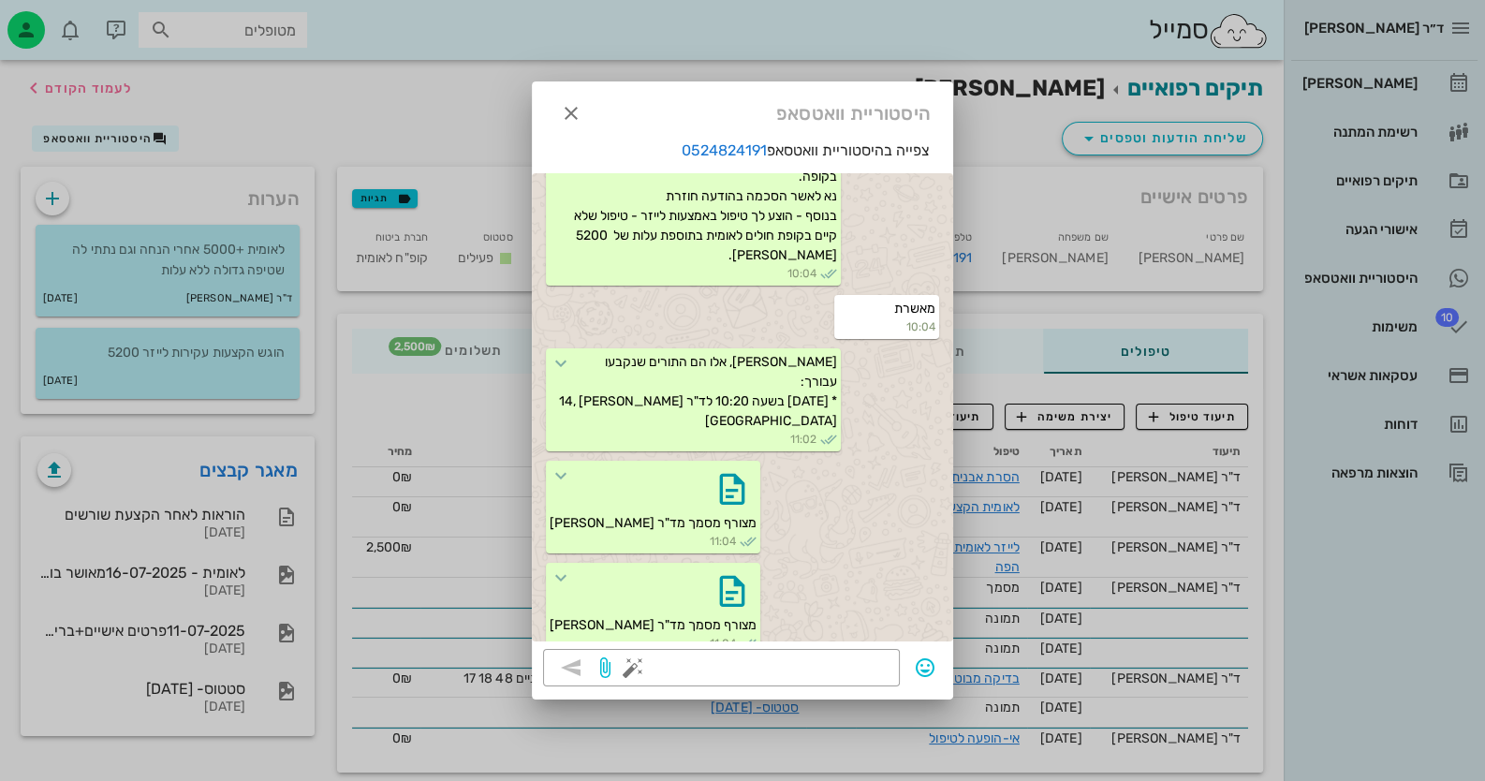
click at [818, 647] on div "צפייה בהיסטוריית וואטסאפ 0524824191 01-08-2025 שלום 🌻 זו תזכורת לתור של אסתר לד…" at bounding box center [742, 393] width 421 height 509
click at [823, 652] on div at bounding box center [763, 667] width 252 height 37
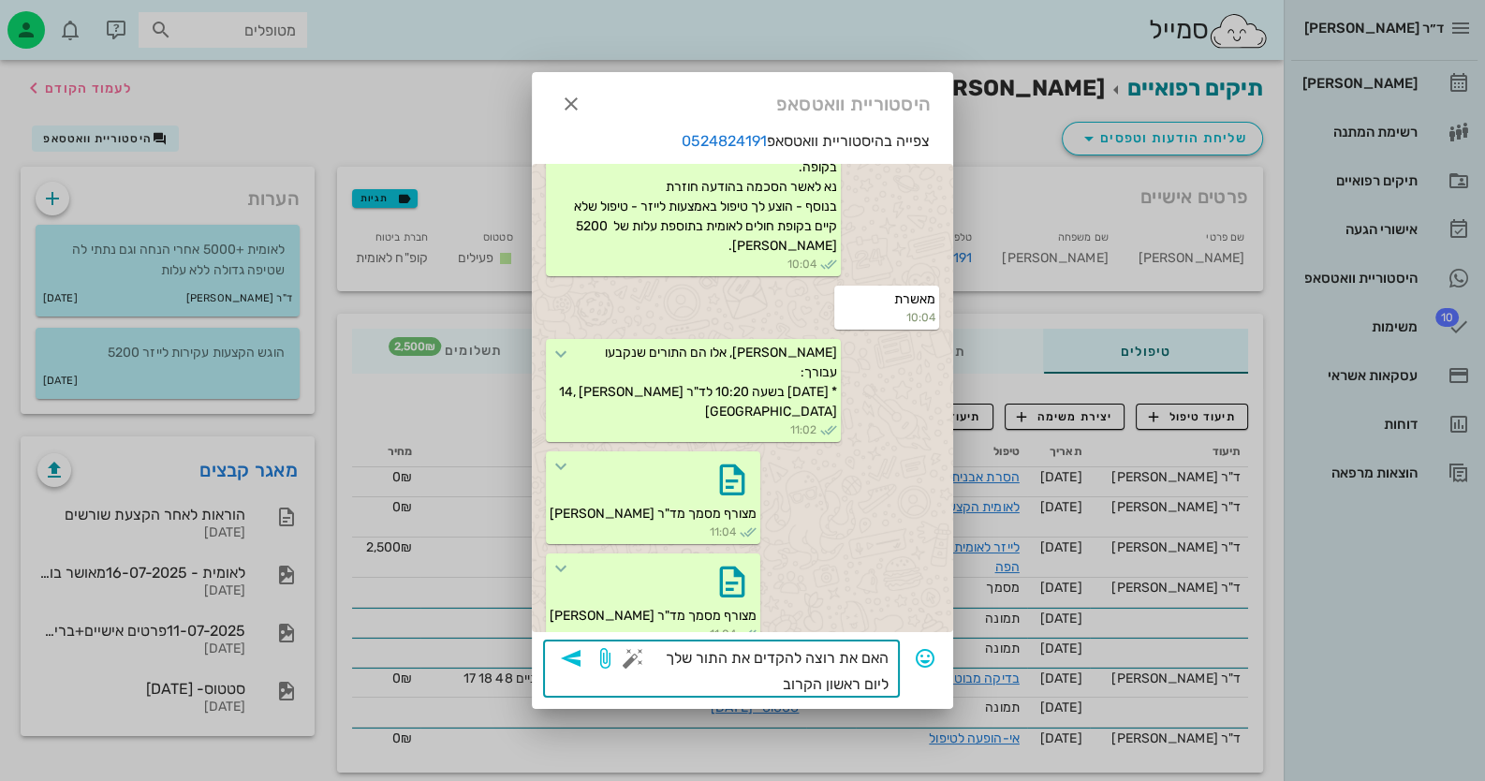
type textarea "האם את רוצה להקדים את התור שלך ליום ראשון הקרוב?"
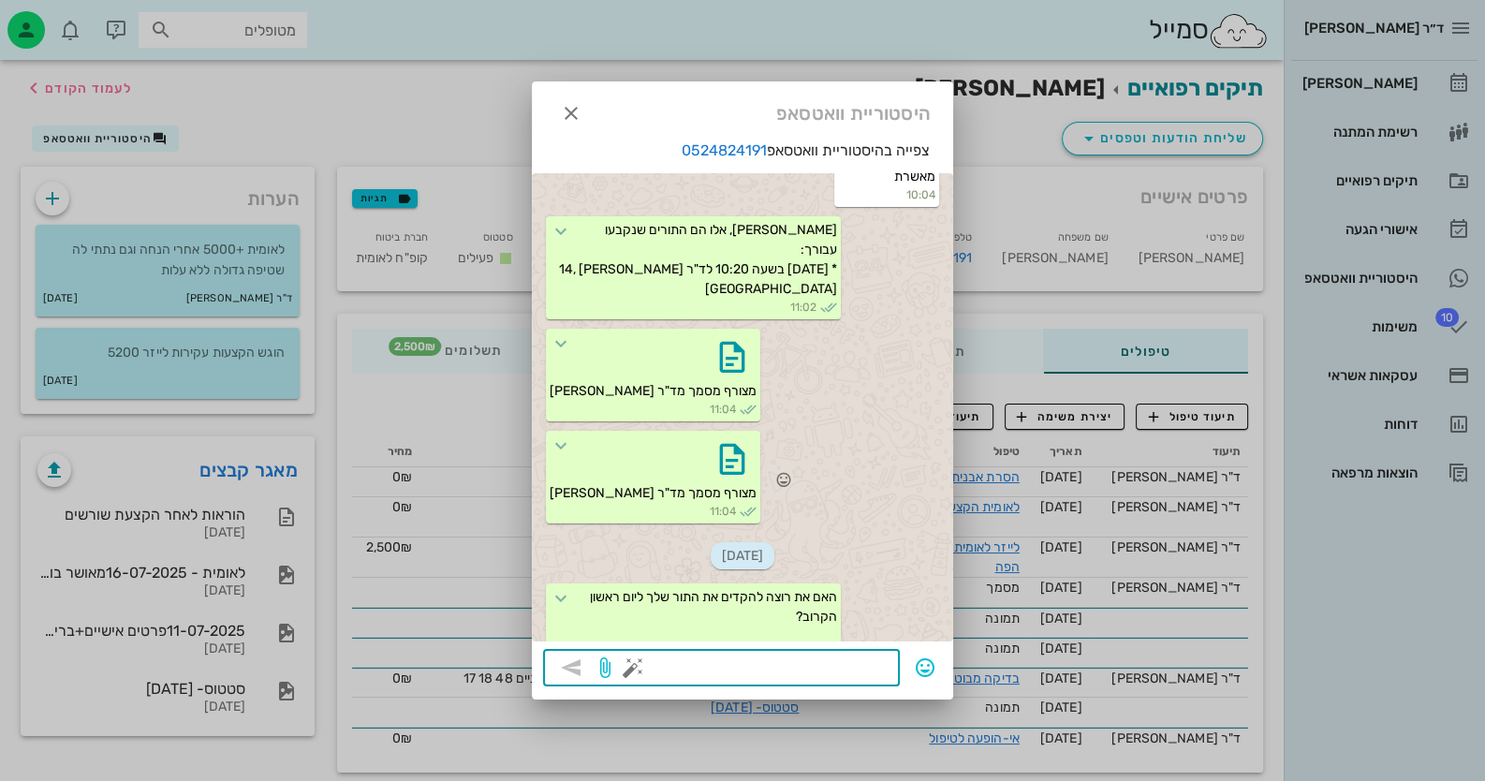
scroll to position [1197, 0]
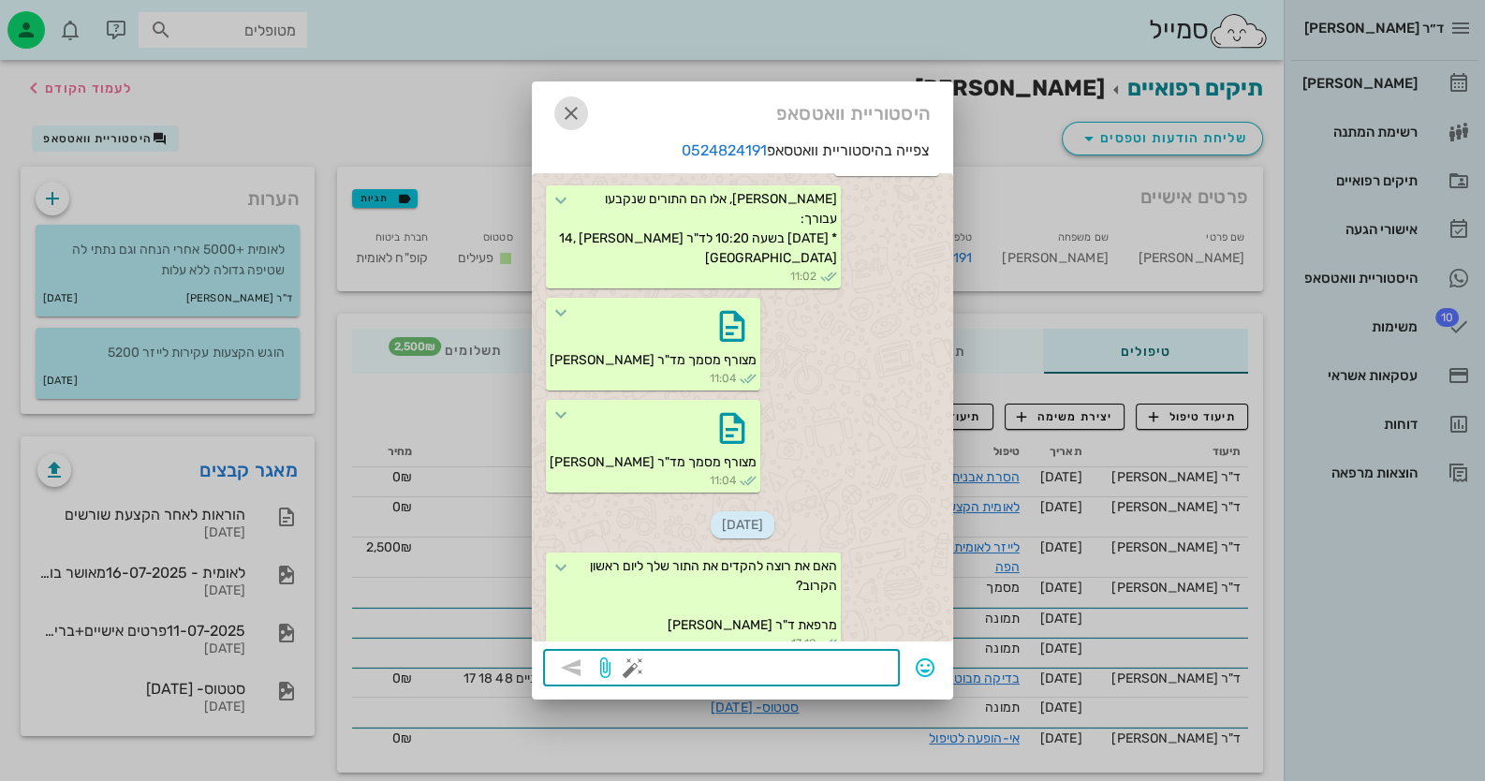
click at [563, 110] on icon "button" at bounding box center [571, 113] width 22 height 22
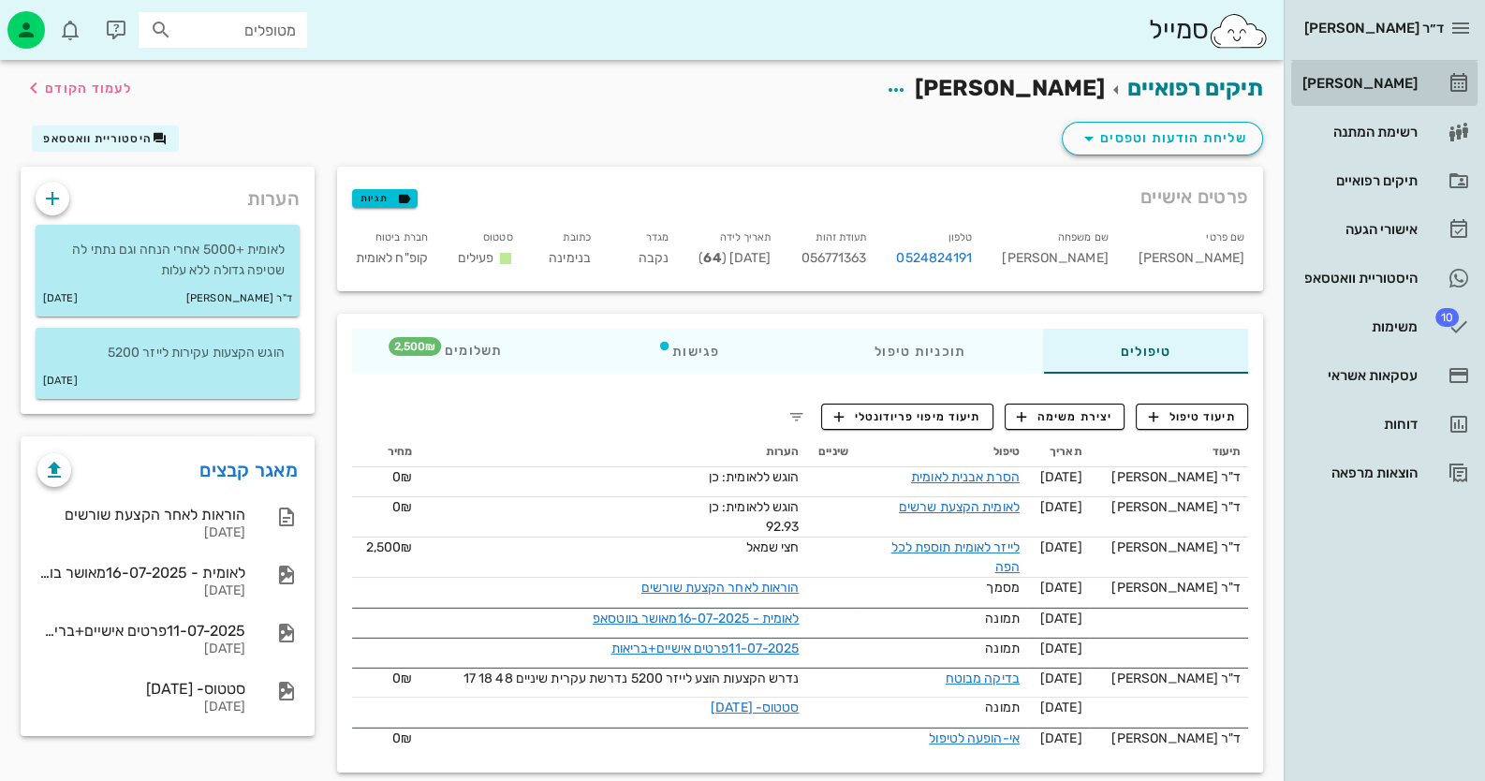
click at [1418, 87] on link "[PERSON_NAME]" at bounding box center [1384, 83] width 186 height 45
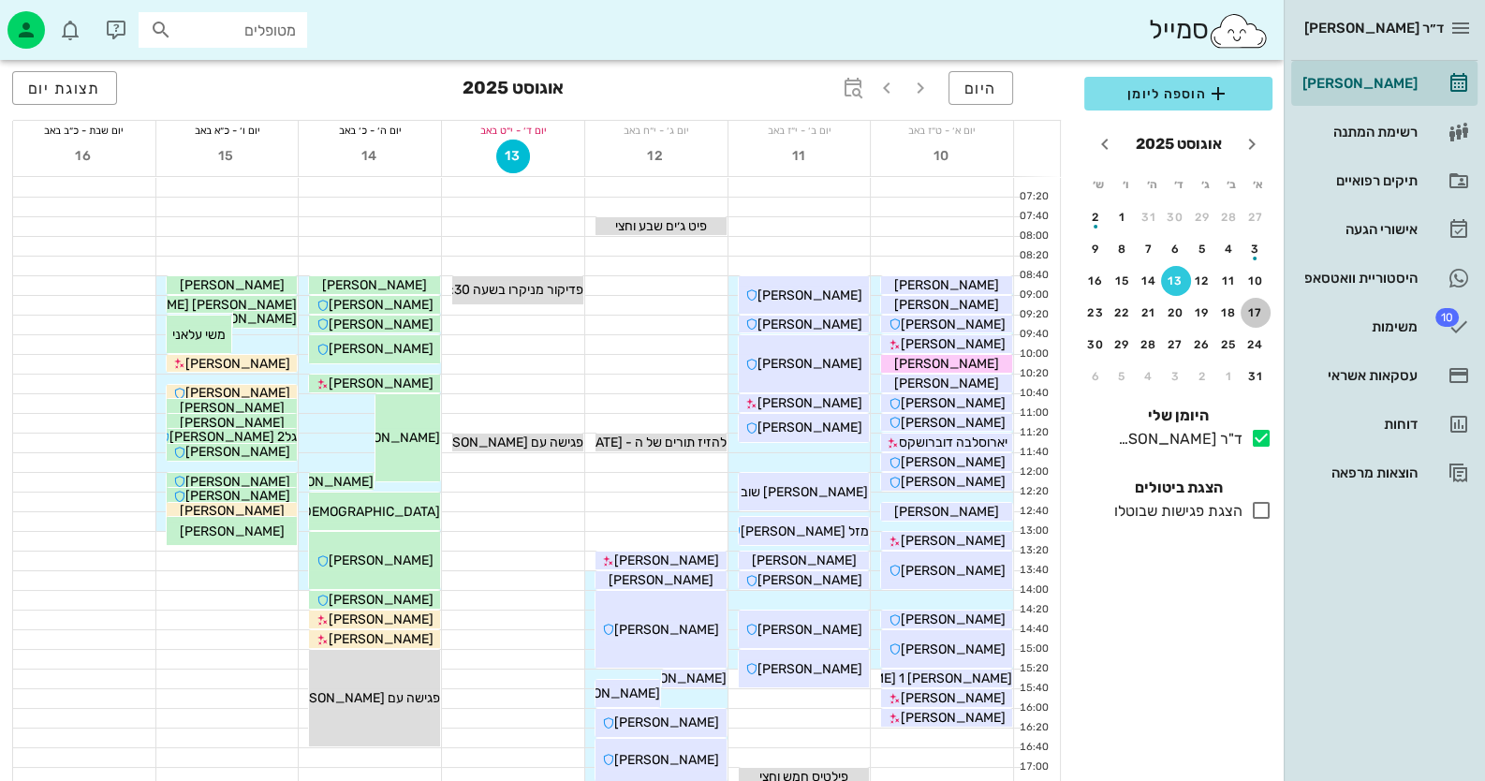
click at [1263, 312] on div "17" at bounding box center [1255, 312] width 30 height 13
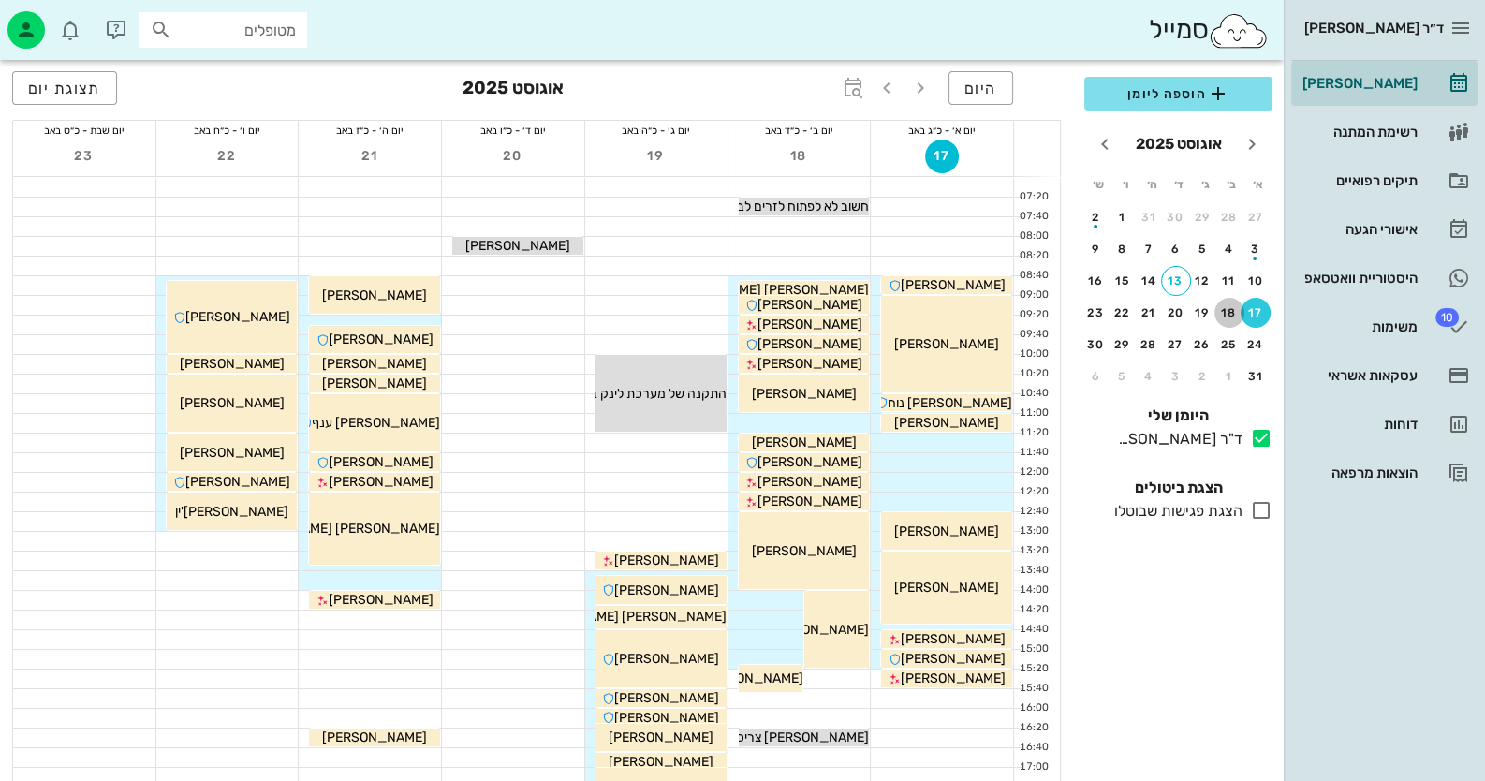
click at [1225, 313] on div "18" at bounding box center [1229, 312] width 30 height 13
click at [1251, 330] on button "24" at bounding box center [1255, 345] width 30 height 30
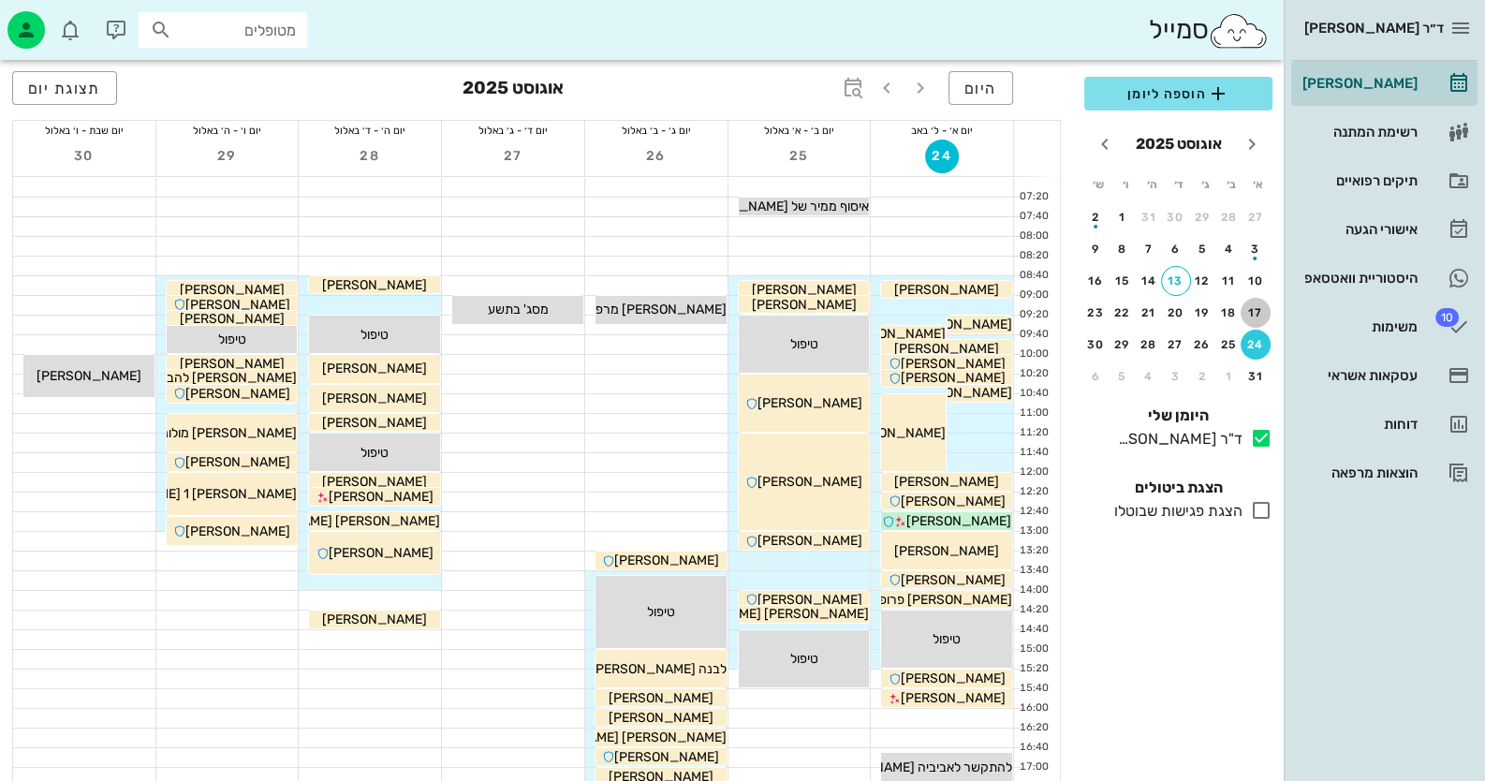
click at [1249, 301] on button "17" at bounding box center [1255, 313] width 30 height 30
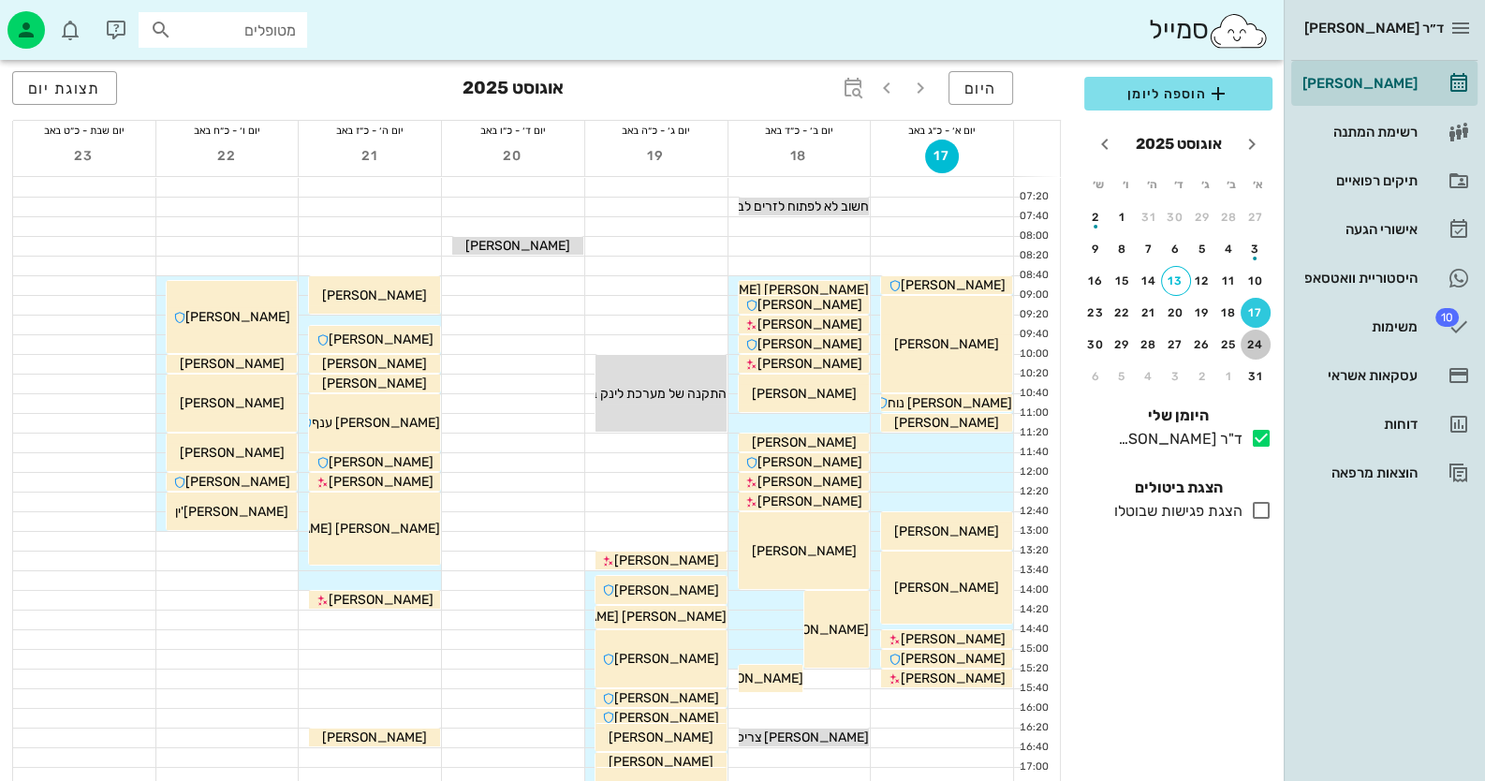
click at [1254, 343] on div "24" at bounding box center [1255, 344] width 30 height 13
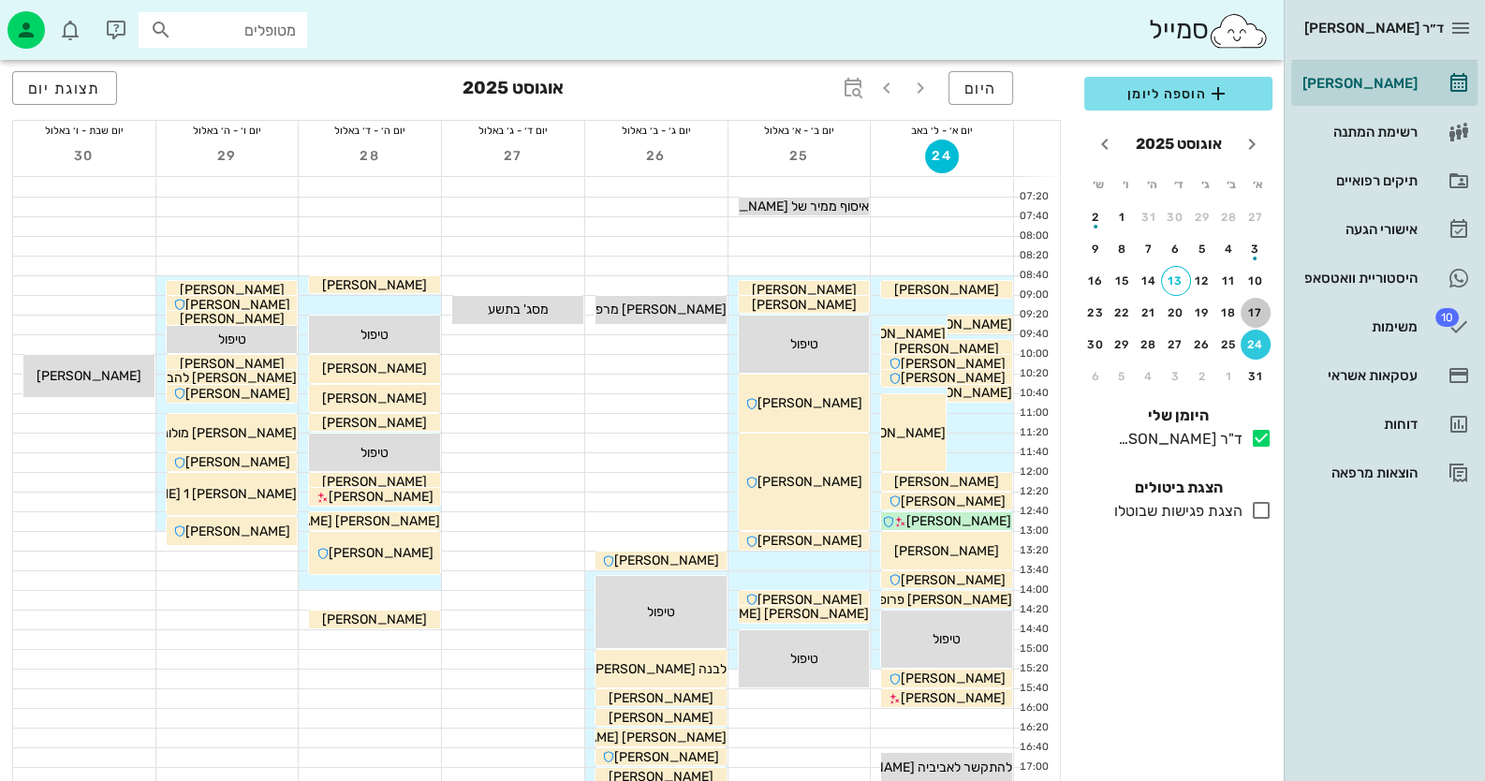
click at [1255, 308] on div "17" at bounding box center [1255, 312] width 30 height 13
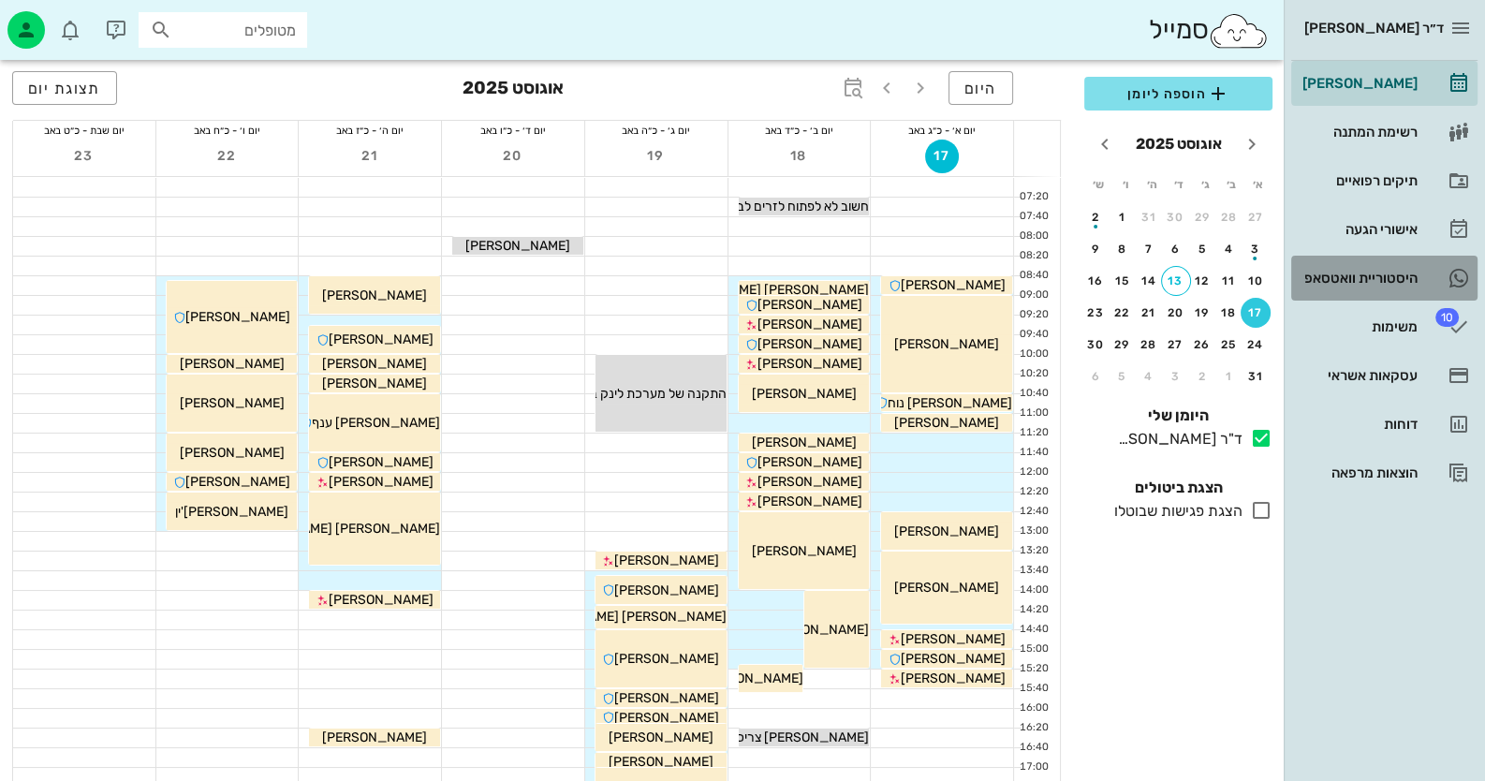
click at [1367, 275] on div "היסטוריית וואטסאפ" at bounding box center [1358, 278] width 119 height 15
